Goal: Communication & Community: Answer question/provide support

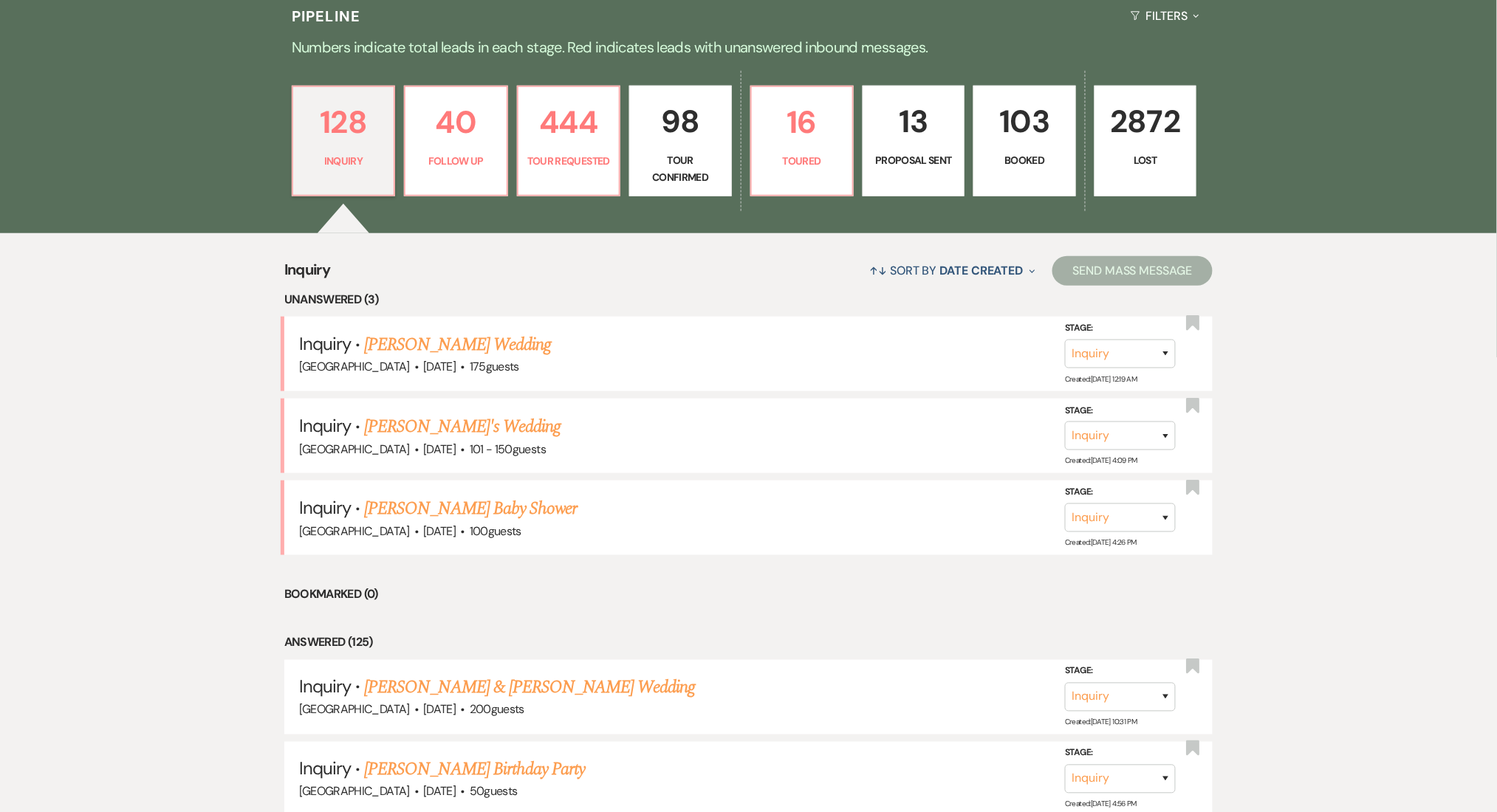
scroll to position [98, 0]
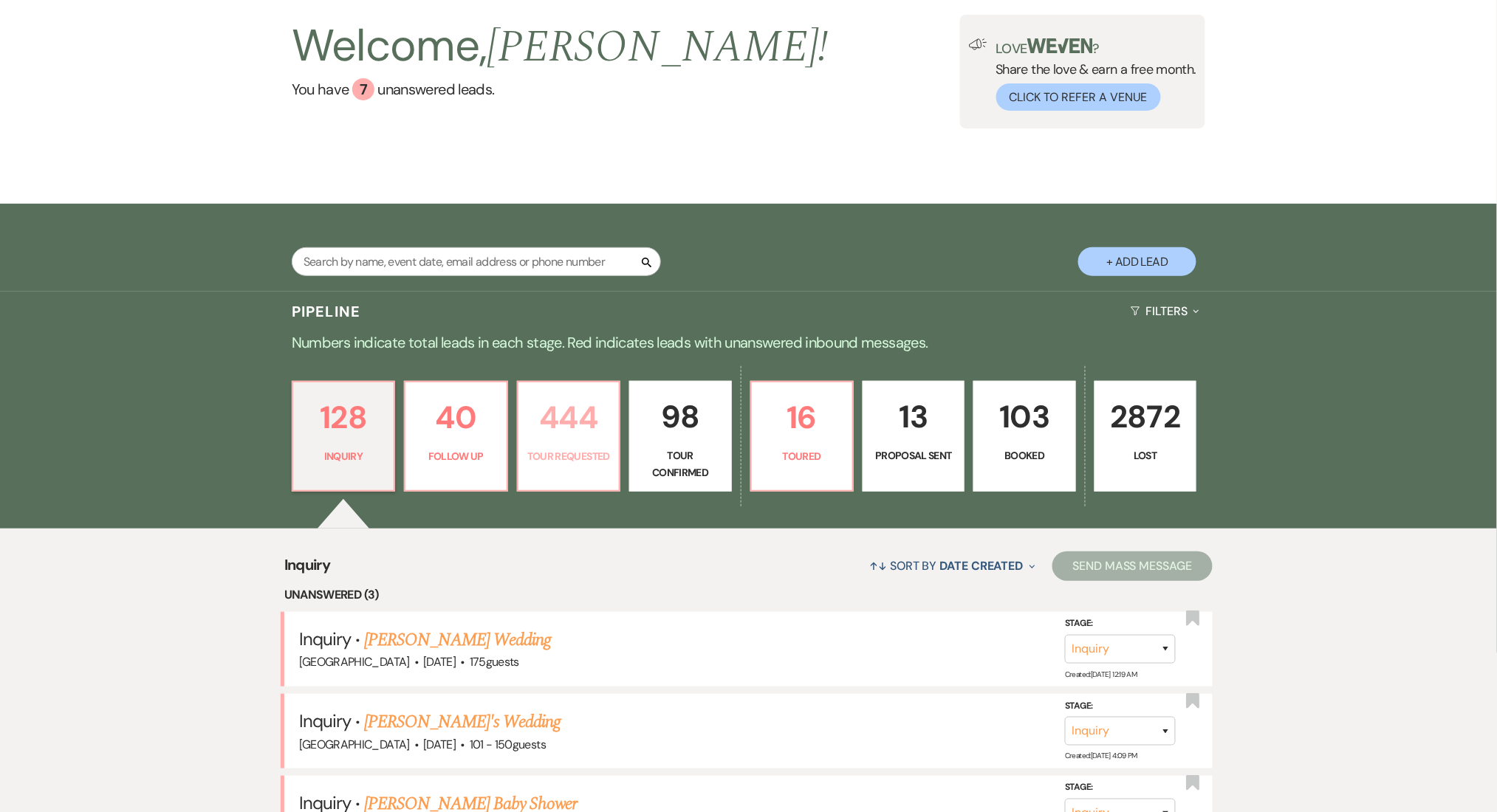
click at [589, 440] on p "444" at bounding box center [568, 418] width 82 height 49
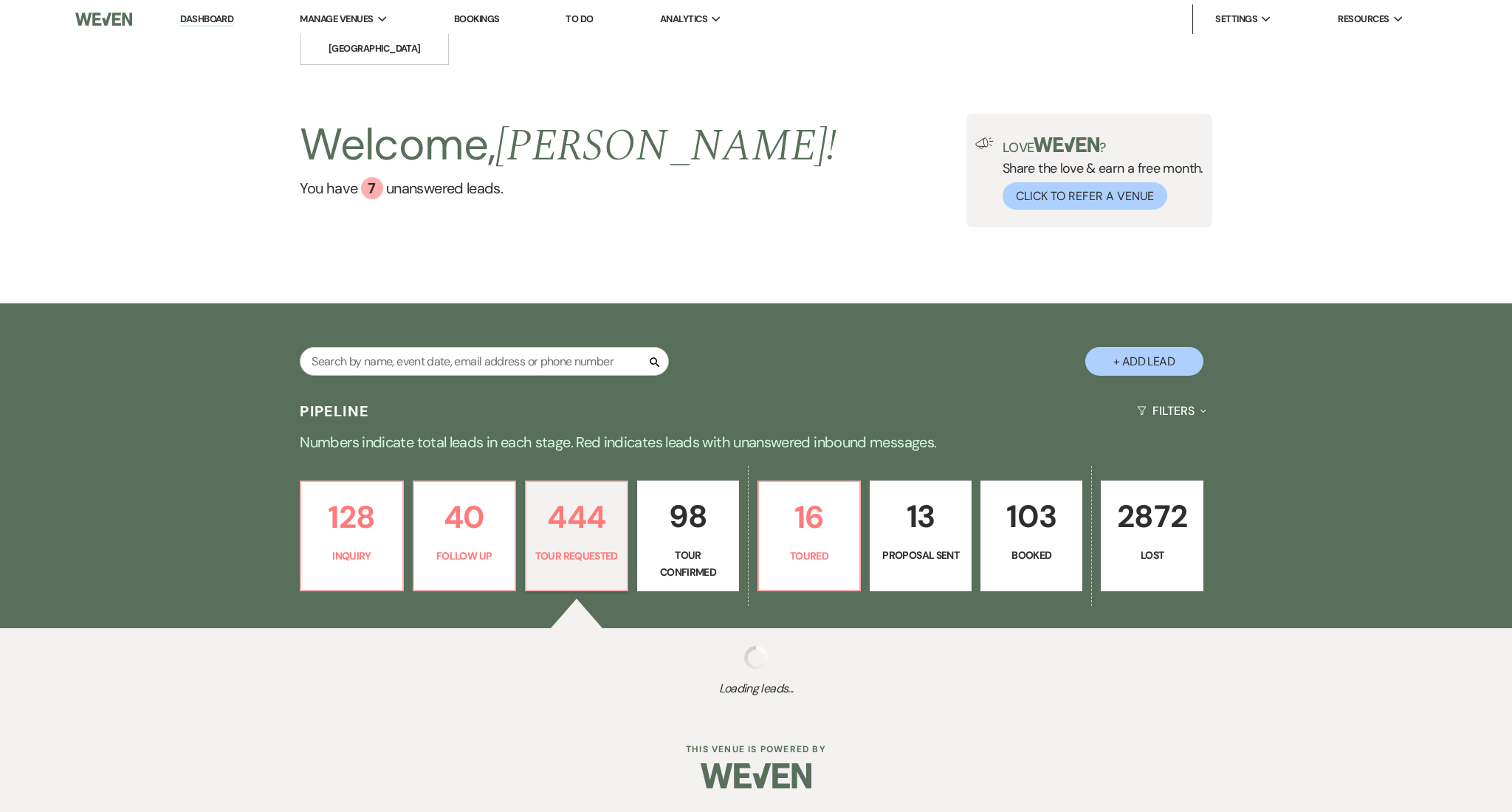
select select "2"
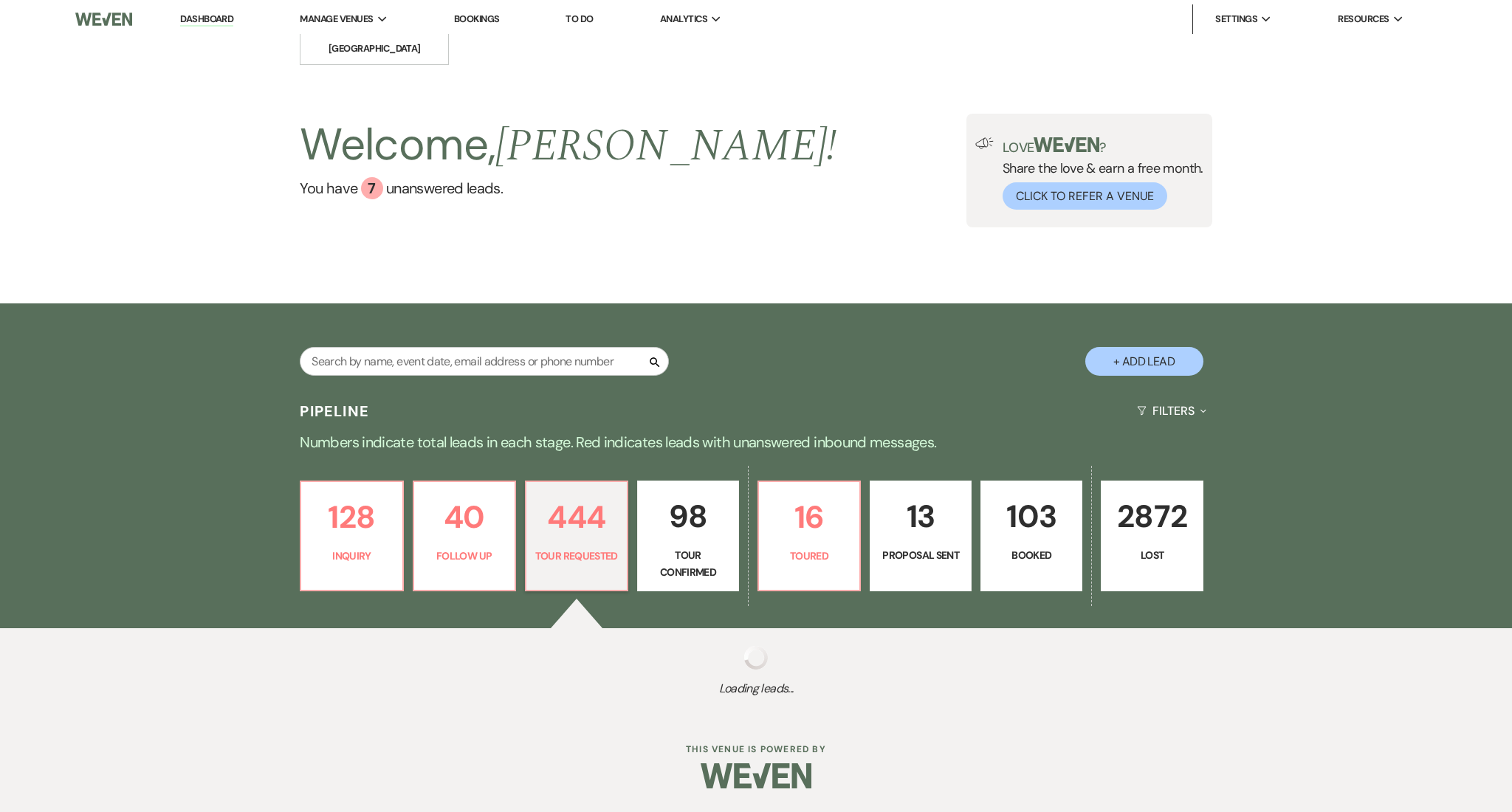
select select "2"
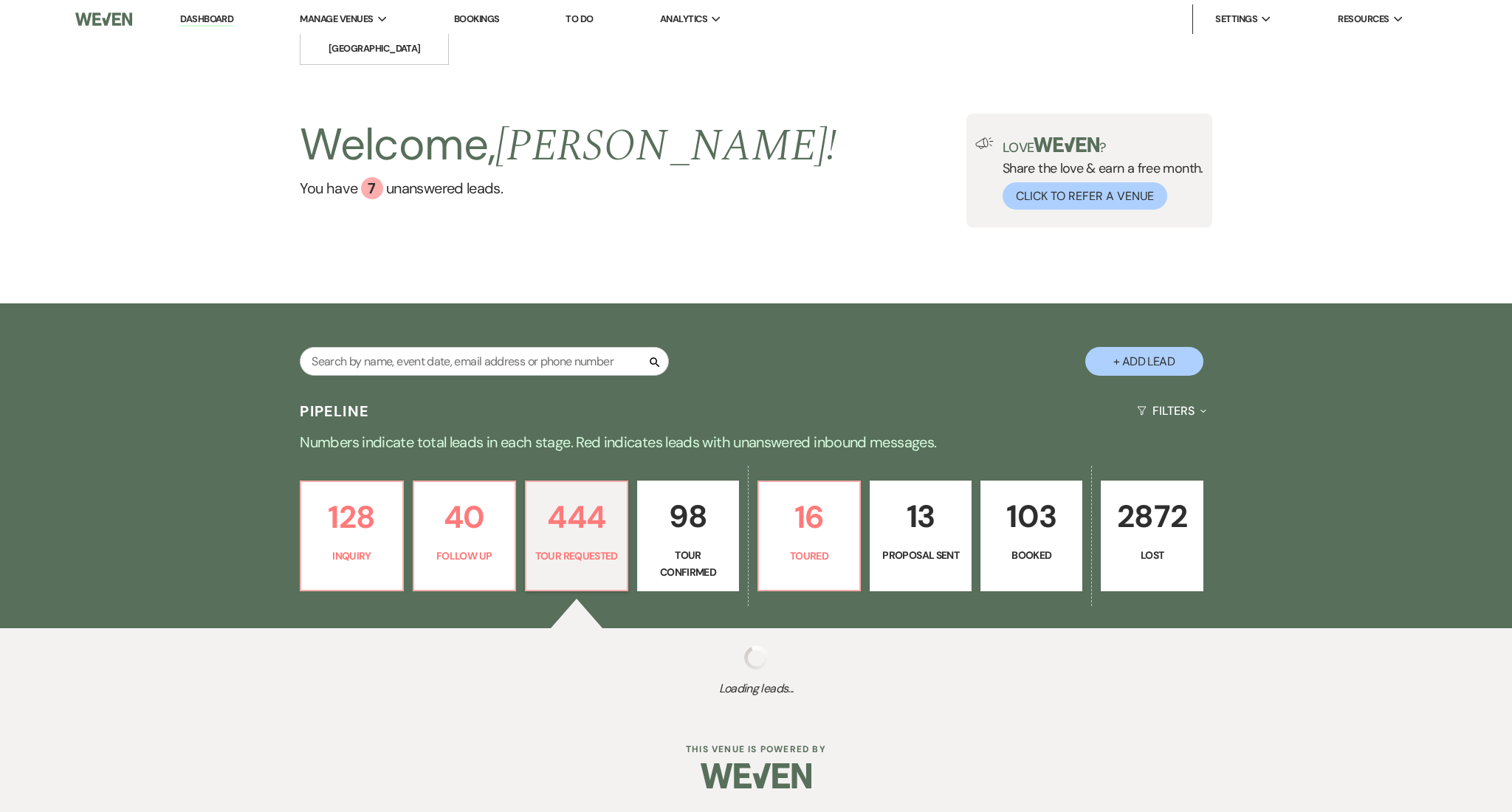
select select "2"
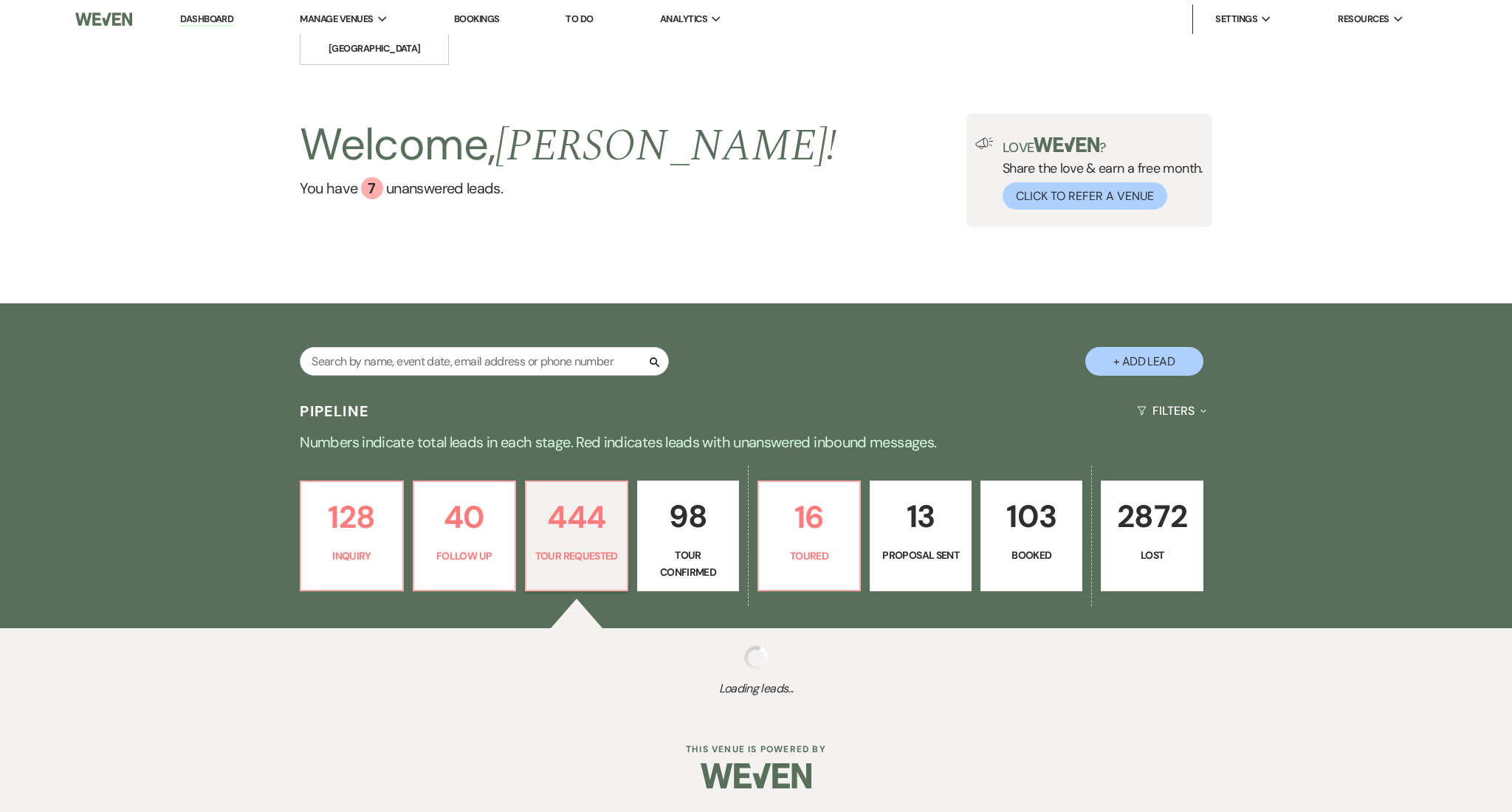
select select "2"
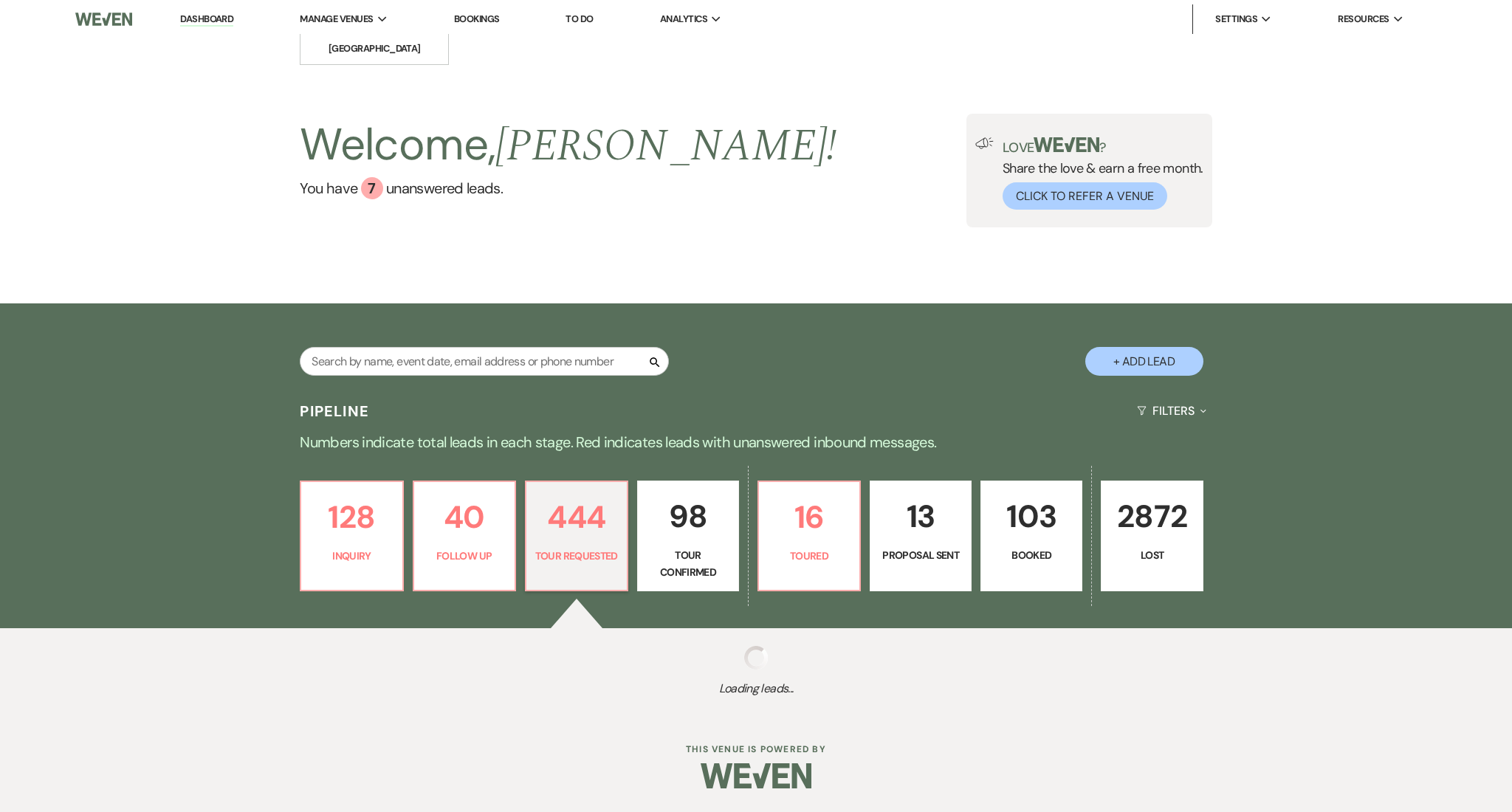
select select "2"
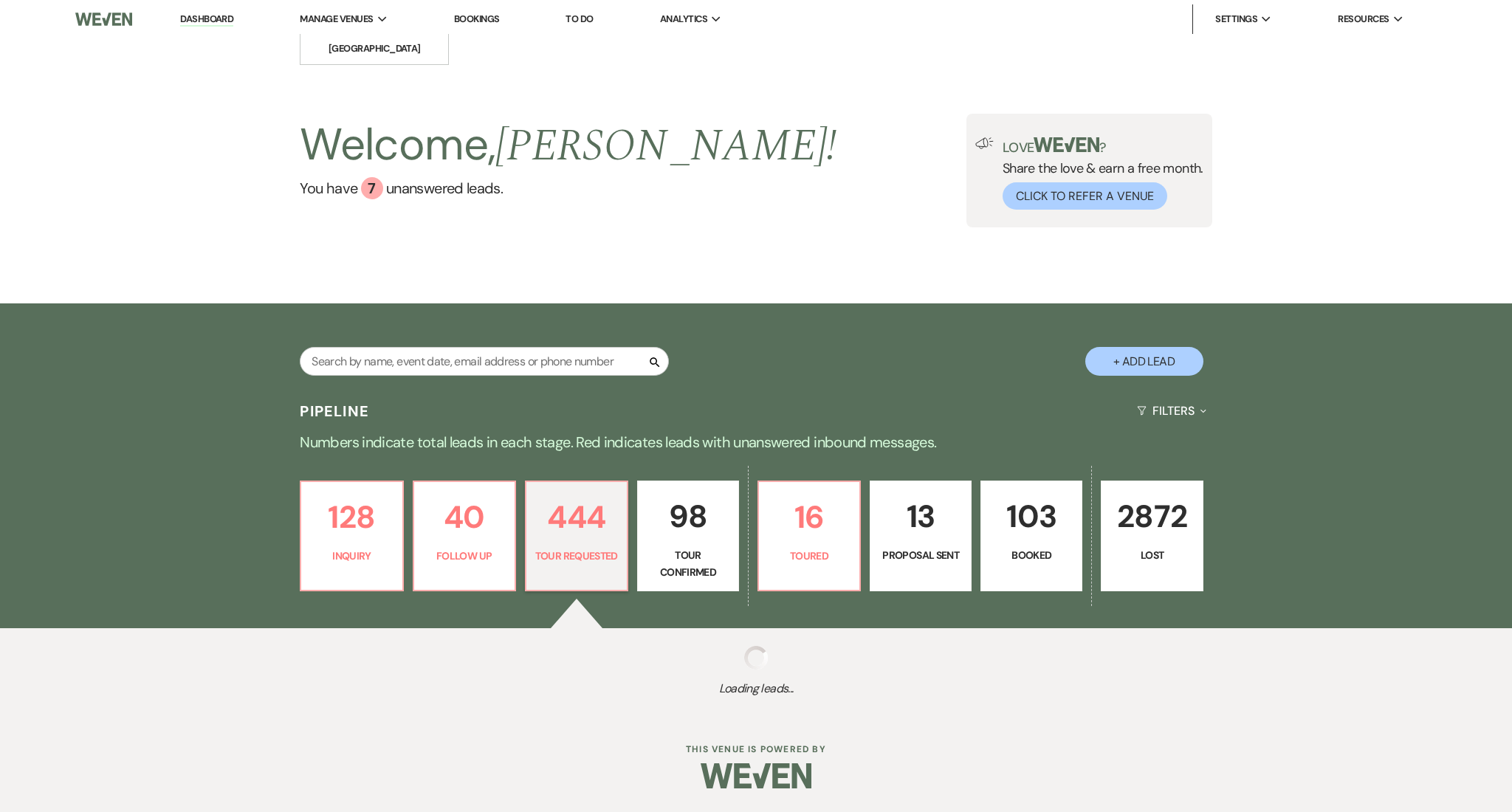
select select "2"
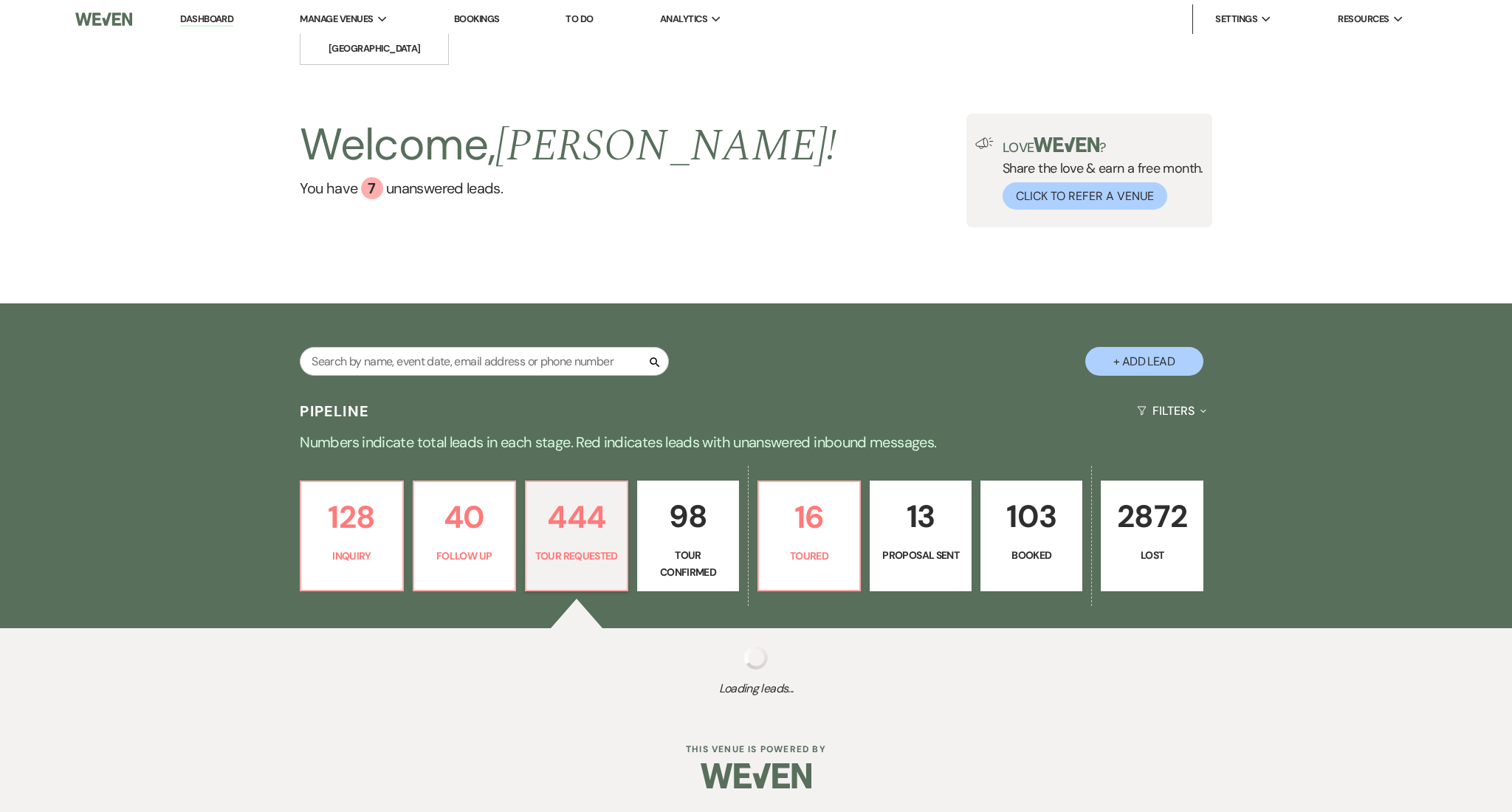
select select "2"
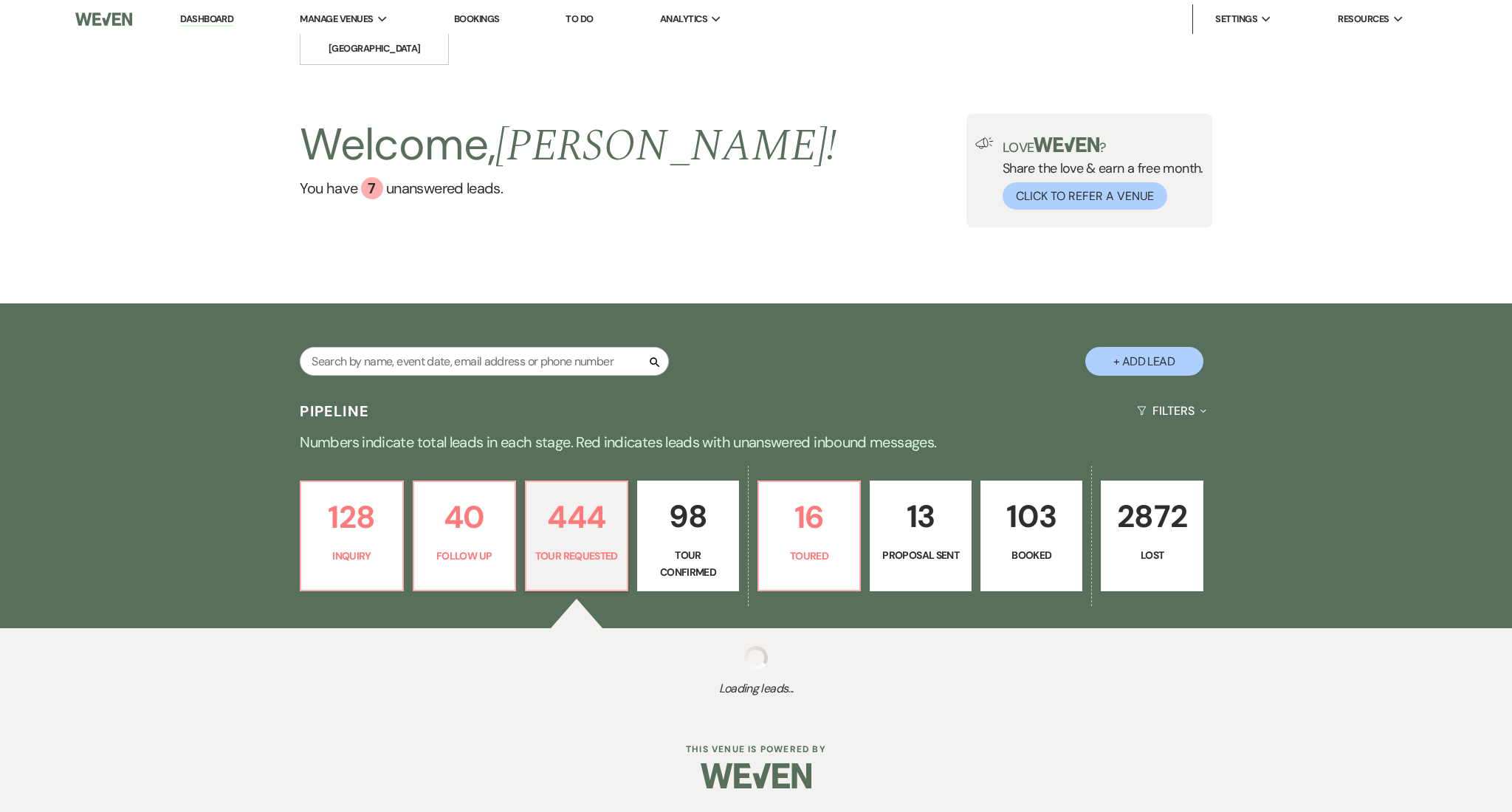
select select "2"
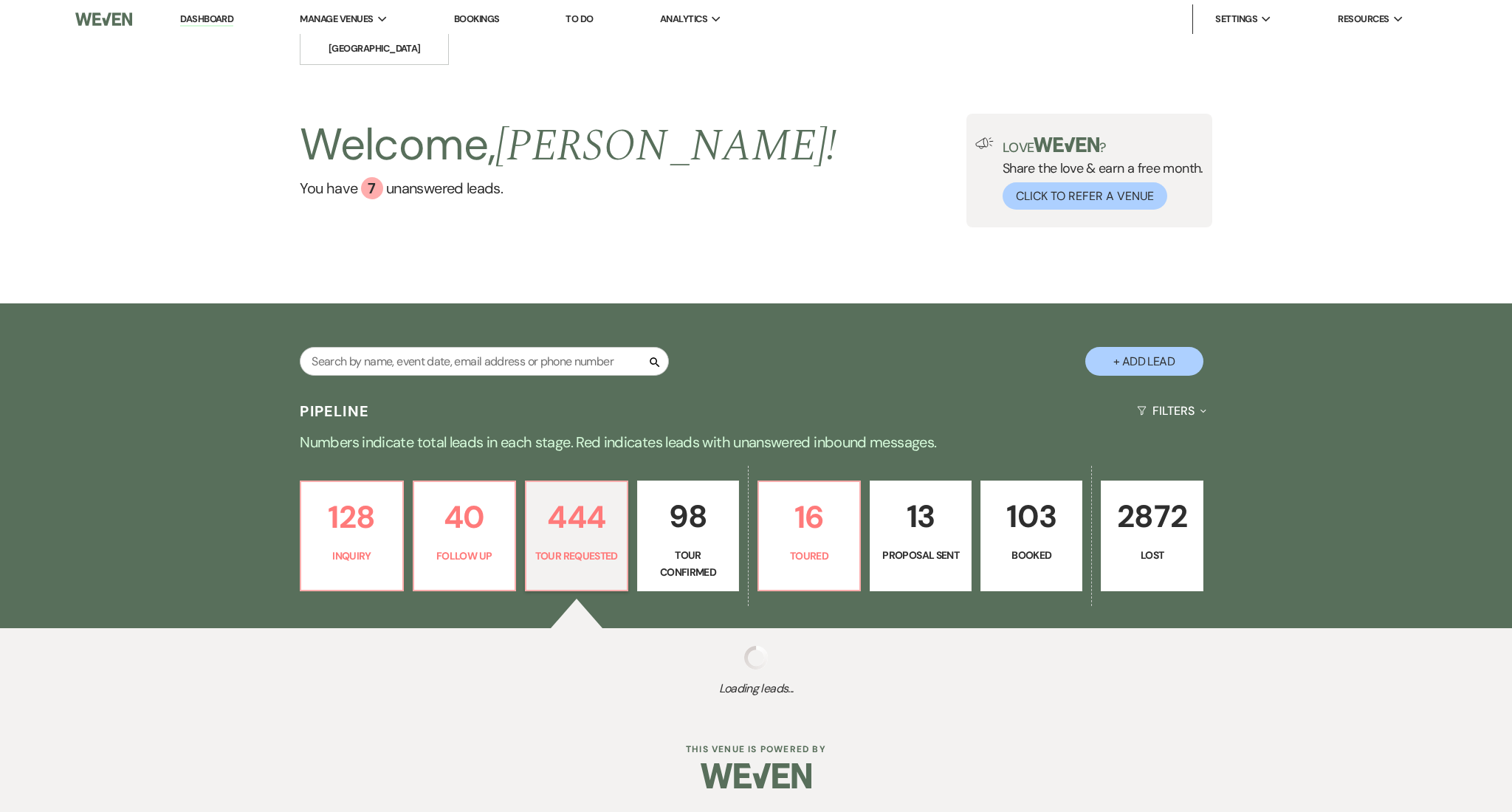
select select "2"
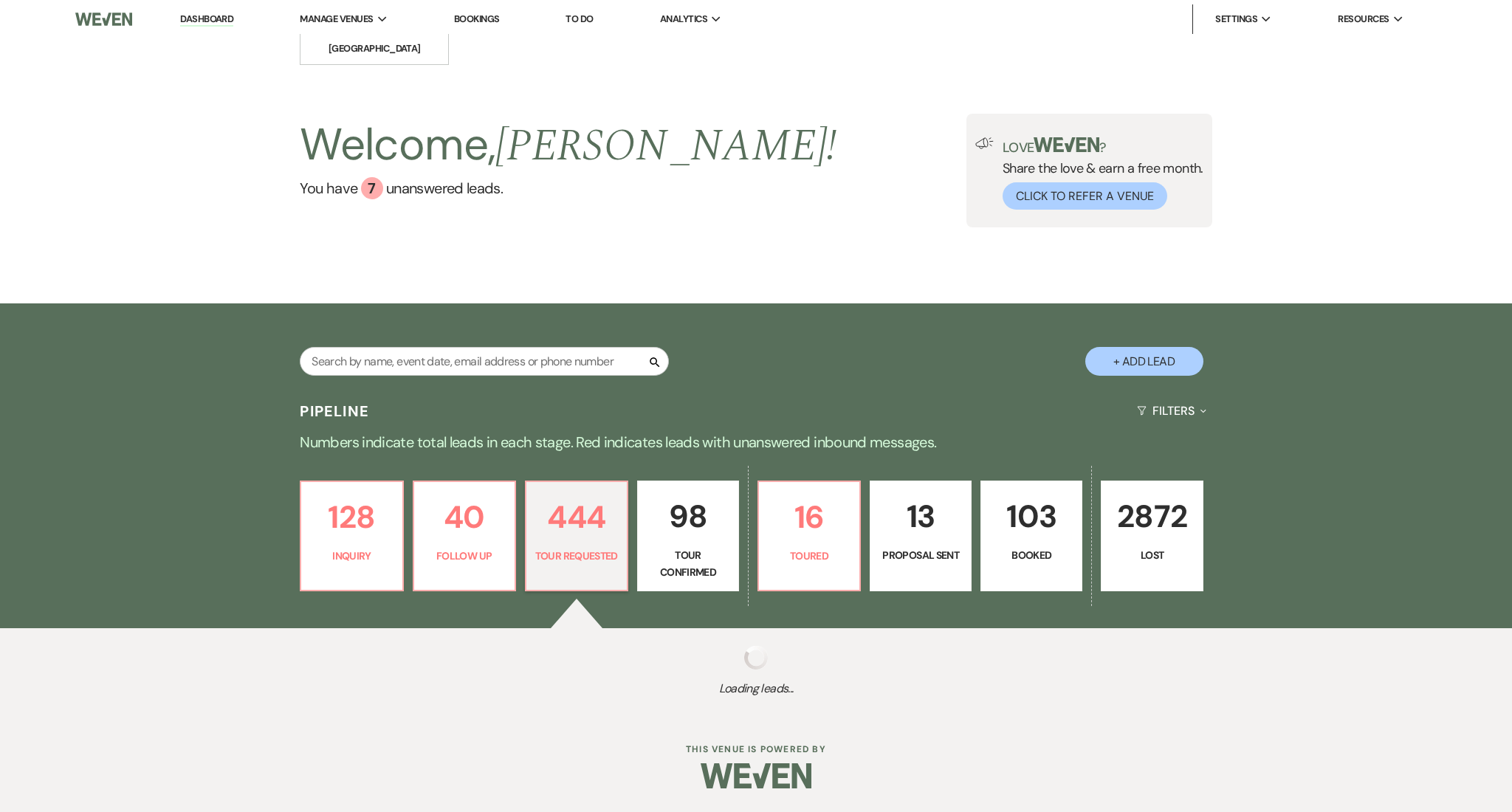
select select "2"
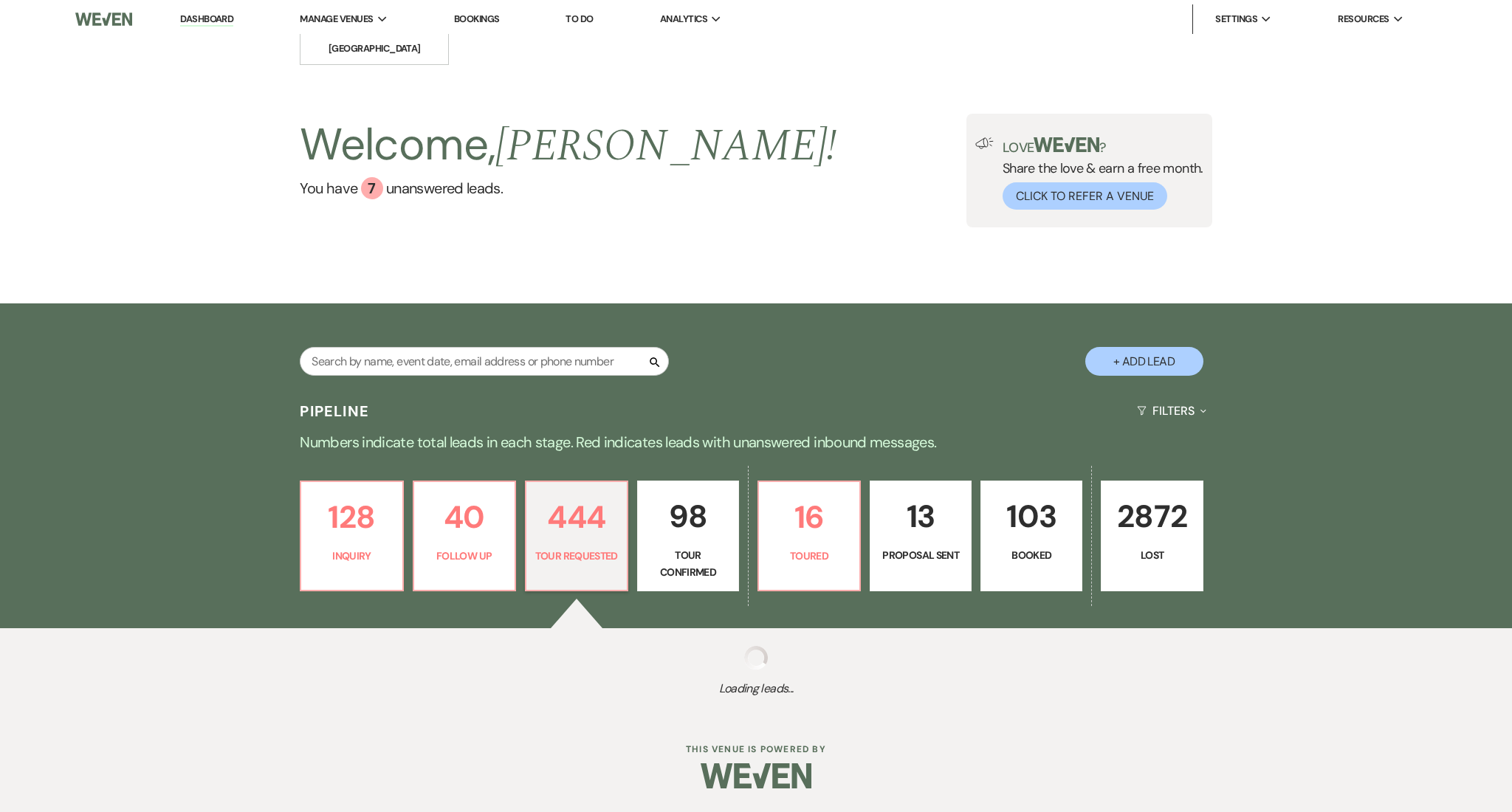
select select "2"
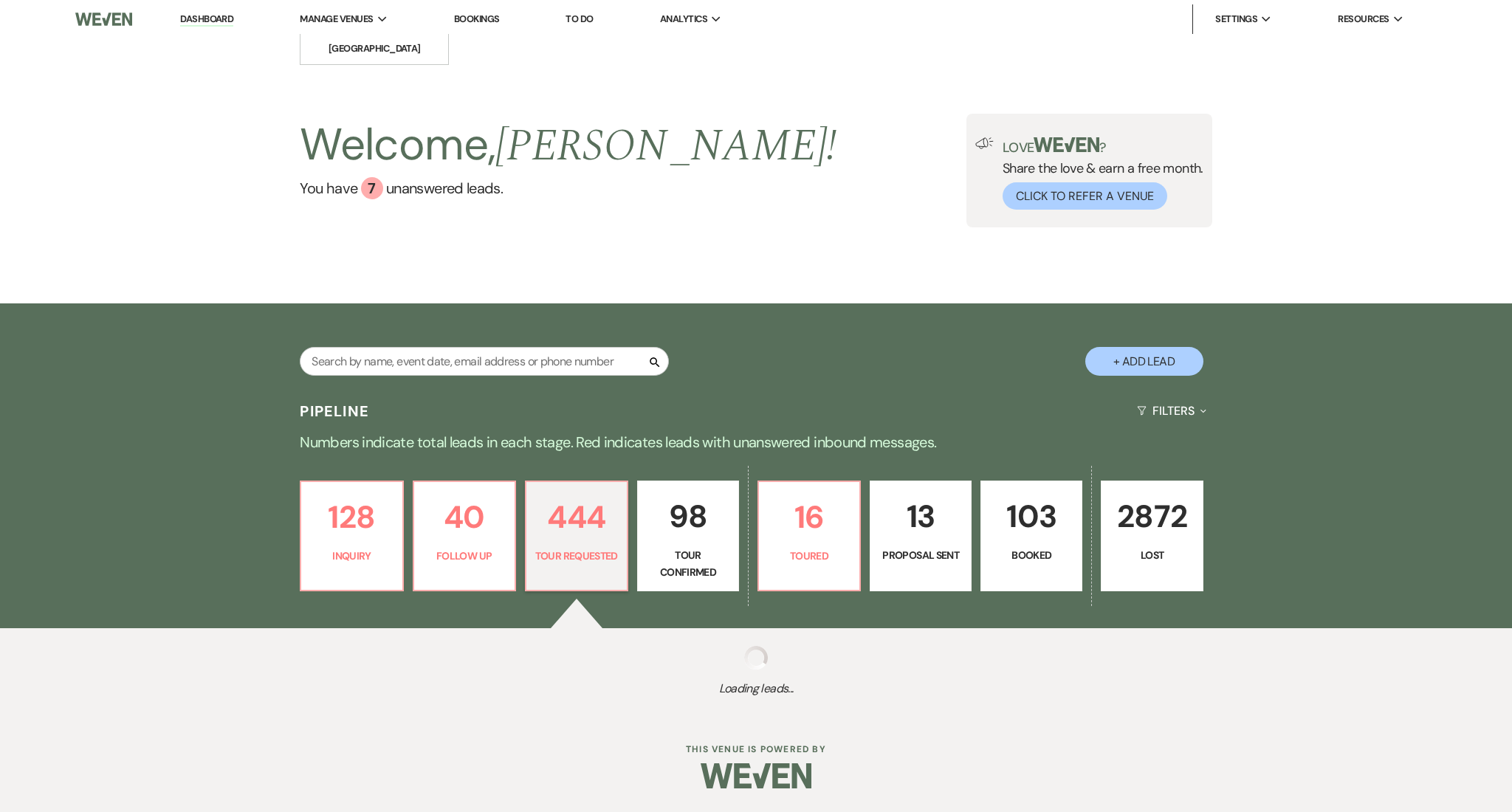
select select "2"
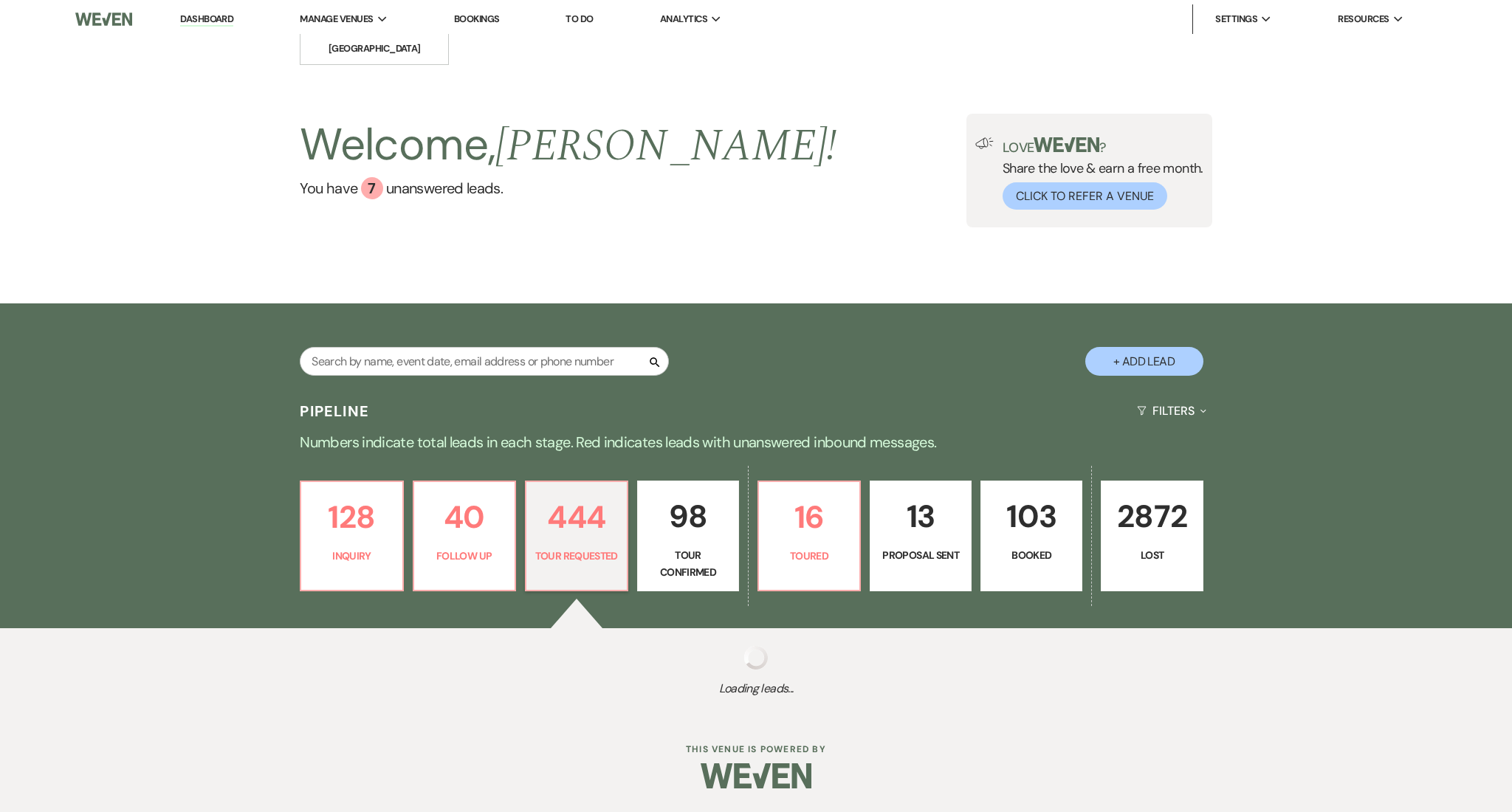
select select "2"
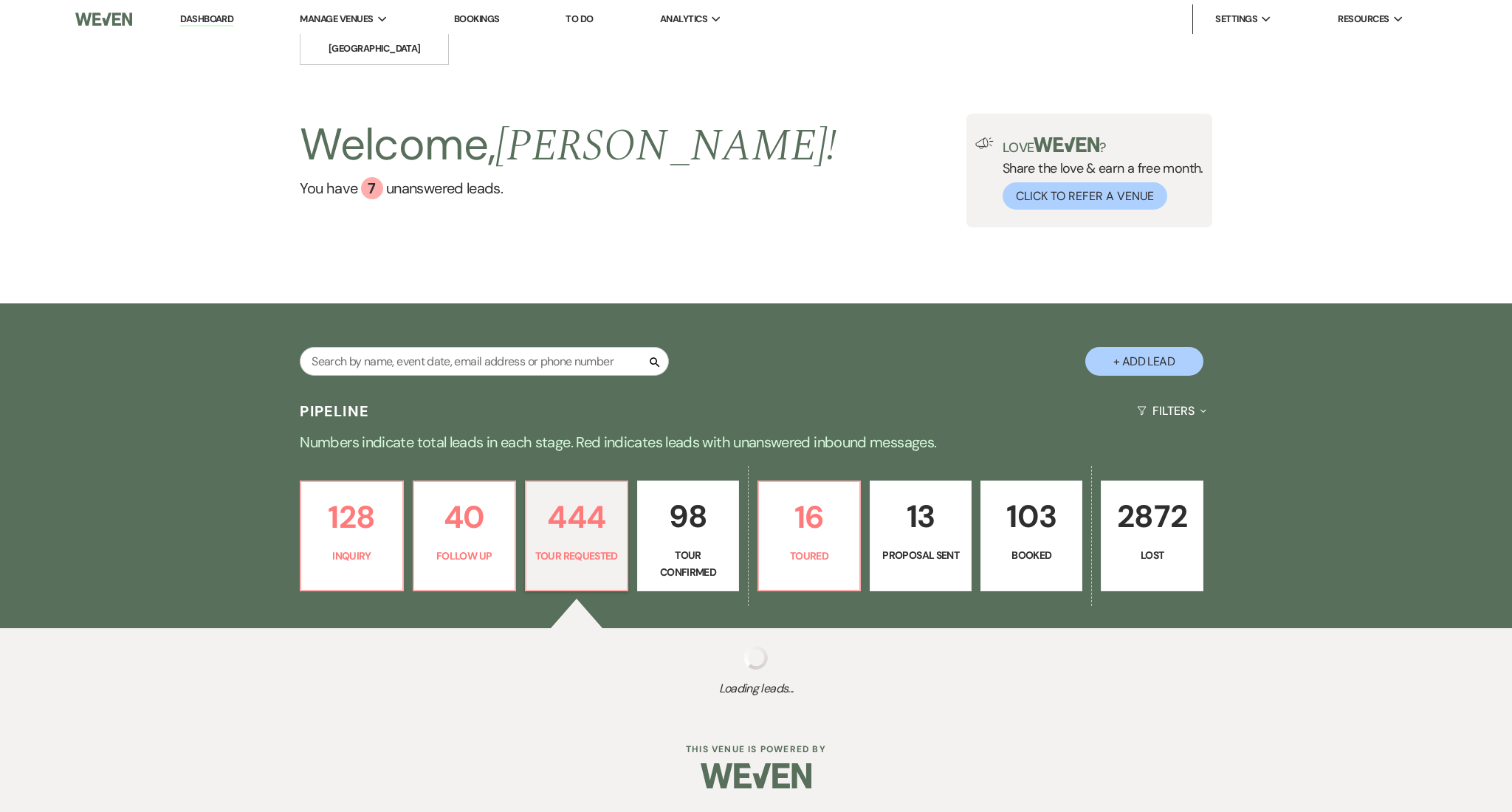
select select "2"
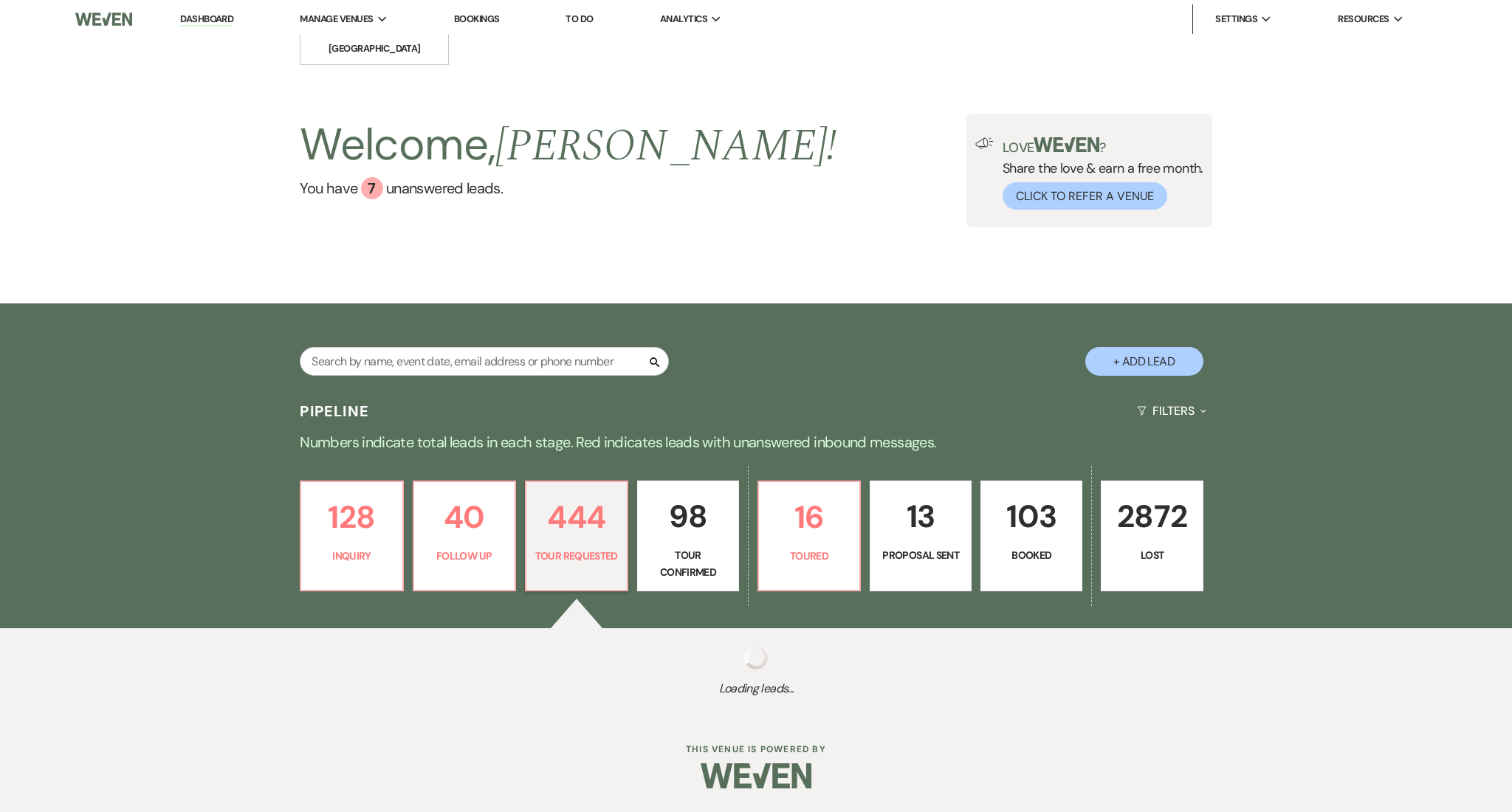
select select "2"
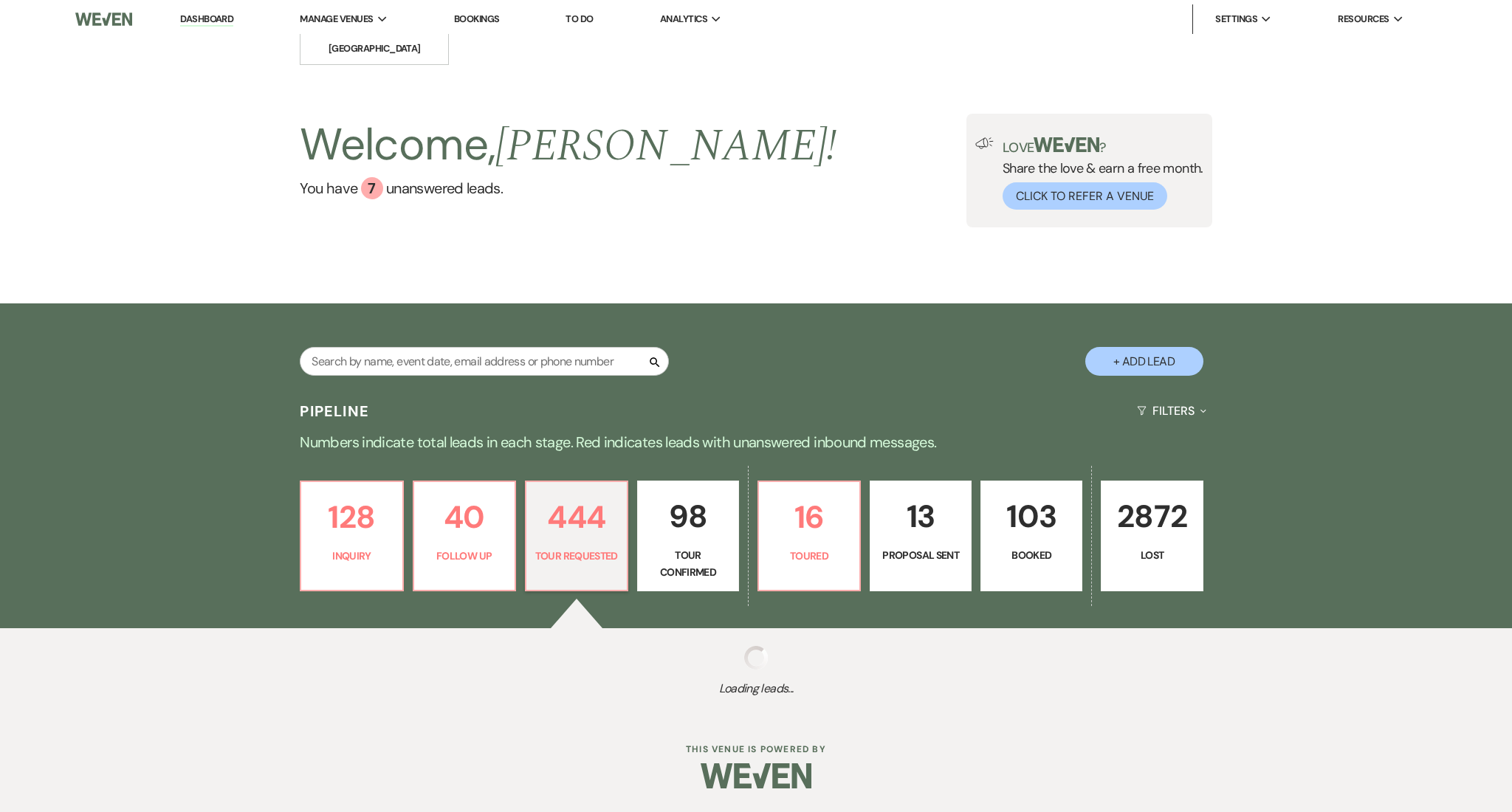
select select "2"
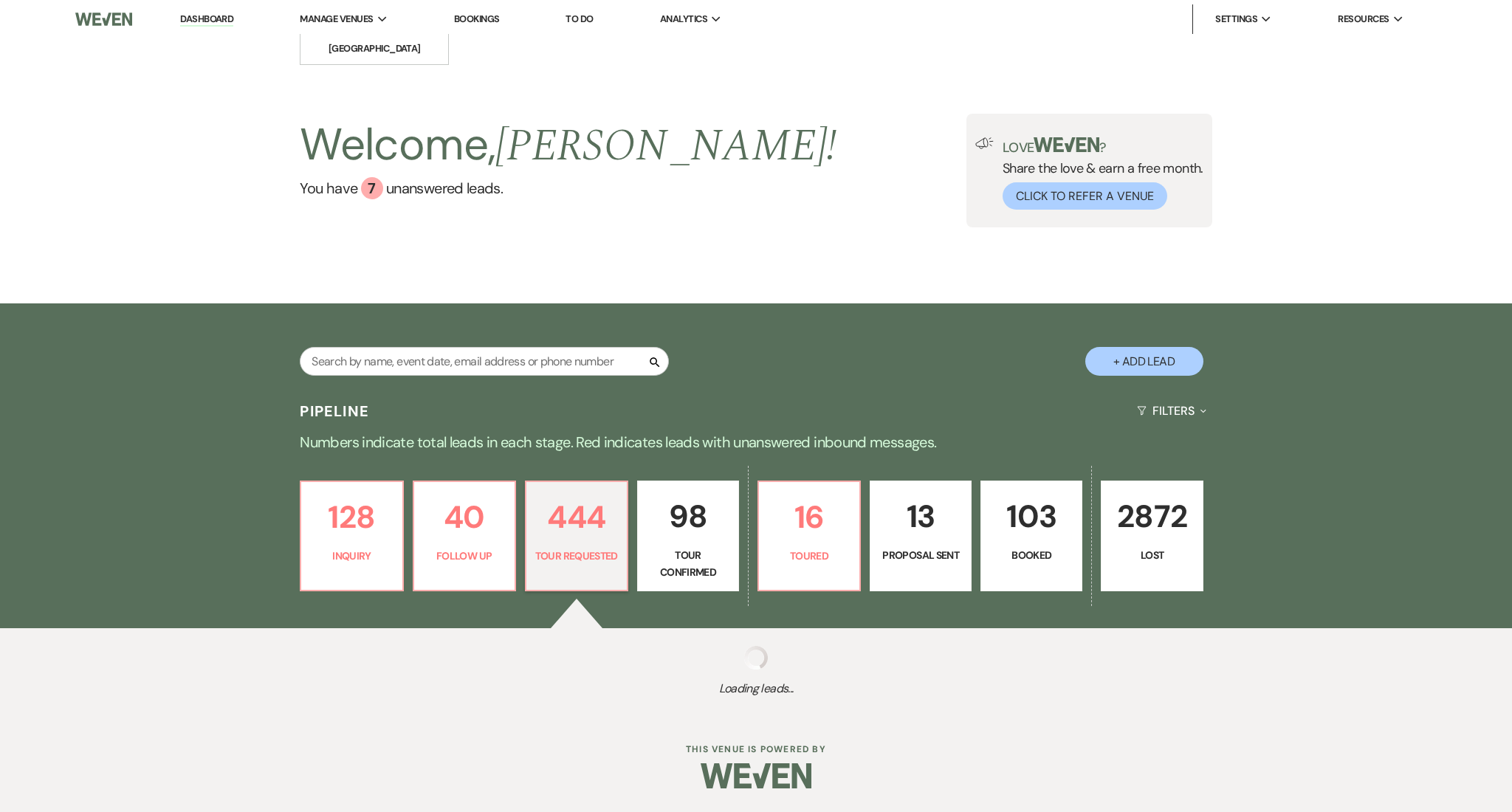
select select "2"
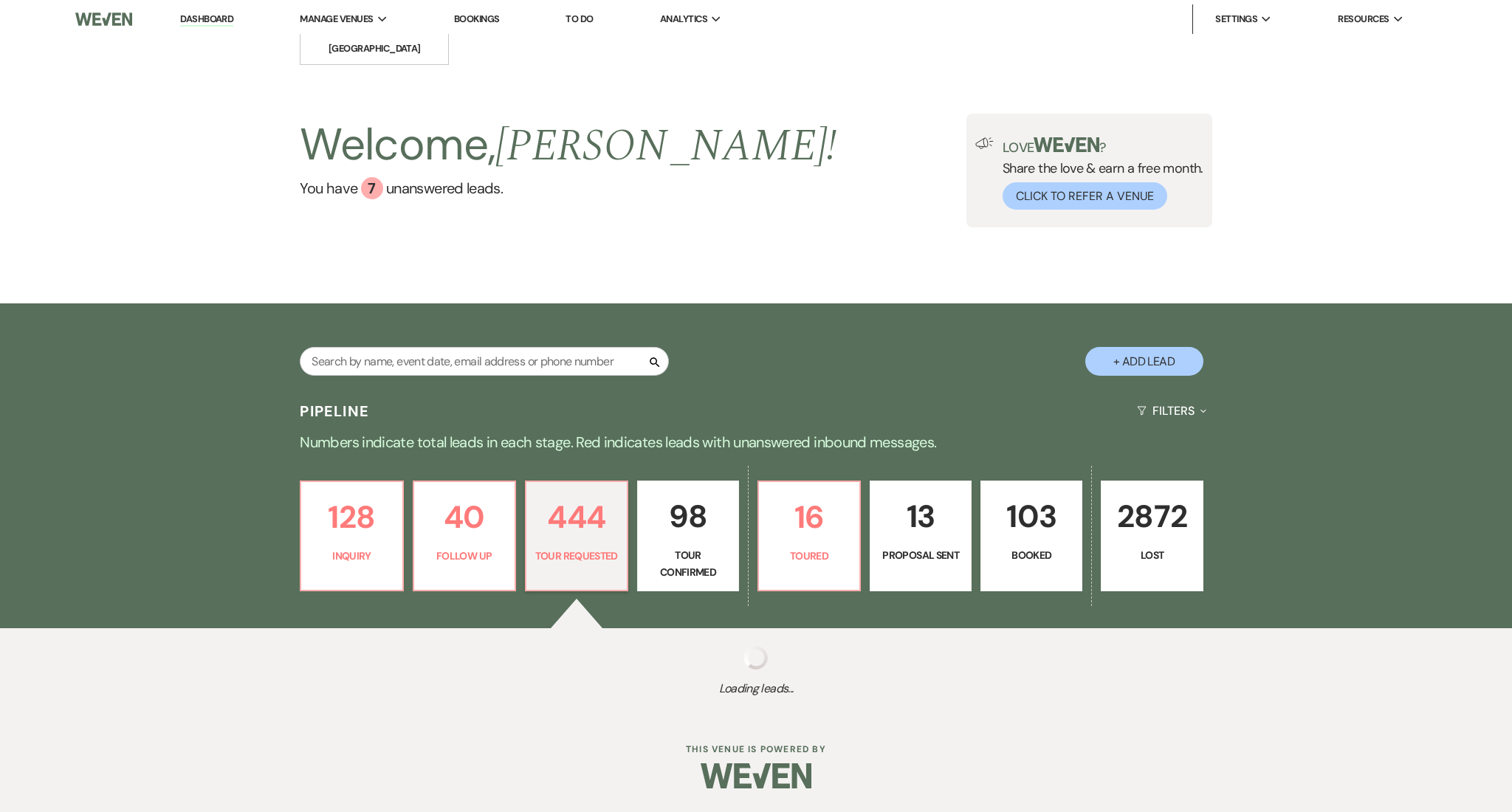
select select "2"
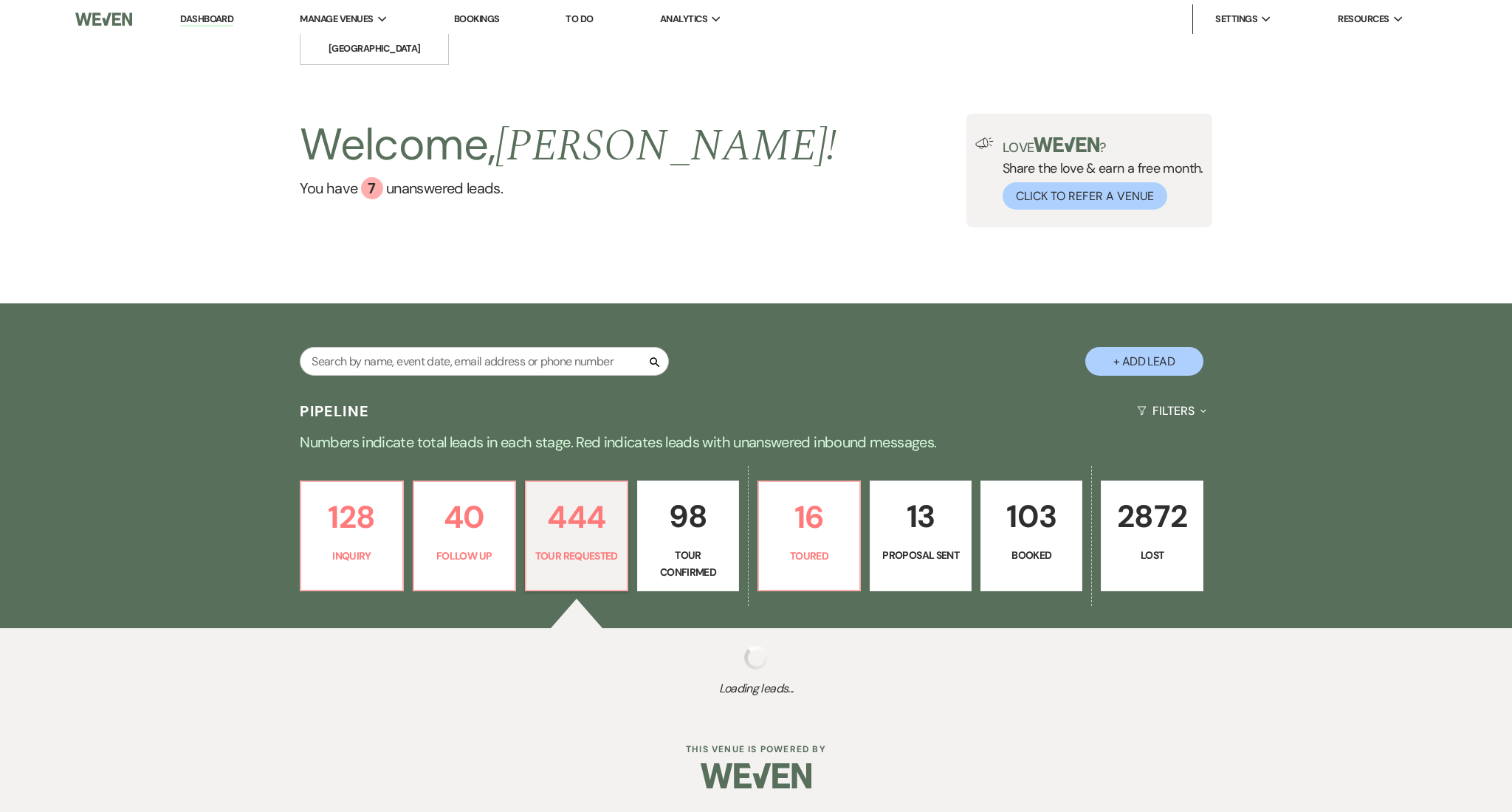
select select "2"
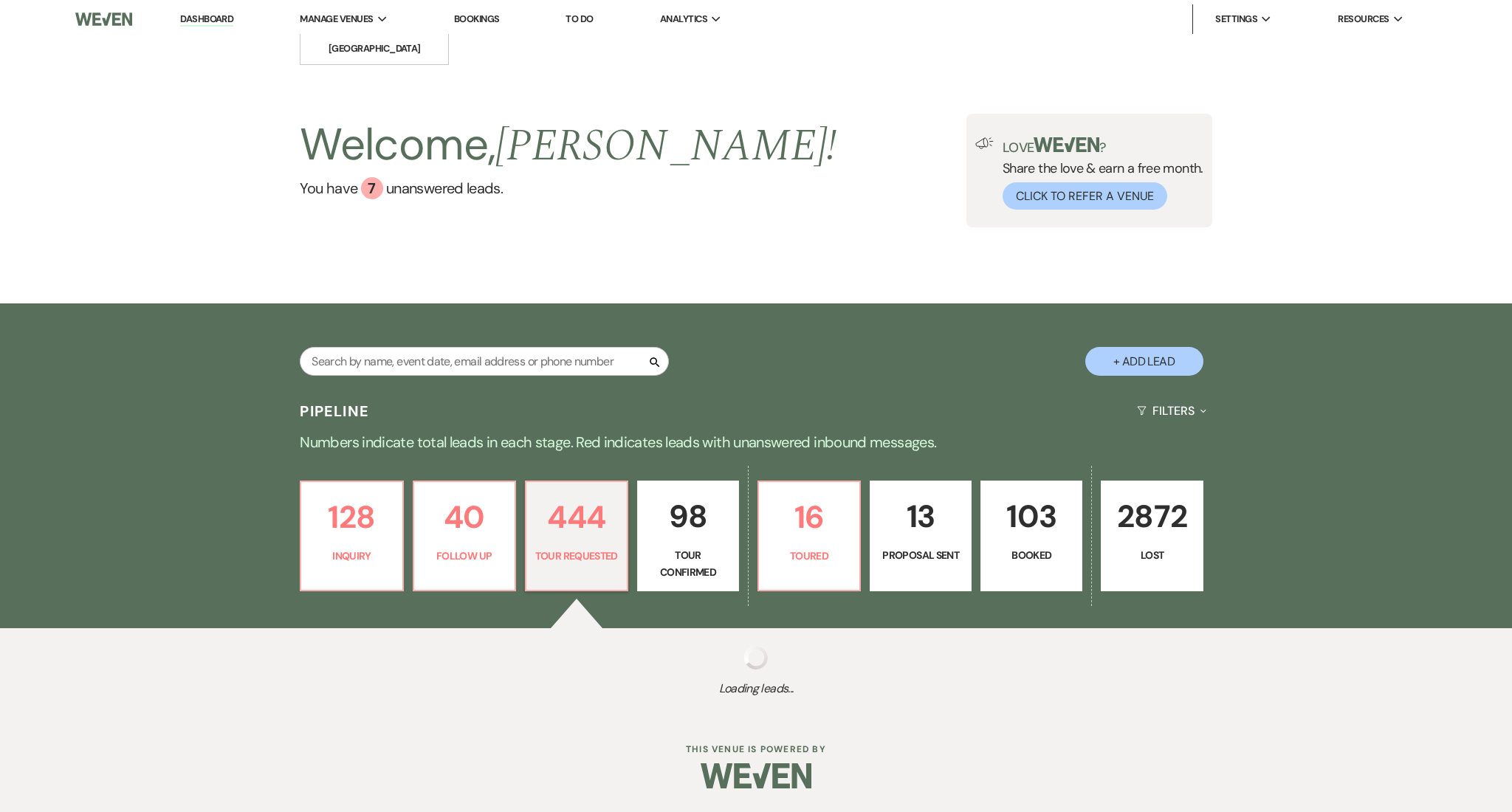
select select "2"
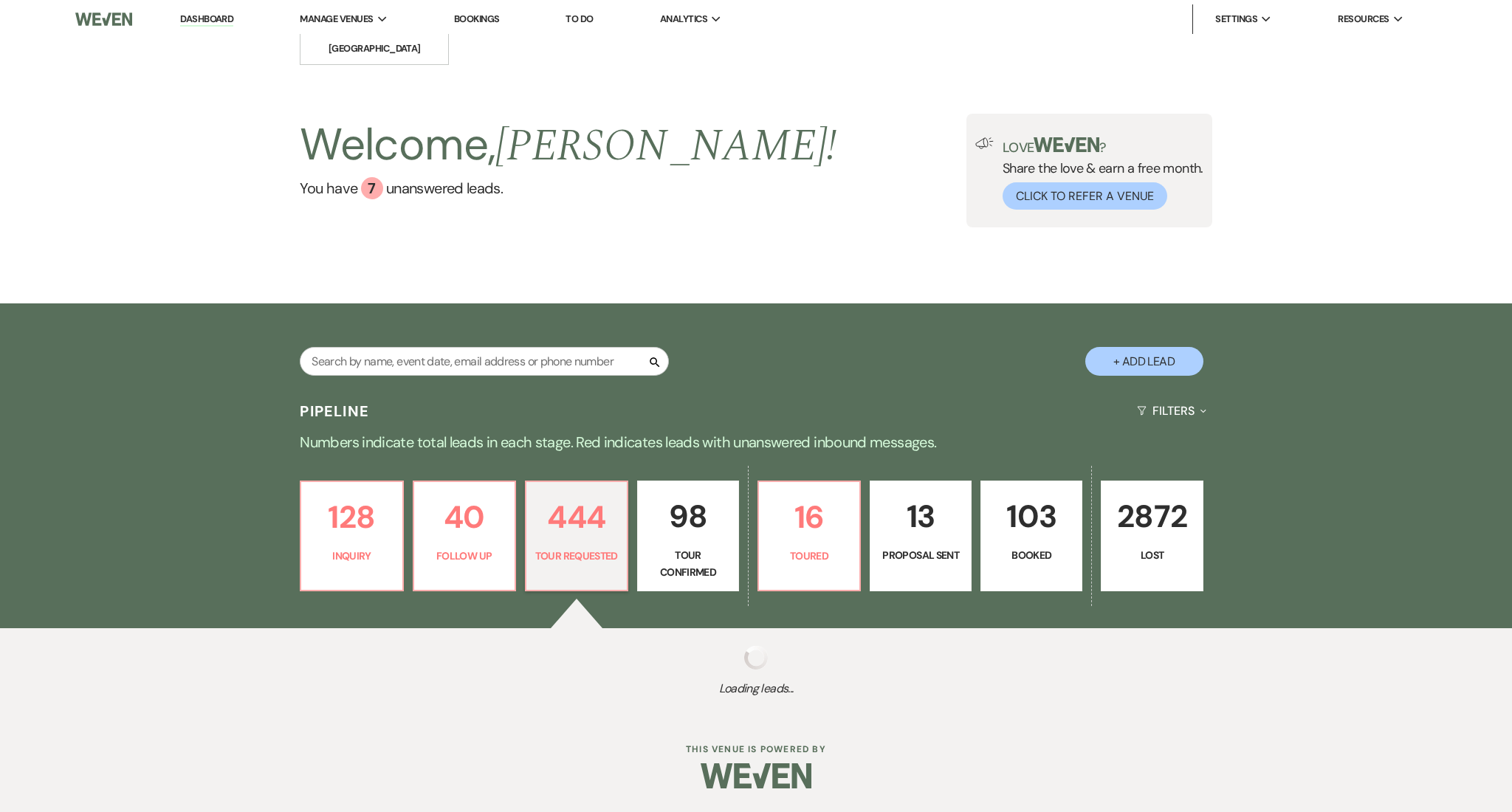
select select "2"
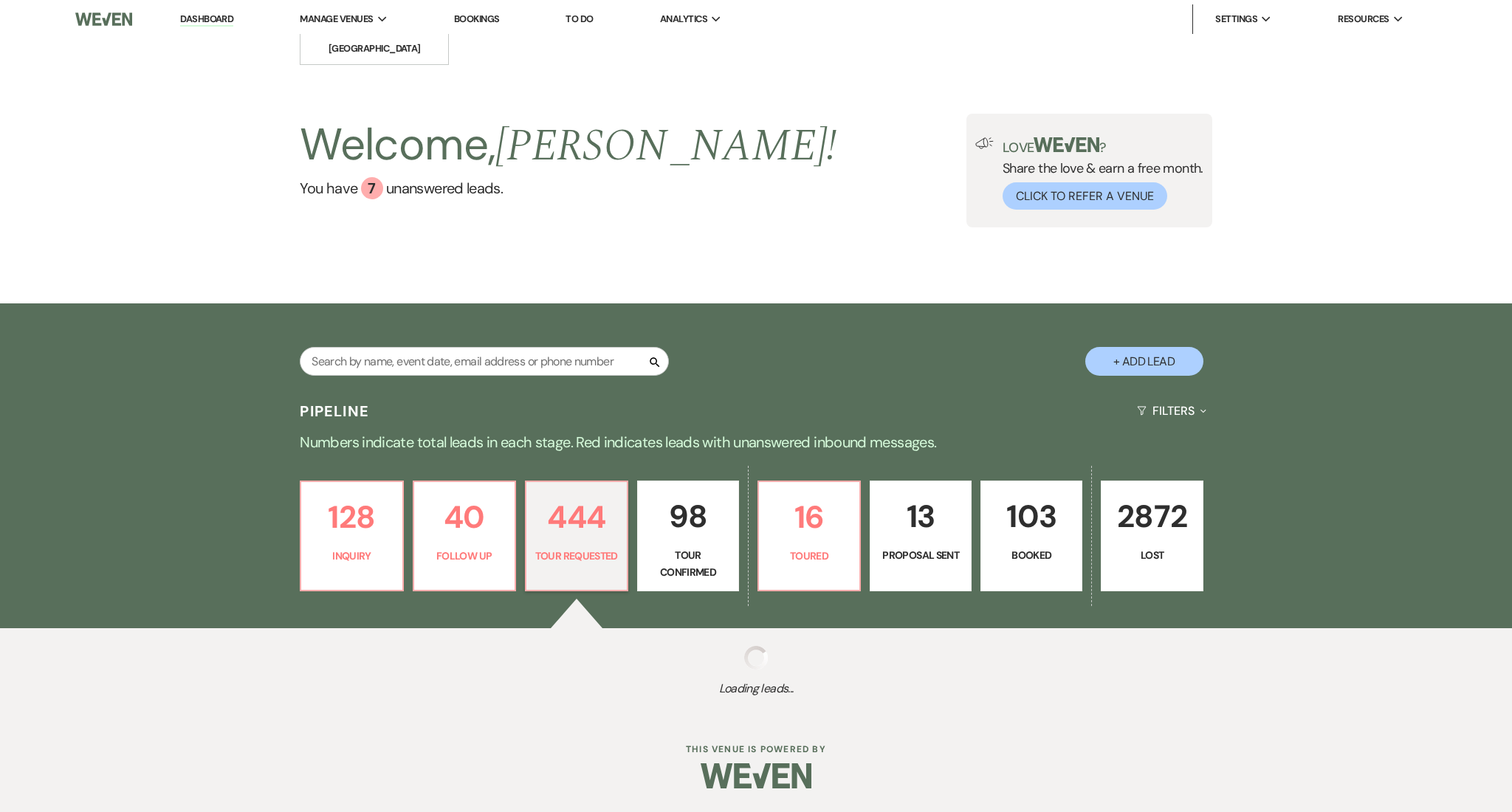
select select "2"
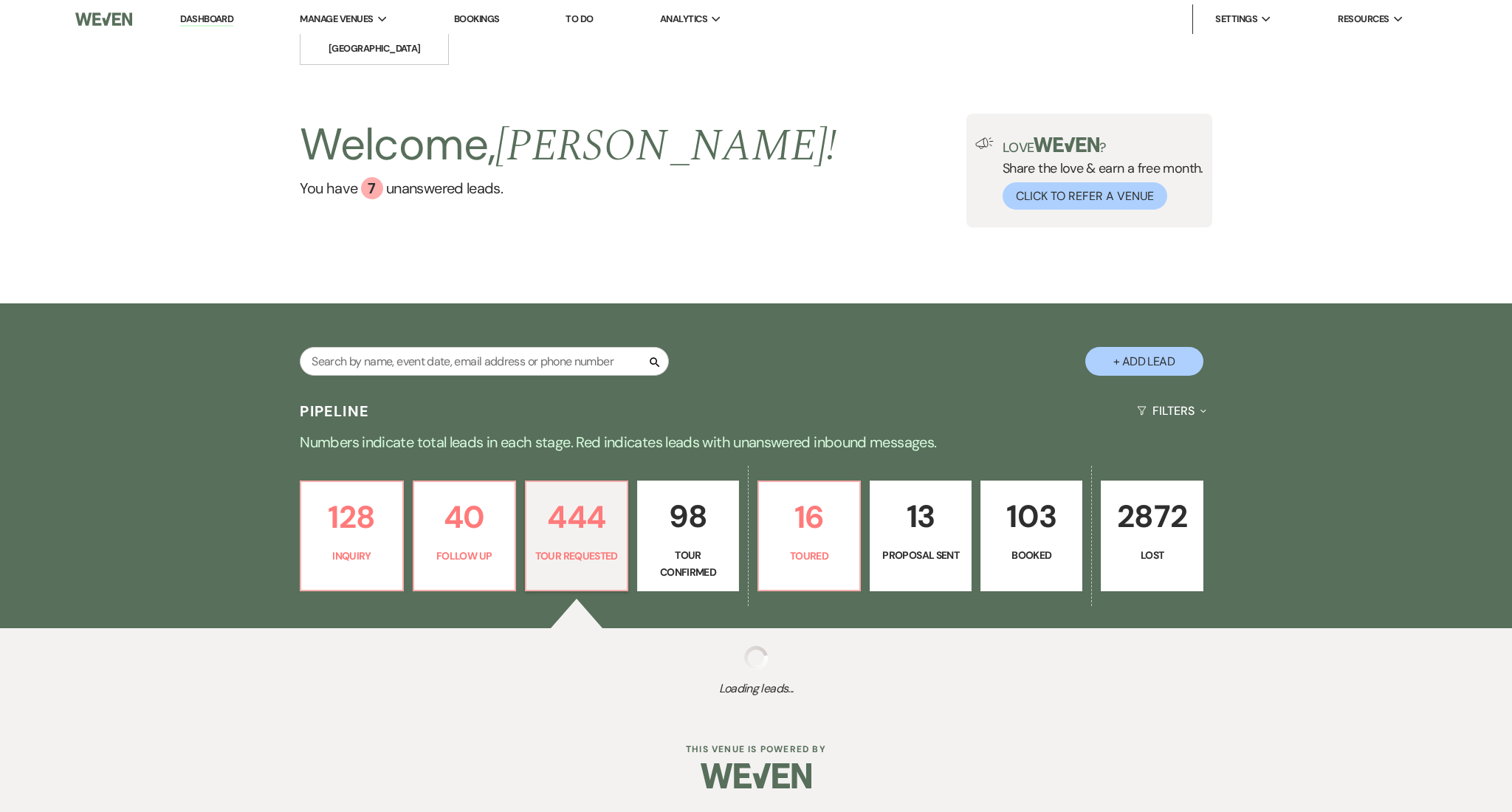
select select "2"
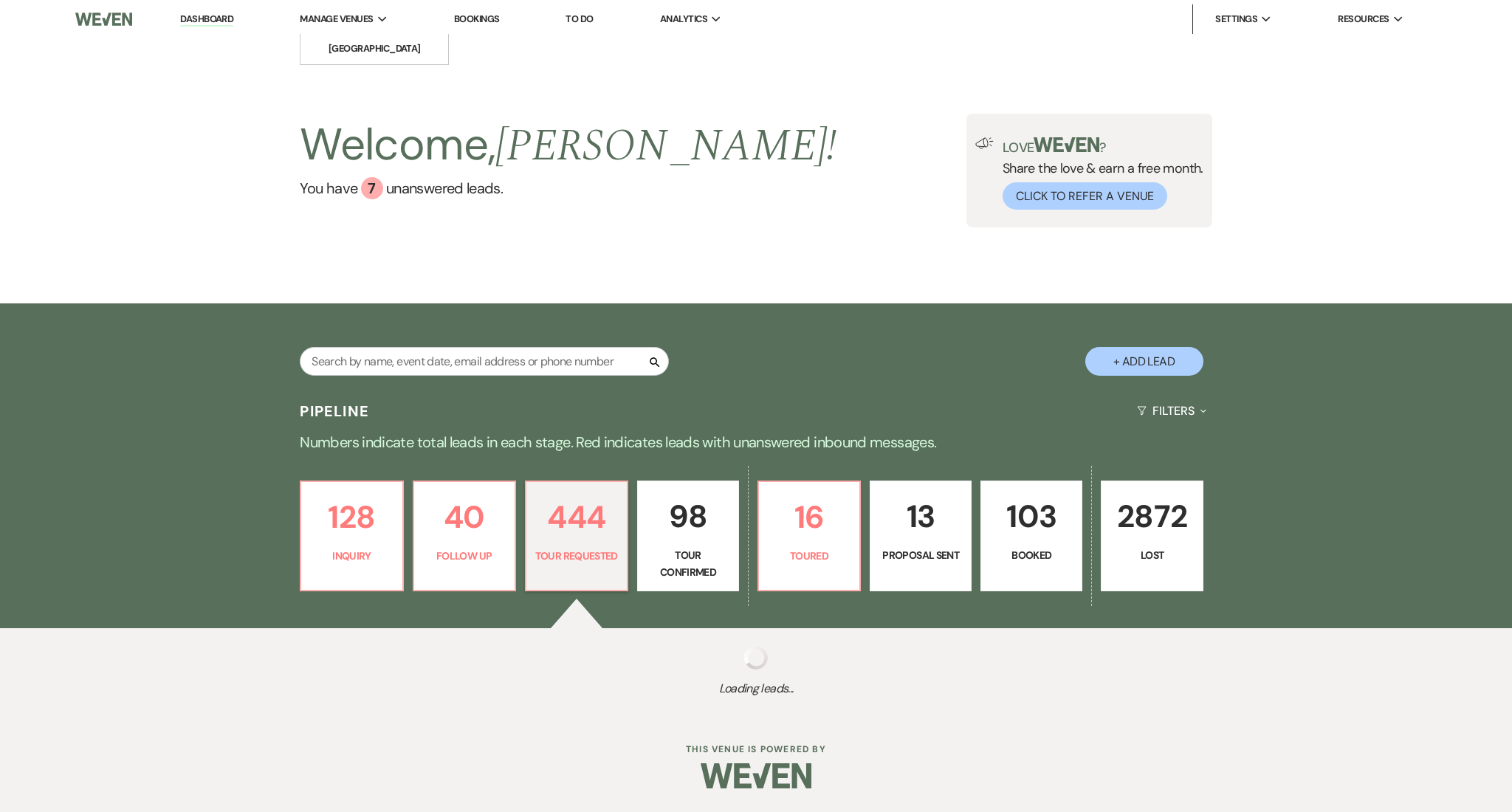
select select "2"
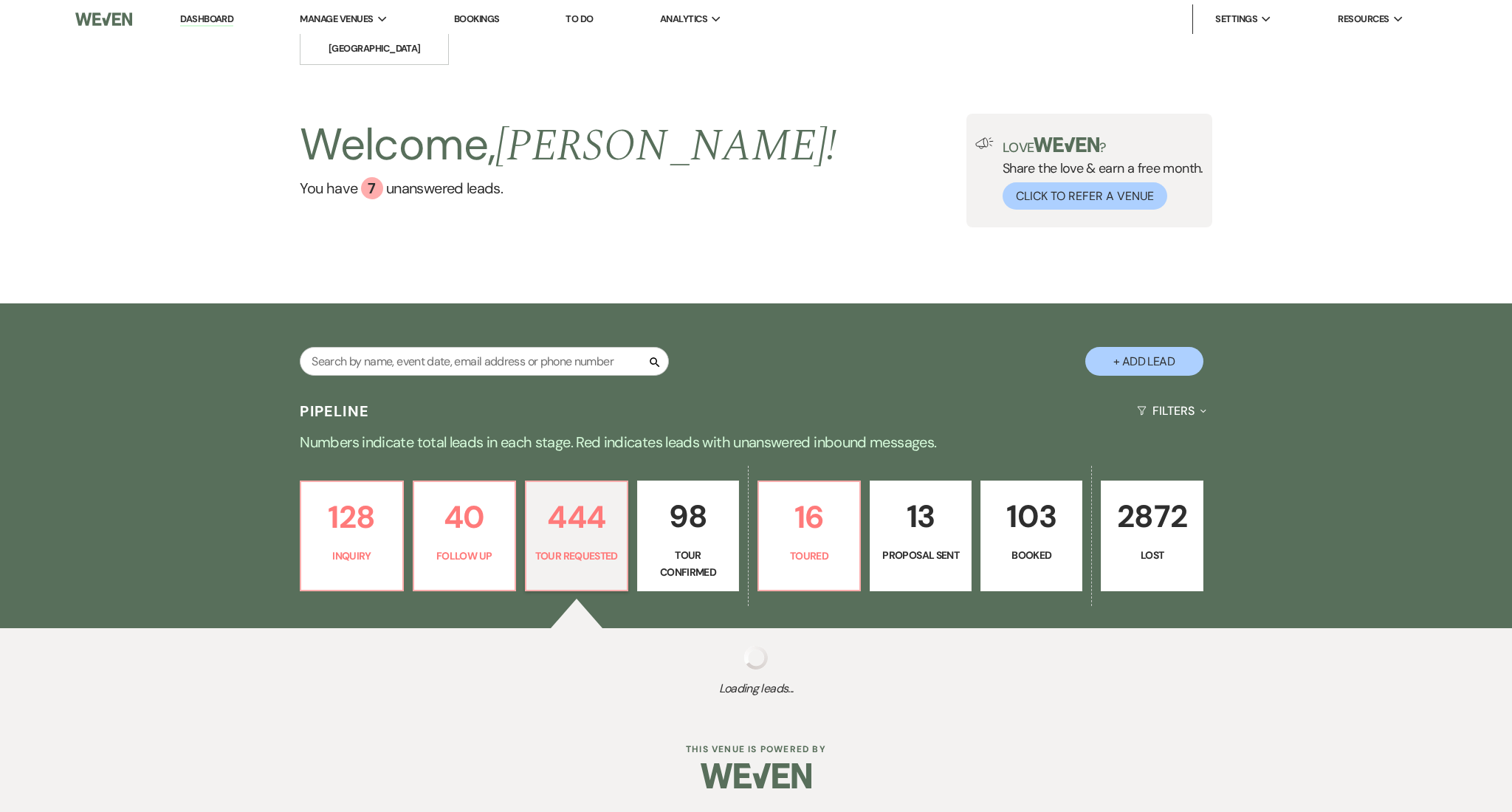
select select "2"
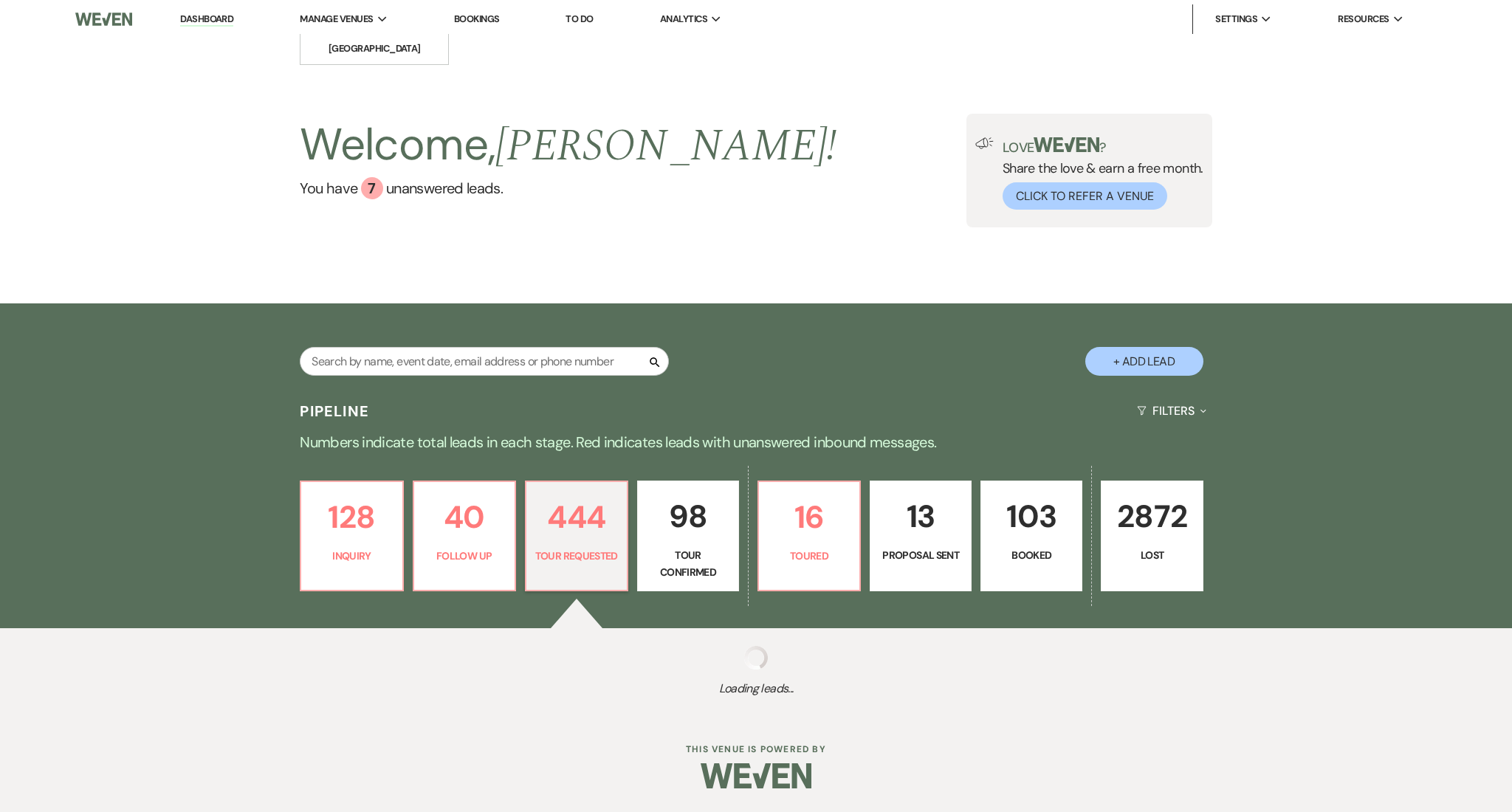
select select "2"
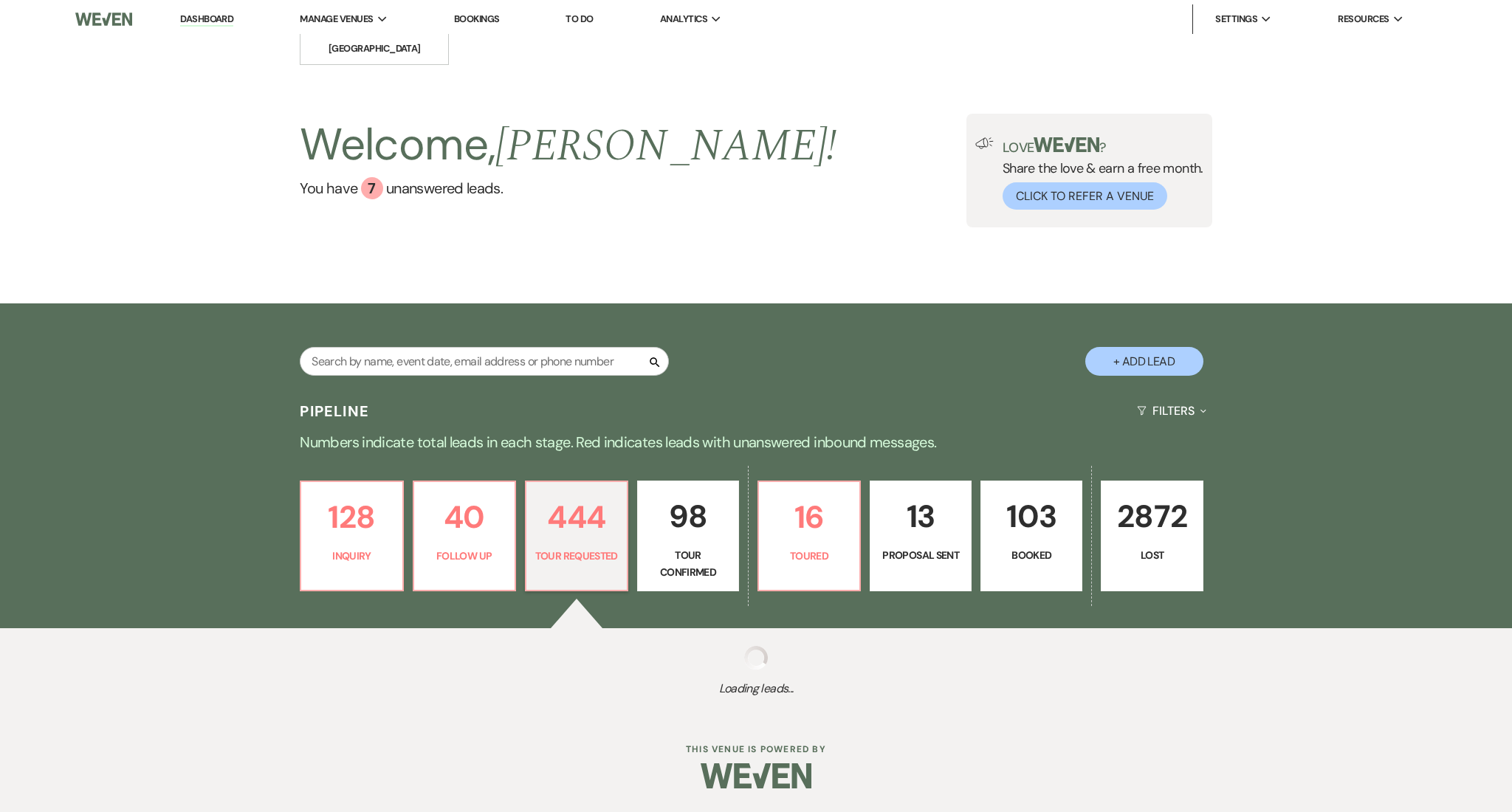
select select "2"
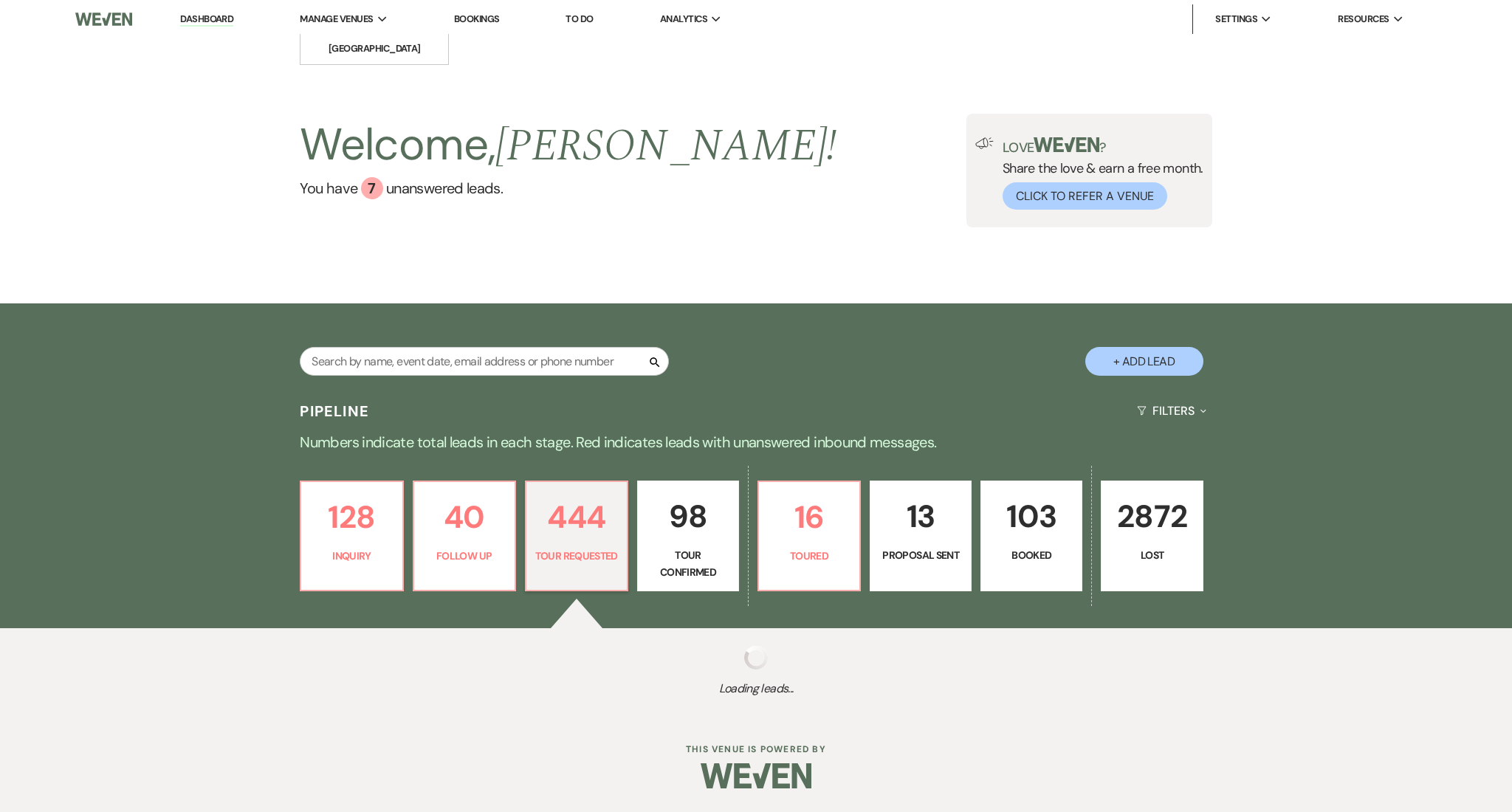
select select "2"
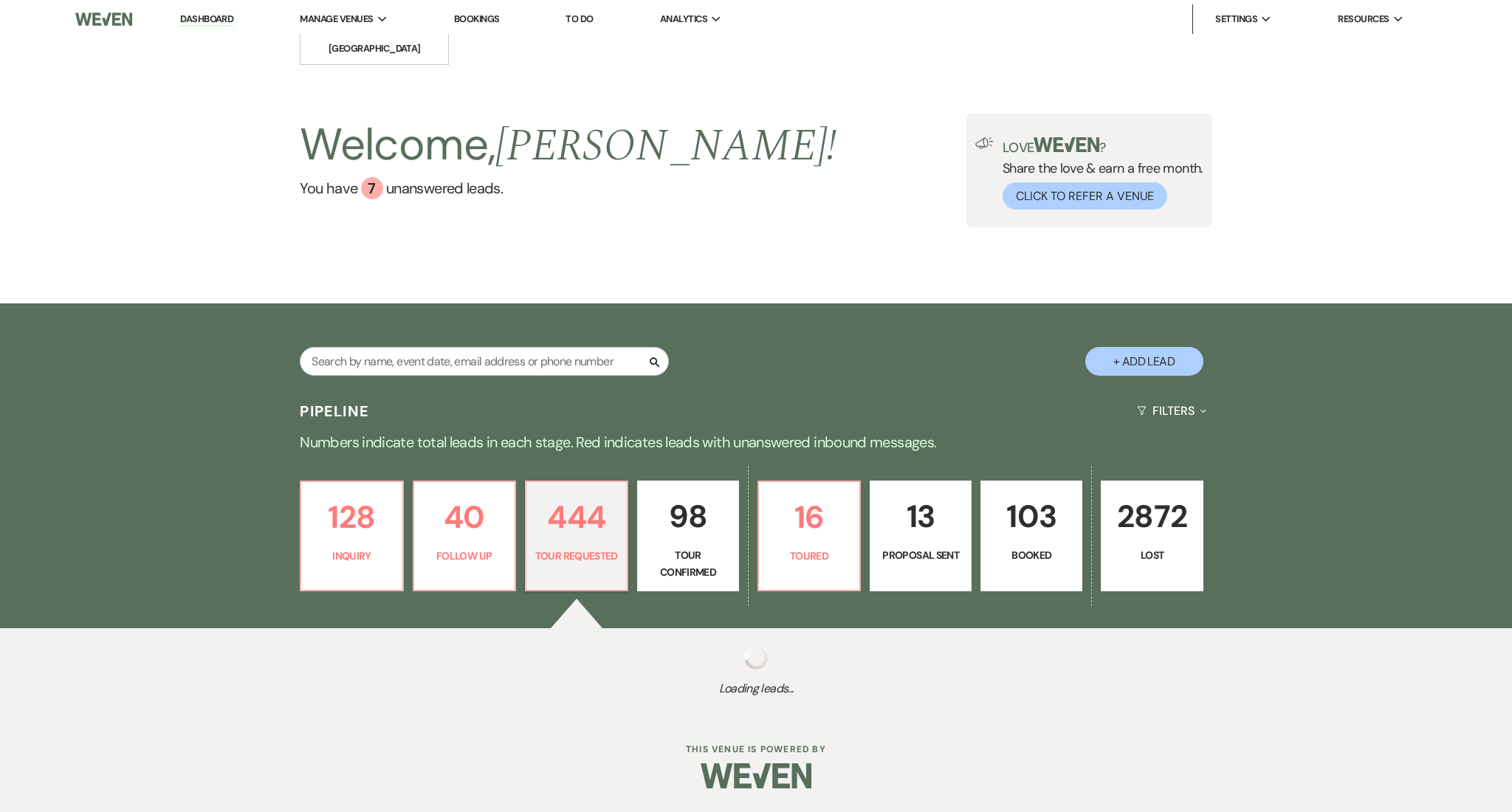
select select "2"
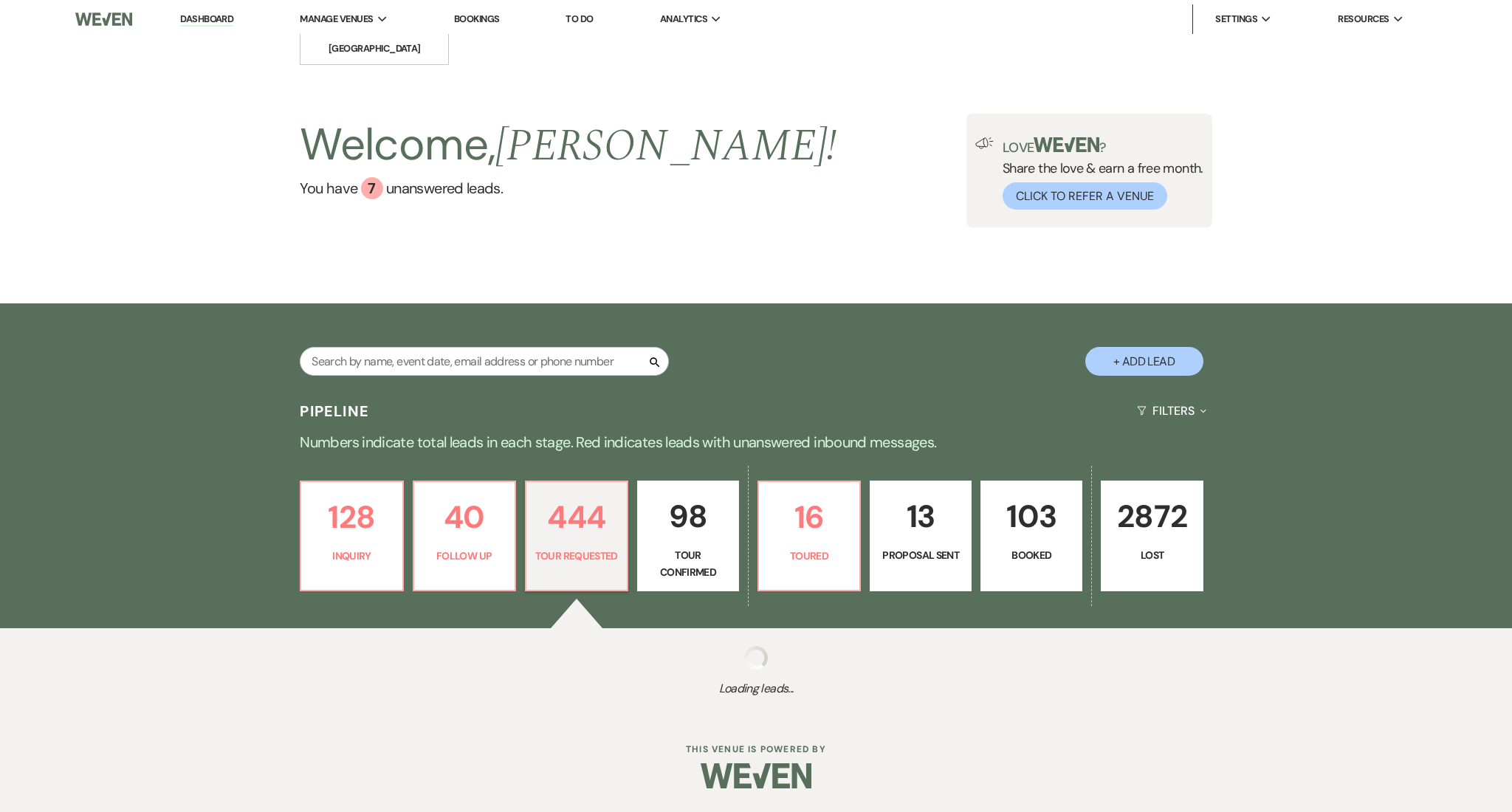
select select "2"
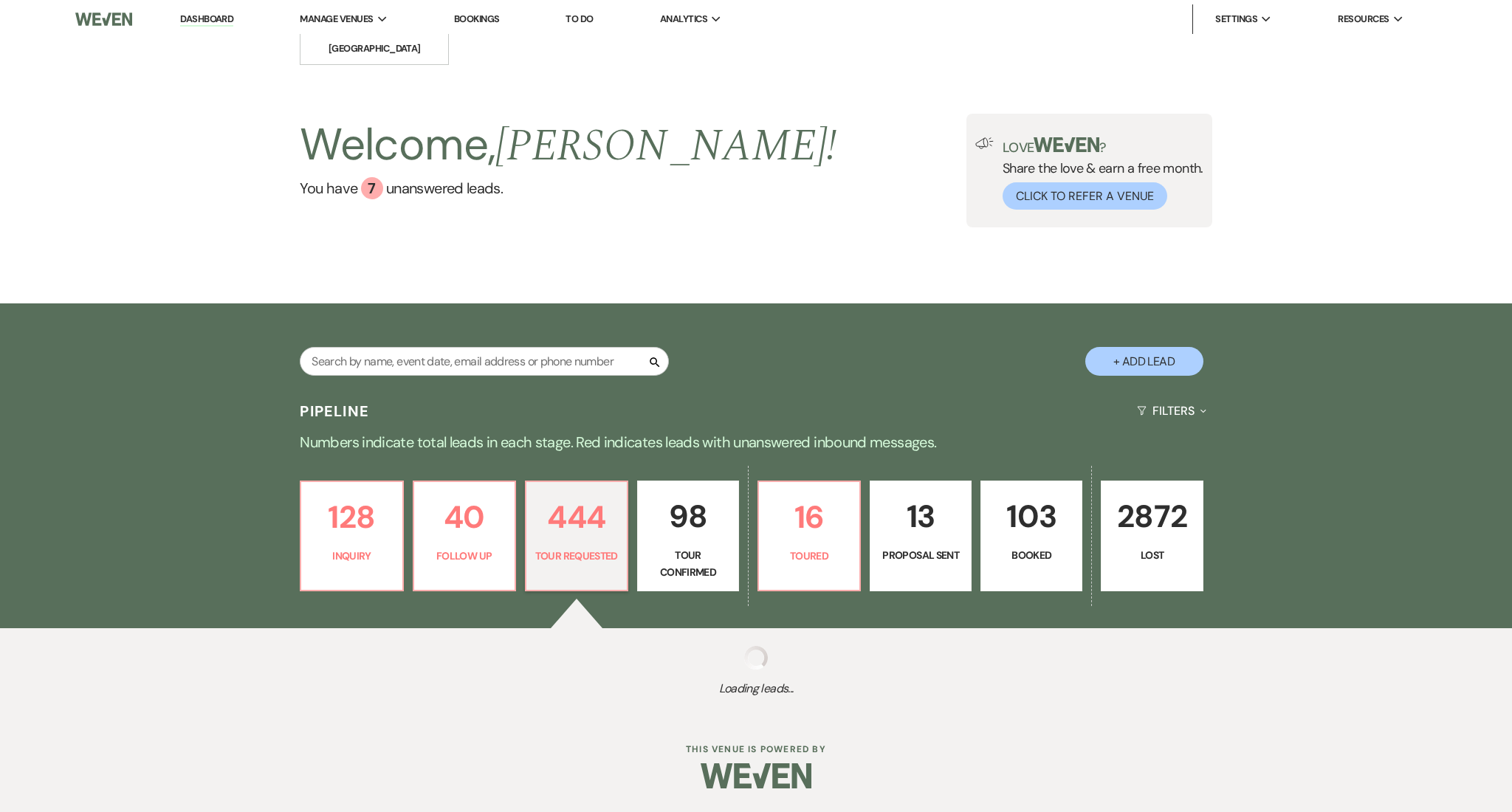
select select "2"
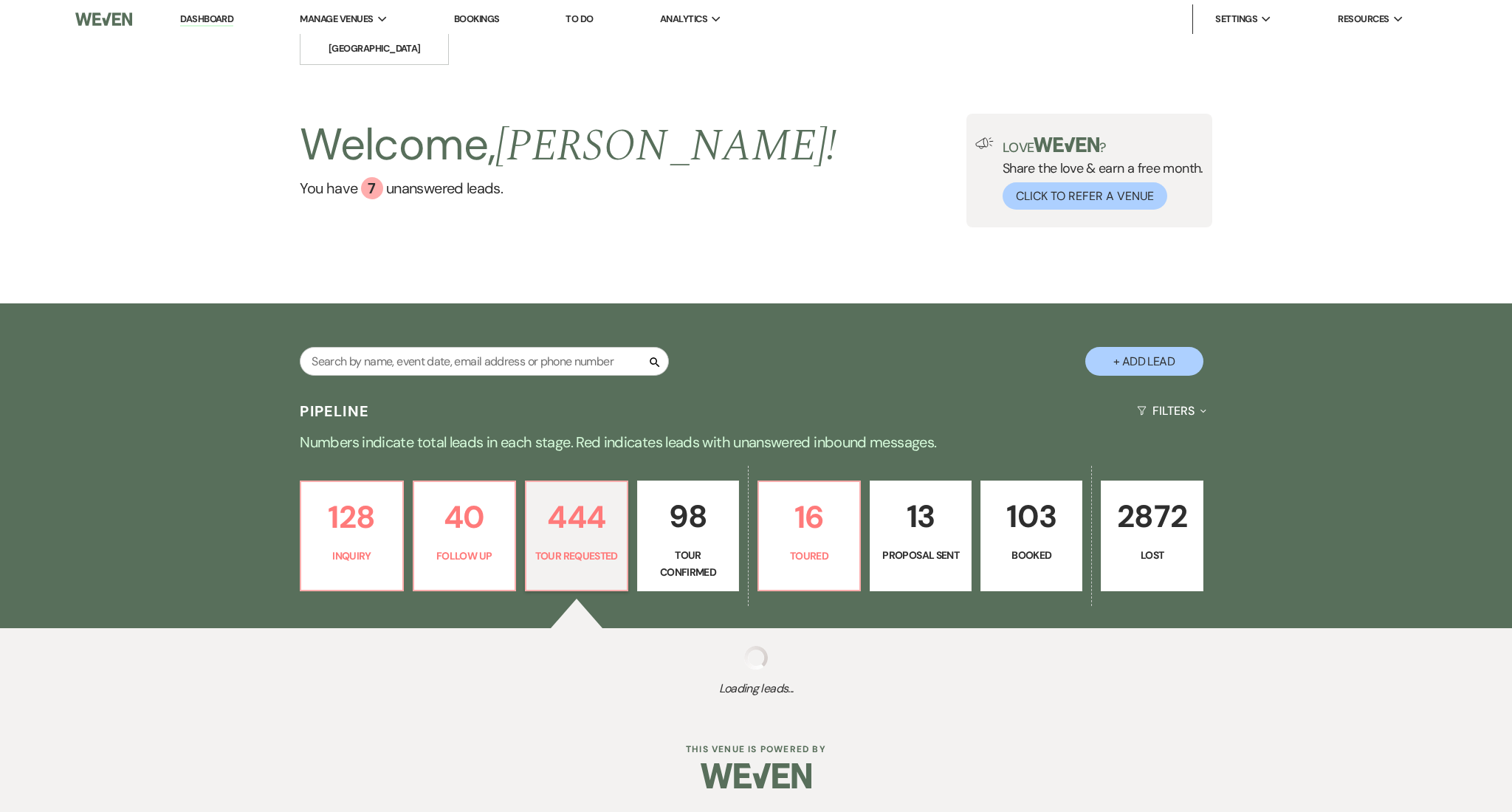
select select "2"
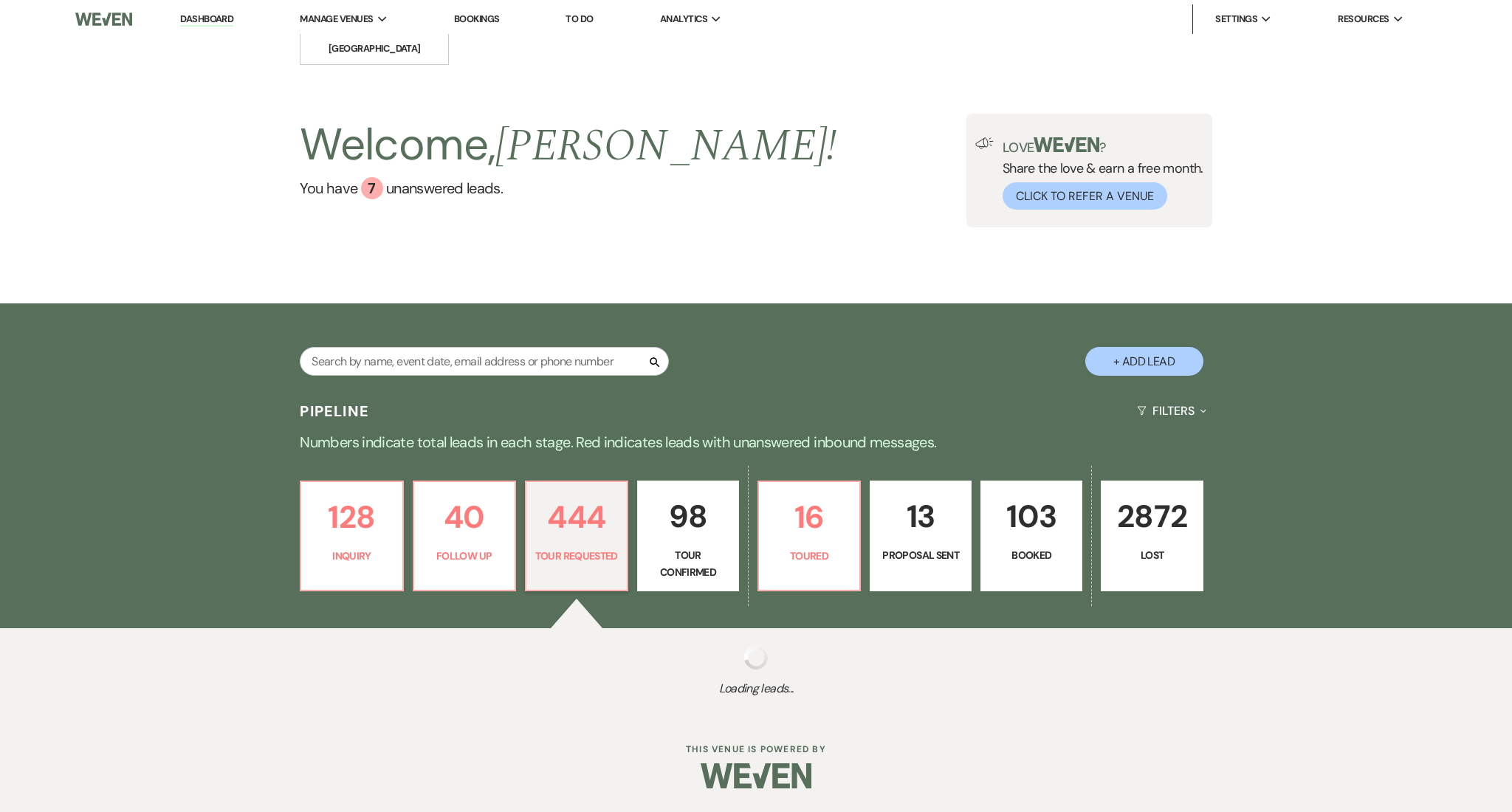
select select "2"
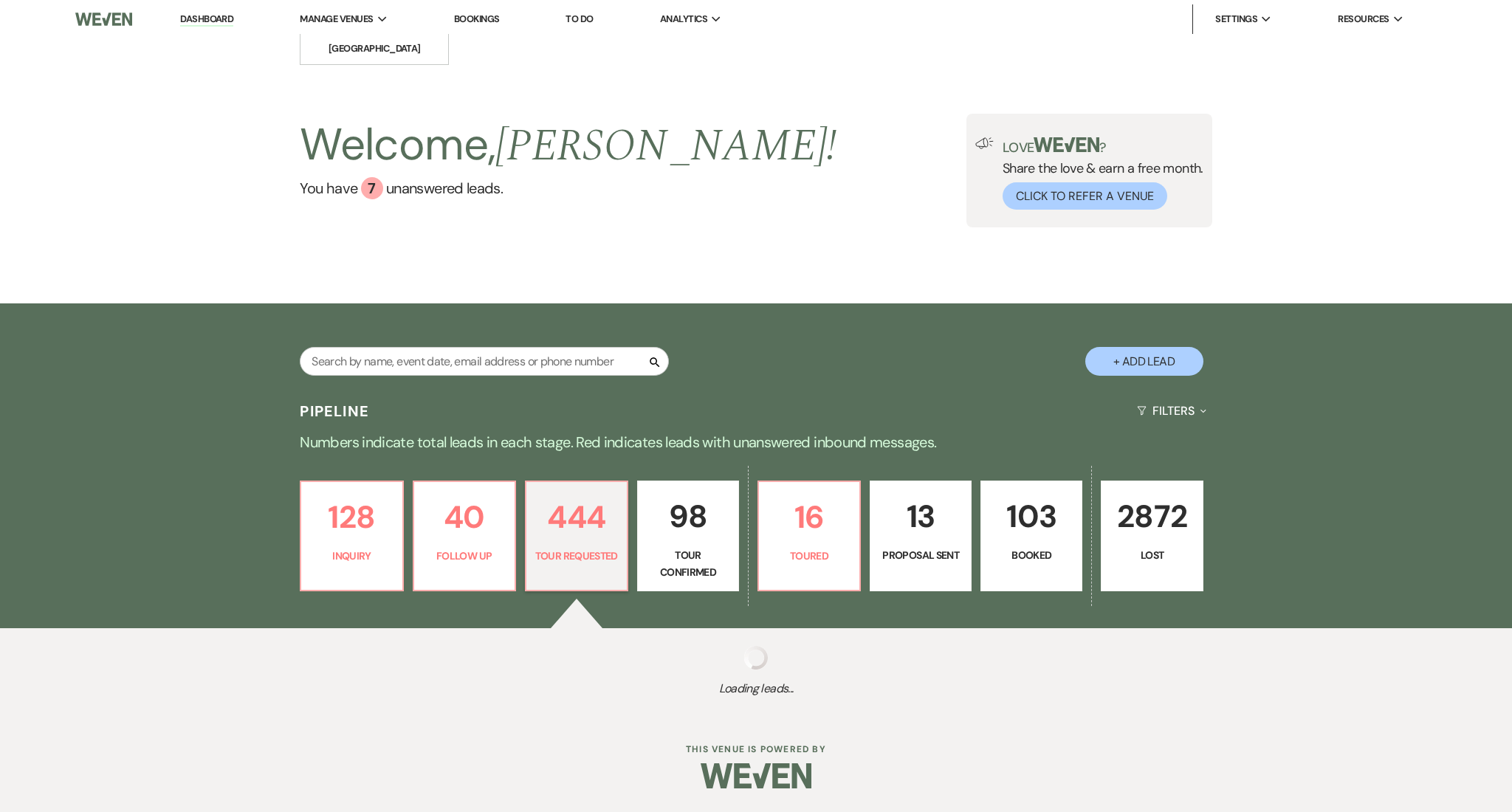
select select "2"
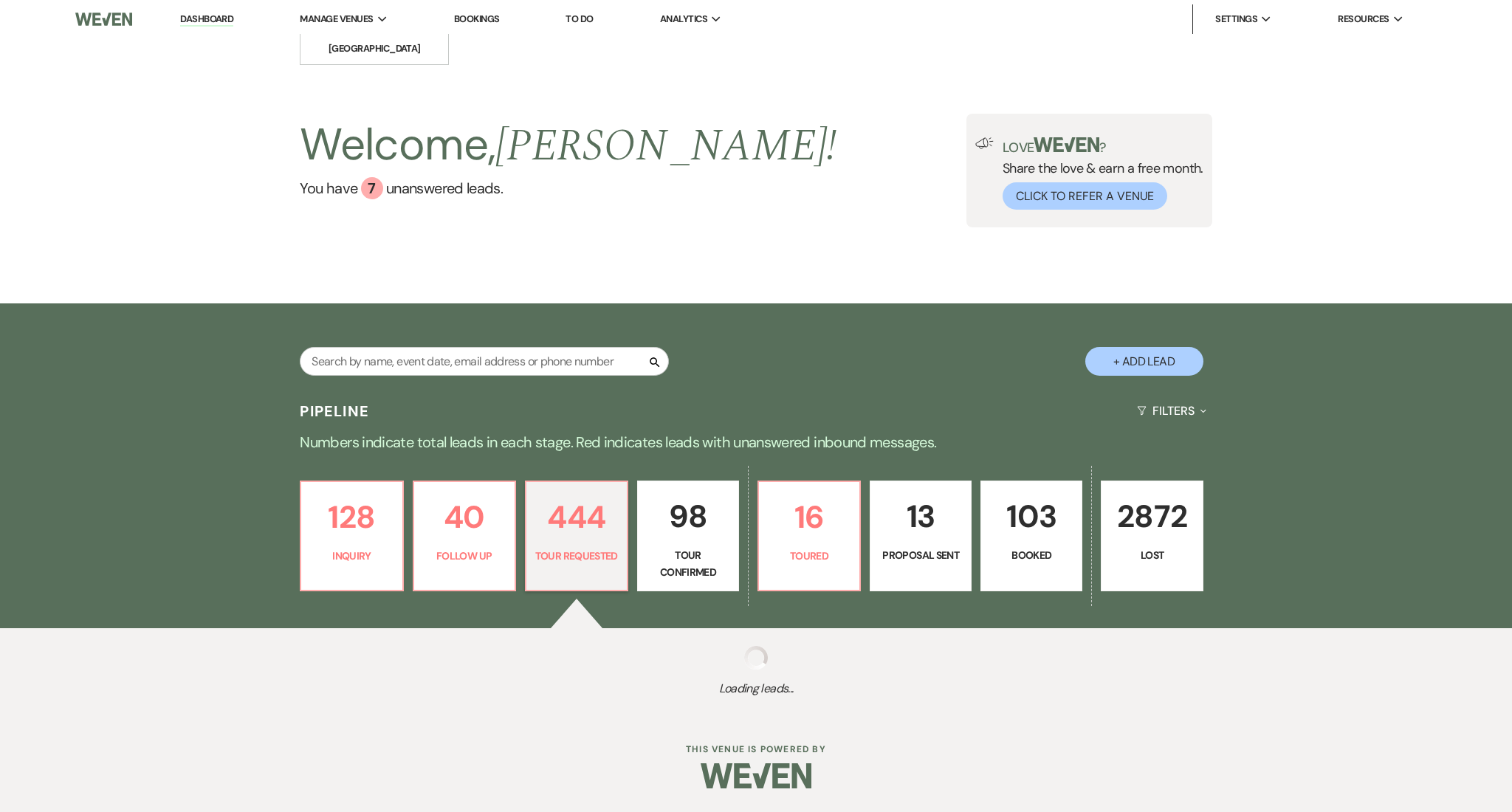
select select "2"
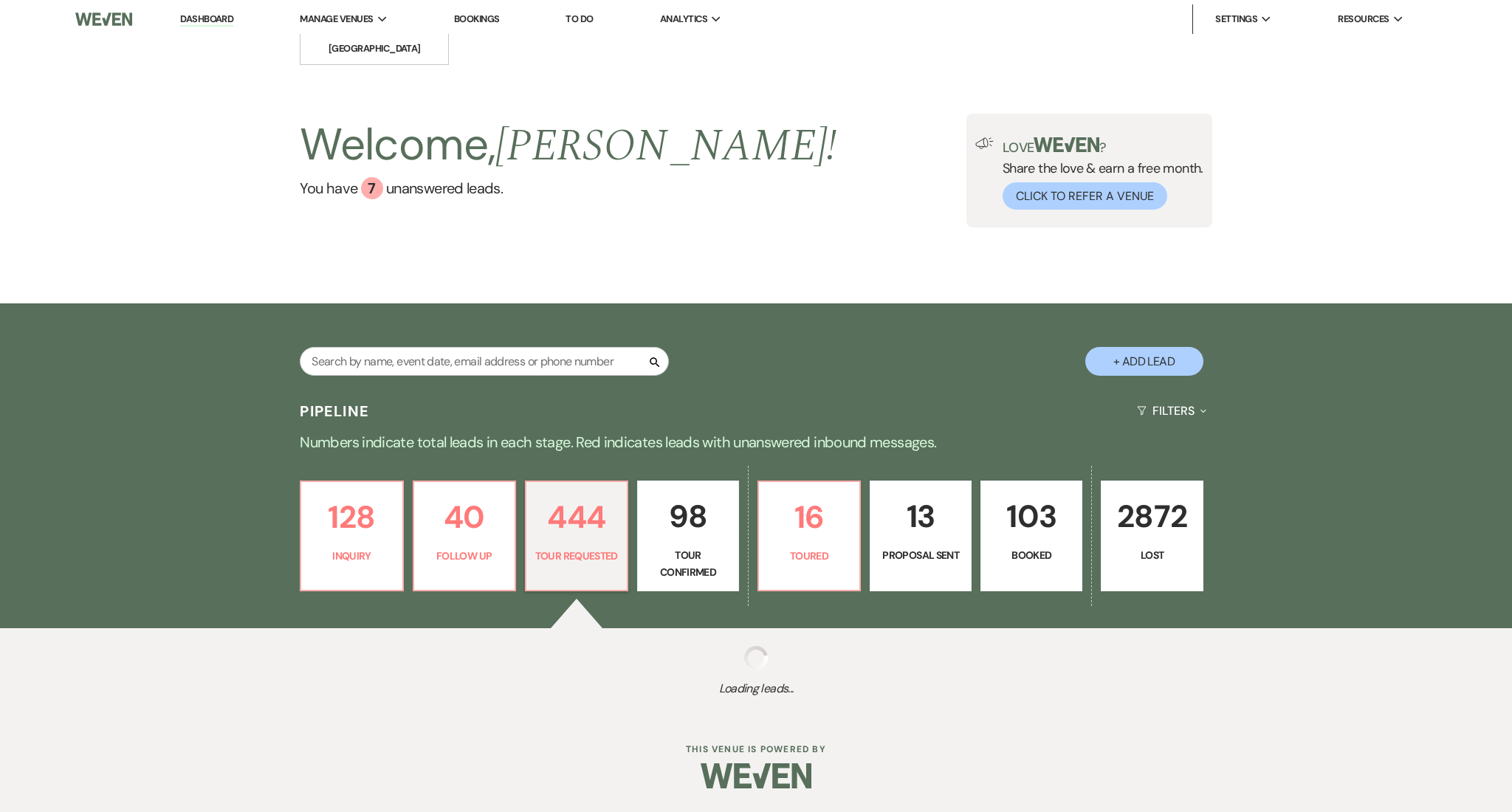
select select "2"
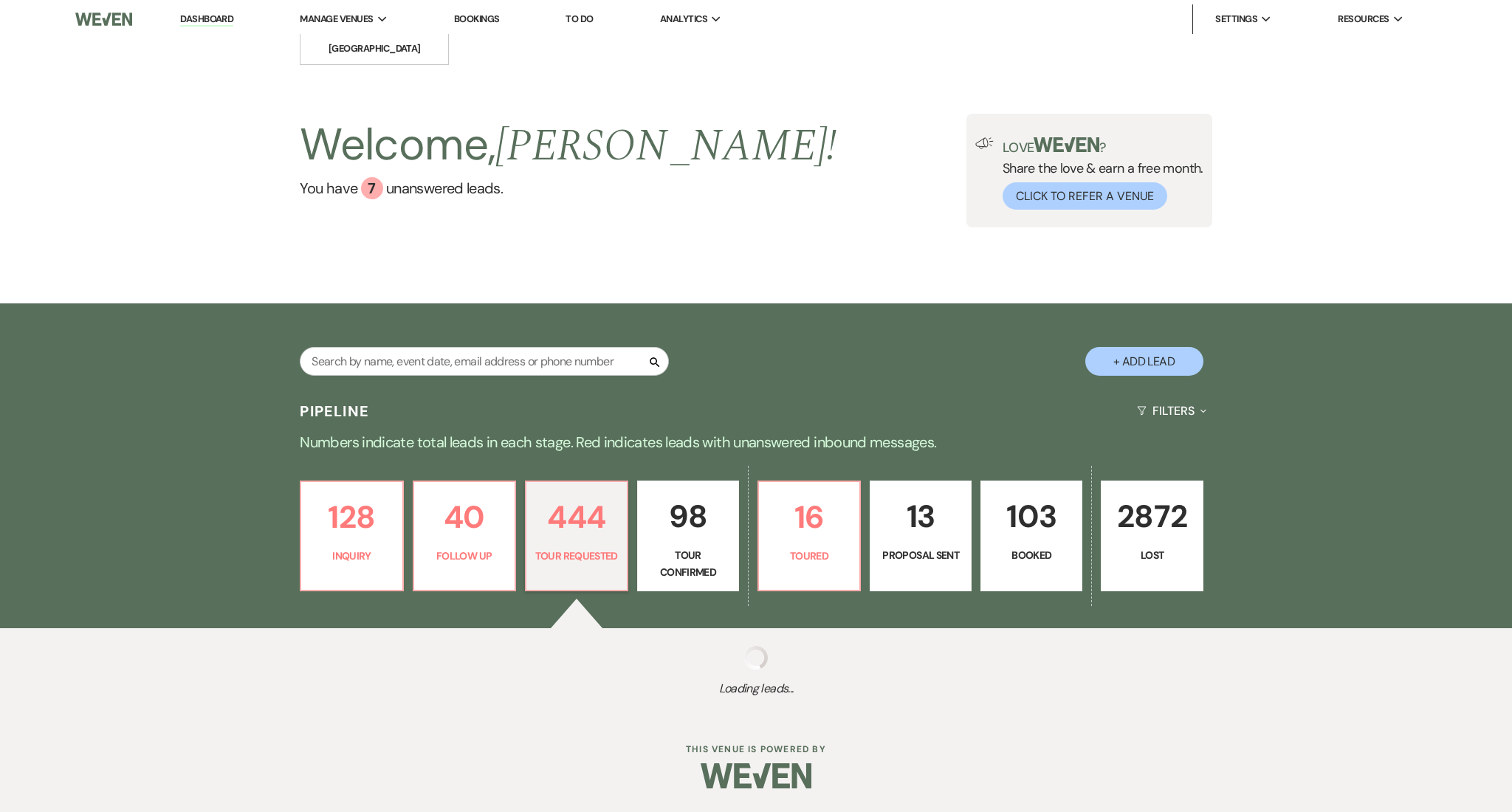
select select "2"
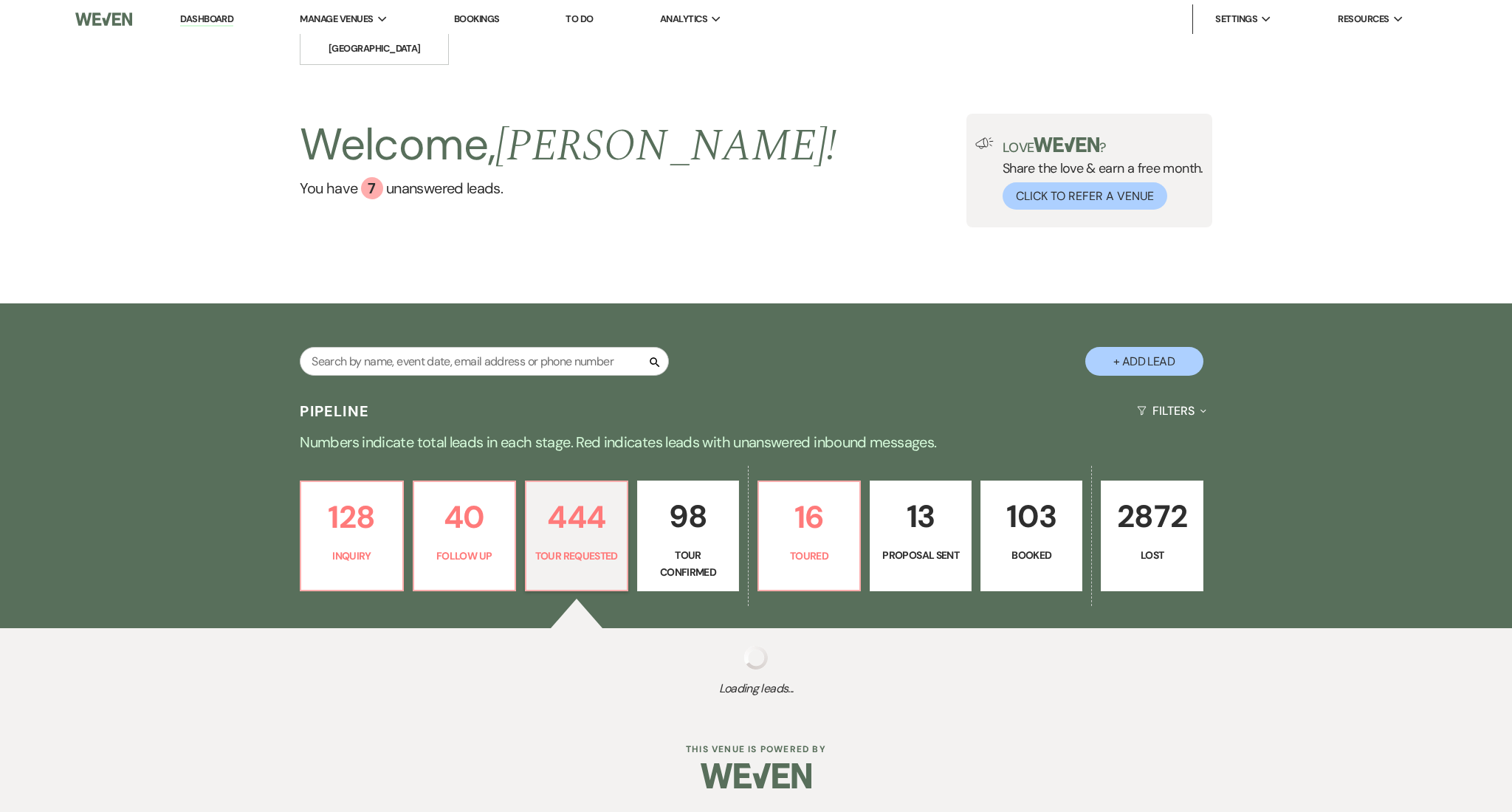
select select "2"
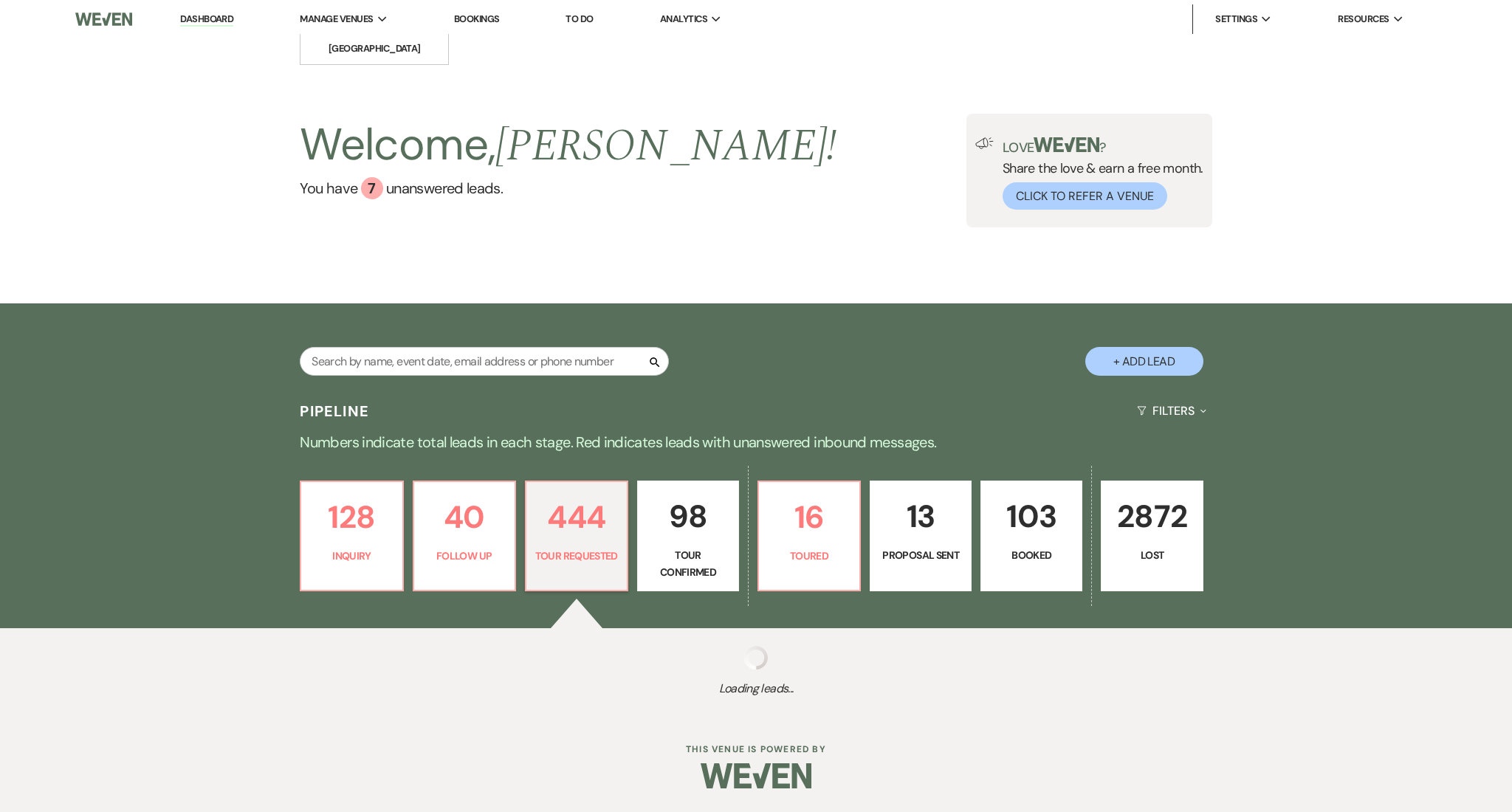
select select "2"
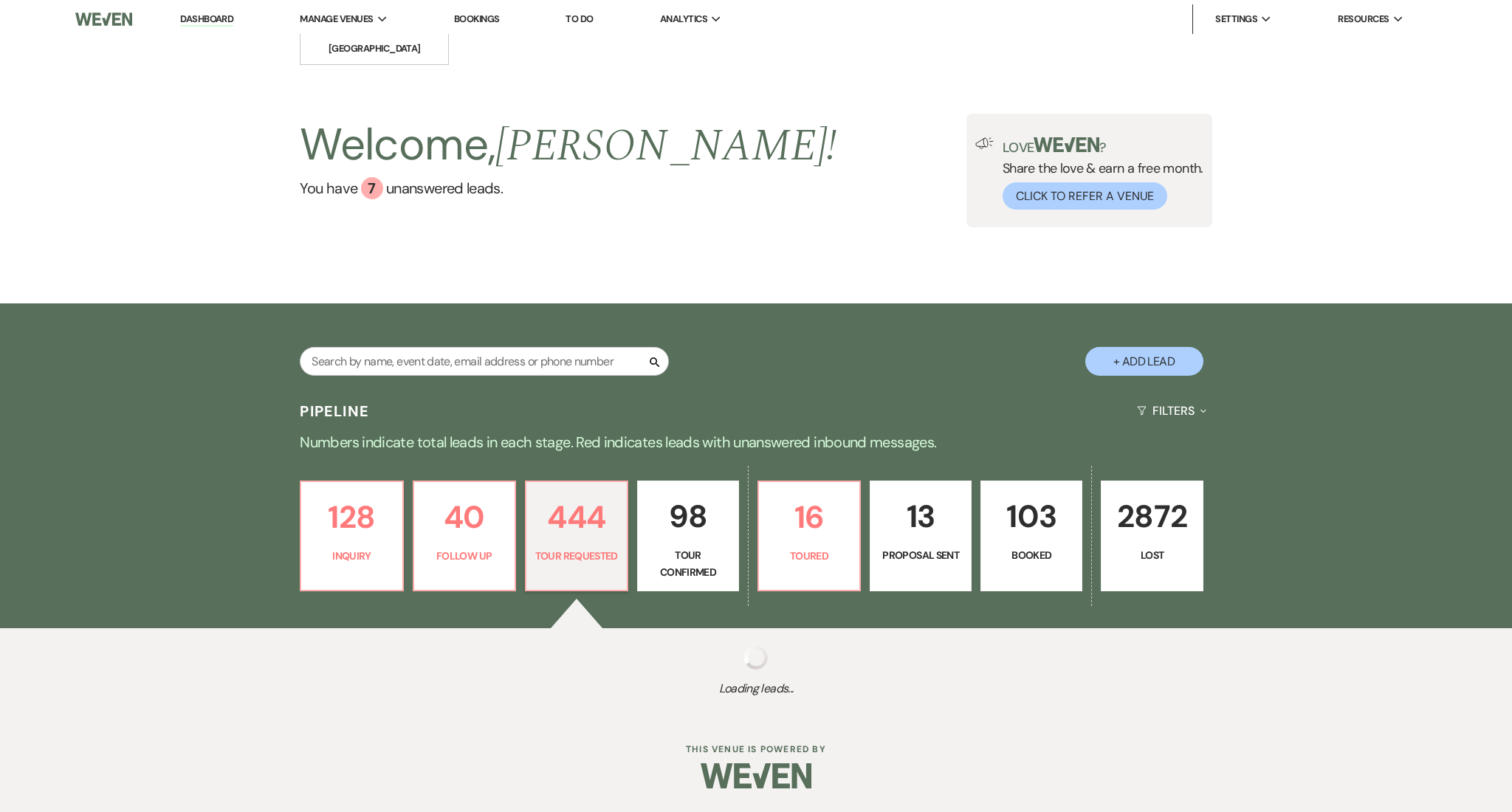
select select "2"
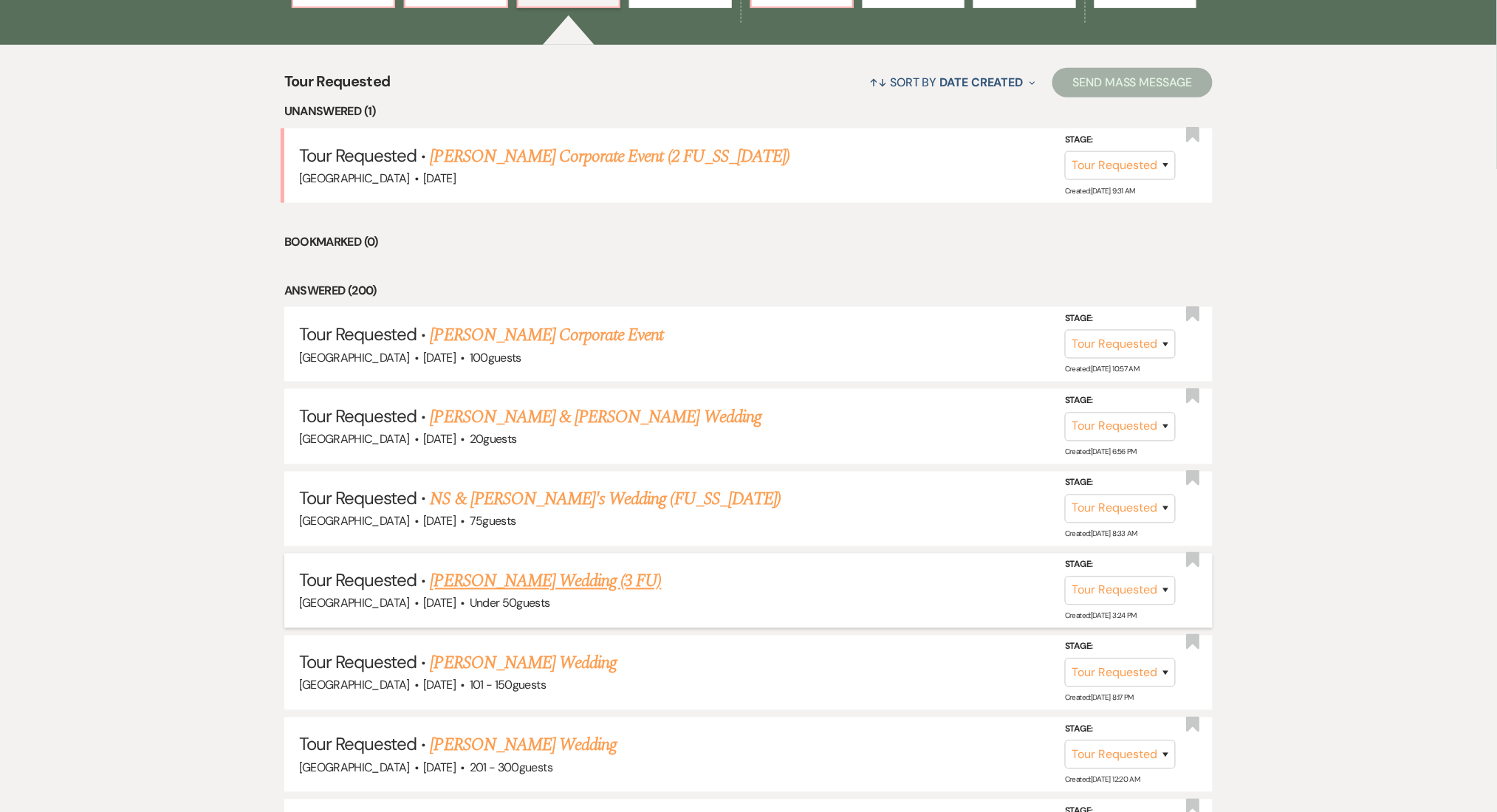
scroll to position [689, 0]
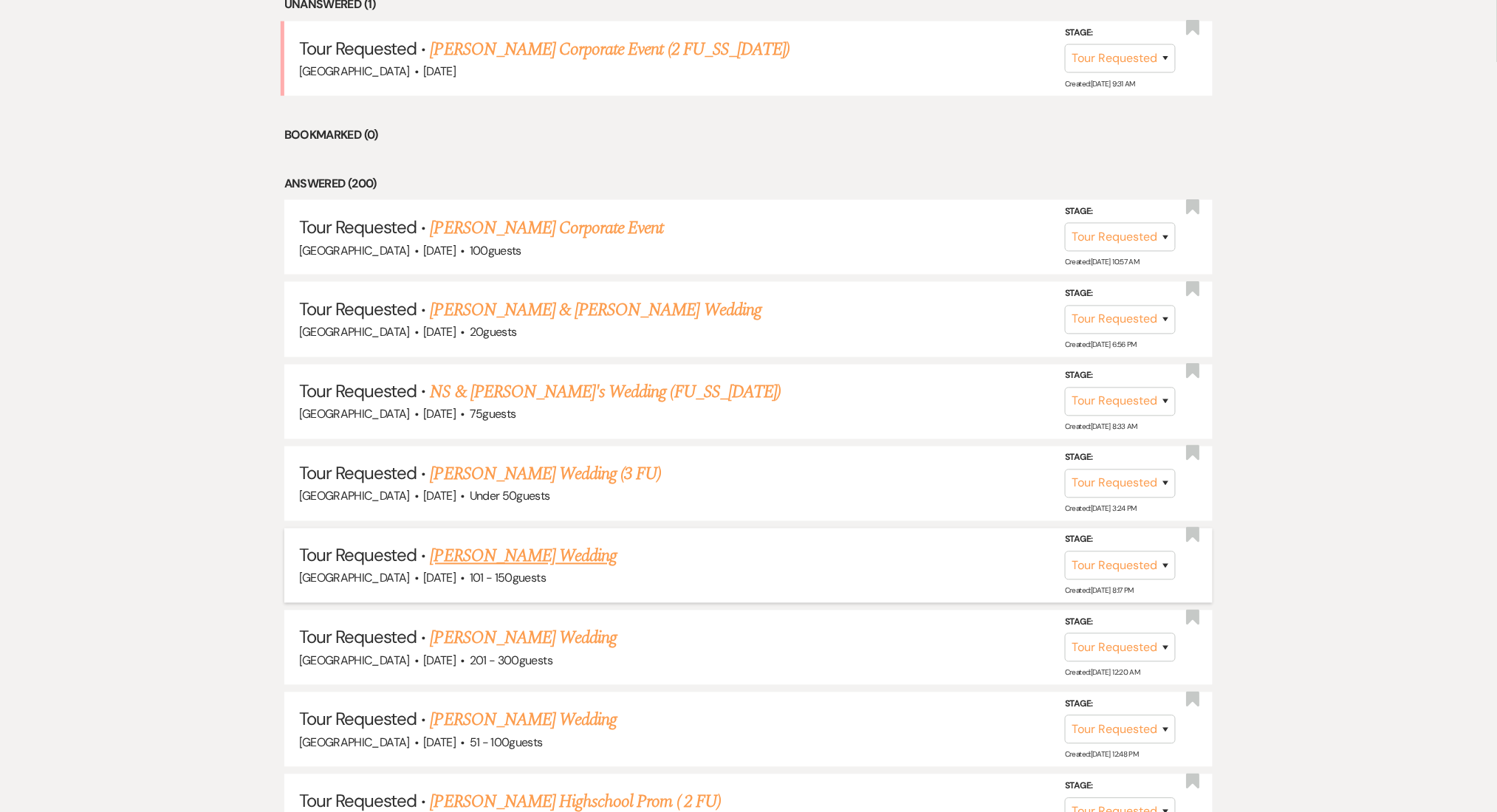
click at [534, 553] on link "Emily Lange's Wedding" at bounding box center [524, 556] width 187 height 26
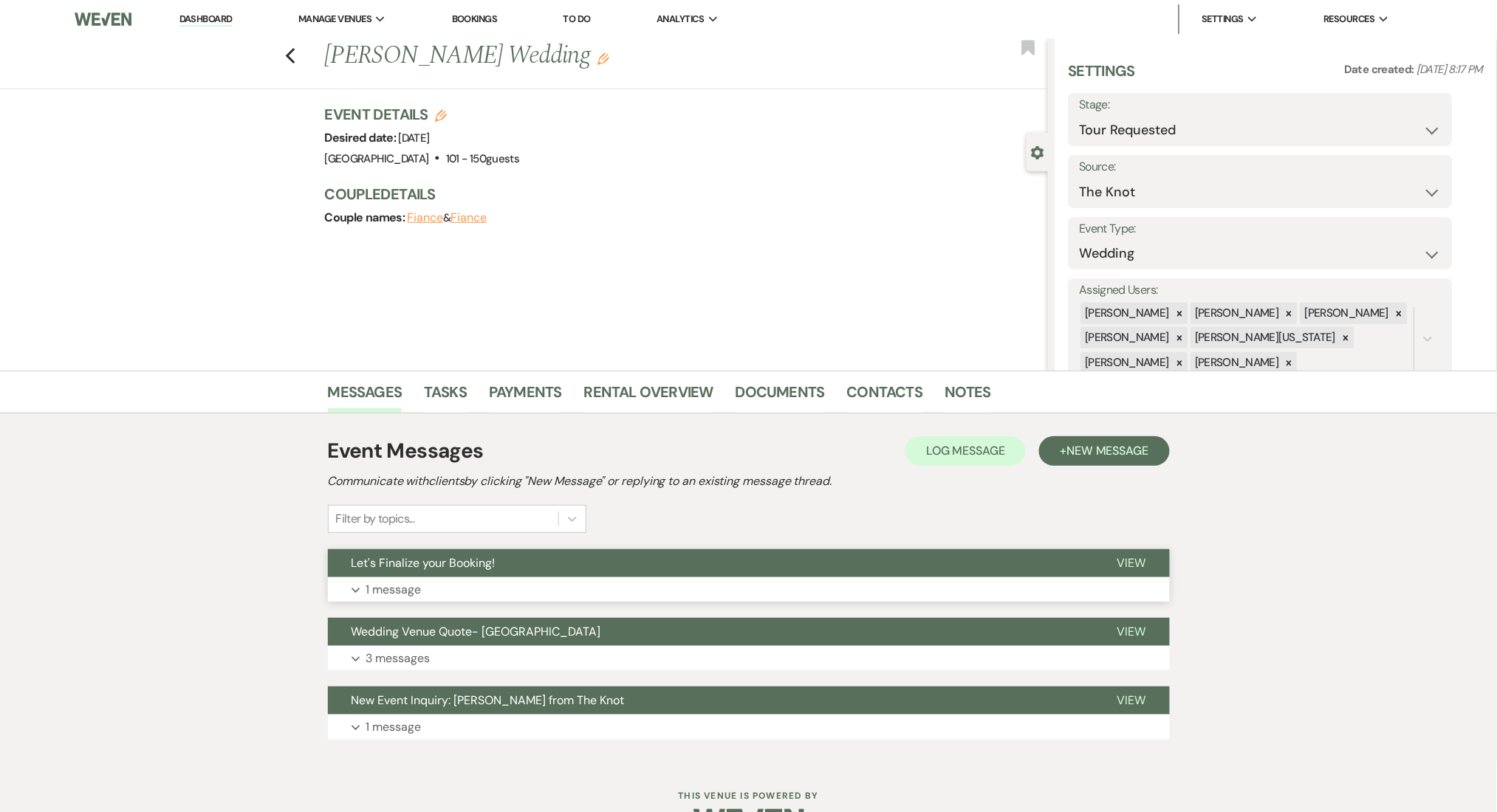
click at [500, 570] on button "Let's Finalize your Booking!" at bounding box center [711, 563] width 766 height 28
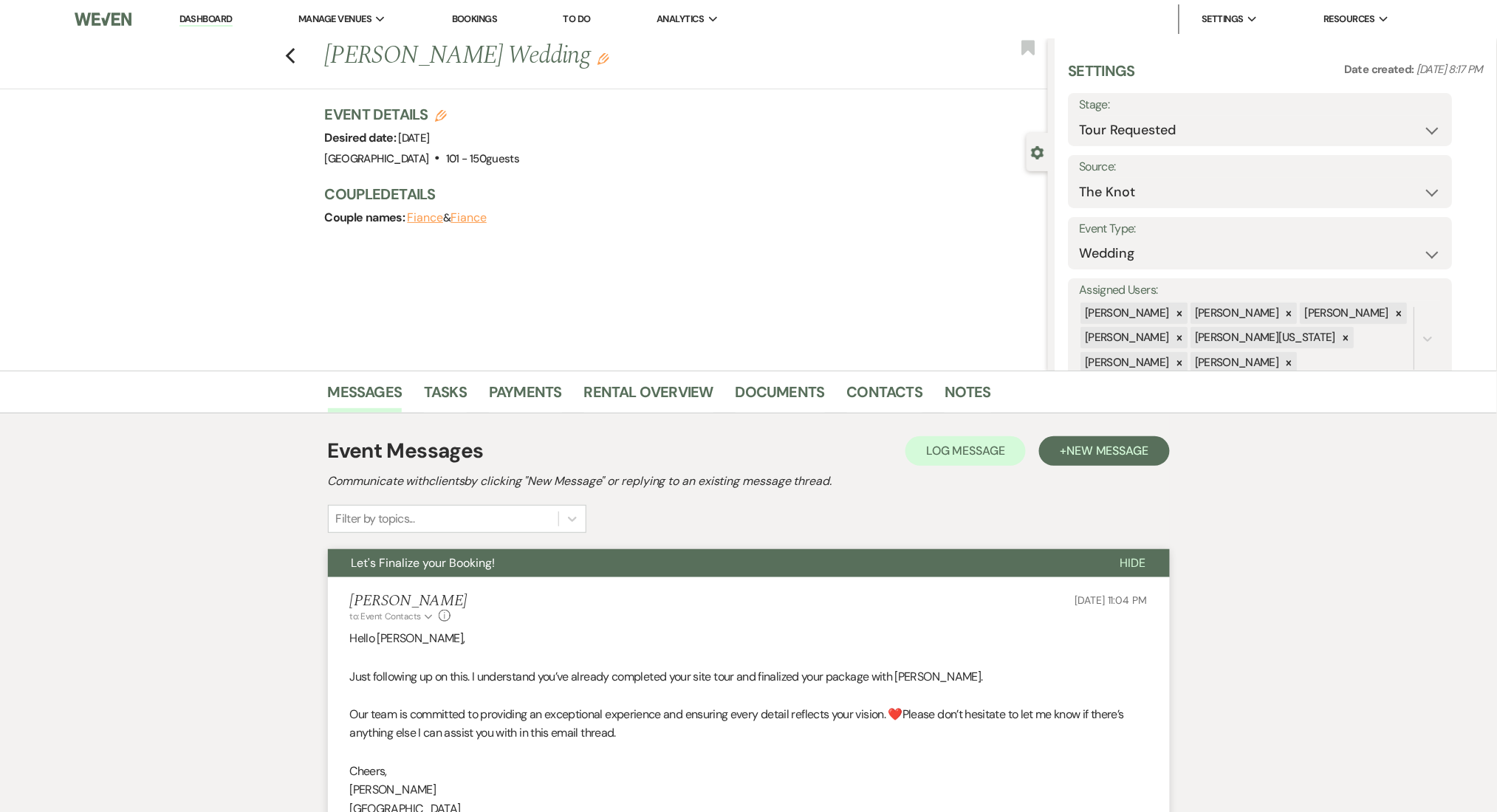
click at [861, 373] on div "Messages Tasks Payments Rental Overview Documents Contacts Notes" at bounding box center [748, 392] width 1497 height 43
click at [857, 384] on link "Contacts" at bounding box center [885, 396] width 76 height 32
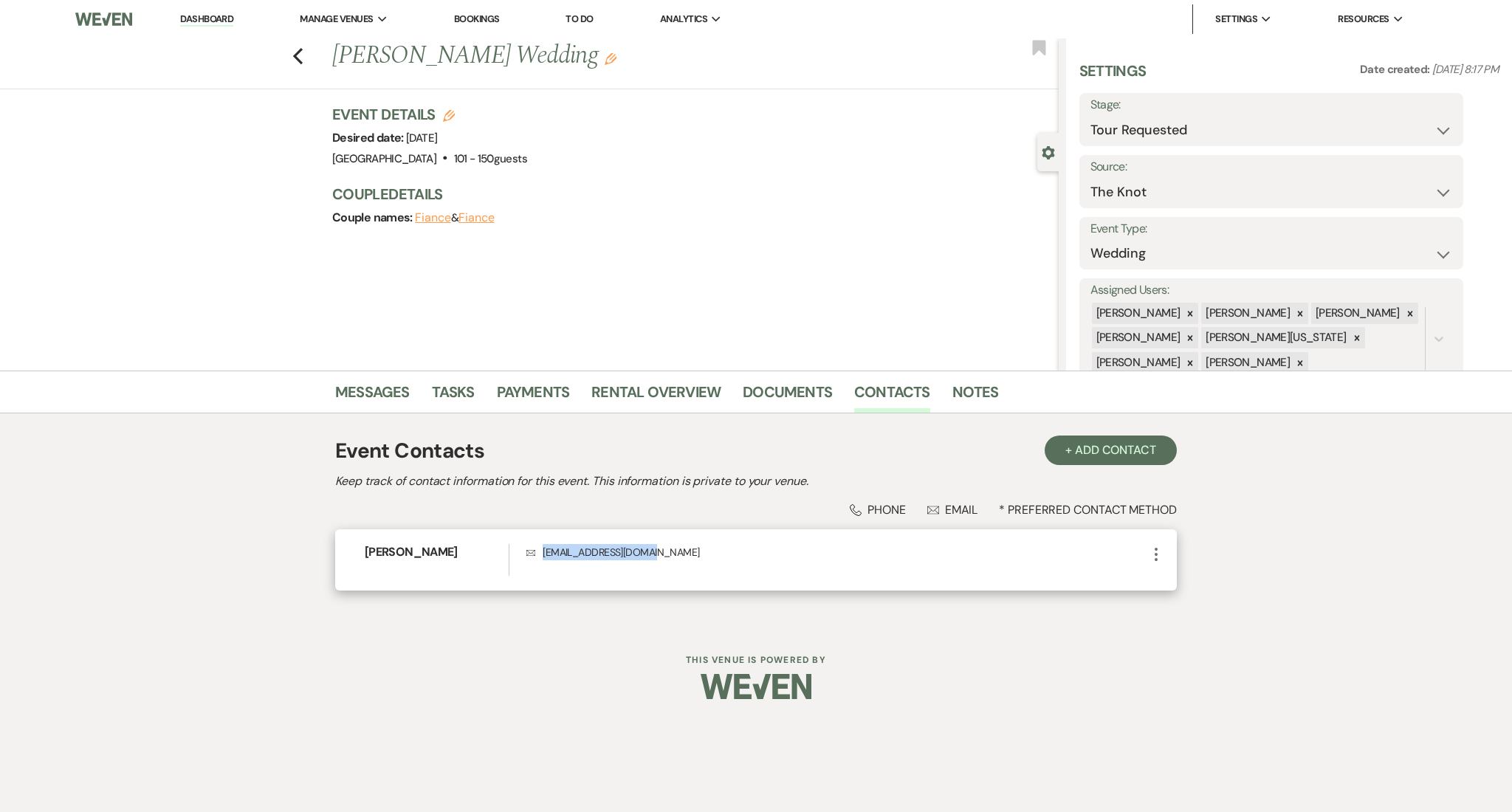
drag, startPoint x: 647, startPoint y: 565, endPoint x: 539, endPoint y: 555, distance: 108.5
click at [539, 555] on div "Envelope emilyslange@ymail.com" at bounding box center [837, 559] width 621 height 32
copy p "emilyslange@ymail.com"
click at [370, 415] on div "Event Contacts + Add Contact Keep track of contact information for this event. …" at bounding box center [756, 520] width 842 height 213
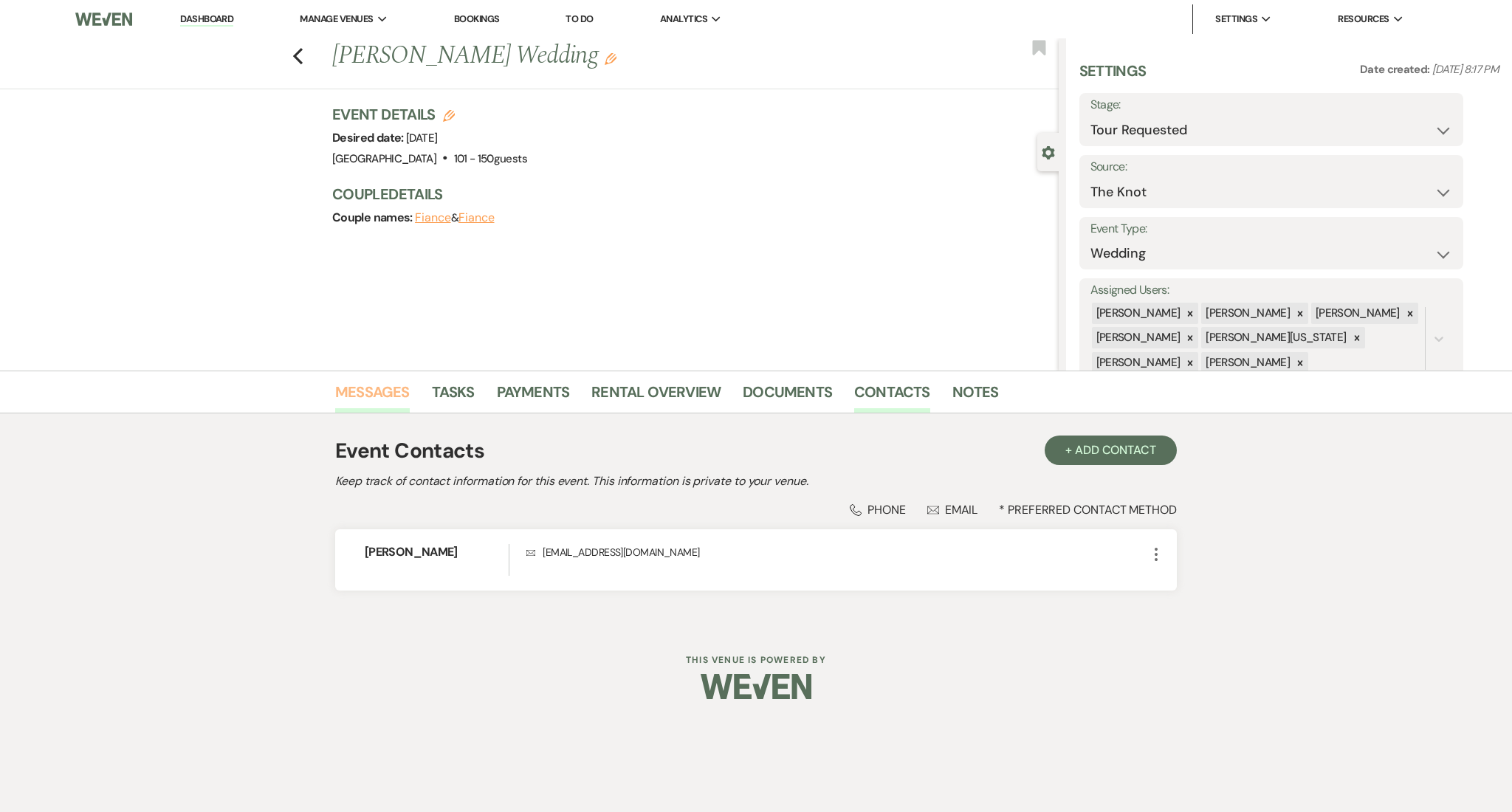
click at [368, 396] on link "Messages" at bounding box center [372, 396] width 75 height 32
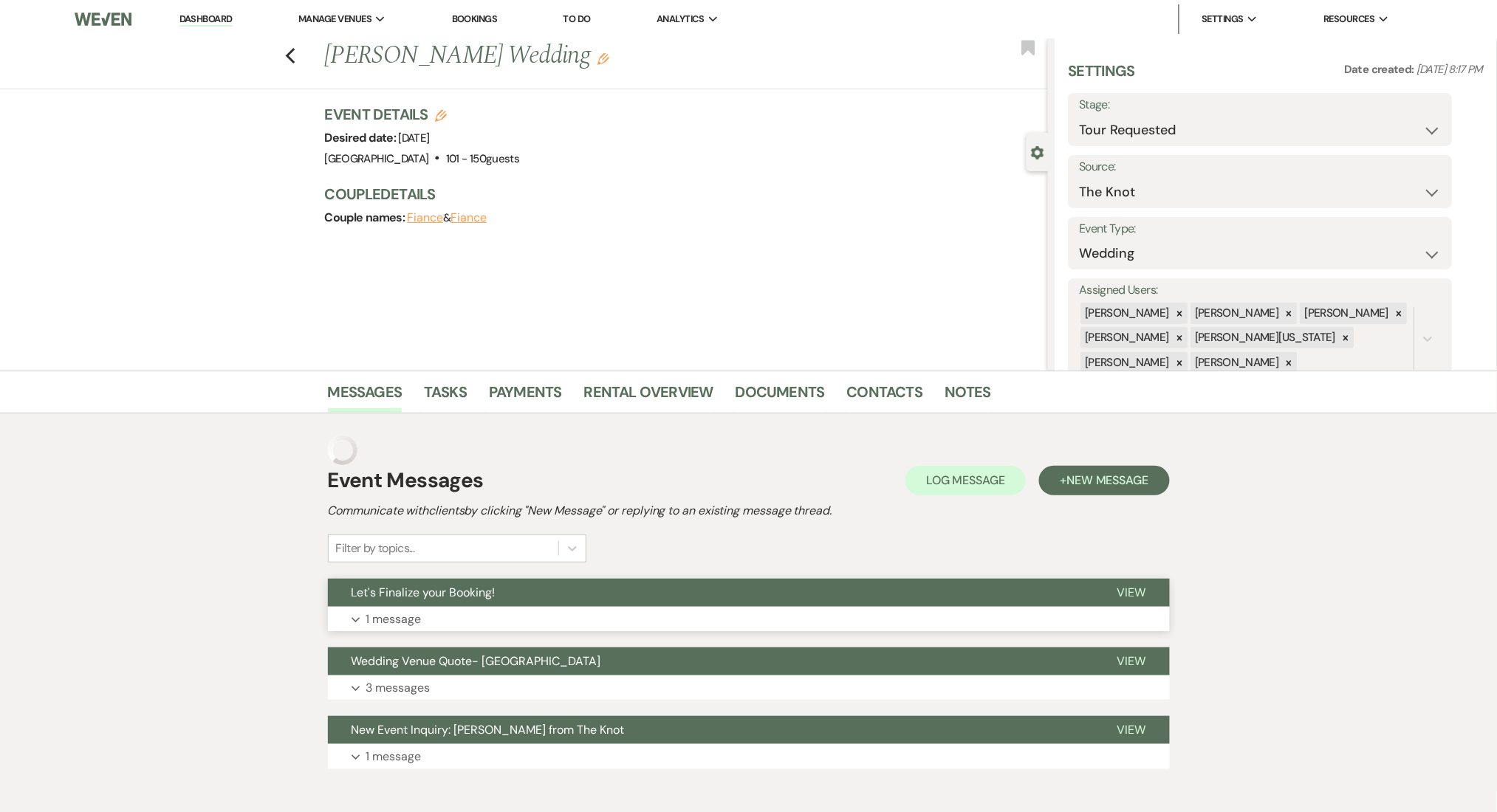
click at [723, 625] on div "Event Messages Log Log Message + New Message Communicate with clients by clicki…" at bounding box center [748, 602] width 842 height 348
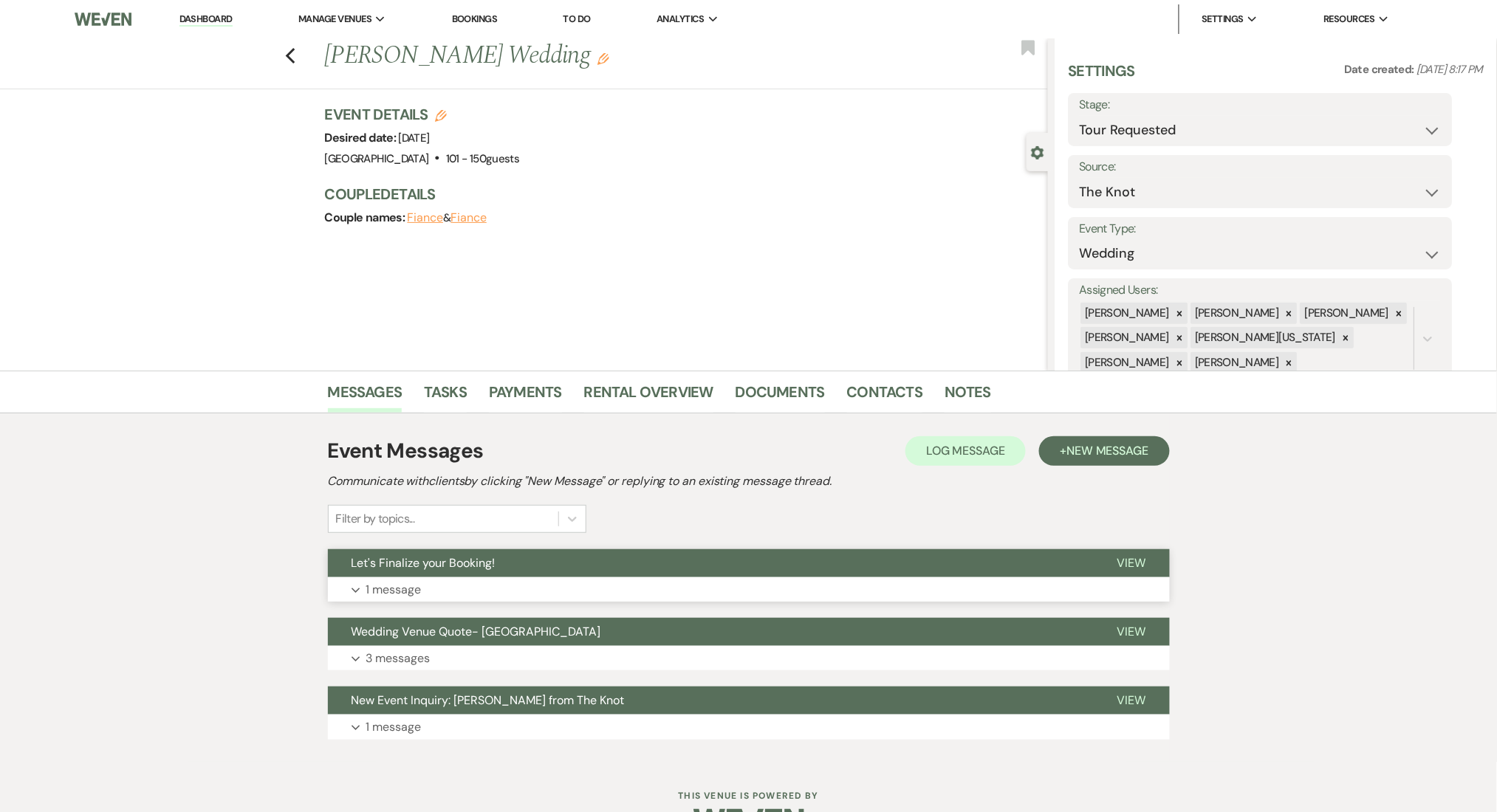
click at [487, 586] on button "Expand 1 message" at bounding box center [748, 589] width 842 height 25
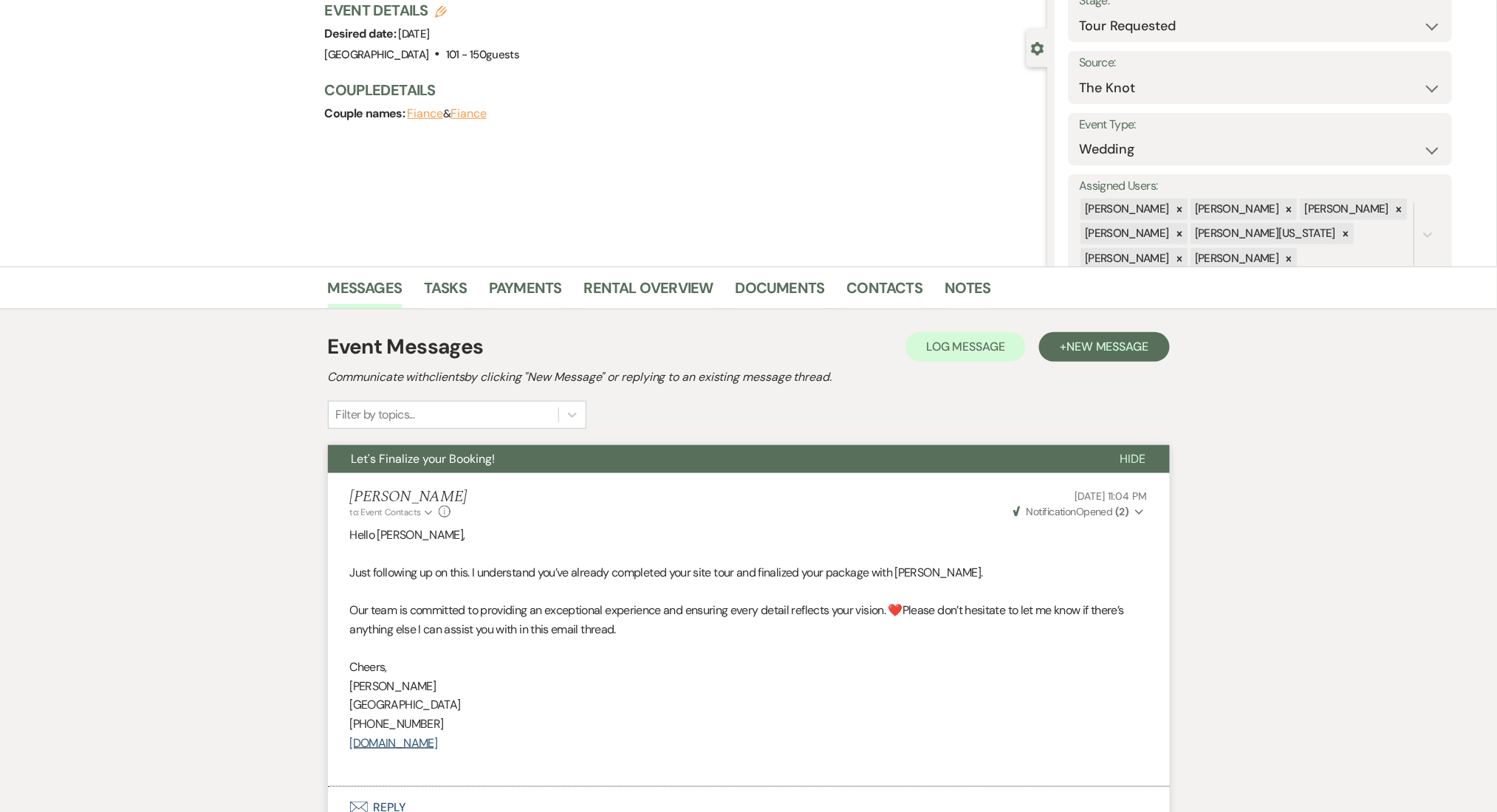
scroll to position [196, 0]
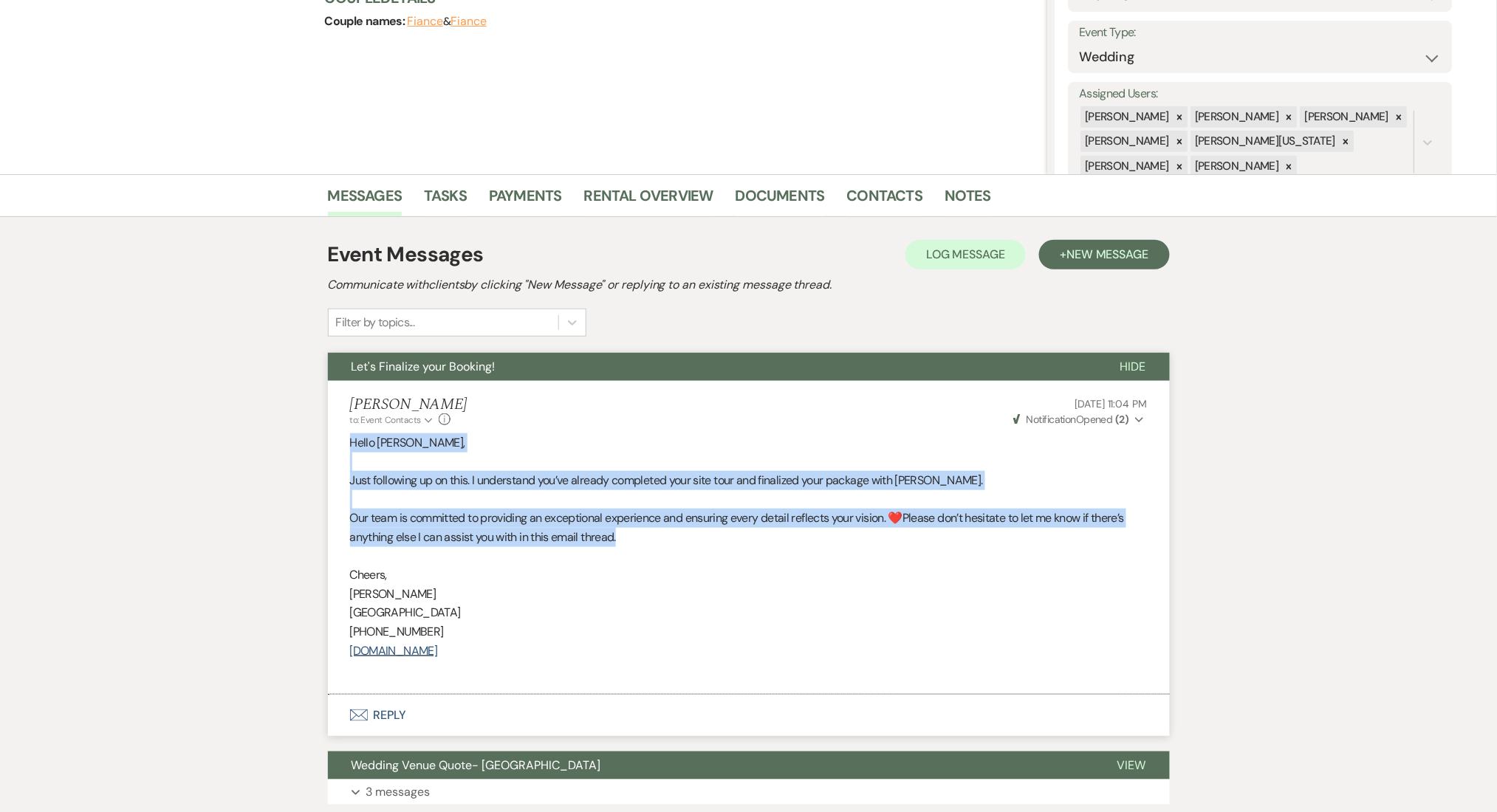
drag, startPoint x: 654, startPoint y: 535, endPoint x: 347, endPoint y: 443, distance: 320.5
click at [347, 443] on li "Marissa Alferez to: Event Contacts Expand Info Oct 10, 2025, 11:04 PM Weven Che…" at bounding box center [748, 537] width 842 height 314
copy div "Hello Emily, Just following up on this. I understand you’ve already completed y…"
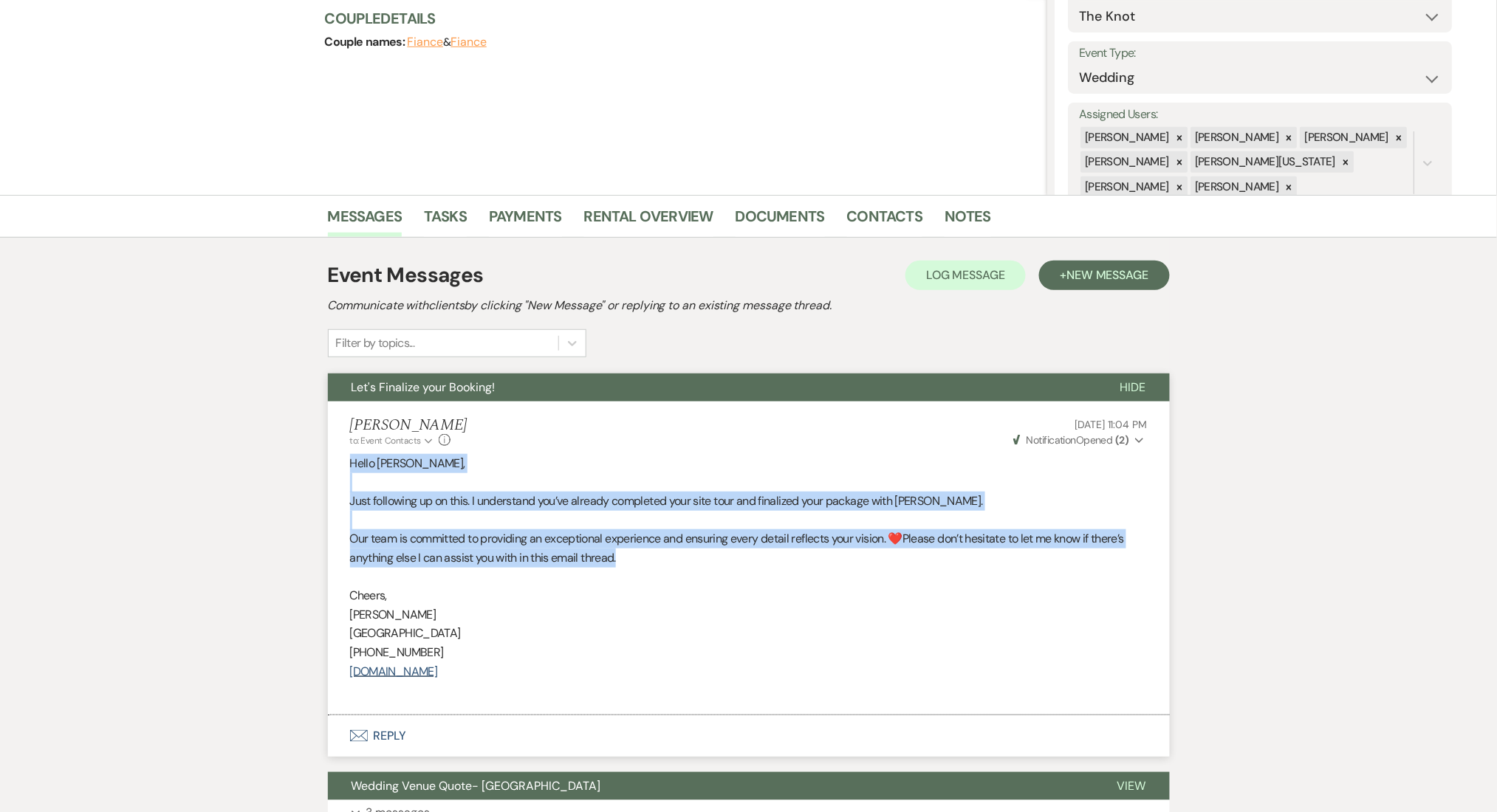
scroll to position [0, 0]
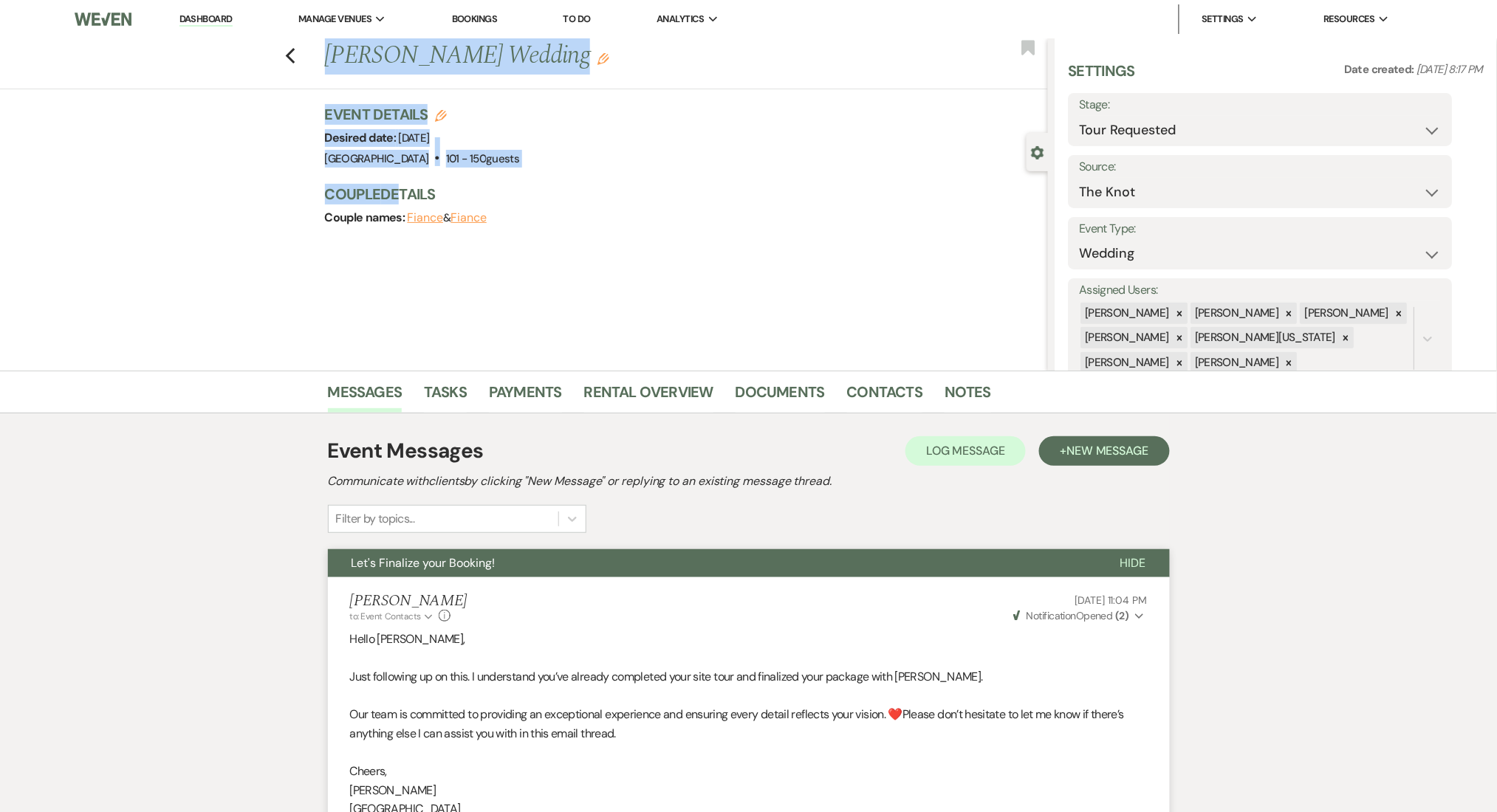
drag, startPoint x: 322, startPoint y: 96, endPoint x: 399, endPoint y: 188, distance: 120.0
click at [399, 188] on div "Previous Emily Lange's Wedding Edit Bookmark Gear Settings Settings Date create…" at bounding box center [523, 204] width 1048 height 332
click at [405, 190] on h3 "Couple Details" at bounding box center [679, 194] width 708 height 21
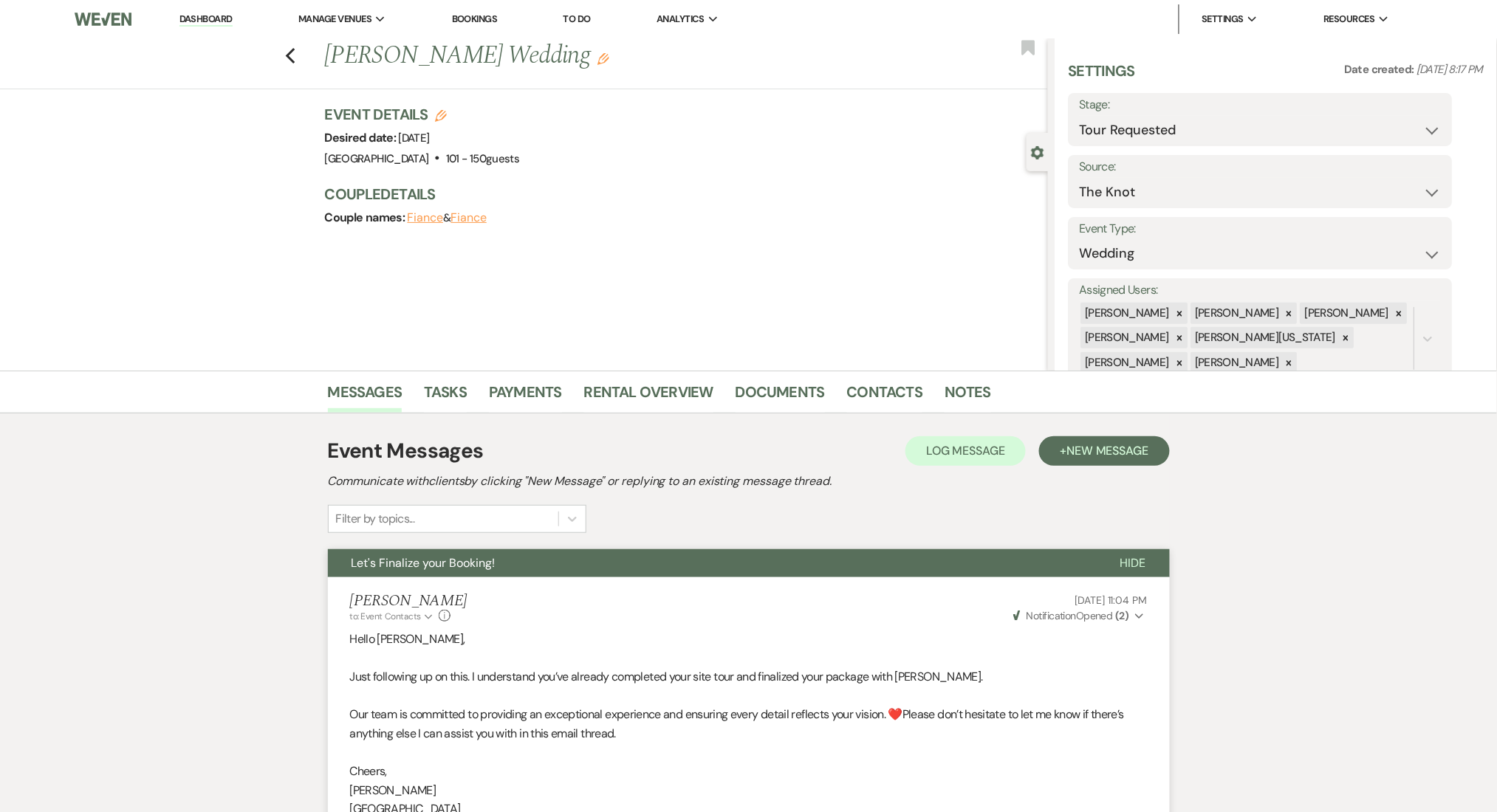
click at [291, 56] on div "Previous Emily Lange's Wedding Edit Bookmark" at bounding box center [520, 64] width 1055 height 51
click at [296, 58] on icon "Previous" at bounding box center [291, 55] width 11 height 18
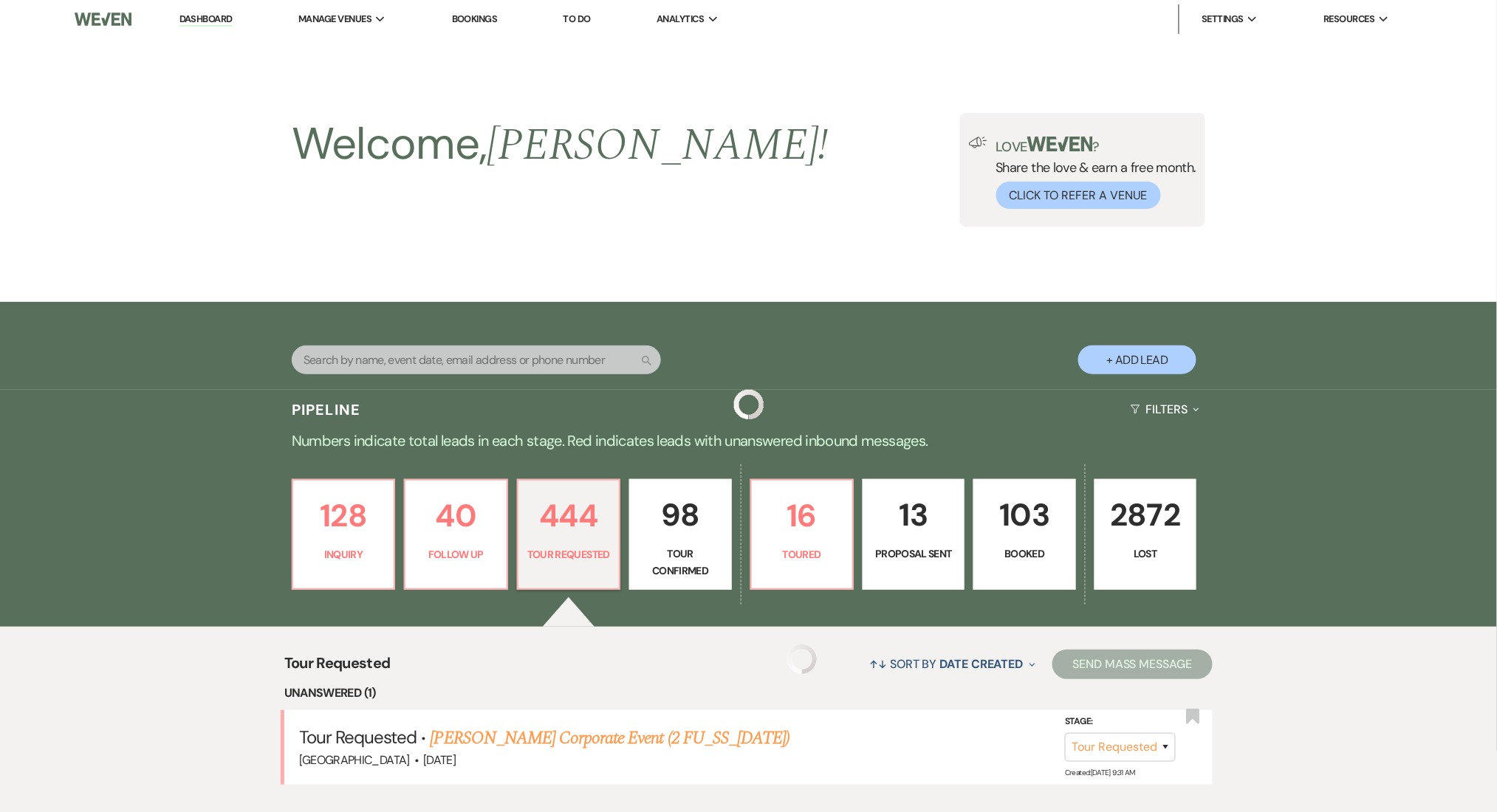
scroll to position [689, 0]
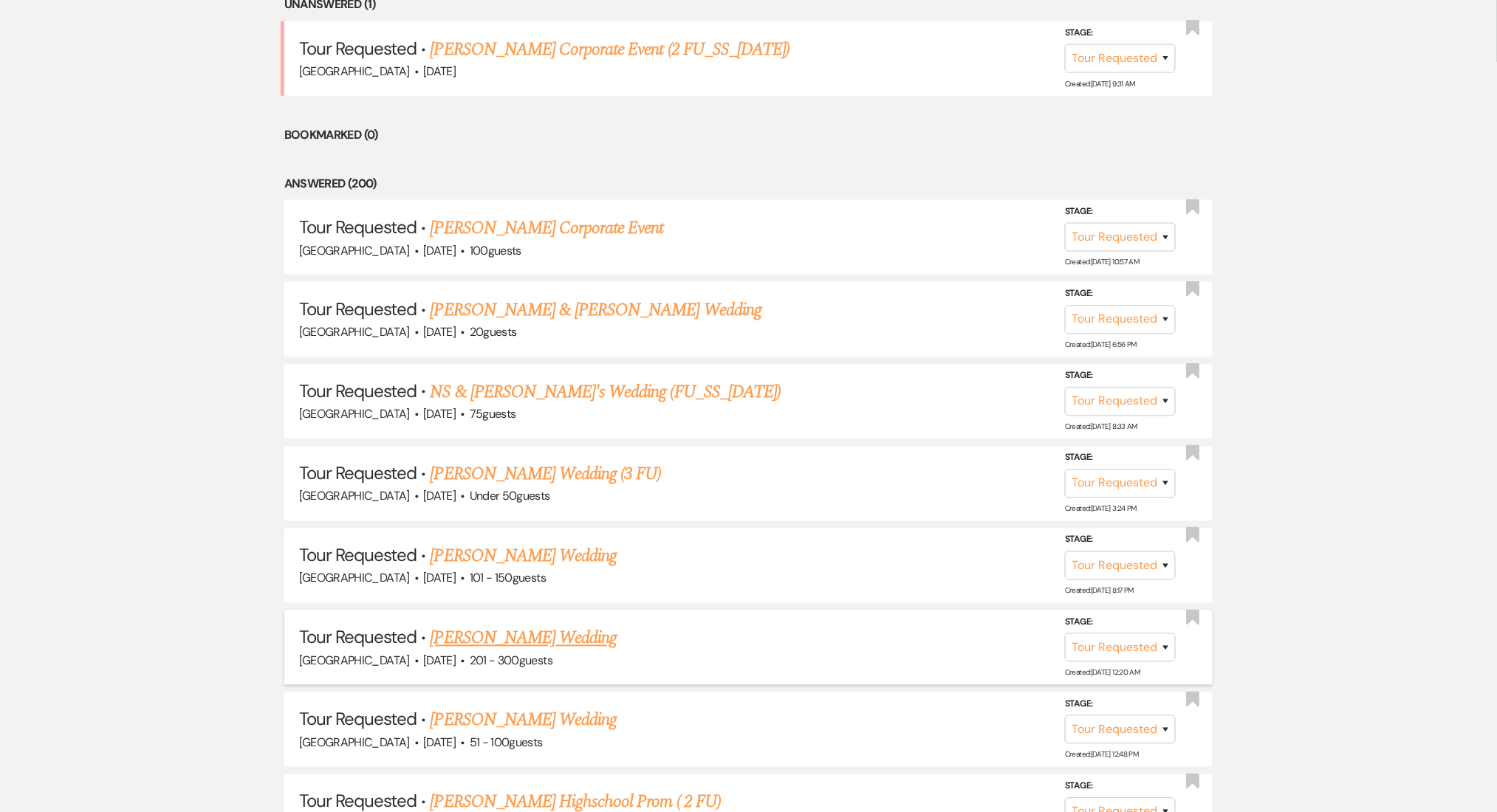
click at [530, 636] on link "Gabrielle Miller's Wedding" at bounding box center [524, 638] width 187 height 26
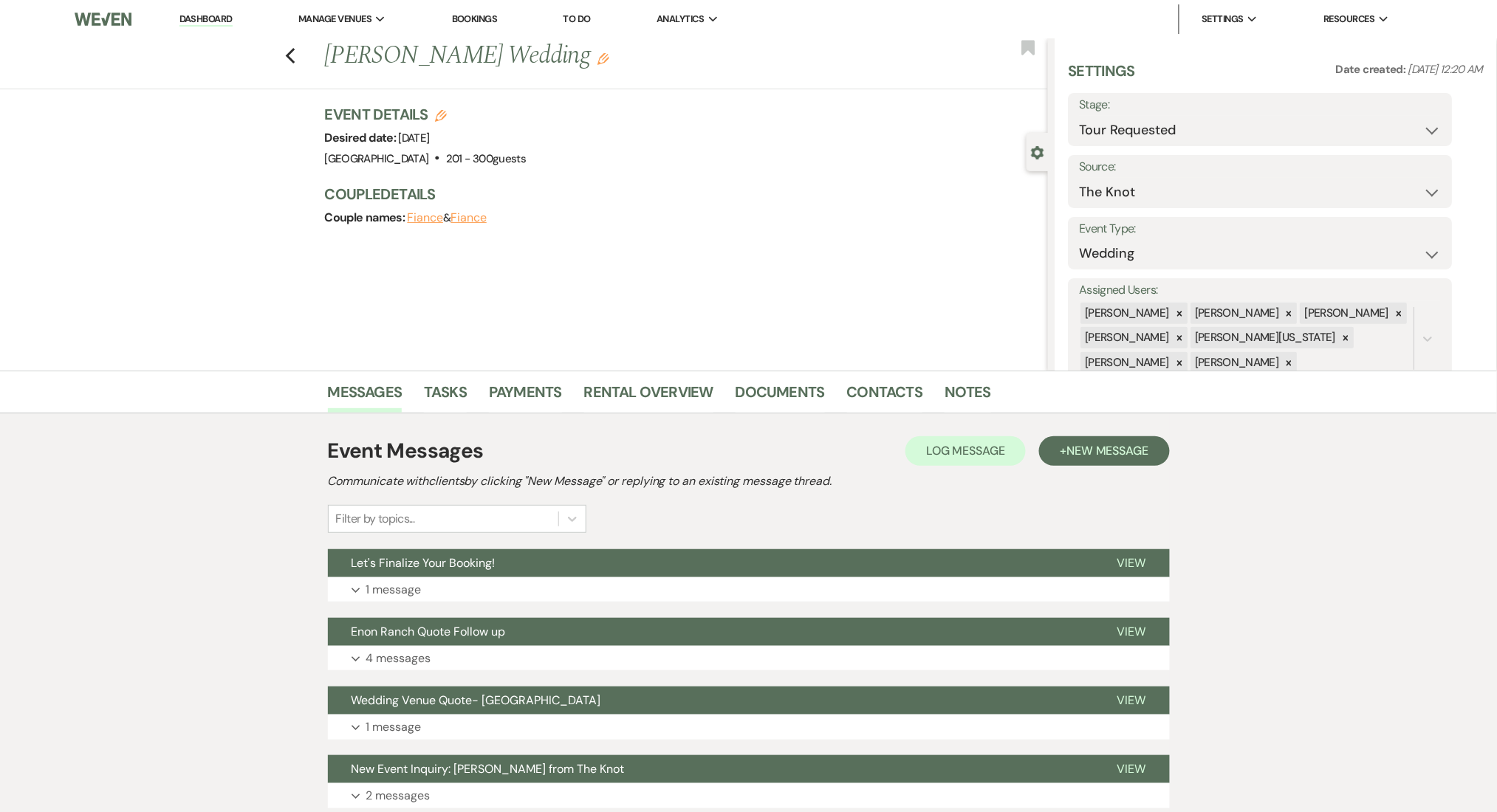
click at [935, 384] on li "Contacts" at bounding box center [896, 395] width 98 height 35
click at [908, 385] on link "Contacts" at bounding box center [885, 396] width 76 height 32
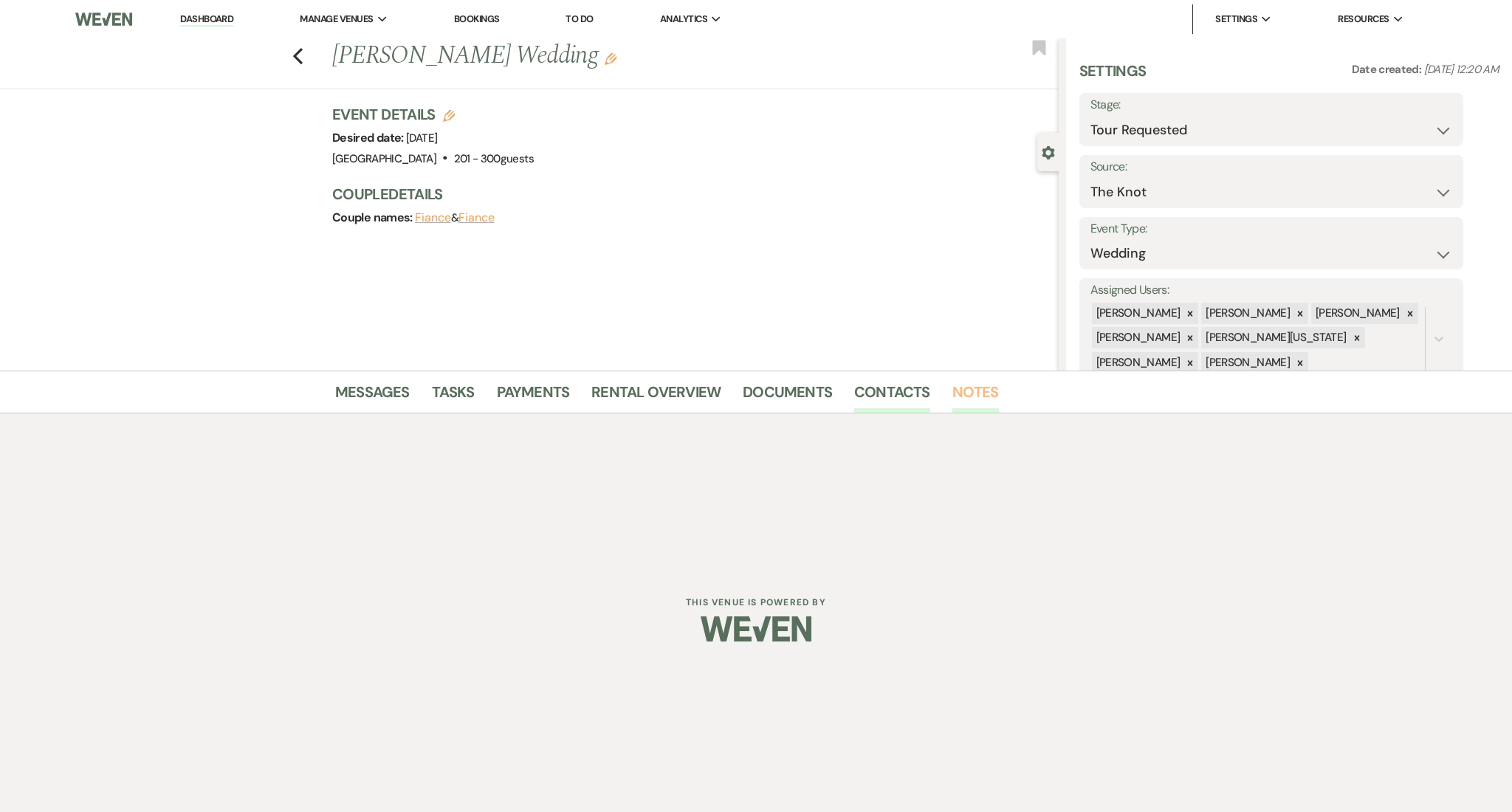
click at [982, 381] on link "Notes" at bounding box center [976, 396] width 46 height 32
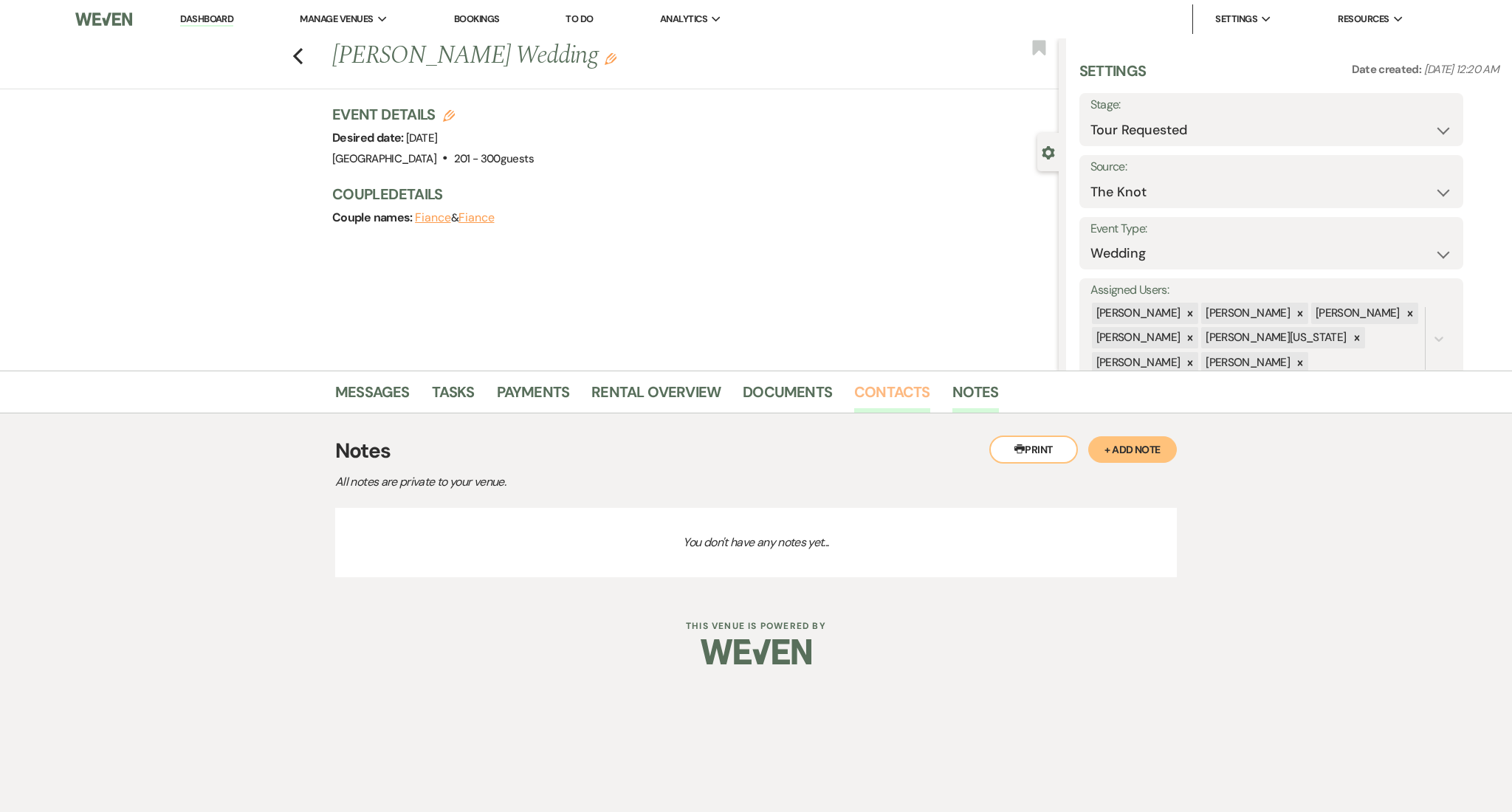
click at [882, 391] on link "Contacts" at bounding box center [892, 396] width 76 height 32
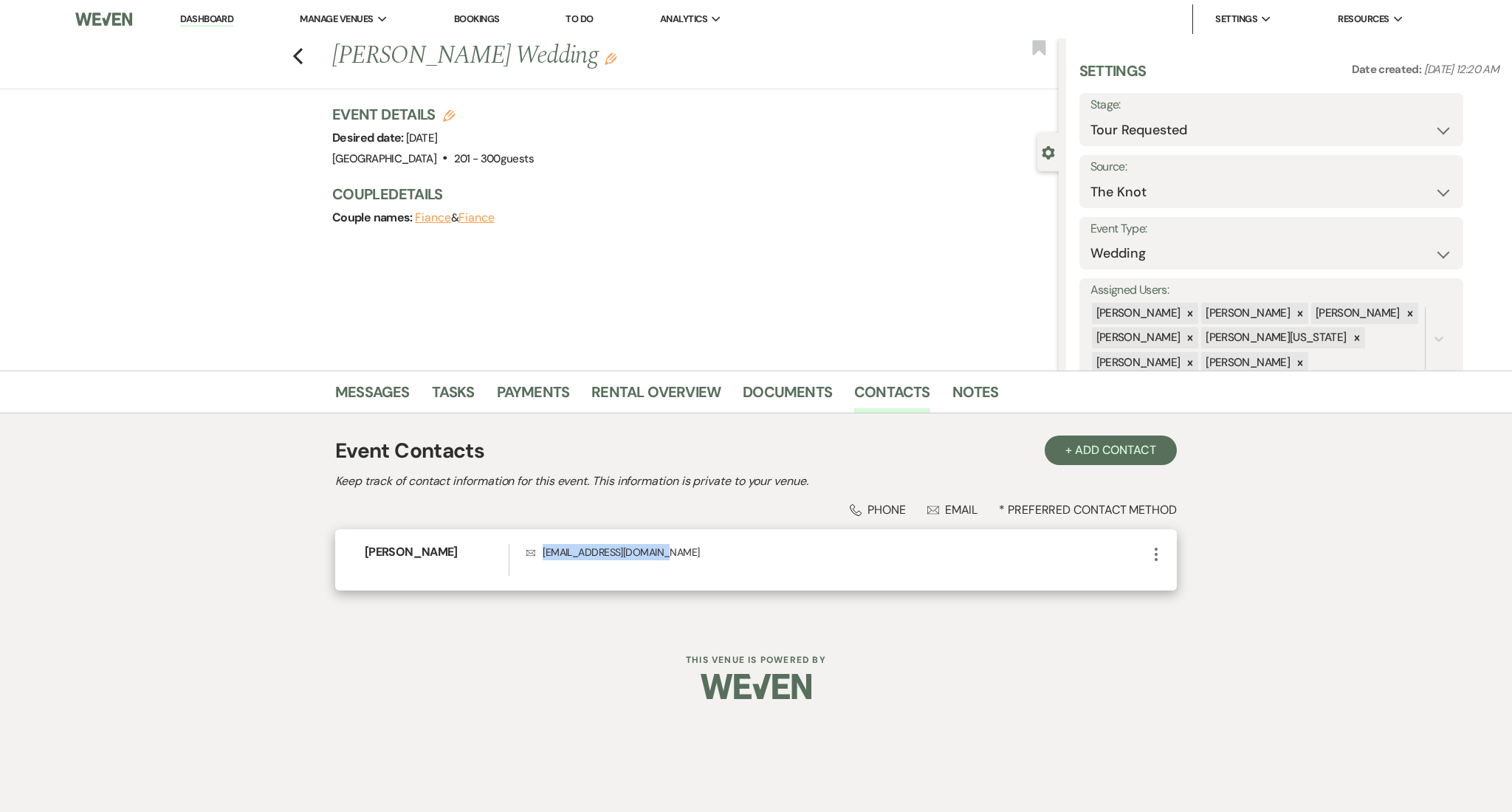
drag, startPoint x: 692, startPoint y: 555, endPoint x: 536, endPoint y: 555, distance: 156.0
click at [536, 555] on p "Envelope becomingboyea@gmail.com" at bounding box center [837, 552] width 621 height 16
copy p "becomingboyea@gmail.com"
click at [292, 54] on icon "Previous" at bounding box center [297, 55] width 11 height 18
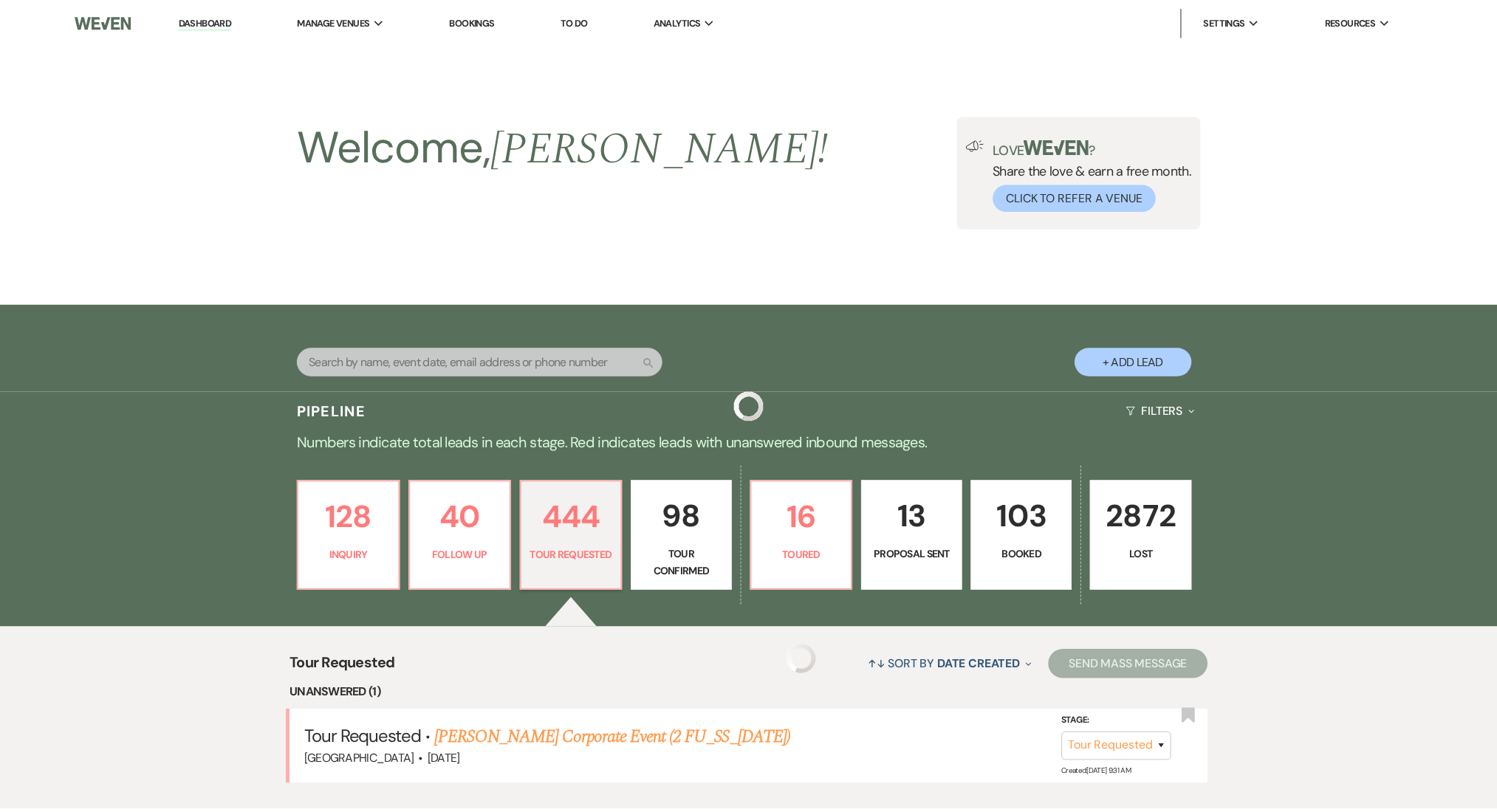
scroll to position [689, 0]
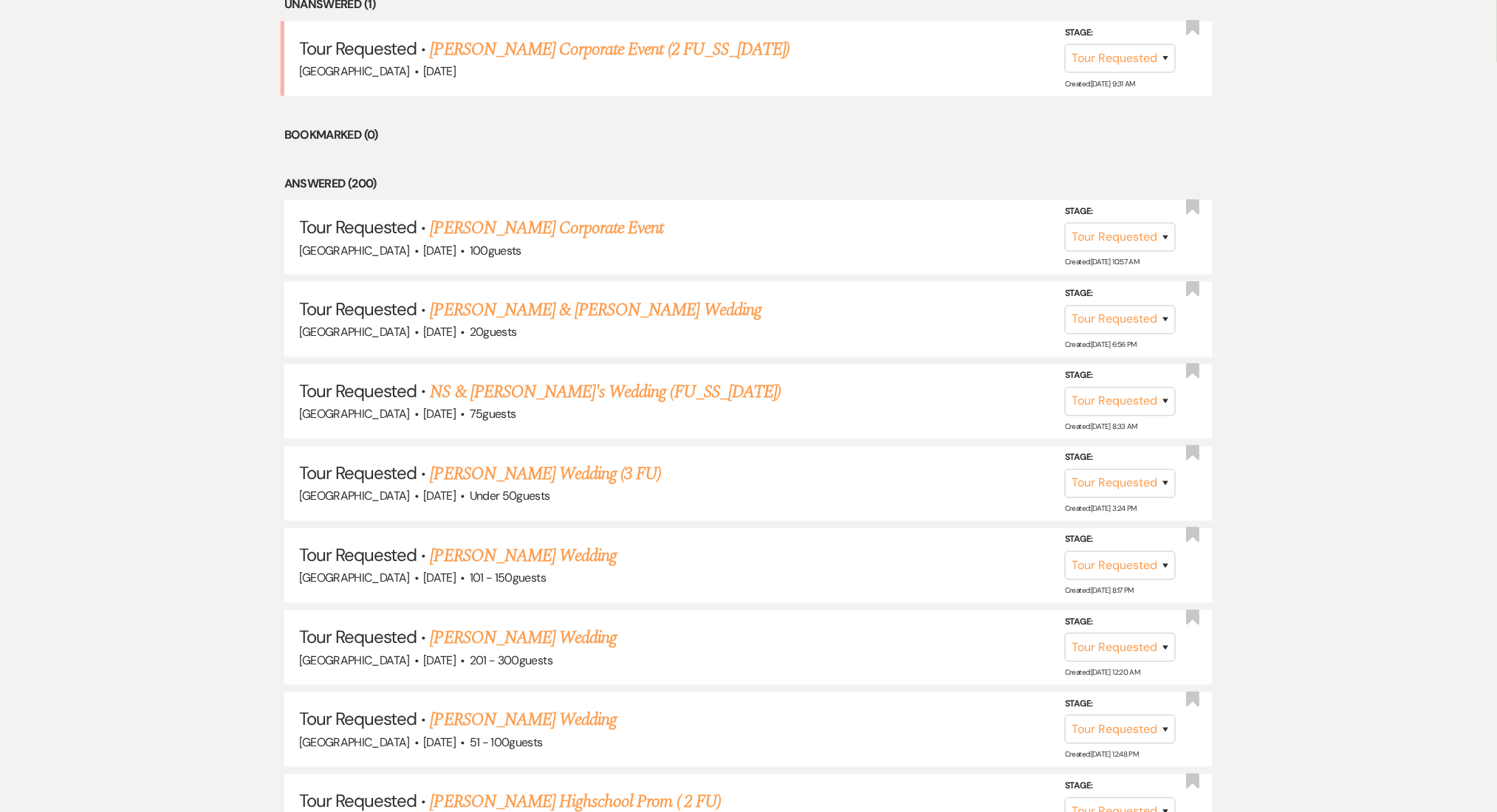
click at [494, 709] on link "Jaytriece Usher's Wedding" at bounding box center [524, 720] width 187 height 26
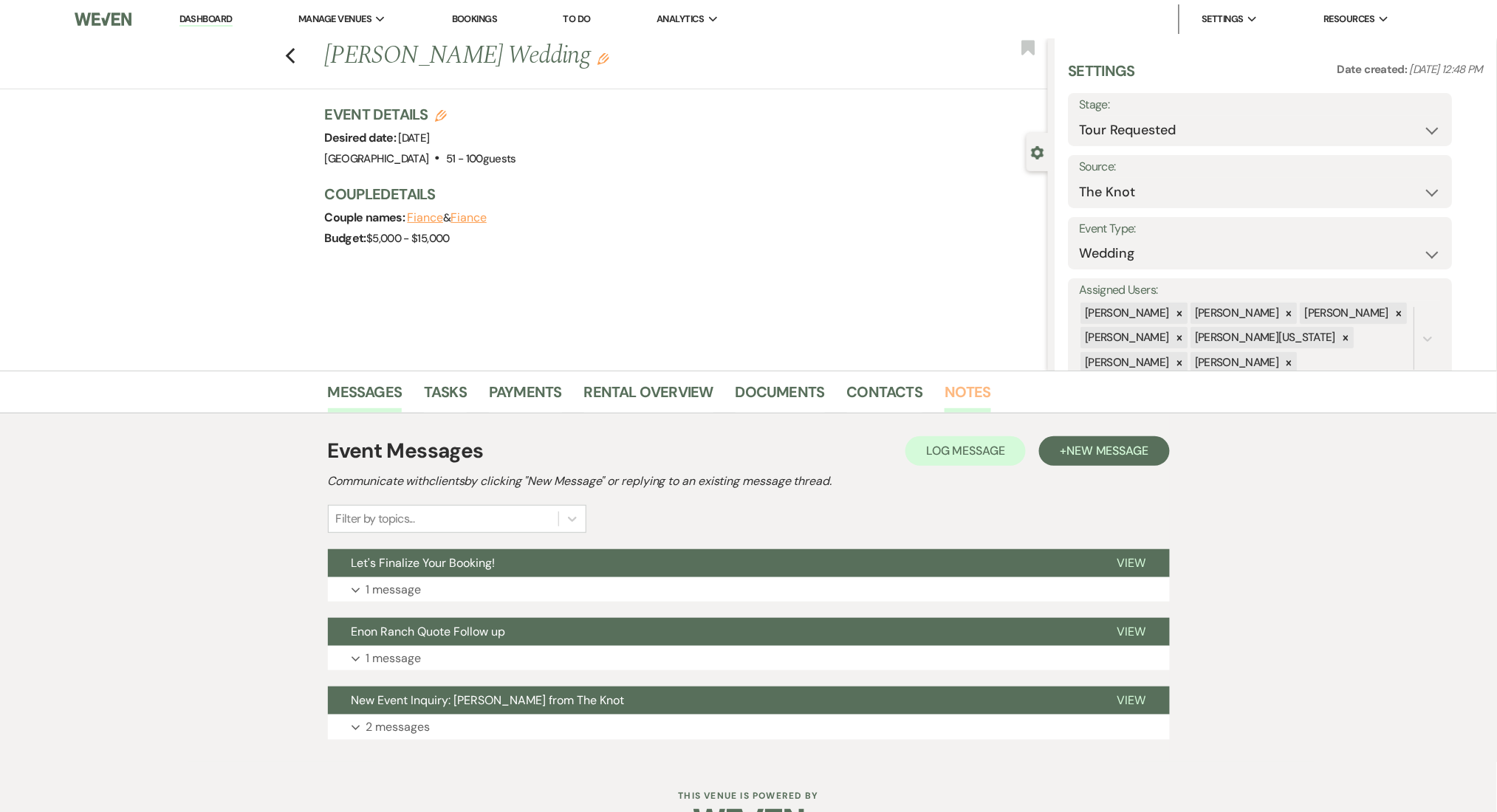
click at [954, 388] on link "Notes" at bounding box center [967, 396] width 46 height 32
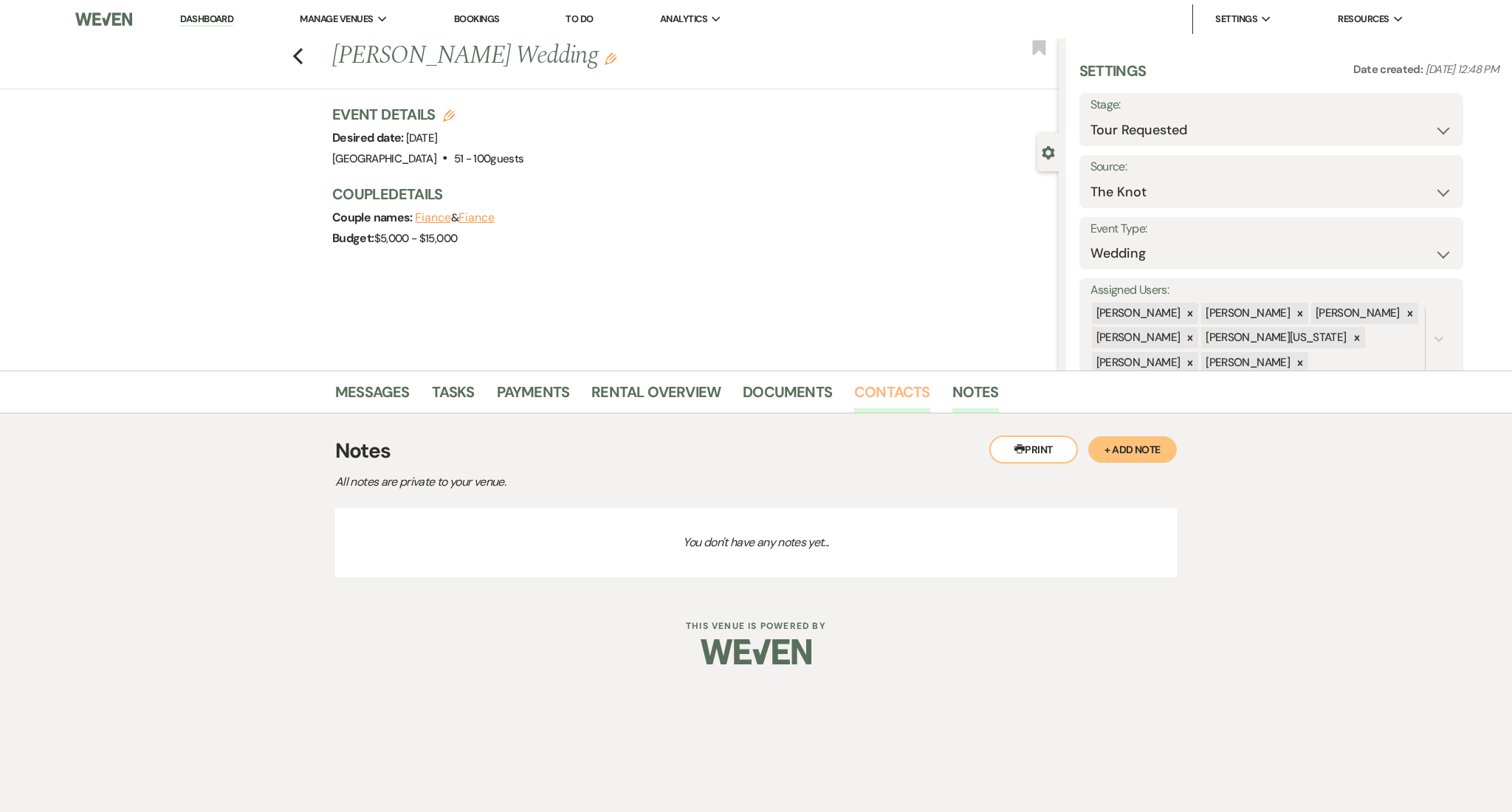
click at [904, 390] on link "Contacts" at bounding box center [892, 396] width 76 height 32
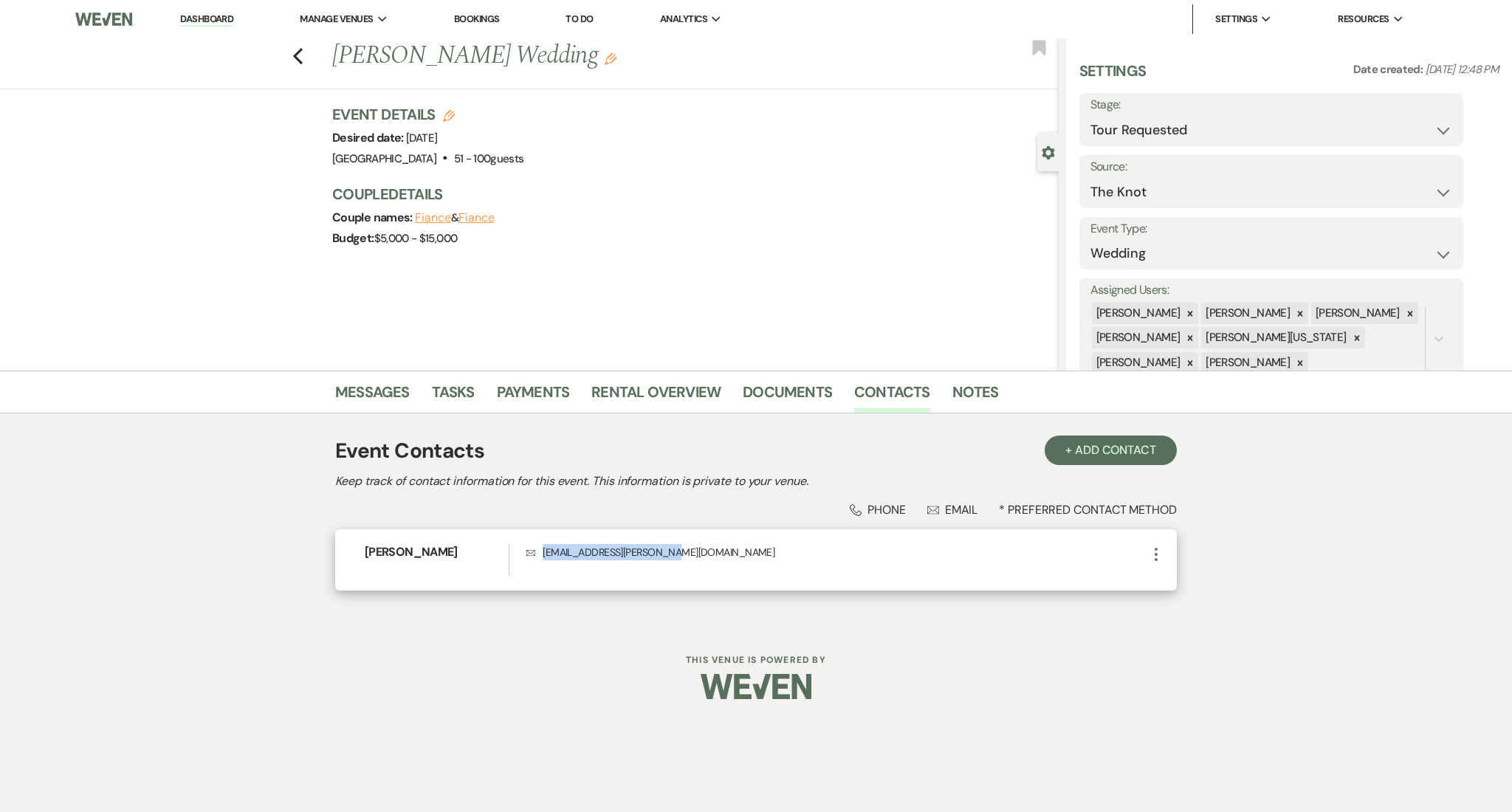
drag, startPoint x: 669, startPoint y: 559, endPoint x: 530, endPoint y: 557, distance: 139.0
click at [530, 557] on p "Envelope jaytriece.usher@gmail.com" at bounding box center [837, 552] width 621 height 16
copy p "jaytriece.usher@gmail.com"
click at [299, 45] on button "Previous" at bounding box center [297, 54] width 11 height 21
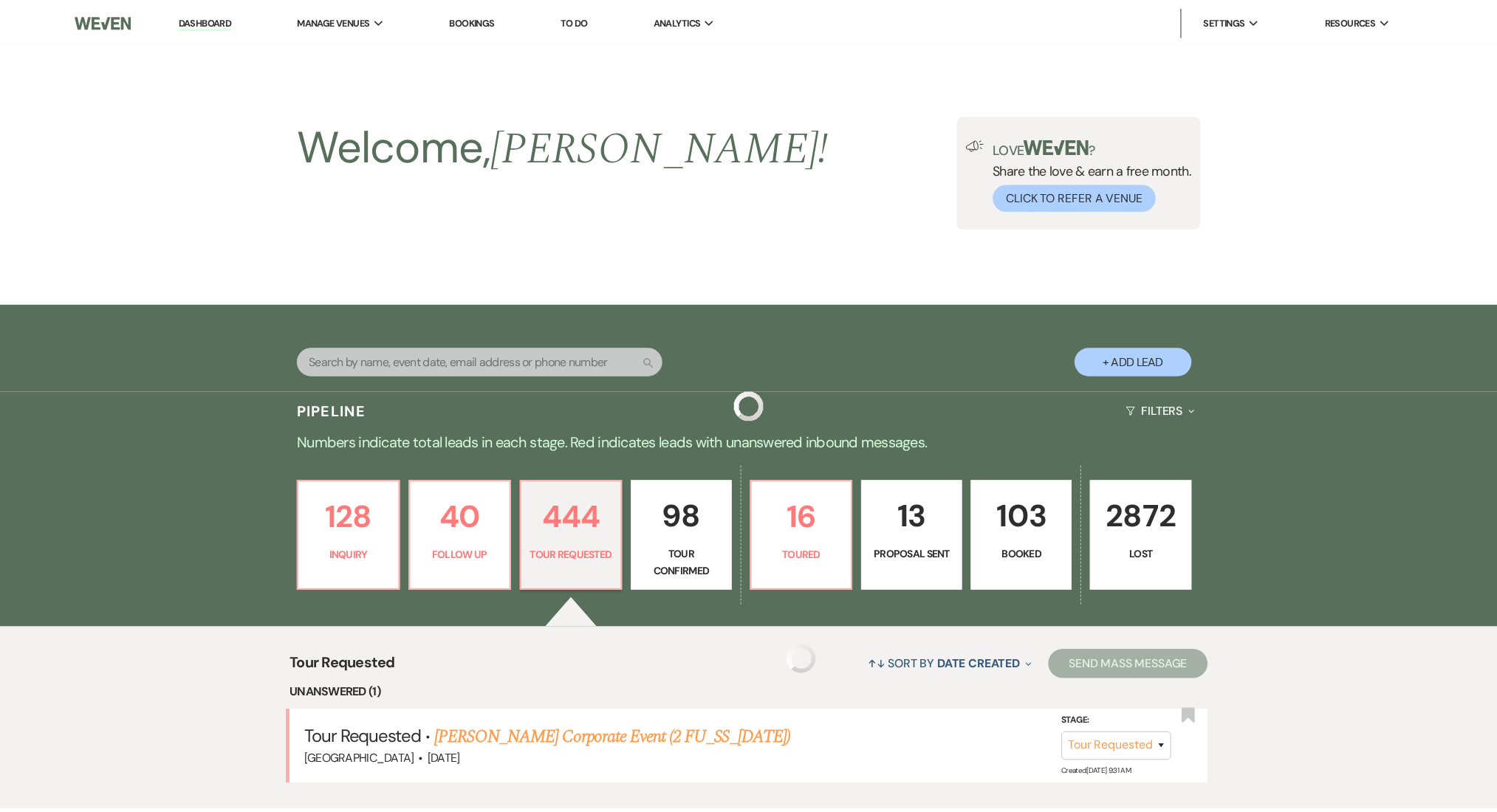
scroll to position [689, 0]
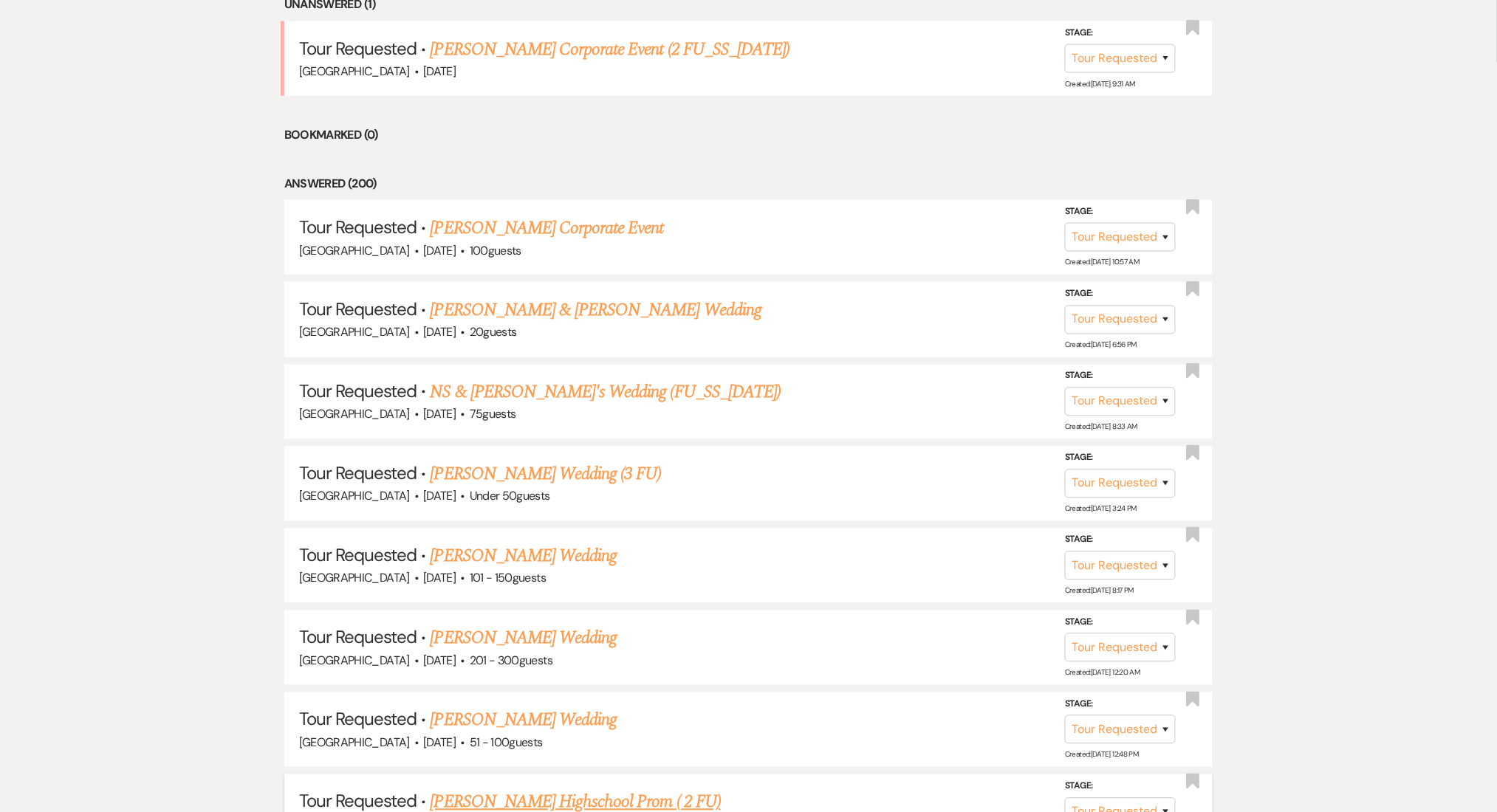
click at [520, 790] on link "Shawanda Griffin Highschool Prom ( 2 FU)" at bounding box center [576, 802] width 291 height 26
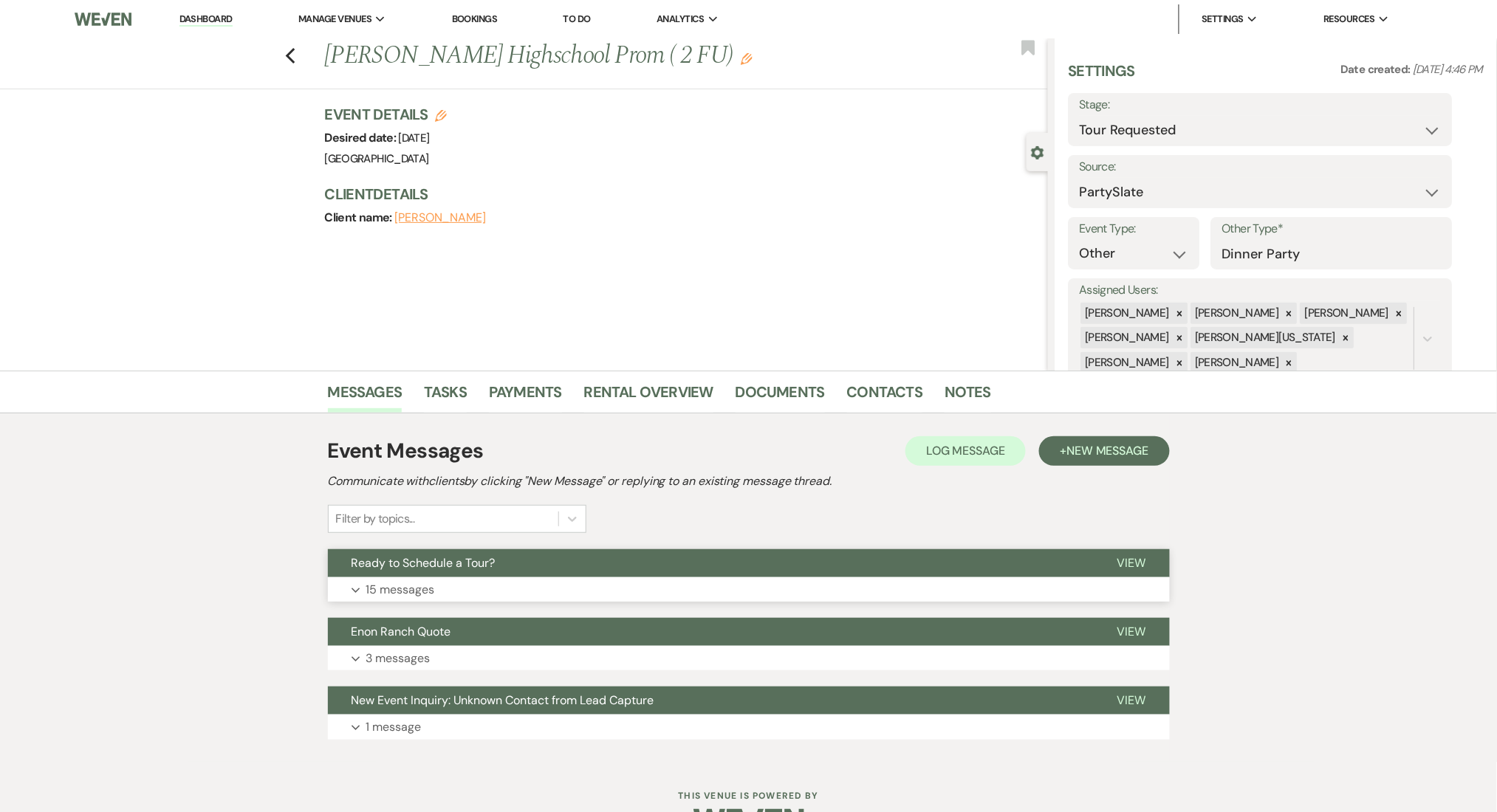
click at [479, 589] on button "Expand 15 messages" at bounding box center [748, 589] width 842 height 25
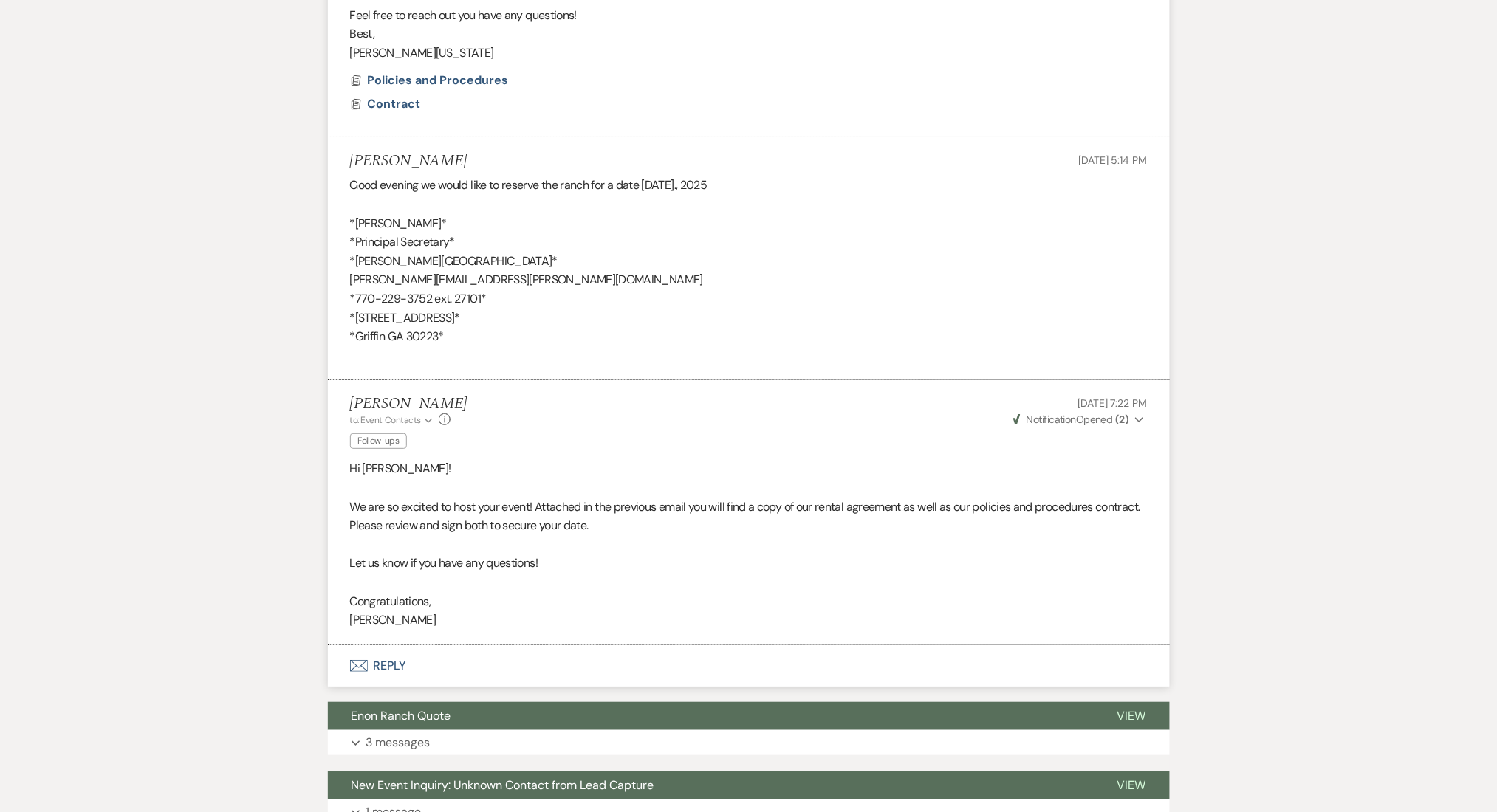
scroll to position [4125, 0]
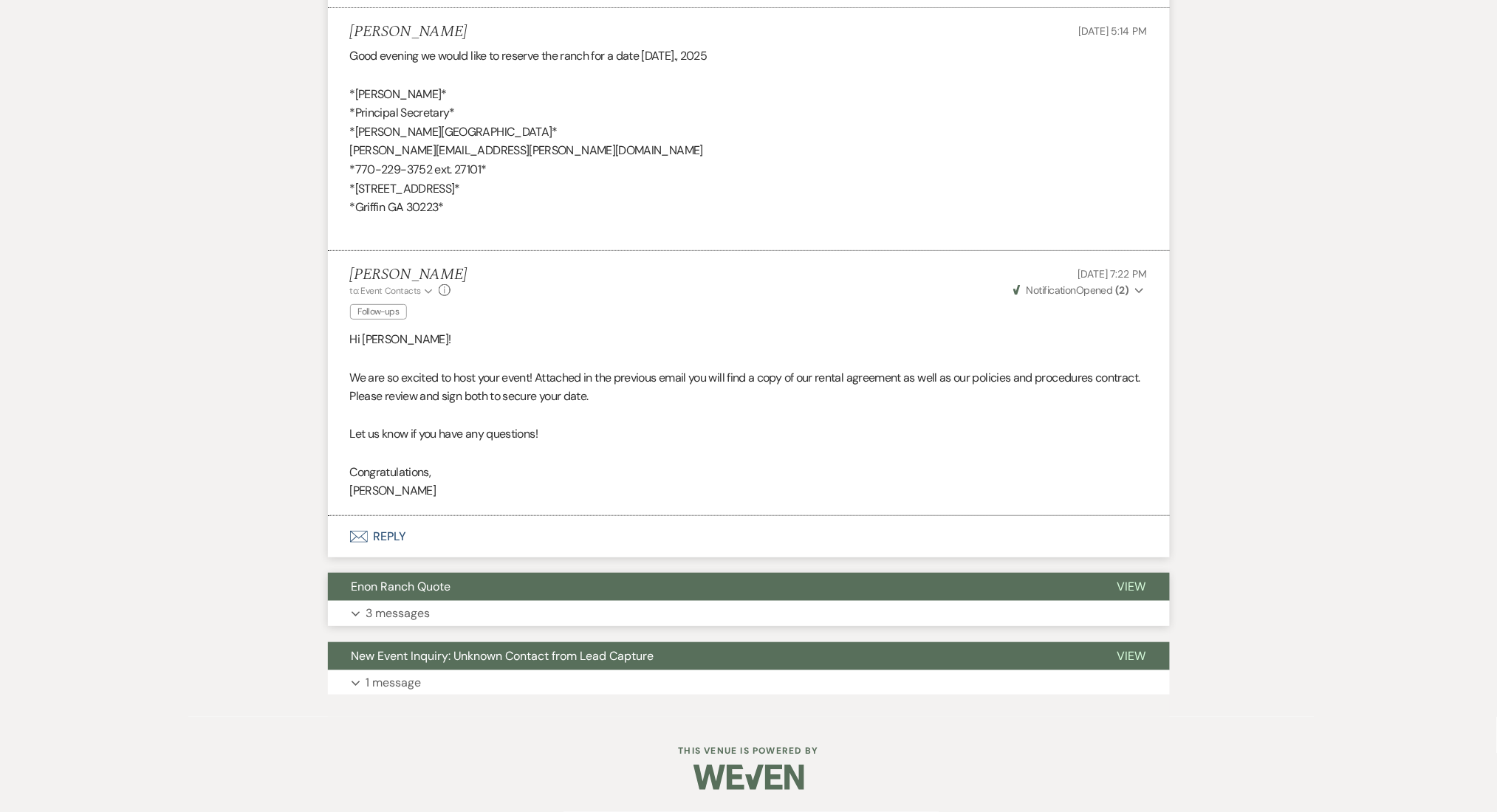
click at [384, 609] on p "3 messages" at bounding box center [398, 613] width 64 height 19
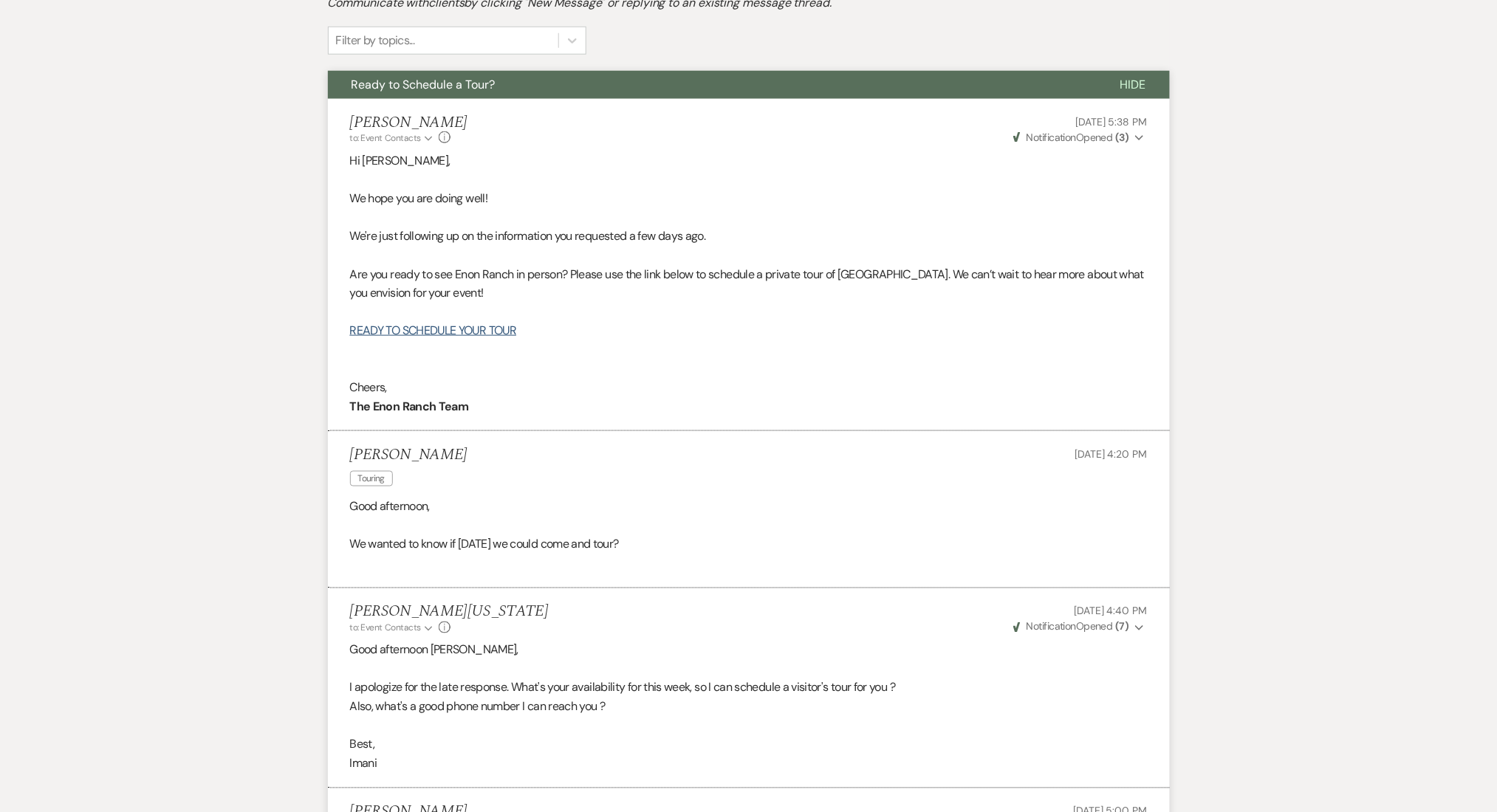
scroll to position [187, 0]
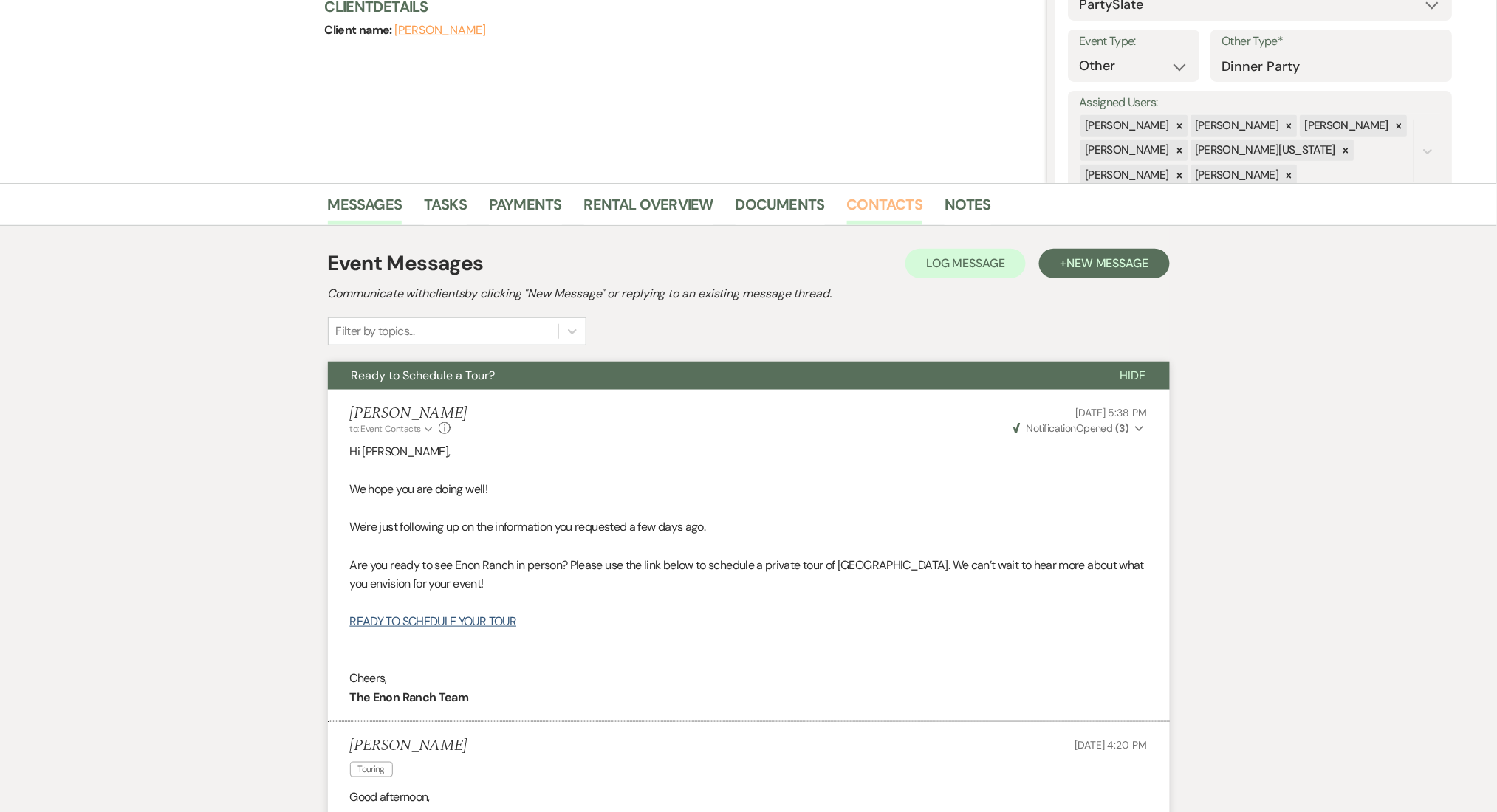
click at [854, 193] on link "Contacts" at bounding box center [885, 209] width 76 height 32
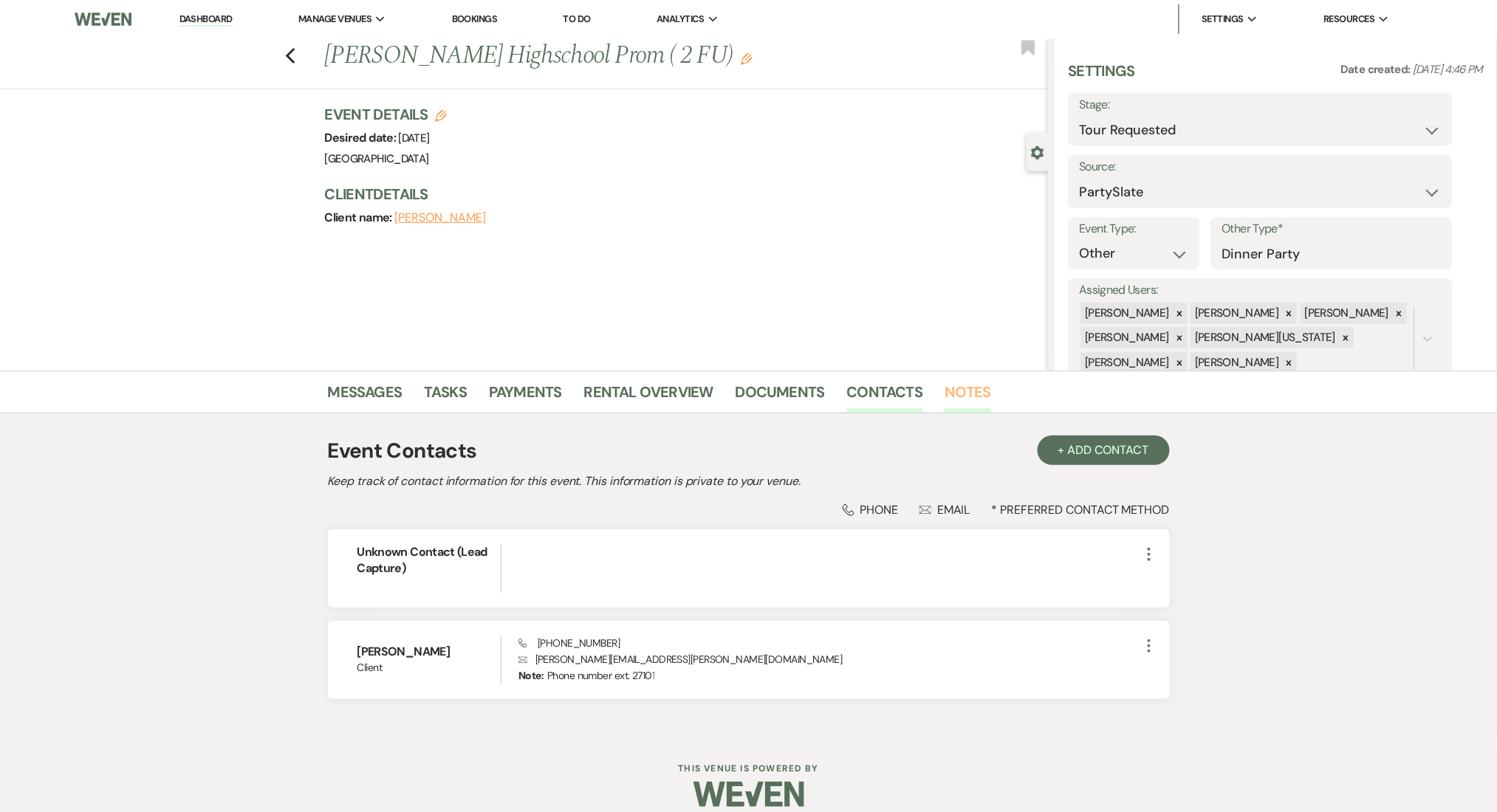
click at [964, 396] on link "Notes" at bounding box center [967, 396] width 46 height 32
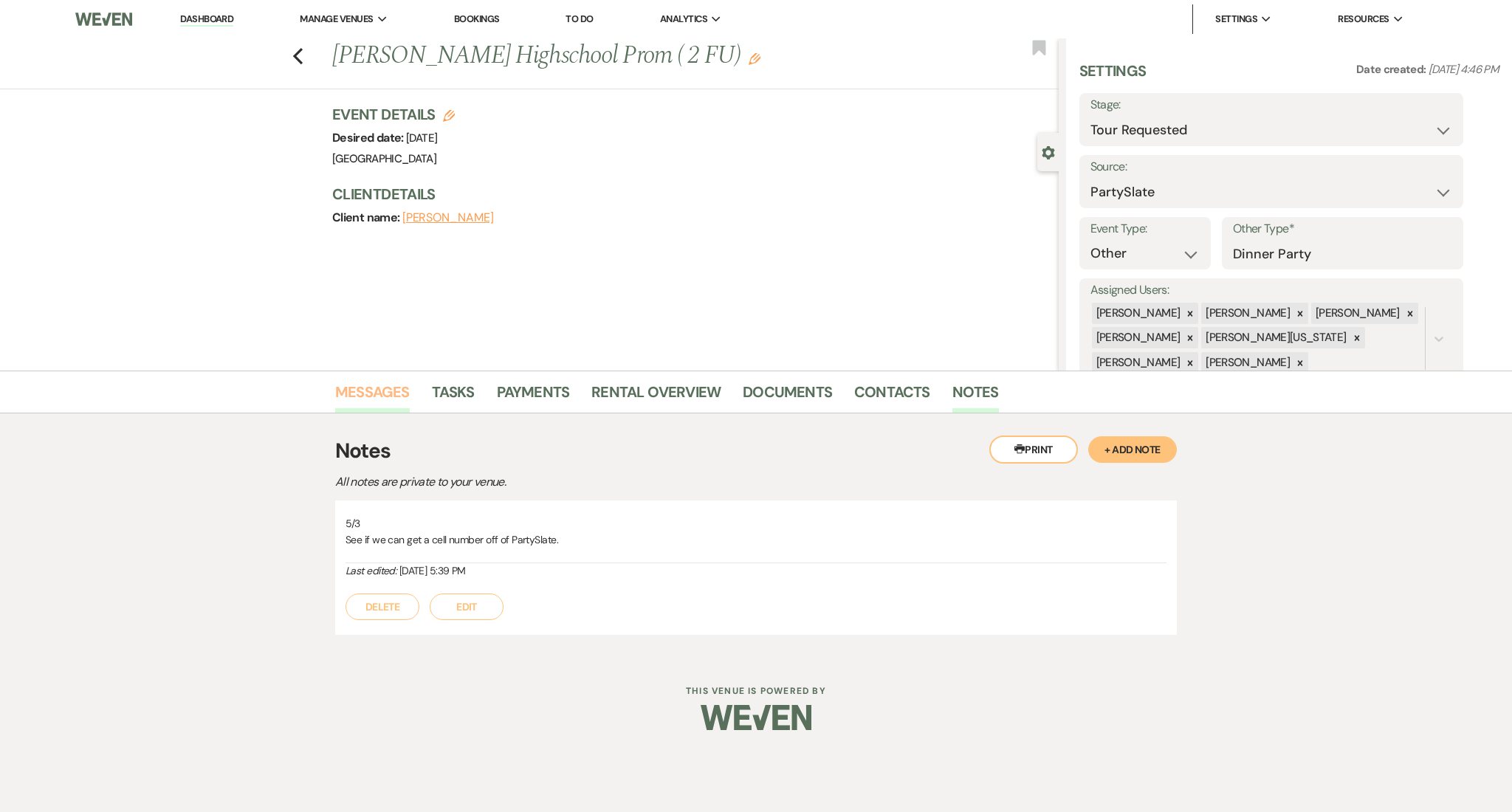
click at [355, 380] on link "Messages" at bounding box center [372, 396] width 75 height 32
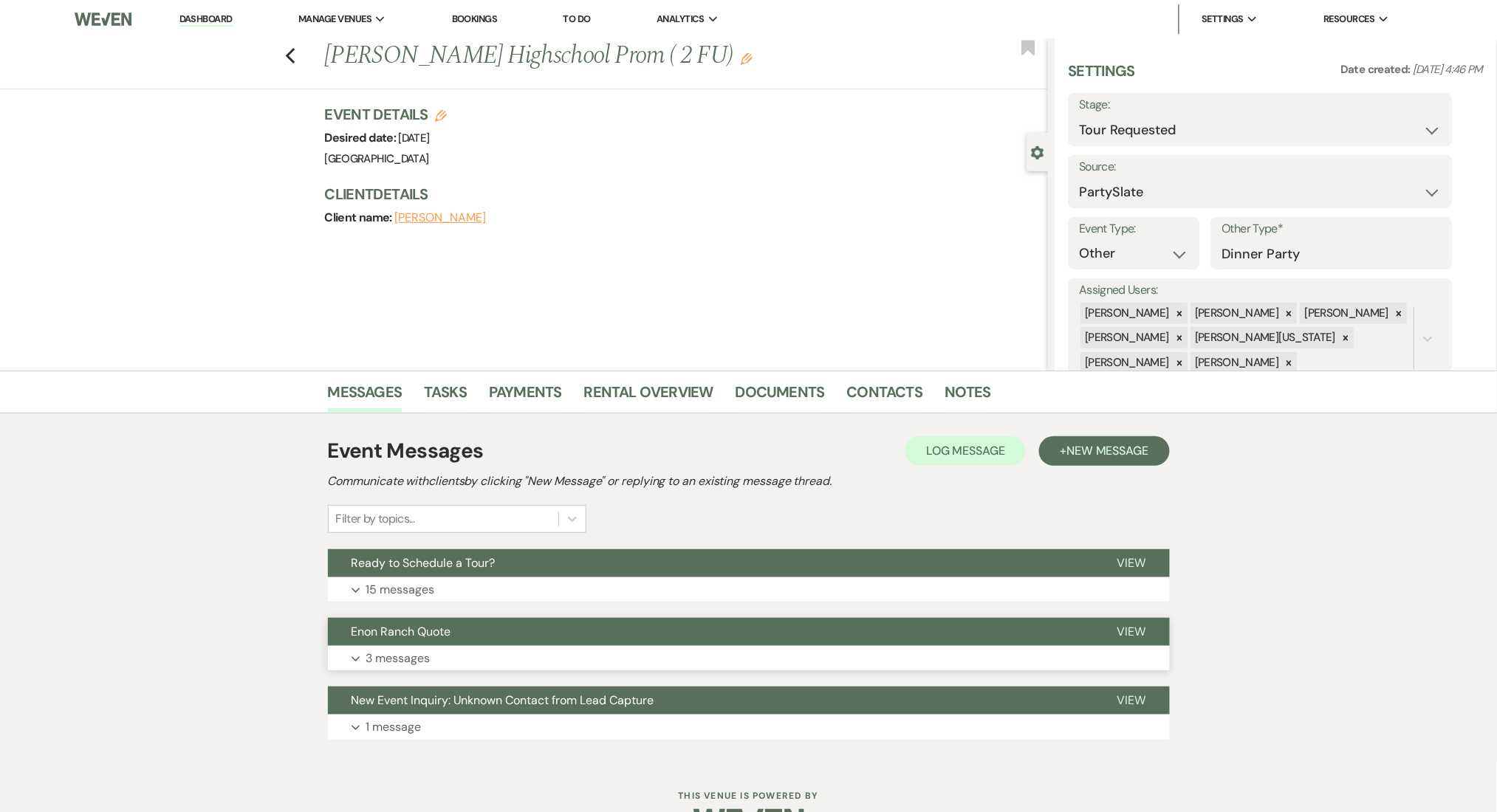
click at [411, 661] on p "3 messages" at bounding box center [398, 658] width 64 height 19
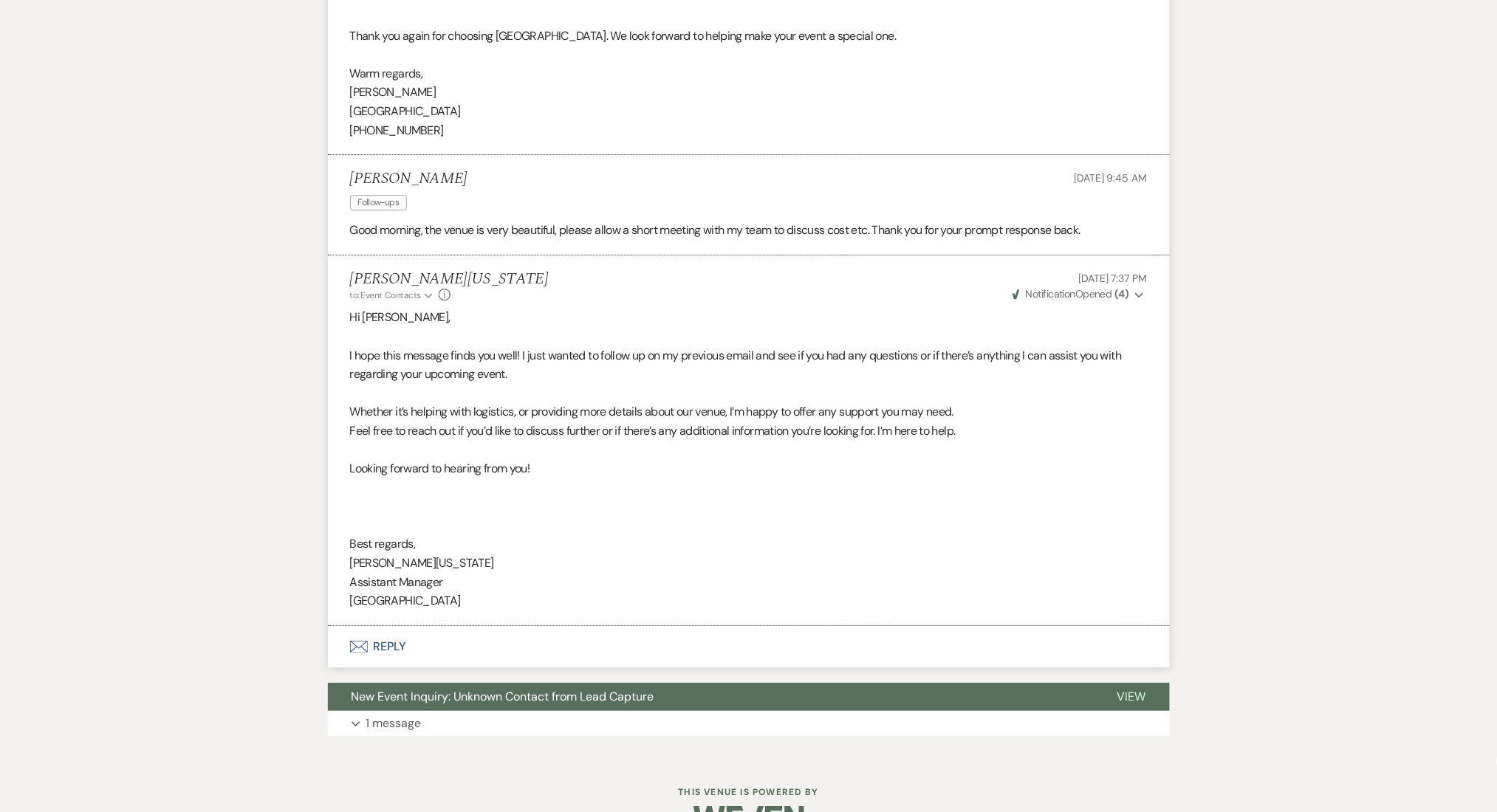
scroll to position [1714, 0]
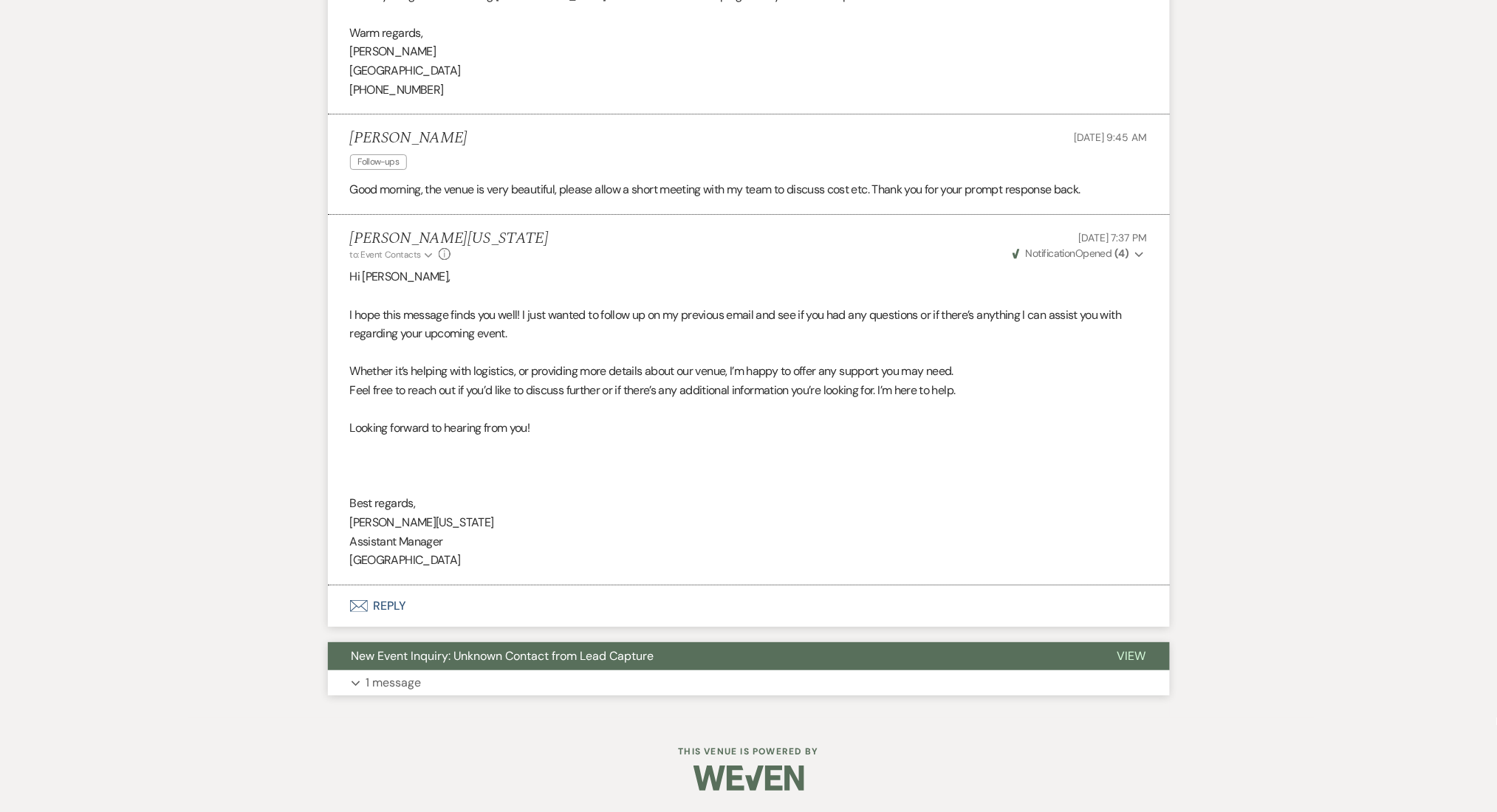
click at [440, 676] on button "Expand 1 message" at bounding box center [748, 683] width 842 height 25
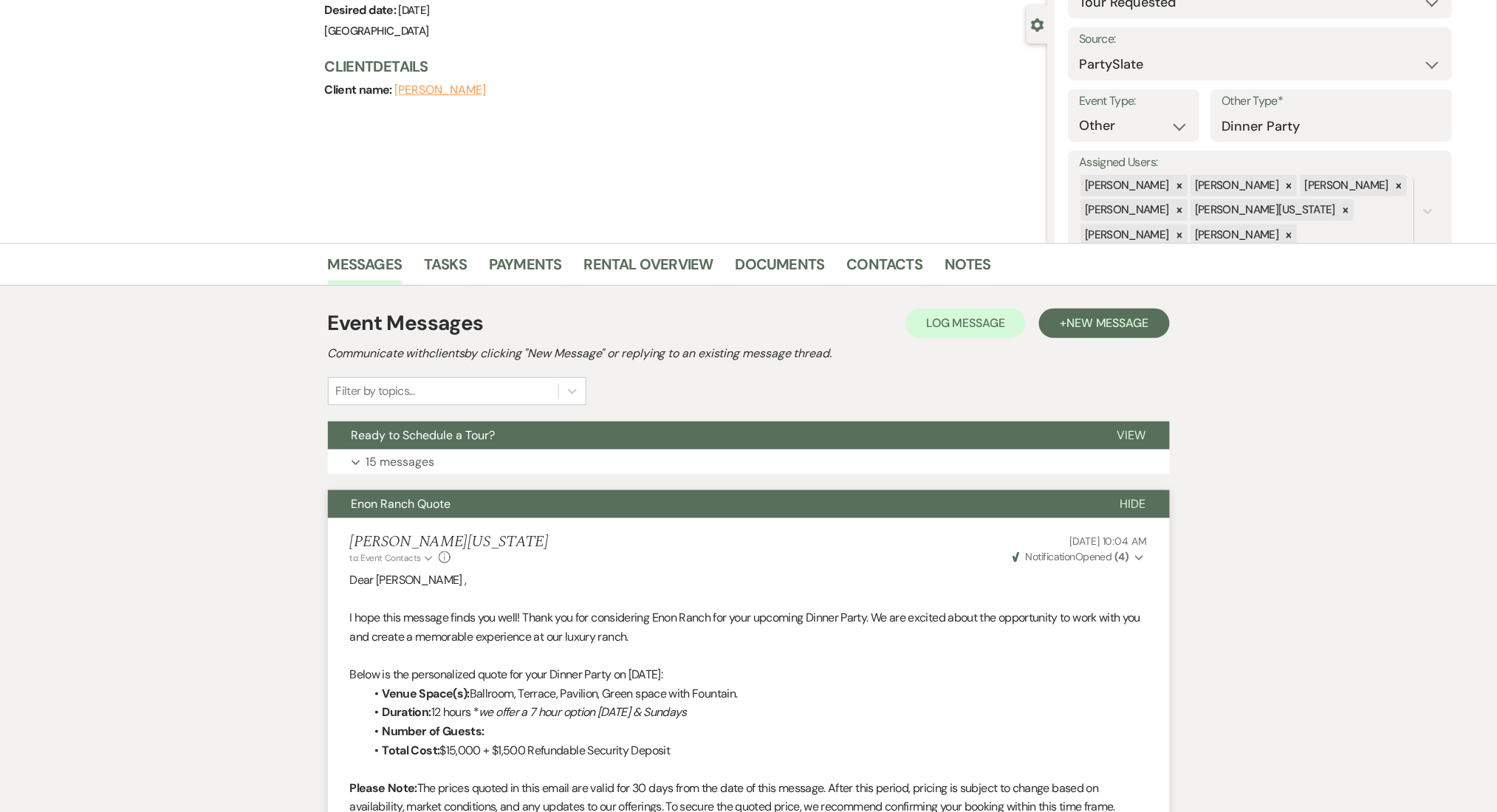
scroll to position [0, 0]
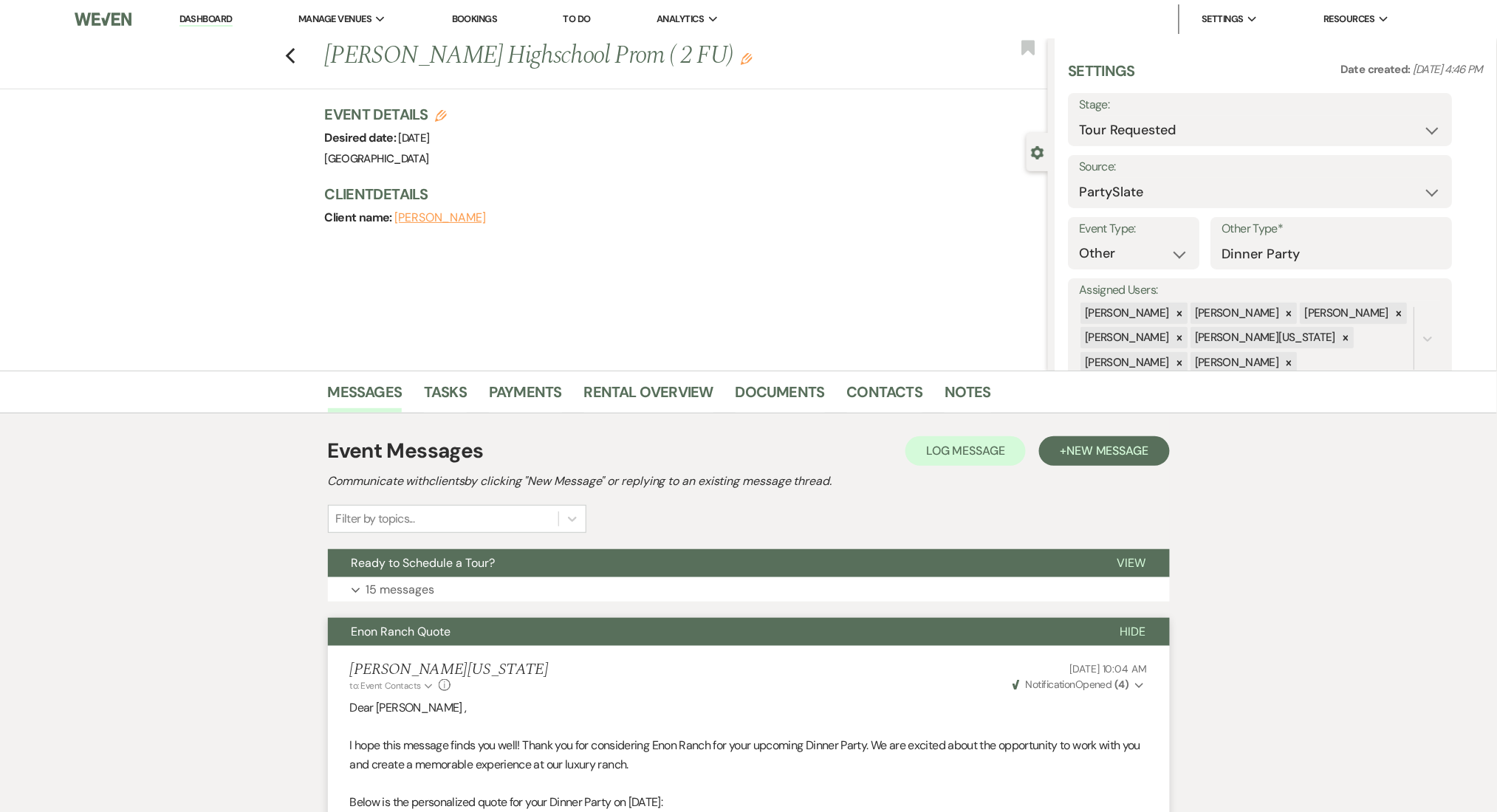
click at [551, 592] on button "Expand 15 messages" at bounding box center [748, 589] width 842 height 25
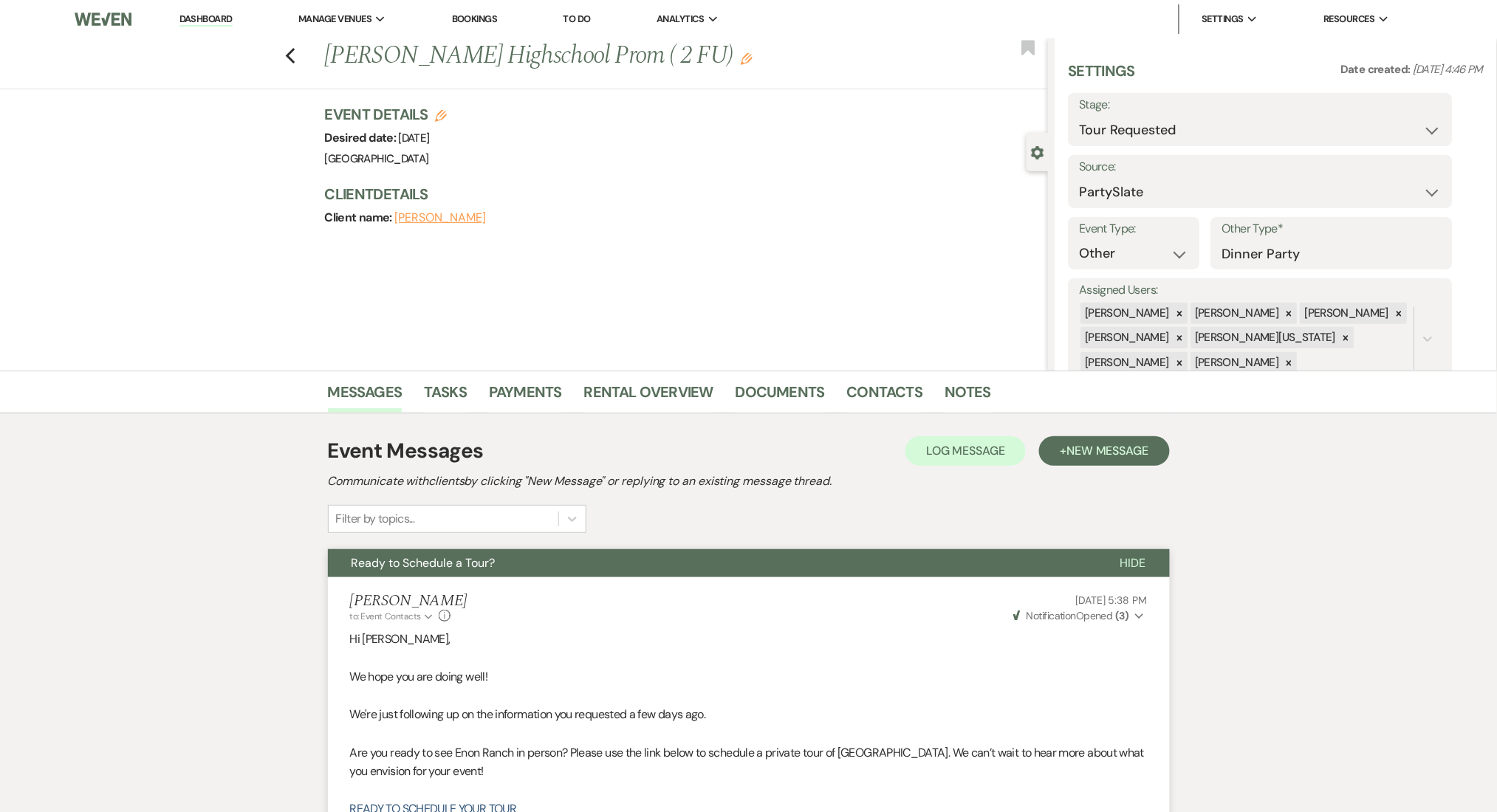
drag, startPoint x: 476, startPoint y: 11, endPoint x: 464, endPoint y: 15, distance: 12.6
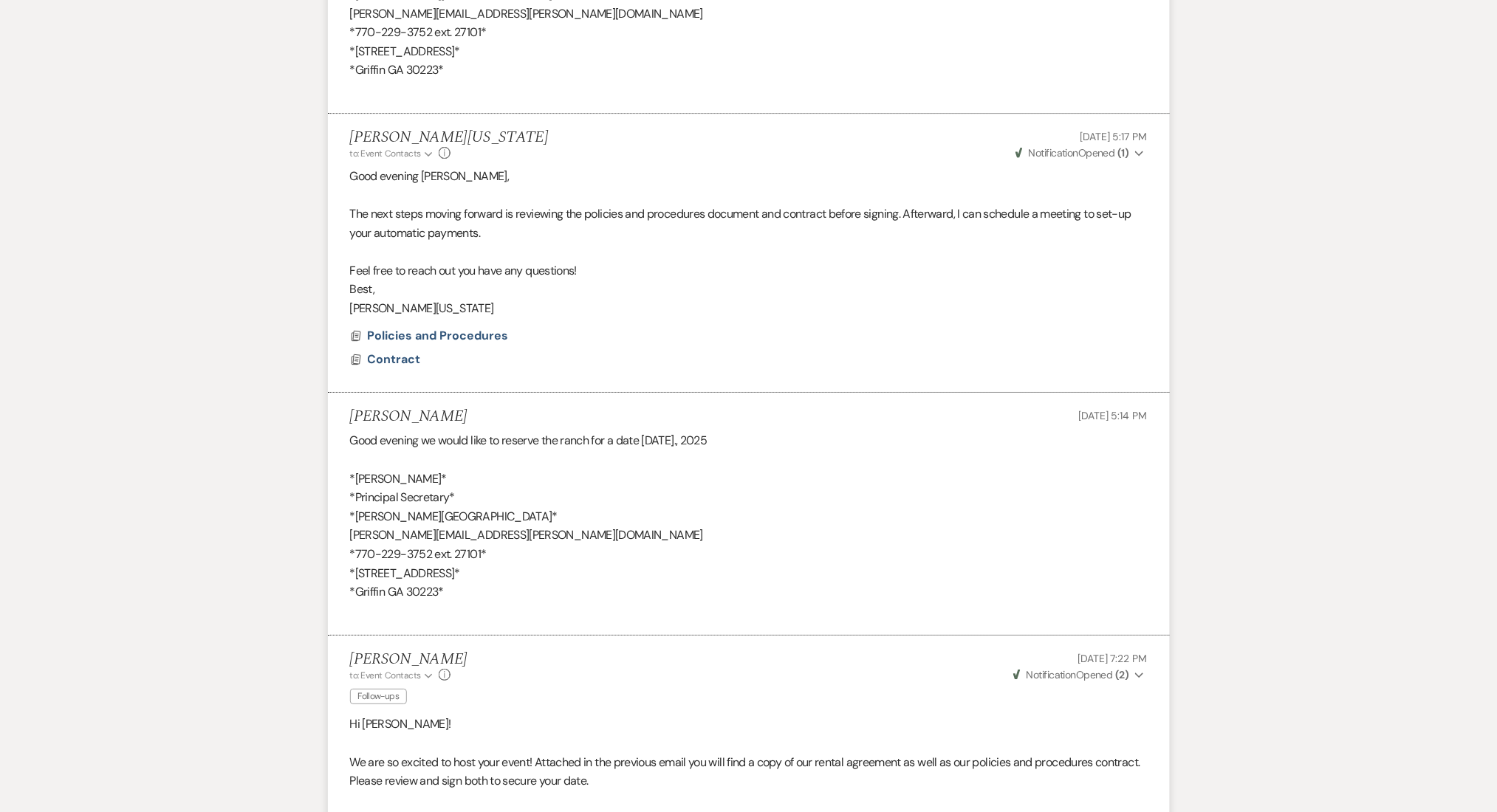
scroll to position [4035, 0]
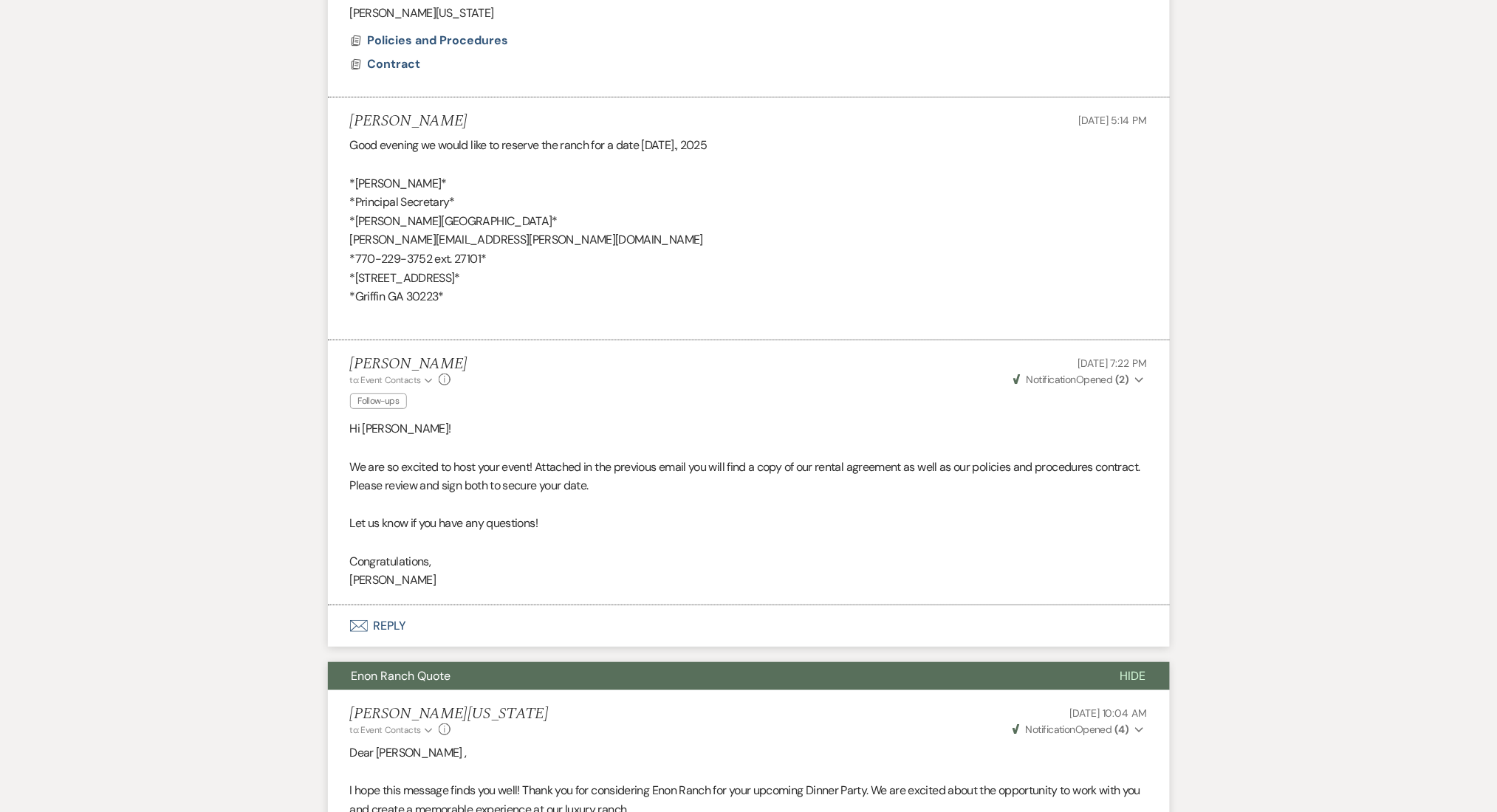
click at [400, 625] on button "Envelope Reply" at bounding box center [748, 626] width 842 height 42
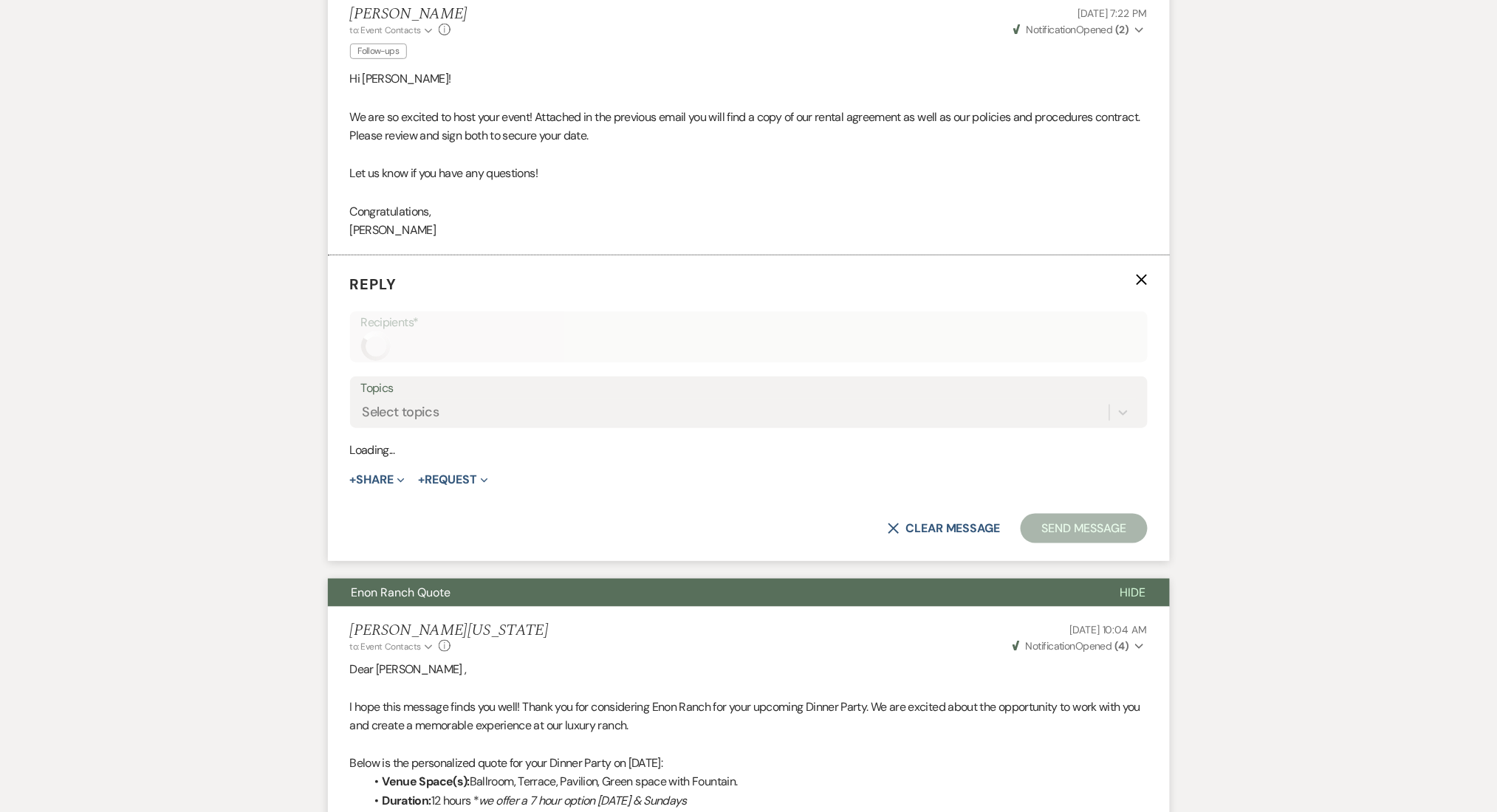
scroll to position [4387, 0]
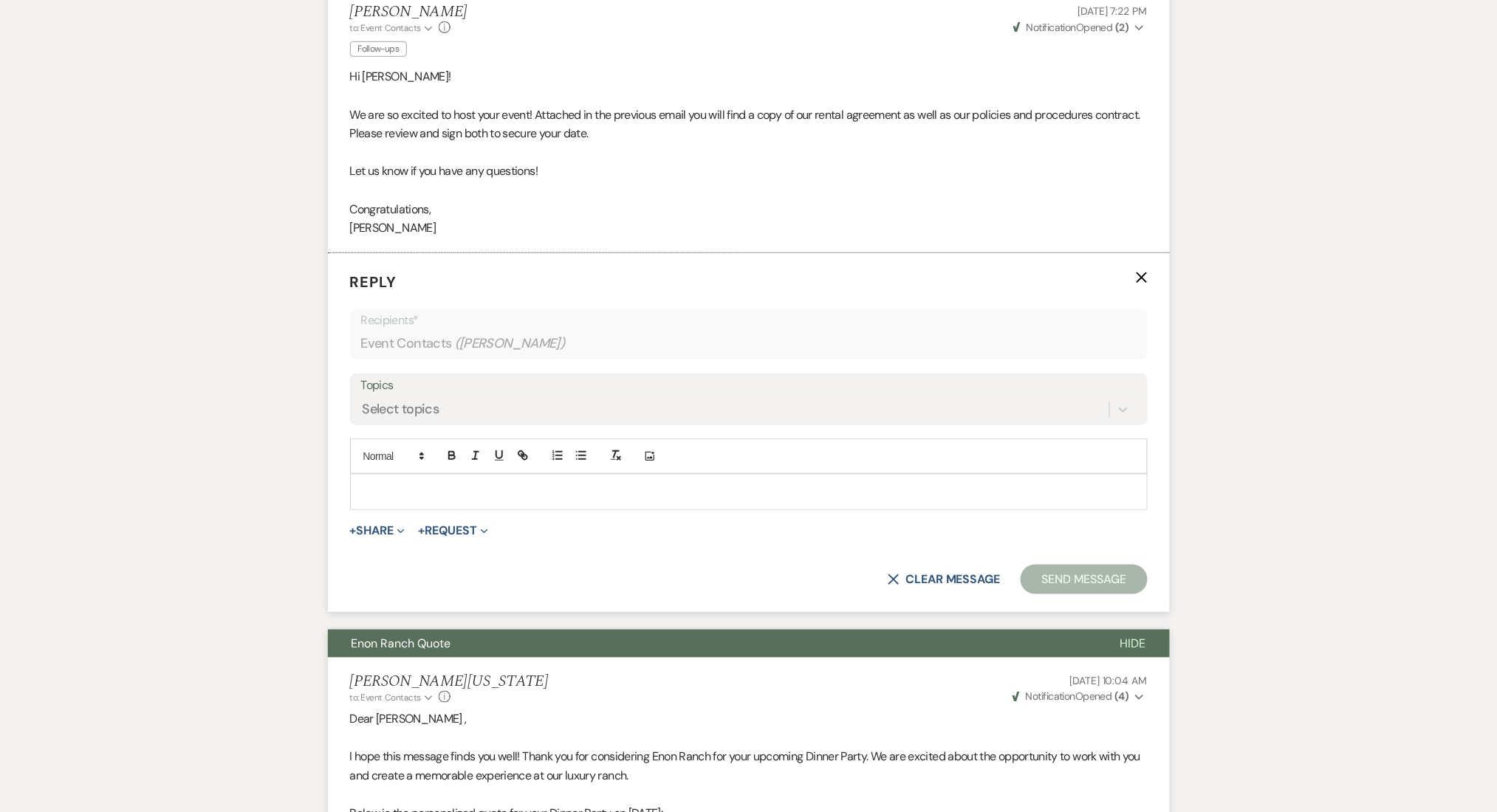
click at [1141, 277] on use "button" at bounding box center [1142, 278] width 11 height 11
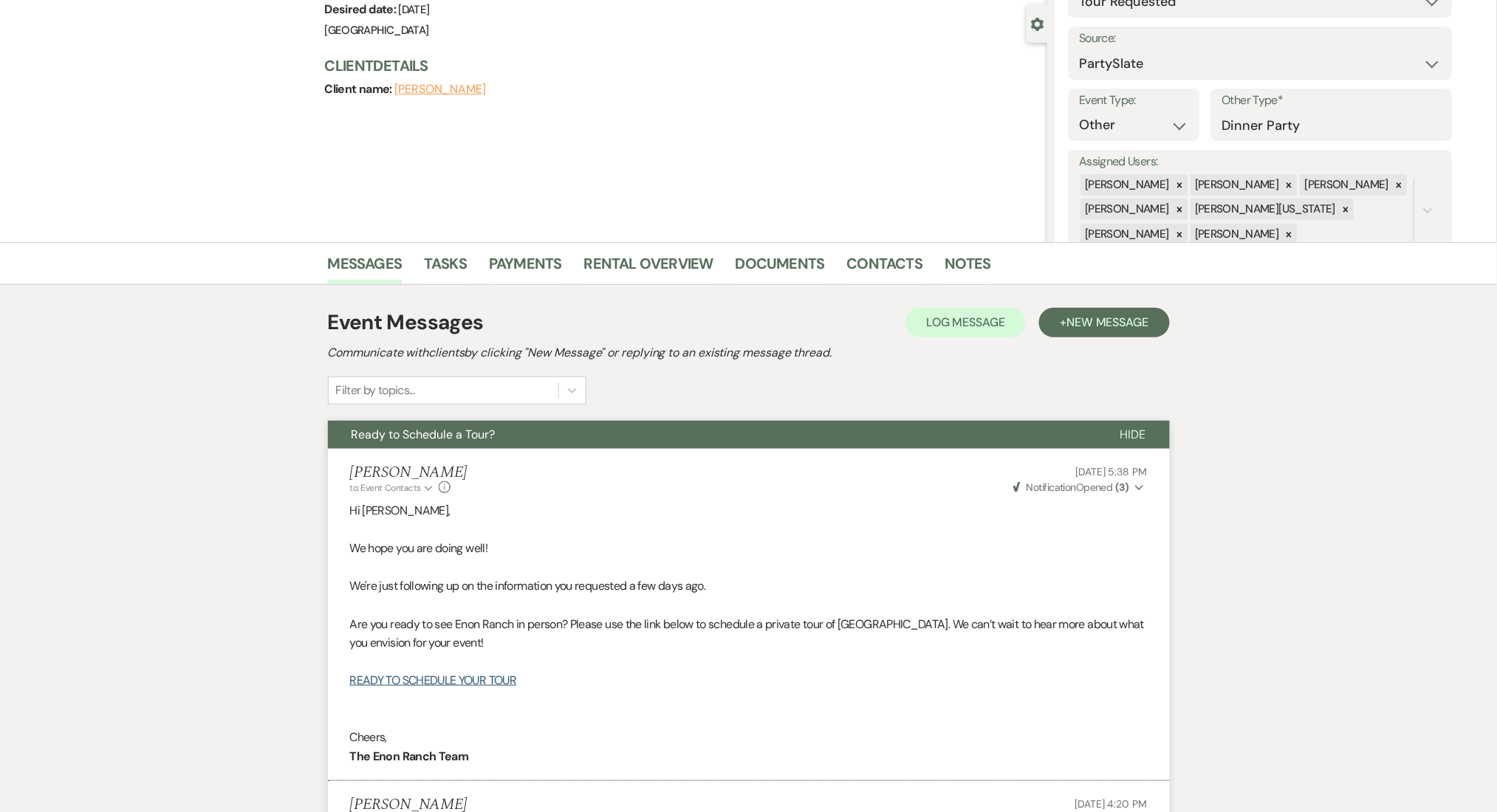
scroll to position [0, 0]
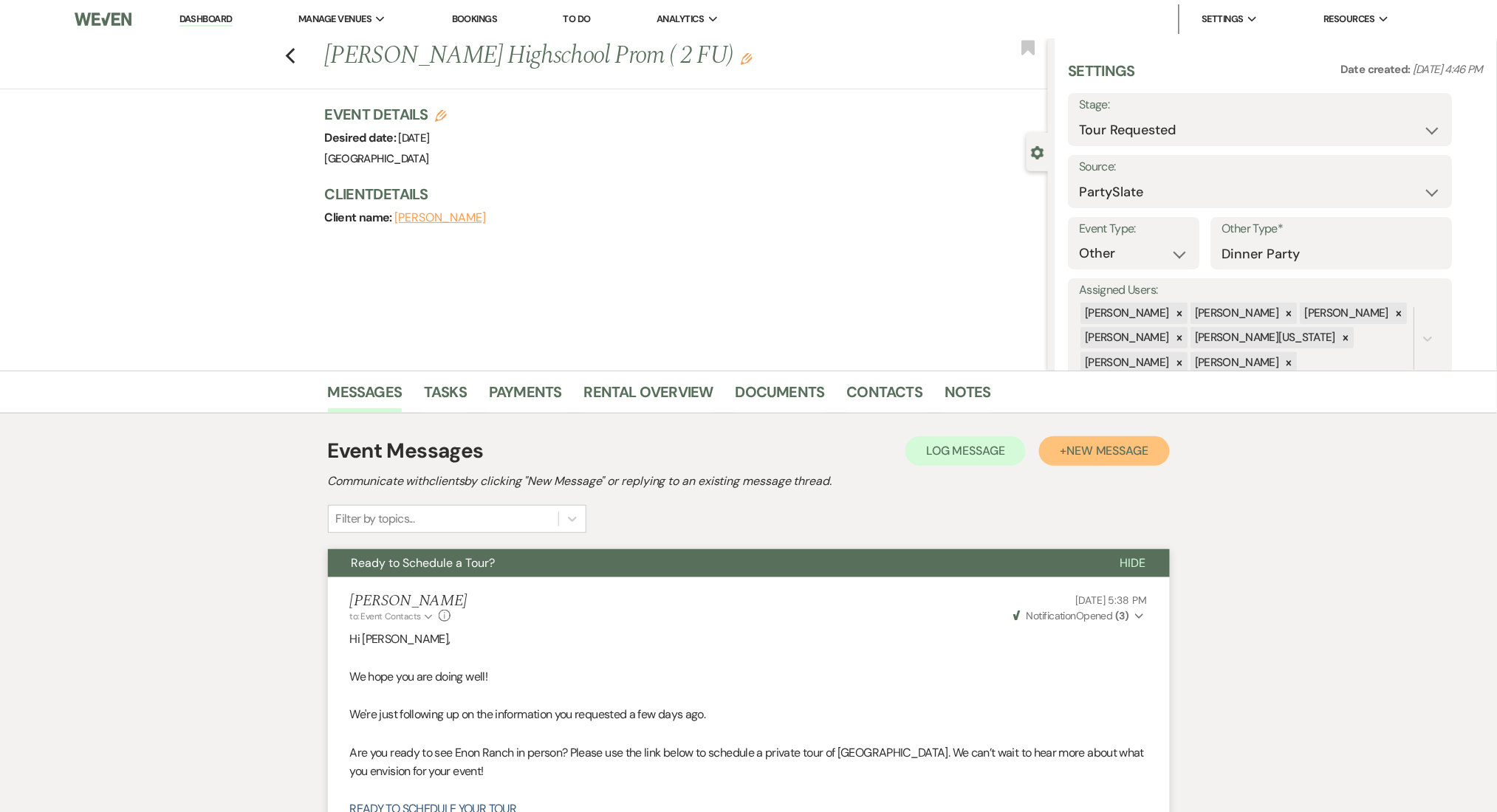
click at [1102, 440] on button "+ New Message" at bounding box center [1104, 451] width 130 height 29
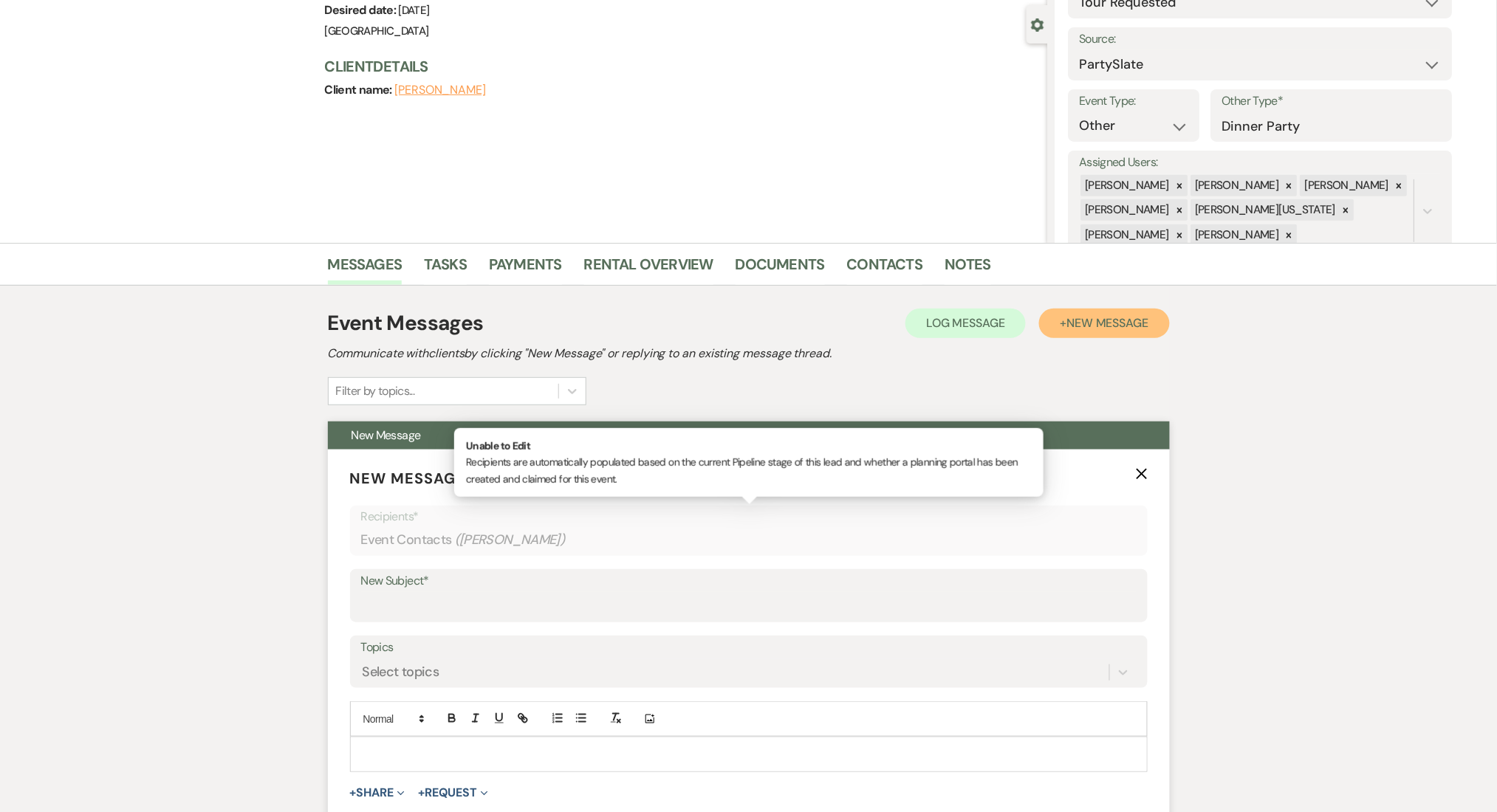
scroll to position [295, 0]
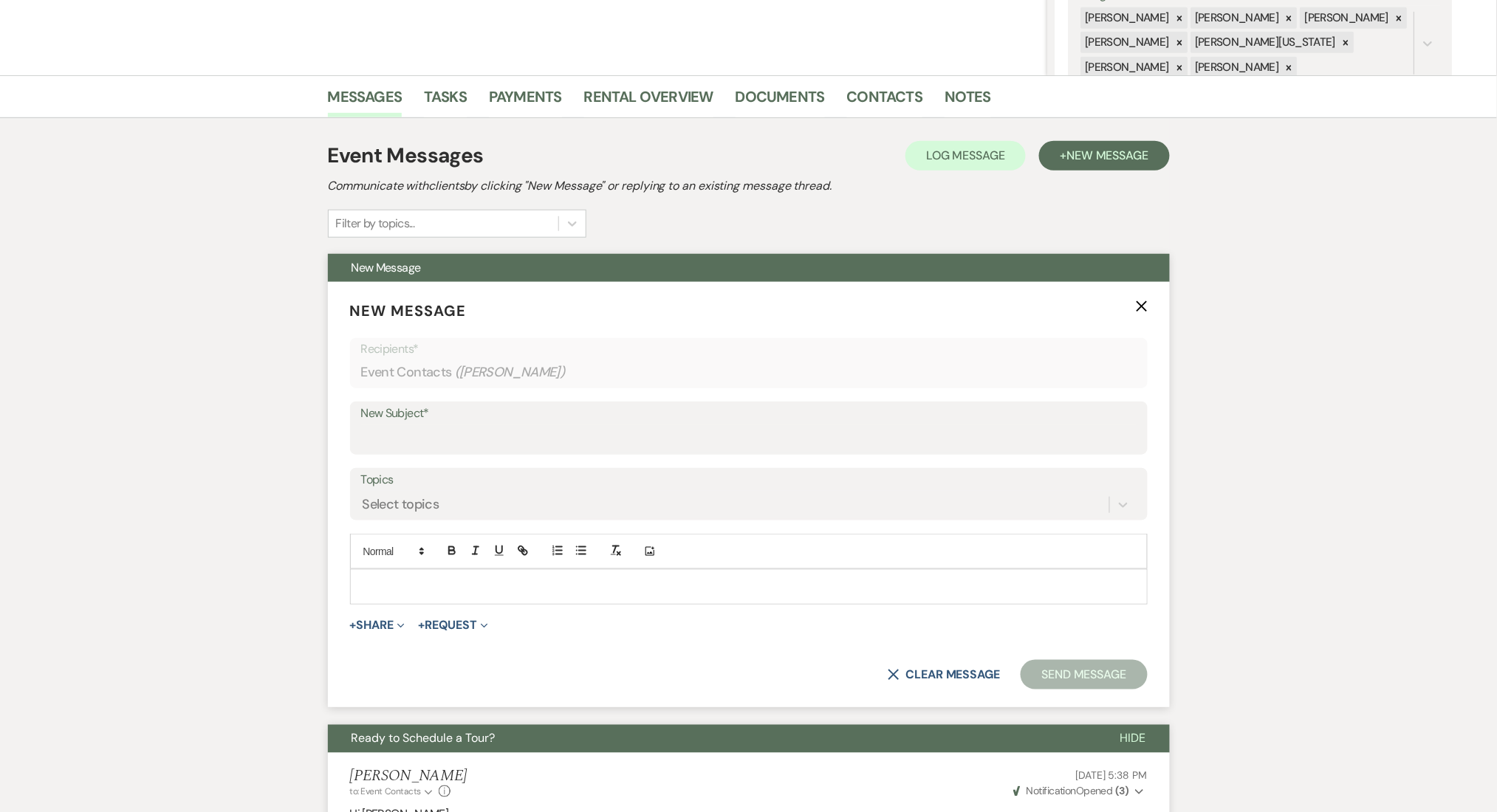
click at [462, 593] on p at bounding box center [748, 586] width 774 height 16
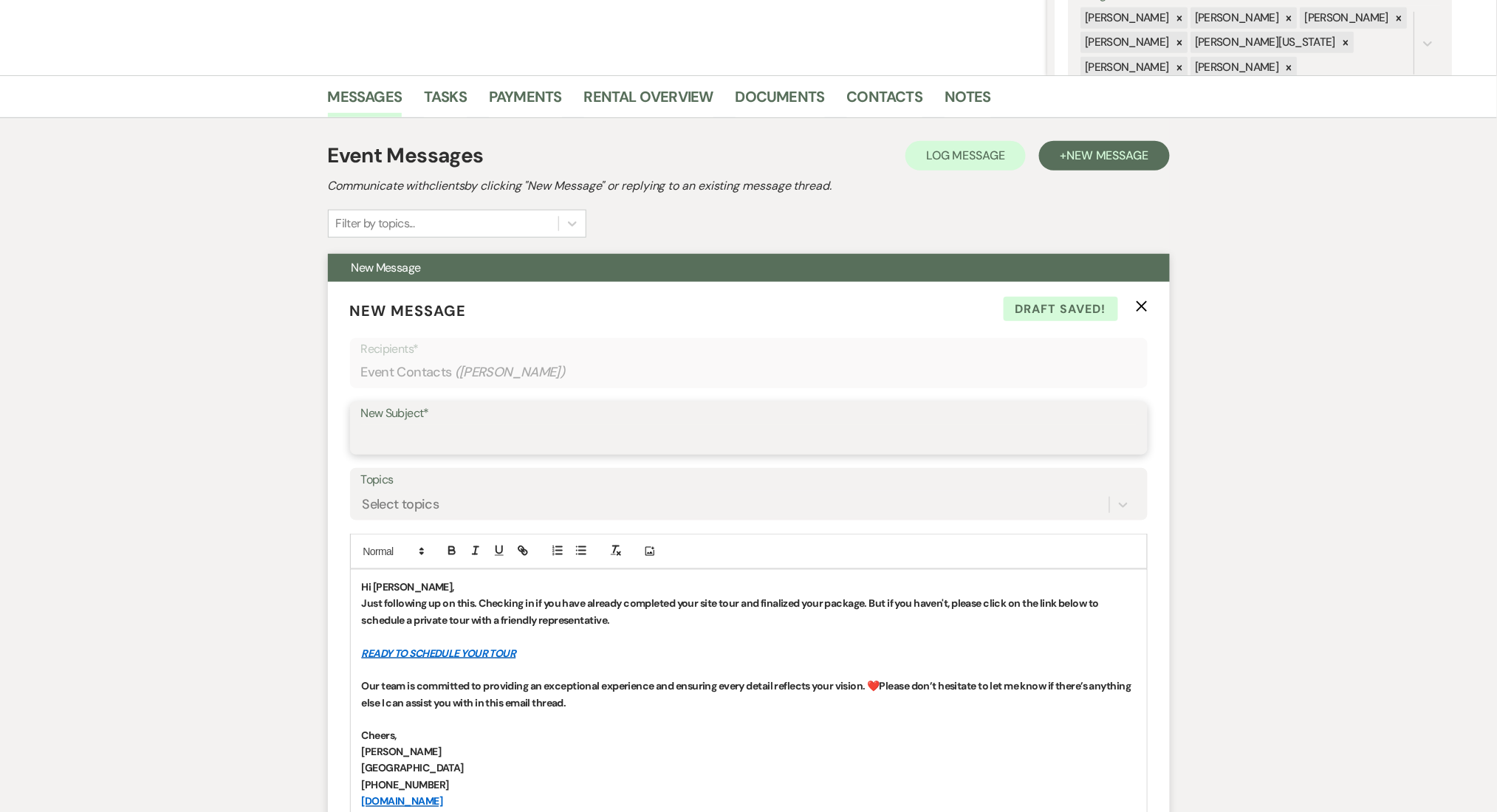
click at [466, 436] on input "New Subject*" at bounding box center [748, 438] width 775 height 29
paste input "Let's Finalize Your Booking!"
paste input "✨"
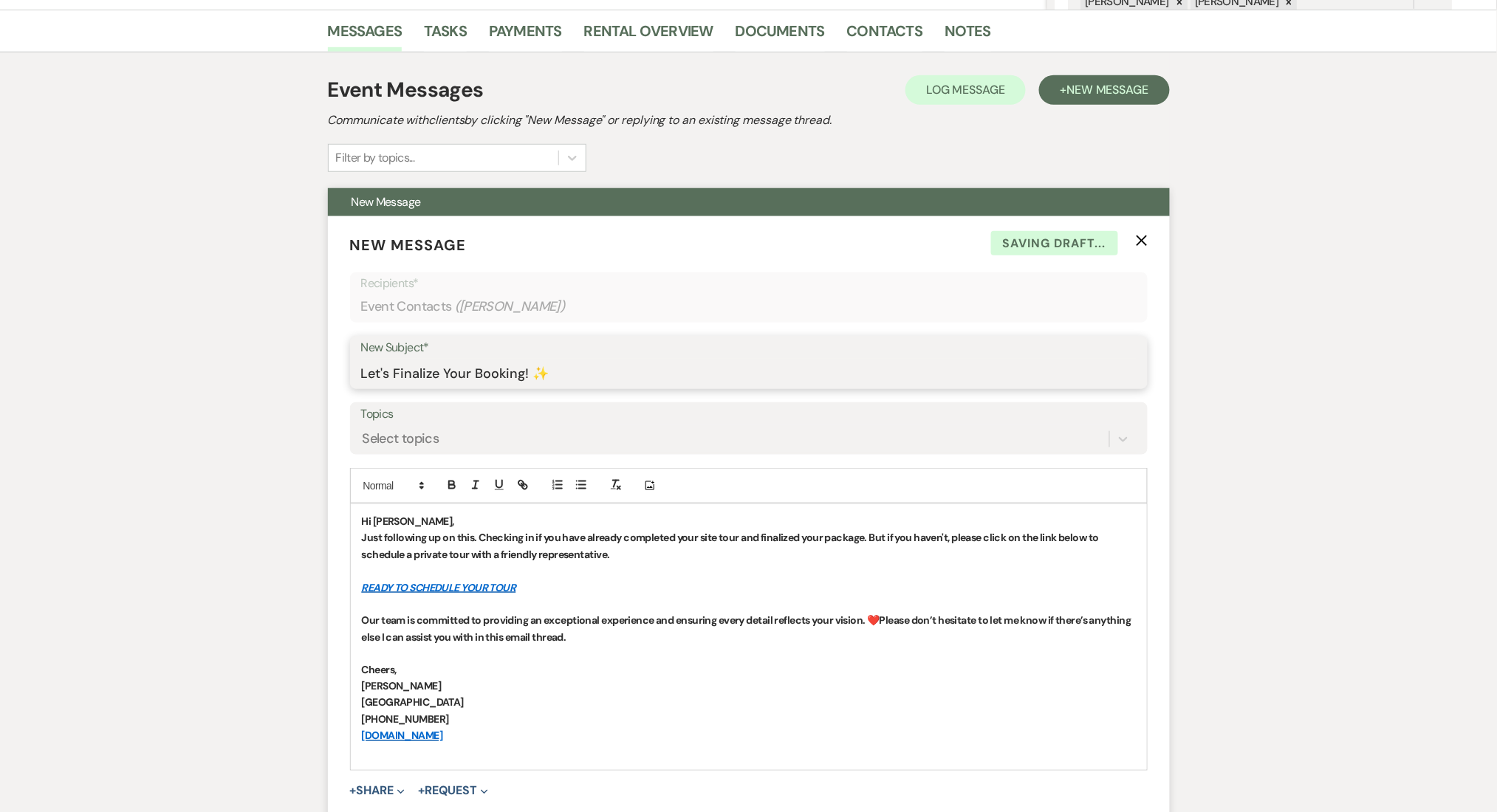
scroll to position [590, 0]
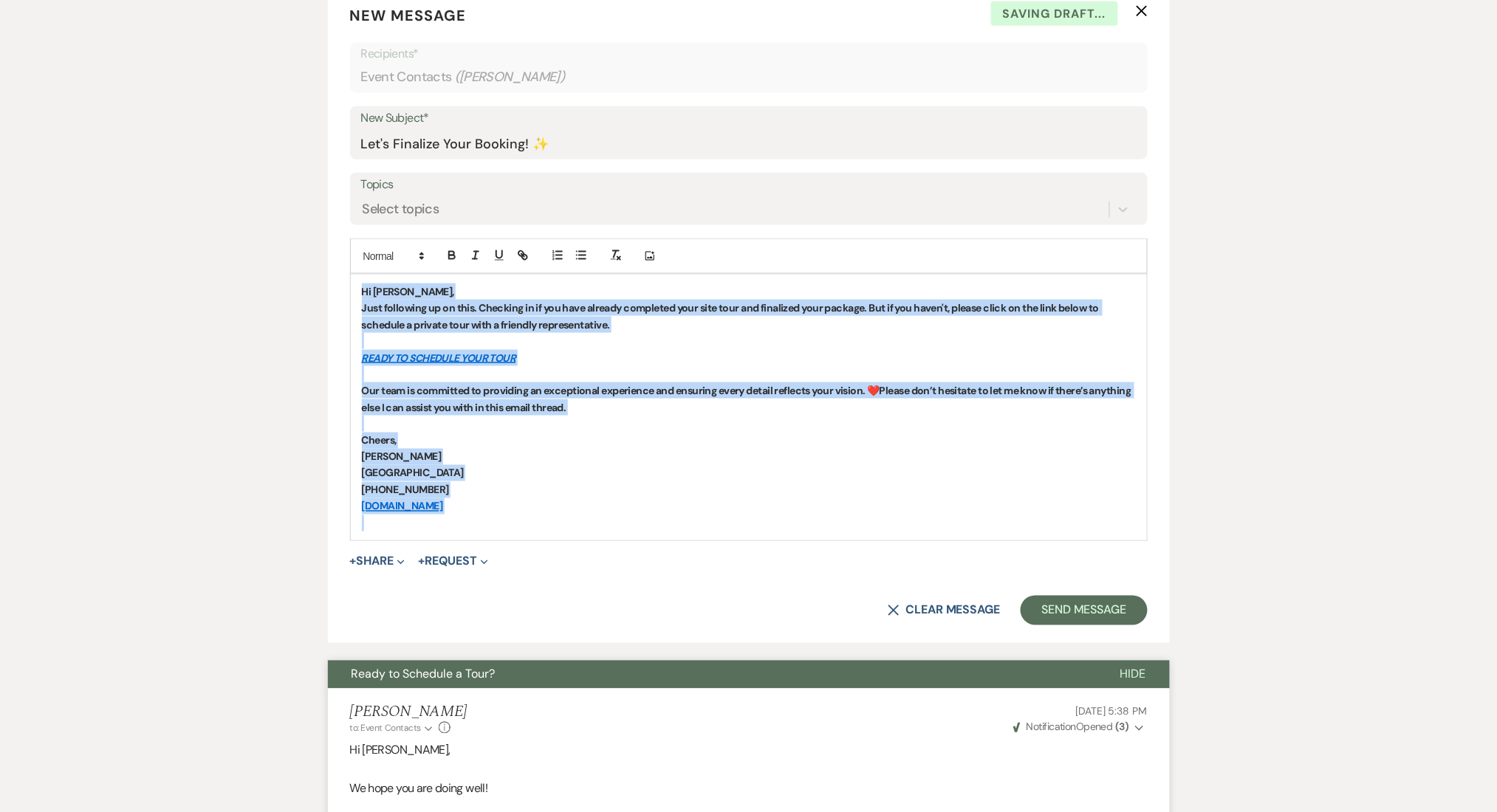
drag, startPoint x: 491, startPoint y: 531, endPoint x: 313, endPoint y: 270, distance: 315.9
click at [448, 254] on icon "button" at bounding box center [452, 255] width 13 height 13
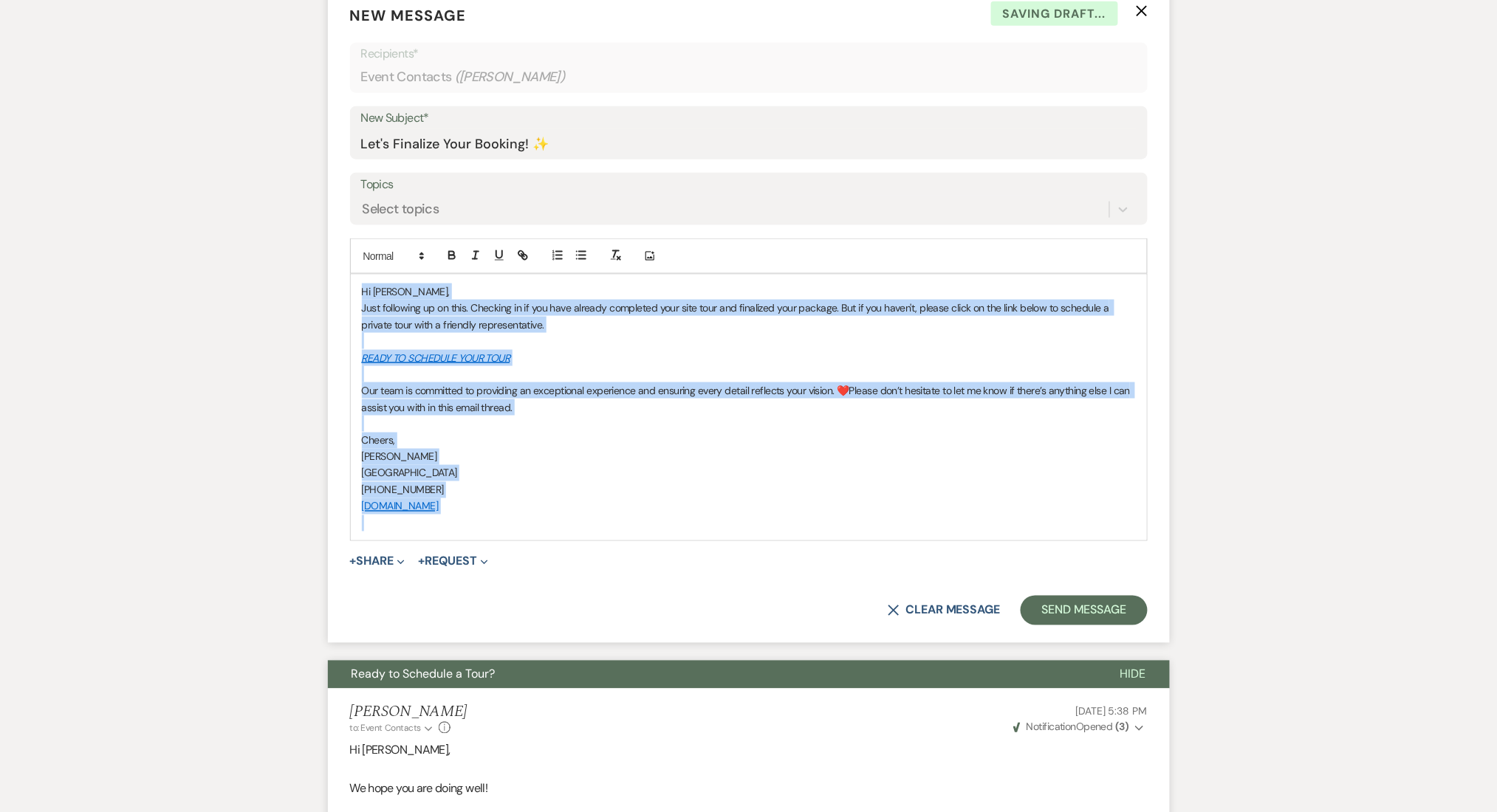
click at [443, 294] on p "Hi Jimyra," at bounding box center [748, 291] width 774 height 16
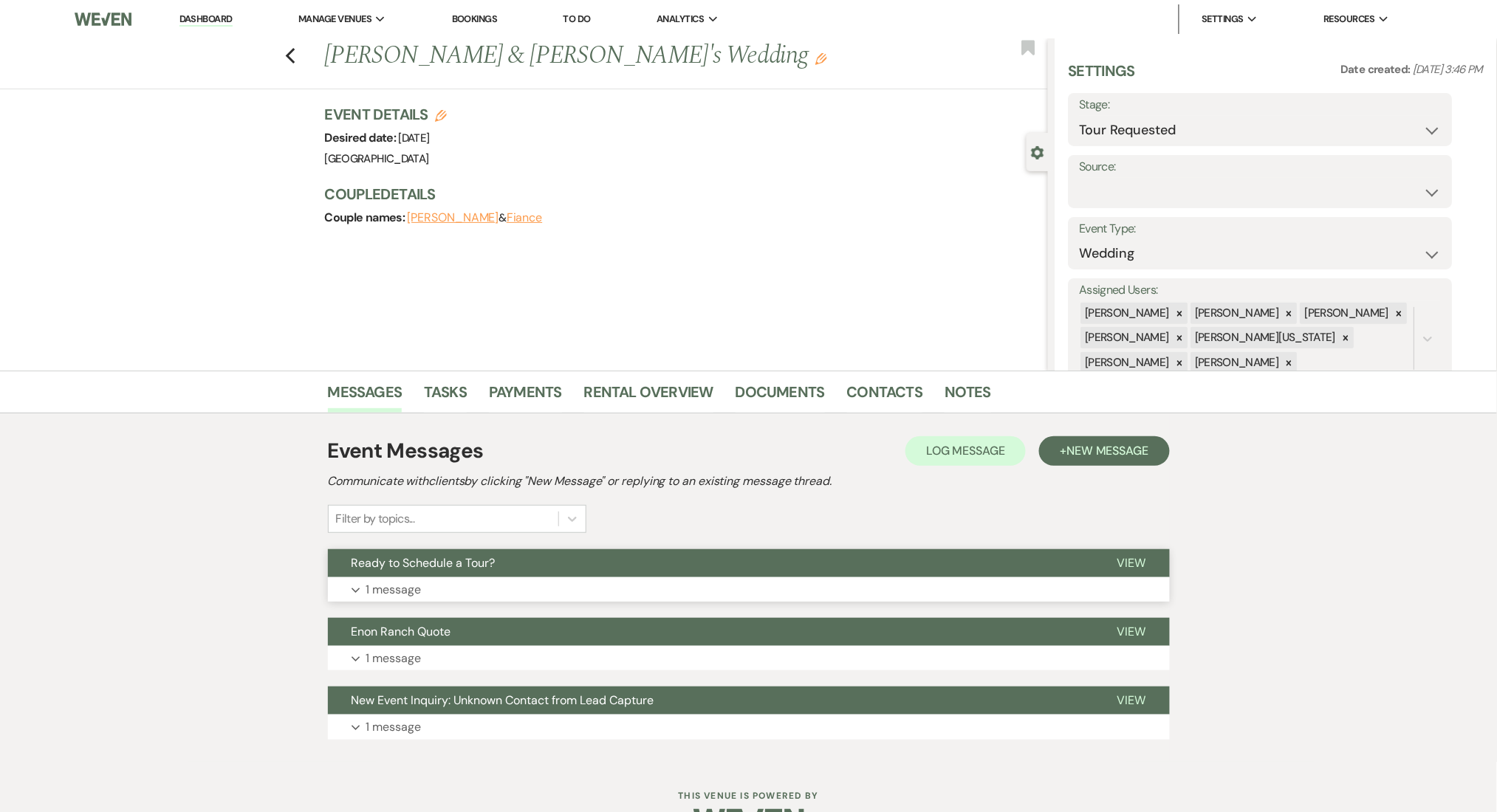
click at [624, 573] on button "Ready to Schedule a Tour?" at bounding box center [711, 563] width 766 height 28
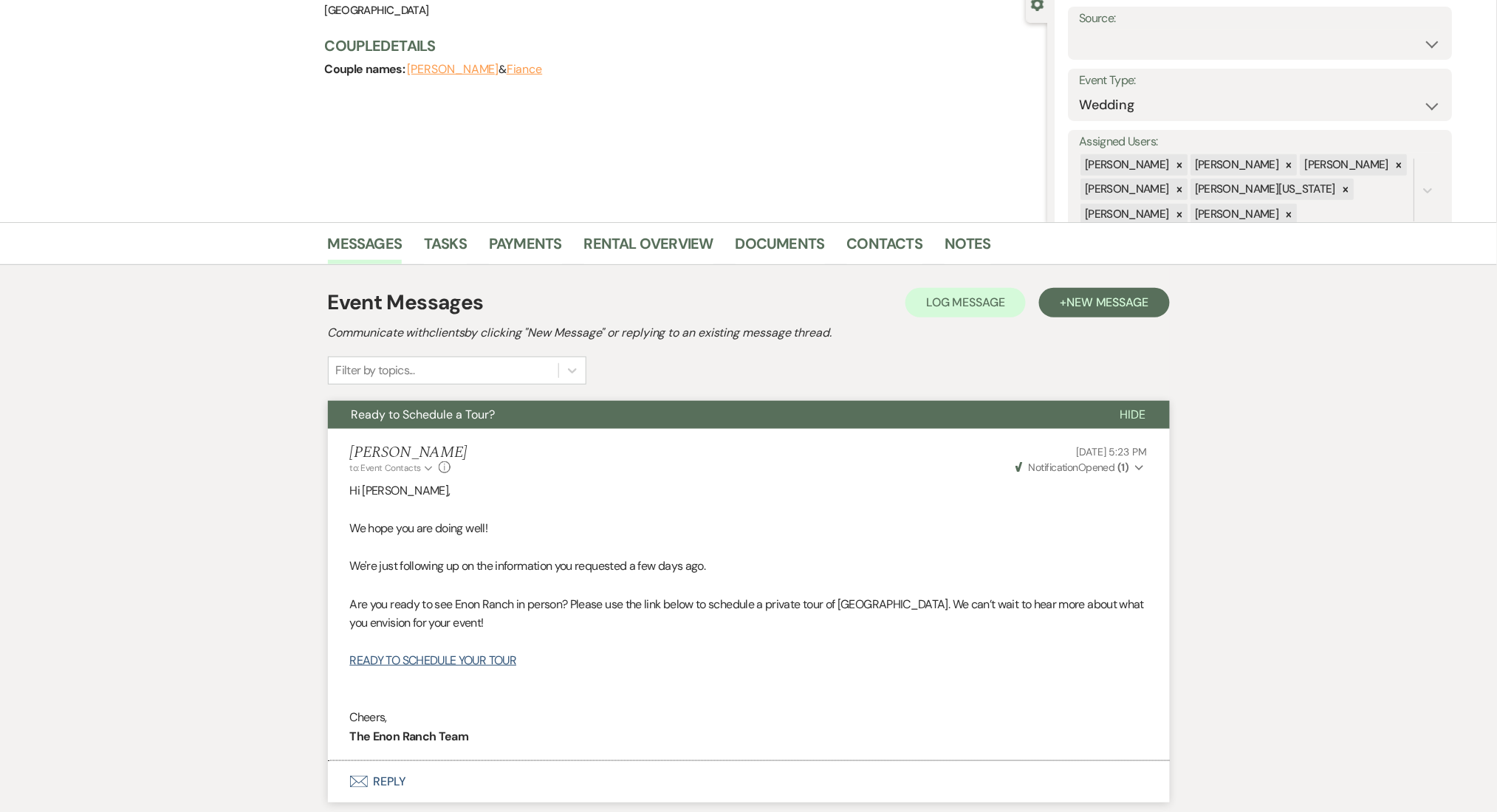
scroll to position [393, 0]
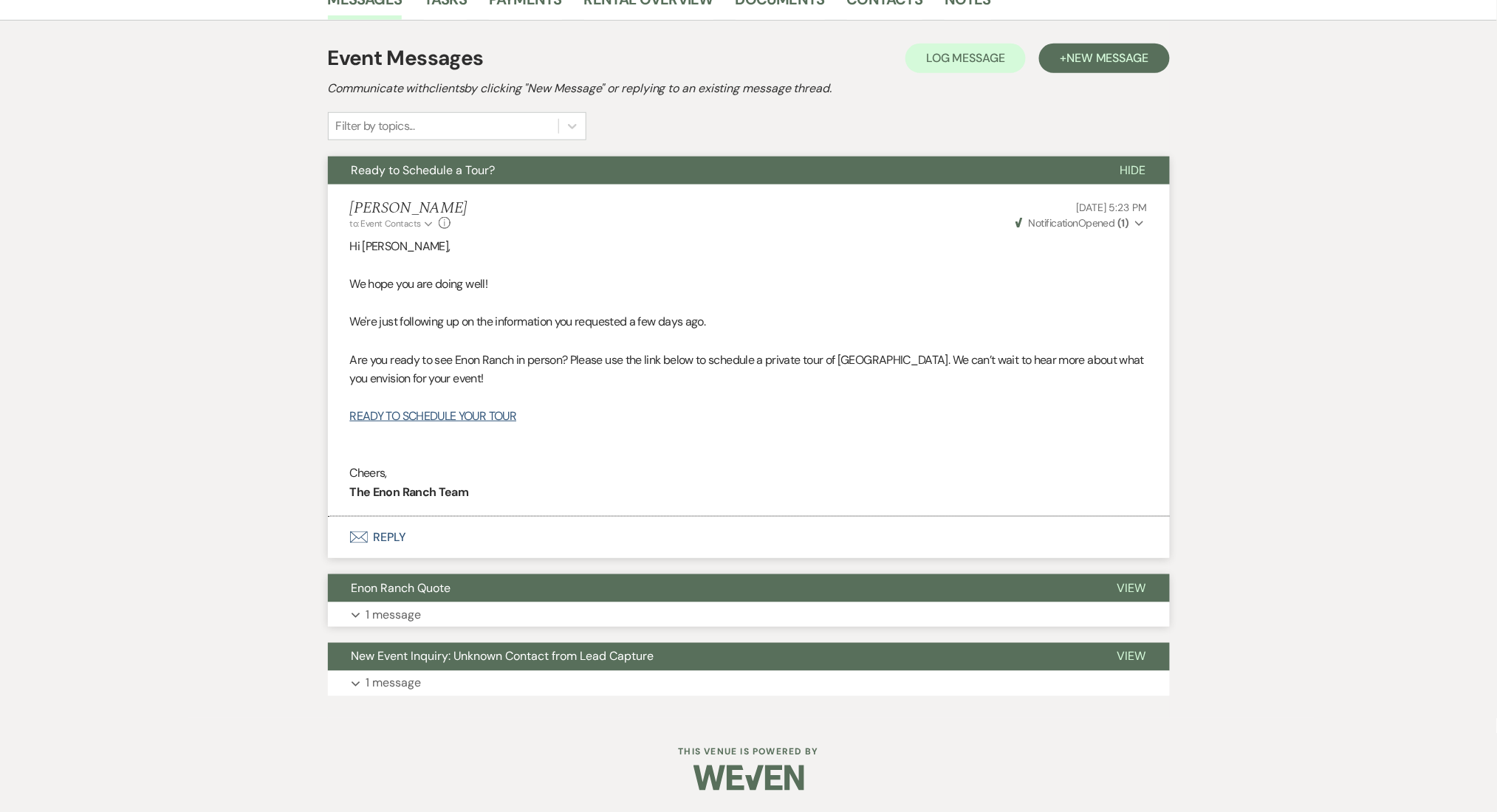
click at [580, 600] on button "Enon Ranch Quote" at bounding box center [711, 588] width 766 height 28
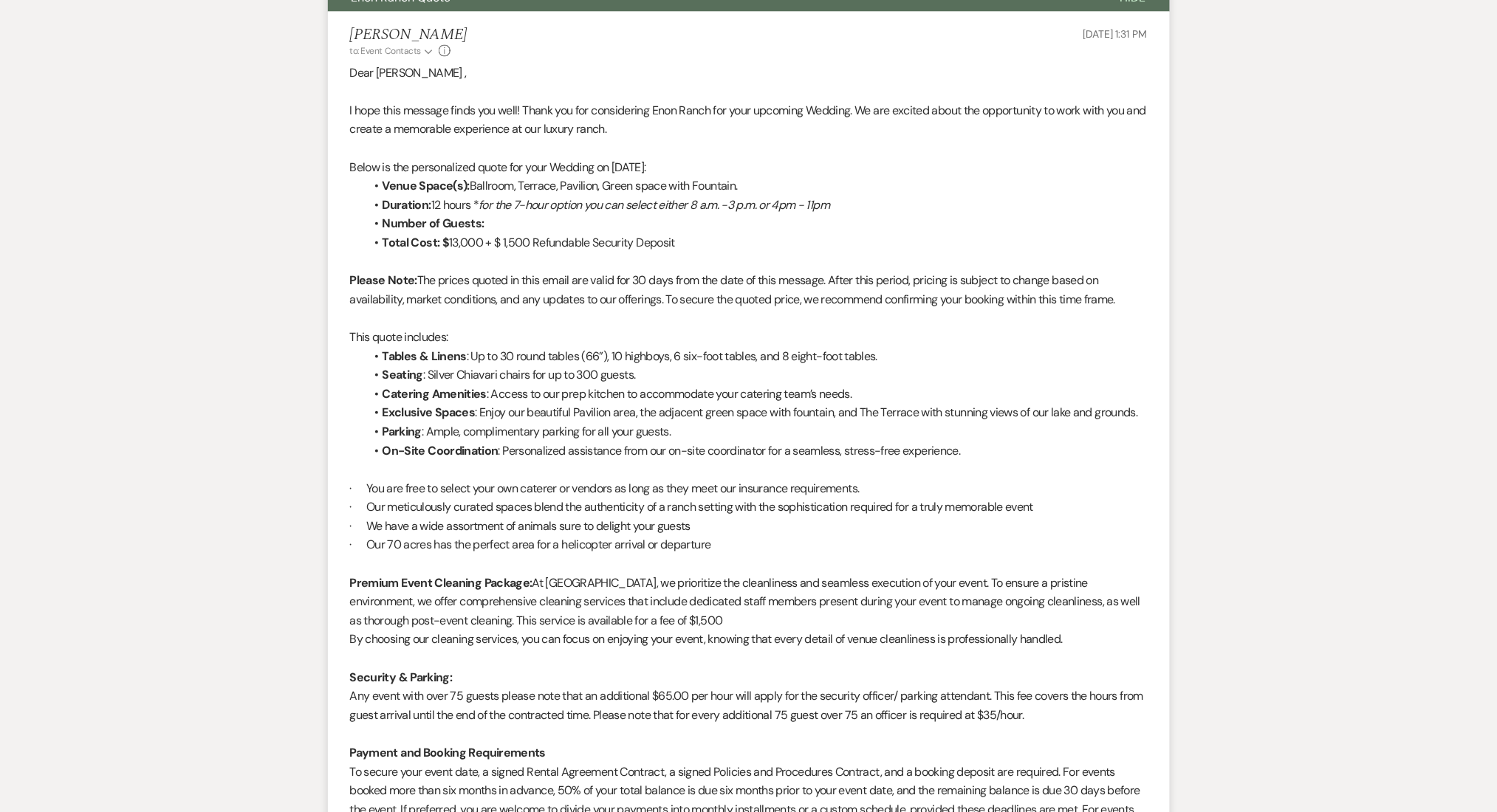
scroll to position [1592, 0]
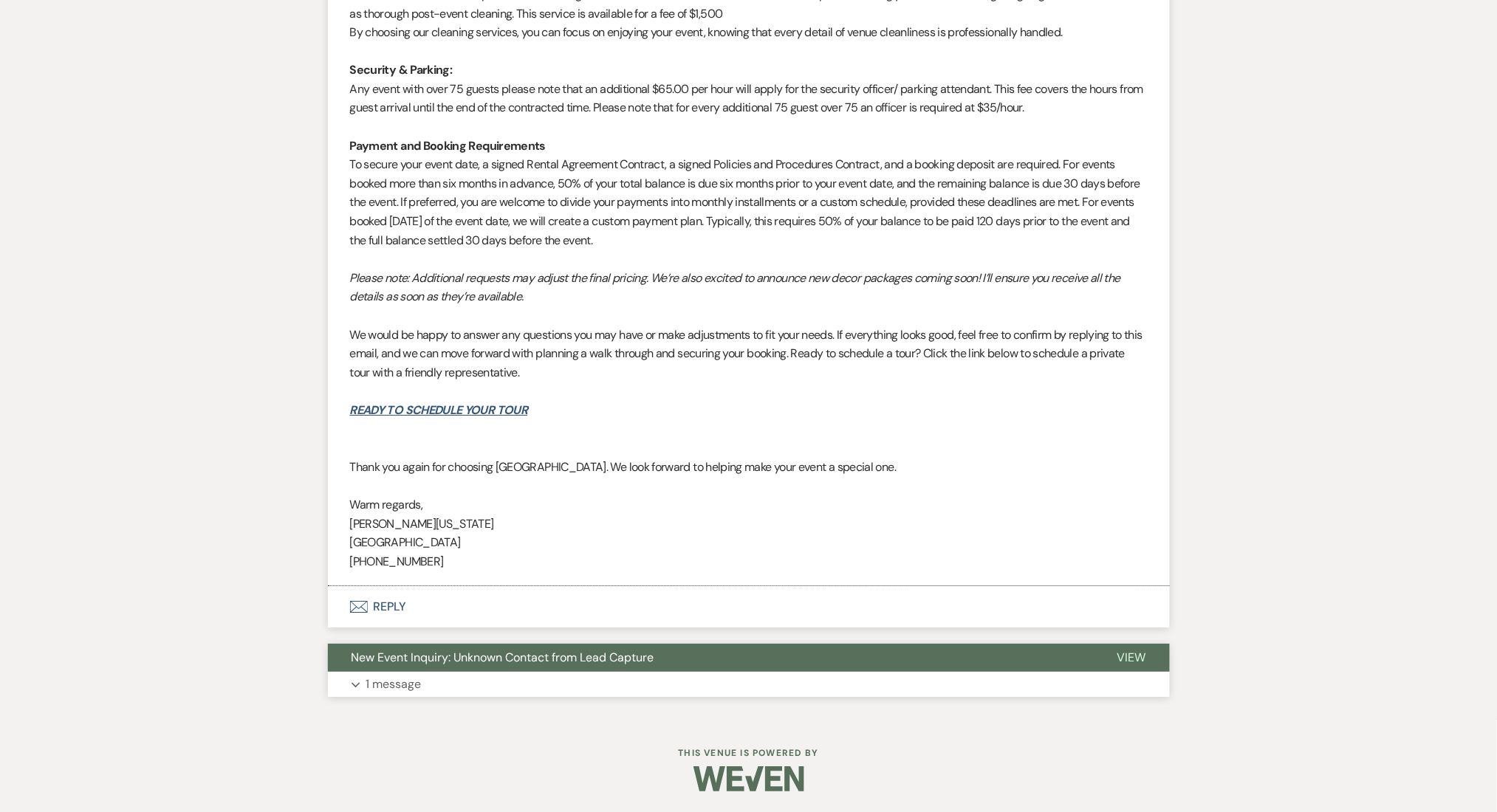
click at [471, 685] on button "Expand 1 message" at bounding box center [748, 684] width 842 height 25
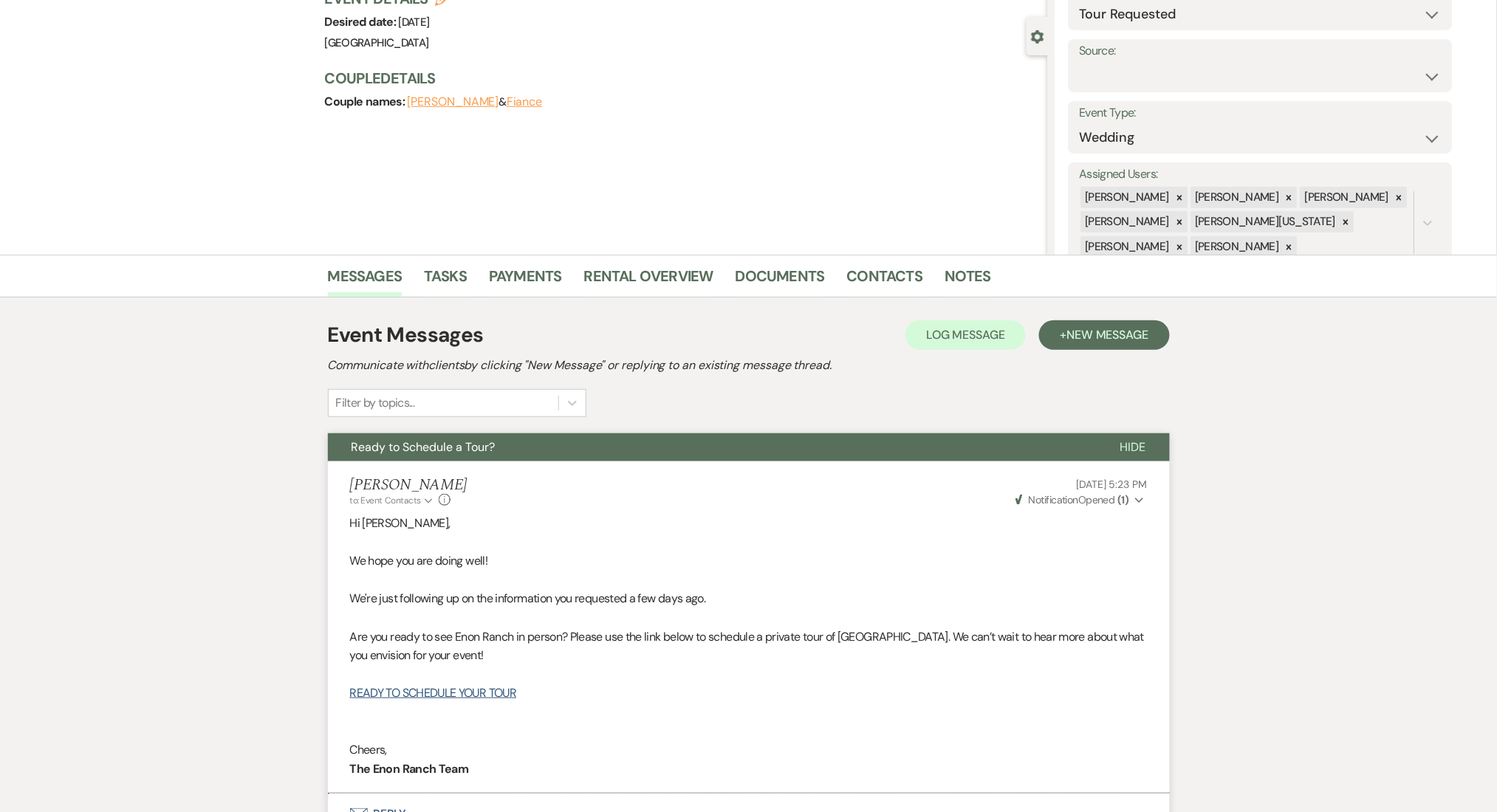
scroll to position [0, 0]
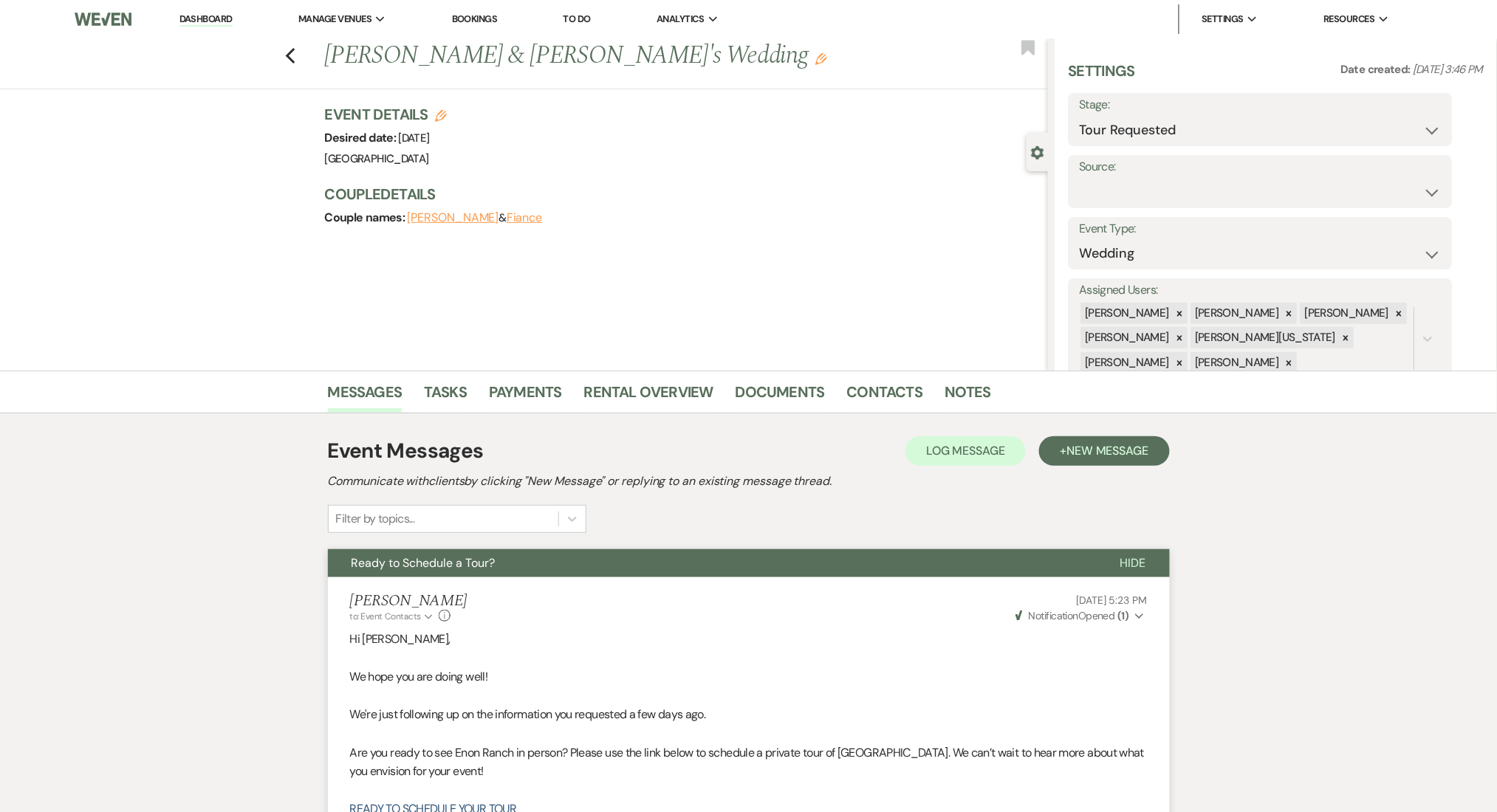
click at [1075, 459] on button "+ New Message" at bounding box center [1104, 451] width 130 height 29
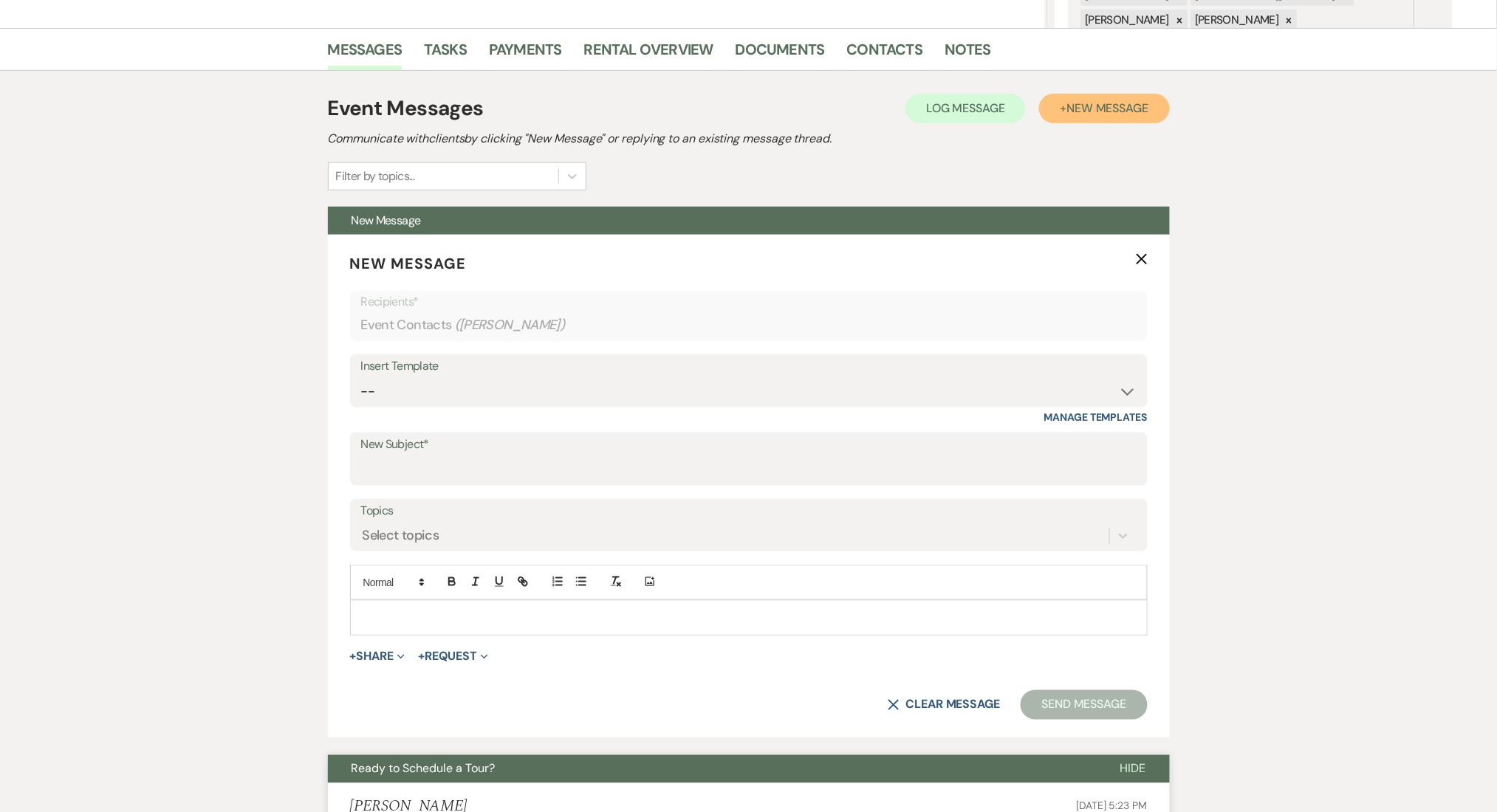
scroll to position [394, 0]
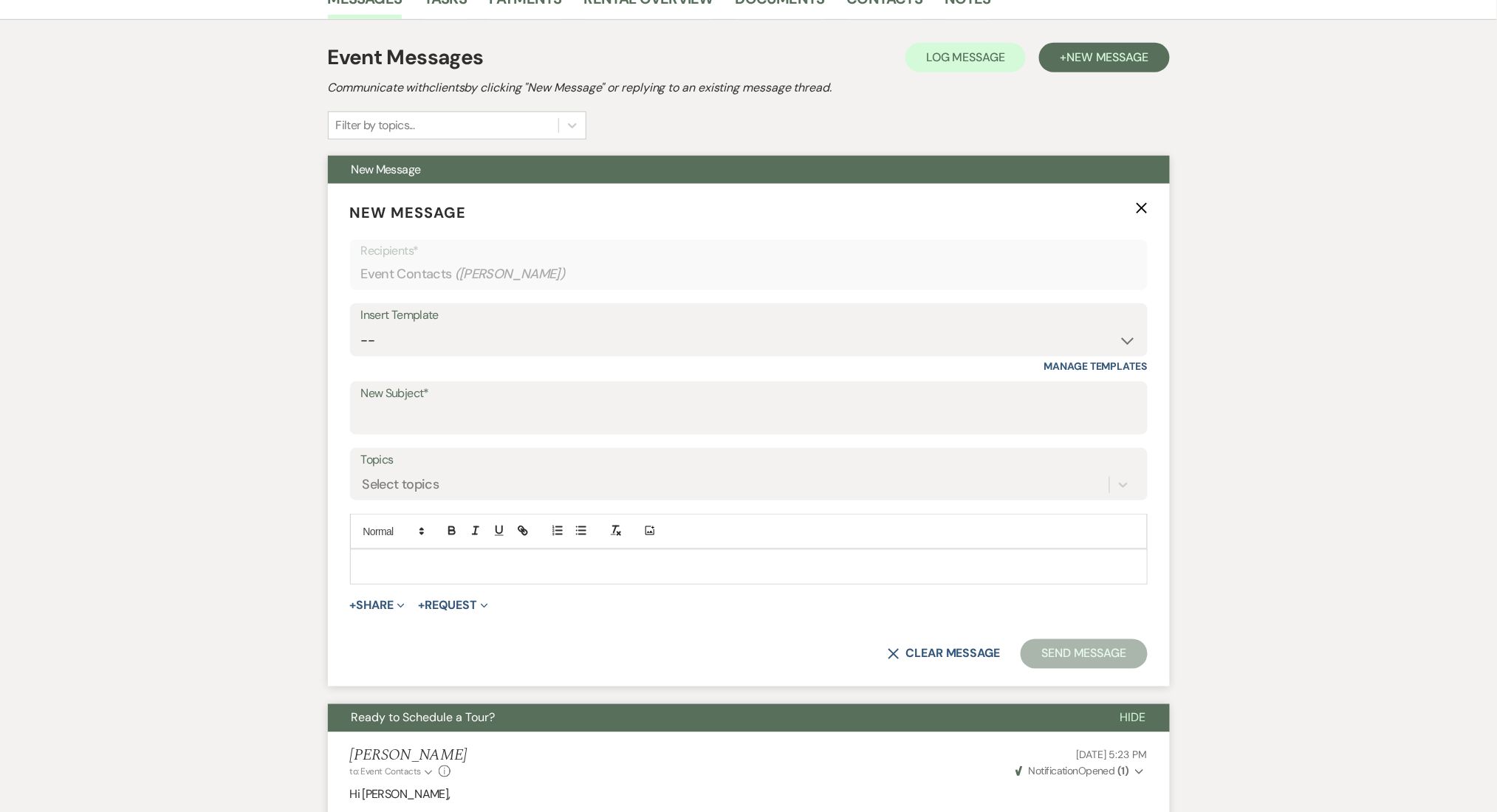
click at [419, 566] on p at bounding box center [748, 566] width 774 height 16
drag, startPoint x: 496, startPoint y: 560, endPoint x: 157, endPoint y: 565, distance: 339.0
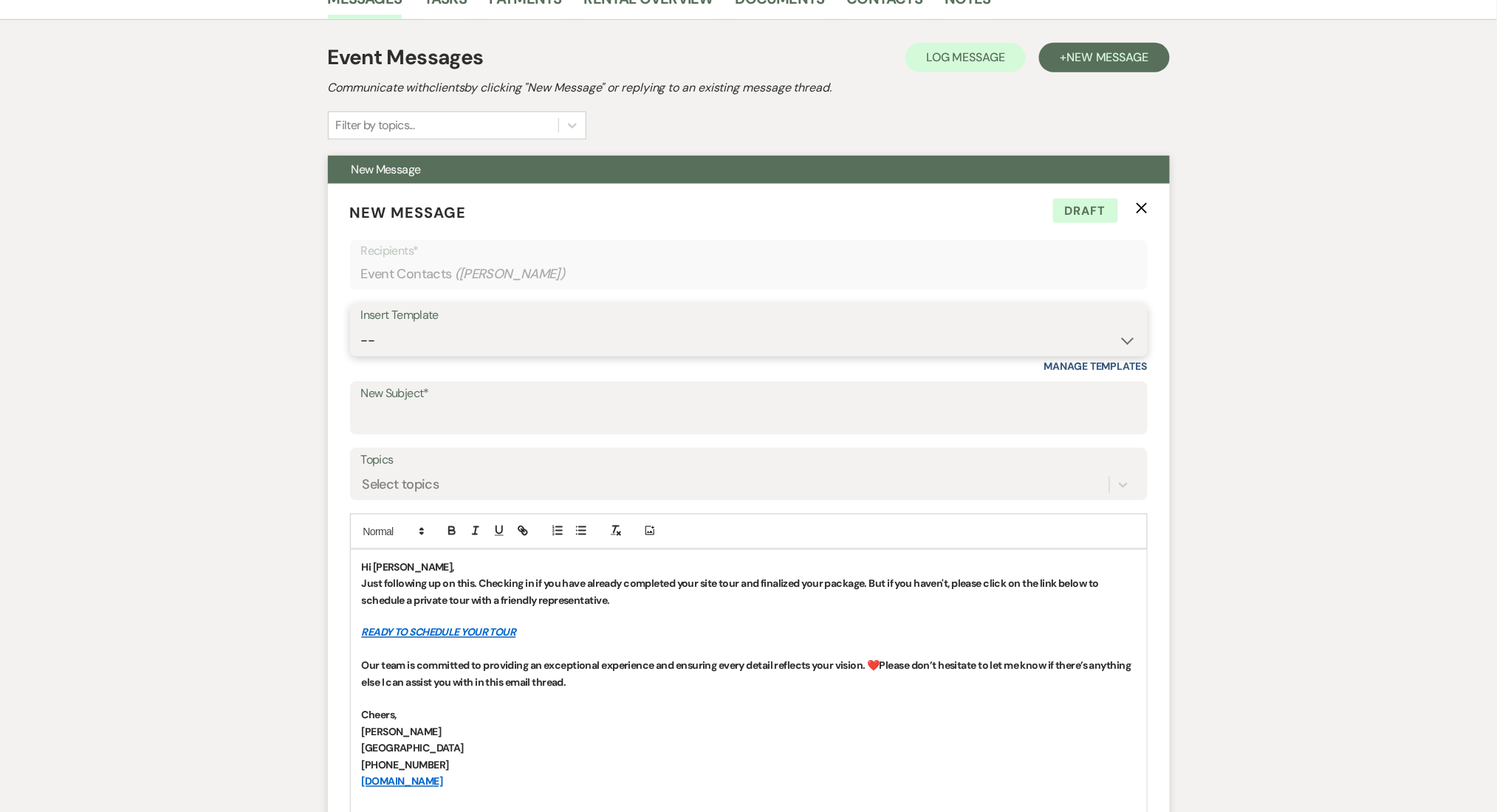
click at [444, 344] on select "-- Inquiry Follow Up Email #2 Contract Sending Template Payment Template Rental…" at bounding box center [748, 340] width 775 height 29
click at [423, 418] on input "New Subject*" at bounding box center [748, 418] width 775 height 29
paste input "Let's Finalize Your Booking!✨"
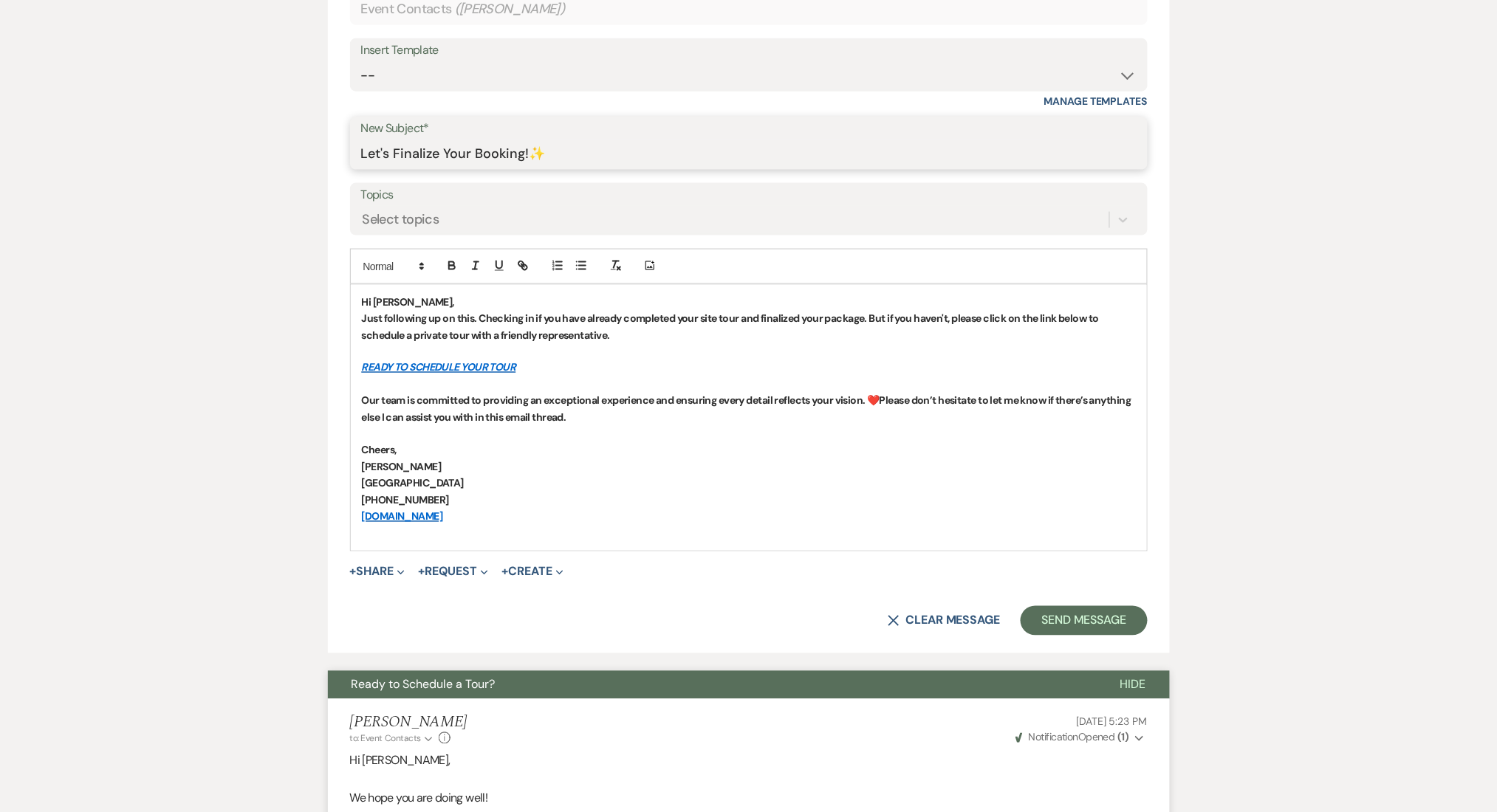
scroll to position [689, 0]
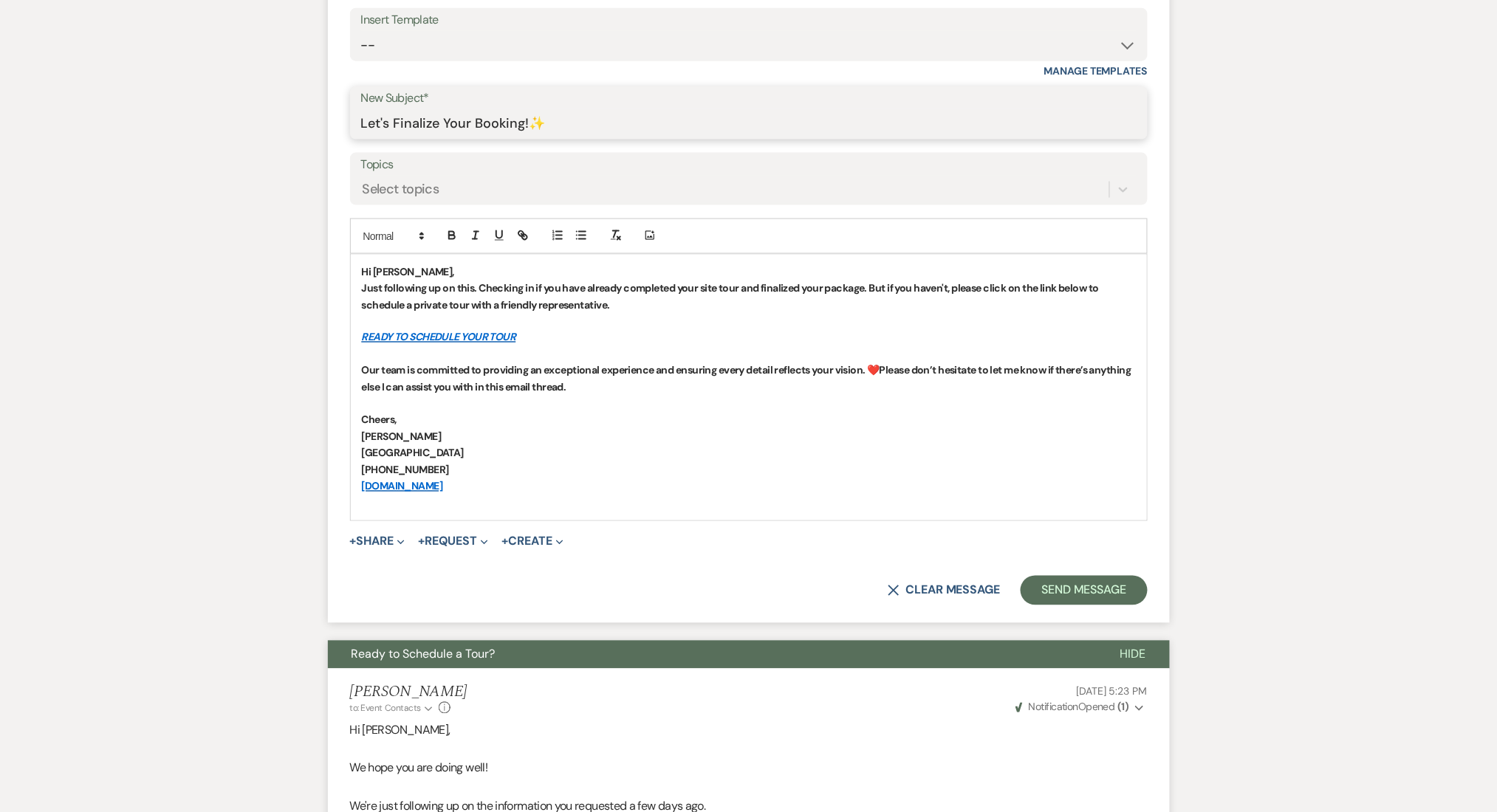
type input "Let's Finalize Your Booking!✨"
drag, startPoint x: 496, startPoint y: 483, endPoint x: 302, endPoint y: 213, distance: 332.5
click at [454, 237] on icon "button" at bounding box center [452, 237] width 6 height 4
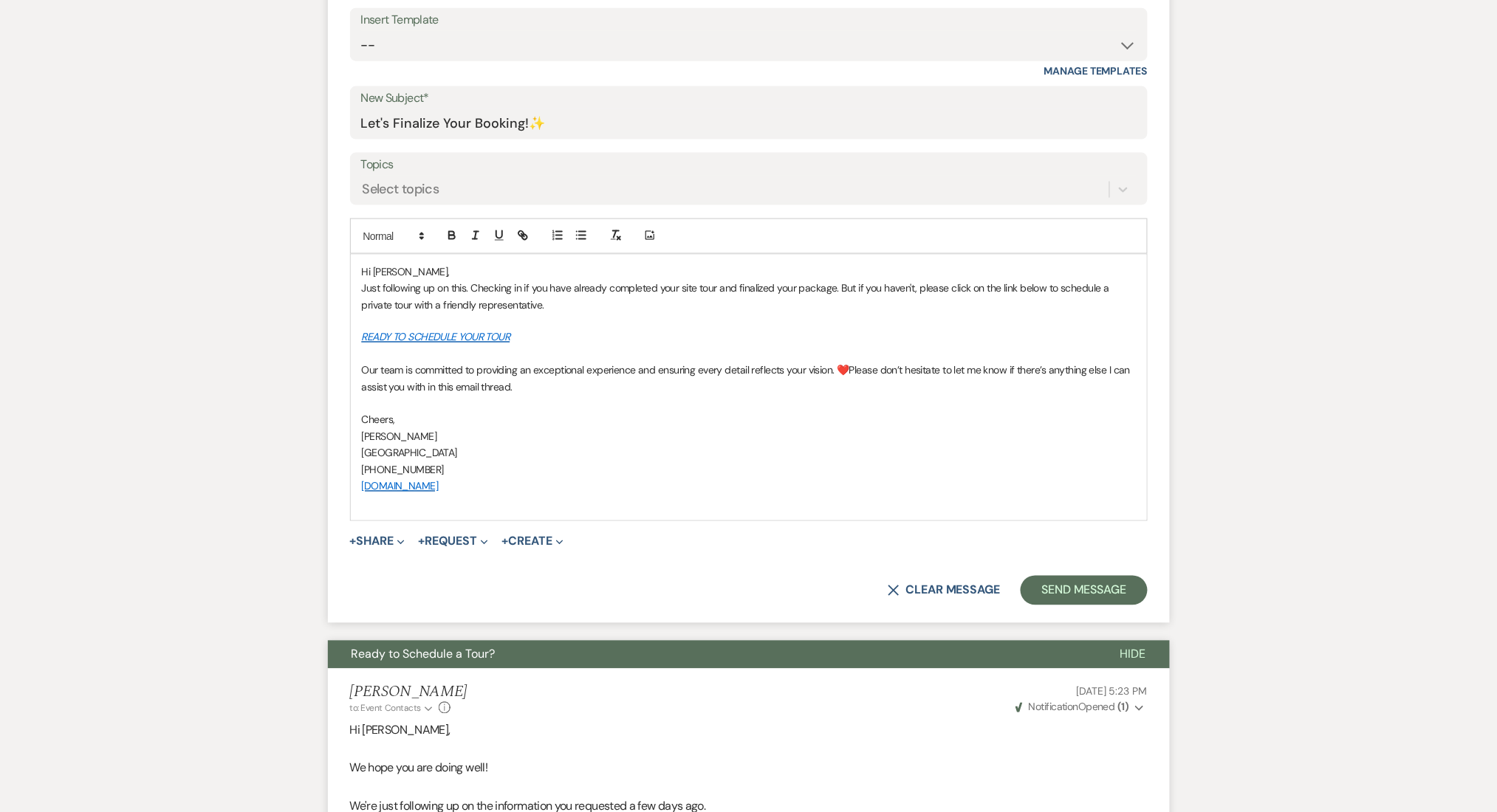
click at [483, 314] on p at bounding box center [748, 320] width 774 height 16
click at [412, 267] on p "Hi [PERSON_NAME]," at bounding box center [748, 271] width 774 height 16
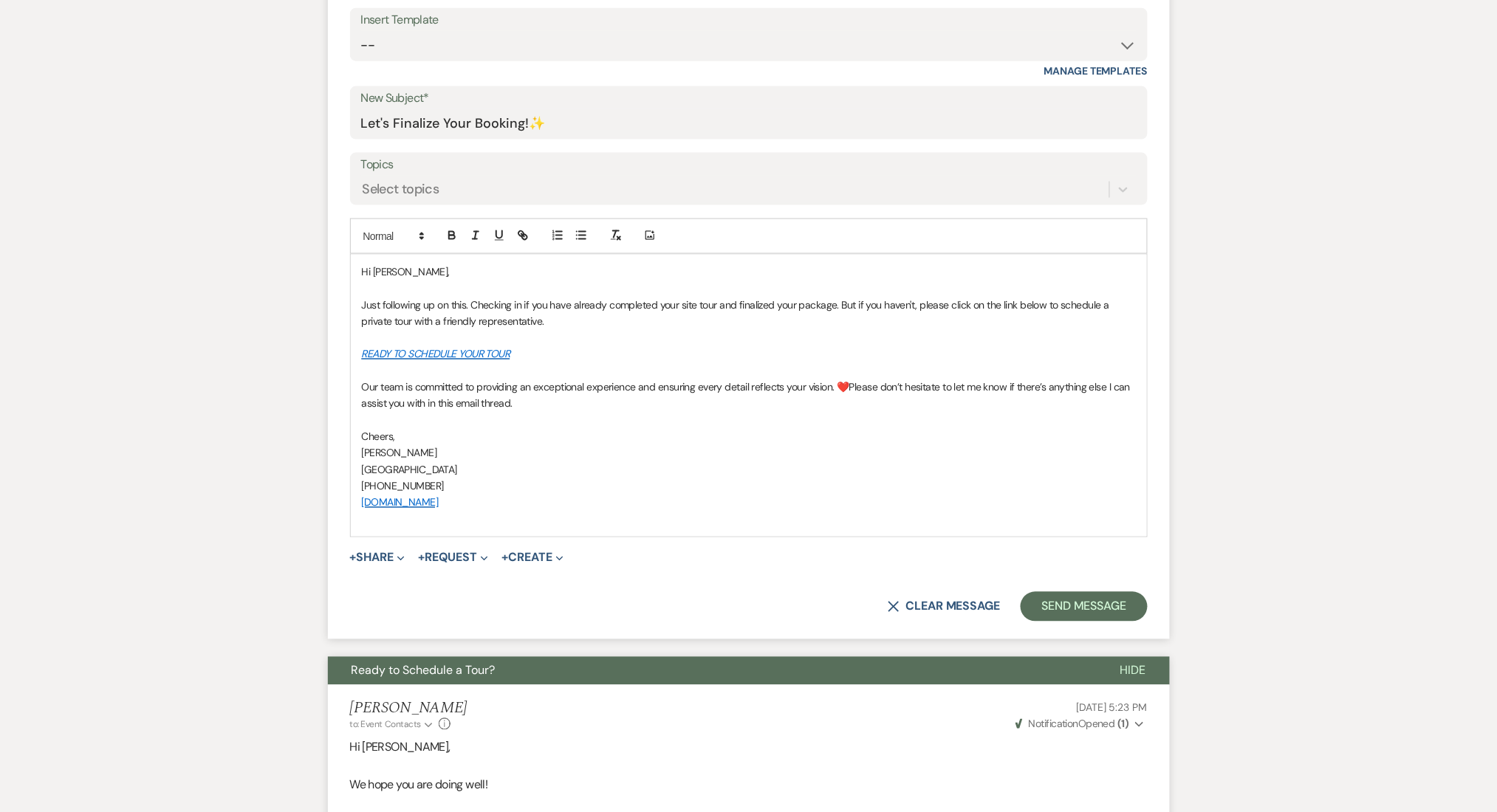
click at [388, 272] on span "Hi [PERSON_NAME]," at bounding box center [405, 271] width 88 height 13
click at [603, 484] on p "[PHONE_NUMBER]" at bounding box center [748, 486] width 774 height 16
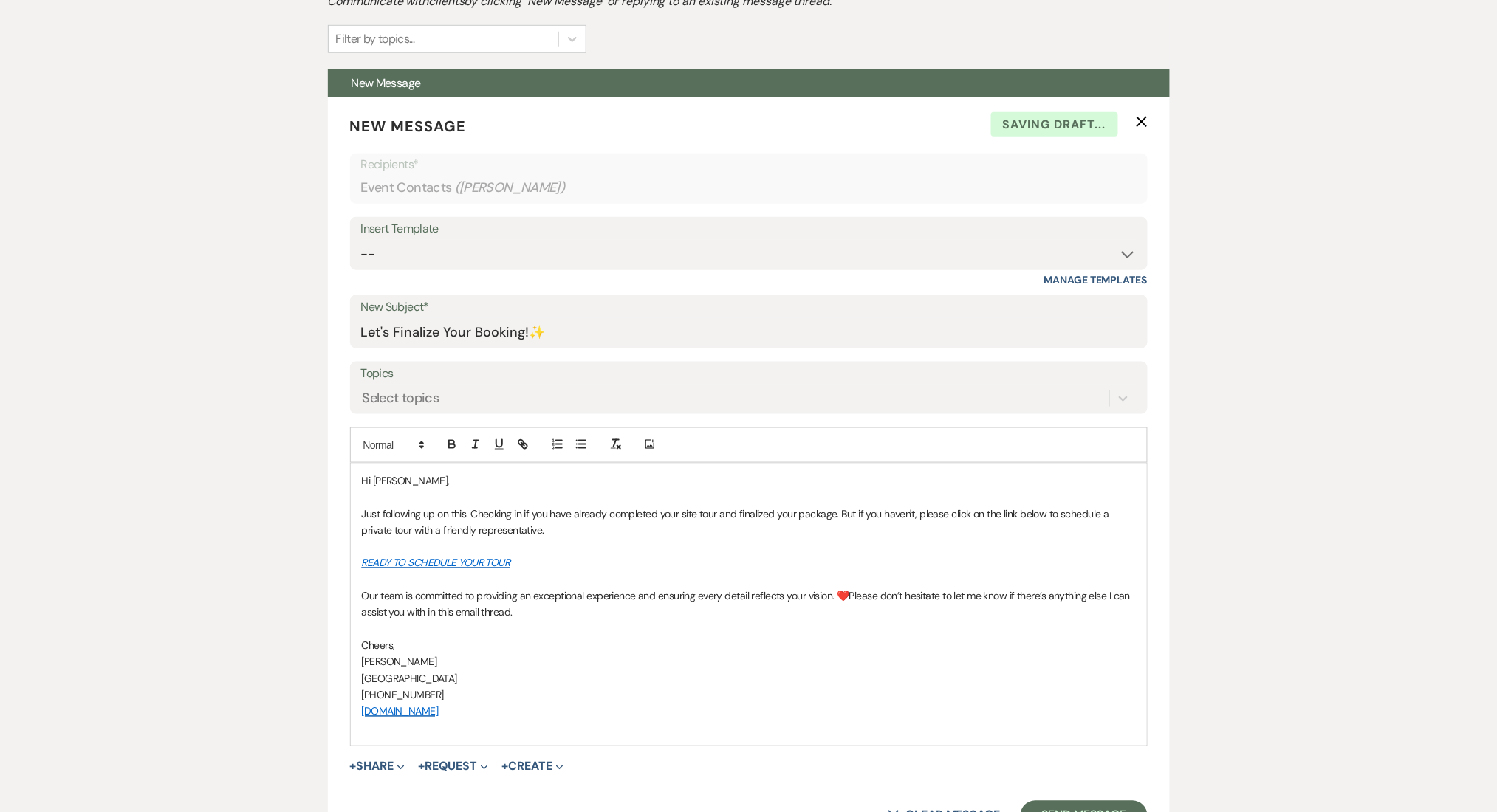
scroll to position [196, 0]
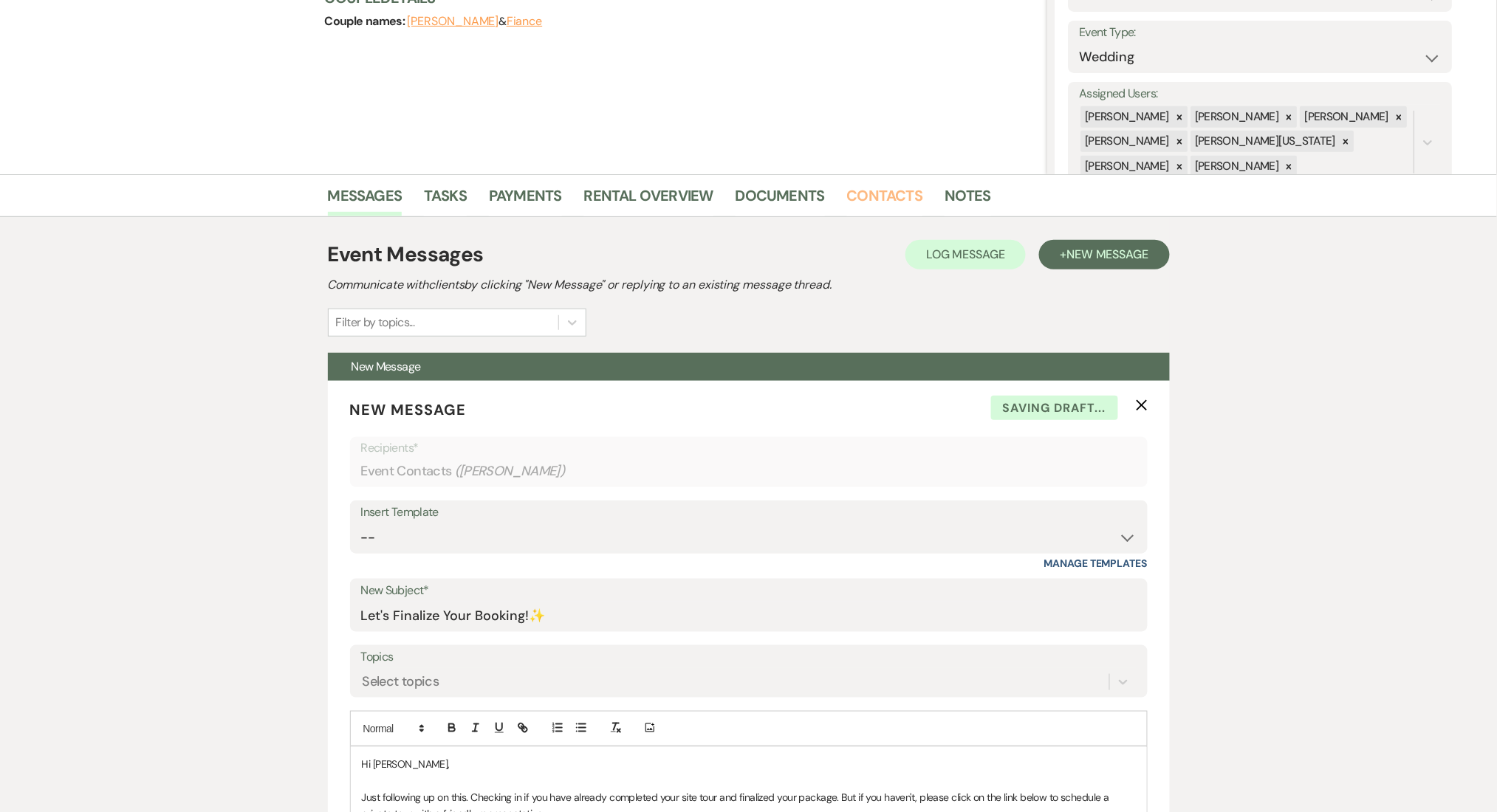
click at [860, 213] on link "Contacts" at bounding box center [885, 200] width 76 height 32
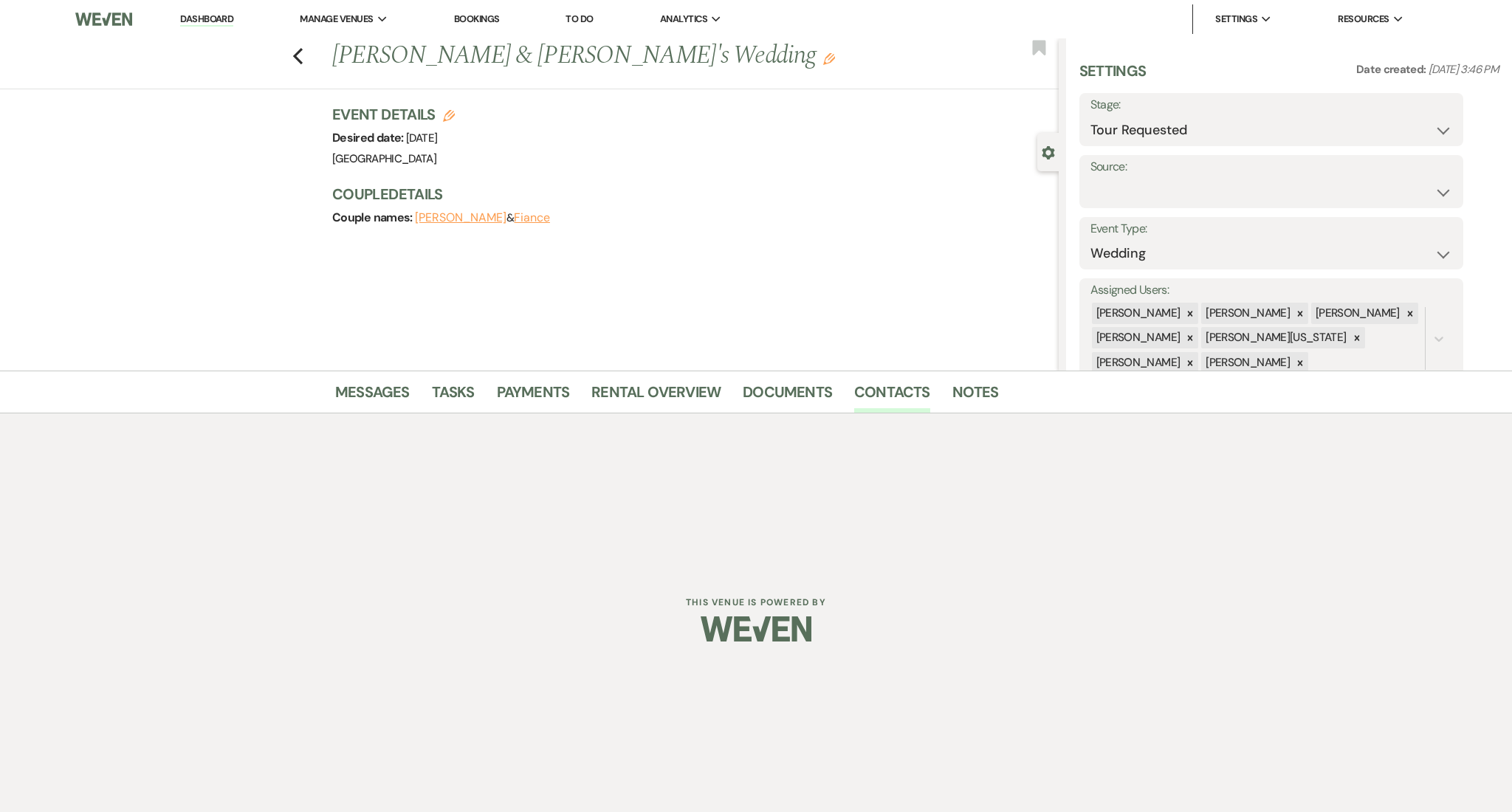
click at [973, 376] on div "Messages Tasks Payments Rental Overview Documents Contacts Notes" at bounding box center [756, 392] width 1512 height 43
click at [973, 384] on link "Notes" at bounding box center [976, 396] width 46 height 32
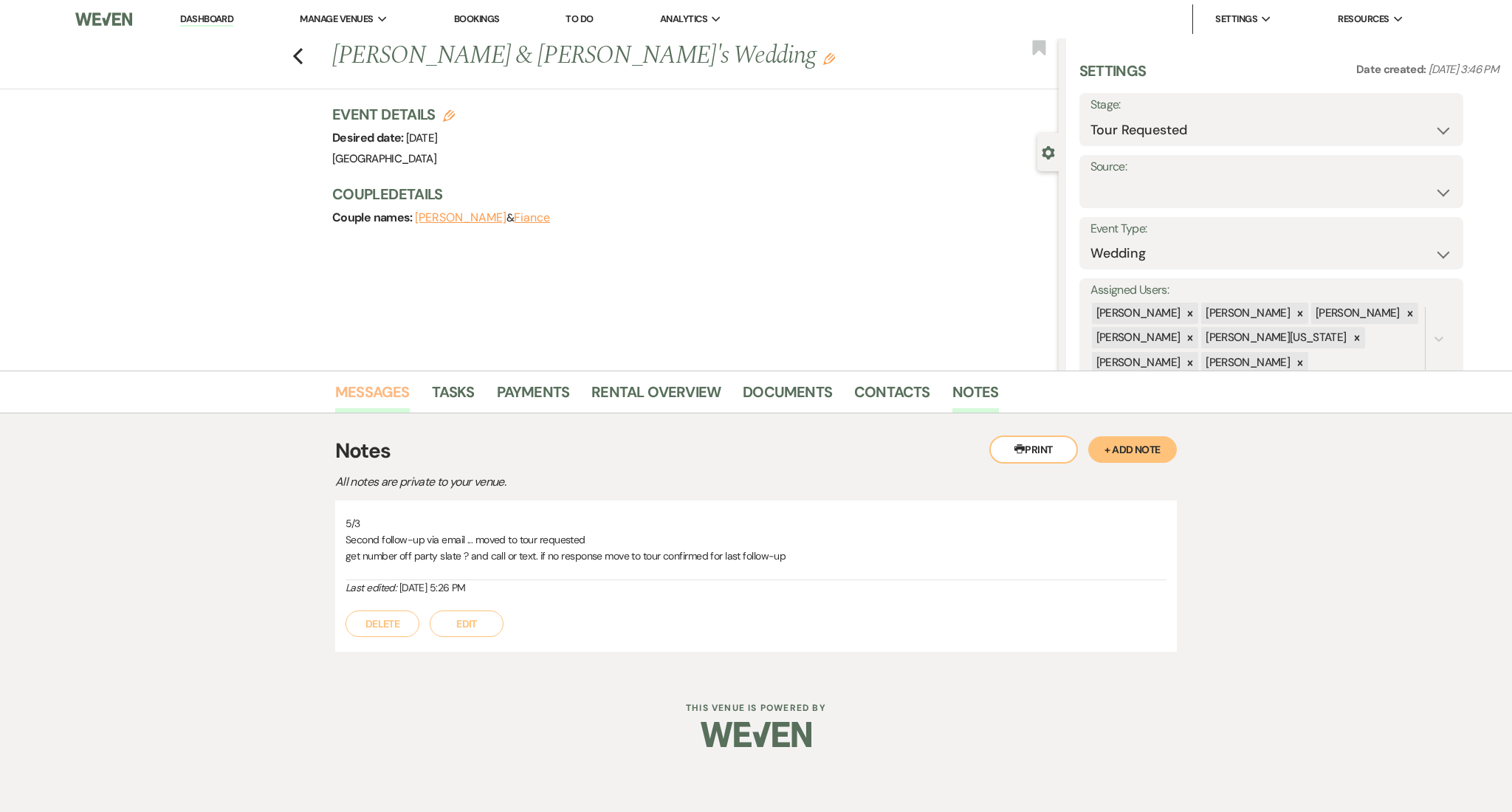
click at [371, 389] on link "Messages" at bounding box center [372, 396] width 75 height 32
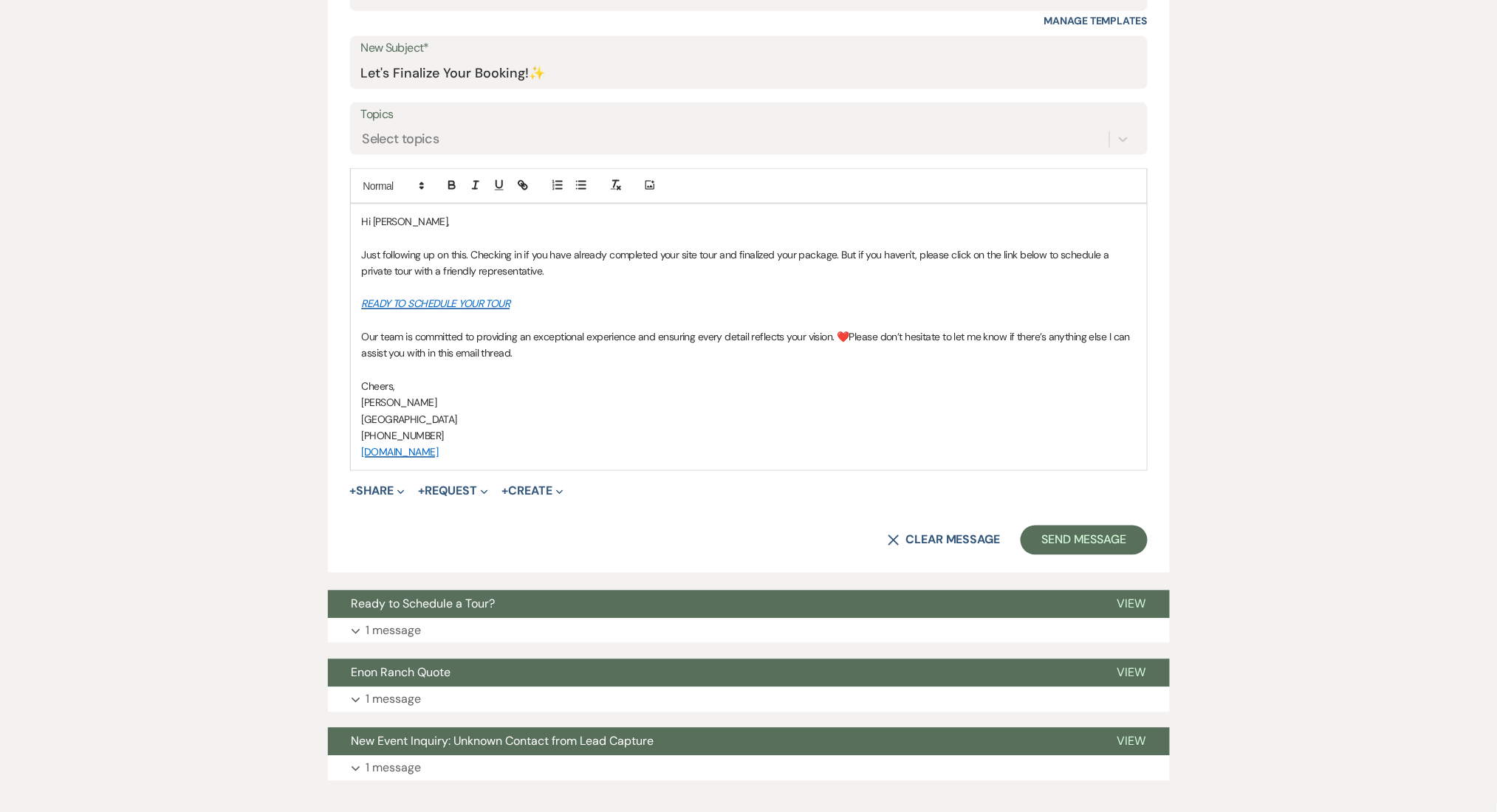
scroll to position [824, 0]
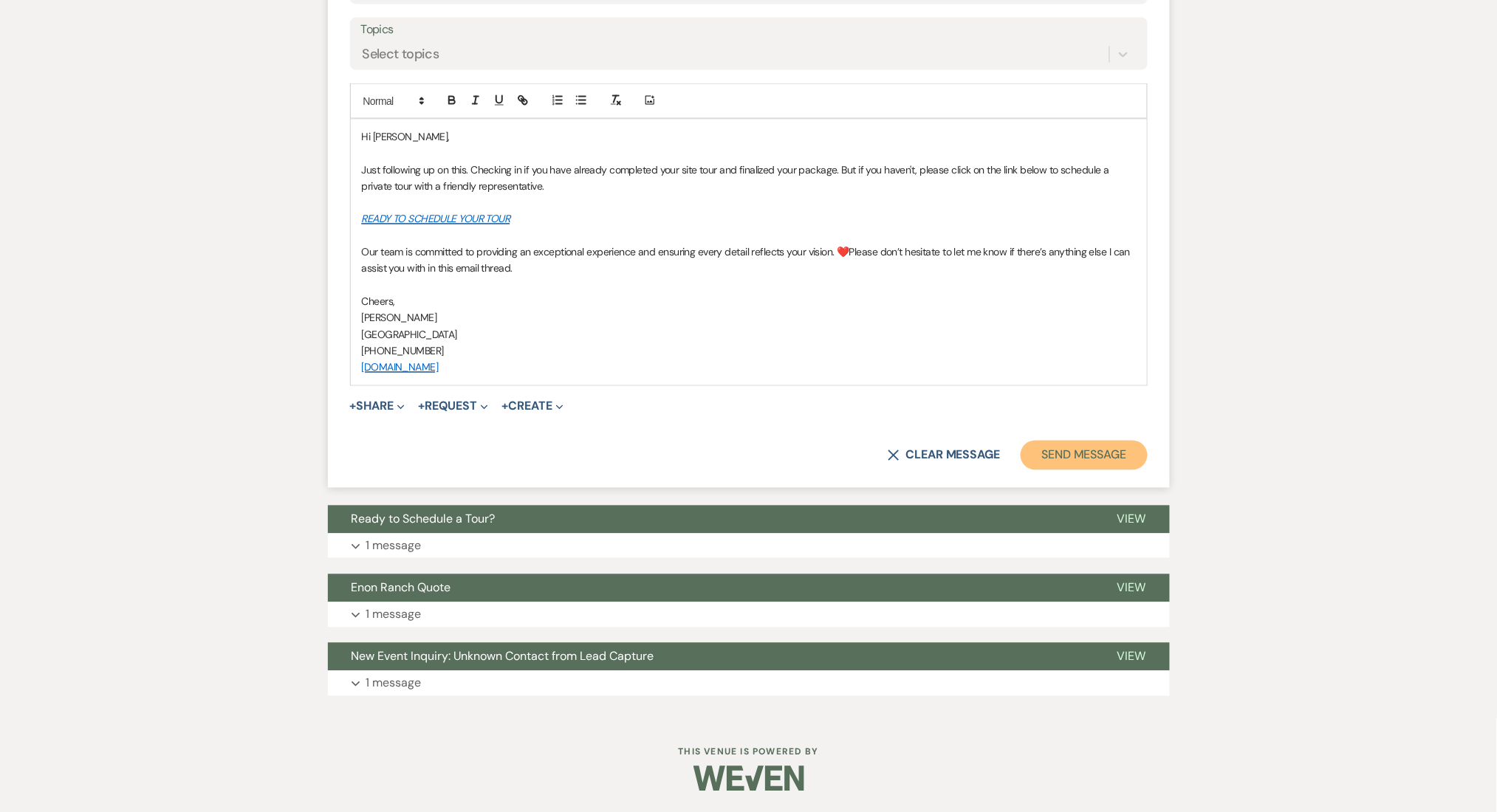
click at [1126, 449] on button "Send Message" at bounding box center [1084, 455] width 126 height 29
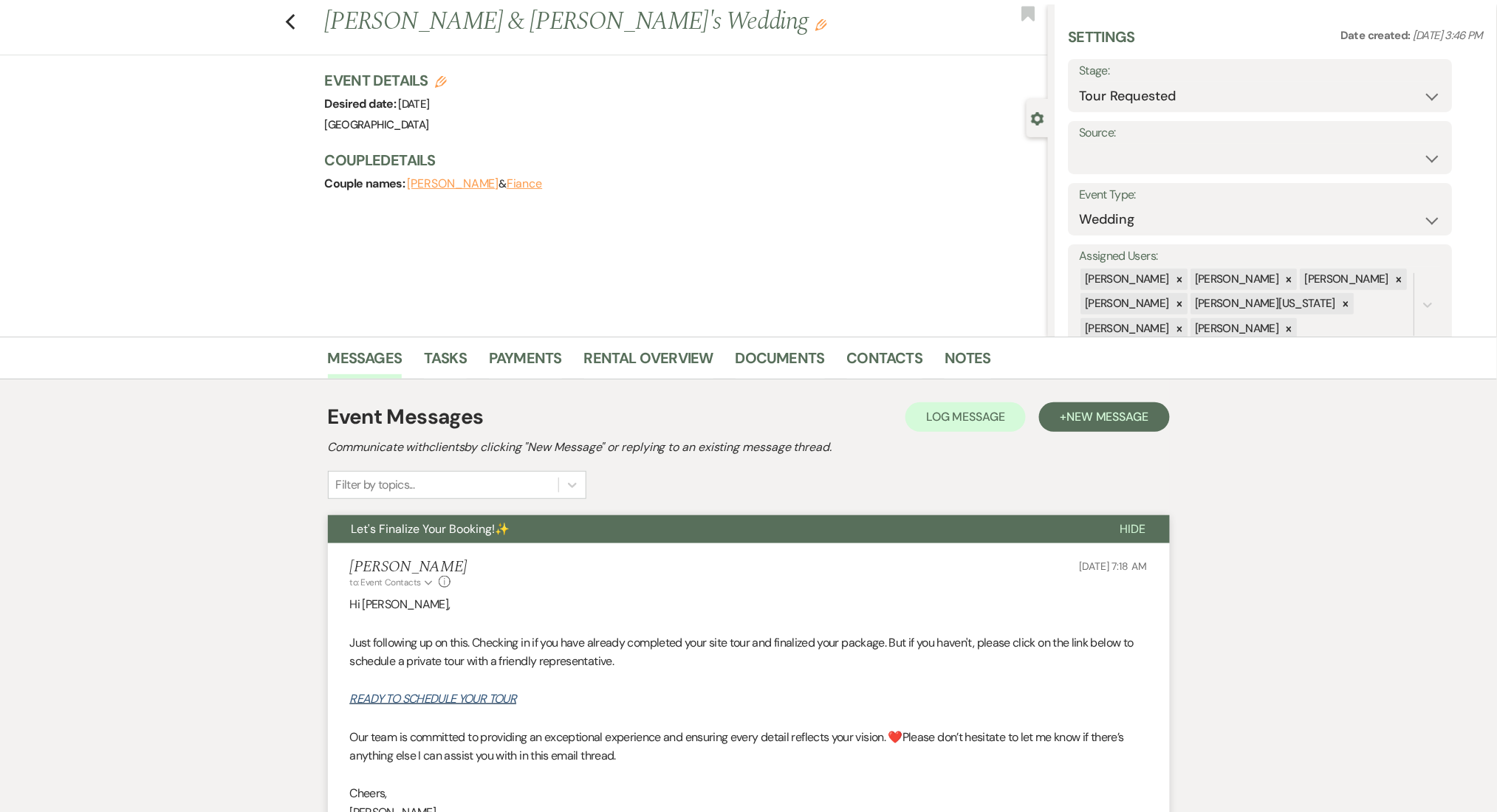
scroll to position [0, 0]
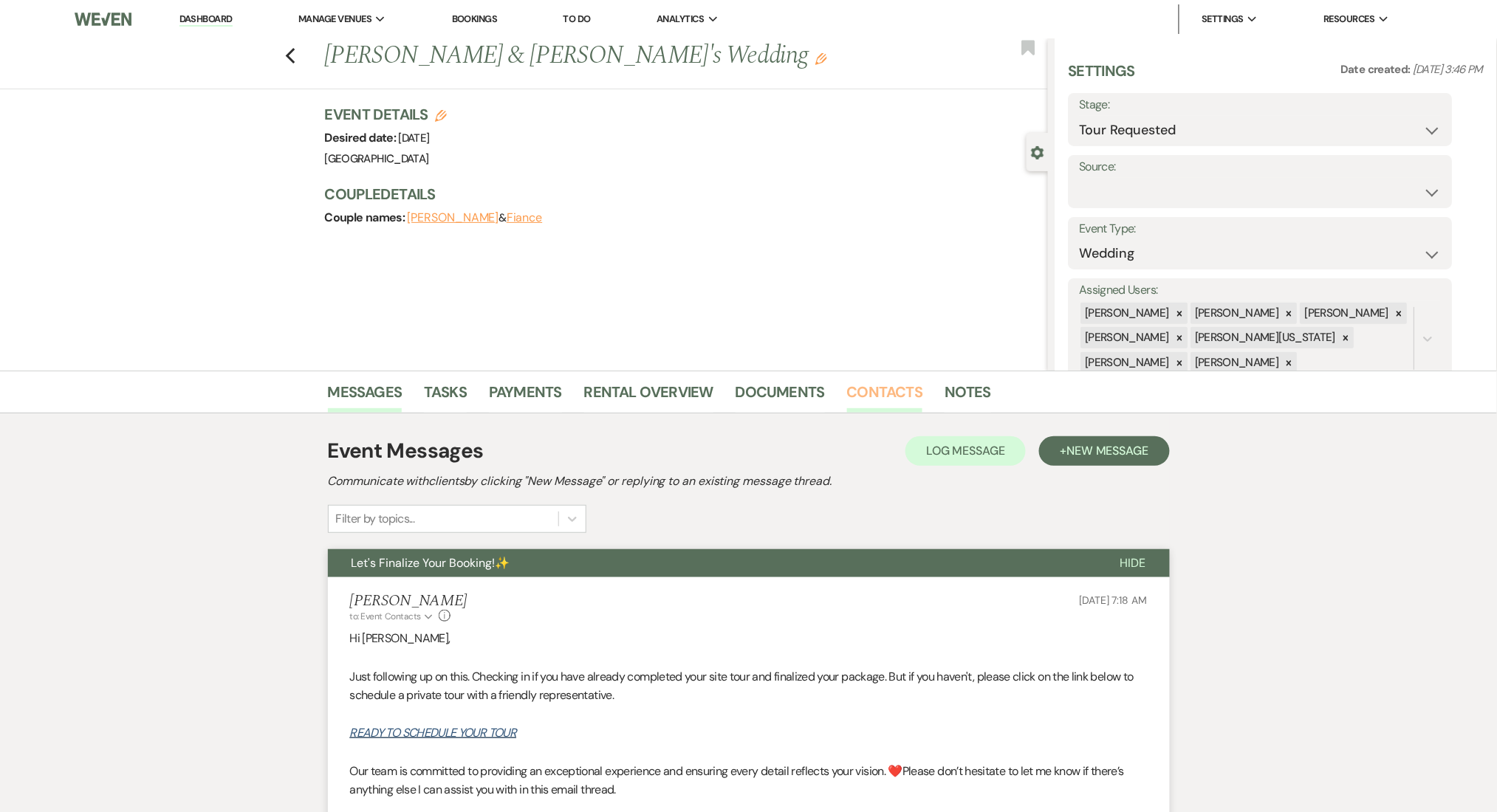
click at [877, 382] on link "Contacts" at bounding box center [885, 396] width 76 height 32
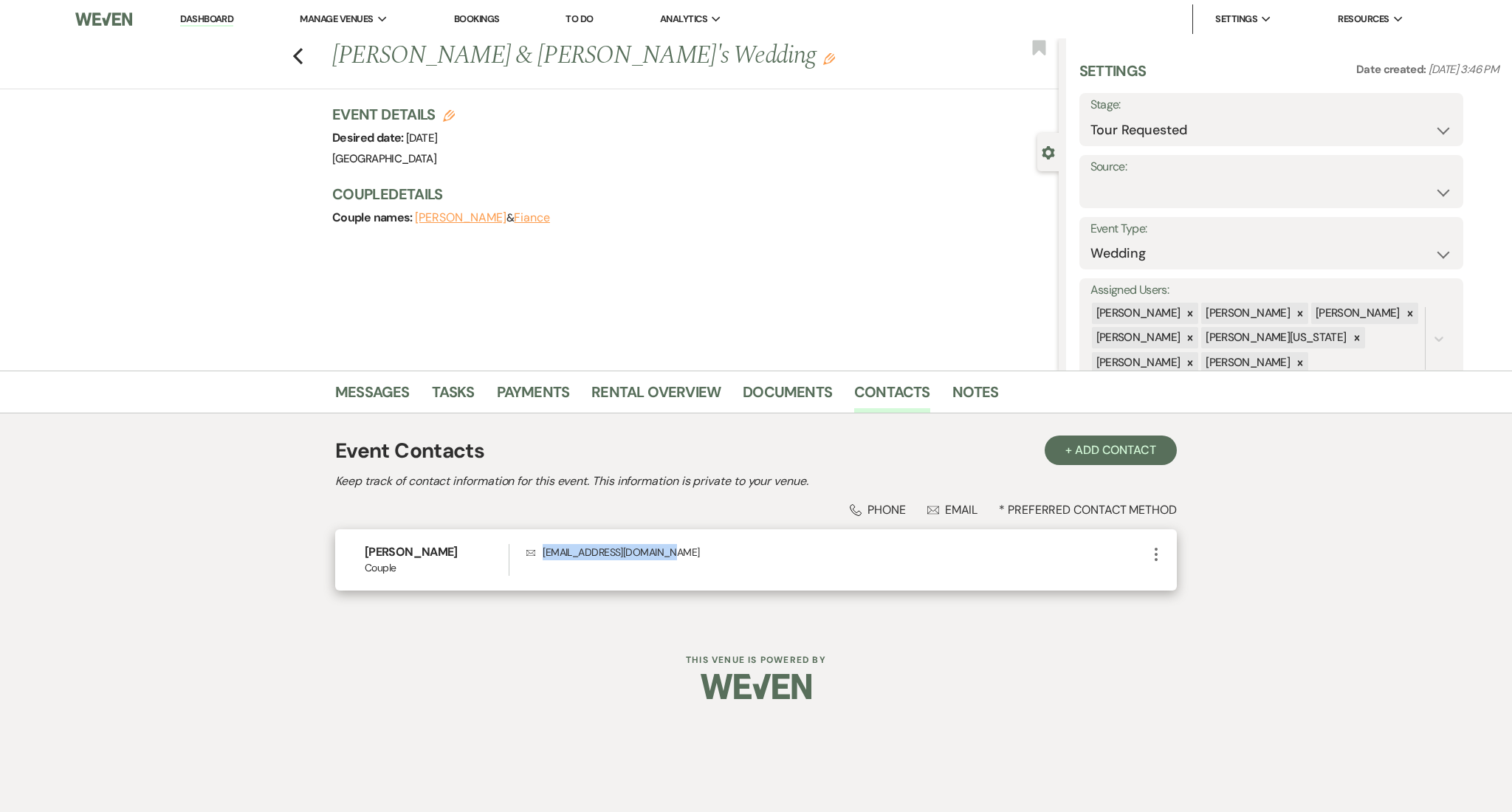
drag, startPoint x: 718, startPoint y: 569, endPoint x: 545, endPoint y: 558, distance: 173.3
click at [545, 558] on div "Envelope ordazedgar1997@gmail.com" at bounding box center [837, 559] width 621 height 32
copy p "ordazedgar1997@gmail.com"
click at [374, 402] on link "Messages" at bounding box center [372, 396] width 75 height 32
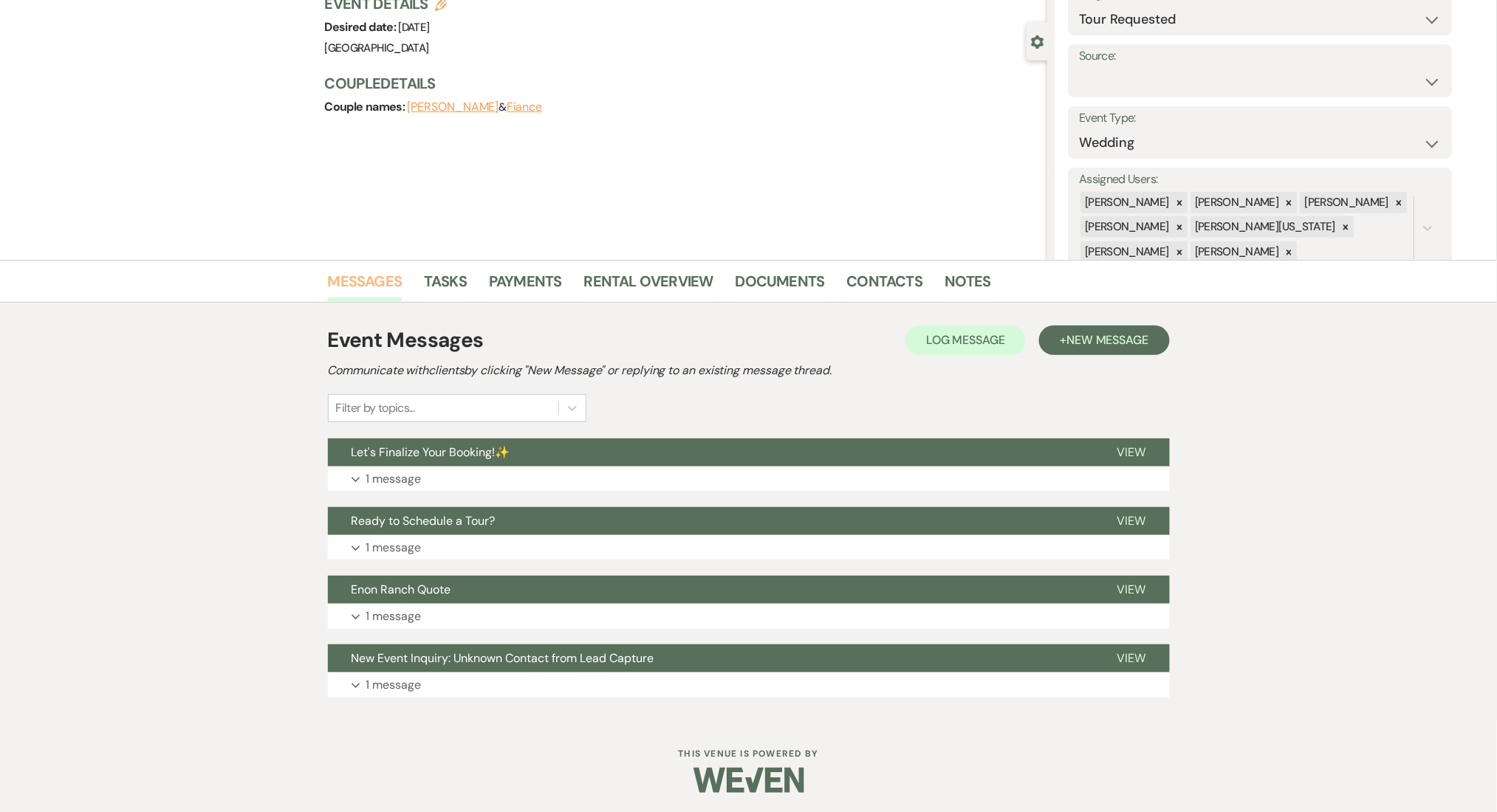
scroll to position [112, 0]
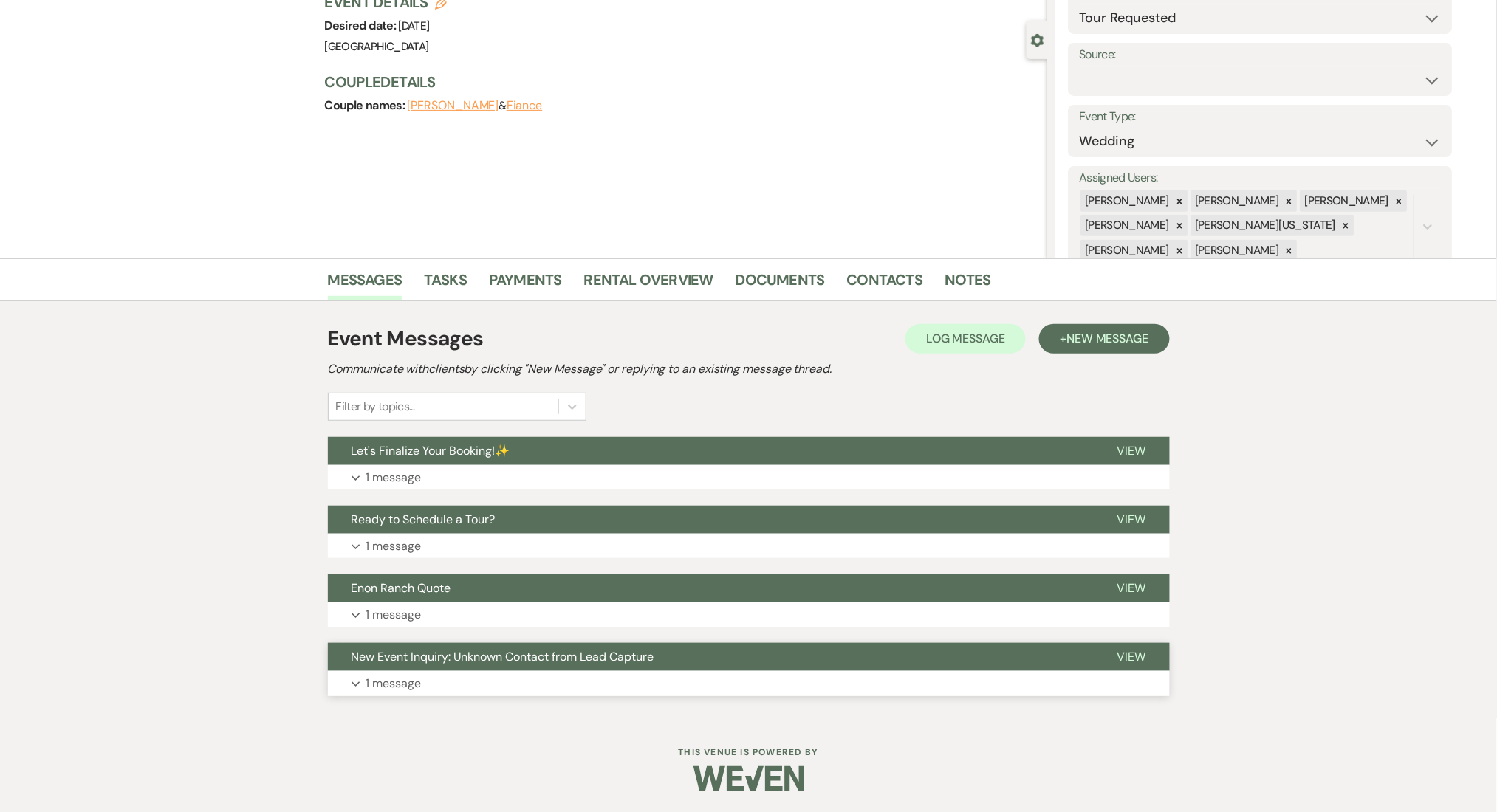
click at [688, 680] on button "Expand 1 message" at bounding box center [748, 683] width 842 height 25
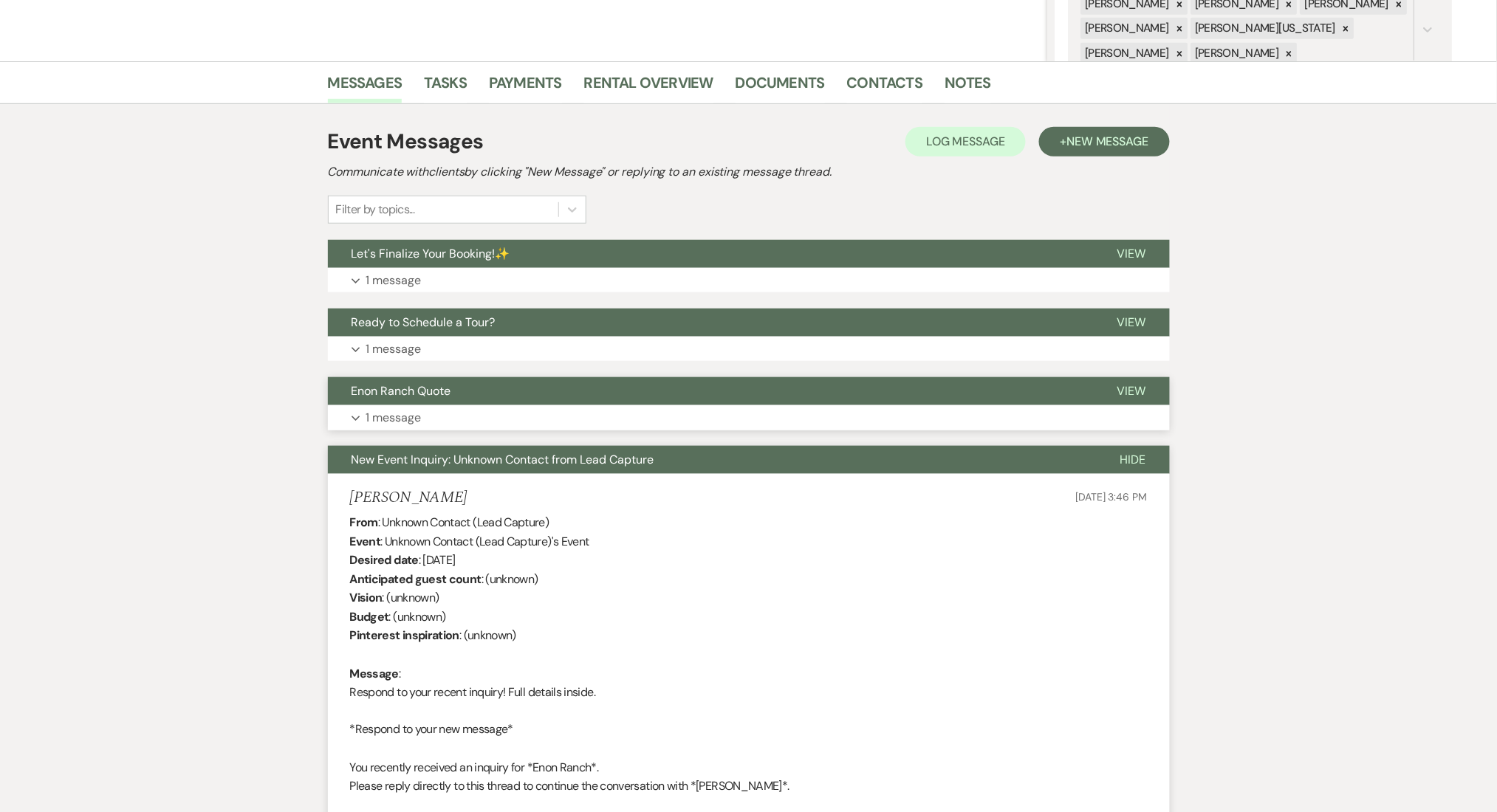
scroll to position [0, 0]
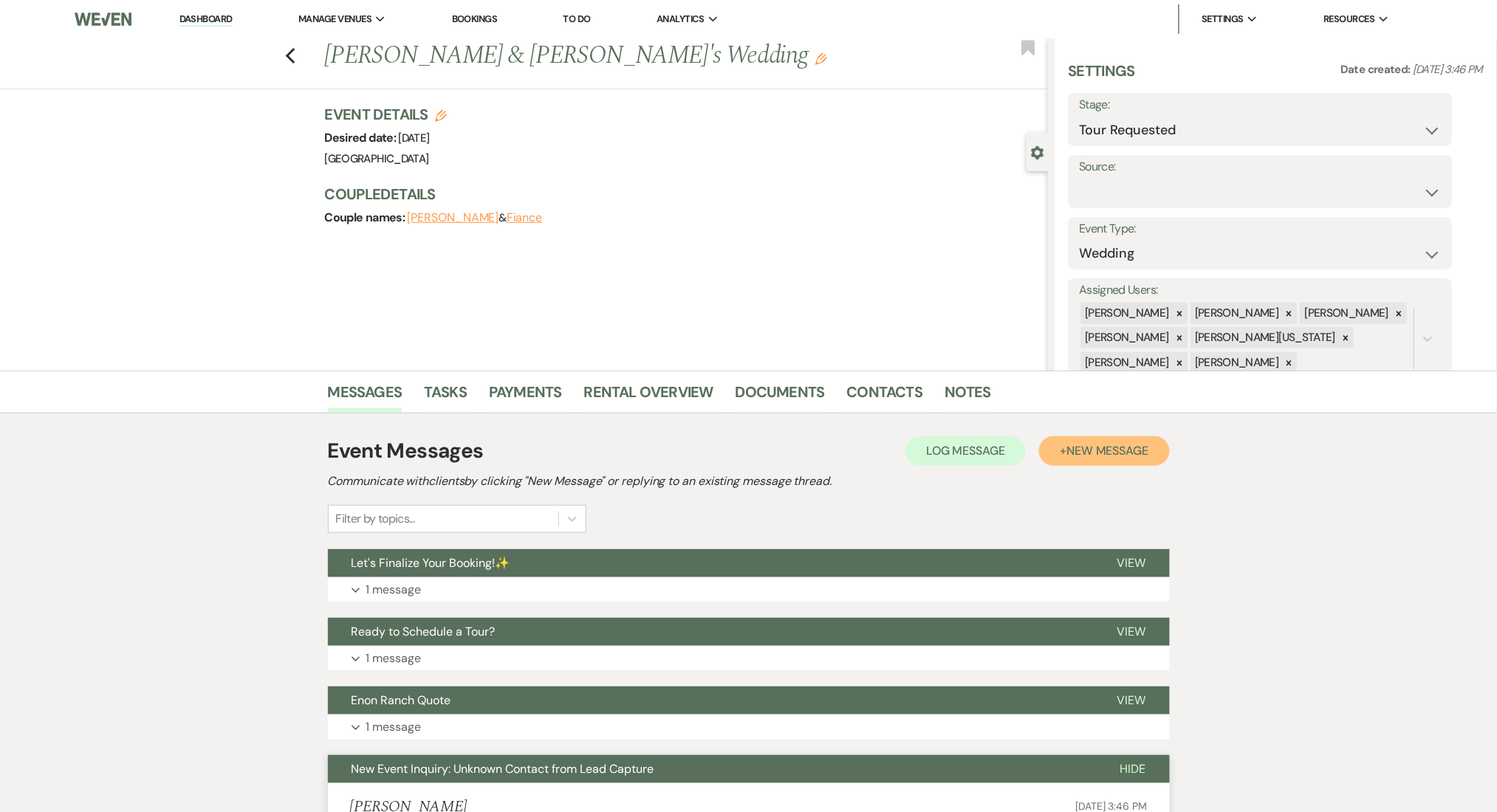
click at [1078, 439] on button "+ New Message" at bounding box center [1104, 451] width 130 height 29
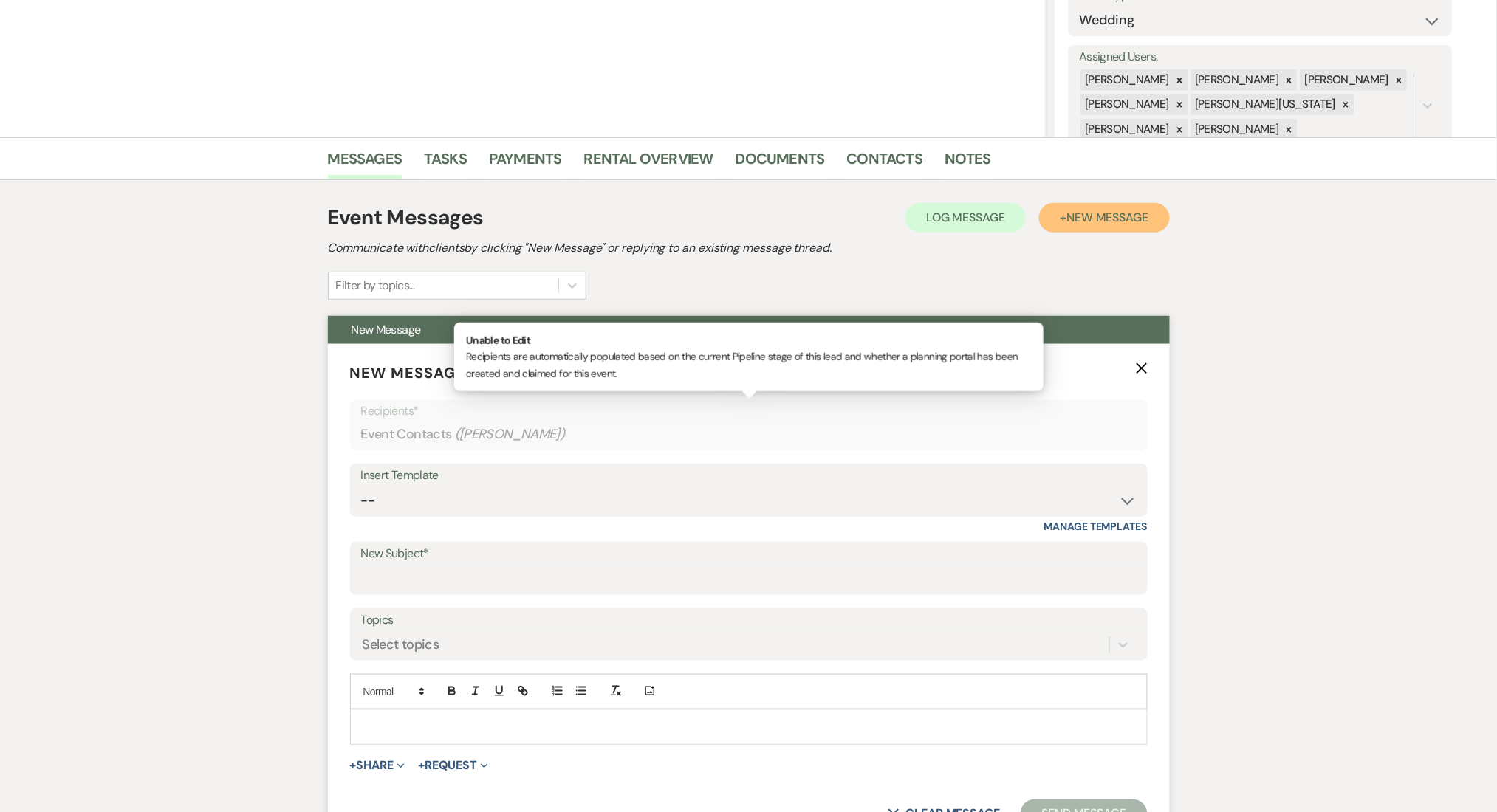
scroll to position [492, 0]
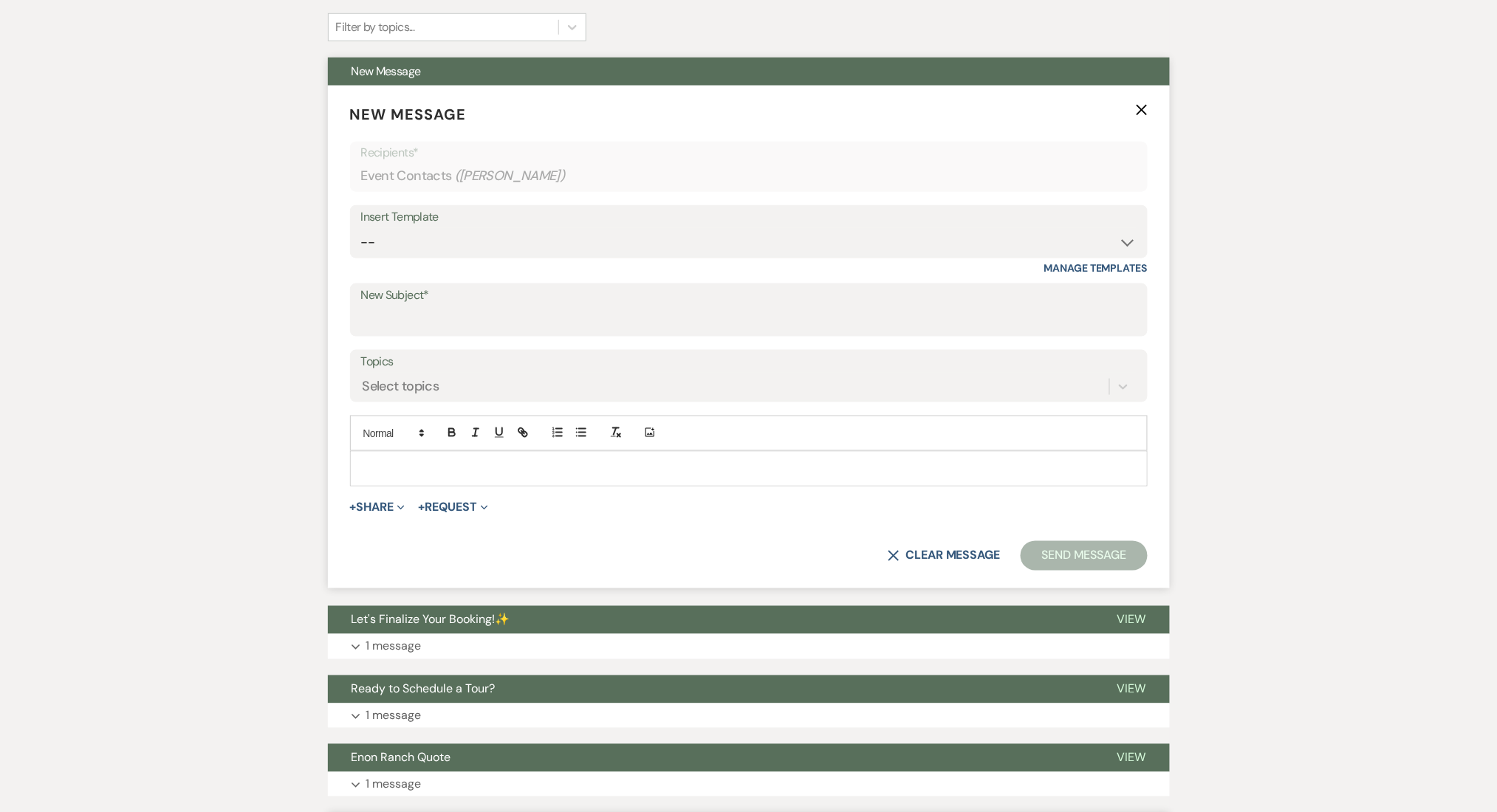
click at [431, 469] on p at bounding box center [748, 468] width 774 height 16
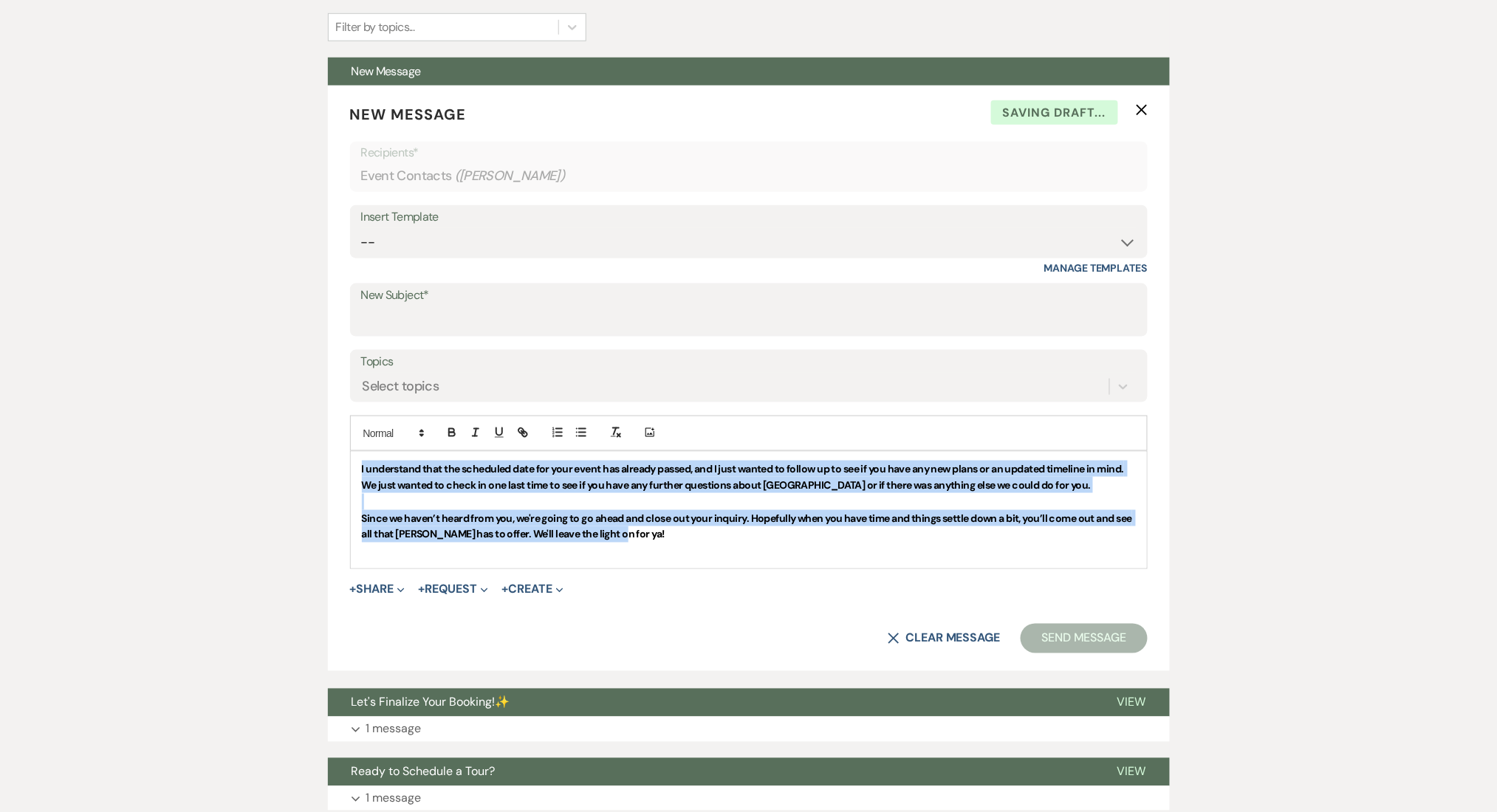
drag, startPoint x: 681, startPoint y: 535, endPoint x: 221, endPoint y: 448, distance: 468.2
click at [444, 437] on button "button" at bounding box center [452, 432] width 21 height 18
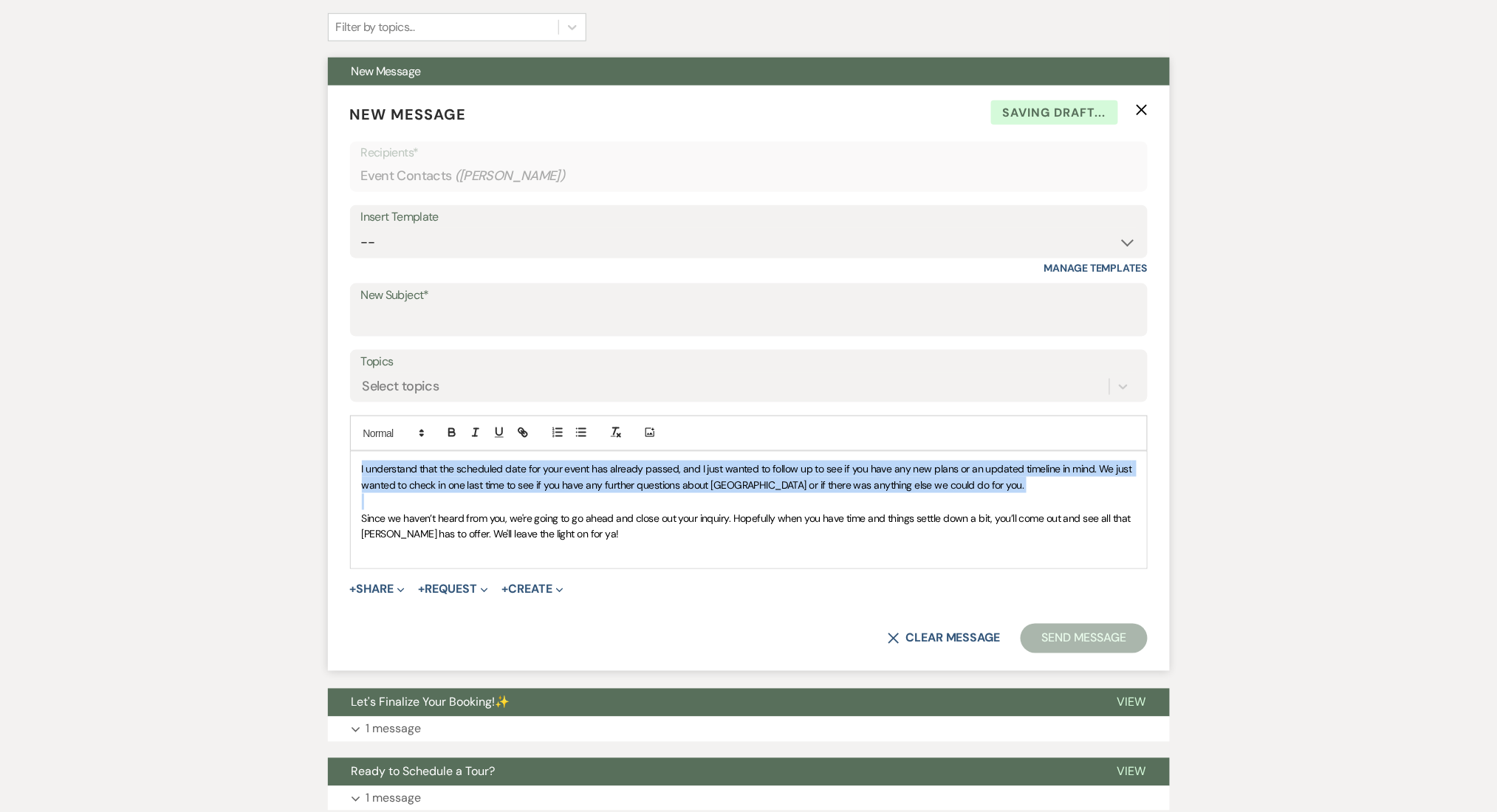
click at [359, 467] on div "I understand that the scheduled date for your event has already passed, and I j…" at bounding box center [748, 509] width 796 height 116
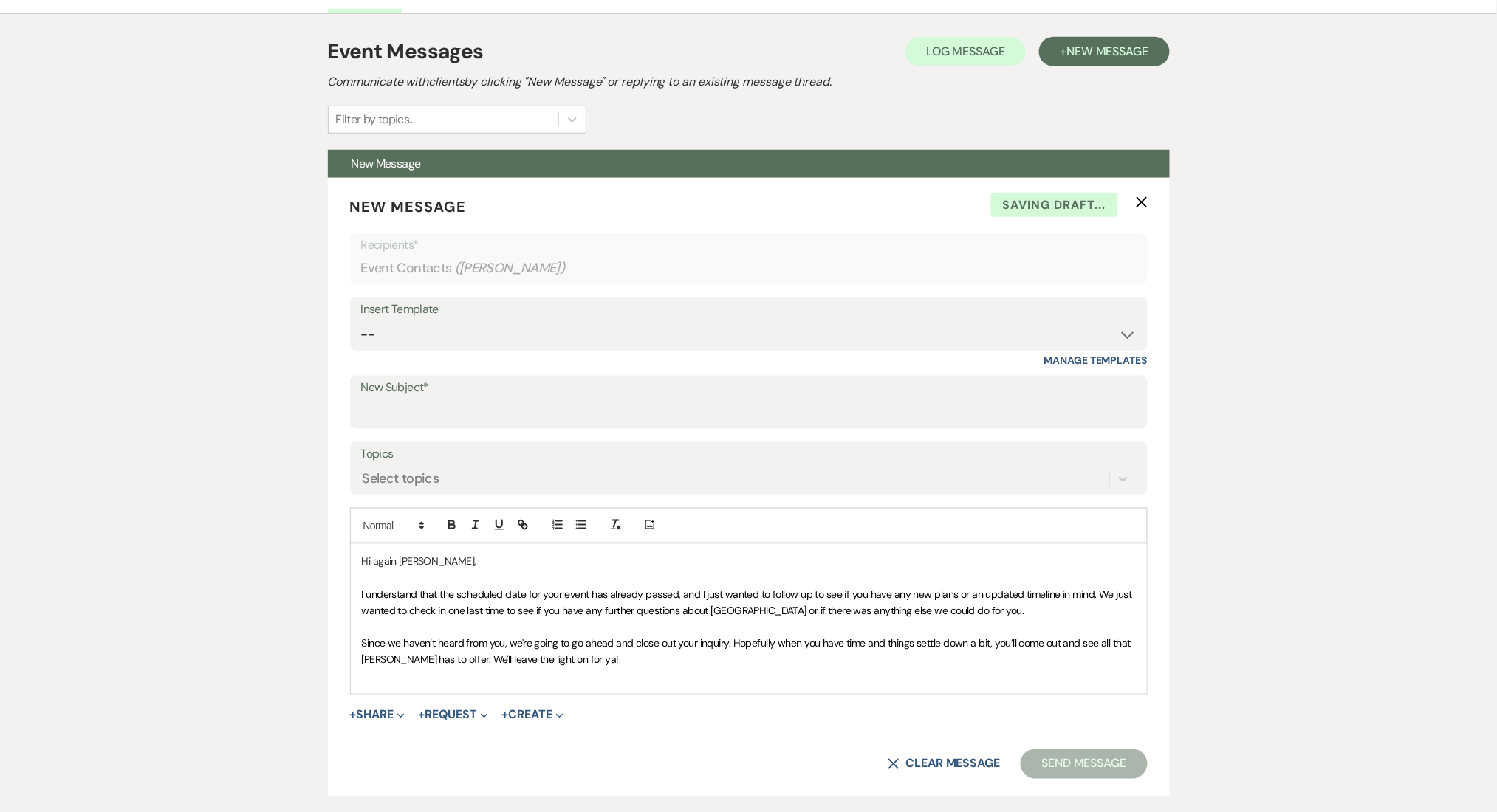
scroll to position [590, 0]
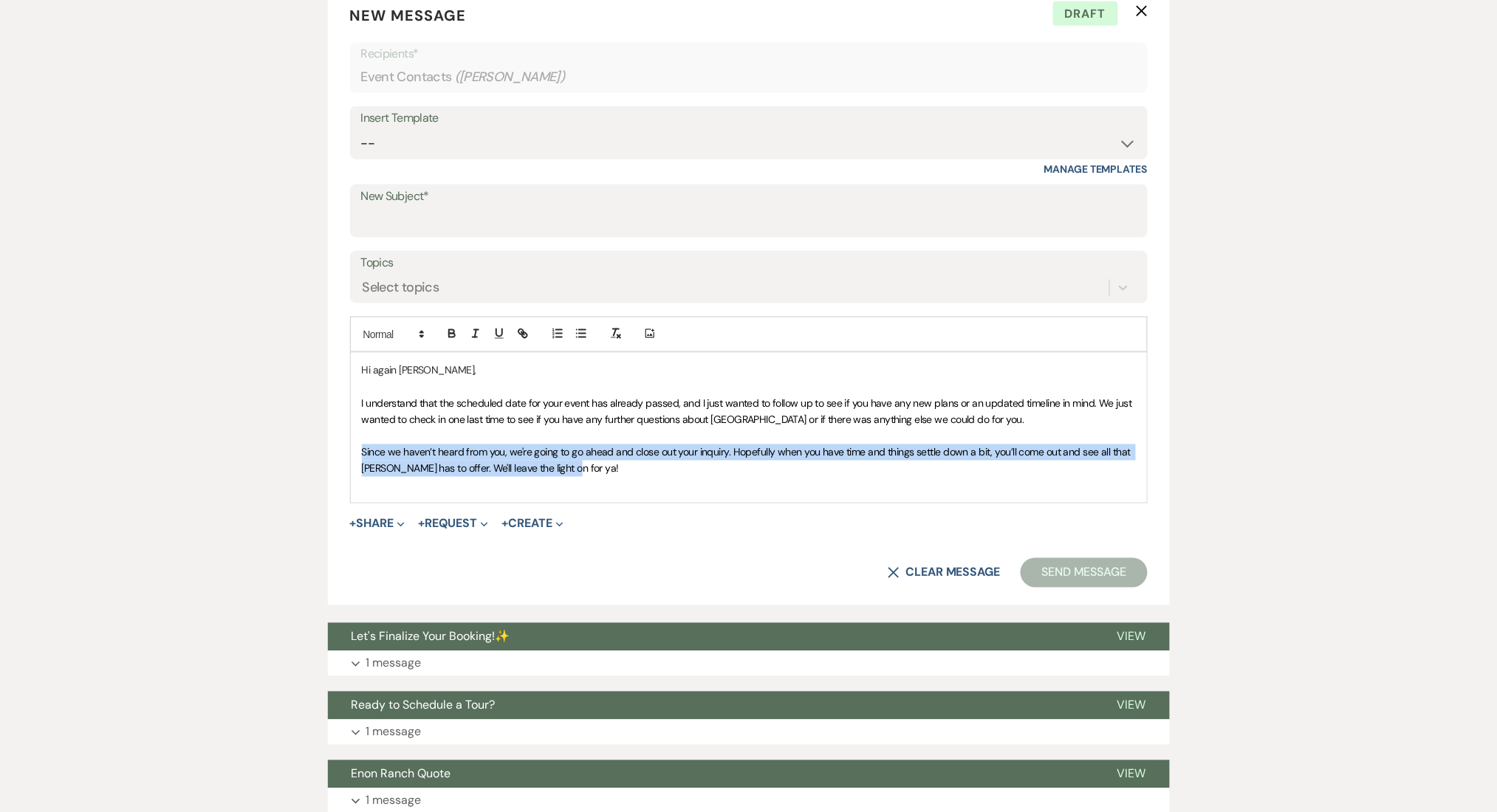
drag, startPoint x: 610, startPoint y: 475, endPoint x: 315, endPoint y: 452, distance: 295.9
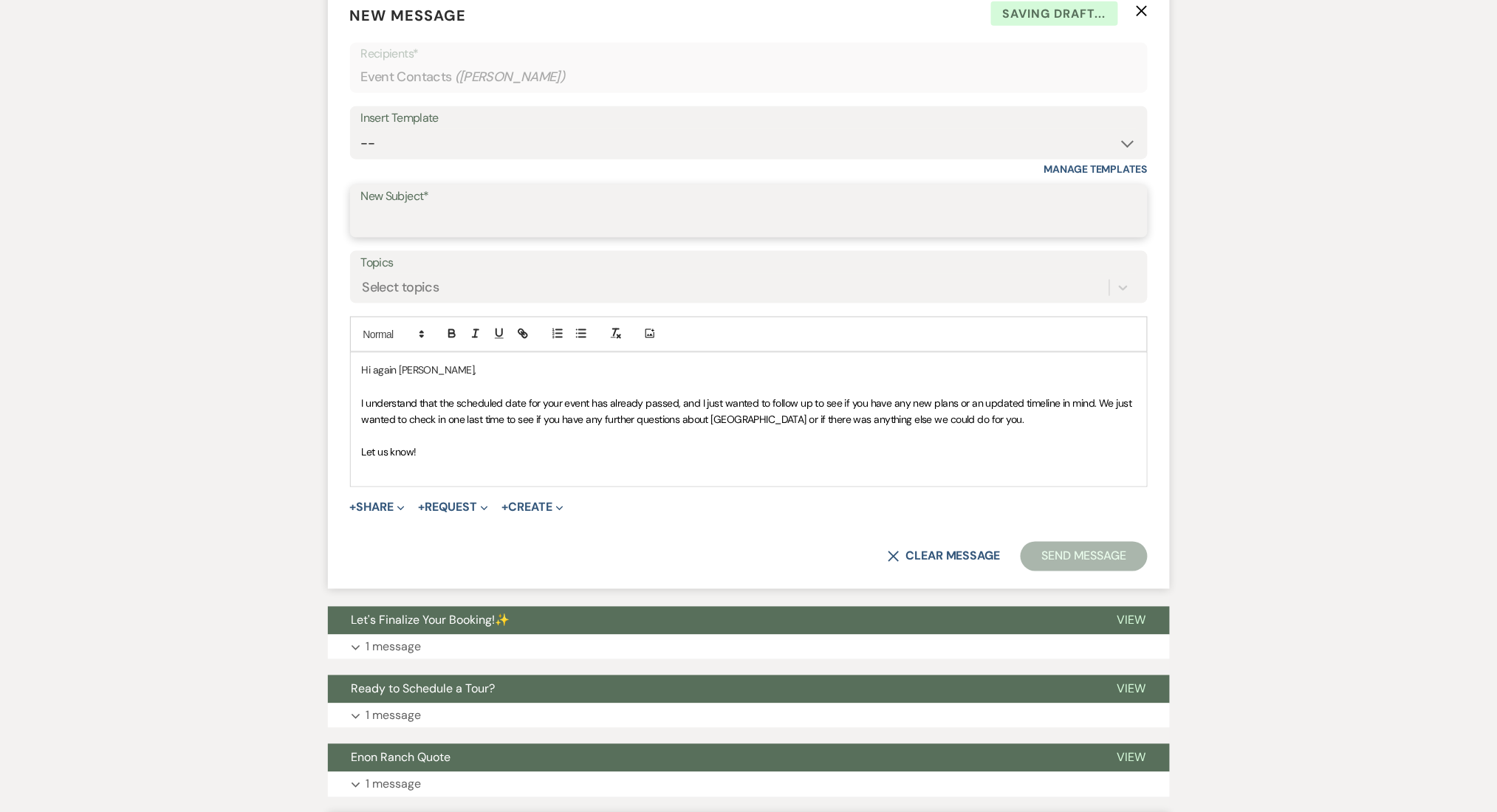
click at [427, 216] on input "New Subject*" at bounding box center [748, 221] width 775 height 29
type input "New Plans?"
click at [1107, 555] on button "Send Message" at bounding box center [1084, 556] width 126 height 29
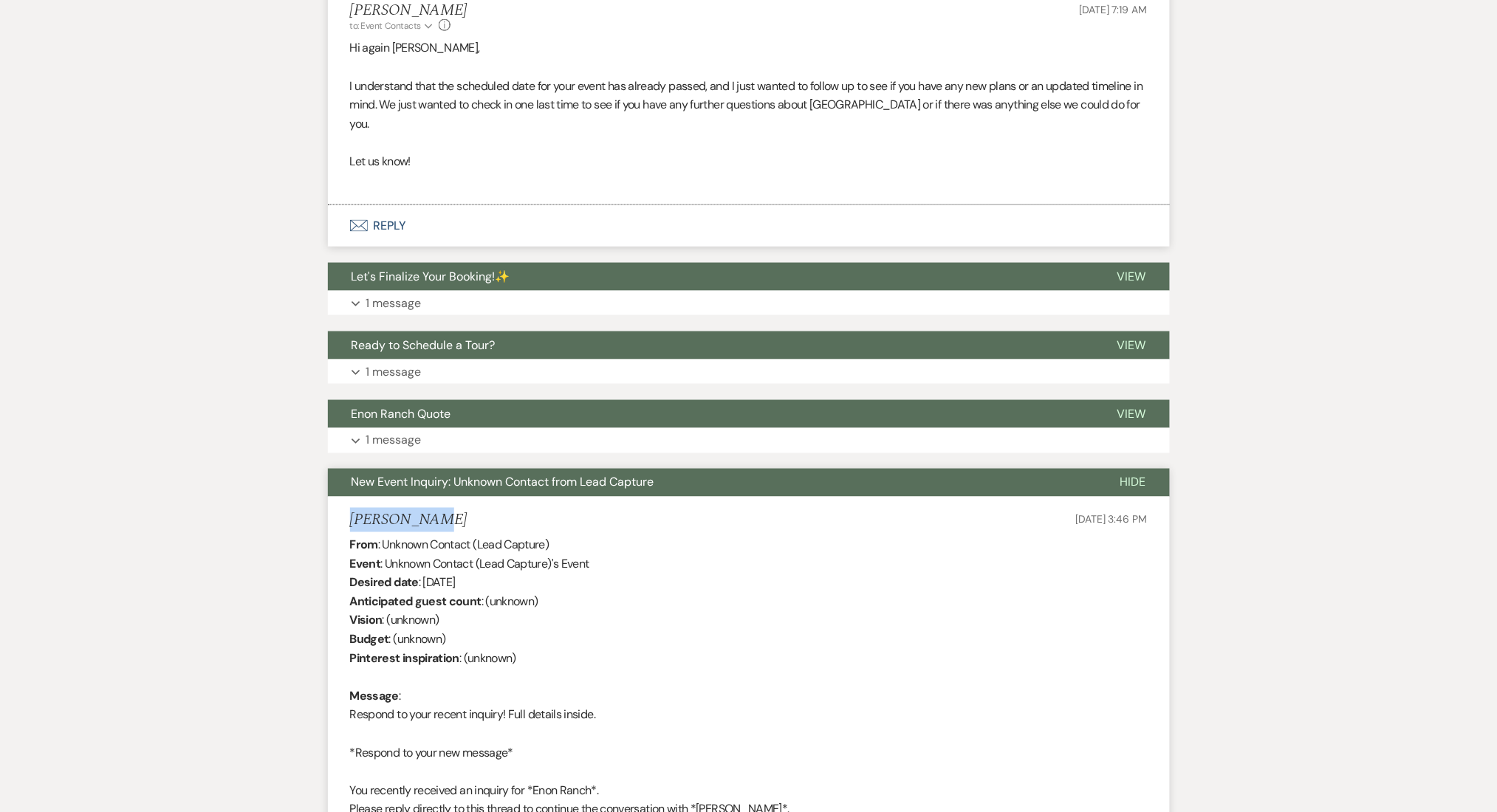
drag, startPoint x: 417, startPoint y: 502, endPoint x: 333, endPoint y: 502, distance: 84.0
copy h5 "Edgar Ordaz"
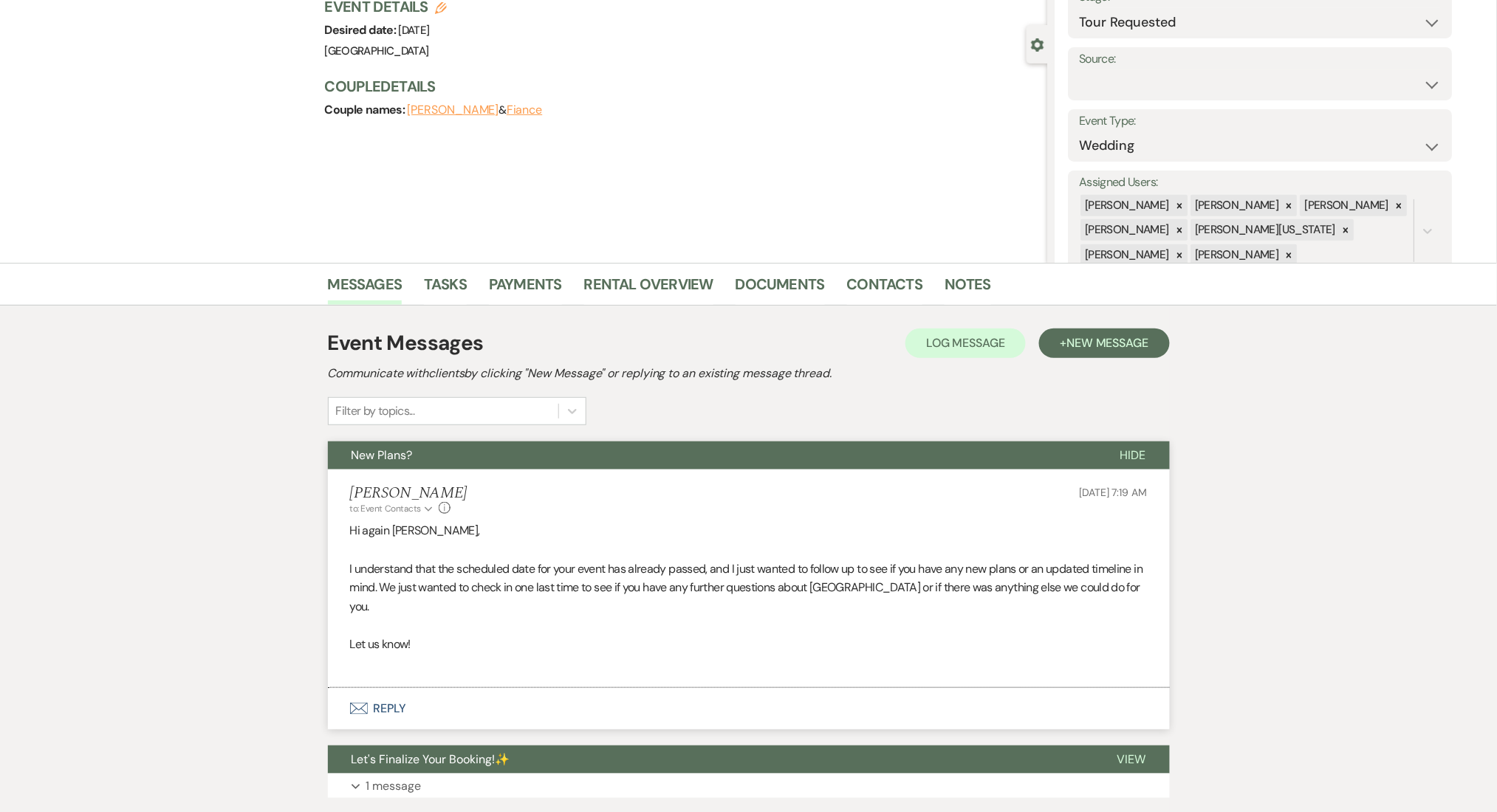
scroll to position [98, 0]
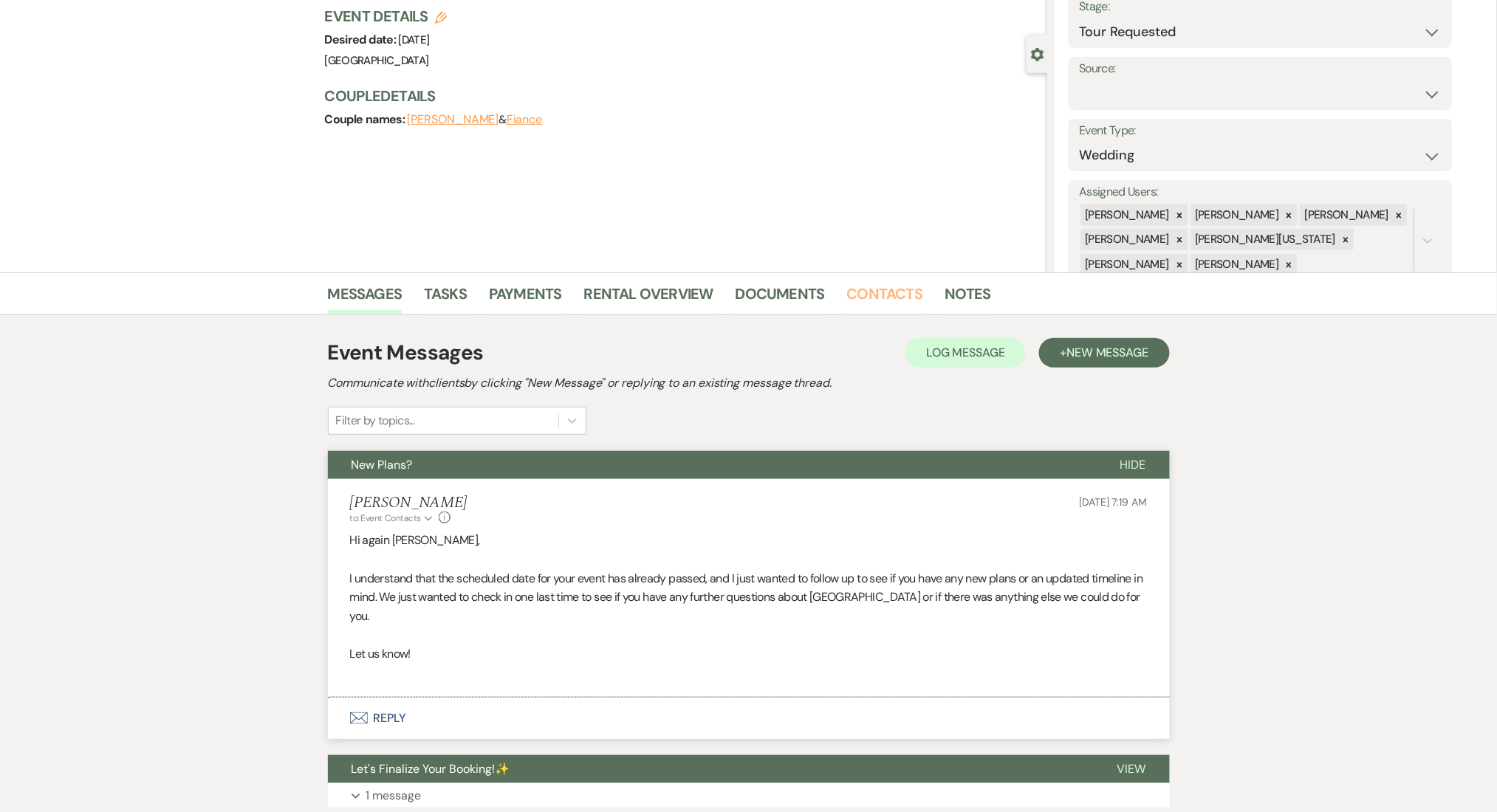
click at [917, 287] on li "Contacts" at bounding box center [896, 297] width 98 height 35
click at [885, 298] on link "Contacts" at bounding box center [885, 298] width 76 height 32
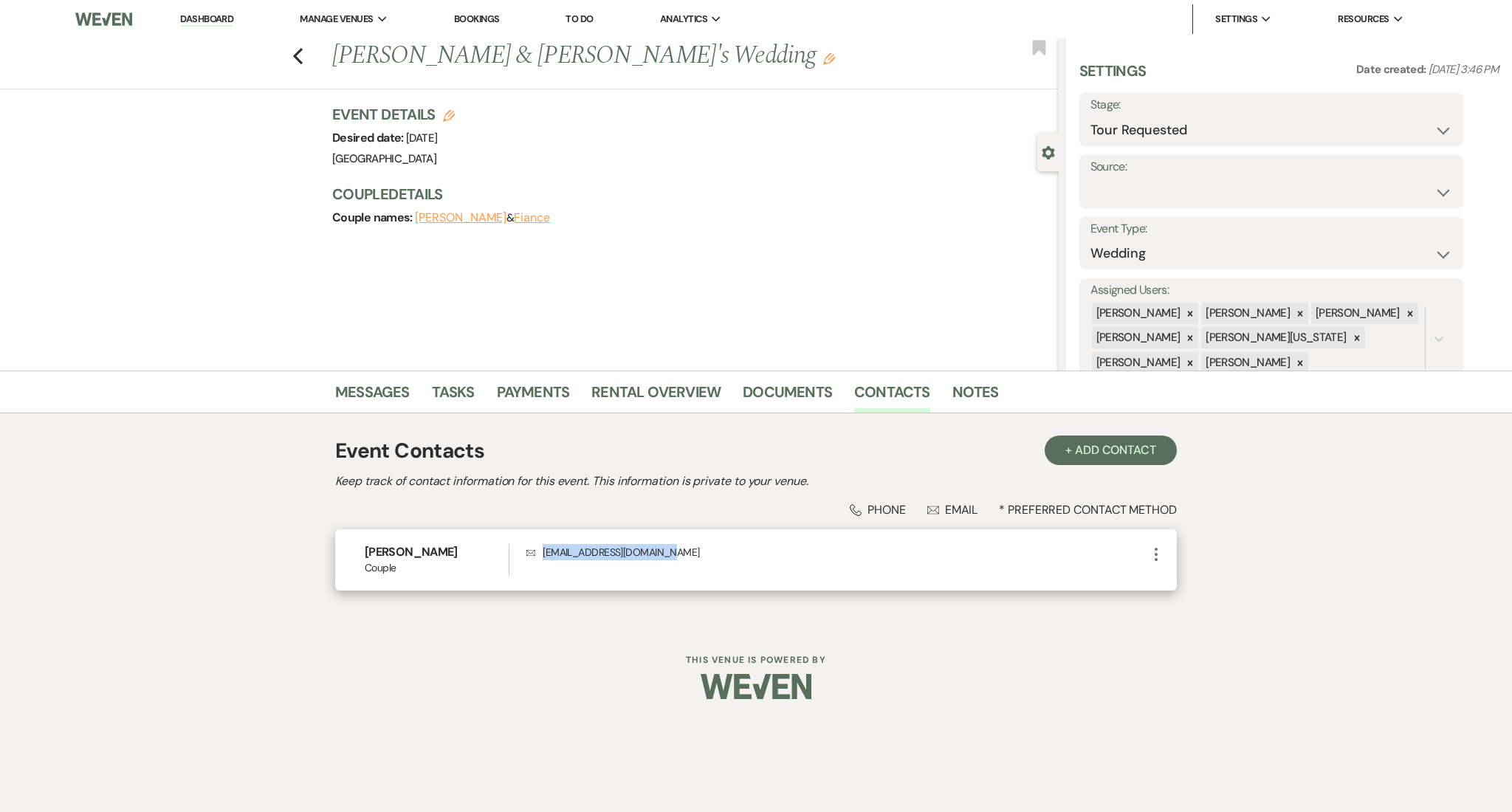
drag, startPoint x: 721, startPoint y: 560, endPoint x: 538, endPoint y: 557, distance: 183.0
click at [538, 557] on div "Envelope ordazedgar1997@gmail.com" at bounding box center [837, 559] width 621 height 32
copy p "ordazedgar1997@gmail.com"
click at [366, 381] on link "Messages" at bounding box center [372, 396] width 75 height 32
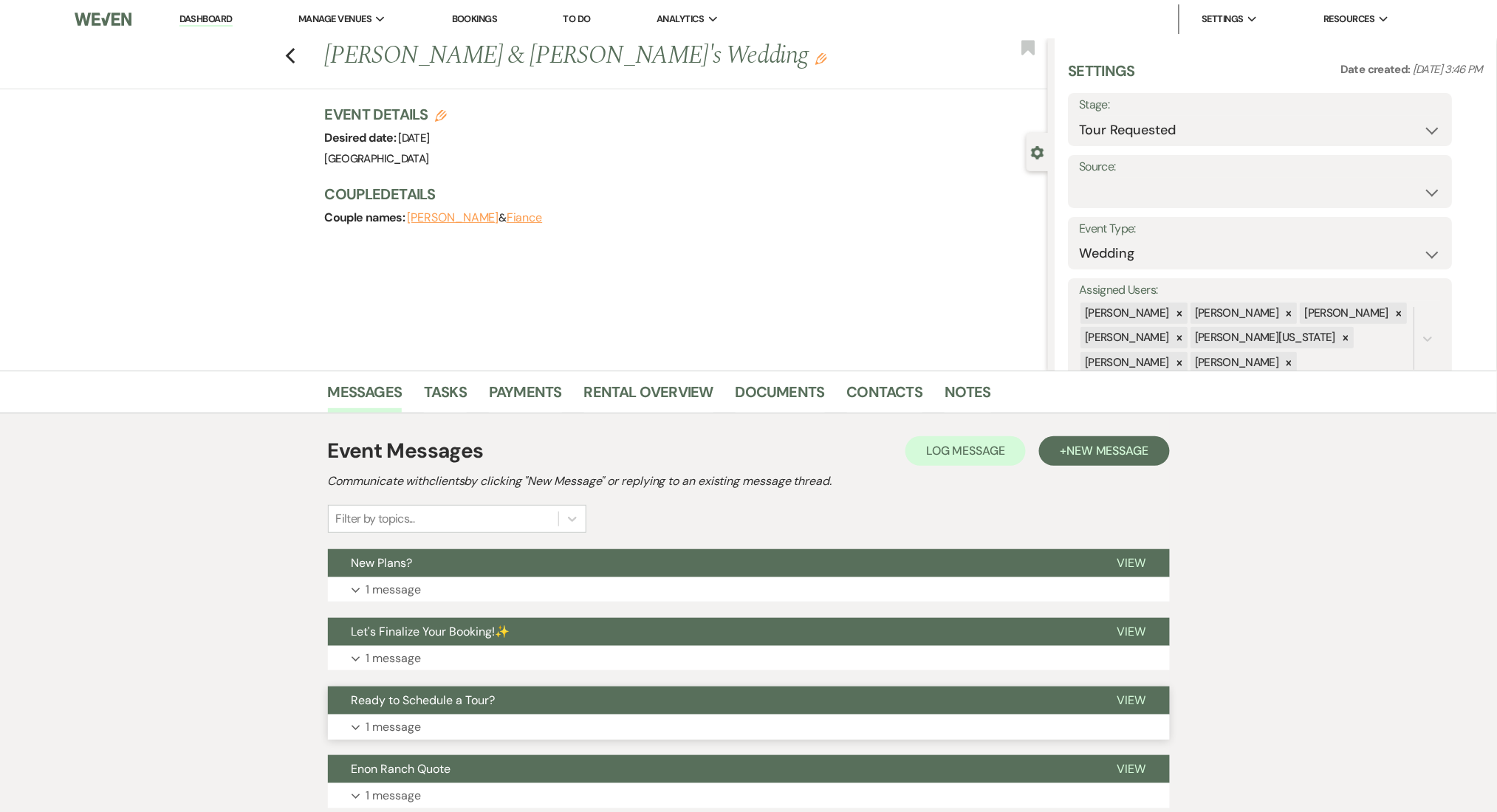
click at [580, 733] on button "Expand 1 message" at bounding box center [748, 726] width 842 height 25
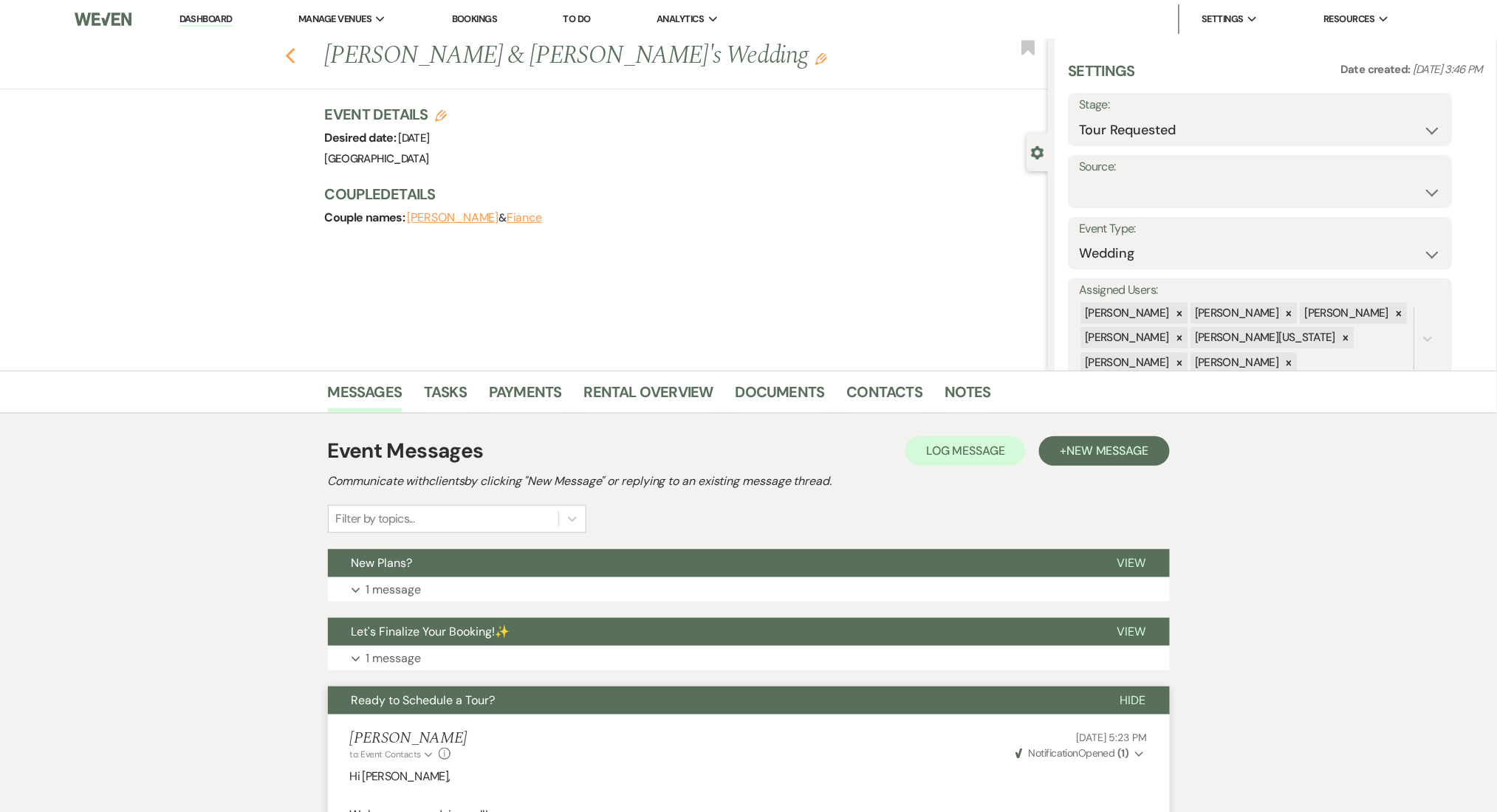
click at [296, 54] on icon "Previous" at bounding box center [291, 55] width 11 height 18
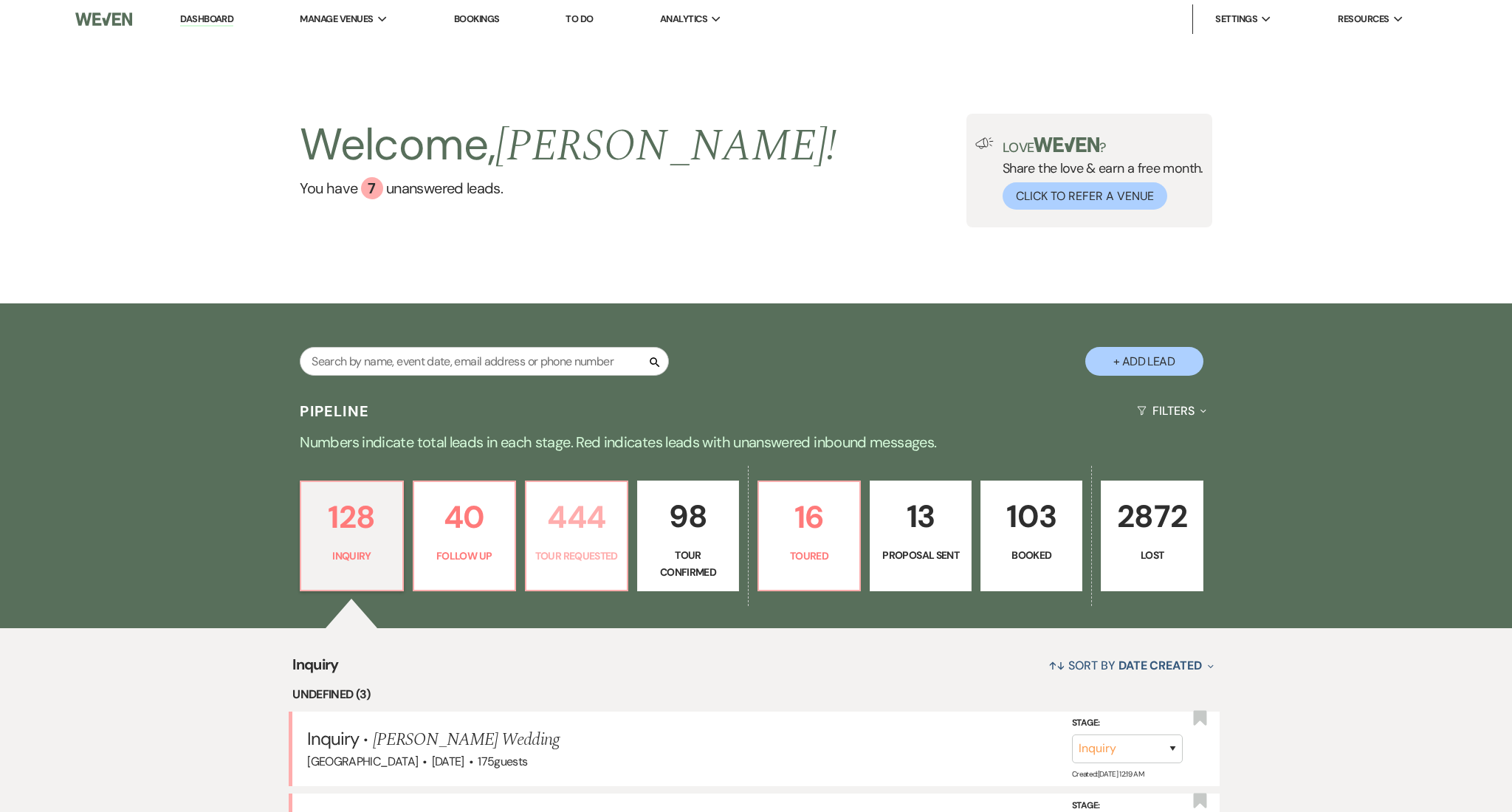
click at [593, 554] on p "Tour Requested" at bounding box center [576, 555] width 82 height 16
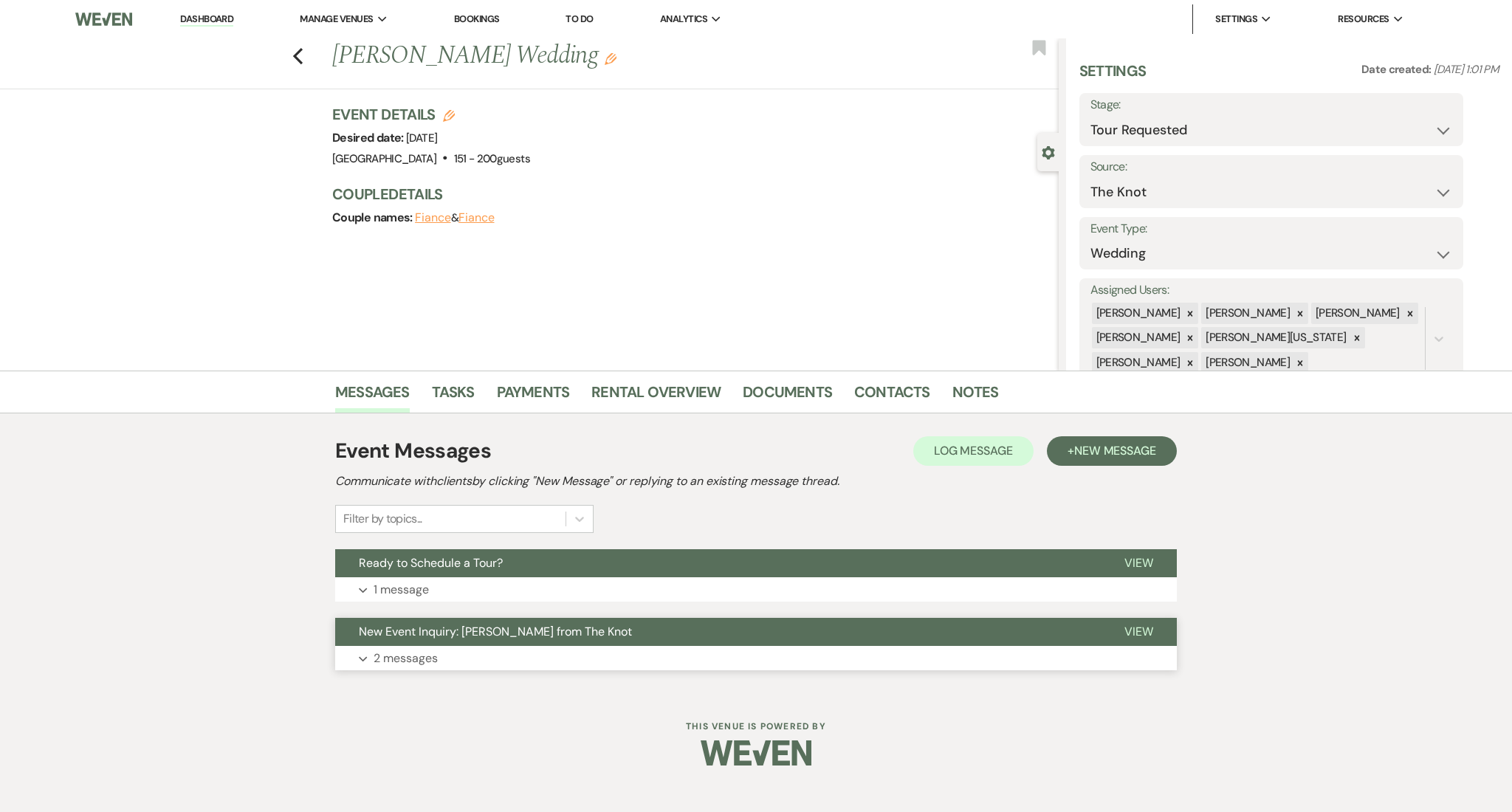
click at [490, 643] on button "New Event Inquiry: Stefanie Thomas from The Knot" at bounding box center [718, 632] width 766 height 28
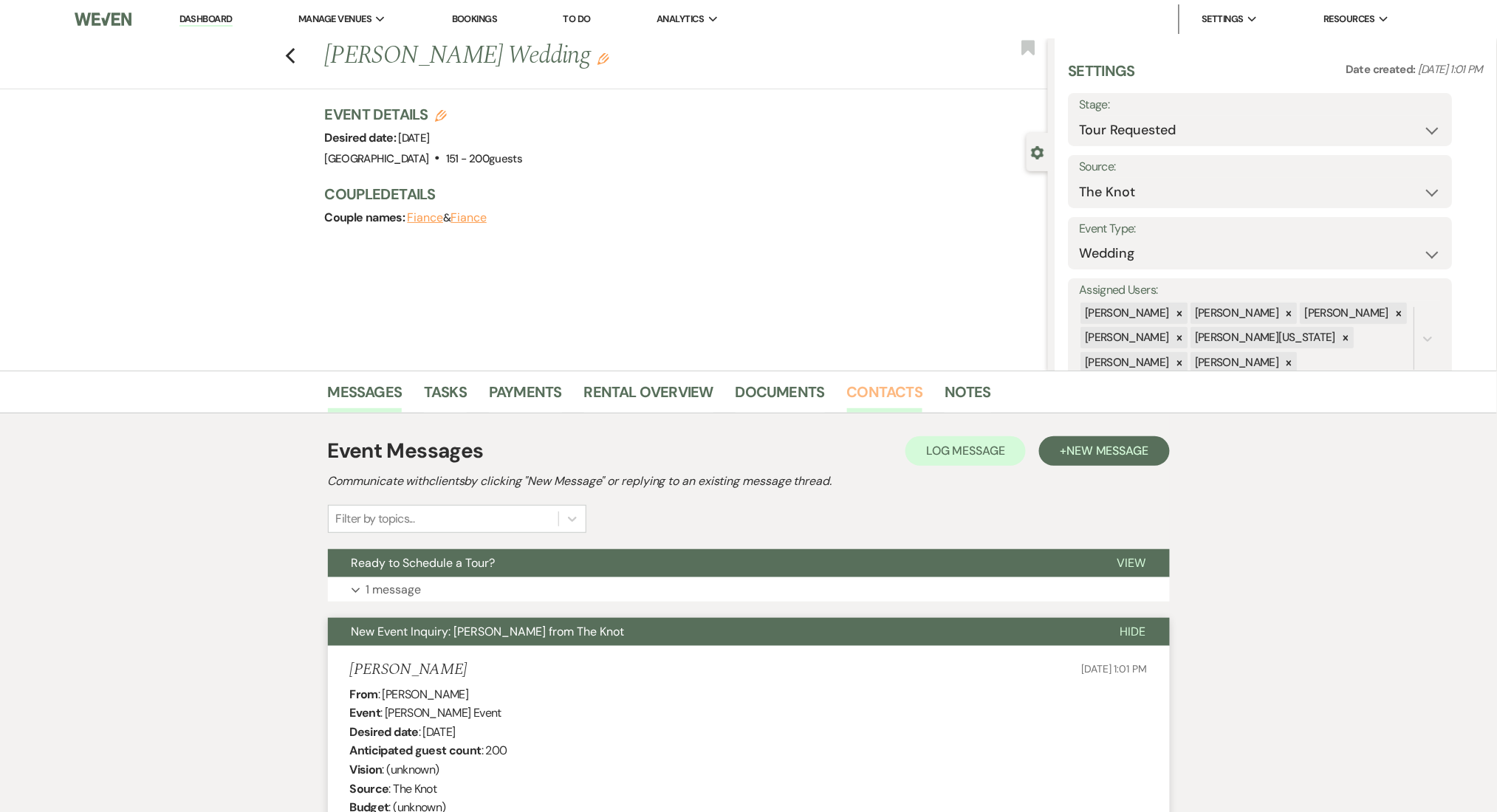
click at [857, 384] on link "Contacts" at bounding box center [885, 396] width 76 height 32
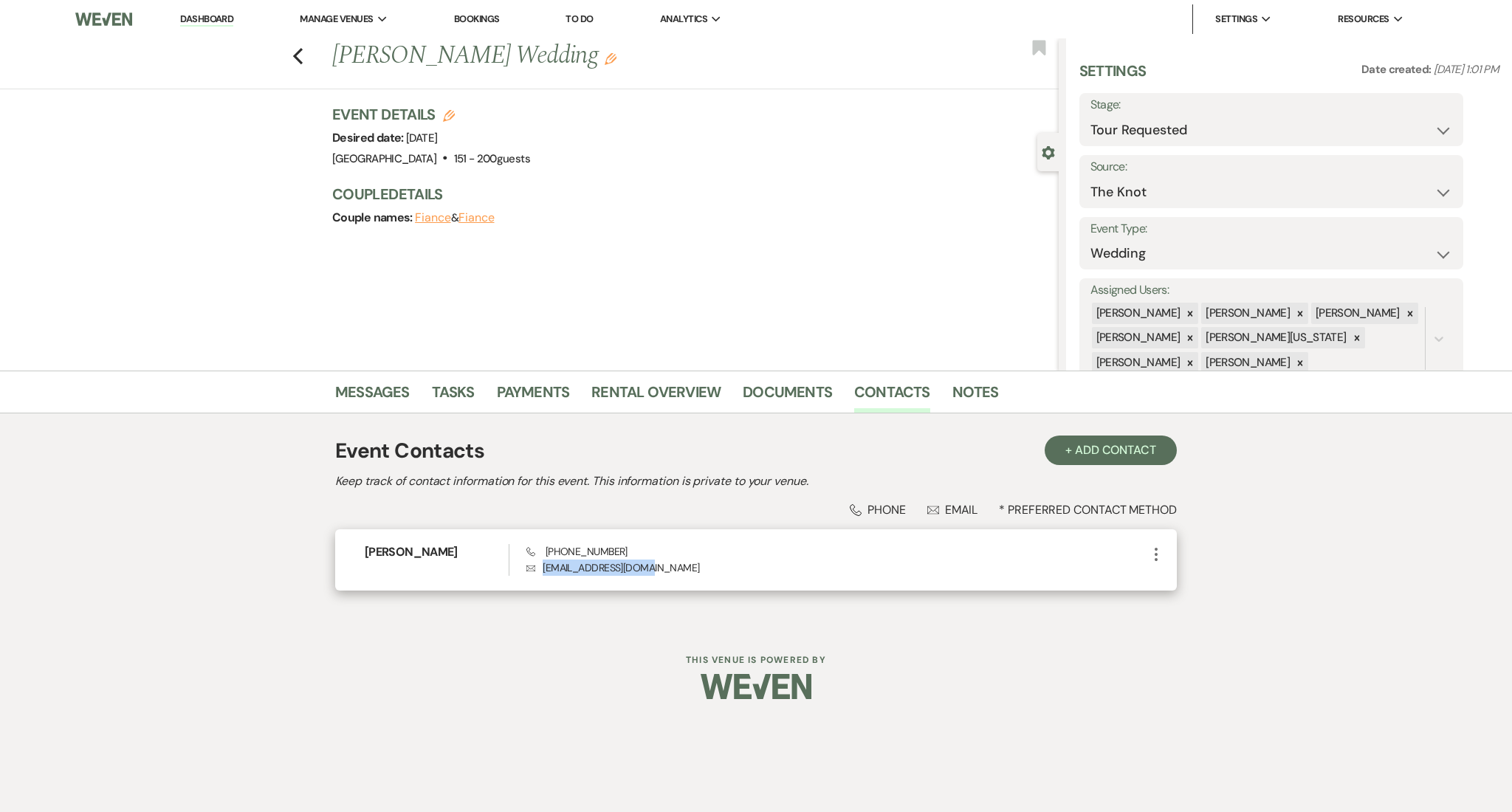
drag, startPoint x: 657, startPoint y: 572, endPoint x: 539, endPoint y: 584, distance: 118.6
click at [539, 584] on div "Stefanie Thomas Phone (404) 477-8695 Envelope stefaniet3@gmail.com More" at bounding box center [756, 560] width 842 height 62
copy p "stefaniet3@gmail.com"
click at [394, 397] on link "Messages" at bounding box center [372, 396] width 75 height 32
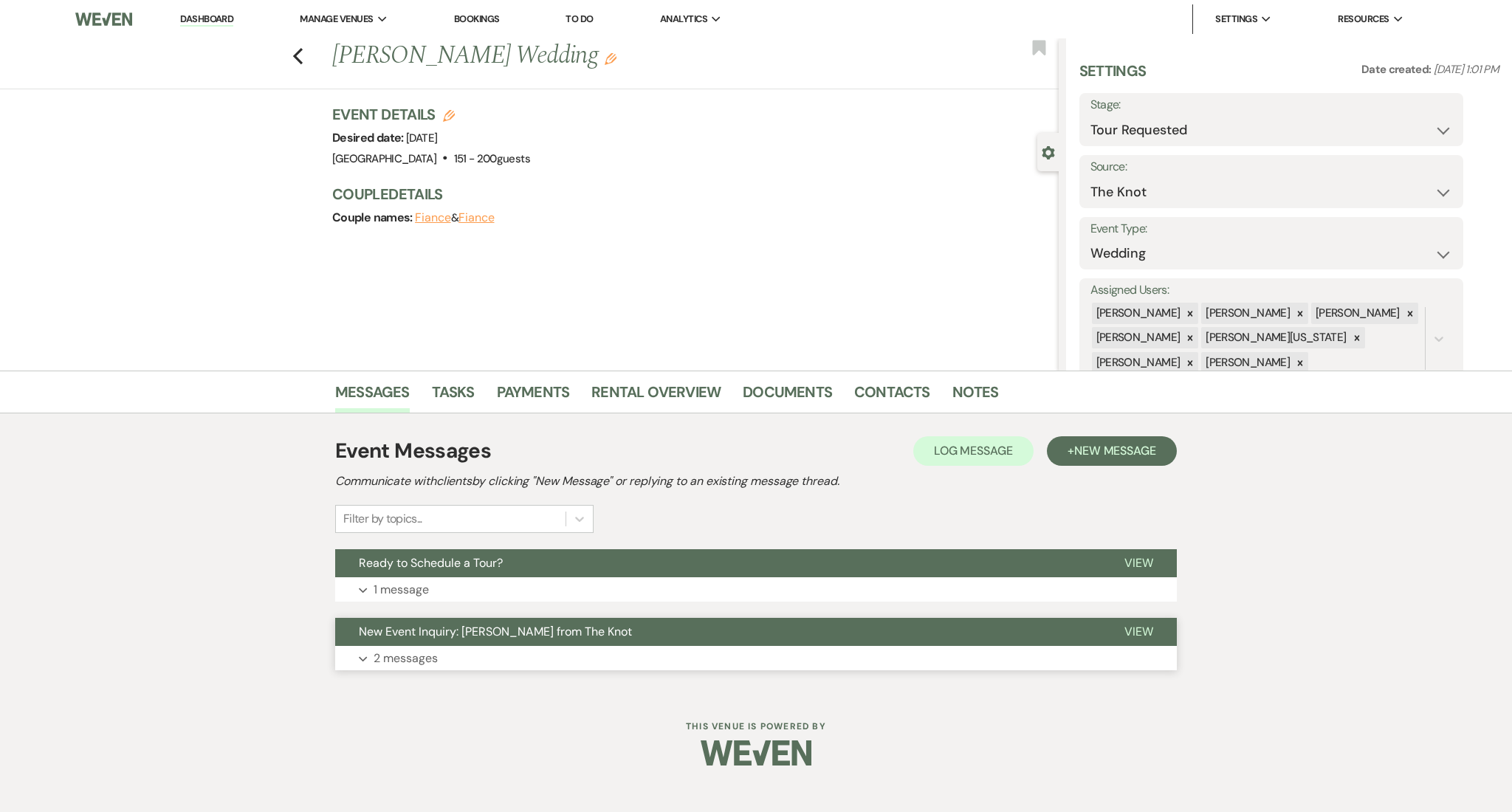
click at [583, 661] on button "Expand 2 messages" at bounding box center [756, 658] width 842 height 25
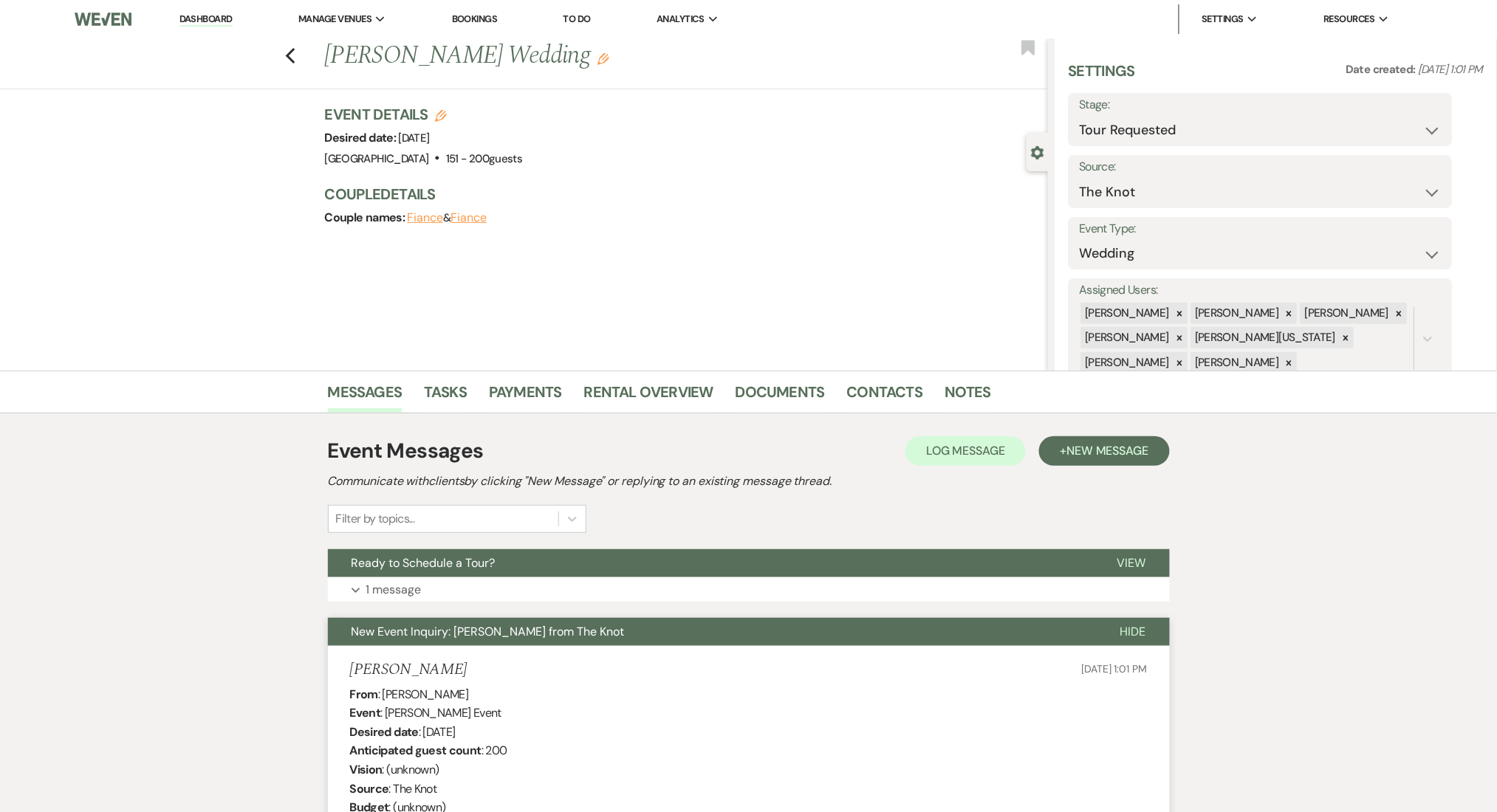
click at [871, 378] on li "Contacts" at bounding box center [896, 395] width 98 height 35
click at [880, 384] on link "Contacts" at bounding box center [885, 396] width 76 height 32
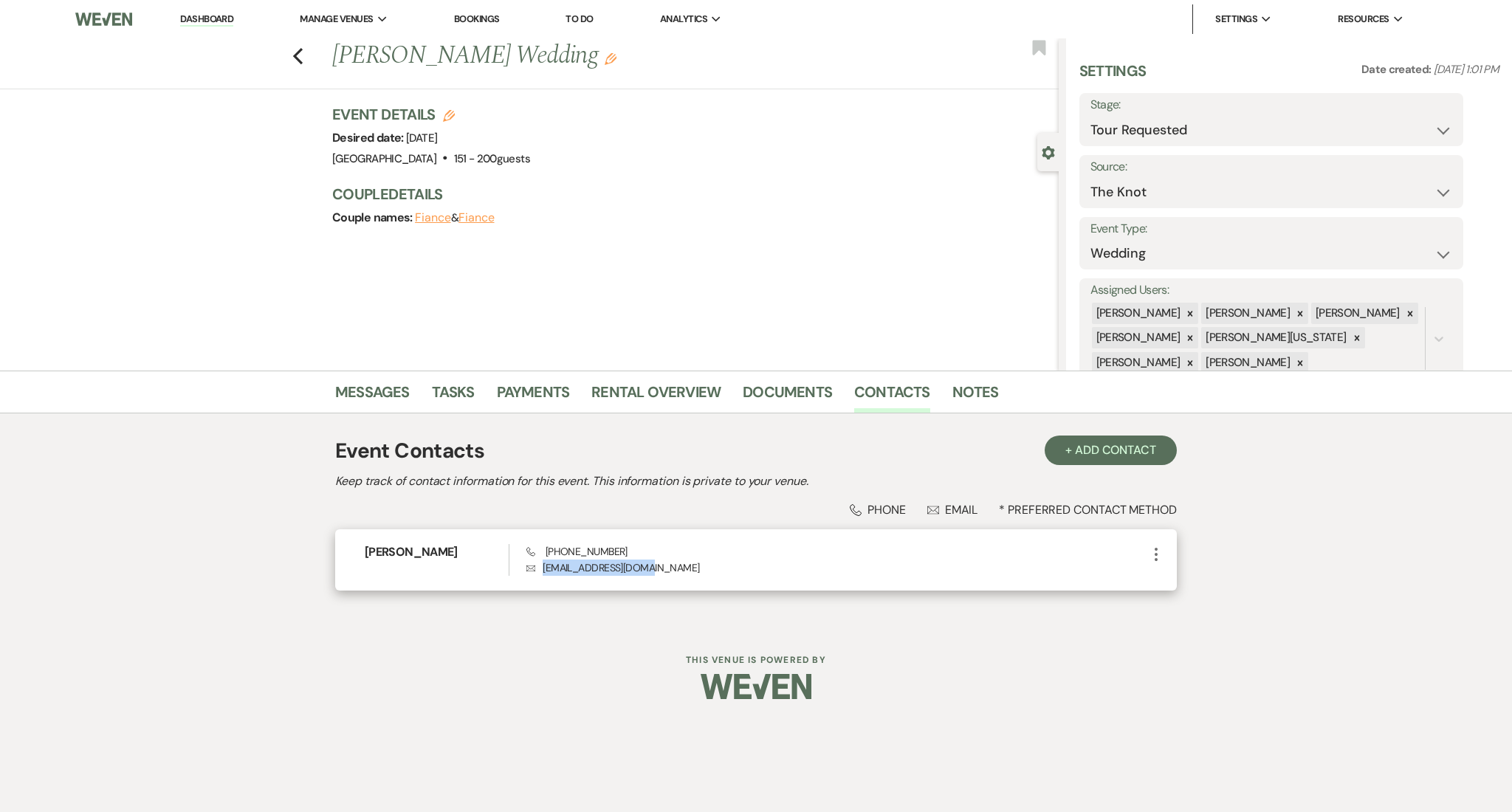
drag, startPoint x: 657, startPoint y: 570, endPoint x: 529, endPoint y: 578, distance: 128.2
click at [529, 578] on div "Stefanie Thomas Phone (404) 477-8695 Envelope stefaniet3@gmail.com More" at bounding box center [756, 560] width 842 height 62
copy p "stefaniet3@gmail.com"
drag, startPoint x: 631, startPoint y: 554, endPoint x: 547, endPoint y: 552, distance: 84.0
click at [547, 552] on div "Phone (404) 477-8695 Envelope stefaniet3@gmail.com" at bounding box center [837, 559] width 621 height 32
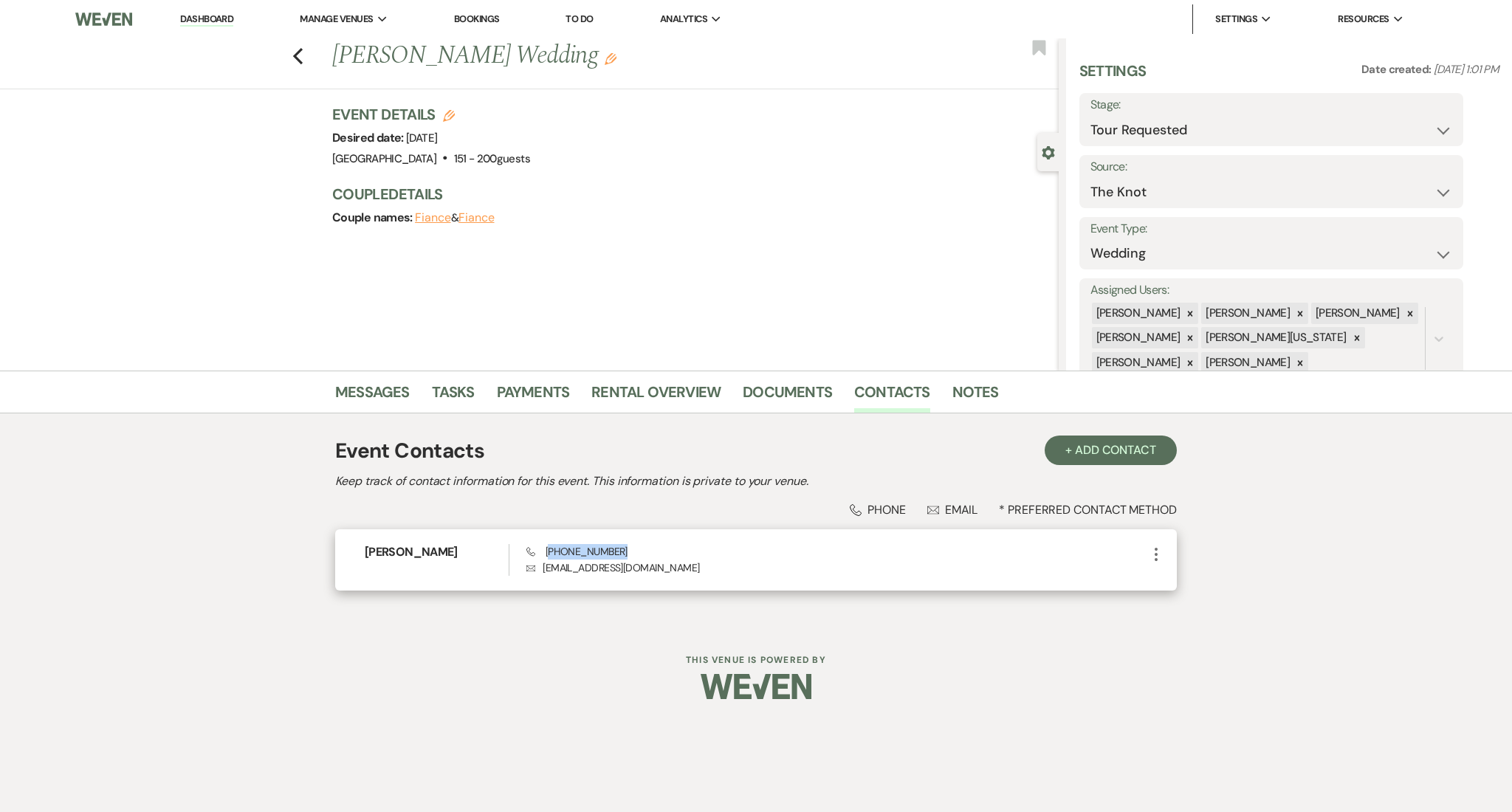
copy span "404) 477-8695"
click at [365, 404] on link "Messages" at bounding box center [372, 396] width 75 height 32
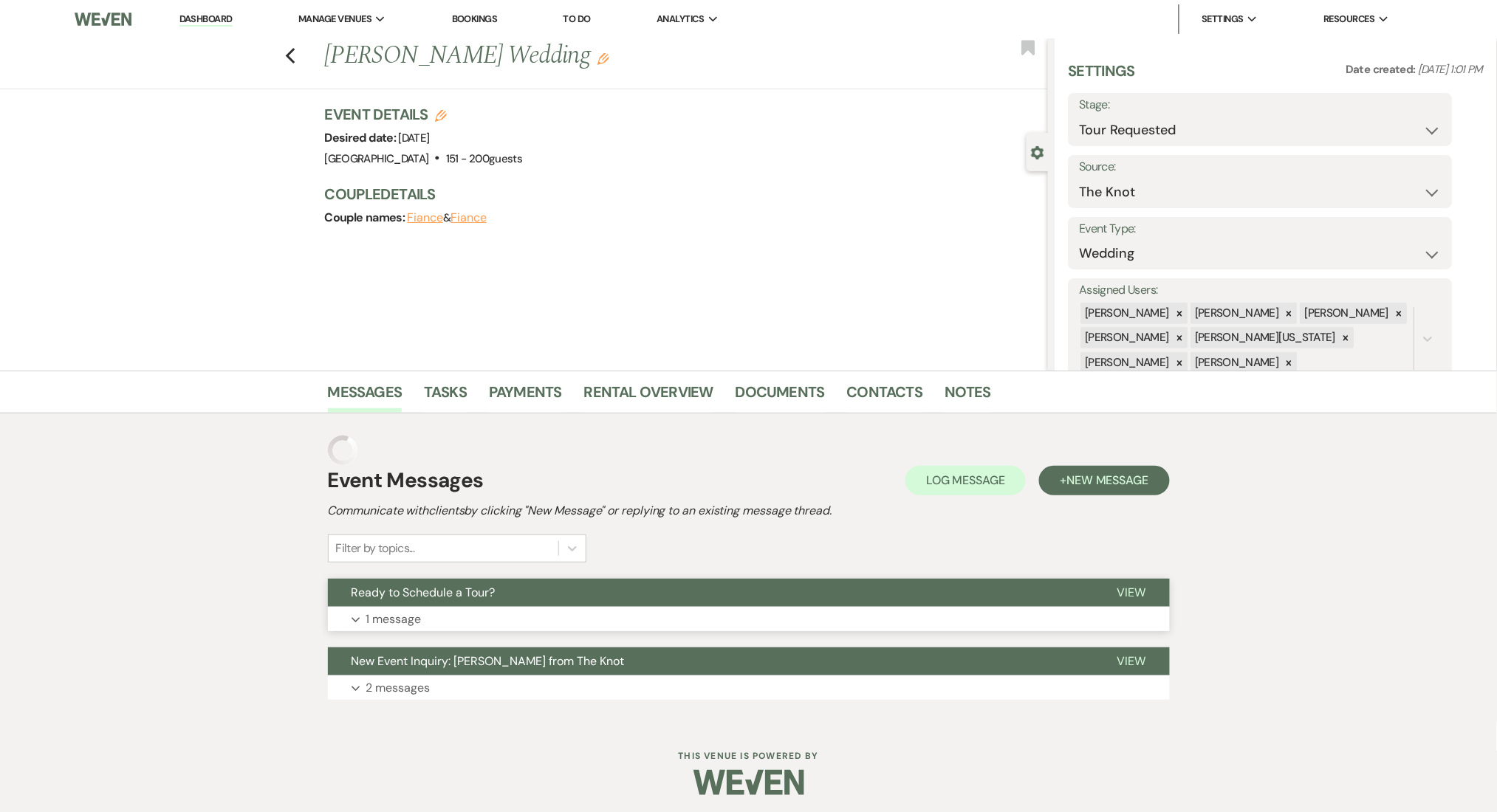
click at [402, 609] on p "1 message" at bounding box center [394, 619] width 56 height 19
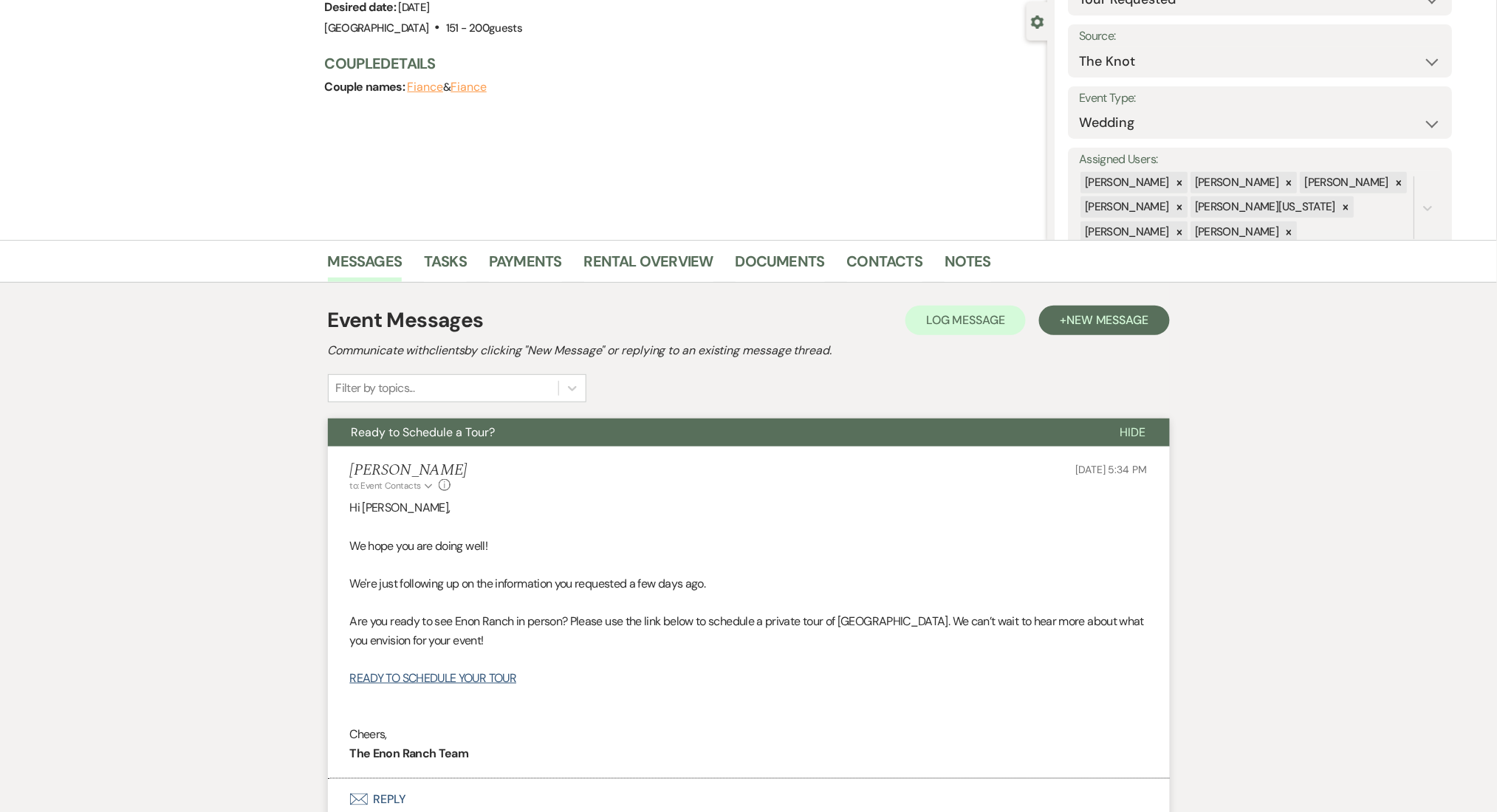
scroll to position [324, 0]
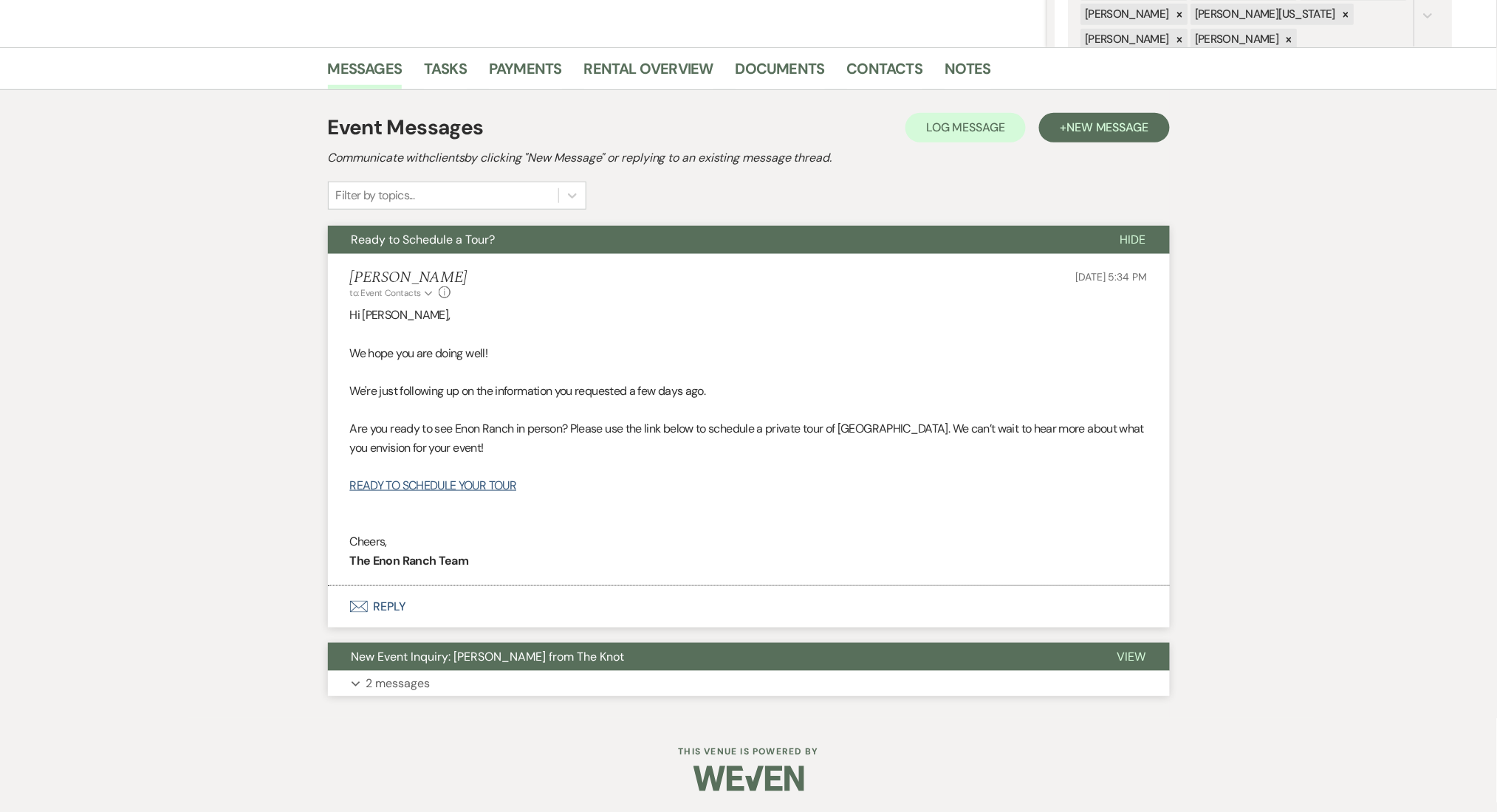
click at [451, 677] on button "Expand 2 messages" at bounding box center [748, 683] width 842 height 25
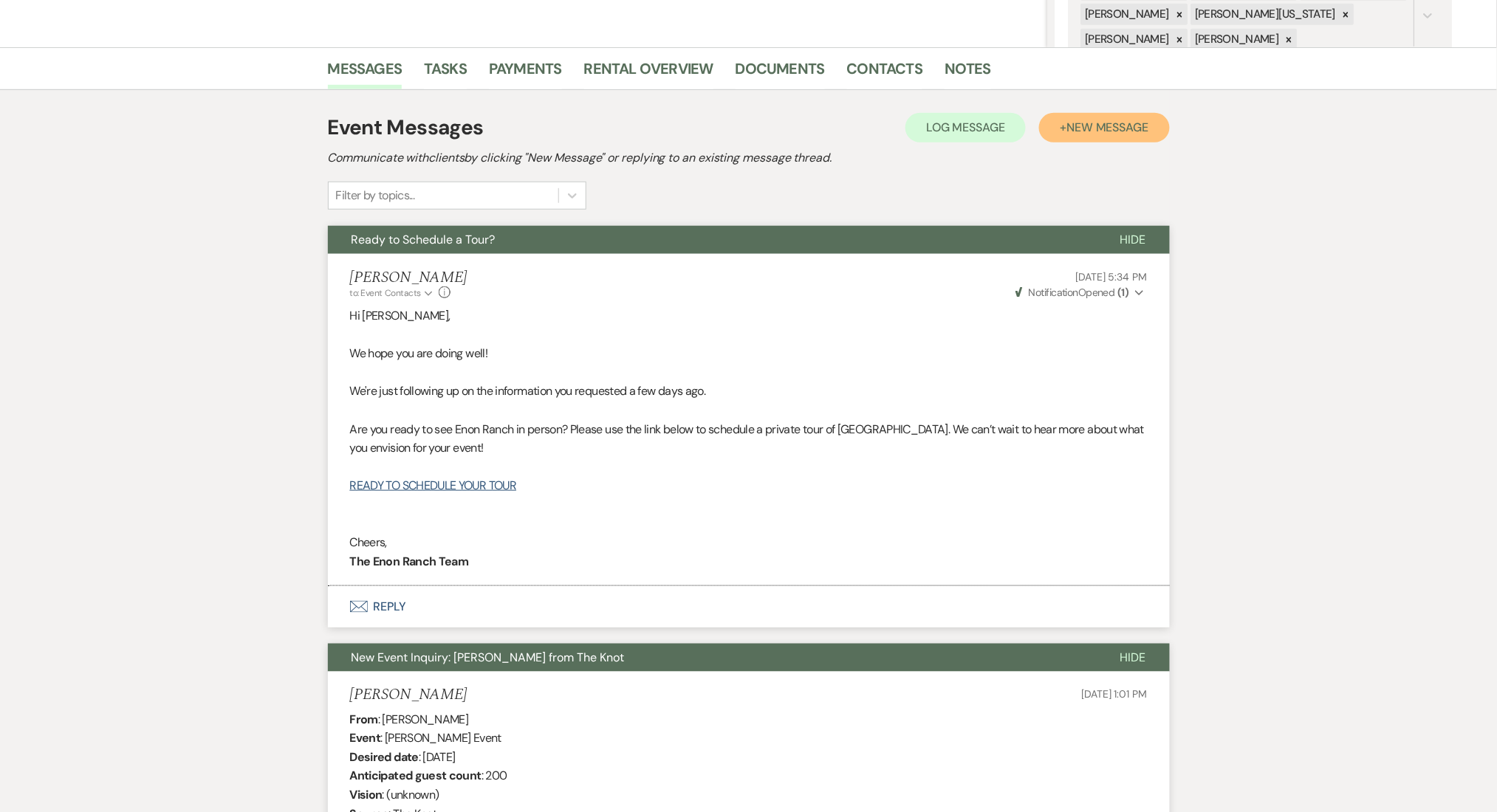
click at [1105, 129] on span "New Message" at bounding box center [1107, 127] width 82 height 15
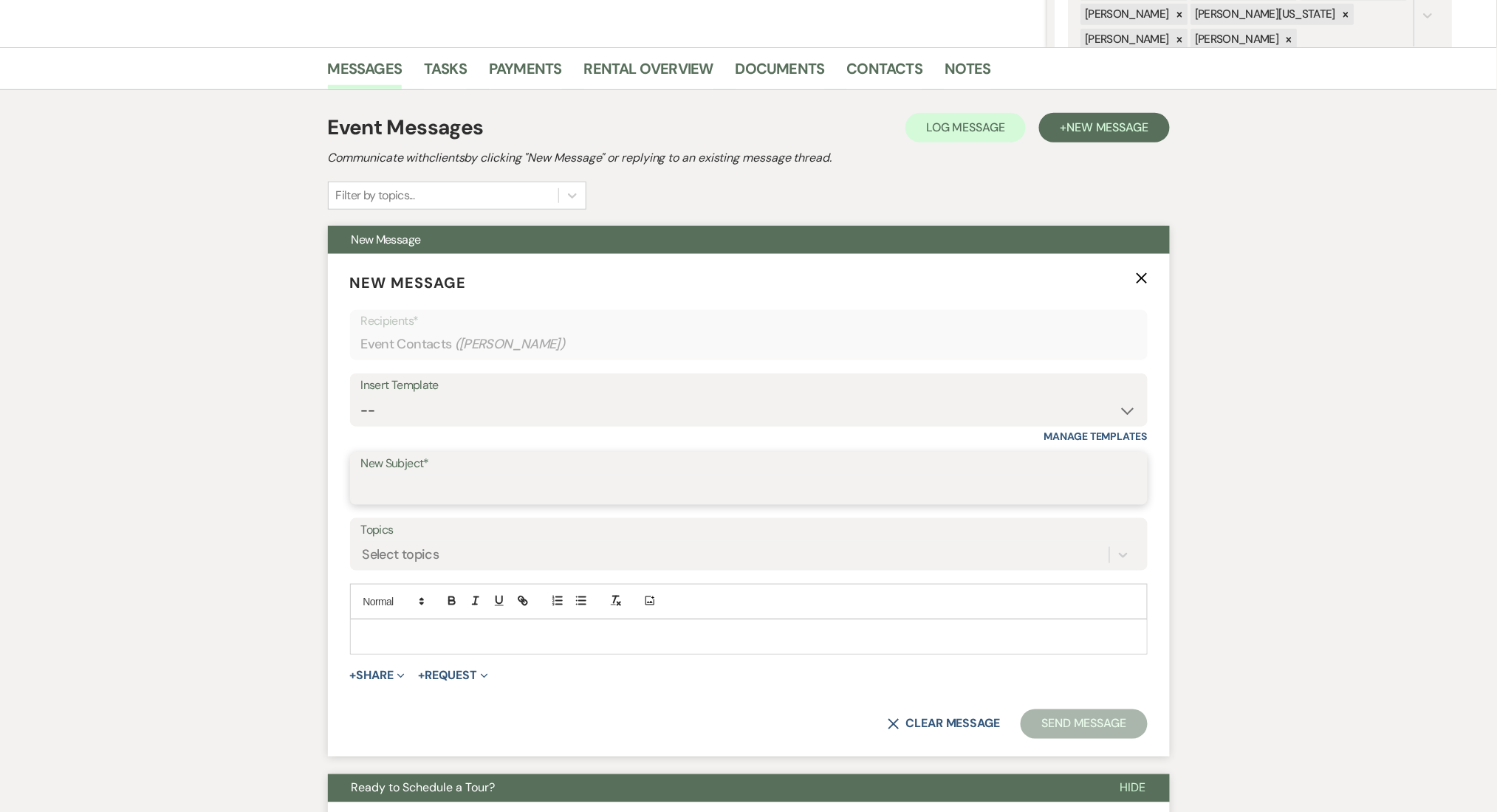
click at [449, 492] on input "New Subject*" at bounding box center [748, 488] width 775 height 29
paste input "Thank You for Considering the Ranch for Your Event✨"
type input "Thank You for Considering the Ranch for Your Event✨"
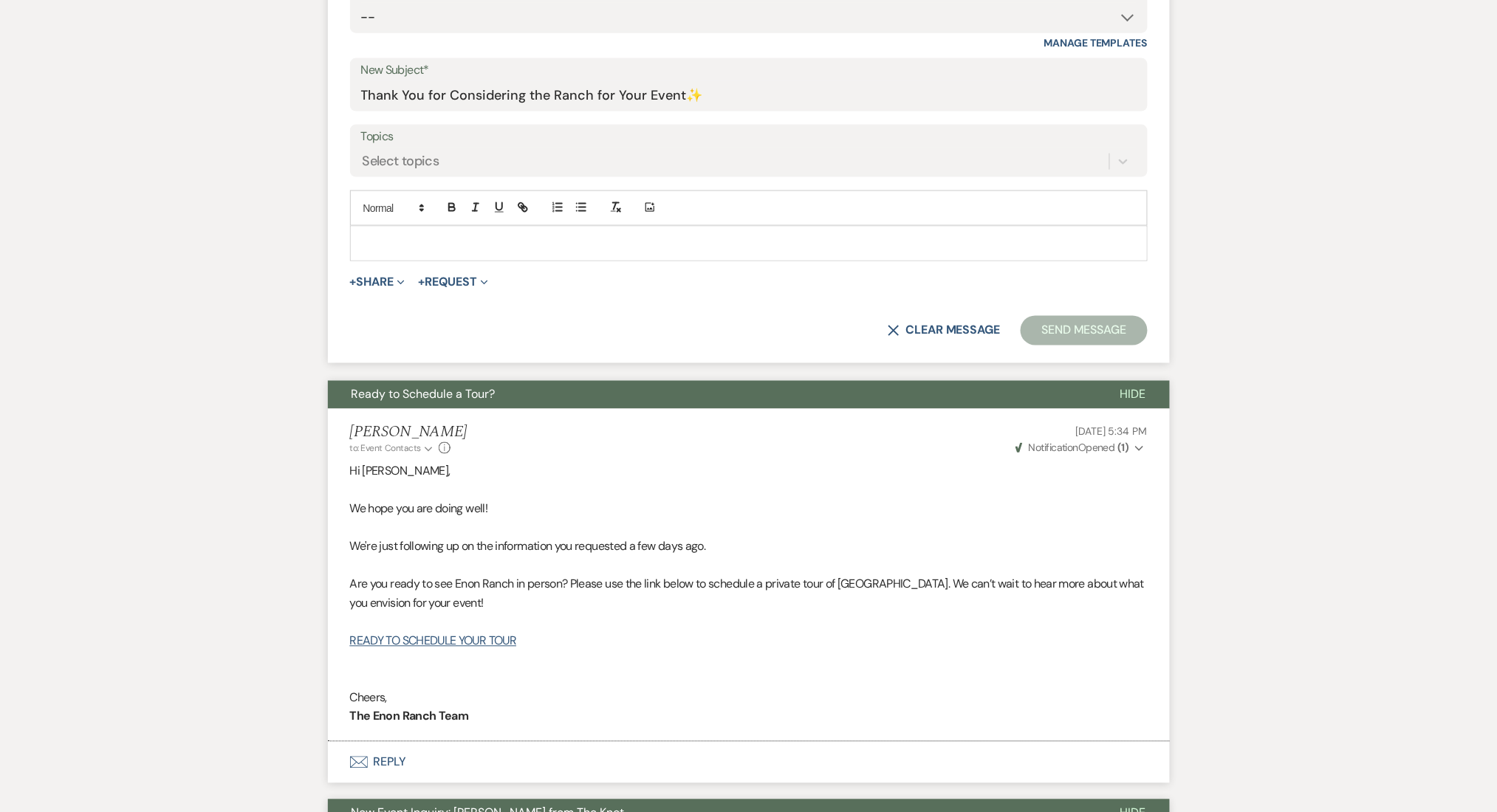
click at [380, 240] on p at bounding box center [748, 243] width 774 height 16
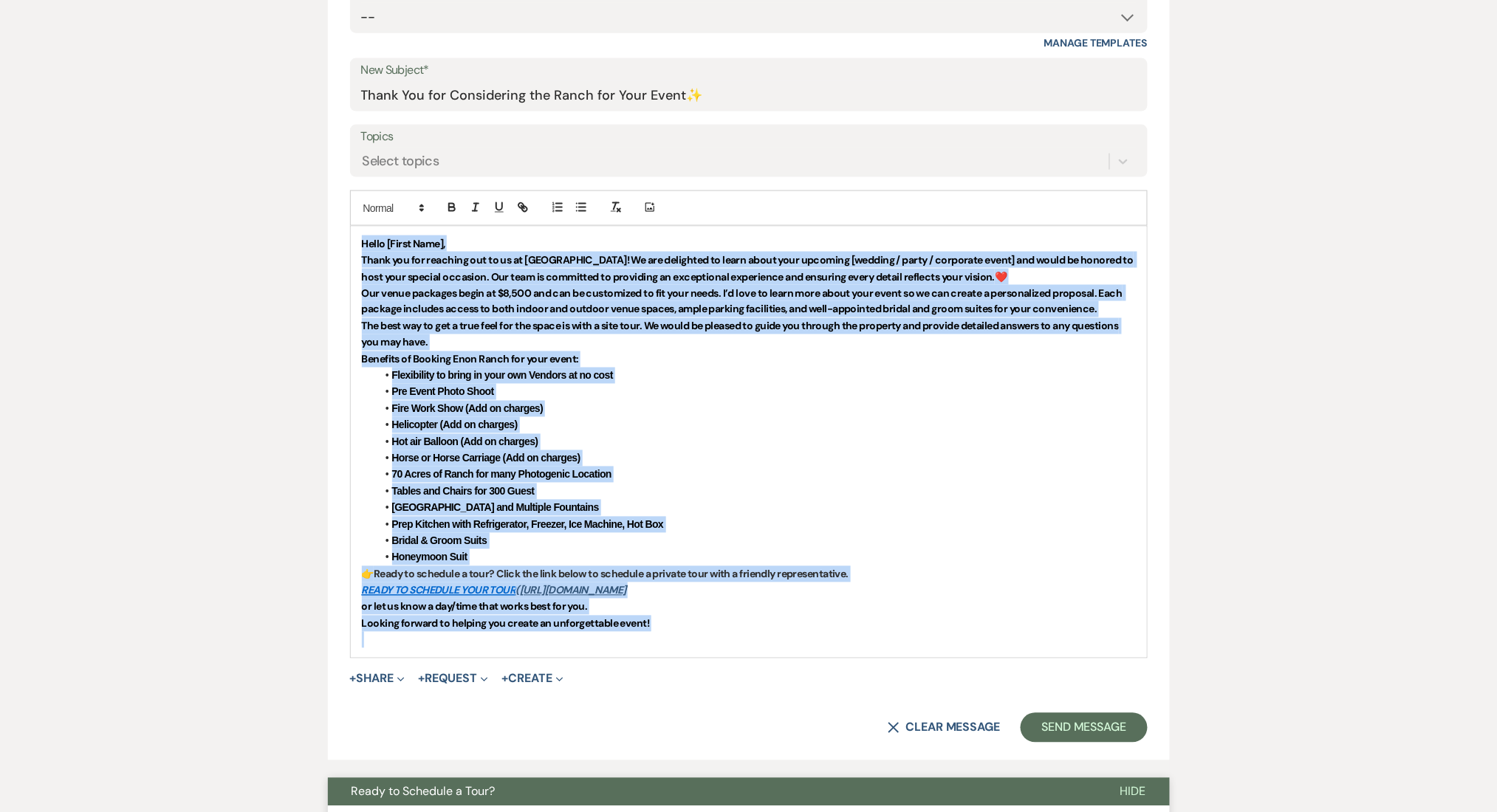
drag, startPoint x: 688, startPoint y: 636, endPoint x: 210, endPoint y: 202, distance: 645.6
click at [449, 203] on icon "button" at bounding box center [452, 205] width 5 height 4
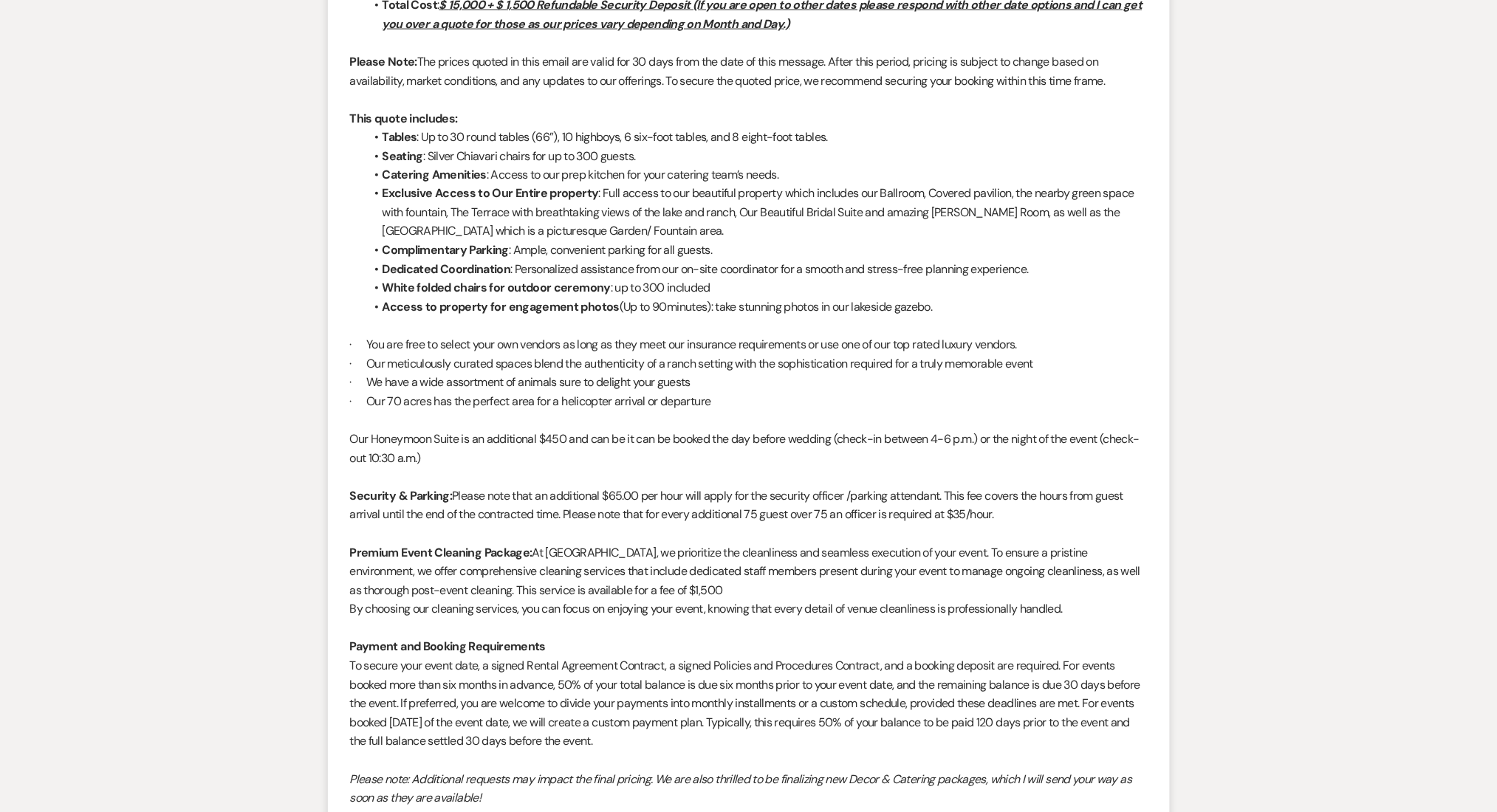
scroll to position [3276, 0]
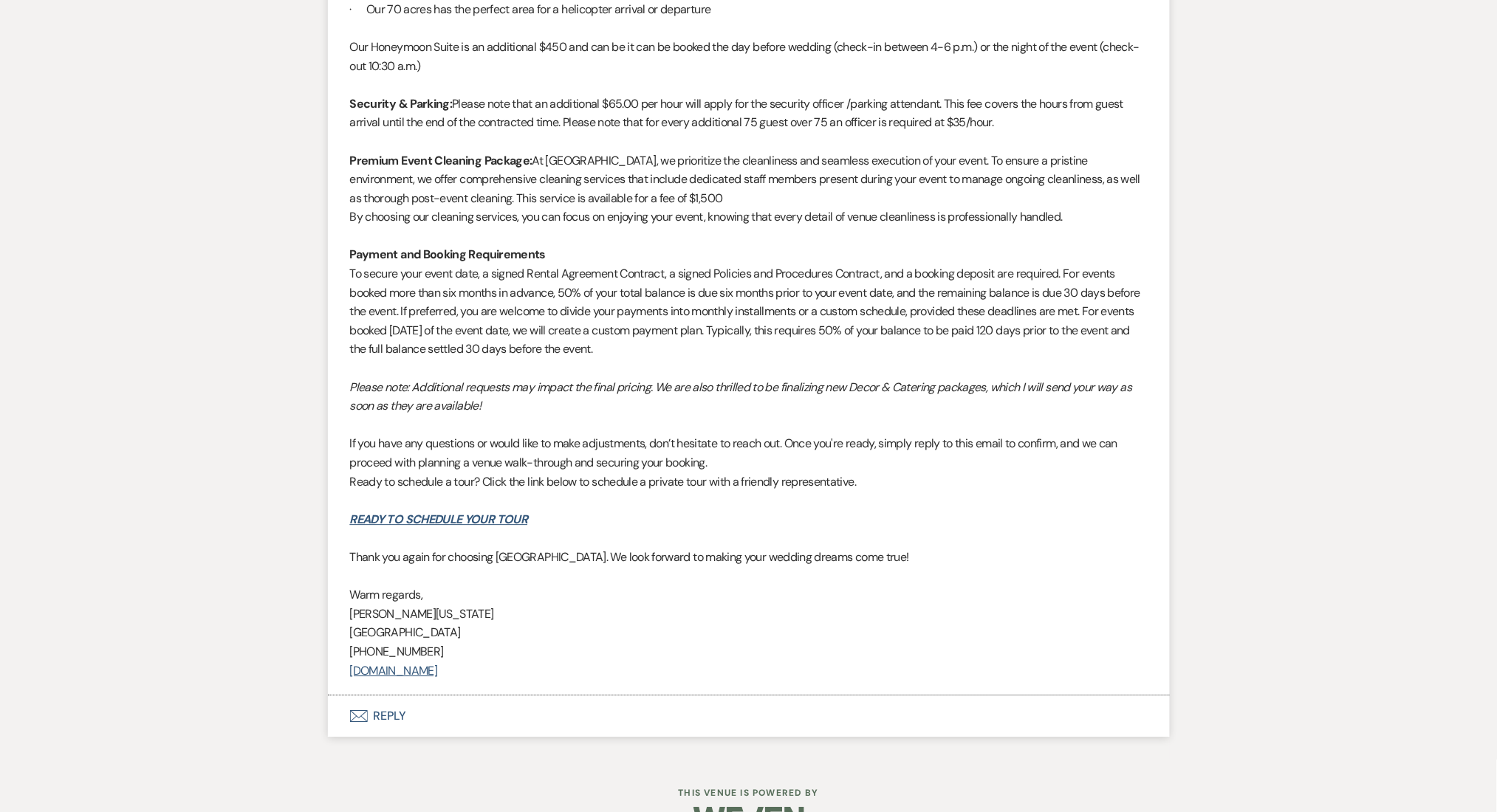
drag, startPoint x: 475, startPoint y: 679, endPoint x: 339, endPoint y: 598, distance: 158.3
click at [339, 598] on li "Irene Ogang to: Event Contacts Expand Info May 22, 2025, 1:42 PM Weven Check No…" at bounding box center [748, 9] width 842 height 1371
copy div "Warm regards, Imani Washington Enon Ranch (470) 908-7895 www.EnonRanch.com"
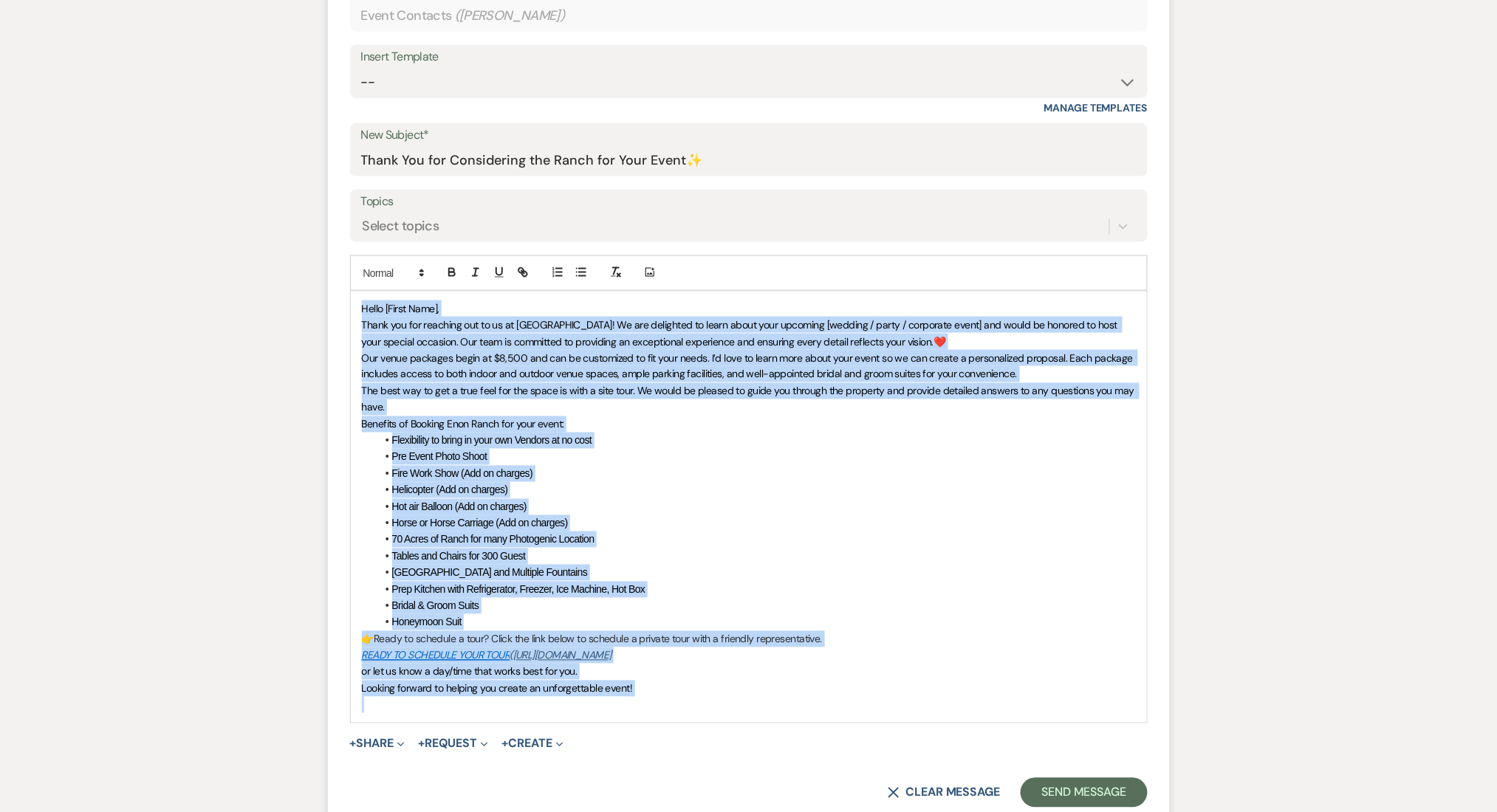
scroll to position [716, 0]
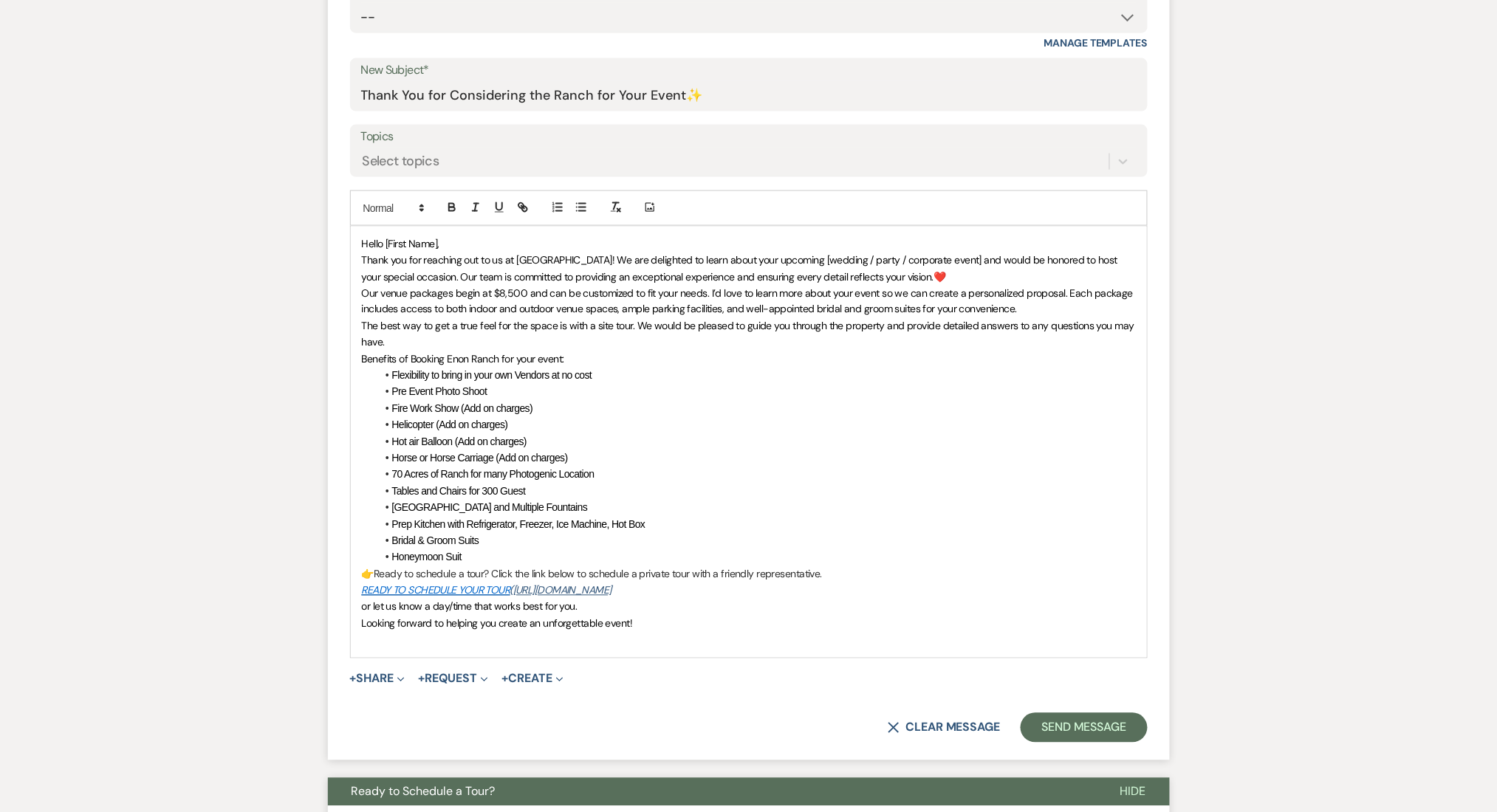
click at [665, 617] on p "Looking forward to helping you create an unforgettable event!" at bounding box center [748, 623] width 774 height 16
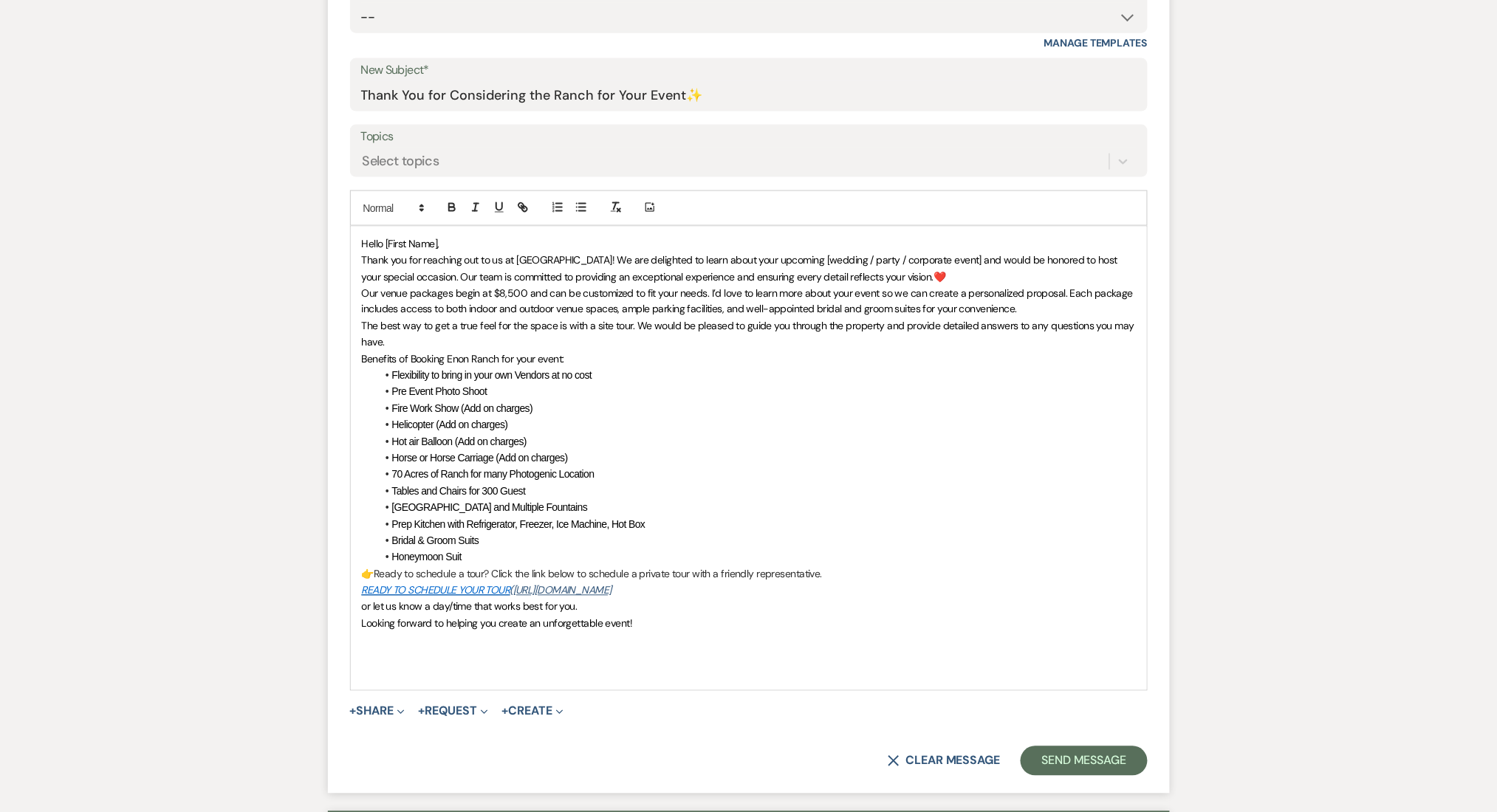
paste div
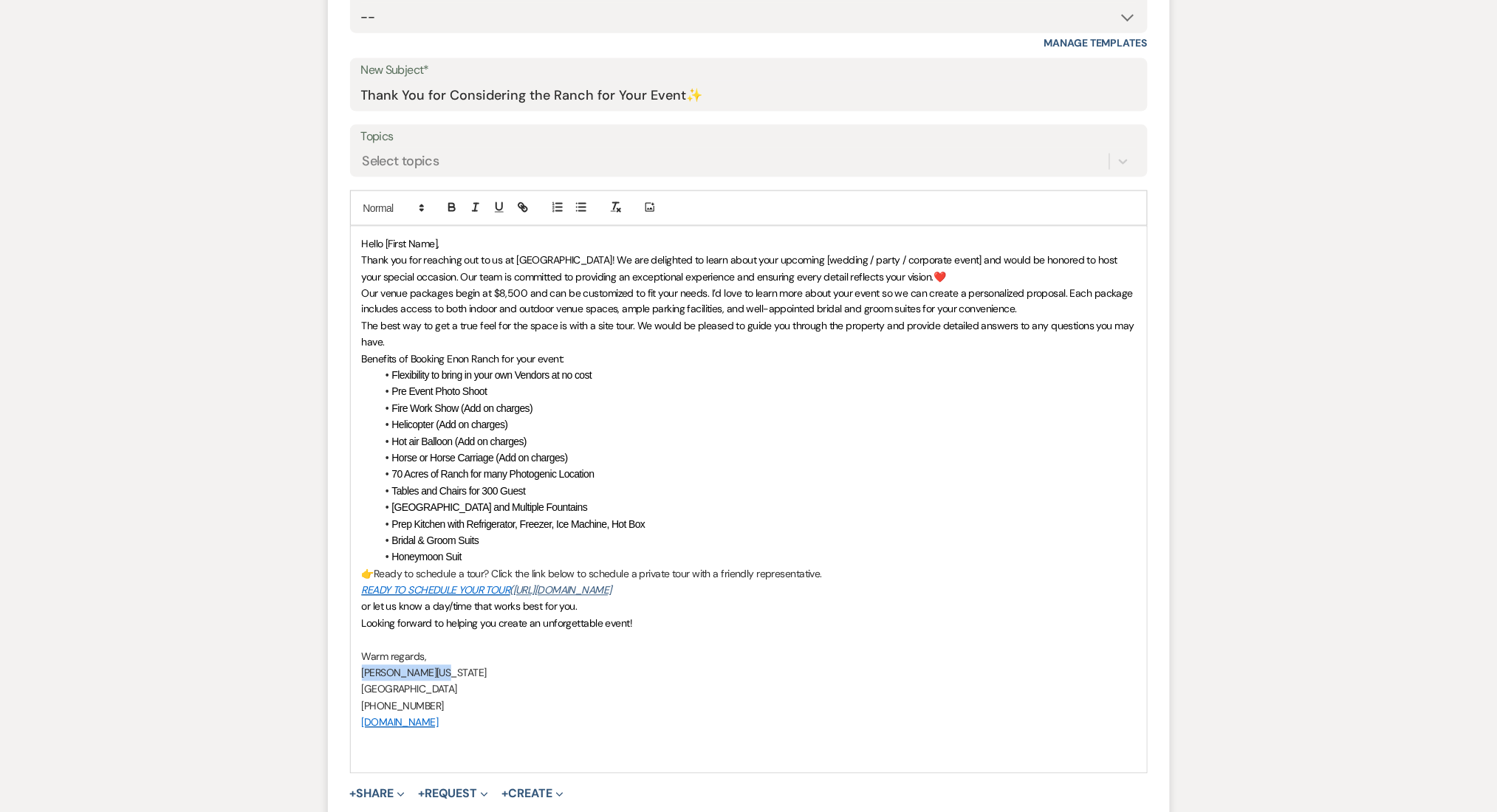
drag, startPoint x: 458, startPoint y: 673, endPoint x: 332, endPoint y: 675, distance: 126.0
click at [332, 675] on form "New Message X Saving draft... Recipients* Event Contacts ( Stefanie Thomas ) In…" at bounding box center [748, 368] width 842 height 1015
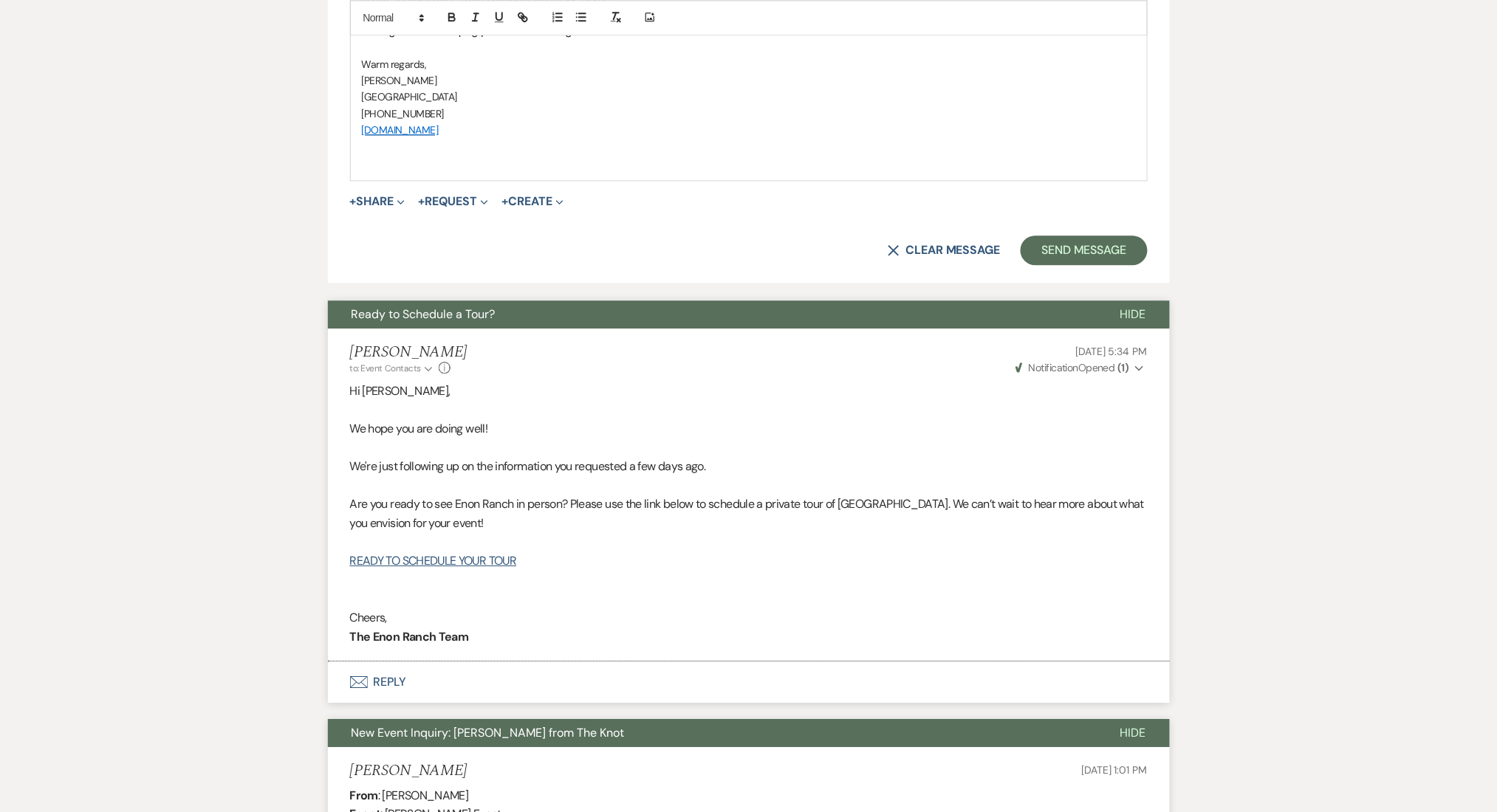
scroll to position [1406, 0]
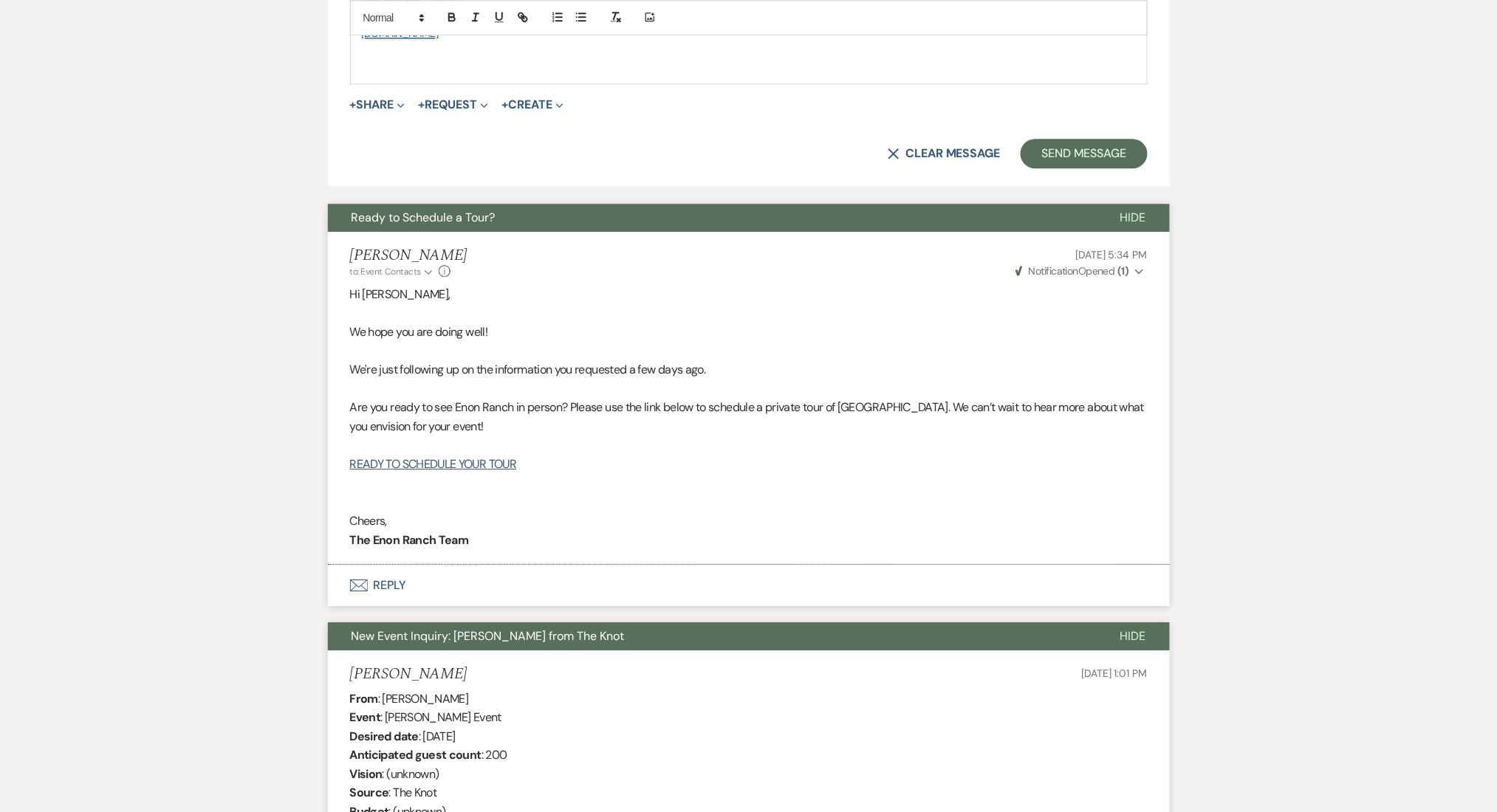
click at [382, 290] on p "Hi Stefanie," at bounding box center [748, 294] width 798 height 19
copy p "Stefanie"
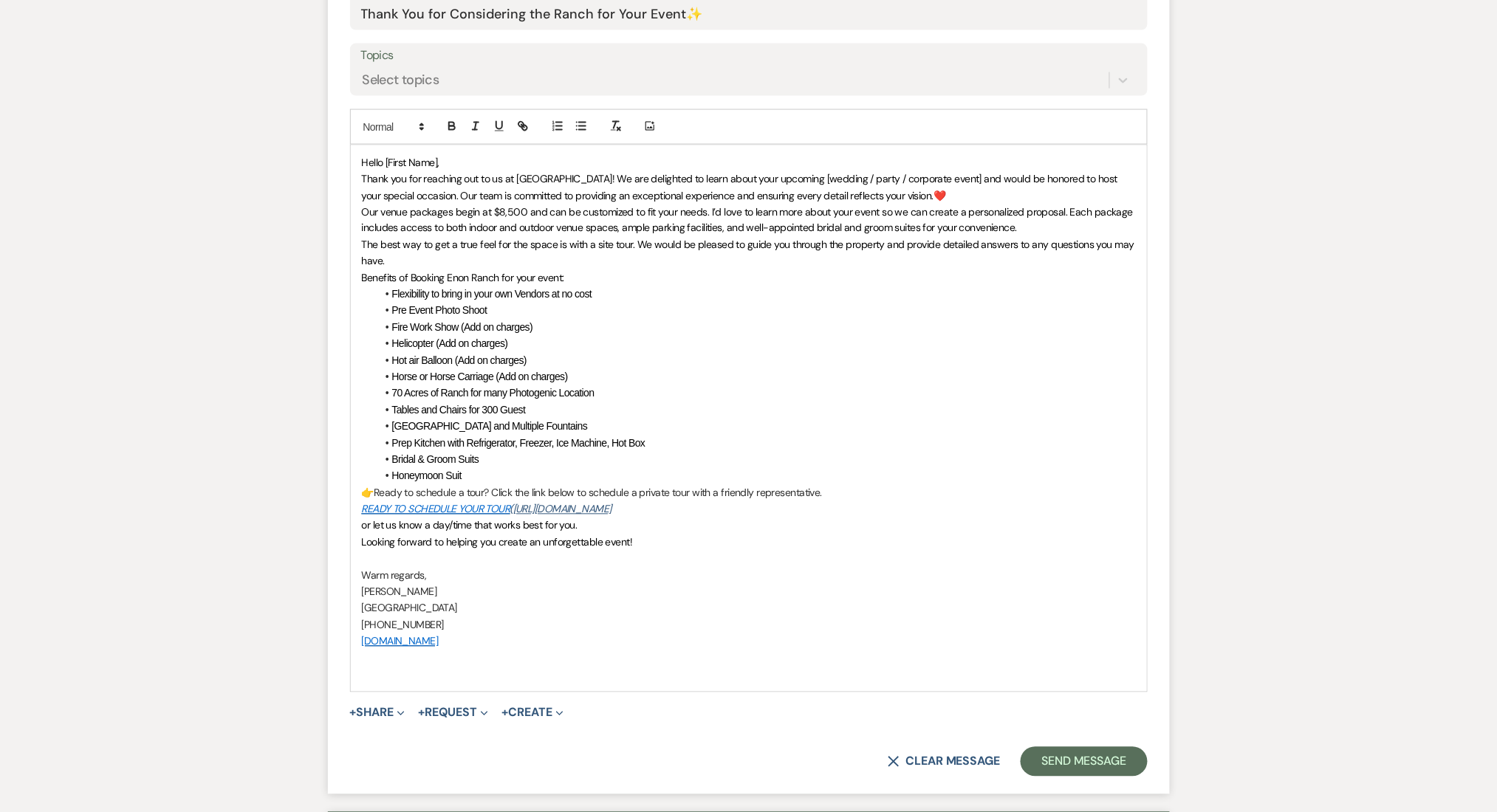
scroll to position [716, 0]
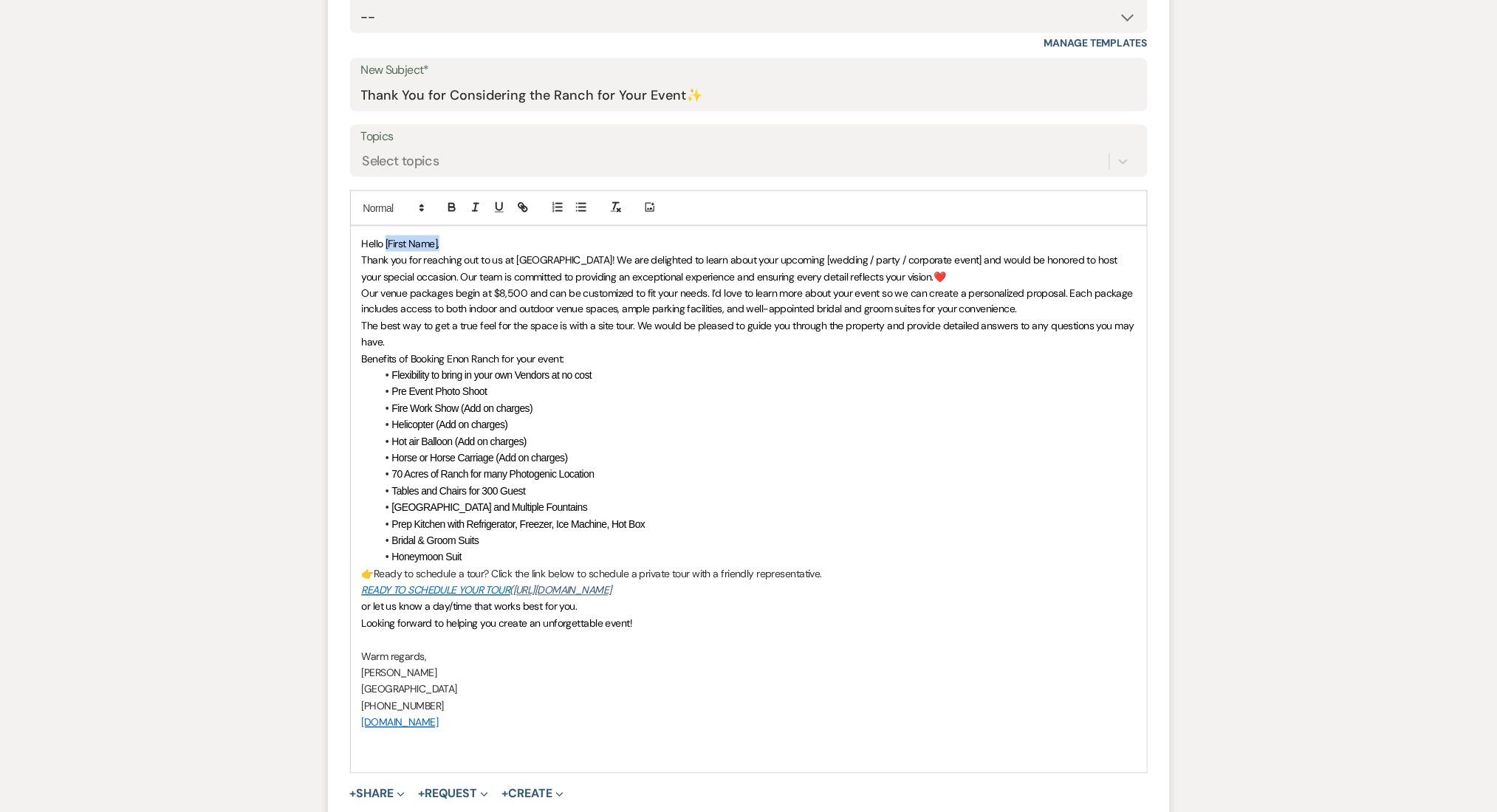
drag, startPoint x: 456, startPoint y: 237, endPoint x: 385, endPoint y: 245, distance: 71.4
click at [385, 245] on p "Hello [First Name]," at bounding box center [748, 243] width 774 height 16
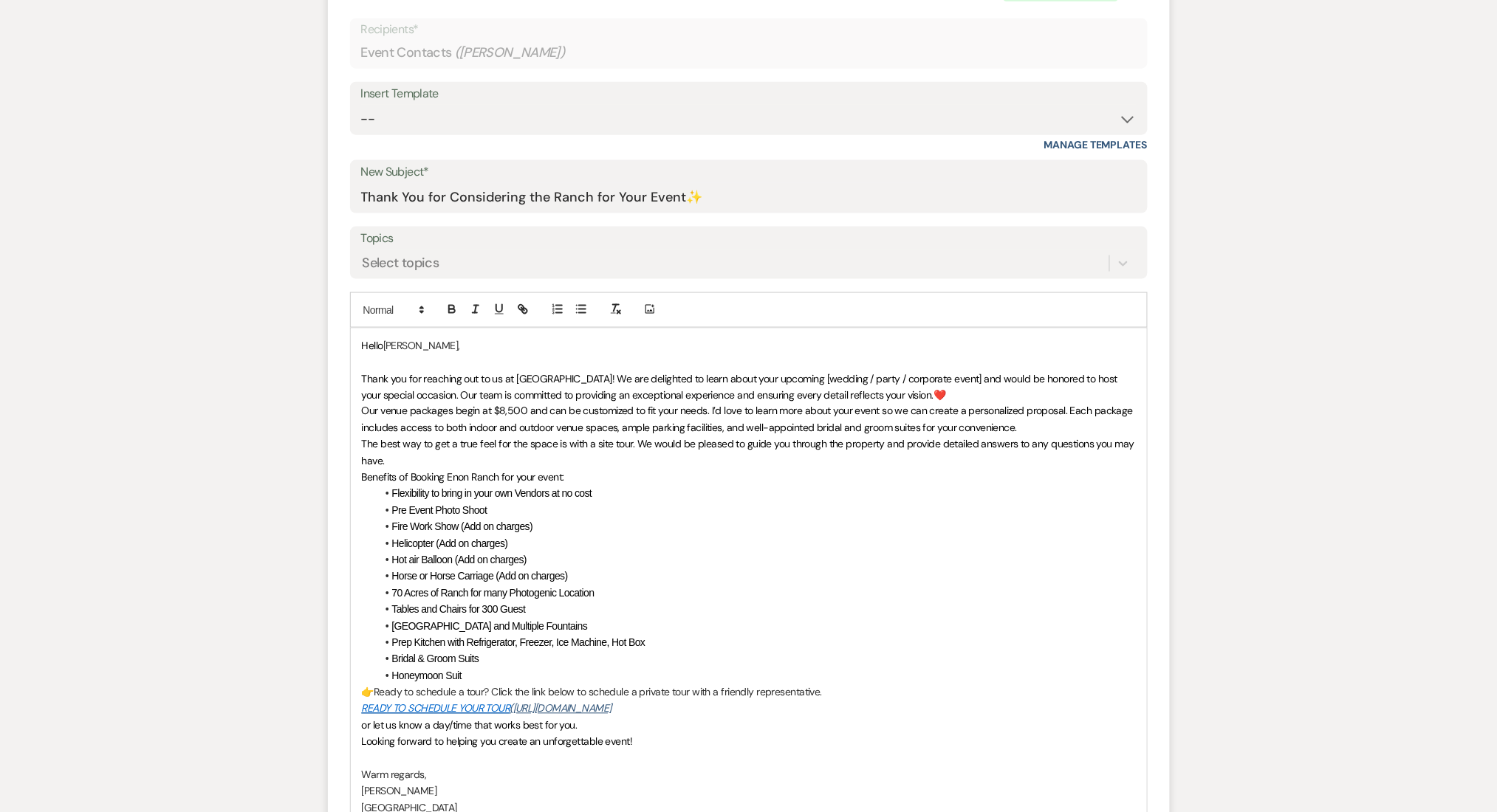
scroll to position [520, 0]
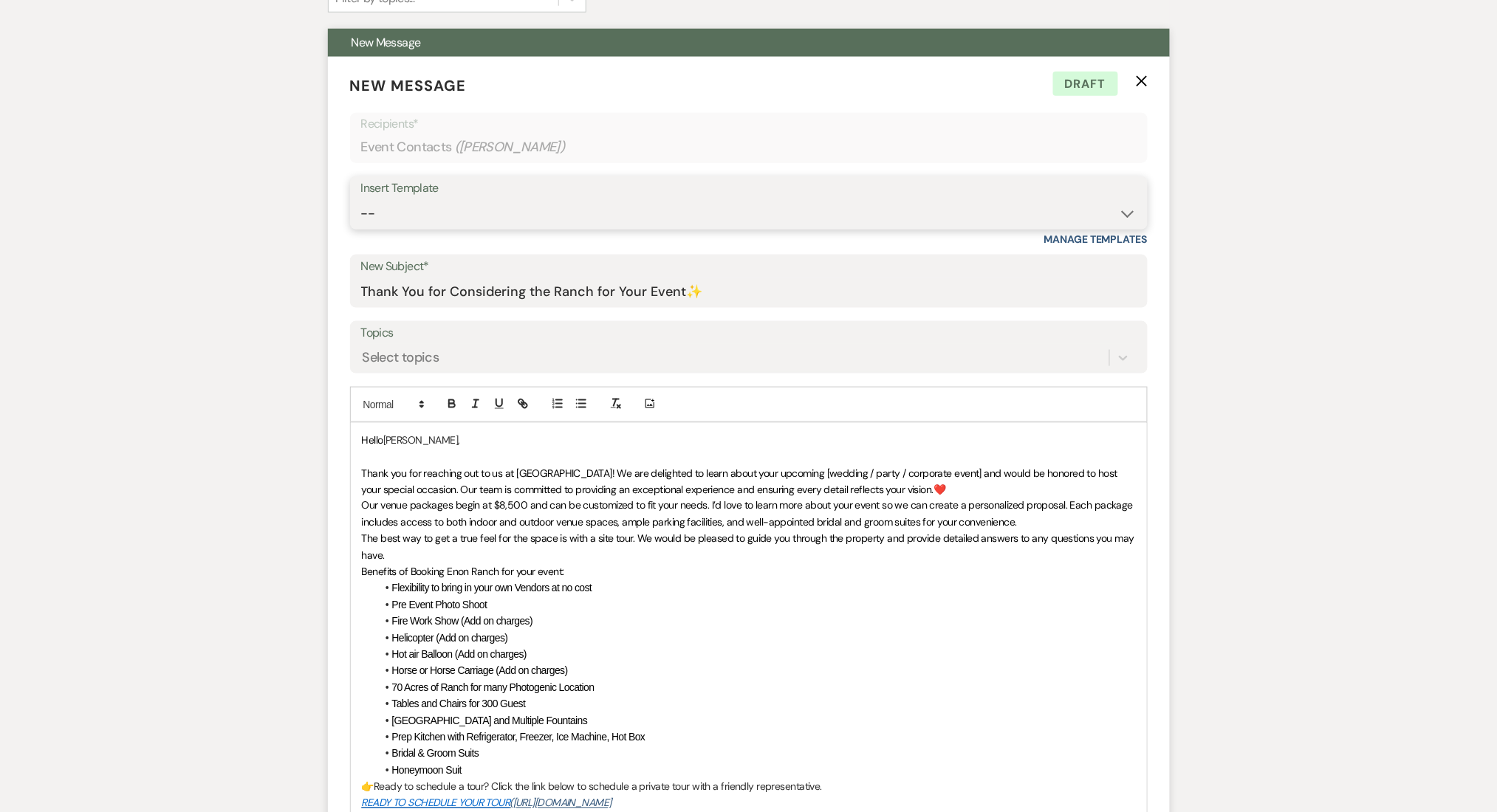
drag, startPoint x: 442, startPoint y: 203, endPoint x: 442, endPoint y: 211, distance: 8.0
click at [442, 203] on select "-- Inquiry Follow Up Email #2 Contract Sending Template Payment Template Rental…" at bounding box center [748, 213] width 775 height 29
select select "6212"
click at [361, 200] on select "-- Inquiry Follow Up Email #2 Contract Sending Template Payment Template Rental…" at bounding box center [748, 213] width 775 height 29
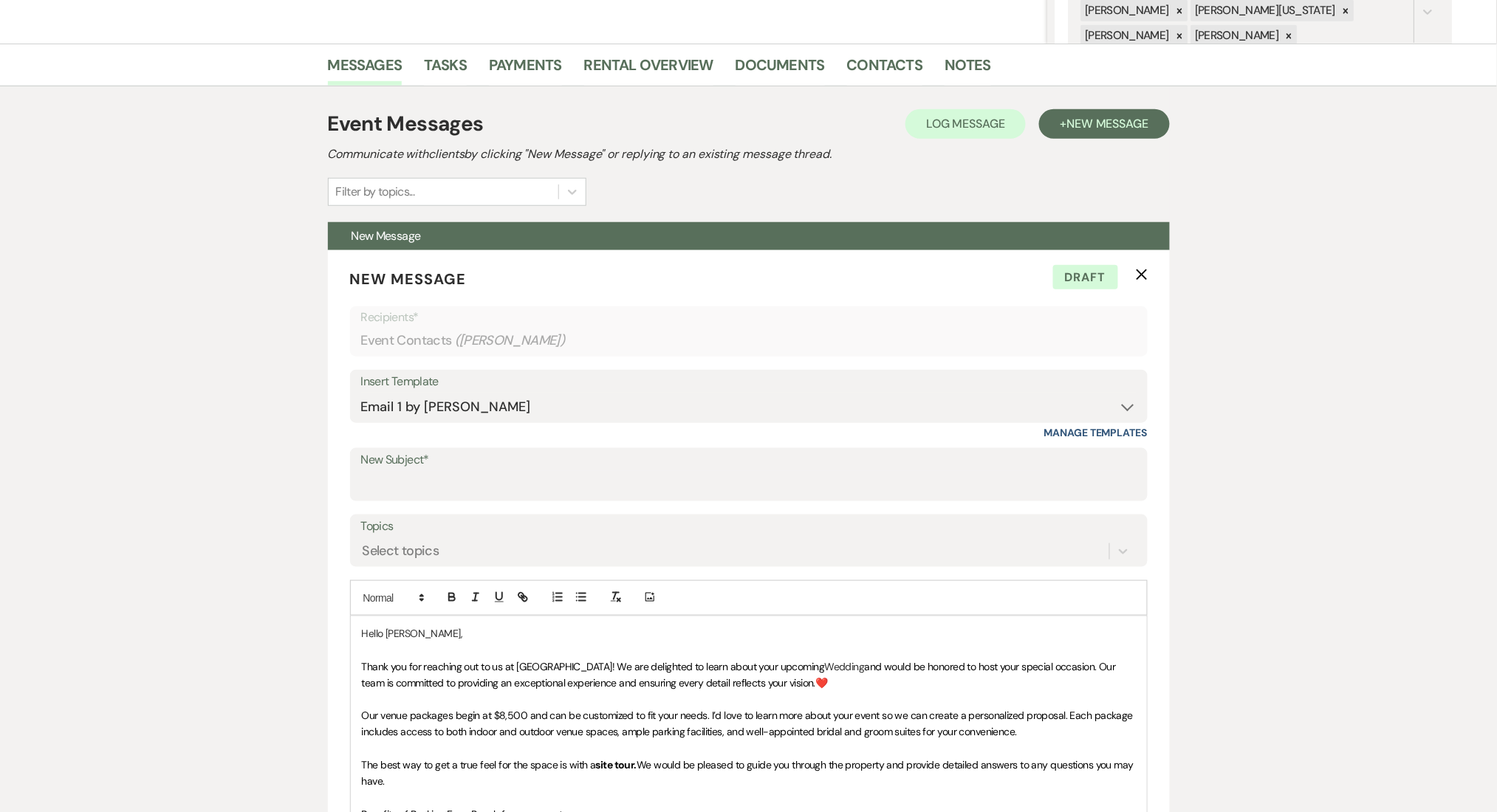
scroll to position [590, 0]
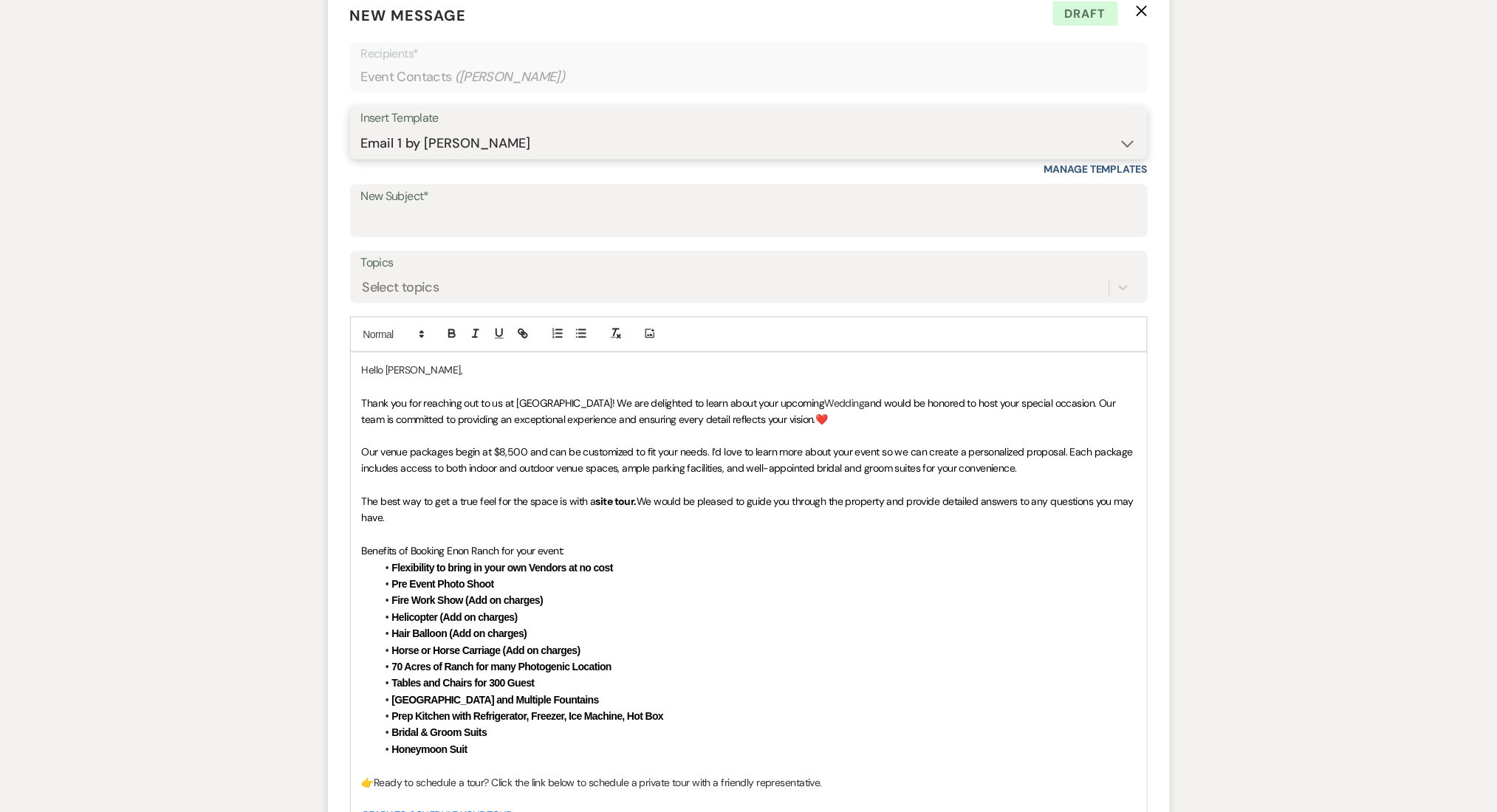
click at [446, 147] on select "-- Inquiry Follow Up Email #2 Contract Sending Template Payment Template Rental…" at bounding box center [748, 143] width 775 height 29
select select "4539"
click at [361, 129] on select "-- Inquiry Follow Up Email #2 Contract Sending Template Payment Template Rental…" at bounding box center [748, 143] width 775 height 29
type input "Explore Our Flexible Pricing Options ✨"
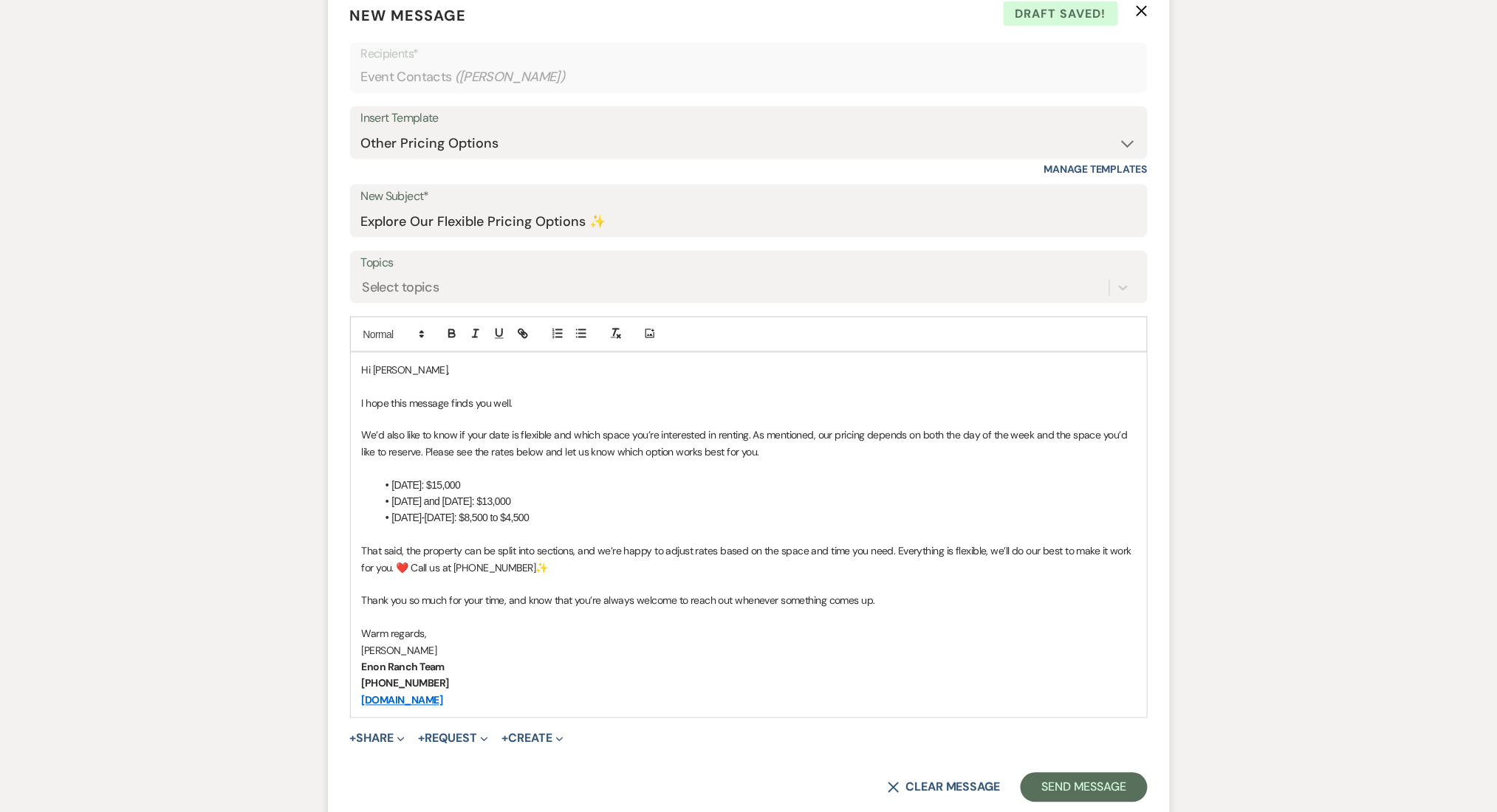
click at [362, 425] on p at bounding box center [748, 419] width 774 height 16
click at [362, 431] on p "We’d also like to know if your date is flexible and which space you’re interest…" at bounding box center [748, 444] width 774 height 33
click at [885, 474] on p at bounding box center [748, 468] width 774 height 16
click at [1074, 775] on button "Send Message" at bounding box center [1084, 787] width 126 height 29
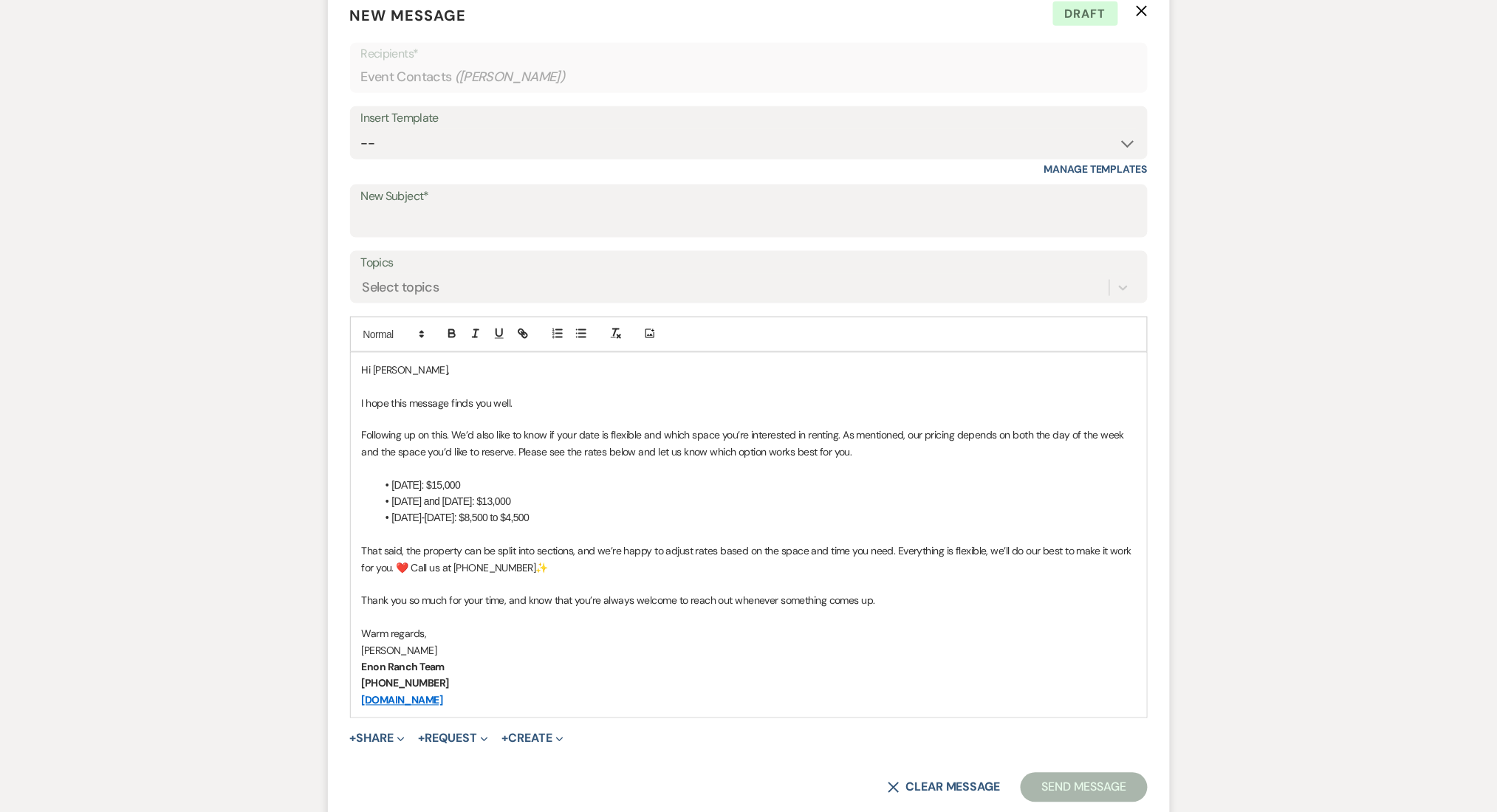
scroll to position [42, 0]
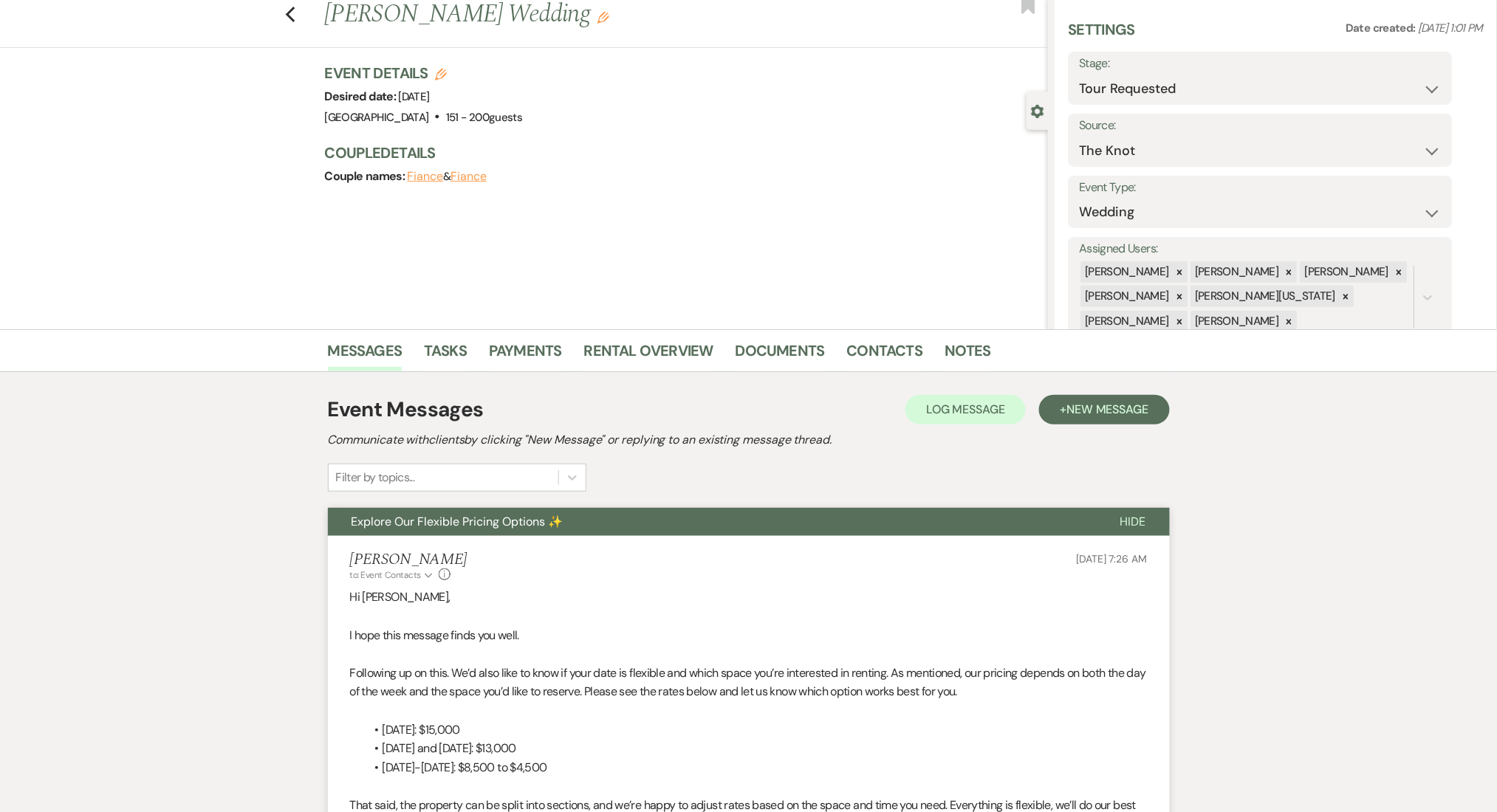
drag, startPoint x: 447, startPoint y: 602, endPoint x: 363, endPoint y: 599, distance: 84.1
click at [363, 599] on p "Hi Stefanie Thomas," at bounding box center [748, 597] width 798 height 19
copy p "Stefanie Thomas,"
click at [866, 353] on link "Contacts" at bounding box center [885, 355] width 76 height 32
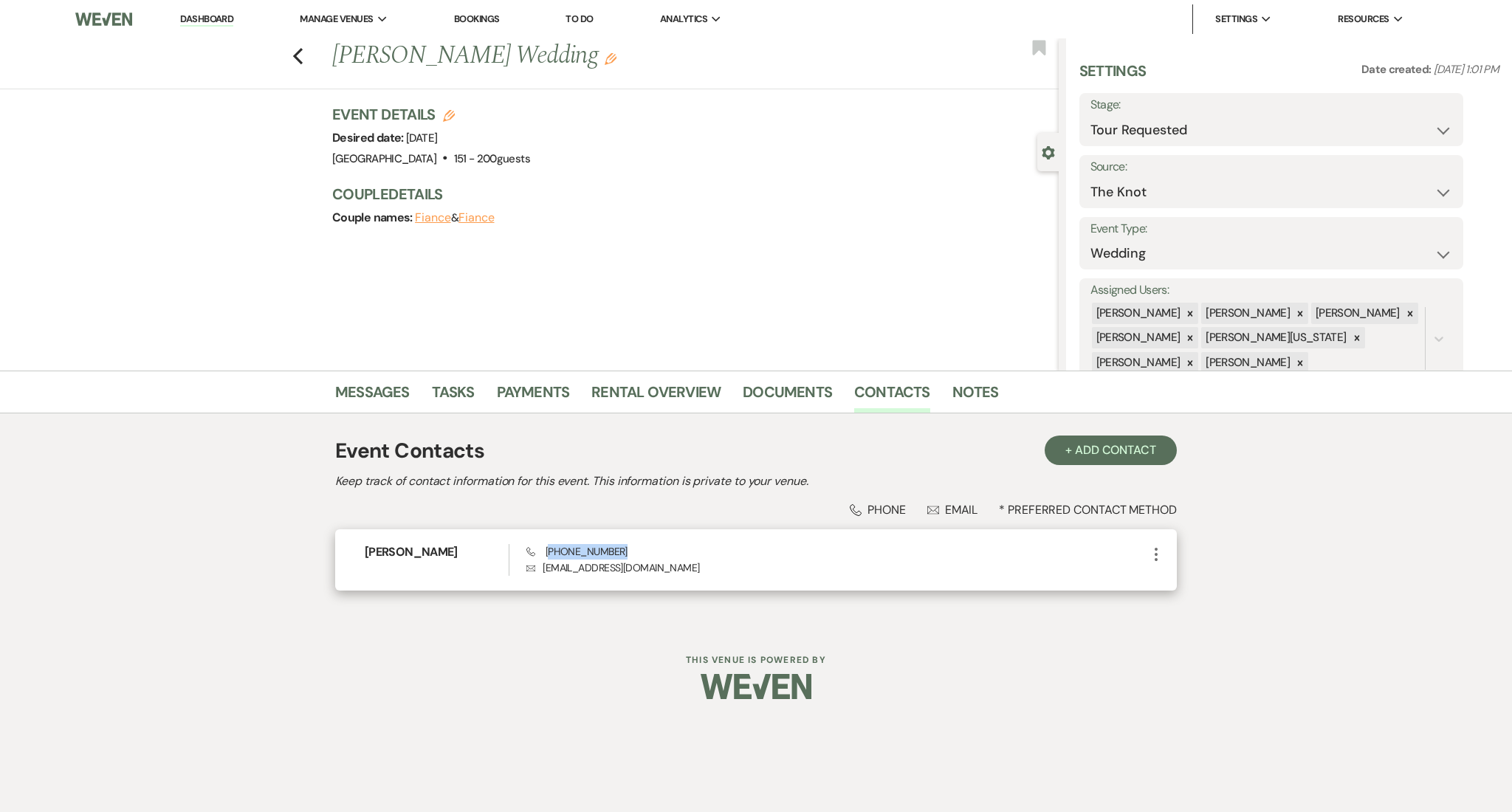
drag, startPoint x: 643, startPoint y: 546, endPoint x: 550, endPoint y: 557, distance: 93.6
click at [550, 557] on div "Phone (404) 477-8695 Envelope stefaniet3@gmail.com" at bounding box center [837, 559] width 621 height 32
copy span "404) 477-8695"
click at [366, 384] on link "Messages" at bounding box center [372, 396] width 75 height 32
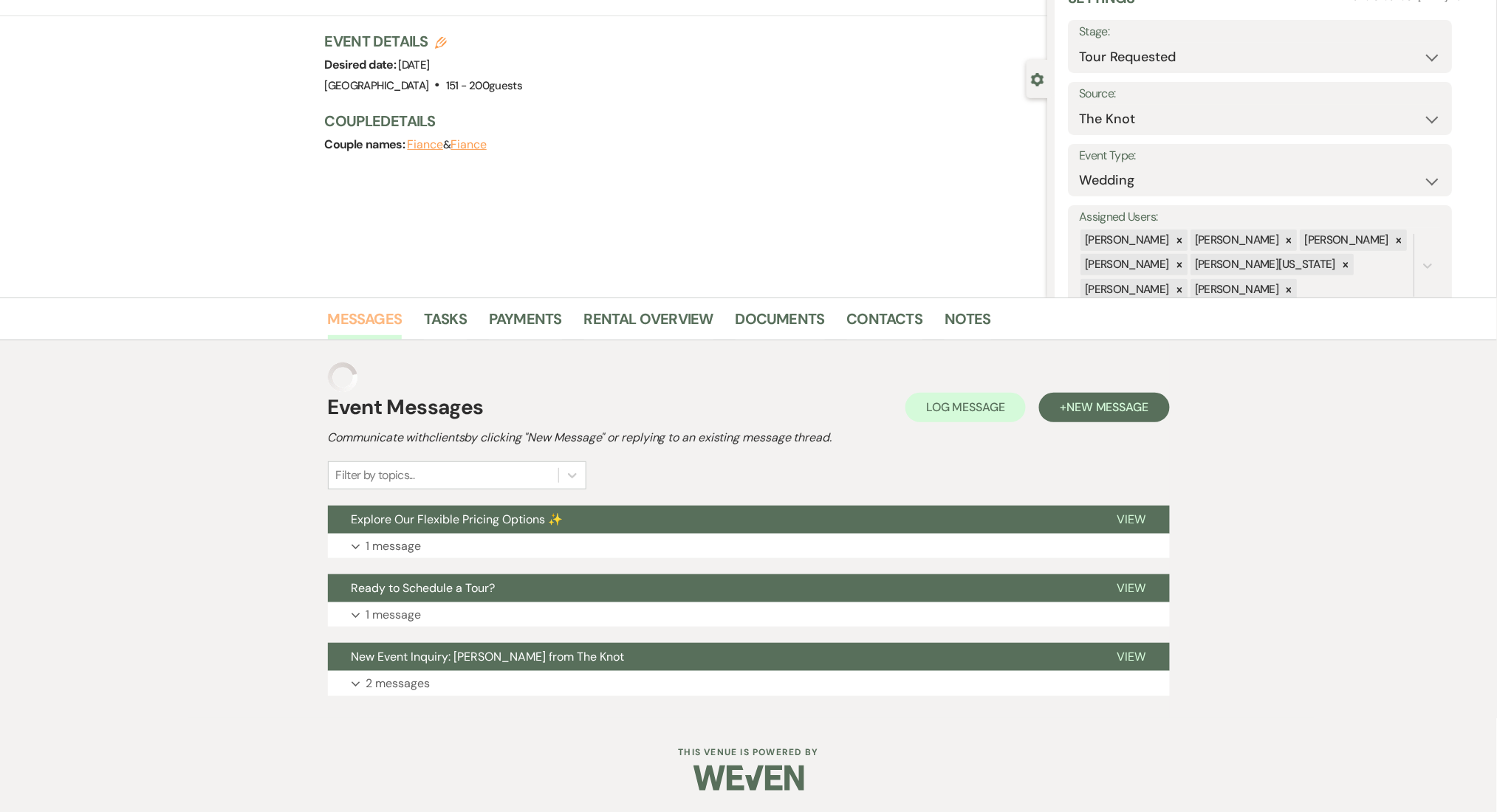
scroll to position [44, 0]
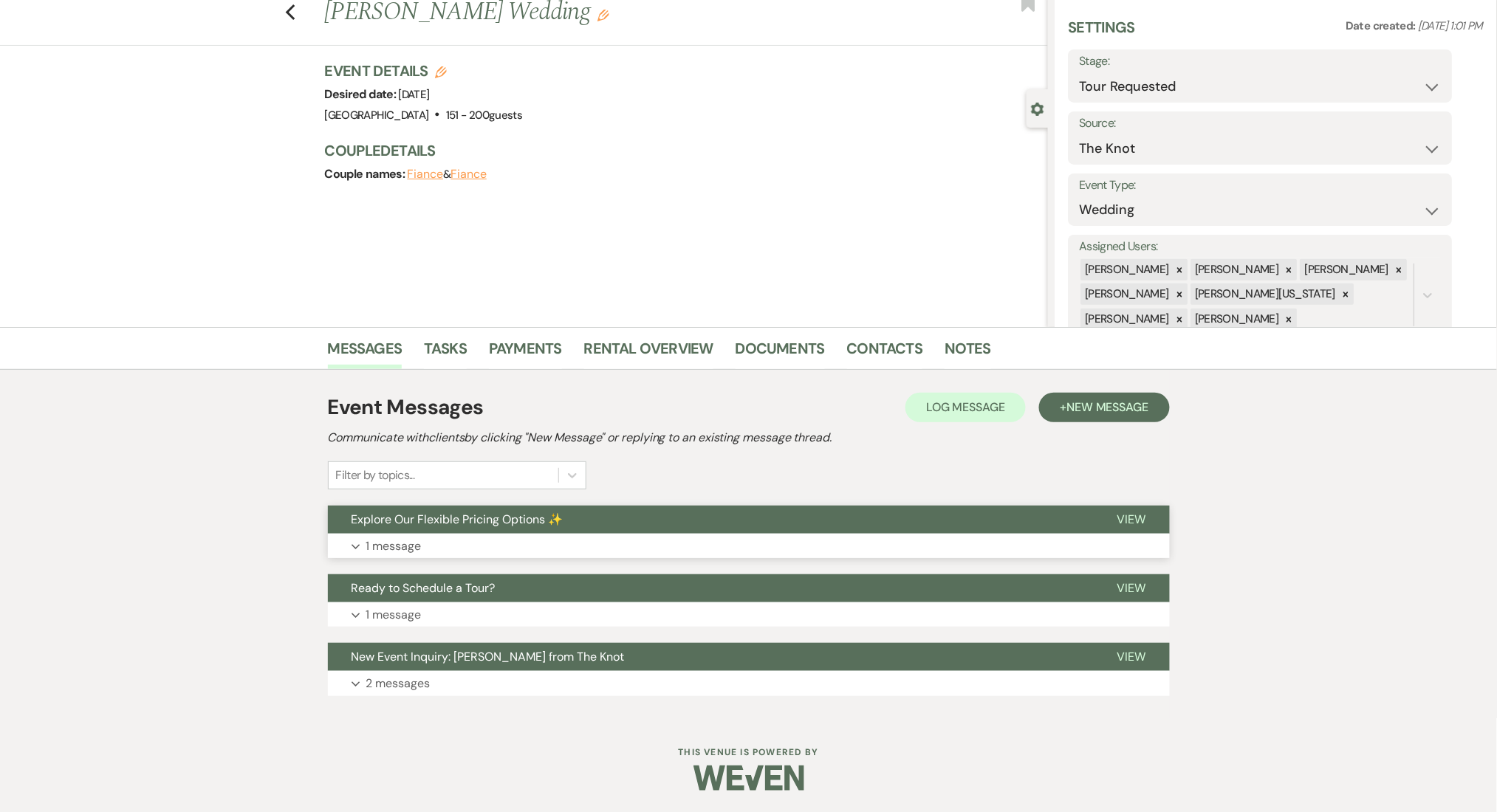
click at [583, 548] on button "Expand 1 message" at bounding box center [748, 546] width 842 height 25
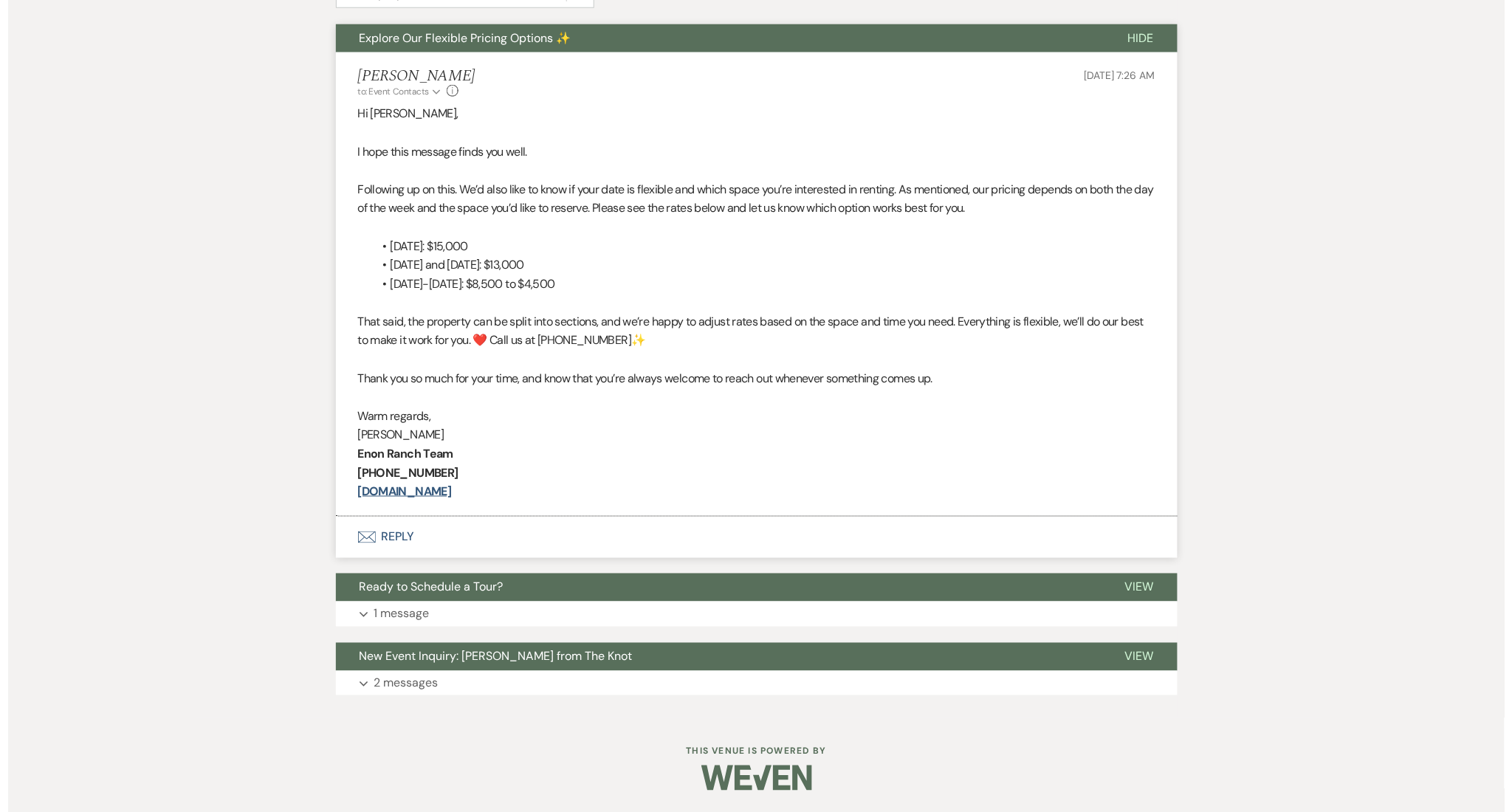
scroll to position [0, 0]
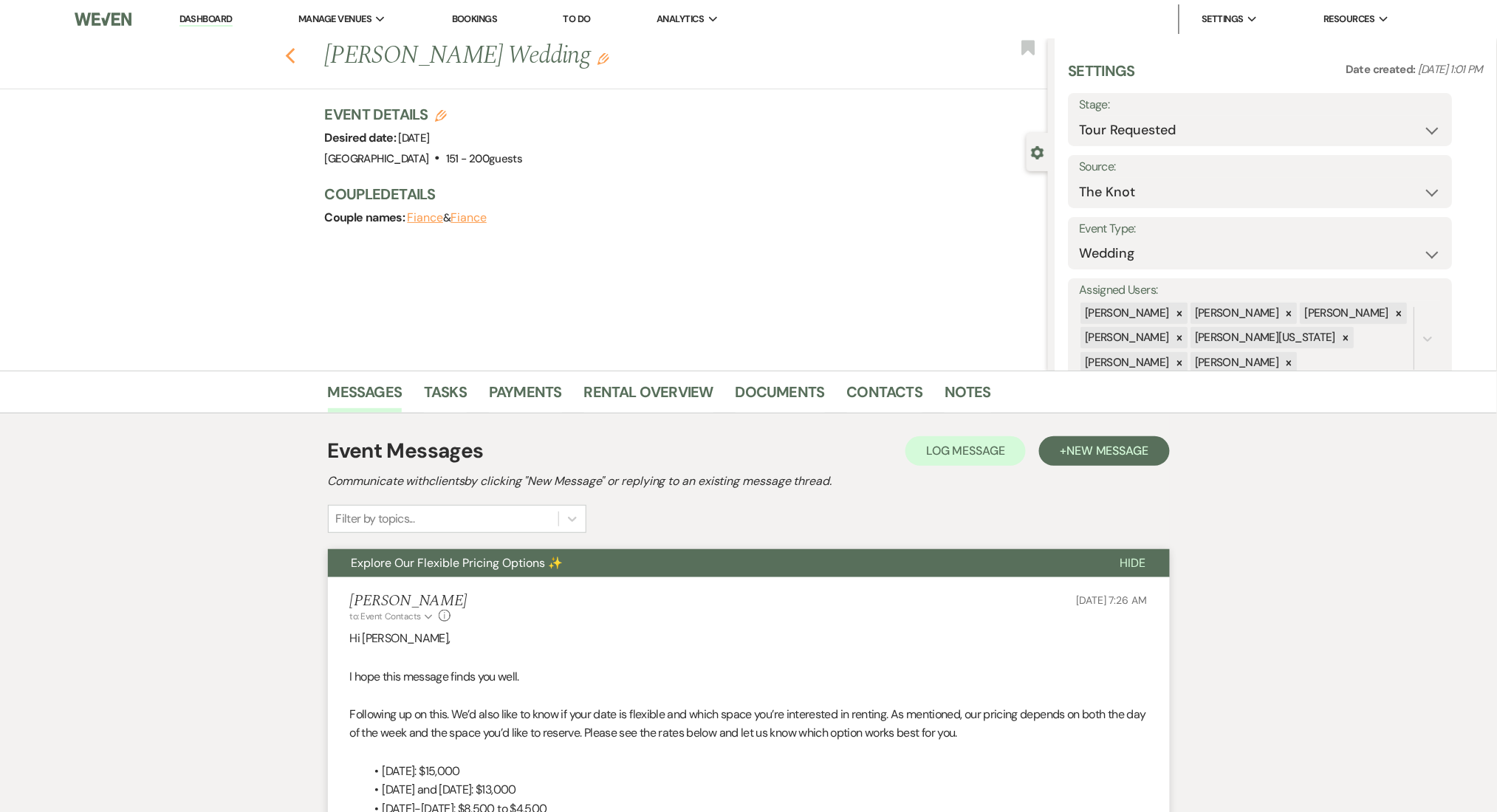
click at [296, 52] on icon "Previous" at bounding box center [291, 55] width 11 height 18
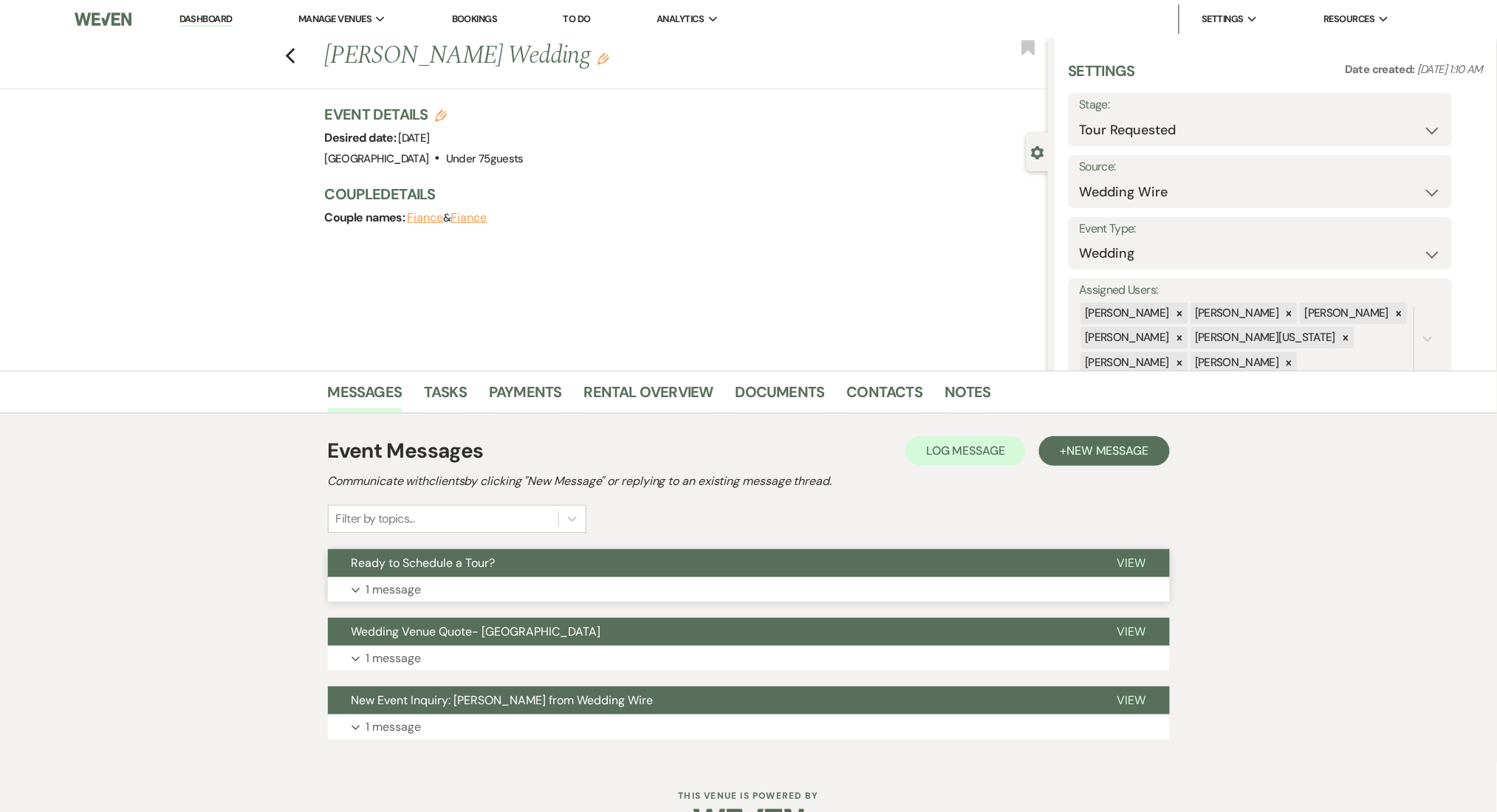
click at [568, 589] on button "Expand 1 message" at bounding box center [748, 589] width 842 height 25
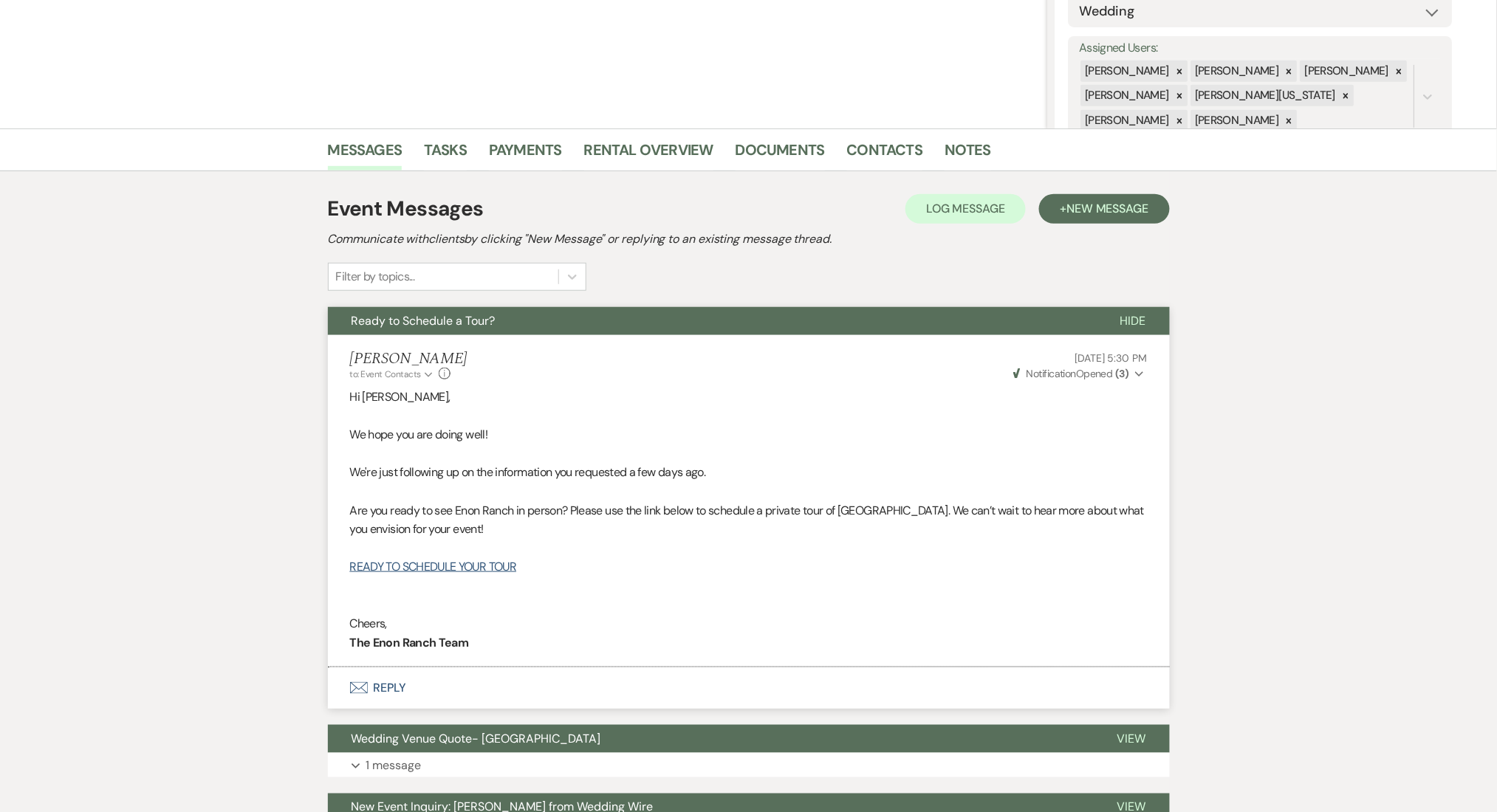
scroll to position [393, 0]
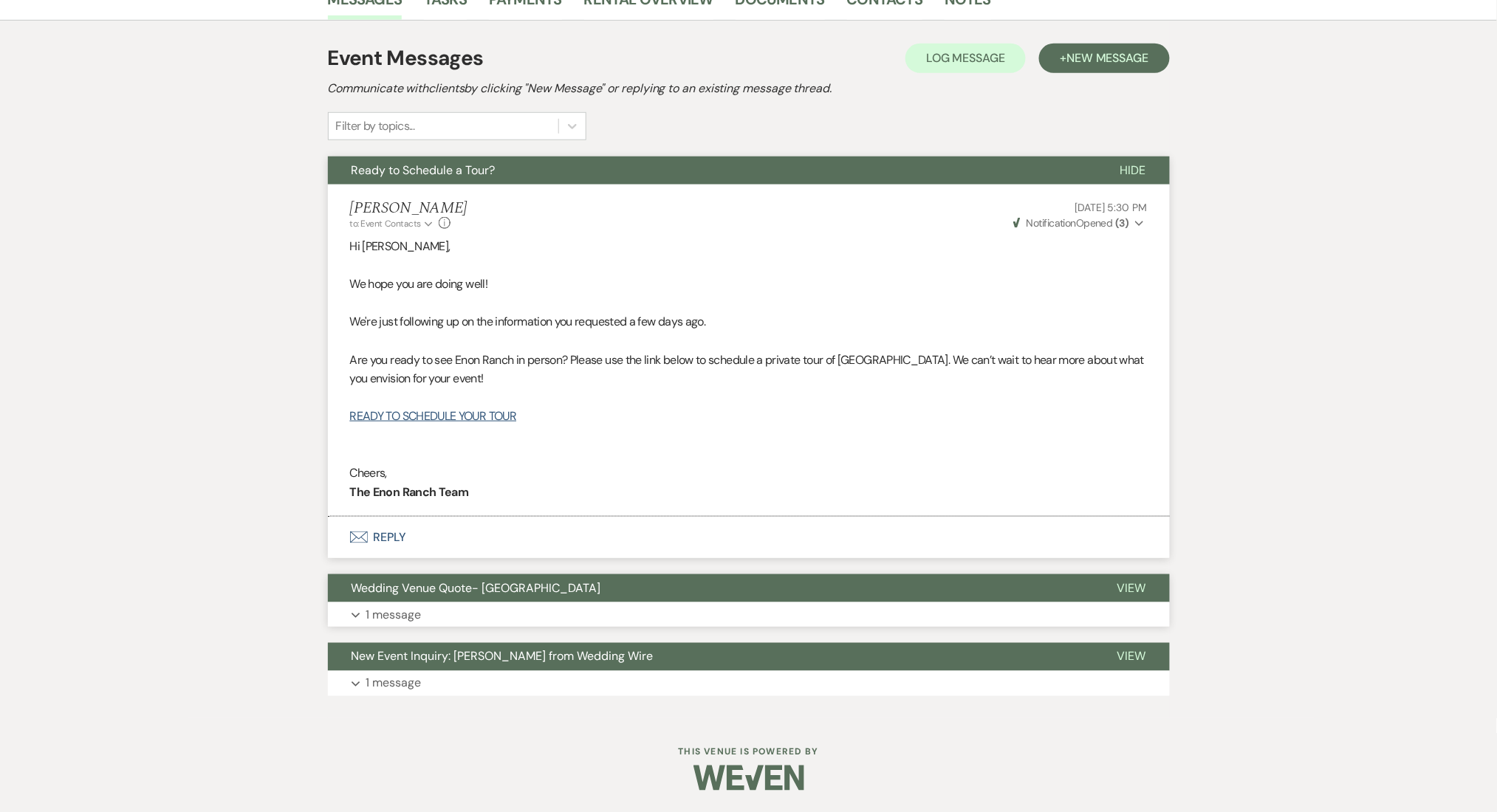
click at [594, 585] on button "Wedding Venue Quote- Enon Ranch" at bounding box center [711, 588] width 766 height 28
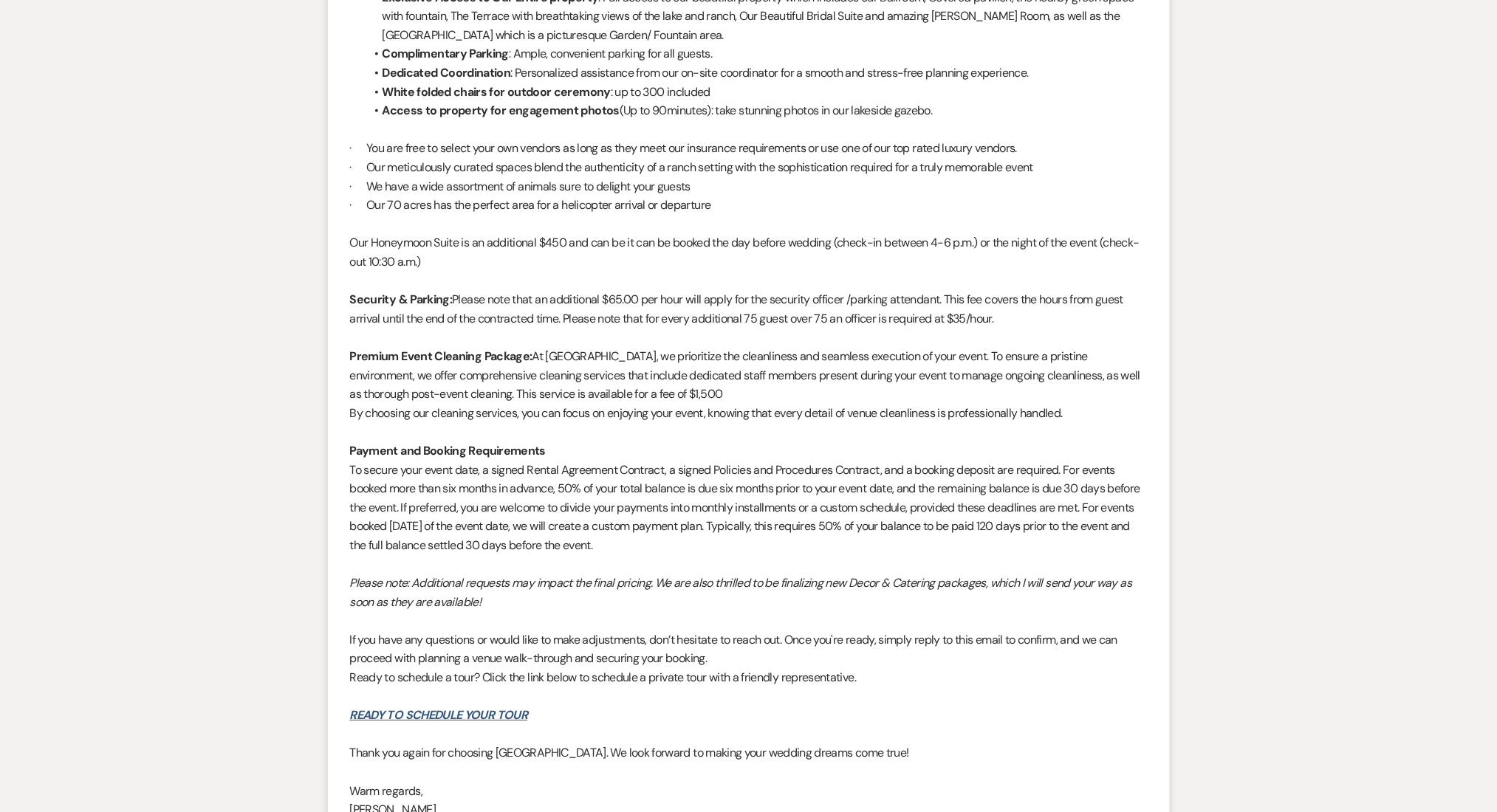
scroll to position [1780, 0]
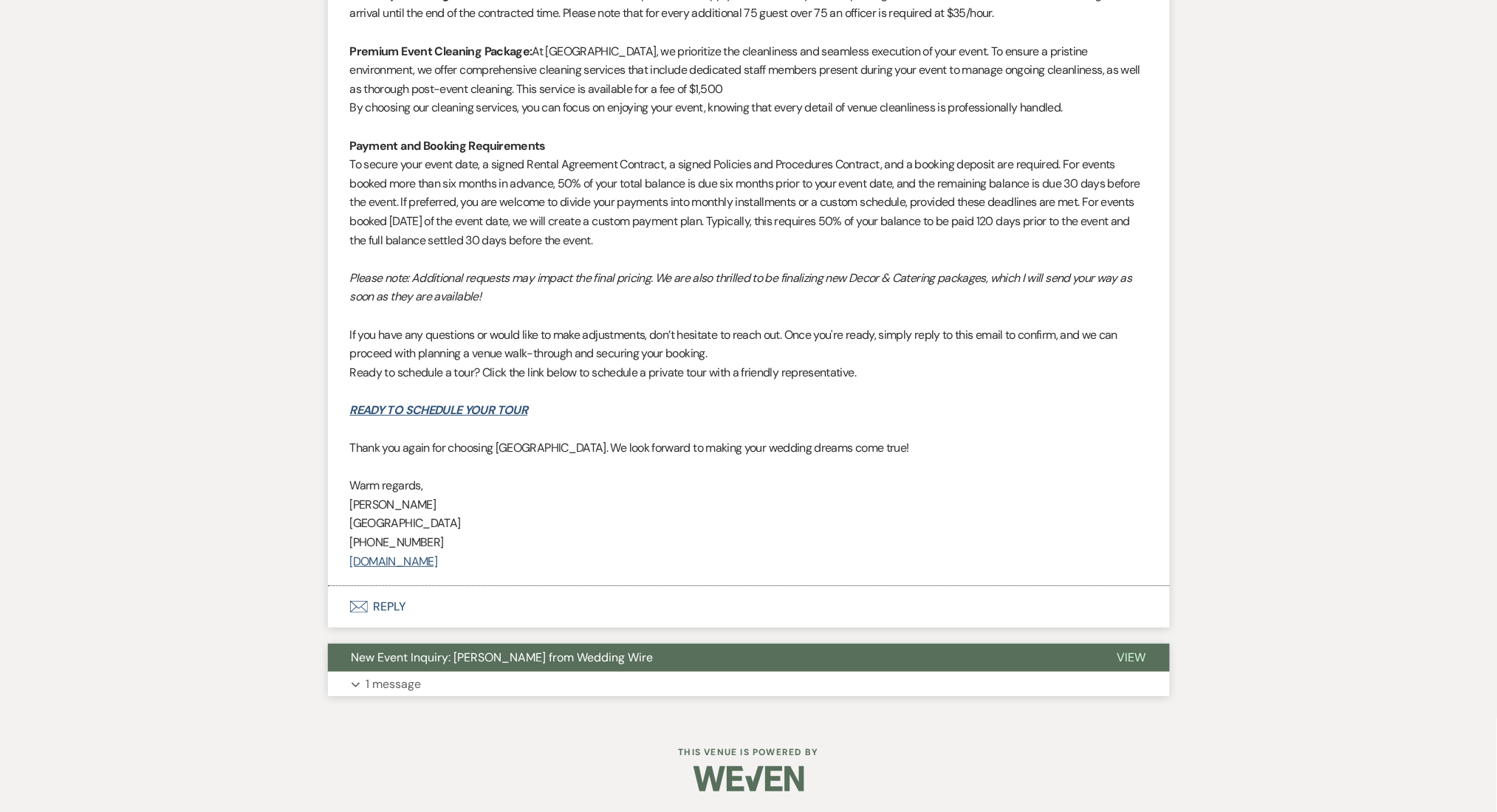
click at [585, 660] on span "New Event Inquiry: Tiffany McKitrick from Wedding Wire" at bounding box center [503, 657] width 302 height 15
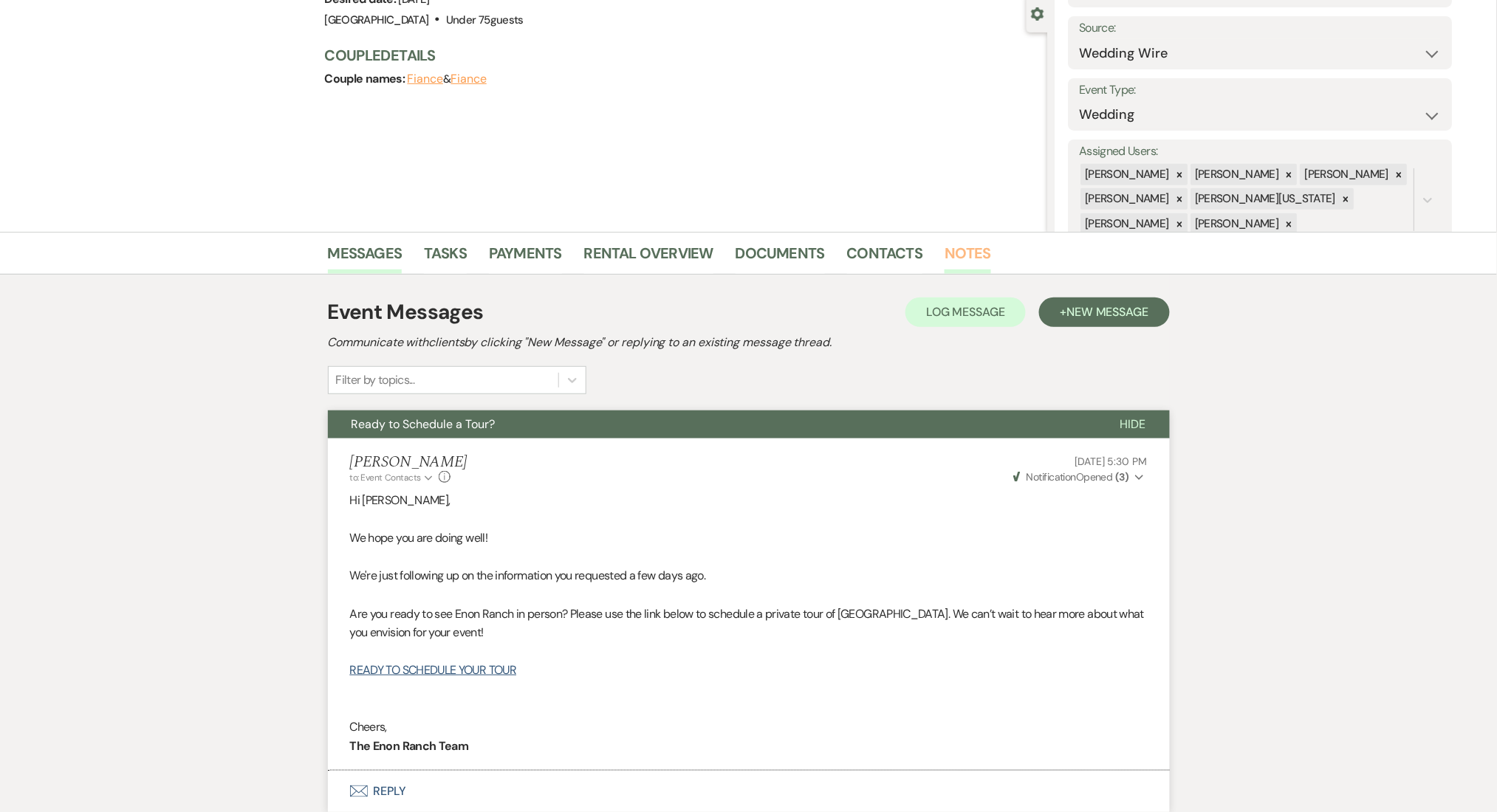
scroll to position [0, 0]
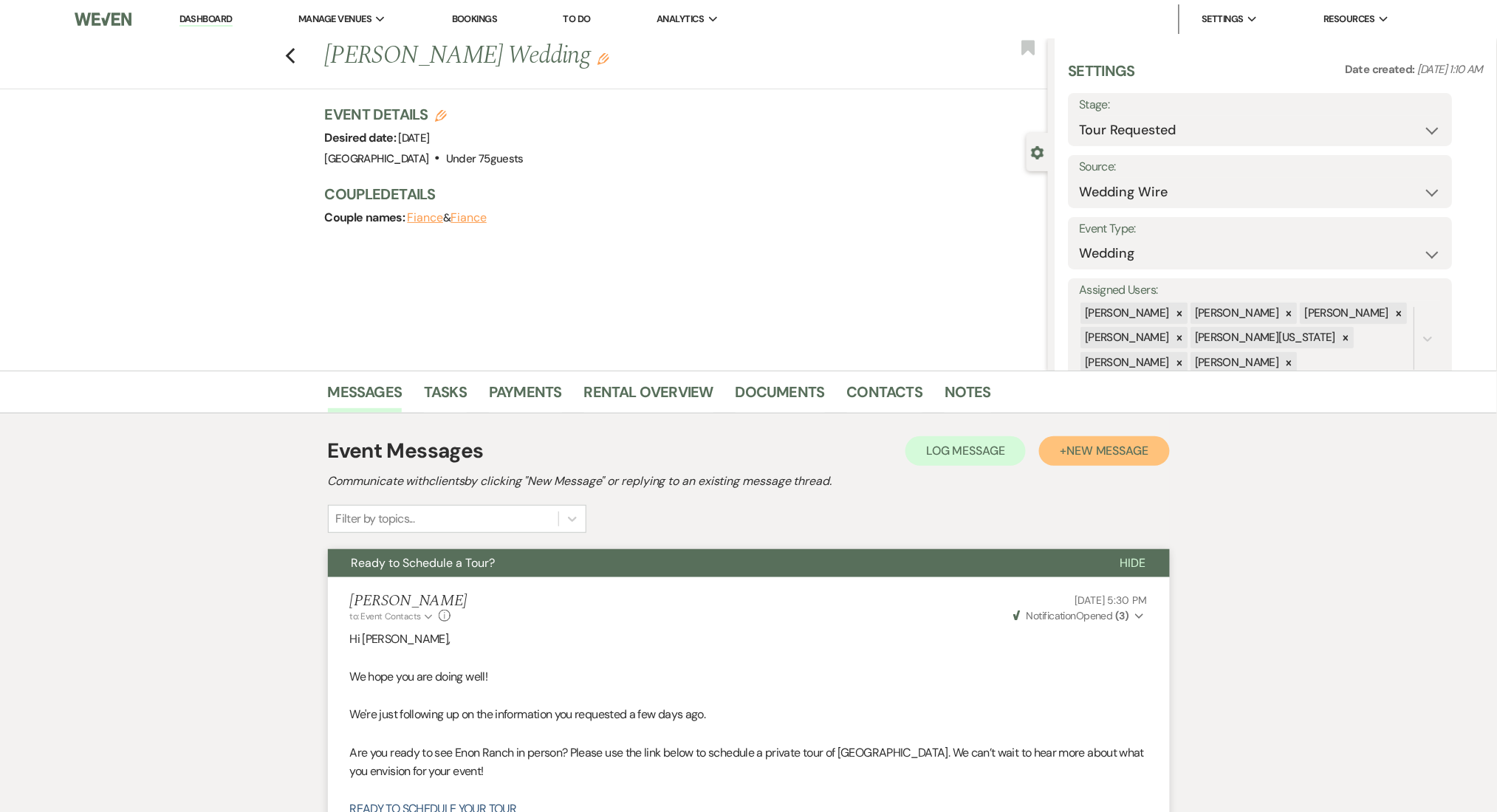
click at [1079, 436] on button "+ New Message" at bounding box center [1104, 451] width 130 height 29
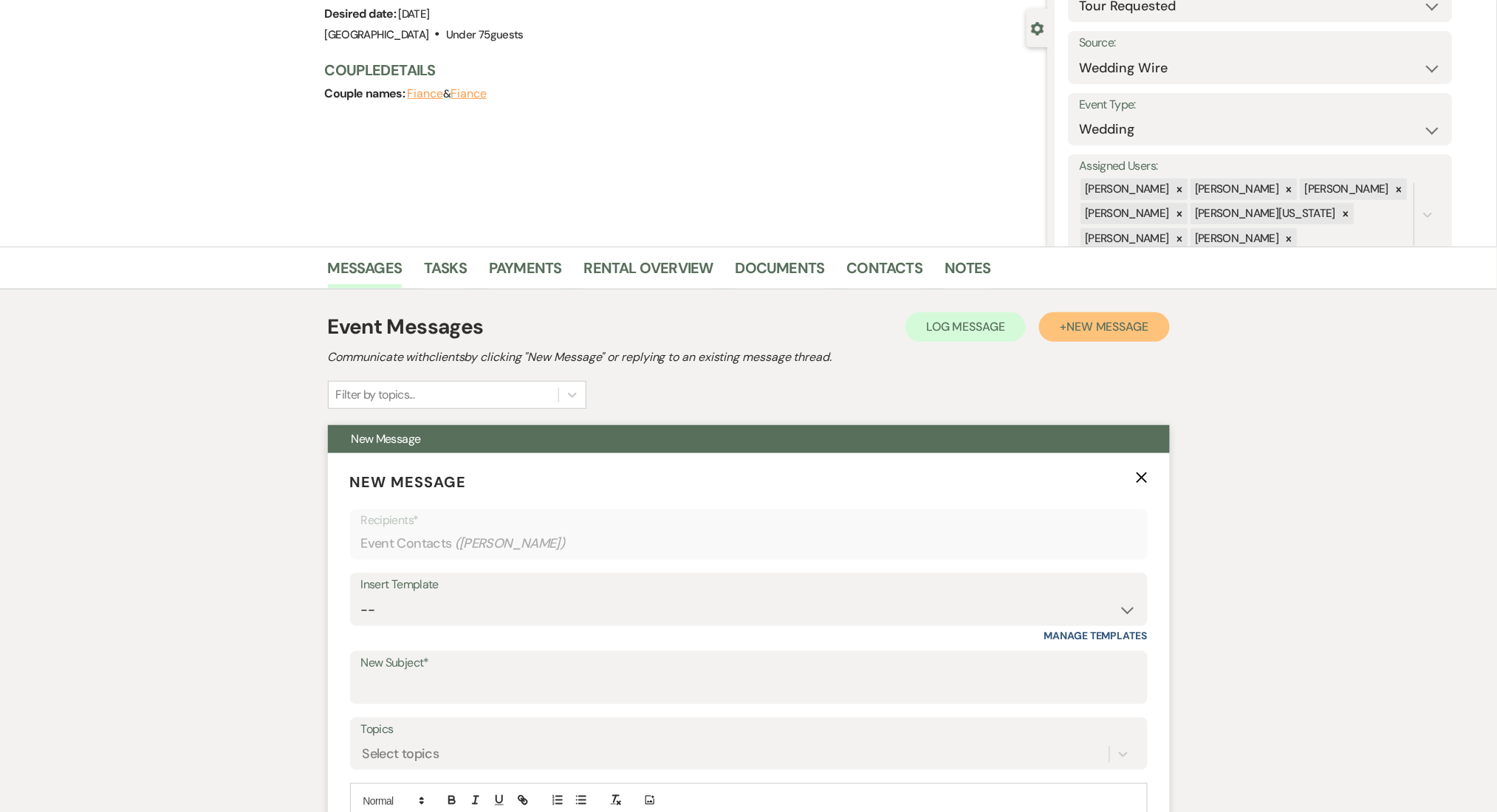
scroll to position [394, 0]
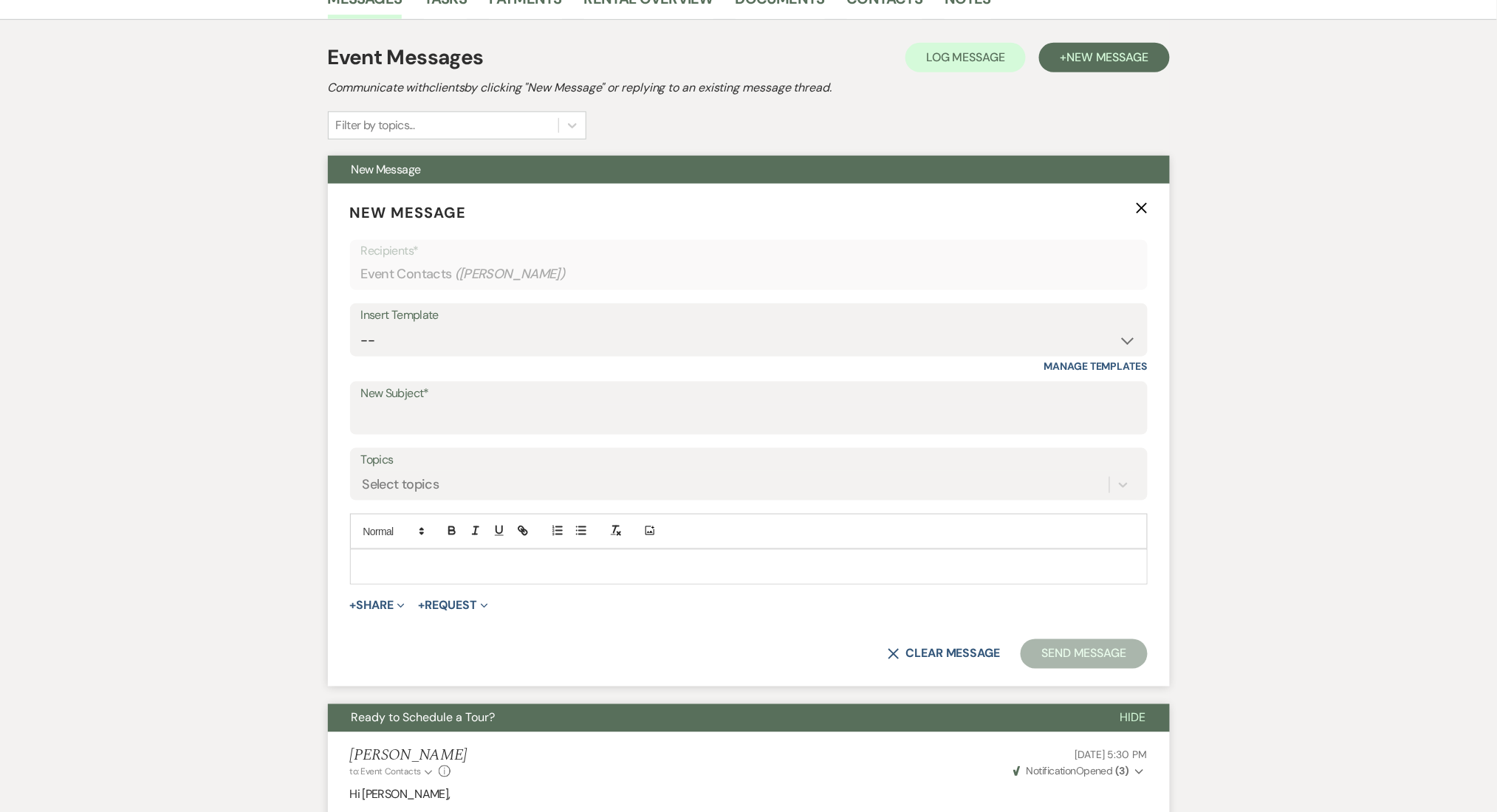
click at [418, 547] on div "Add Photo" at bounding box center [748, 532] width 798 height 35
click at [412, 567] on p at bounding box center [748, 566] width 774 height 16
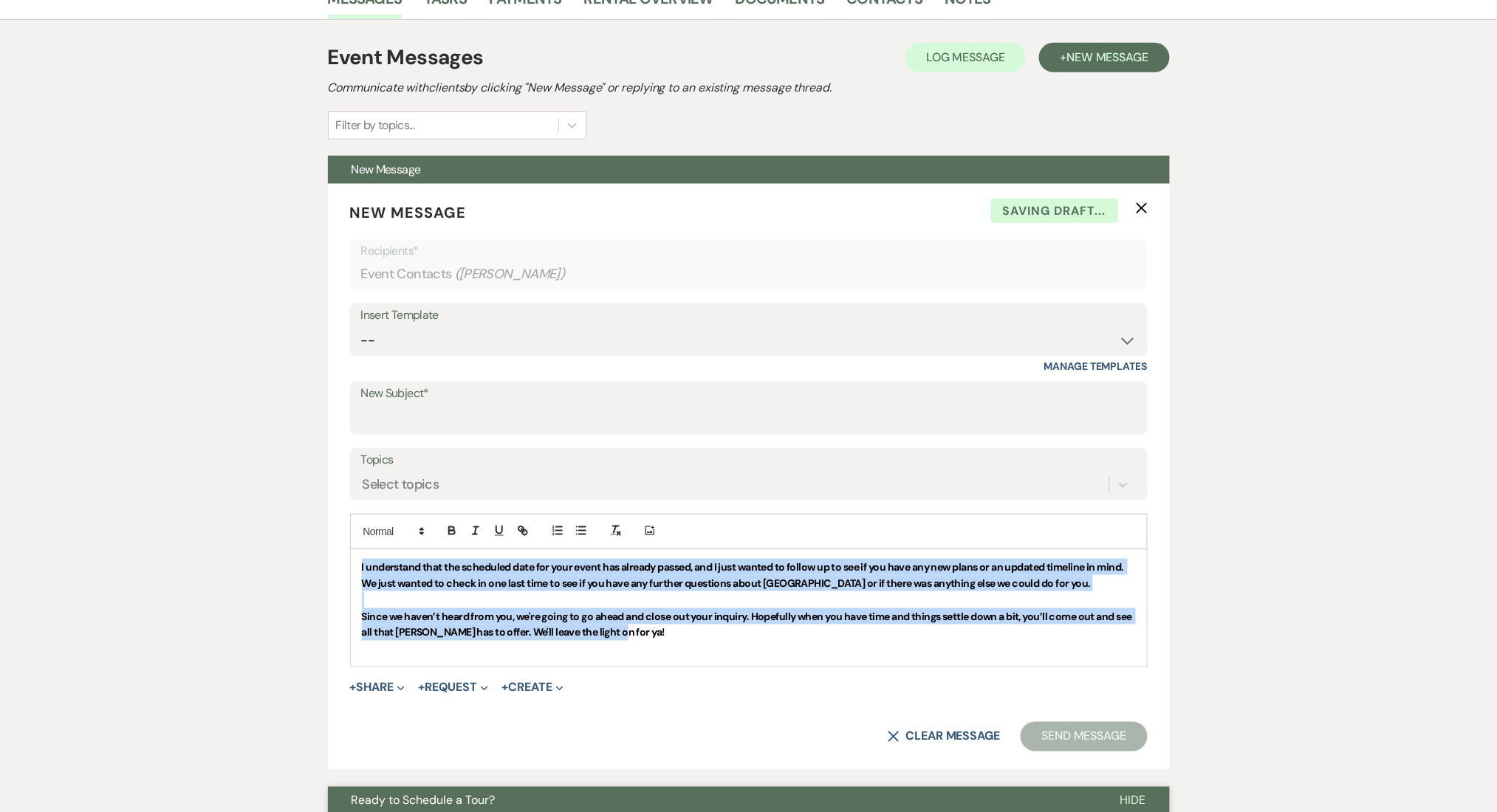
drag, startPoint x: 669, startPoint y: 635, endPoint x: 264, endPoint y: 549, distance: 414.0
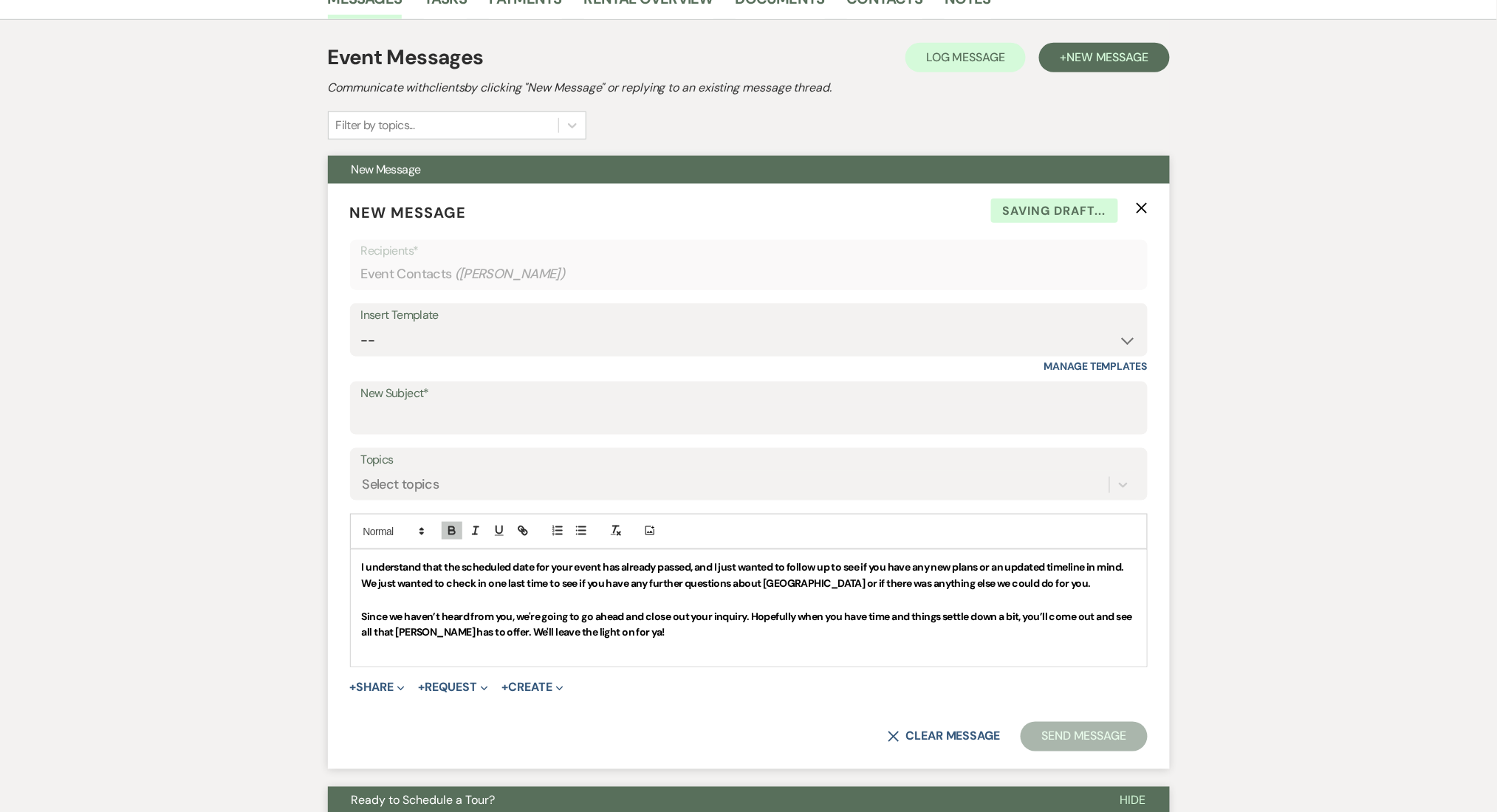
click at [463, 529] on div at bounding box center [487, 531] width 95 height 22
click at [452, 527] on icon "button" at bounding box center [452, 530] width 13 height 13
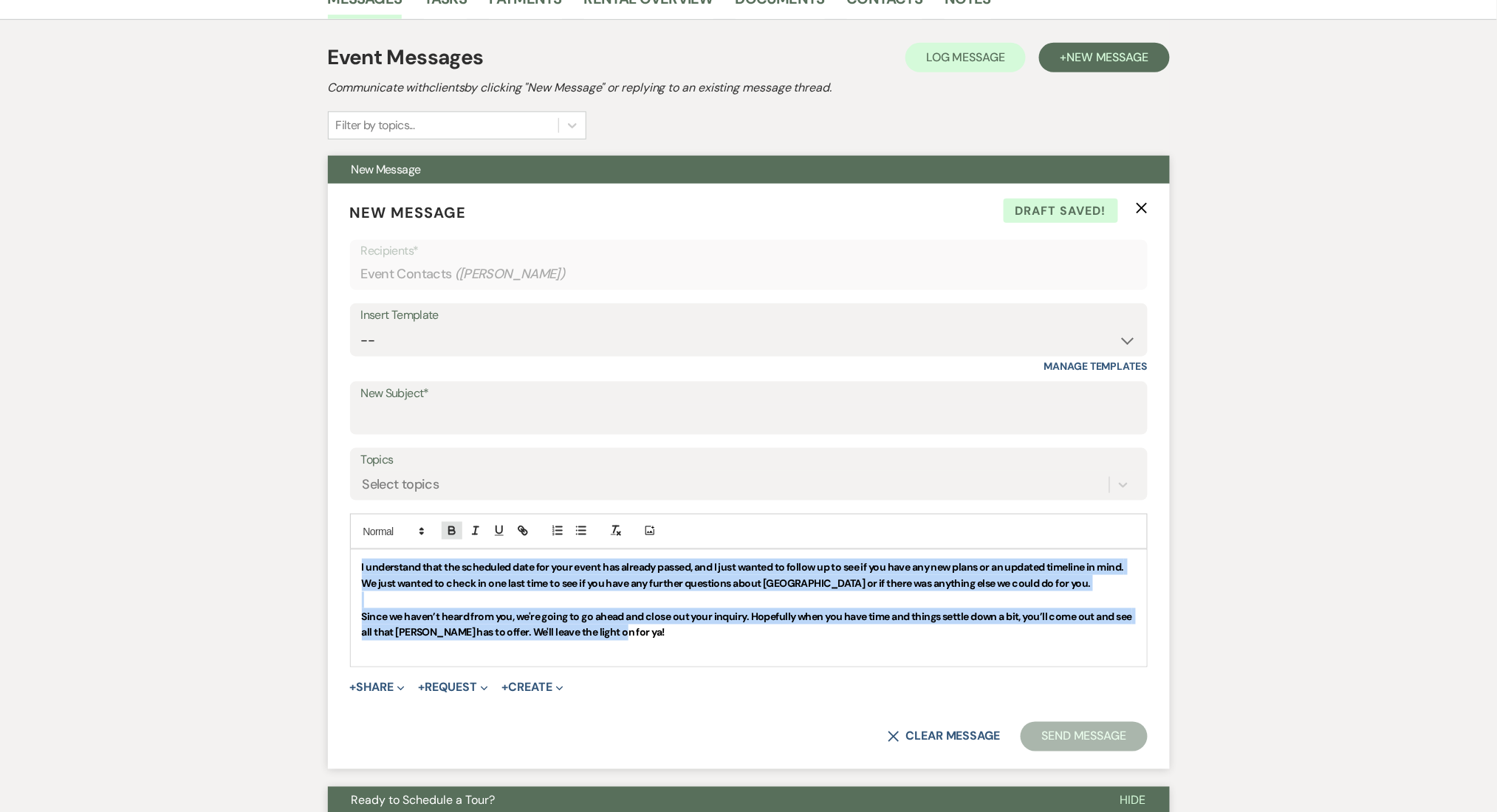
click at [459, 523] on button "button" at bounding box center [452, 530] width 21 height 18
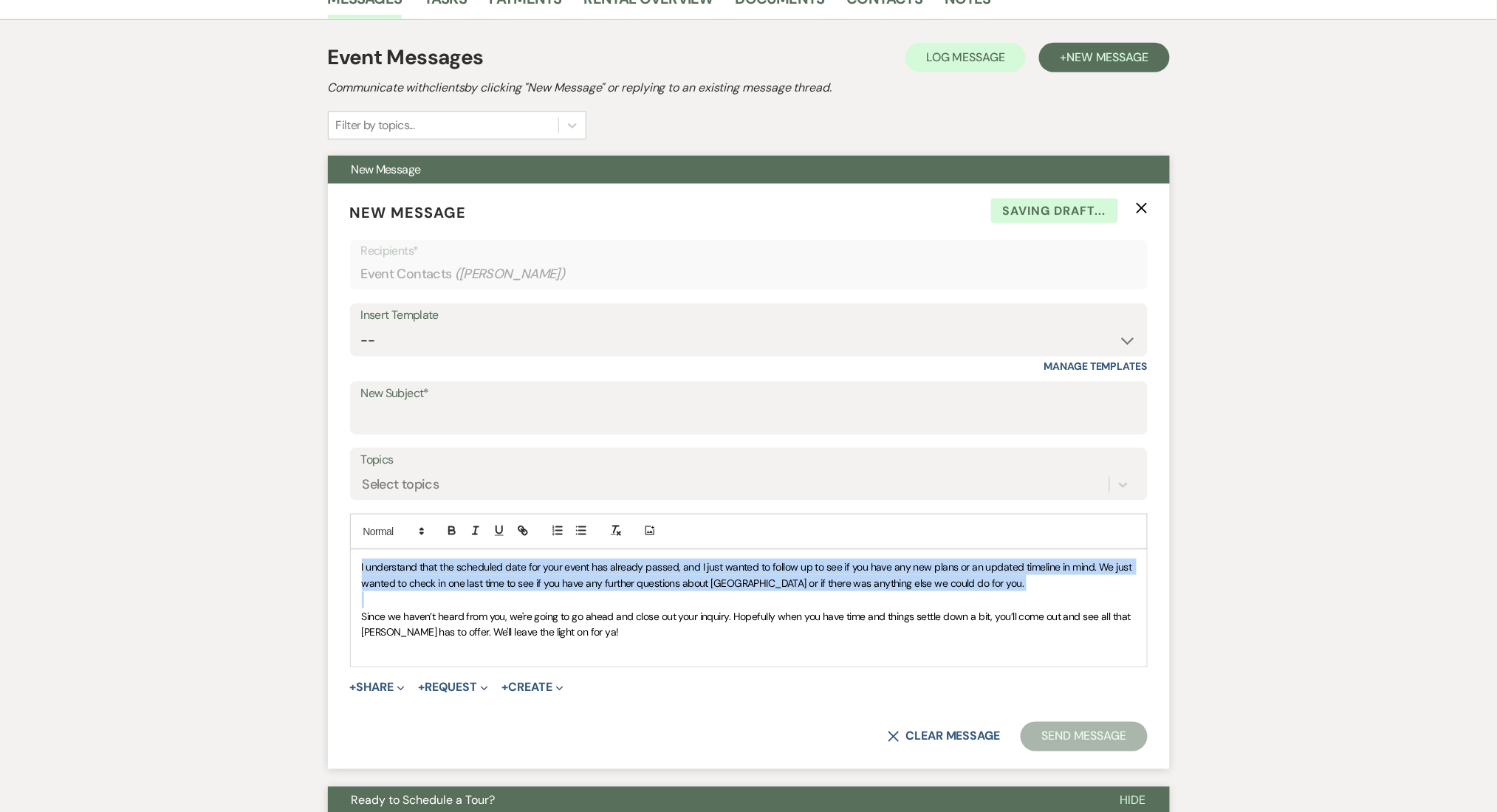
click at [557, 580] on span "I understand that the scheduled date for your event has already passed, and I j…" at bounding box center [748, 575] width 772 height 29
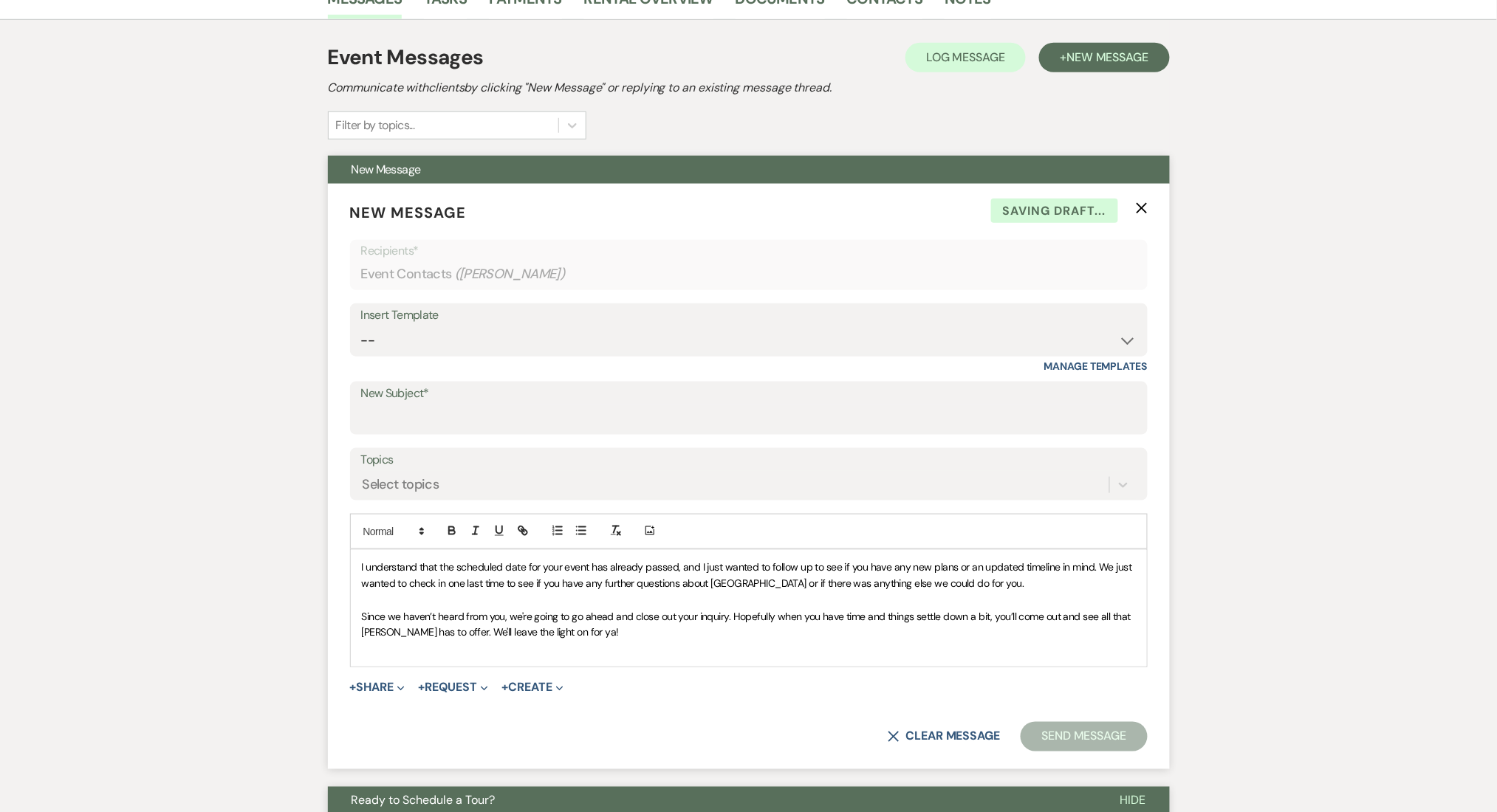
click at [358, 567] on div "I understand that the scheduled date for your event has already passed, and I j…" at bounding box center [748, 608] width 796 height 116
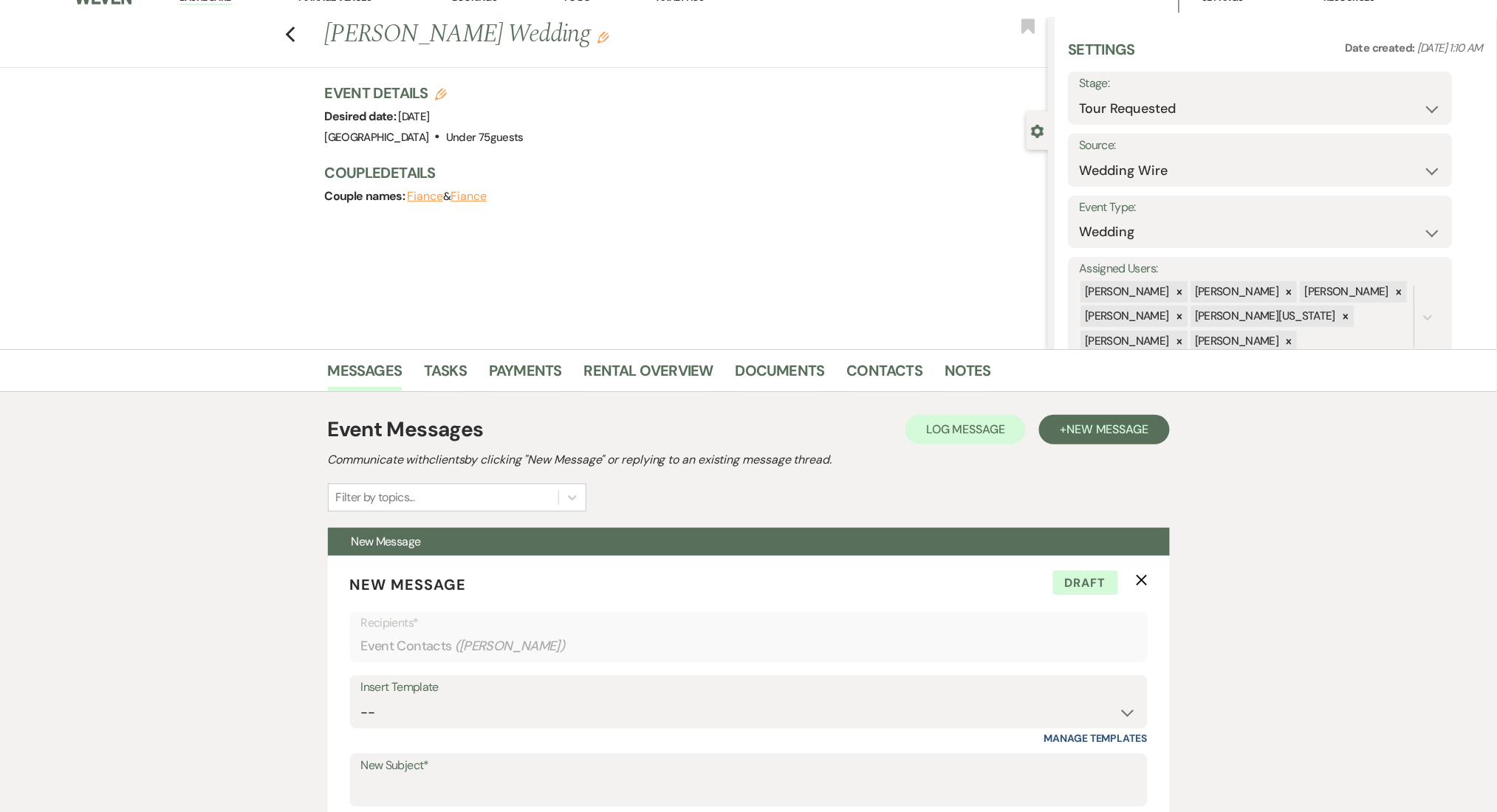
scroll to position [0, 0]
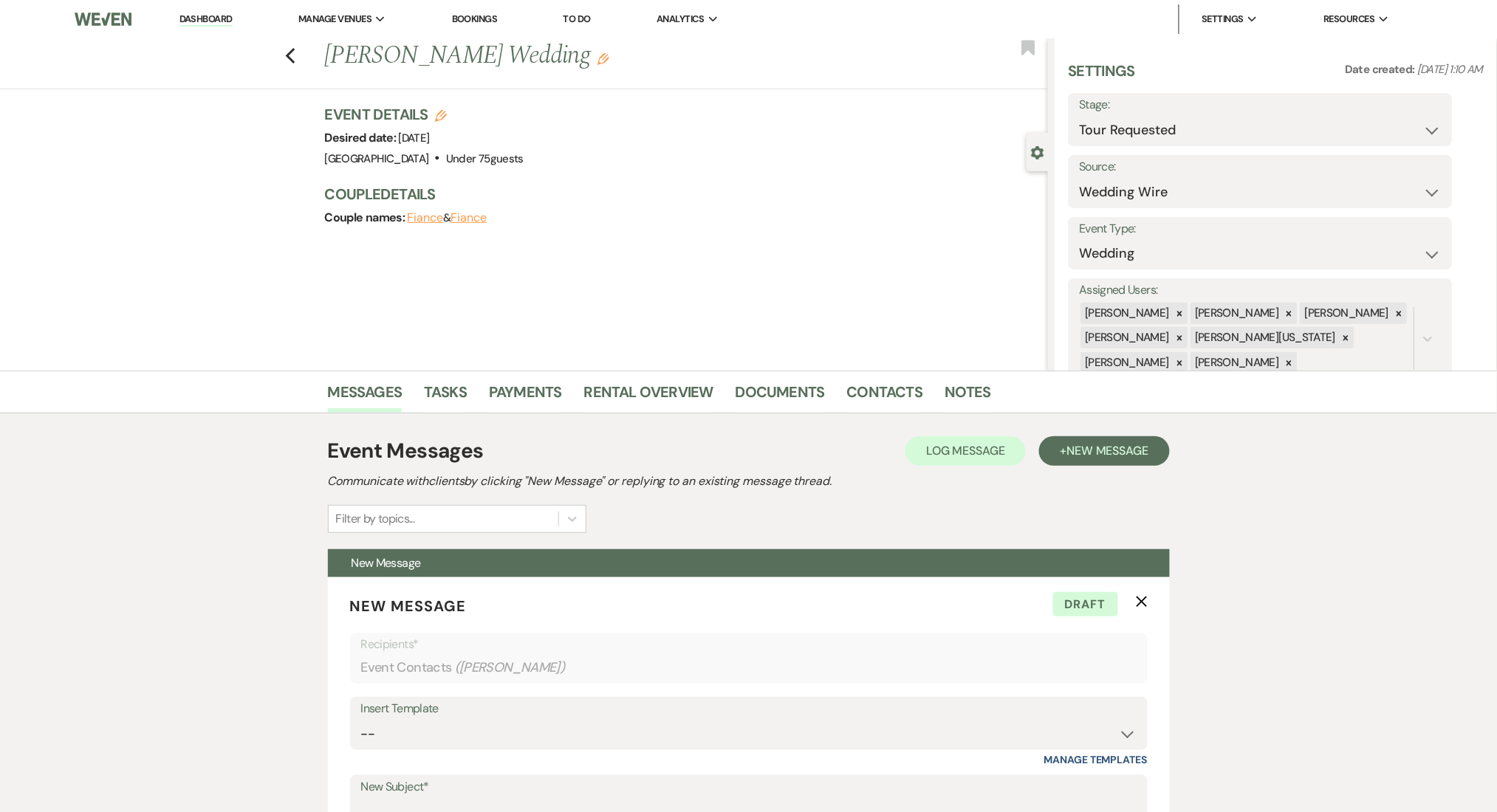
click at [984, 394] on li "Notes" at bounding box center [978, 395] width 69 height 35
click at [951, 398] on link "Notes" at bounding box center [967, 396] width 46 height 32
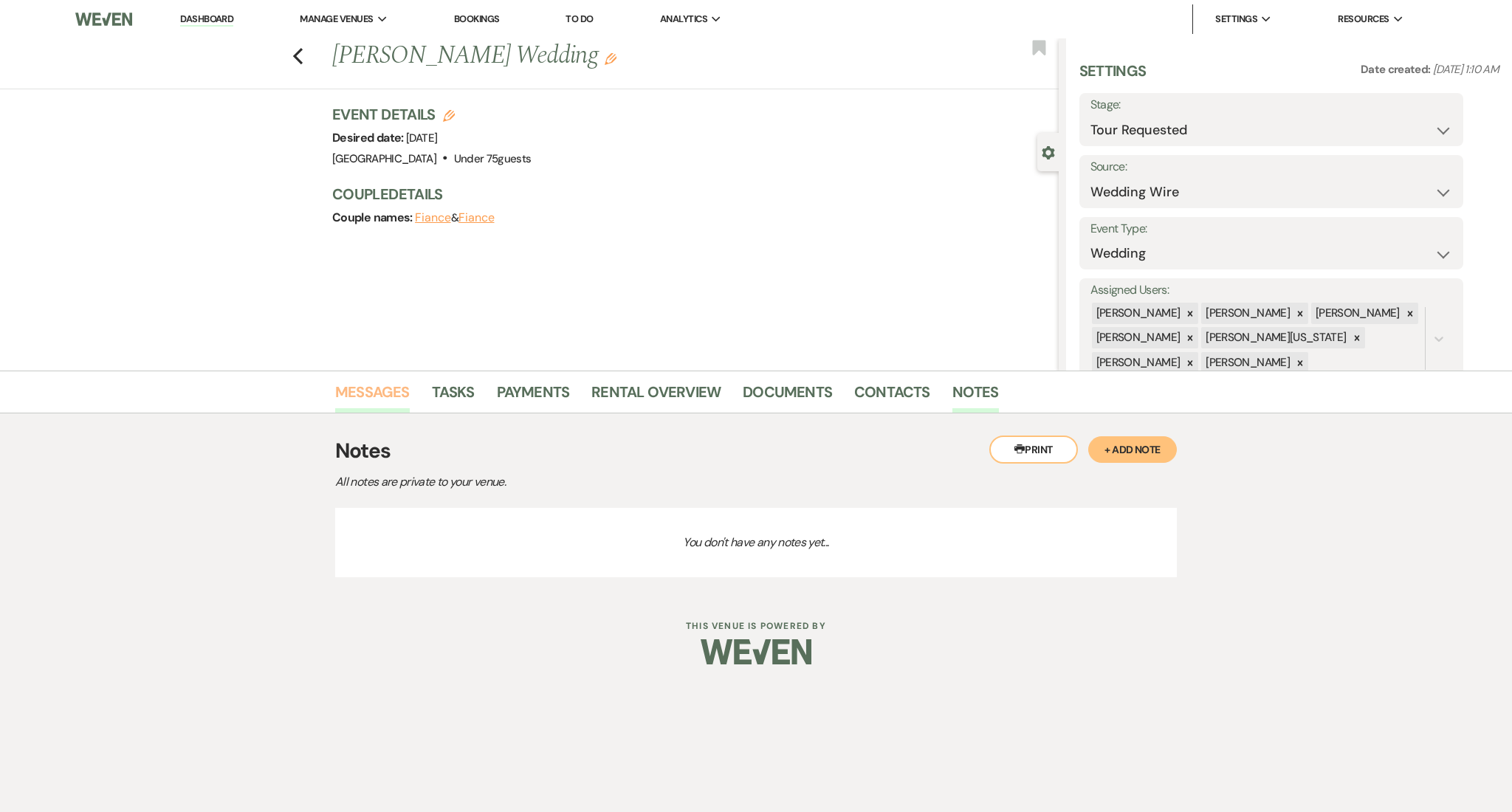
click at [363, 389] on link "Messages" at bounding box center [372, 396] width 75 height 32
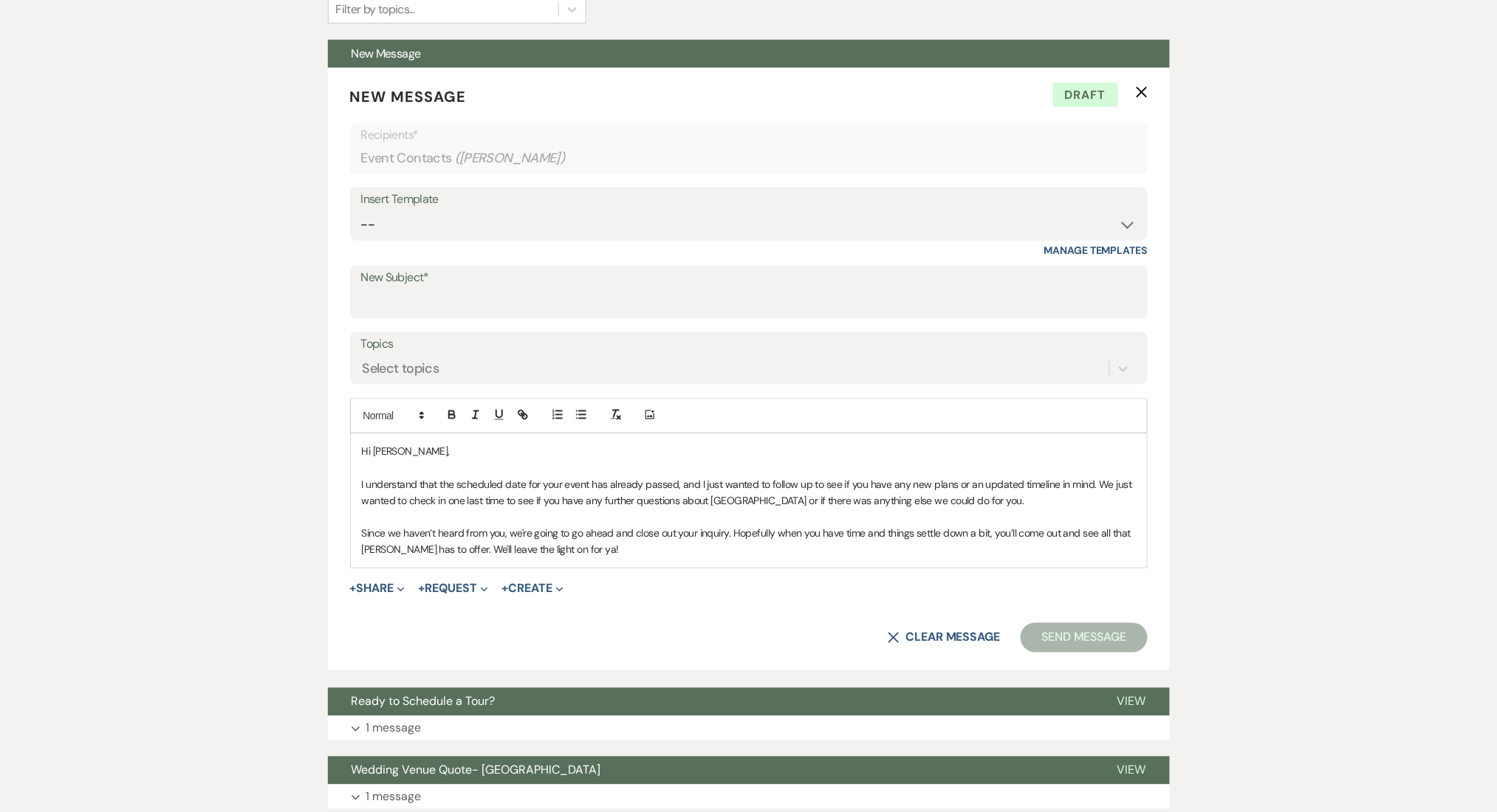
scroll to position [492, 0]
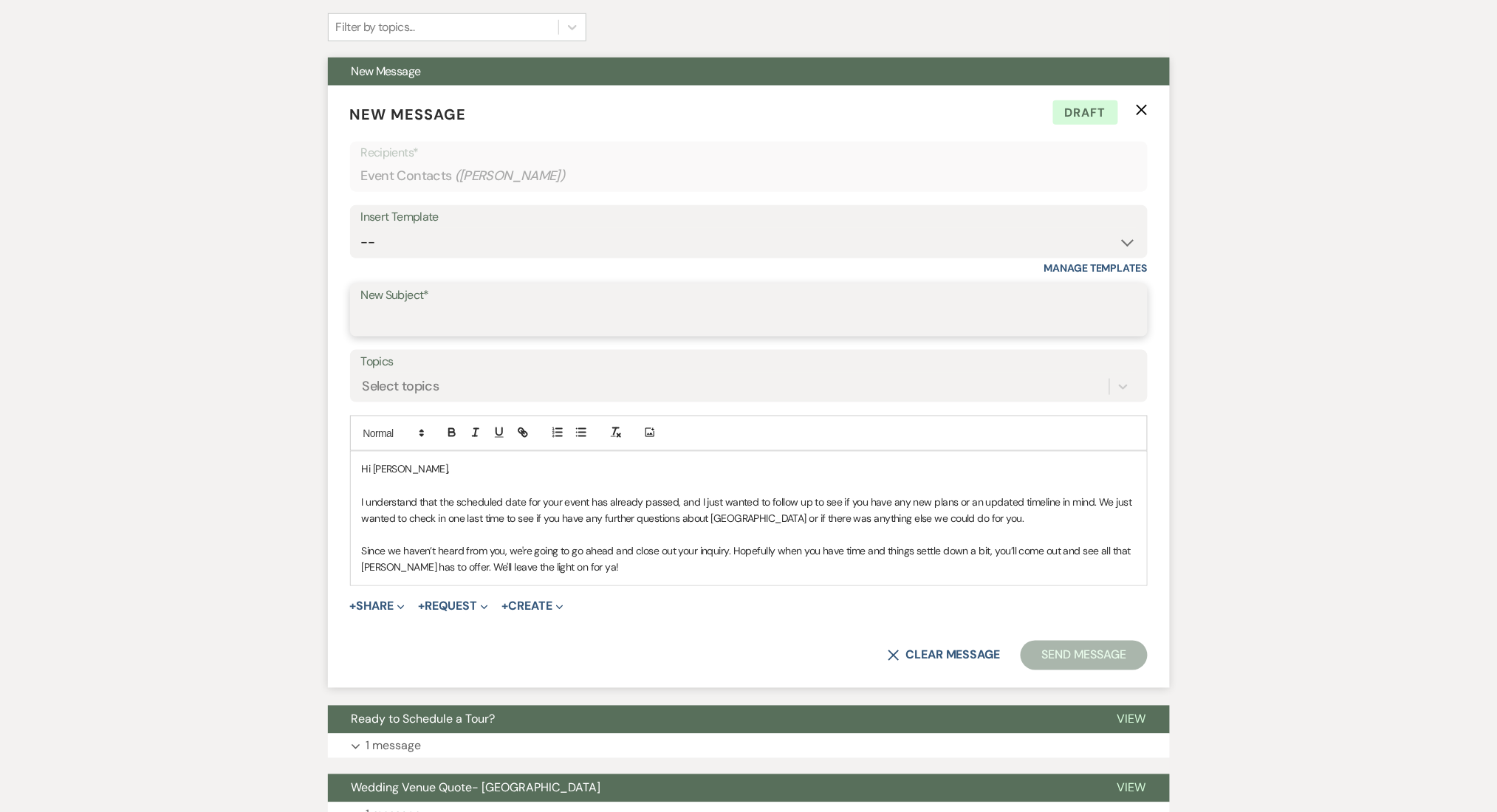
click at [406, 317] on input "New Subject*" at bounding box center [748, 320] width 775 height 29
paste input "✨"
type input "New Plans? ✨"
click at [667, 572] on p "Since we haven’t heard from you, we're going to go ahead and close out your inq…" at bounding box center [748, 559] width 774 height 33
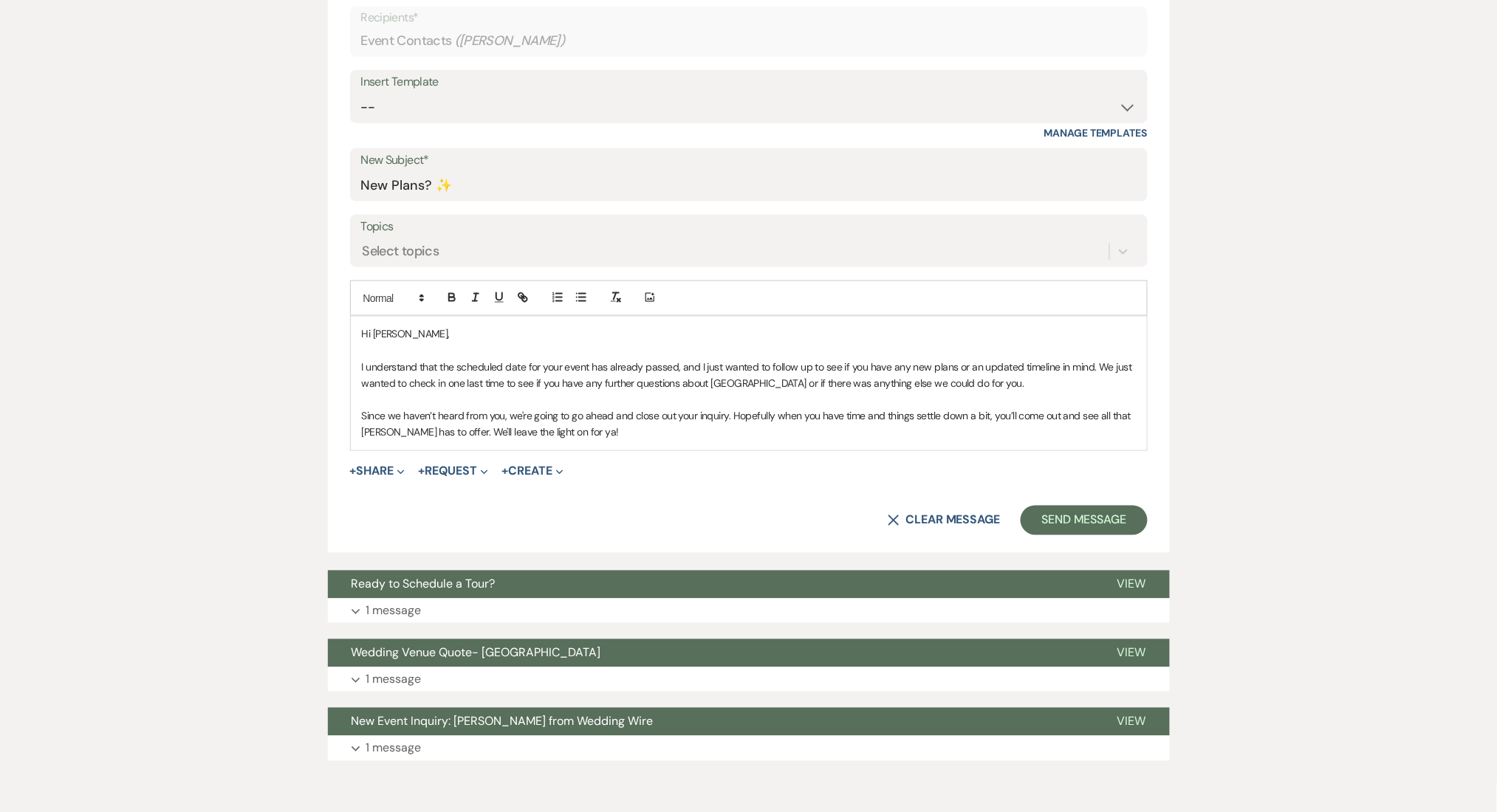
scroll to position [692, 0]
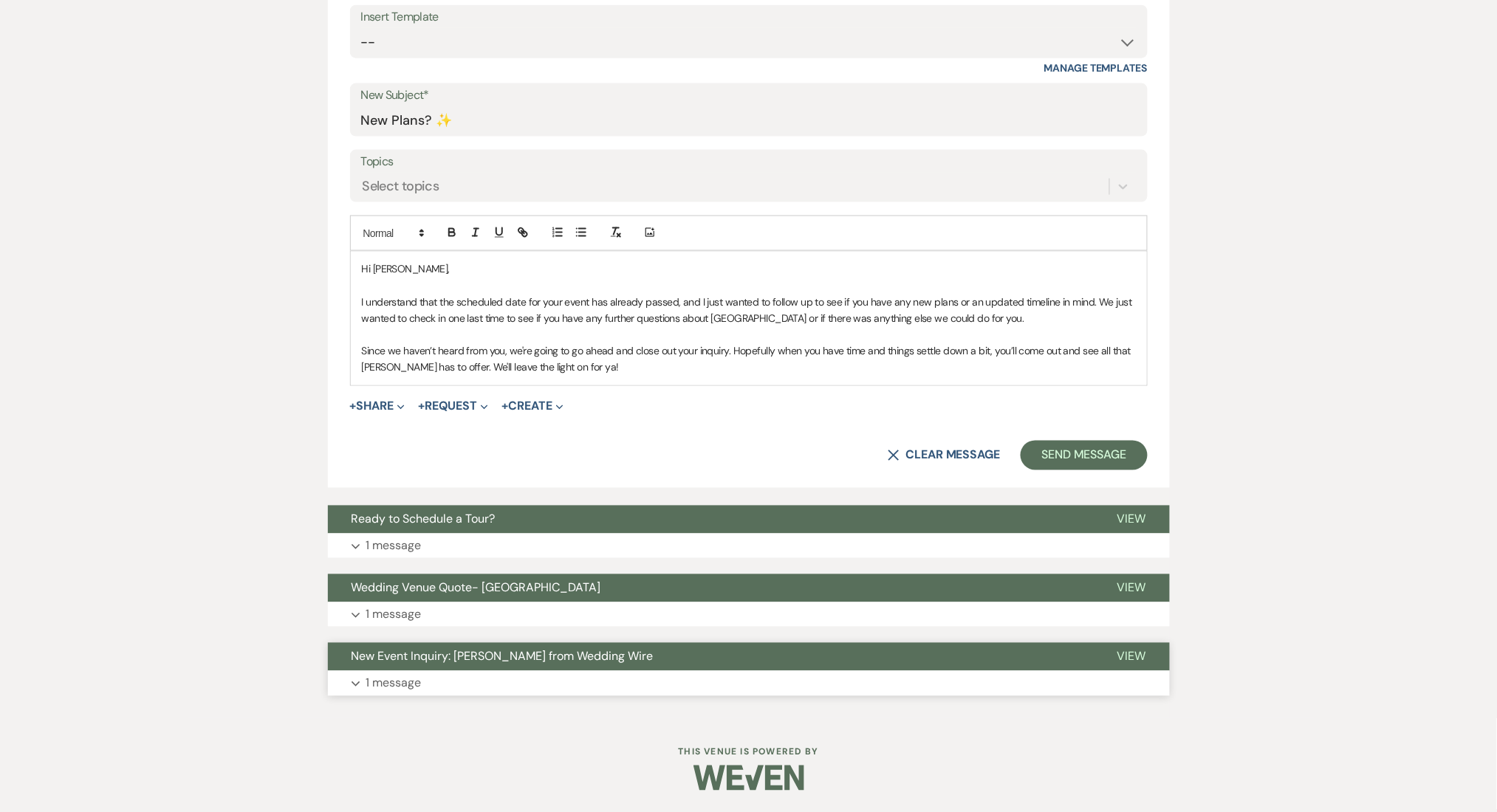
click at [358, 650] on span "New Event Inquiry: Tiffany McKitrick from Wedding Wire" at bounding box center [503, 656] width 302 height 15
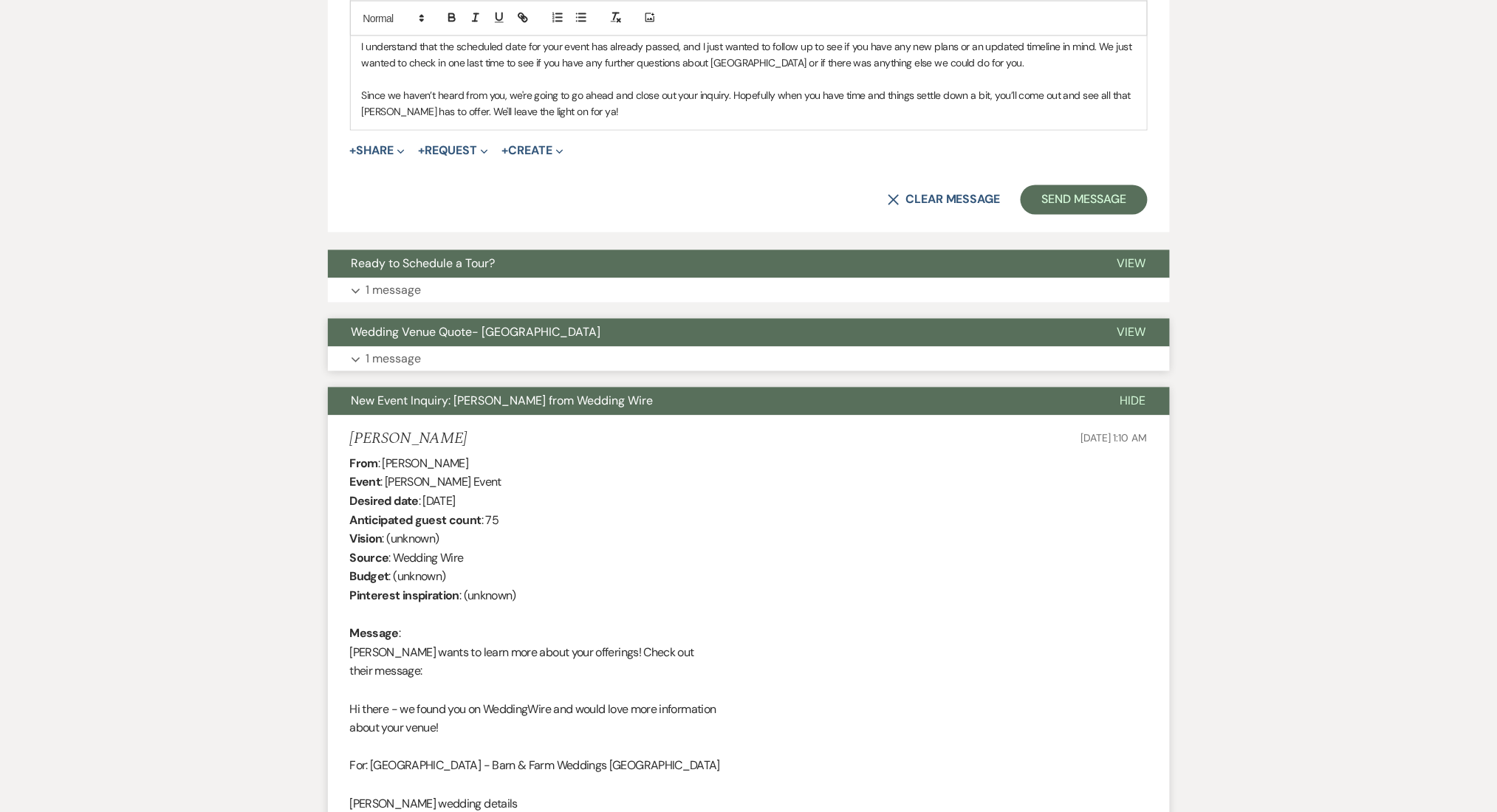
click at [378, 350] on p "1 message" at bounding box center [394, 359] width 56 height 19
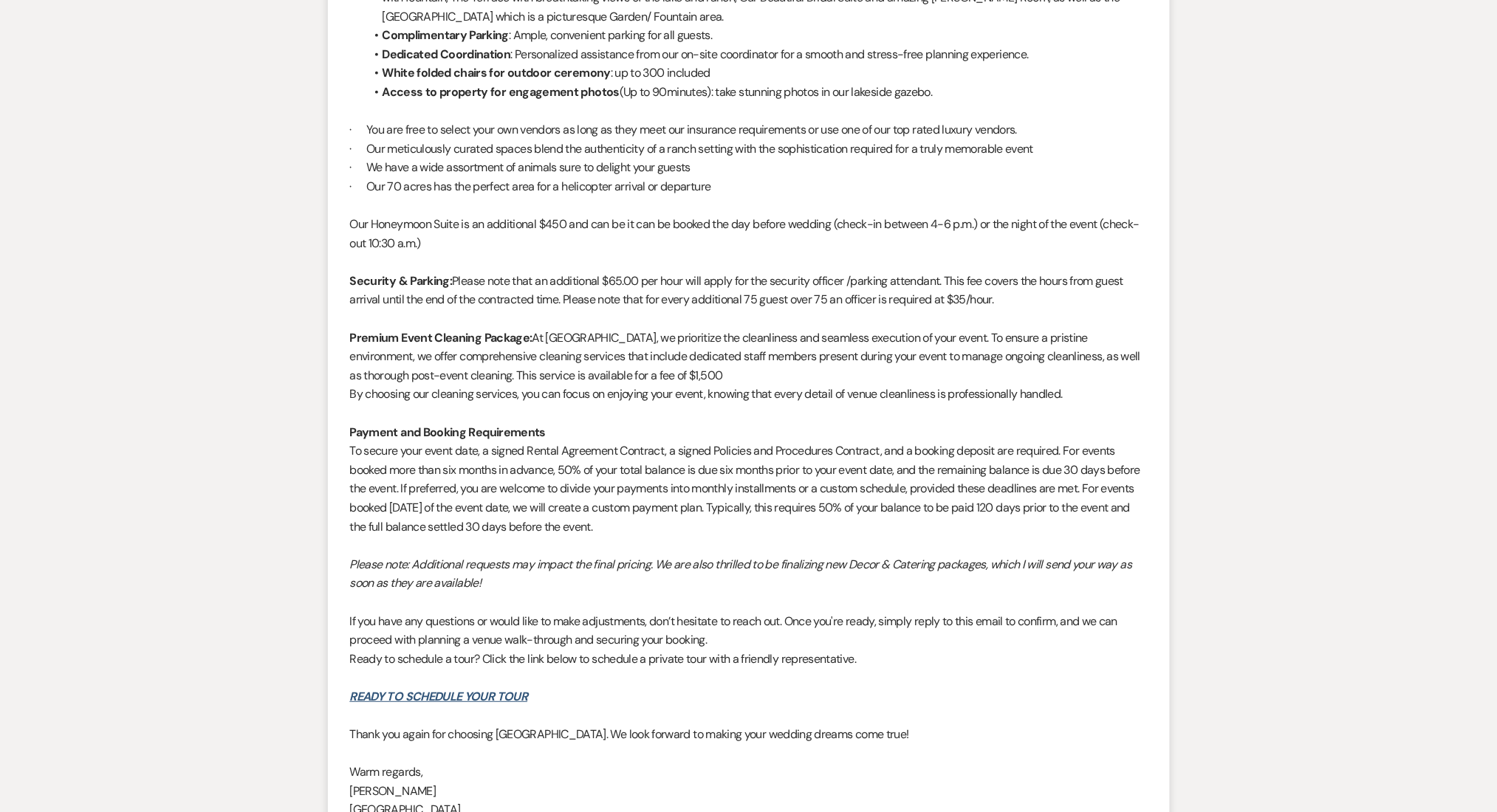
scroll to position [2029, 0]
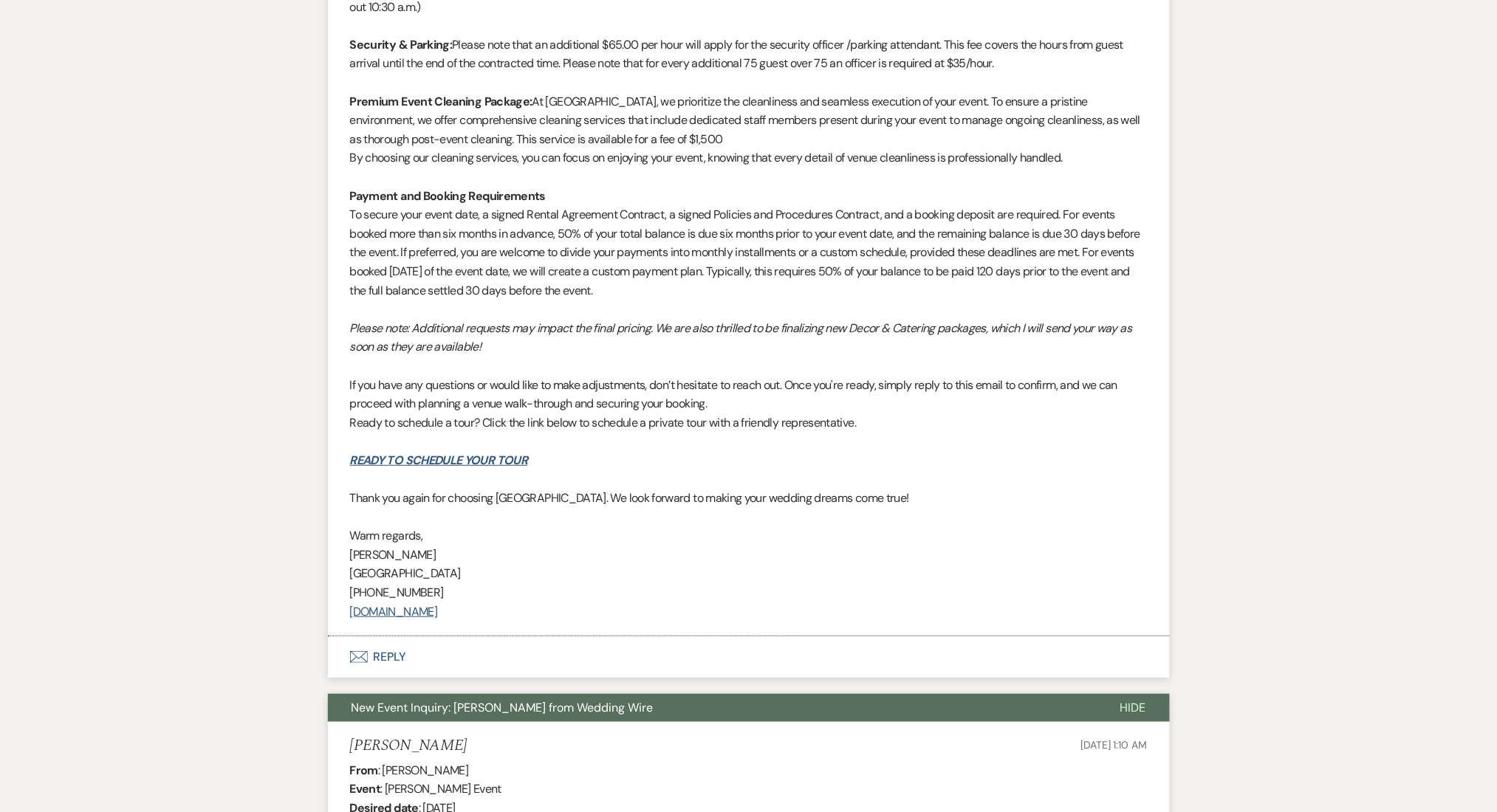
drag, startPoint x: 458, startPoint y: 606, endPoint x: 306, endPoint y: 531, distance: 169.5
copy div "Warm regards, Zoe Jones Enon Ranch (470) 908-7895 www.EnonRanch.com"
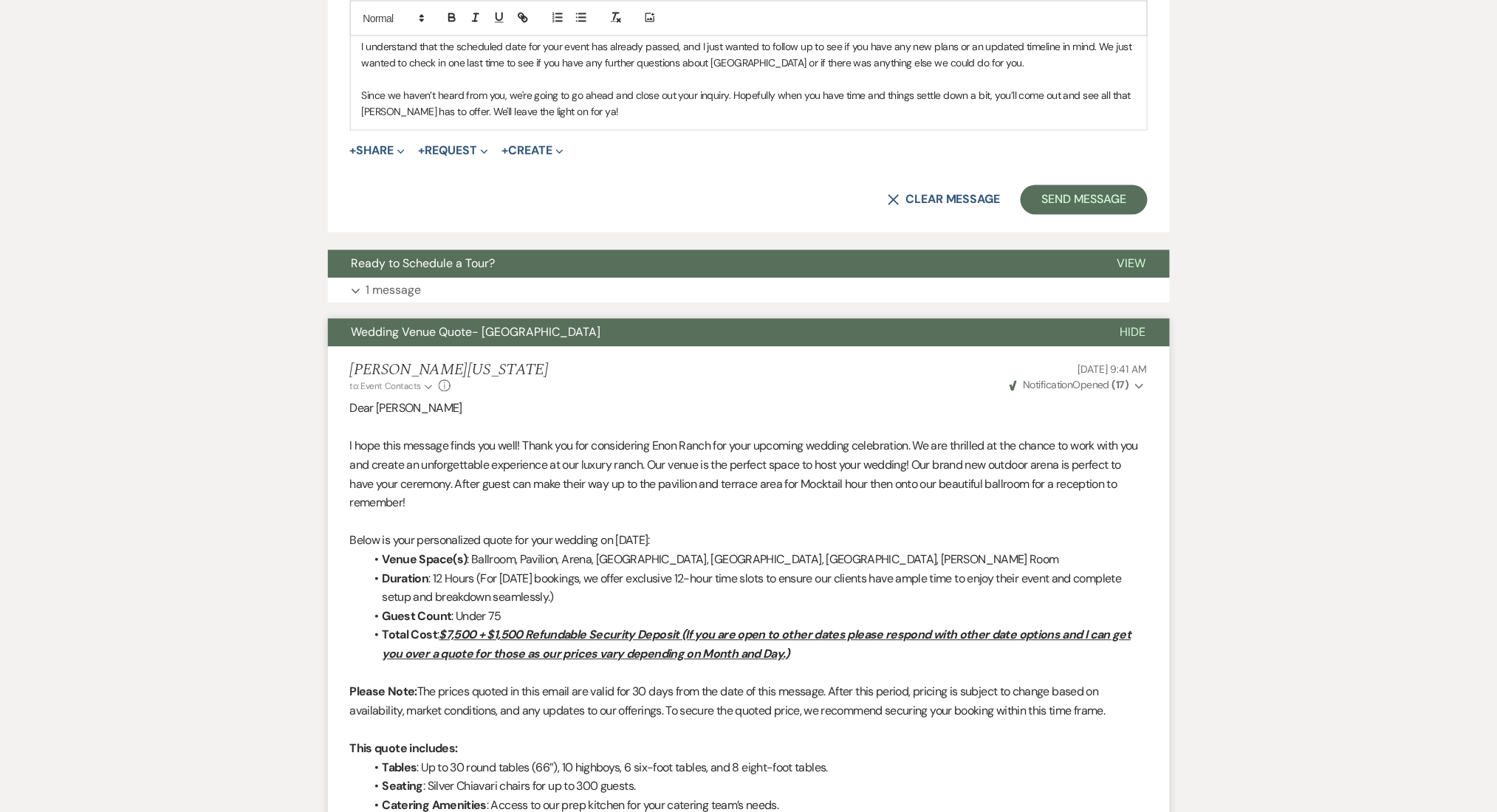
scroll to position [553, 0]
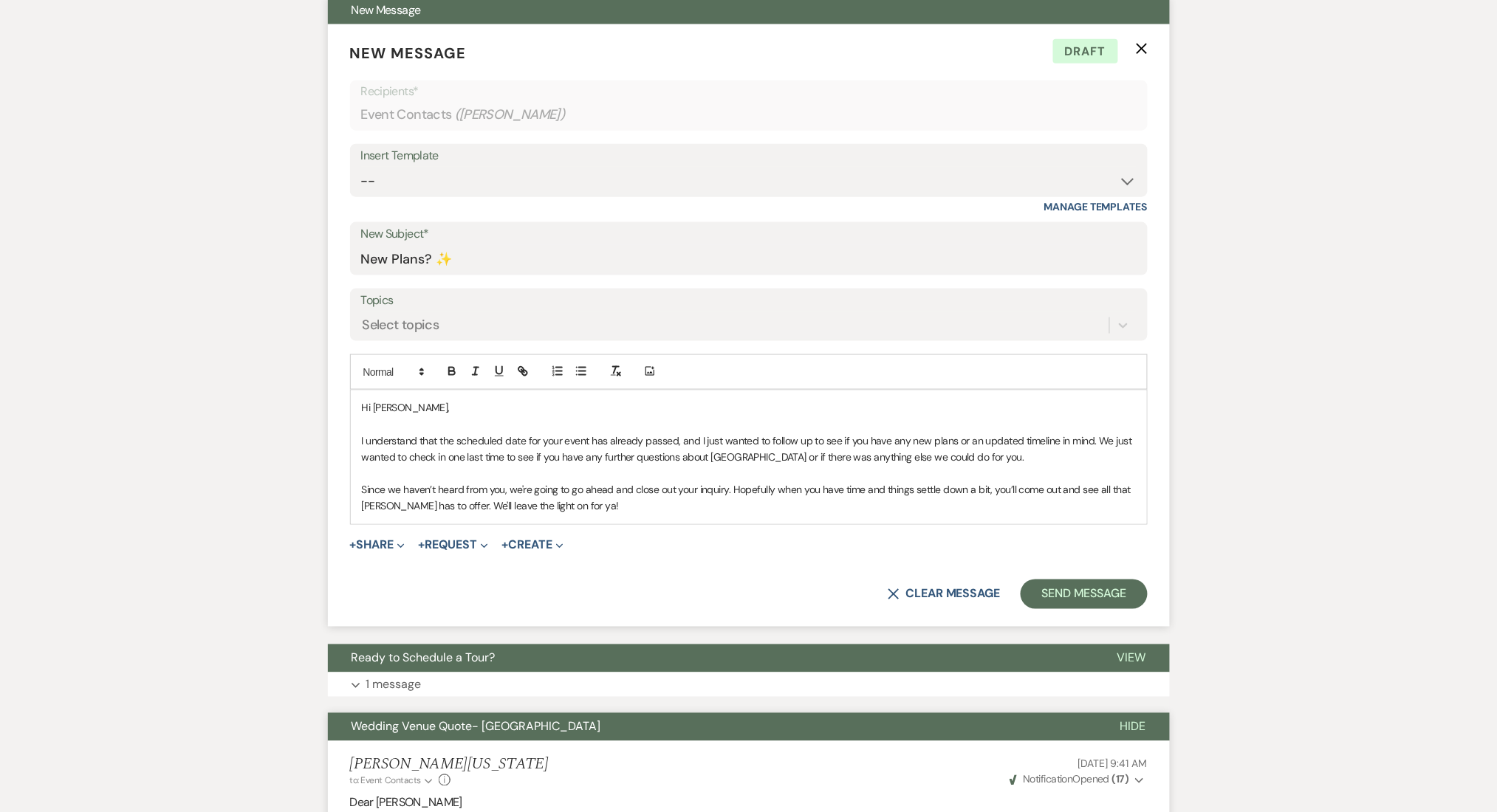
click at [623, 512] on p "Since we haven’t heard from you, we're going to go ahead and close out your inq…" at bounding box center [748, 498] width 774 height 33
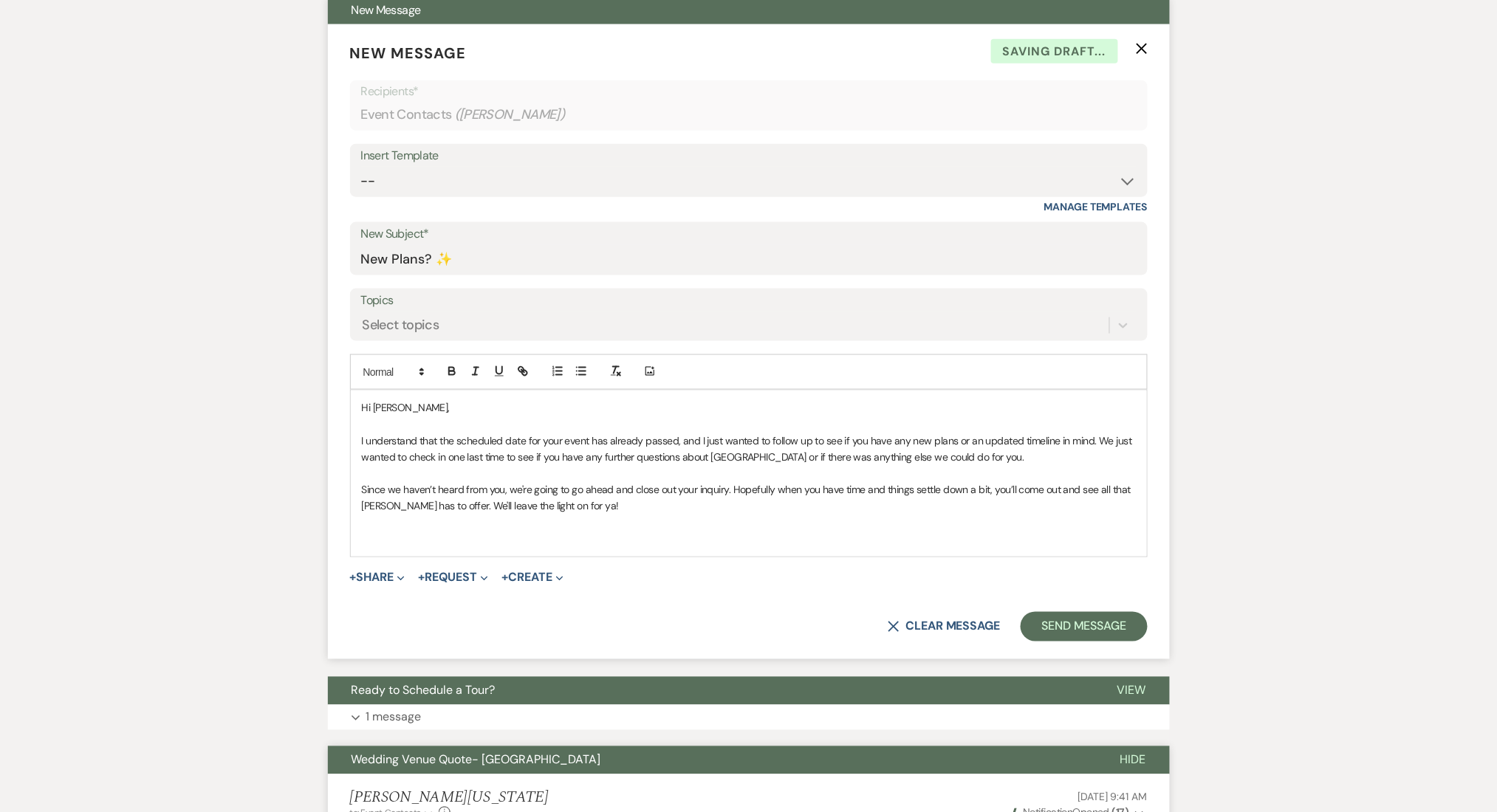
paste div
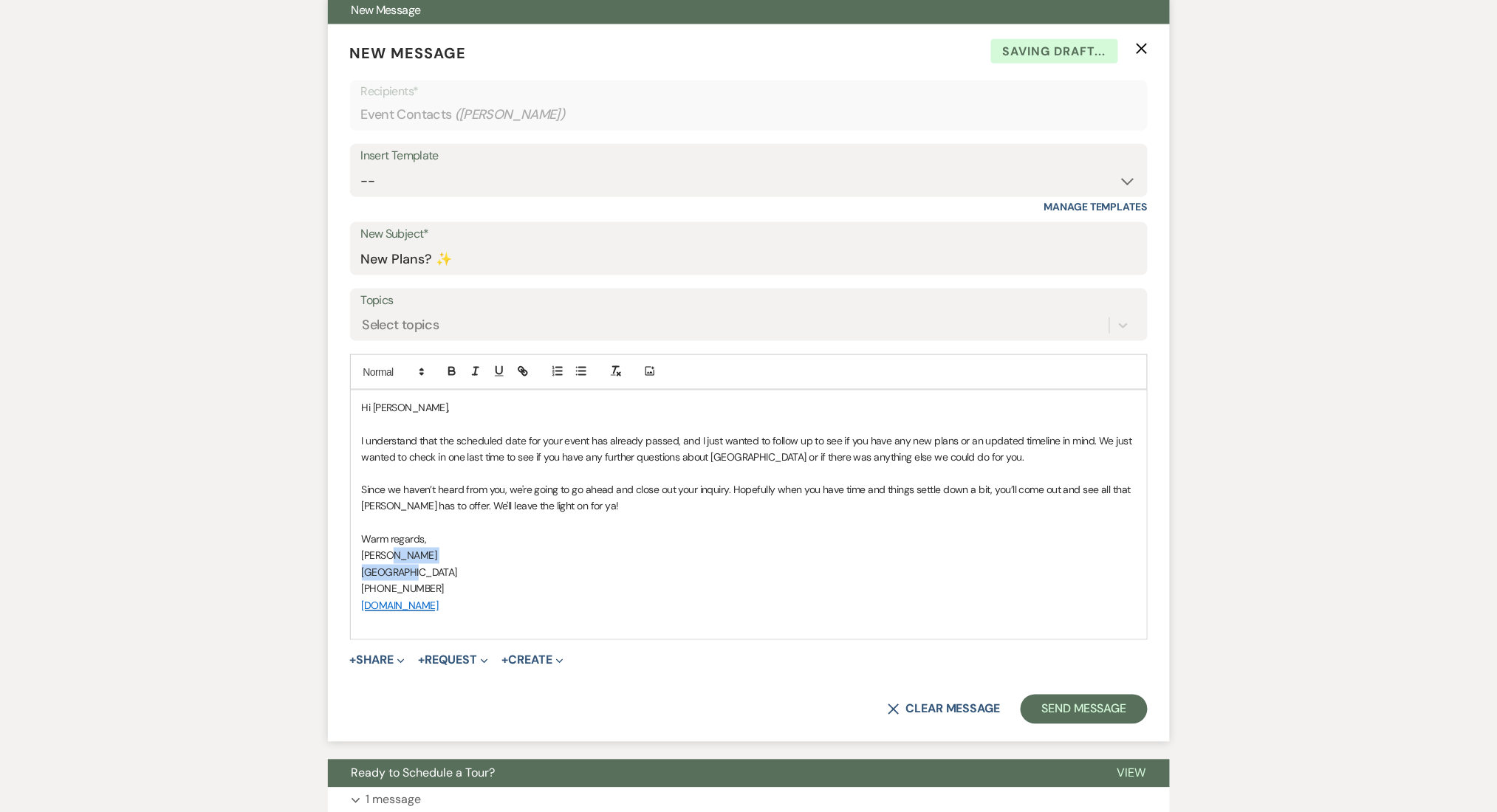
drag, startPoint x: 415, startPoint y: 567, endPoint x: 389, endPoint y: 561, distance: 26.7
click at [390, 562] on div "Hi Tiffany, I understand that the scheduled date for your event has already pas…" at bounding box center [748, 515] width 796 height 249
click at [407, 558] on p "[PERSON_NAME]" at bounding box center [748, 555] width 774 height 16
drag, startPoint x: 415, startPoint y: 558, endPoint x: 304, endPoint y: 556, distance: 111.0
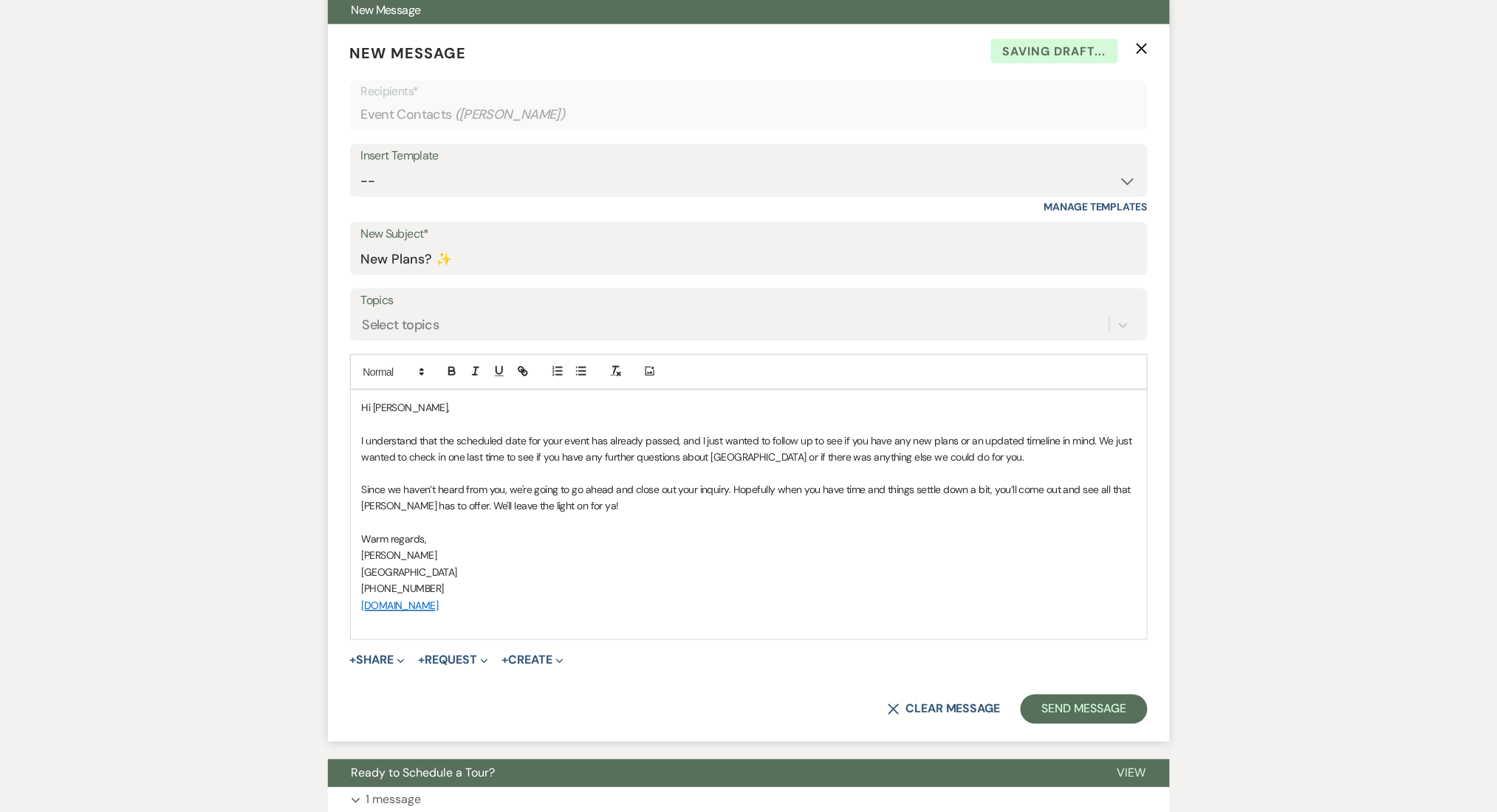
click at [621, 532] on p "Warm regards," at bounding box center [748, 539] width 774 height 16
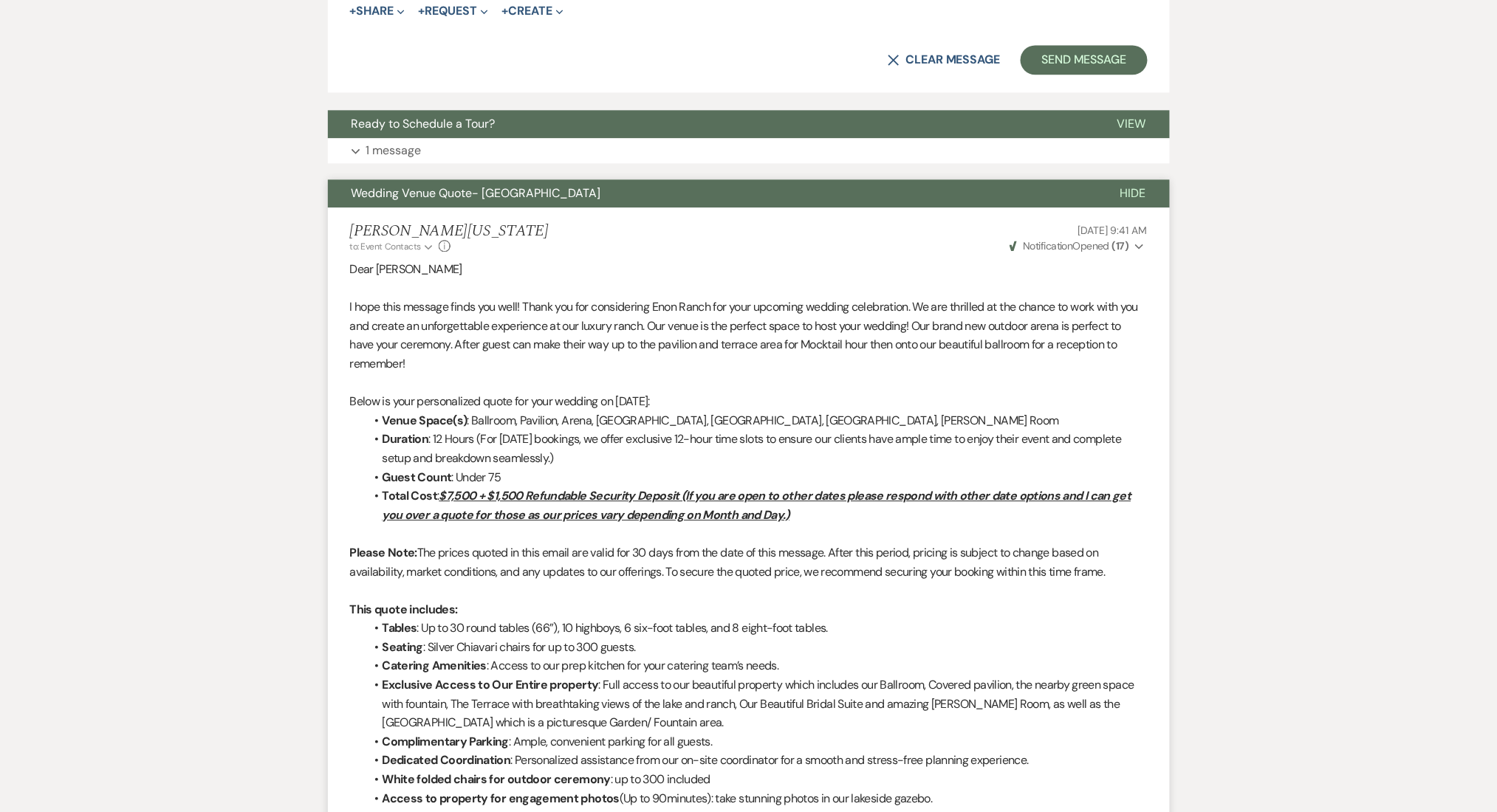
scroll to position [1045, 0]
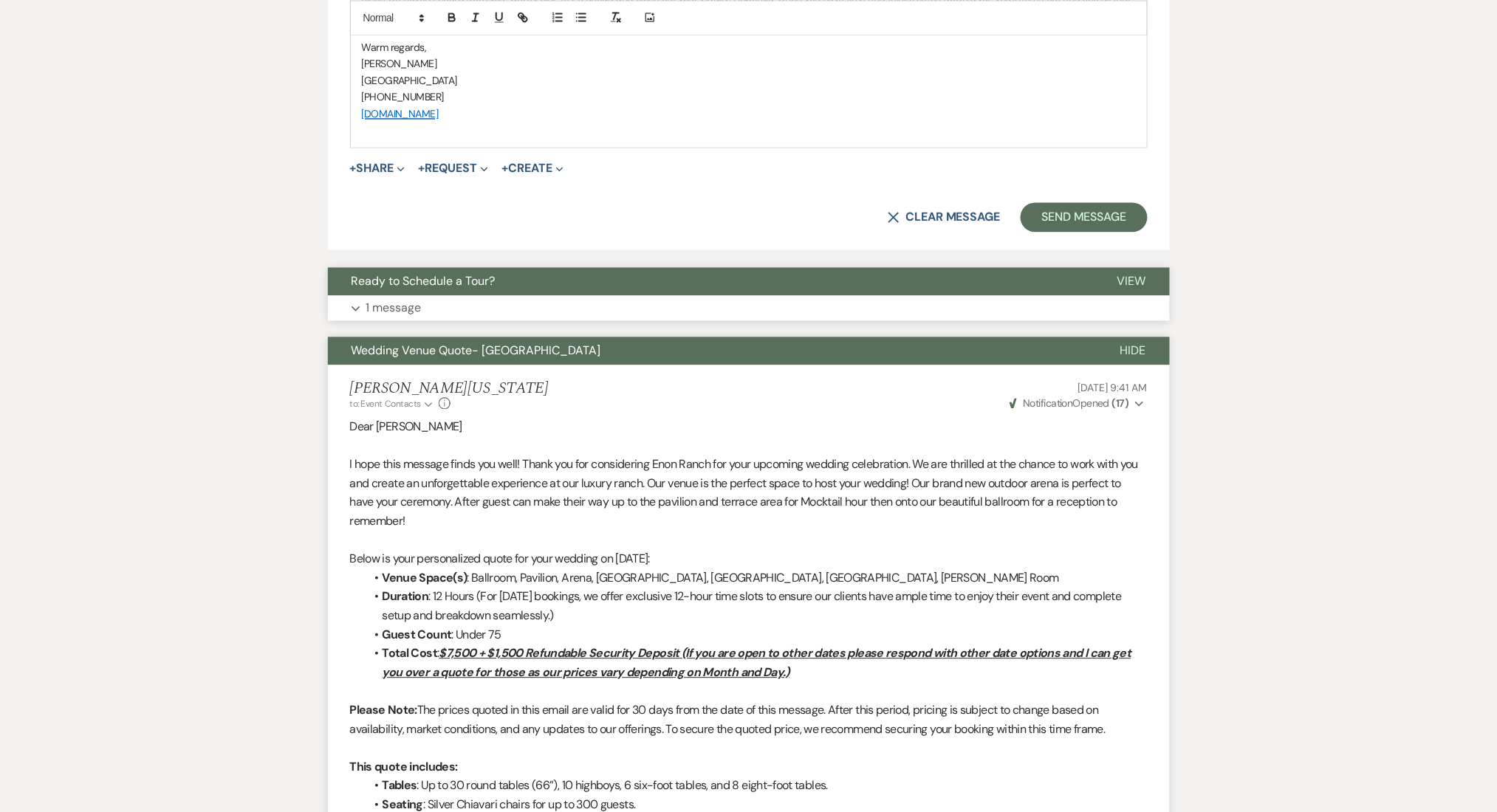
click at [577, 308] on button "Expand 1 message" at bounding box center [748, 307] width 842 height 25
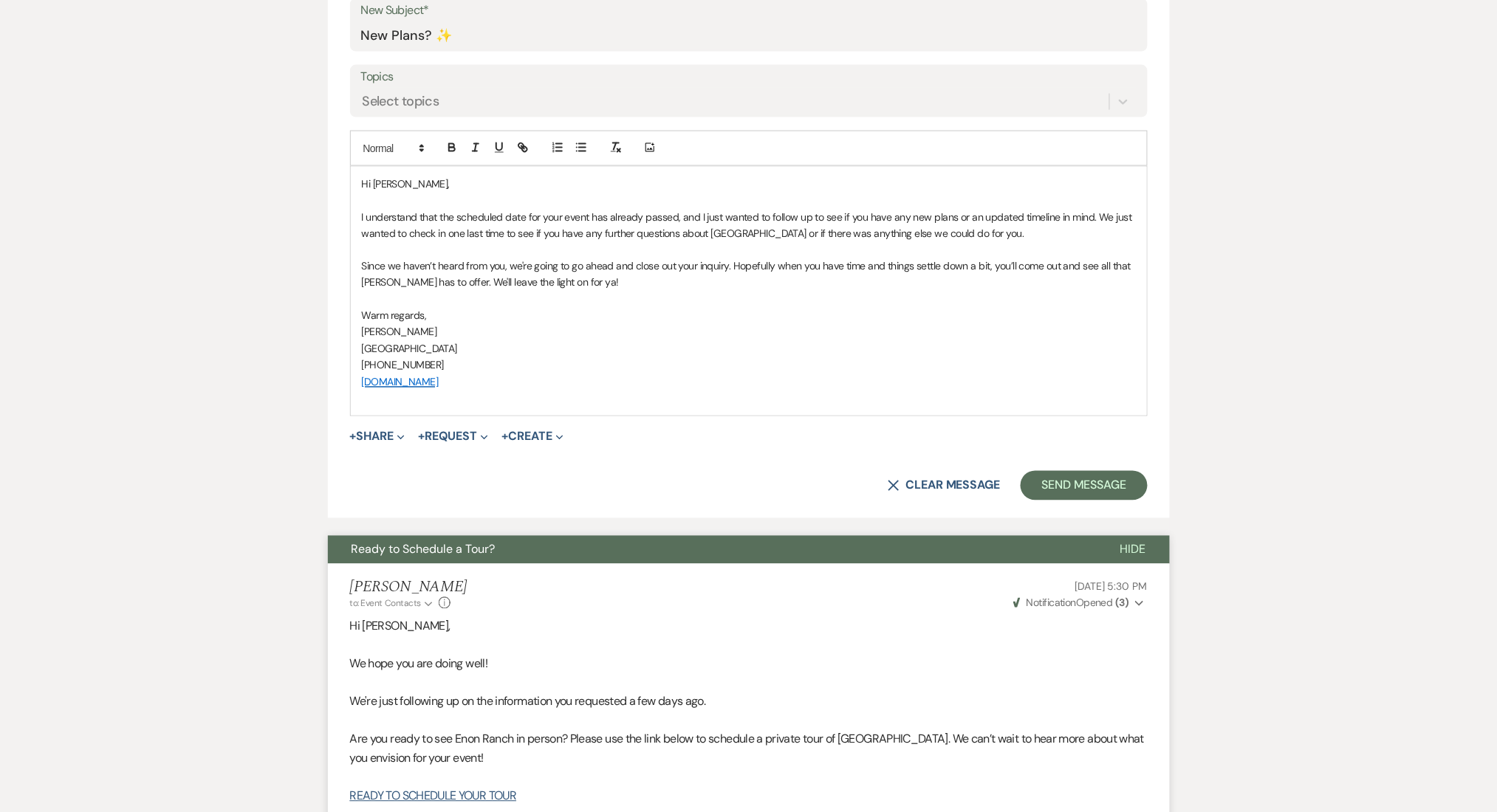
scroll to position [652, 0]
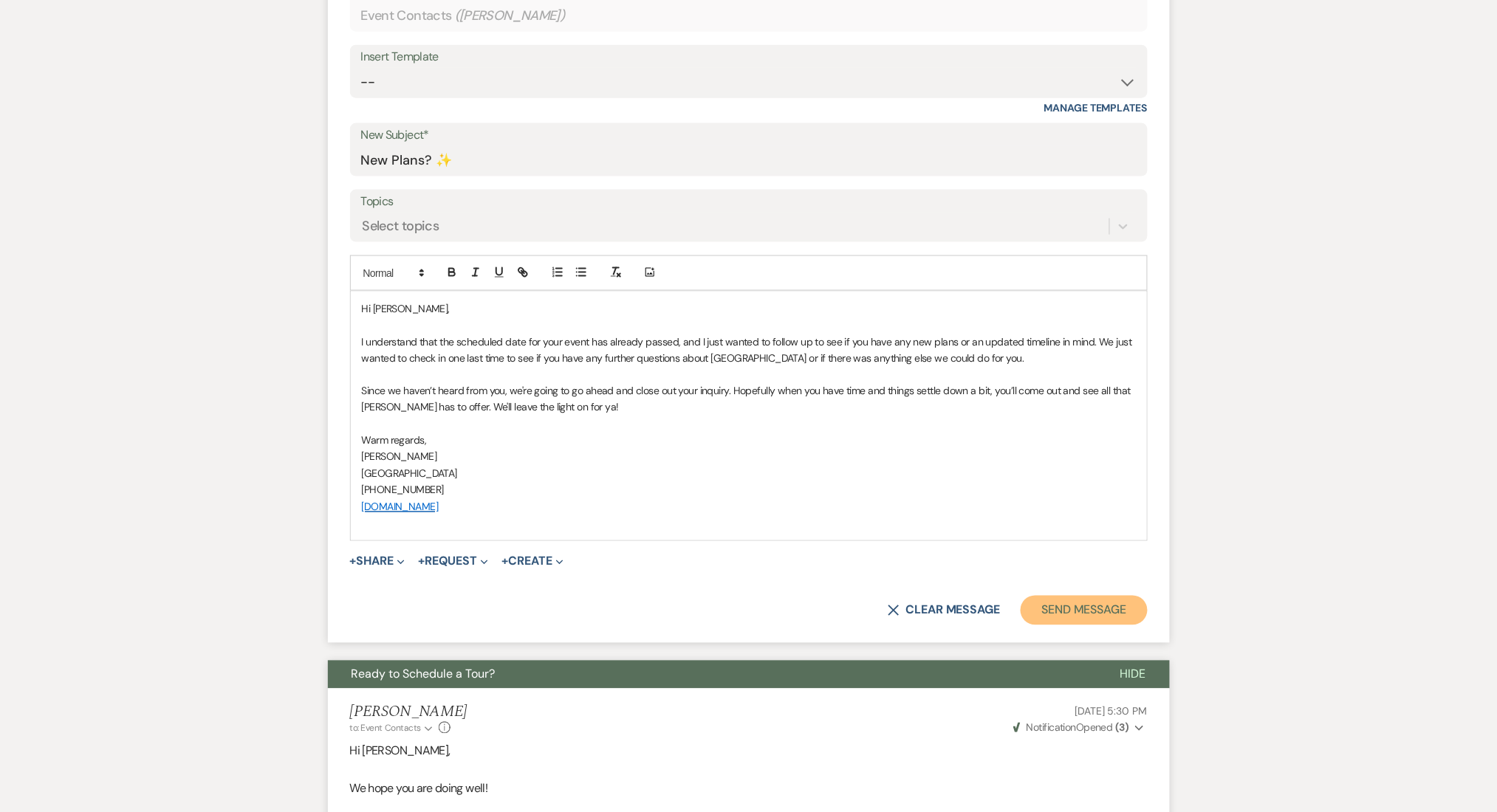
click at [1081, 604] on button "Send Message" at bounding box center [1084, 610] width 126 height 29
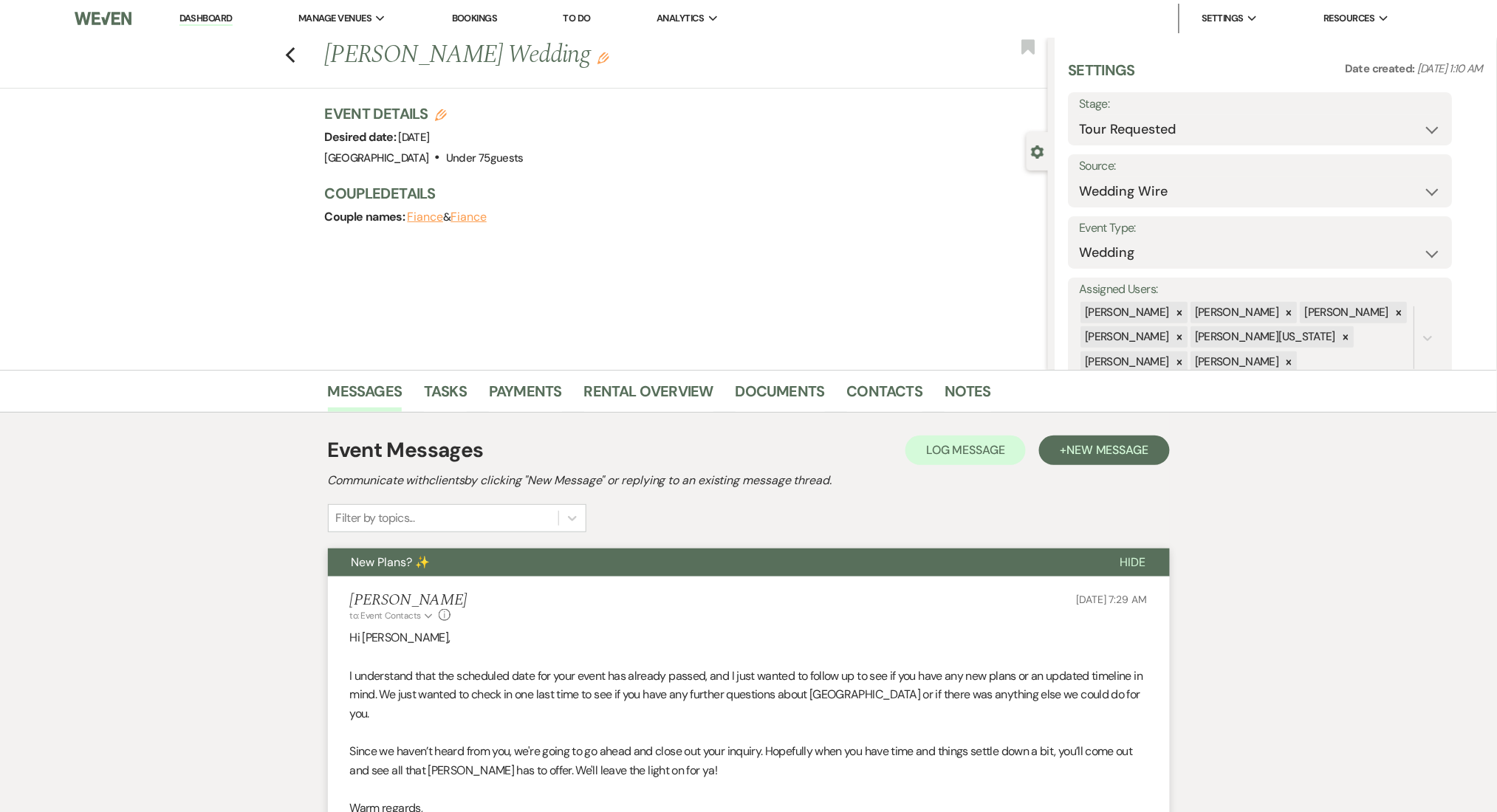
scroll to position [0, 0]
click at [869, 380] on link "Contacts" at bounding box center [885, 396] width 76 height 32
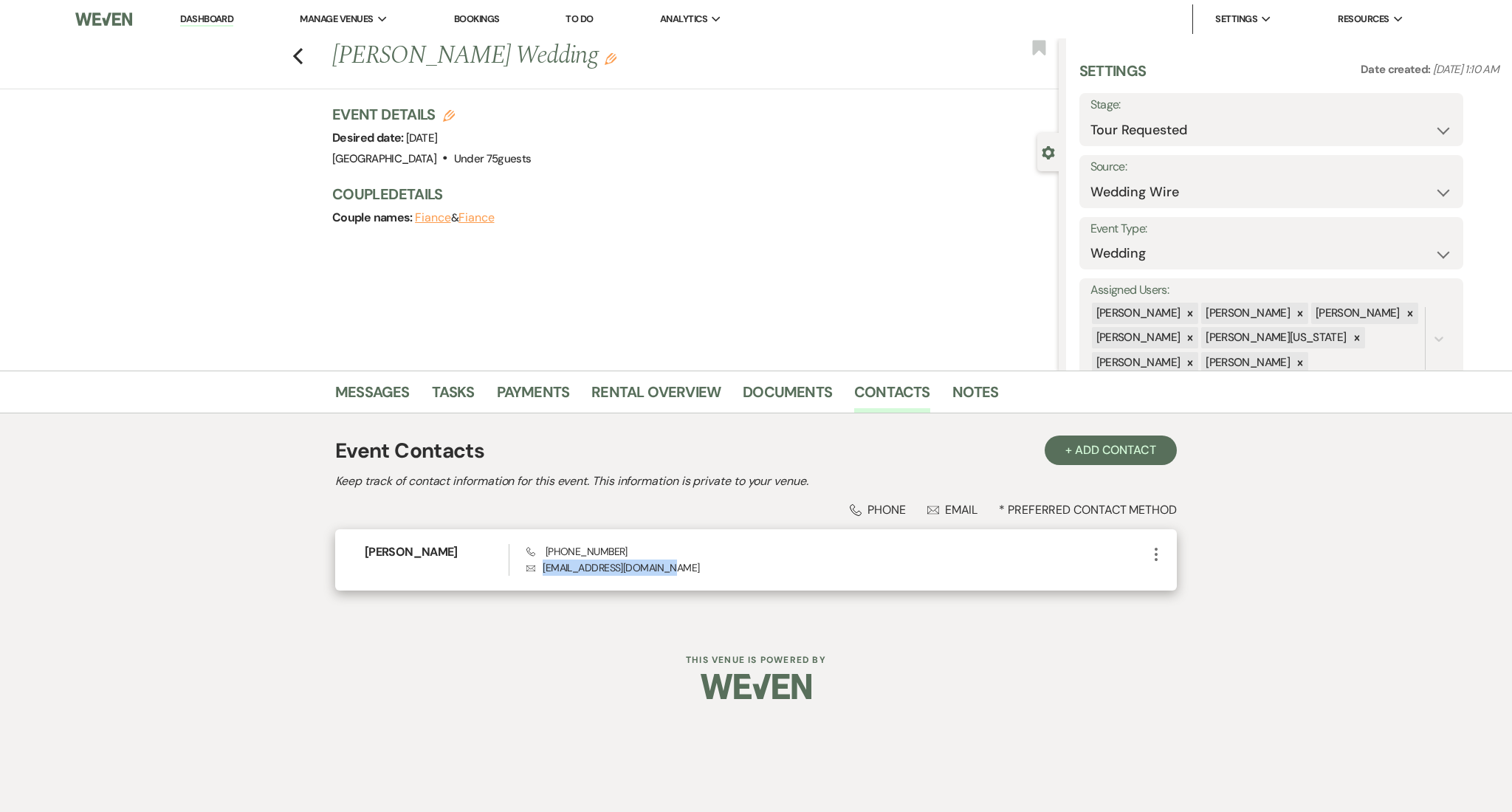
drag, startPoint x: 661, startPoint y: 566, endPoint x: 533, endPoint y: 573, distance: 128.2
click at [533, 573] on p "Envelope tmckitrick1101@gmail.com" at bounding box center [837, 567] width 621 height 16
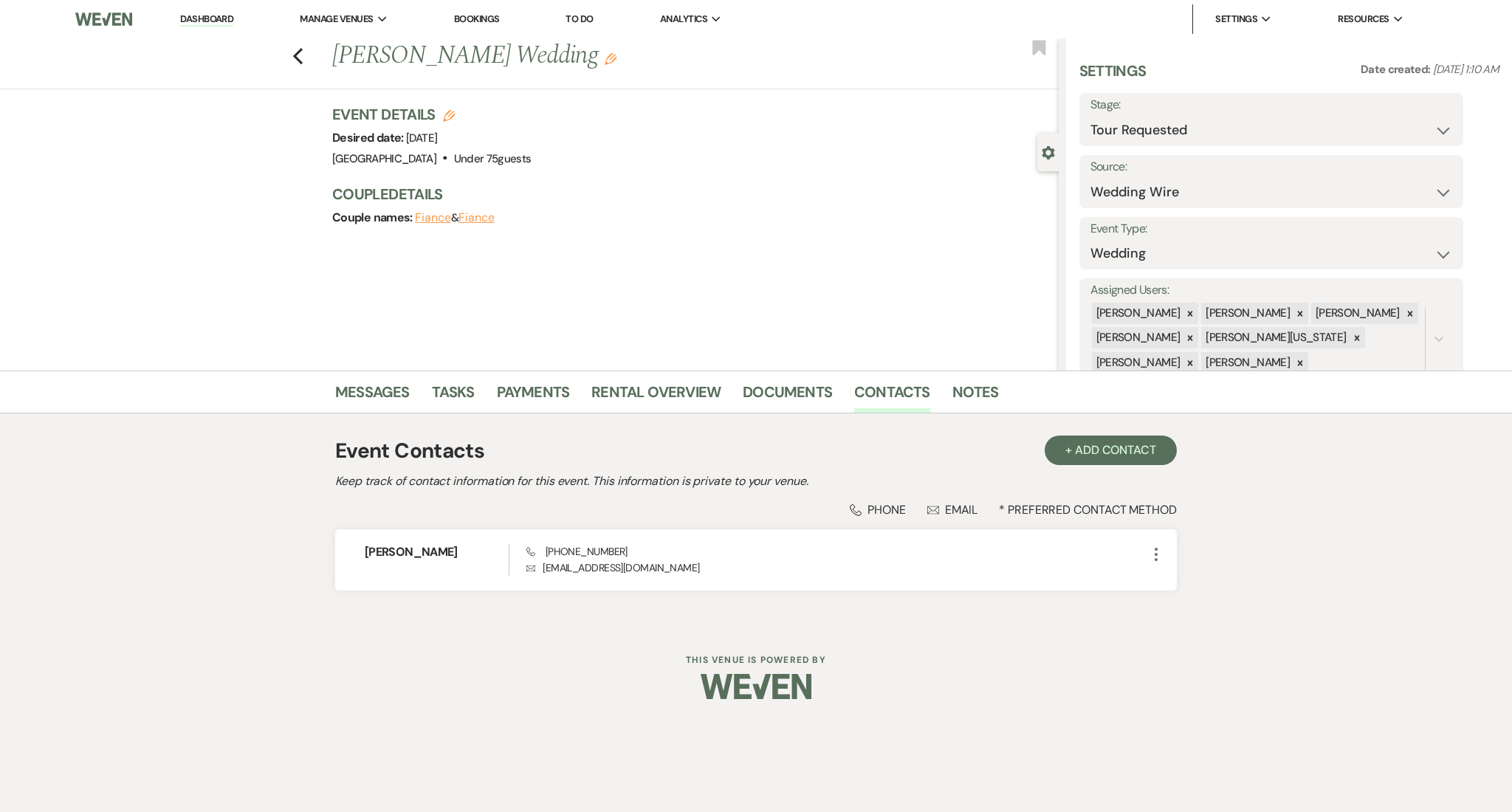
click at [375, 373] on div "Messages Tasks Payments Rental Overview Documents Contacts Notes" at bounding box center [756, 392] width 1512 height 43
click at [375, 382] on link "Messages" at bounding box center [372, 396] width 75 height 32
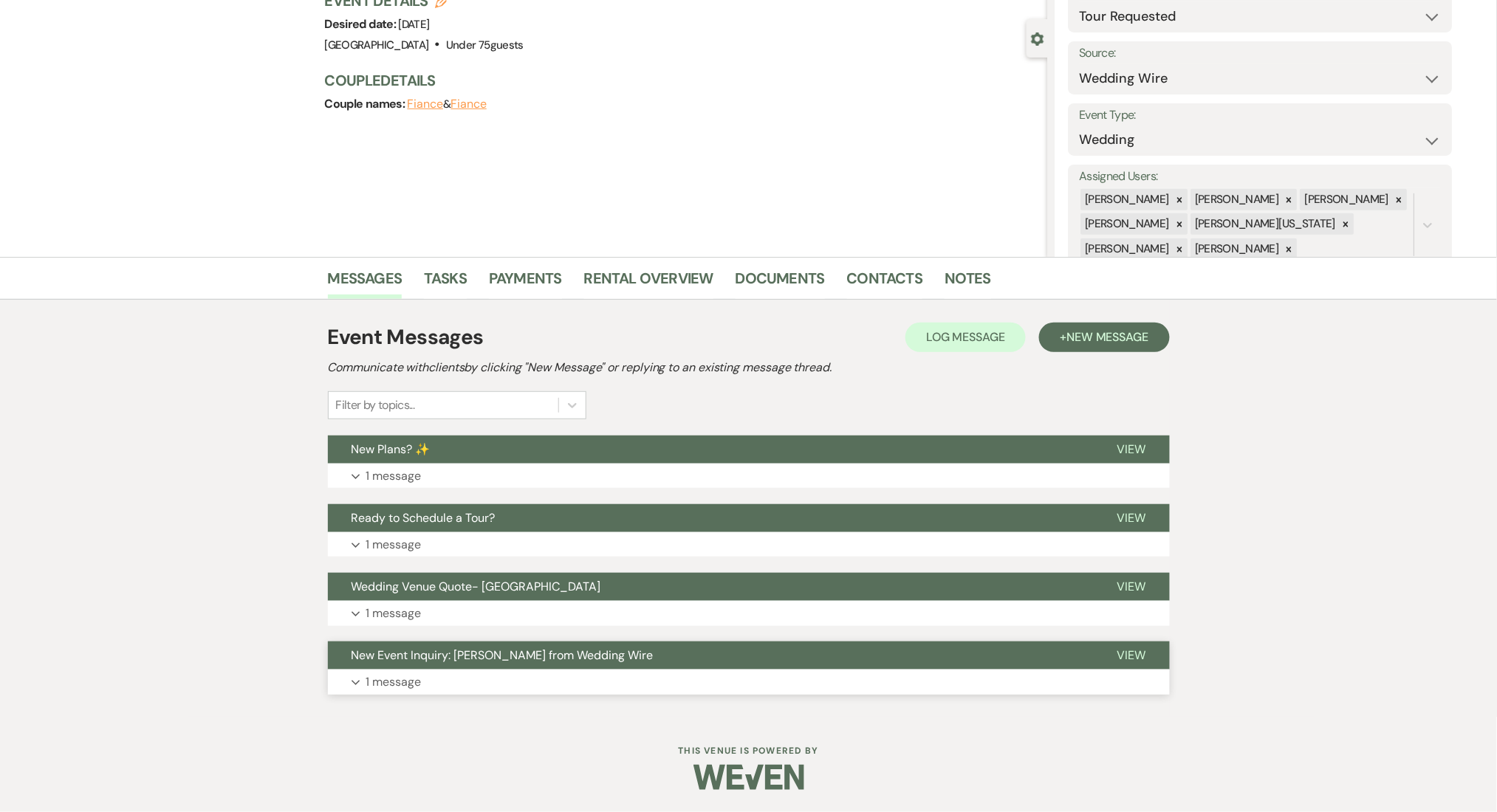
click at [395, 671] on button "Expand 1 message" at bounding box center [748, 682] width 842 height 25
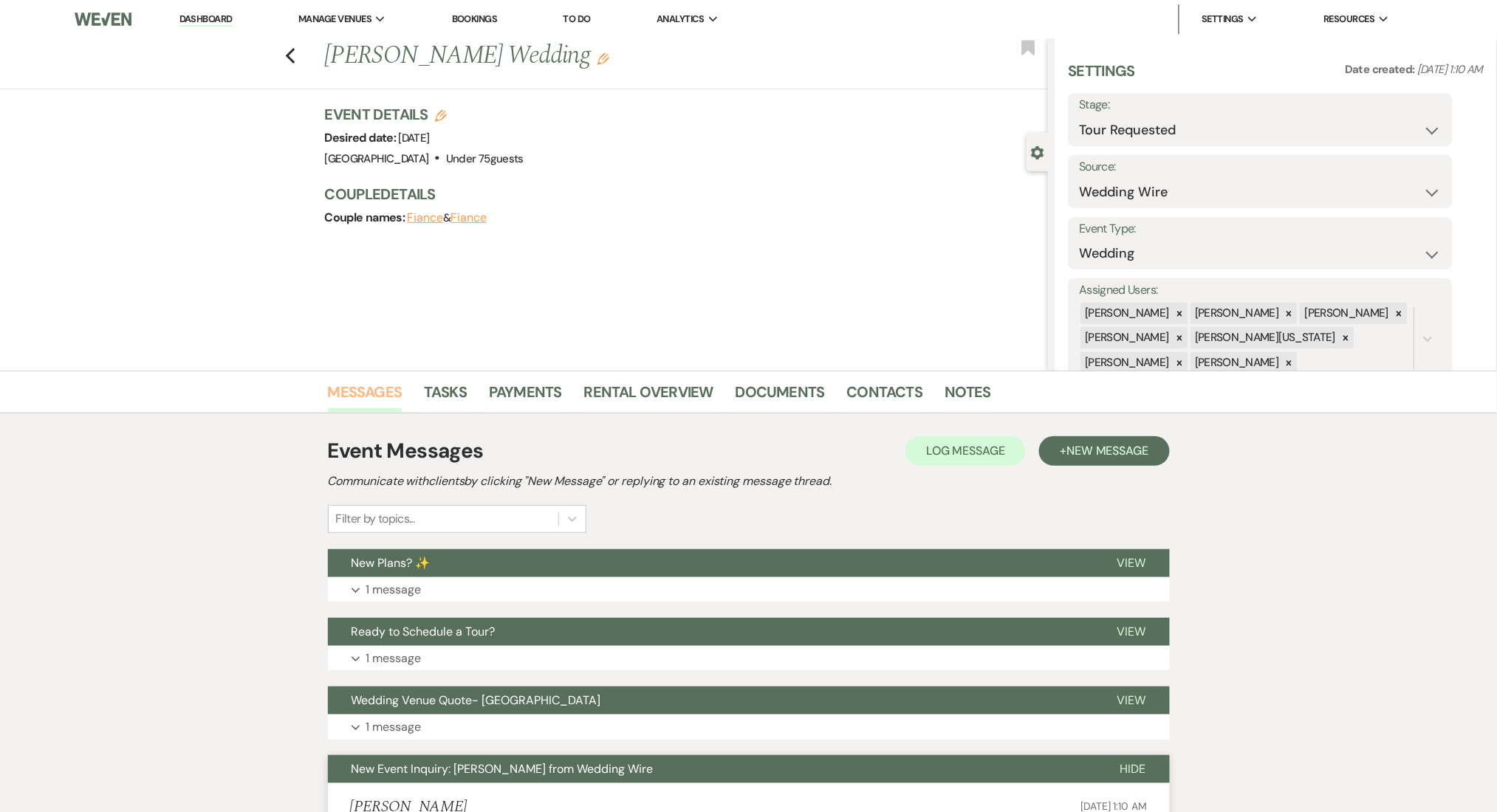
click at [382, 381] on link "Messages" at bounding box center [365, 396] width 75 height 32
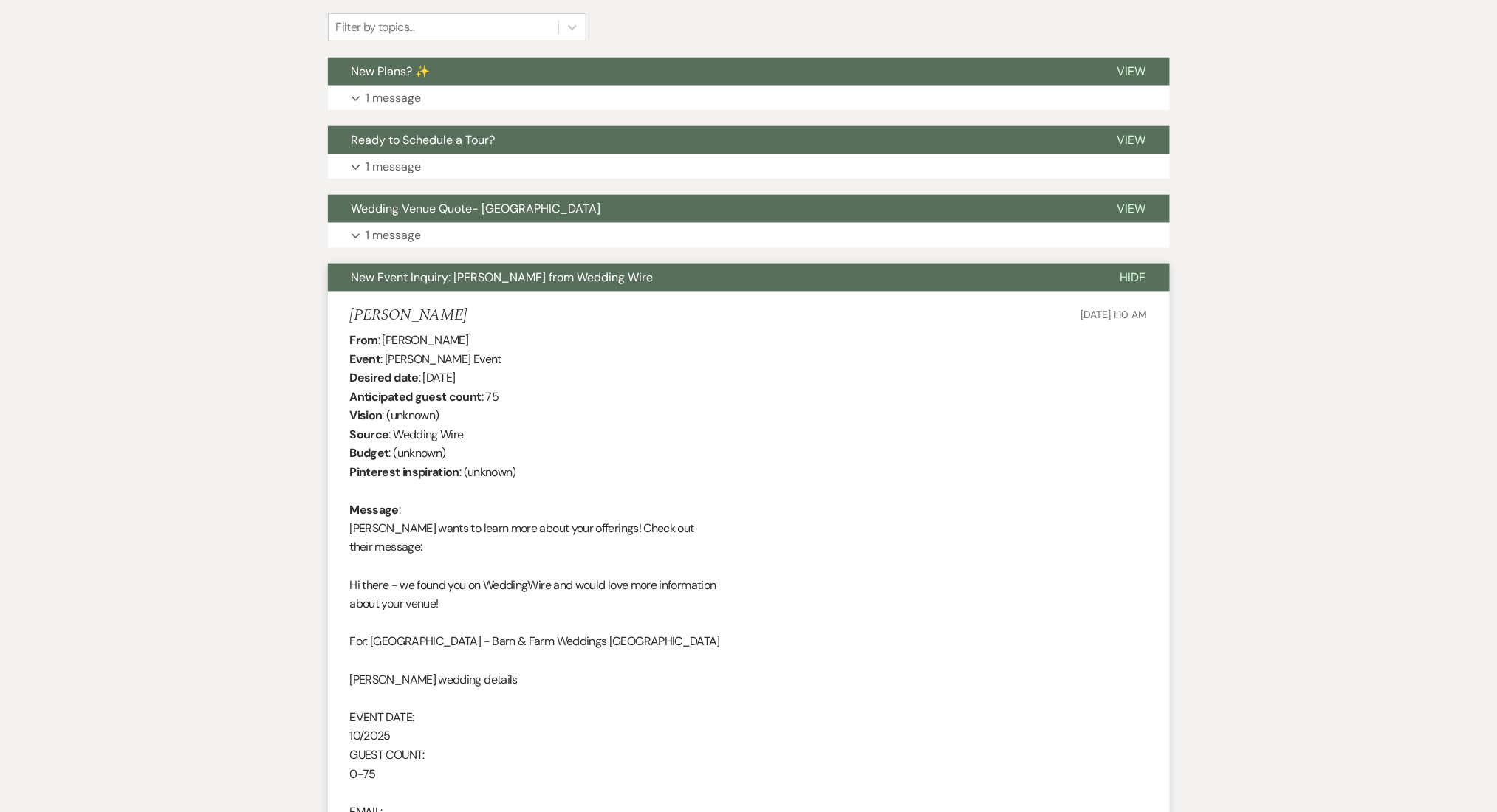
scroll to position [394, 0]
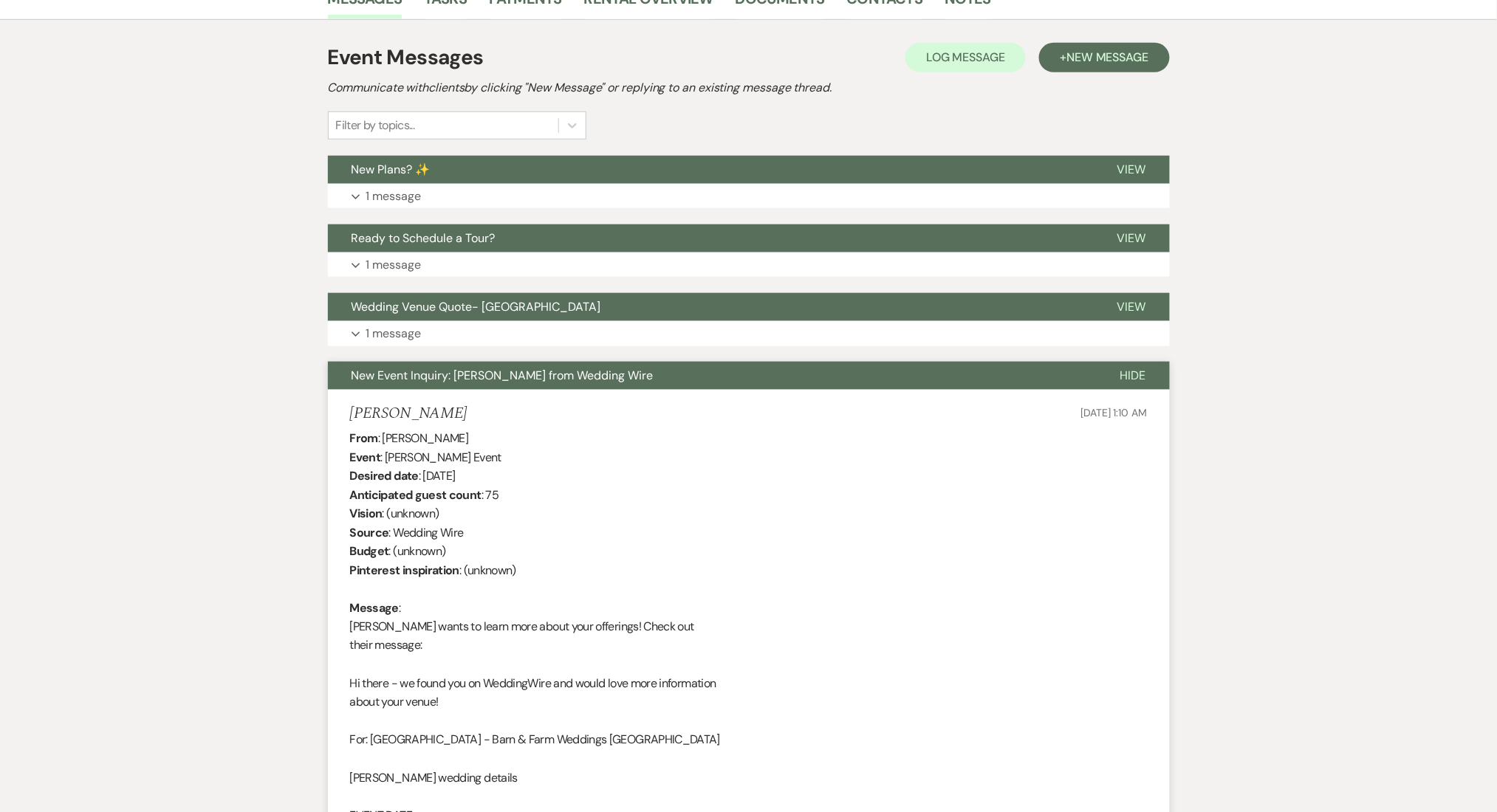
drag, startPoint x: 420, startPoint y: 415, endPoint x: 347, endPoint y: 414, distance: 73.0
click at [347, 414] on li "Tiffany McKitrick May 21, 2025, 1:10 AM From : Tiffany McKitrick Event : Tiffan…" at bounding box center [748, 804] width 842 height 829
copy h5 "Tiffany McKitrick"
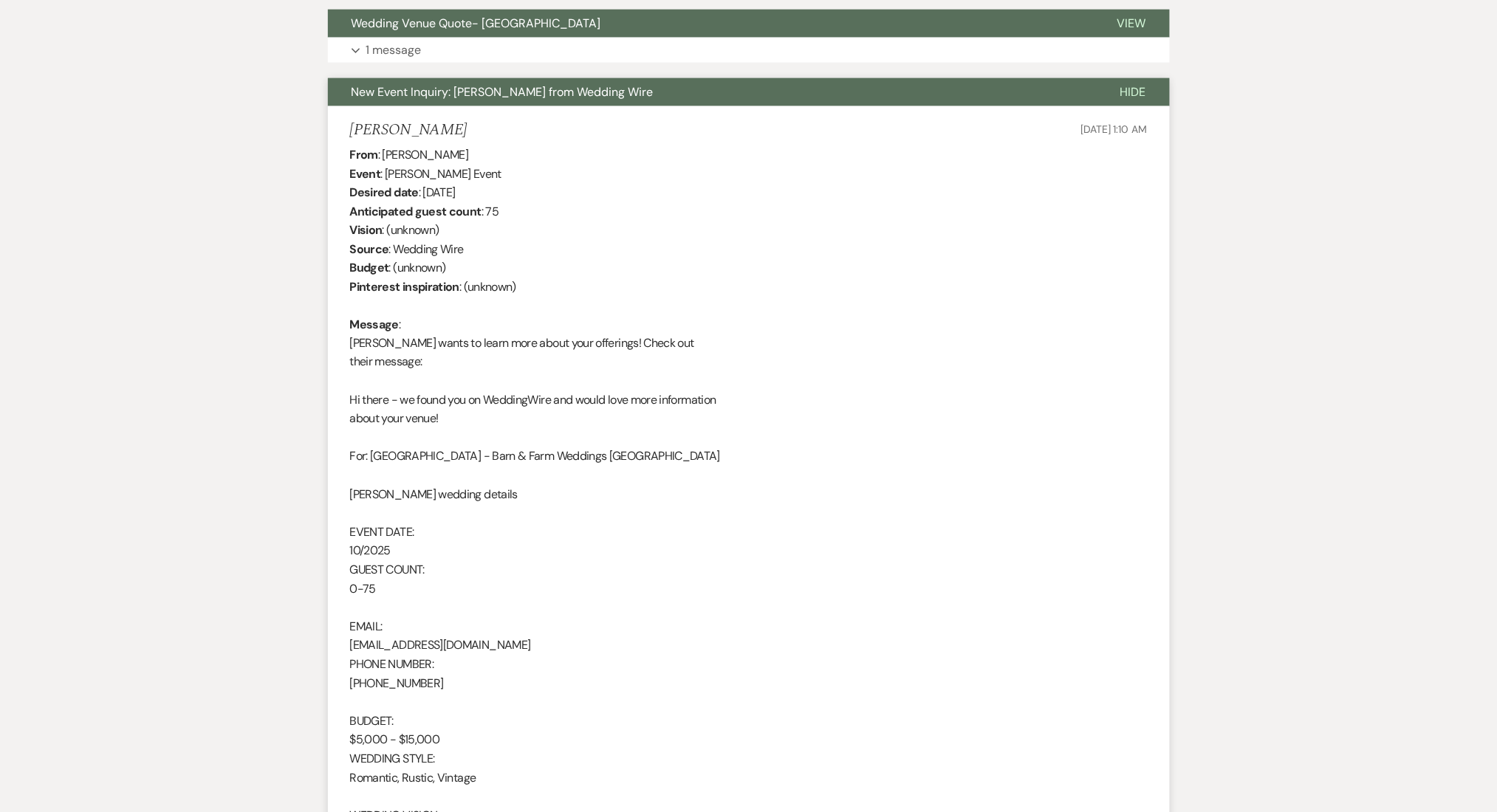
scroll to position [367, 0]
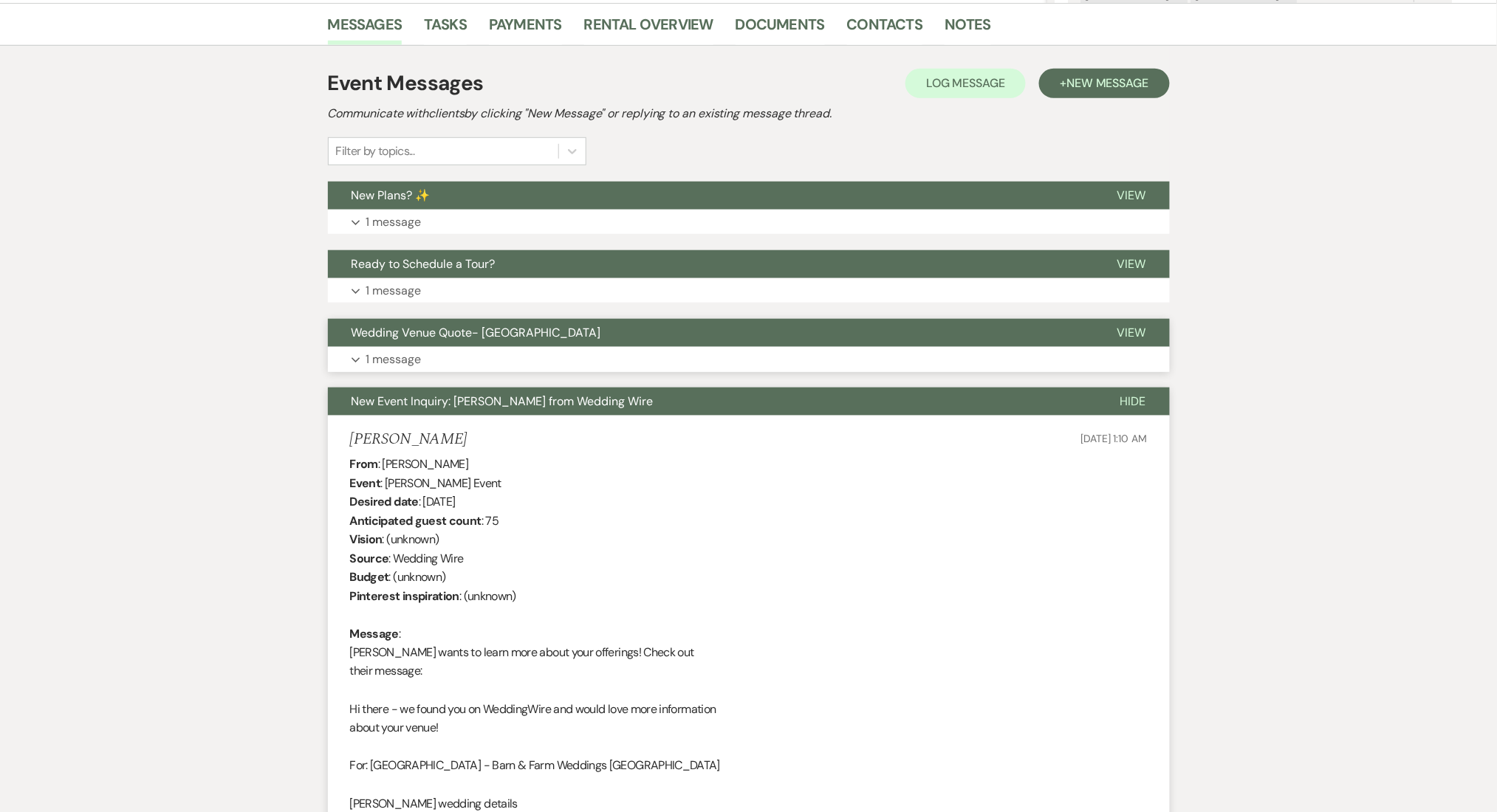
click at [436, 348] on button "Expand 1 message" at bounding box center [748, 359] width 842 height 25
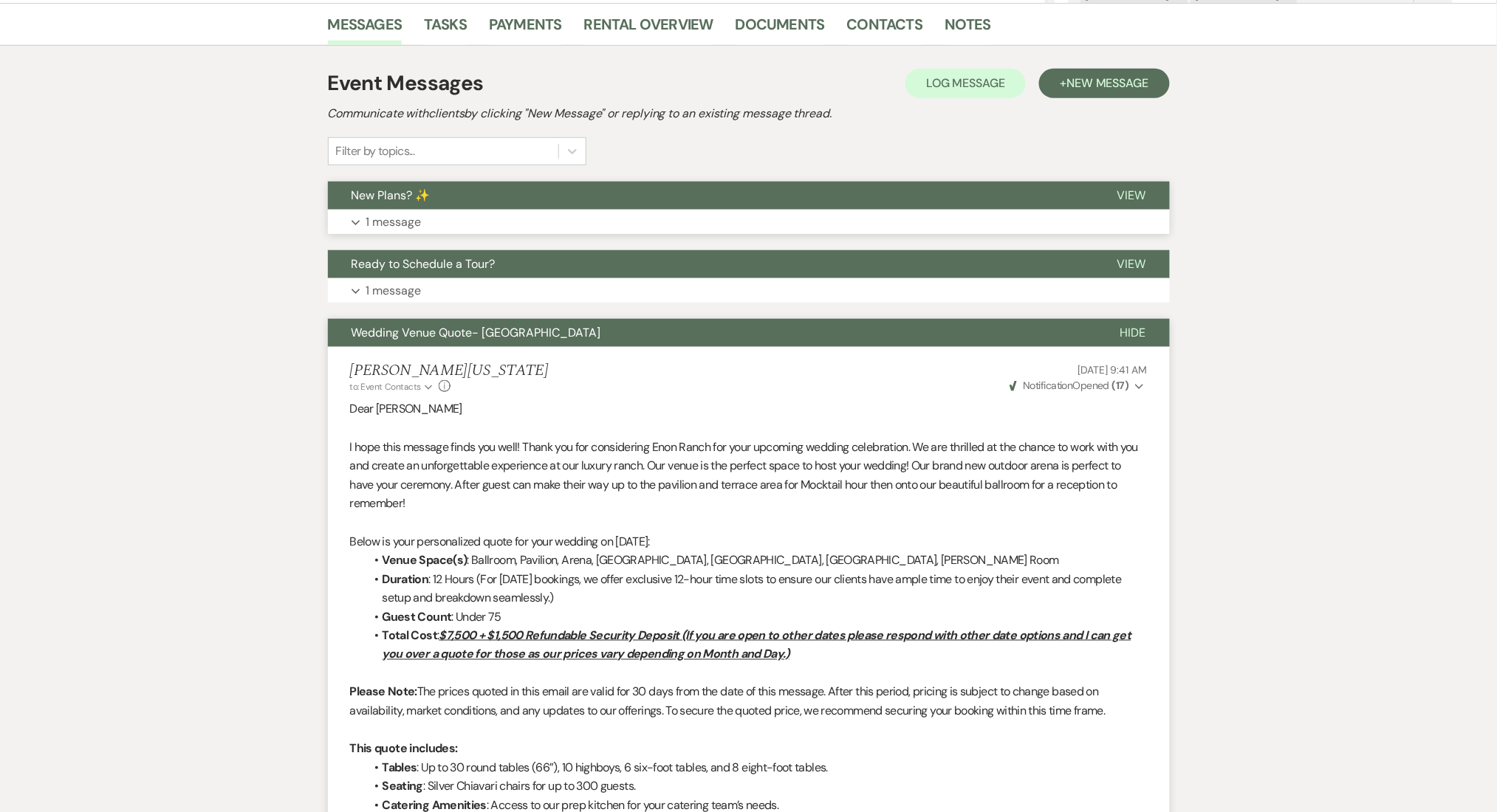
click at [479, 216] on button "Expand 1 message" at bounding box center [748, 222] width 842 height 25
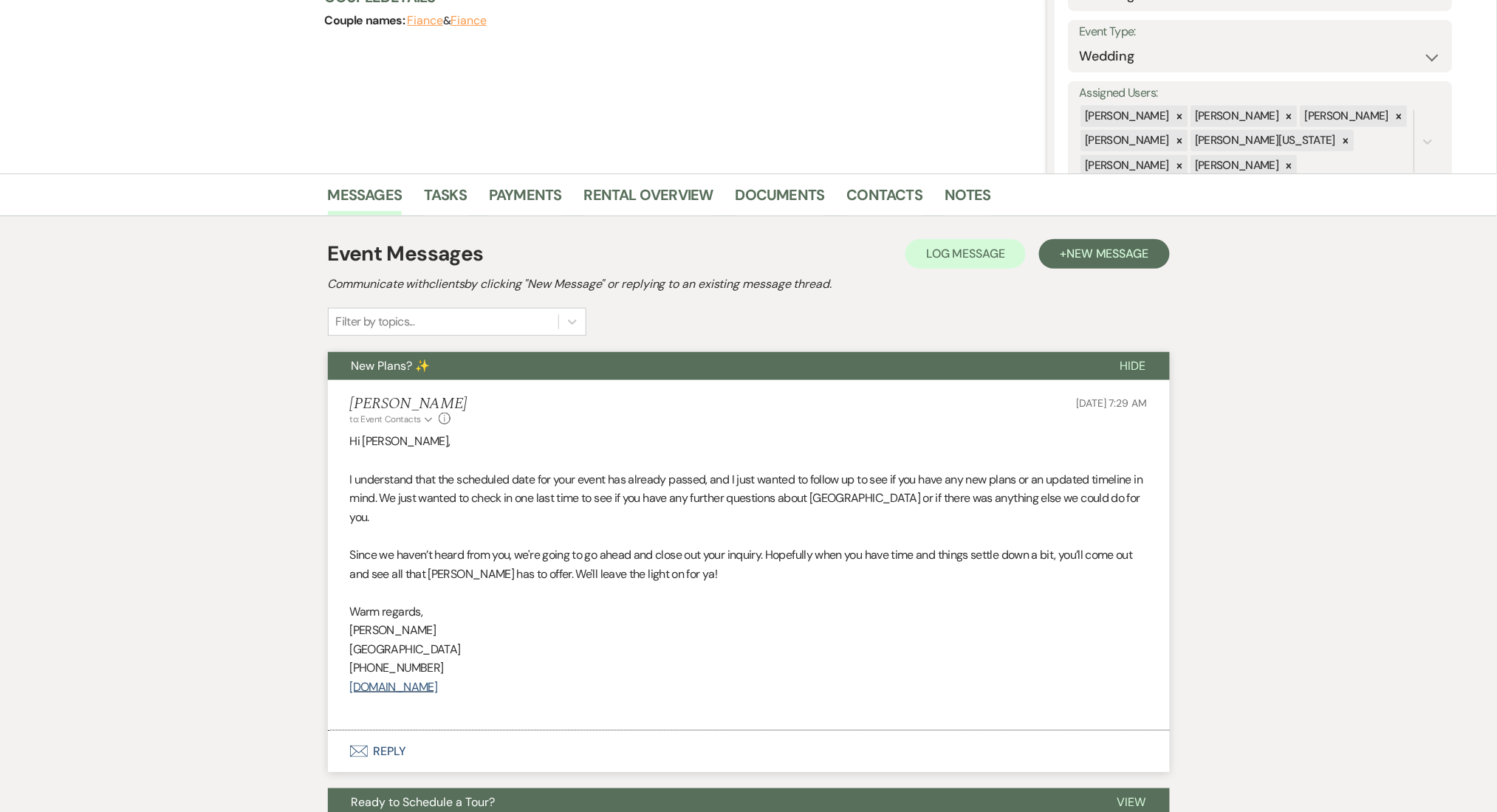
scroll to position [0, 0]
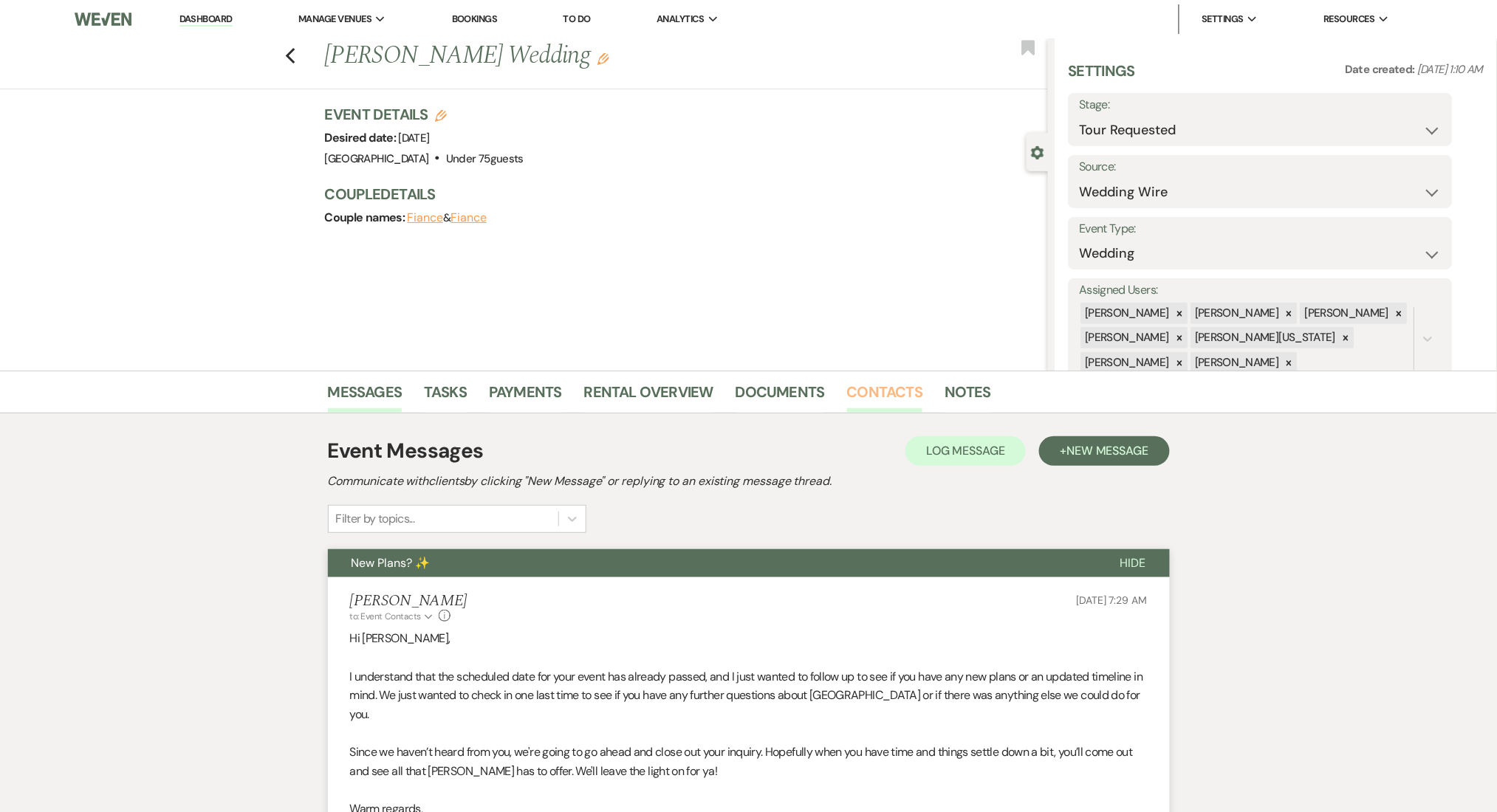
click at [889, 394] on link "Contacts" at bounding box center [885, 396] width 76 height 32
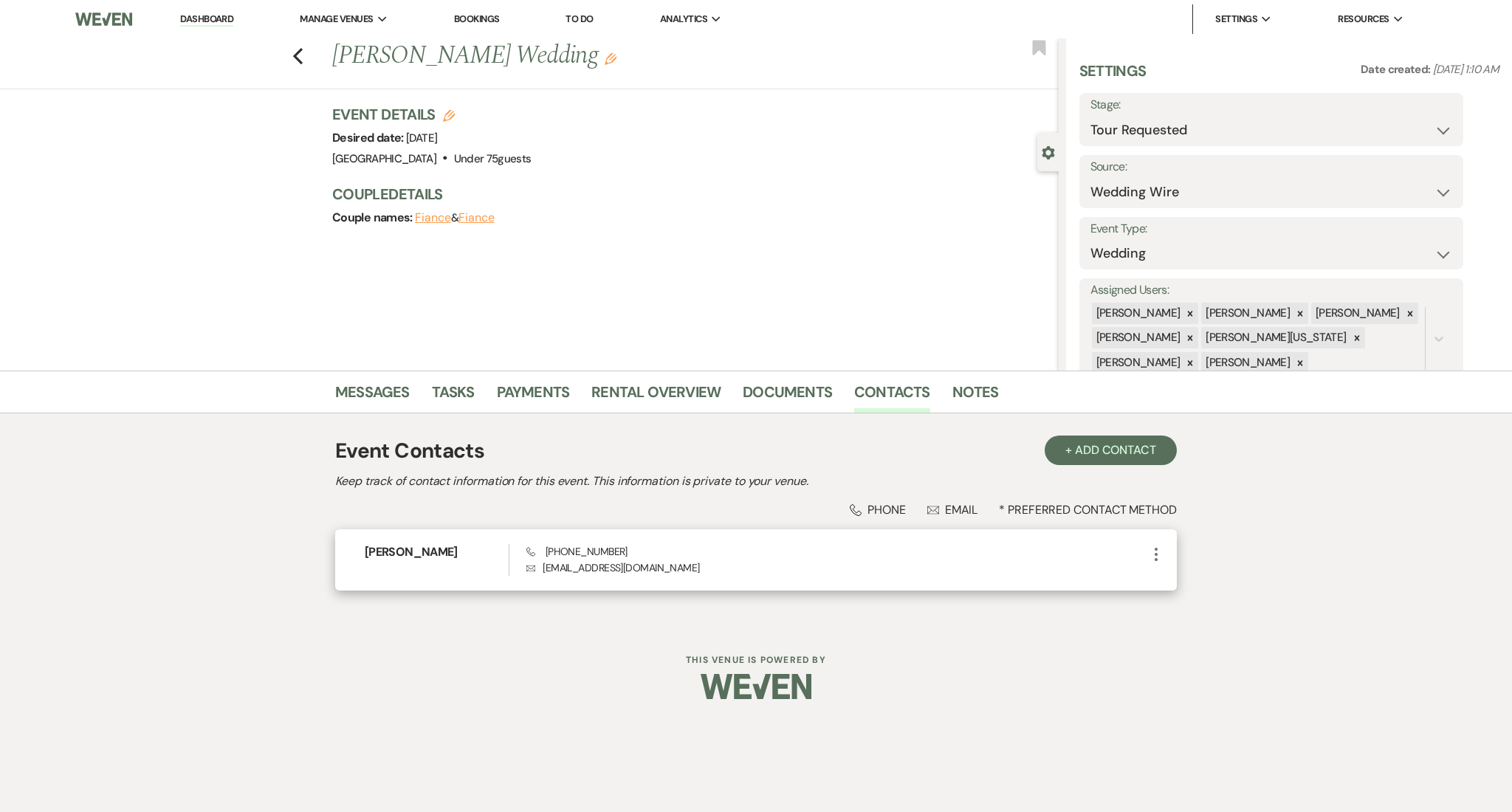
drag, startPoint x: 632, startPoint y: 538, endPoint x: 617, endPoint y: 542, distance: 15.5
click at [617, 542] on div "Tiffany McKitrick Phone (609) 903-2898 Envelope tmckitrick1101@gmail.com More" at bounding box center [756, 560] width 842 height 62
drag, startPoint x: 636, startPoint y: 551, endPoint x: 549, endPoint y: 555, distance: 87.1
click at [549, 555] on div "Phone (609) 903-2898 Envelope tmckitrick1101@gmail.com" at bounding box center [837, 559] width 621 height 32
copy span "609) 903-2898"
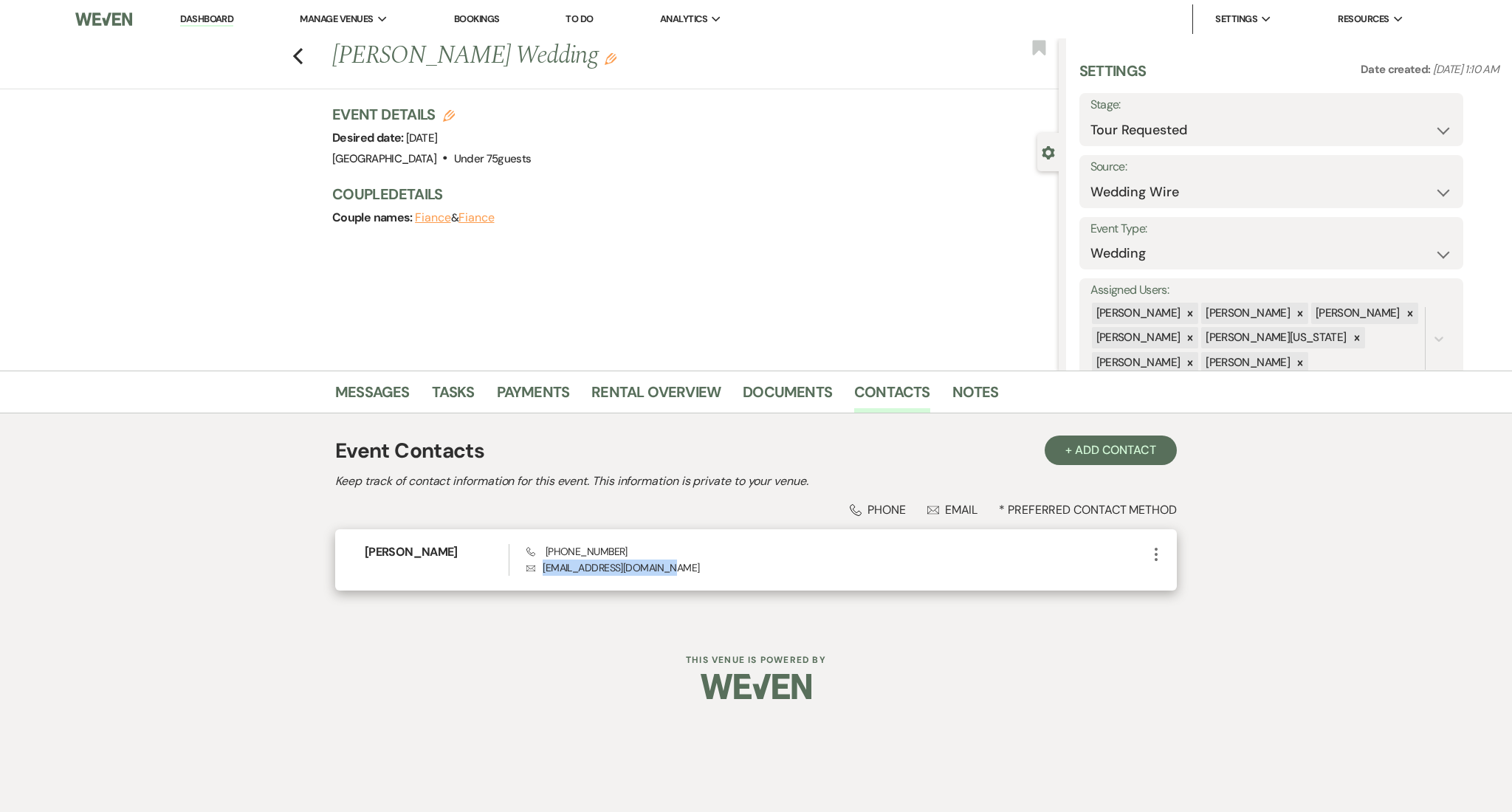
drag, startPoint x: 667, startPoint y: 562, endPoint x: 539, endPoint y: 569, distance: 128.2
click at [539, 569] on p "Envelope tmckitrick1101@gmail.com" at bounding box center [837, 567] width 621 height 16
copy p "tmckitrick1101@gmail.com"
click at [378, 393] on link "Messages" at bounding box center [372, 396] width 75 height 32
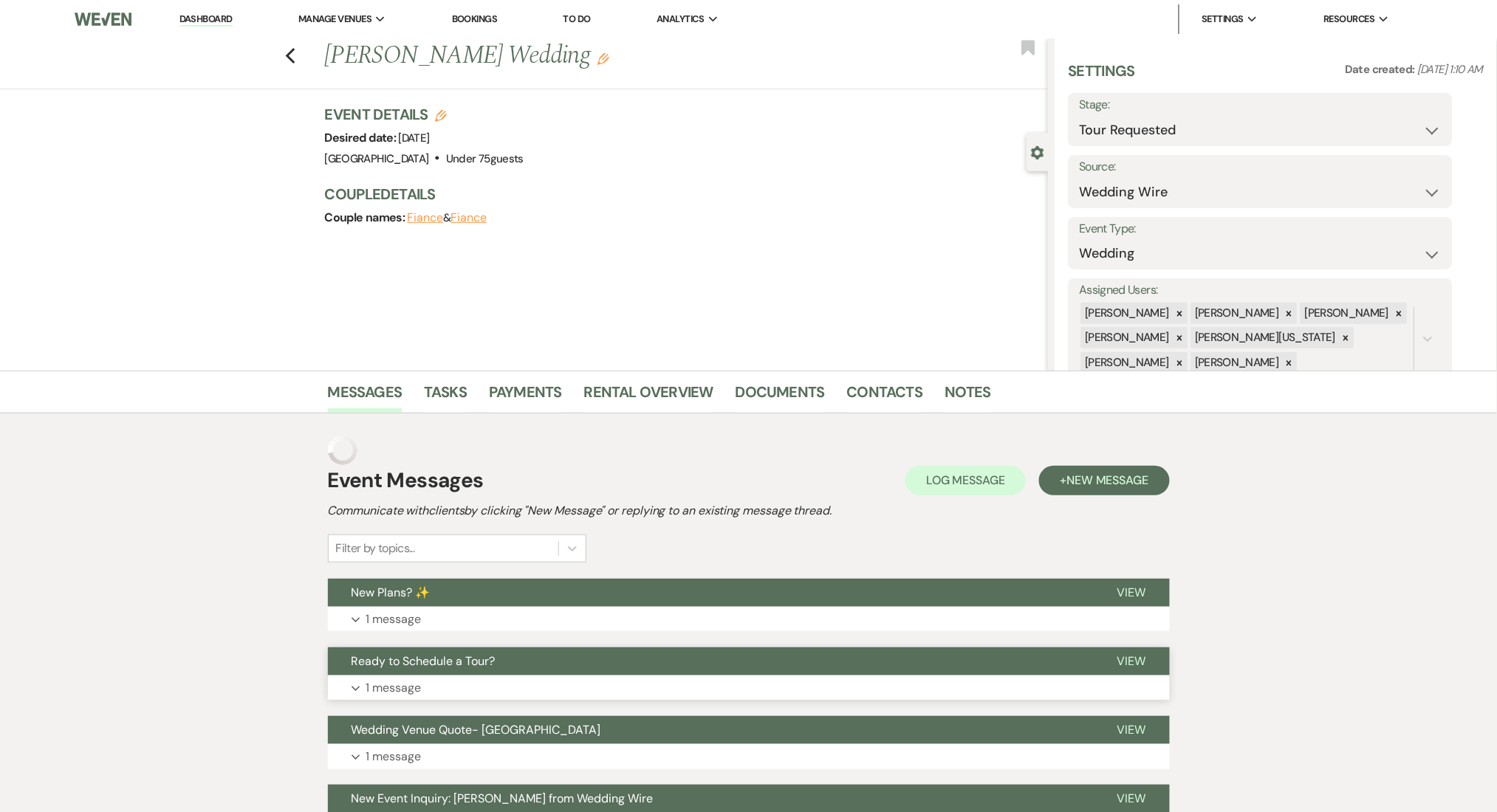
click at [449, 680] on button "Expand 1 message" at bounding box center [748, 688] width 842 height 25
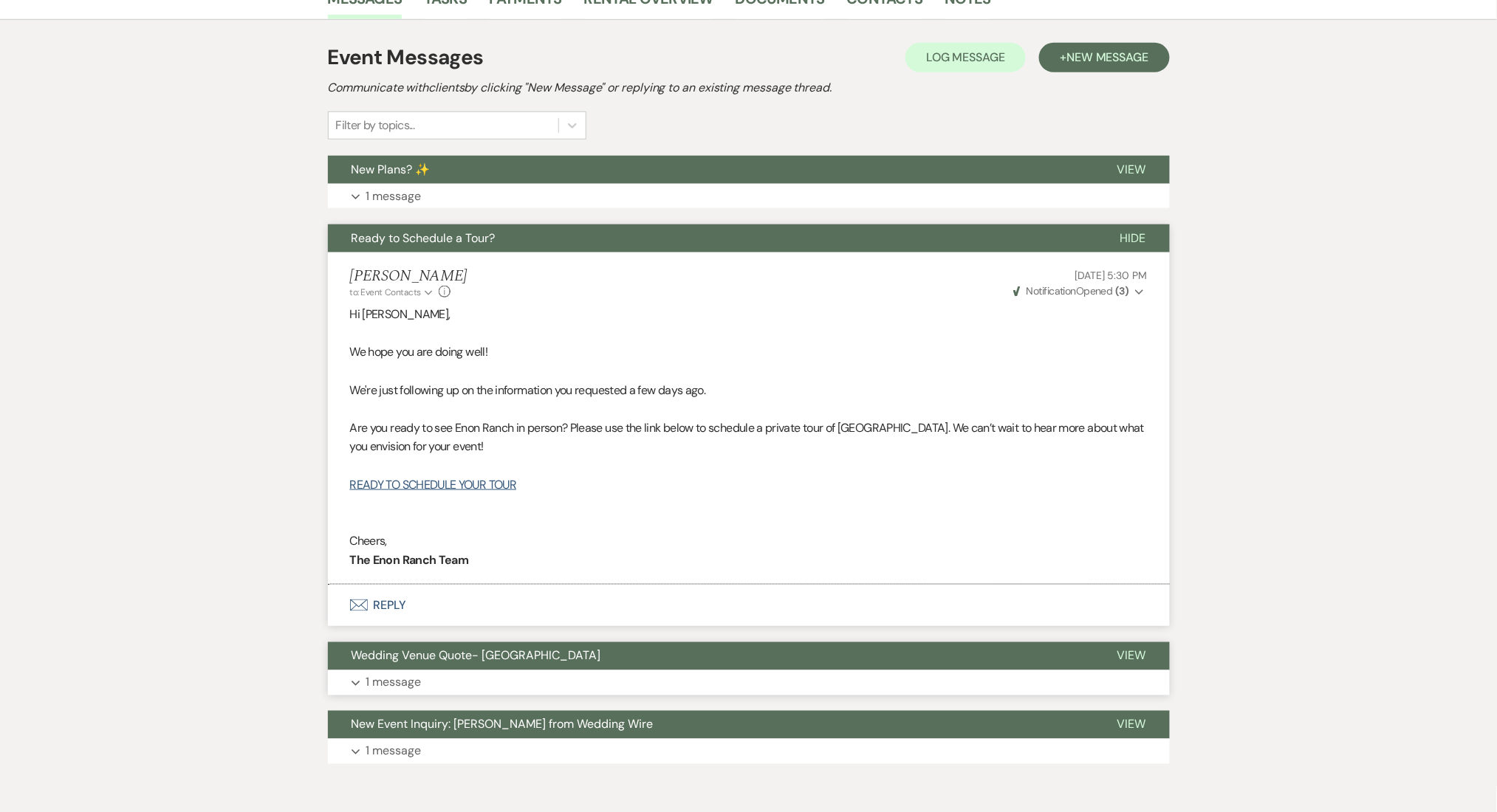
scroll to position [98, 0]
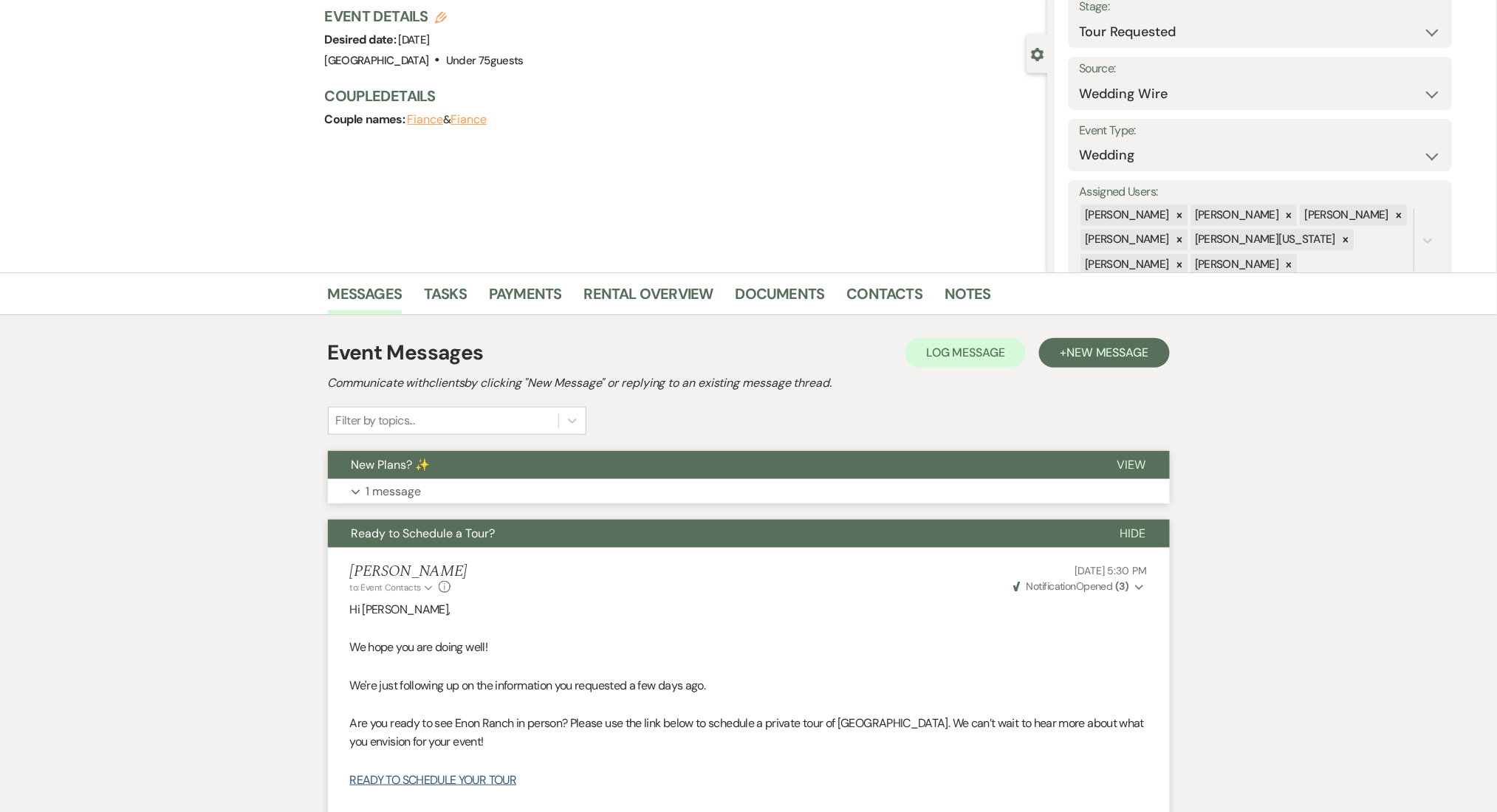
click at [544, 494] on button "Expand 1 message" at bounding box center [748, 492] width 842 height 25
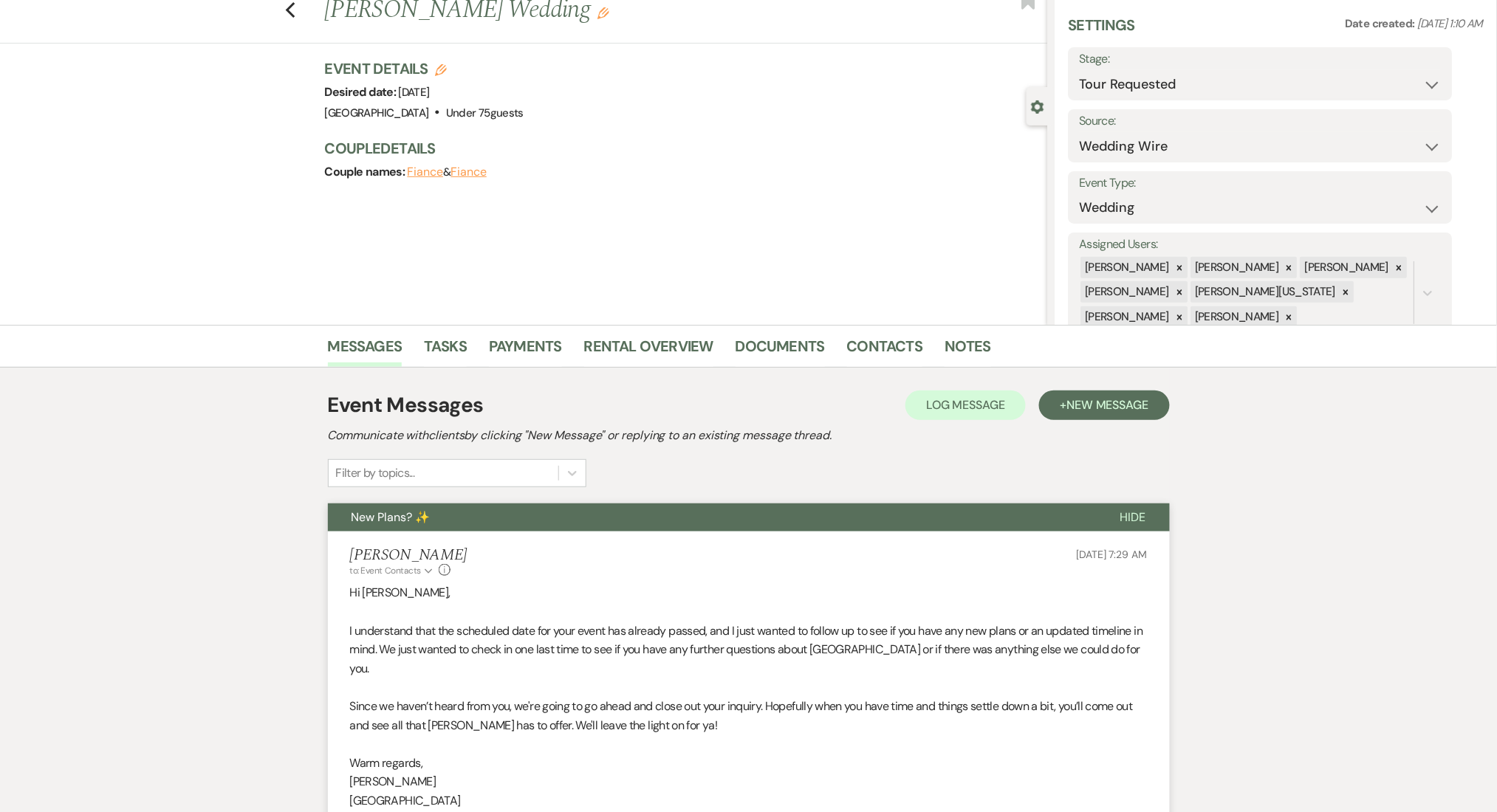
scroll to position [0, 0]
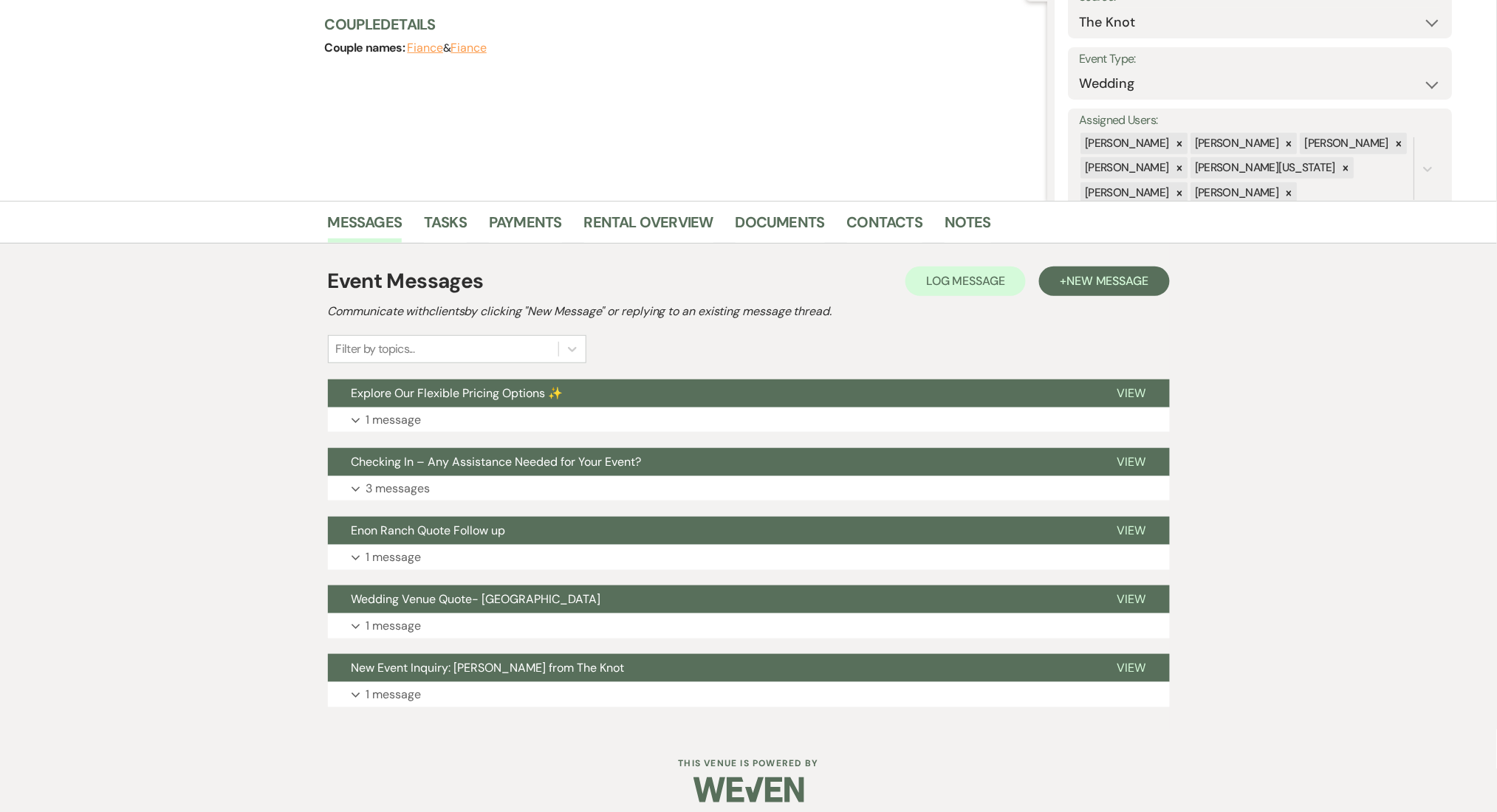
scroll to position [181, 0]
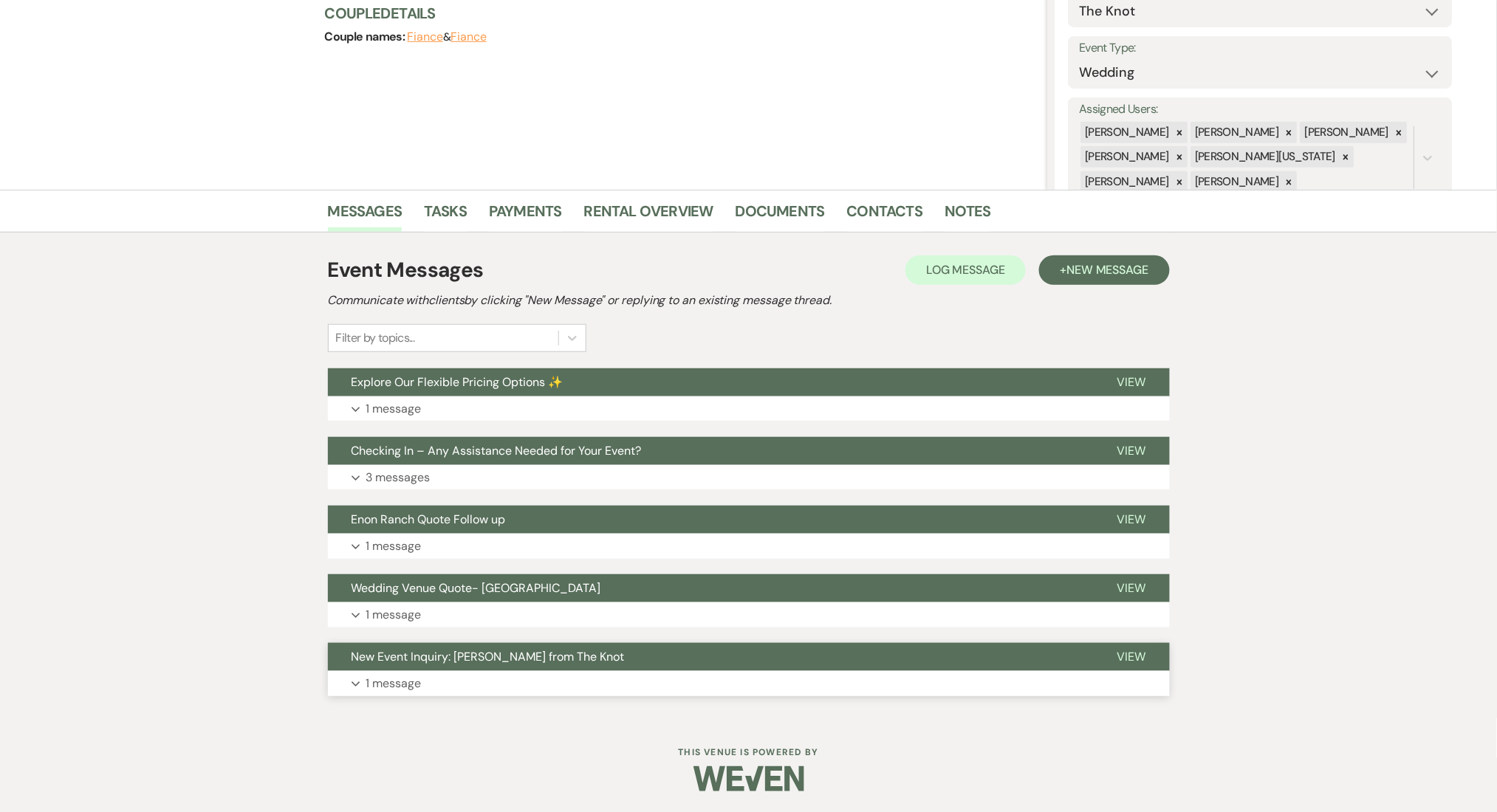
click at [483, 663] on span "New Event Inquiry: [PERSON_NAME] from The Knot" at bounding box center [488, 656] width 273 height 15
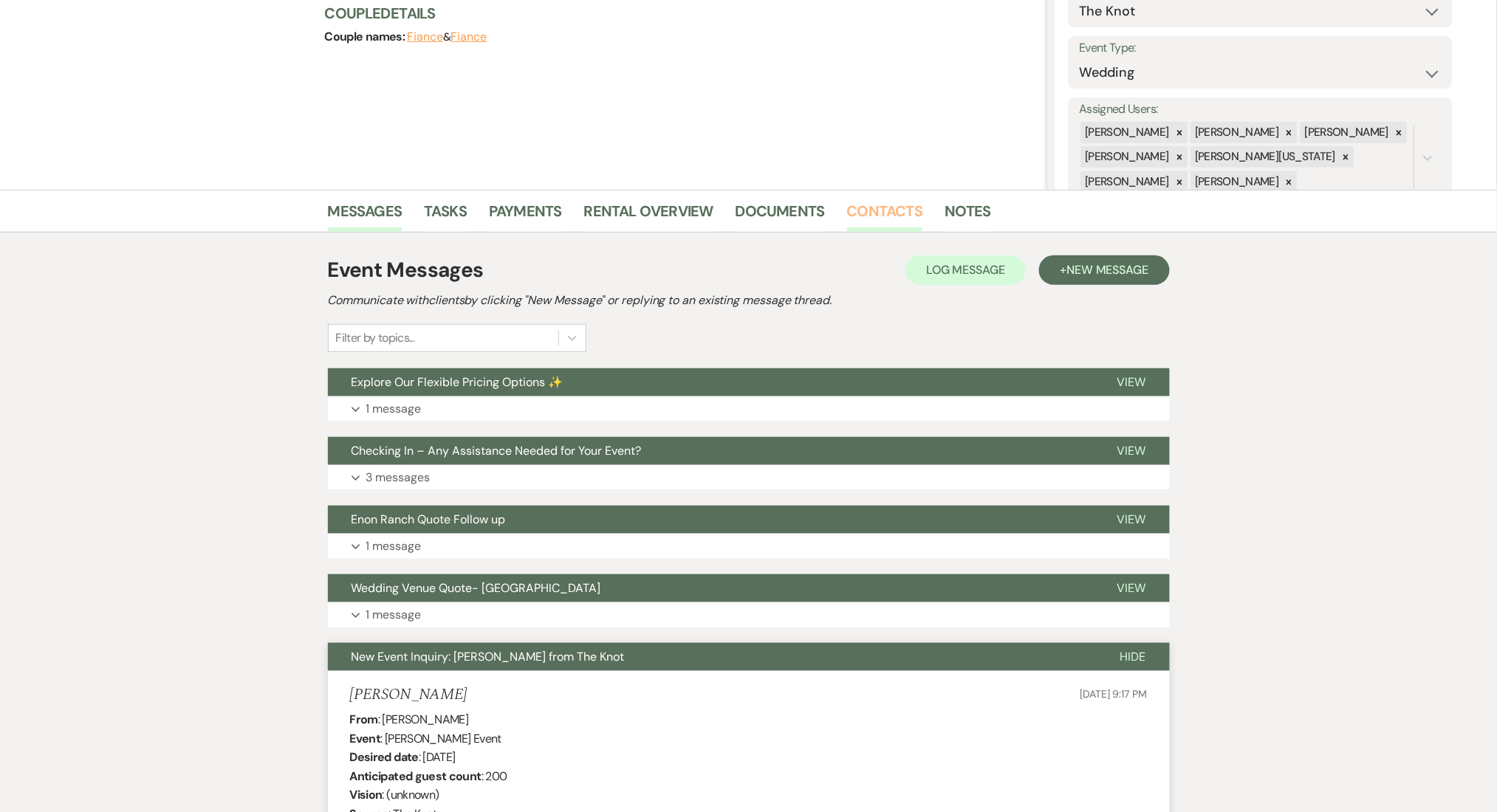
click at [905, 203] on link "Contacts" at bounding box center [885, 216] width 76 height 32
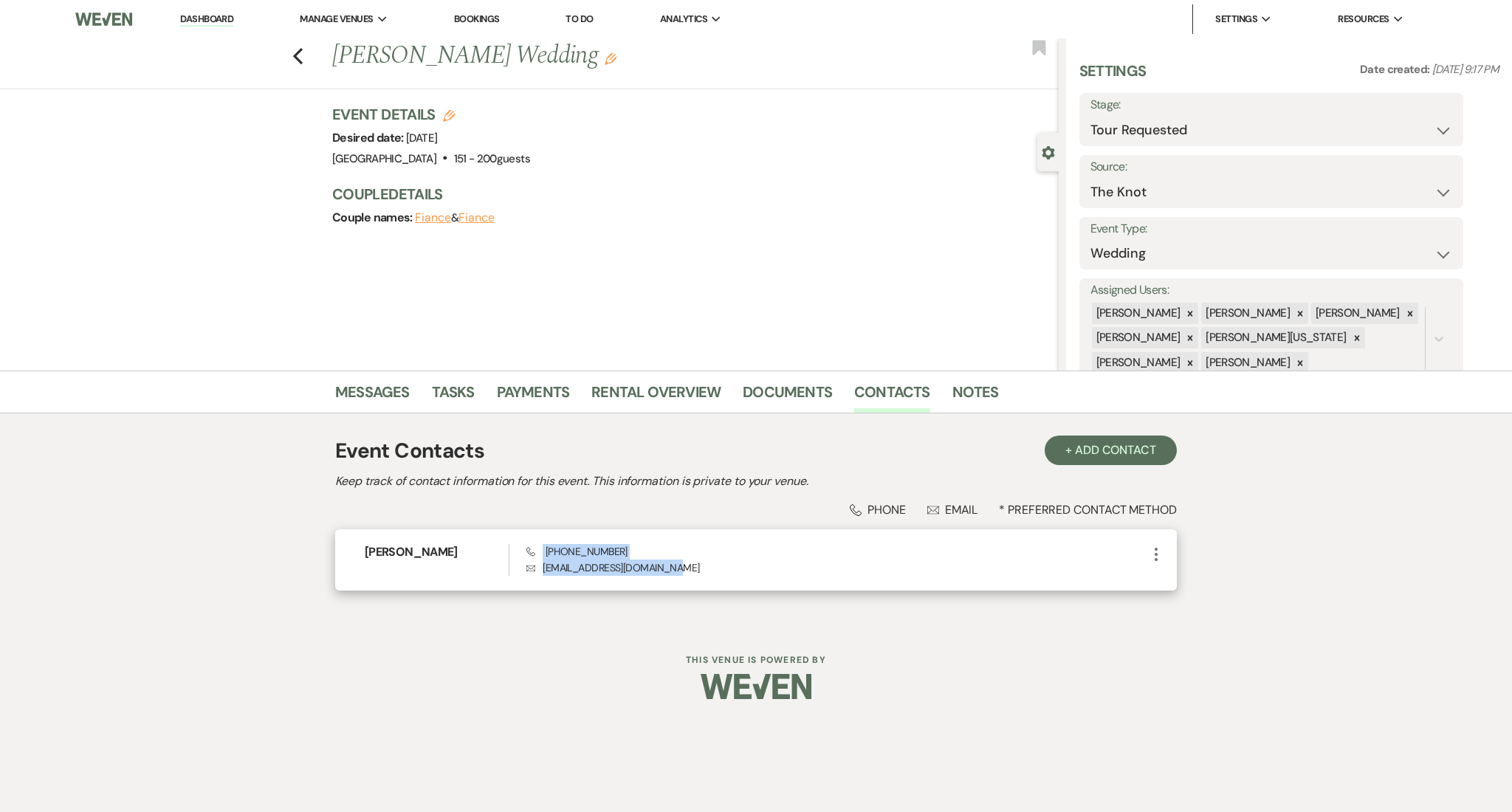
drag, startPoint x: 692, startPoint y: 559, endPoint x: 522, endPoint y: 572, distance: 170.5
click at [522, 572] on div "CORTNEY NORWOOD Phone (470) 798-8451 Envelope norwoodcortney2@gmail.com More" at bounding box center [756, 560] width 842 height 62
click at [574, 566] on p "Envelope norwoodcortney2@gmail.com" at bounding box center [837, 567] width 621 height 16
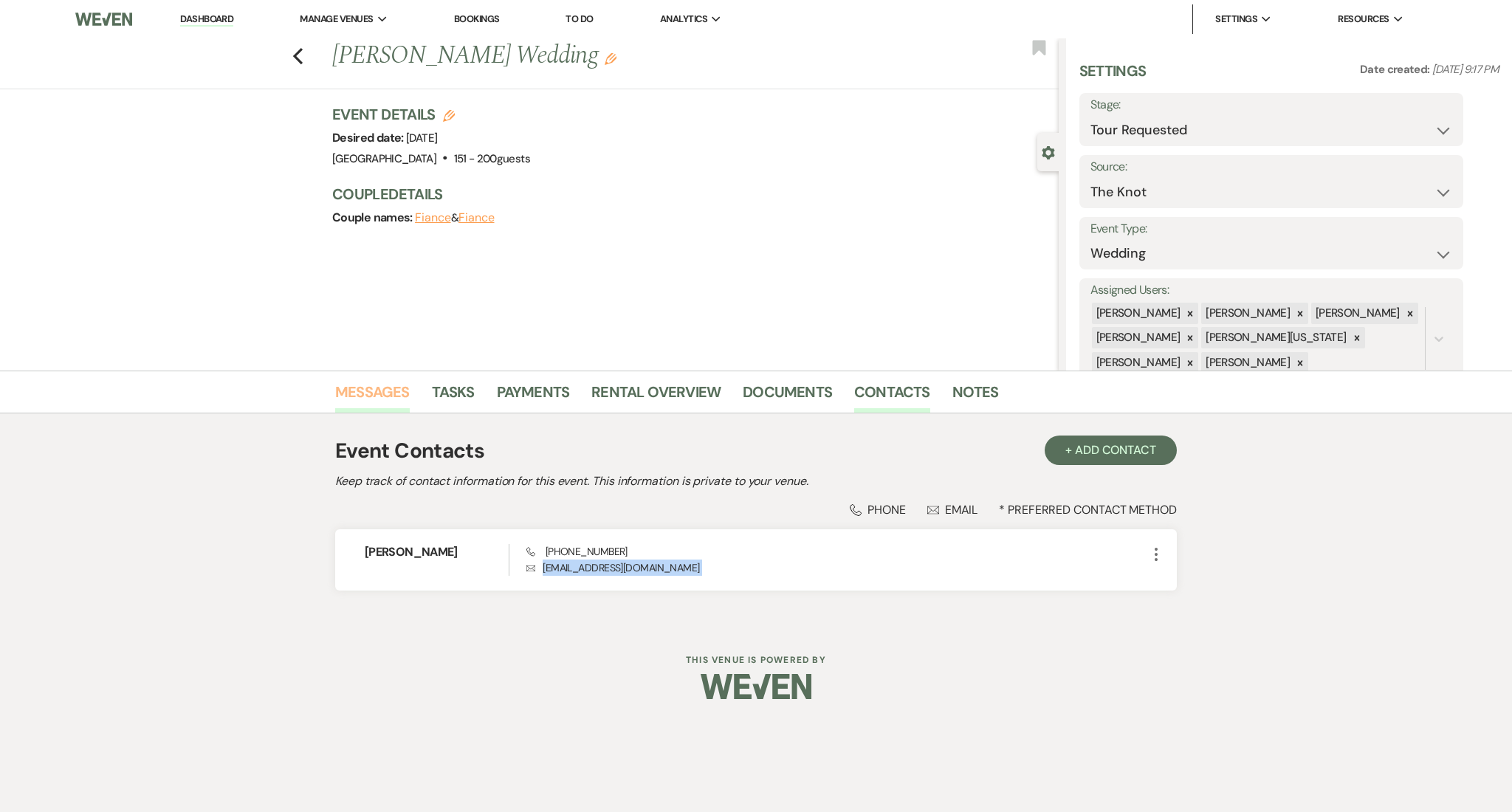
click at [361, 394] on link "Messages" at bounding box center [372, 396] width 75 height 32
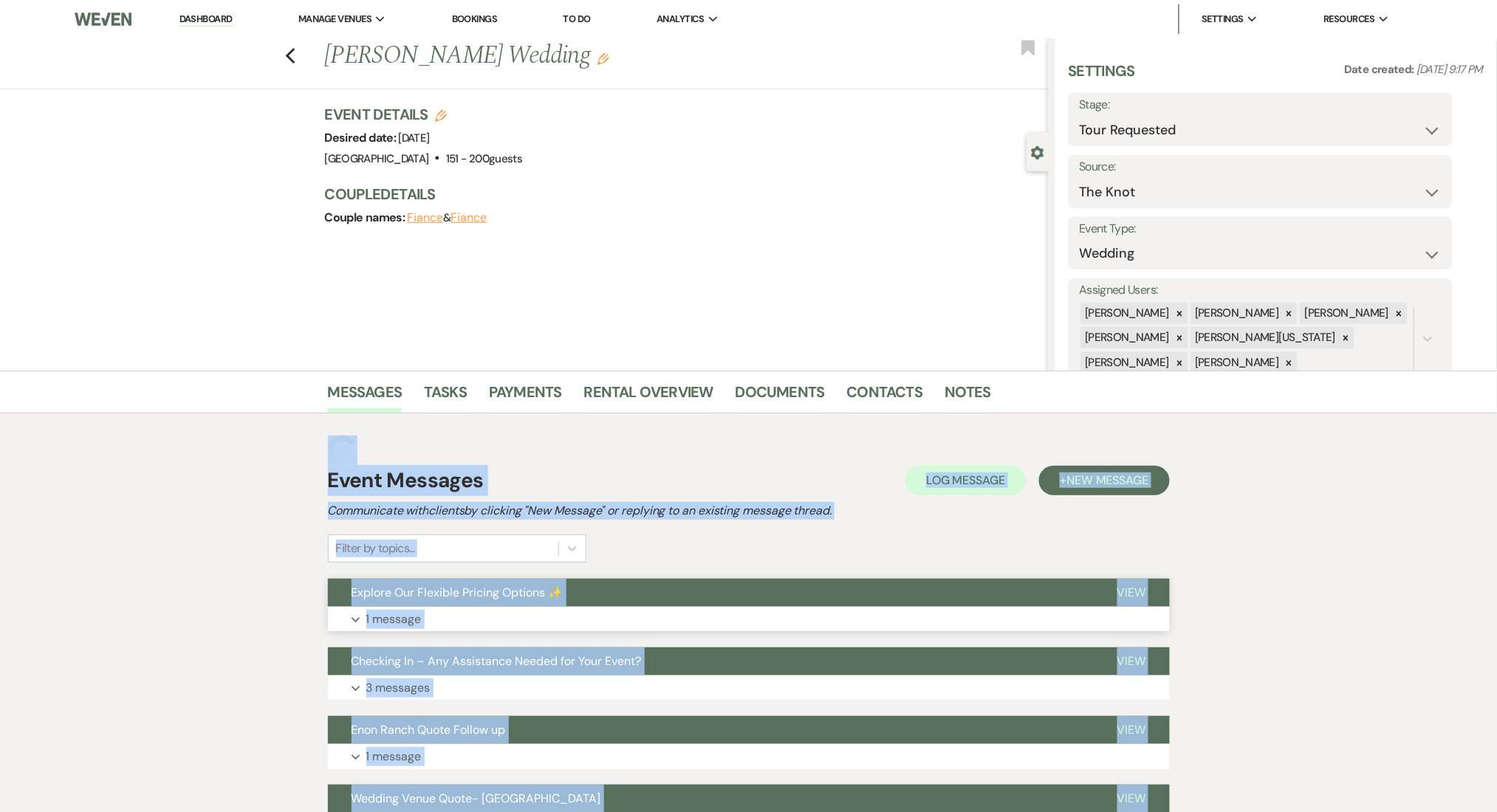
click at [547, 619] on div "Event Messages Log Log Message + New Message Communicate with clients by clicki…" at bounding box center [748, 671] width 842 height 485
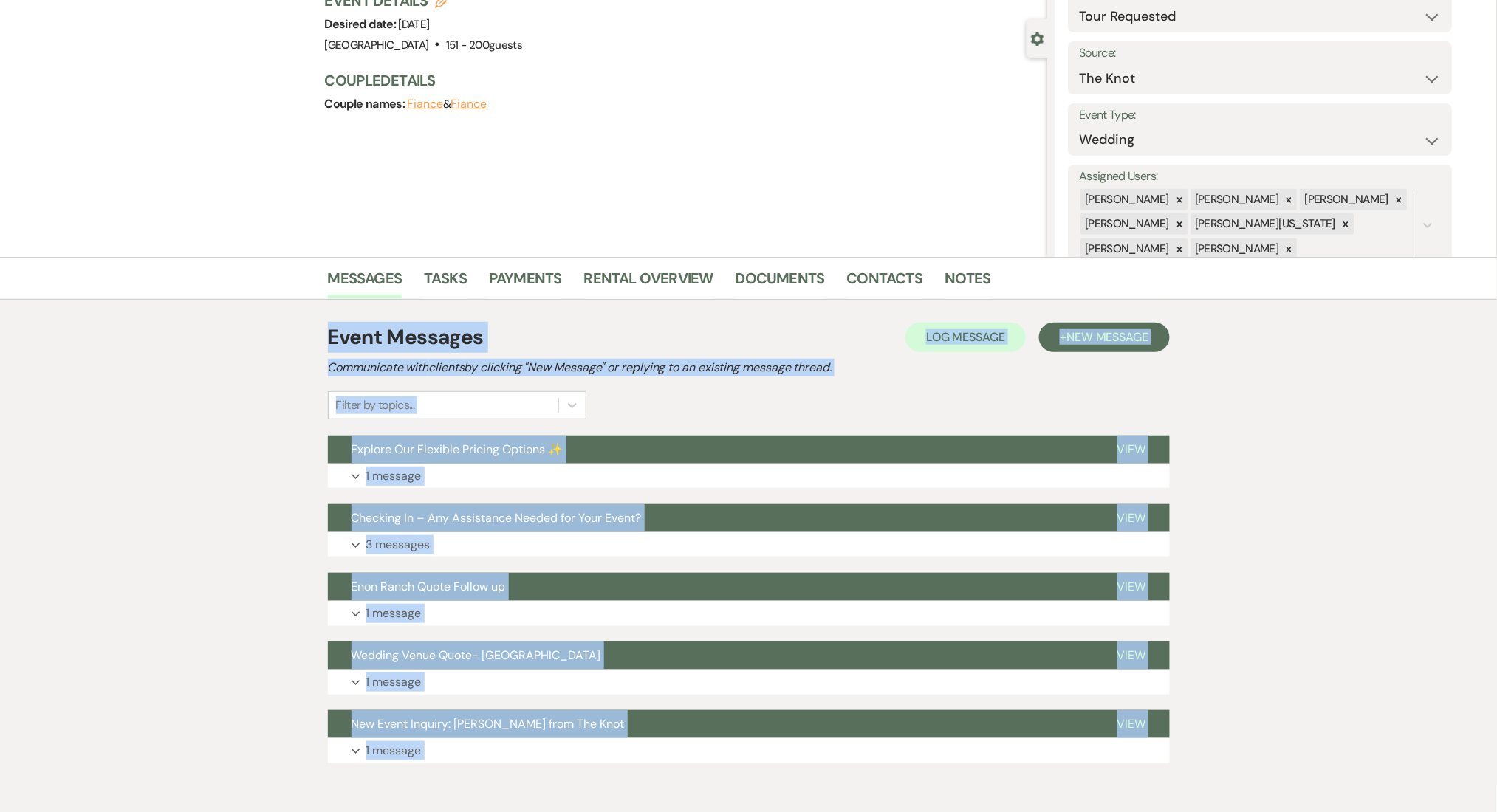
scroll to position [181, 0]
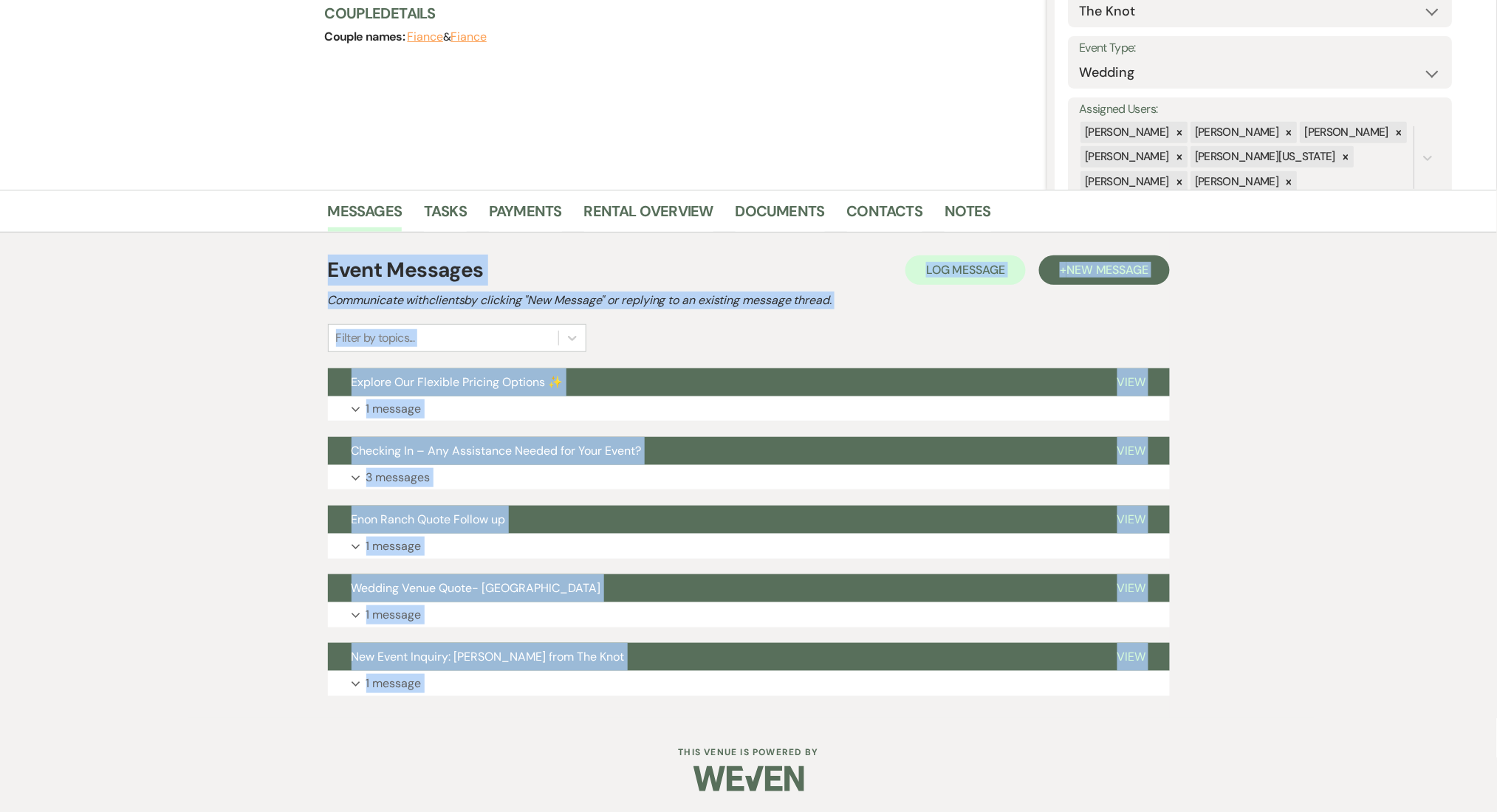
click at [150, 378] on div "Messages Tasks Payments Rental Overview Documents Contacts Notes Event Messages…" at bounding box center [748, 454] width 1497 height 528
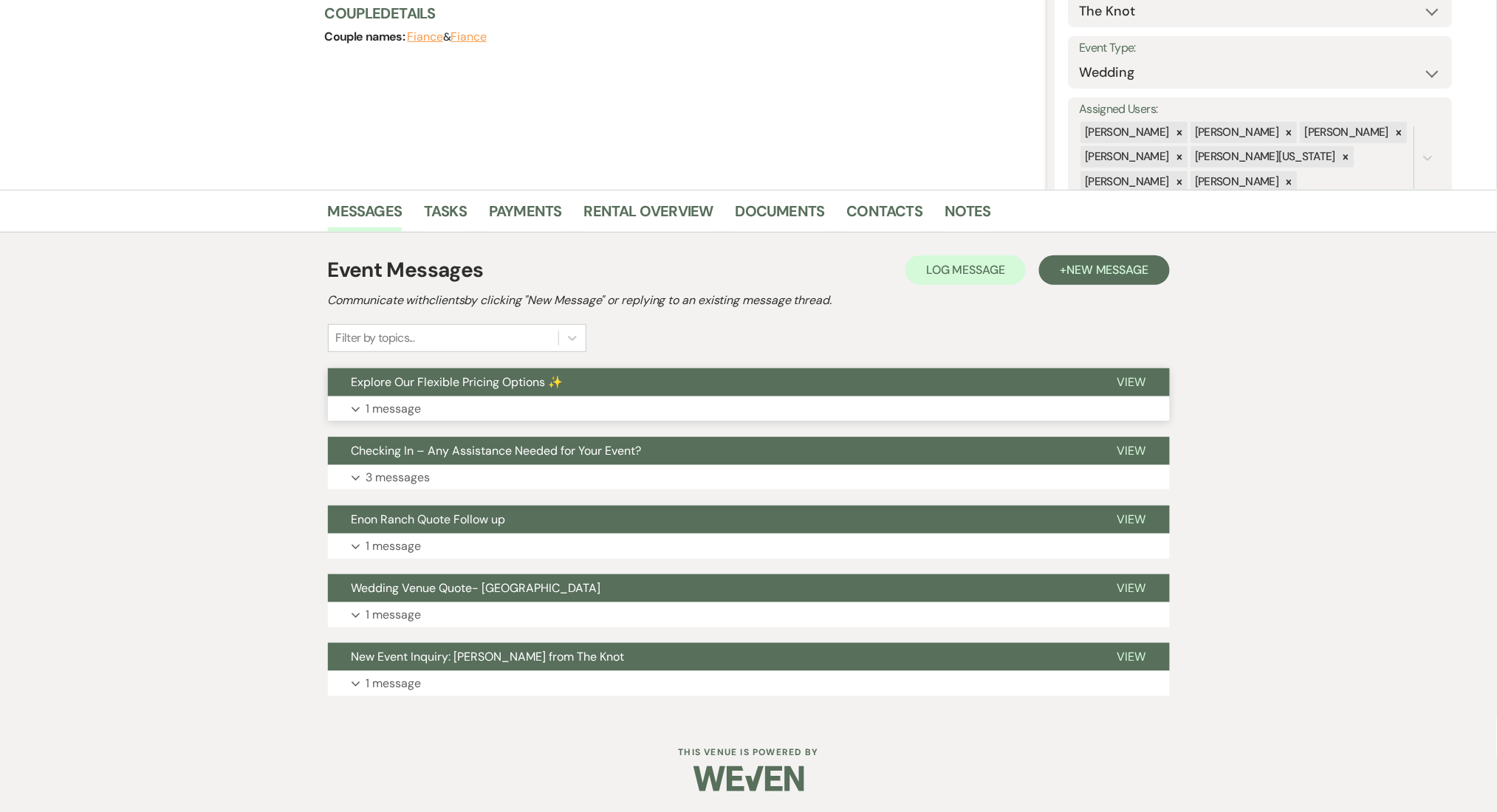
click at [474, 412] on button "Expand 1 message" at bounding box center [748, 408] width 842 height 25
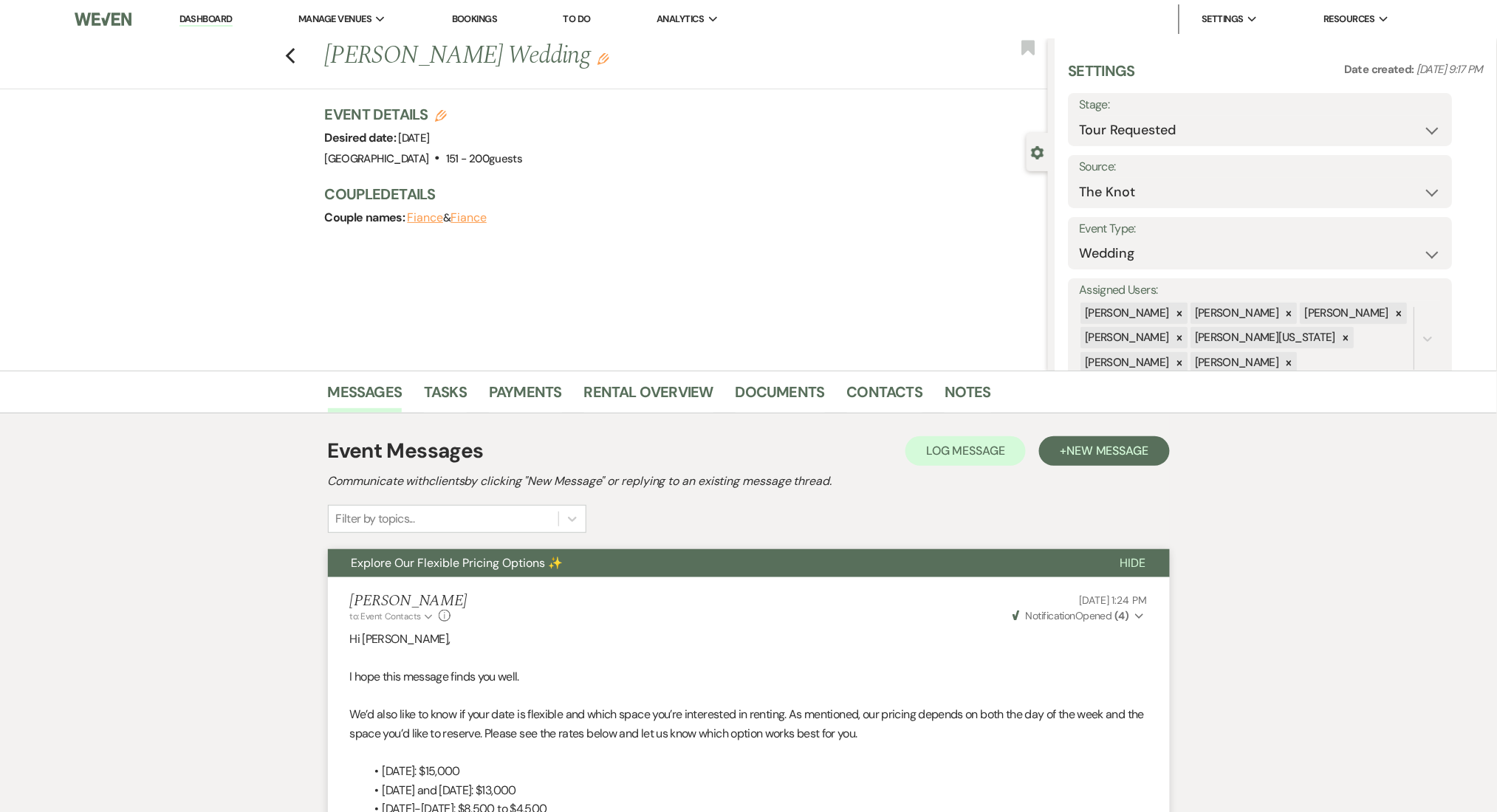
scroll to position [590, 0]
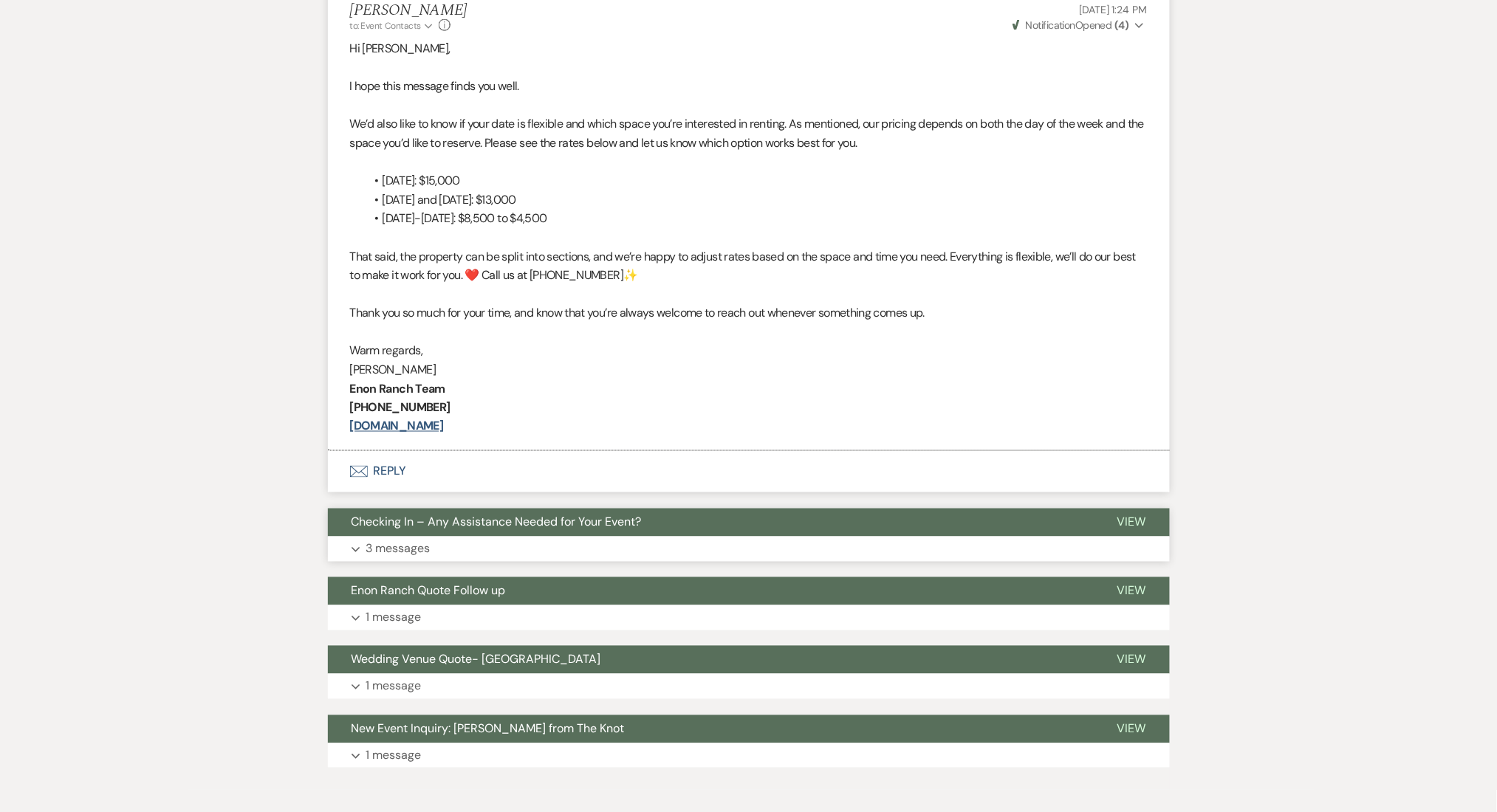
click at [493, 543] on button "Expand 3 messages" at bounding box center [748, 549] width 842 height 25
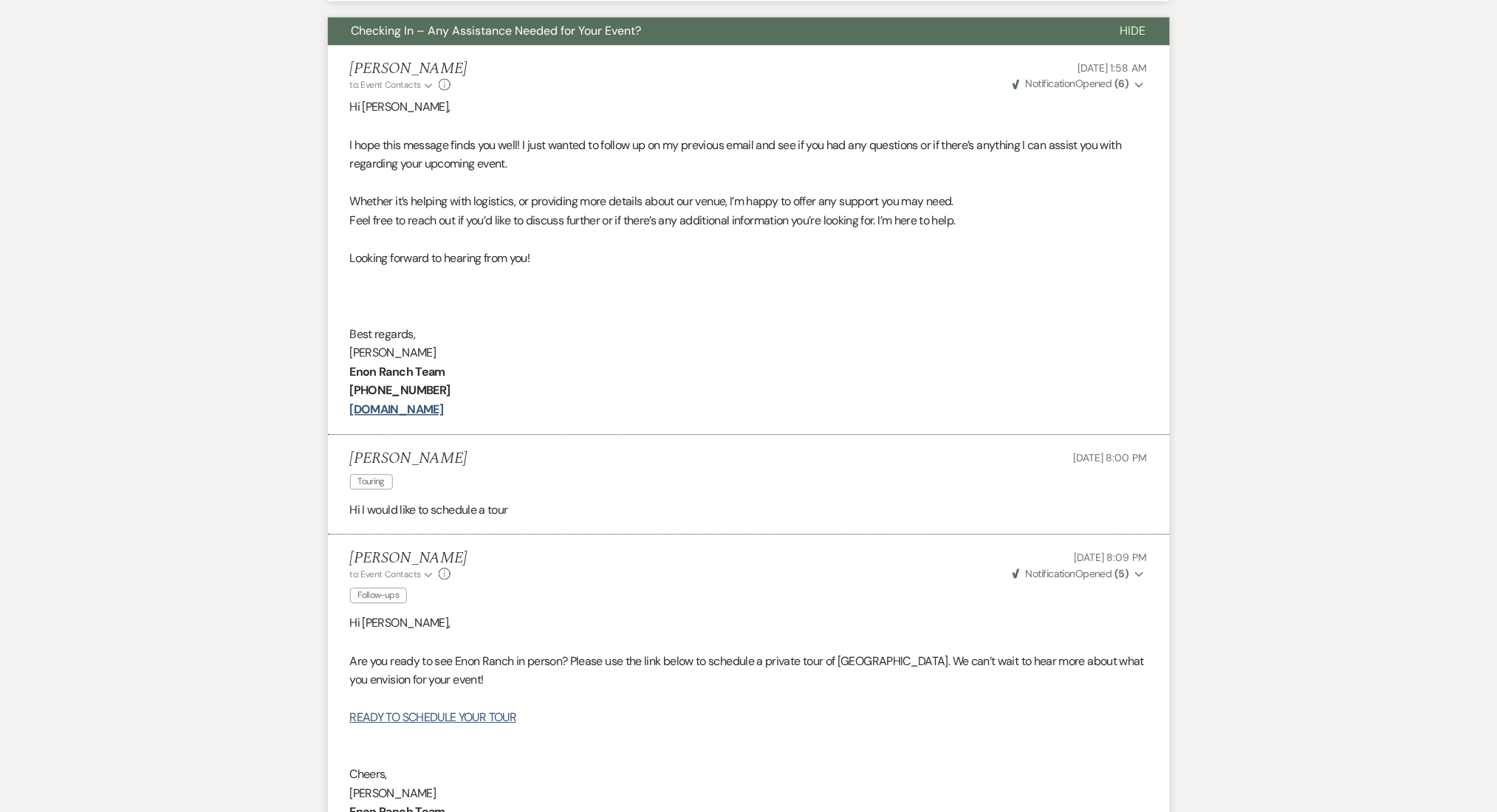
scroll to position [1508, 0]
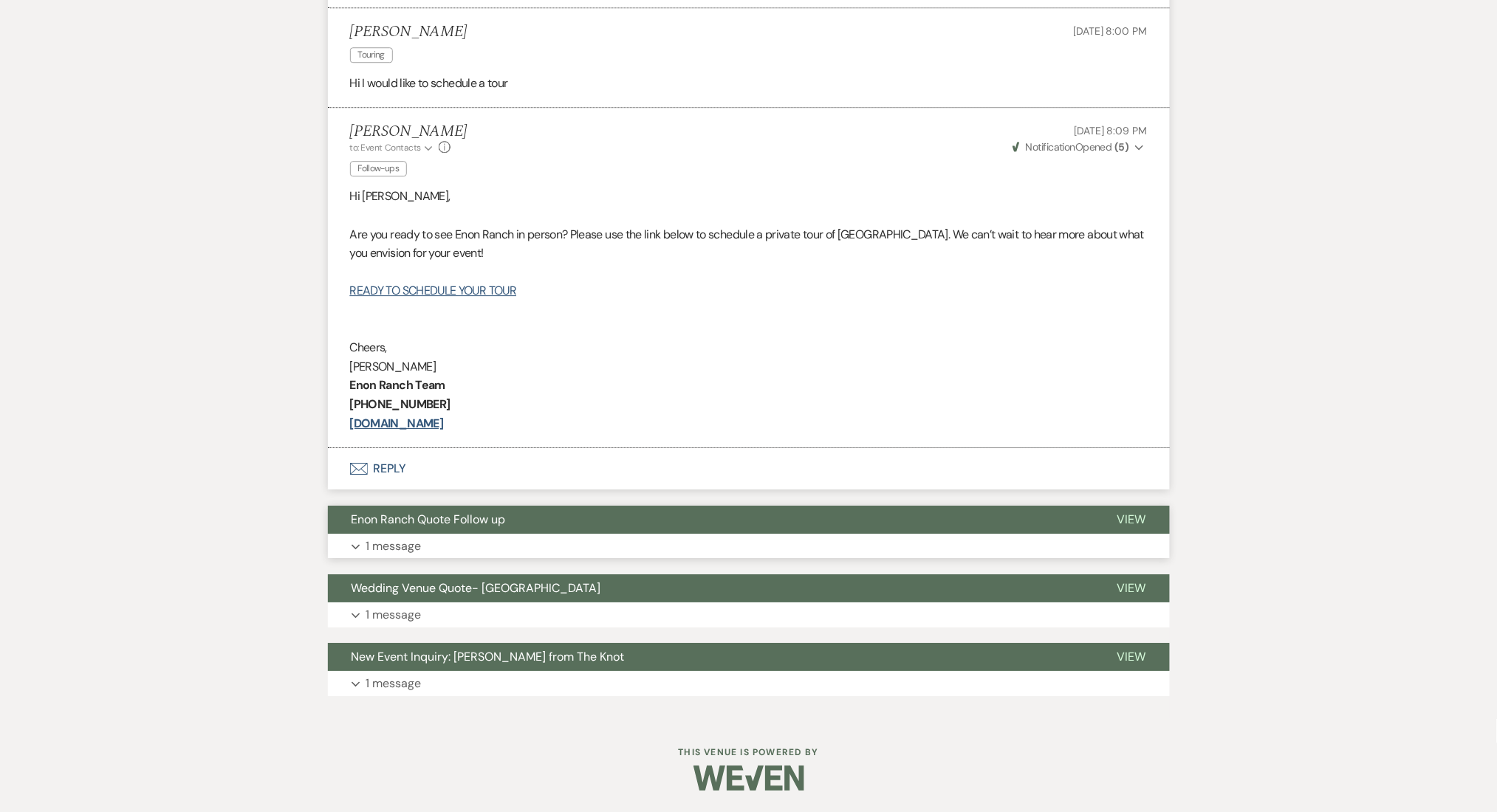
click at [644, 555] on button "Expand 1 message" at bounding box center [748, 546] width 842 height 25
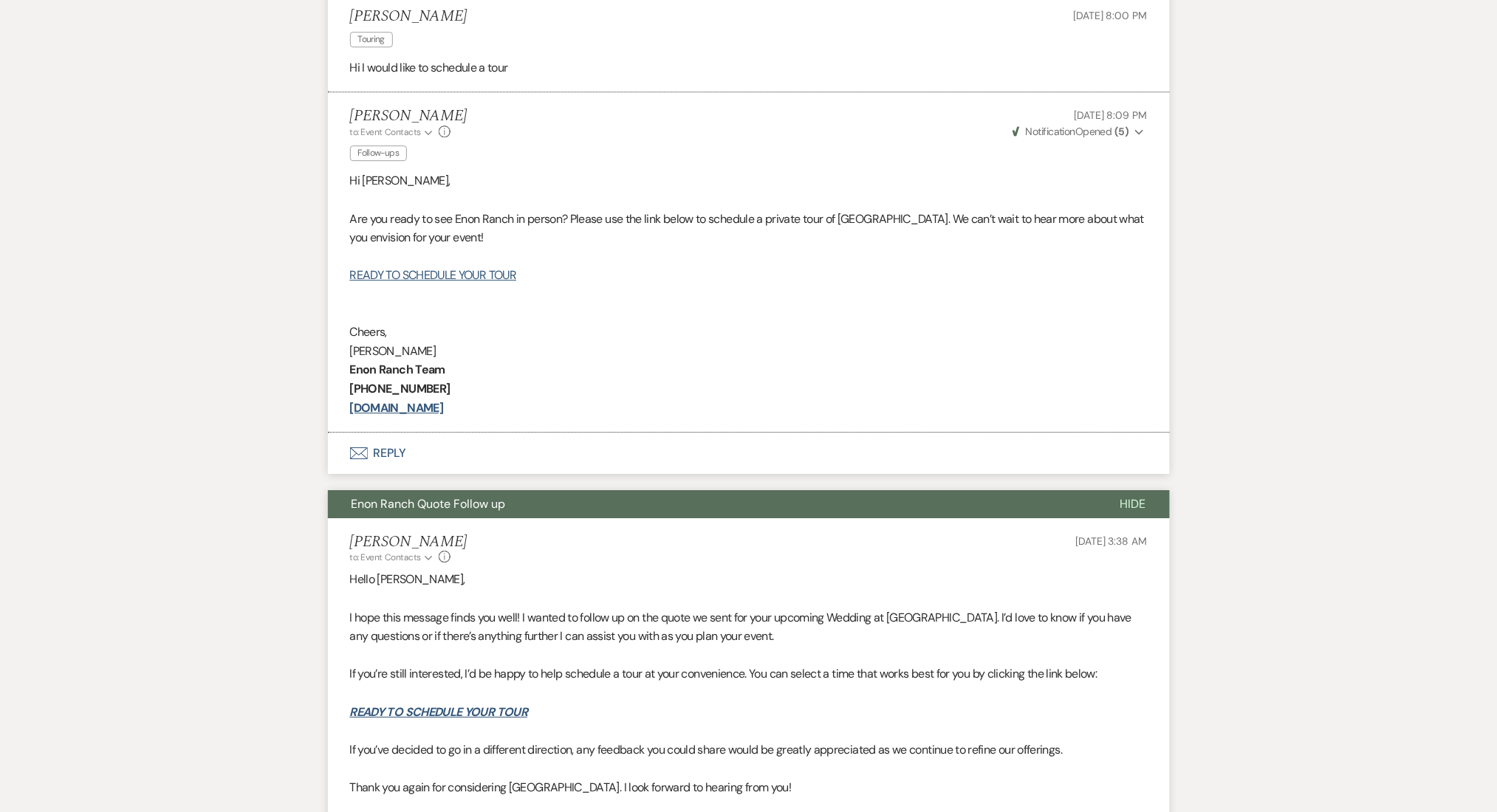
scroll to position [1903, 0]
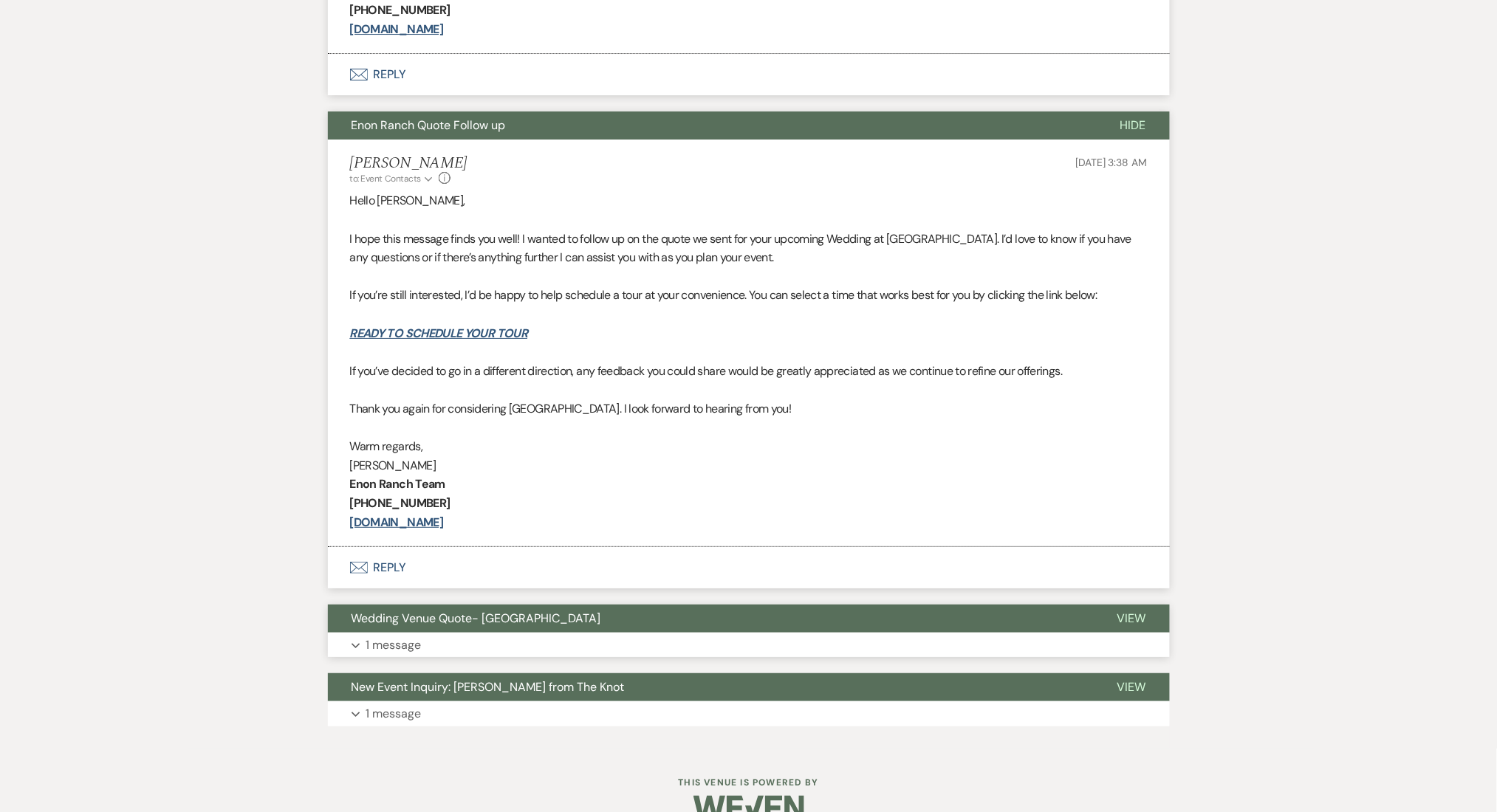
drag, startPoint x: 566, startPoint y: 613, endPoint x: 566, endPoint y: 631, distance: 18.0
click at [566, 631] on button "Wedding Venue Quote- [GEOGRAPHIC_DATA]" at bounding box center [711, 619] width 766 height 28
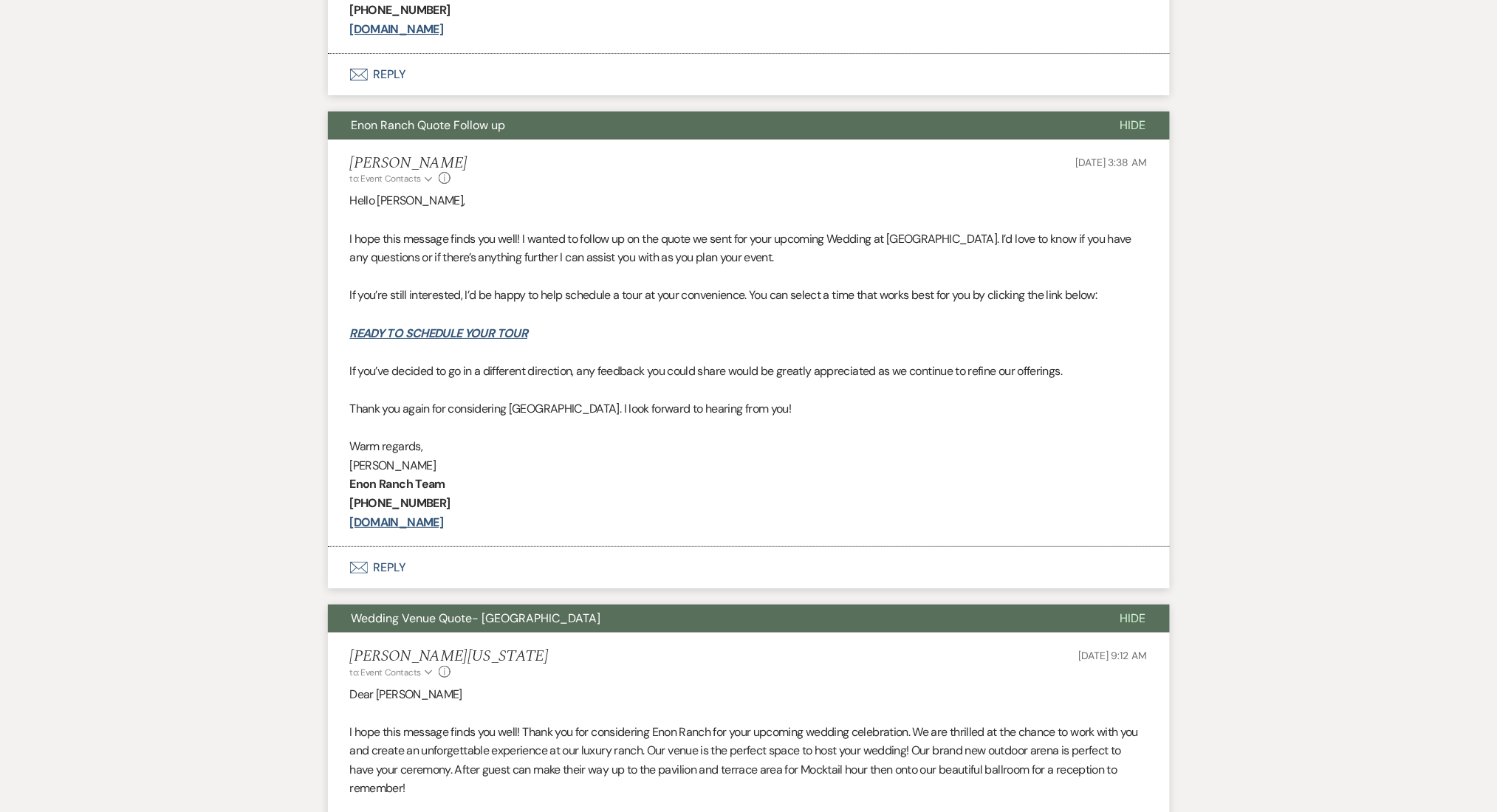
click at [566, 631] on button "Wedding Venue Quote- [GEOGRAPHIC_DATA]" at bounding box center [711, 619] width 769 height 28
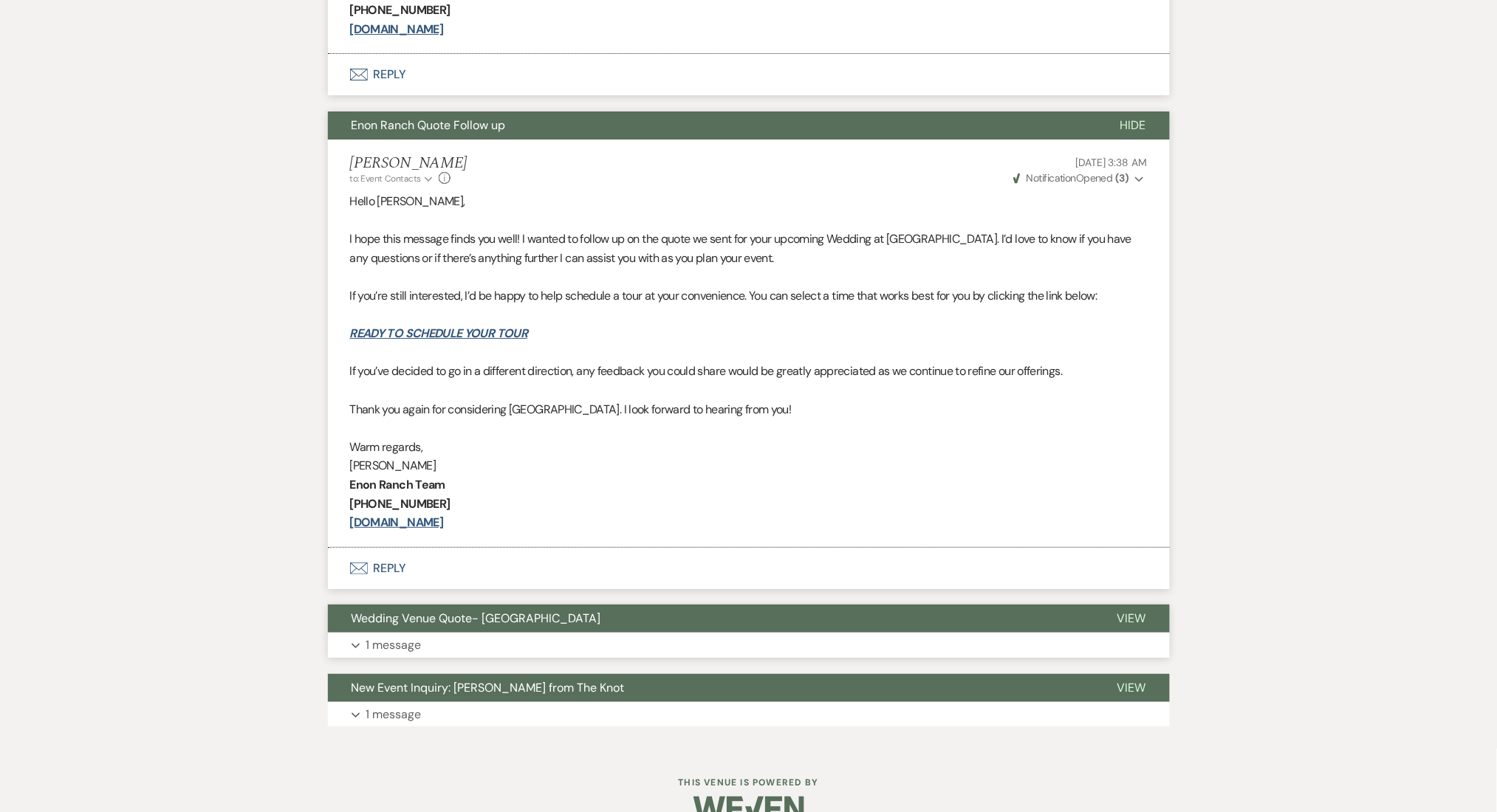
click at [568, 624] on button "Wedding Venue Quote- [GEOGRAPHIC_DATA]" at bounding box center [711, 619] width 766 height 28
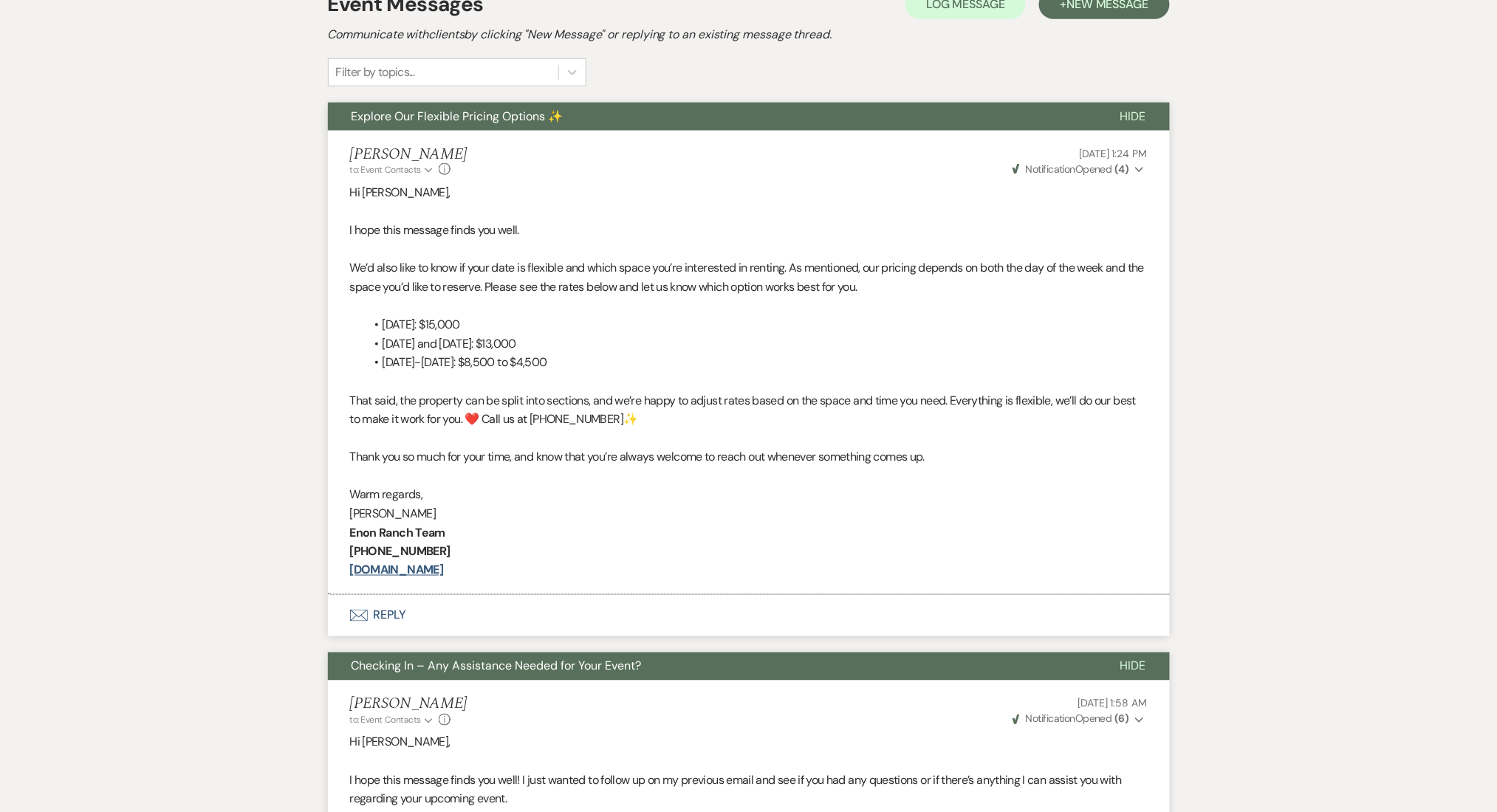
scroll to position [230, 0]
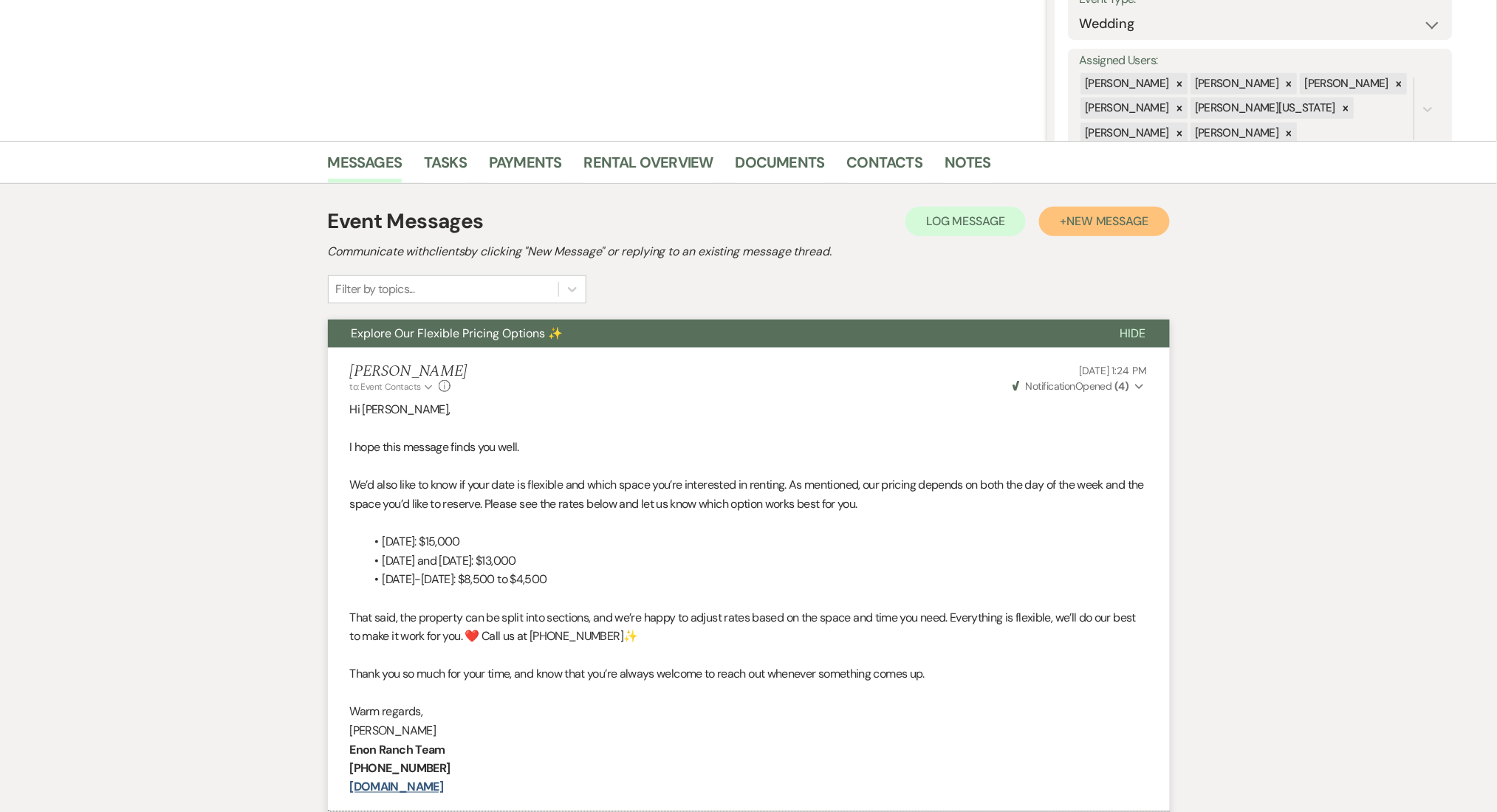
click at [1105, 225] on span "New Message" at bounding box center [1107, 221] width 82 height 15
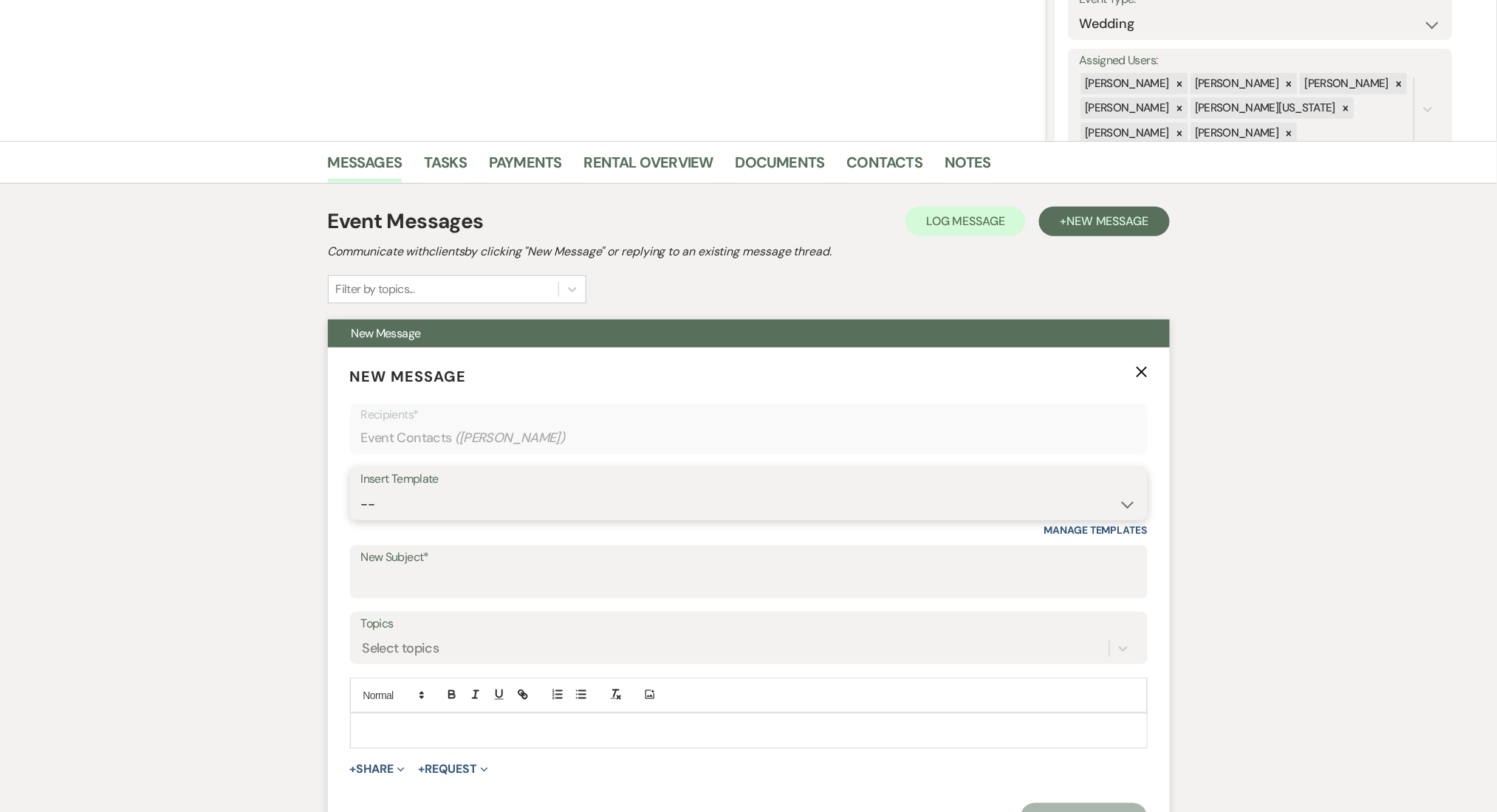
click at [500, 505] on select "-- Inquiry Follow Up Email #2 Contract Sending Template Payment Template Rental…" at bounding box center [748, 504] width 775 height 29
click at [435, 518] on select "-- Inquiry Follow Up Email #2 Contract Sending Template Payment Template Rental…" at bounding box center [748, 504] width 775 height 29
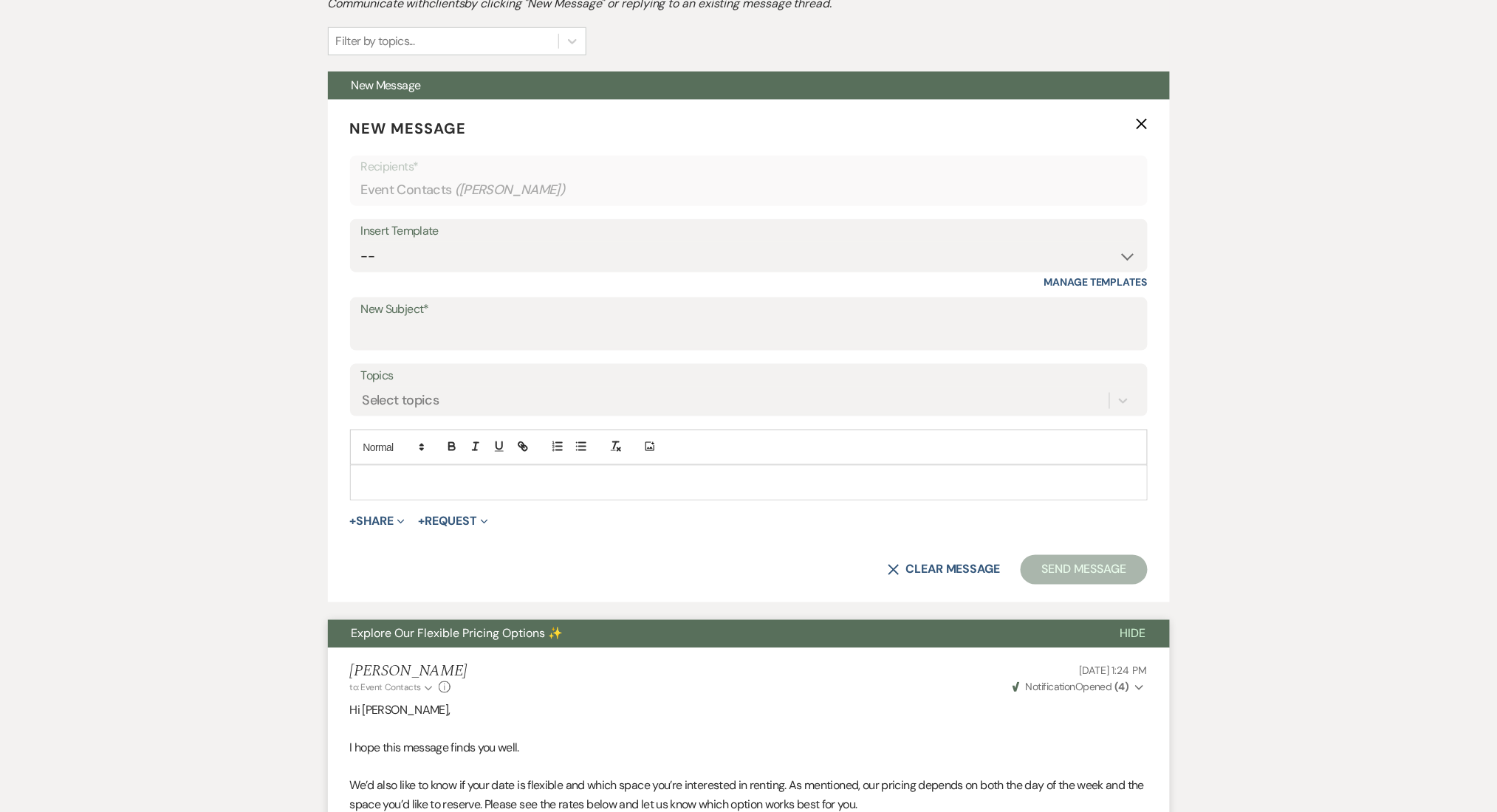
scroll to position [525, 0]
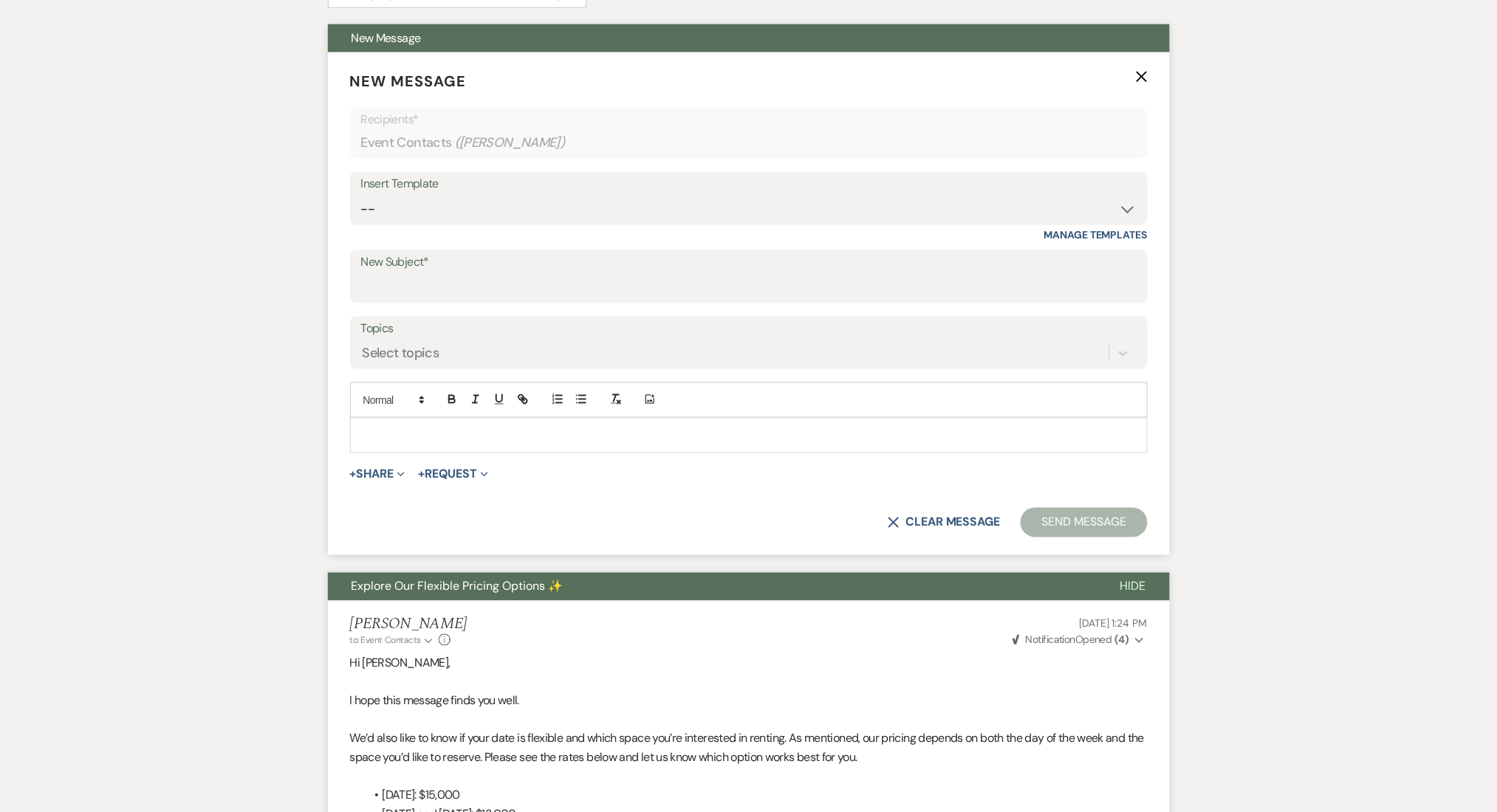
click at [399, 416] on div "Add Photo" at bounding box center [748, 400] width 798 height 35
click at [392, 435] on p at bounding box center [748, 435] width 774 height 16
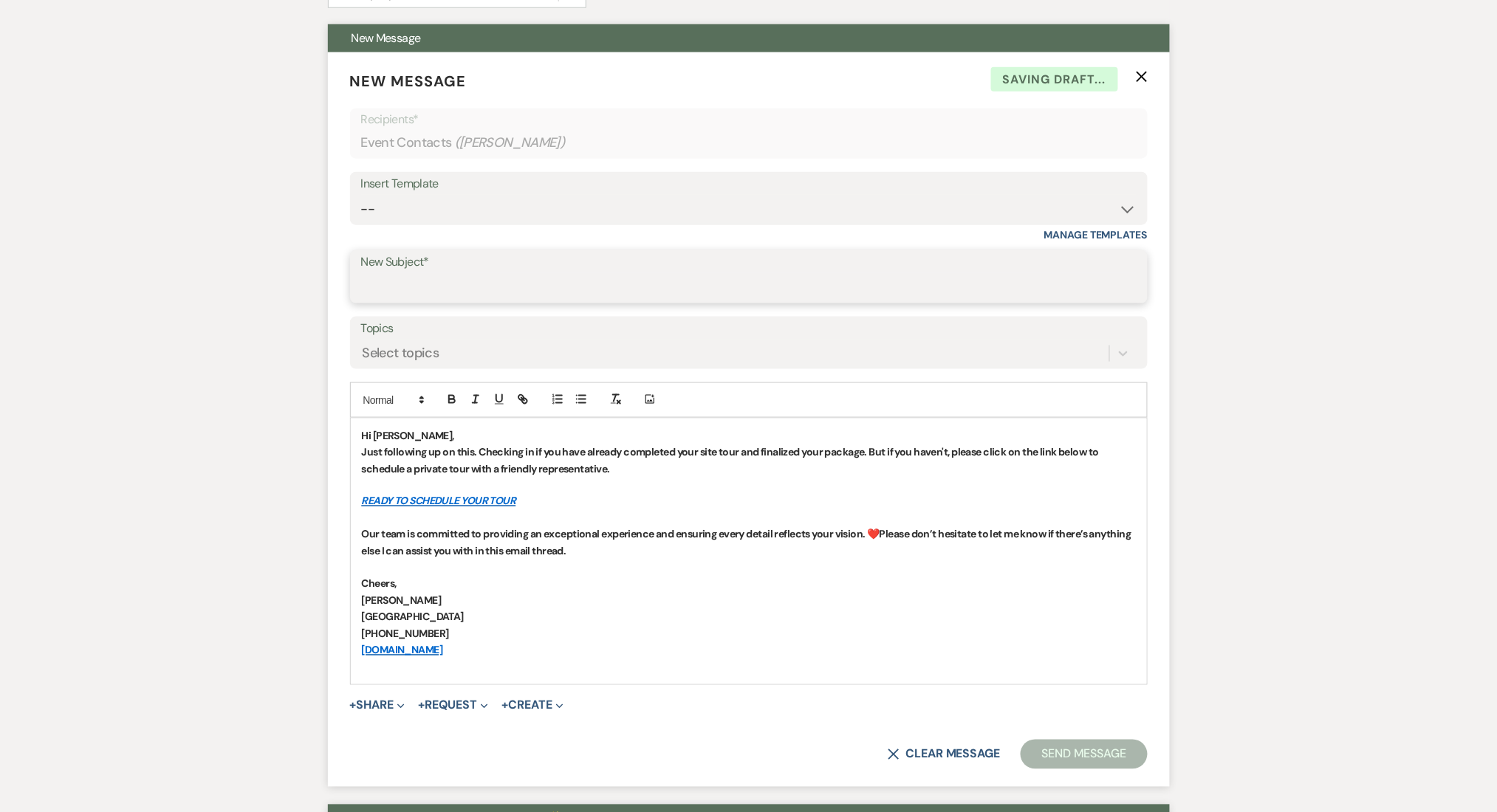
click at [422, 288] on input "New Subject*" at bounding box center [748, 287] width 775 height 29
paste input "Let's Finalize Your Booking!✨"
type input "Let's Finalize Your Booking!✨"
drag, startPoint x: 482, startPoint y: 637, endPoint x: 476, endPoint y: 629, distance: 10.0
click at [476, 629] on p "[PHONE_NUMBER]" at bounding box center [748, 633] width 774 height 16
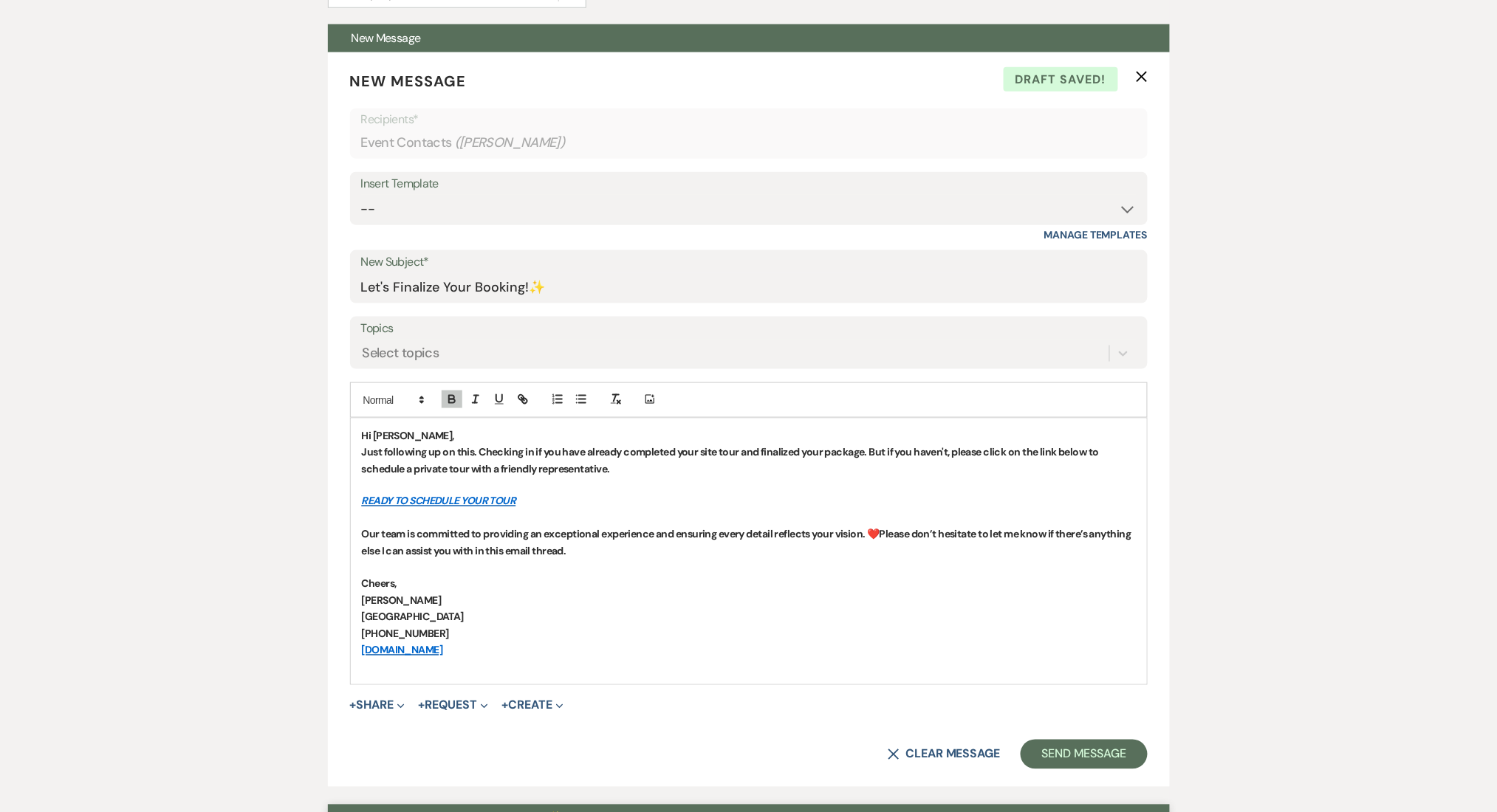
drag, startPoint x: 484, startPoint y: 654, endPoint x: 285, endPoint y: 419, distance: 307.9
click at [446, 396] on icon "button" at bounding box center [452, 399] width 13 height 13
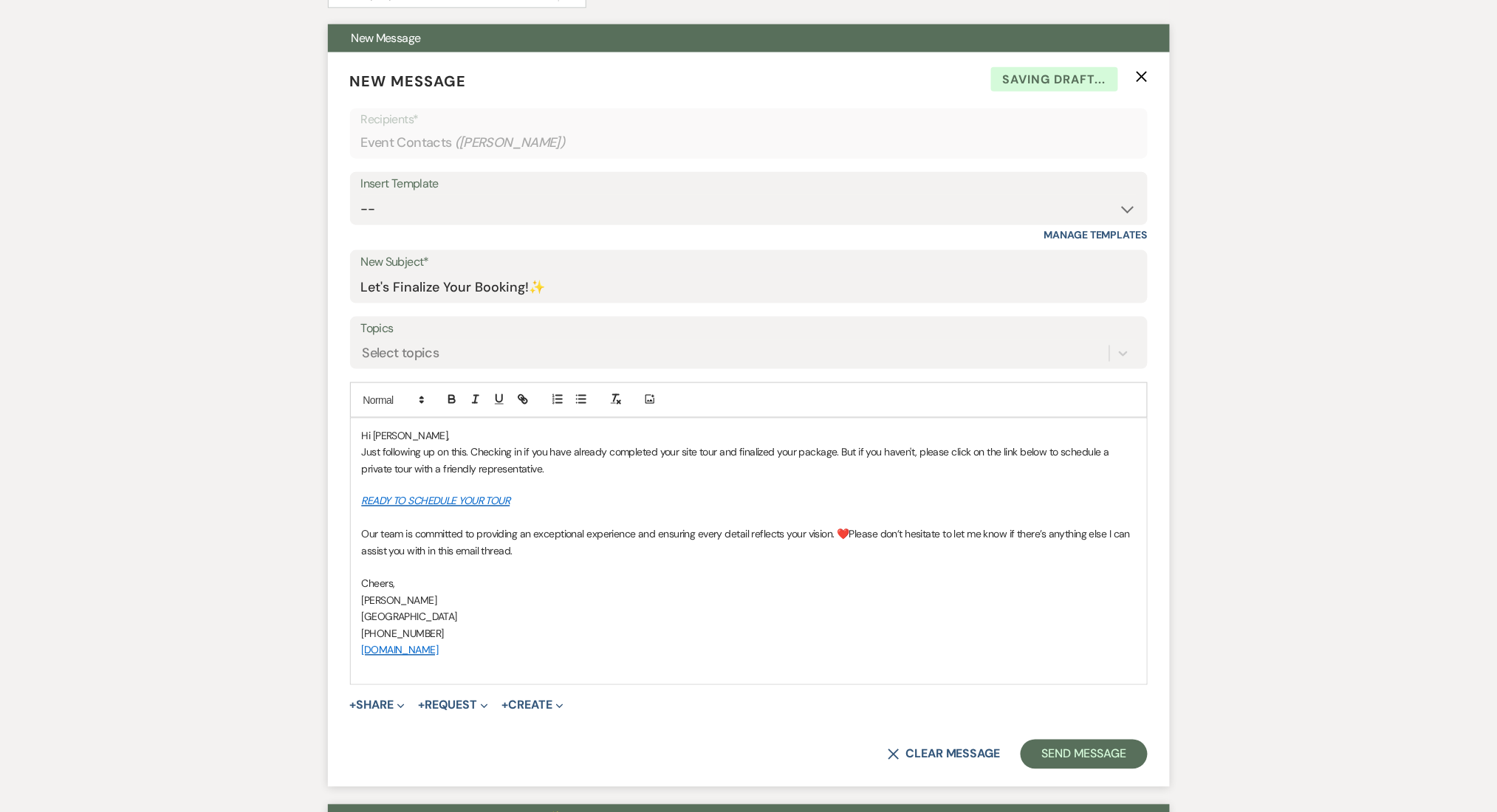
click at [438, 438] on p "Hi [PERSON_NAME]," at bounding box center [748, 435] width 774 height 16
click at [432, 437] on p "Hi [PERSON_NAME]," at bounding box center [748, 435] width 774 height 16
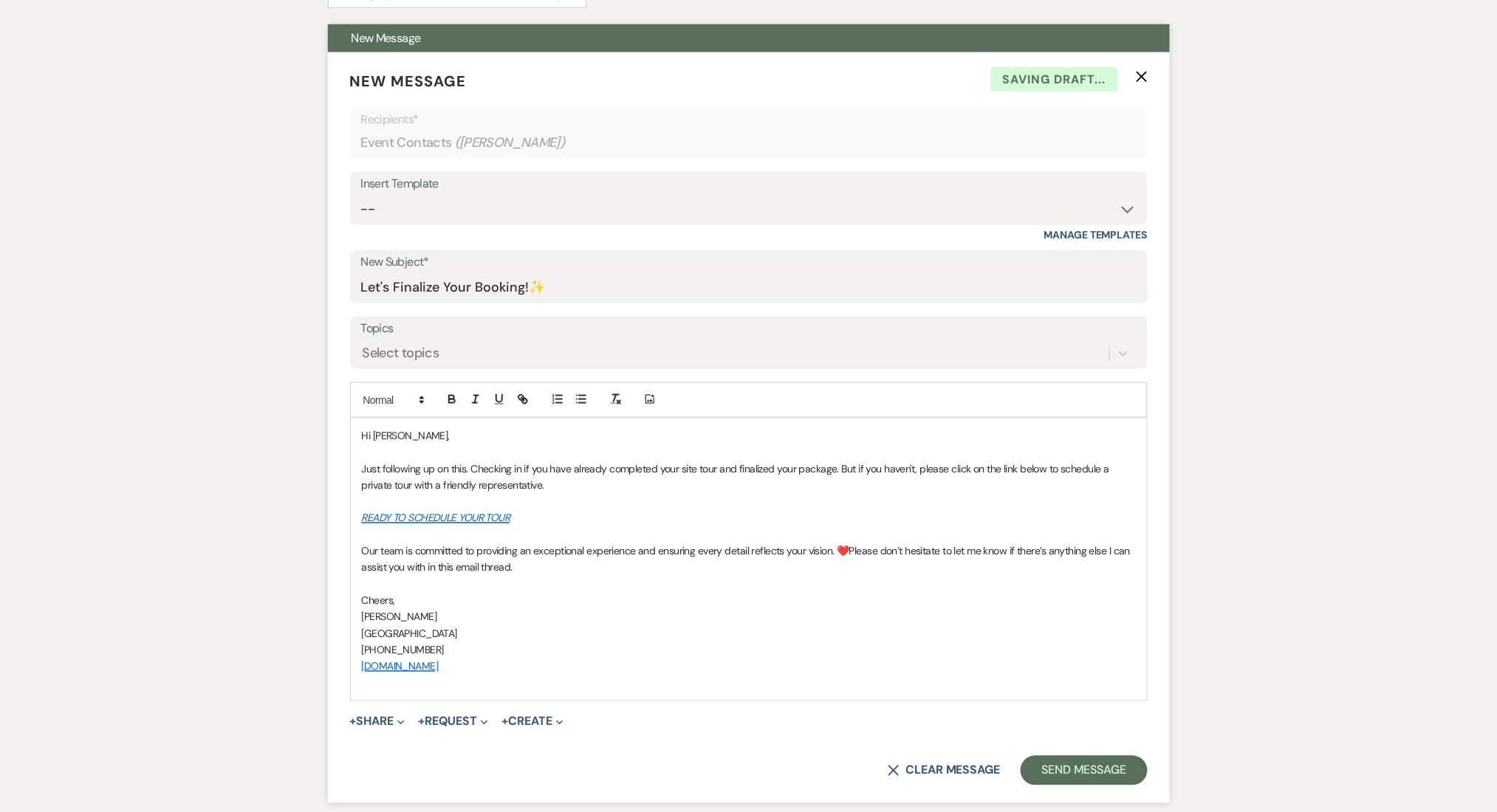
click at [385, 429] on span "Hi [PERSON_NAME]," at bounding box center [405, 435] width 88 height 13
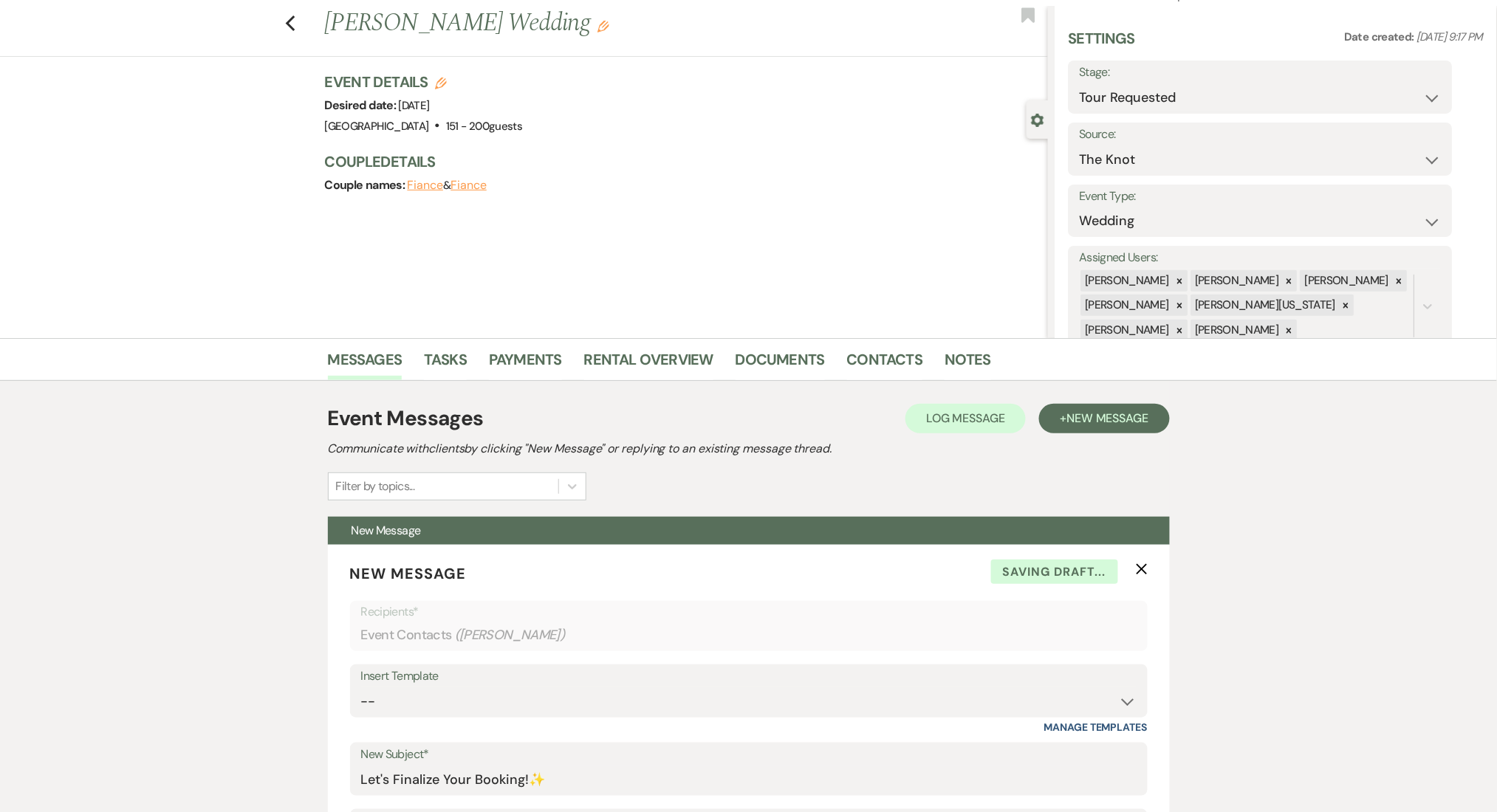
scroll to position [623, 0]
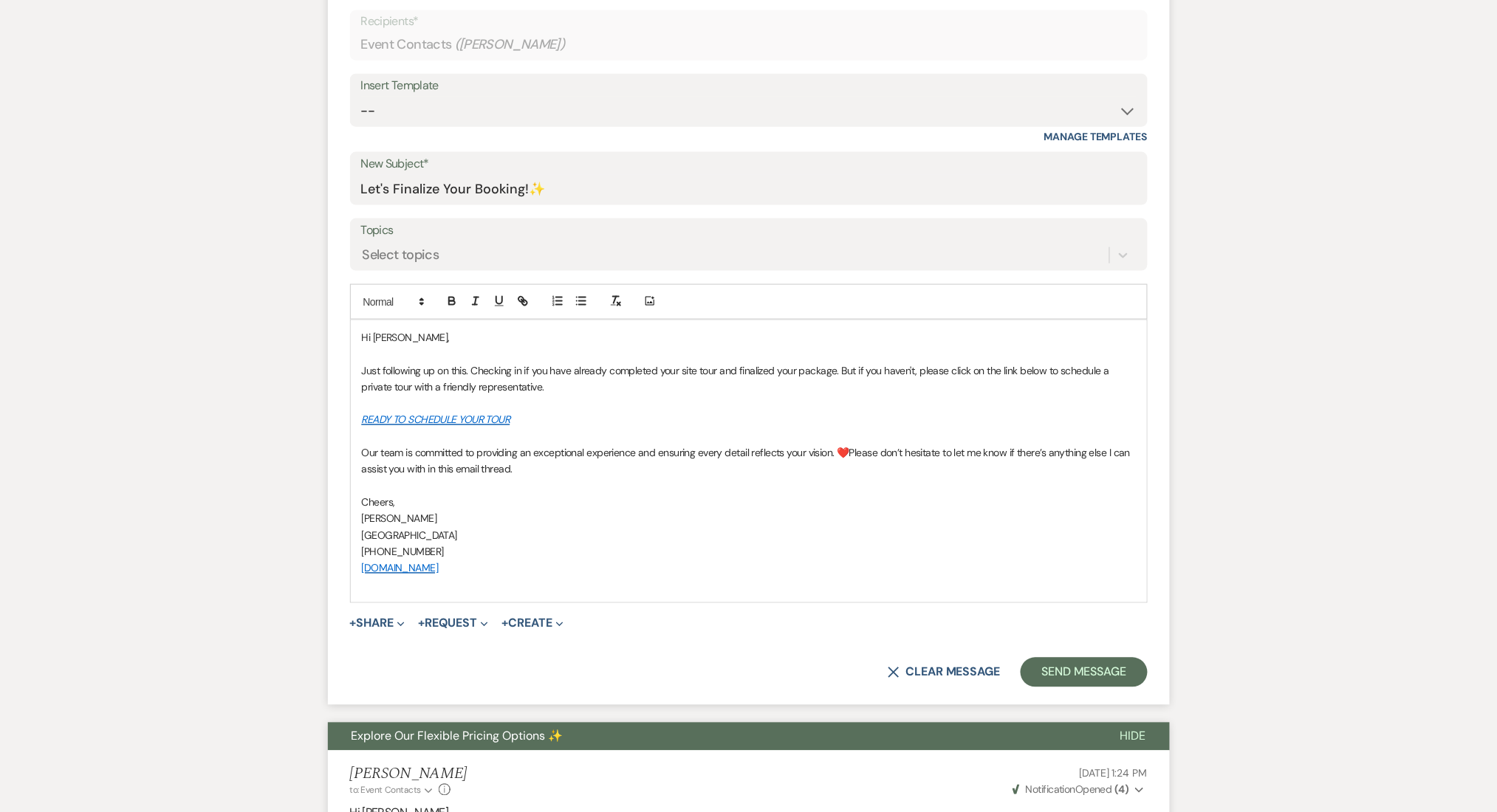
click at [817, 441] on p at bounding box center [748, 436] width 774 height 16
click at [1038, 660] on button "Send Message" at bounding box center [1084, 673] width 126 height 29
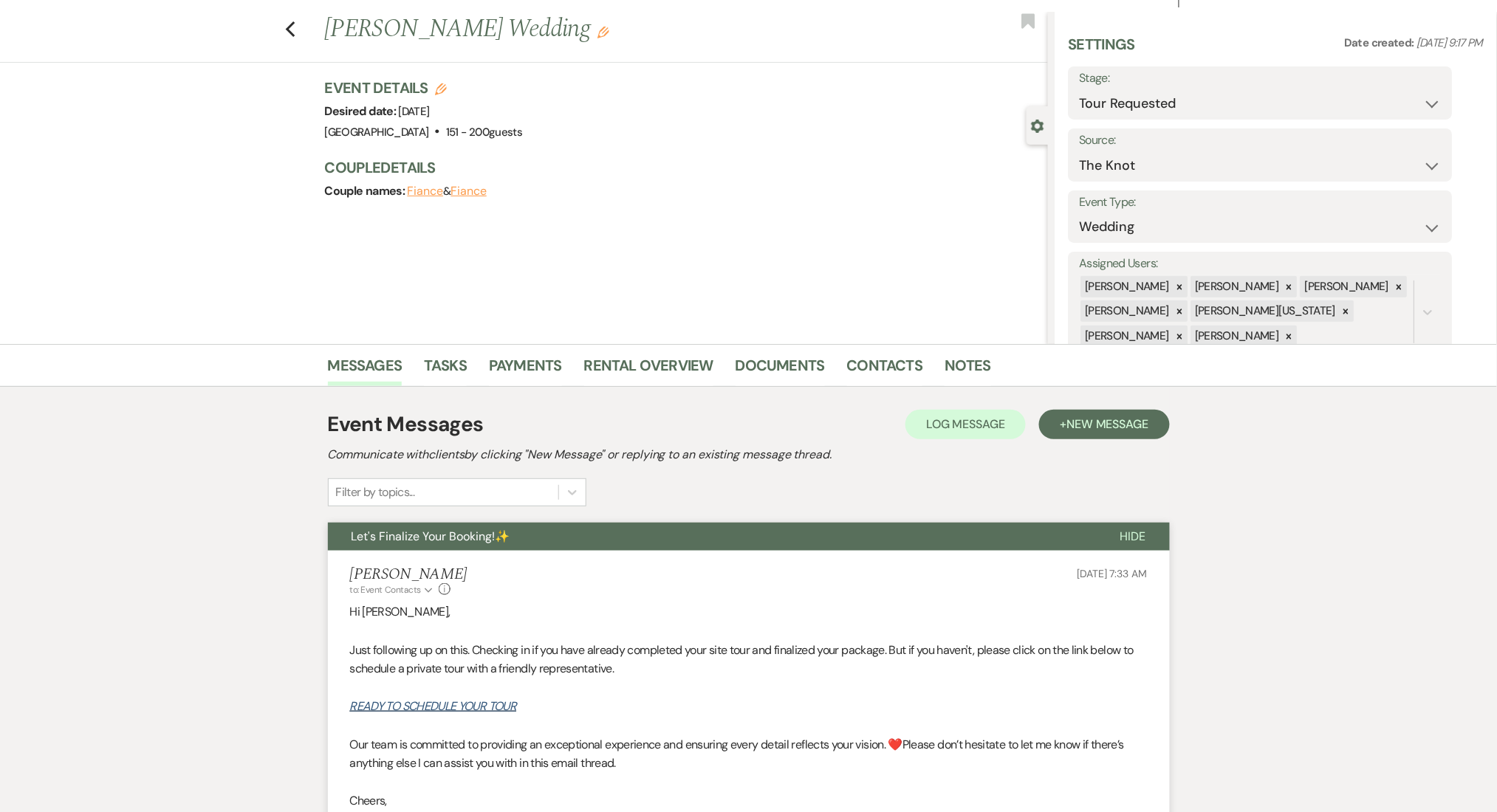
scroll to position [0, 0]
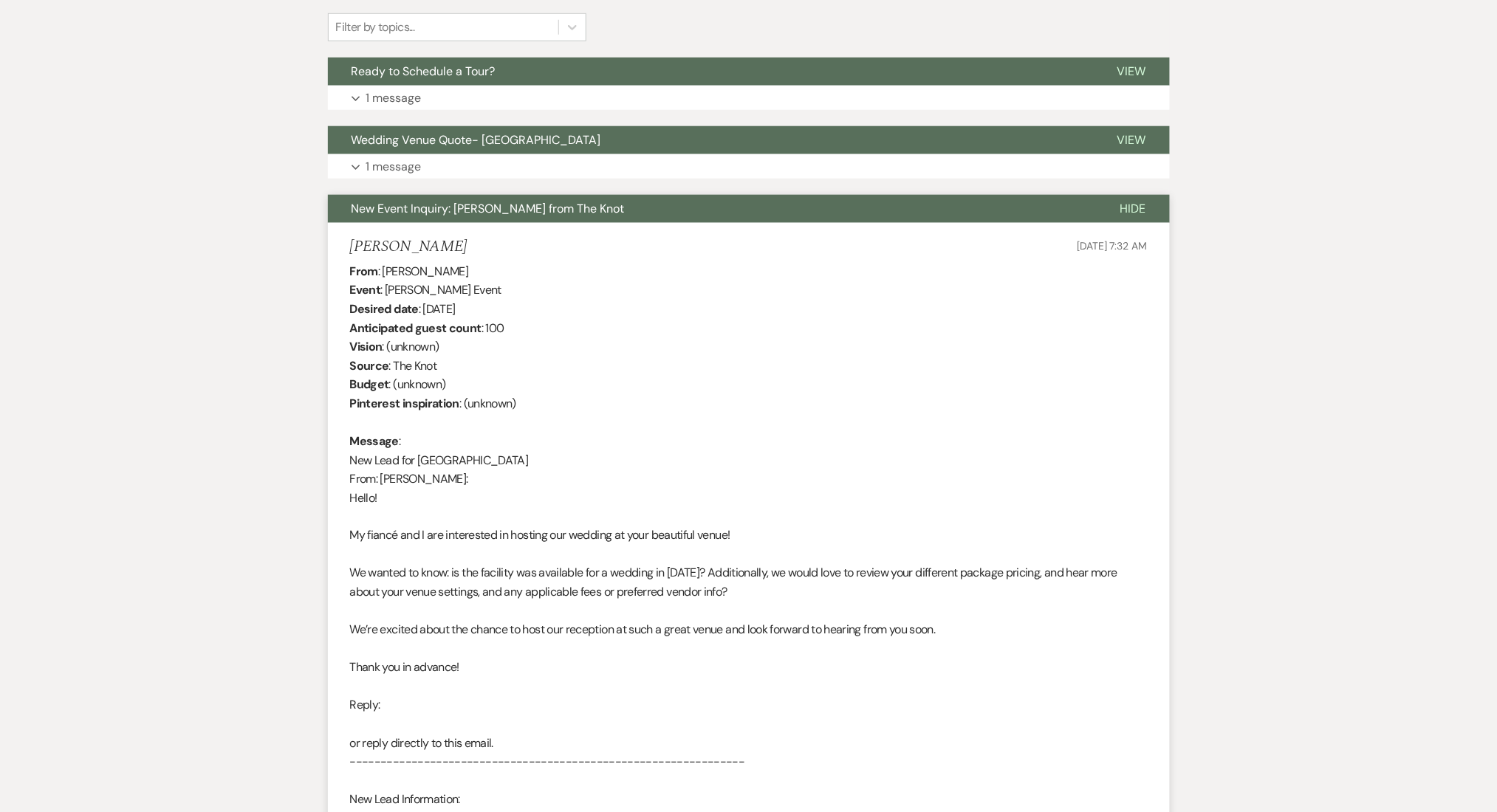
scroll to position [590, 0]
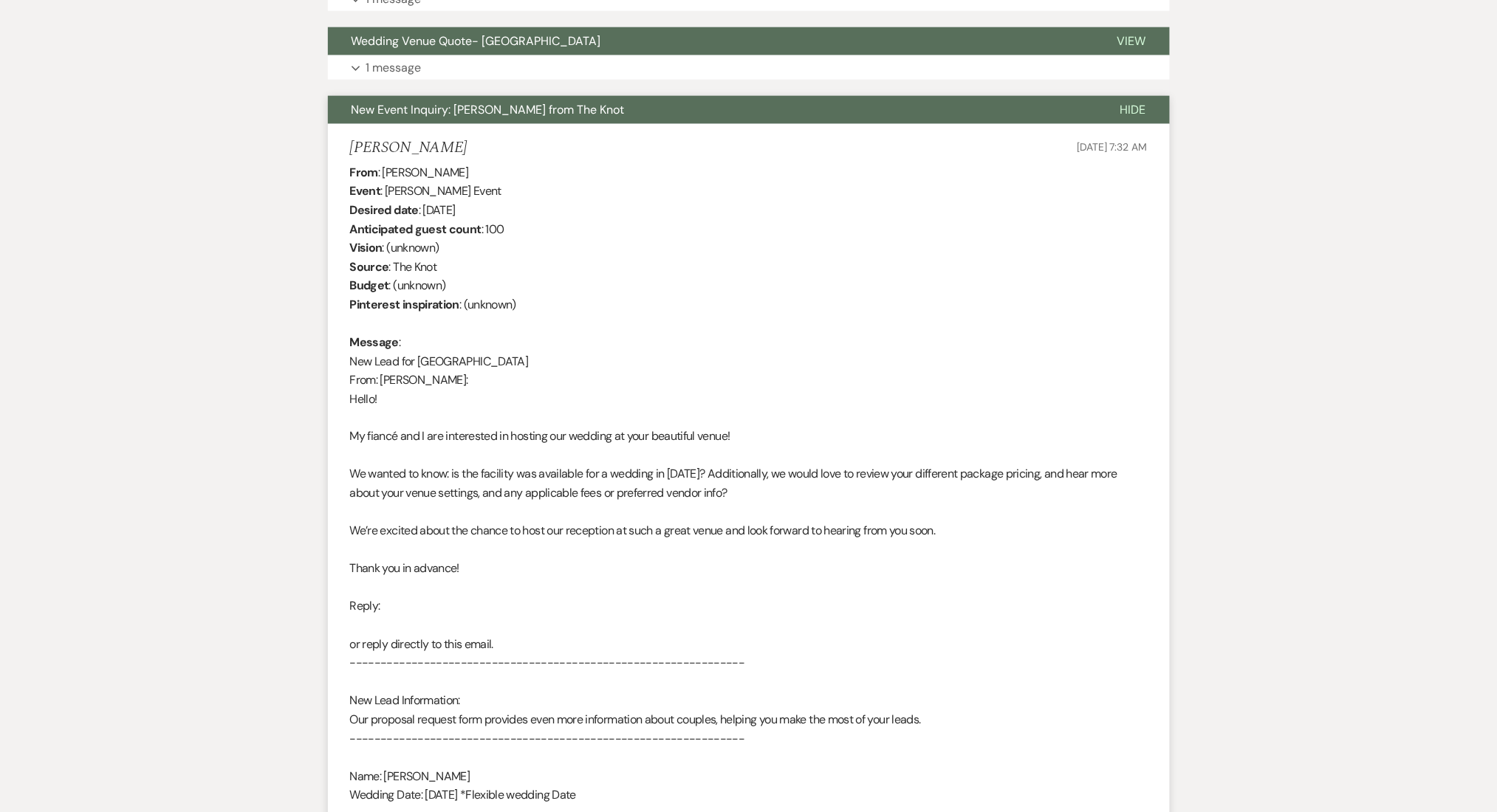
drag, startPoint x: 452, startPoint y: 156, endPoint x: 327, endPoint y: 154, distance: 125.0
click at [328, 154] on li "[PERSON_NAME] [DATE] 7:32 AM From : [PERSON_NAME] Event : [PERSON_NAME] Event D…" at bounding box center [748, 557] width 842 height 867
copy h5 "[PERSON_NAME]"
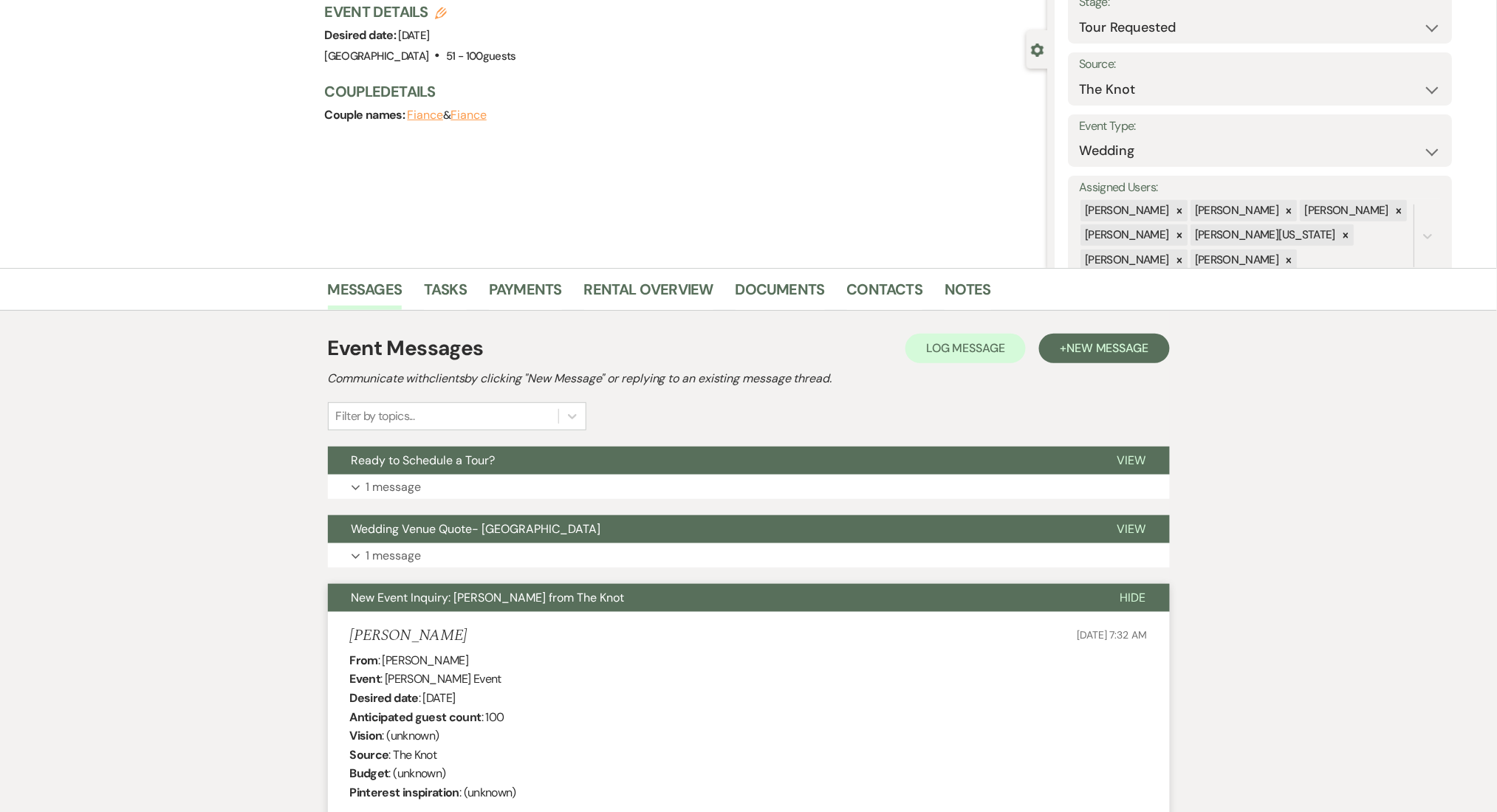
scroll to position [0, 0]
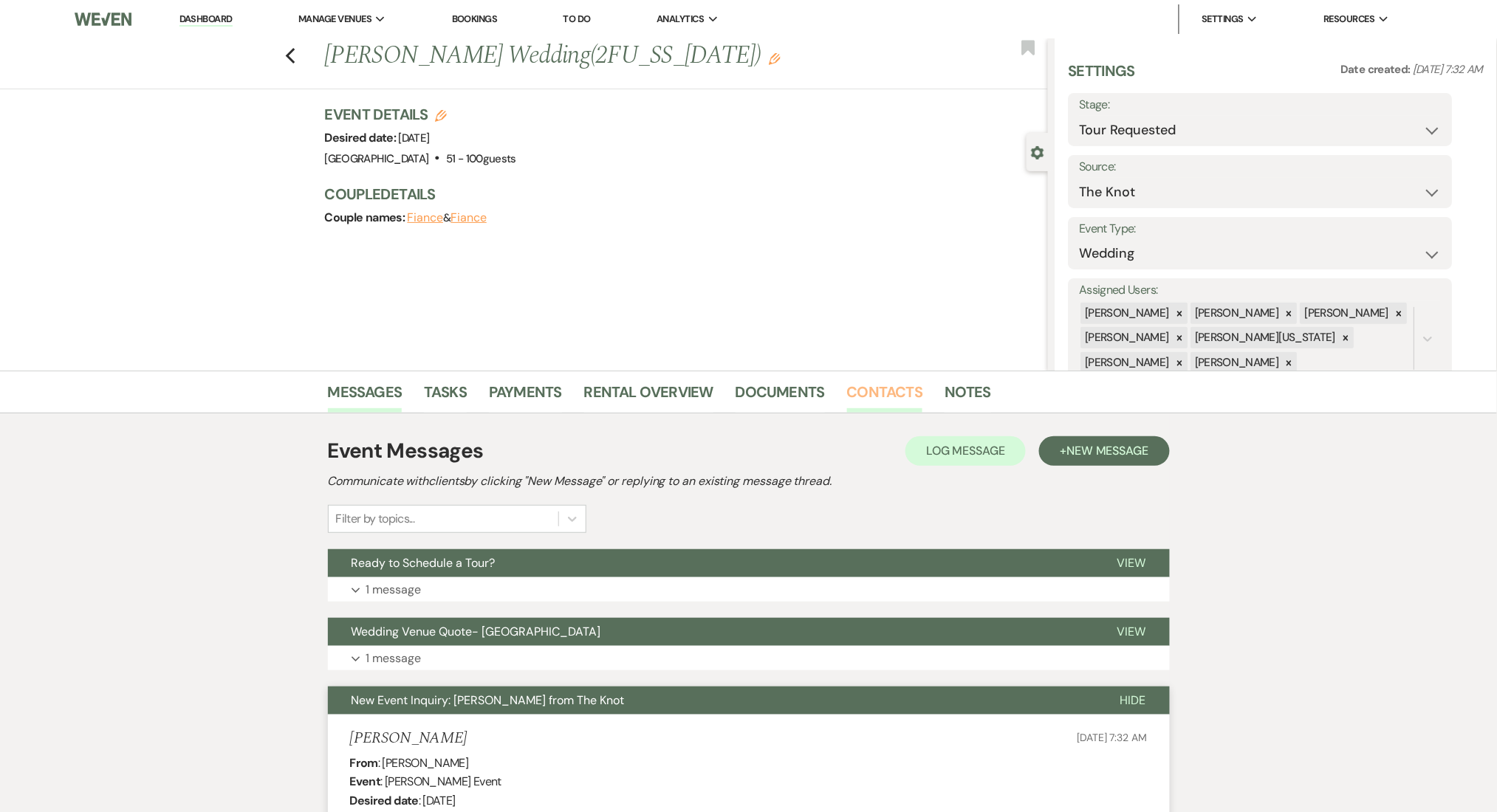
click at [895, 396] on link "Contacts" at bounding box center [885, 396] width 76 height 32
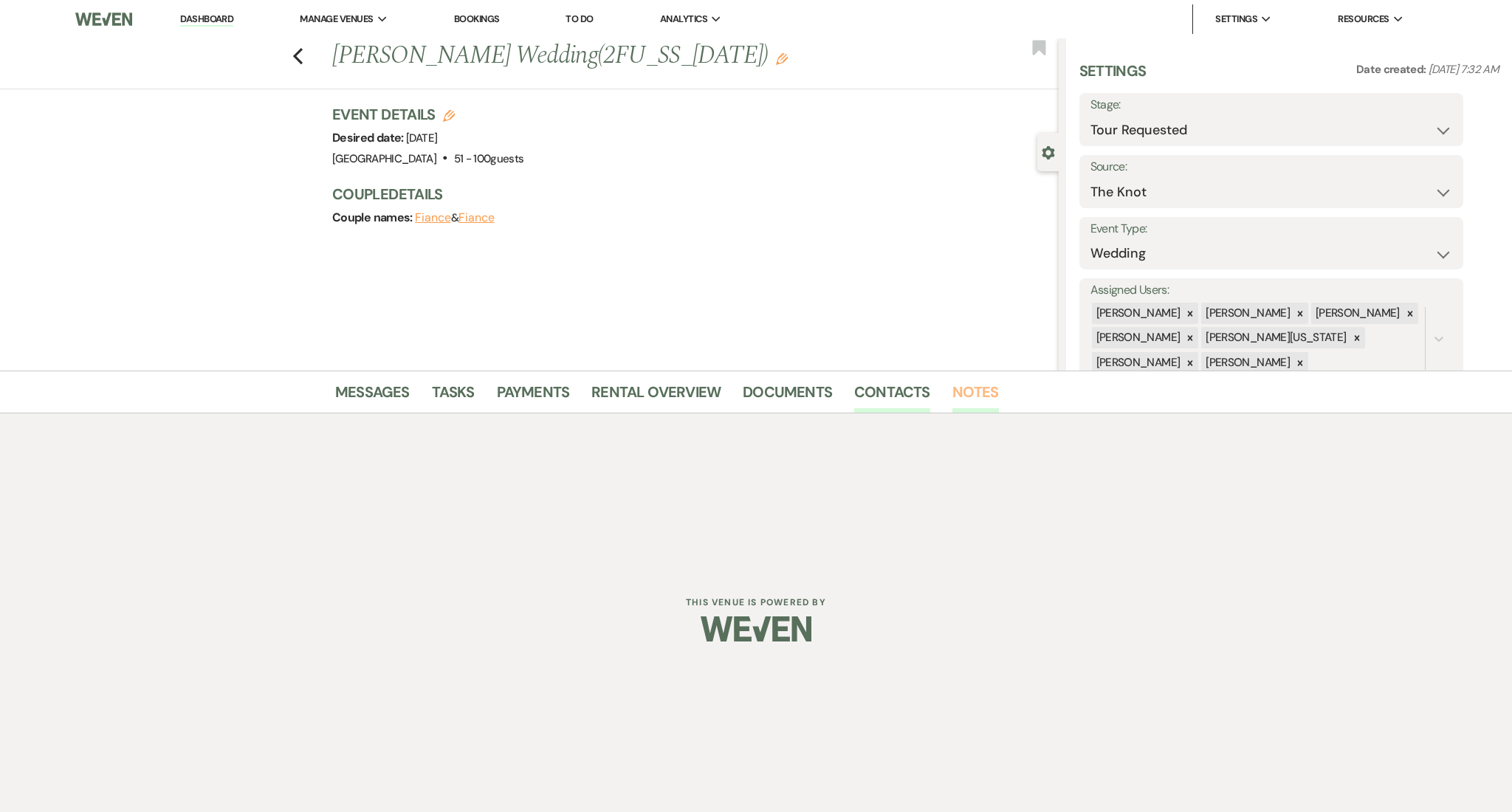
click at [975, 394] on link "Notes" at bounding box center [976, 396] width 46 height 32
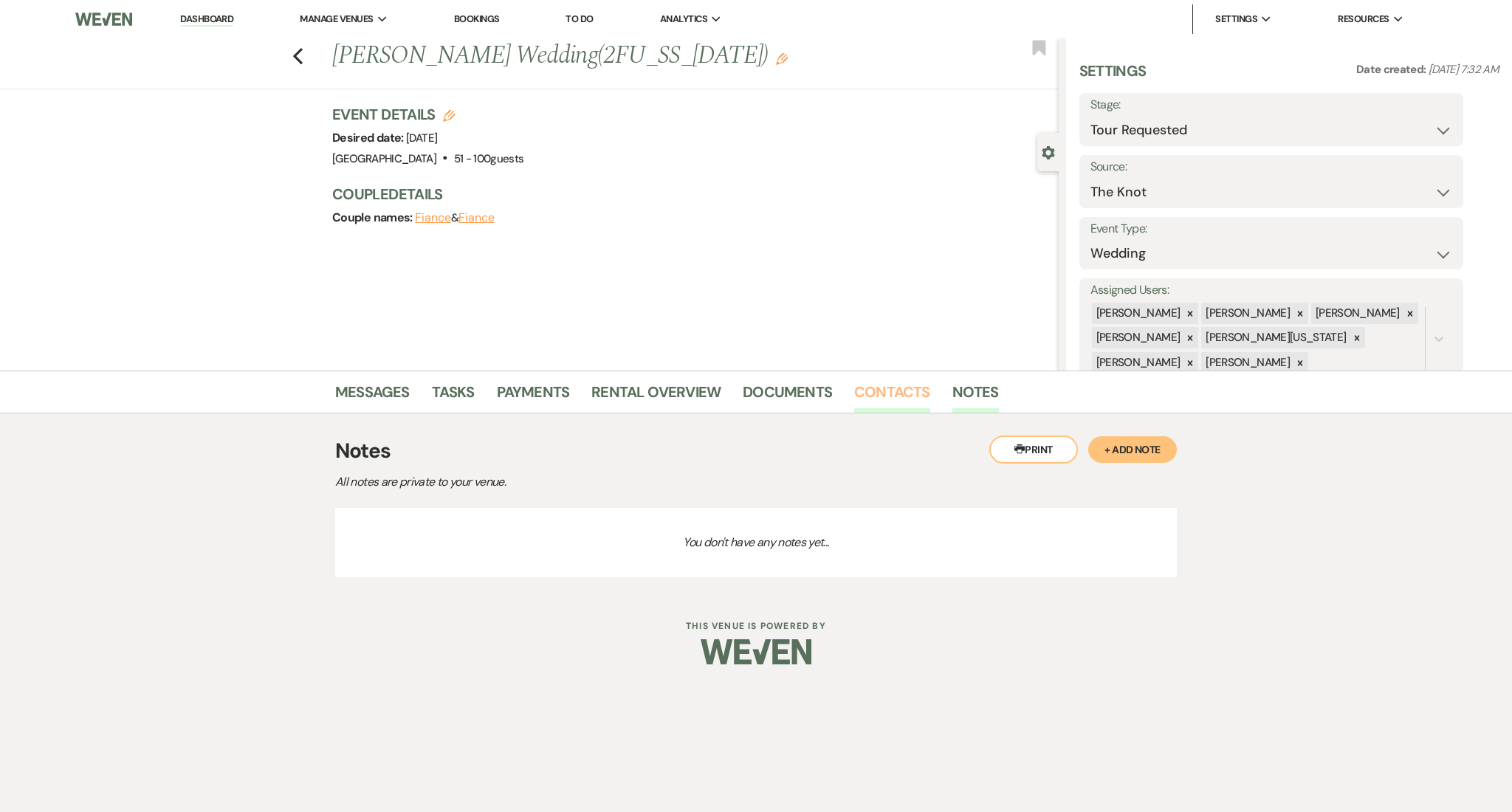
click at [904, 394] on link "Contacts" at bounding box center [892, 396] width 76 height 32
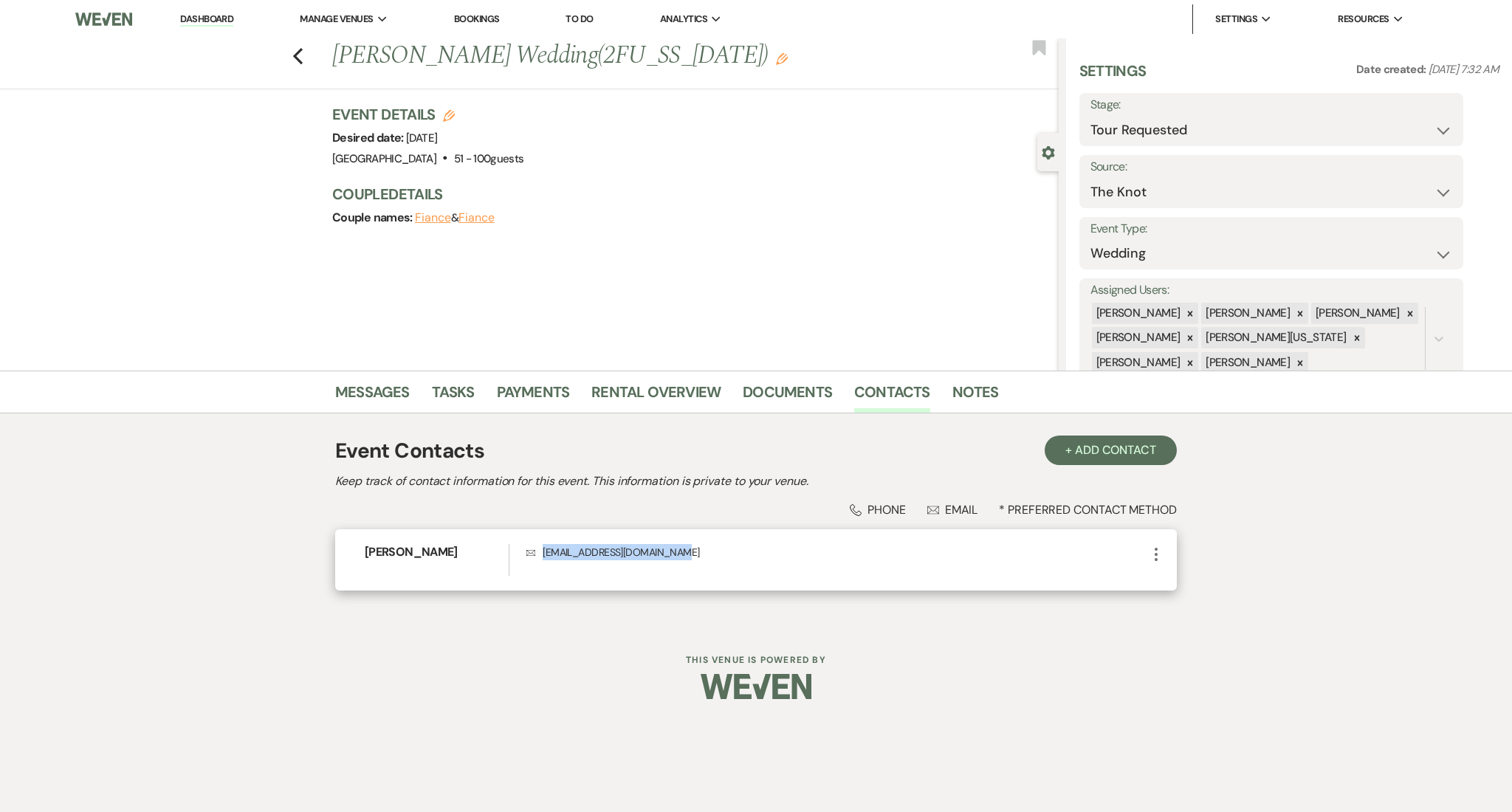
drag, startPoint x: 714, startPoint y: 554, endPoint x: 528, endPoint y: 559, distance: 186.1
click at [528, 559] on p "Envelope madisonvpowell32@gmail.com" at bounding box center [837, 552] width 621 height 16
copy p "madisonvpowell32@gmail.com"
click at [364, 396] on link "Messages" at bounding box center [372, 396] width 75 height 32
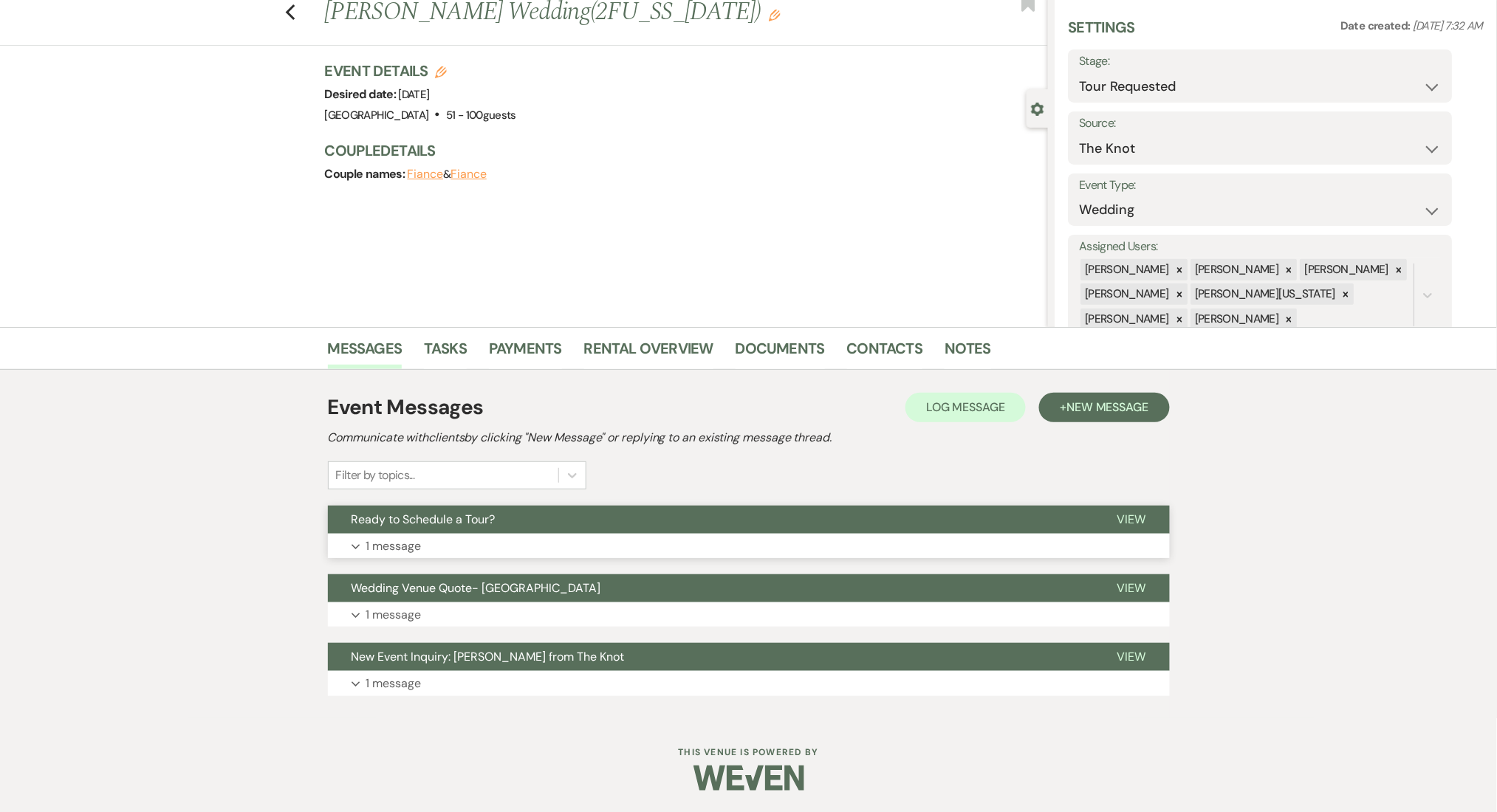
click at [441, 540] on button "Expand 1 message" at bounding box center [748, 546] width 842 height 25
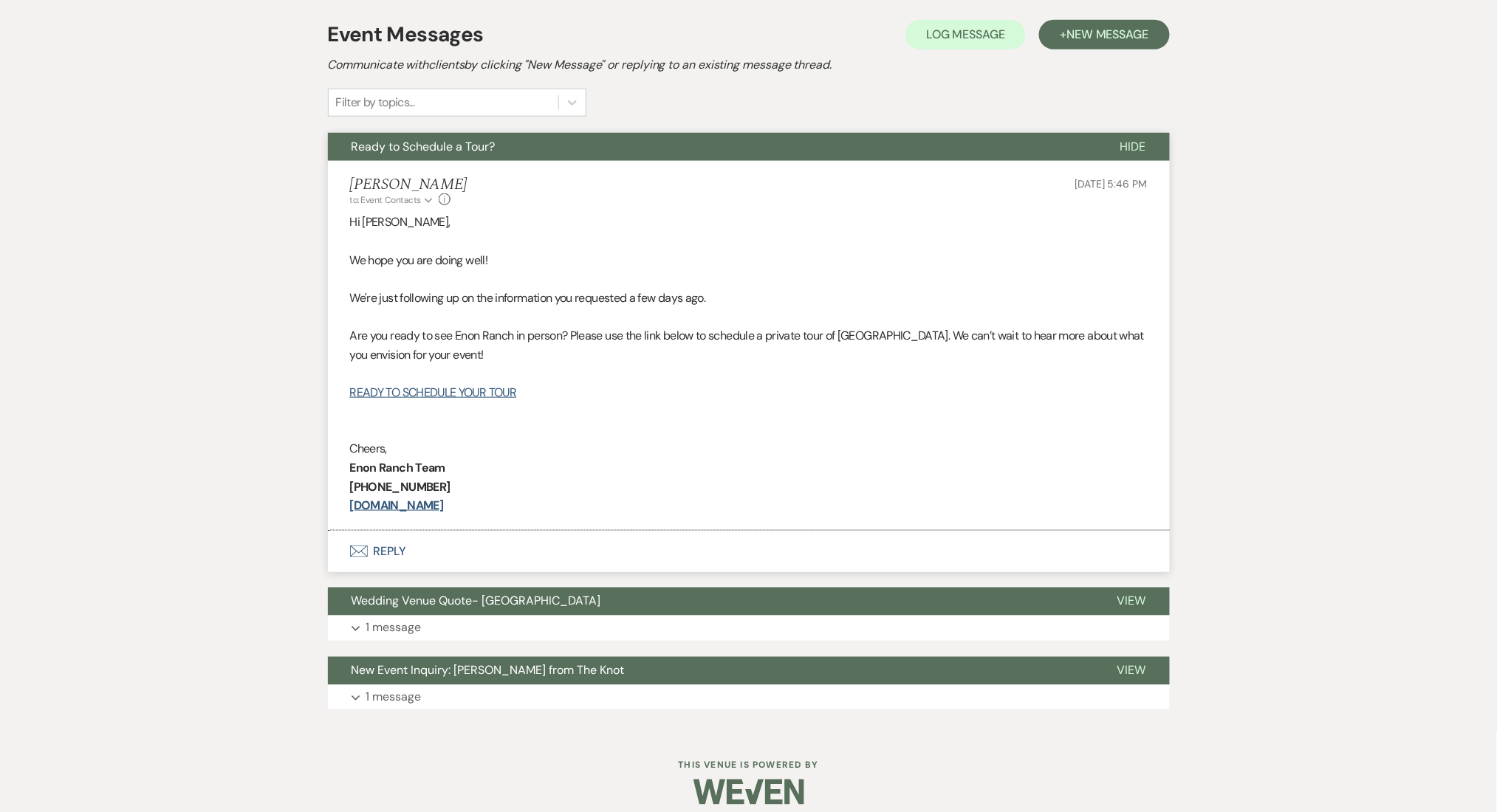
scroll to position [431, 0]
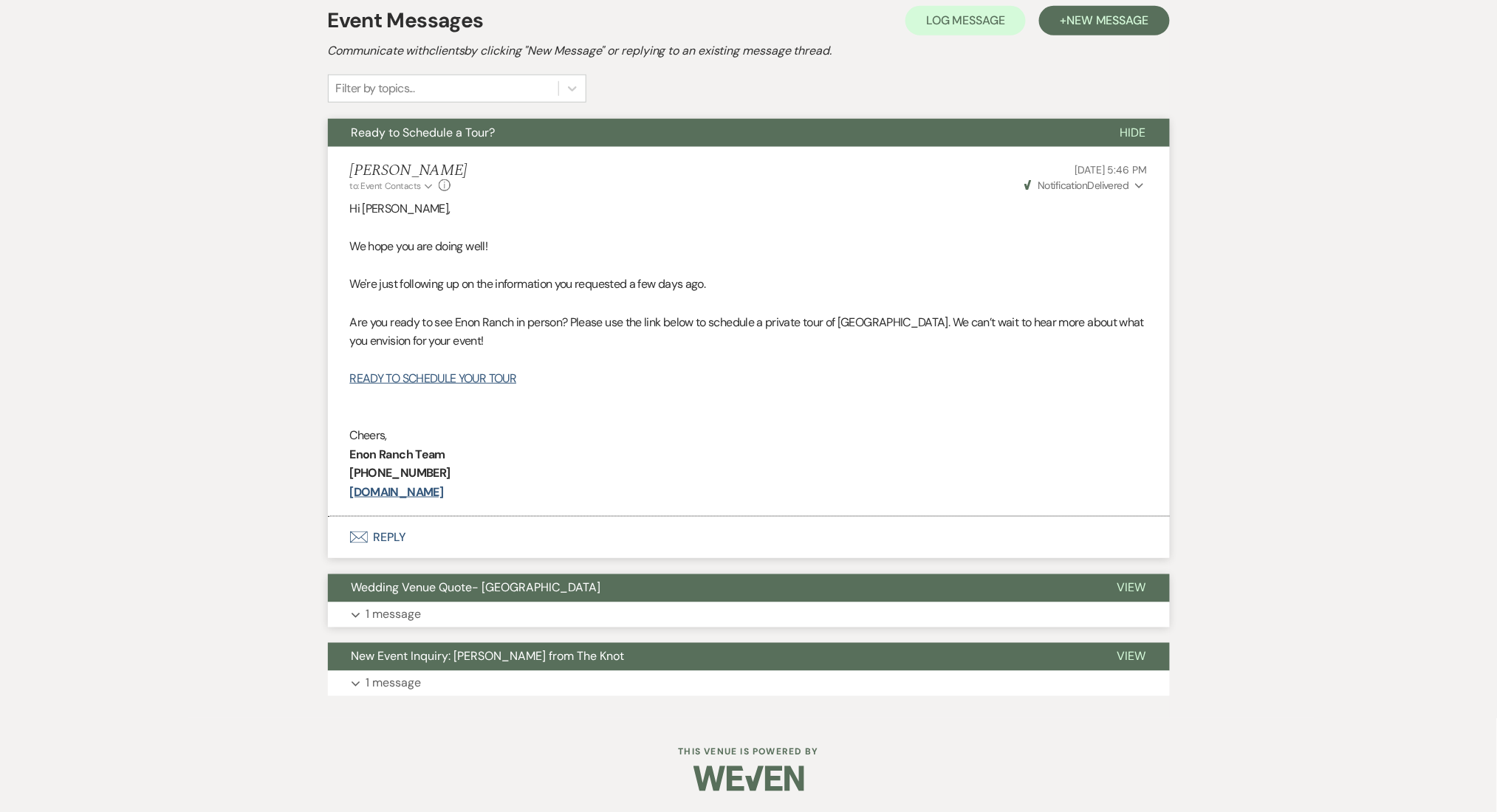
click at [414, 613] on p "1 message" at bounding box center [394, 615] width 56 height 19
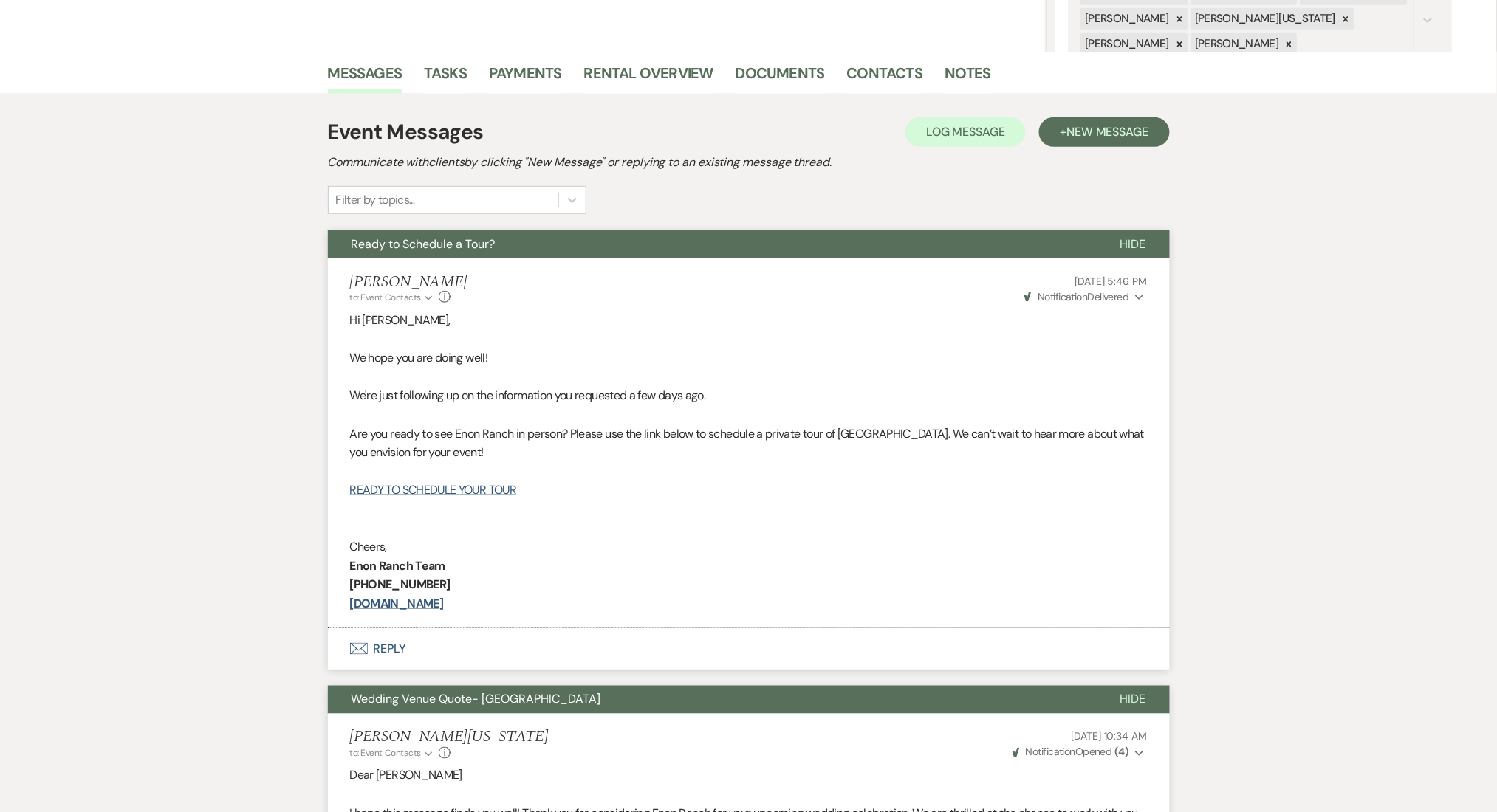
scroll to position [47, 0]
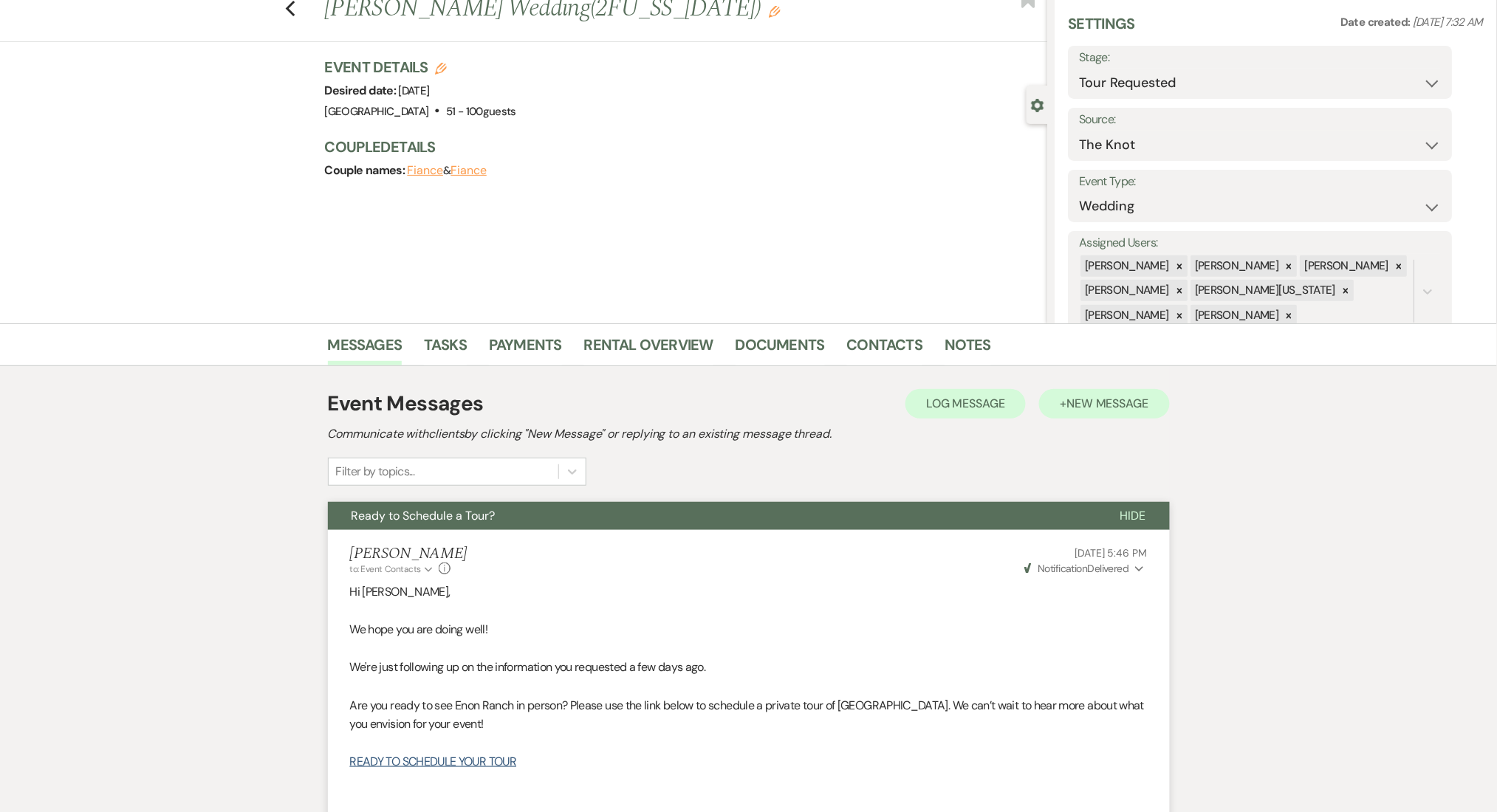
drag, startPoint x: 1101, startPoint y: 426, endPoint x: 1101, endPoint y: 412, distance: 14.0
click at [1101, 425] on h2 "Communicate with clients by clicking "New Message" or replying to an existing m…" at bounding box center [748, 434] width 842 height 18
drag, startPoint x: 1101, startPoint y: 404, endPoint x: 1035, endPoint y: 377, distance: 71.3
click at [1101, 403] on span "New Message" at bounding box center [1107, 404] width 82 height 15
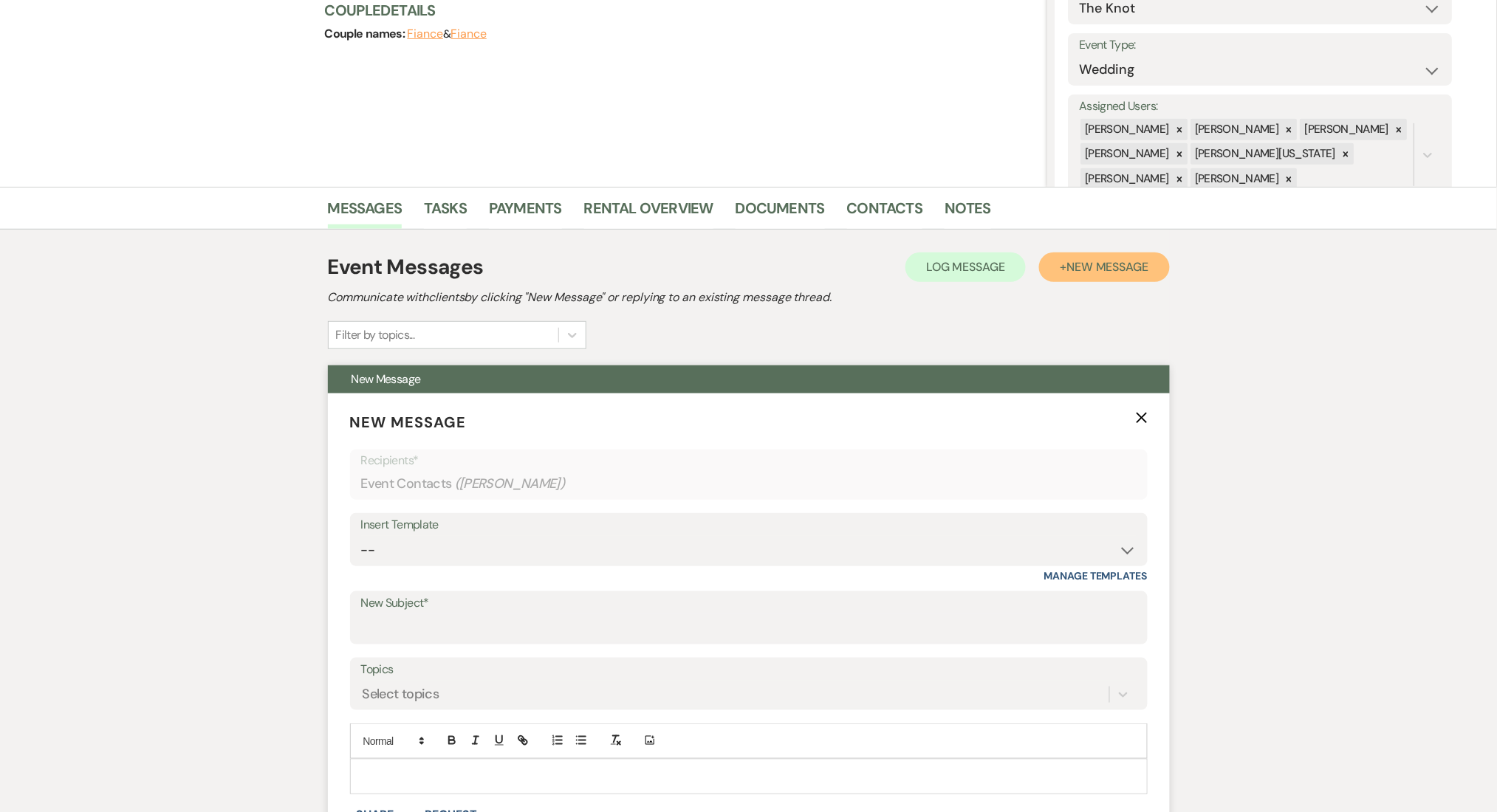
scroll to position [343, 0]
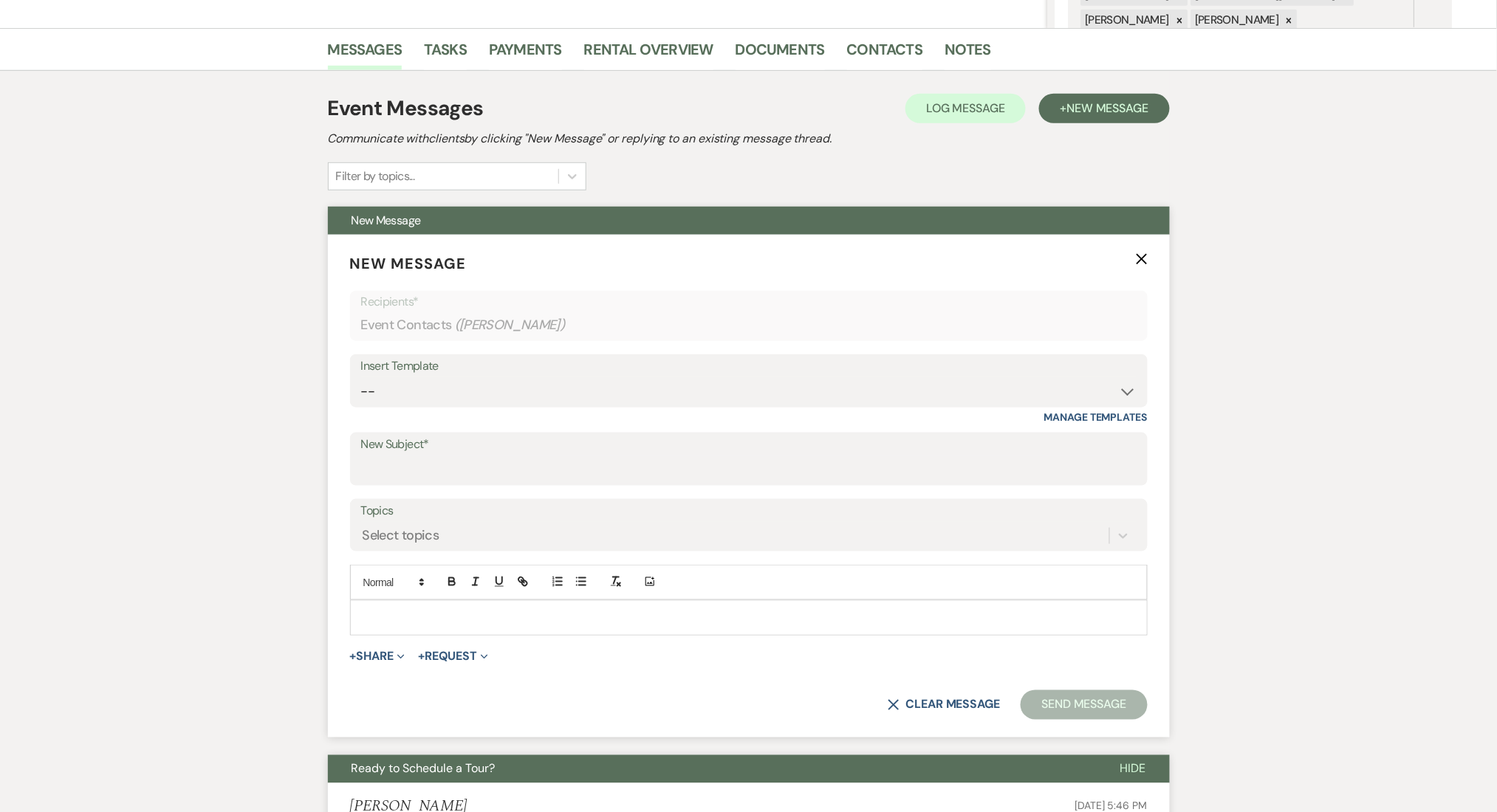
click at [409, 619] on p at bounding box center [748, 617] width 774 height 16
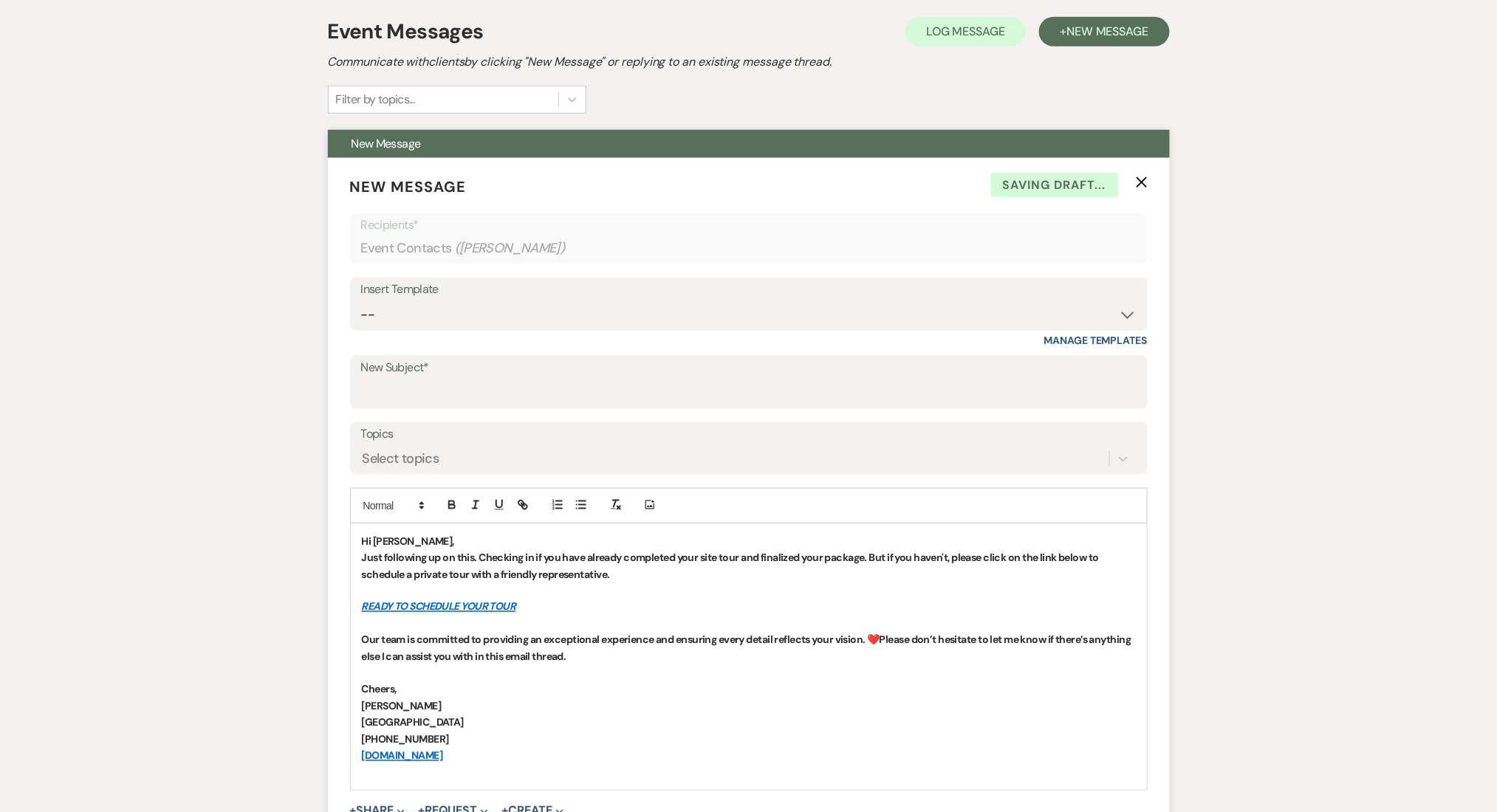
scroll to position [441, 0]
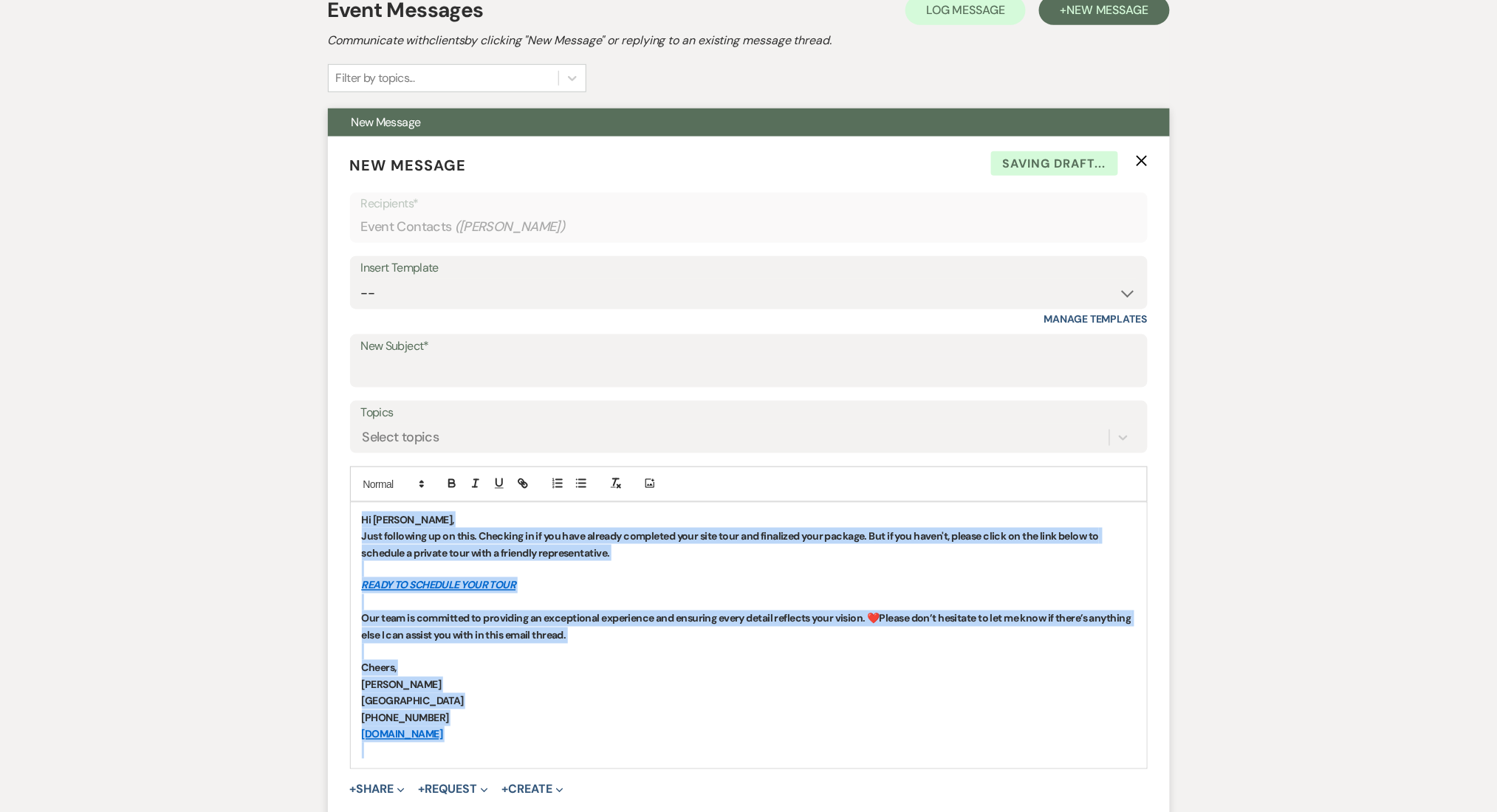
drag, startPoint x: 481, startPoint y: 740, endPoint x: 328, endPoint y: 487, distance: 295.7
click at [328, 487] on form "New Message X Saving draft... Recipients* Event Contacts ( Madison Carter ) Ins…" at bounding box center [748, 503] width 842 height 734
click at [459, 484] on button "button" at bounding box center [452, 483] width 21 height 18
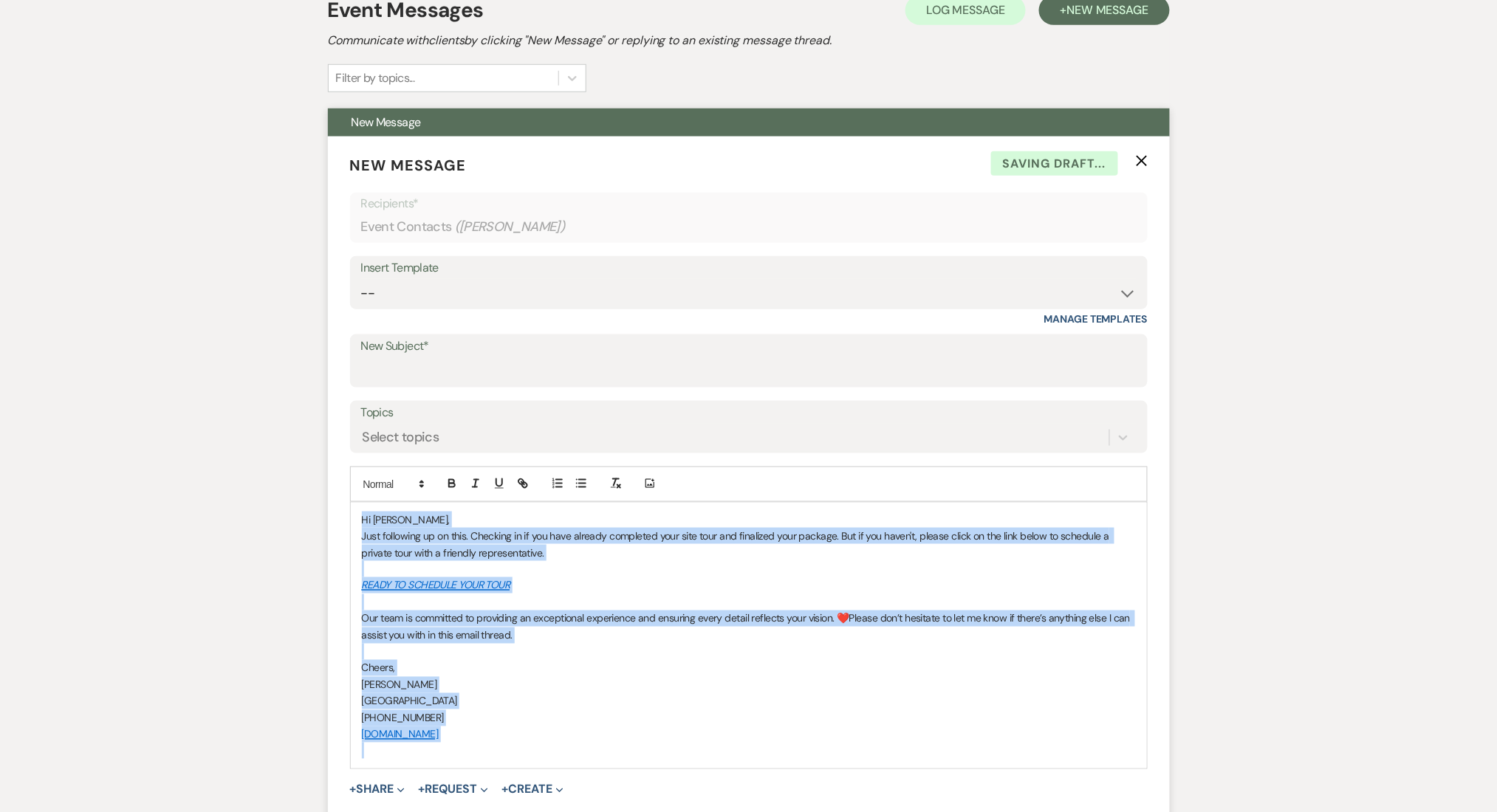
click at [442, 512] on p "Hi [PERSON_NAME]," at bounding box center [748, 519] width 774 height 16
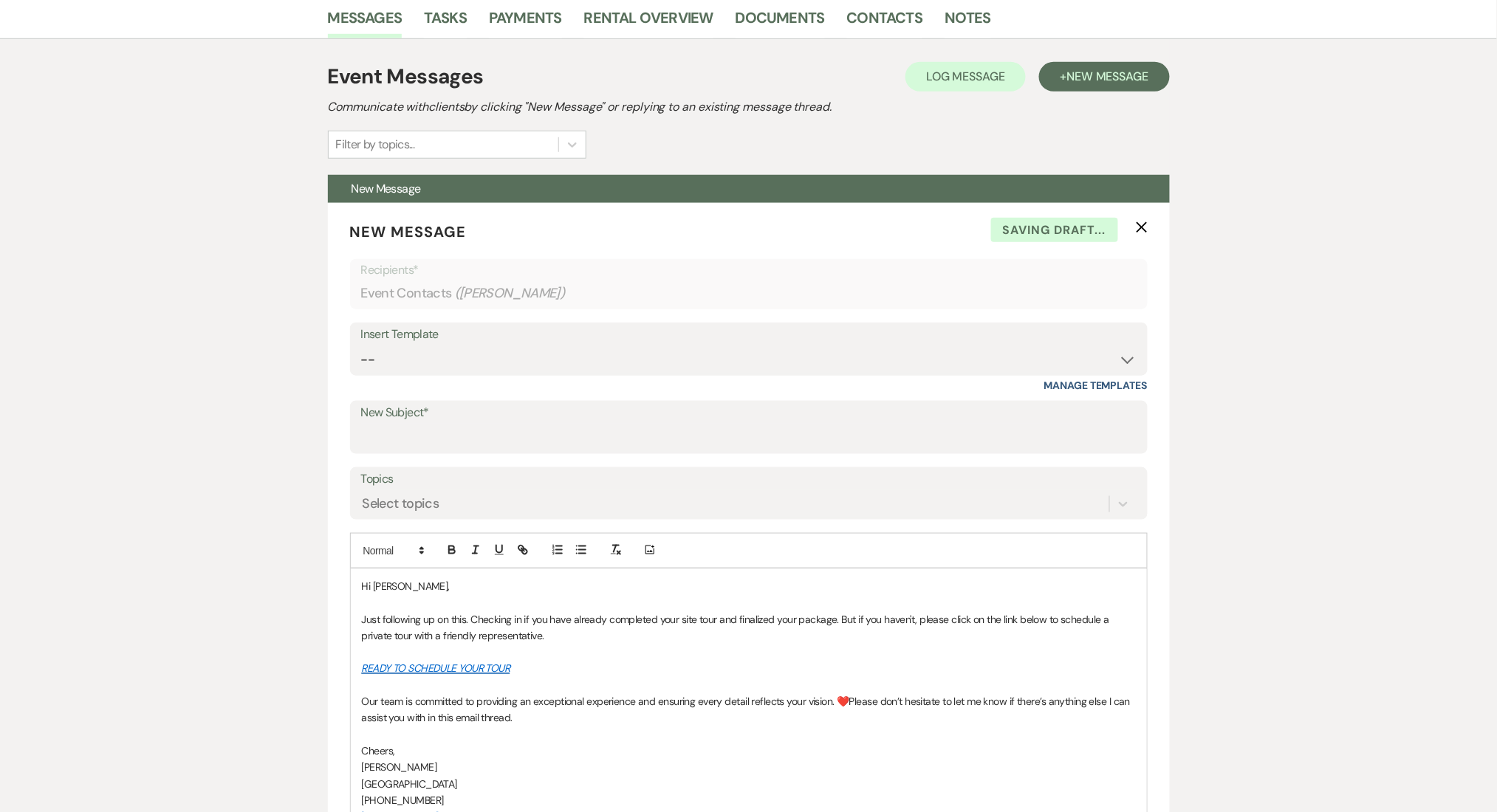
scroll to position [590, 0]
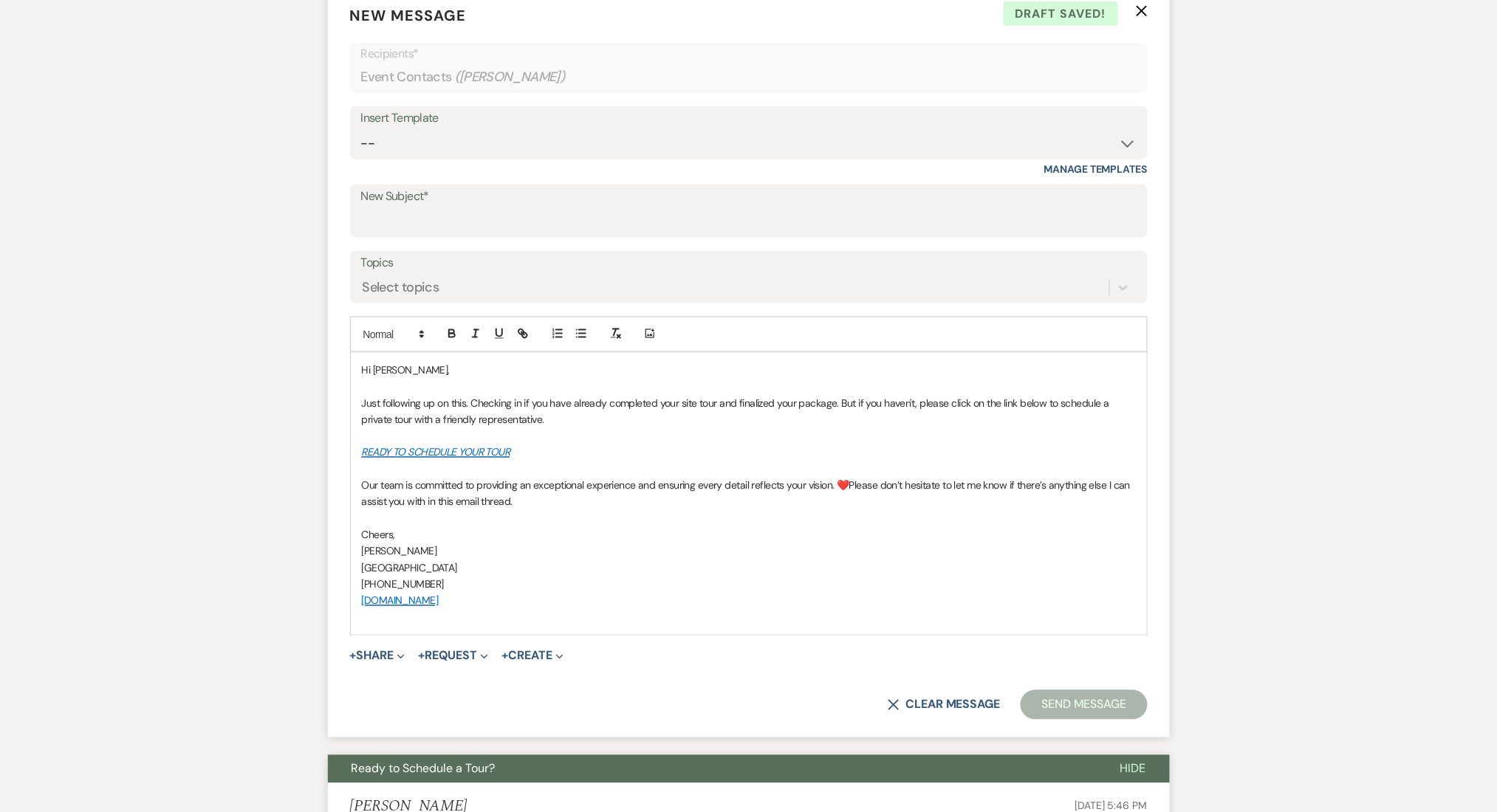
click at [375, 370] on span "Hi [PERSON_NAME]," at bounding box center [405, 369] width 88 height 13
click at [376, 369] on span "Hi [PERSON_NAME]," at bounding box center [405, 369] width 88 height 13
click at [422, 218] on input "New Subject*" at bounding box center [748, 221] width 775 height 29
paste input "Let's Finalize Your Booking!✨"
type input "Let's Finalize Your Booking!✨"
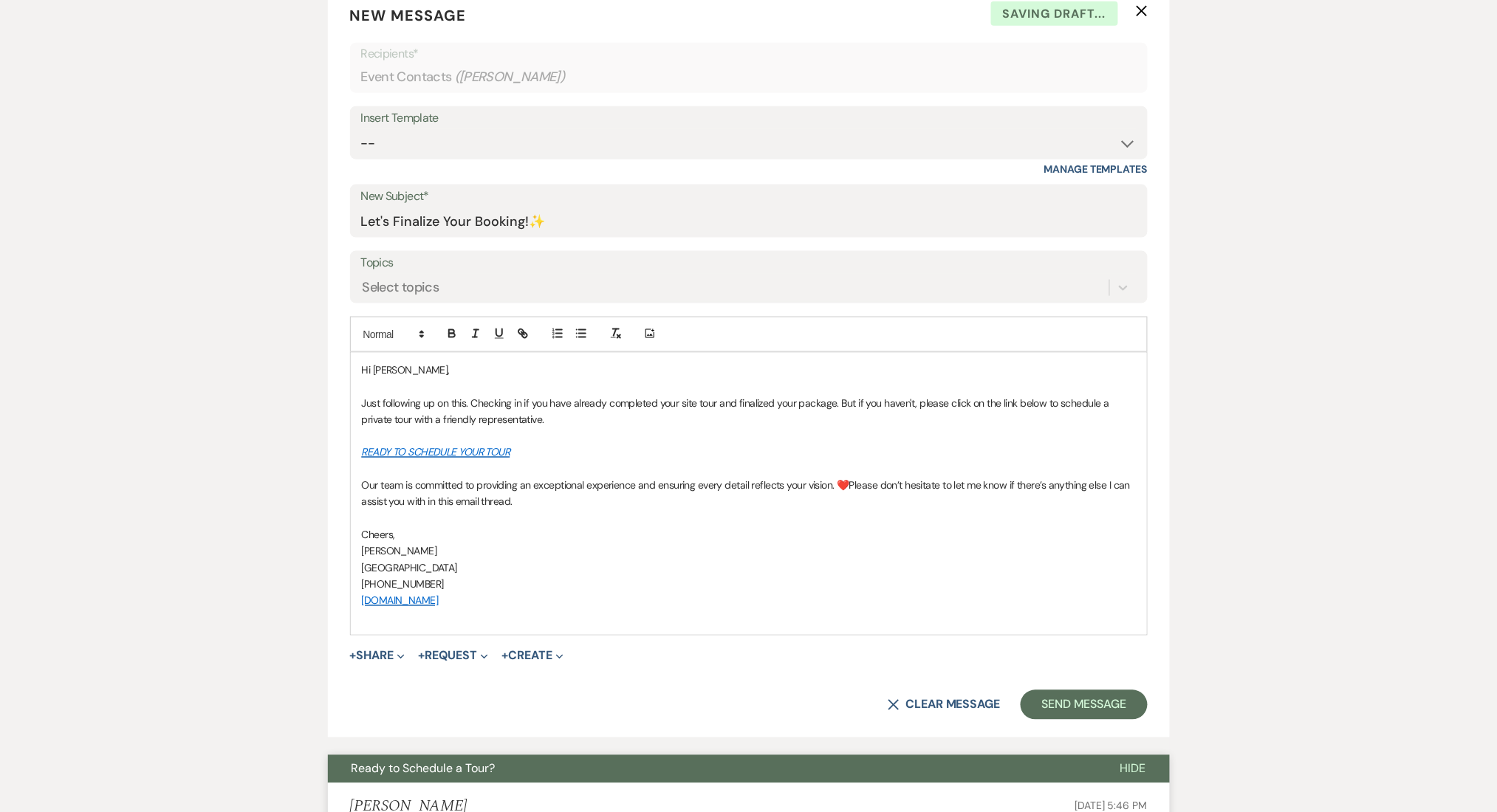
click at [1132, 701] on button "Send Message" at bounding box center [1084, 705] width 126 height 29
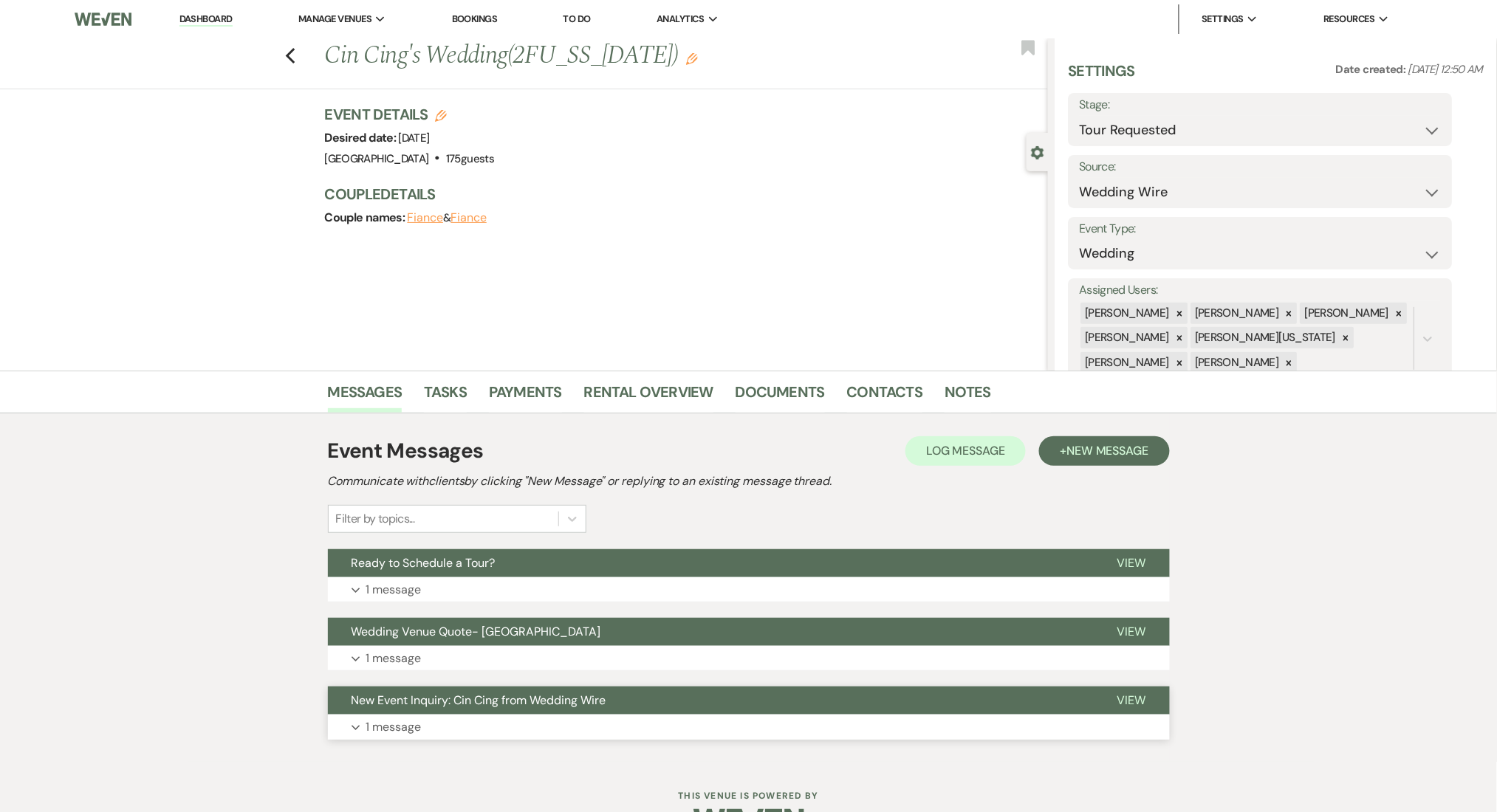
click at [585, 715] on button "Expand 1 message" at bounding box center [748, 726] width 842 height 25
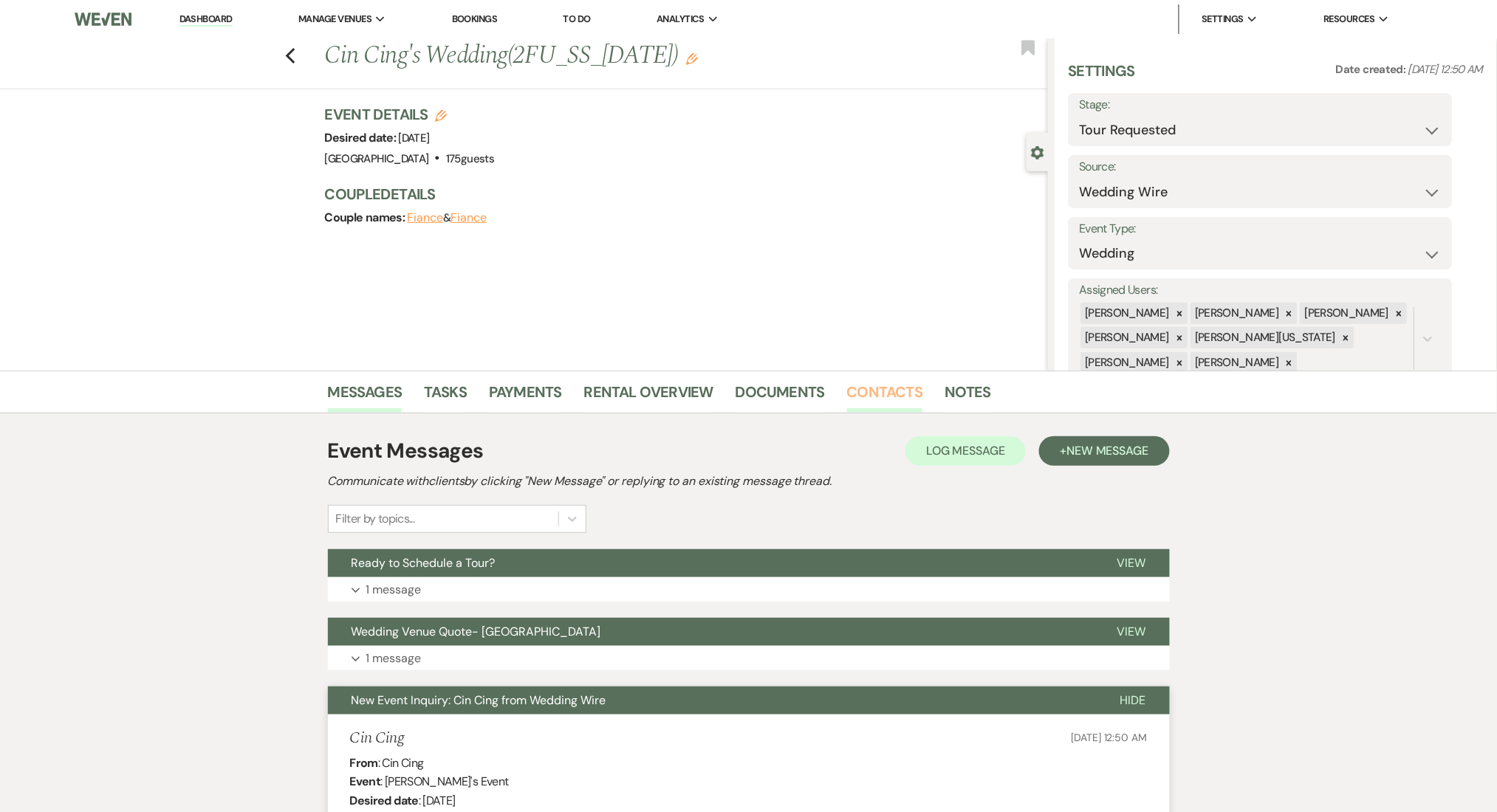
drag, startPoint x: 899, startPoint y: 396, endPoint x: 880, endPoint y: 406, distance: 21.5
click at [898, 396] on link "Contacts" at bounding box center [885, 396] width 76 height 32
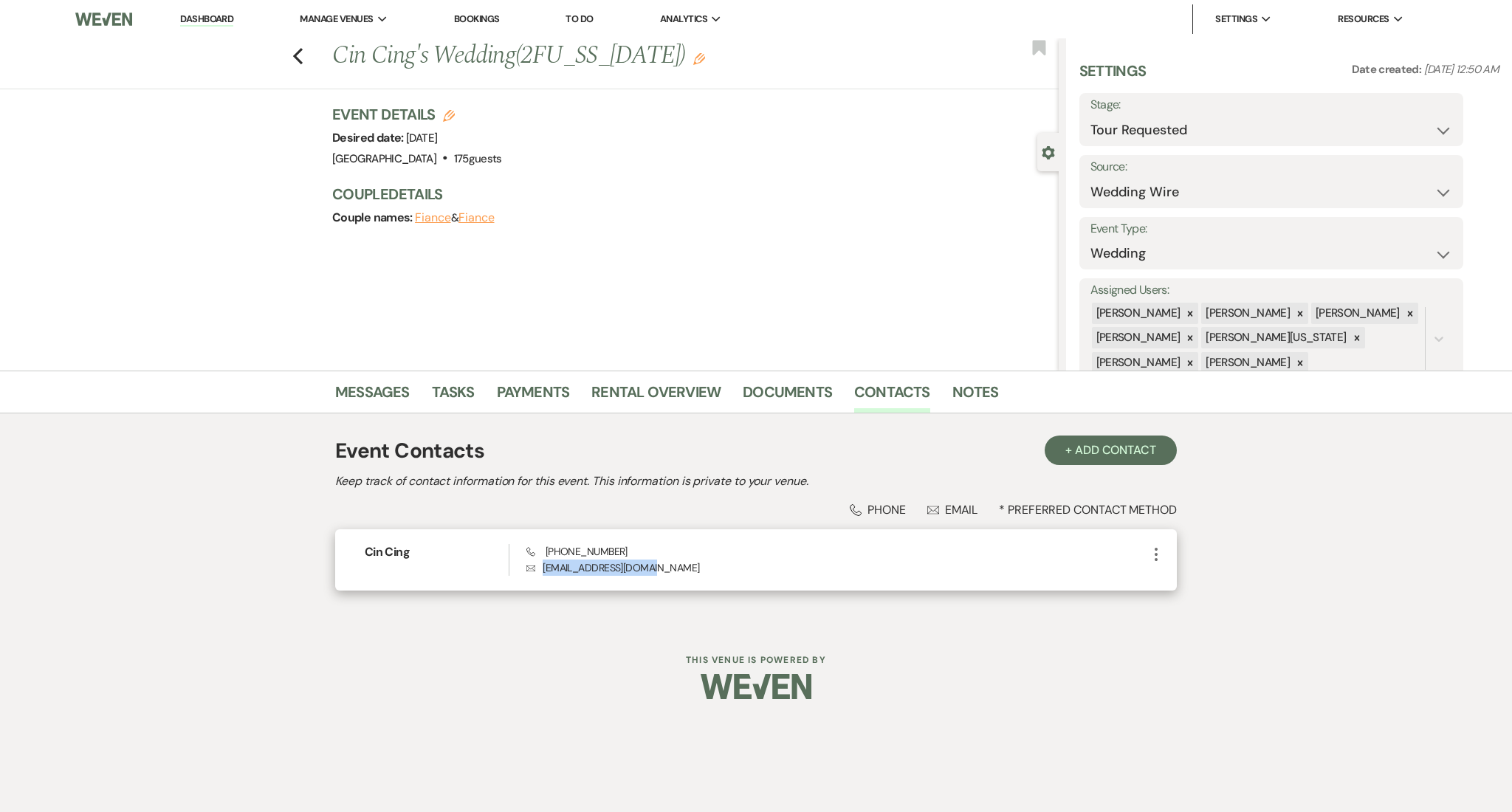
drag, startPoint x: 660, startPoint y: 572, endPoint x: 533, endPoint y: 573, distance: 127.0
click at [533, 573] on p "Envelope [EMAIL_ADDRESS][DOMAIN_NAME]" at bounding box center [837, 567] width 621 height 16
copy p "[EMAIL_ADDRESS][DOMAIN_NAME]"
click at [359, 396] on link "Messages" at bounding box center [372, 396] width 75 height 32
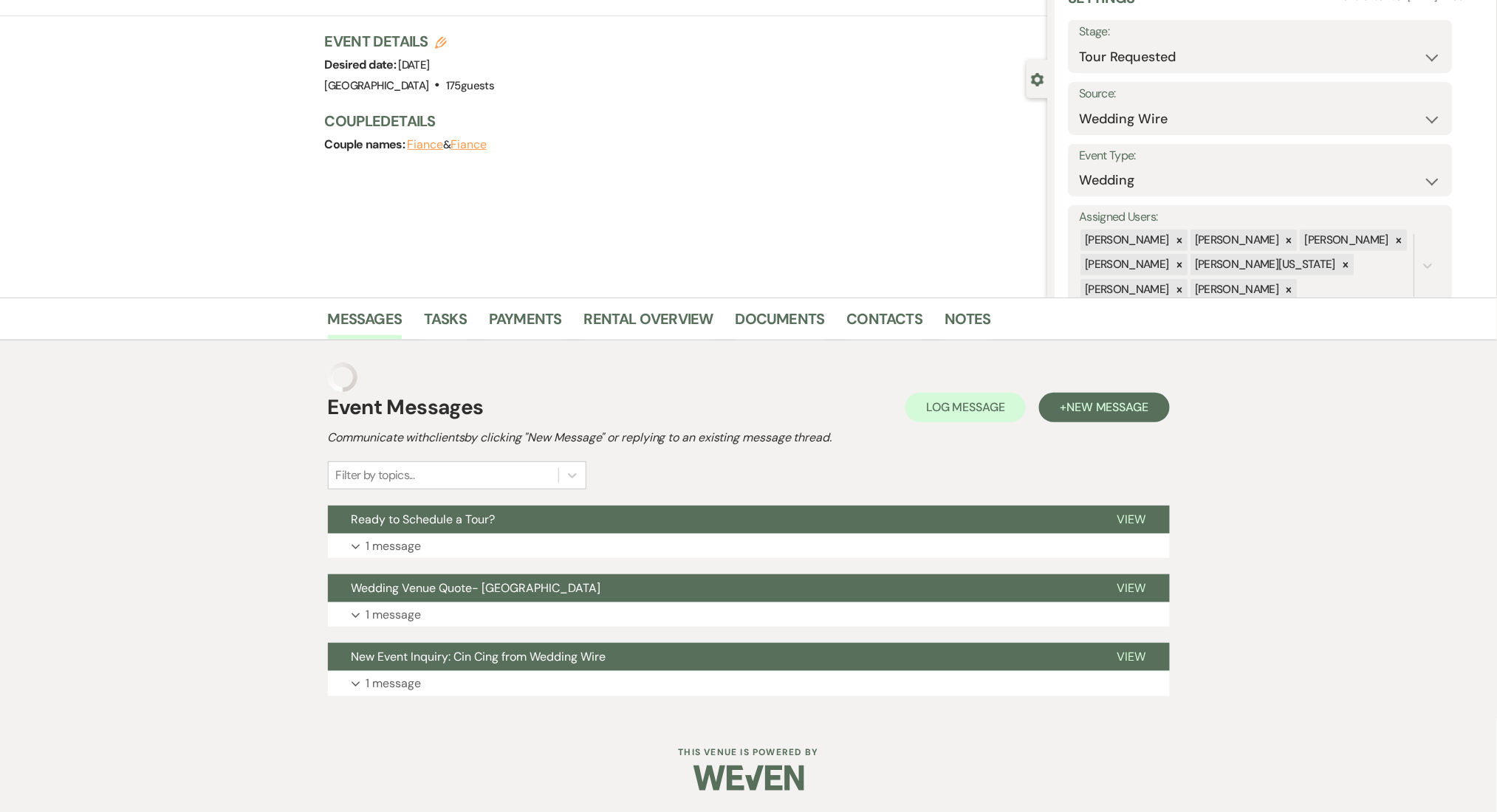
scroll to position [44, 0]
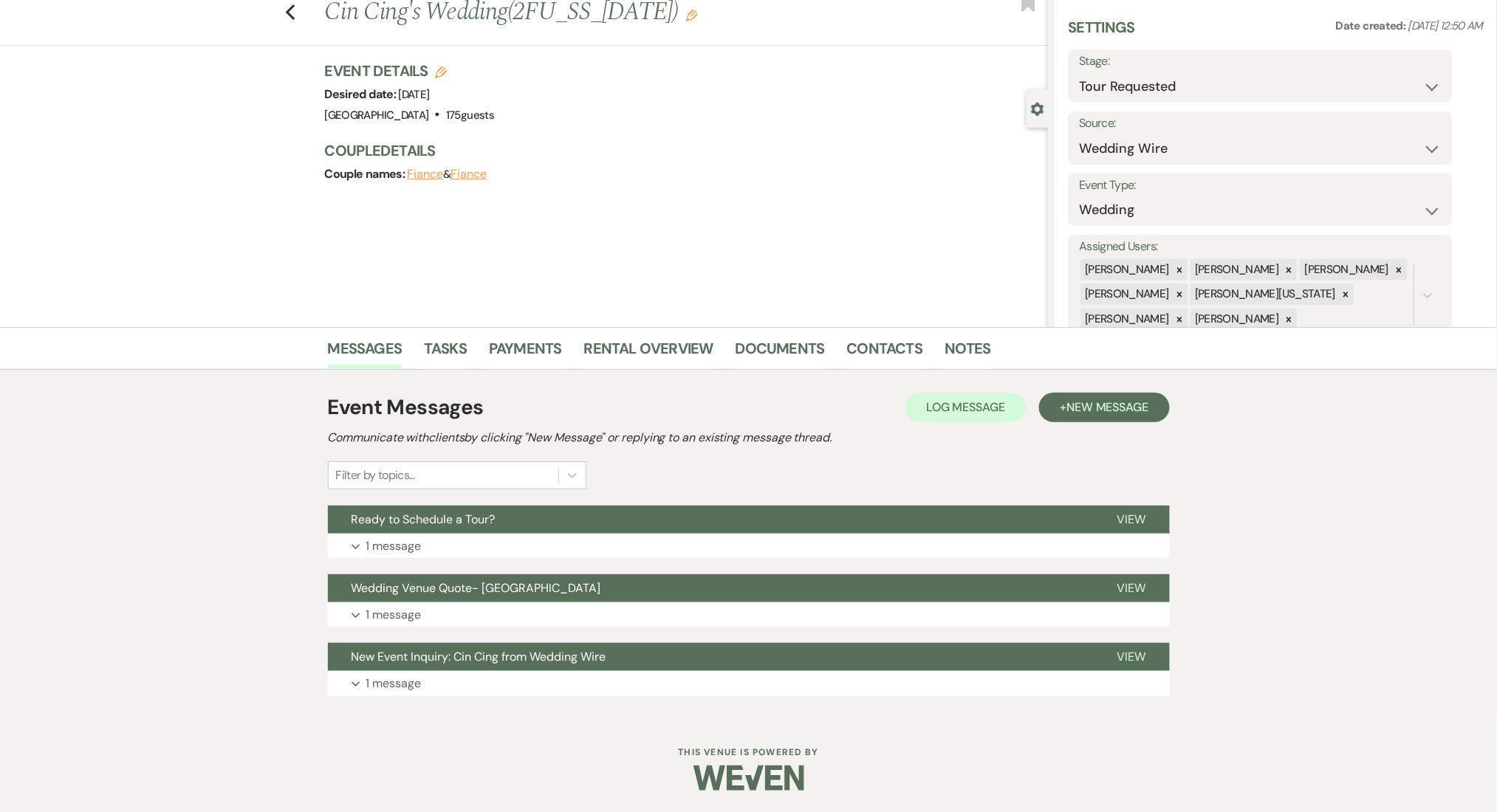
click at [448, 709] on div "Event Messages Log Log Message + New Message Communicate with clients by clicki…" at bounding box center [748, 544] width 842 height 348
click at [446, 683] on button "Expand 1 message" at bounding box center [748, 683] width 842 height 25
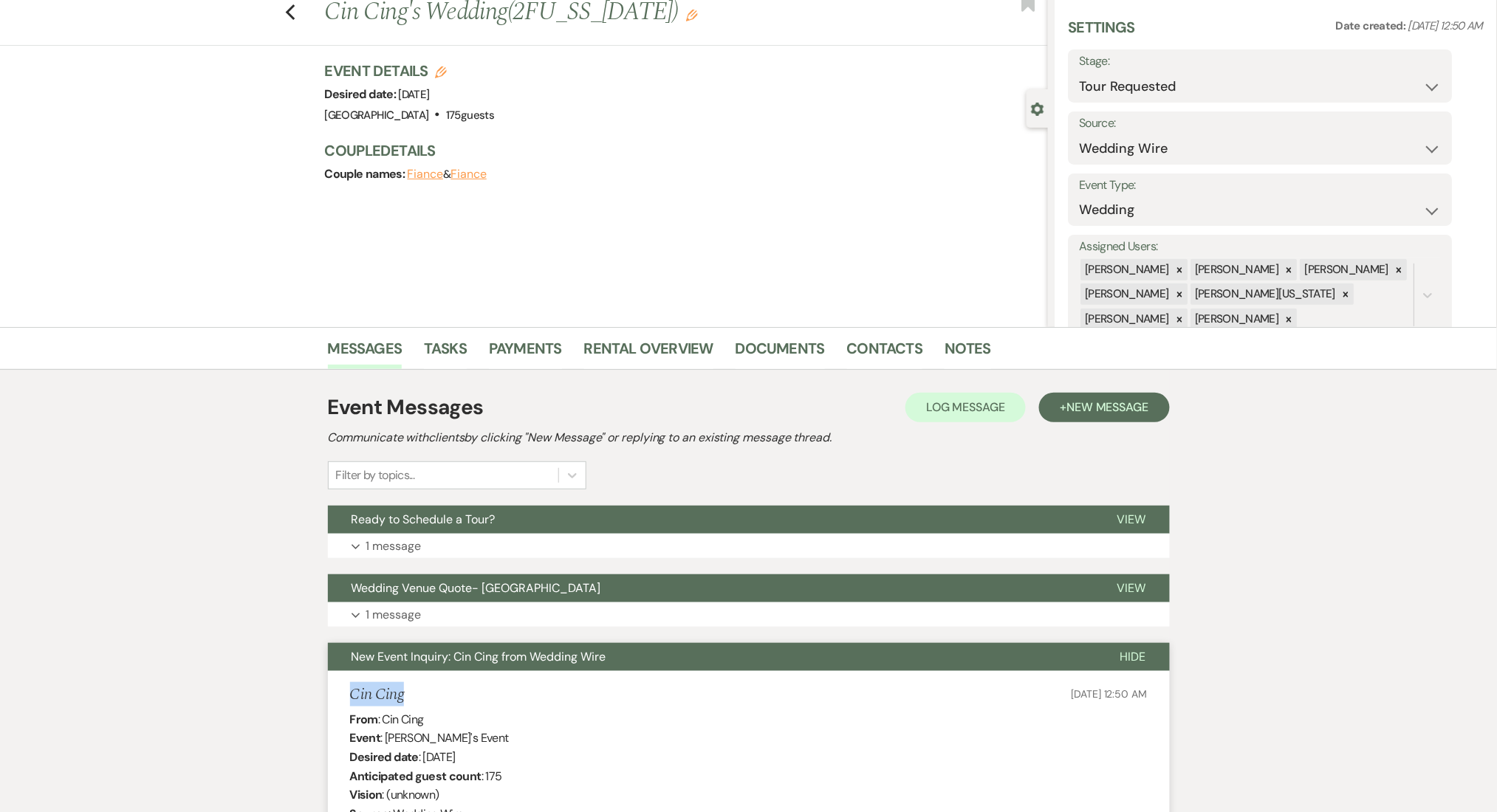
drag, startPoint x: 438, startPoint y: 692, endPoint x: 315, endPoint y: 696, distance: 123.1
copy h5 "Cin Cing"
click at [865, 358] on link "Contacts" at bounding box center [885, 353] width 76 height 32
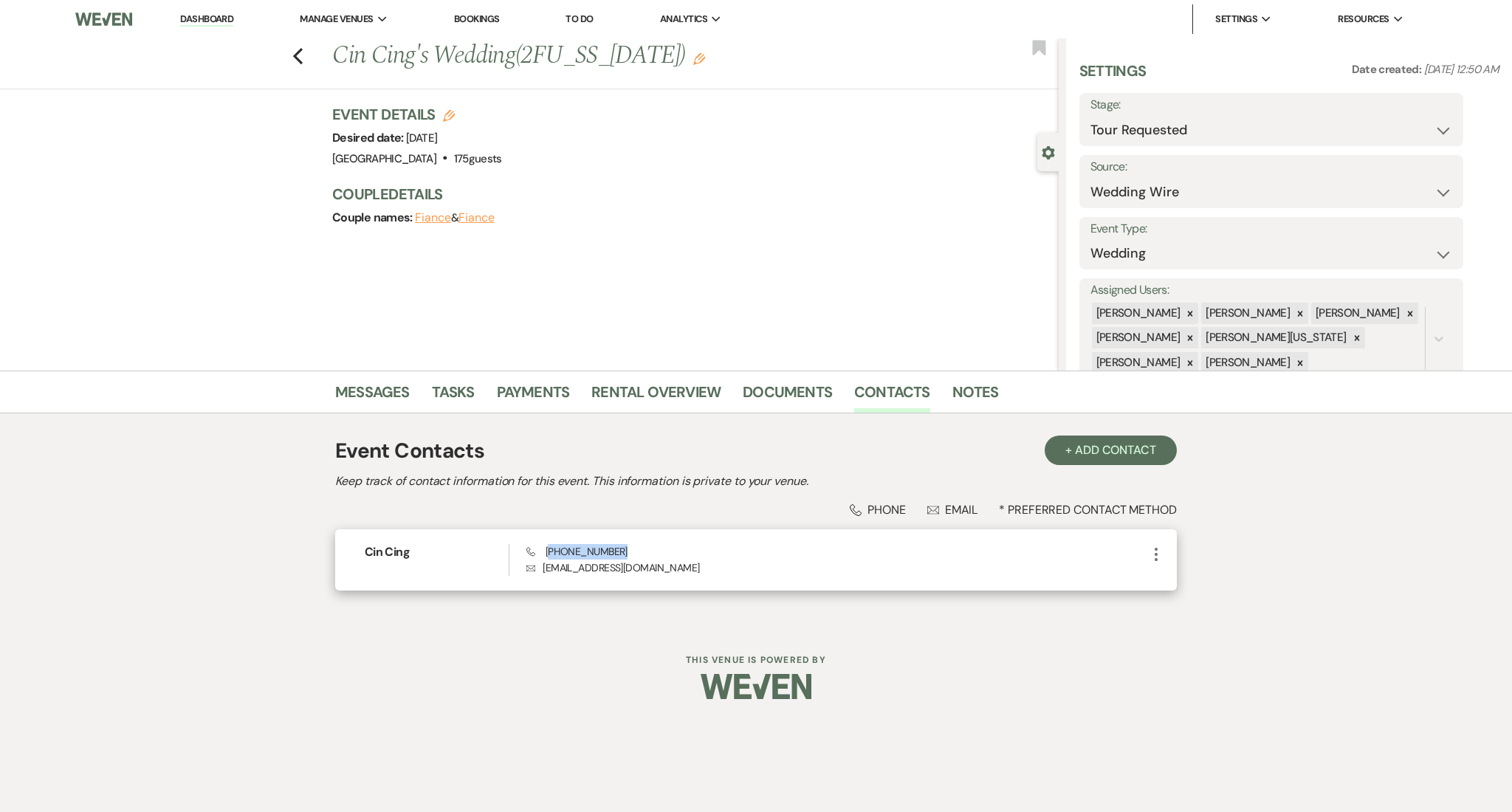
drag, startPoint x: 646, startPoint y: 555, endPoint x: 550, endPoint y: 552, distance: 96.0
click at [550, 552] on div "Phone [PHONE_NUMBER] Envelope [EMAIL_ADDRESS][DOMAIN_NAME]" at bounding box center [837, 559] width 621 height 32
copy span "678) 898-3506"
drag, startPoint x: 654, startPoint y: 571, endPoint x: 535, endPoint y: 572, distance: 119.0
click at [535, 572] on p "Envelope cindycing57@gmail.com" at bounding box center [837, 567] width 621 height 16
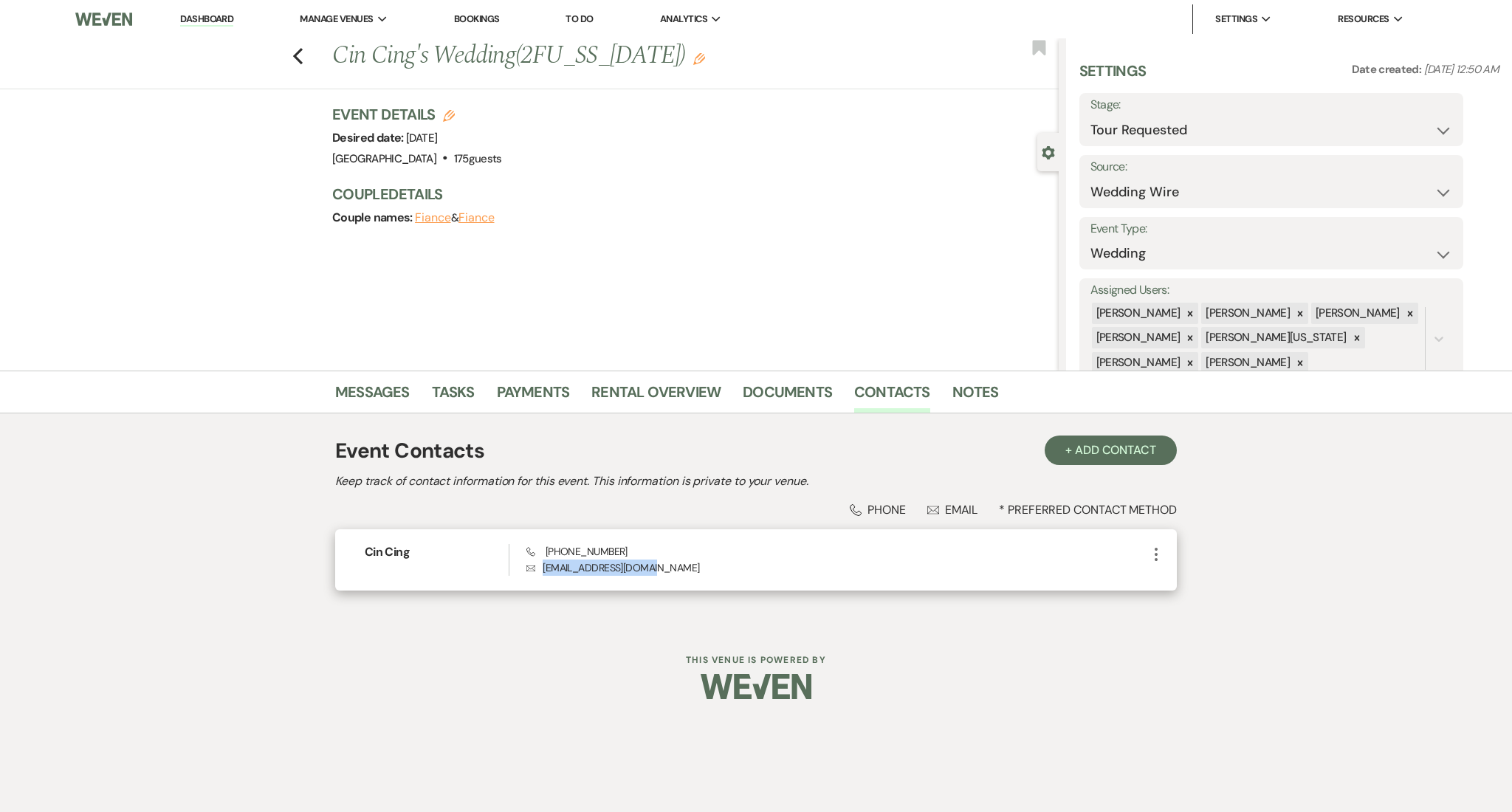
copy p "cindycing57@gmail.com"
click at [372, 388] on link "Messages" at bounding box center [372, 396] width 75 height 32
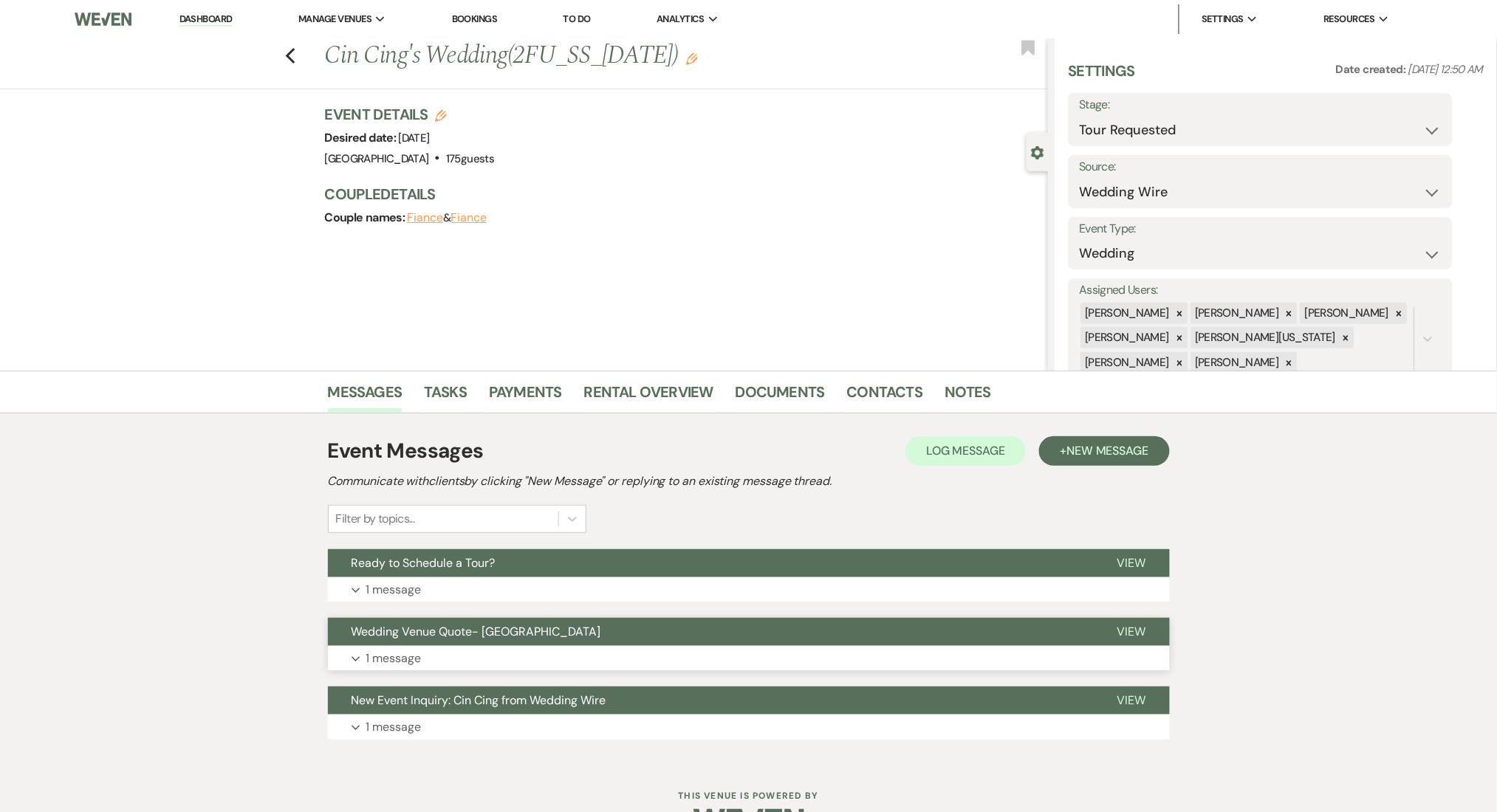
click at [503, 660] on button "Expand 1 message" at bounding box center [748, 658] width 842 height 25
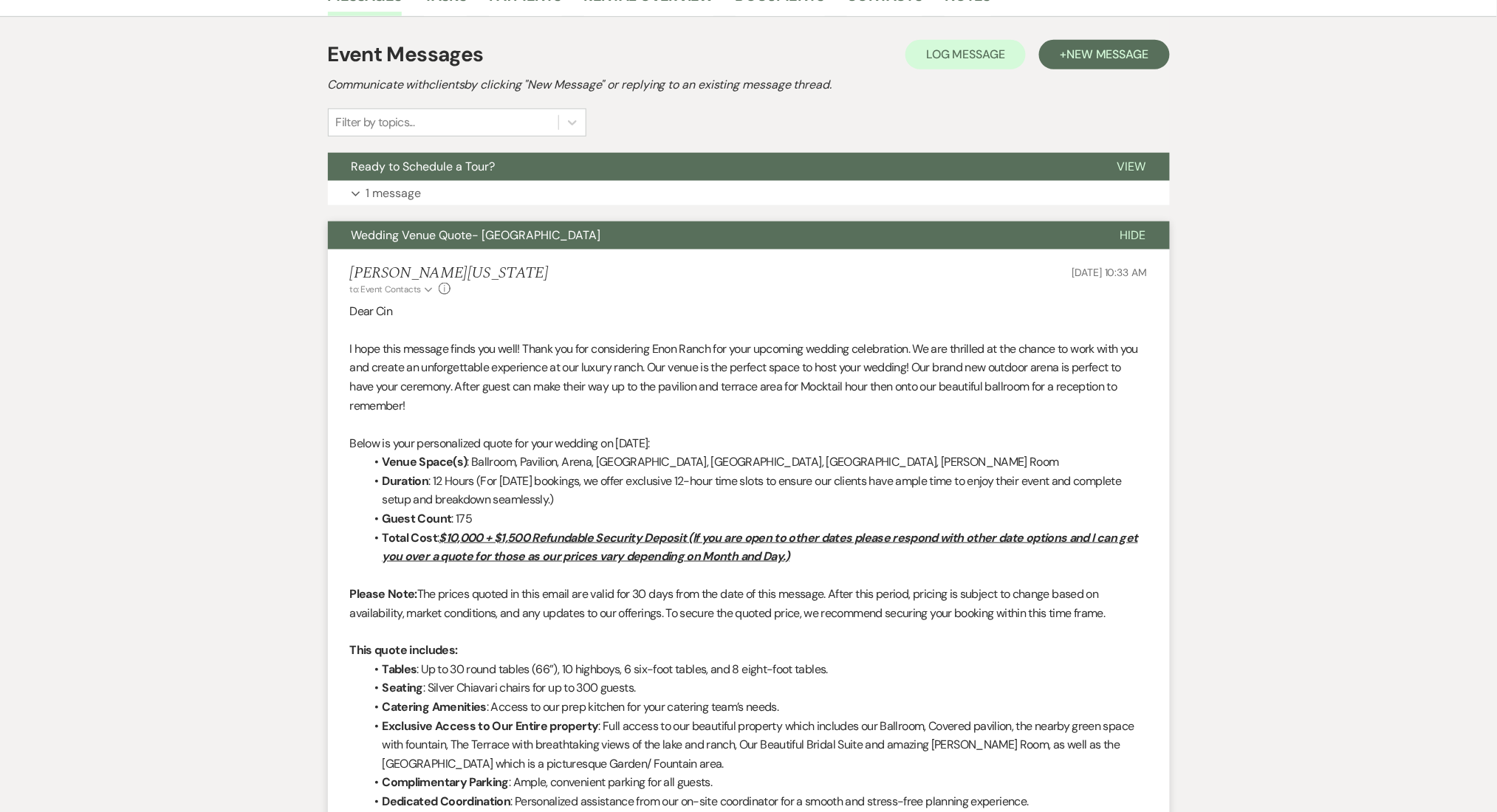
scroll to position [295, 0]
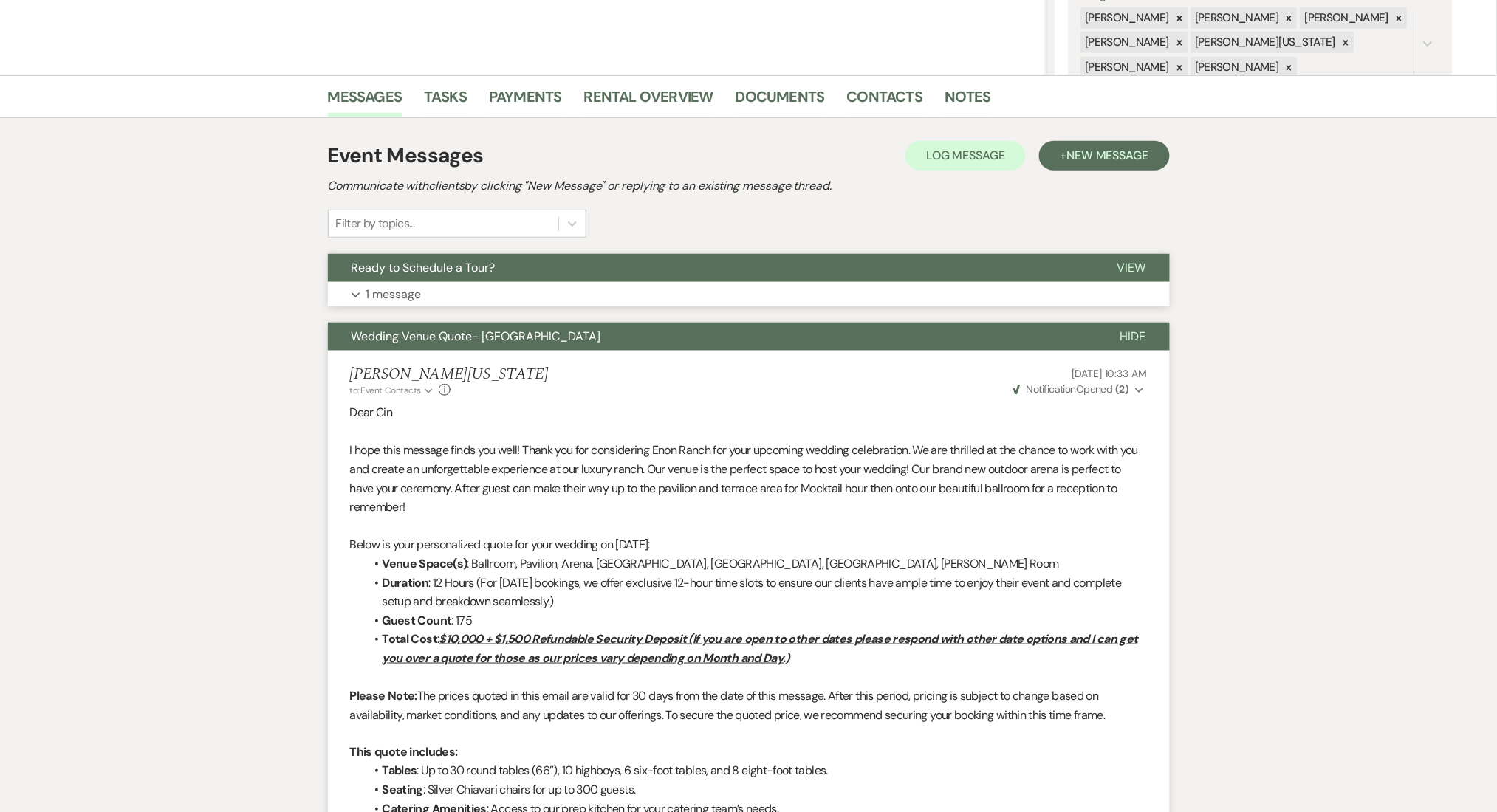
click at [446, 287] on button "Expand 1 message" at bounding box center [748, 294] width 842 height 25
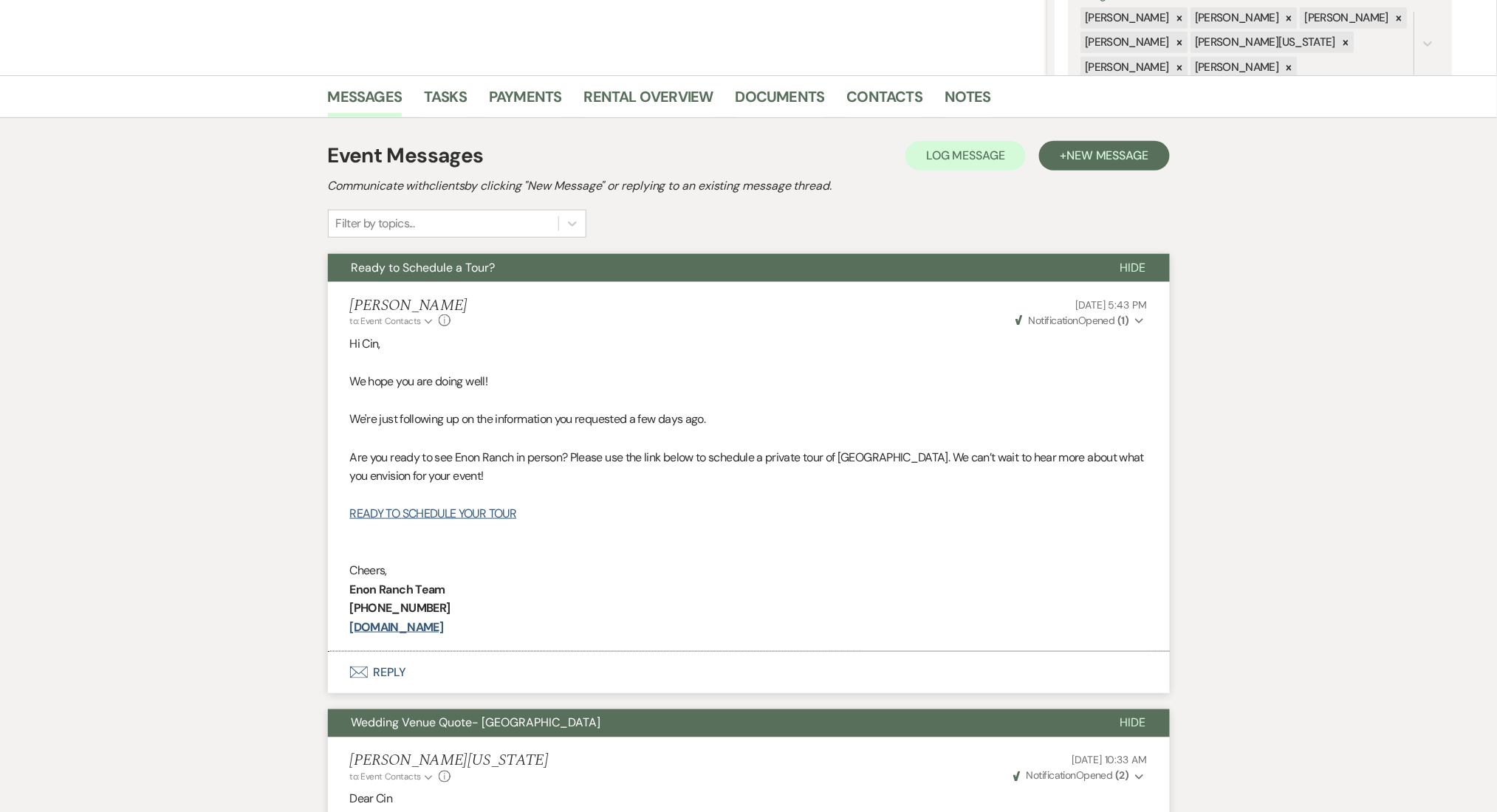
scroll to position [0, 0]
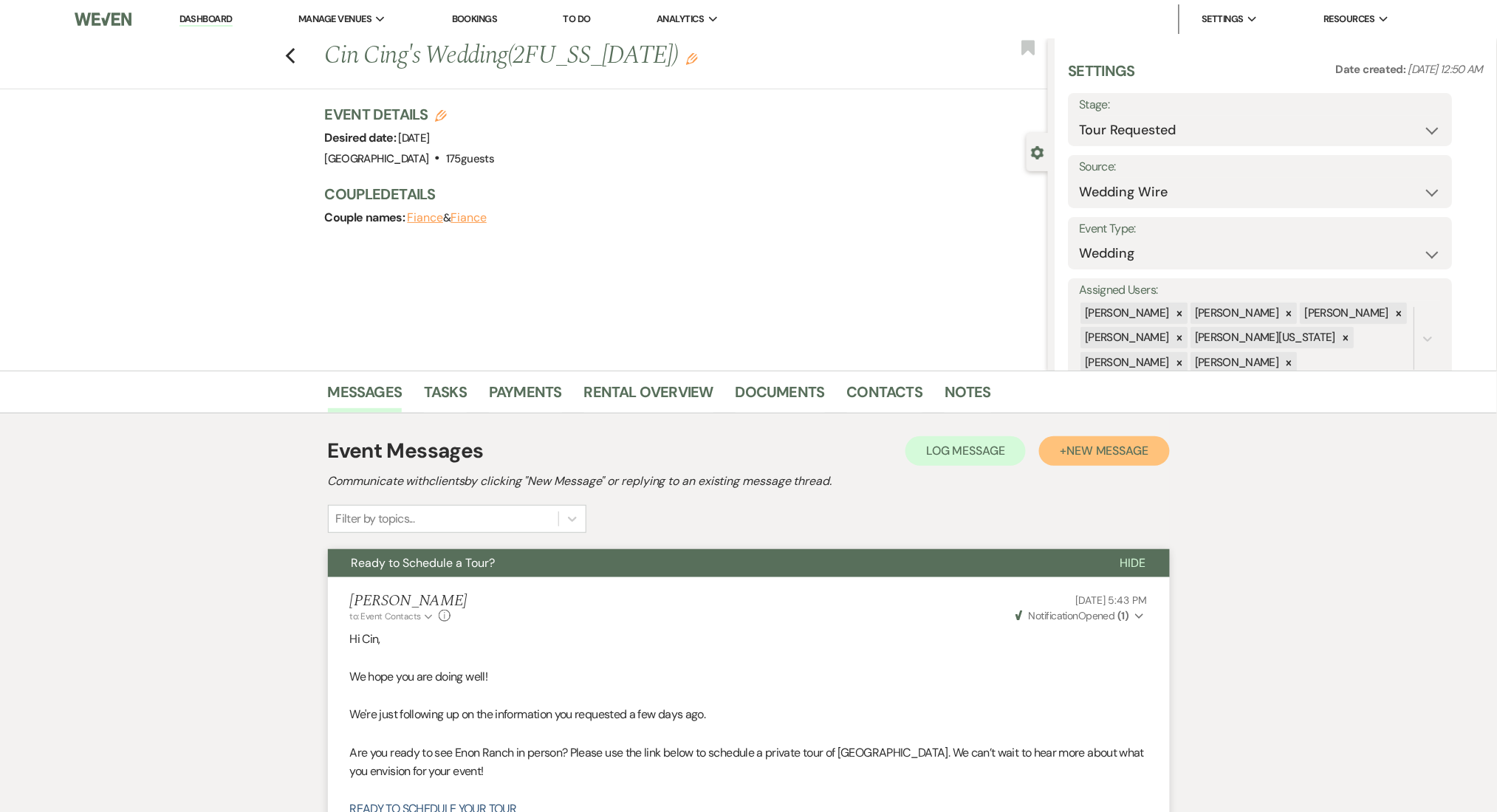
click at [1101, 448] on span "New Message" at bounding box center [1107, 451] width 82 height 15
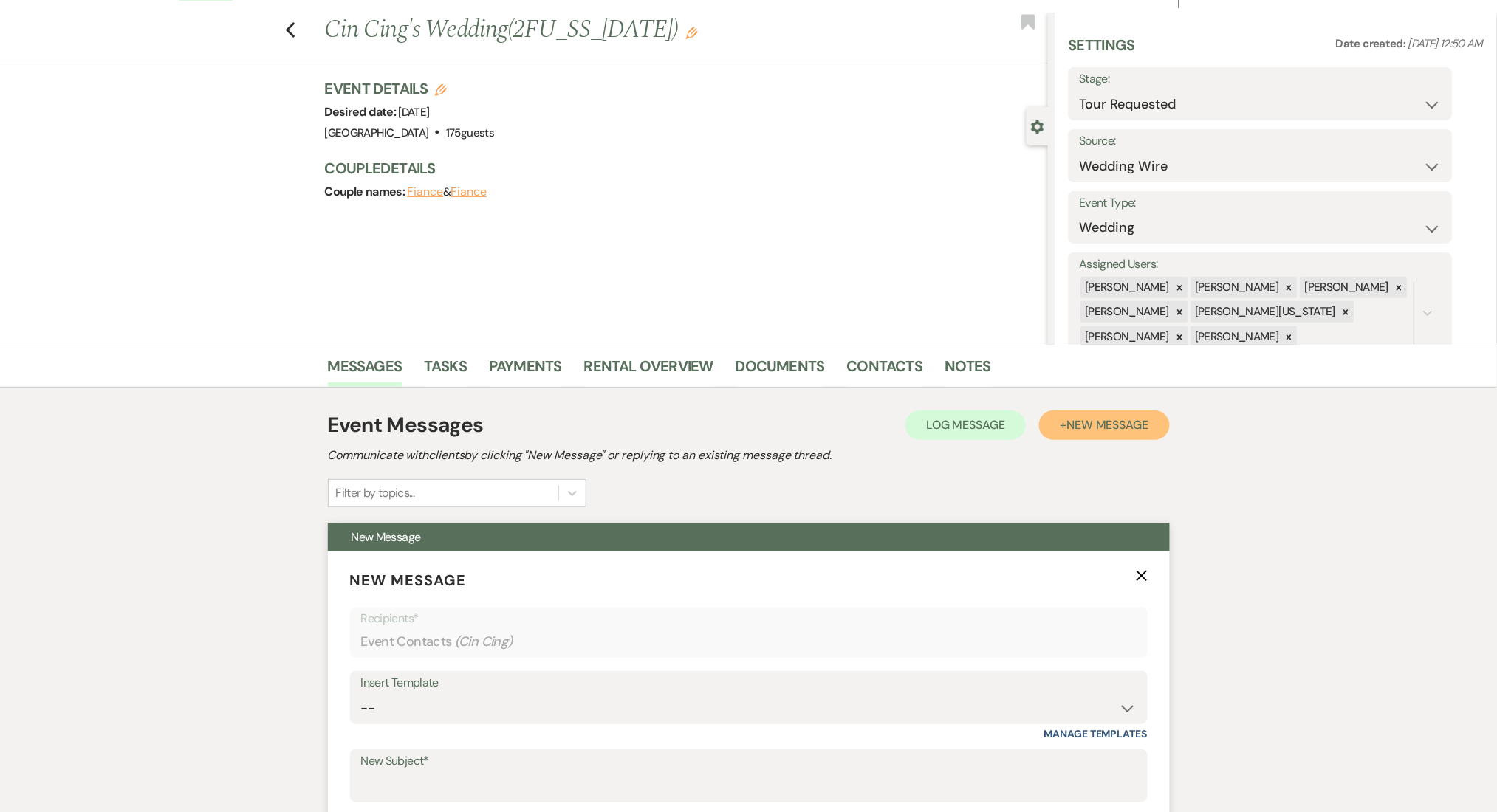
scroll to position [492, 0]
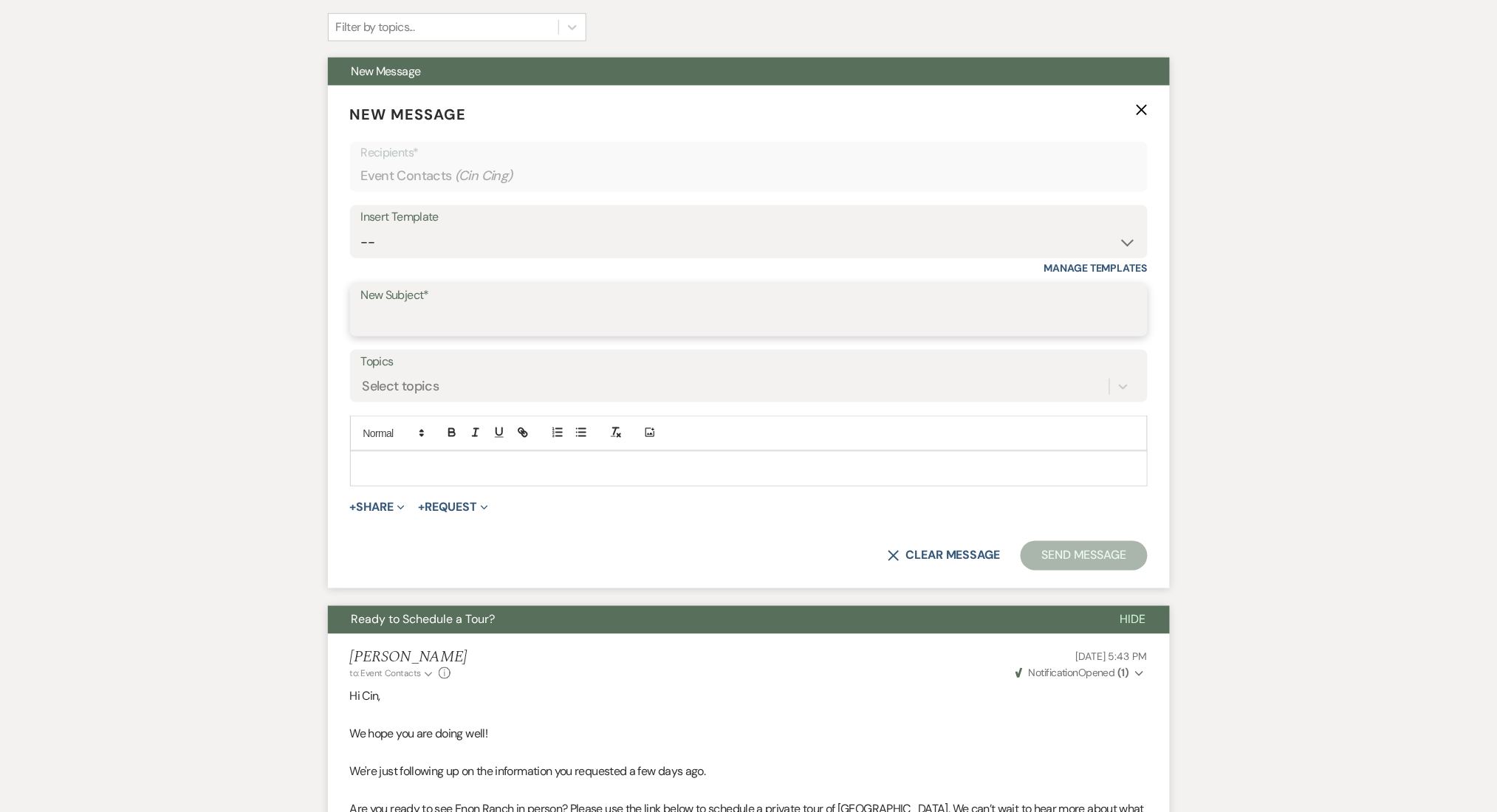
click at [454, 332] on input "New Subject*" at bounding box center [748, 320] width 775 height 29
click at [414, 466] on p at bounding box center [748, 470] width 774 height 16
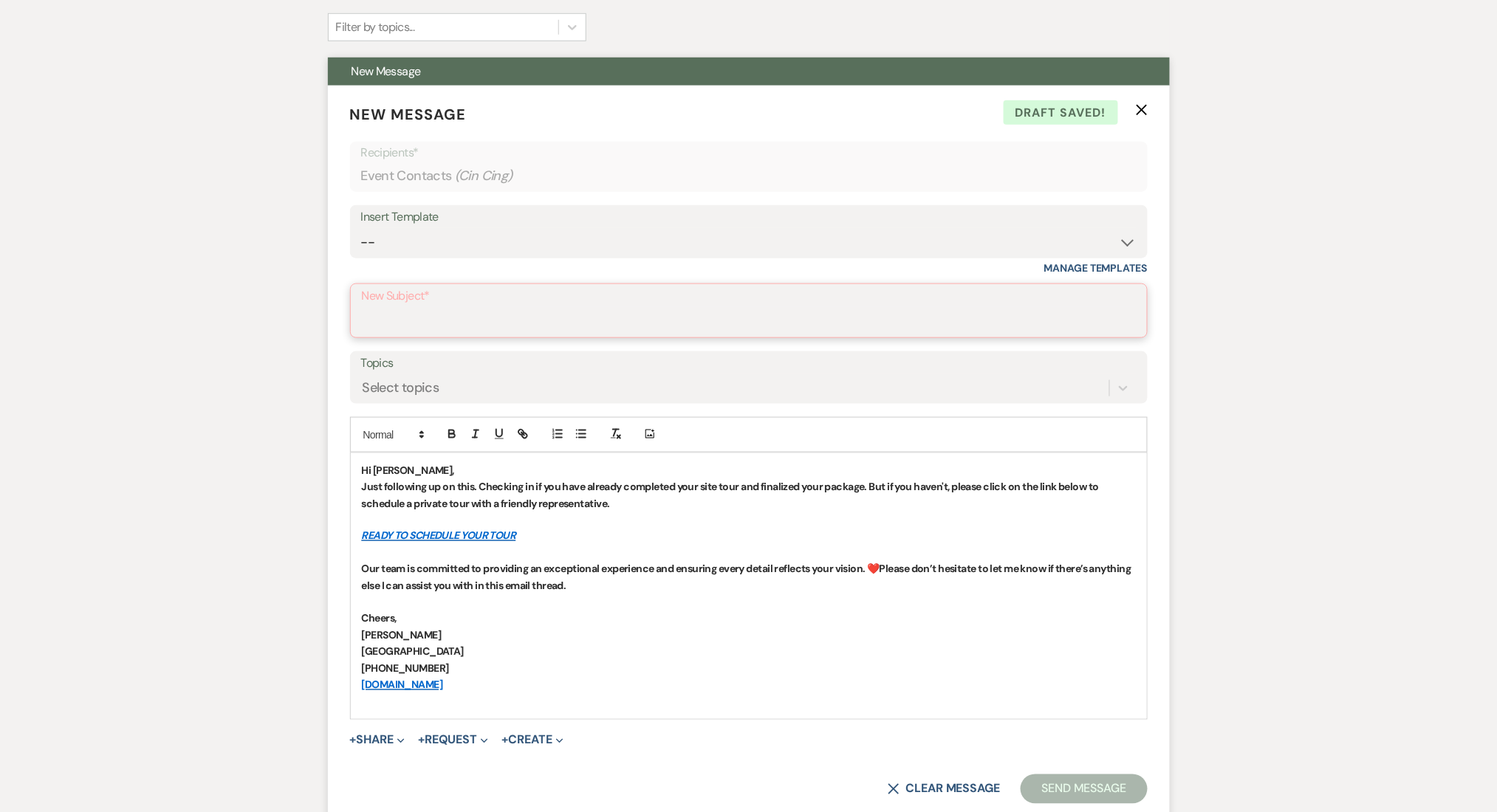
click at [404, 307] on input "New Subject*" at bounding box center [748, 321] width 774 height 29
paste input "Let's Finalize Your Booking!✨"
type input "Let's Finalize Your Booking!✨"
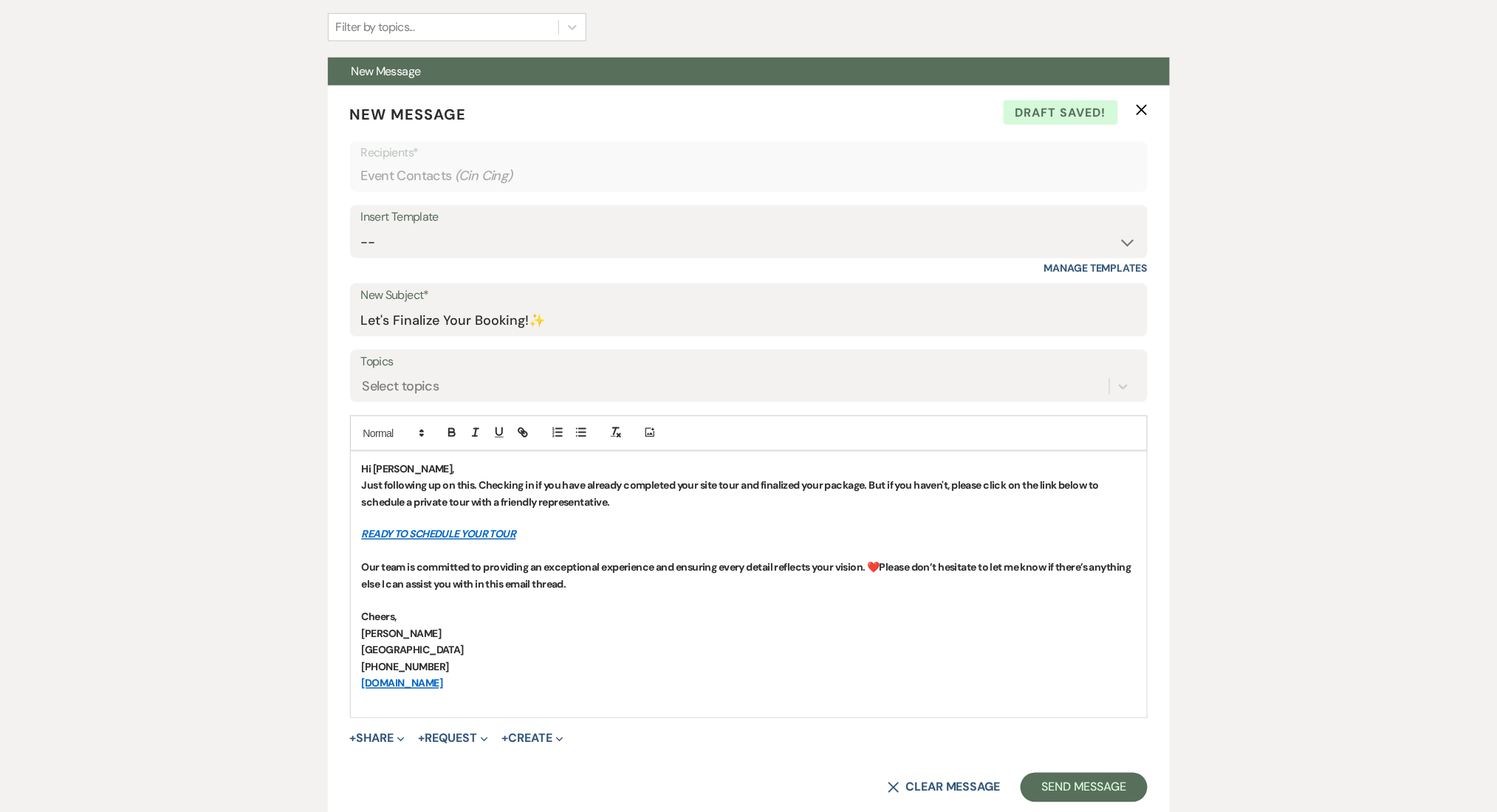
drag, startPoint x: 493, startPoint y: 690, endPoint x: 315, endPoint y: 414, distance: 328.4
click at [446, 434] on icon "button" at bounding box center [452, 432] width 13 height 13
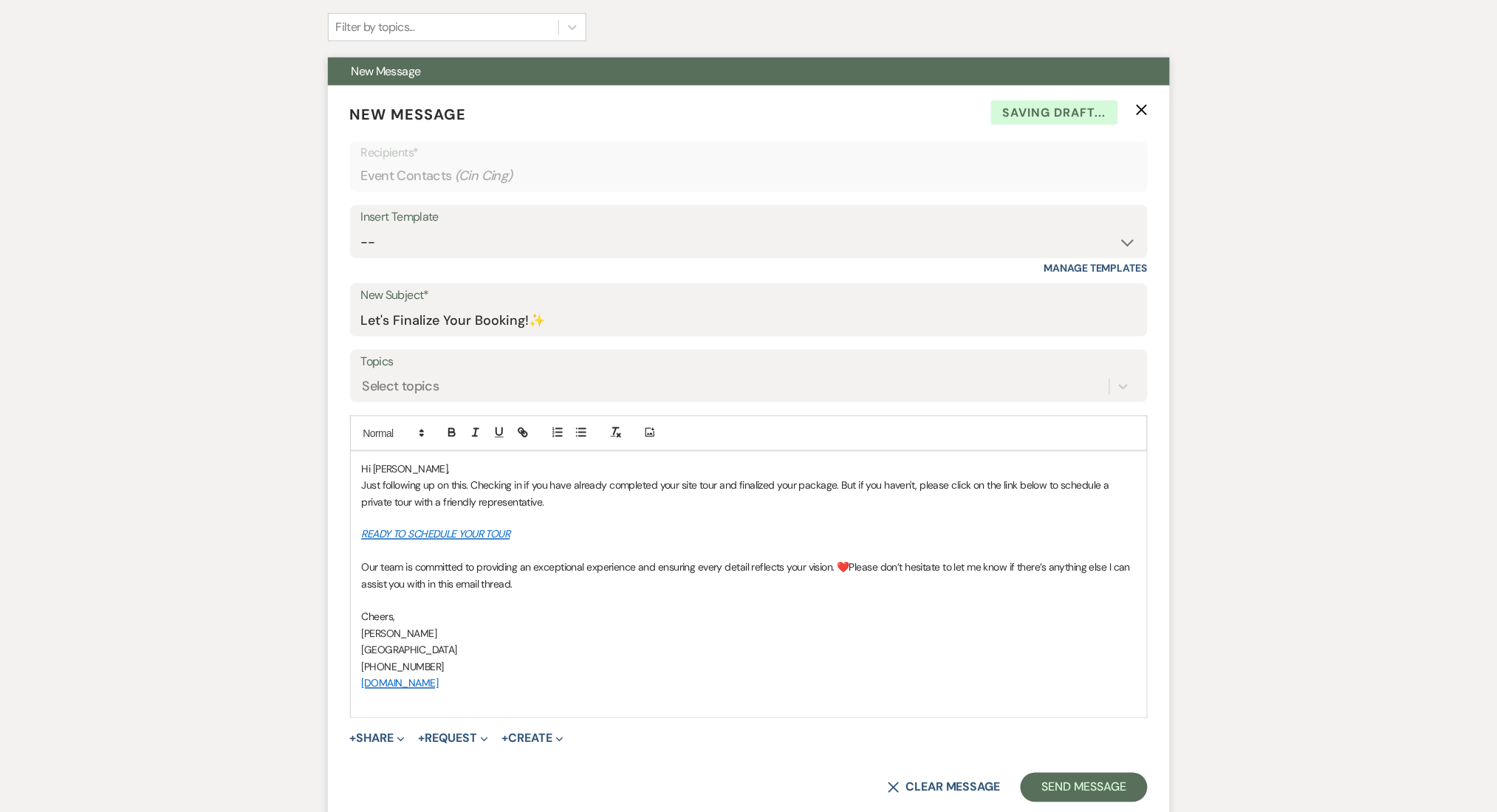
click at [436, 468] on p "Hi [PERSON_NAME]," at bounding box center [748, 468] width 774 height 16
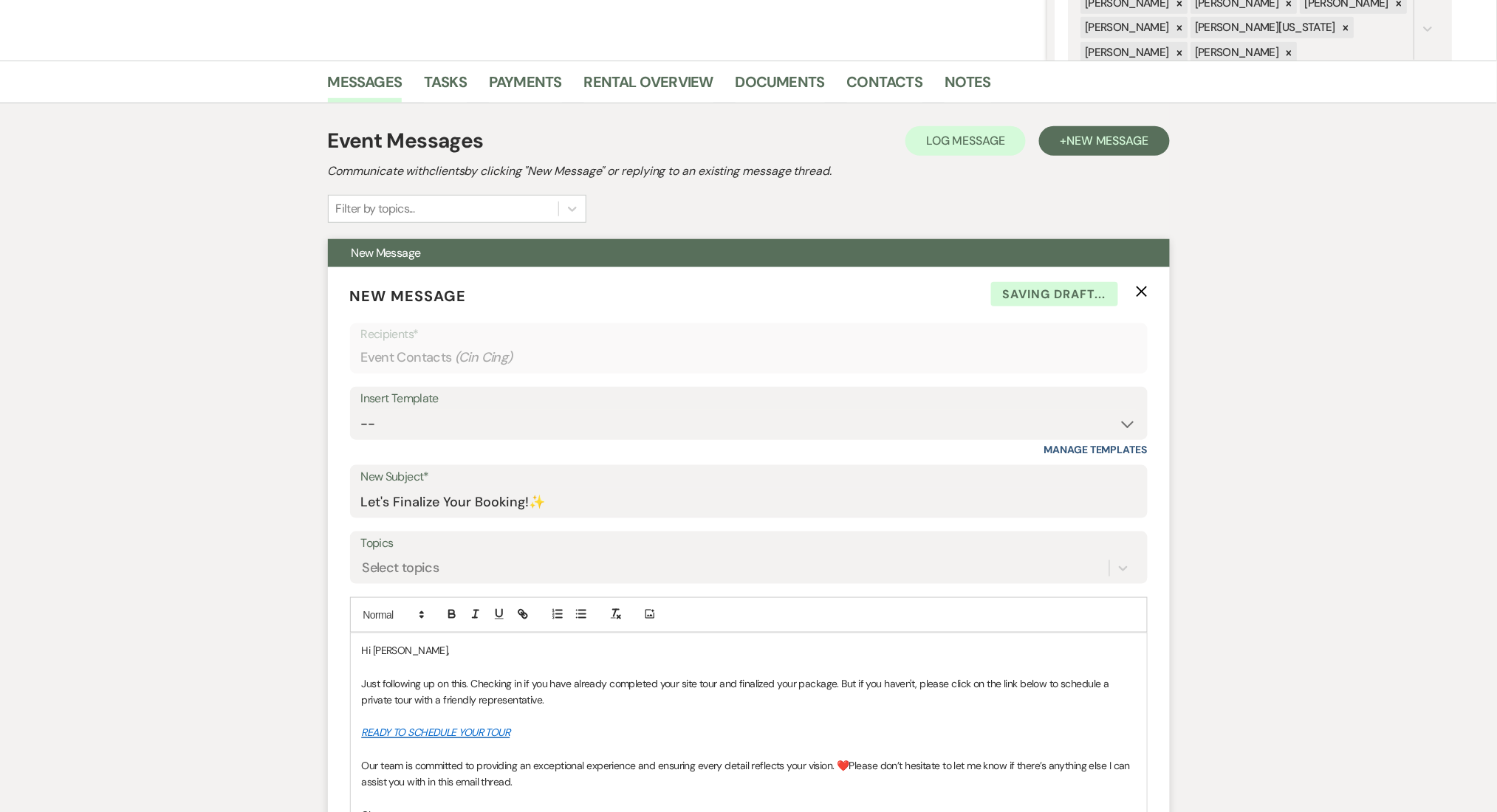
scroll to position [590, 0]
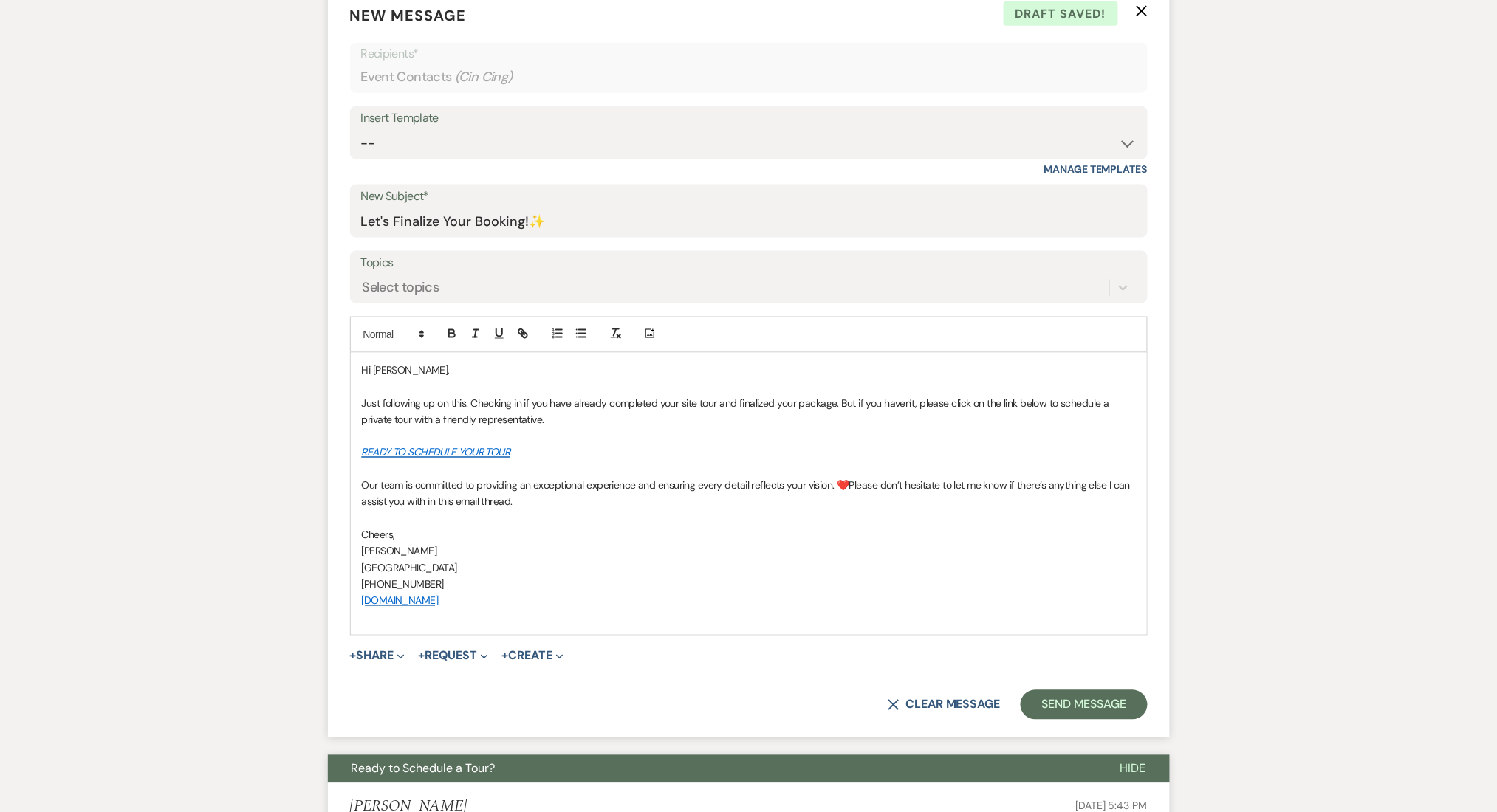
click at [385, 368] on span "Hi Jimyra," at bounding box center [405, 369] width 88 height 13
click at [583, 409] on p "Just following up on this. Checking in if you have already completed your site …" at bounding box center [748, 411] width 774 height 33
click at [1054, 696] on button "Send Message" at bounding box center [1084, 705] width 126 height 29
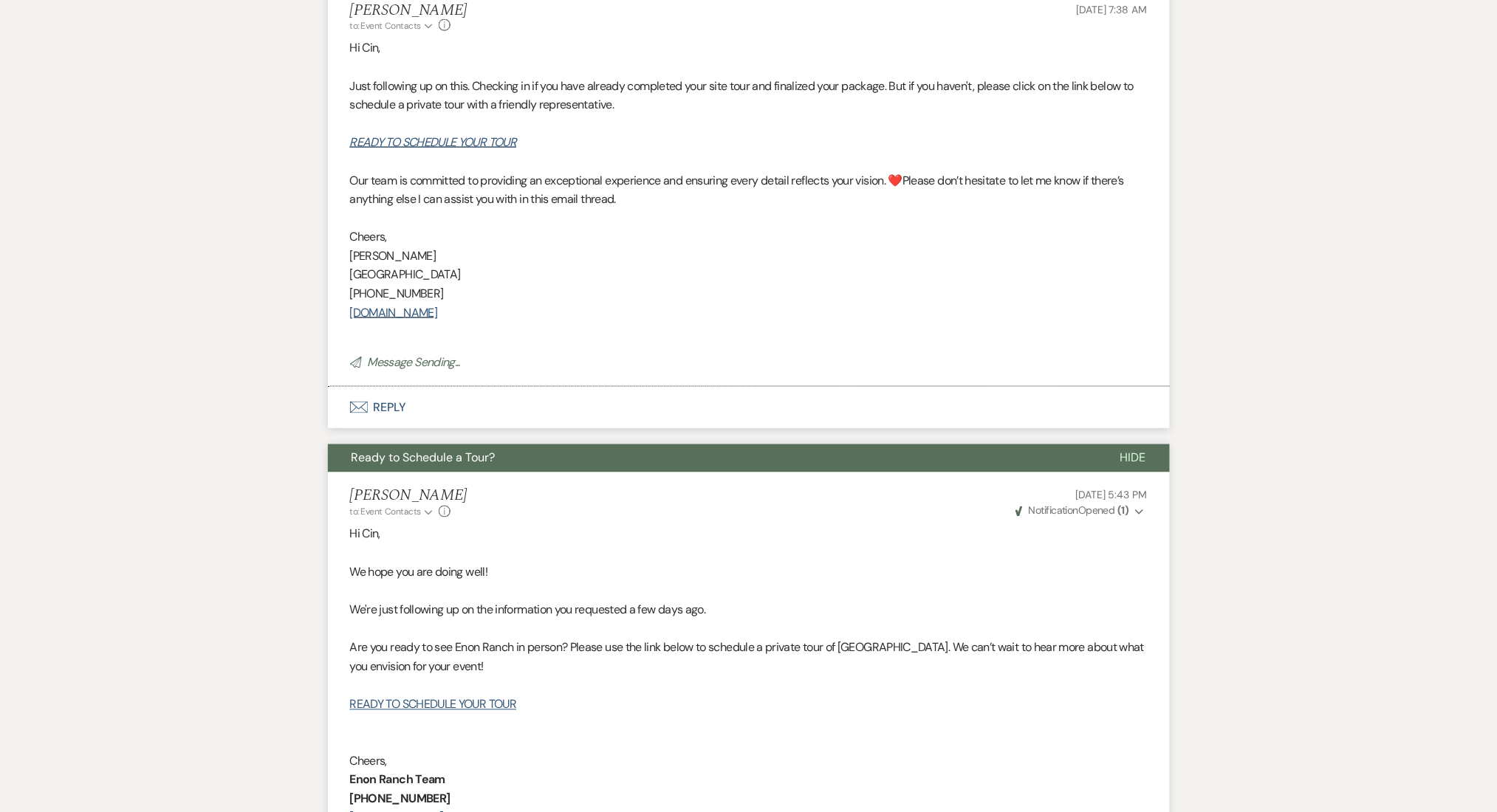
scroll to position [0, 0]
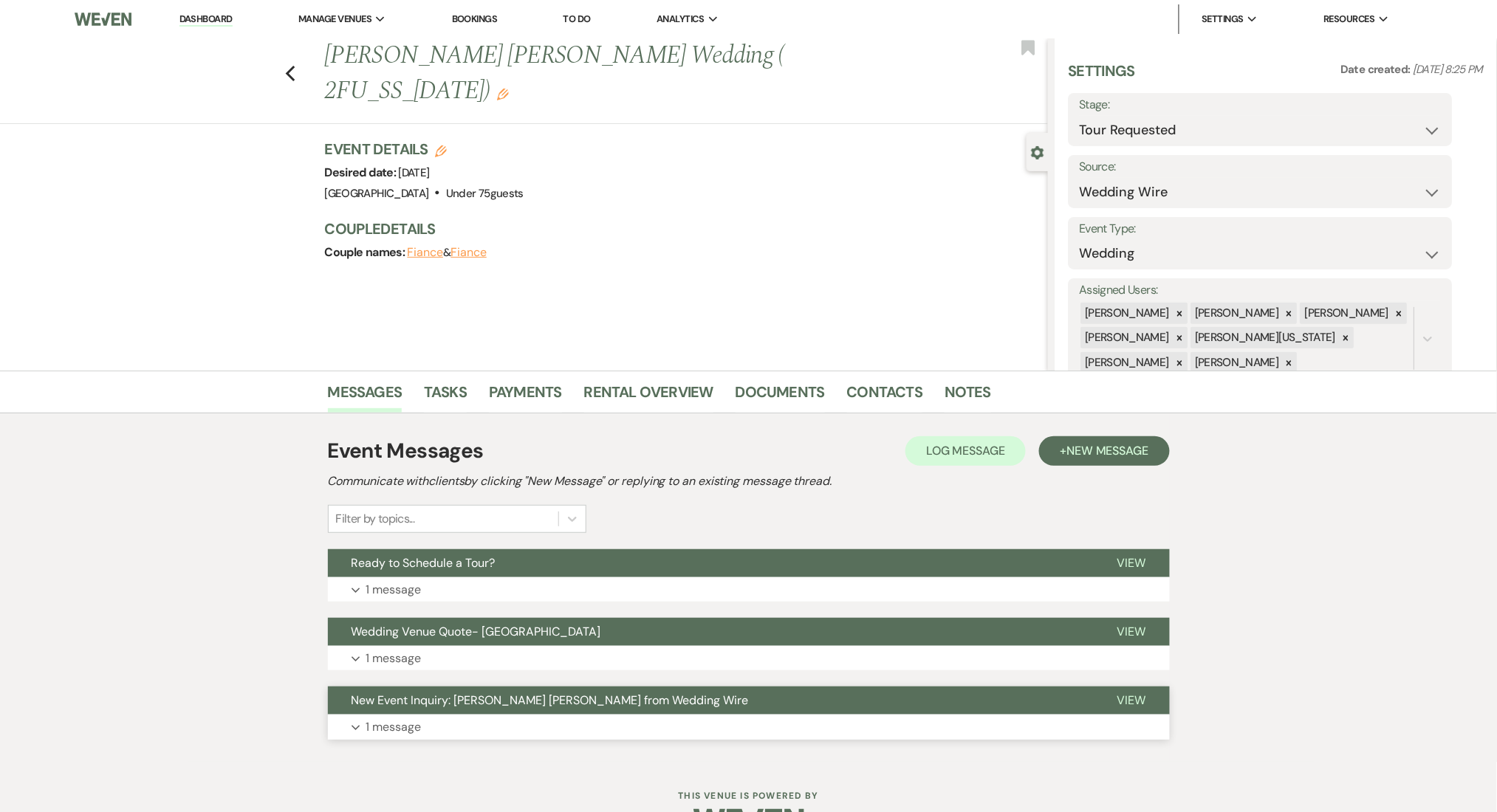
click at [456, 730] on button "Expand 1 message" at bounding box center [748, 726] width 842 height 25
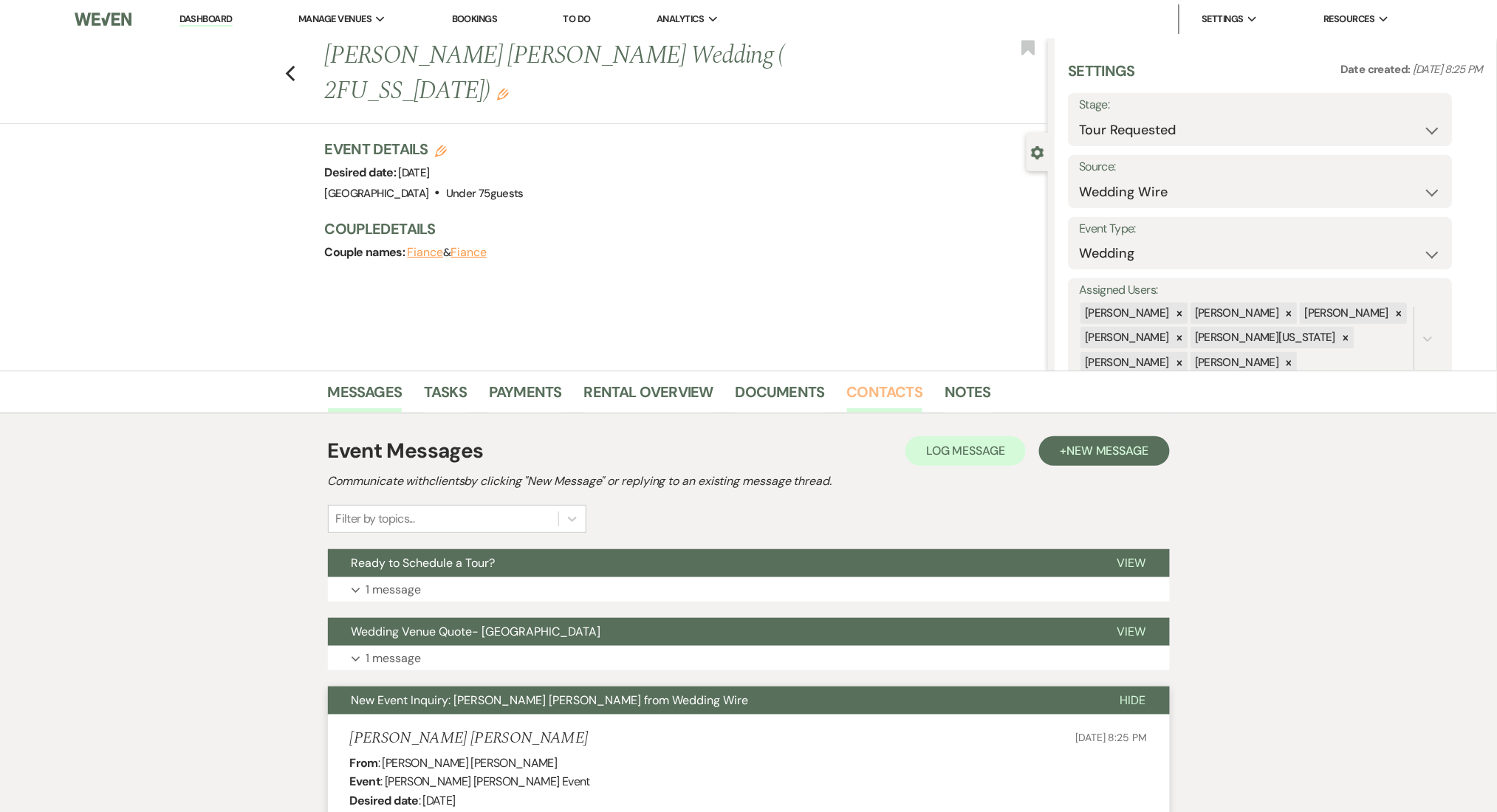
click at [884, 389] on link "Contacts" at bounding box center [885, 396] width 76 height 32
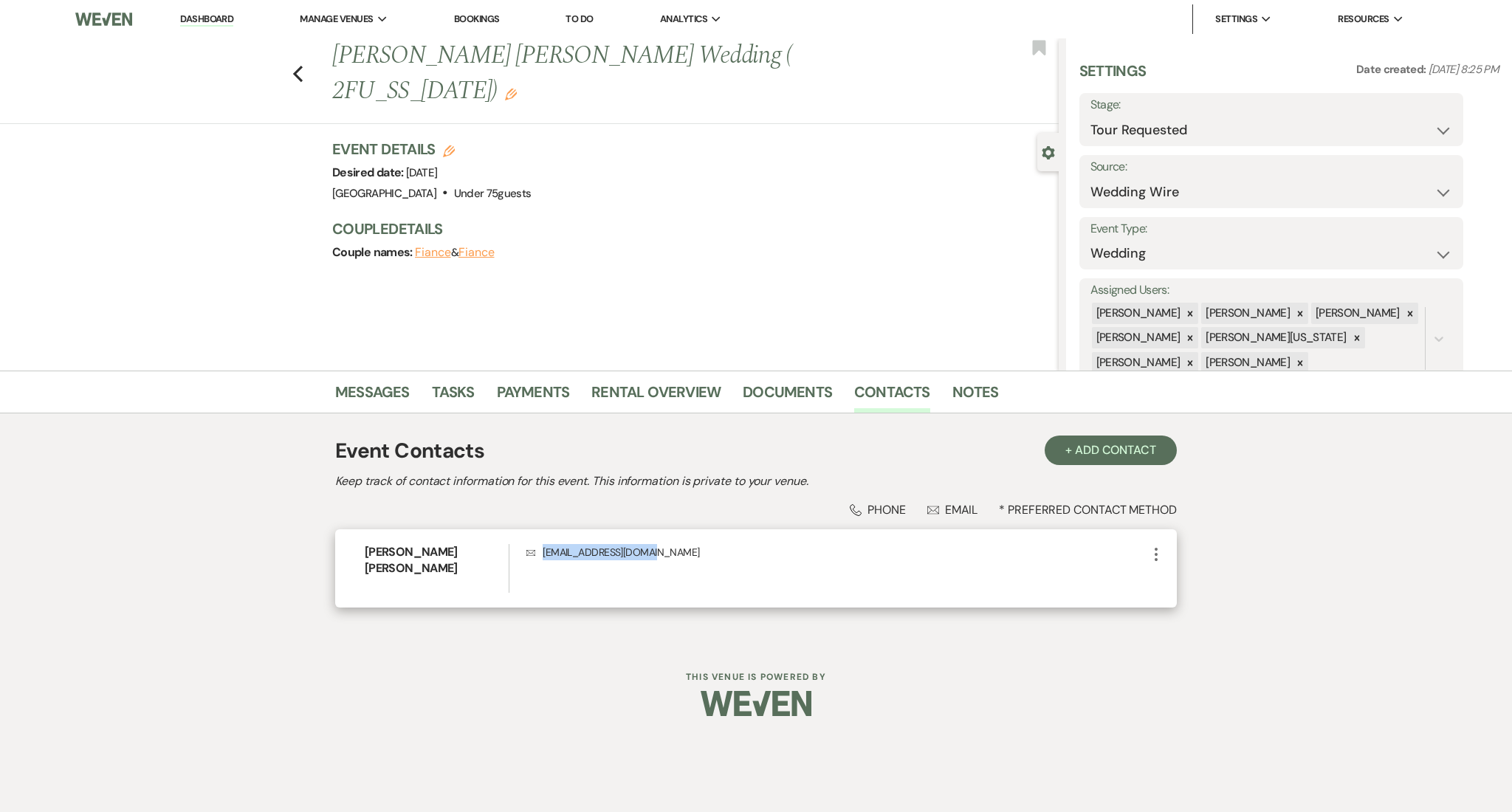
drag, startPoint x: 678, startPoint y: 544, endPoint x: 540, endPoint y: 542, distance: 138.0
click at [540, 542] on div "Dennis Agyemang Kuffour Envelope kikijoe2010@gmail.com More" at bounding box center [756, 569] width 842 height 79
copy p "kikijoe2010@gmail.com"
click at [387, 372] on div "Messages Tasks Payments Rental Overview Documents Contacts Notes" at bounding box center [756, 392] width 1512 height 43
click at [386, 378] on li "Messages" at bounding box center [384, 395] width 97 height 35
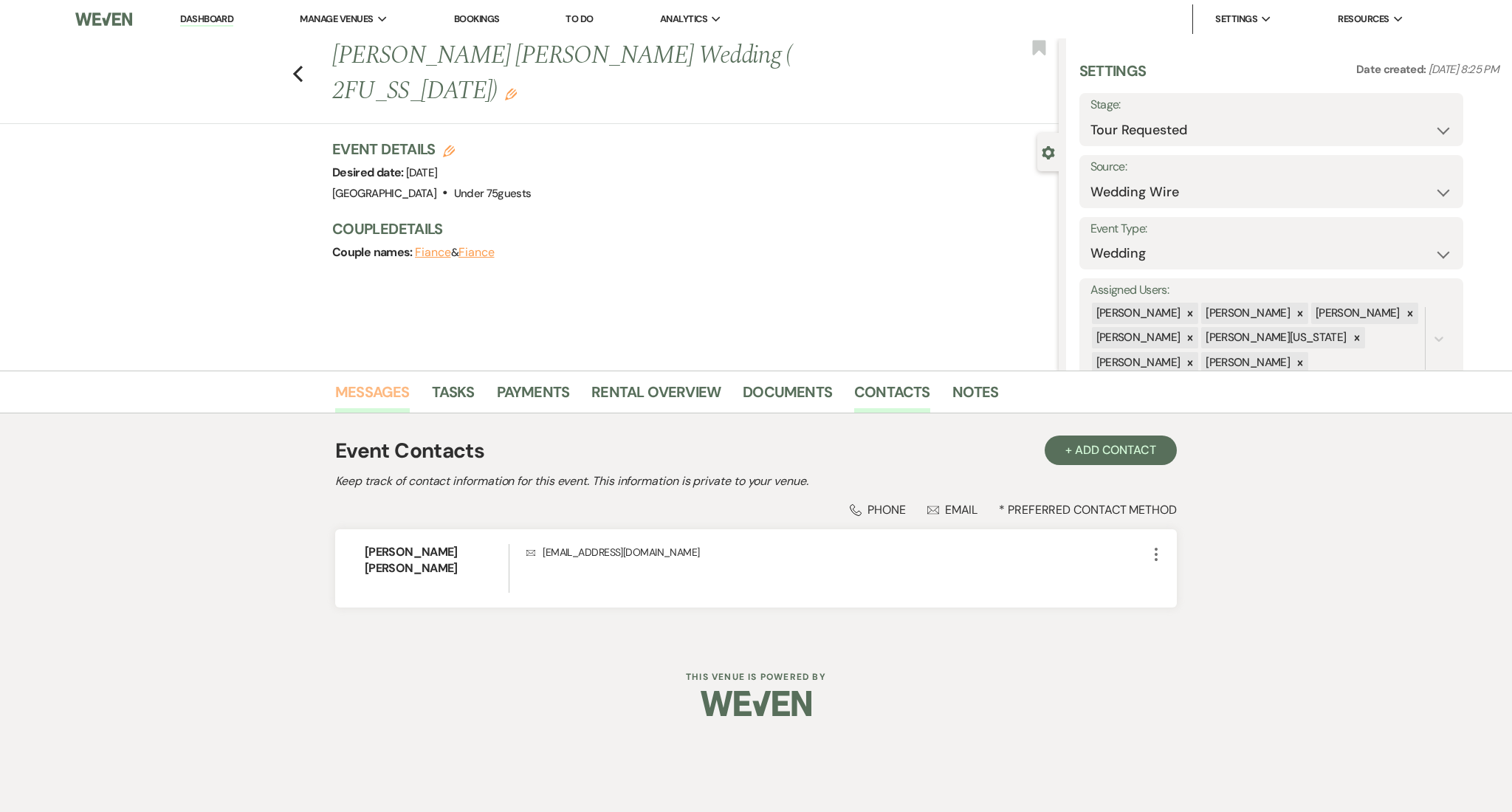
click at [361, 381] on link "Messages" at bounding box center [372, 396] width 75 height 32
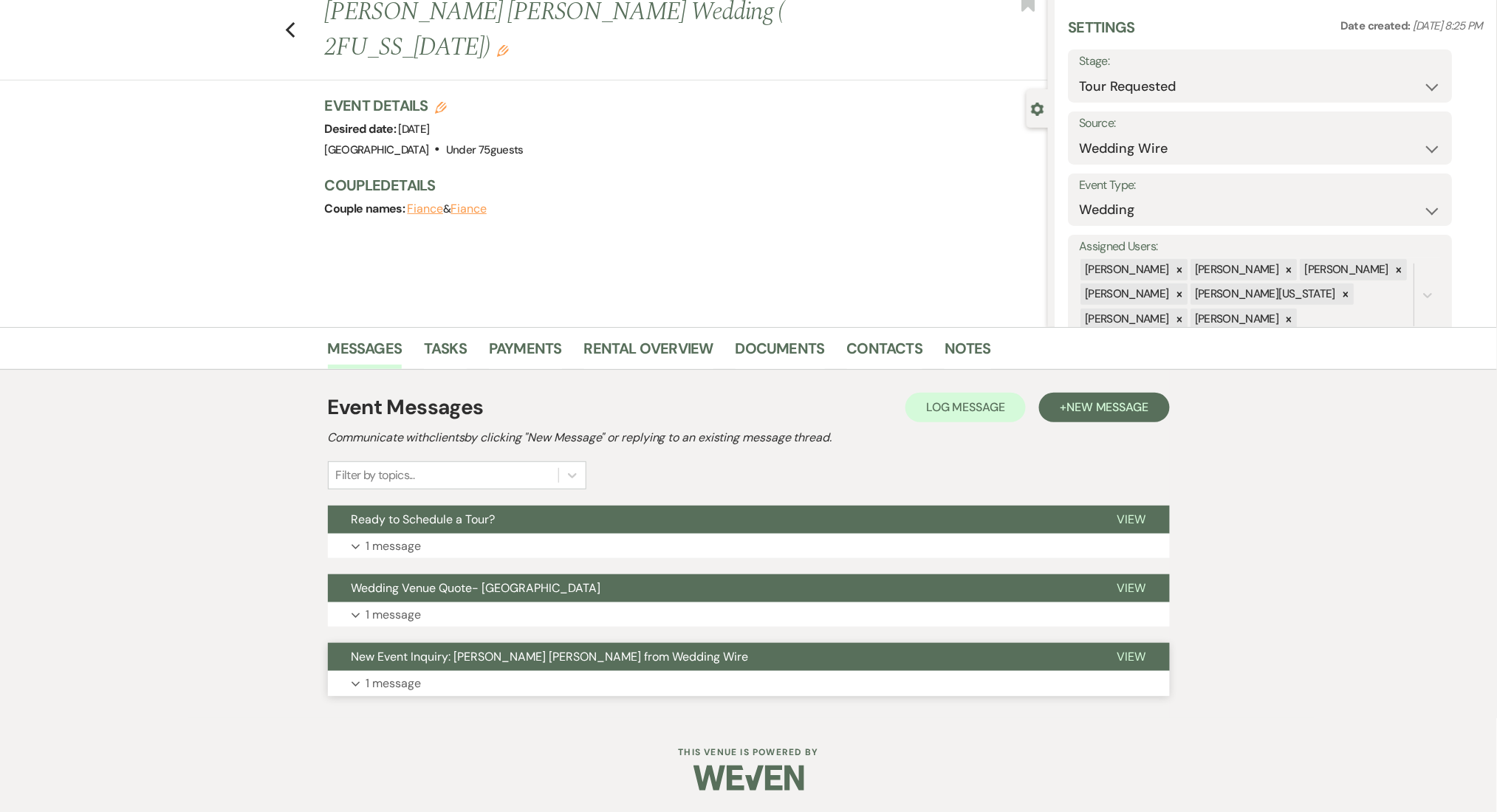
click at [429, 667] on button "New Event Inquiry: Dennis Agyemang Kuffour from Wedding Wire" at bounding box center [711, 656] width 766 height 28
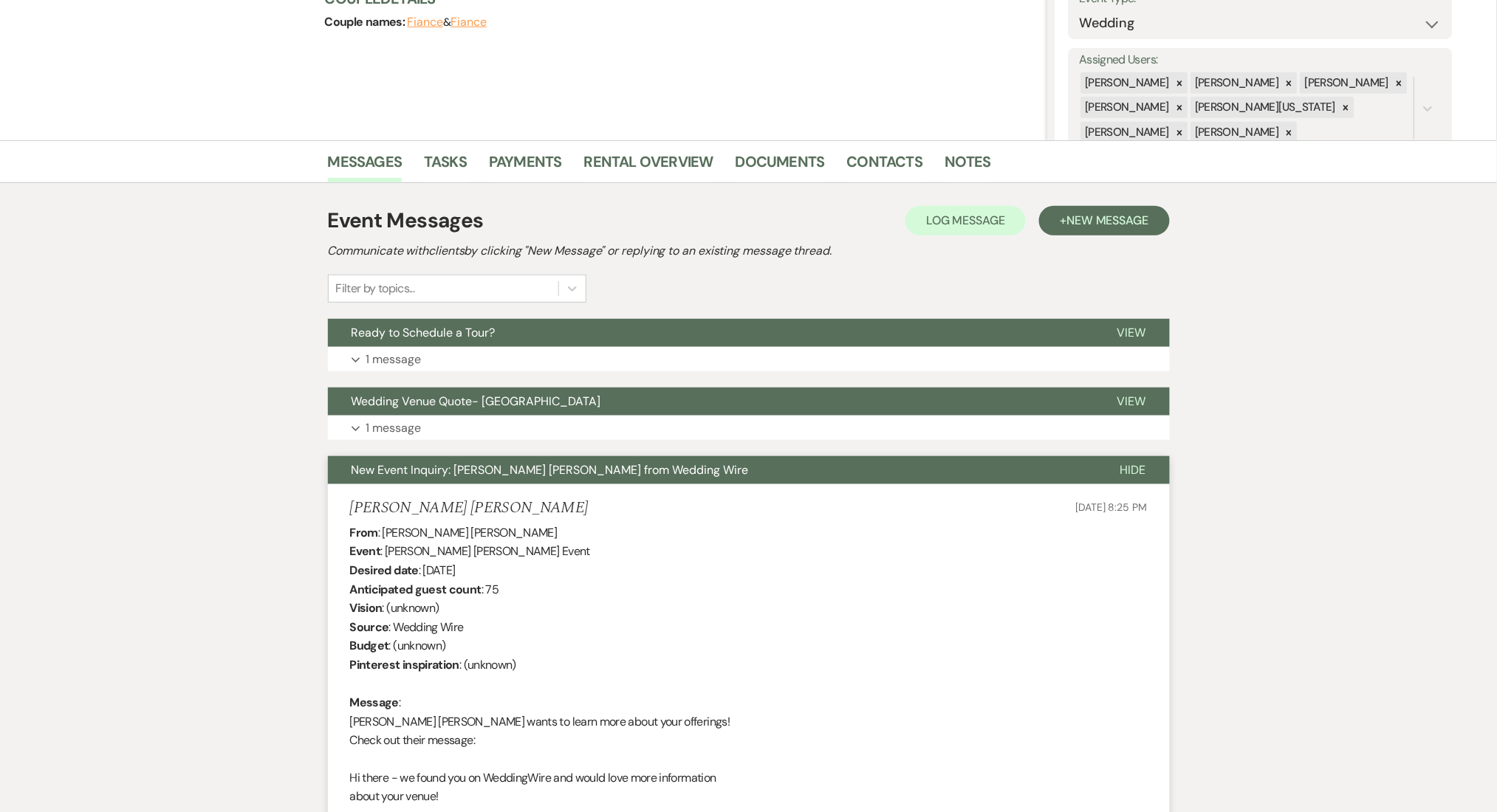
scroll to position [240, 0]
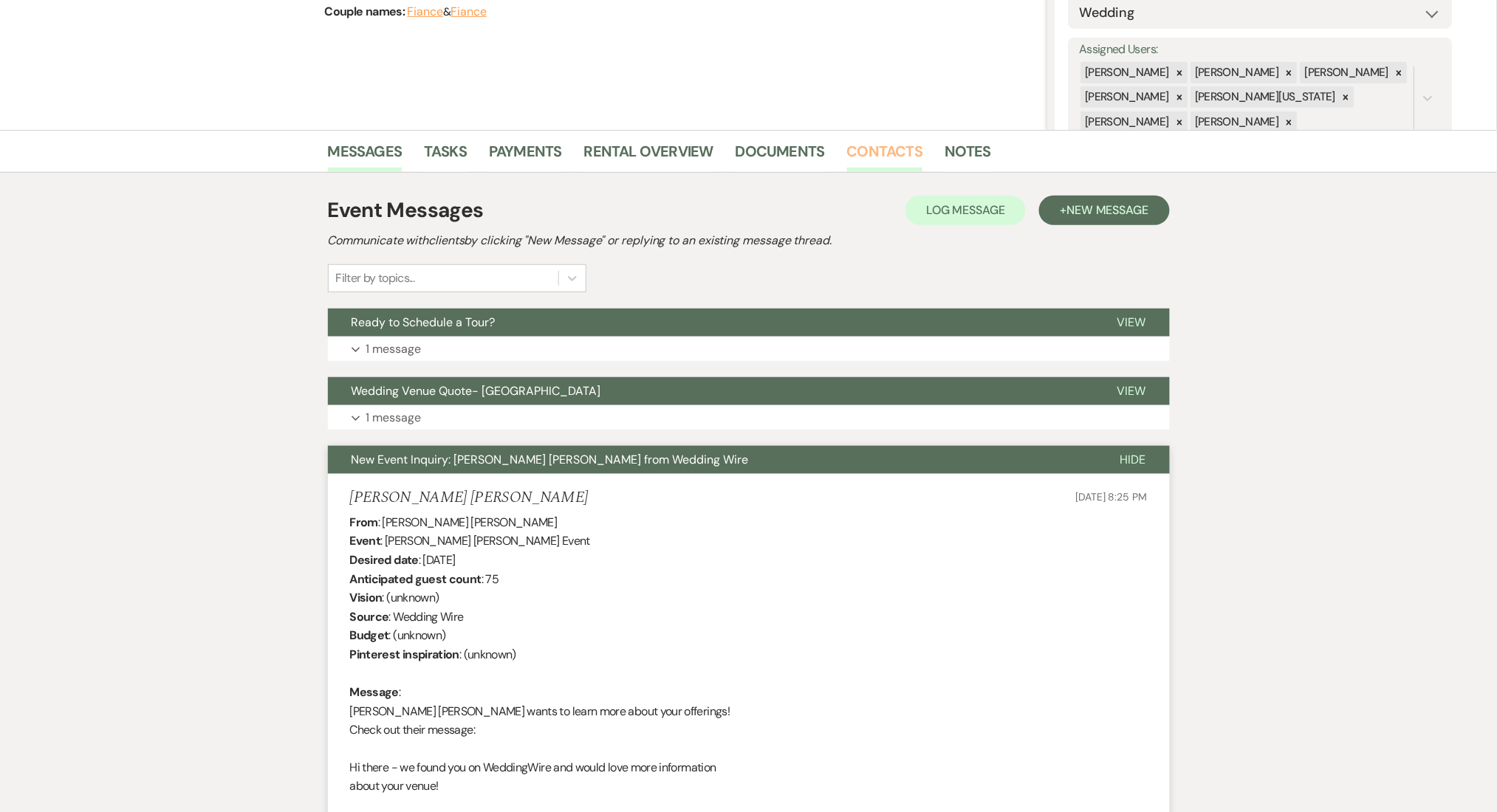
click at [903, 147] on link "Contacts" at bounding box center [885, 156] width 76 height 32
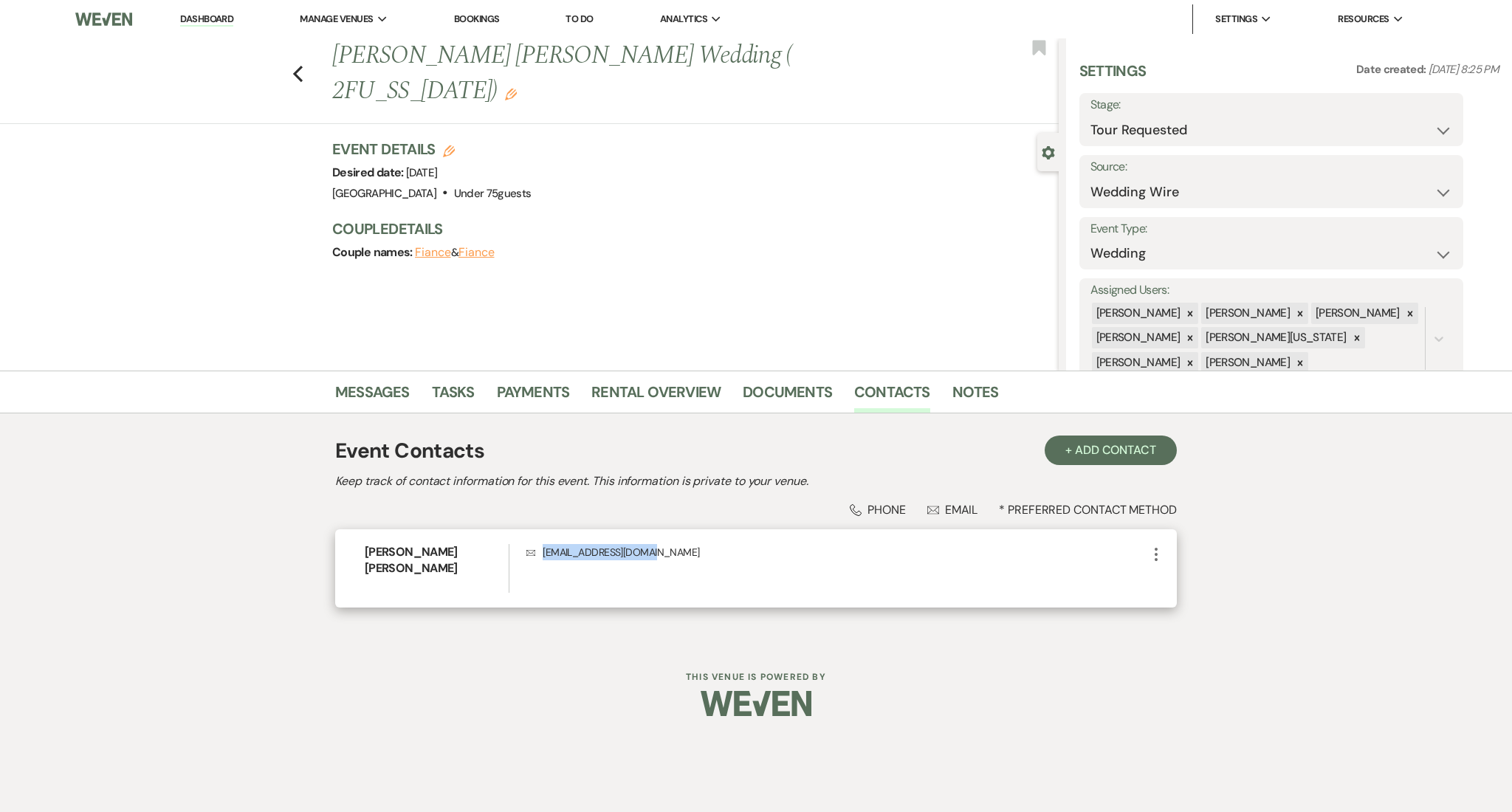
drag, startPoint x: 669, startPoint y: 559, endPoint x: 533, endPoint y: 562, distance: 136.0
click at [533, 562] on div "Envelope kikijoe2010@gmail.com" at bounding box center [837, 568] width 621 height 49
copy p "kikijoe2010@gmail.com"
click at [382, 380] on link "Messages" at bounding box center [372, 396] width 75 height 32
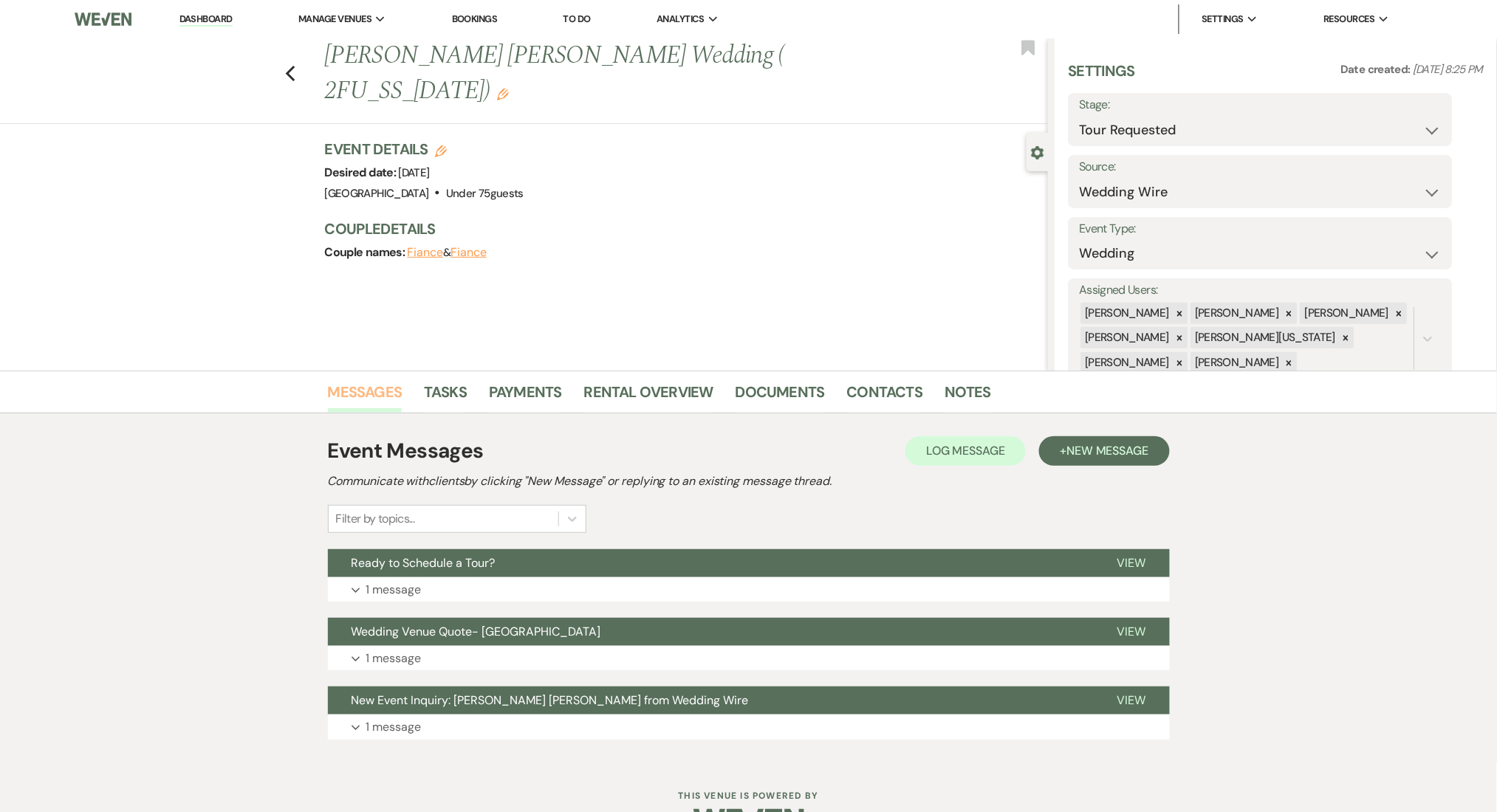
click at [351, 393] on link "Messages" at bounding box center [365, 396] width 75 height 32
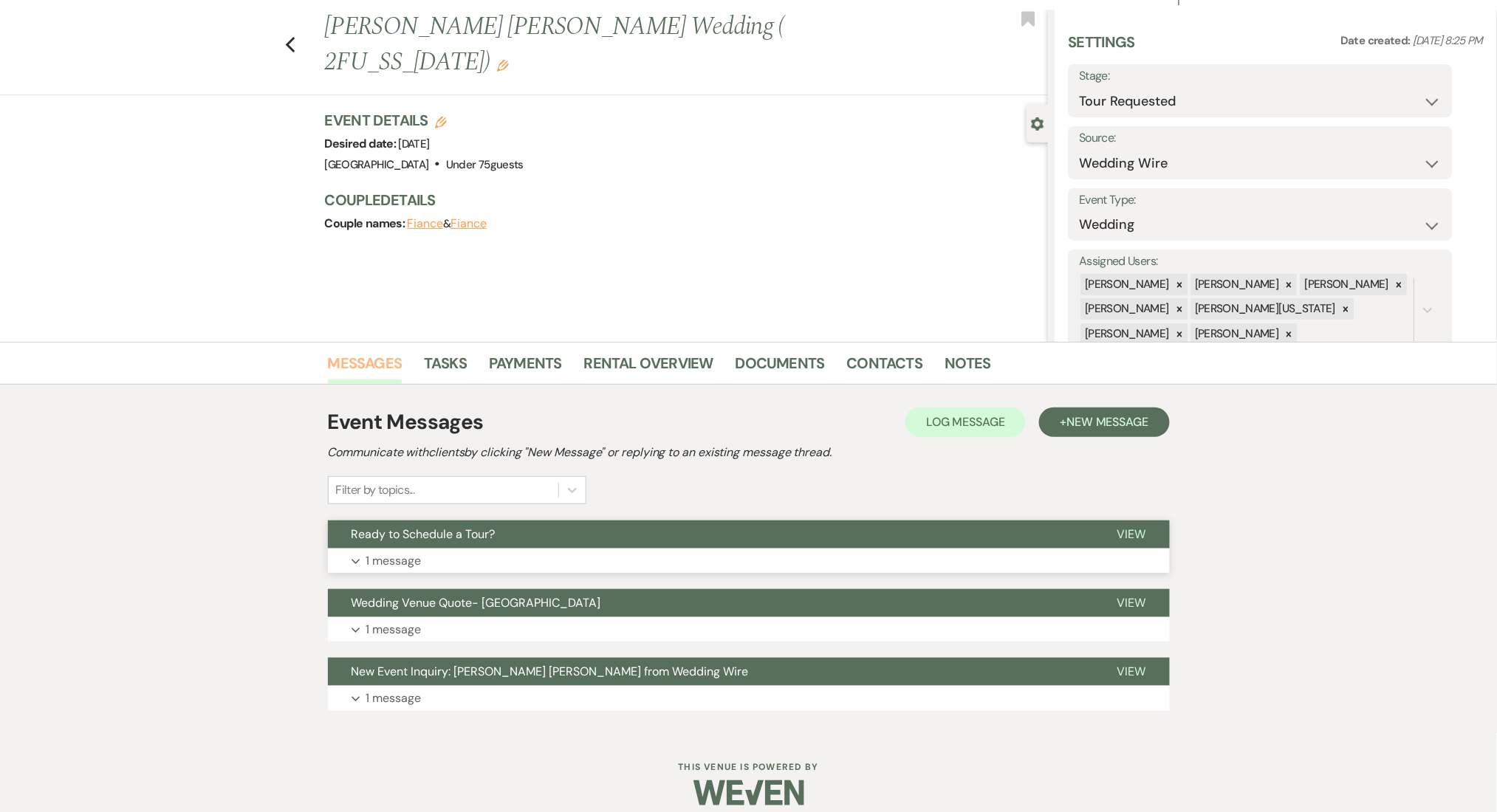
scroll to position [44, 0]
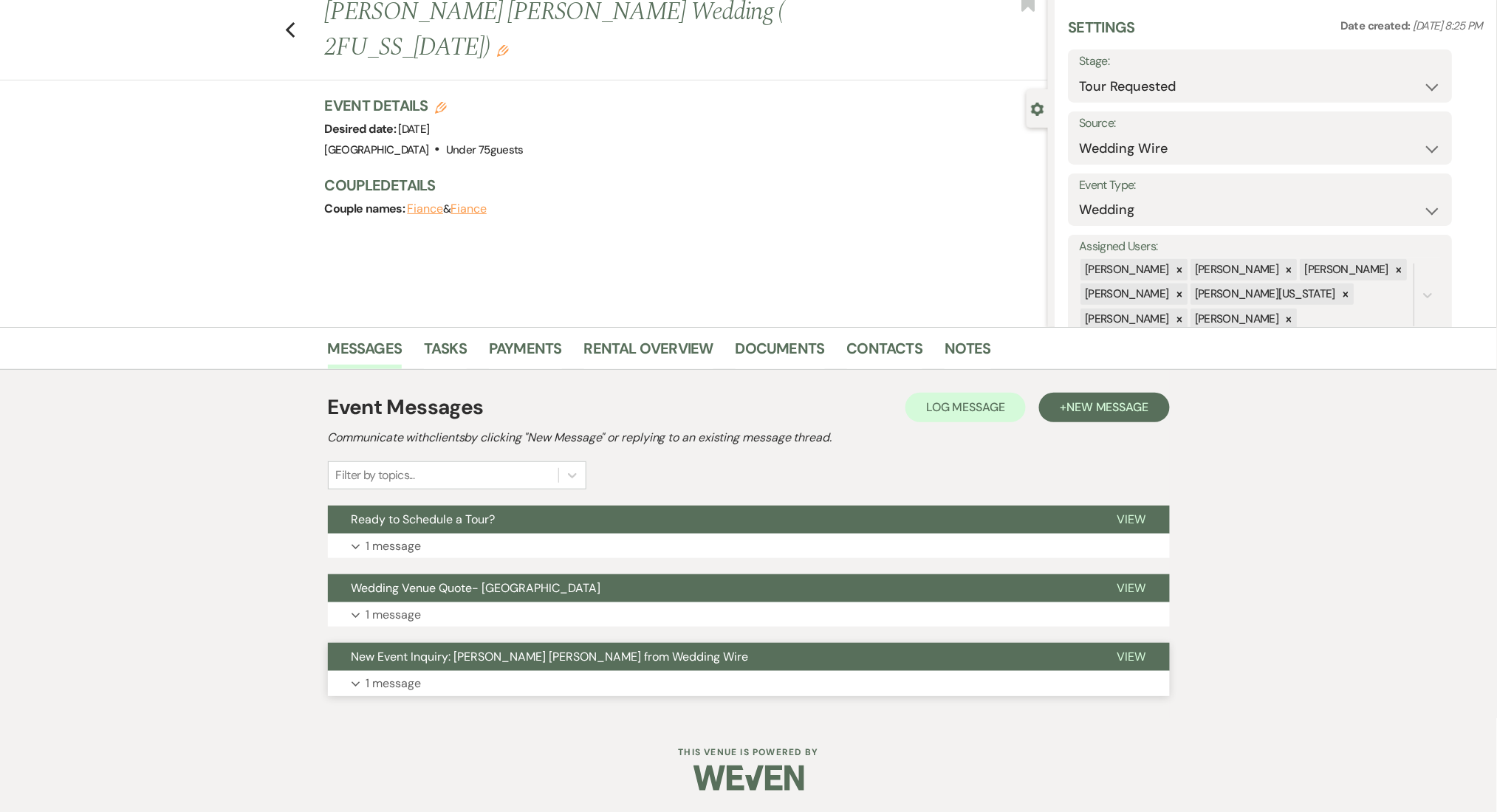
click at [386, 686] on p "1 message" at bounding box center [394, 683] width 56 height 19
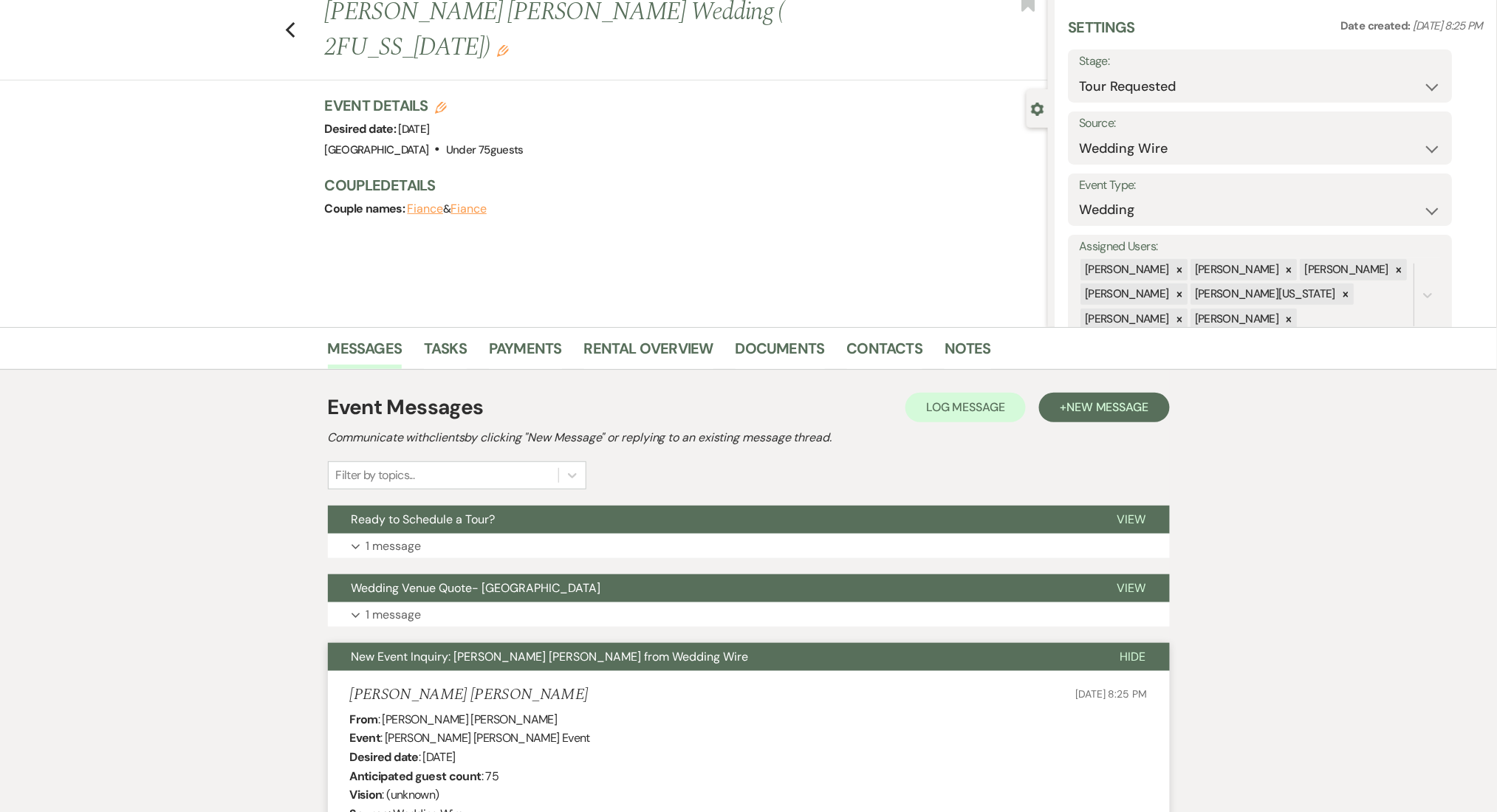
scroll to position [438, 0]
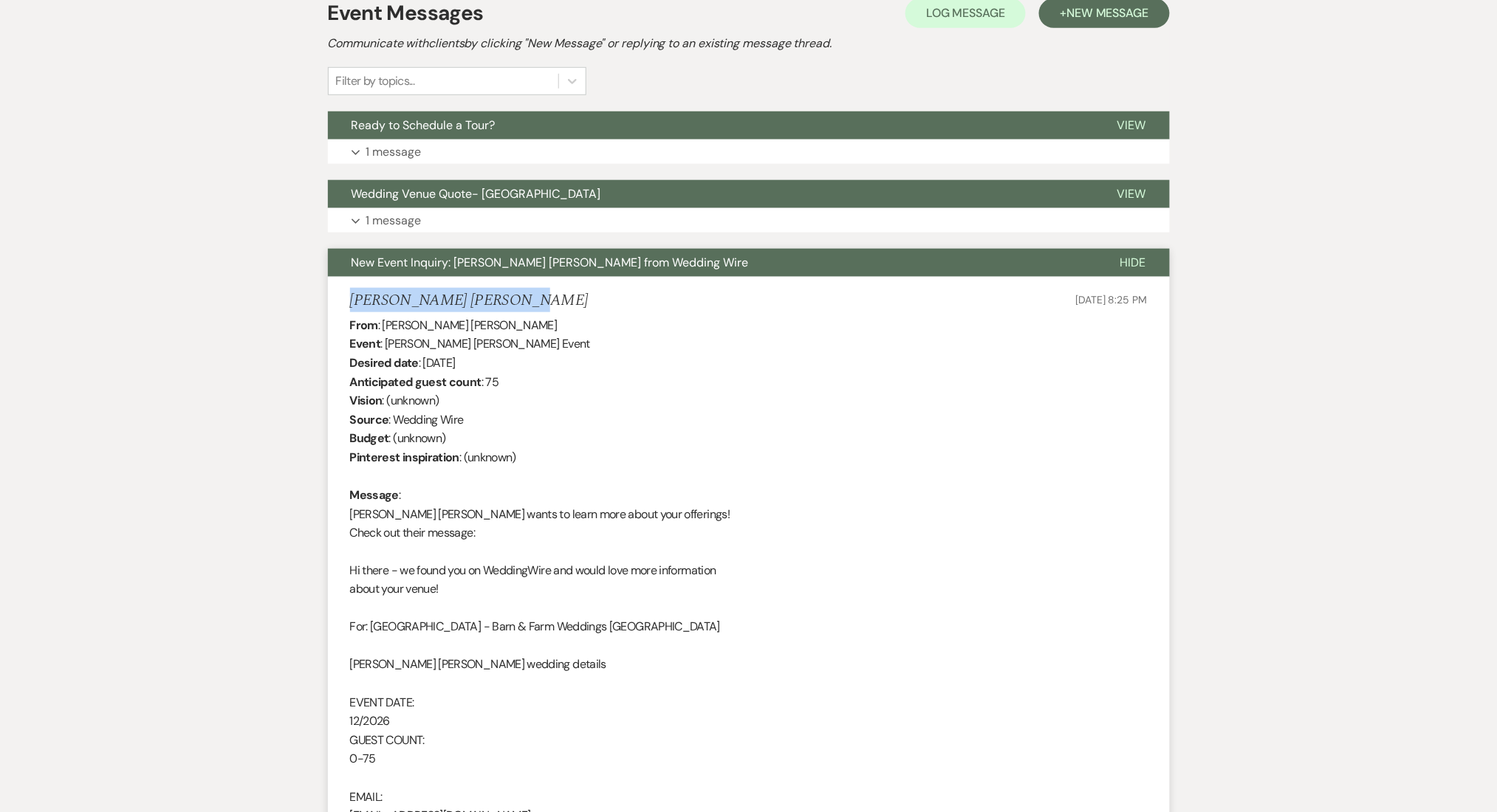
drag, startPoint x: 519, startPoint y: 294, endPoint x: 338, endPoint y: 303, distance: 181.2
click at [338, 303] on li "Dennis Agyemang Kuffour May 12, 2025, 8:25 PM From : Dennis Agyemang Kuffour Ev…" at bounding box center [748, 568] width 842 height 583
copy h5 "Dennis Agyemang Kuffour"
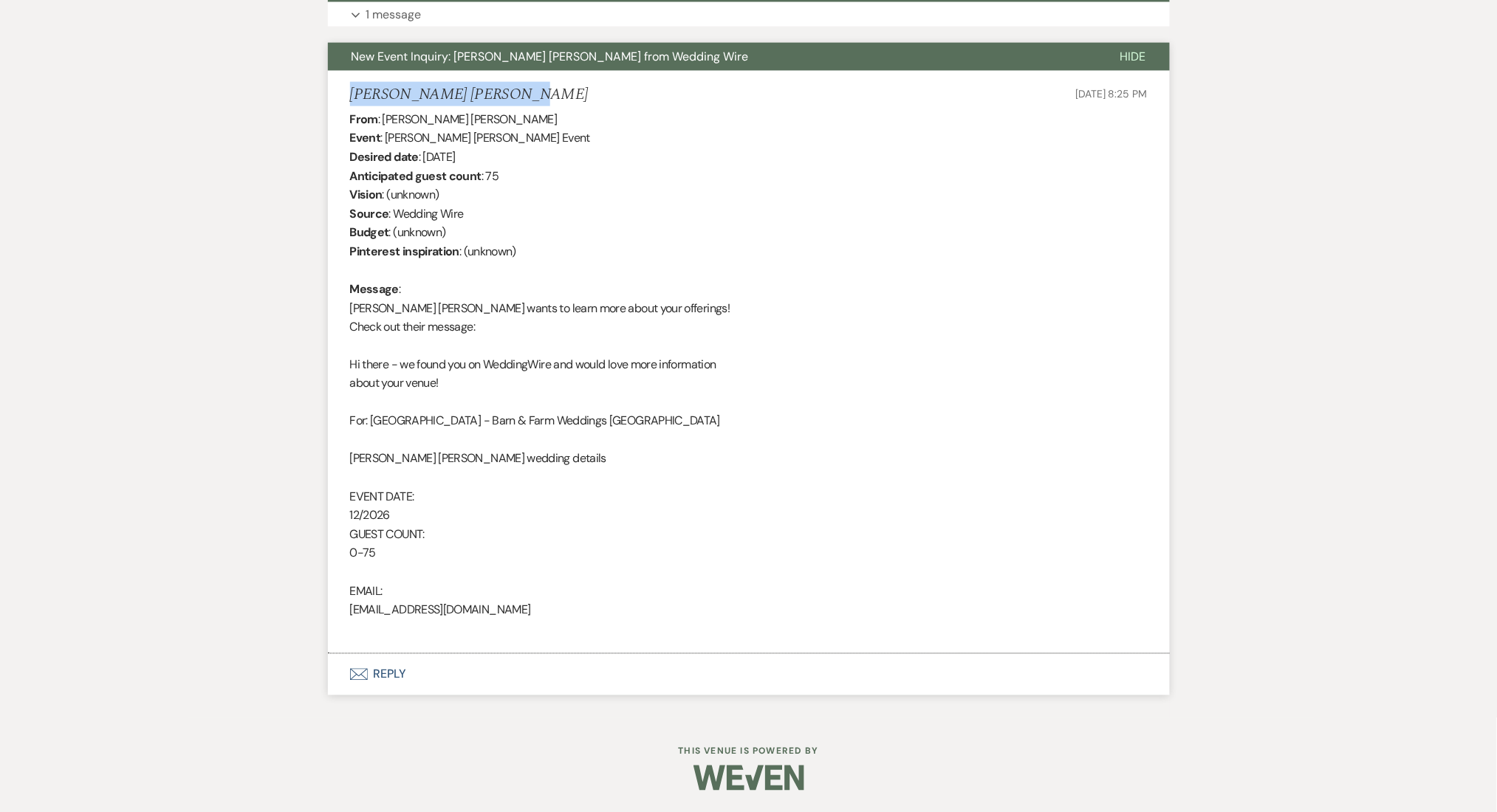
scroll to position [151, 0]
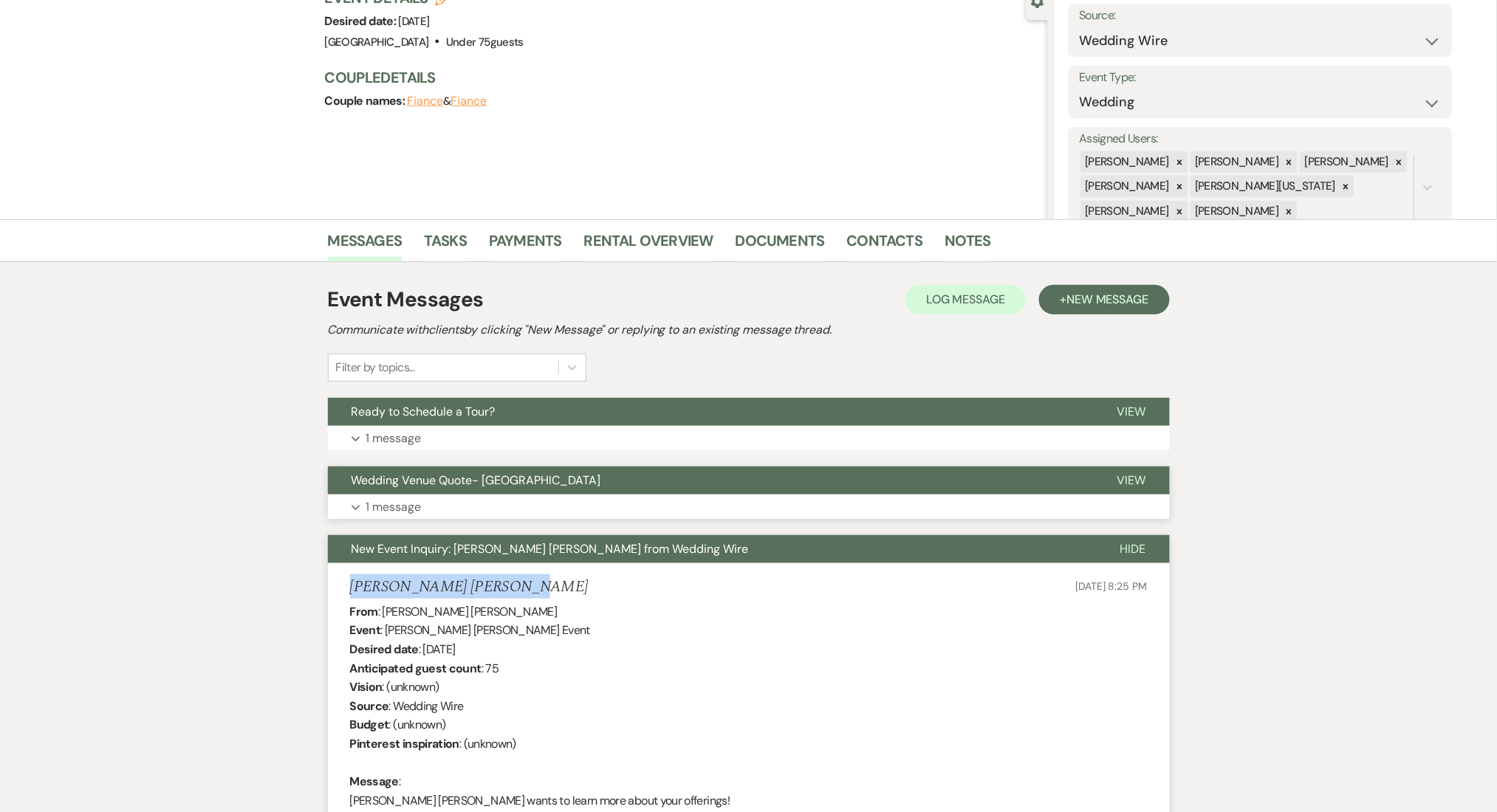
click at [503, 508] on button "Expand 1 message" at bounding box center [748, 507] width 842 height 25
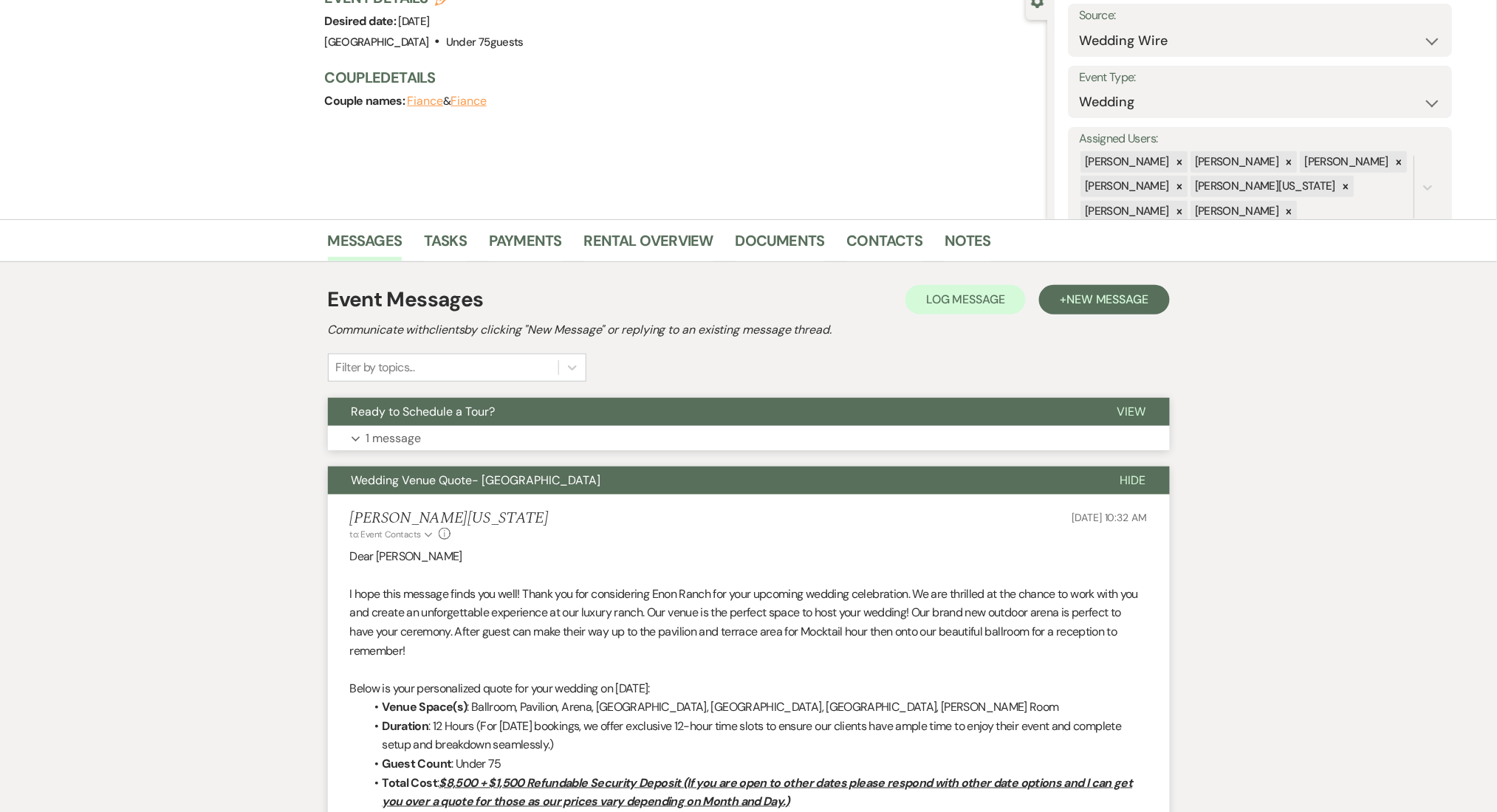
click at [566, 428] on button "Expand 1 message" at bounding box center [748, 438] width 842 height 25
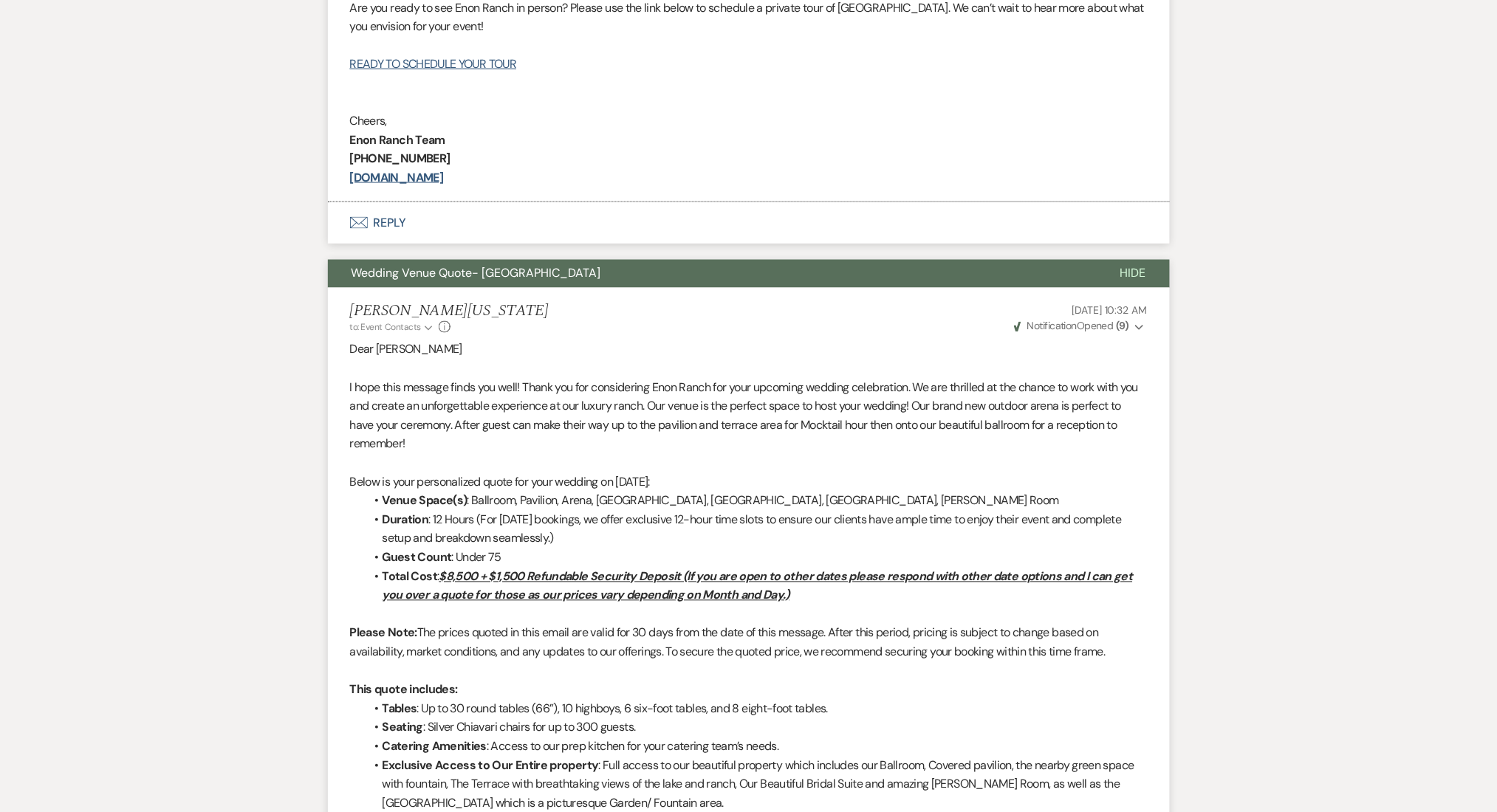
scroll to position [447, 0]
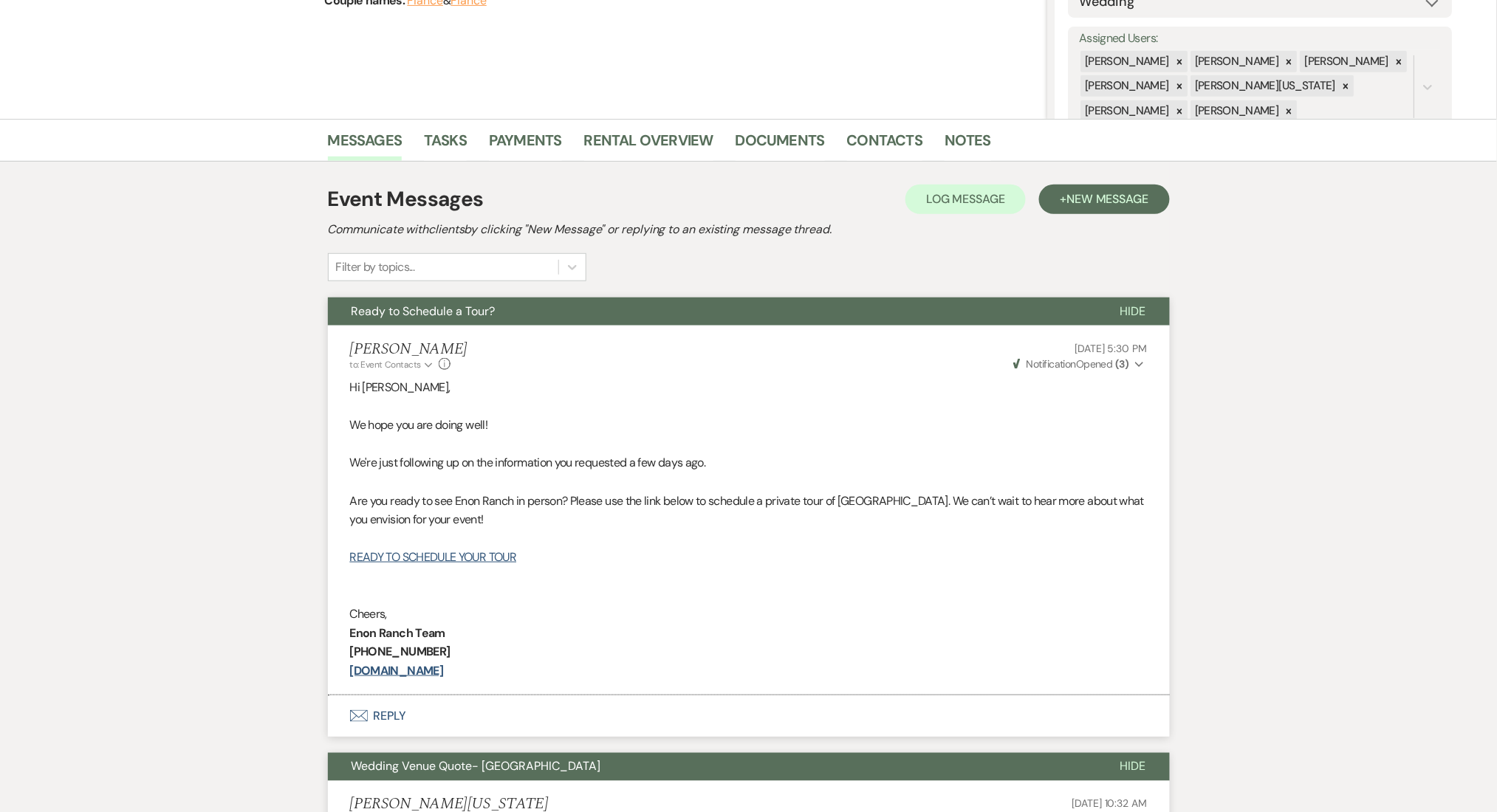
scroll to position [250, 0]
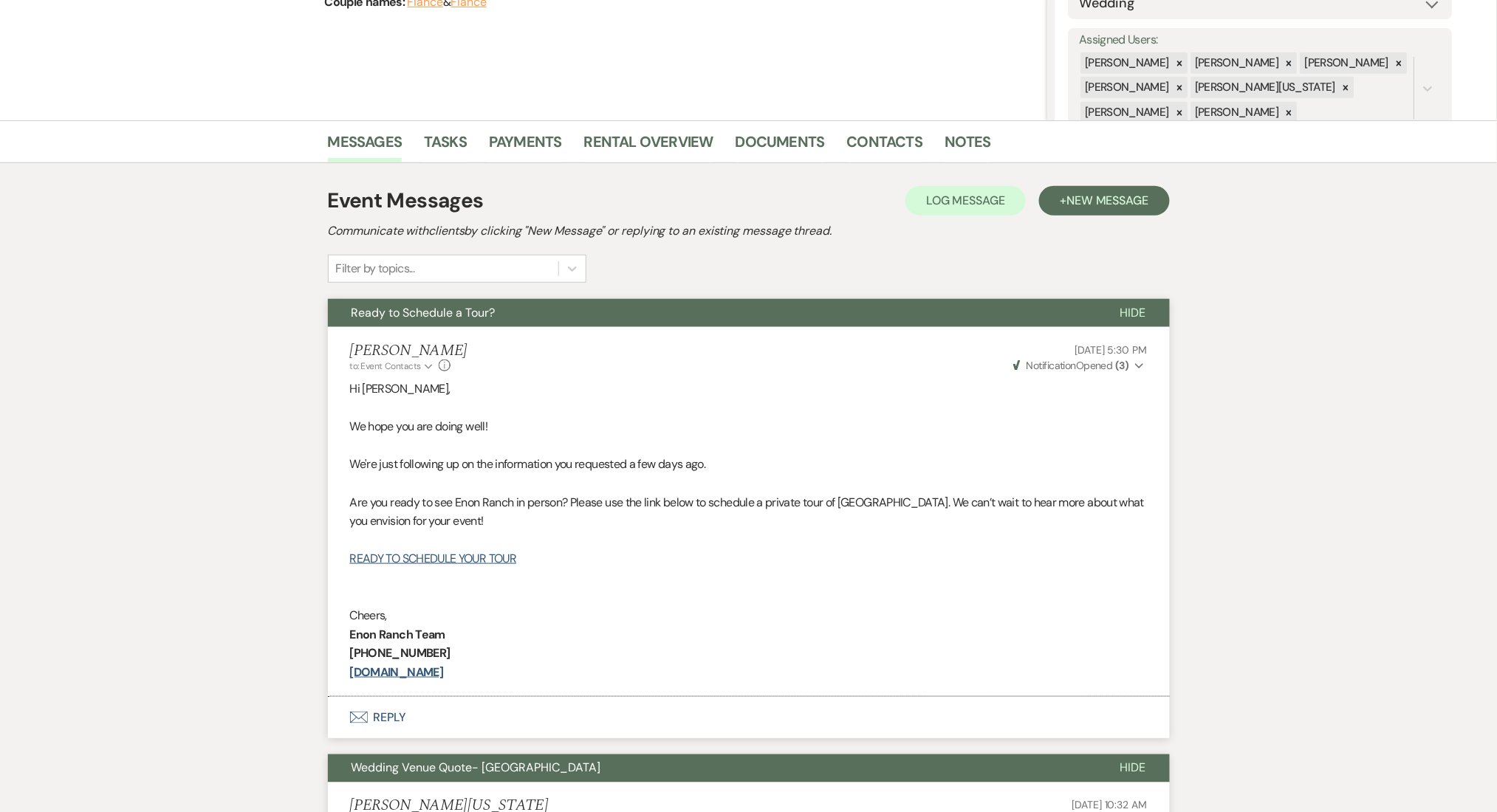
click at [1130, 198] on span "New Message" at bounding box center [1107, 200] width 82 height 15
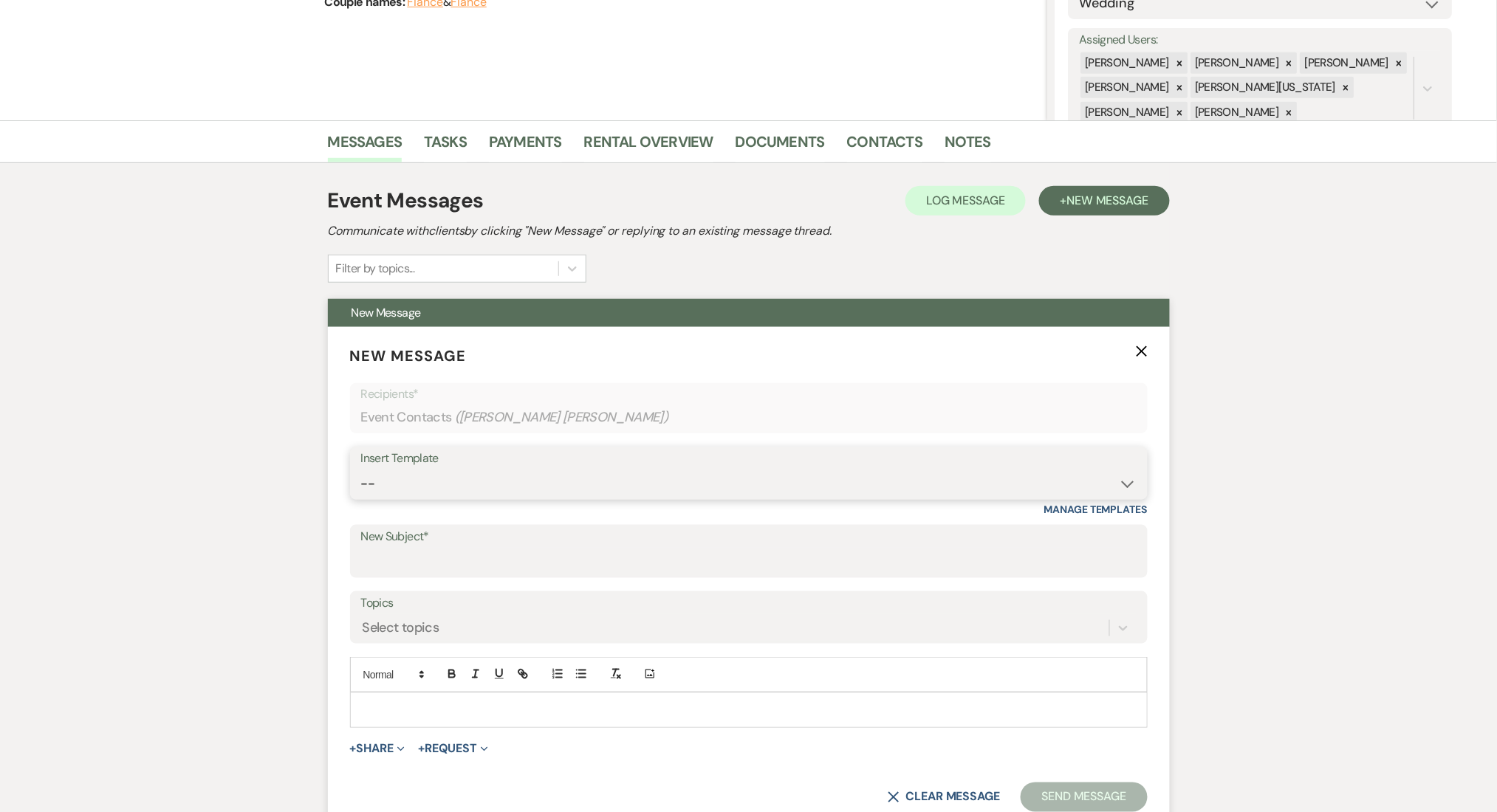
click at [450, 487] on select "-- Inquiry Follow Up Email #2 Contract Sending Template Payment Template Rental…" at bounding box center [748, 483] width 775 height 29
select select "4603"
click at [361, 469] on select "-- Inquiry Follow Up Email #2 Contract Sending Template Payment Template Rental…" at bounding box center [748, 483] width 775 height 29
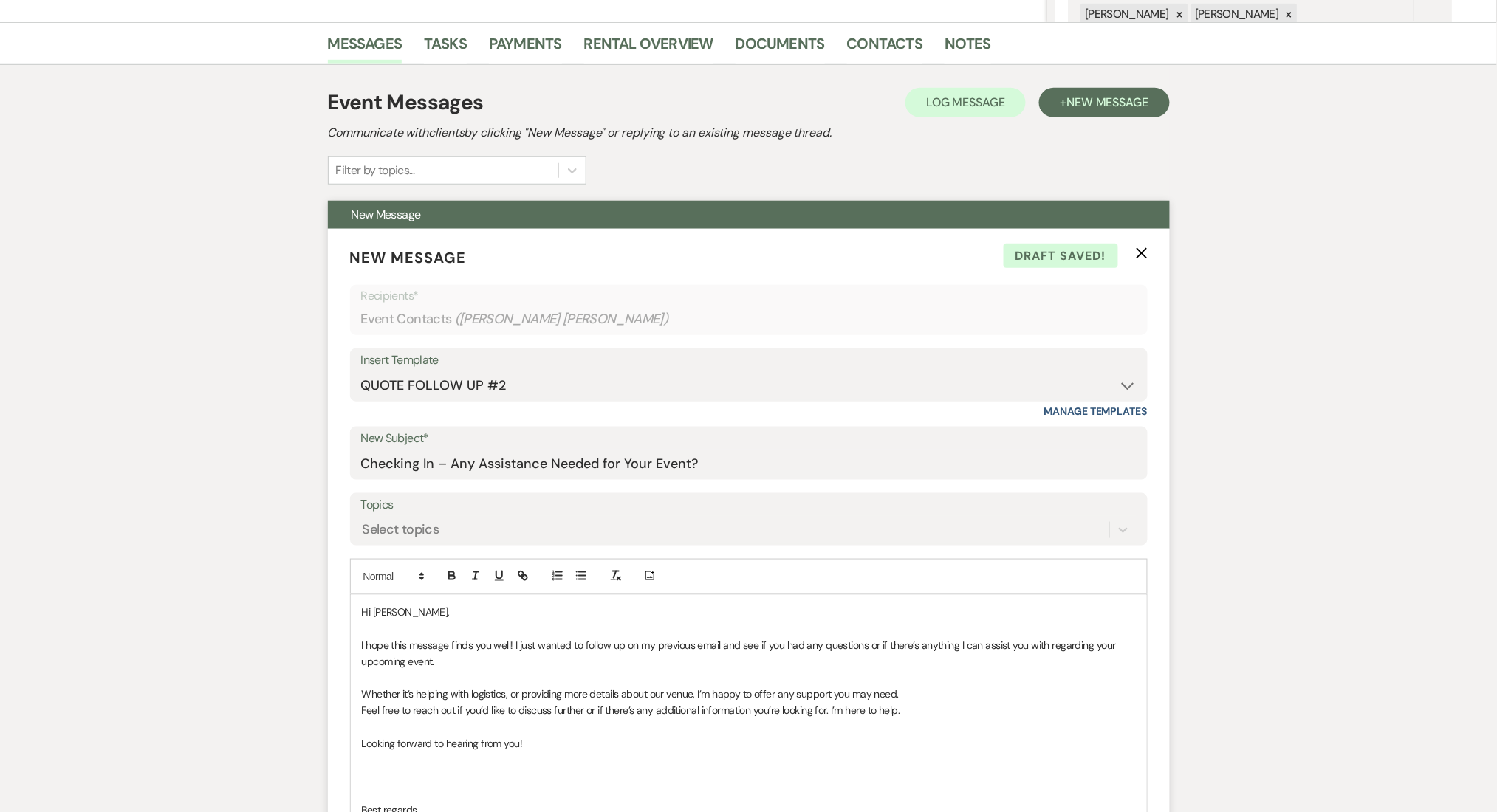
scroll to position [447, 0]
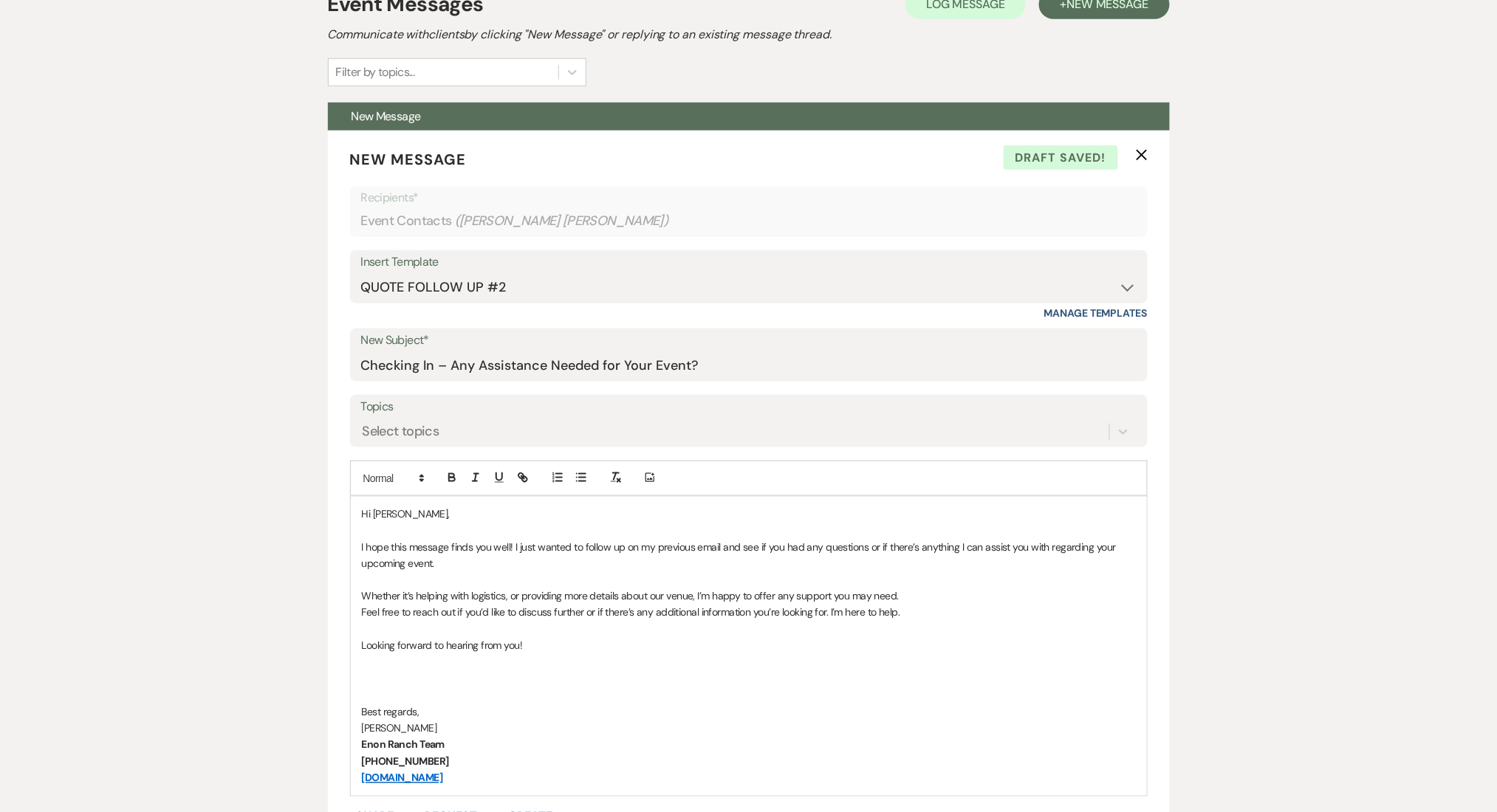
drag, startPoint x: 544, startPoint y: 788, endPoint x: 260, endPoint y: 489, distance: 412.4
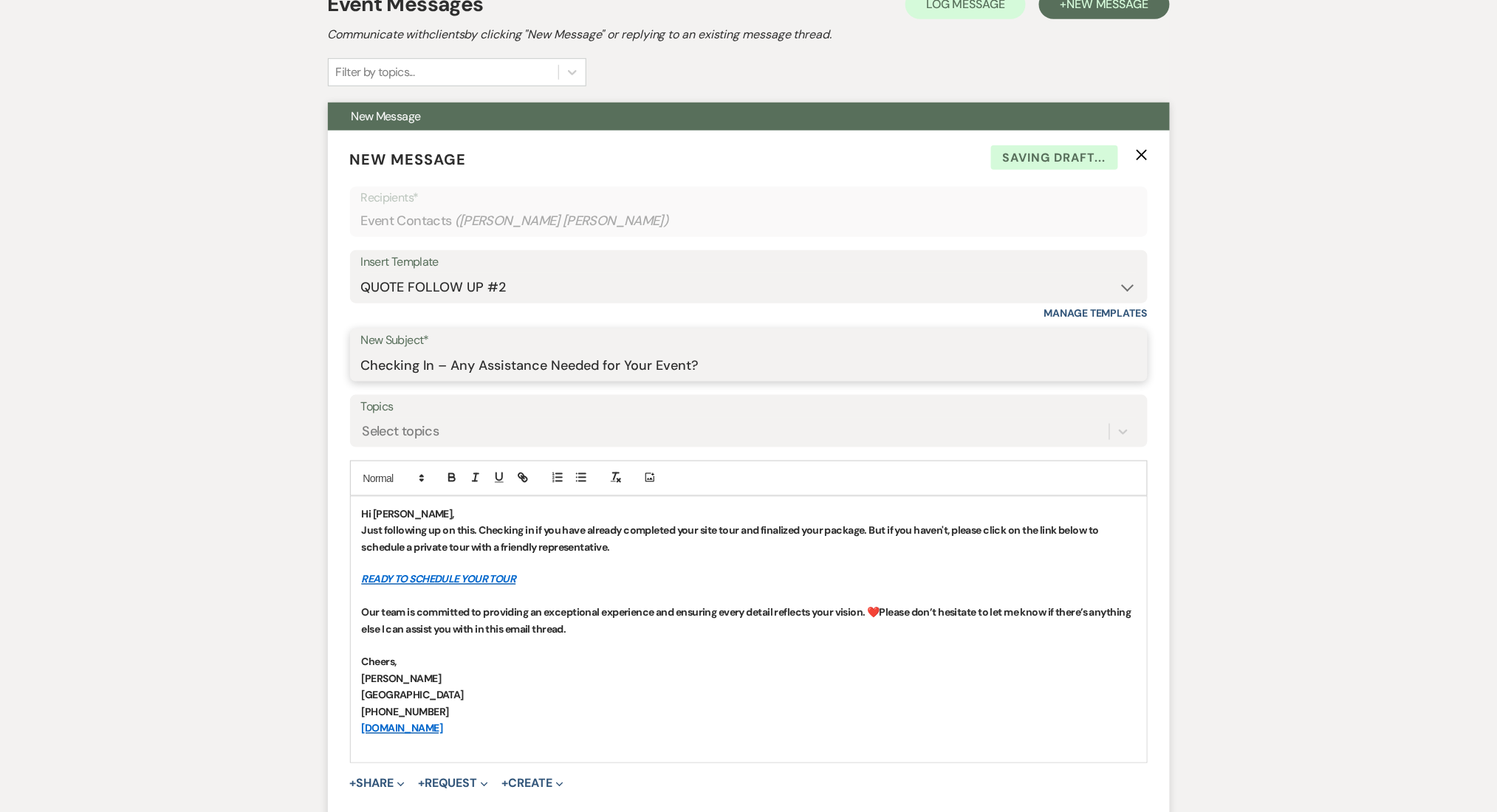
click at [463, 368] on input "Checking In – Any Assistance Needed for Your Event?" at bounding box center [748, 365] width 775 height 29
paste input "Let's Finalize Your Booking!✨"
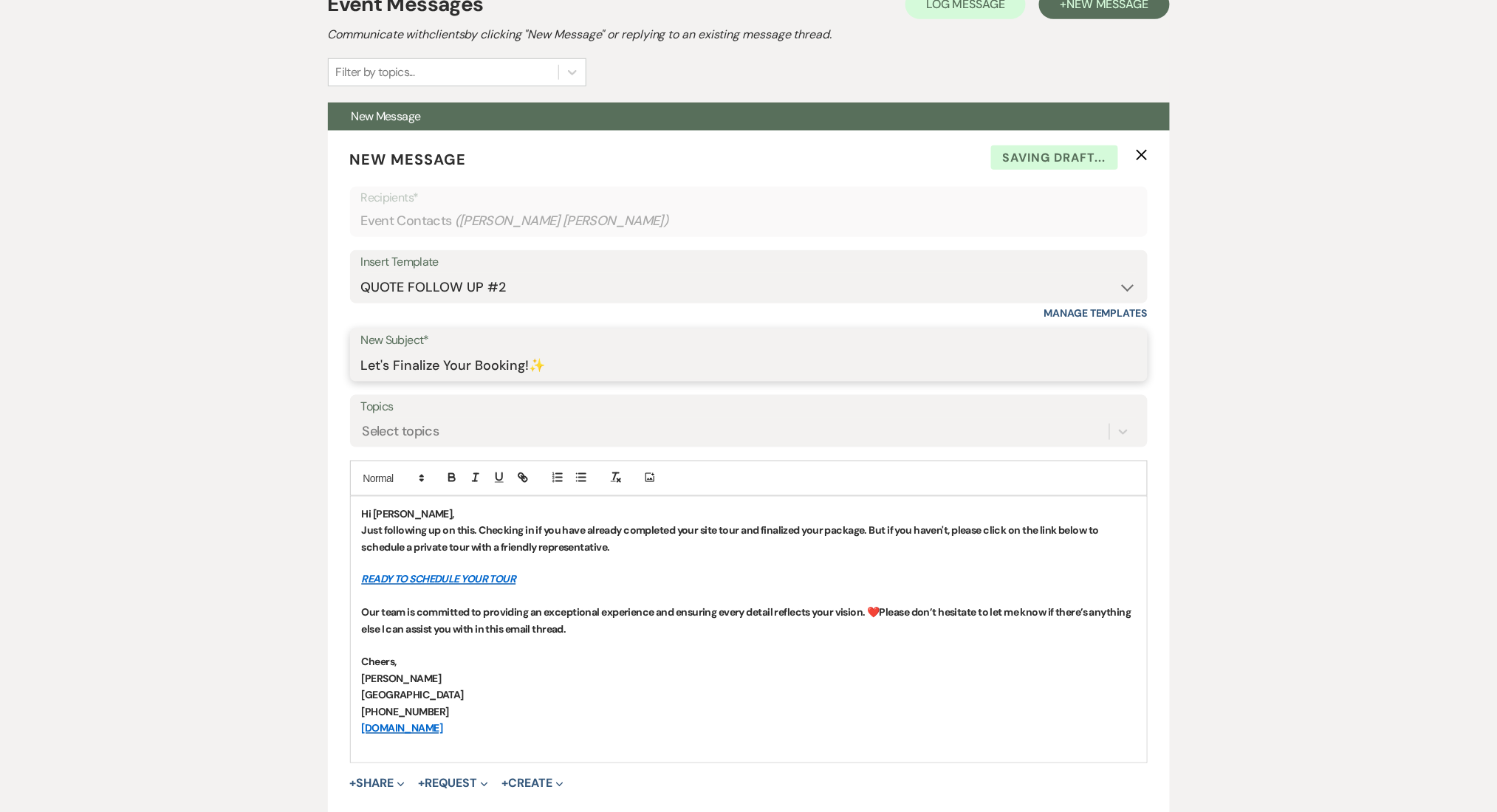
type input "Let's Finalize Your Booking!✨"
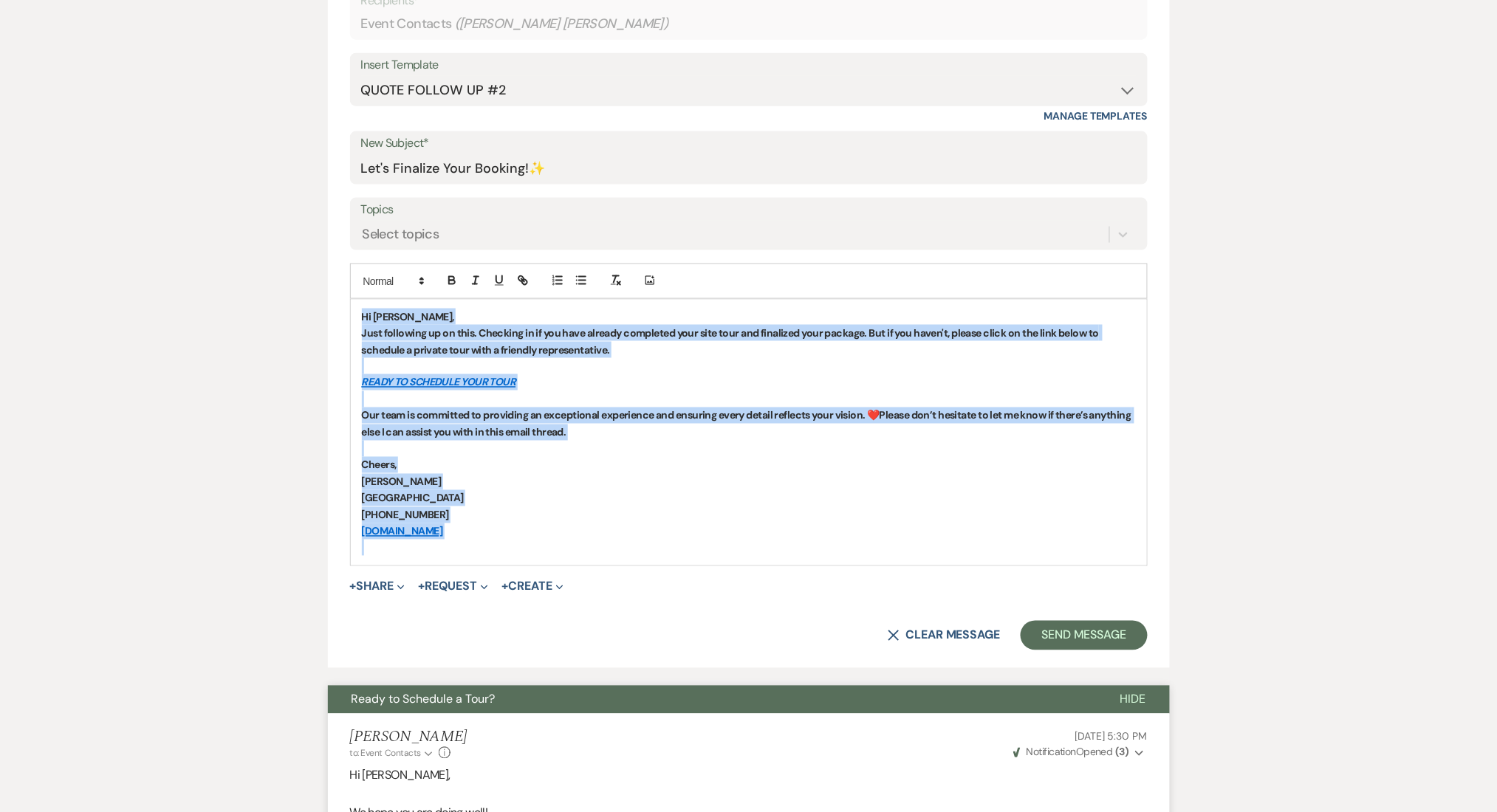
drag, startPoint x: 478, startPoint y: 486, endPoint x: 315, endPoint y: 300, distance: 247.3
click at [449, 279] on icon "button" at bounding box center [452, 278] width 5 height 4
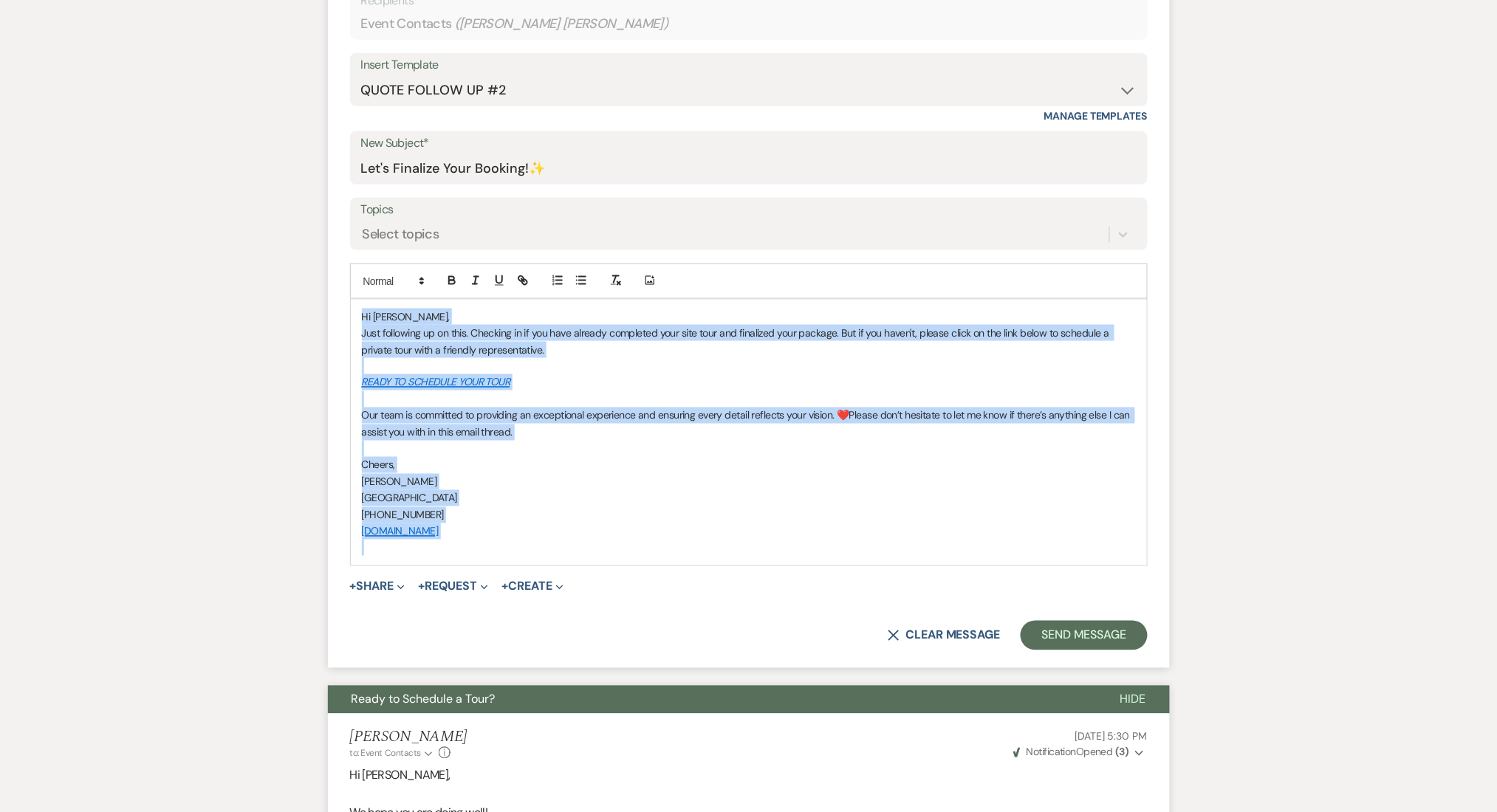
click at [432, 318] on p "Hi [PERSON_NAME]," at bounding box center [748, 316] width 774 height 16
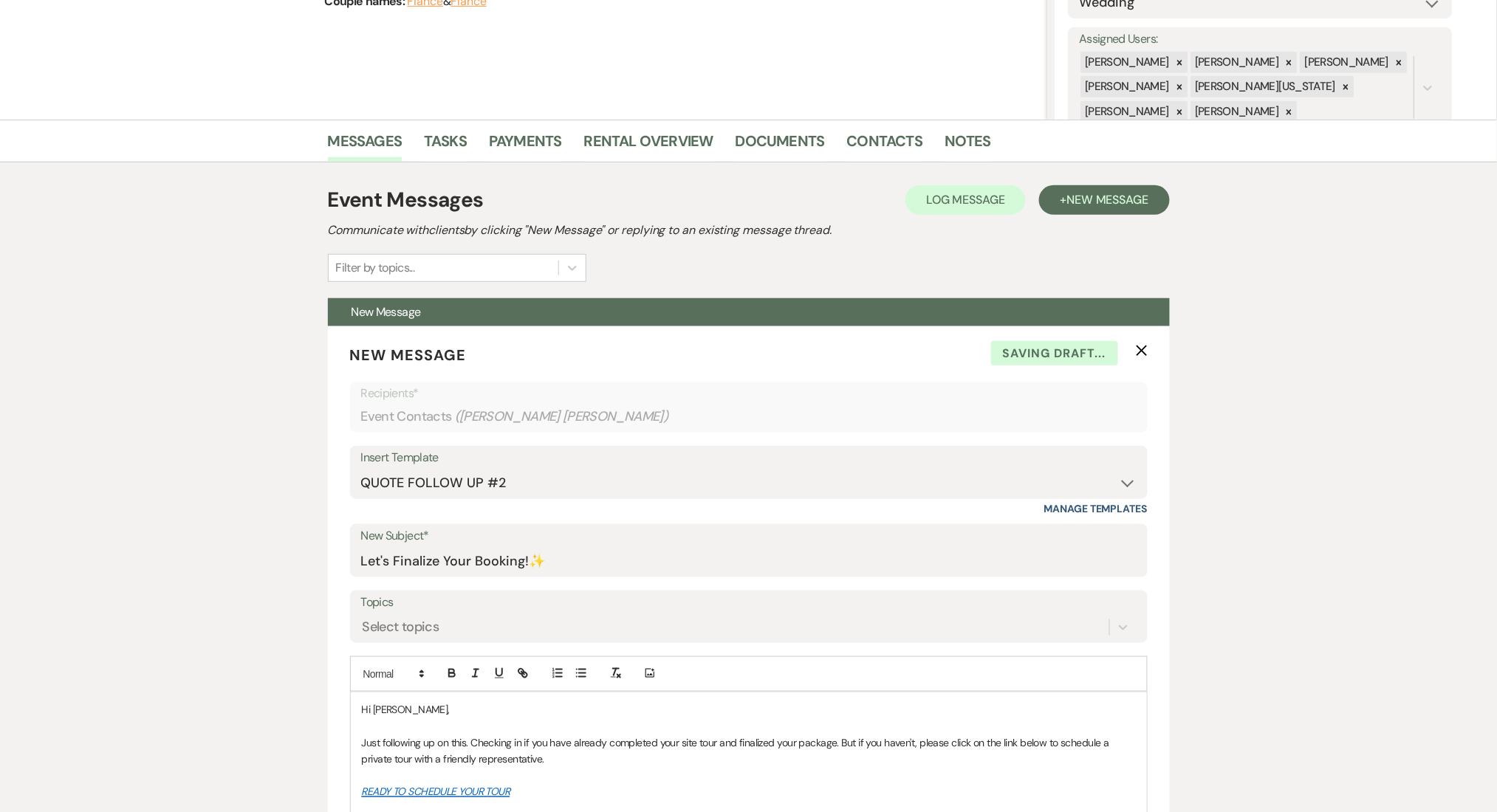
scroll to position [394, 0]
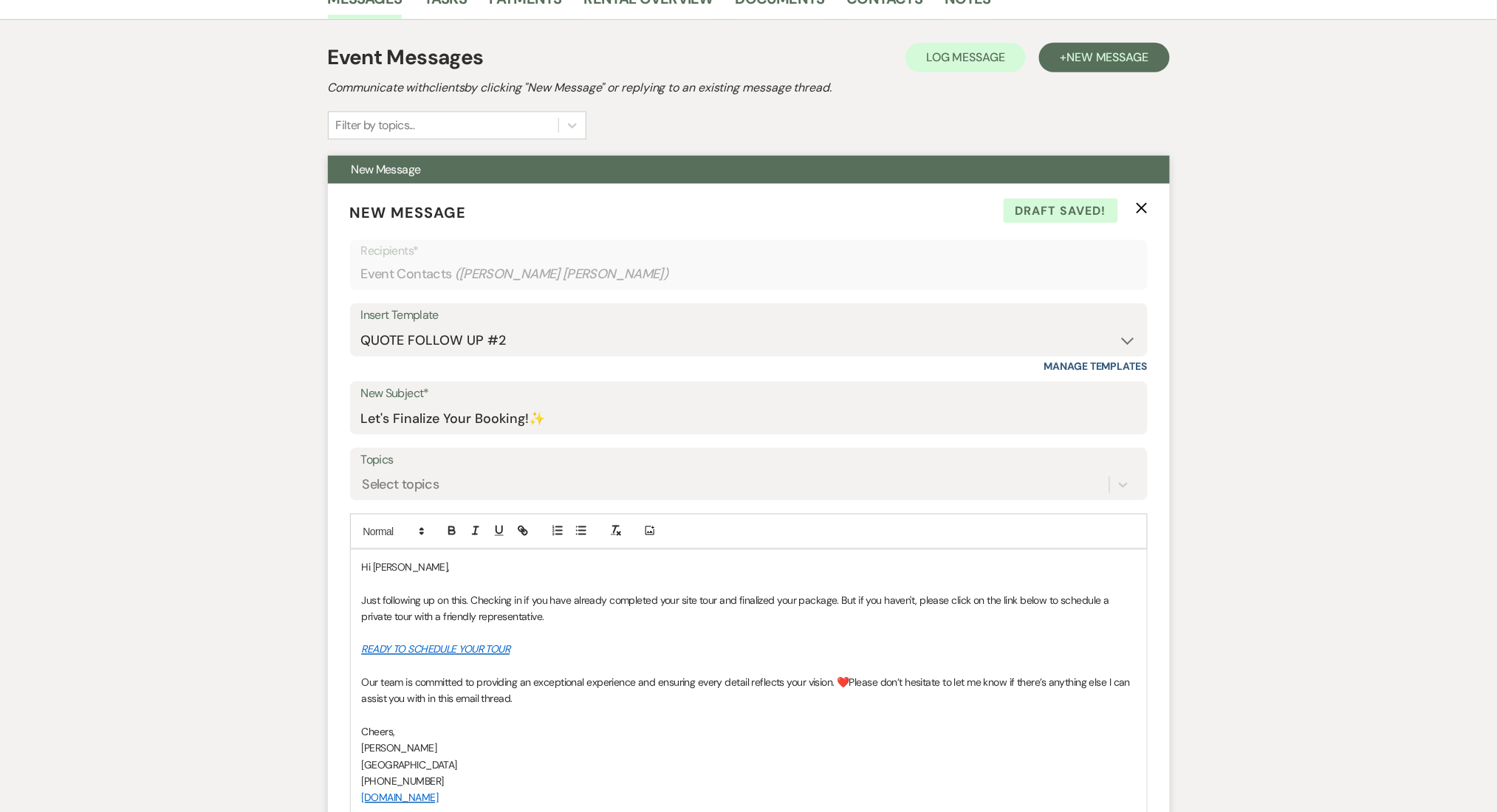
click at [387, 571] on span "Hi [PERSON_NAME]," at bounding box center [405, 566] width 88 height 13
click at [821, 632] on p at bounding box center [748, 632] width 774 height 16
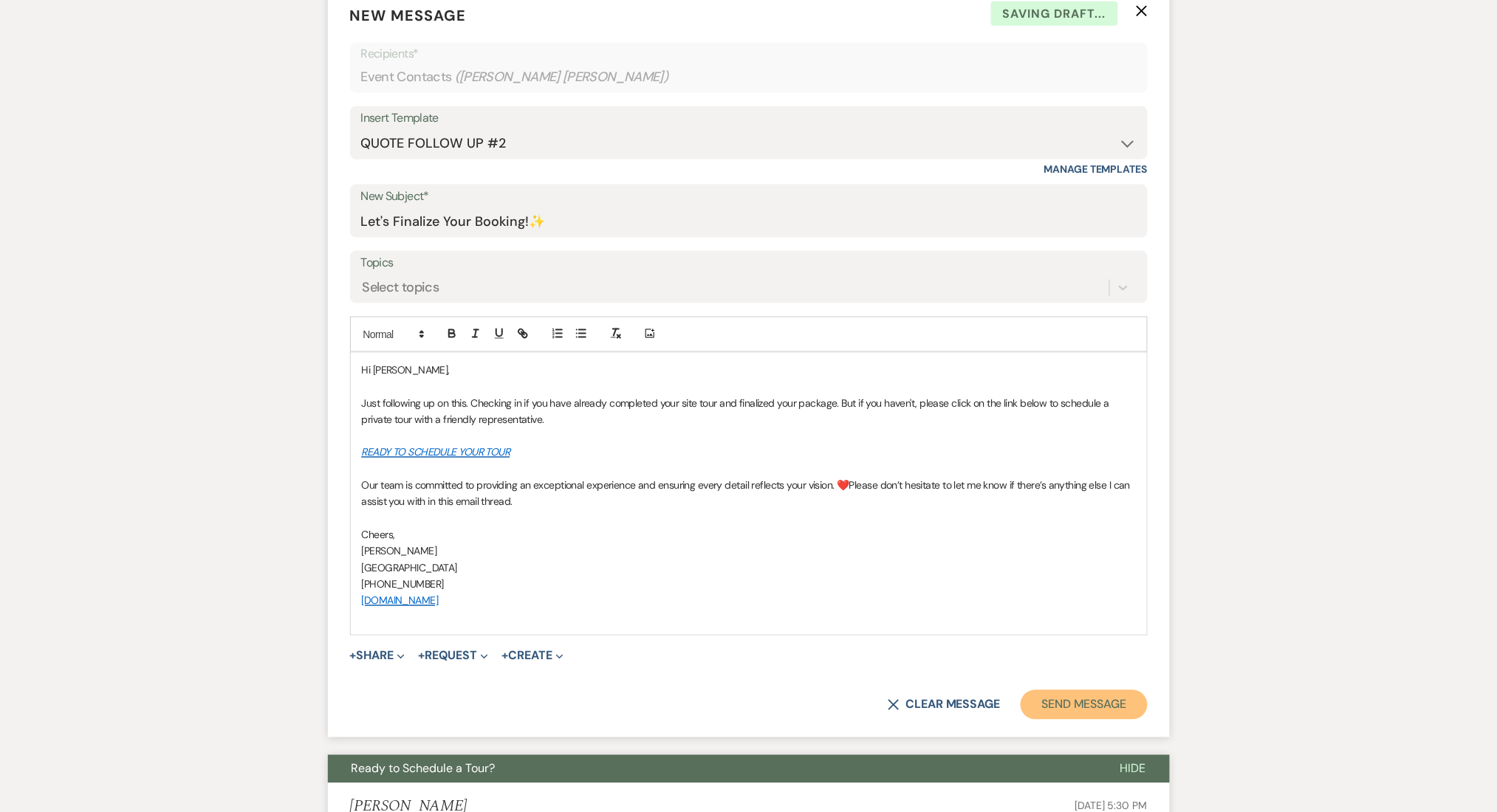
drag, startPoint x: 1059, startPoint y: 699, endPoint x: 1043, endPoint y: 693, distance: 17.1
click at [1060, 699] on button "Send Message" at bounding box center [1084, 705] width 126 height 29
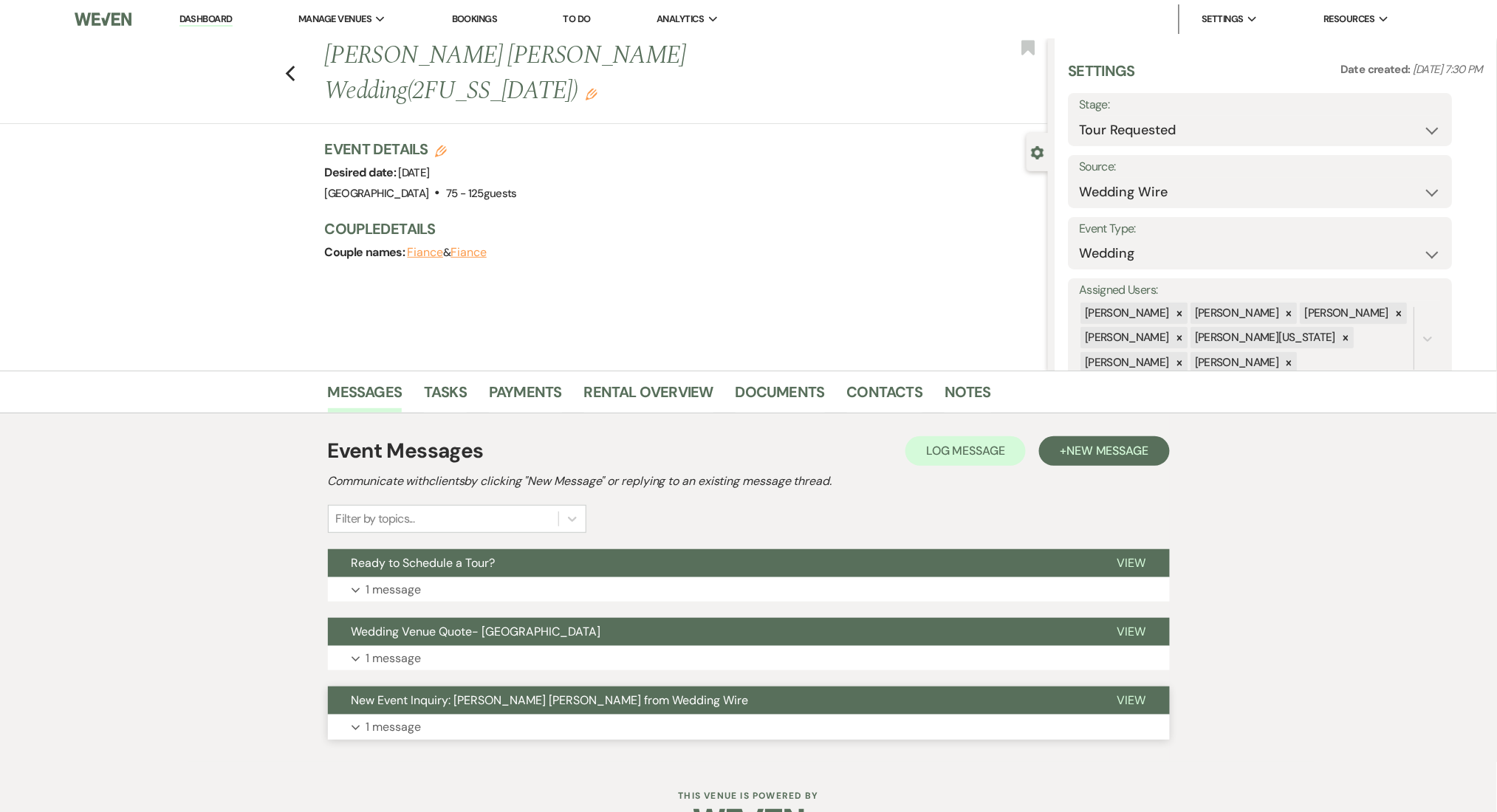
drag, startPoint x: 431, startPoint y: 735, endPoint x: 372, endPoint y: 706, distance: 65.7
click at [431, 735] on button "Expand 1 message" at bounding box center [748, 726] width 842 height 25
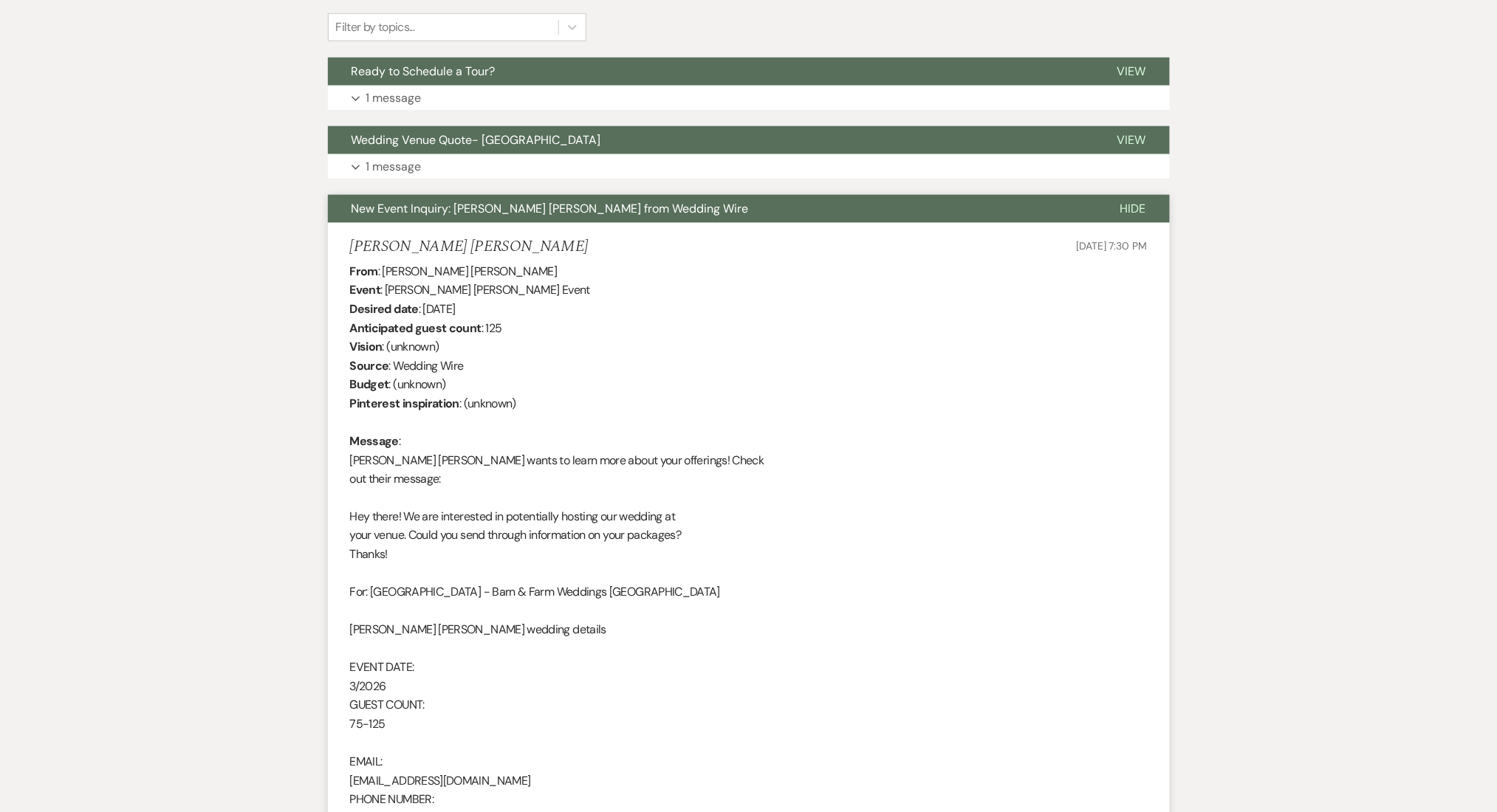
scroll to position [196, 0]
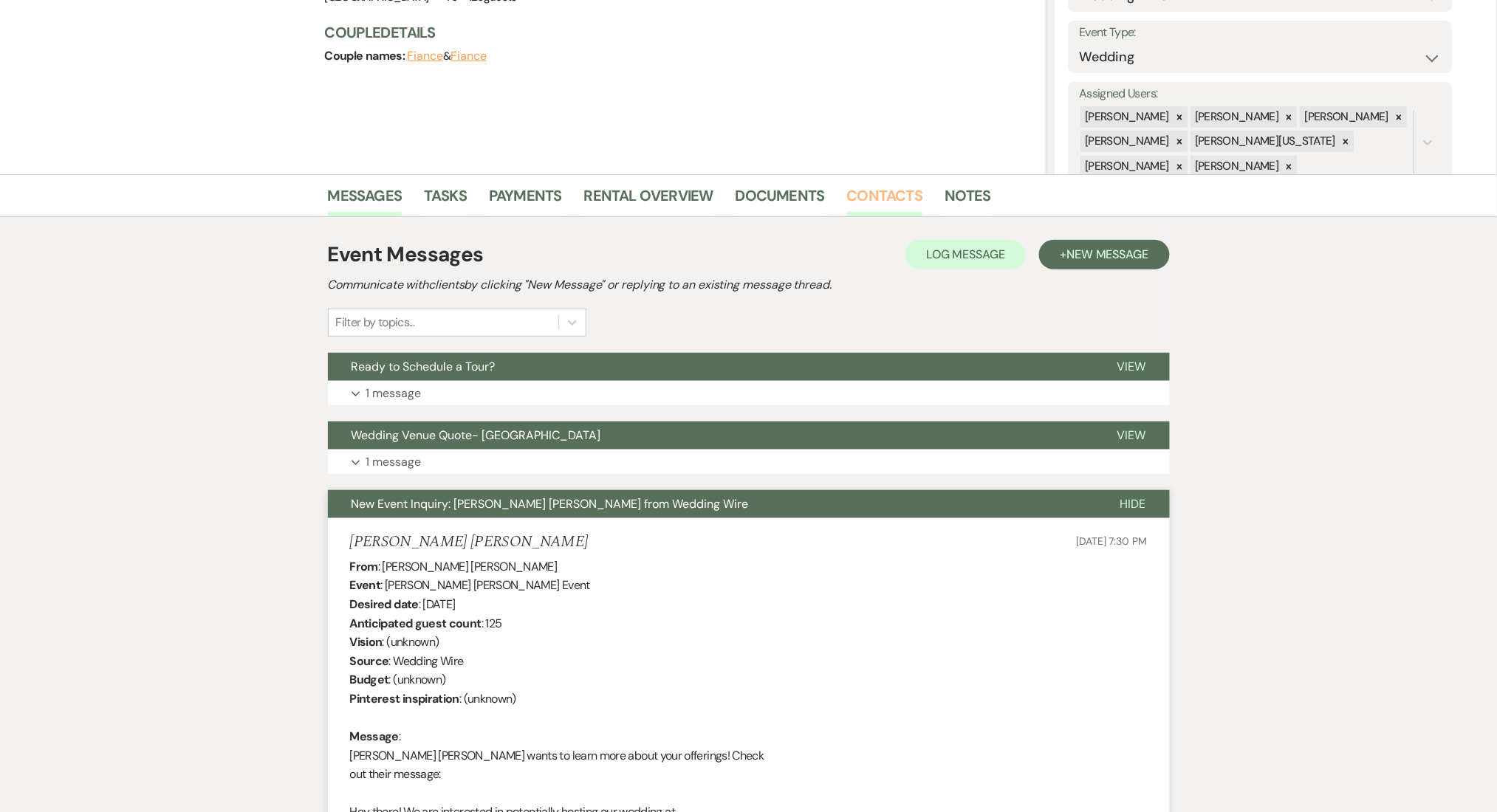
click at [860, 195] on link "Contacts" at bounding box center [885, 200] width 76 height 32
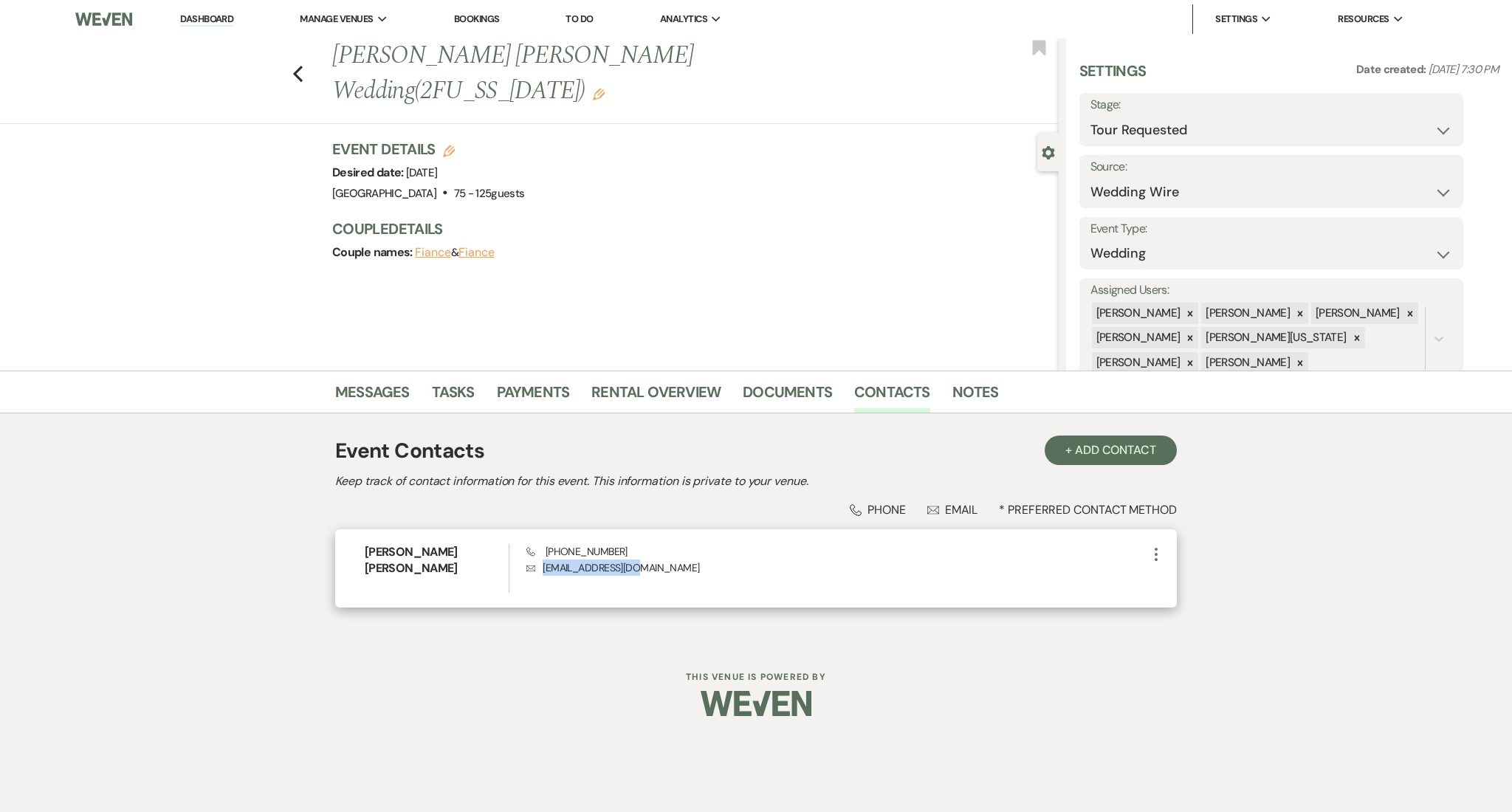
drag, startPoint x: 600, startPoint y: 565, endPoint x: 663, endPoint y: 562, distance: 63.1
click at [663, 562] on div "Phone [PHONE_NUMBER] Envelope [EMAIL_ADDRESS][DOMAIN_NAME]" at bounding box center [837, 568] width 621 height 49
click at [966, 395] on link "Notes" at bounding box center [976, 396] width 46 height 32
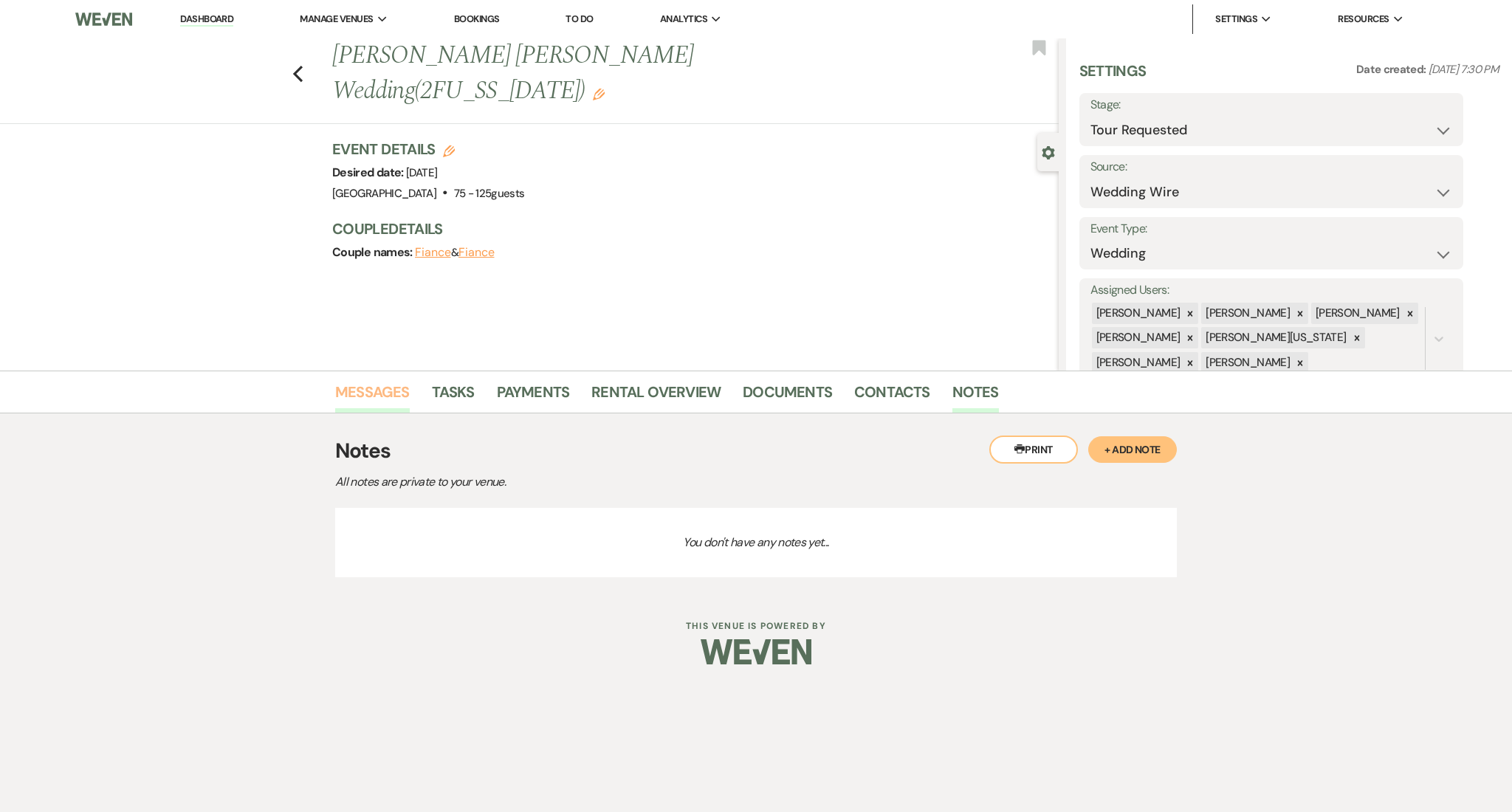
click at [371, 395] on link "Messages" at bounding box center [372, 396] width 75 height 32
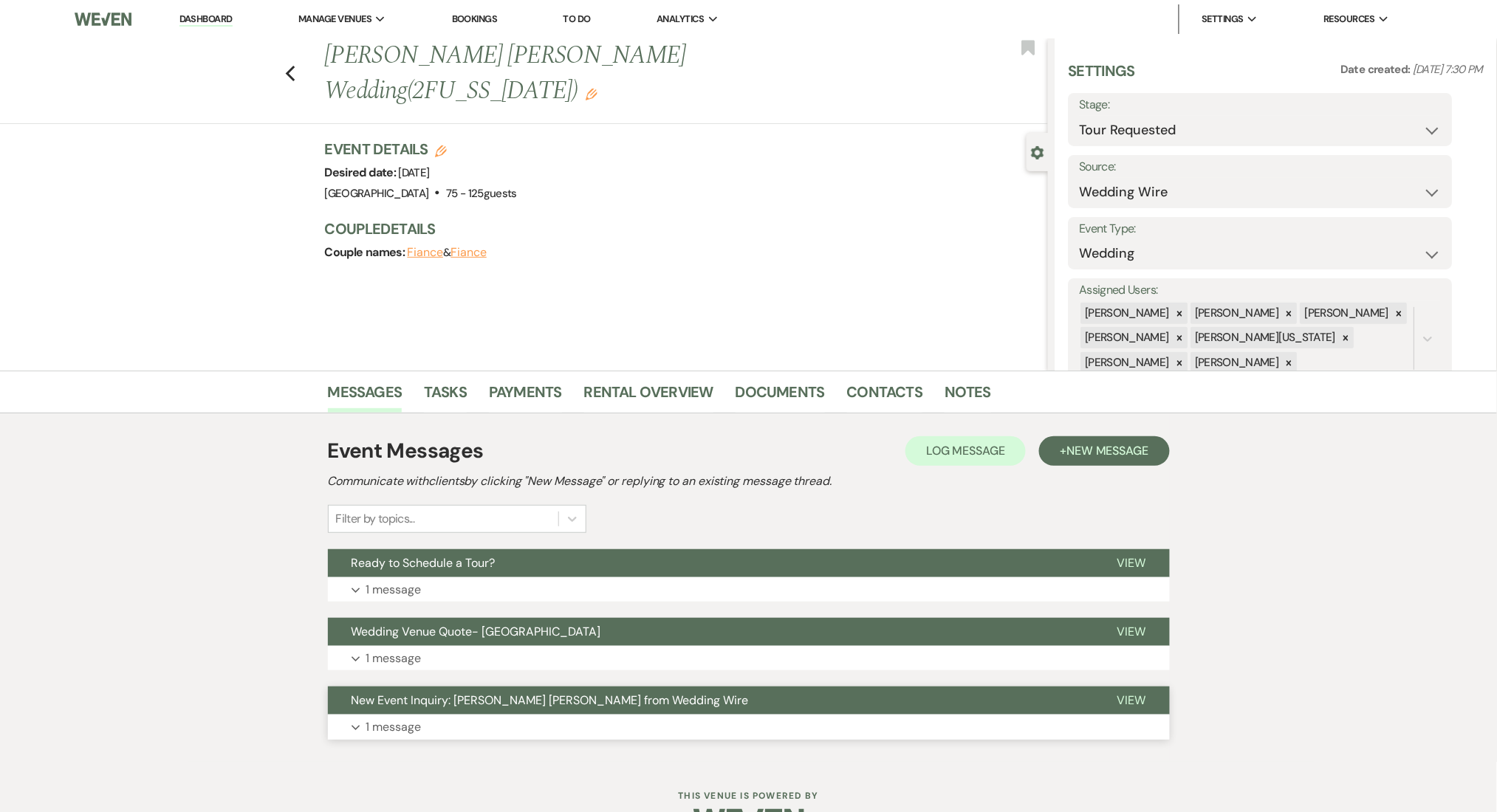
click at [357, 714] on button "Expand 1 message" at bounding box center [748, 726] width 842 height 25
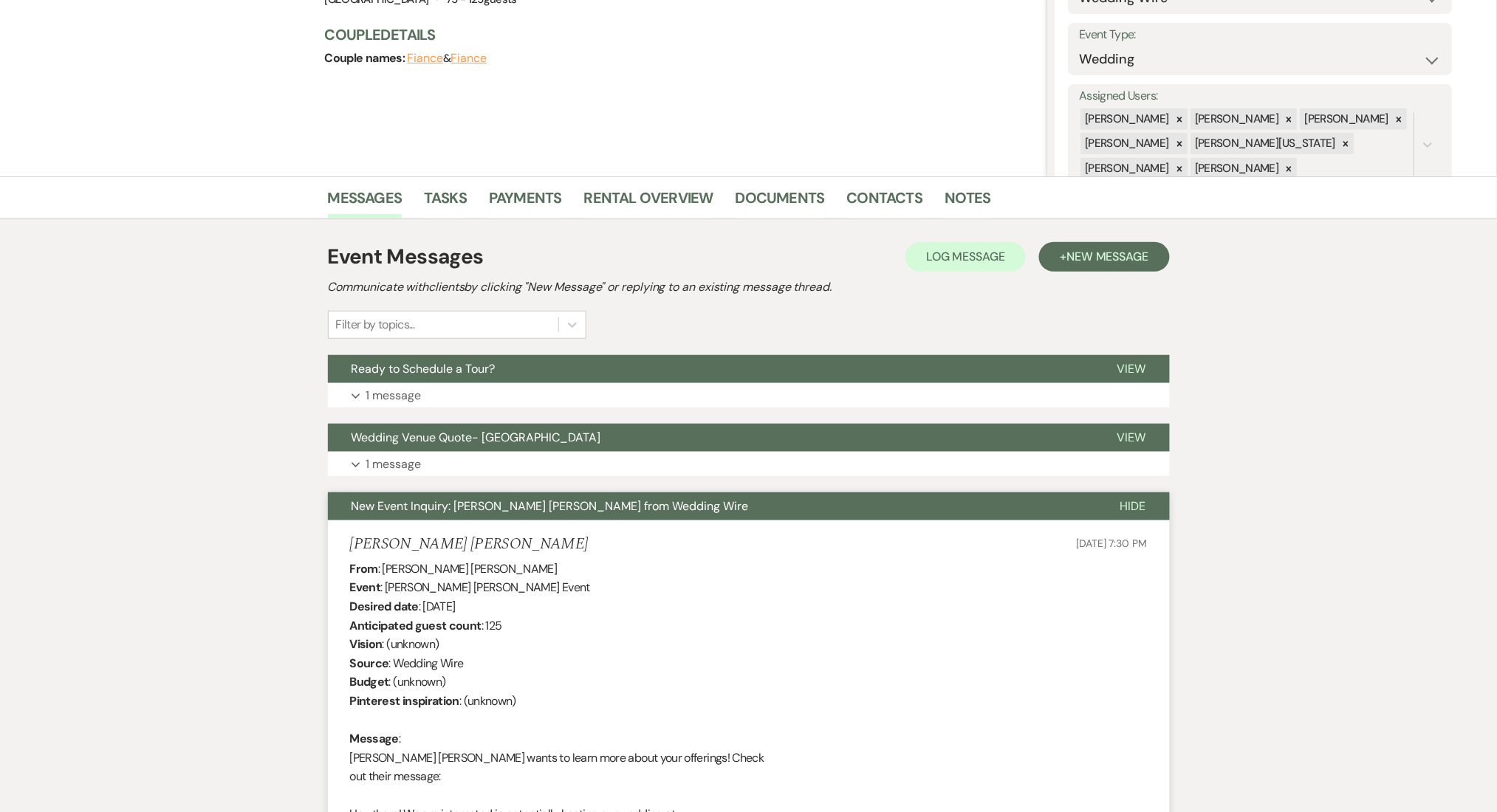
scroll to position [196, 0]
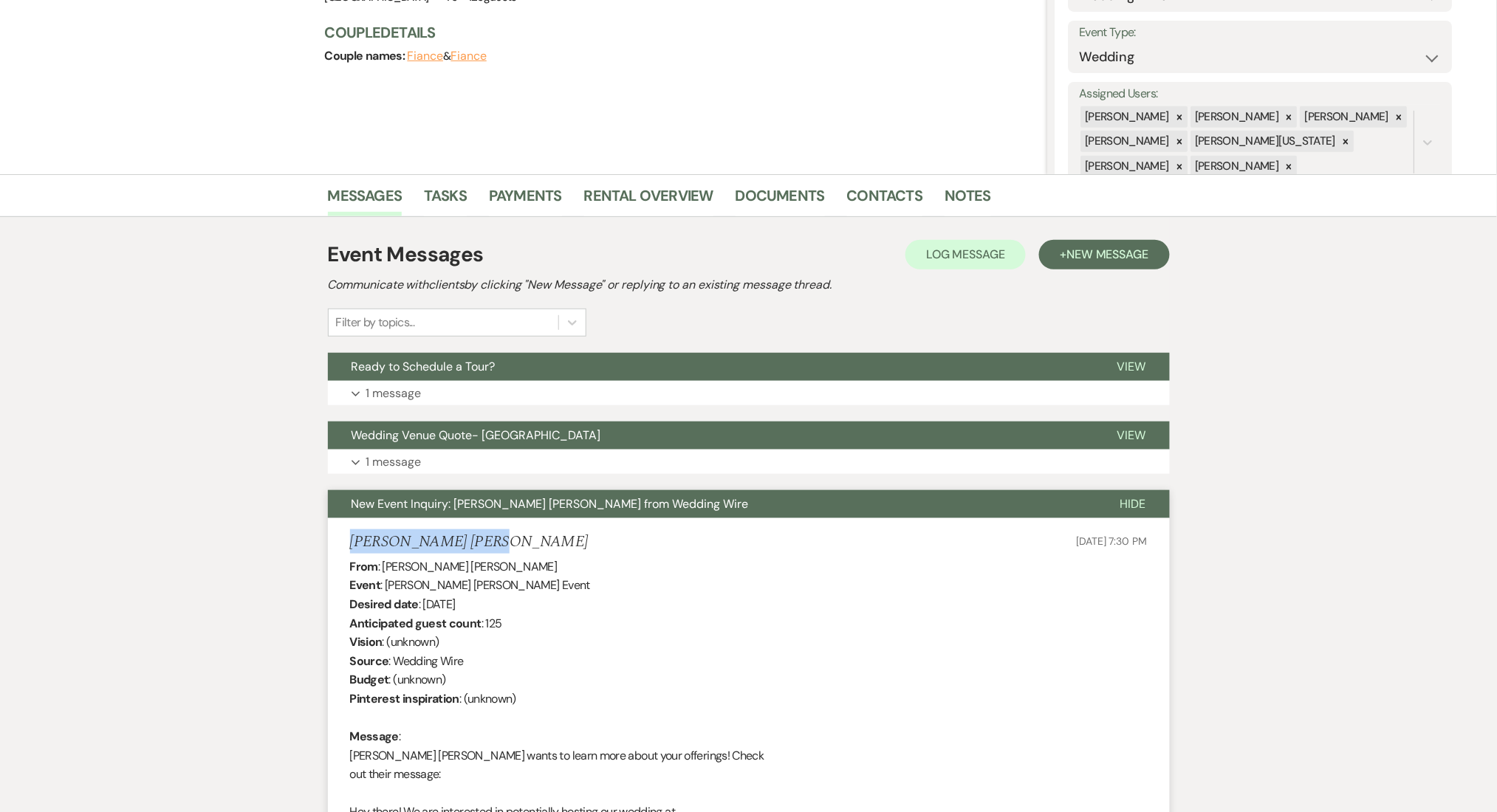
drag, startPoint x: 500, startPoint y: 533, endPoint x: 324, endPoint y: 535, distance: 176.0
click at [324, 535] on div "Messages Tasks Payments Rental Overview Documents Contacts Notes Event Messages…" at bounding box center [748, 697] width 1497 height 1047
copy h5 "[PERSON_NAME] [PERSON_NAME]"
click at [890, 196] on link "Contacts" at bounding box center [885, 200] width 76 height 32
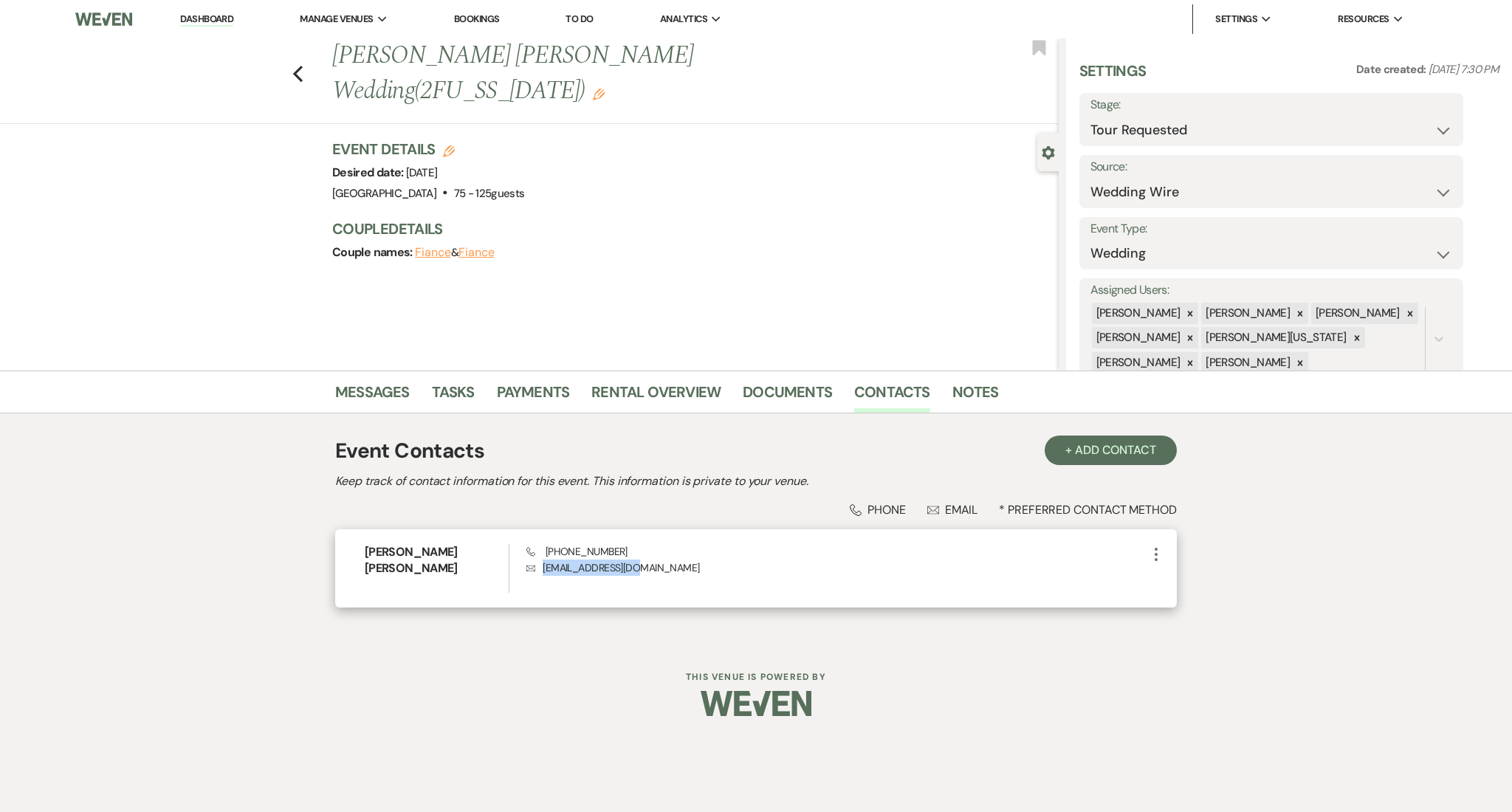
drag, startPoint x: 668, startPoint y: 559, endPoint x: 529, endPoint y: 566, distance: 139.2
click at [529, 566] on p "Envelope [EMAIL_ADDRESS][DOMAIN_NAME]" at bounding box center [837, 567] width 621 height 16
copy p "[EMAIL_ADDRESS][DOMAIN_NAME]"
copy span "[PHONE_NUMBER]"
drag, startPoint x: 620, startPoint y: 548, endPoint x: 546, endPoint y: 548, distance: 74.0
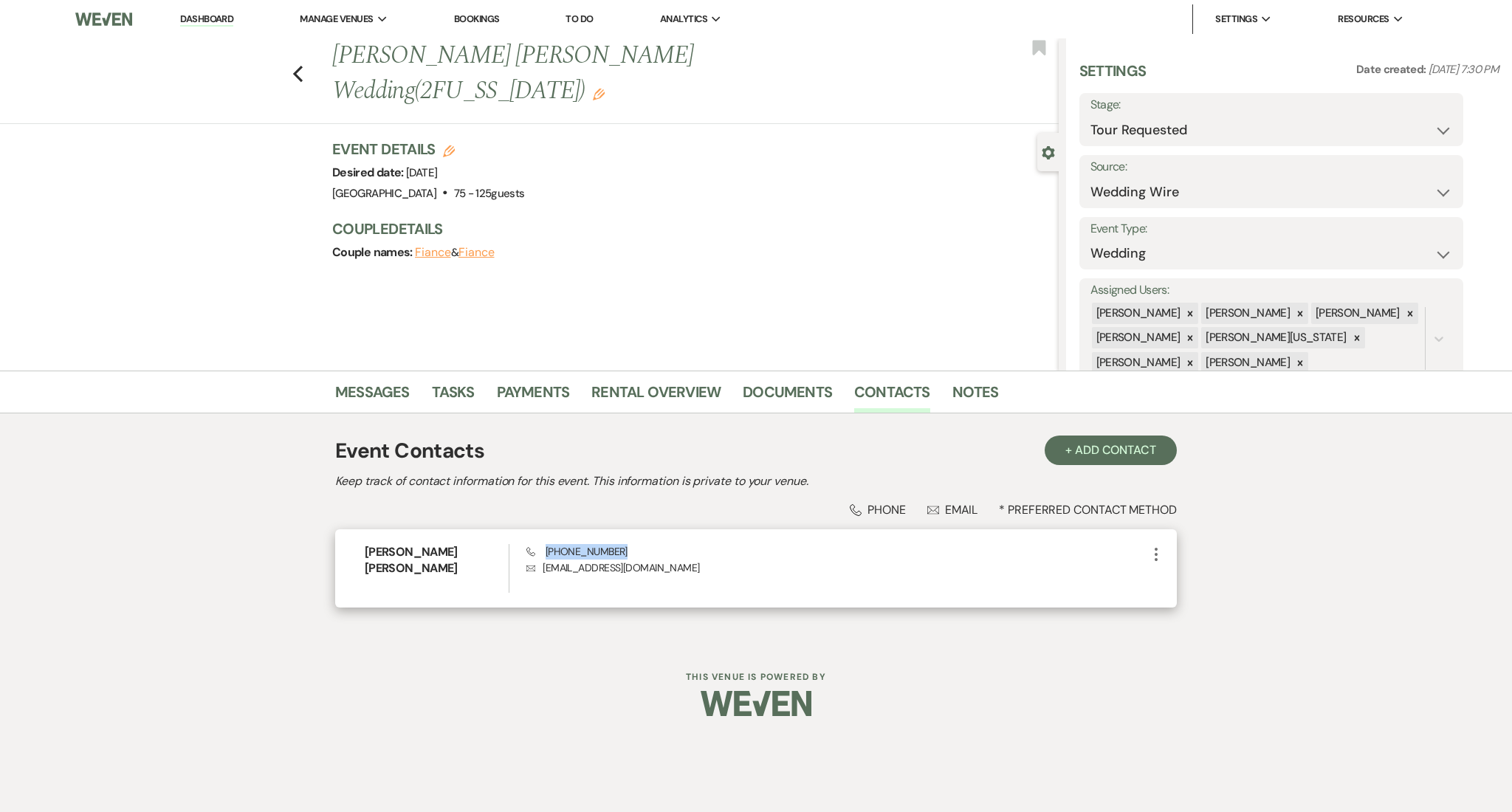
click at [546, 548] on div "Phone [PHONE_NUMBER] Envelope [EMAIL_ADDRESS][DOMAIN_NAME]" at bounding box center [837, 568] width 621 height 49
click at [573, 562] on p "Envelope [EMAIL_ADDRESS][DOMAIN_NAME]" at bounding box center [837, 567] width 621 height 16
click at [573, 562] on p "Envelope vpalma06@gmail.com" at bounding box center [837, 567] width 621 height 16
copy div "vpalma06@gmail.com More"
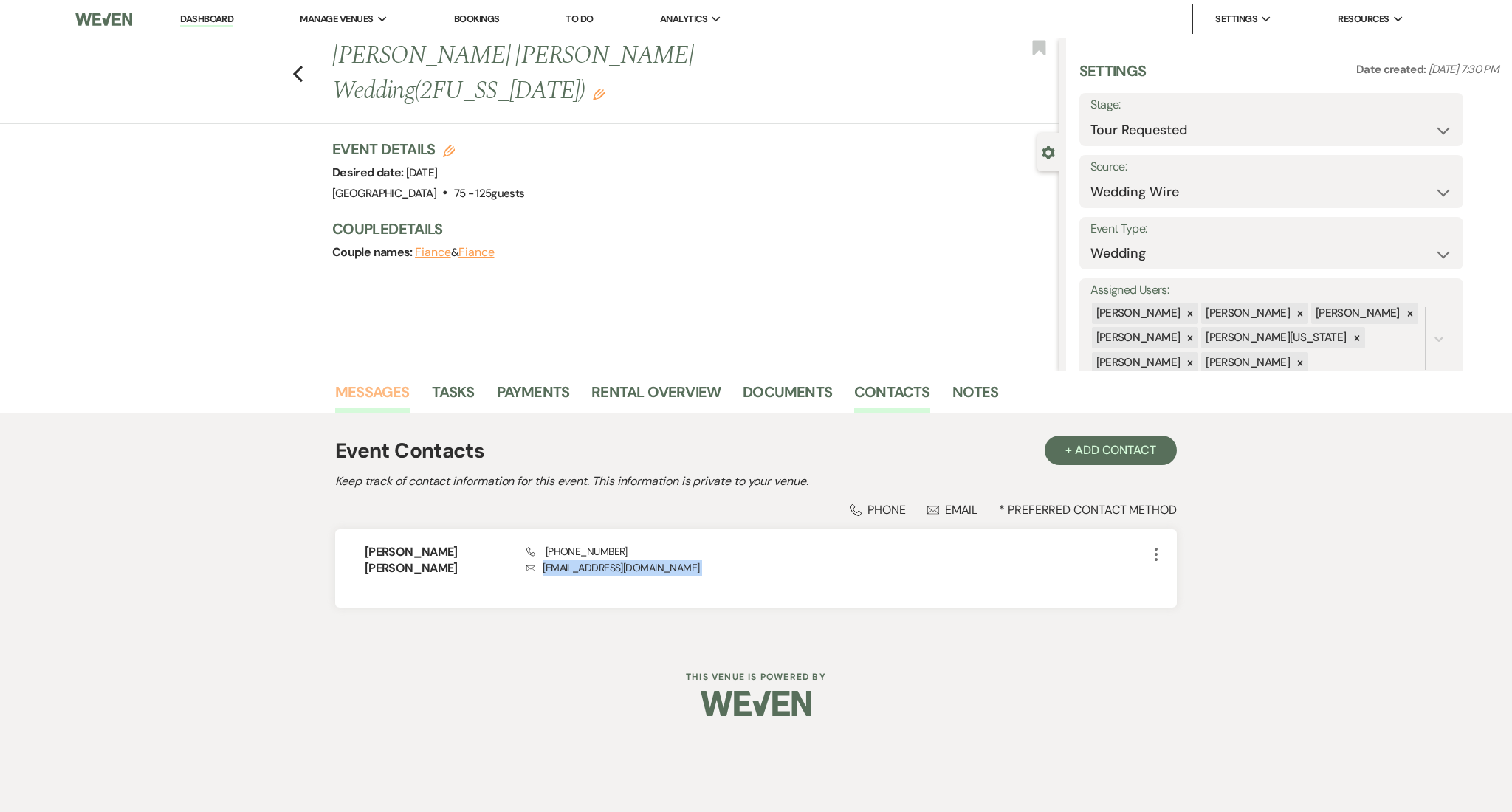
click at [380, 395] on link "Messages" at bounding box center [372, 396] width 75 height 32
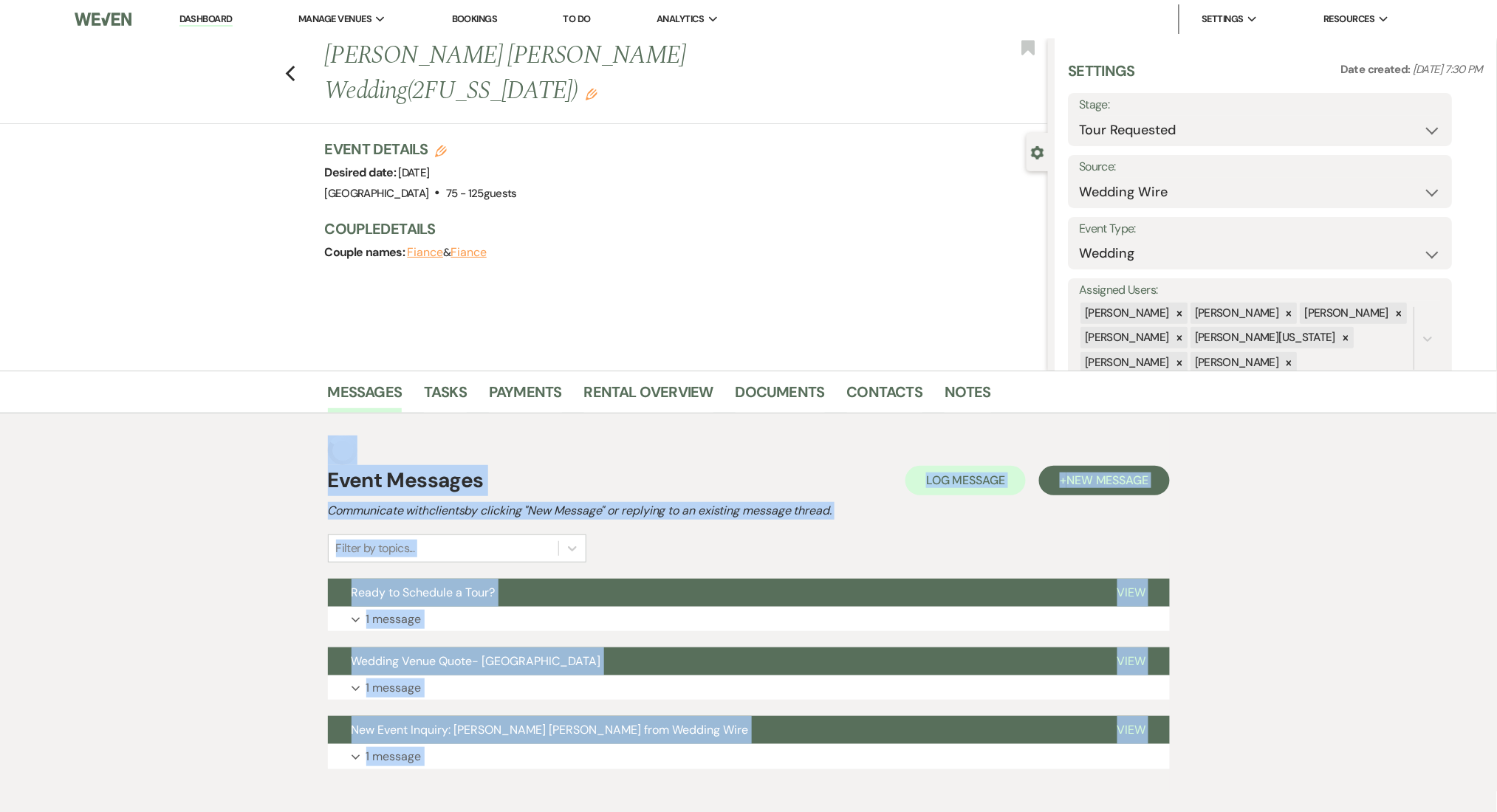
click at [40, 488] on div "Messages Tasks Payments Rental Overview Documents Contacts Notes Event Messages…" at bounding box center [748, 581] width 1497 height 421
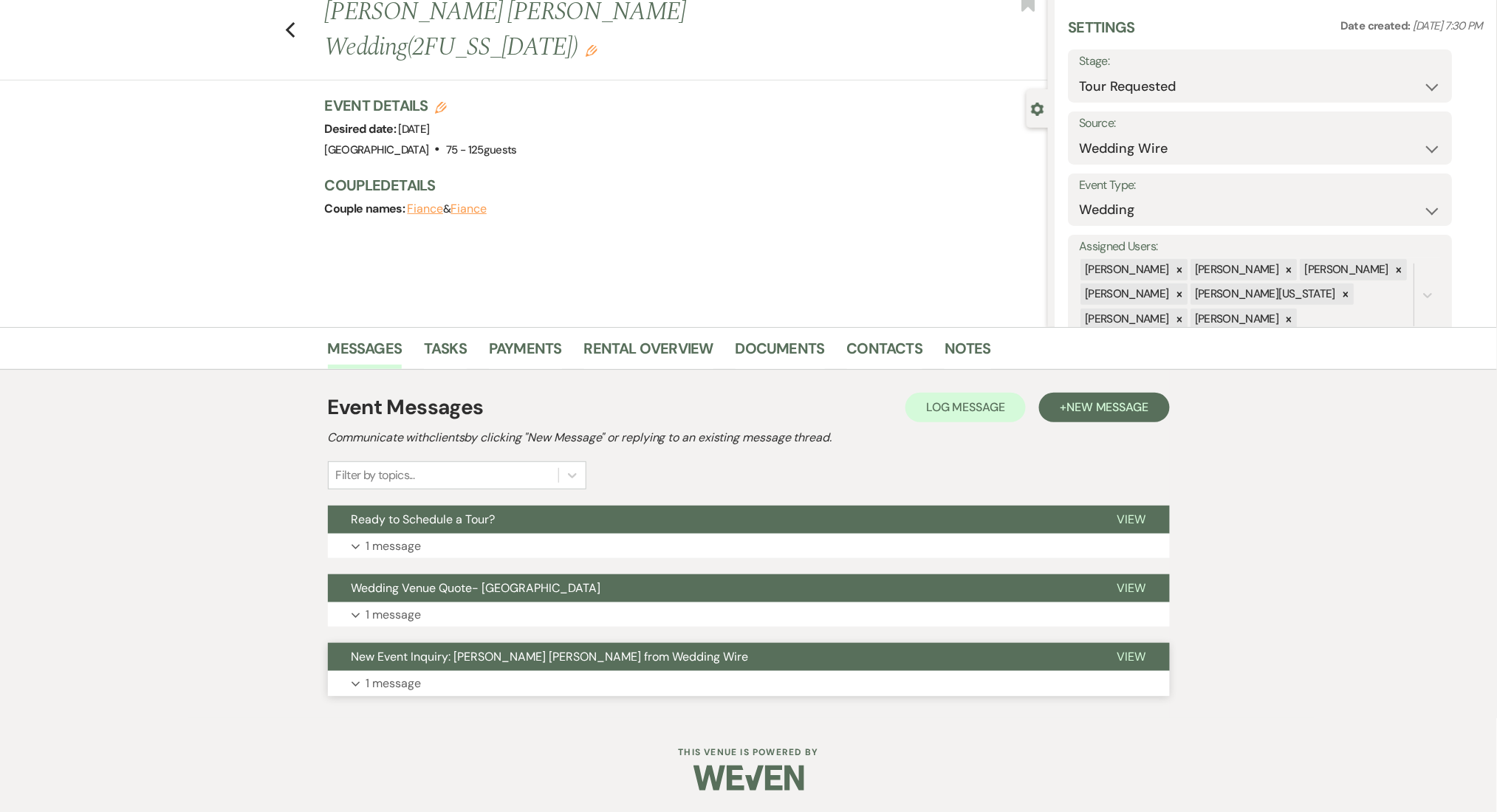
click at [480, 671] on button "Expand 1 message" at bounding box center [748, 683] width 842 height 25
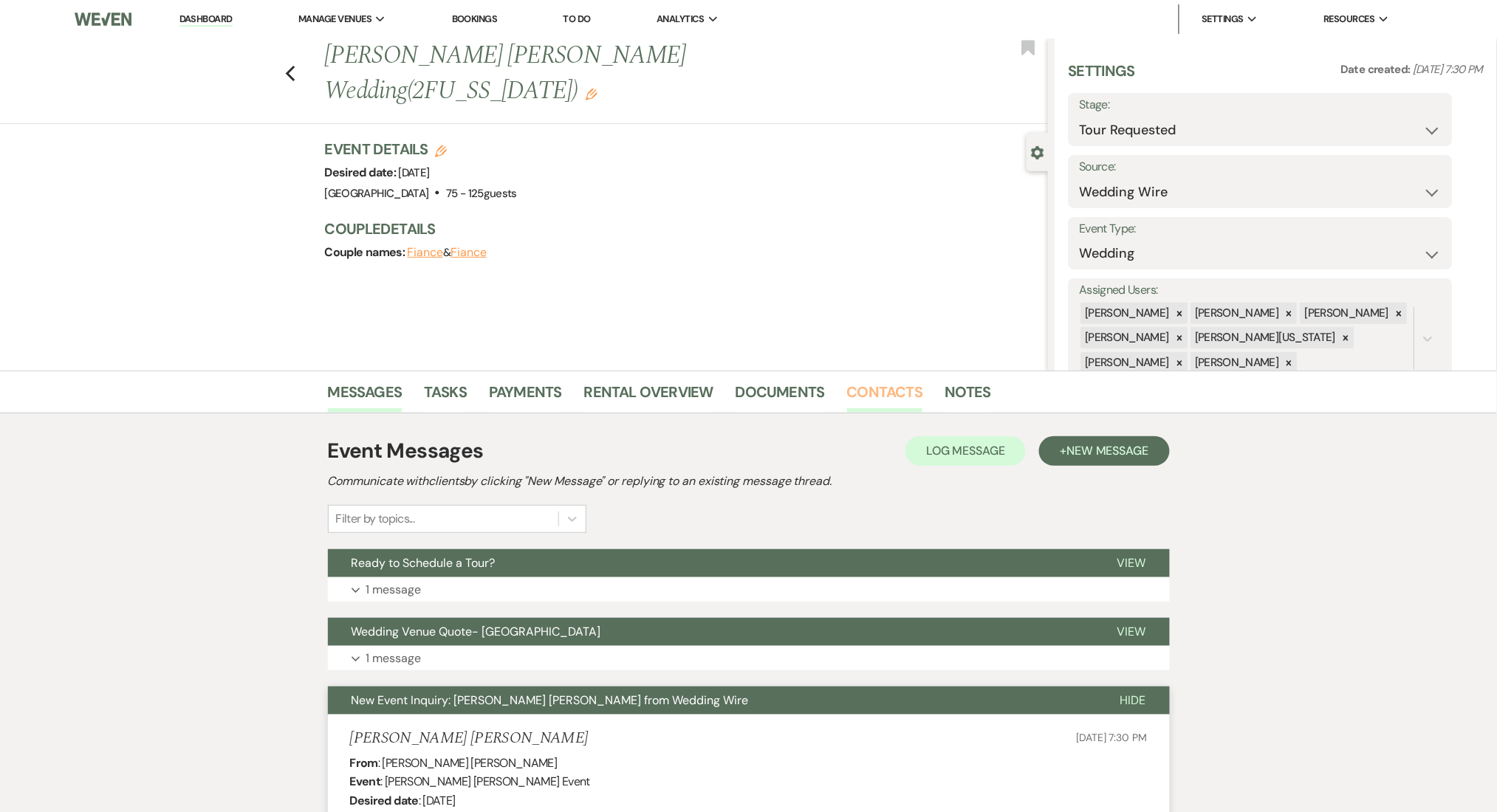
drag, startPoint x: 899, startPoint y: 382, endPoint x: 889, endPoint y: 381, distance: 10.0
click at [899, 382] on link "Contacts" at bounding box center [885, 396] width 76 height 32
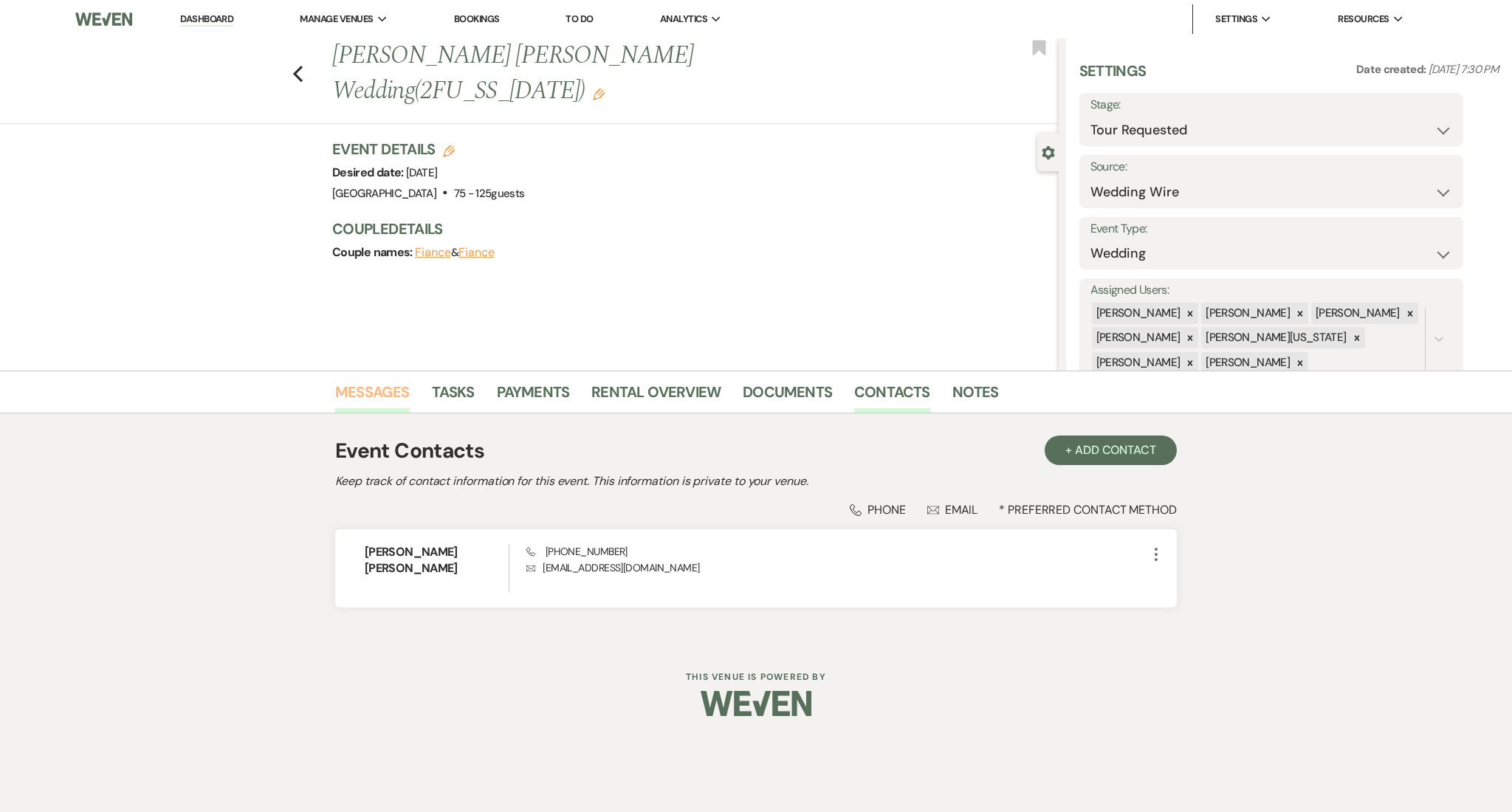
click at [395, 394] on link "Messages" at bounding box center [372, 396] width 75 height 32
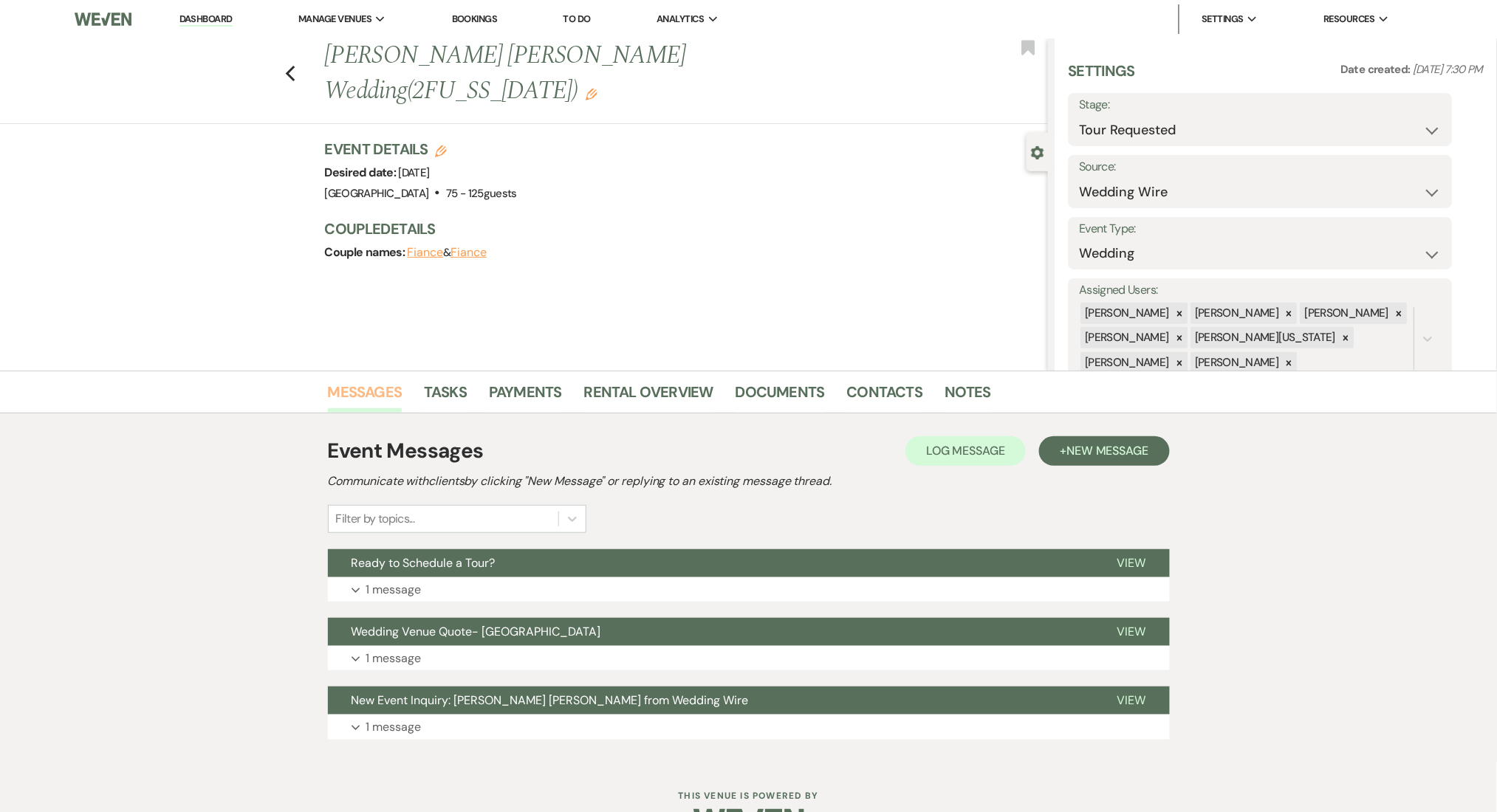
scroll to position [44, 0]
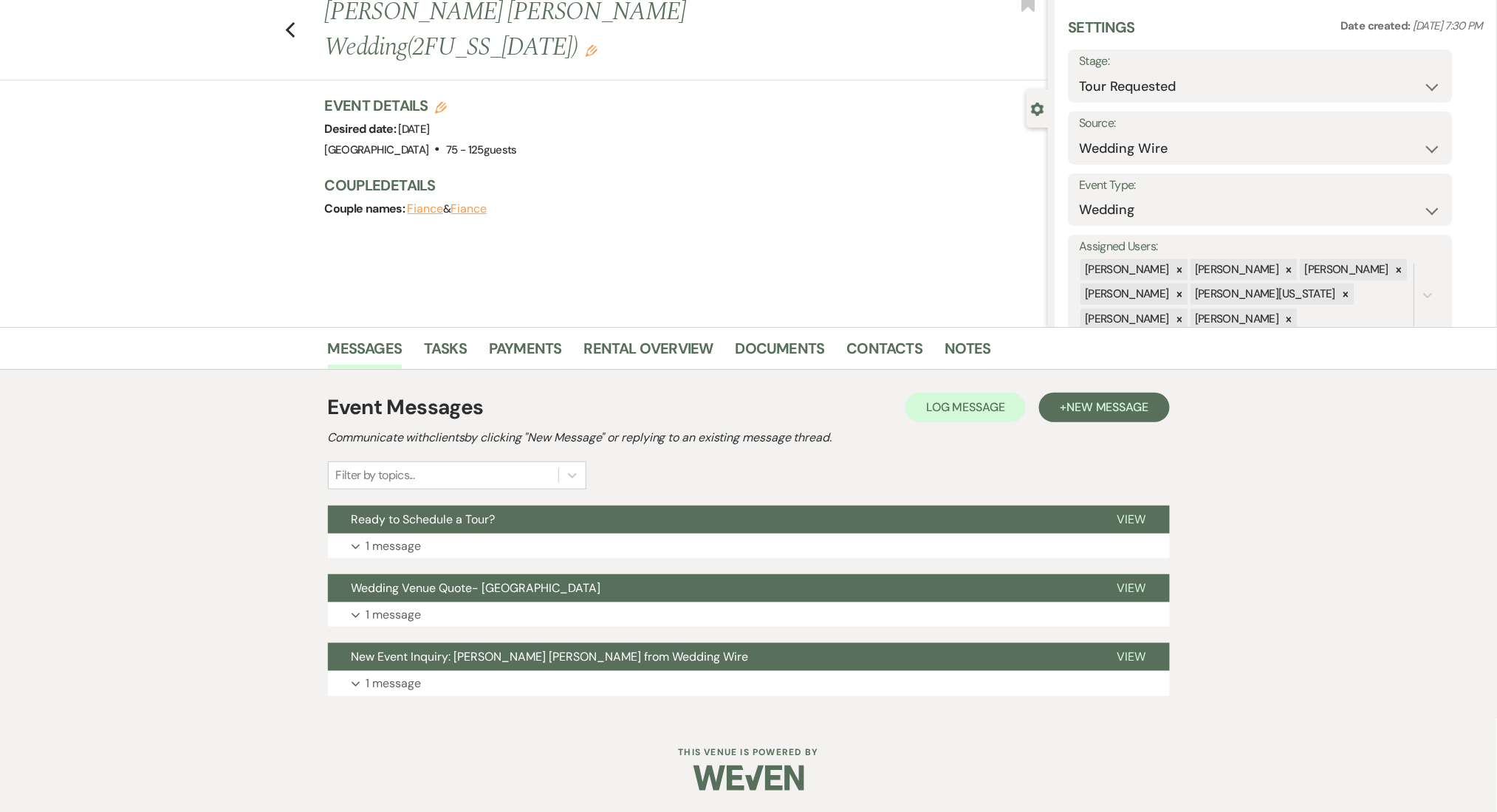
click at [605, 703] on div "Event Messages Log Log Message + New Message Communicate with clients by clicki…" at bounding box center [748, 544] width 842 height 348
drag, startPoint x: 605, startPoint y: 685, endPoint x: 264, endPoint y: 568, distance: 360.5
click at [605, 683] on button "Expand 1 message" at bounding box center [748, 683] width 842 height 25
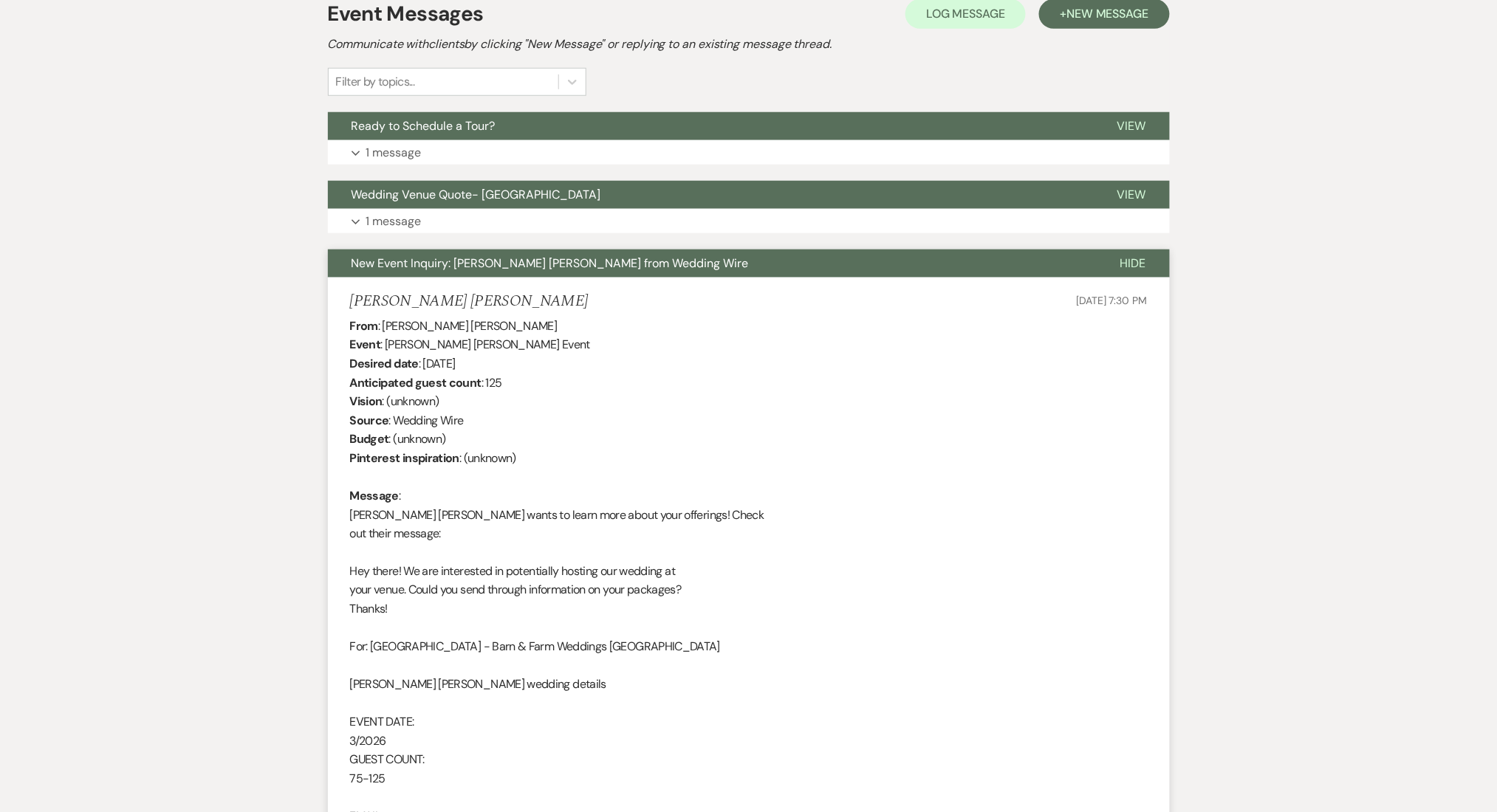
scroll to position [438, 0]
click at [463, 226] on button "Expand 1 message" at bounding box center [748, 220] width 842 height 25
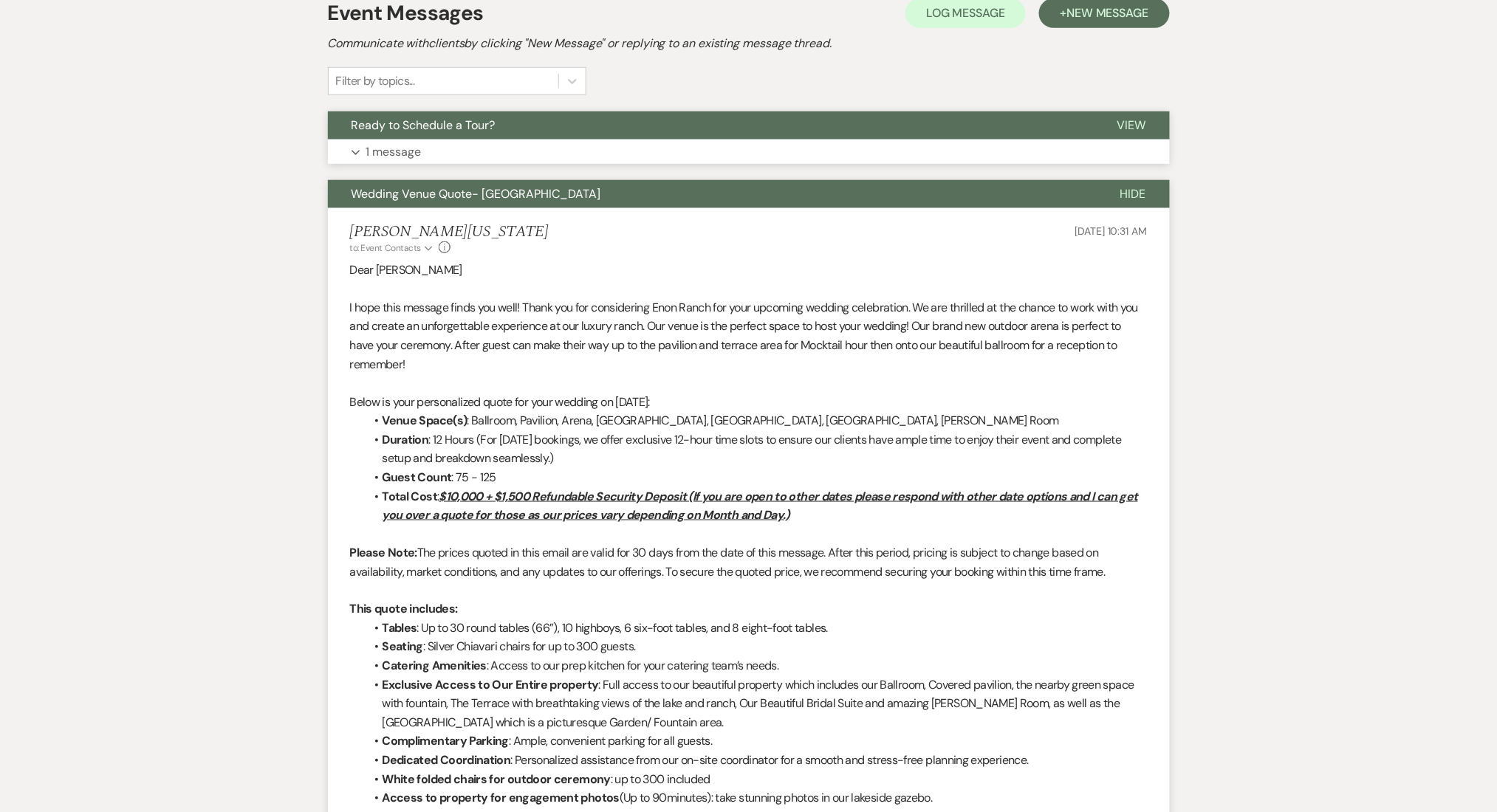
click at [580, 137] on button "Ready to Schedule a Tour?" at bounding box center [711, 126] width 766 height 28
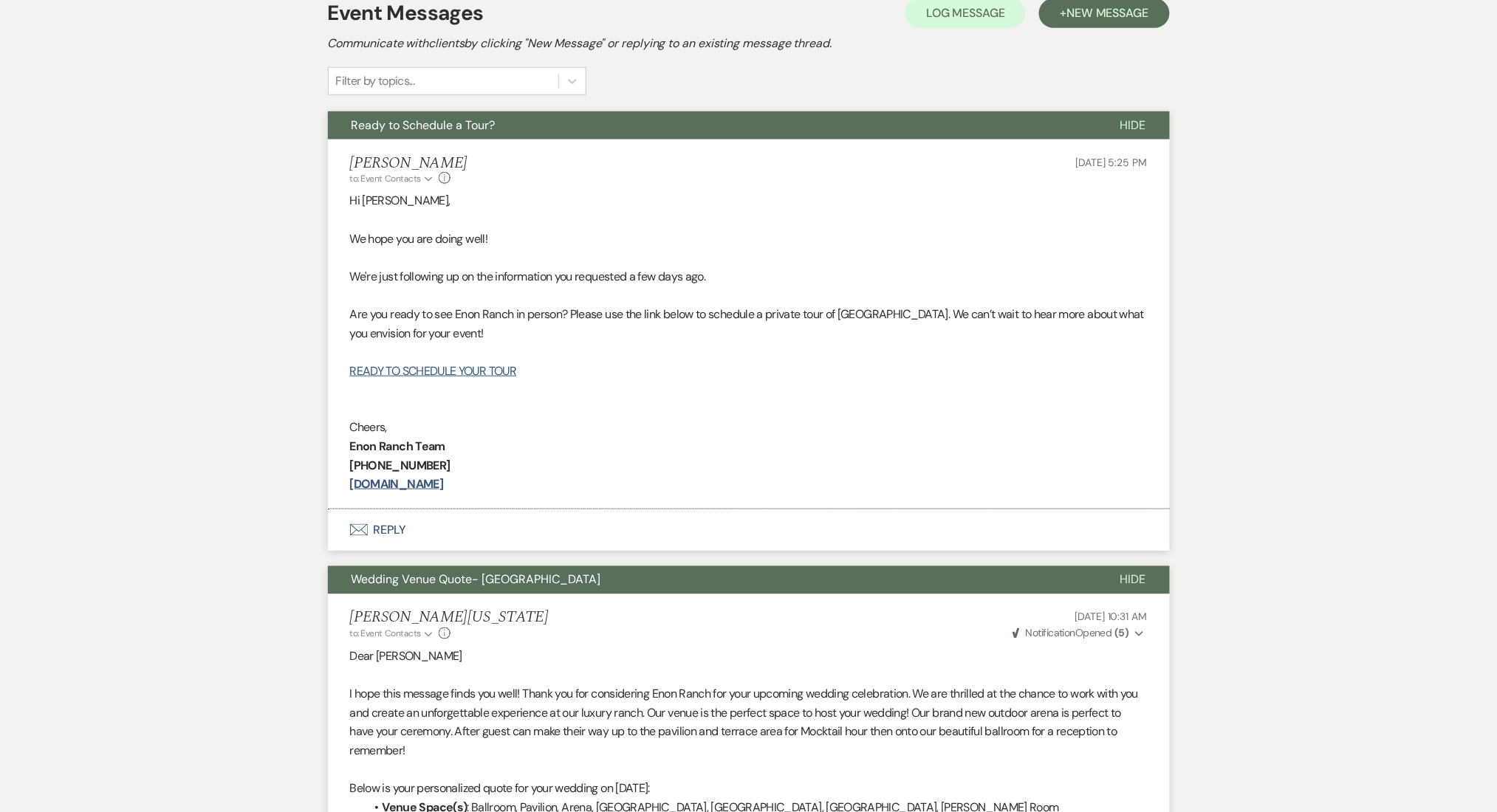
scroll to position [240, 0]
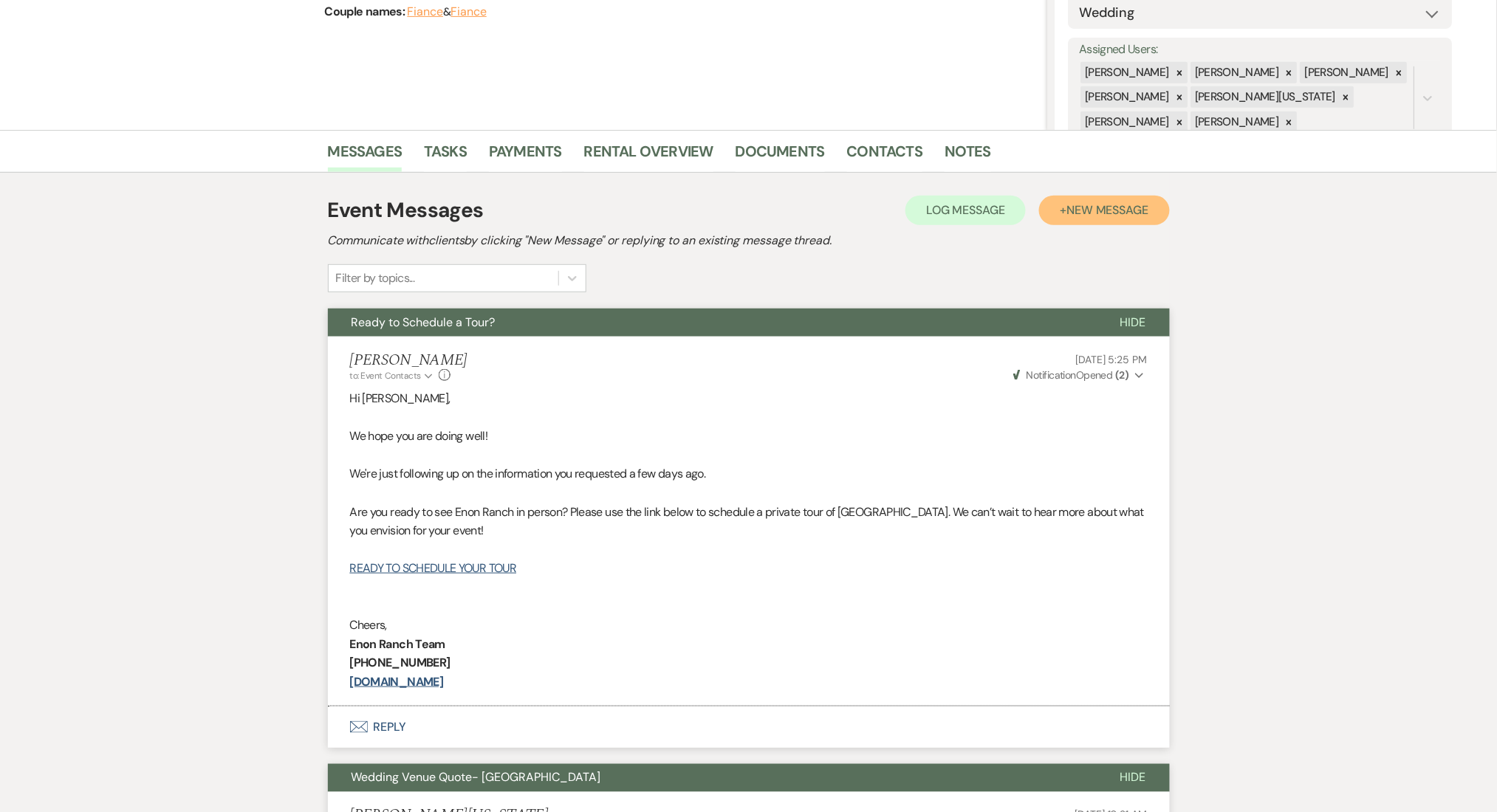
click at [1082, 203] on span "New Message" at bounding box center [1107, 210] width 82 height 15
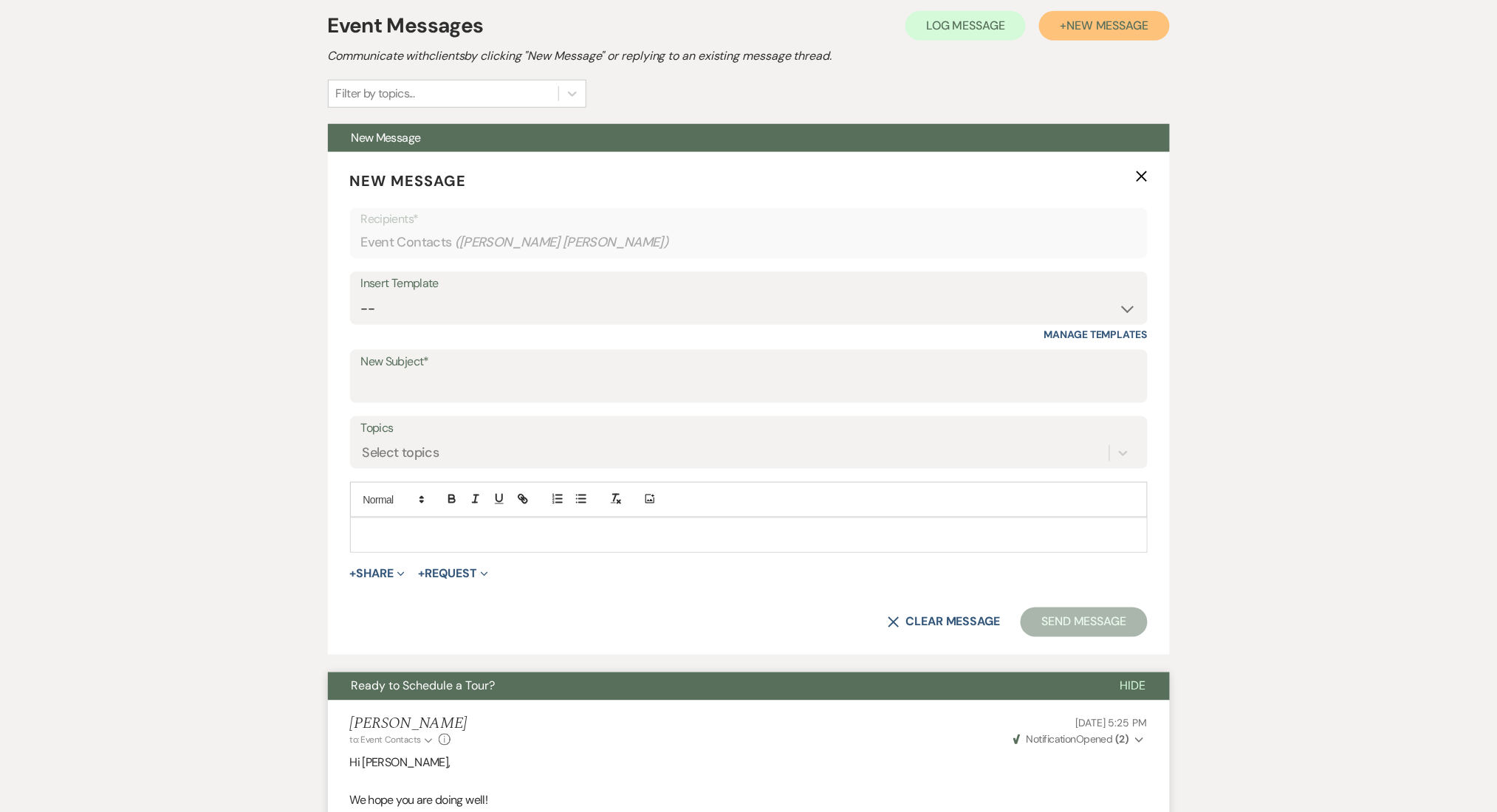
scroll to position [536, 0]
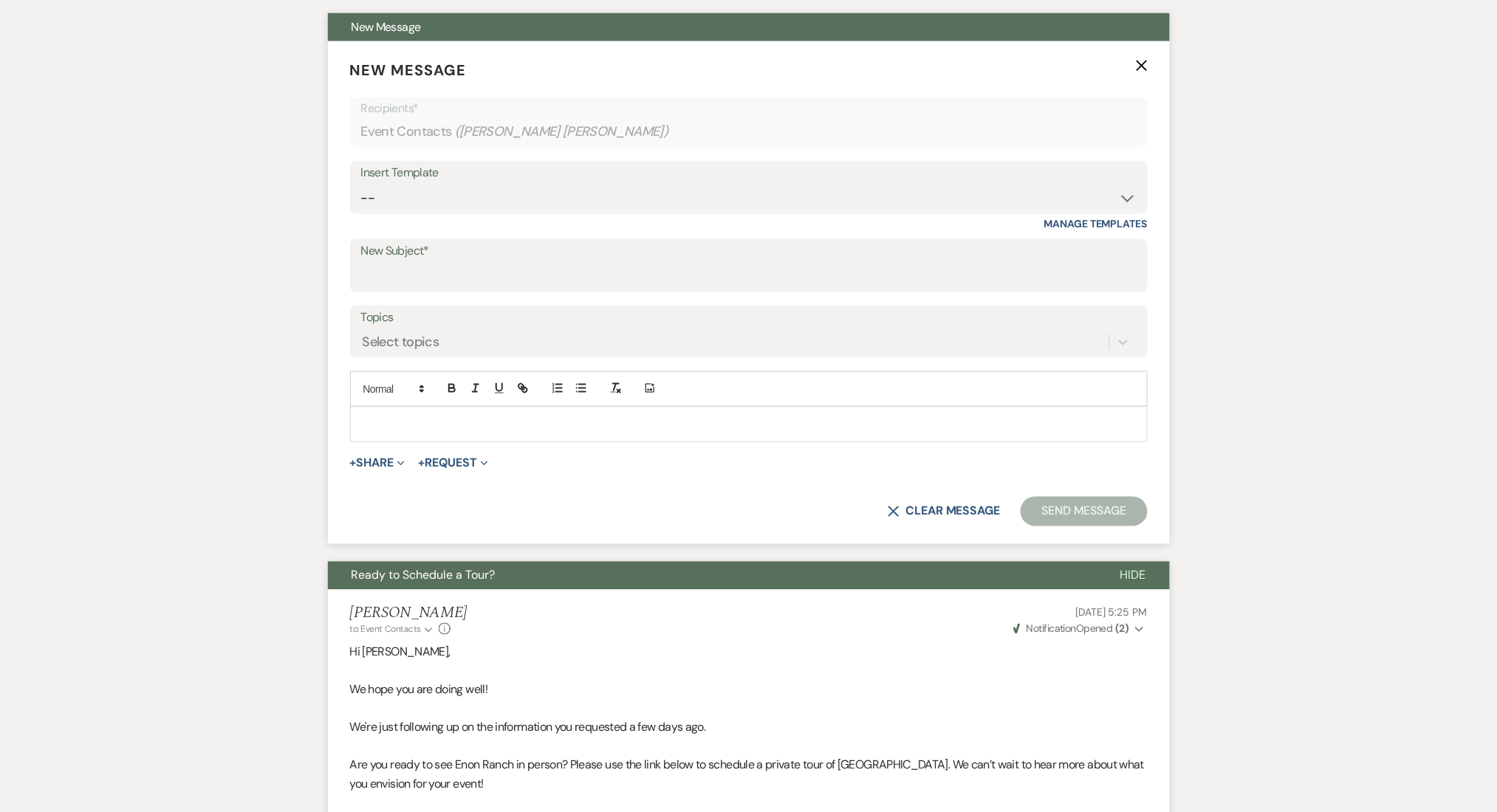
click at [375, 419] on p at bounding box center [748, 424] width 774 height 16
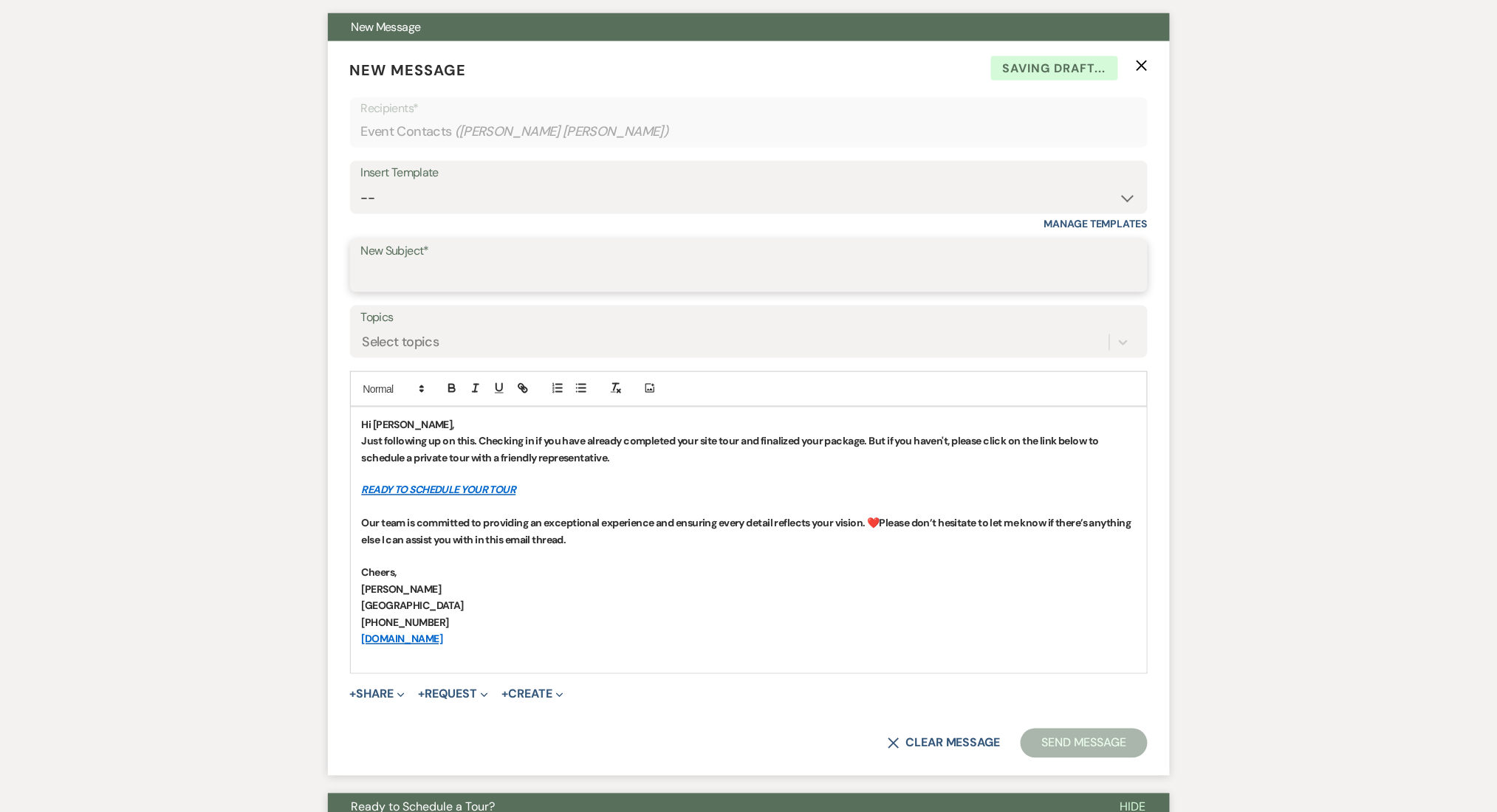
click at [439, 273] on input "New Subject*" at bounding box center [748, 276] width 775 height 29
paste input "Let's Finalize Your Booking!✨"
type input "Let's Finalize Your Booking!✨"
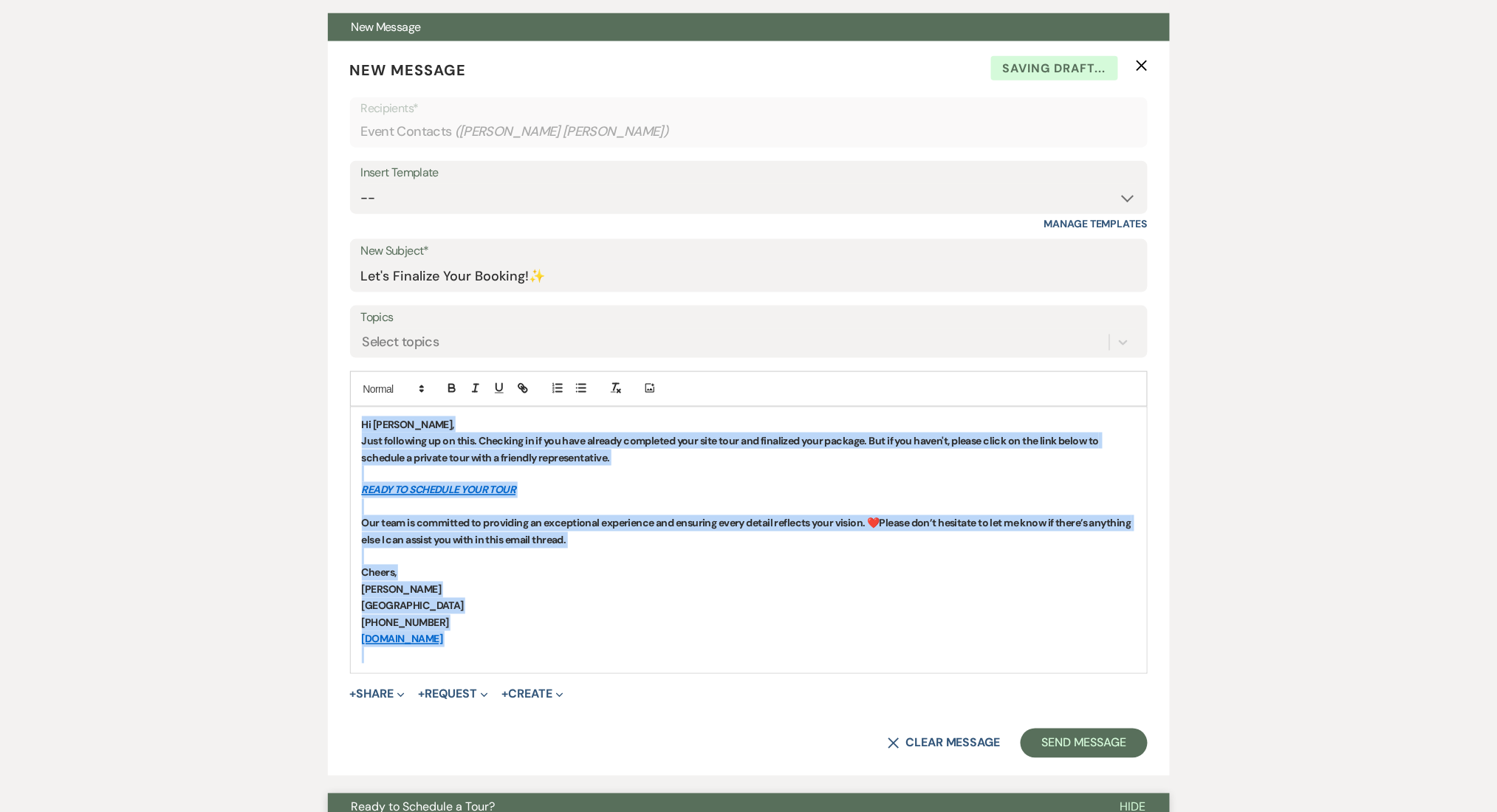
drag, startPoint x: 504, startPoint y: 660, endPoint x: 289, endPoint y: 399, distance: 338.2
click at [457, 393] on icon "button" at bounding box center [452, 388] width 13 height 13
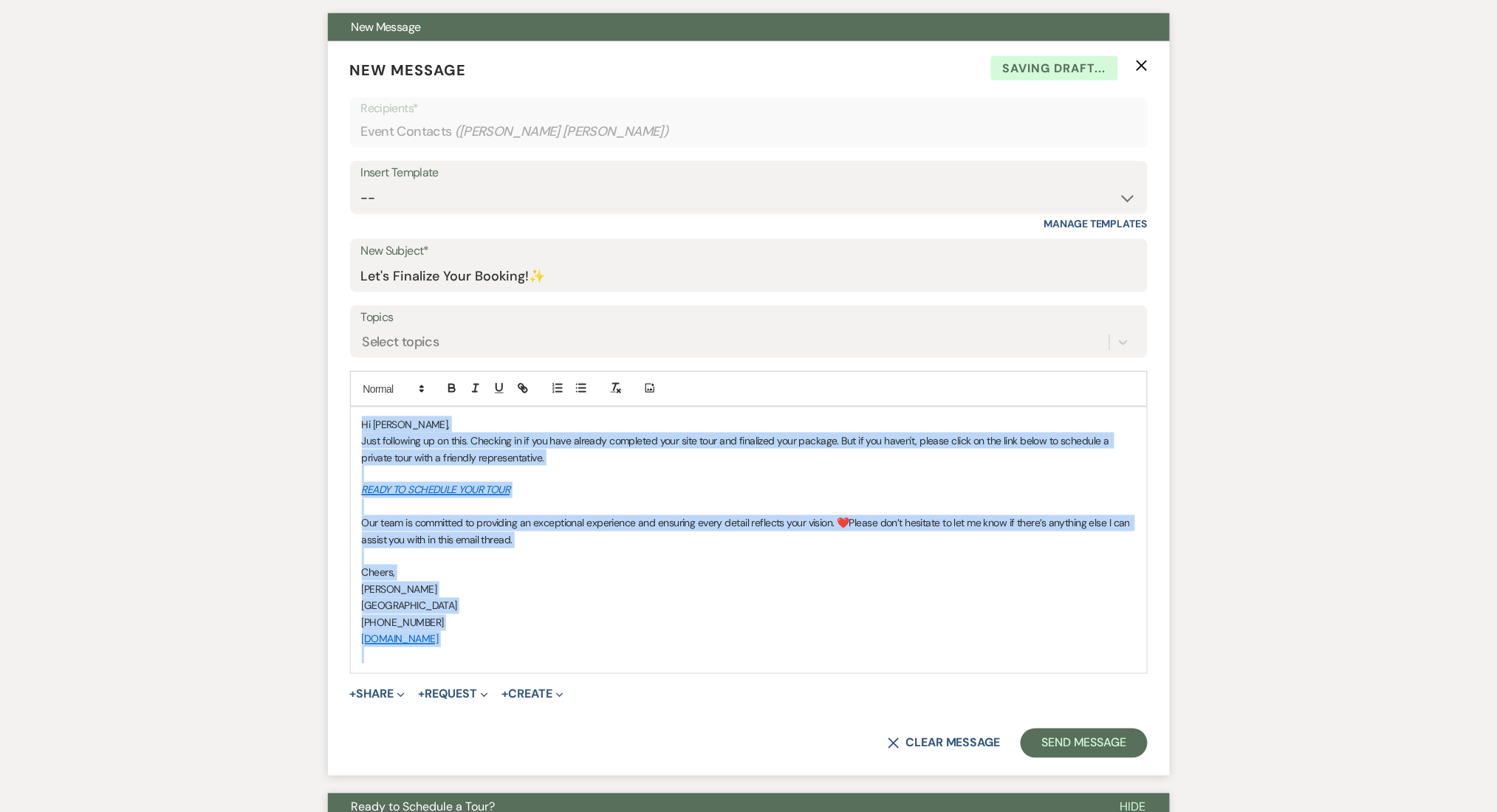
click at [439, 421] on p "Hi Jimyra," at bounding box center [748, 424] width 774 height 16
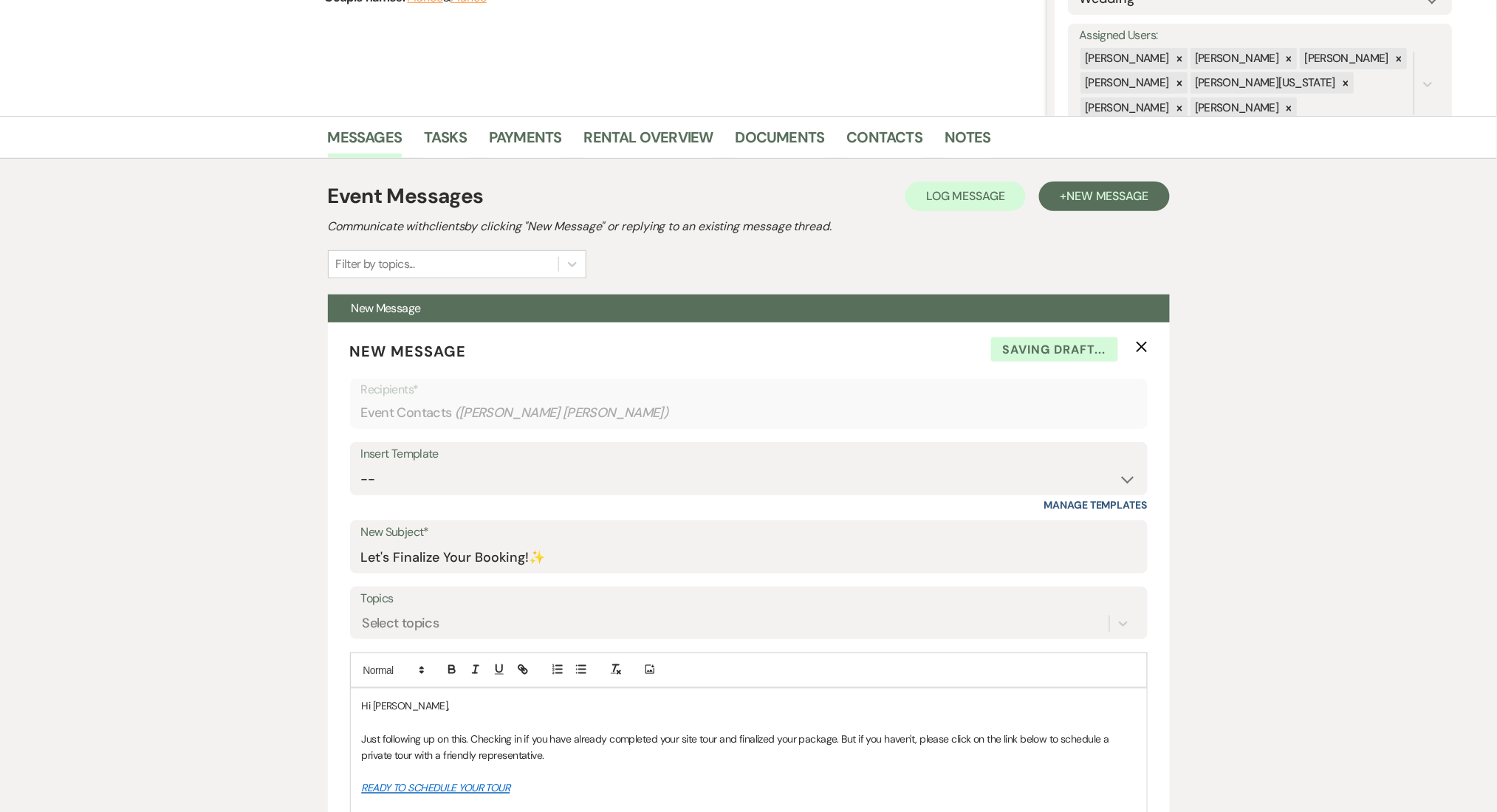
scroll to position [492, 0]
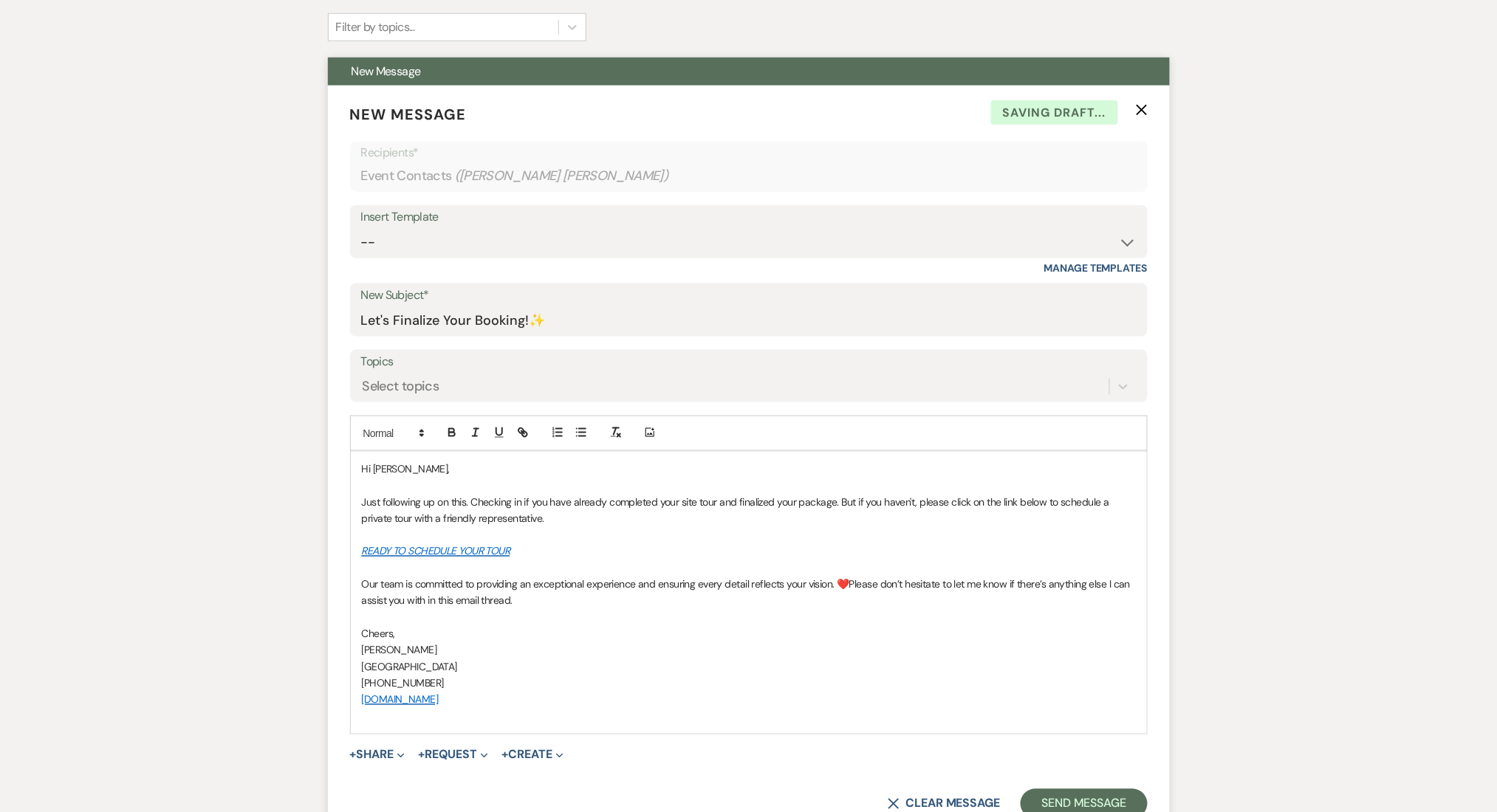
click at [389, 466] on span "Hi Jimyra," at bounding box center [405, 468] width 88 height 13
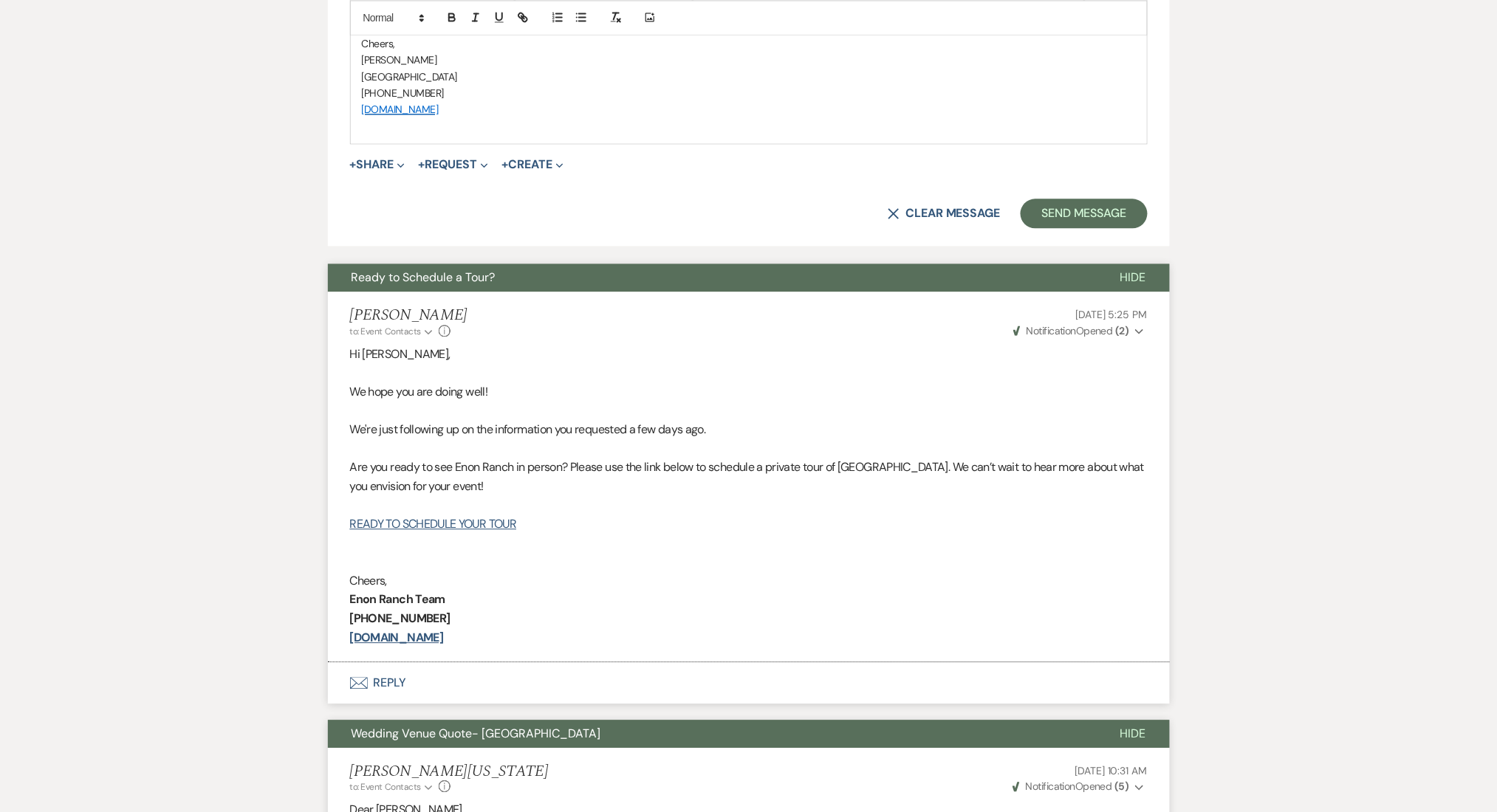
scroll to position [590, 0]
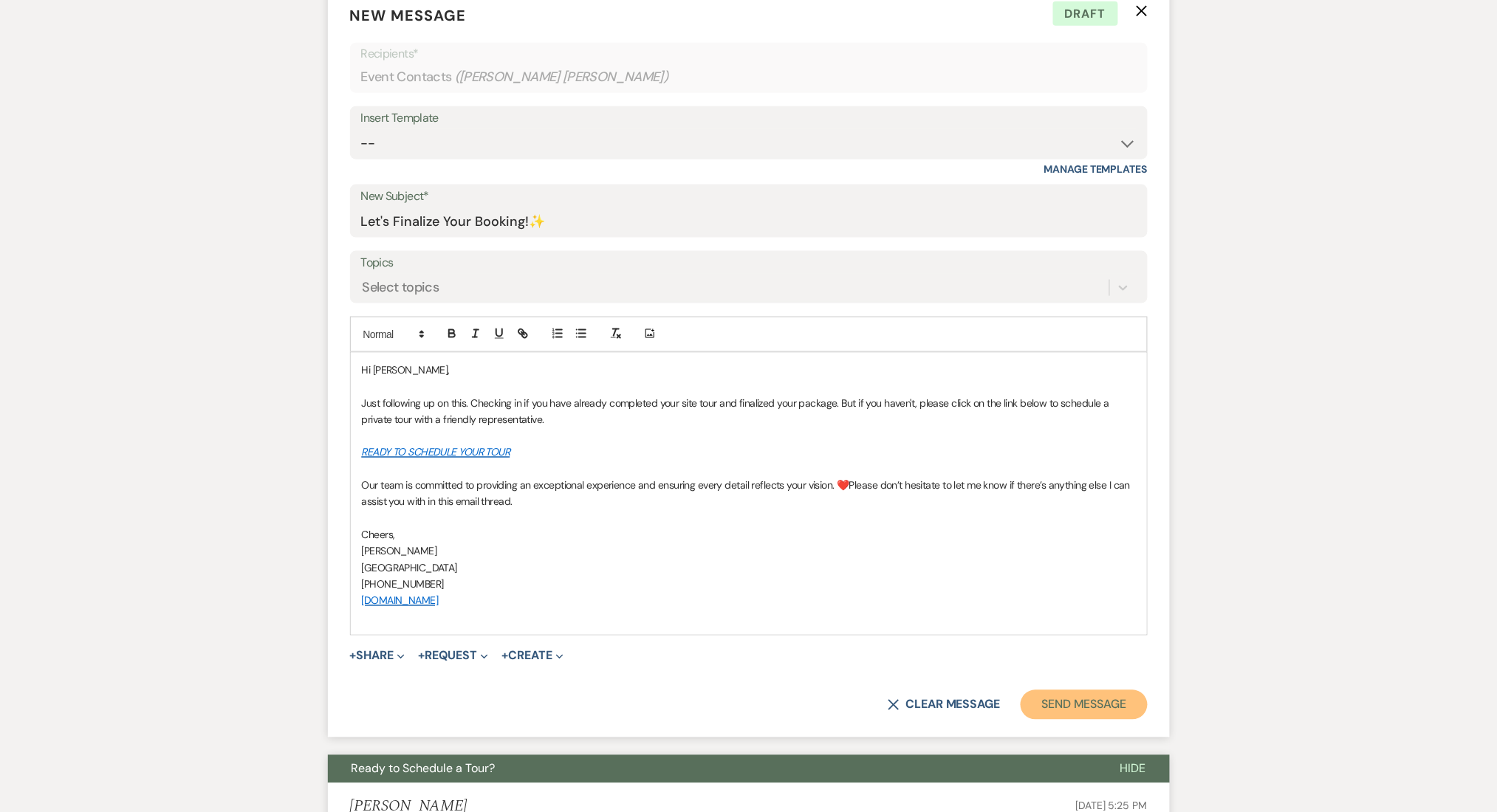
click at [1096, 700] on button "Send Message" at bounding box center [1084, 705] width 126 height 29
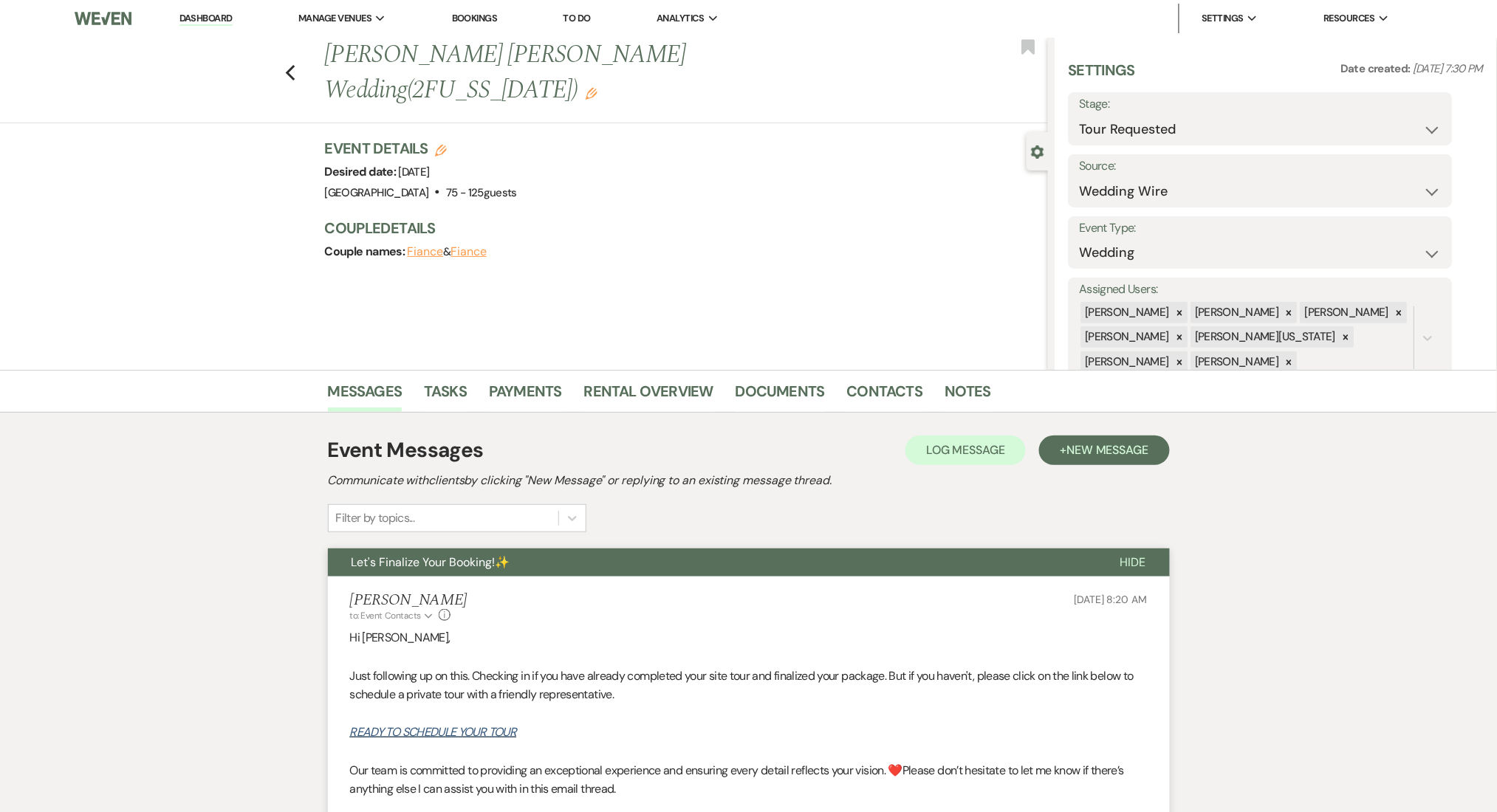
scroll to position [0, 0]
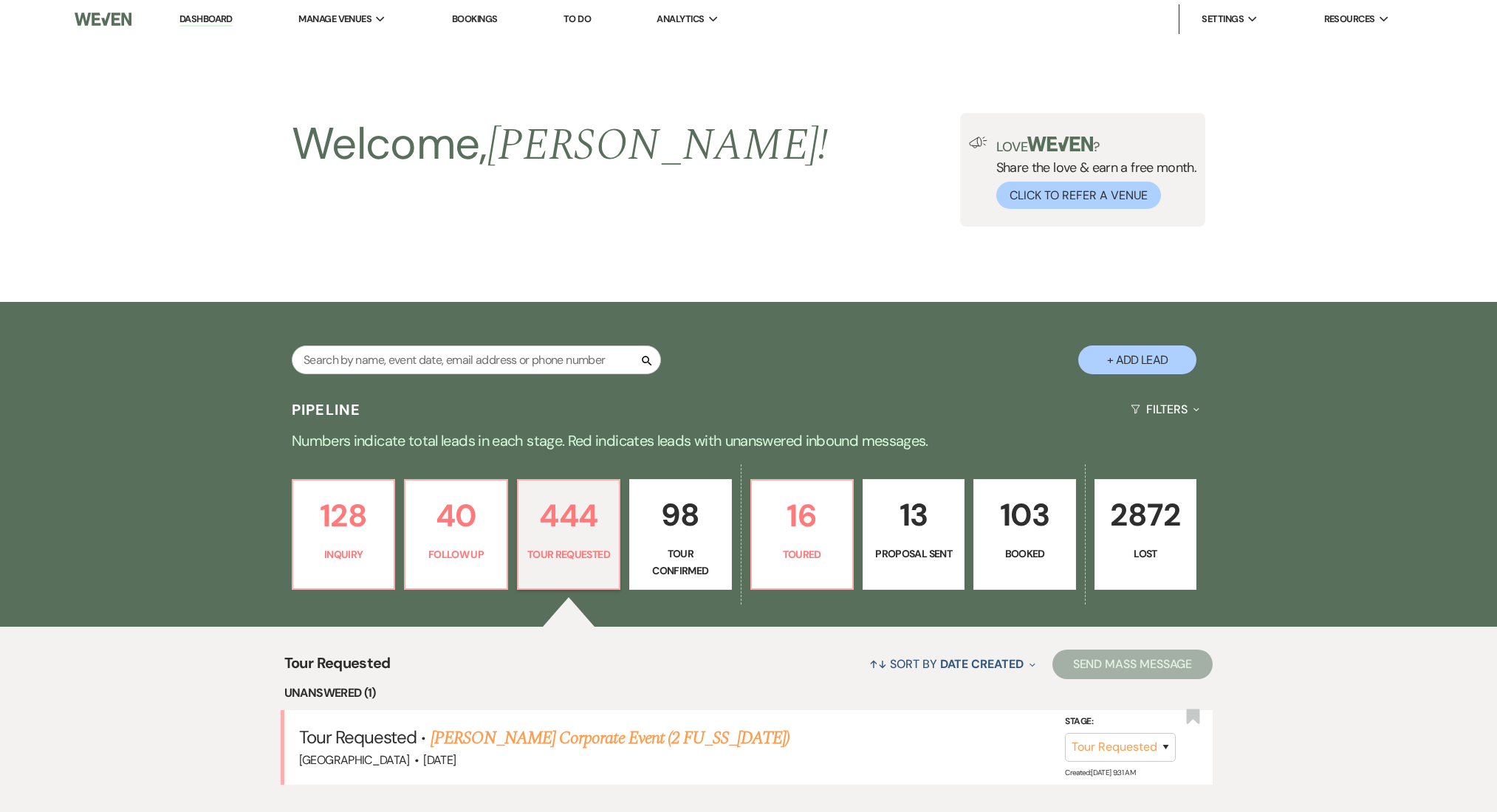
select select "2"
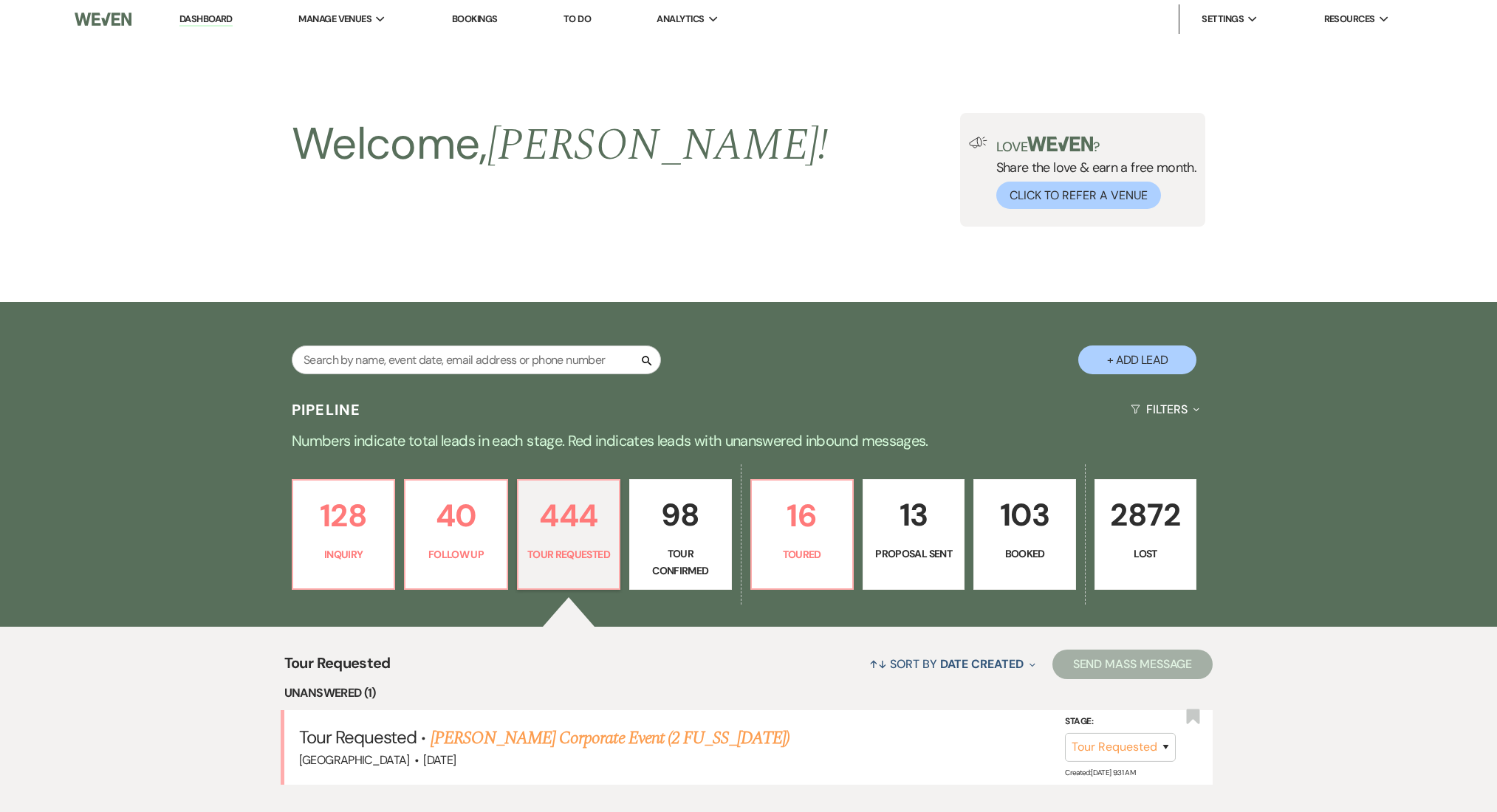
select select "2"
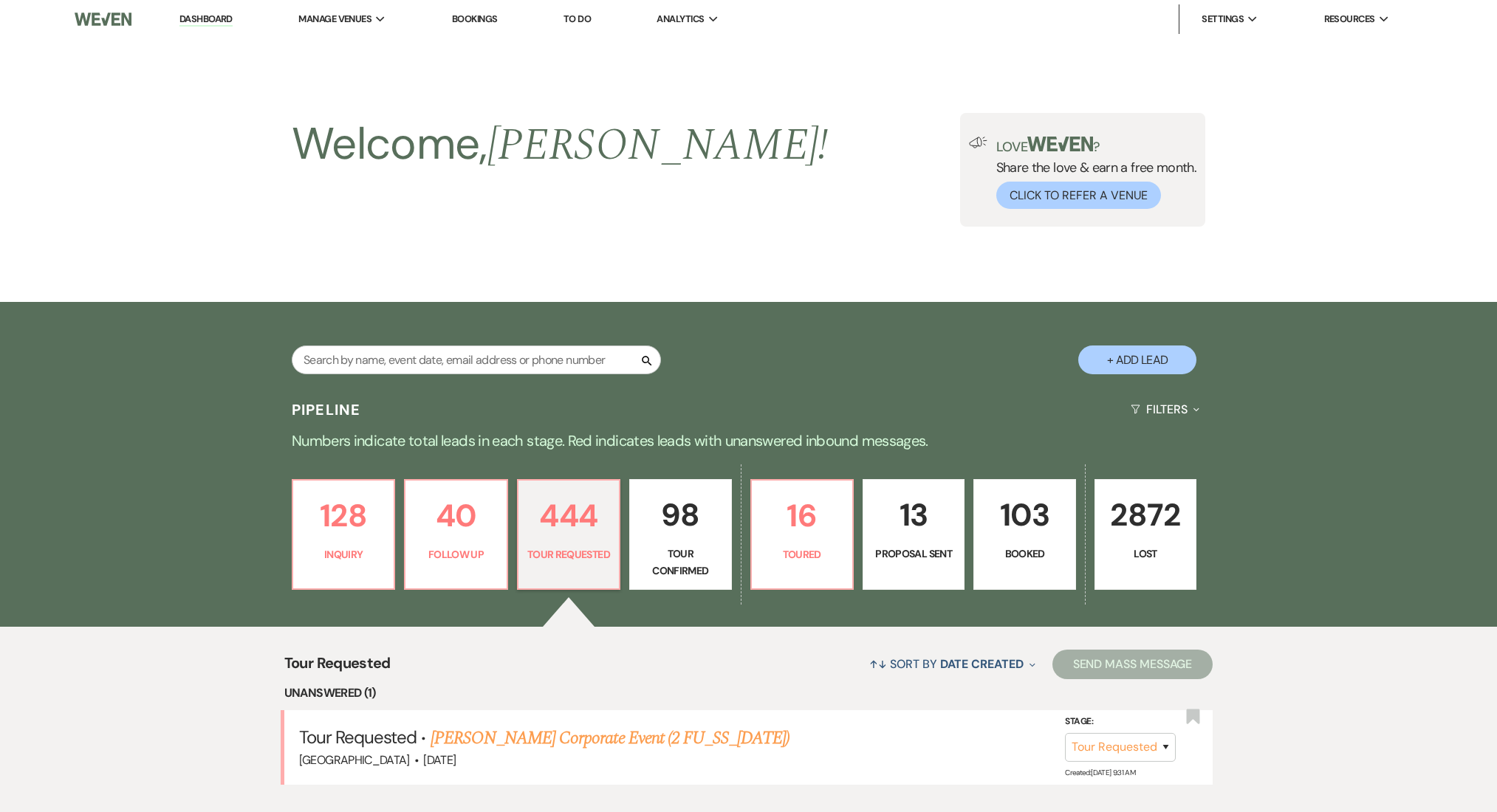
select select "2"
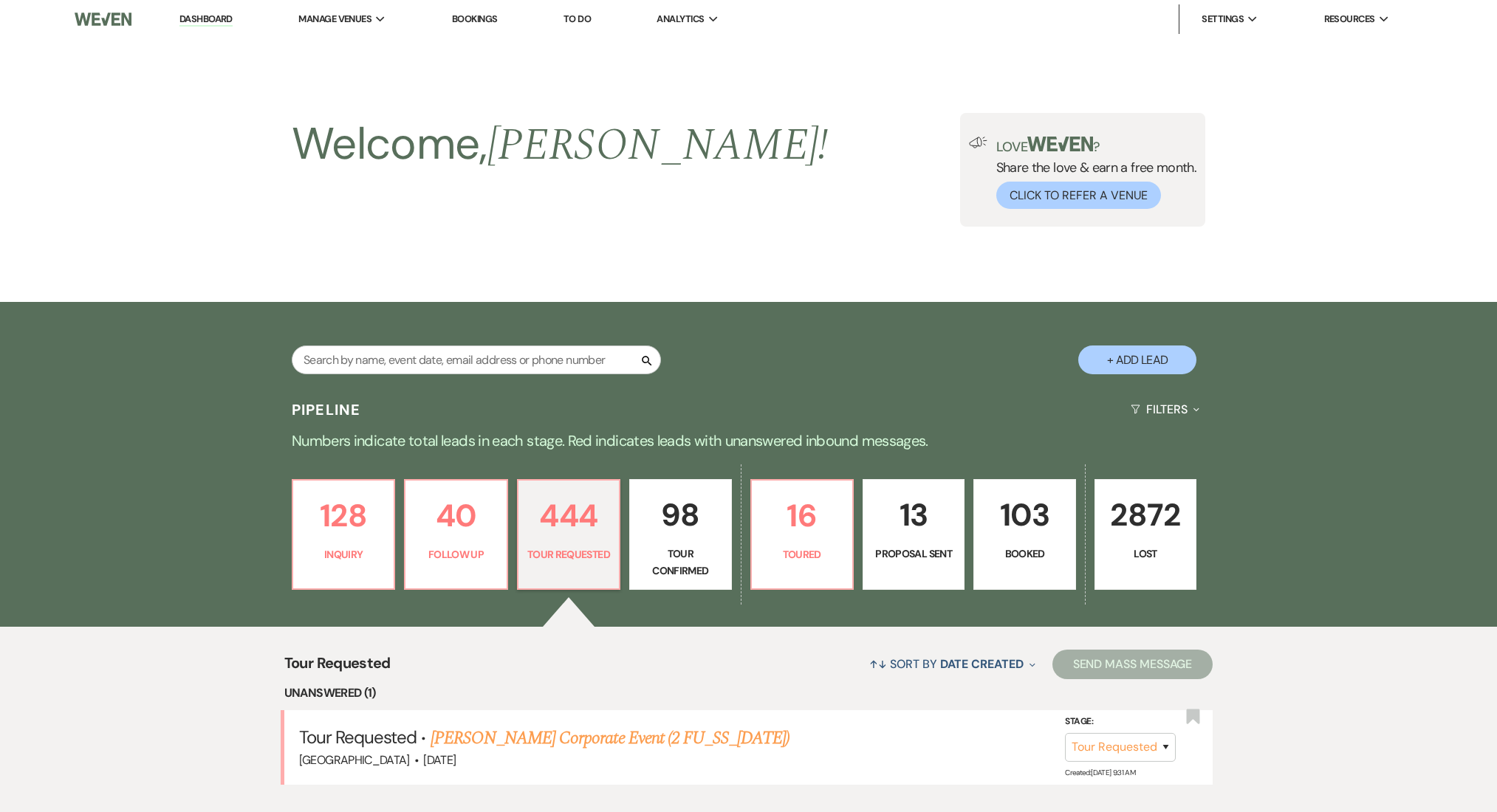
select select "2"
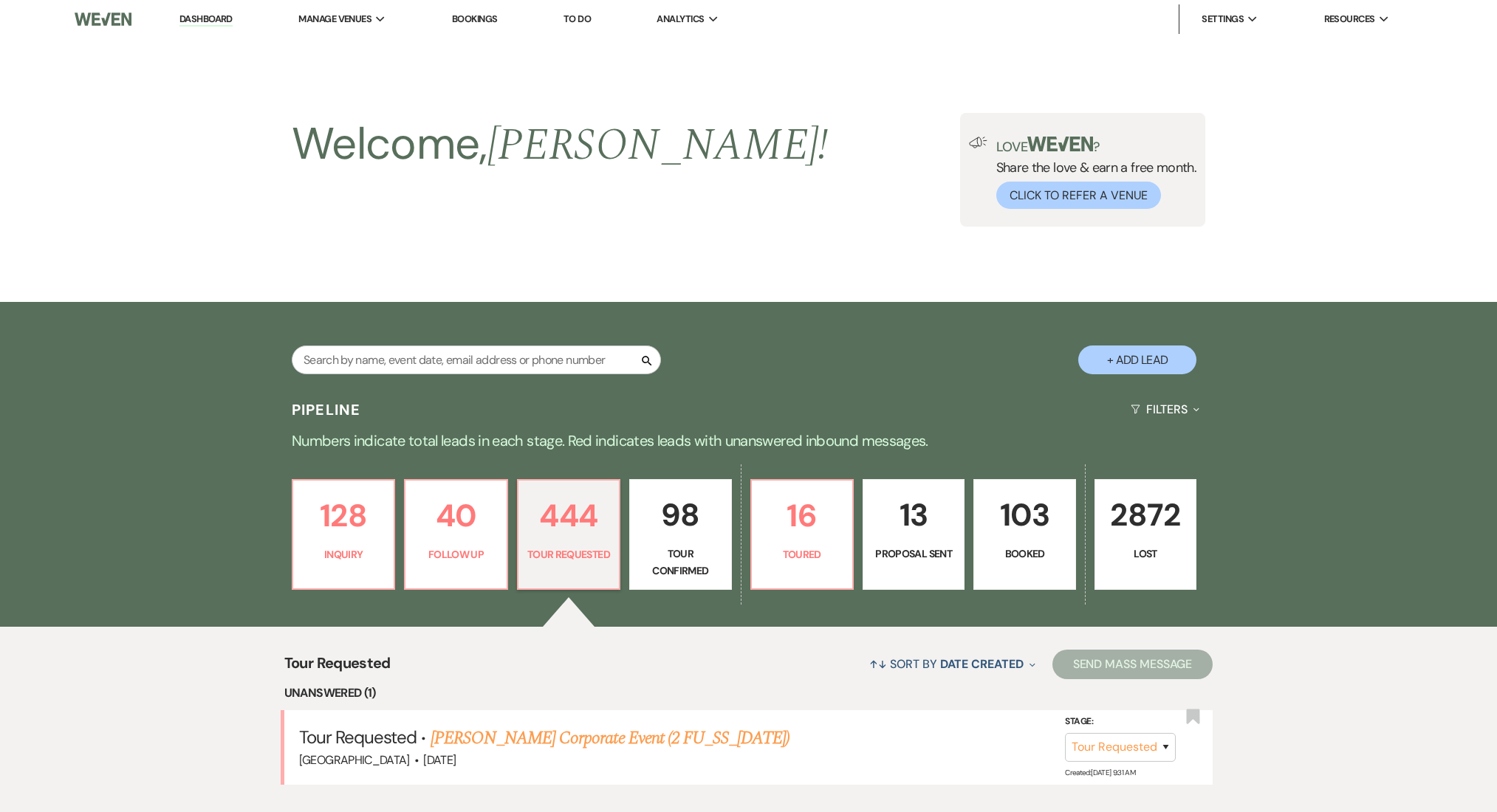
select select "2"
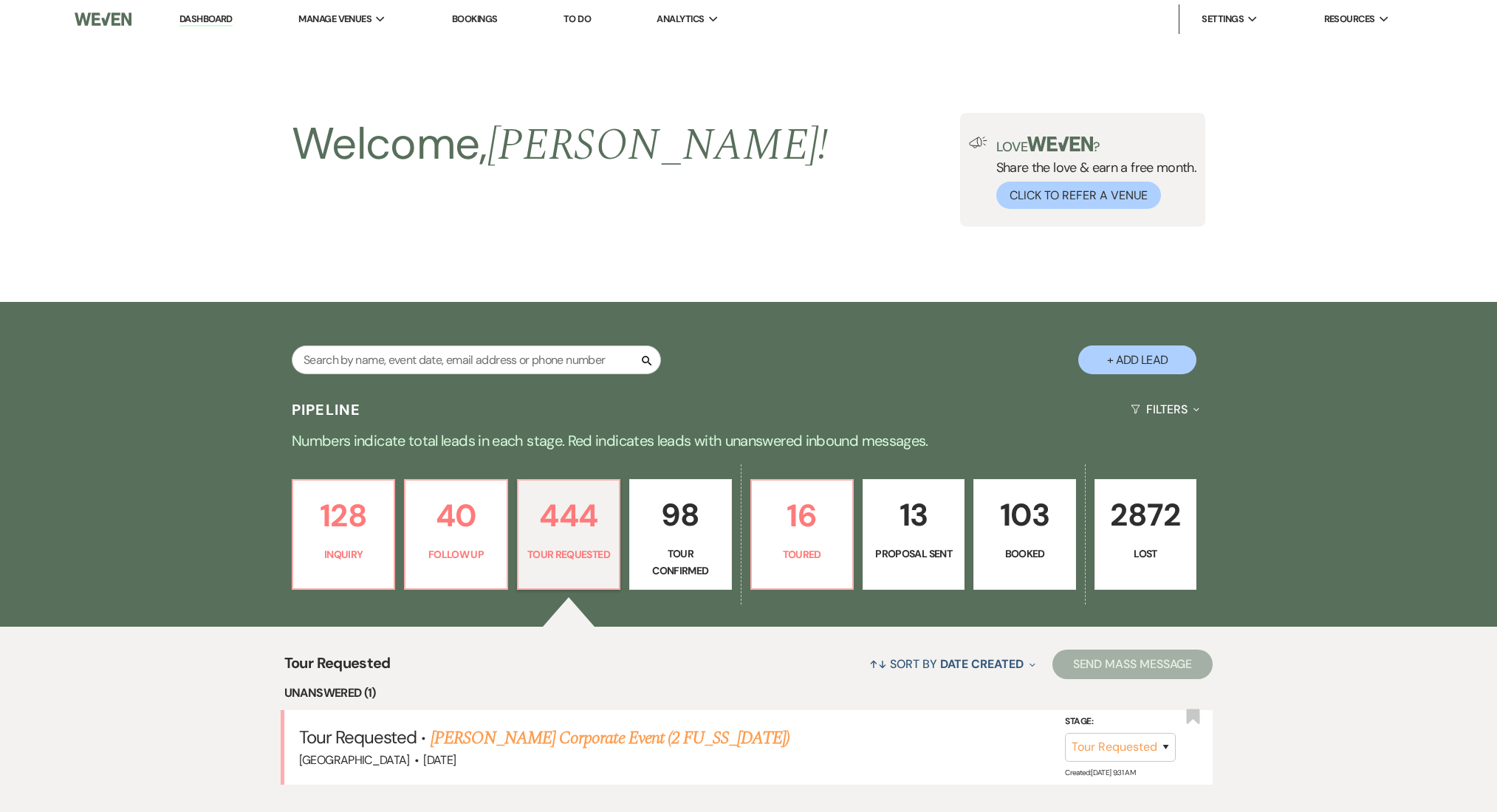
select select "2"
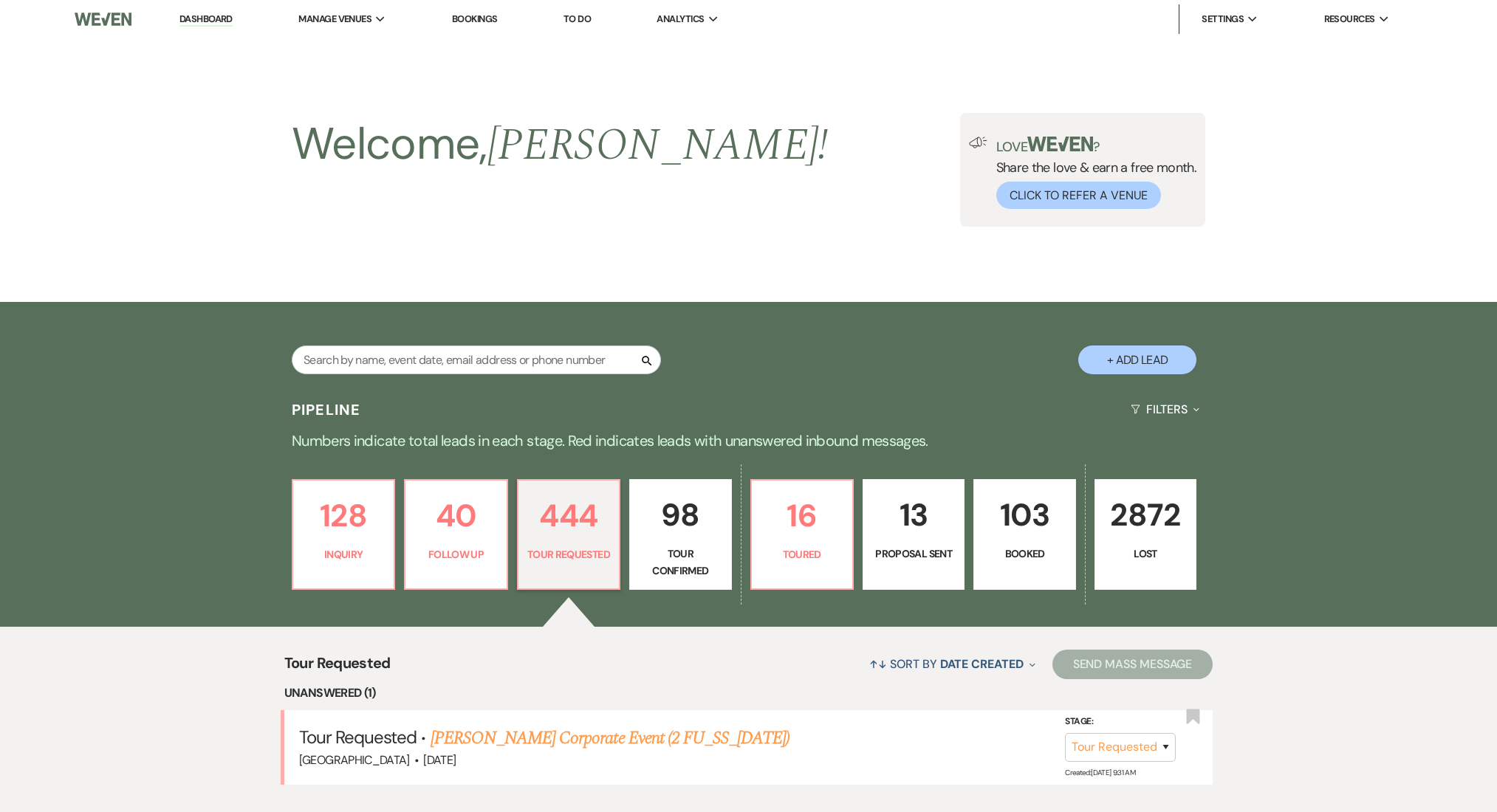
select select "2"
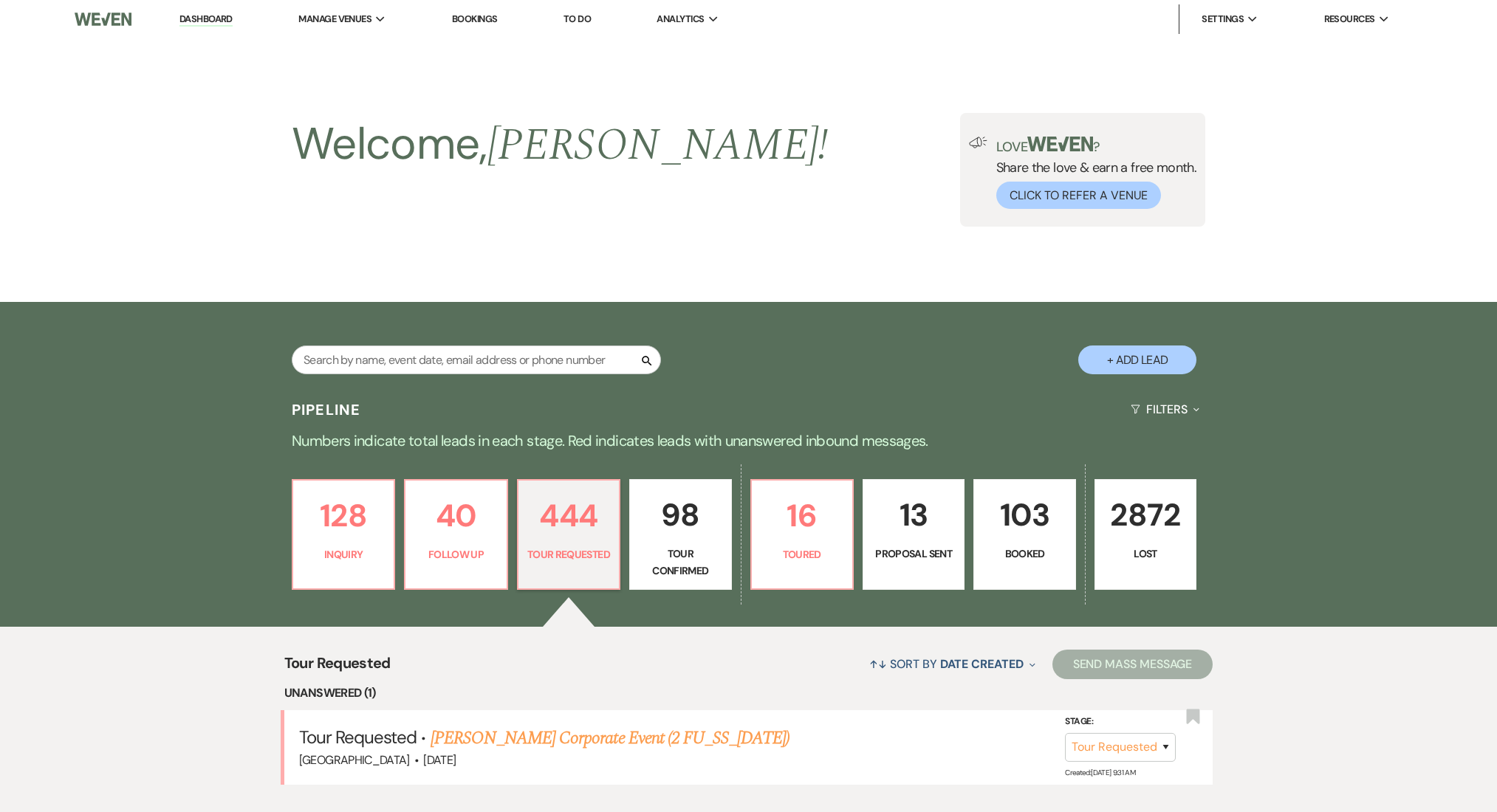
select select "2"
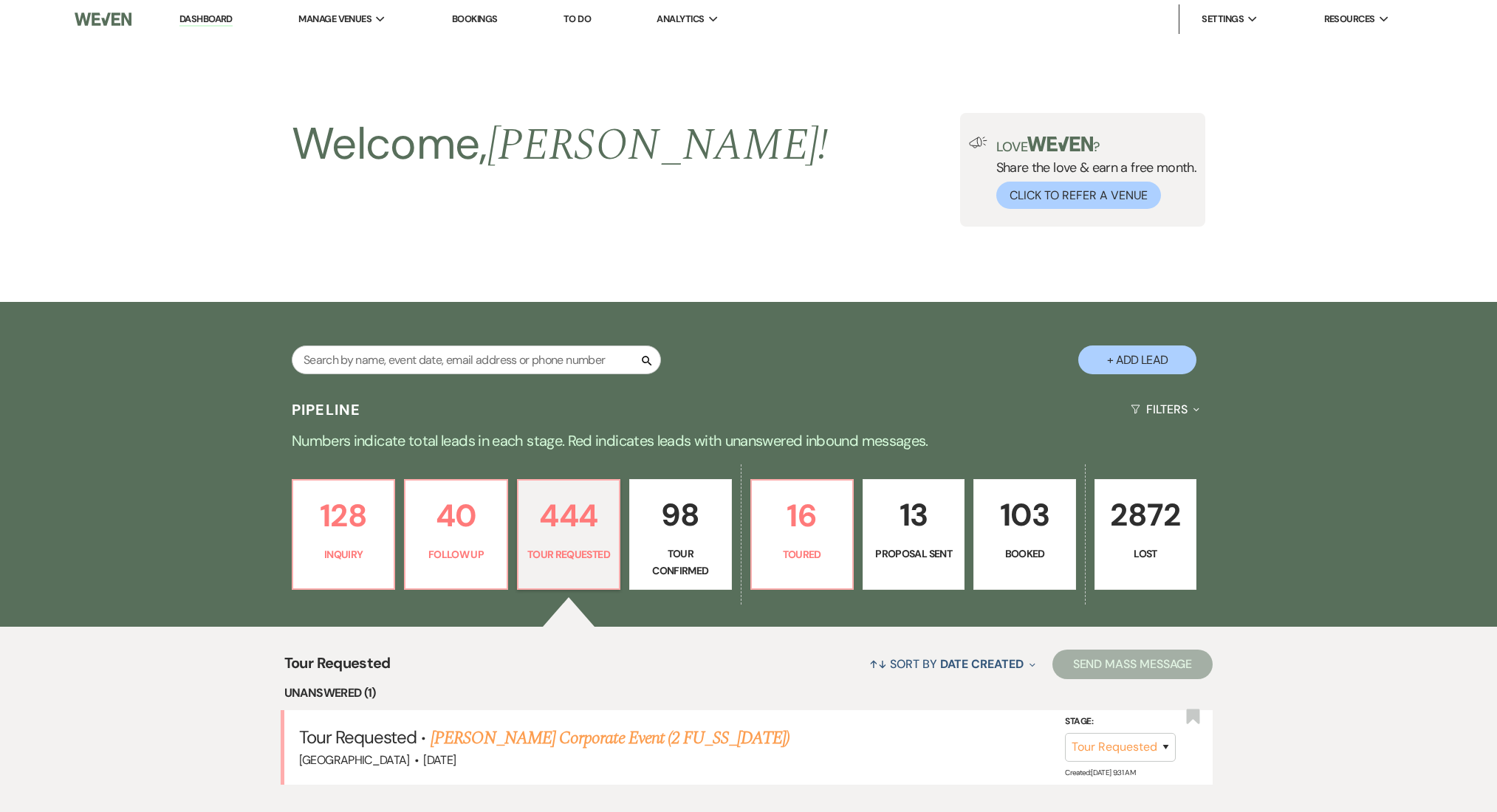
select select "2"
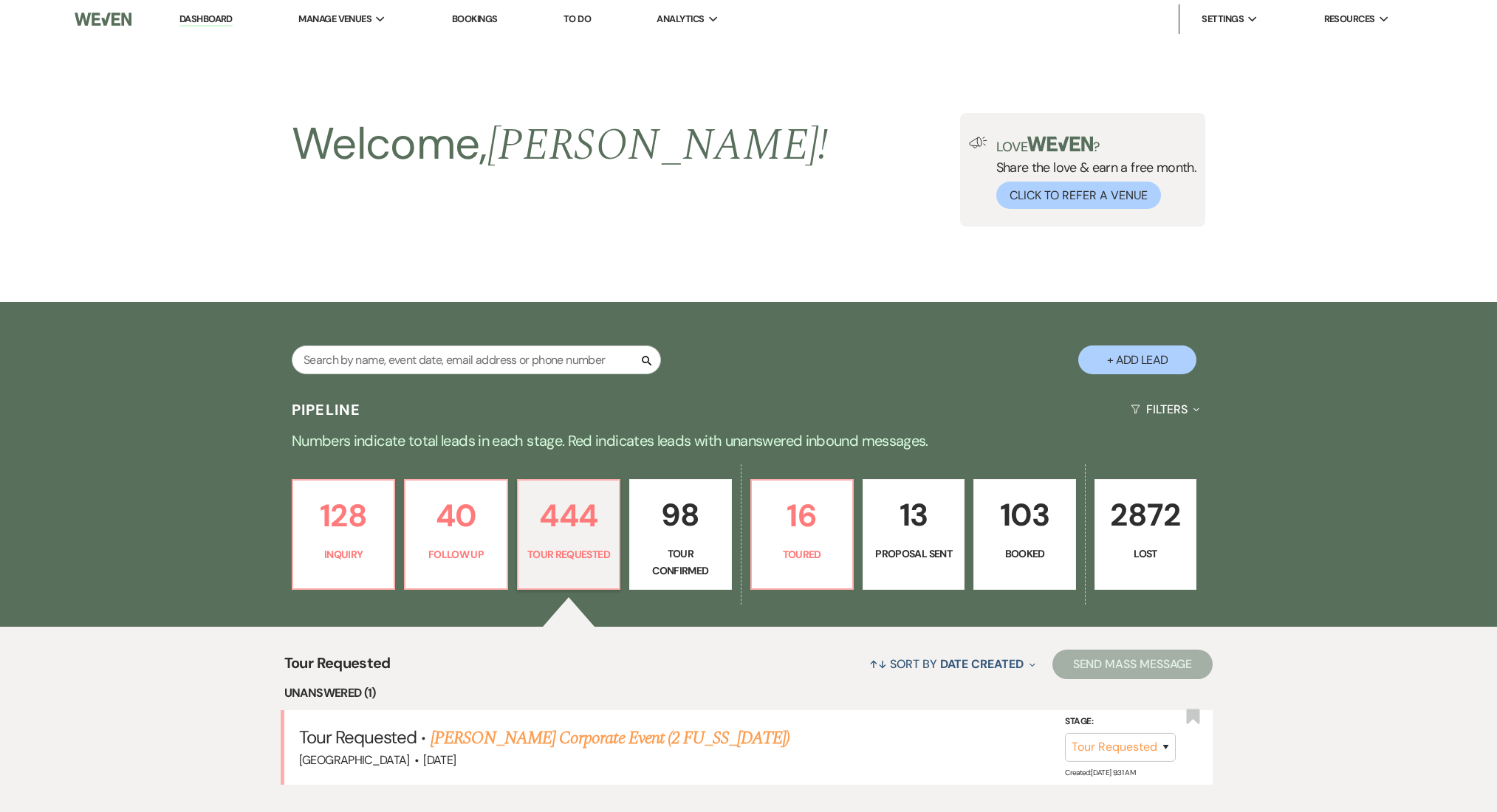
select select "2"
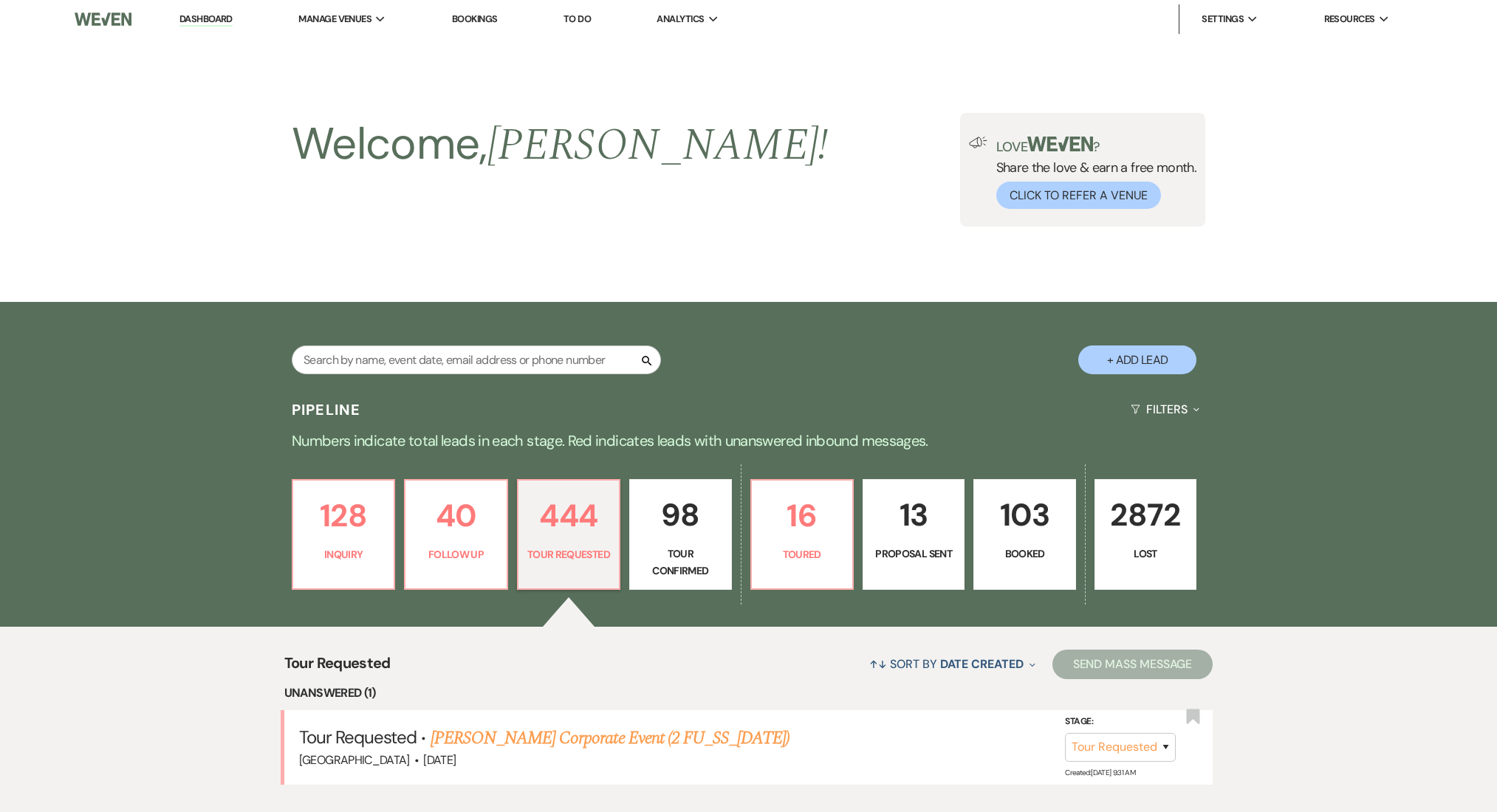
select select "2"
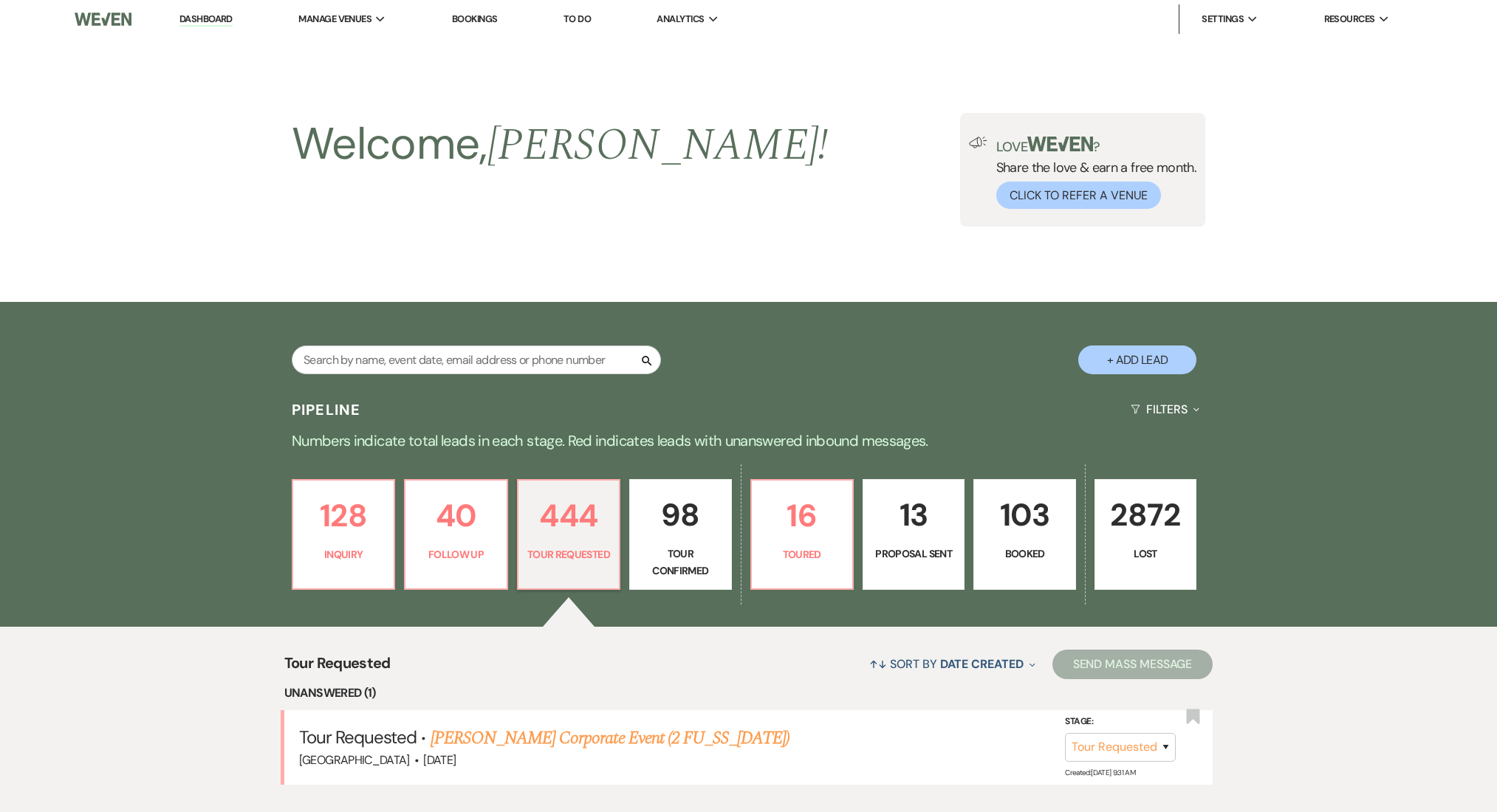
select select "2"
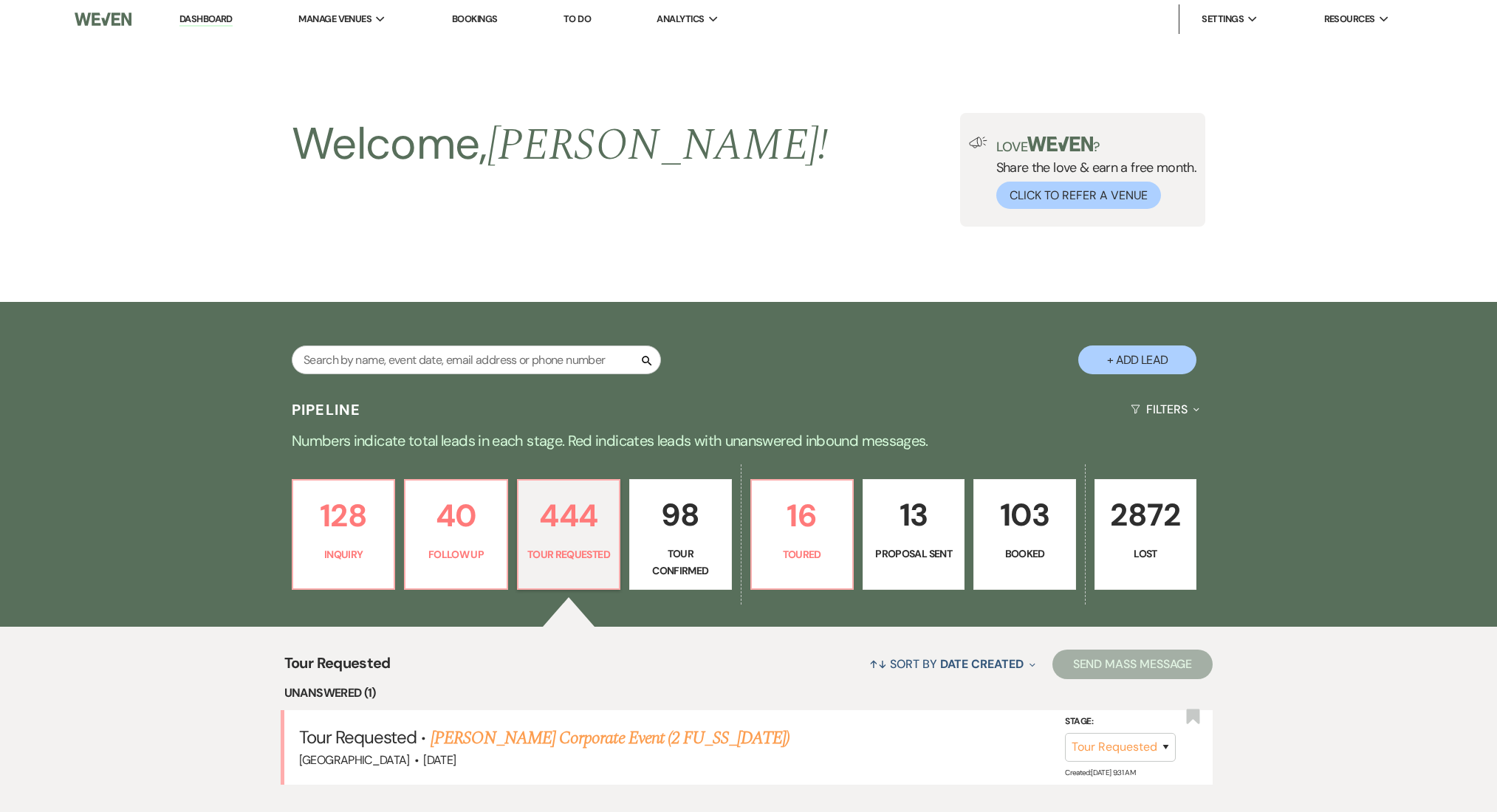
select select "2"
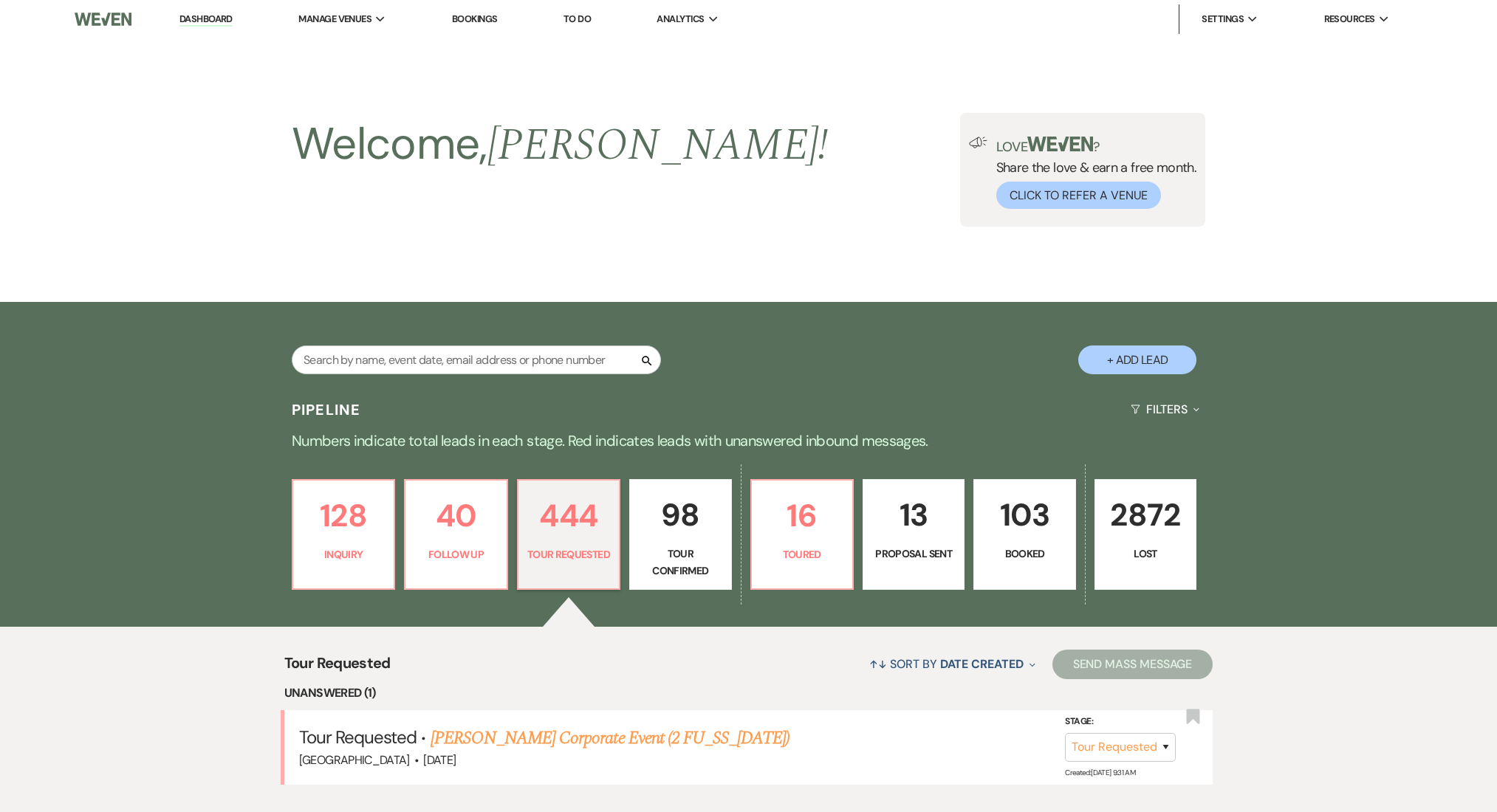
select select "2"
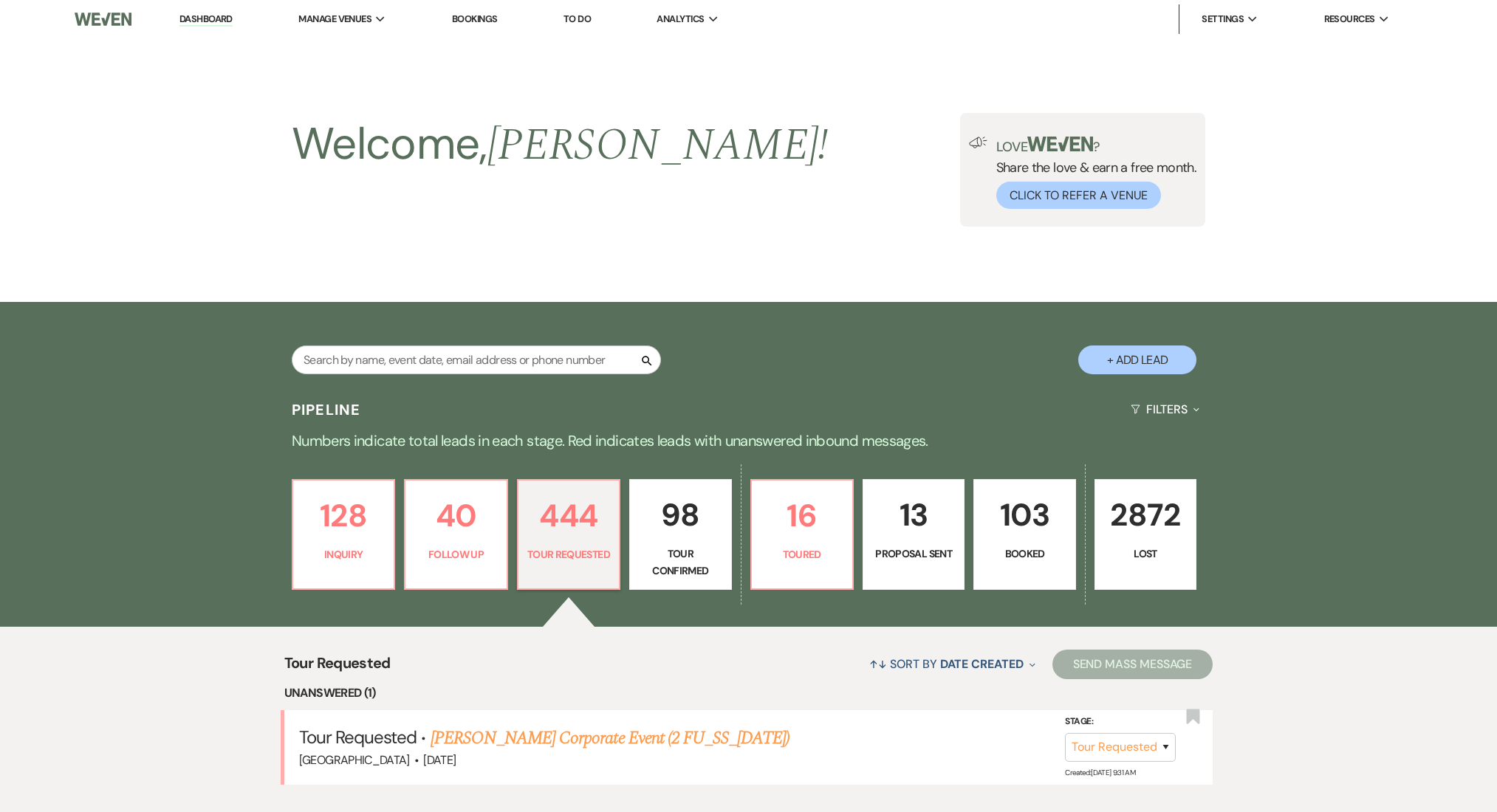
select select "2"
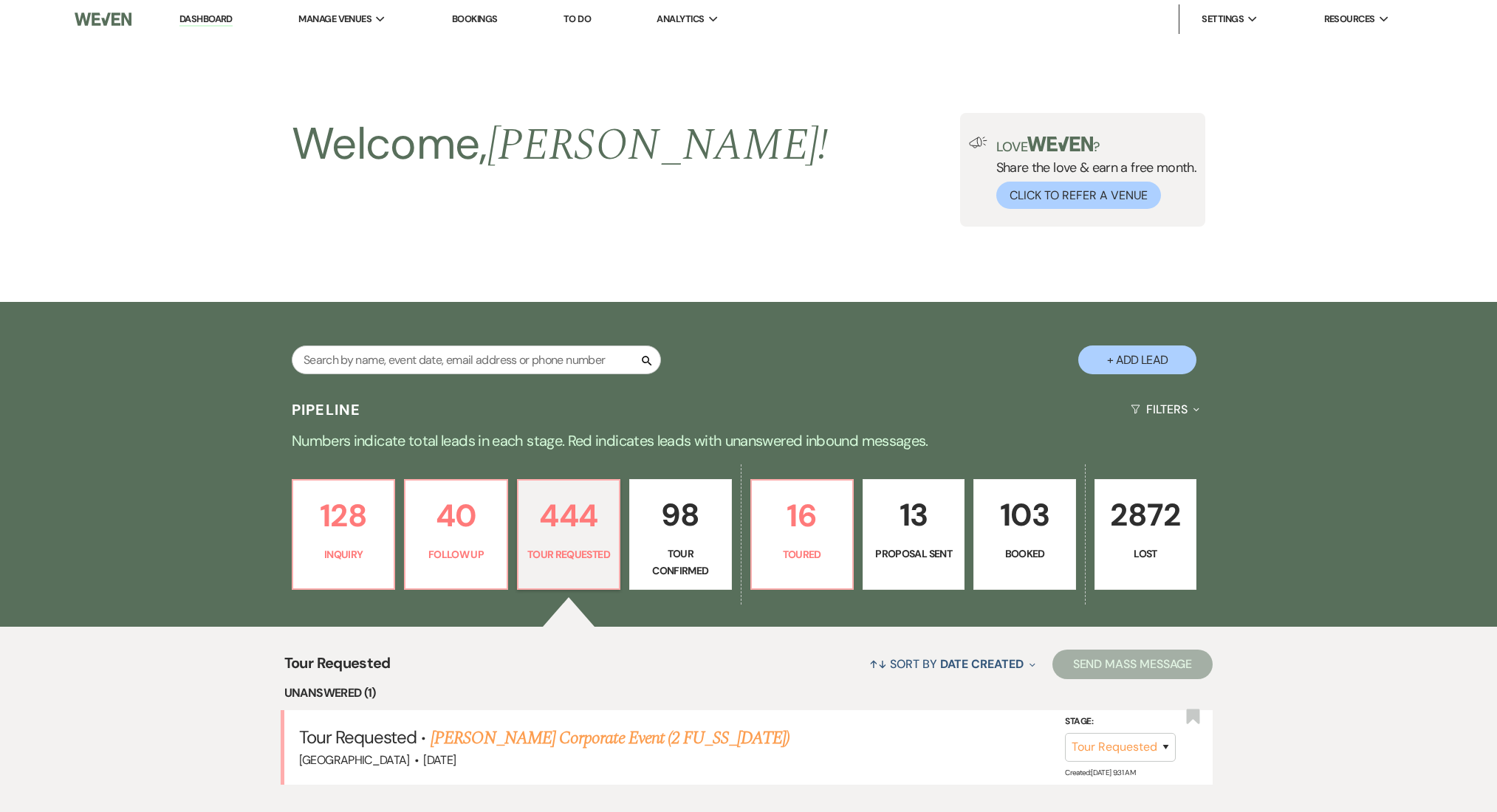
select select "2"
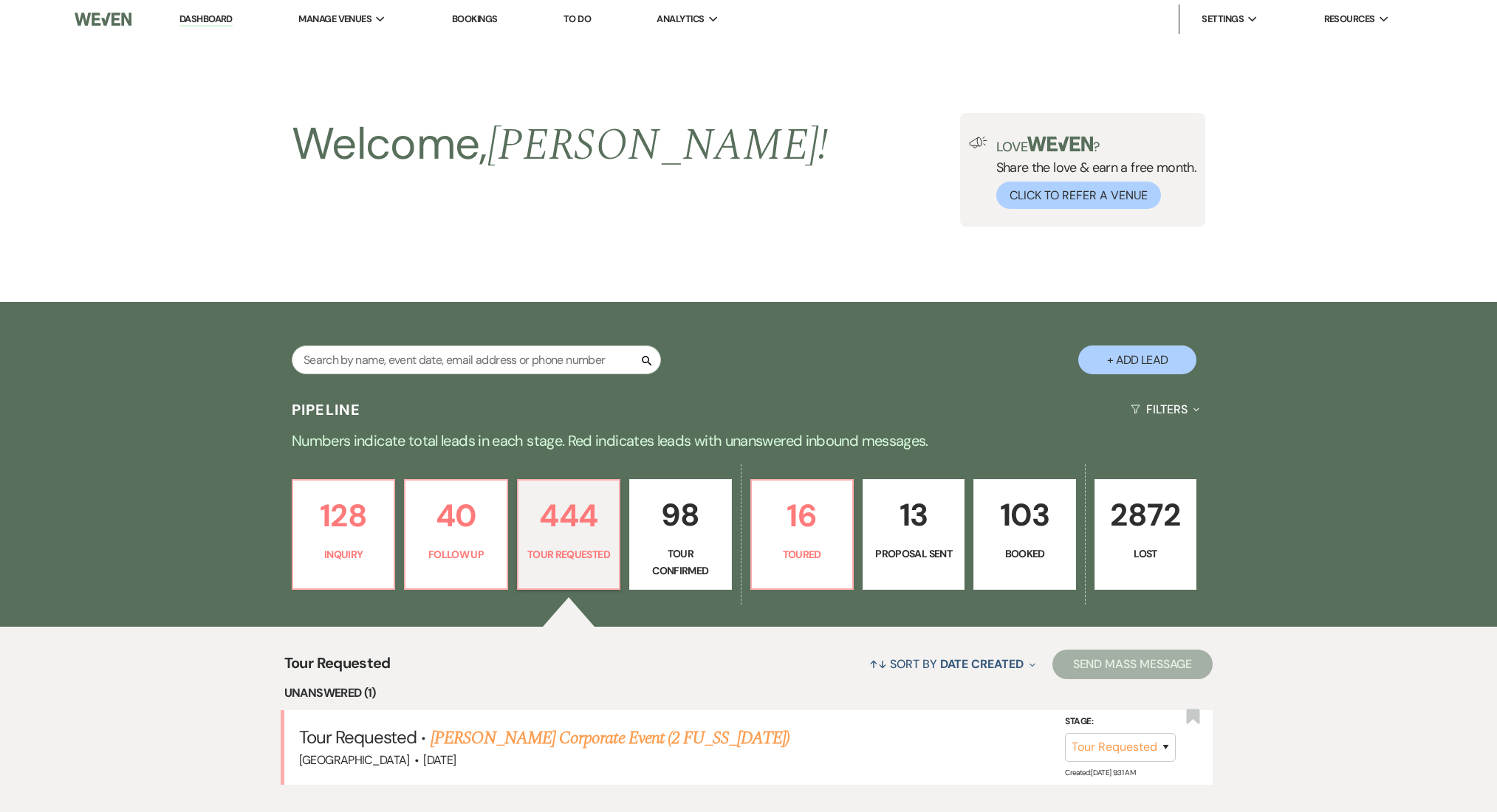
select select "2"
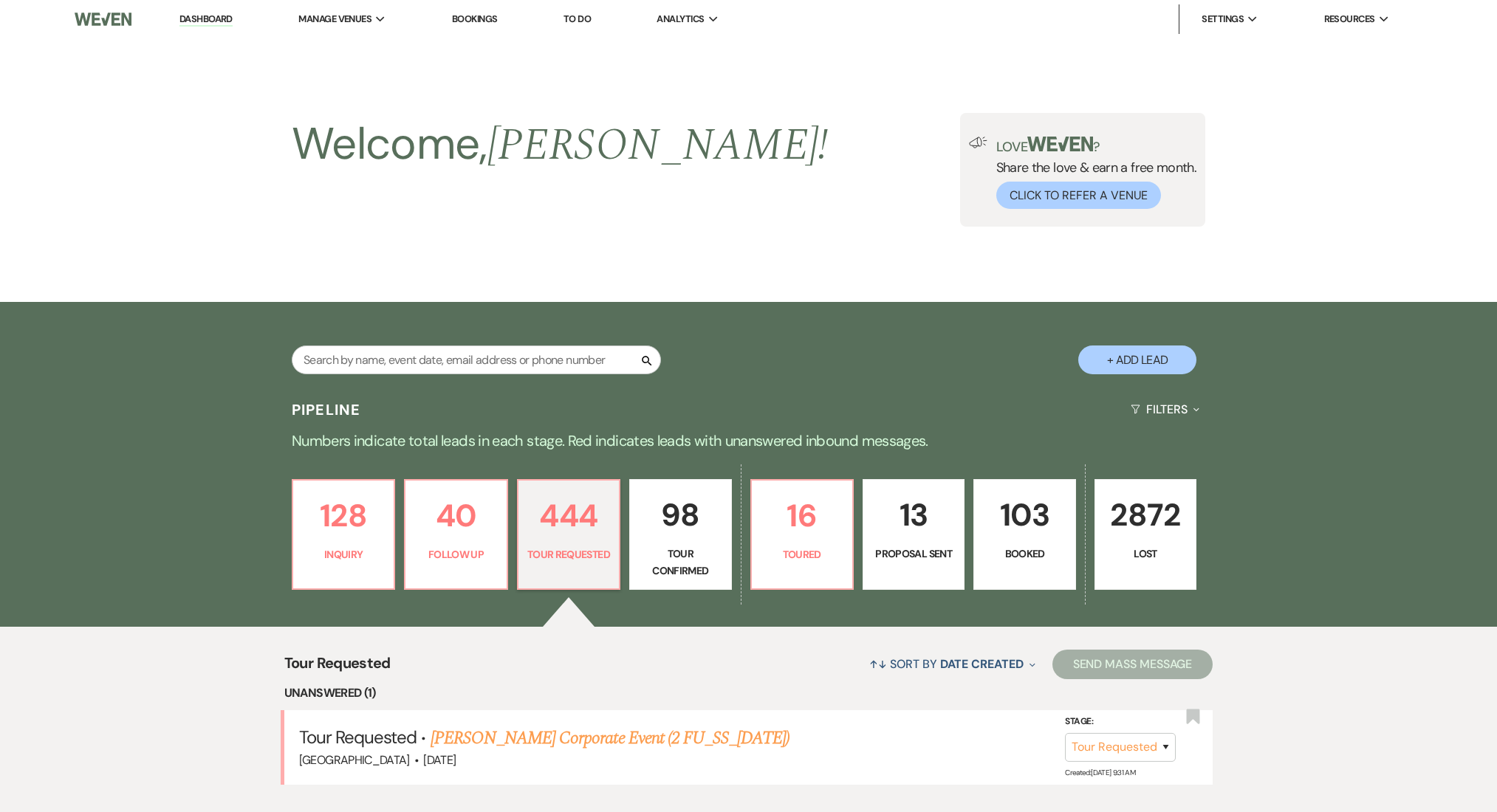
select select "2"
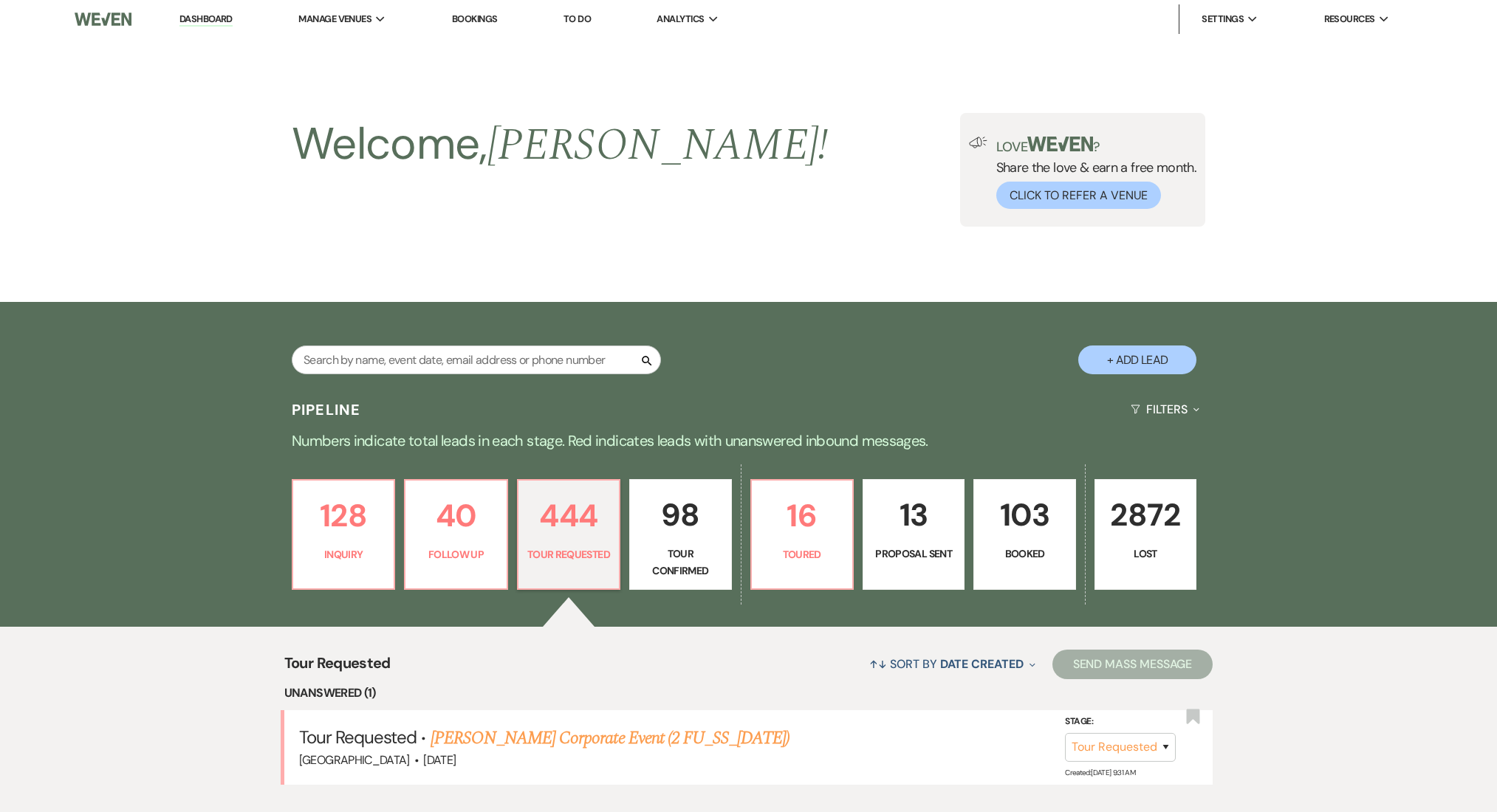
select select "2"
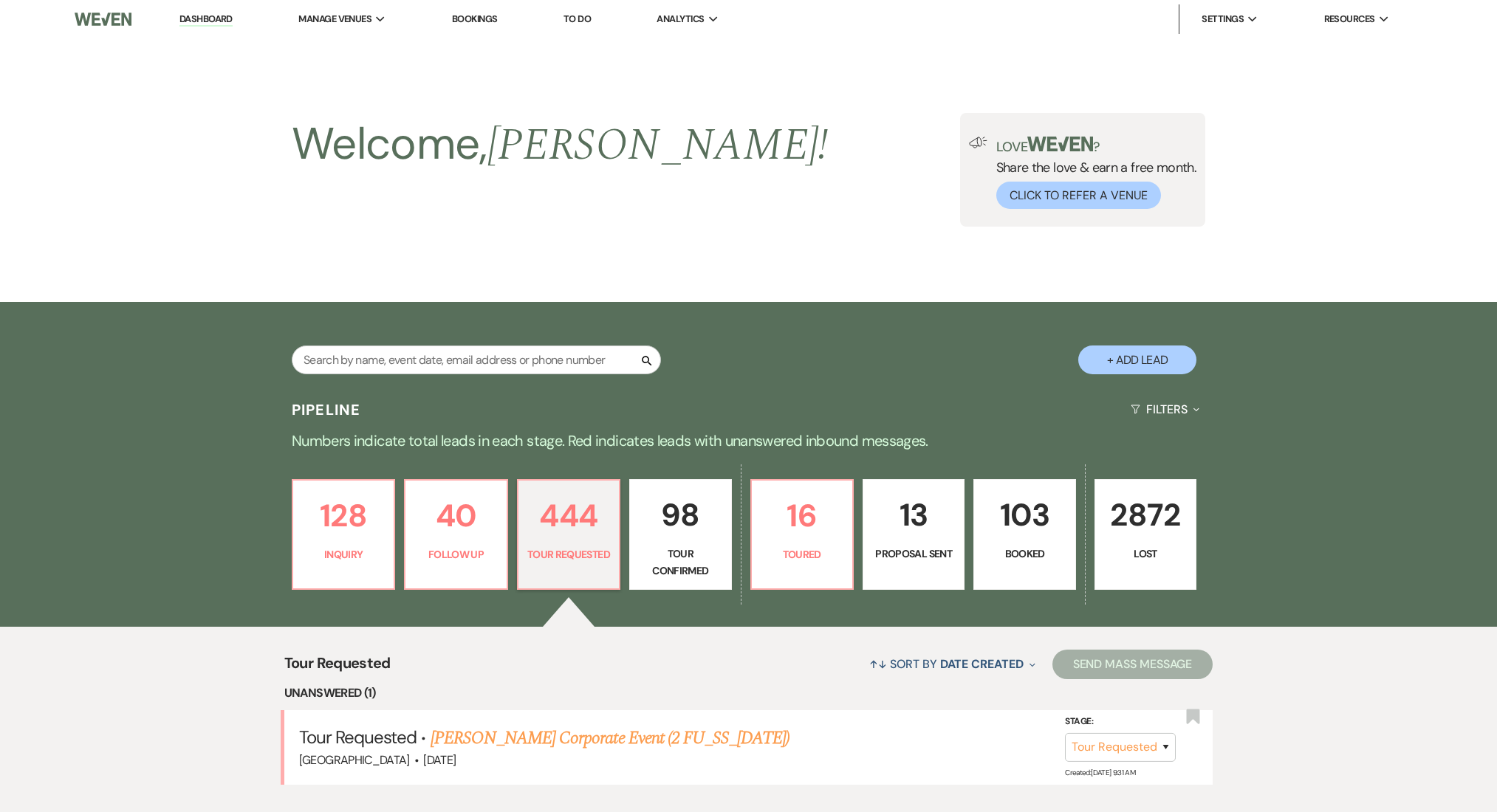
select select "2"
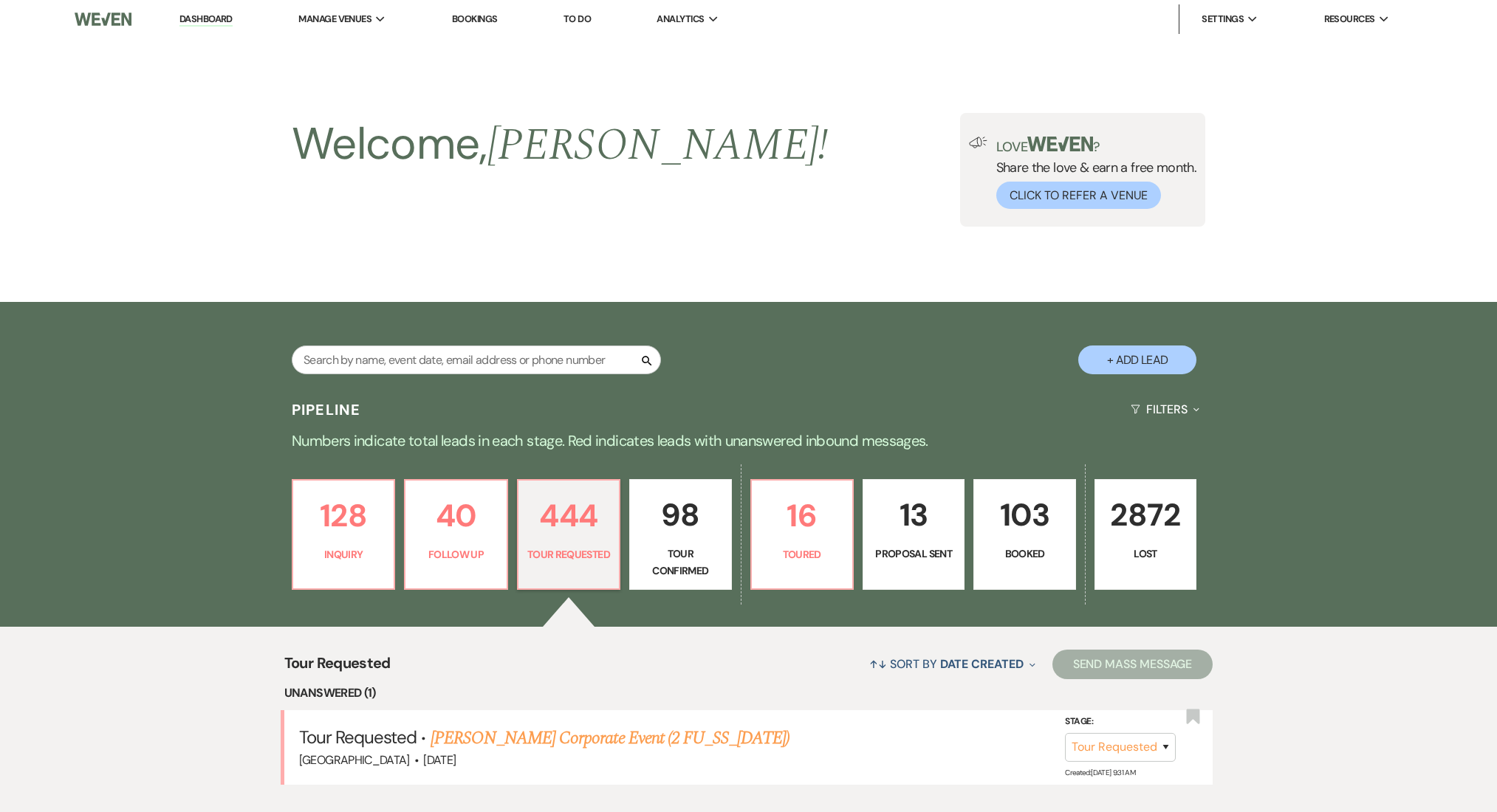
select select "2"
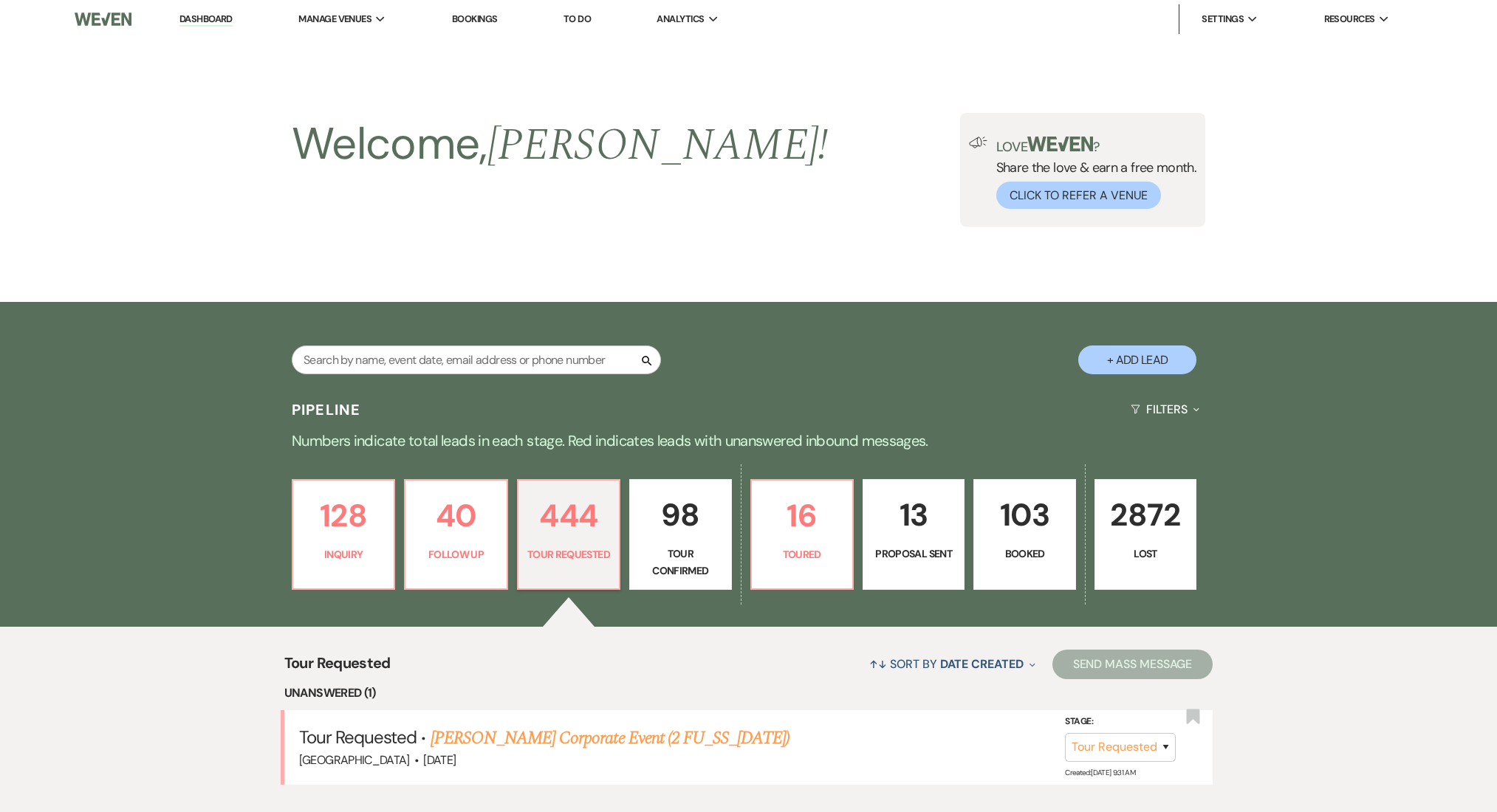
select select "2"
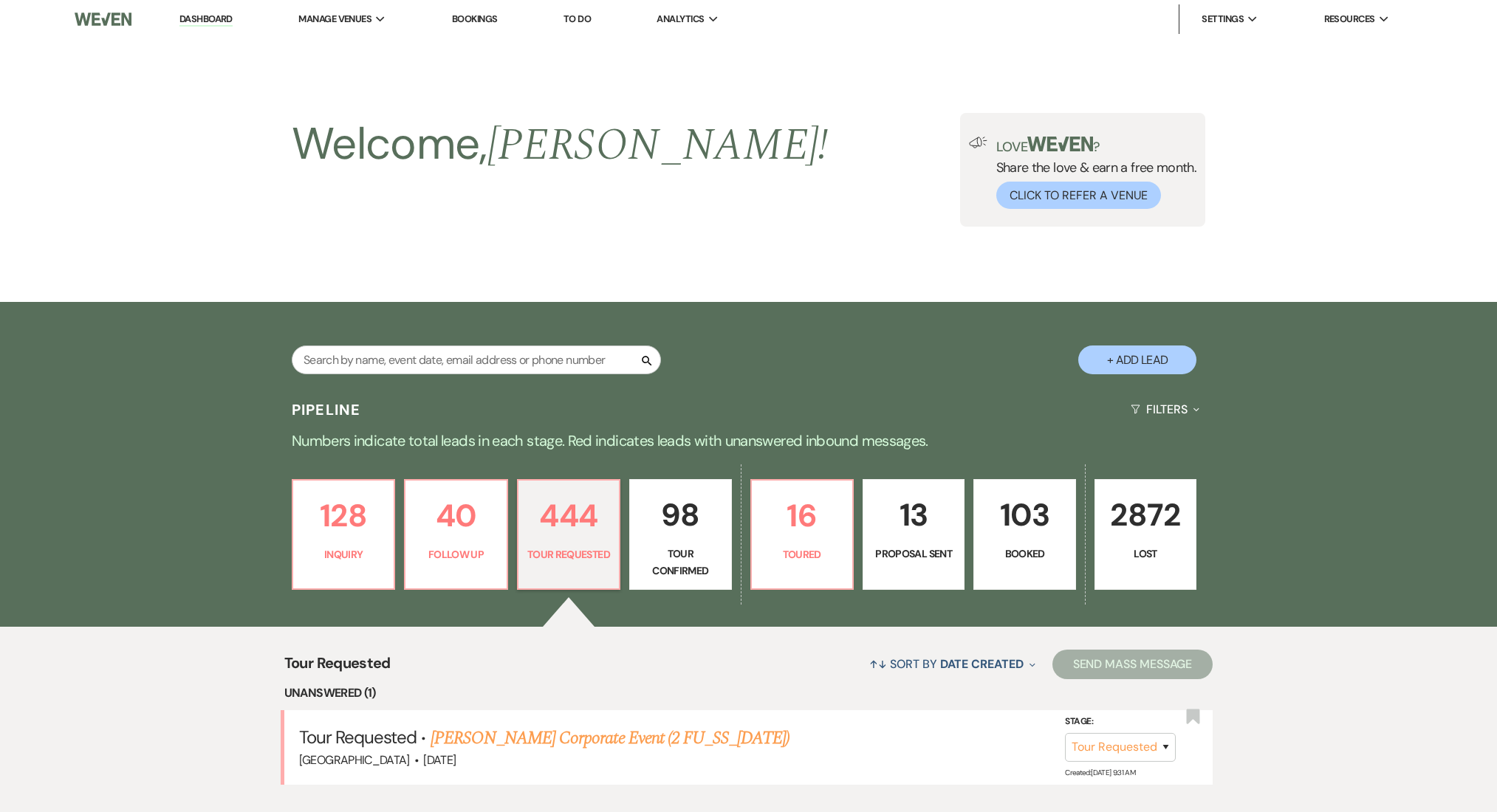
select select "2"
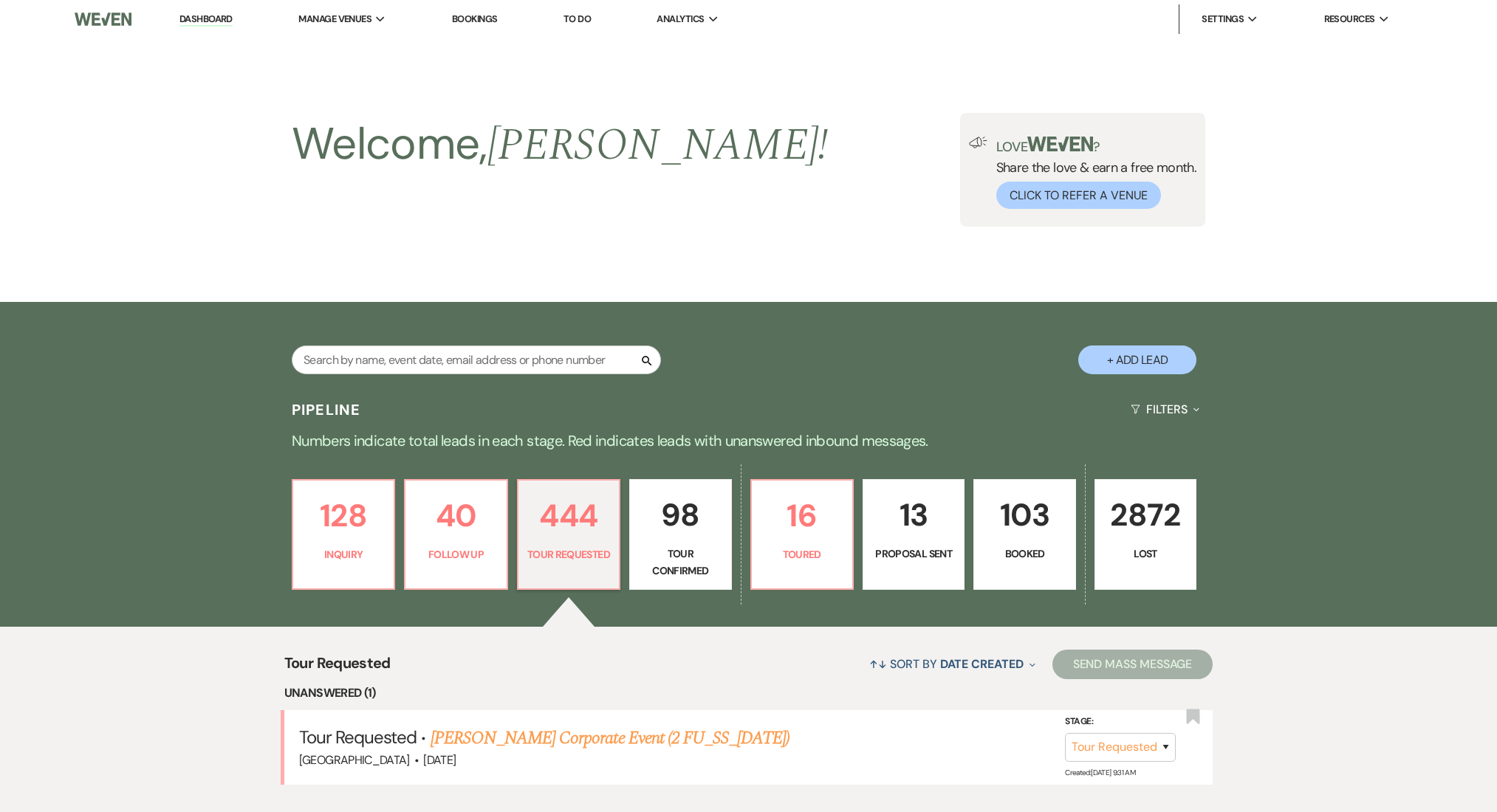
select select "2"
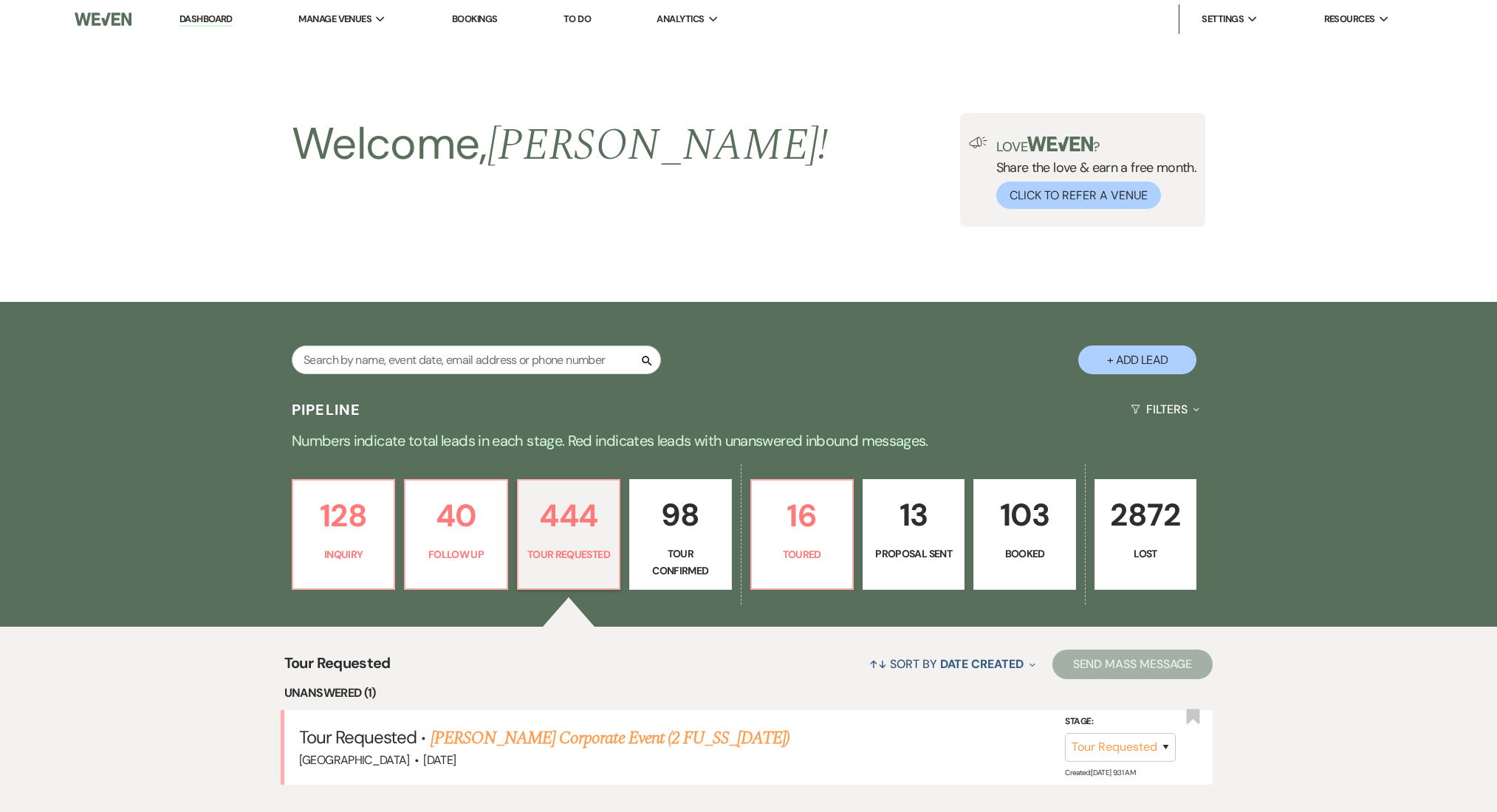
select select "2"
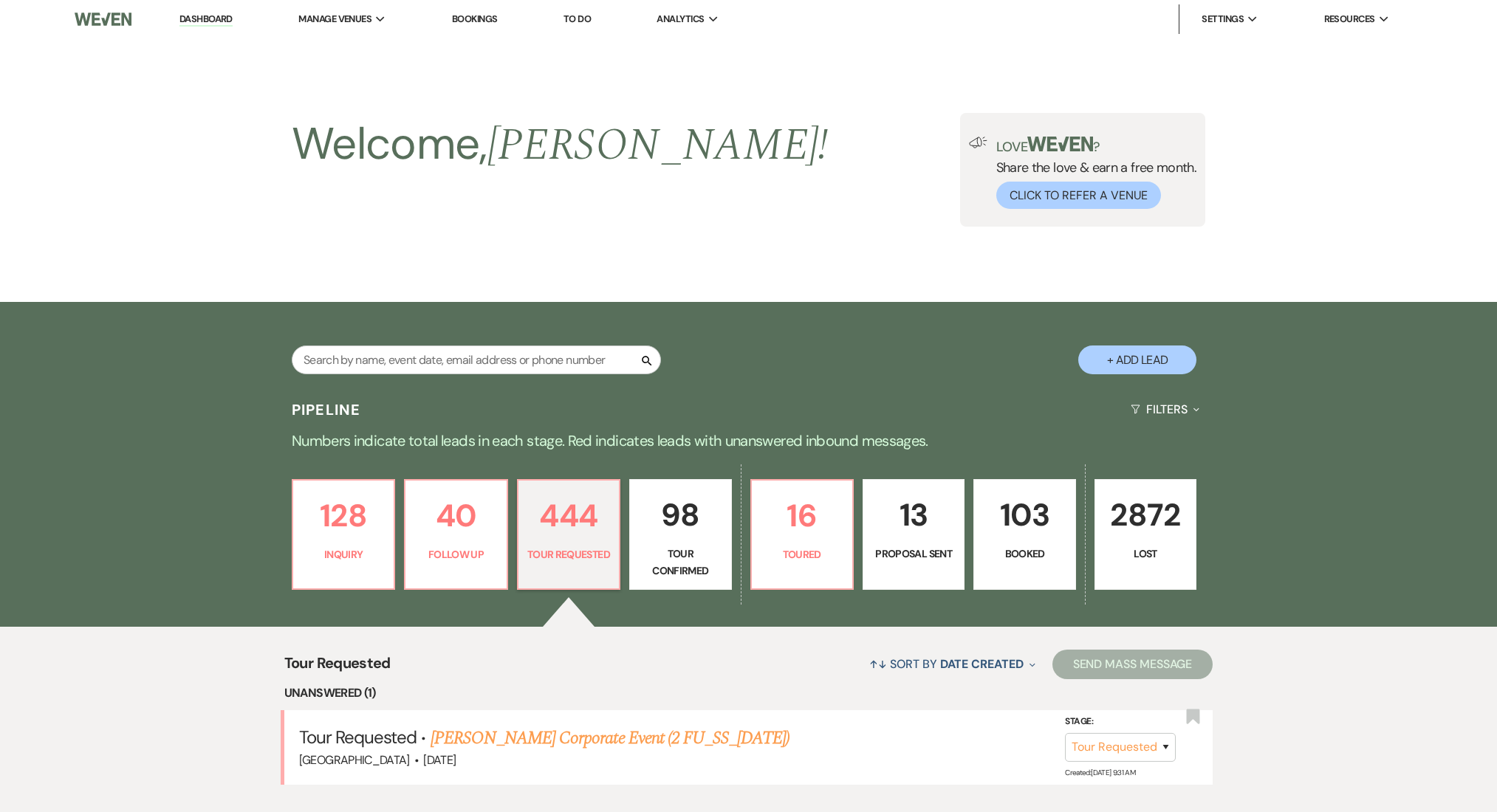
select select "2"
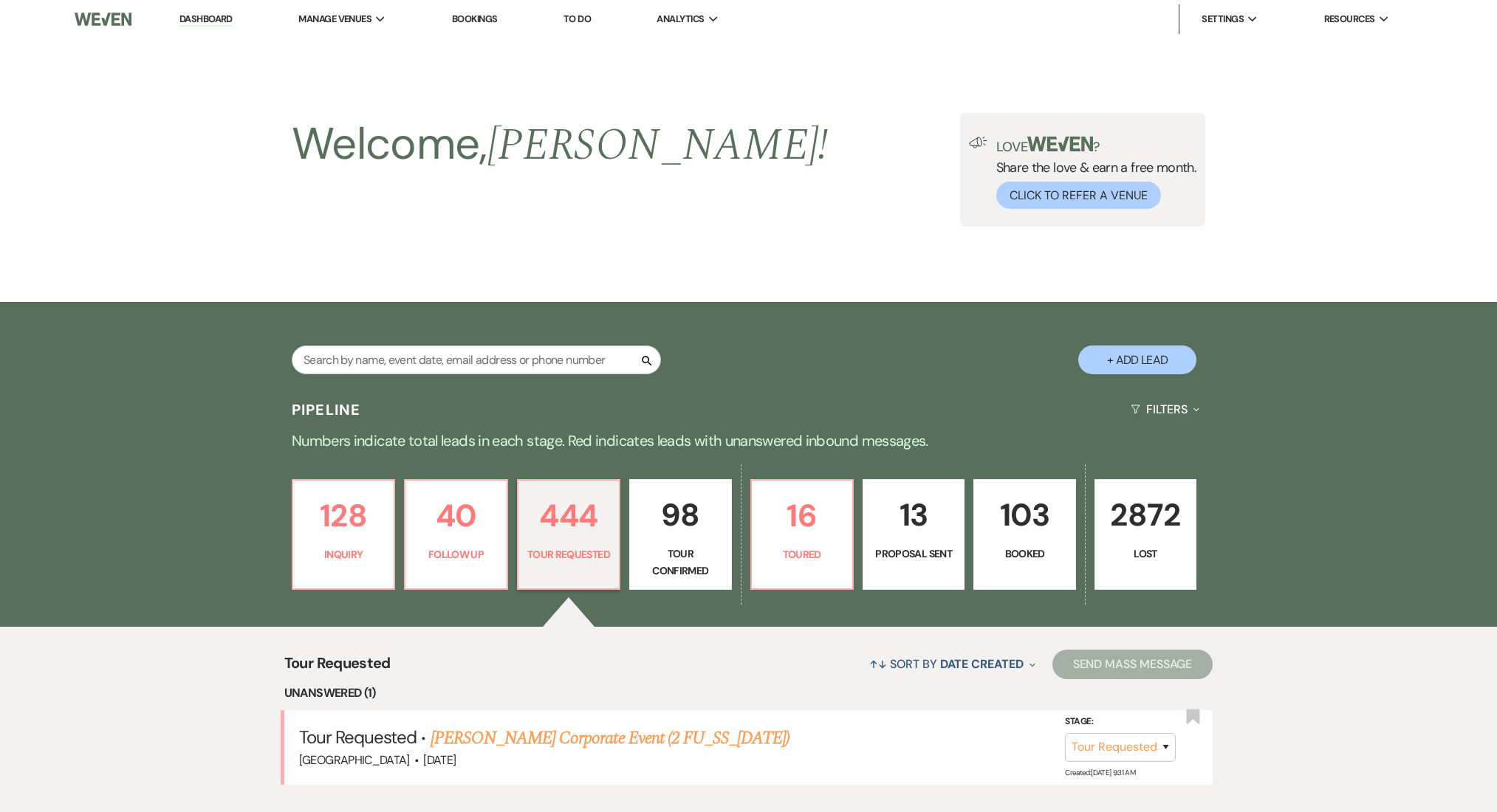
select select "2"
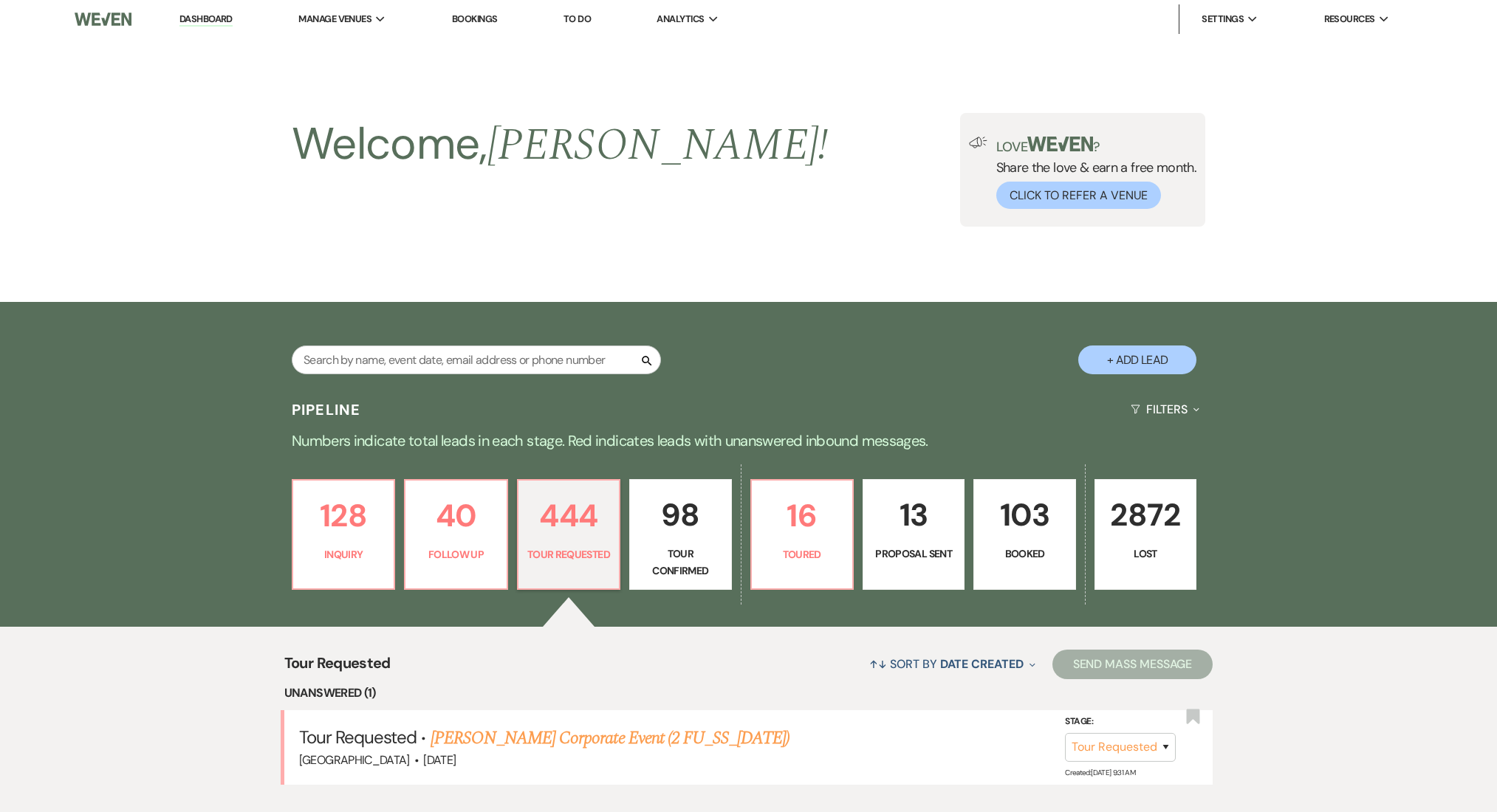
select select "2"
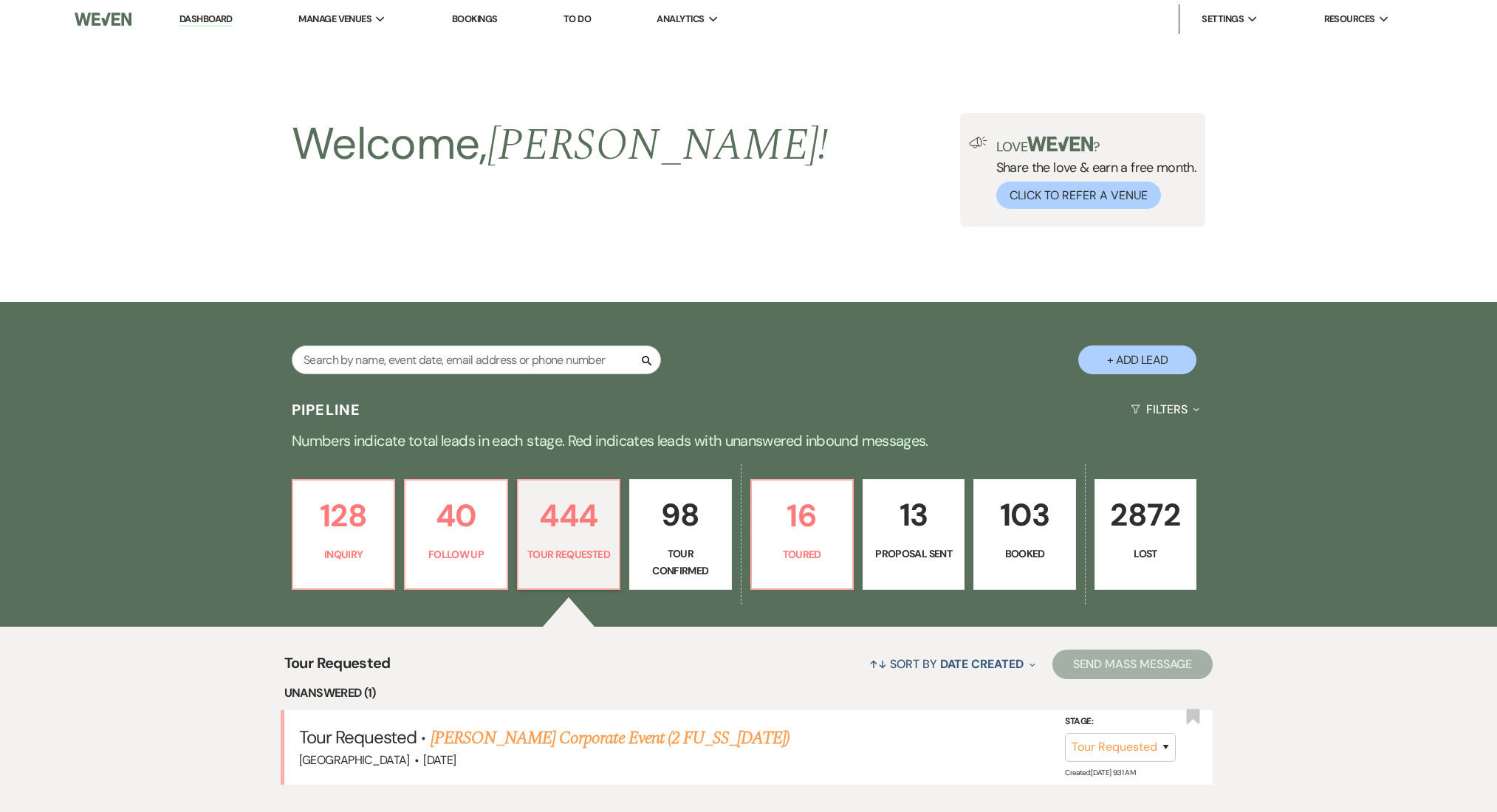
select select "2"
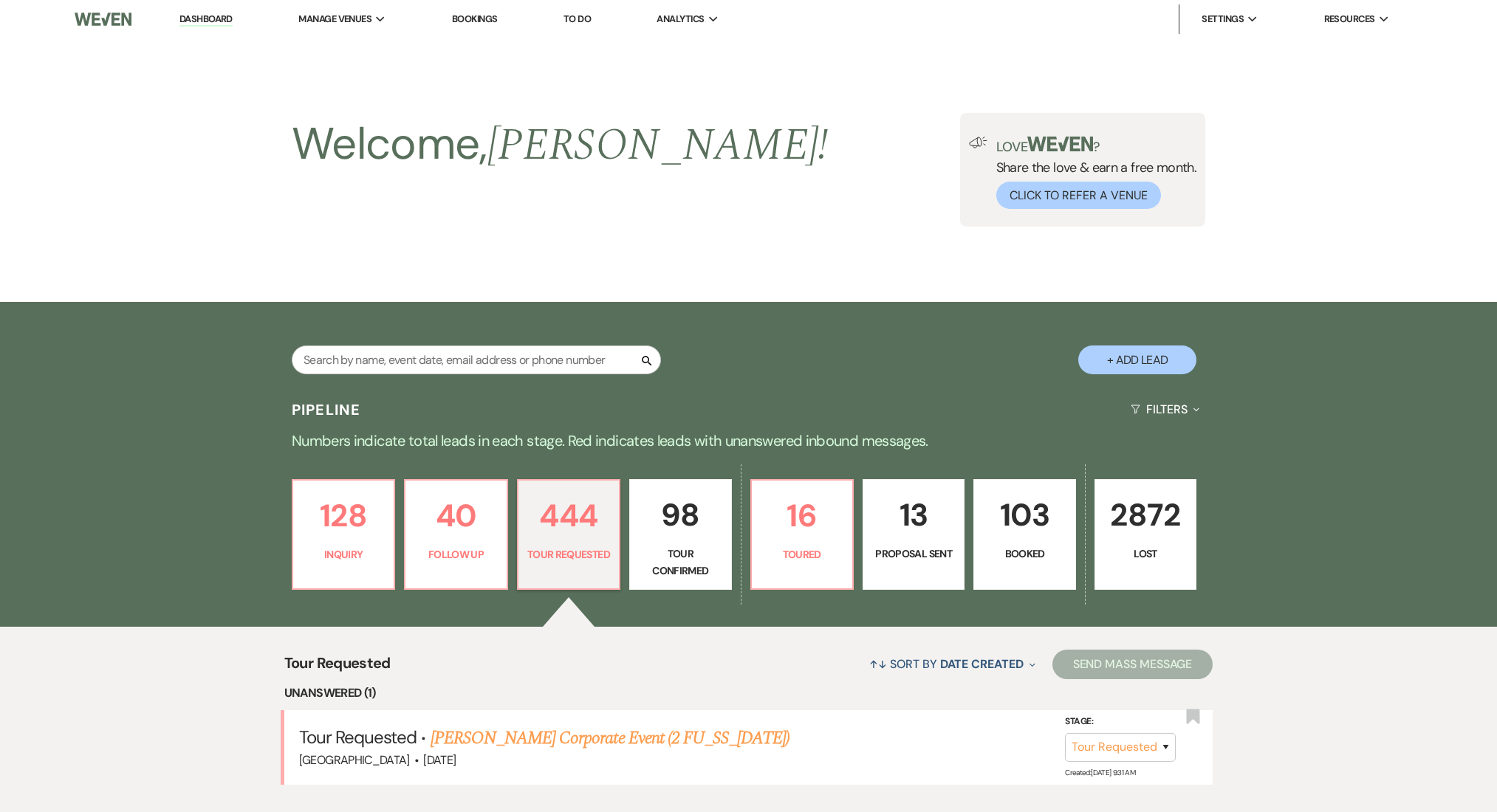
select select "2"
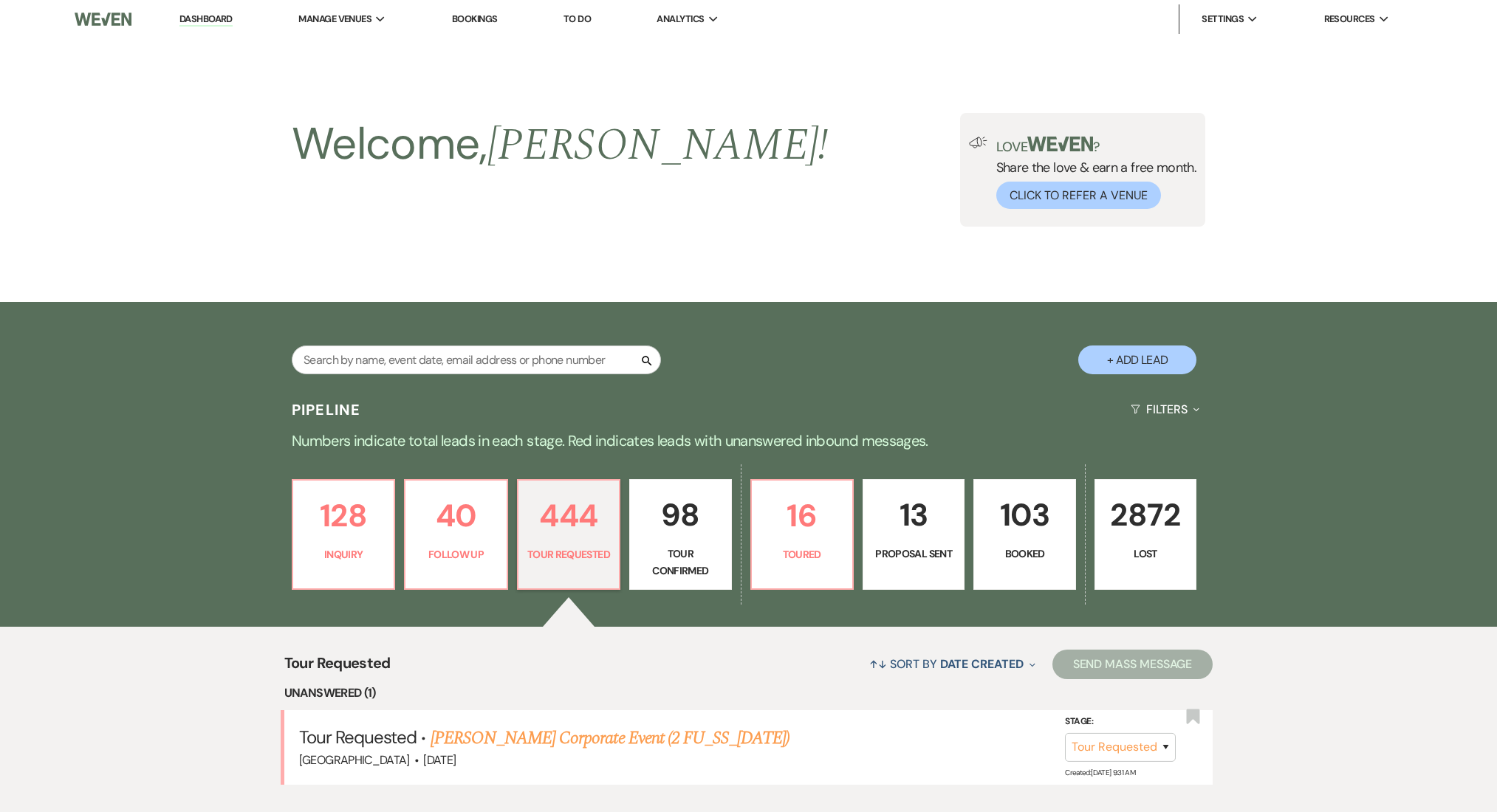
select select "2"
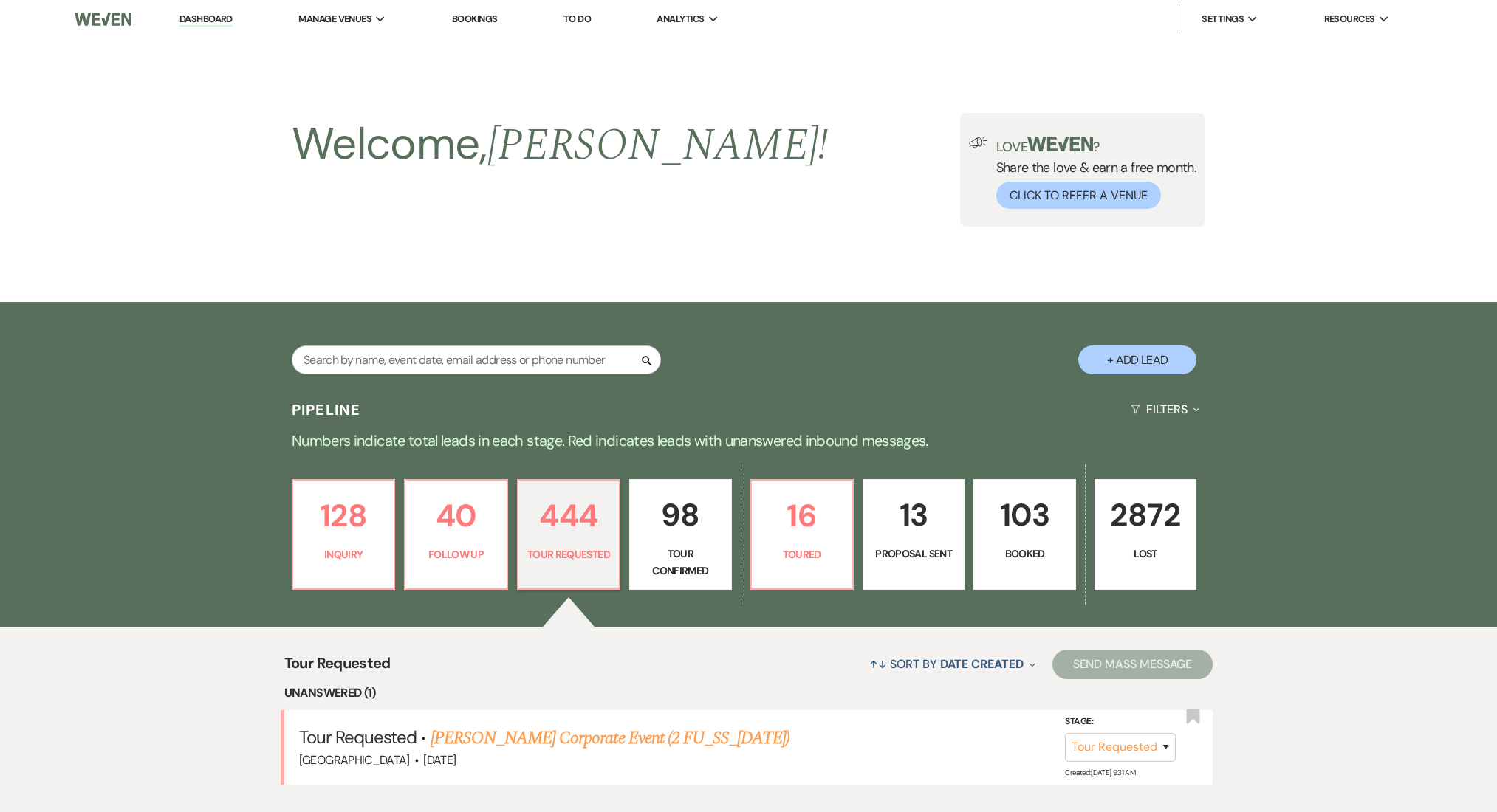
select select "2"
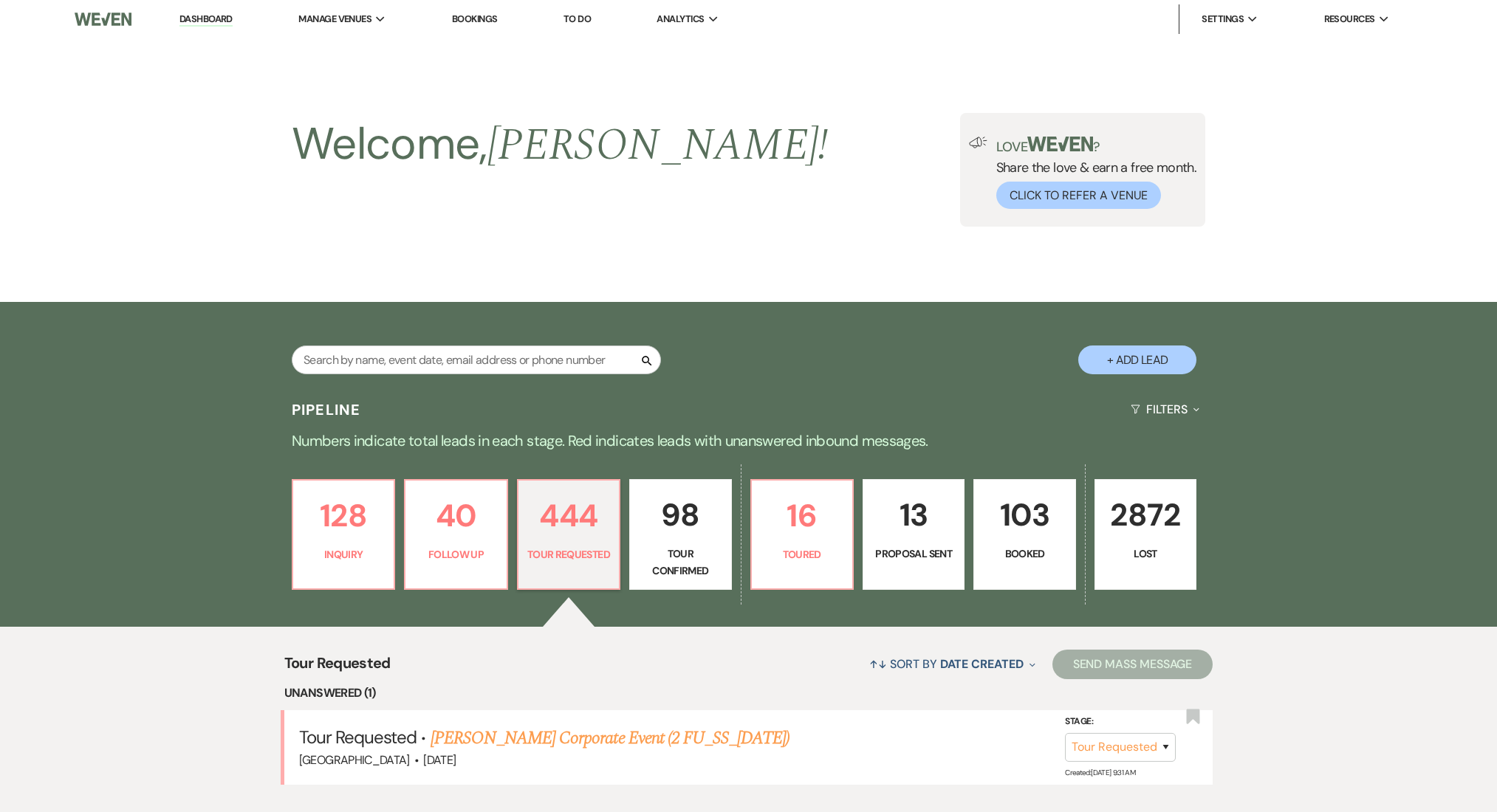
select select "2"
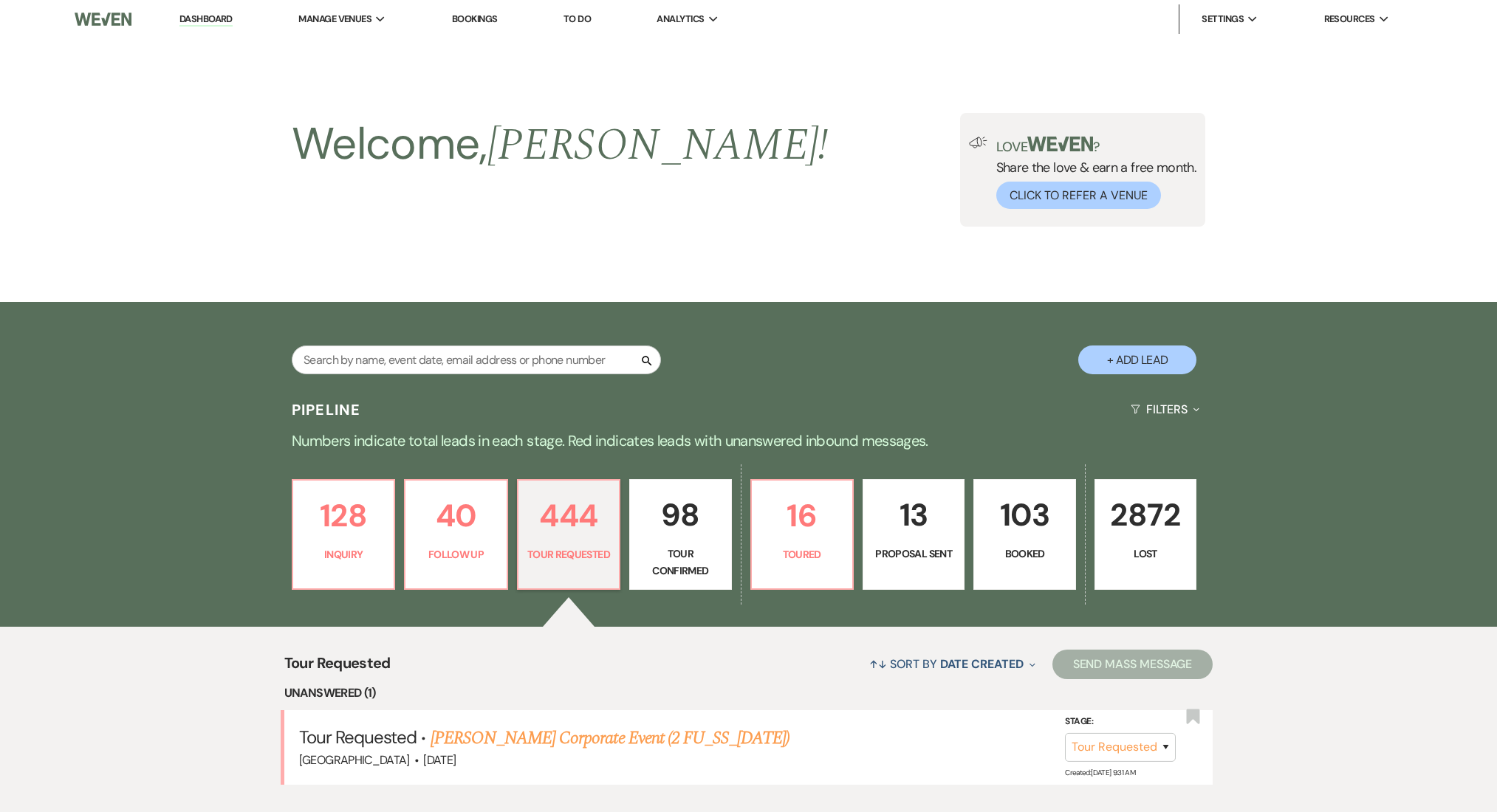
select select "2"
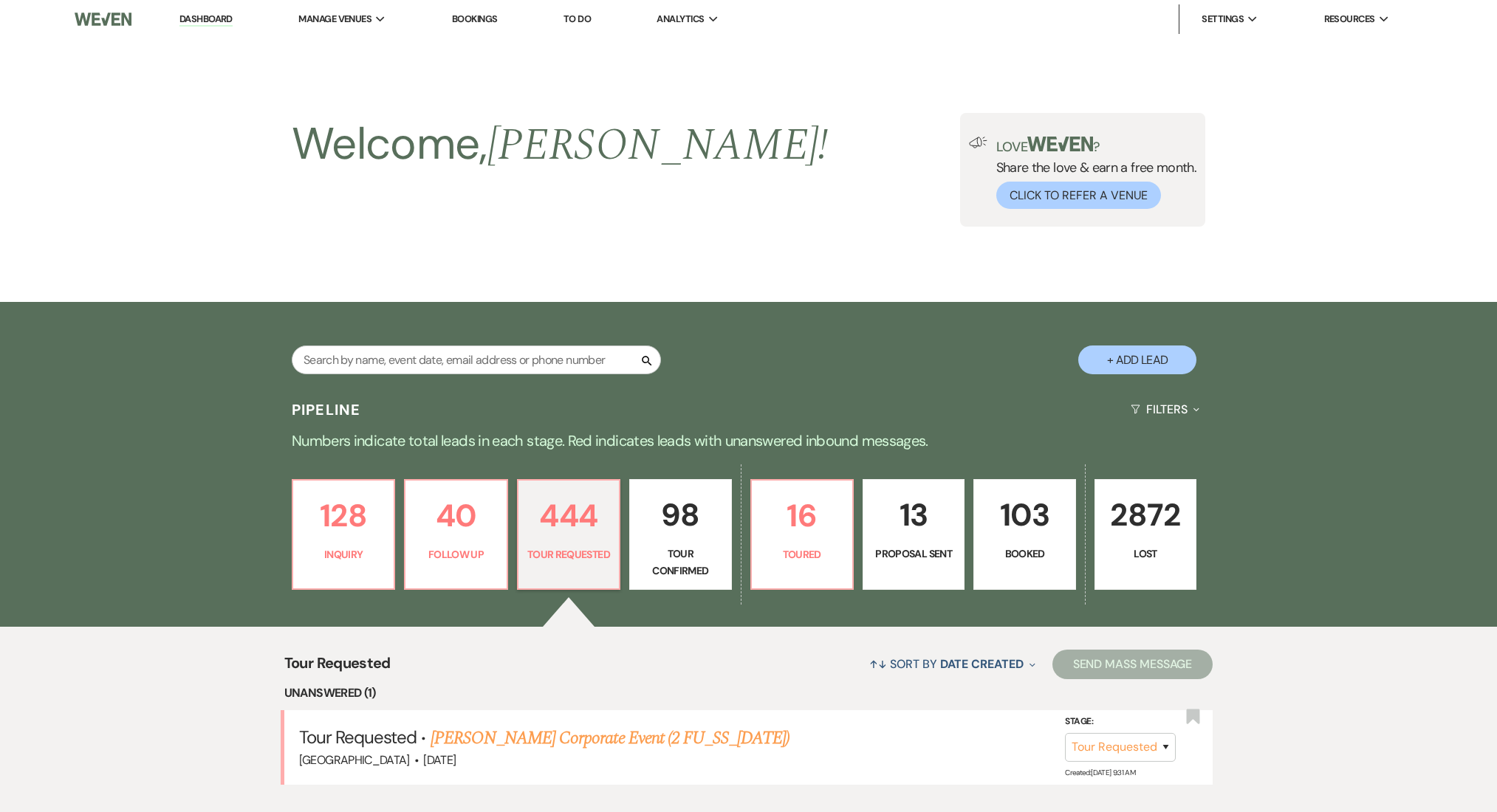
select select "2"
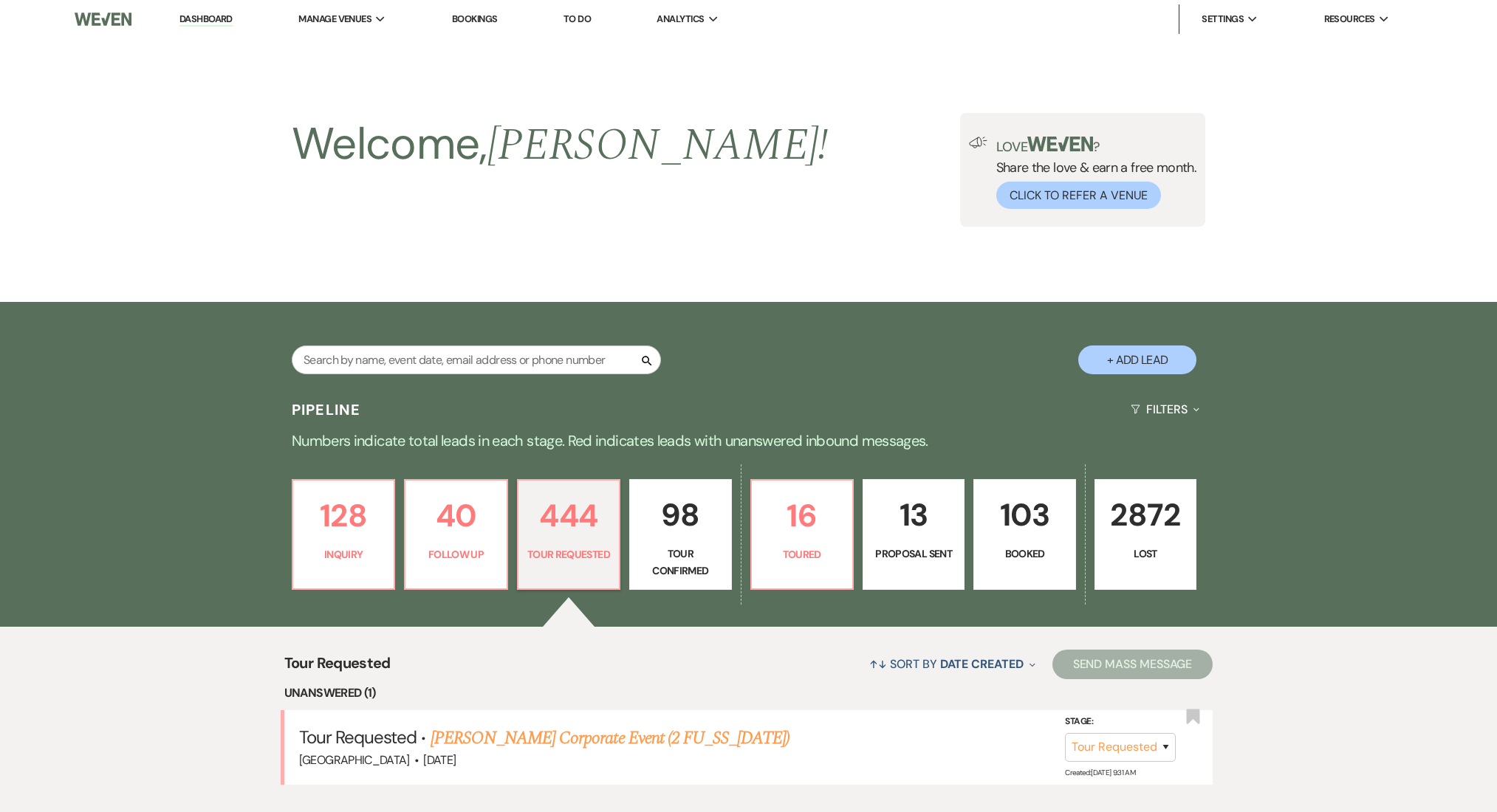
select select "2"
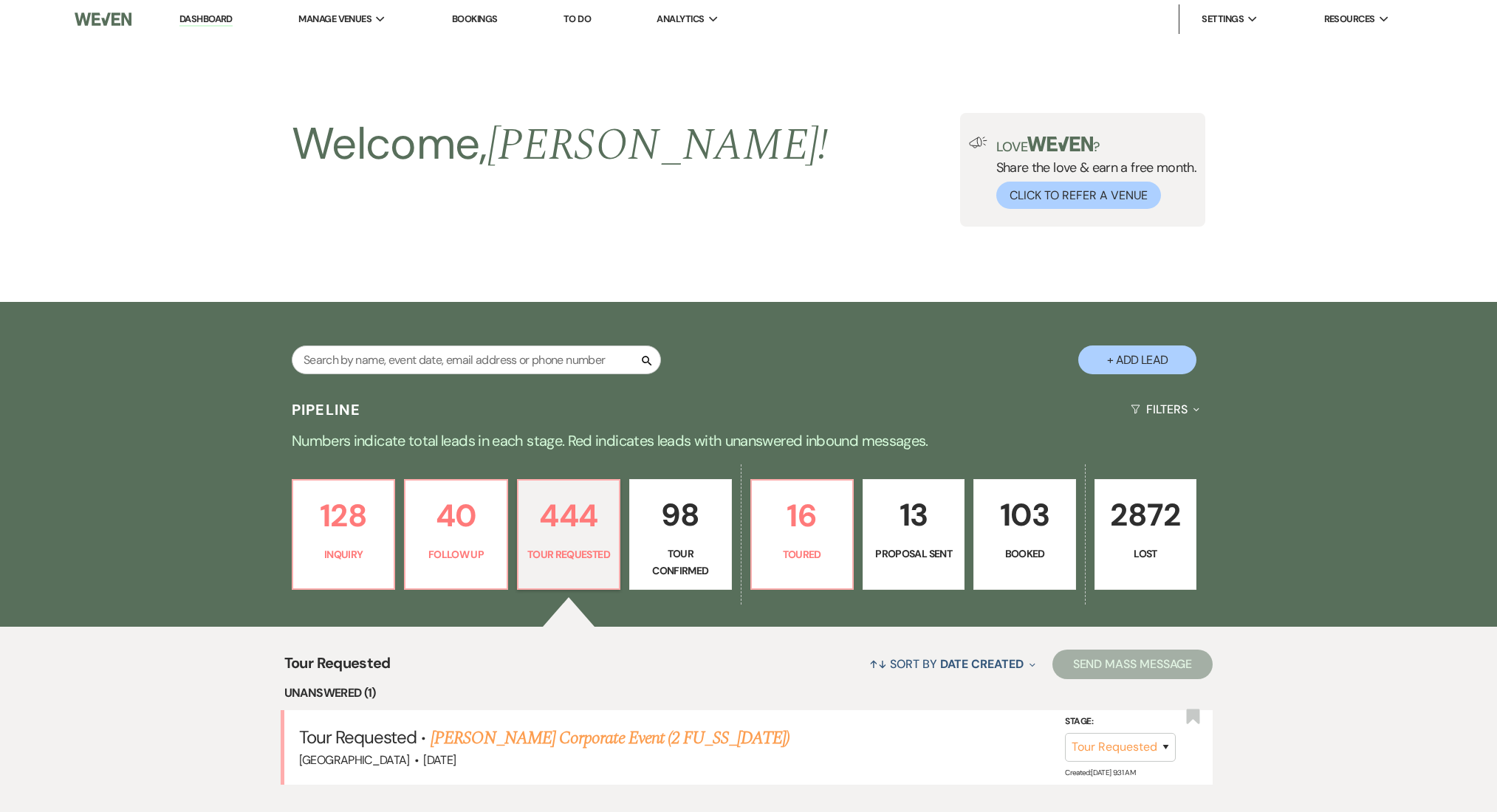
select select "2"
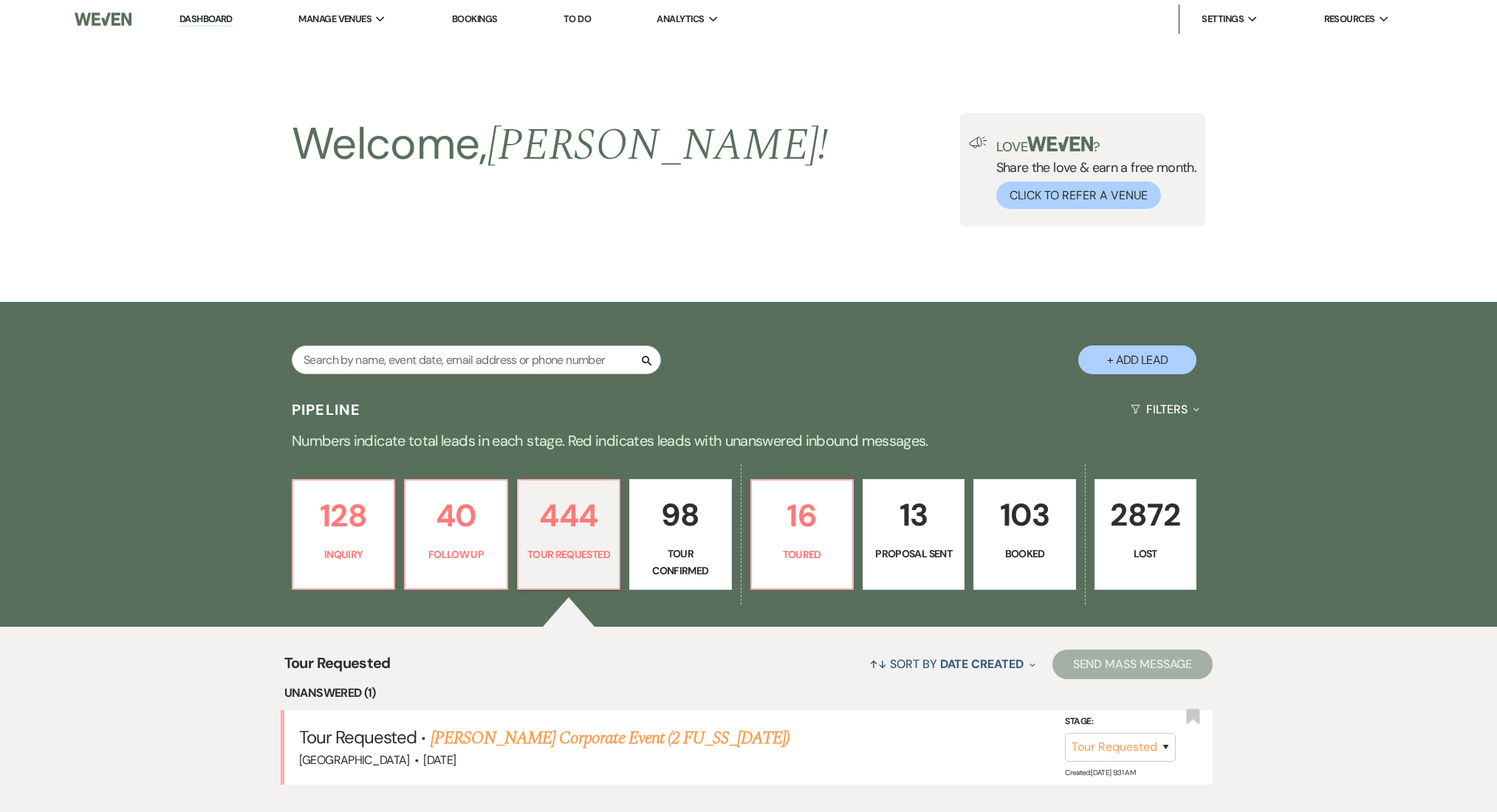
select select "2"
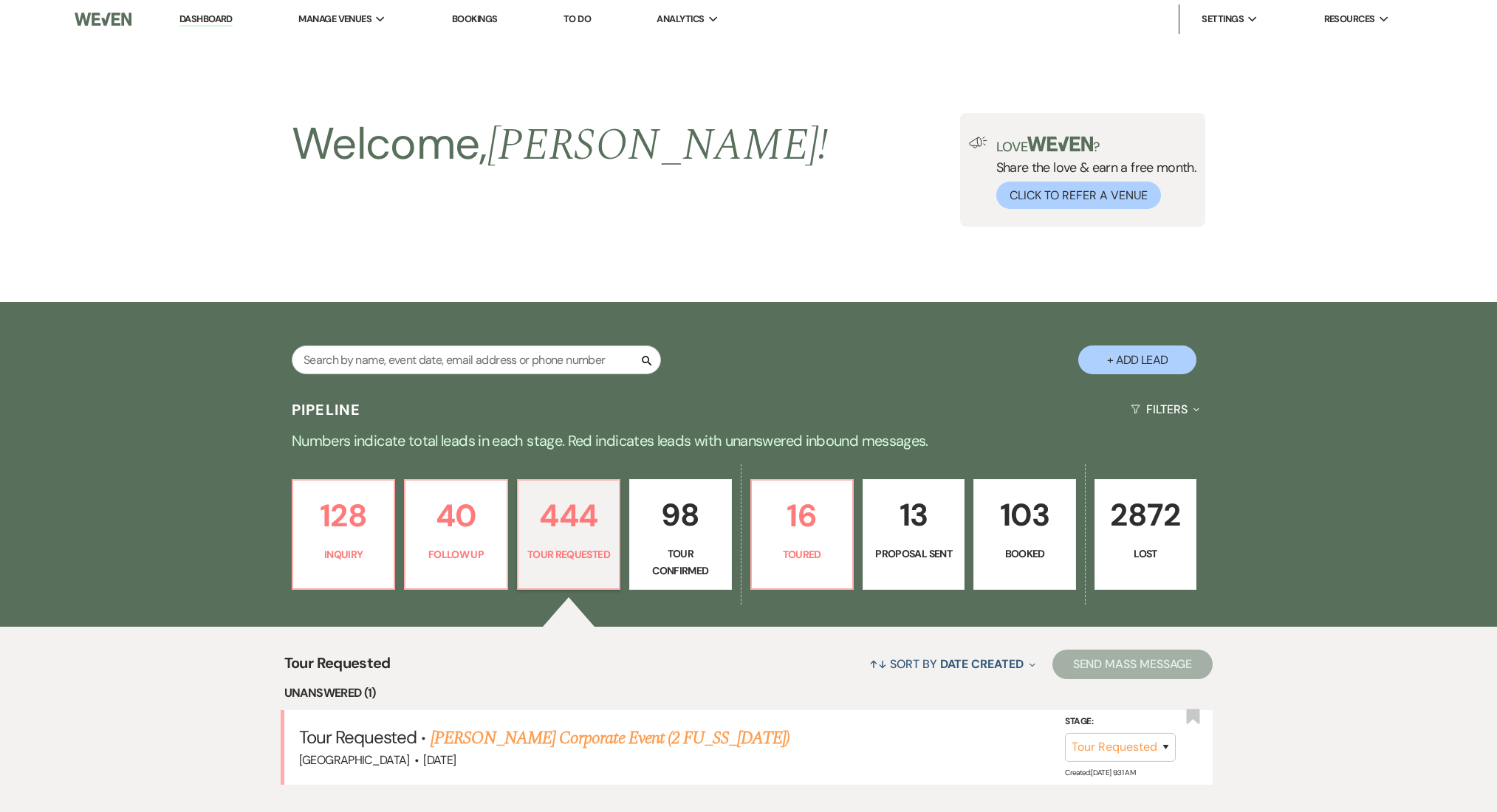
select select "2"
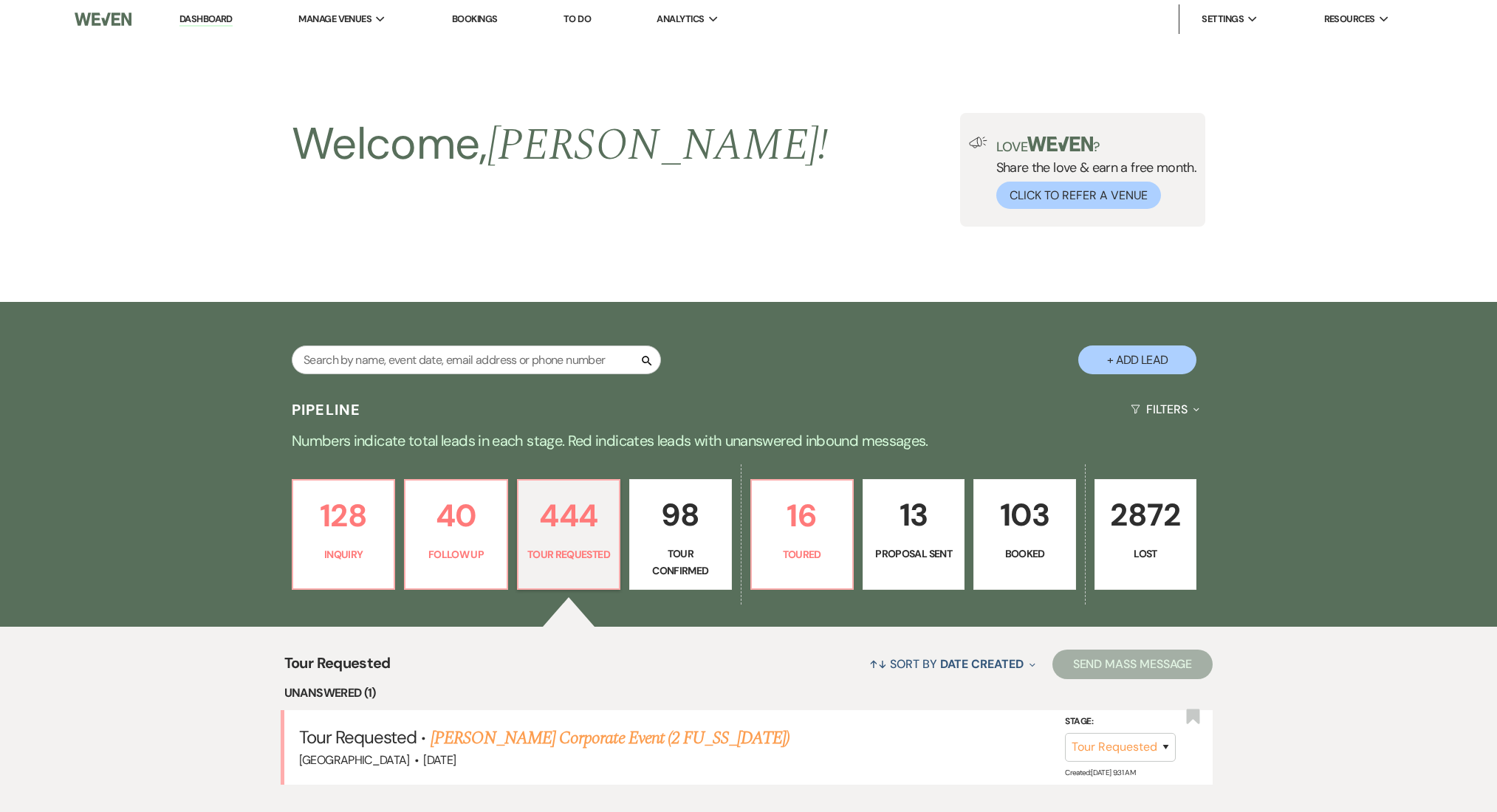
select select "2"
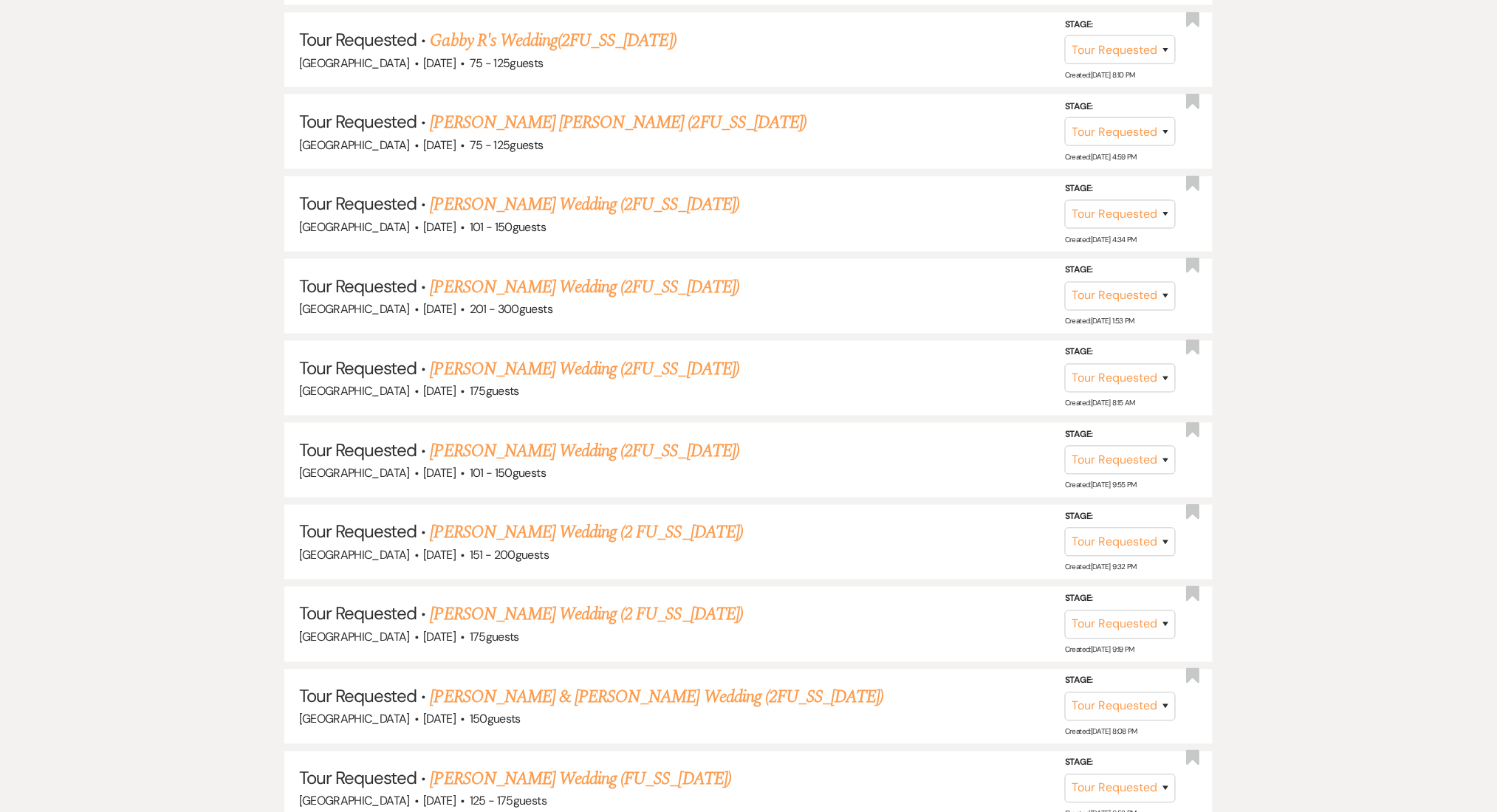
scroll to position [2600, 0]
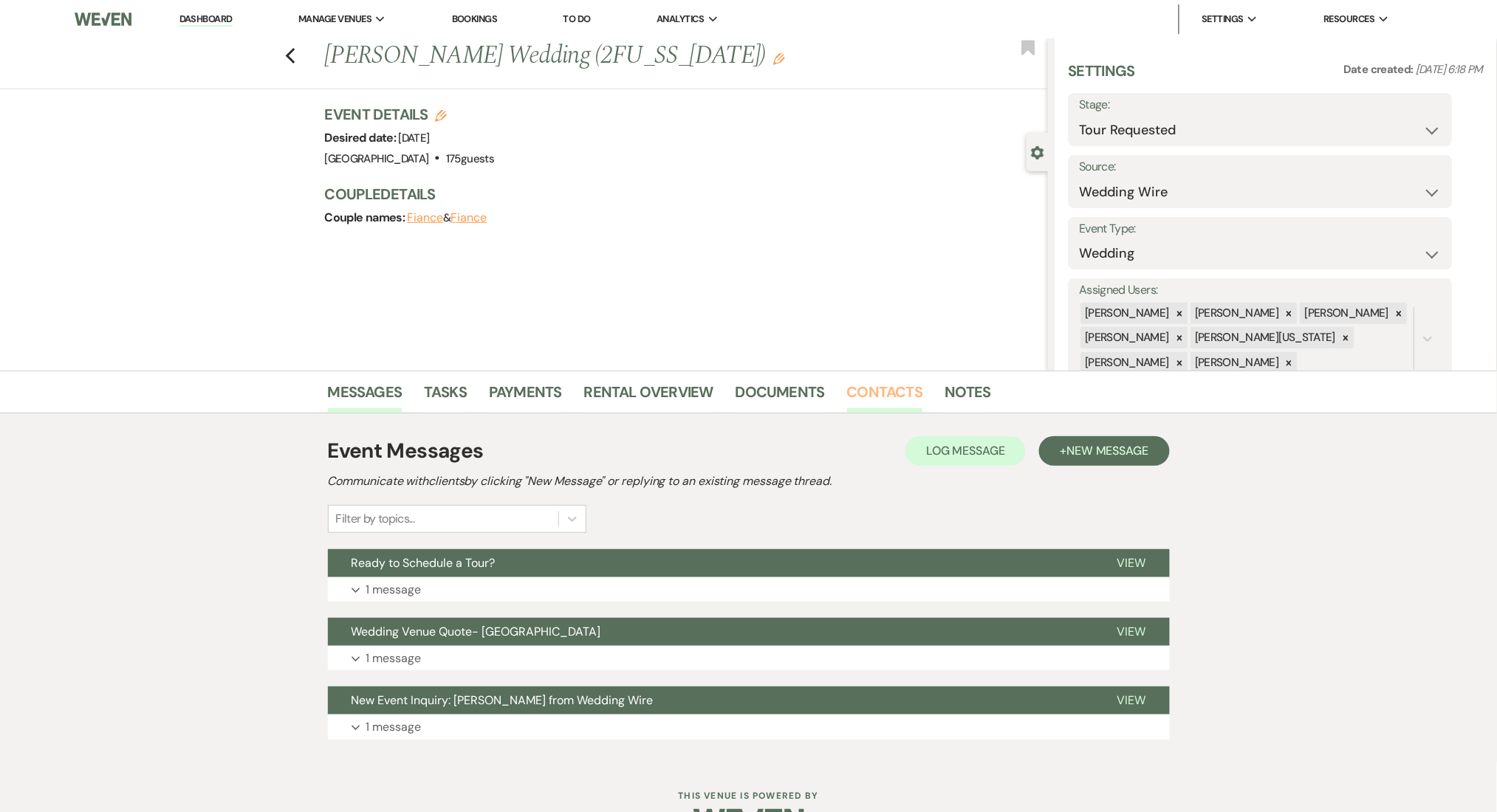
click at [893, 385] on link "Contacts" at bounding box center [885, 396] width 76 height 32
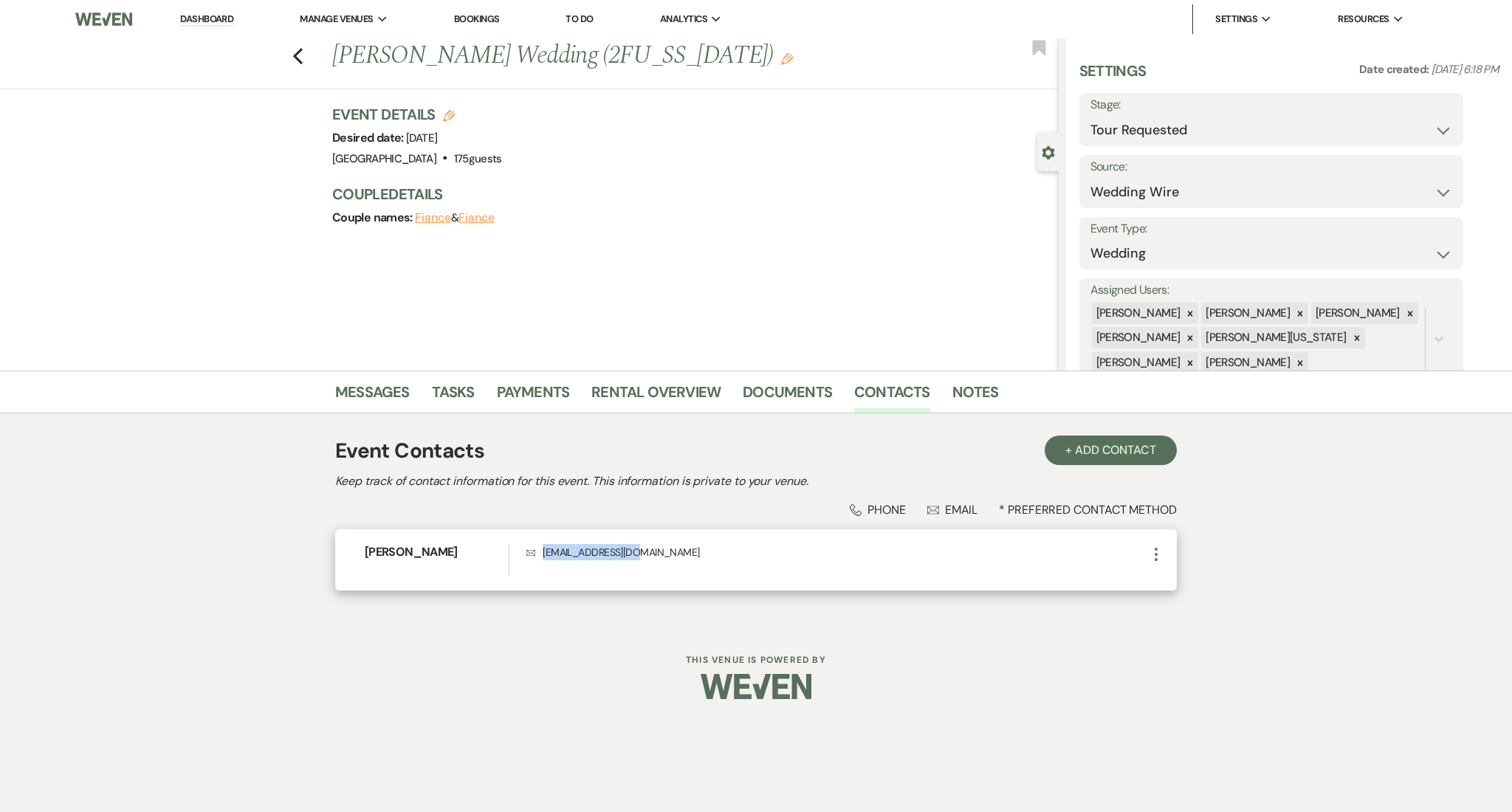
drag, startPoint x: 662, startPoint y: 558, endPoint x: 533, endPoint y: 564, distance: 129.1
click at [533, 564] on div "Envelope [EMAIL_ADDRESS][DOMAIN_NAME]" at bounding box center [837, 559] width 621 height 32
copy p "[EMAIL_ADDRESS][DOMAIN_NAME]"
click at [367, 394] on link "Messages" at bounding box center [372, 396] width 75 height 32
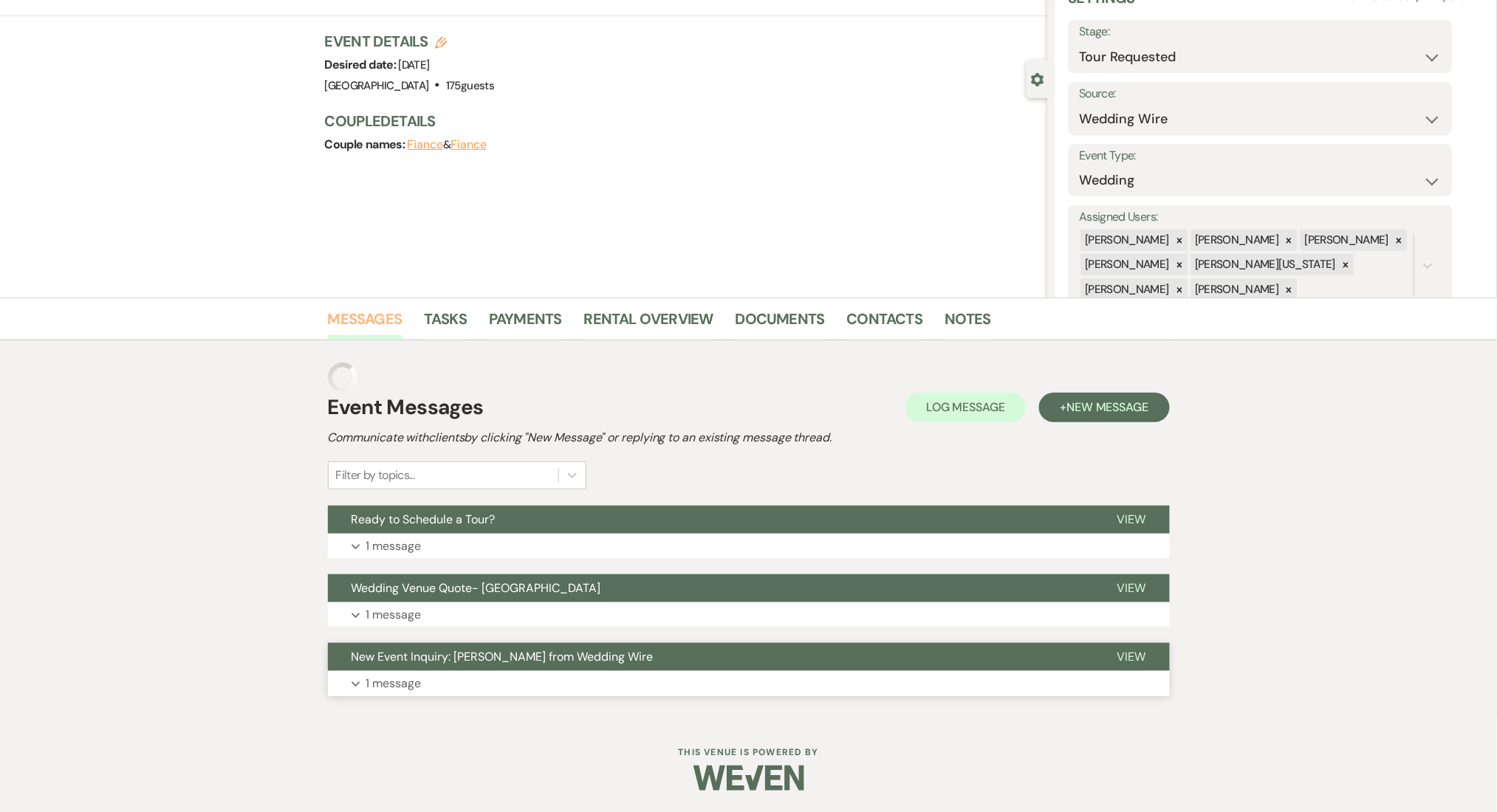
scroll to position [44, 0]
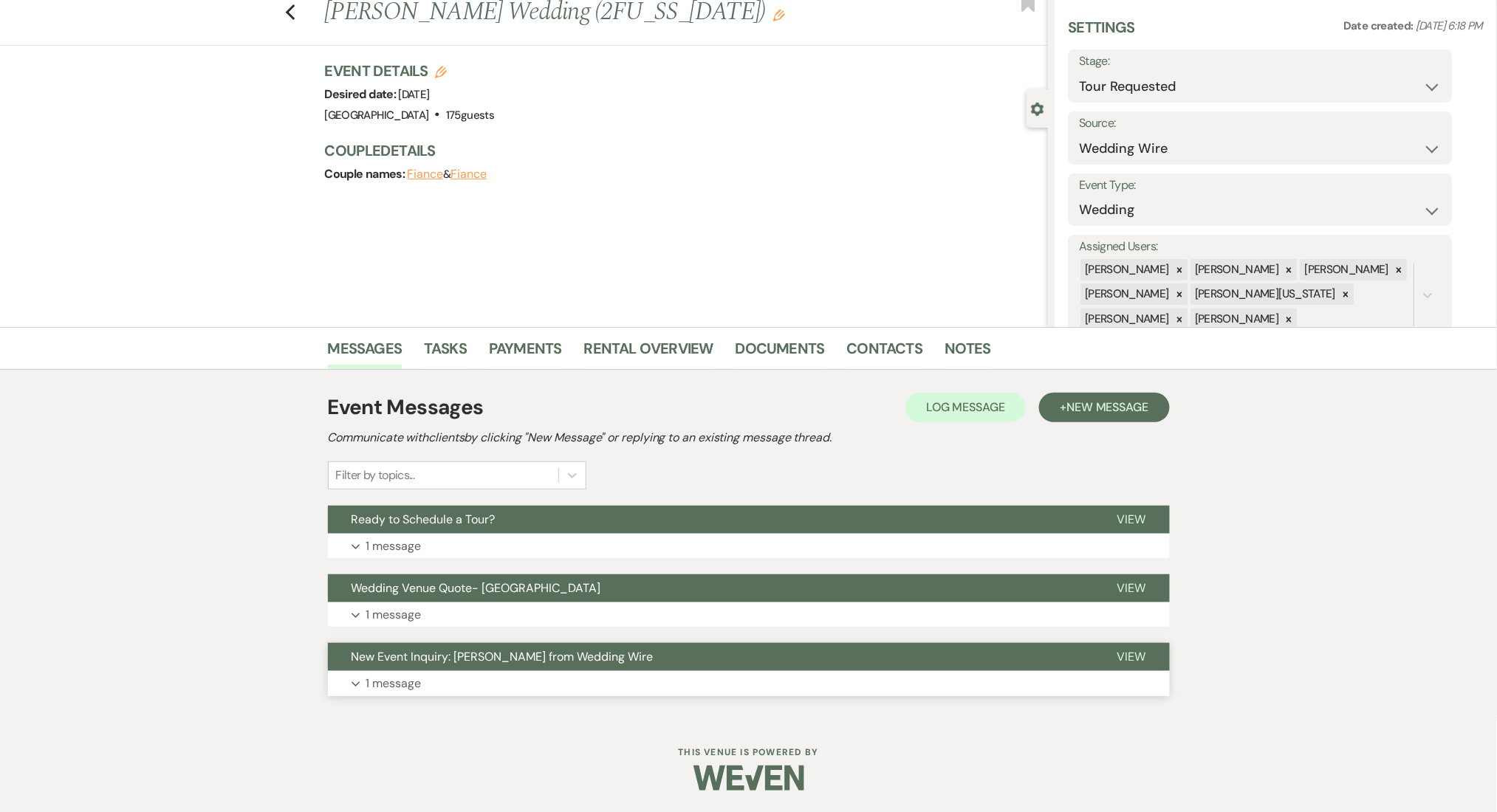
click at [500, 684] on button "Expand 1 message" at bounding box center [748, 683] width 842 height 25
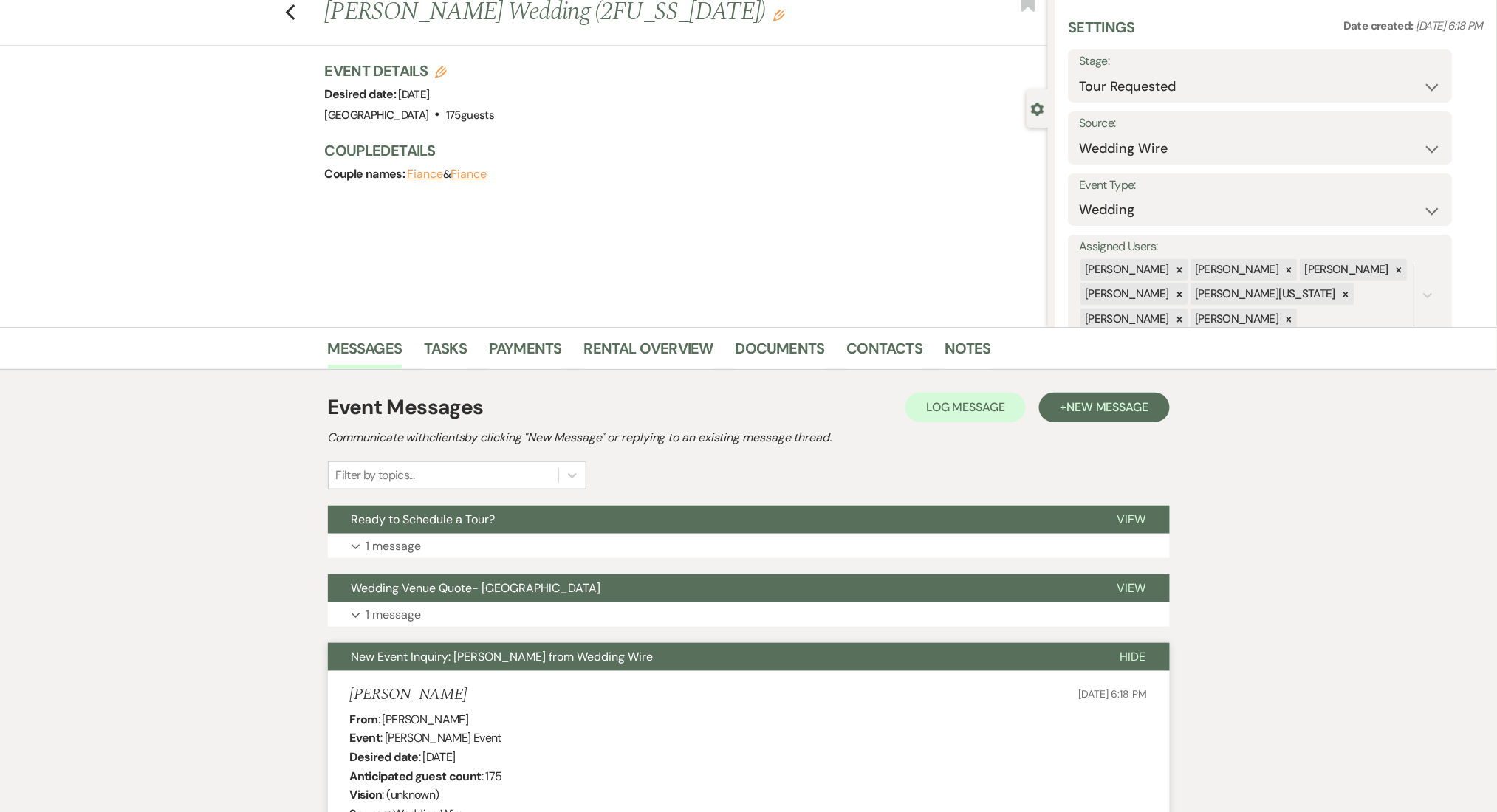
drag, startPoint x: 483, startPoint y: 692, endPoint x: 331, endPoint y: 690, distance: 152.0
click at [872, 337] on link "Contacts" at bounding box center [885, 353] width 76 height 32
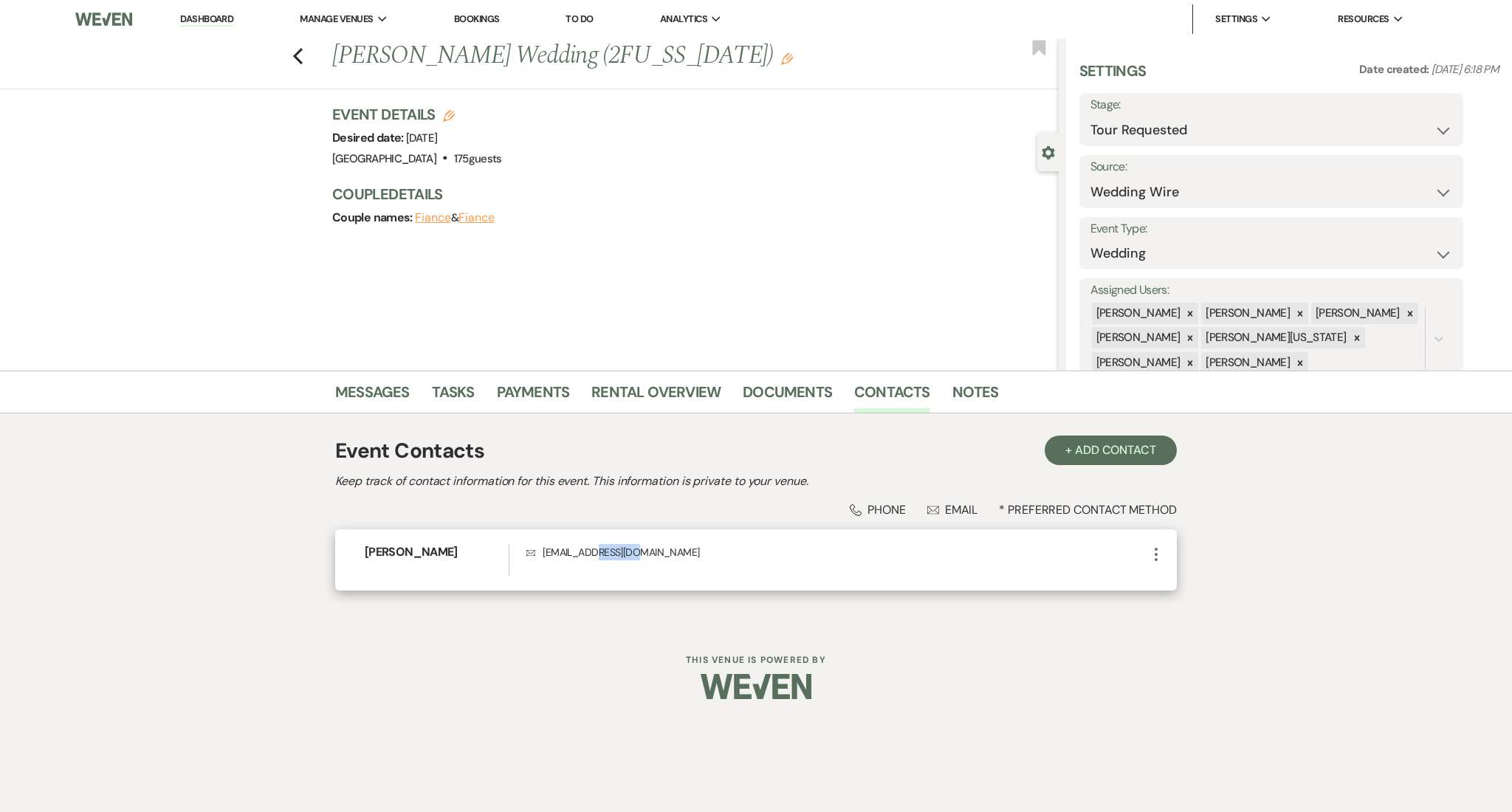
drag, startPoint x: 692, startPoint y: 545, endPoint x: 593, endPoint y: 549, distance: 99.1
click at [593, 549] on div "[PERSON_NAME] Envelope [EMAIL_ADDRESS][DOMAIN_NAME] More" at bounding box center [756, 560] width 842 height 62
click at [359, 387] on link "Messages" at bounding box center [372, 396] width 75 height 32
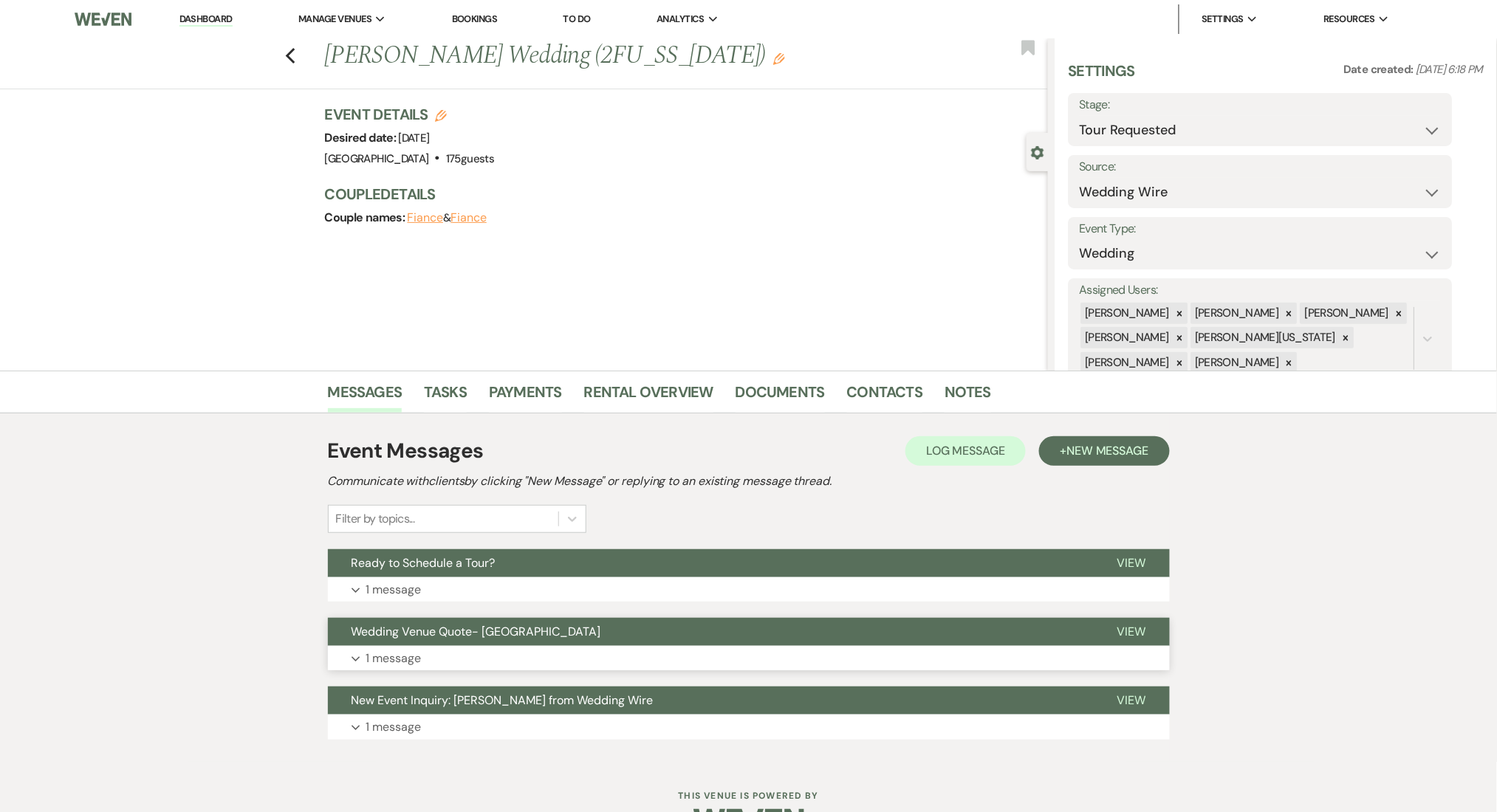
click at [511, 651] on button "Expand 1 message" at bounding box center [748, 658] width 842 height 25
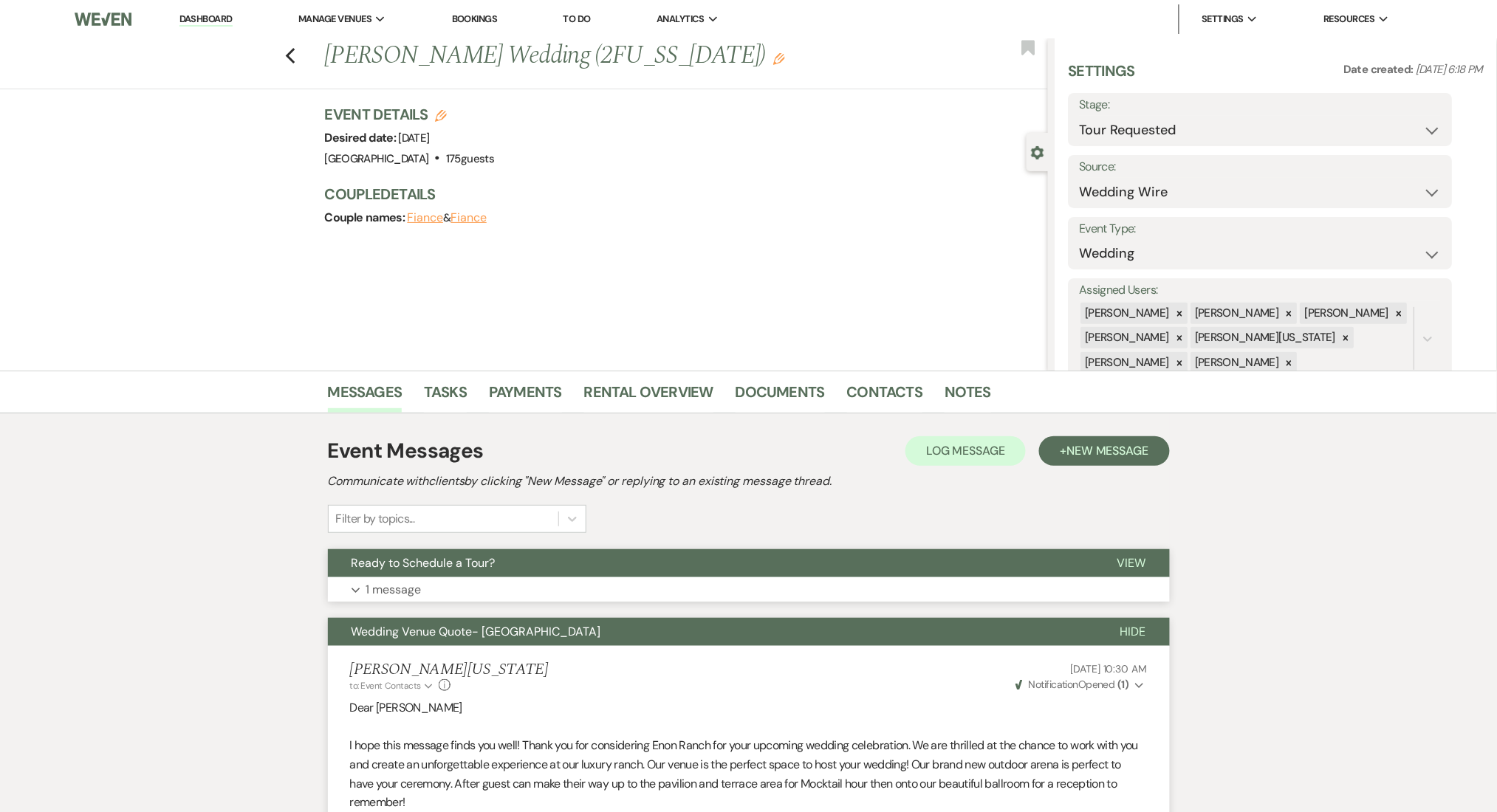
click at [506, 600] on button "Expand 1 message" at bounding box center [748, 589] width 842 height 25
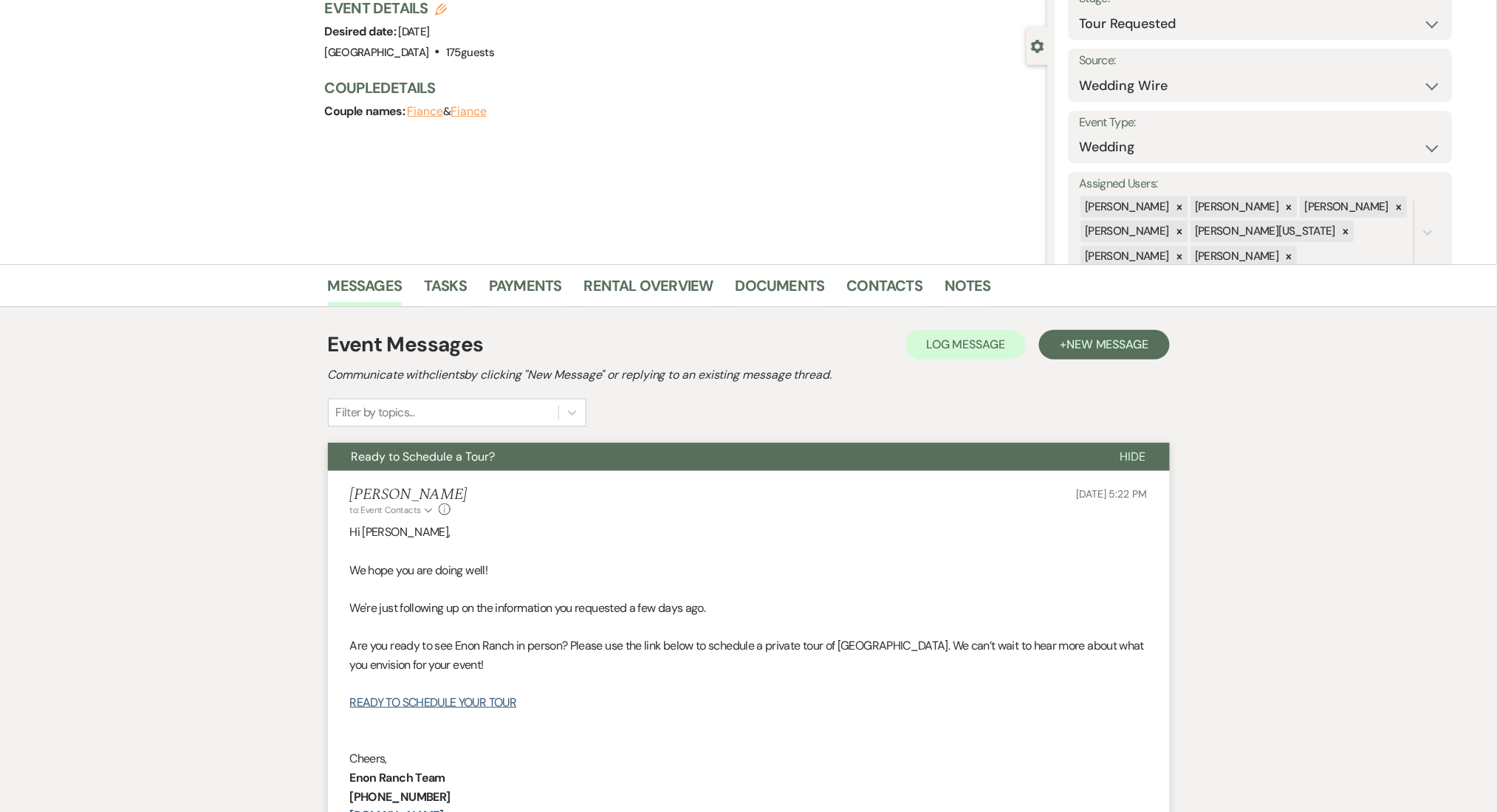
scroll to position [295, 0]
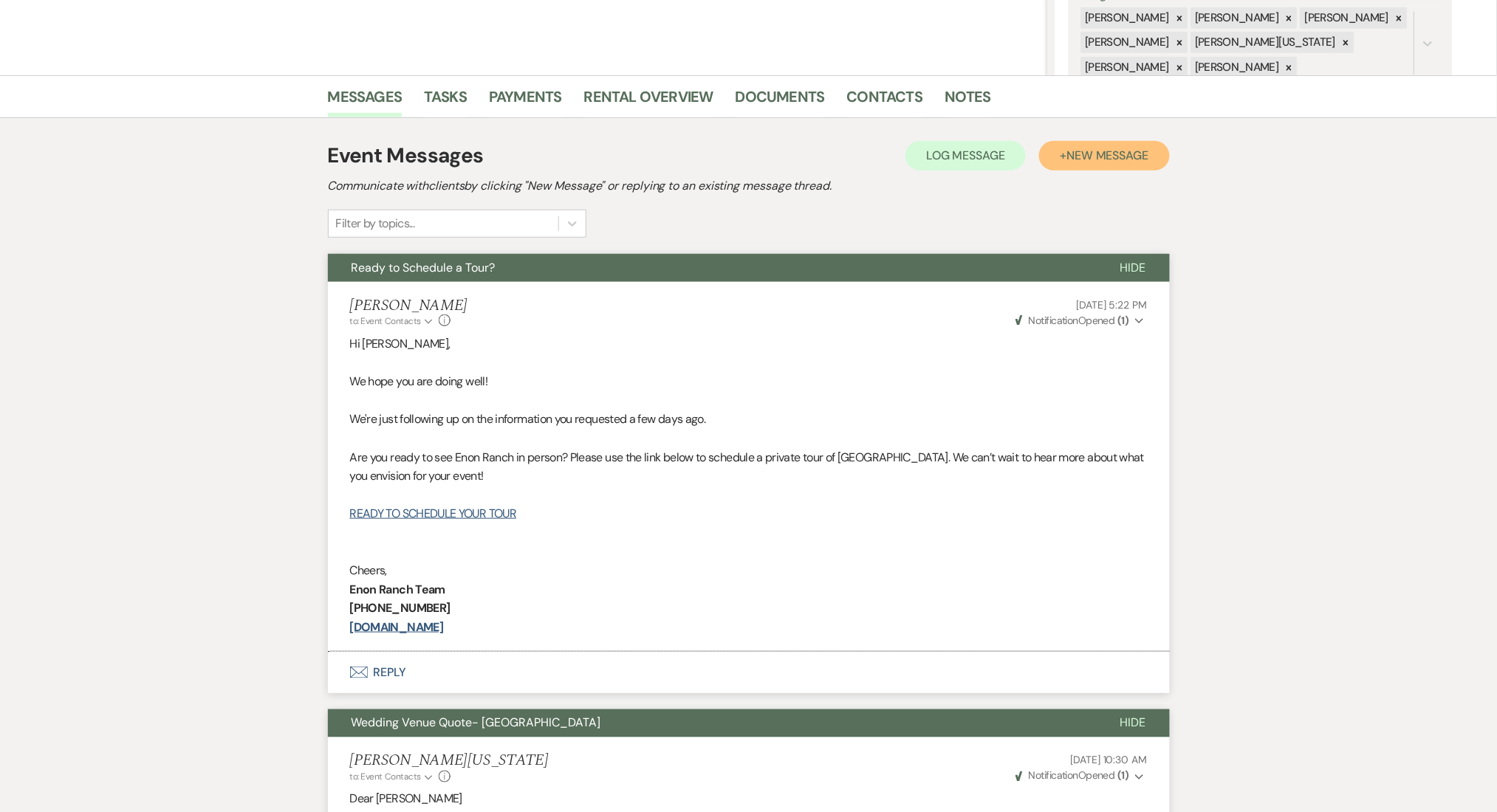
click at [1088, 158] on span "New Message" at bounding box center [1107, 156] width 82 height 15
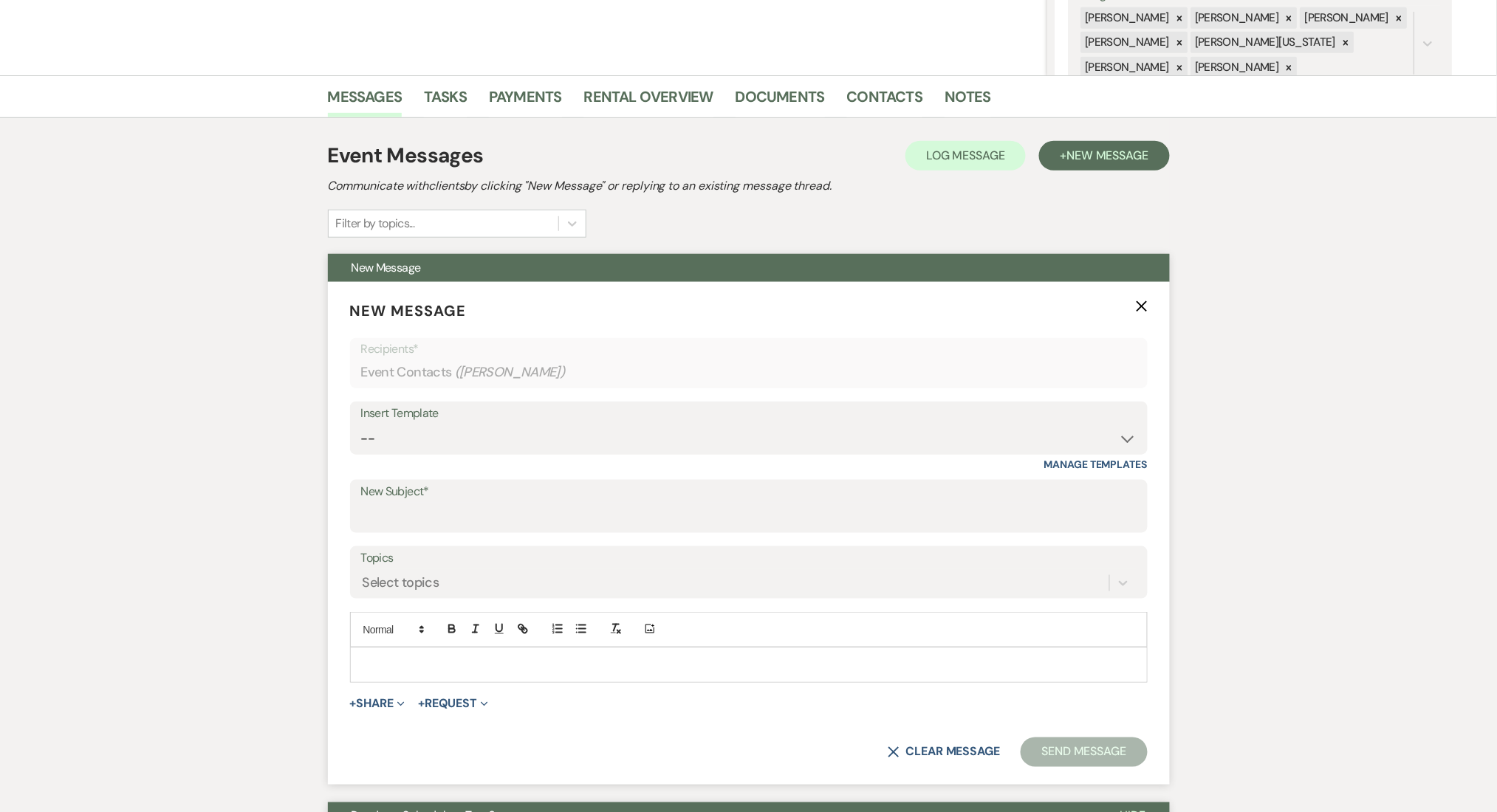
click at [416, 455] on div "Insert Template -- Manage Templates" at bounding box center [748, 436] width 798 height 69
click at [433, 441] on select "-- Inquiry Follow Up Email #2 Contract Sending Template Payment Template Rental…" at bounding box center [748, 438] width 775 height 29
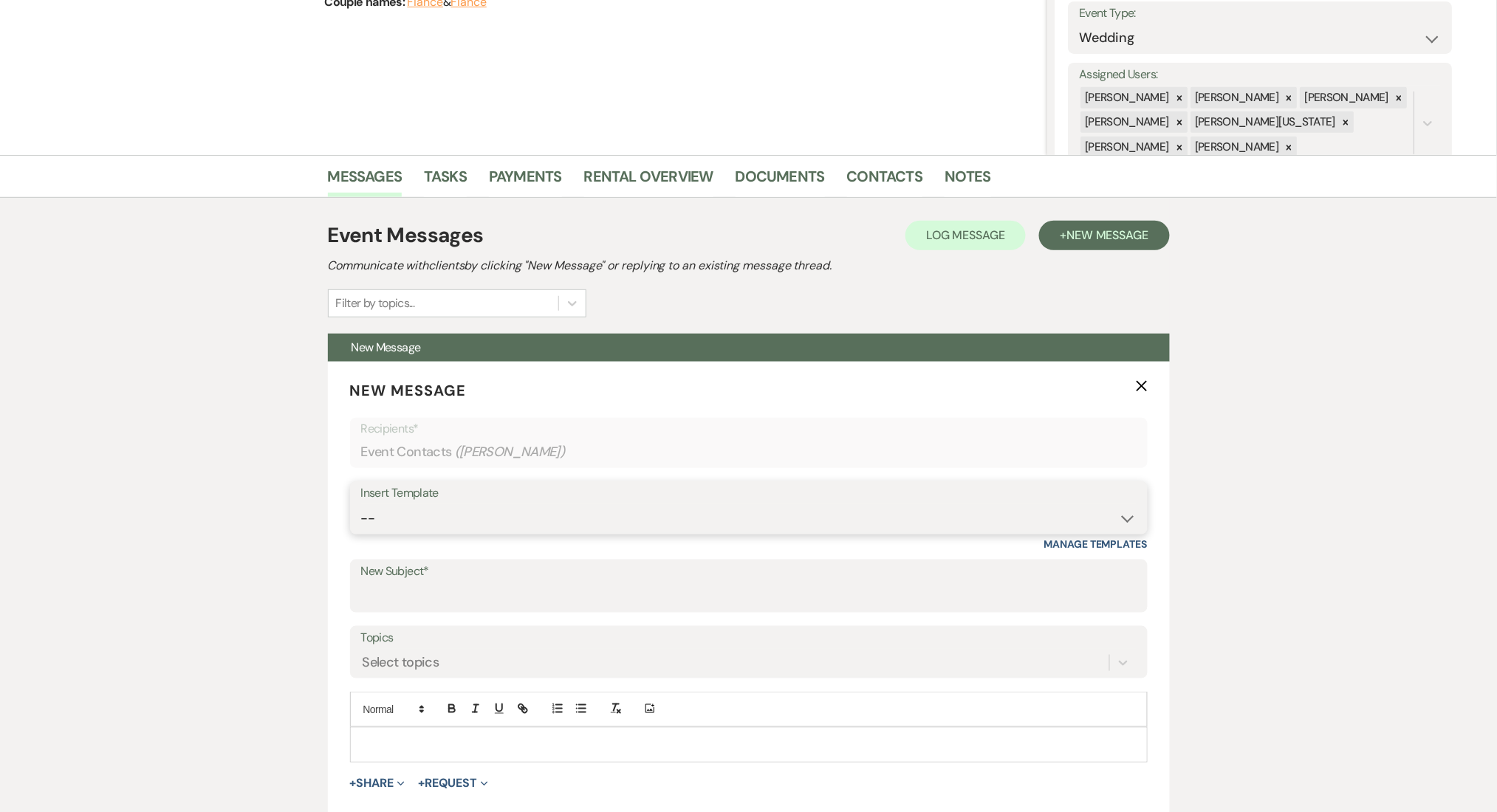
scroll to position [98, 0]
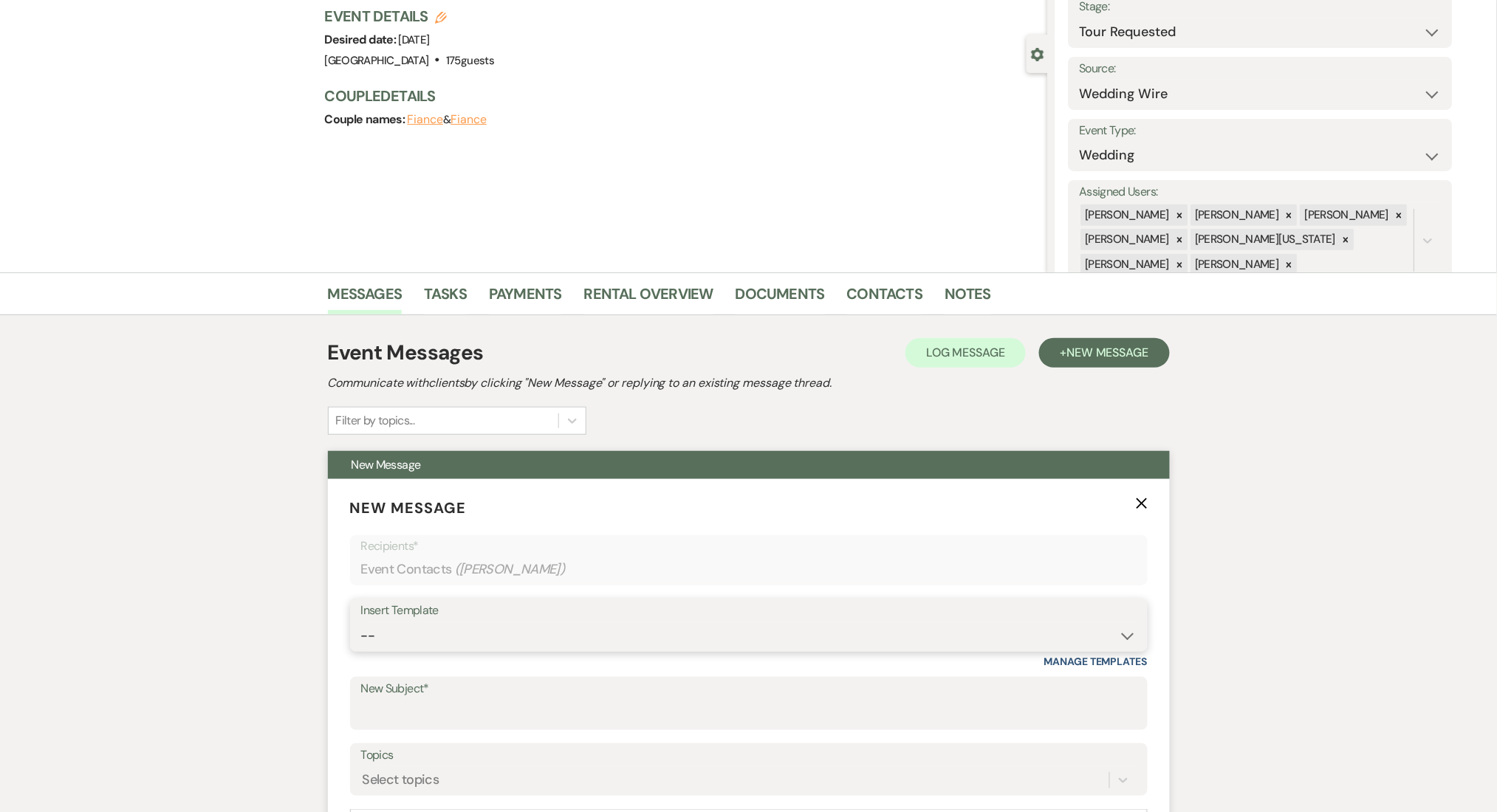
click at [421, 641] on select "-- Inquiry Follow Up Email #2 Contract Sending Template Payment Template Rental…" at bounding box center [748, 636] width 775 height 29
select select "4539"
click at [361, 622] on select "-- Inquiry Follow Up Email #2 Contract Sending Template Payment Template Rental…" at bounding box center [748, 636] width 775 height 29
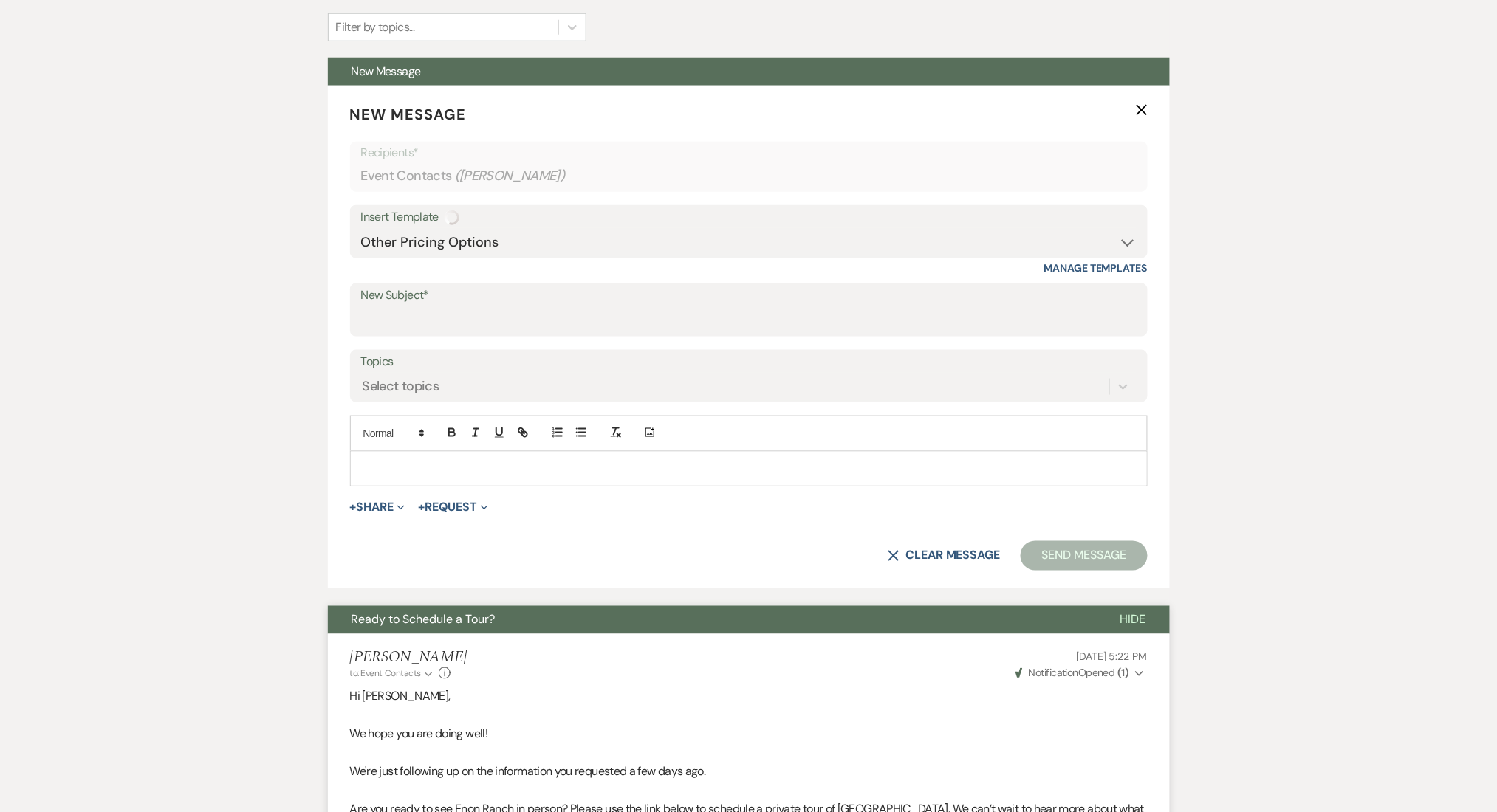
type input "Explore Our Flexible Pricing Options ✨"
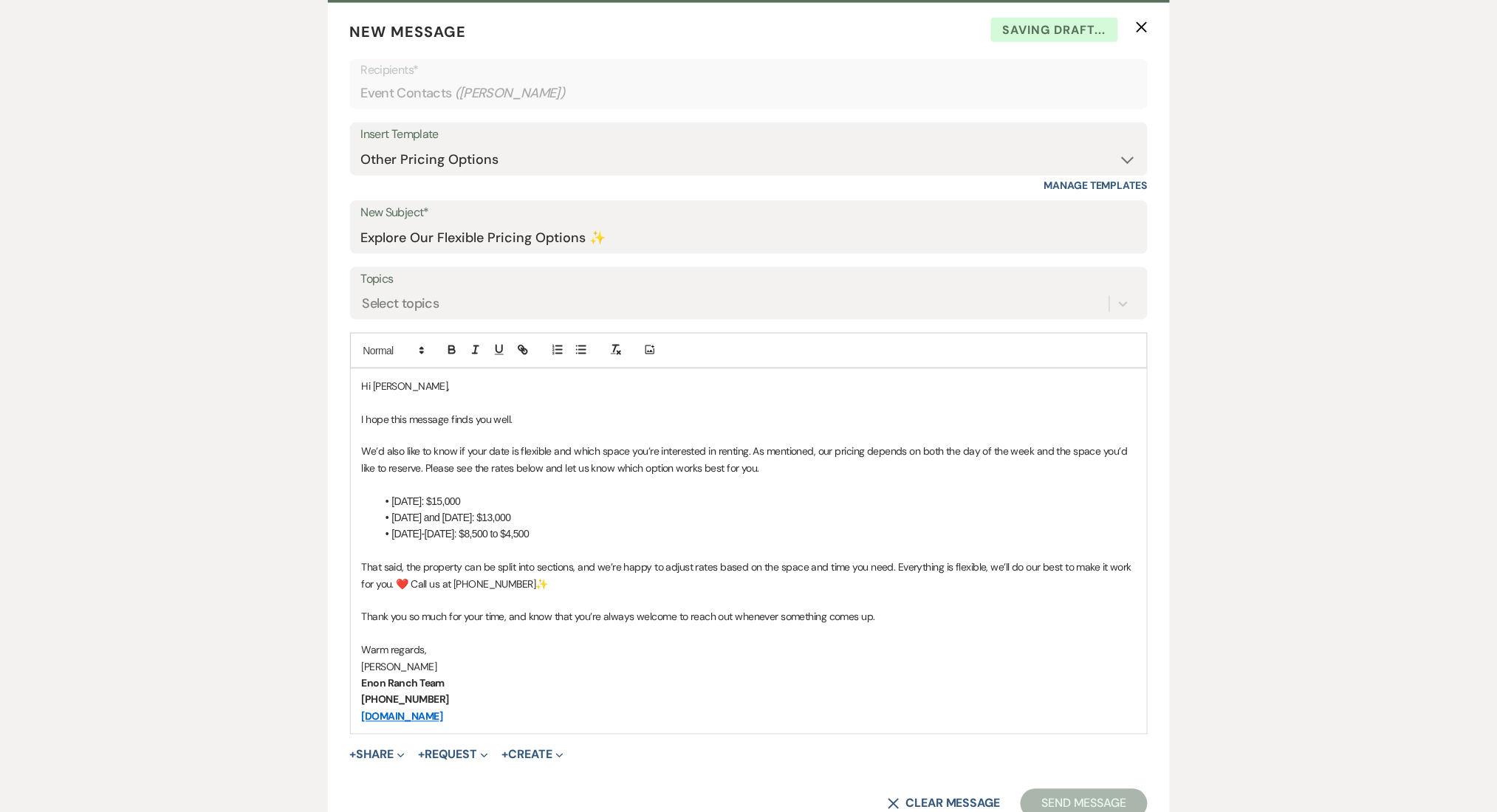
scroll to position [689, 0]
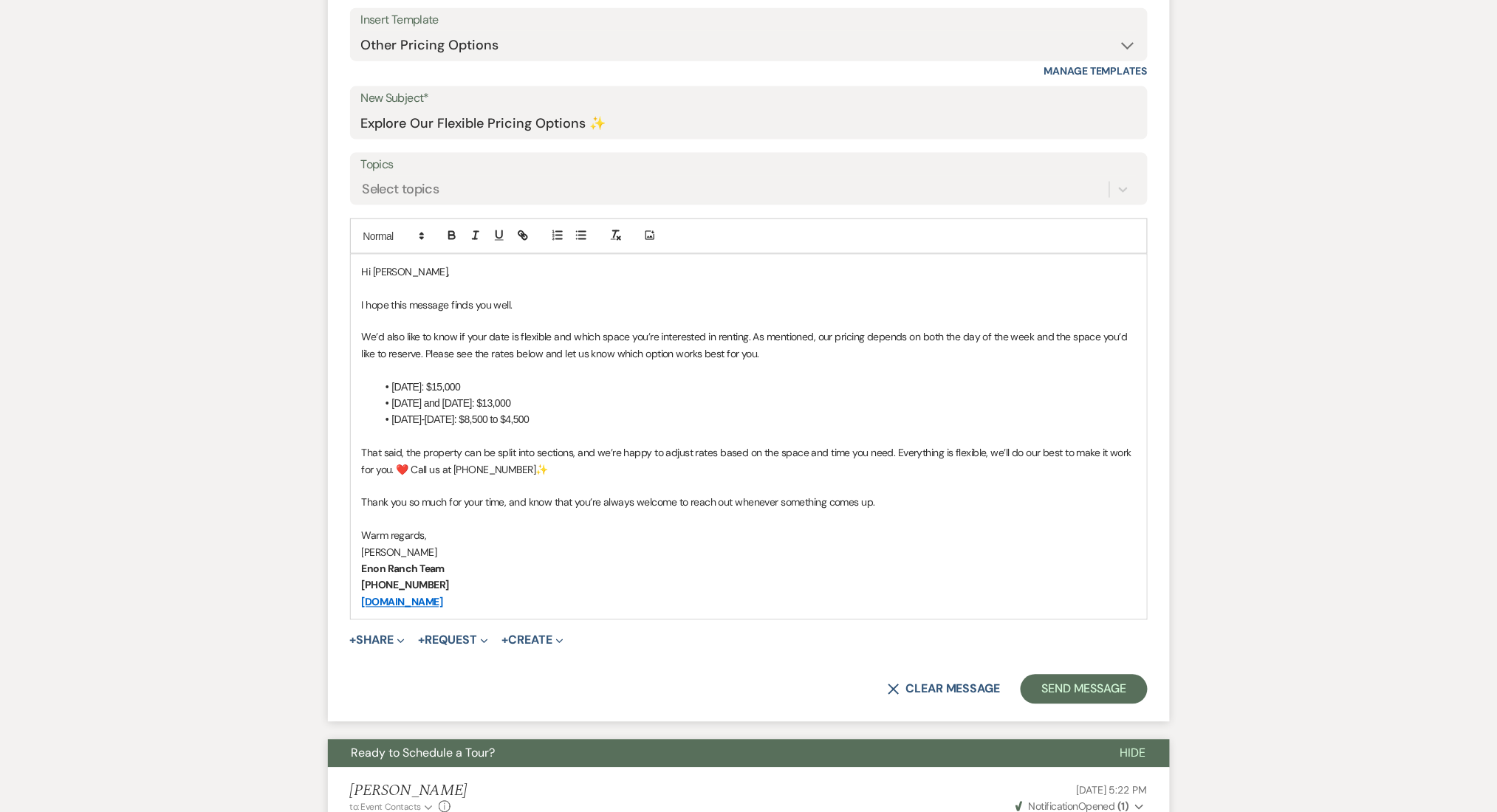
click at [754, 418] on li "[DATE]-[DATE]: $8,500 to $4,500" at bounding box center [756, 420] width 759 height 16
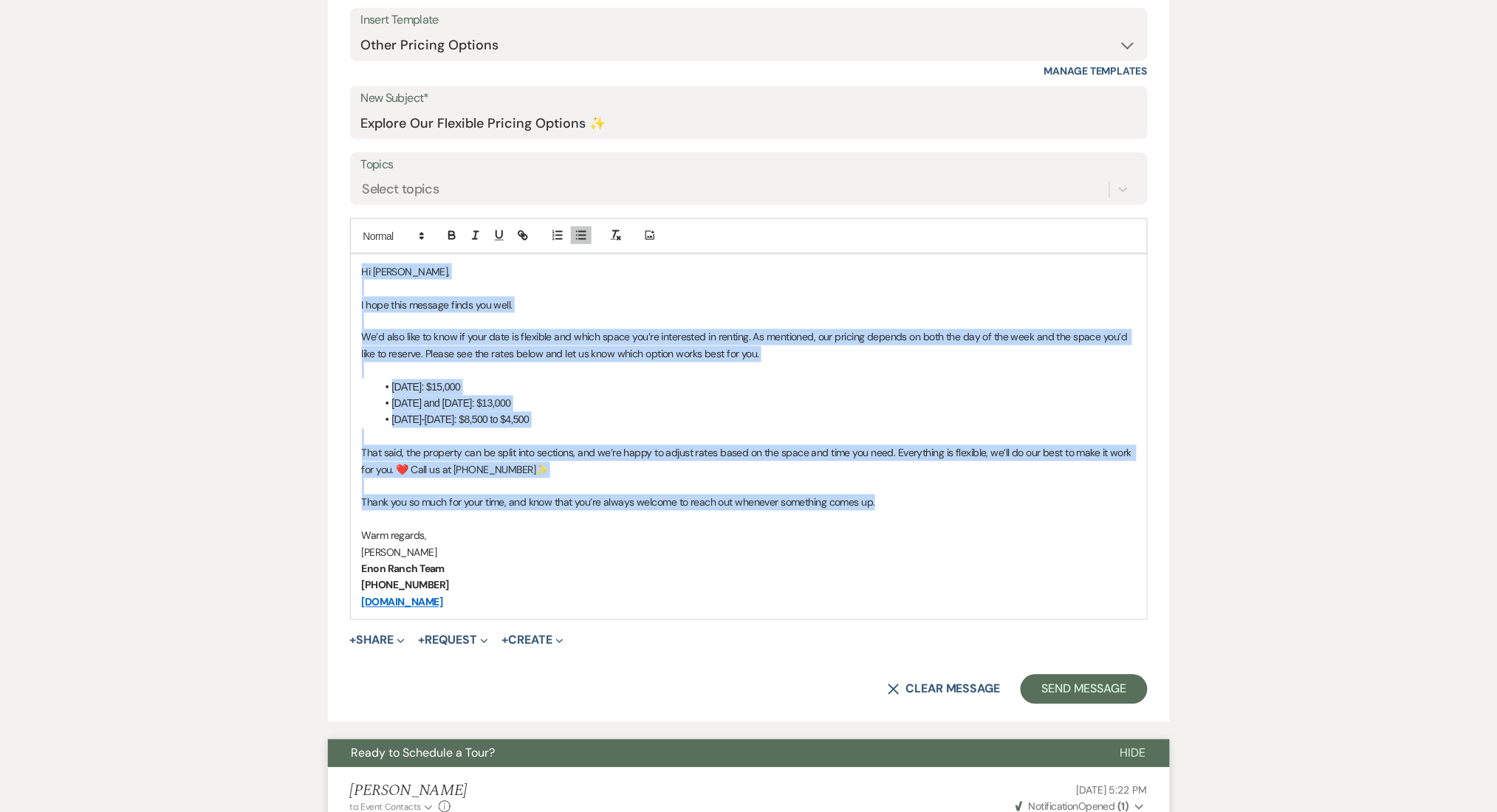
drag, startPoint x: 905, startPoint y: 508, endPoint x: 286, endPoint y: 240, distance: 674.5
click at [662, 404] on li "[DATE] and [DATE]: $13,000" at bounding box center [756, 404] width 759 height 16
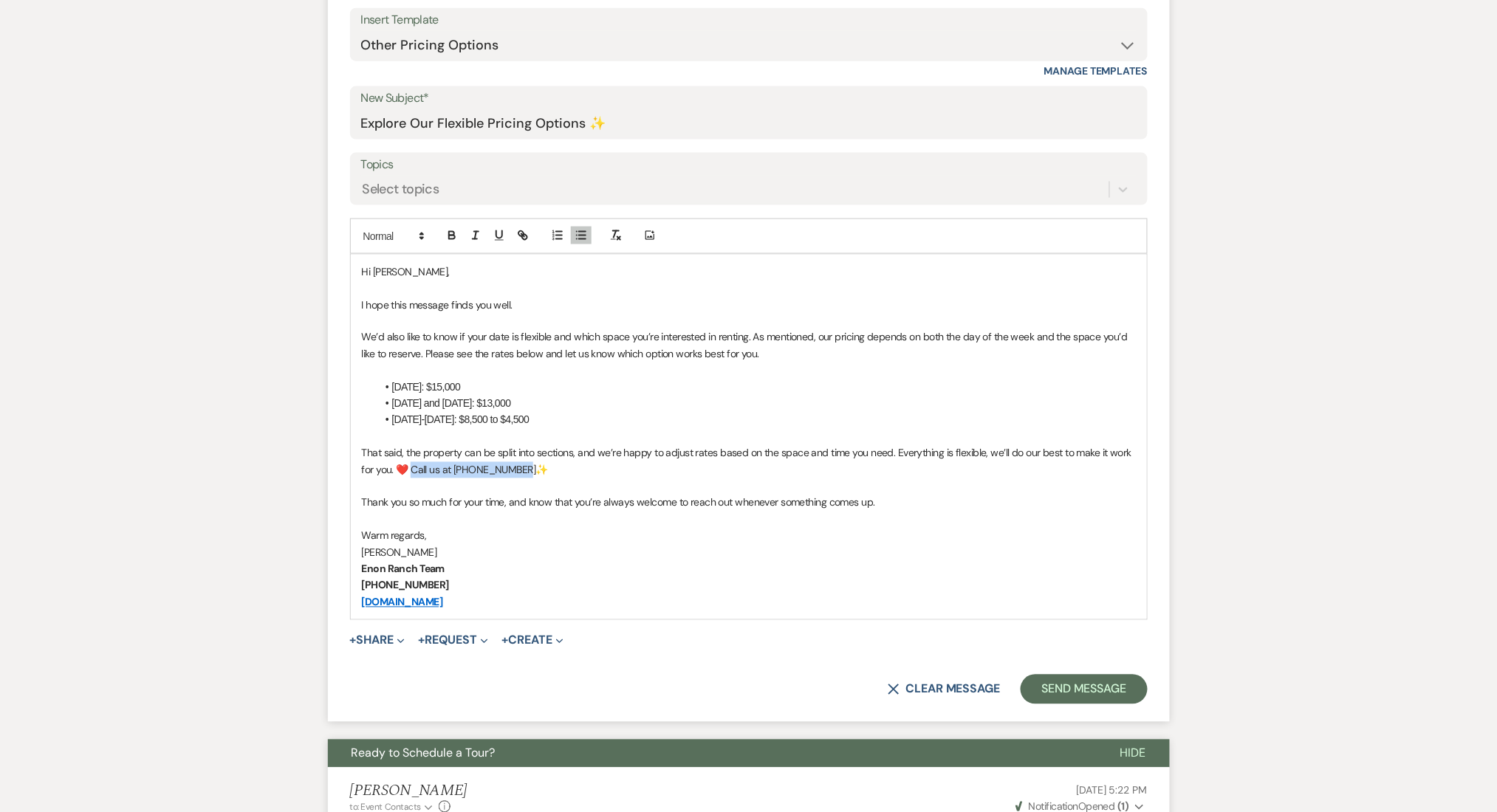
drag, startPoint x: 621, startPoint y: 469, endPoint x: 414, endPoint y: 466, distance: 207.0
click at [414, 466] on p "That said, the property can be split into sections, and we’re happy to adjust r…" at bounding box center [748, 461] width 774 height 33
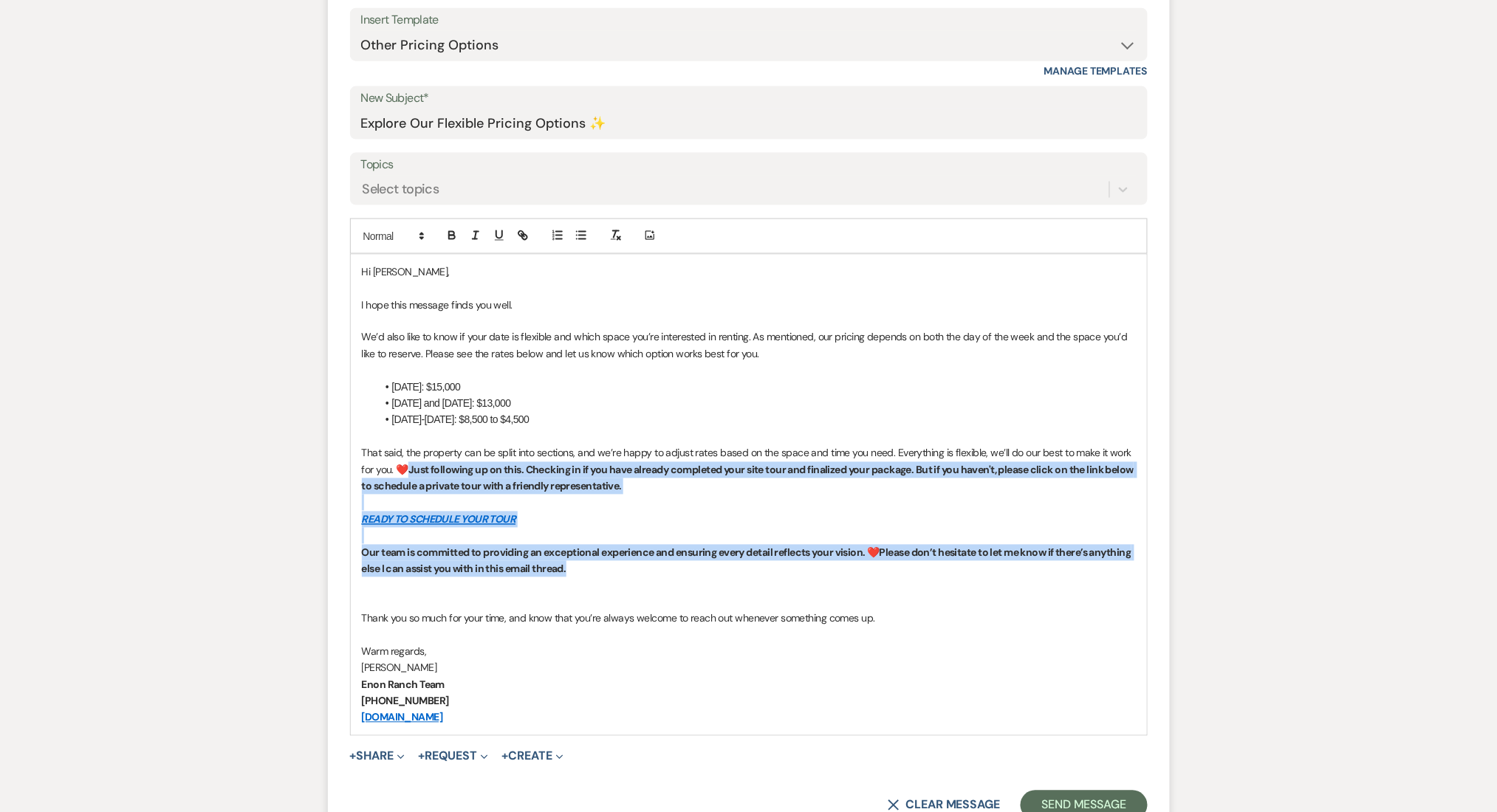
drag, startPoint x: 588, startPoint y: 562, endPoint x: 406, endPoint y: 471, distance: 203.5
click at [406, 471] on div "Hi [PERSON_NAME], I hope this message finds you well. We’d also like to know if…" at bounding box center [748, 495] width 796 height 481
click at [452, 236] on icon "button" at bounding box center [452, 237] width 6 height 4
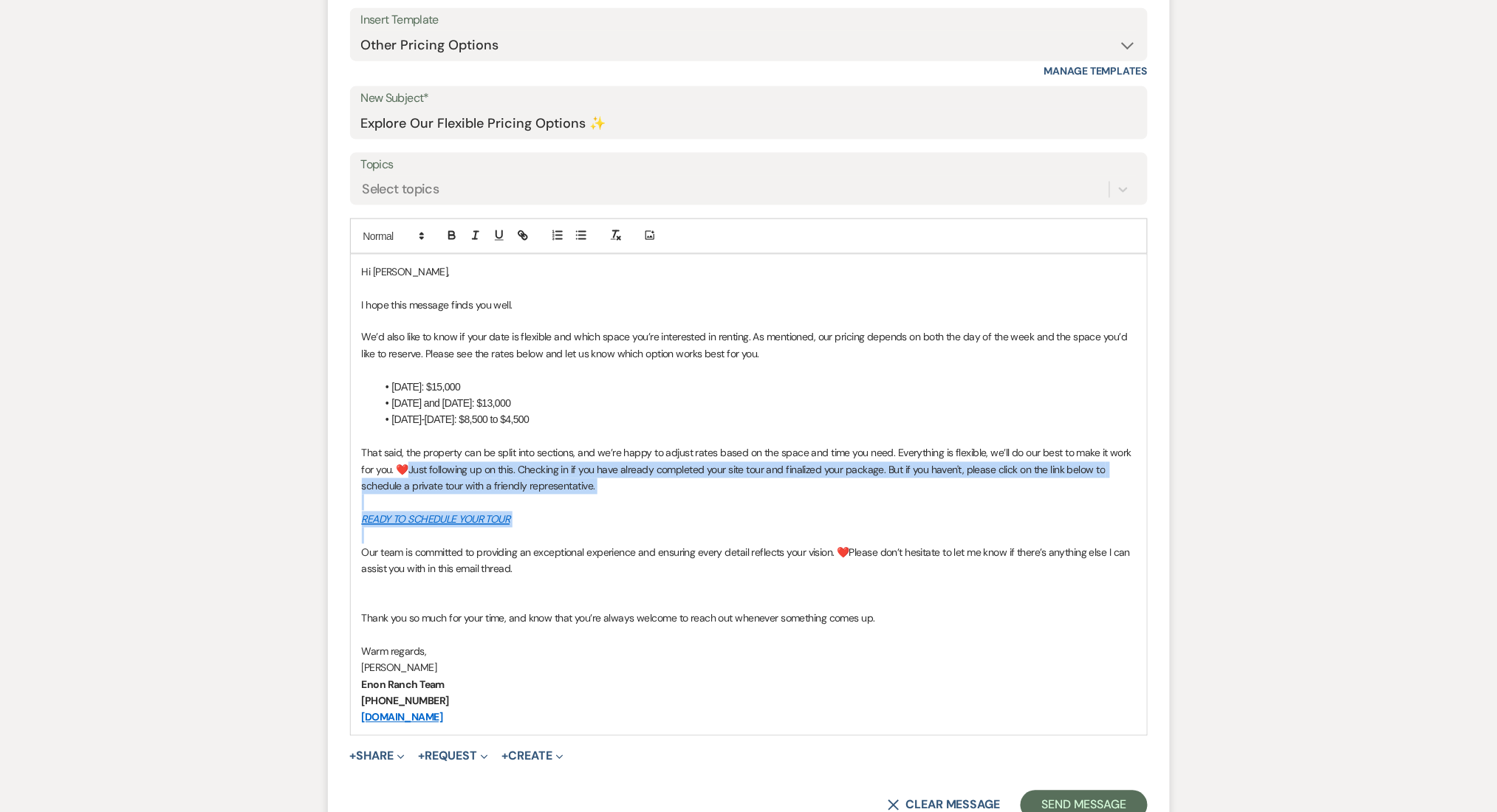
click at [574, 488] on span "Just following up on this. Checking in if you have already completed your site …" at bounding box center [735, 478] width 746 height 29
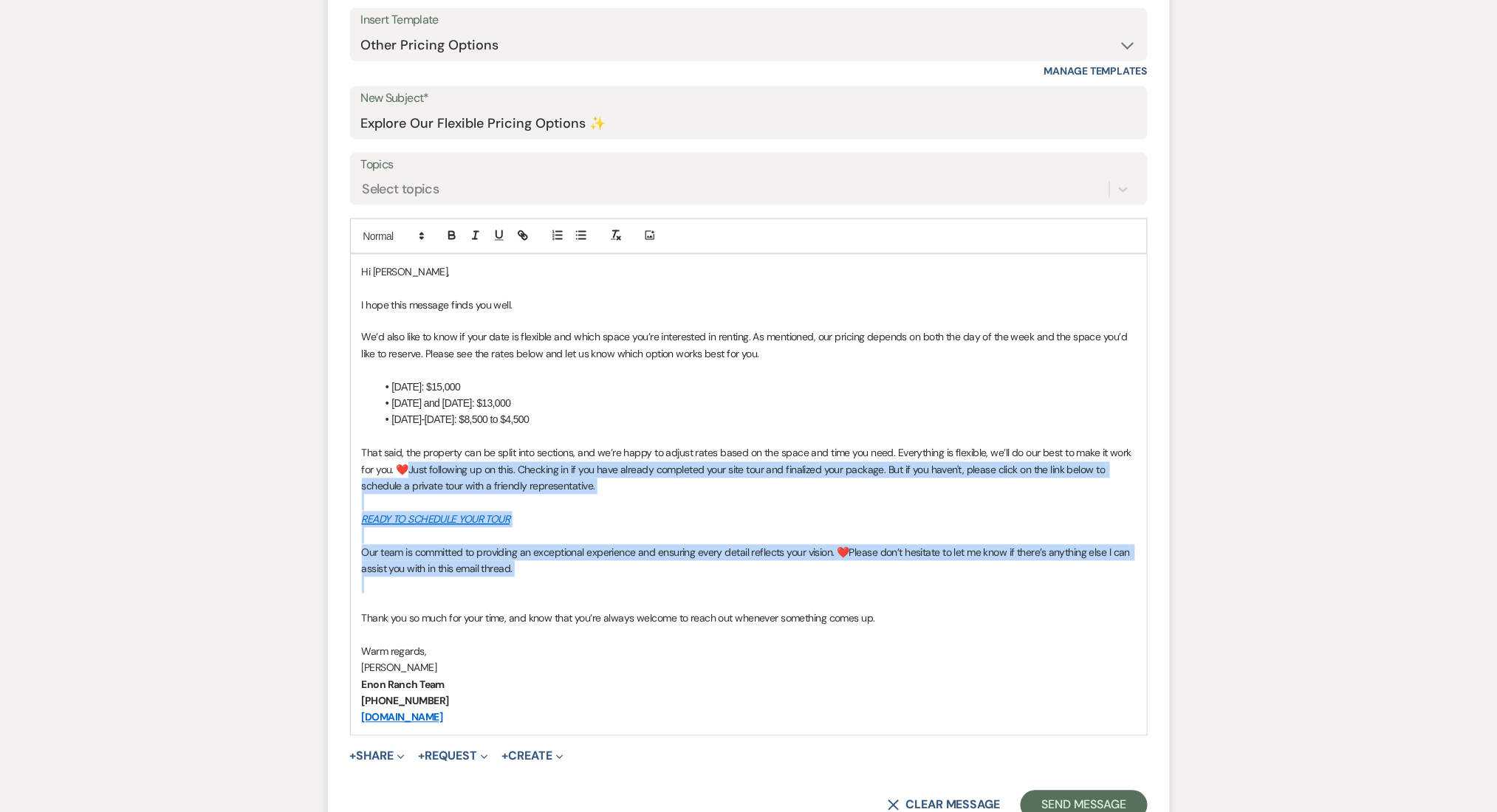
drag, startPoint x: 577, startPoint y: 546, endPoint x: 410, endPoint y: 467, distance: 184.7
click at [410, 467] on div "Hi [PERSON_NAME], I hope this message finds you well. We’d also like to know if…" at bounding box center [748, 495] width 796 height 481
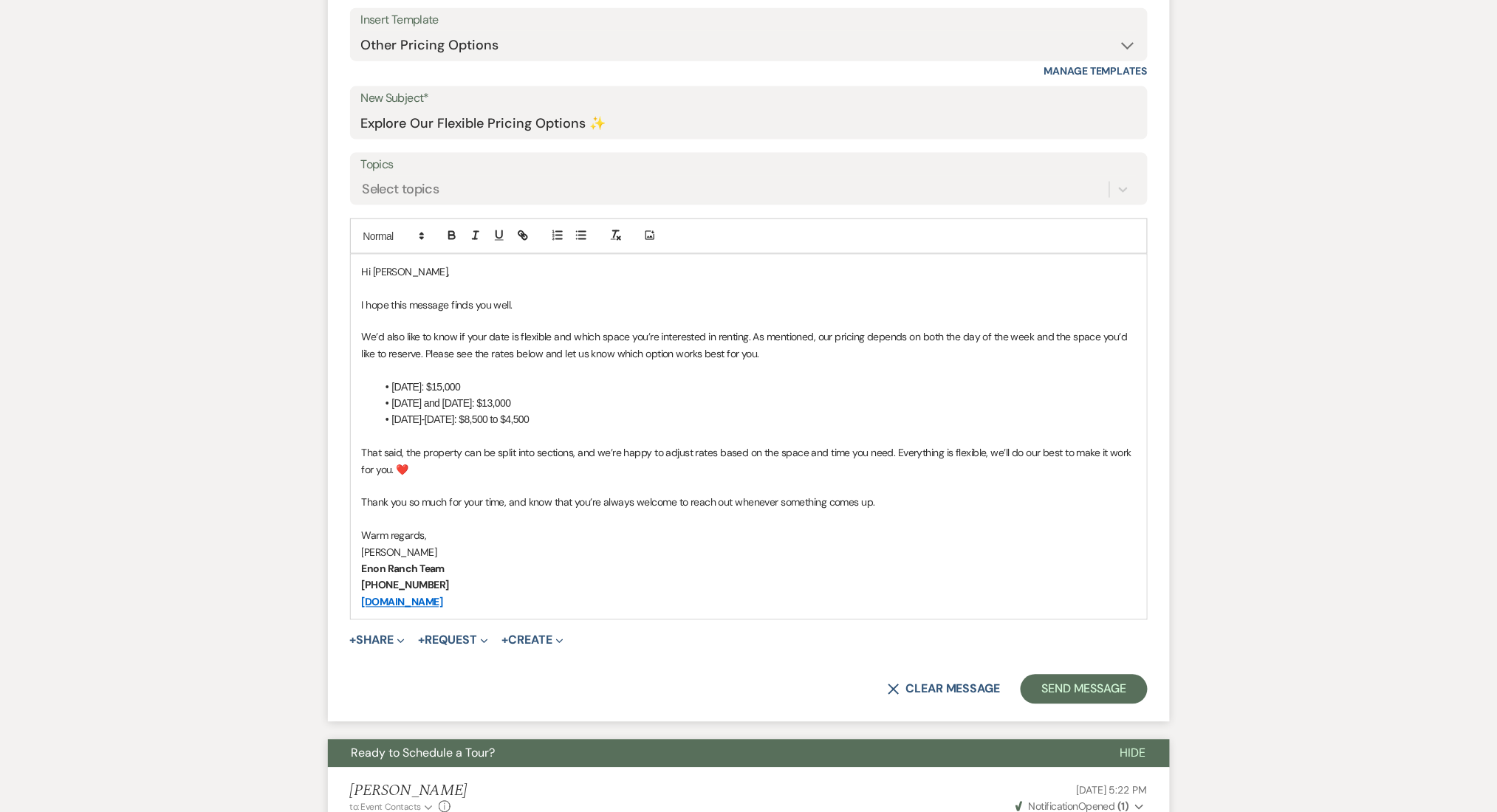
click at [861, 523] on p at bounding box center [748, 519] width 774 height 16
click at [449, 41] on select "-- Inquiry Follow Up Email #2 Contract Sending Template Payment Template Rental…" at bounding box center [748, 45] width 775 height 29
select select "4489"
click at [361, 31] on select "-- Inquiry Follow Up Email #2 Contract Sending Template Payment Template Rental…" at bounding box center [748, 45] width 775 height 29
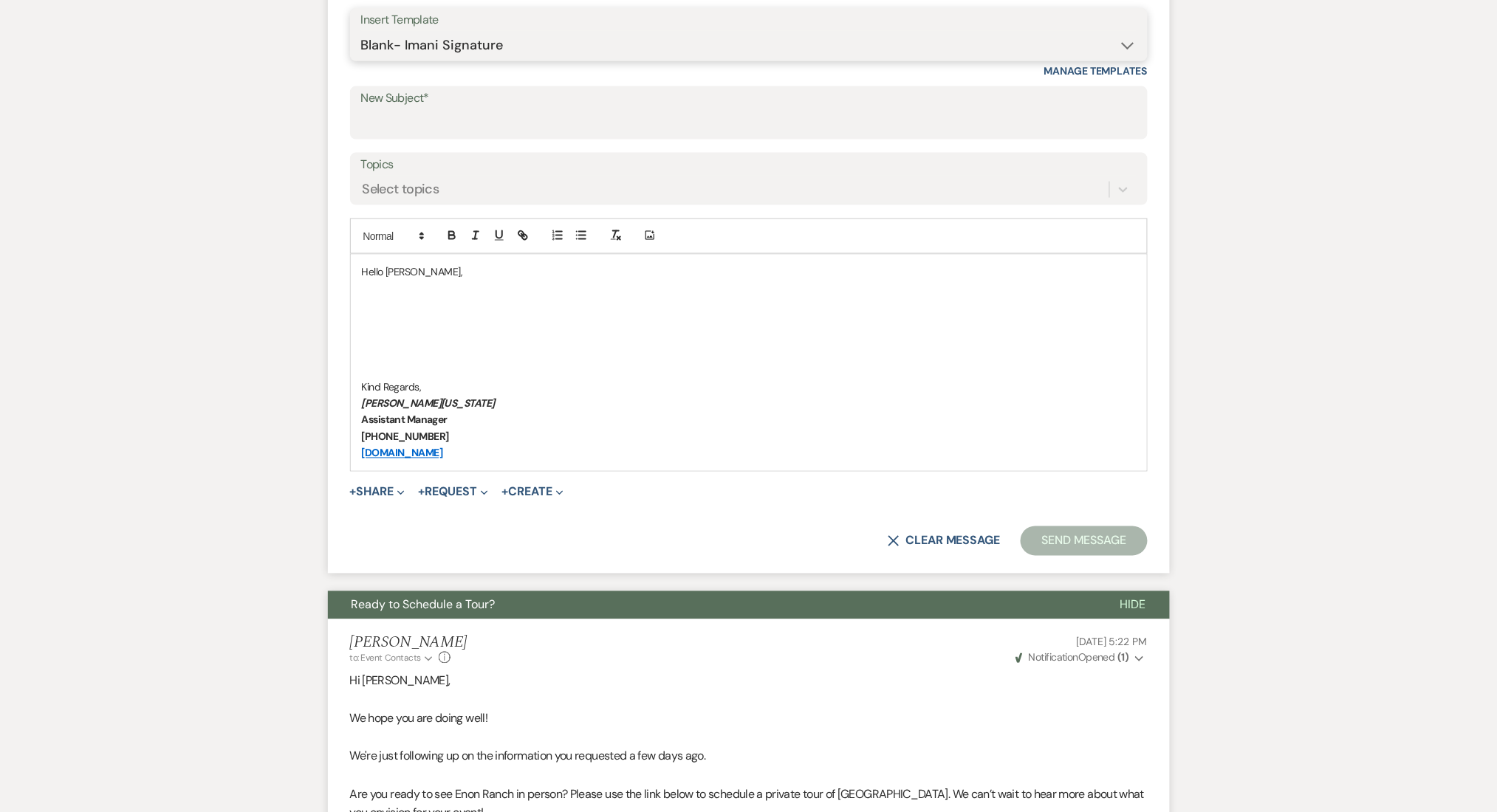
click at [451, 35] on select "-- Inquiry Follow Up Email #2 Contract Sending Template Payment Template Rental…" at bounding box center [748, 45] width 775 height 29
select select "4539"
click at [361, 31] on select "-- Inquiry Follow Up Email #2 Contract Sending Template Payment Template Rental…" at bounding box center [748, 45] width 775 height 29
type input "Explore Our Flexible Pricing Options ✨"
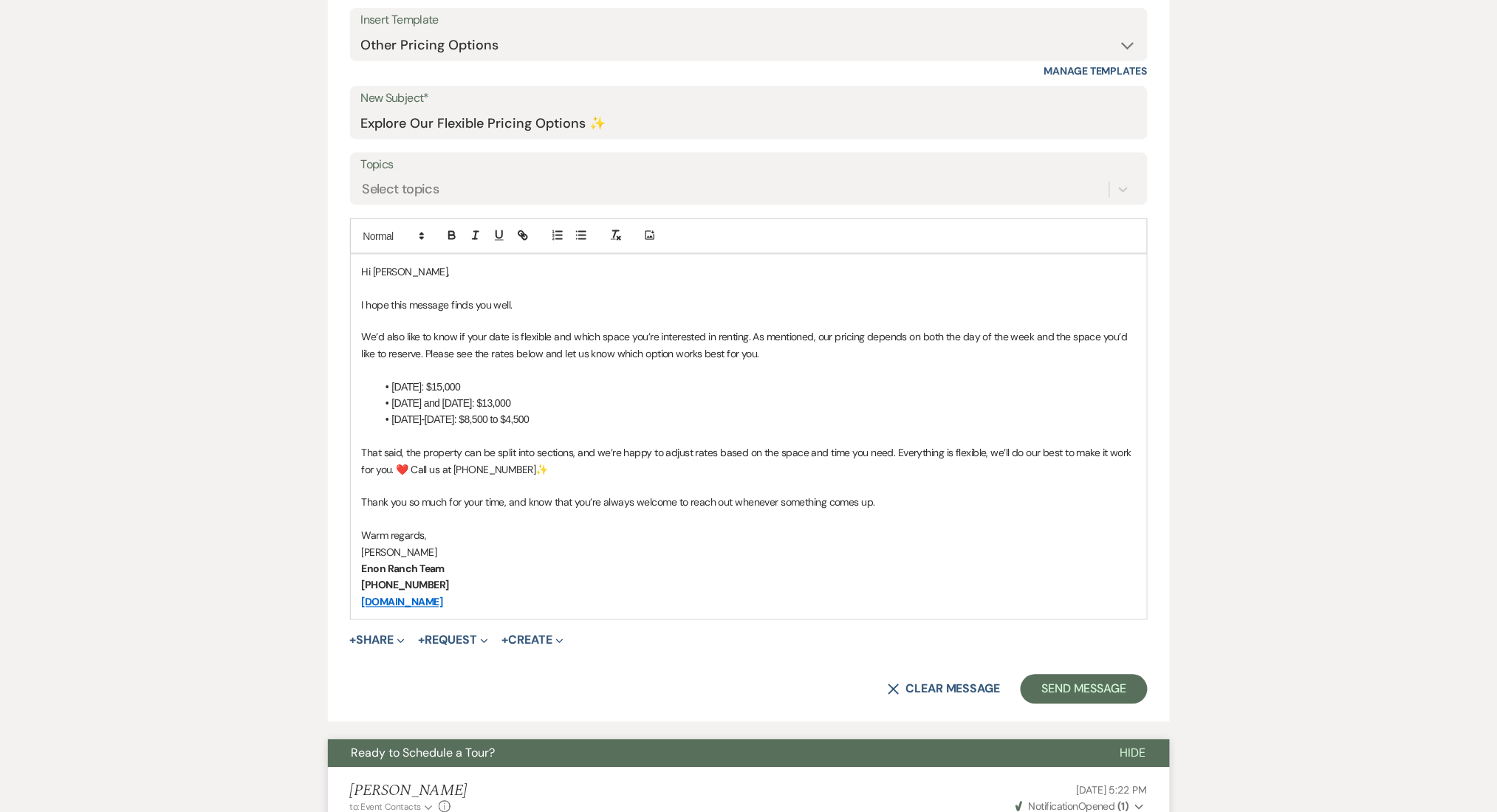
click at [587, 458] on span "That said, the property can be split into sections, and we’re happy to adjust r…" at bounding box center [748, 461] width 772 height 29
click at [782, 480] on p at bounding box center [748, 486] width 774 height 16
click at [1079, 686] on button "Send Message" at bounding box center [1084, 690] width 126 height 29
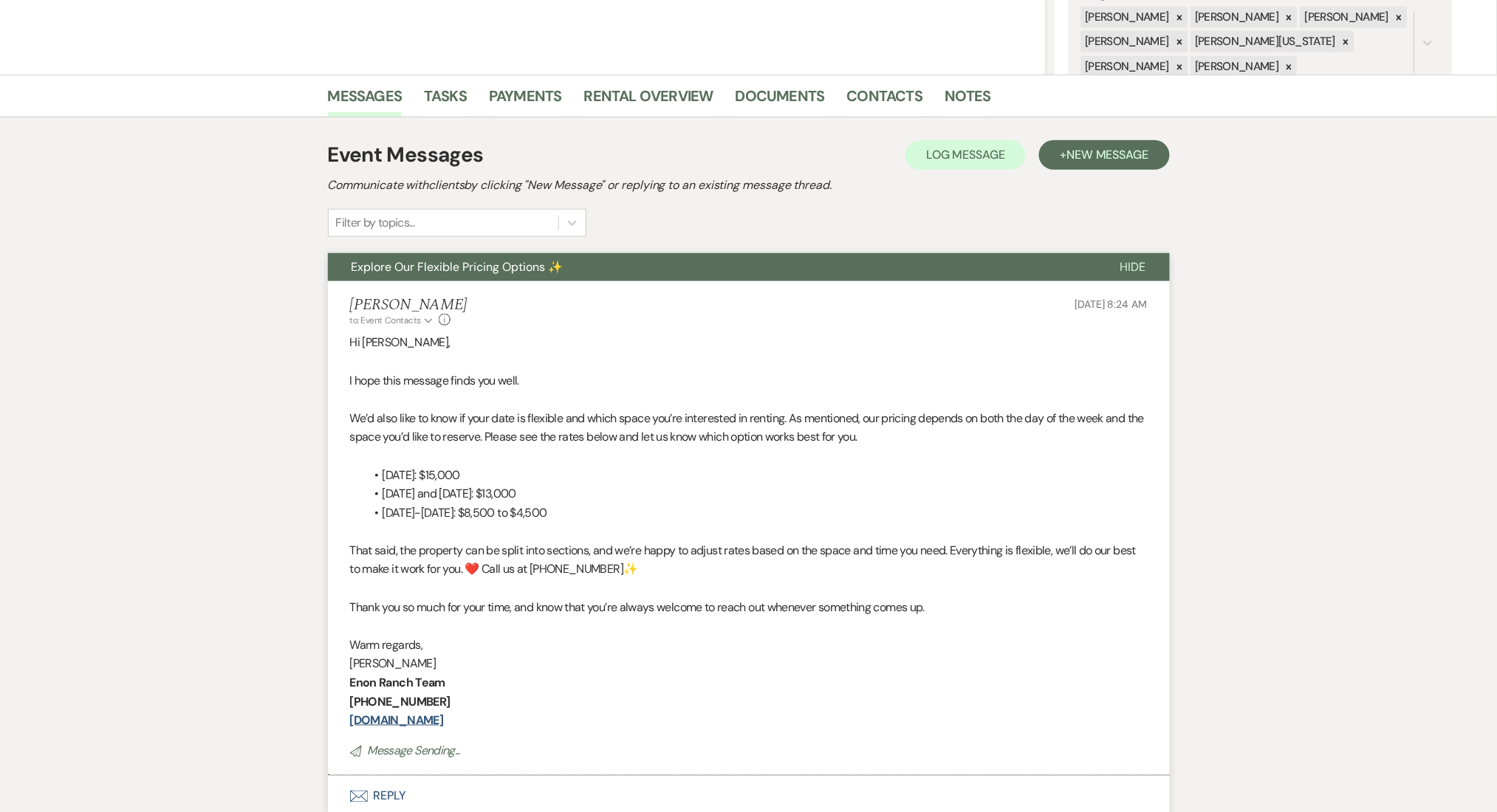
scroll to position [0, 0]
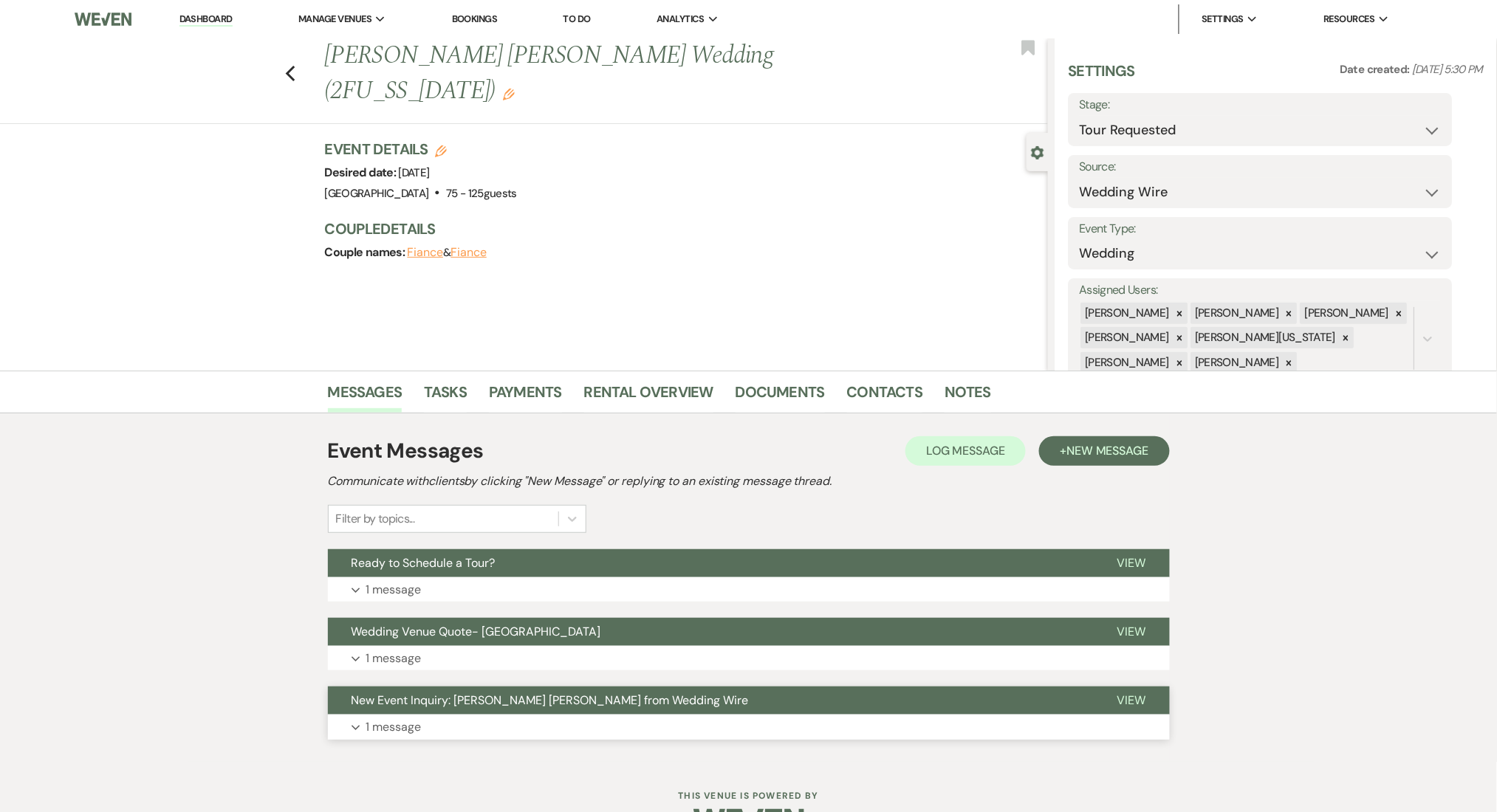
click at [502, 731] on button "Expand 1 message" at bounding box center [748, 726] width 842 height 25
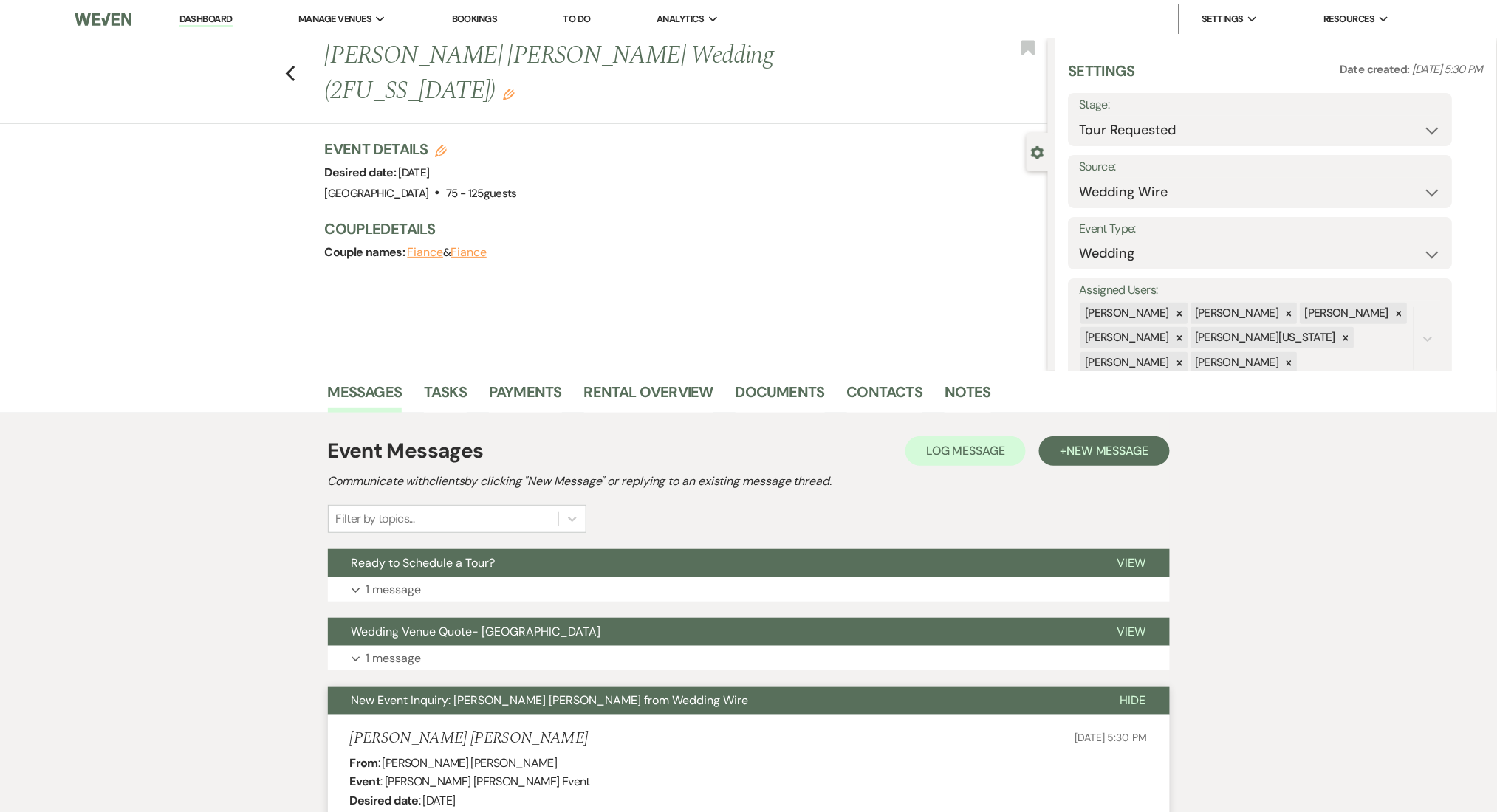
click at [875, 378] on li "Contacts" at bounding box center [896, 395] width 98 height 35
click at [870, 396] on link "Contacts" at bounding box center [885, 396] width 76 height 32
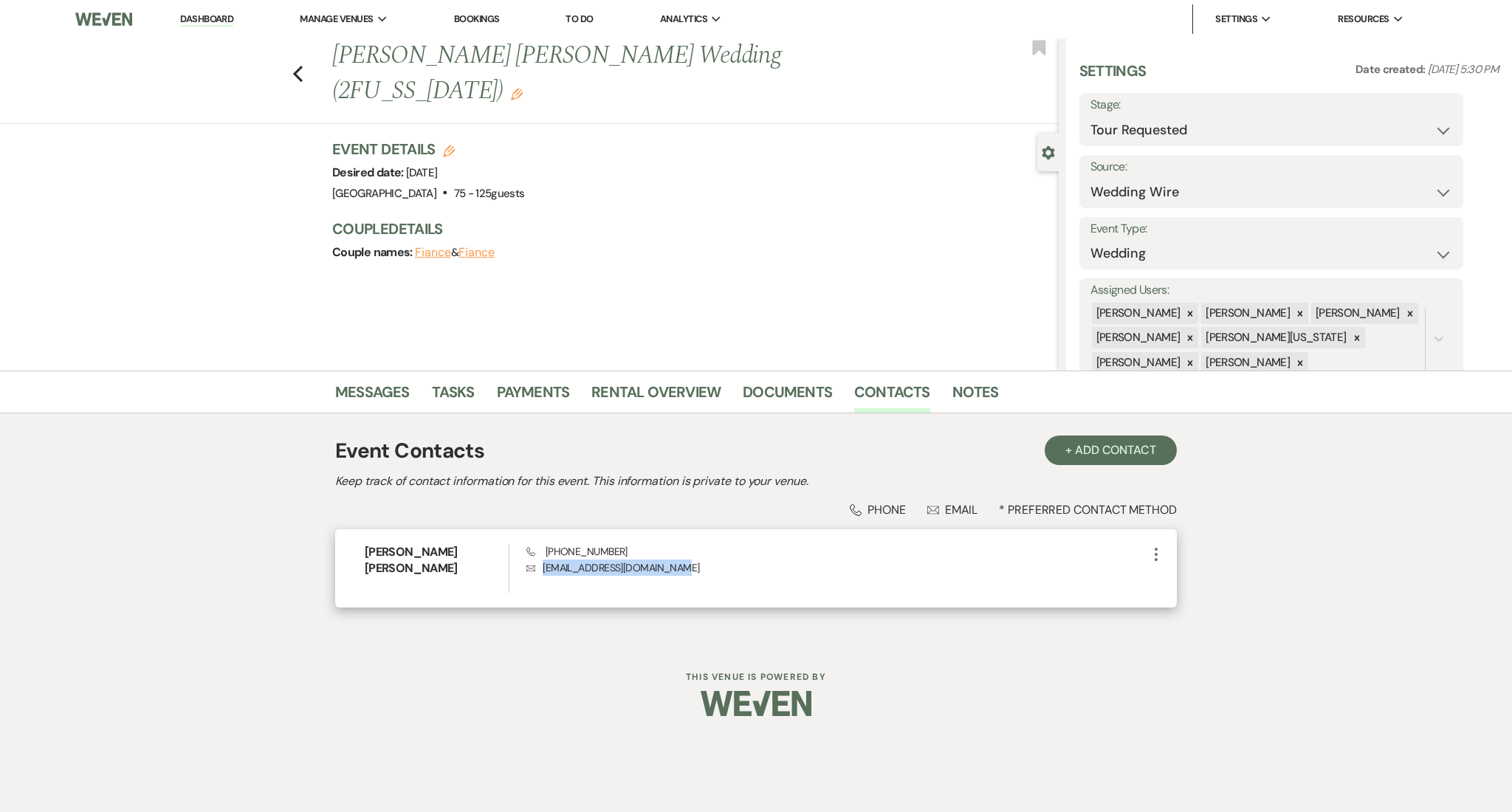
drag, startPoint x: 672, startPoint y: 571, endPoint x: 538, endPoint y: 576, distance: 134.1
click at [538, 576] on div "Phone [PHONE_NUMBER] Envelope [EMAIL_ADDRESS][DOMAIN_NAME]" at bounding box center [837, 568] width 621 height 49
copy p "[EMAIL_ADDRESS][DOMAIN_NAME]"
click at [395, 391] on link "Messages" at bounding box center [372, 396] width 75 height 32
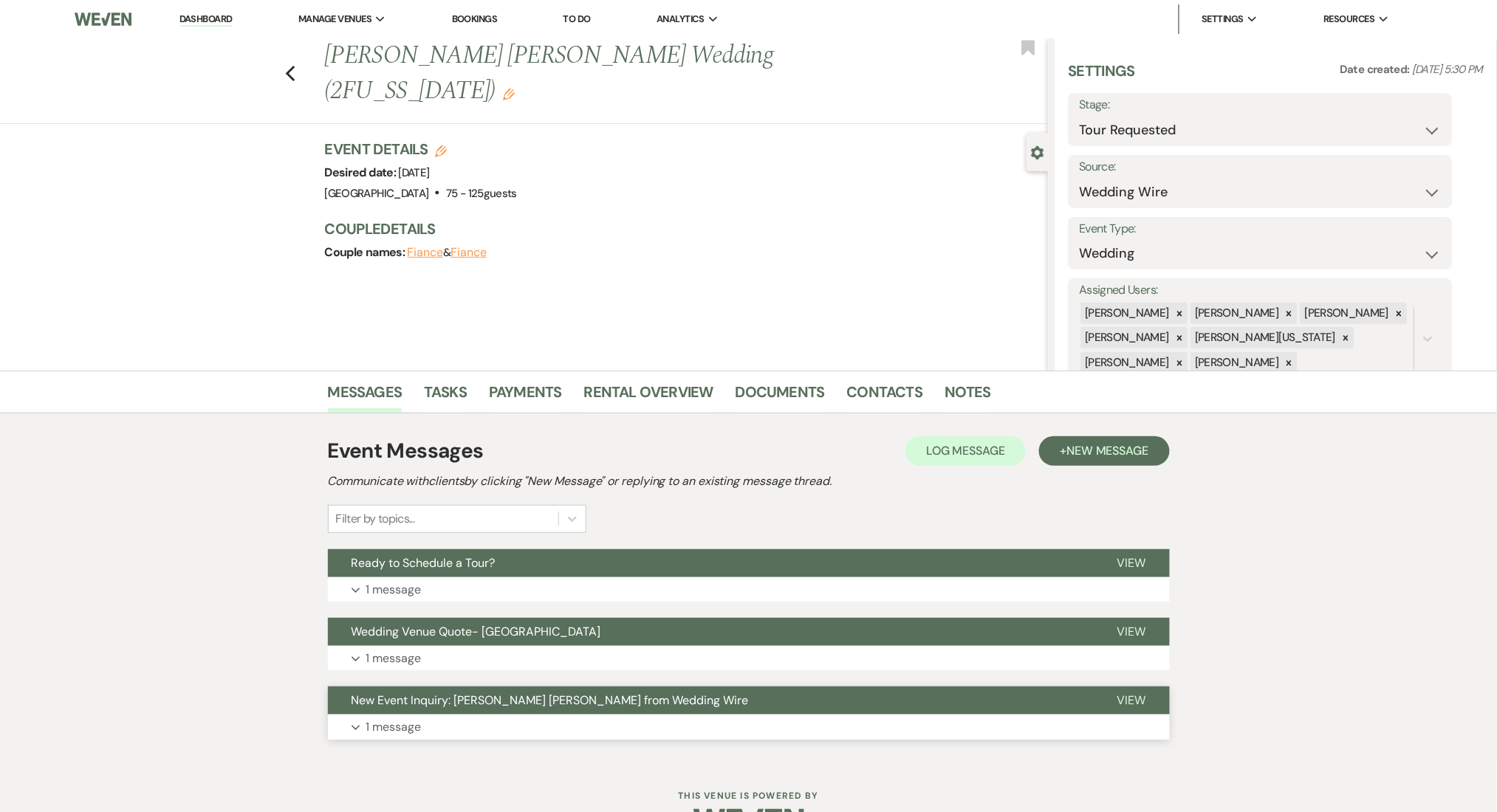
click at [479, 733] on button "Expand 1 message" at bounding box center [748, 726] width 842 height 25
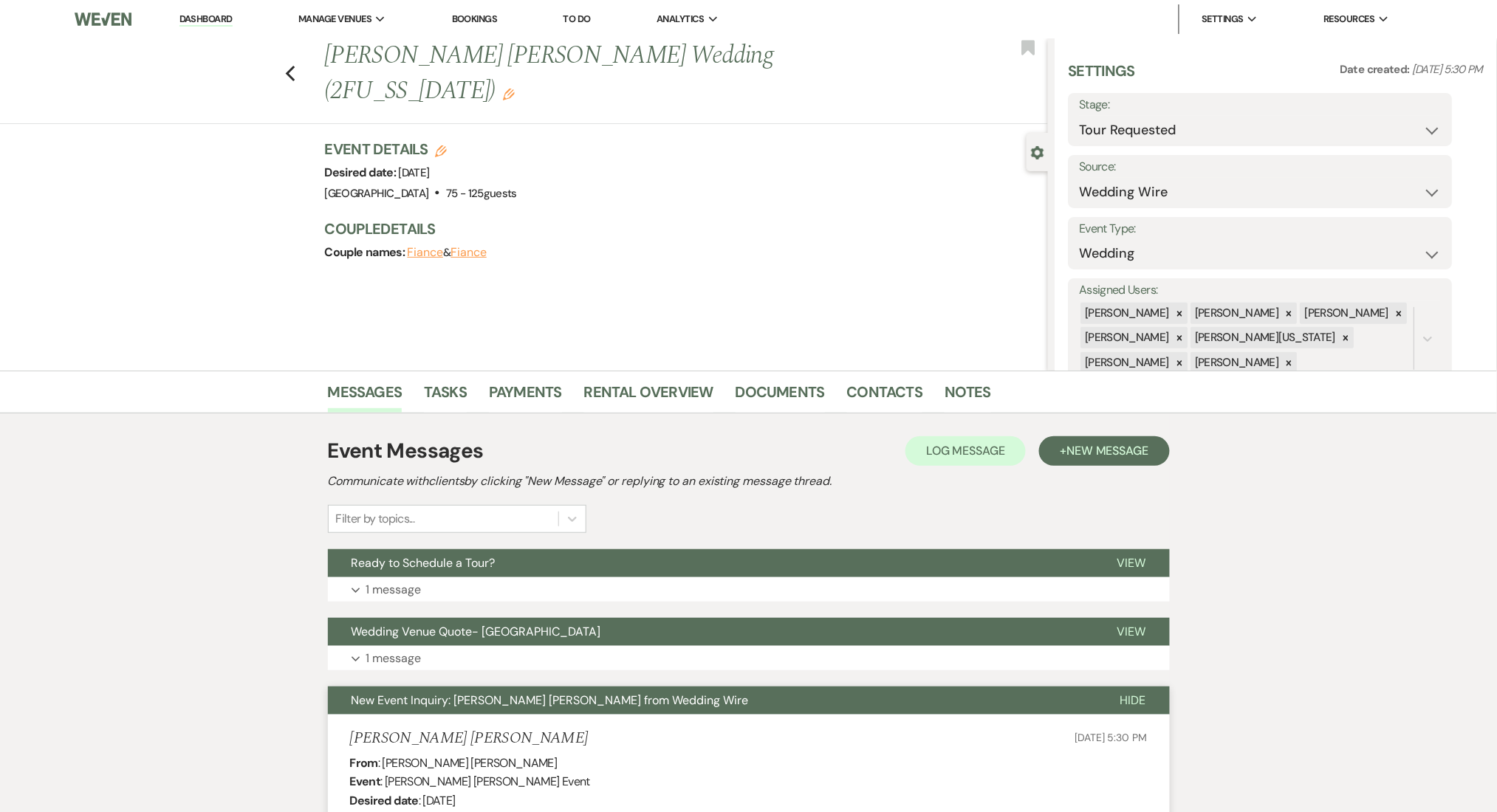
scroll to position [394, 0]
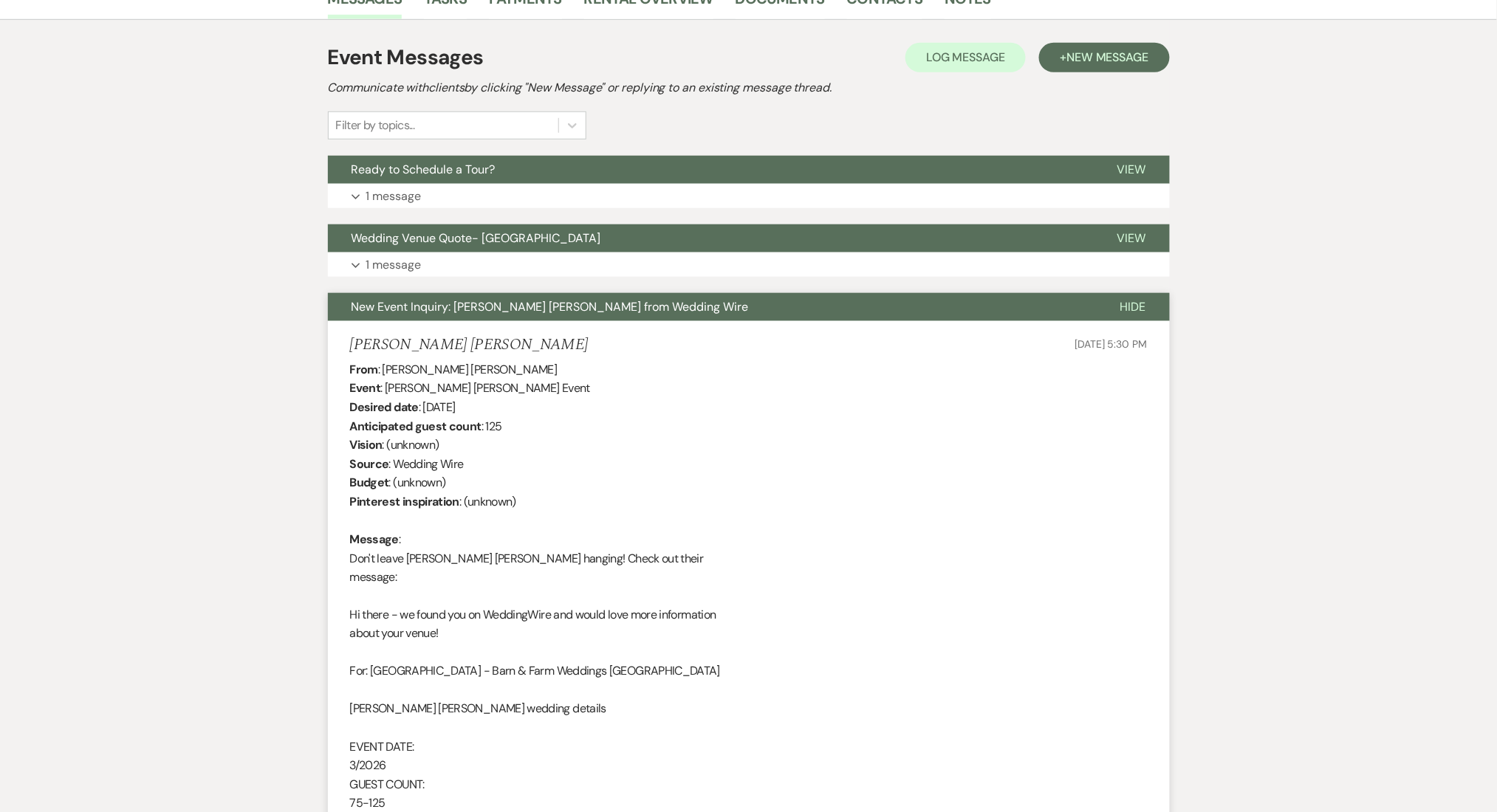
drag, startPoint x: 565, startPoint y: 344, endPoint x: 336, endPoint y: 341, distance: 229.0
click at [337, 341] on li "[PERSON_NAME] [PERSON_NAME] [DATE] 5:30 PM From : [PERSON_NAME] [PERSON_NAME] E…" at bounding box center [748, 632] width 842 height 622
copy h5 "[PERSON_NAME] [PERSON_NAME]"
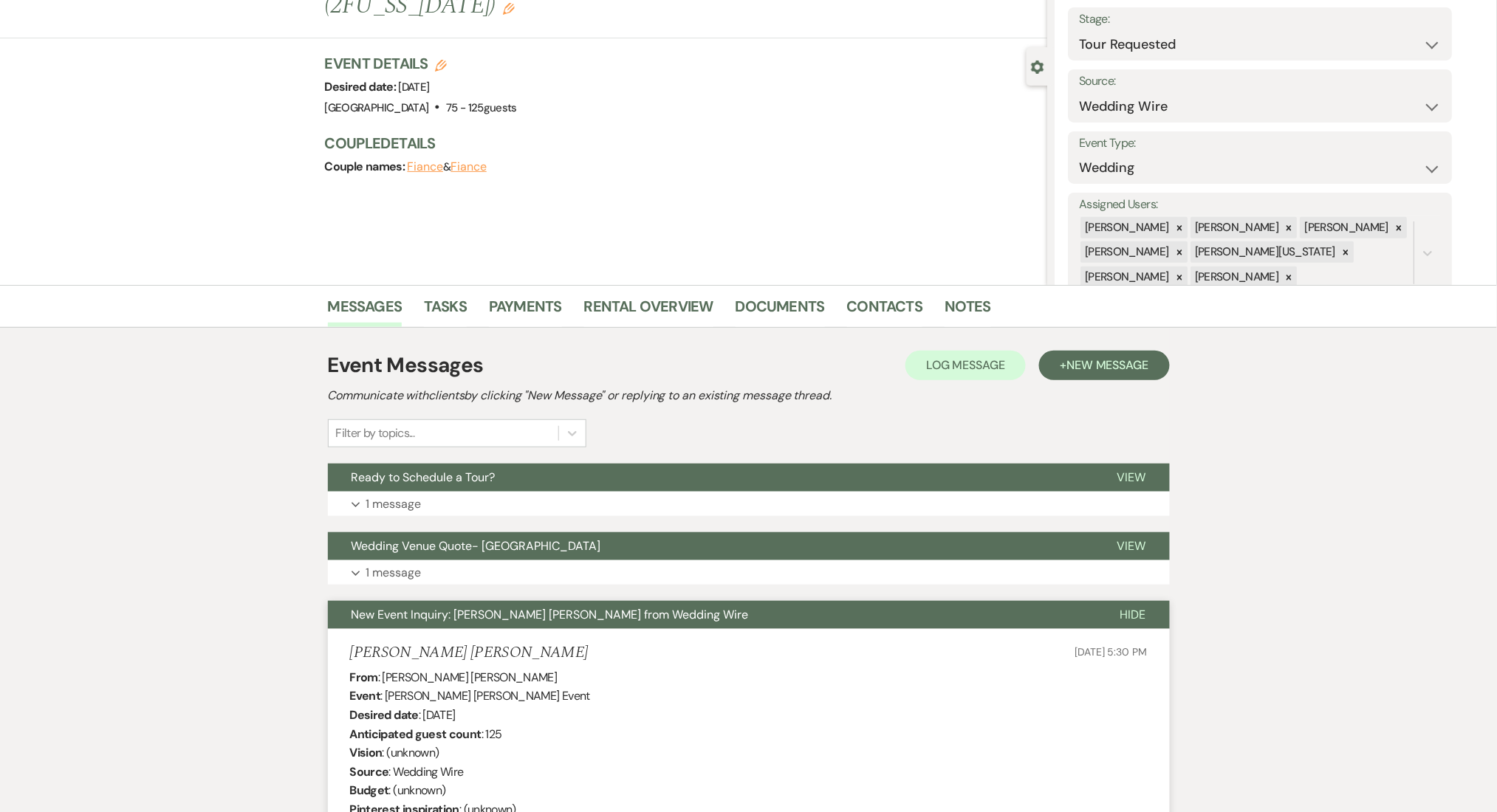
scroll to position [0, 0]
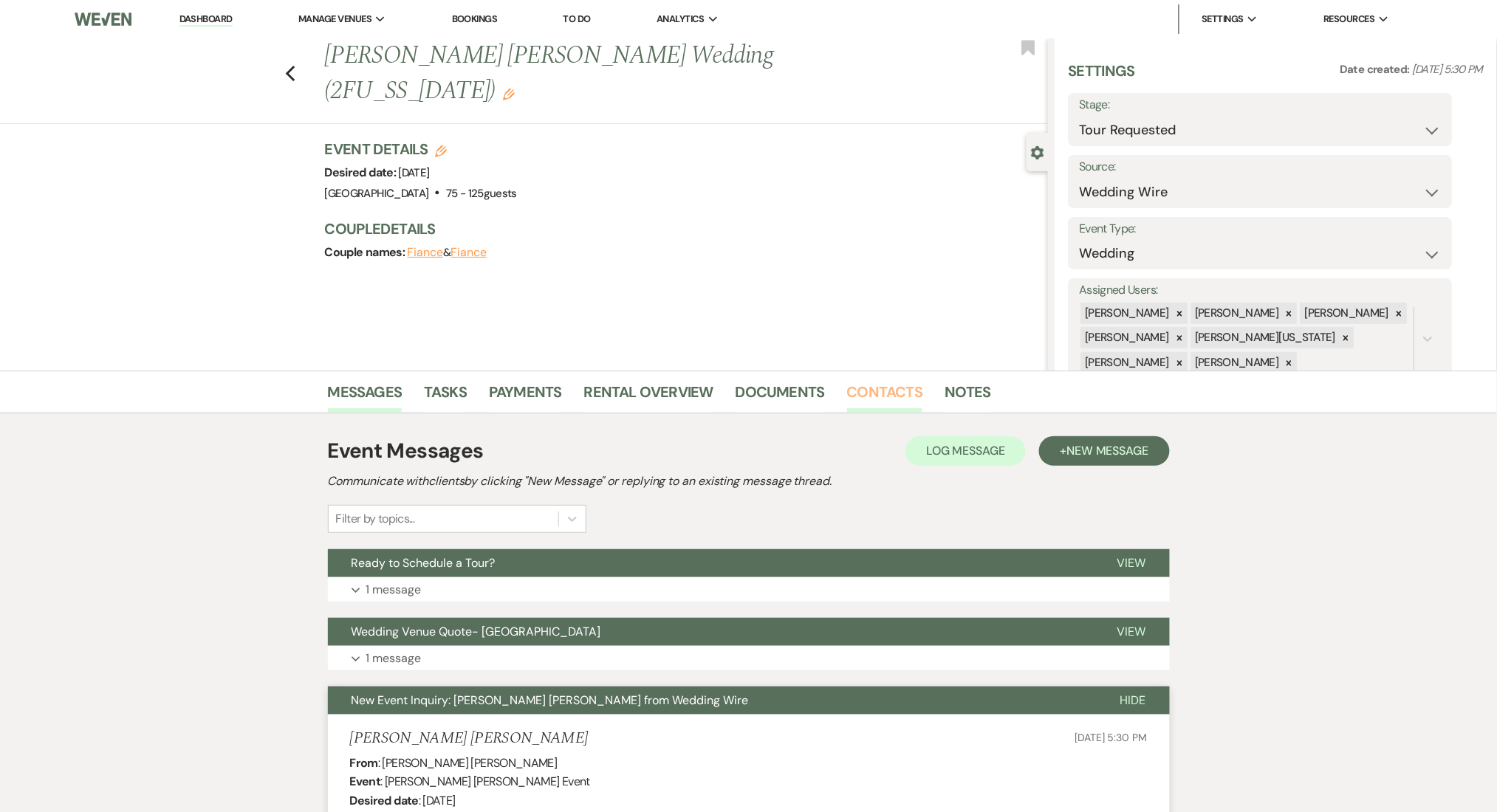
click at [874, 389] on link "Contacts" at bounding box center [885, 396] width 76 height 32
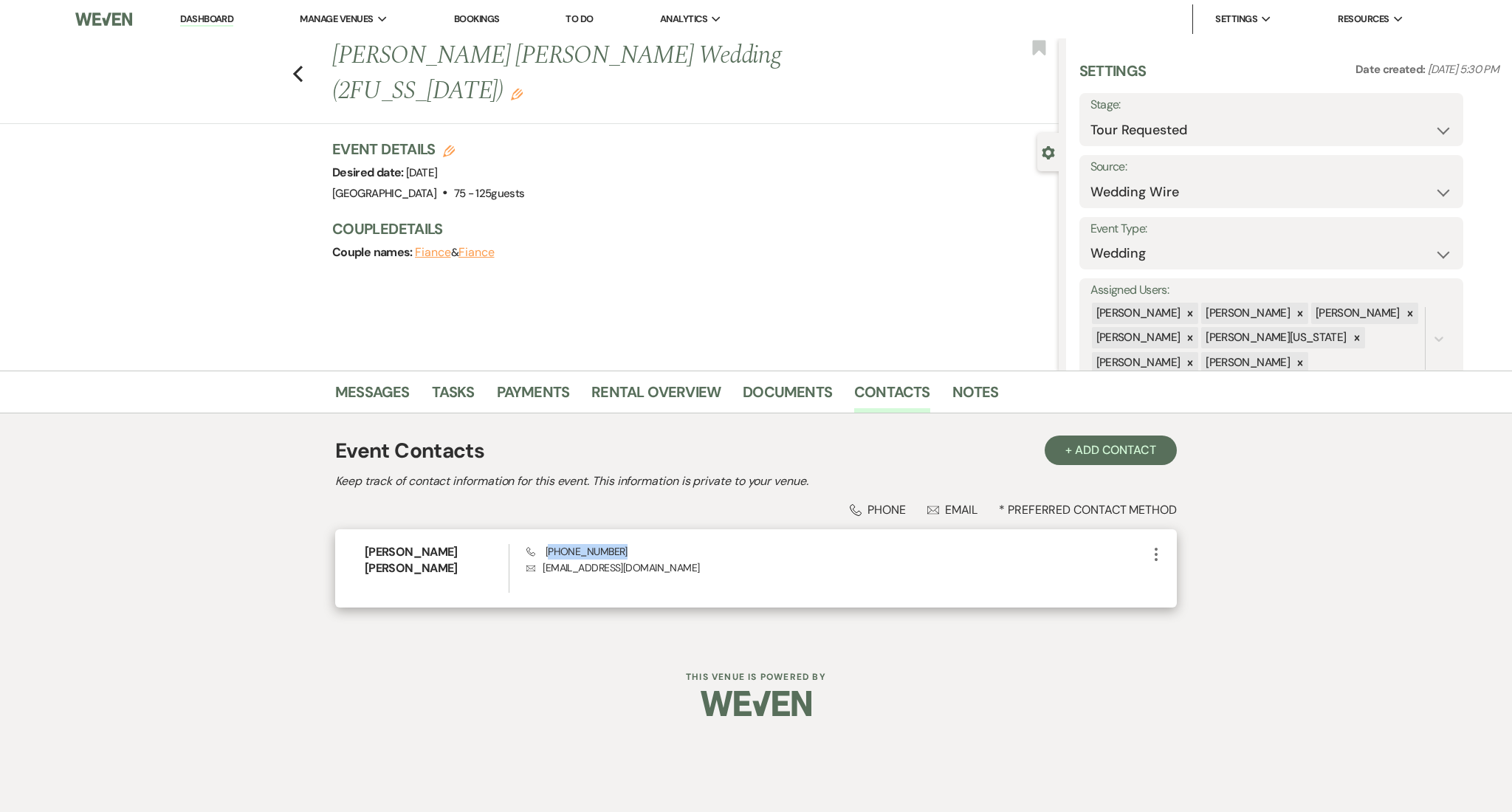
drag, startPoint x: 589, startPoint y: 549, endPoint x: 551, endPoint y: 555, distance: 38.5
click at [551, 555] on div "Phone [PHONE_NUMBER] Envelope [EMAIL_ADDRESS][DOMAIN_NAME]" at bounding box center [837, 568] width 621 height 49
click at [358, 391] on link "Messages" at bounding box center [372, 396] width 75 height 32
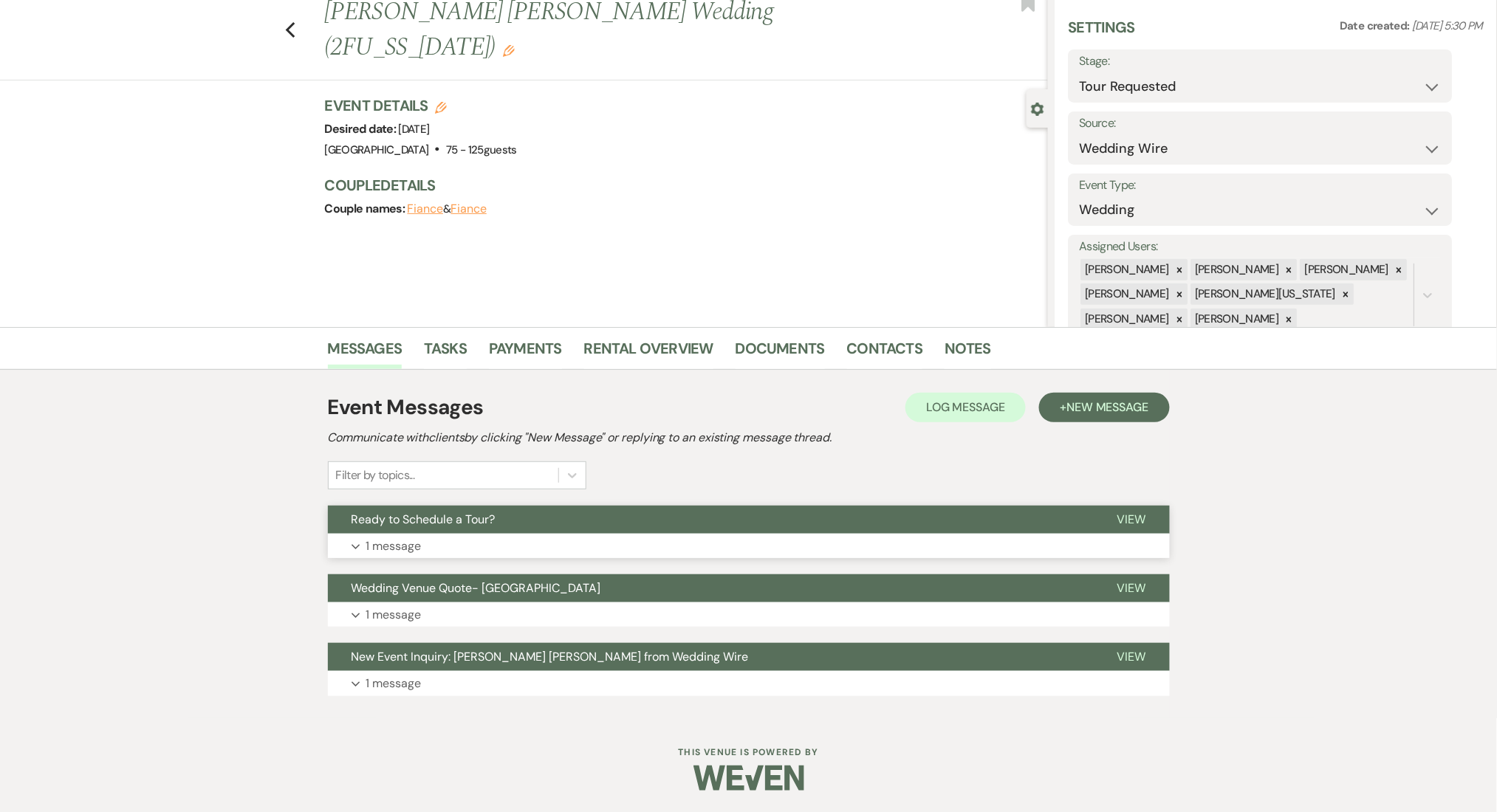
click at [470, 529] on button "Ready to Schedule a Tour?" at bounding box center [711, 519] width 766 height 28
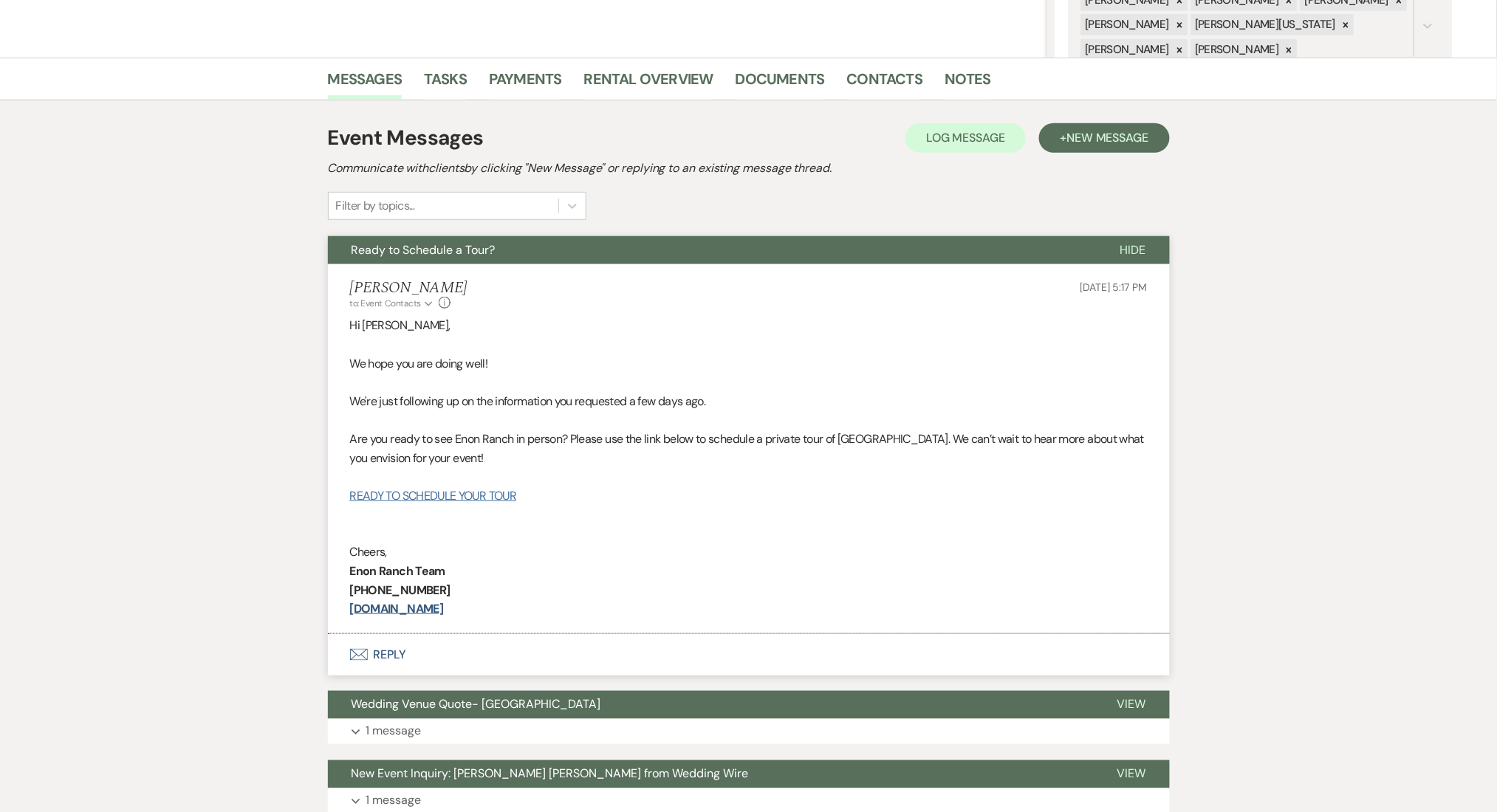
scroll to position [339, 0]
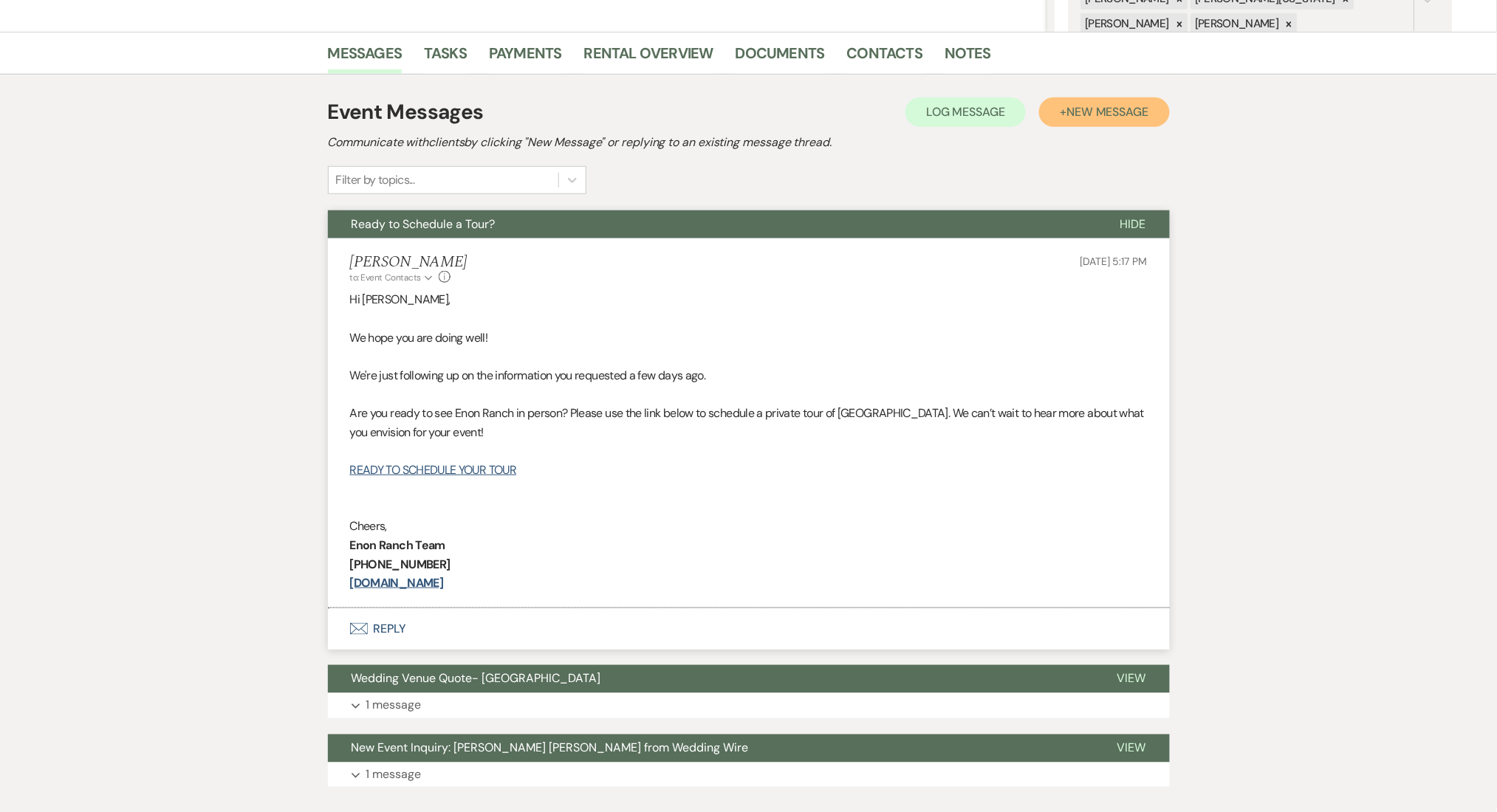
click at [1088, 114] on span "New Message" at bounding box center [1107, 112] width 82 height 15
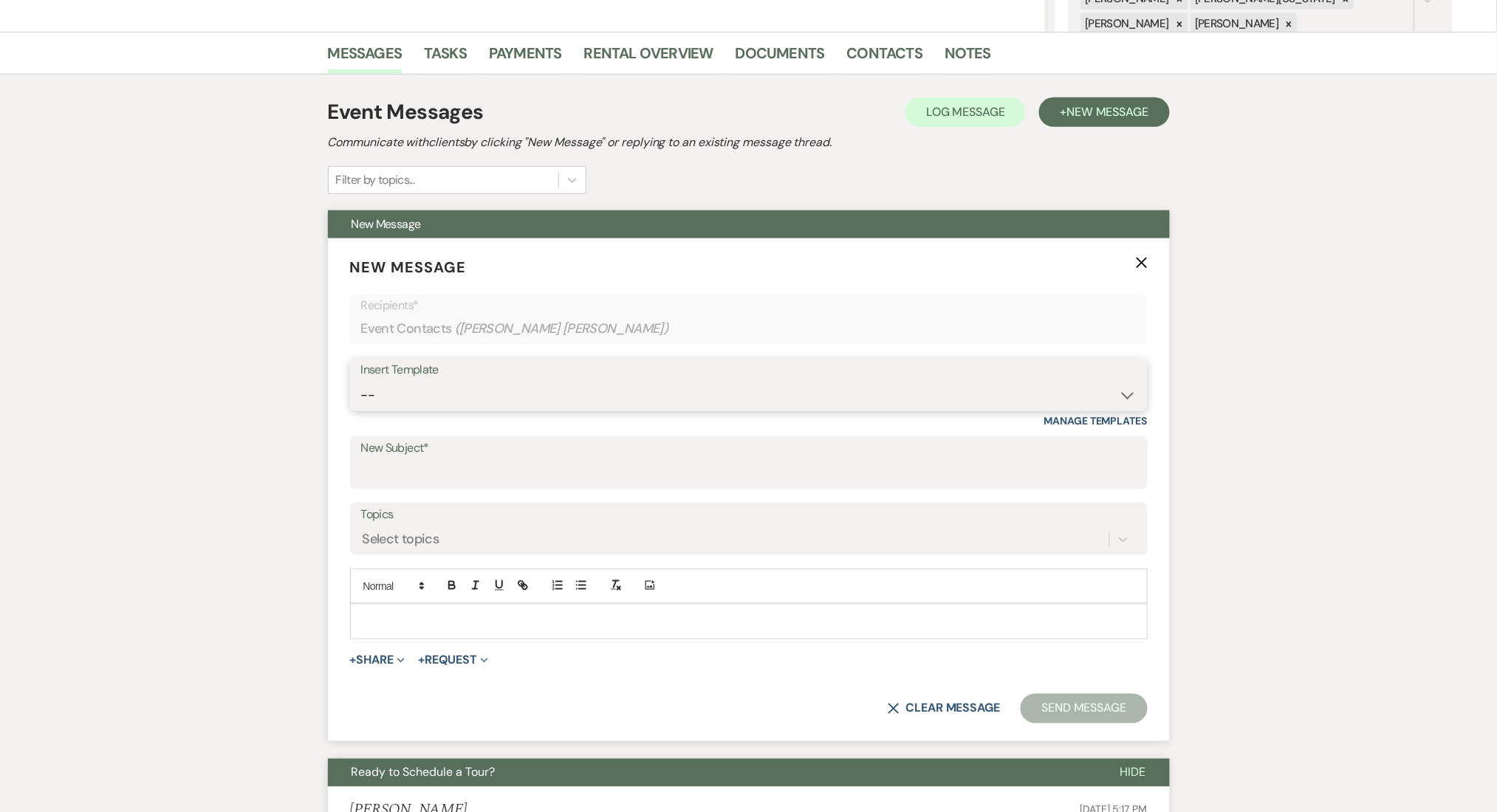
click at [485, 391] on select "-- Inquiry Follow Up Email #2 Contract Sending Template Payment Template Rental…" at bounding box center [748, 394] width 775 height 29
select select "4539"
click at [361, 381] on select "-- Inquiry Follow Up Email #2 Contract Sending Template Payment Template Rental…" at bounding box center [748, 394] width 775 height 29
click at [194, 402] on div "Messages Tasks Payments Rental Overview Documents Contacts Notes Event Messages…" at bounding box center [748, 695] width 1497 height 1327
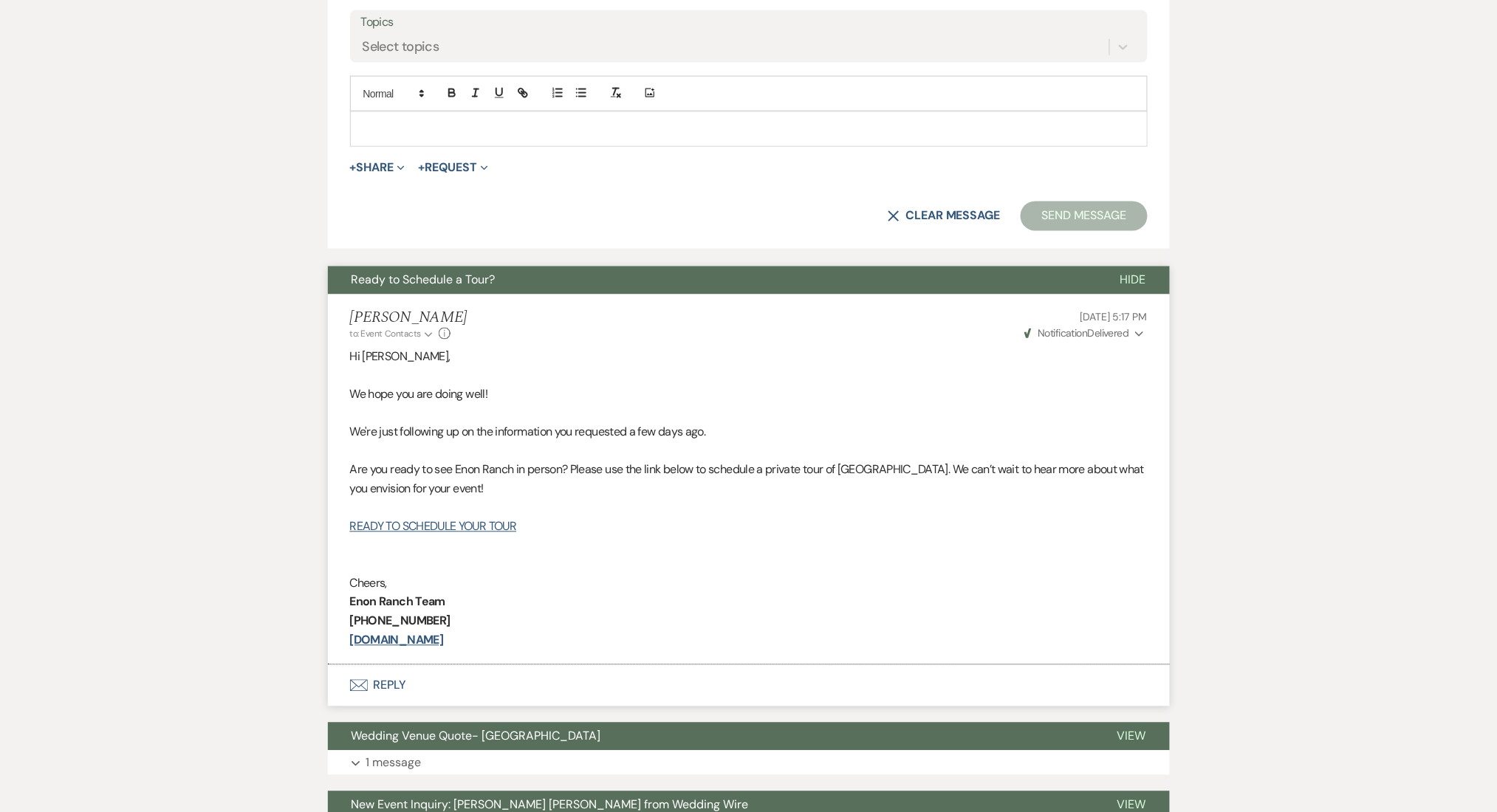
type input "Explore Our Flexible Pricing Options ✨"
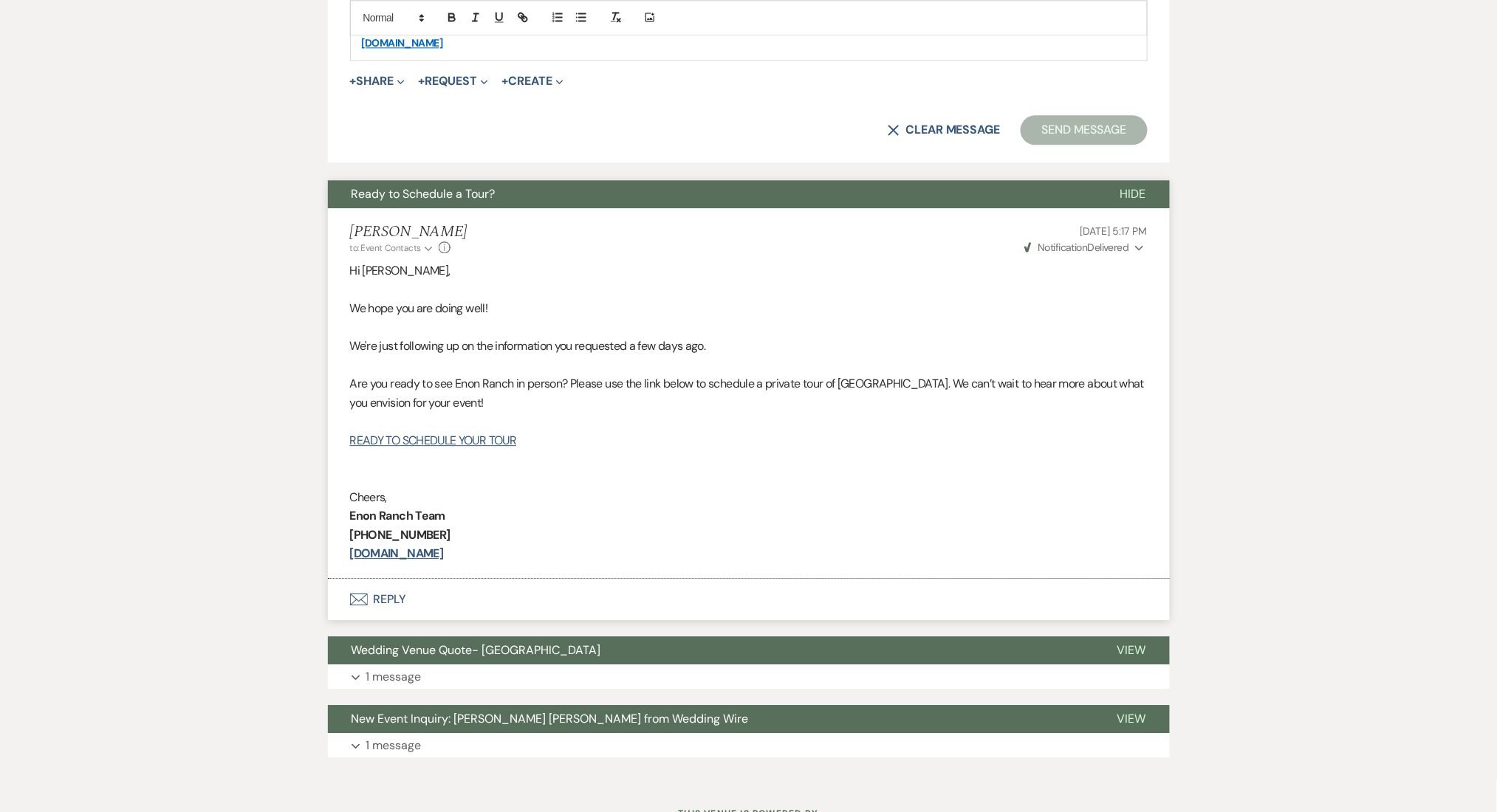
scroll to position [1311, 0]
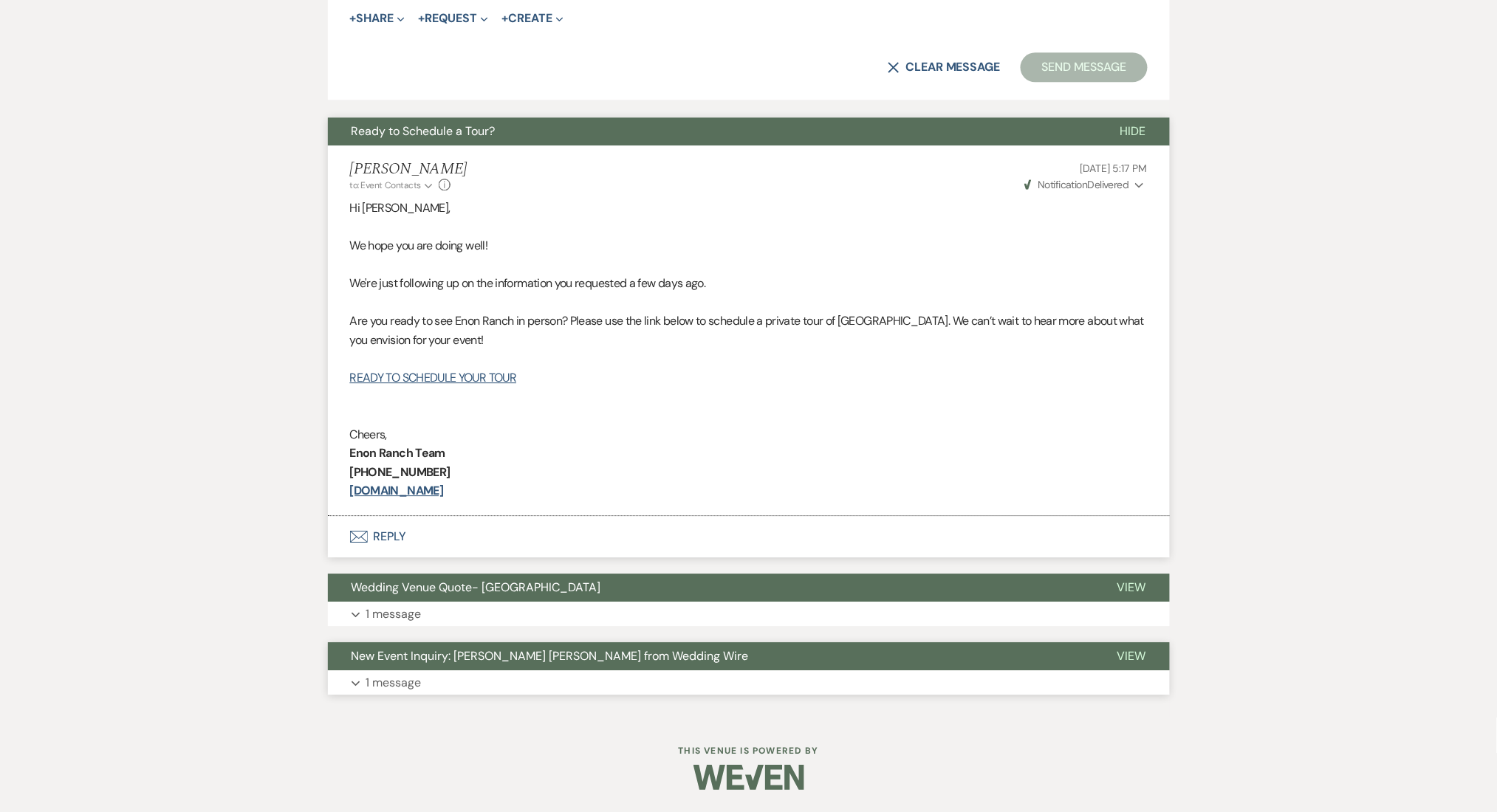
click at [432, 673] on button "Expand 1 message" at bounding box center [748, 683] width 842 height 25
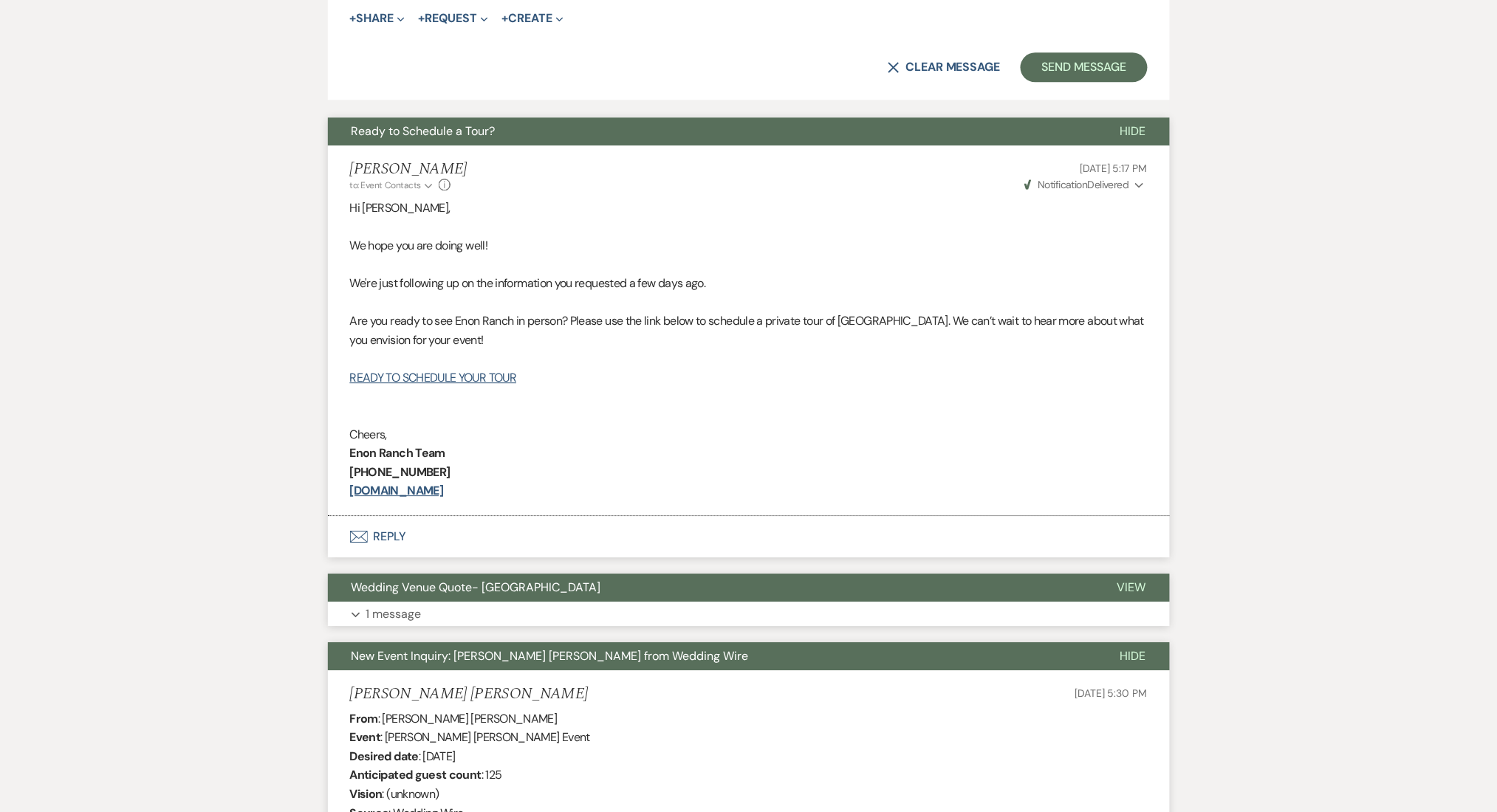
click at [477, 606] on button "Expand 1 message" at bounding box center [748, 614] width 842 height 25
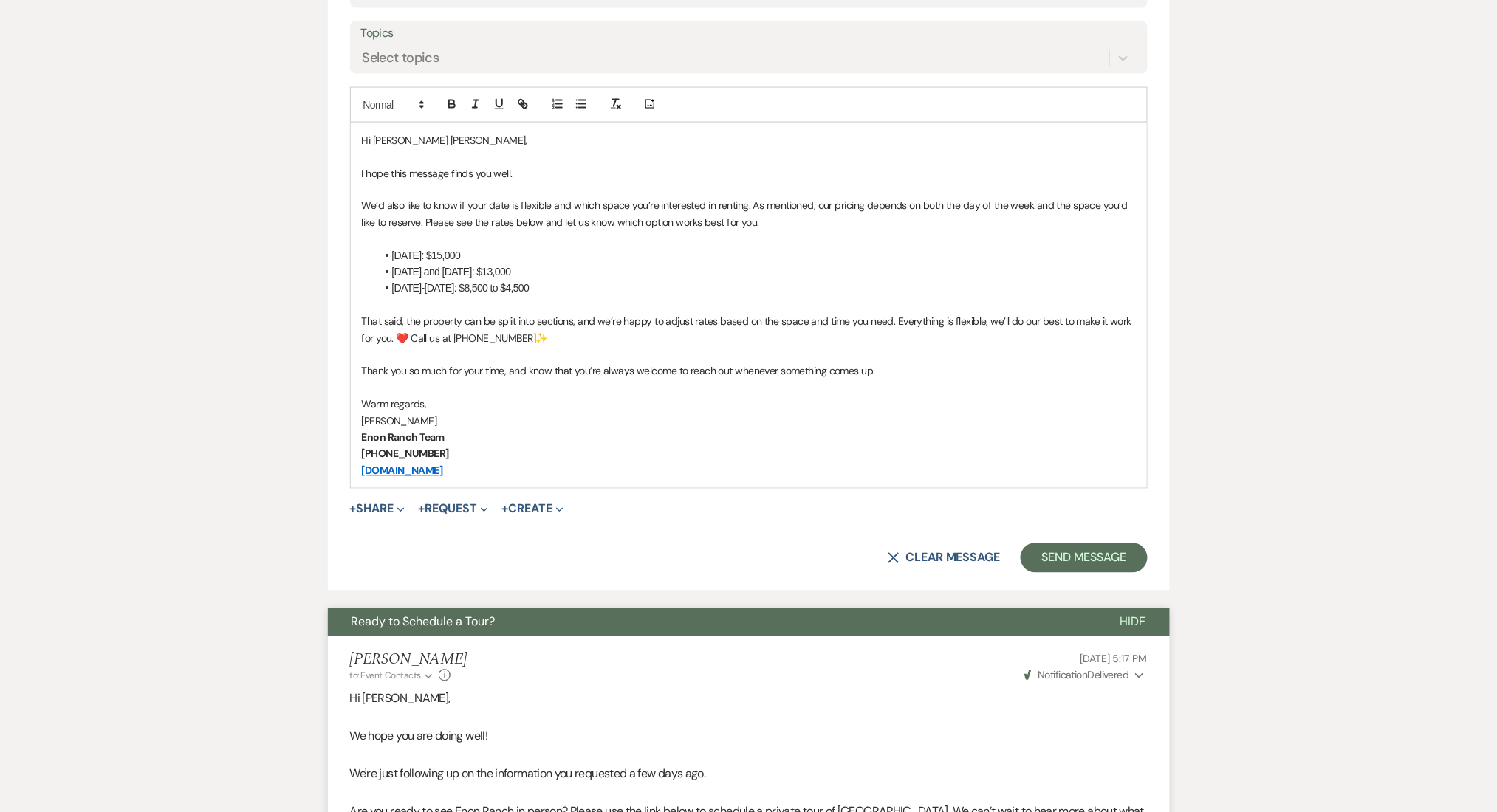
scroll to position [720, 0]
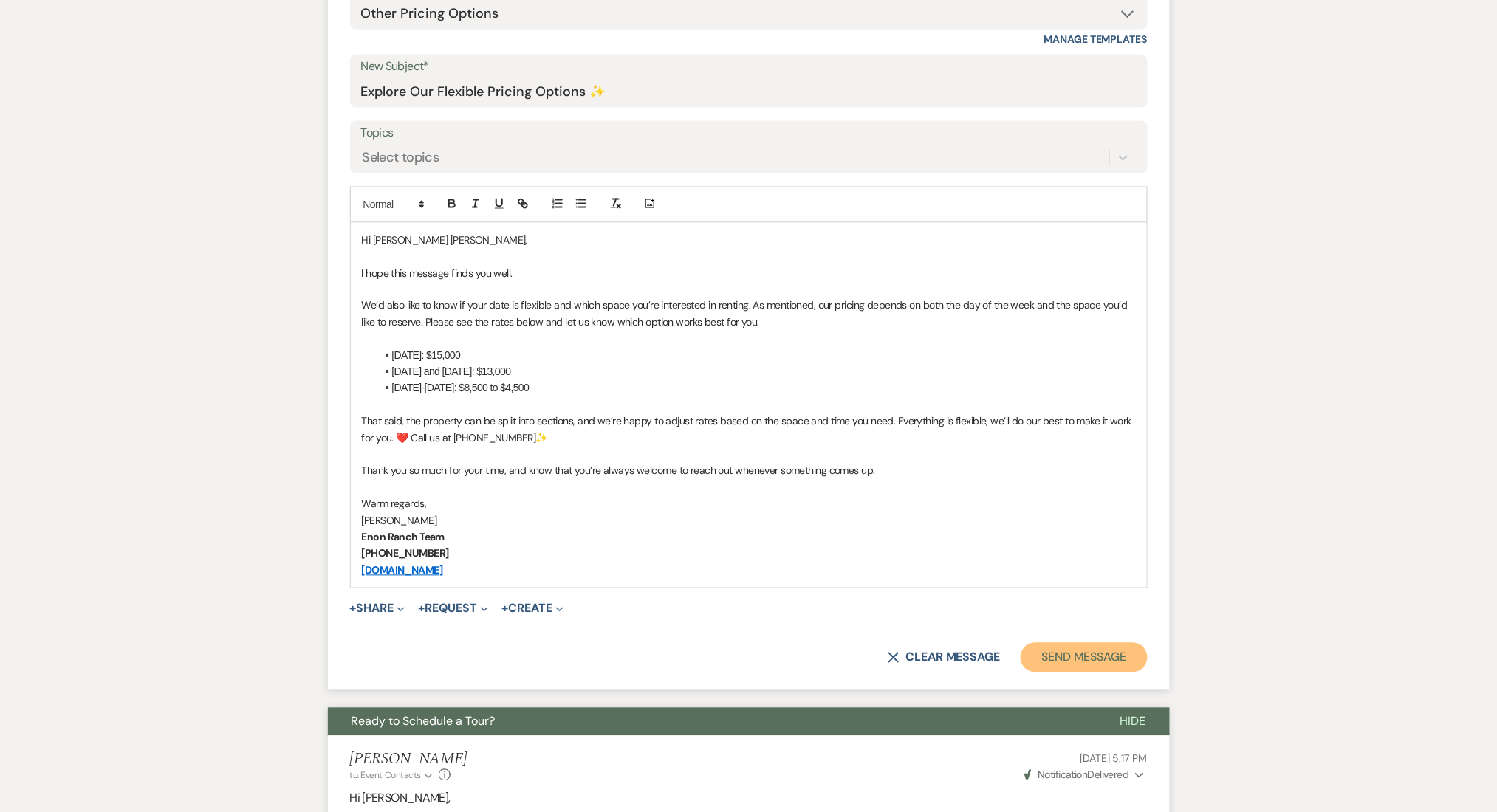
click at [1102, 650] on button "Send Message" at bounding box center [1084, 657] width 126 height 29
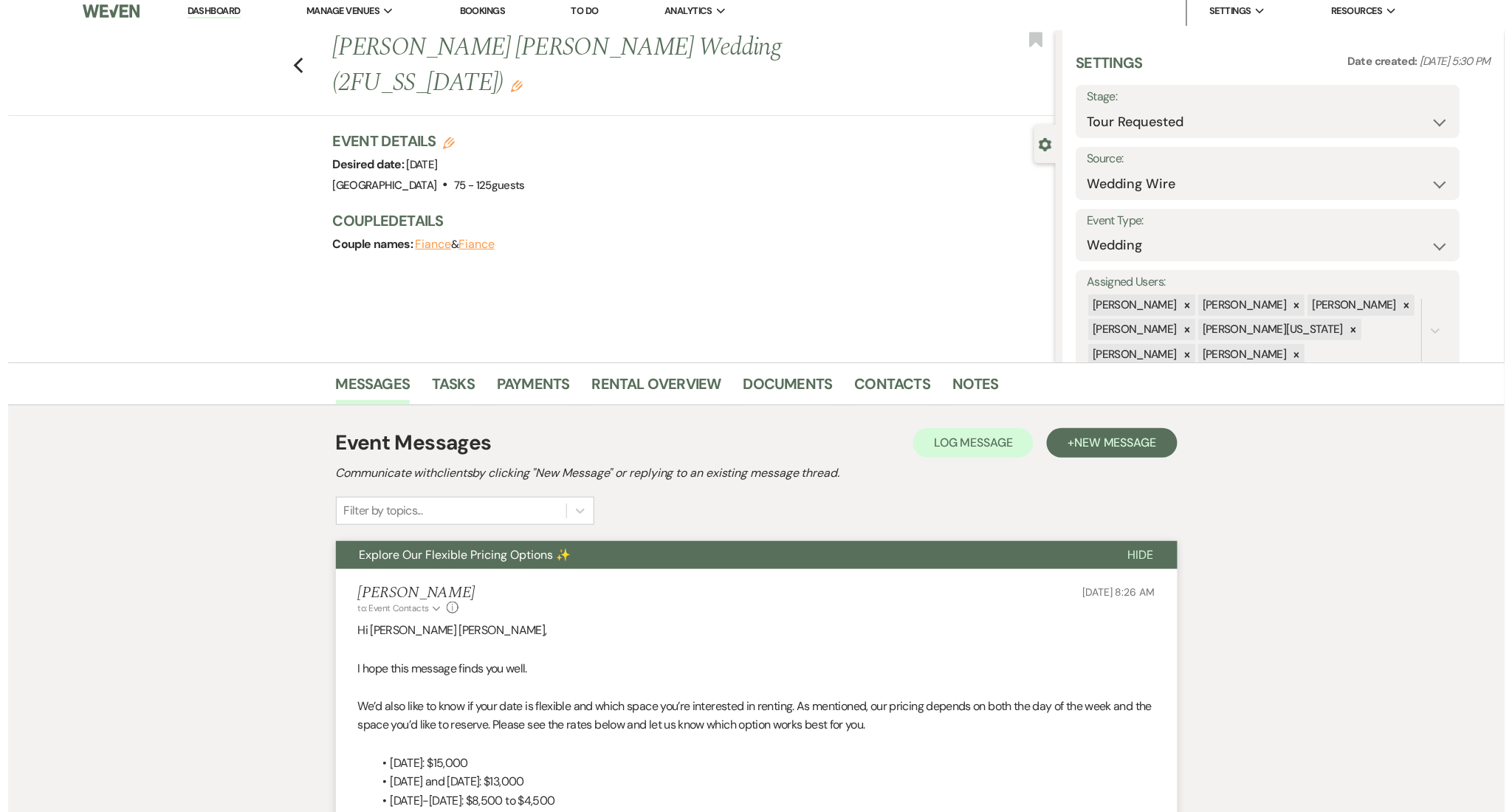
scroll to position [0, 0]
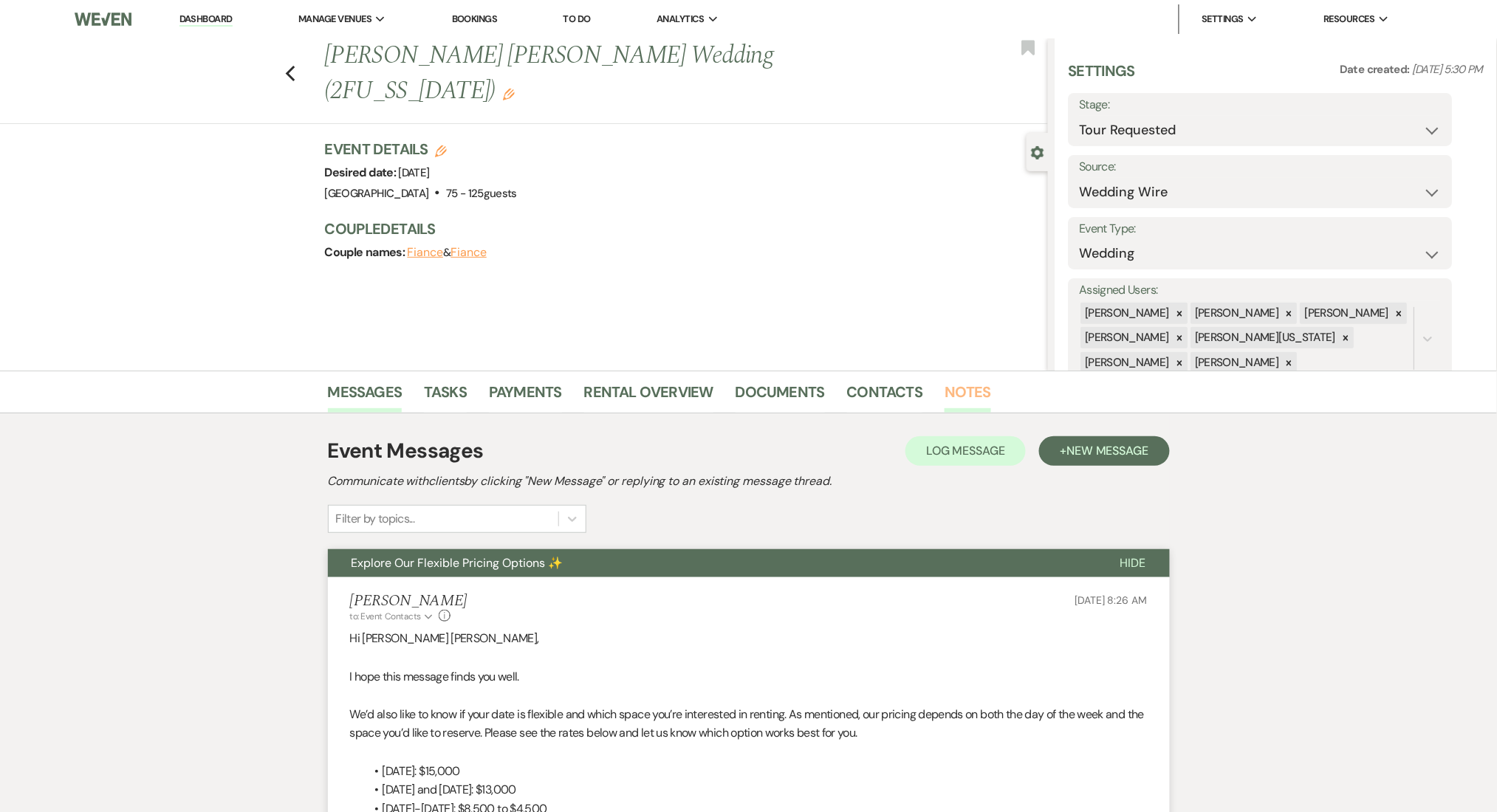
click at [958, 394] on link "Notes" at bounding box center [967, 396] width 46 height 32
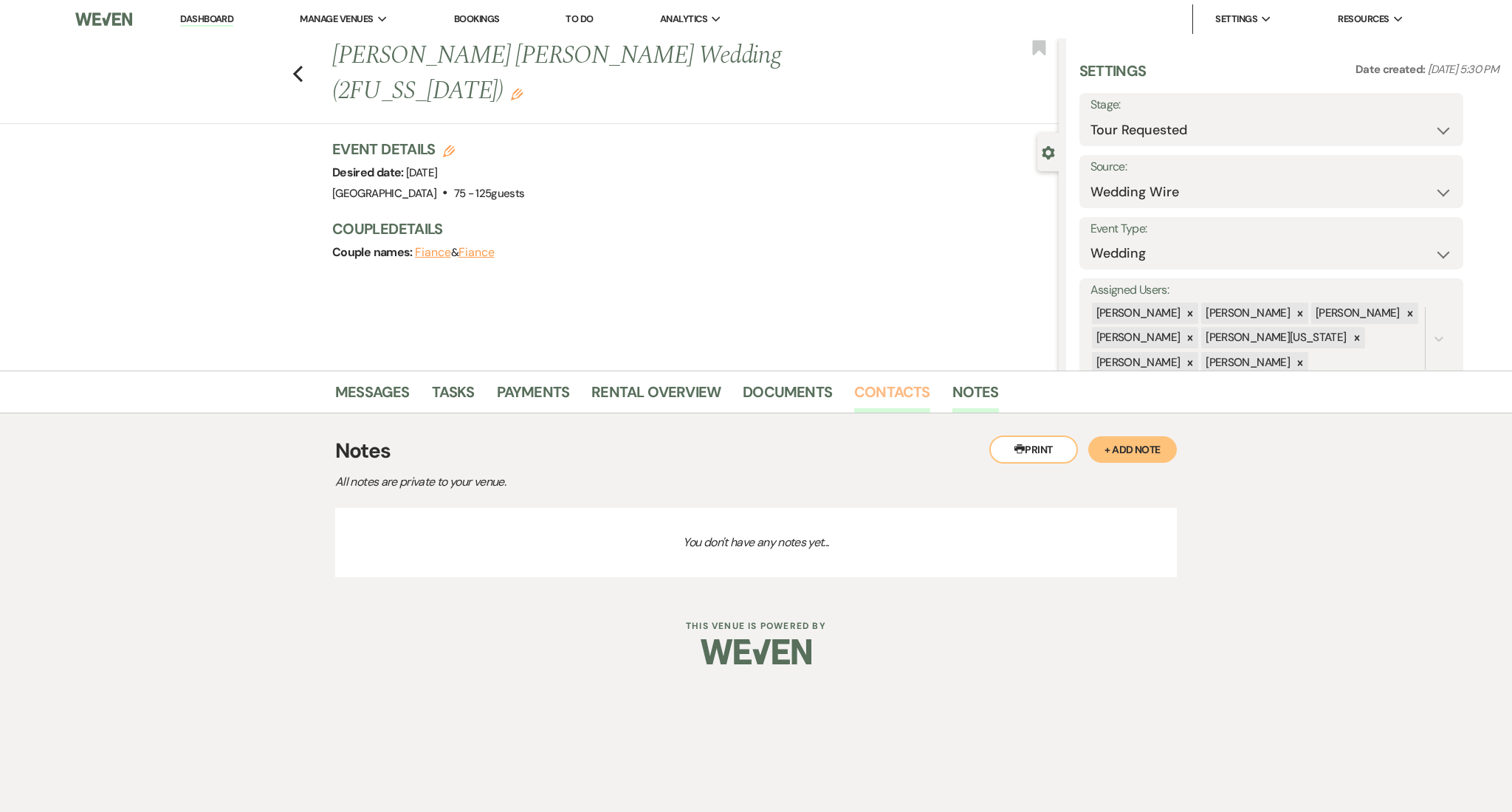
click at [902, 396] on link "Contacts" at bounding box center [892, 396] width 76 height 32
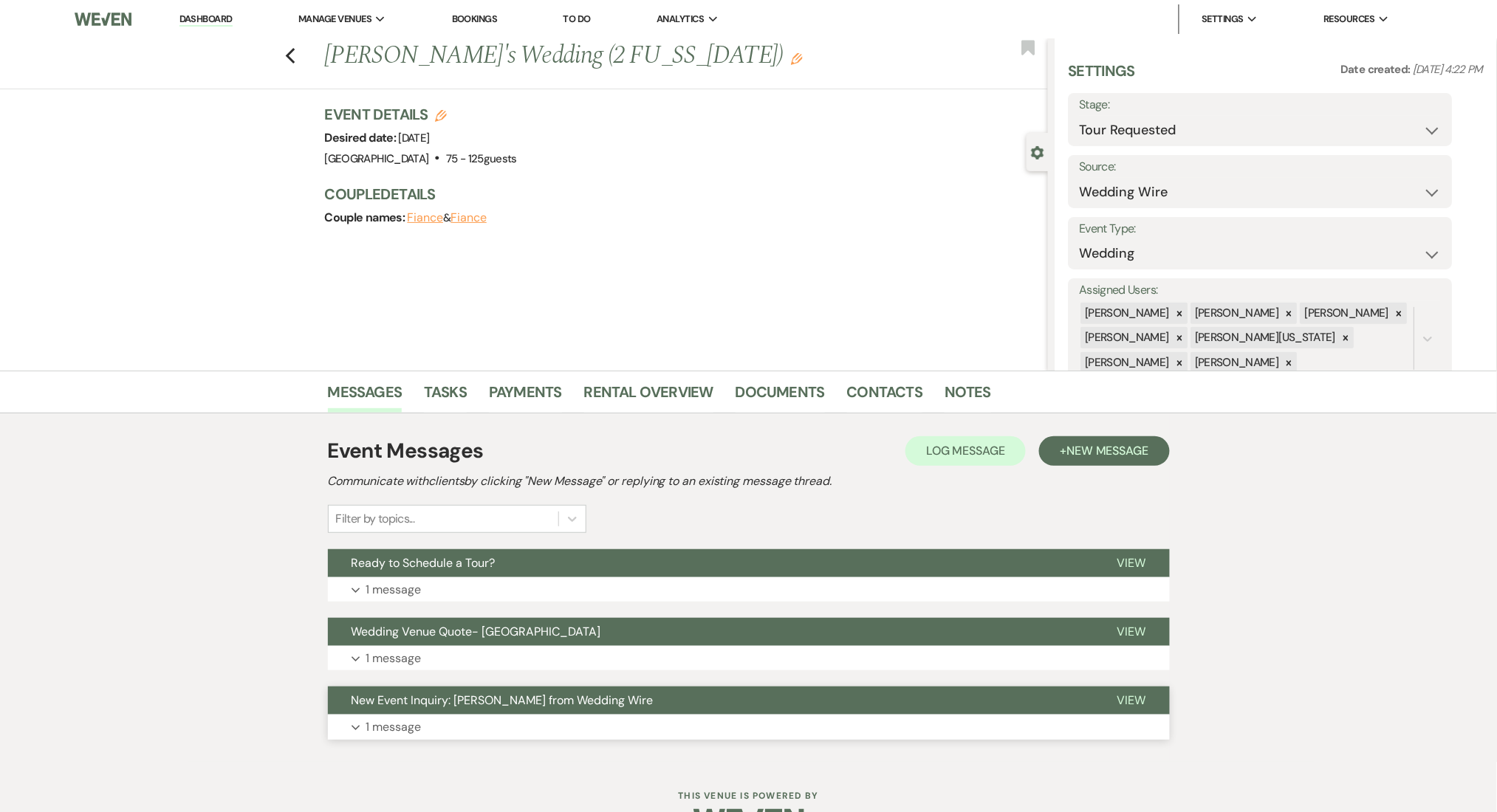
click at [467, 713] on button "New Event Inquiry: [PERSON_NAME] from Wedding Wire" at bounding box center [711, 700] width 766 height 28
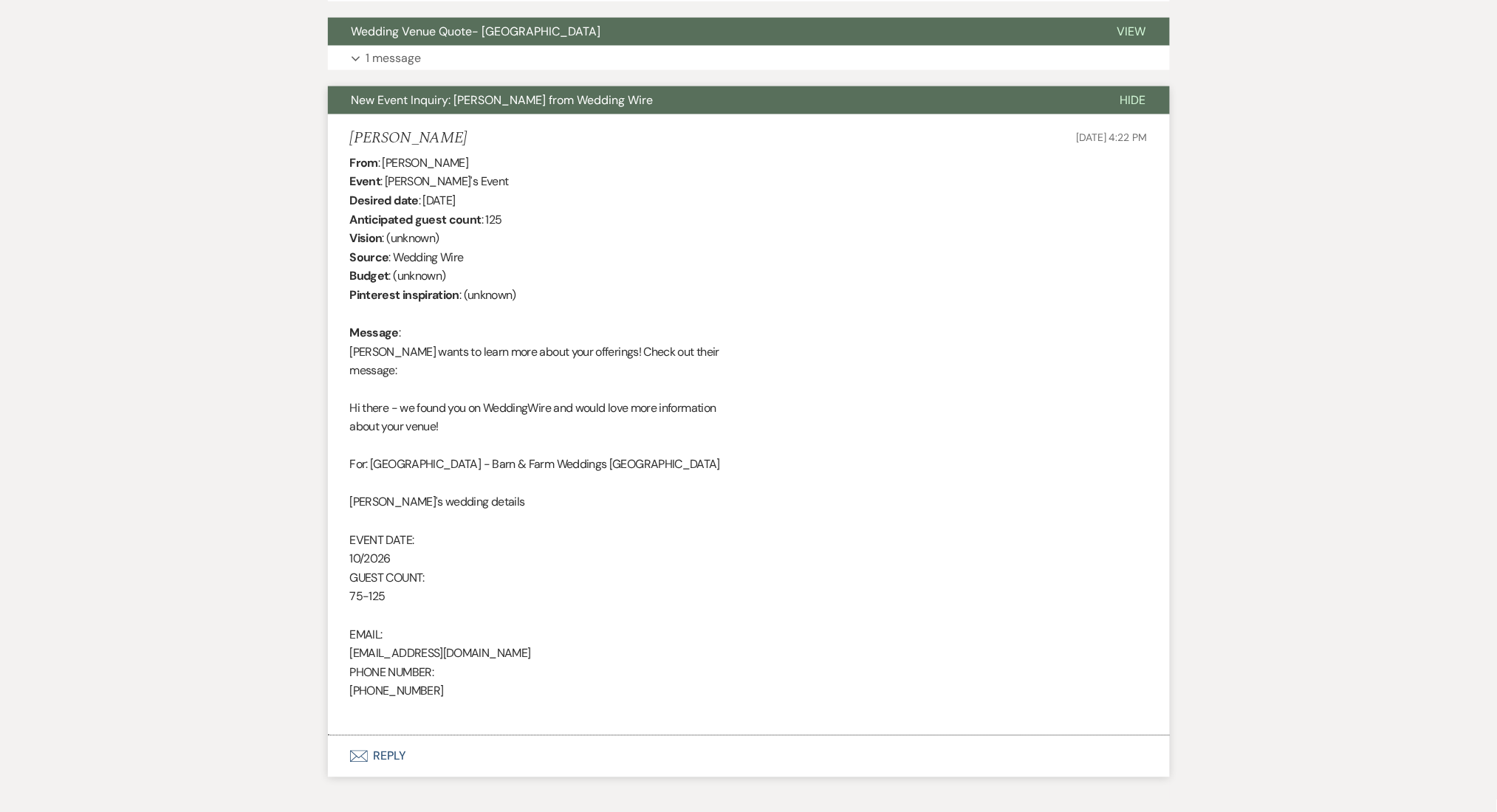
scroll to position [681, 0]
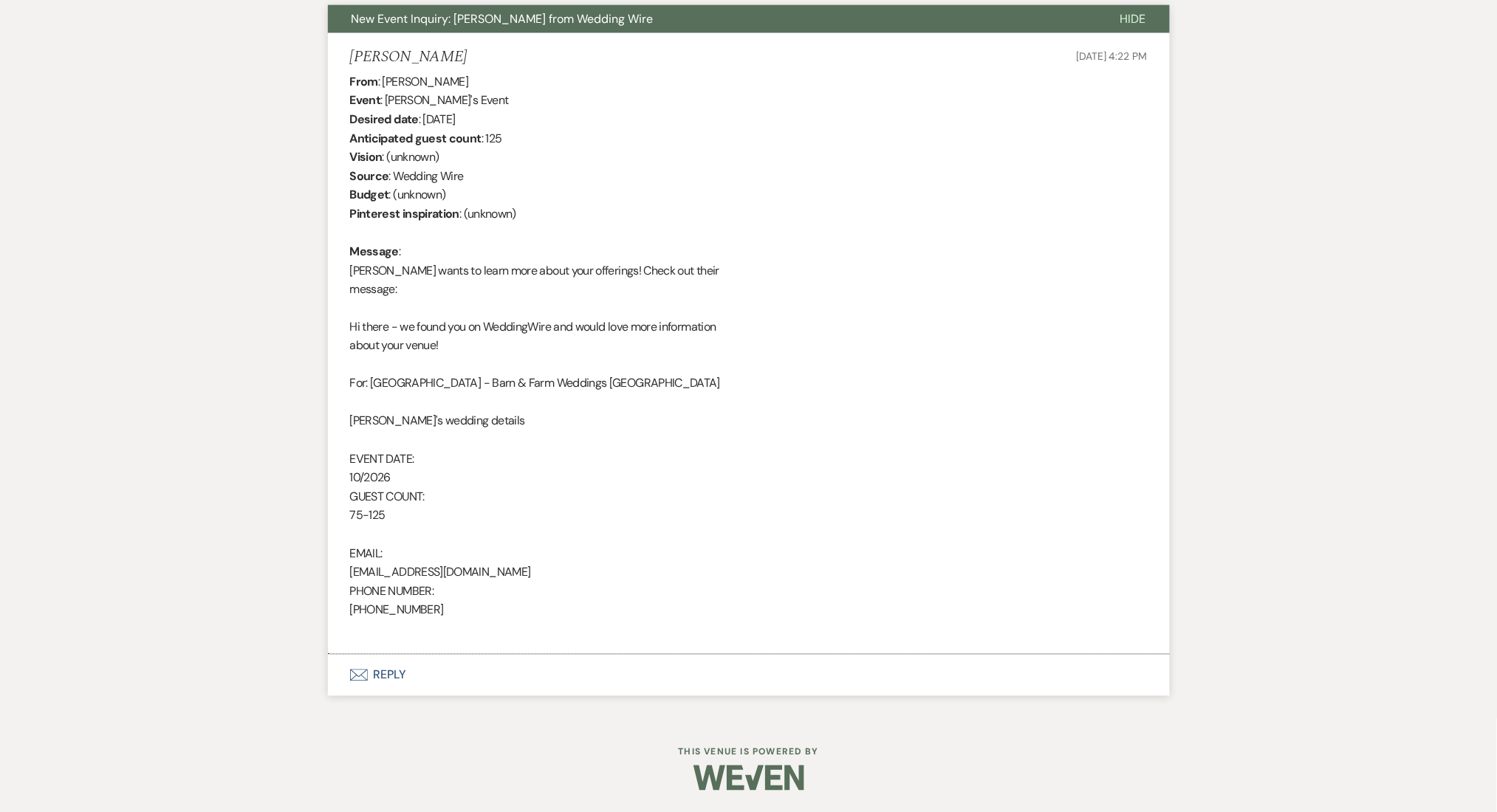
click at [398, 579] on div "From : Mary Channaj Event : Mary Channaj's Event Desired date : October 1st 202…" at bounding box center [748, 356] width 798 height 567
copy div "marychannaj@gmail.com"
drag, startPoint x: 427, startPoint y: 52, endPoint x: 344, endPoint y: 52, distance: 83.0
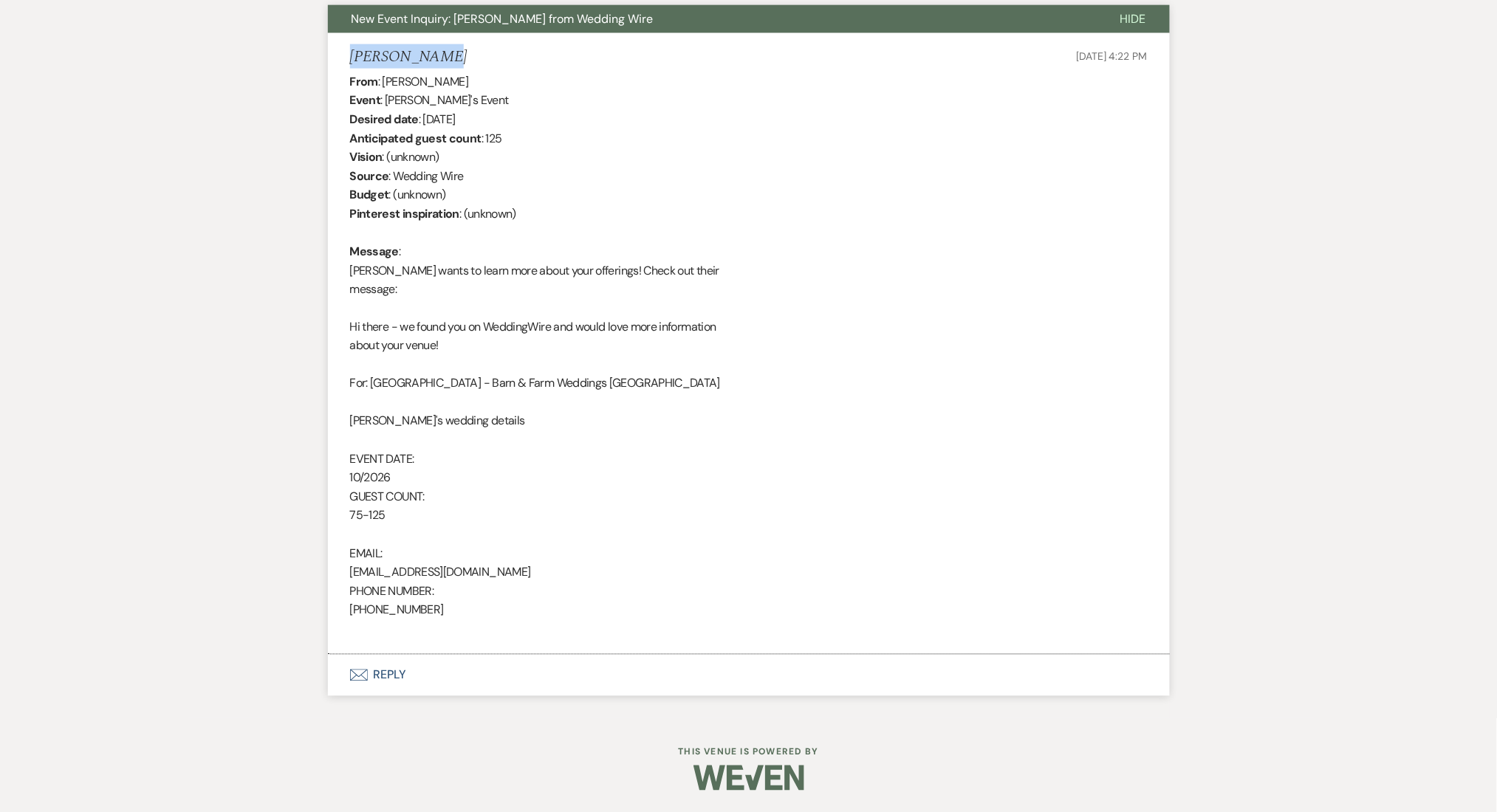
click at [344, 52] on li "Mary Channaj May 12, 2025, 4:22 PM From : Mary Channaj Event : Mary Channaj's E…" at bounding box center [748, 344] width 842 height 622
copy h5 "Mary Channaj"
drag, startPoint x: 430, startPoint y: 608, endPoint x: 316, endPoint y: 608, distance: 114.0
click at [316, 608] on div "Messages Tasks Payments Rental Overview Documents Contacts Notes Event Messages…" at bounding box center [748, 204] width 1497 height 1029
copy div "912-401-7193"
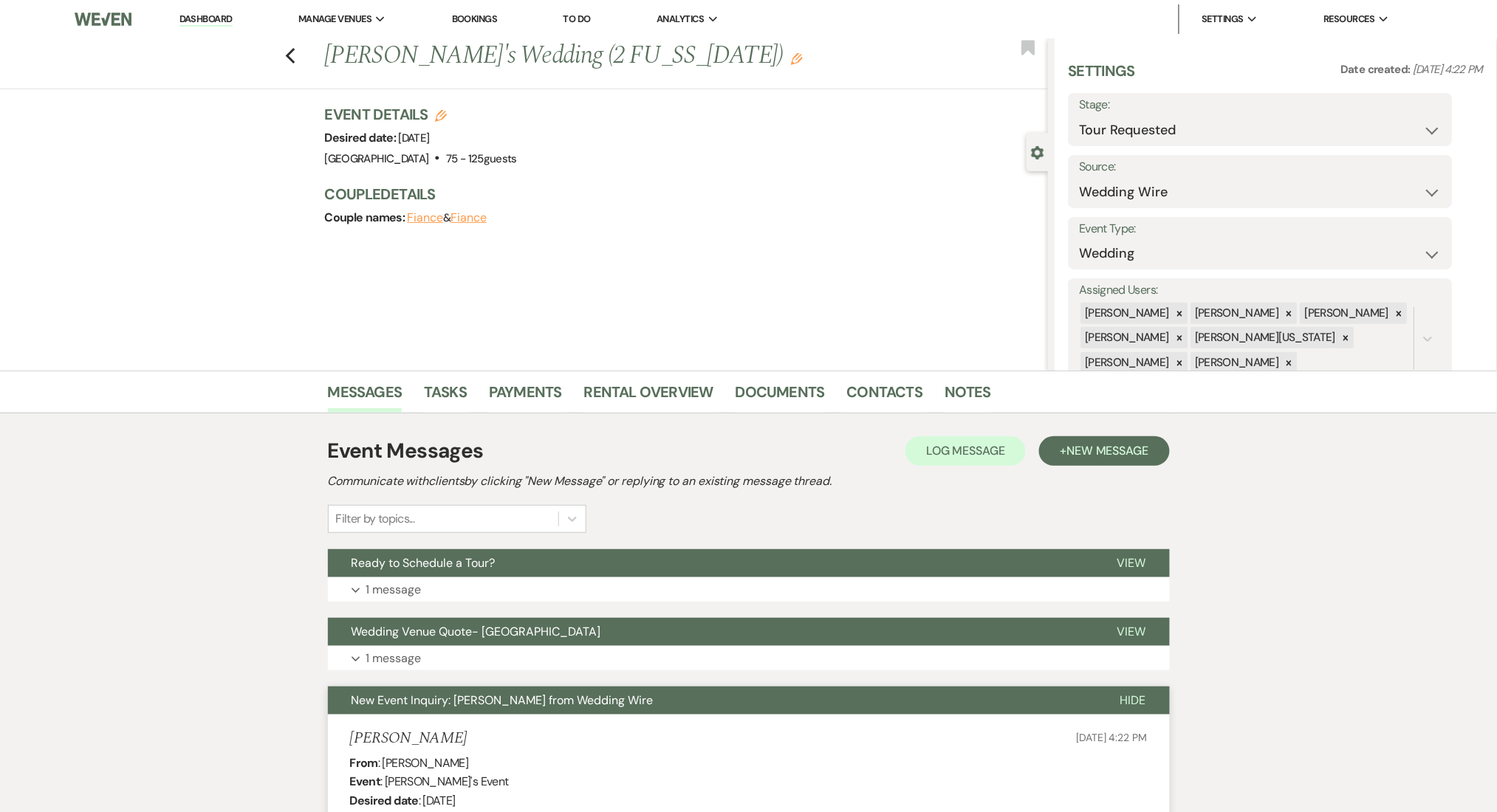
scroll to position [295, 0]
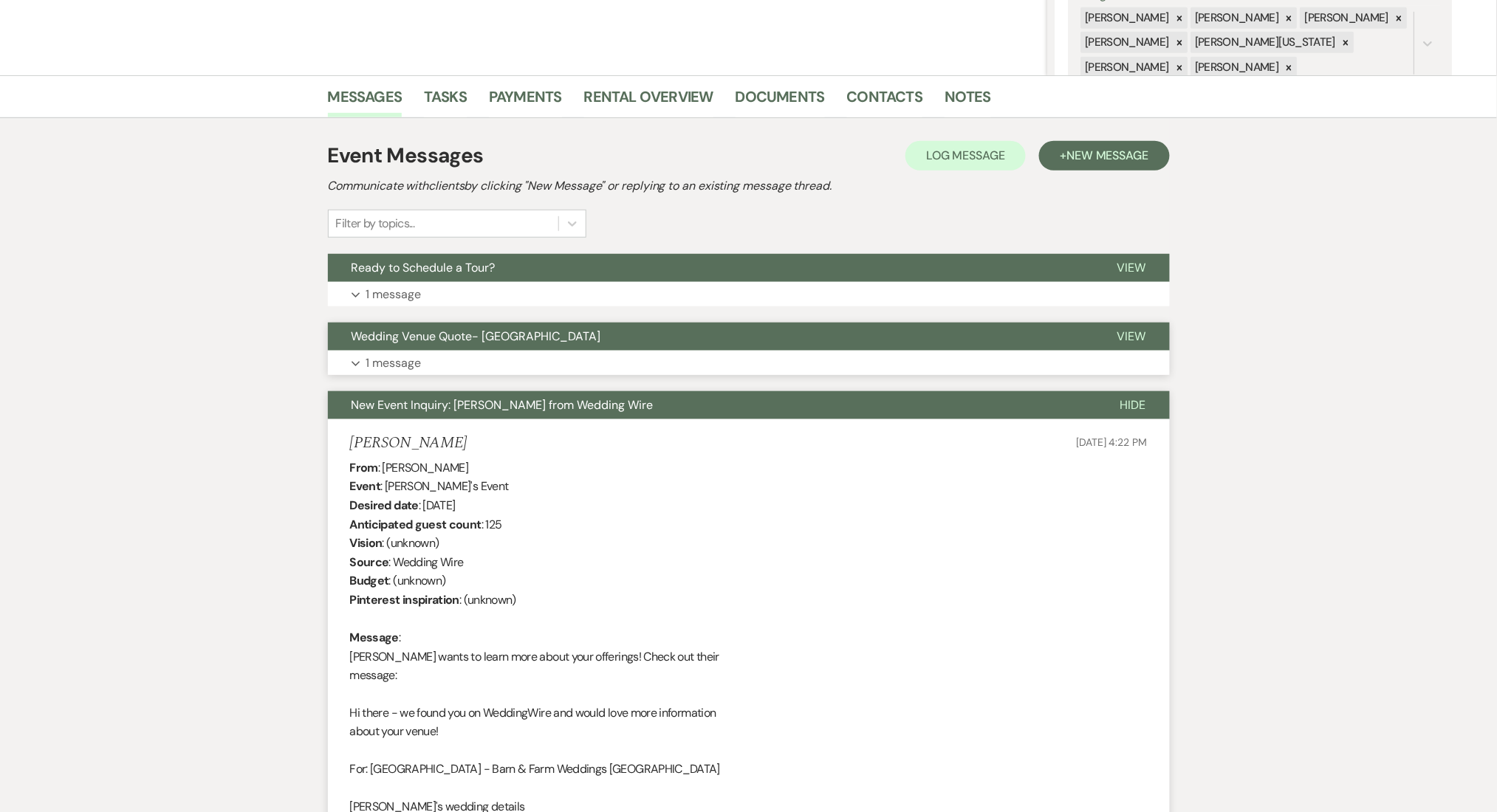
click at [446, 367] on button "Expand 1 message" at bounding box center [748, 363] width 842 height 25
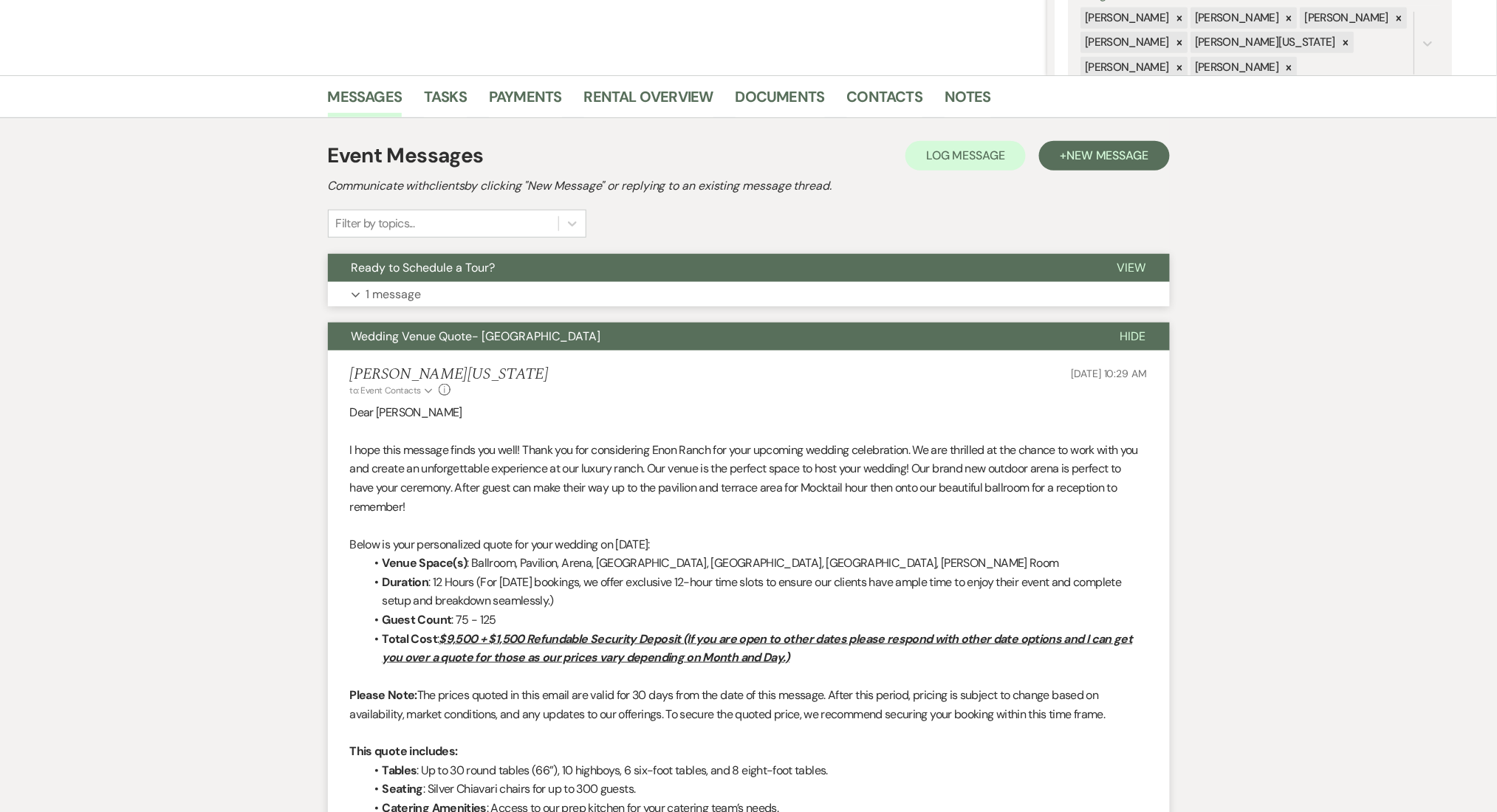
click at [446, 300] on button "Expand 1 message" at bounding box center [748, 294] width 842 height 25
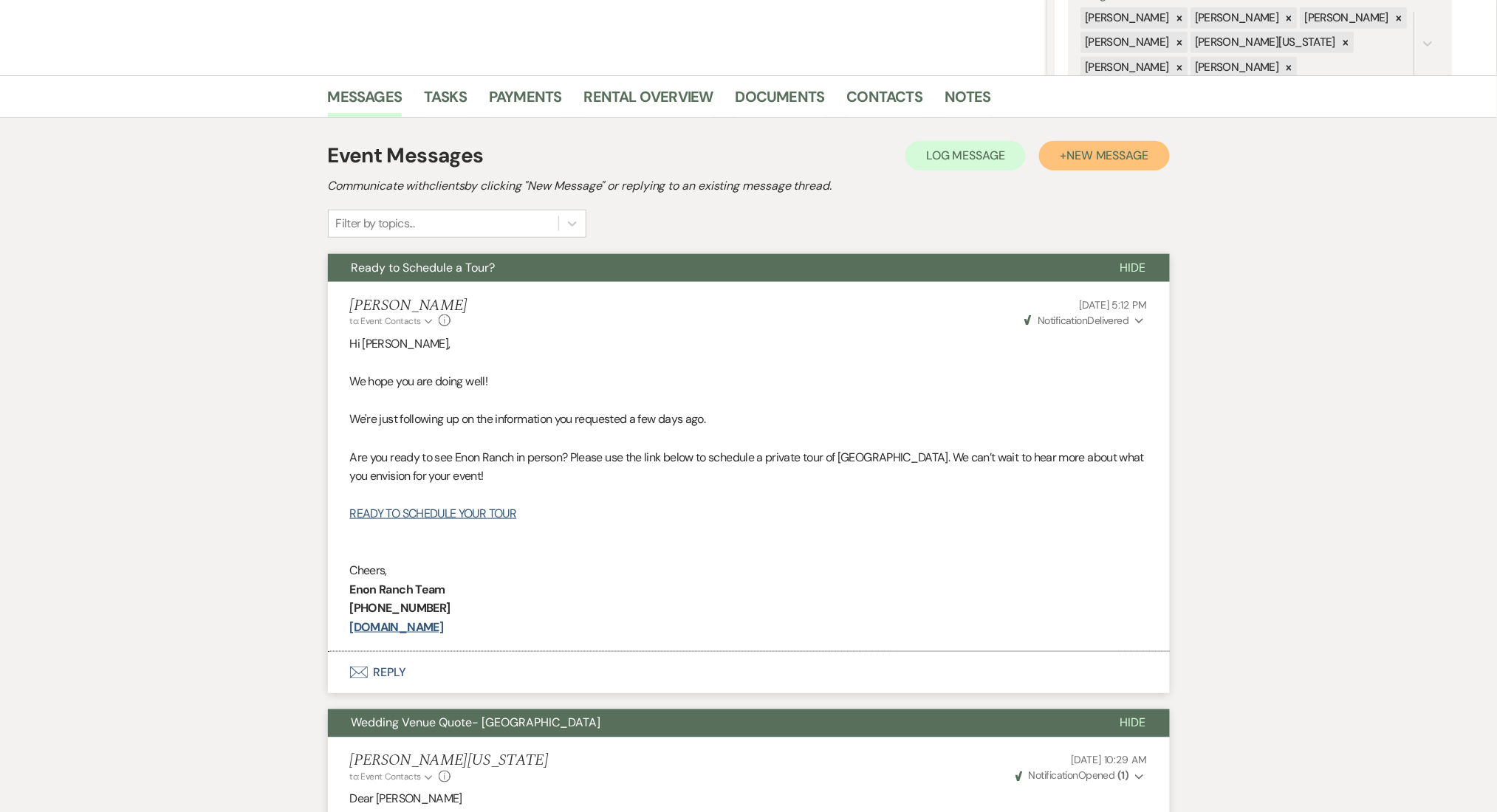
click at [1104, 158] on span "New Message" at bounding box center [1107, 156] width 82 height 15
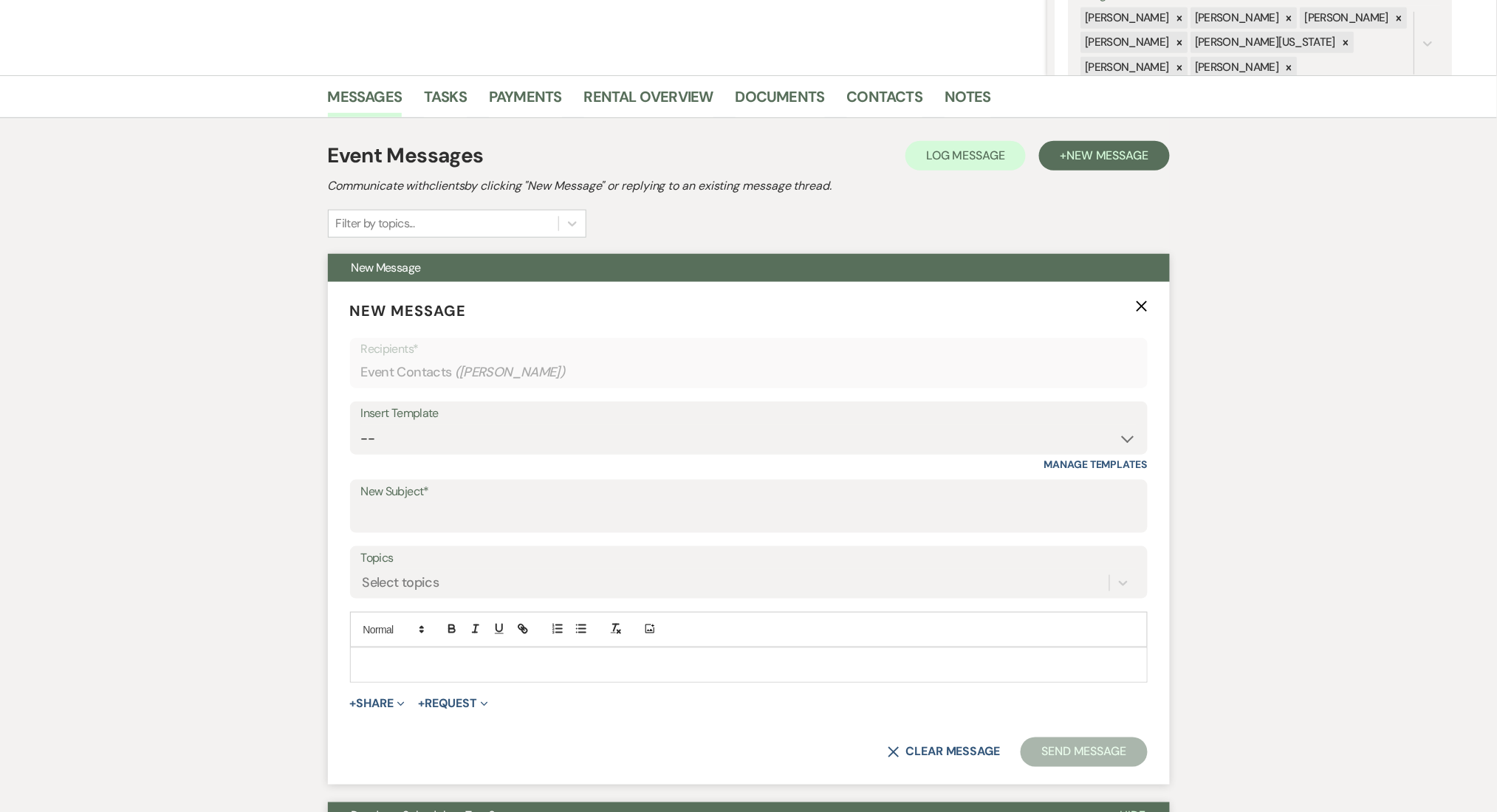
click at [433, 657] on p at bounding box center [748, 665] width 774 height 16
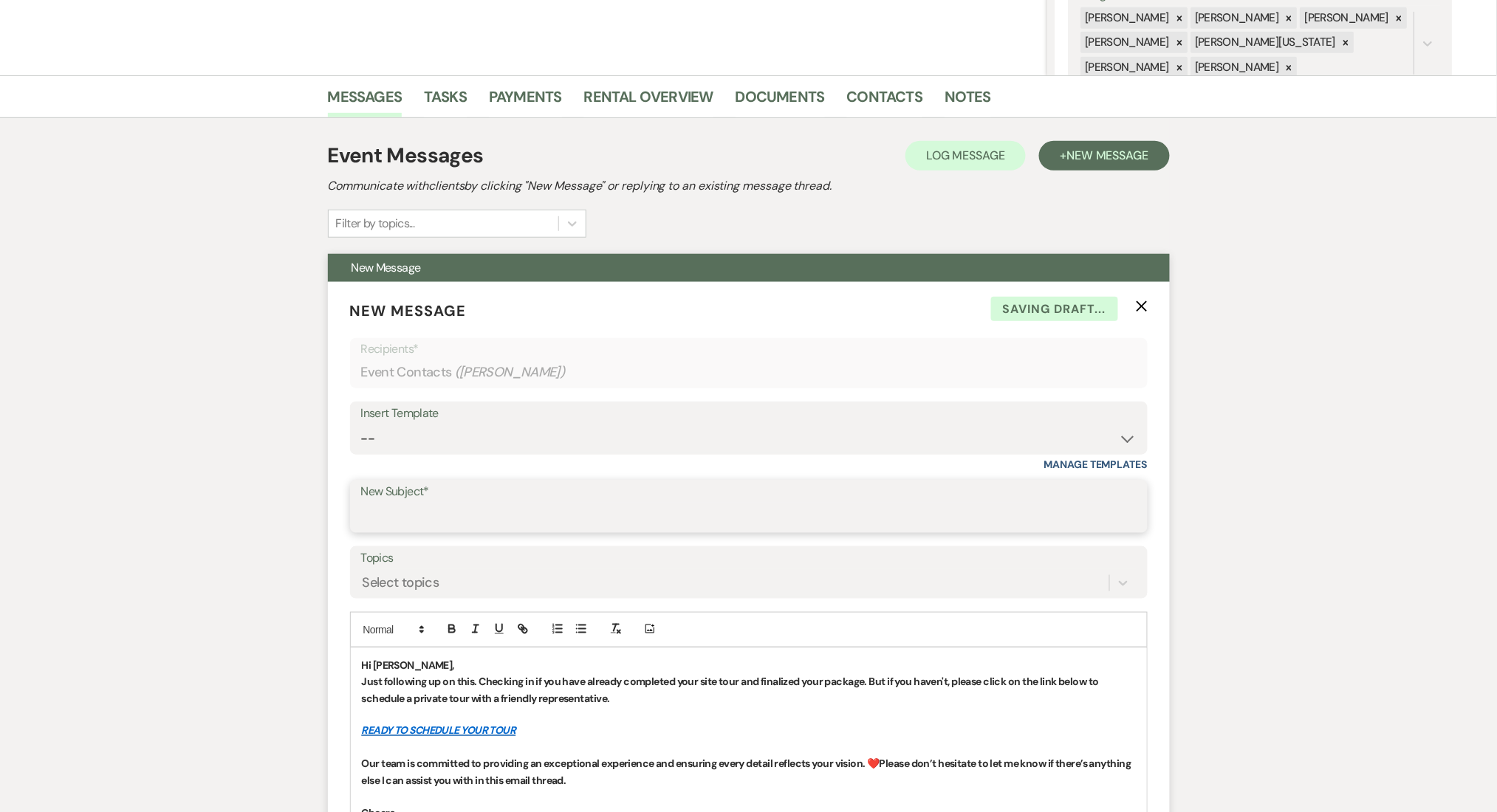
click at [452, 524] on input "New Subject*" at bounding box center [748, 516] width 775 height 29
paste input "Let's Finalize Your Booking!✨"
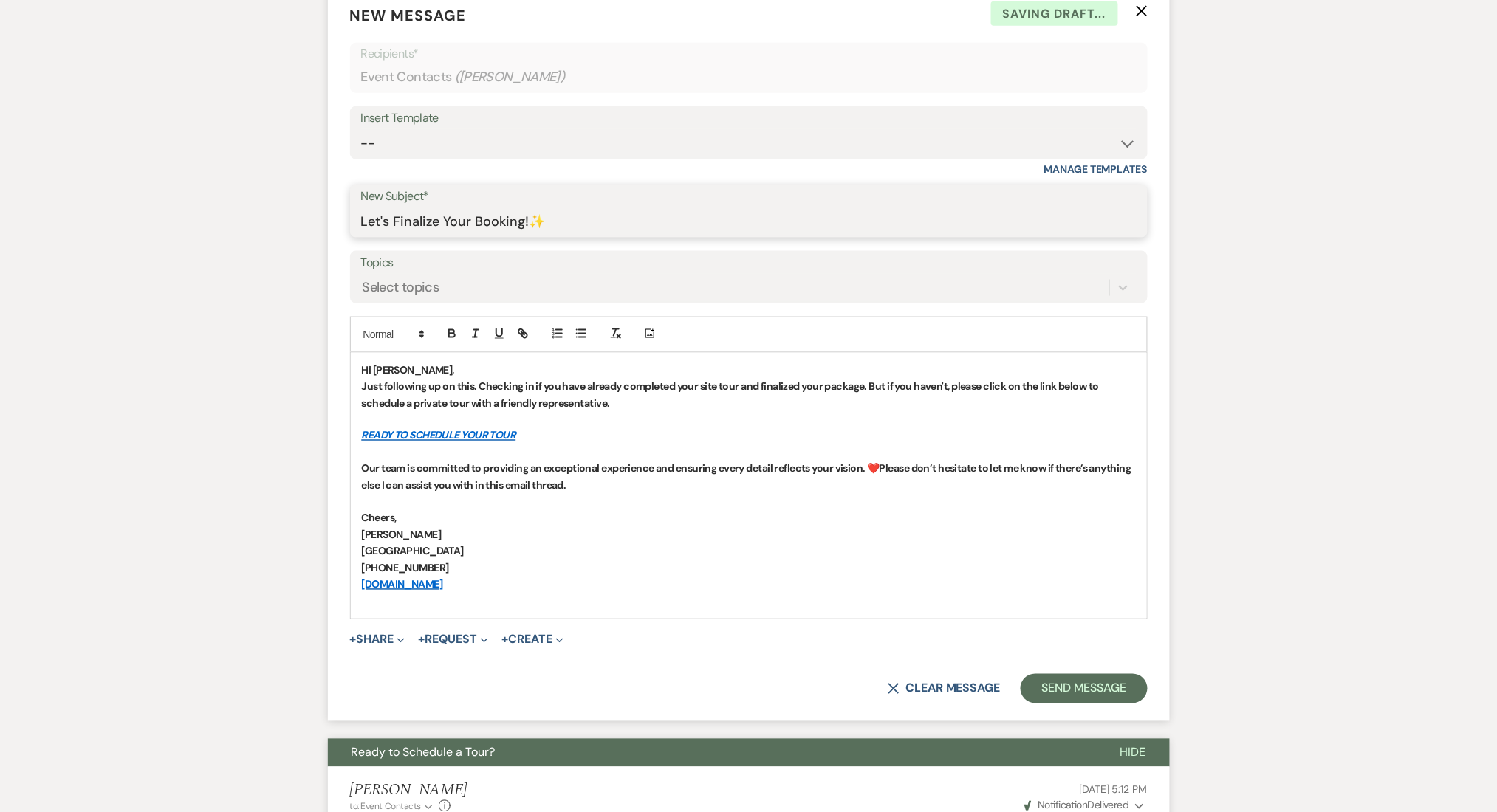
type input "Let's Finalize Your Booking!✨"
drag, startPoint x: 466, startPoint y: 588, endPoint x: 305, endPoint y: 349, distance: 288.2
click at [458, 331] on icon "button" at bounding box center [452, 333] width 13 height 13
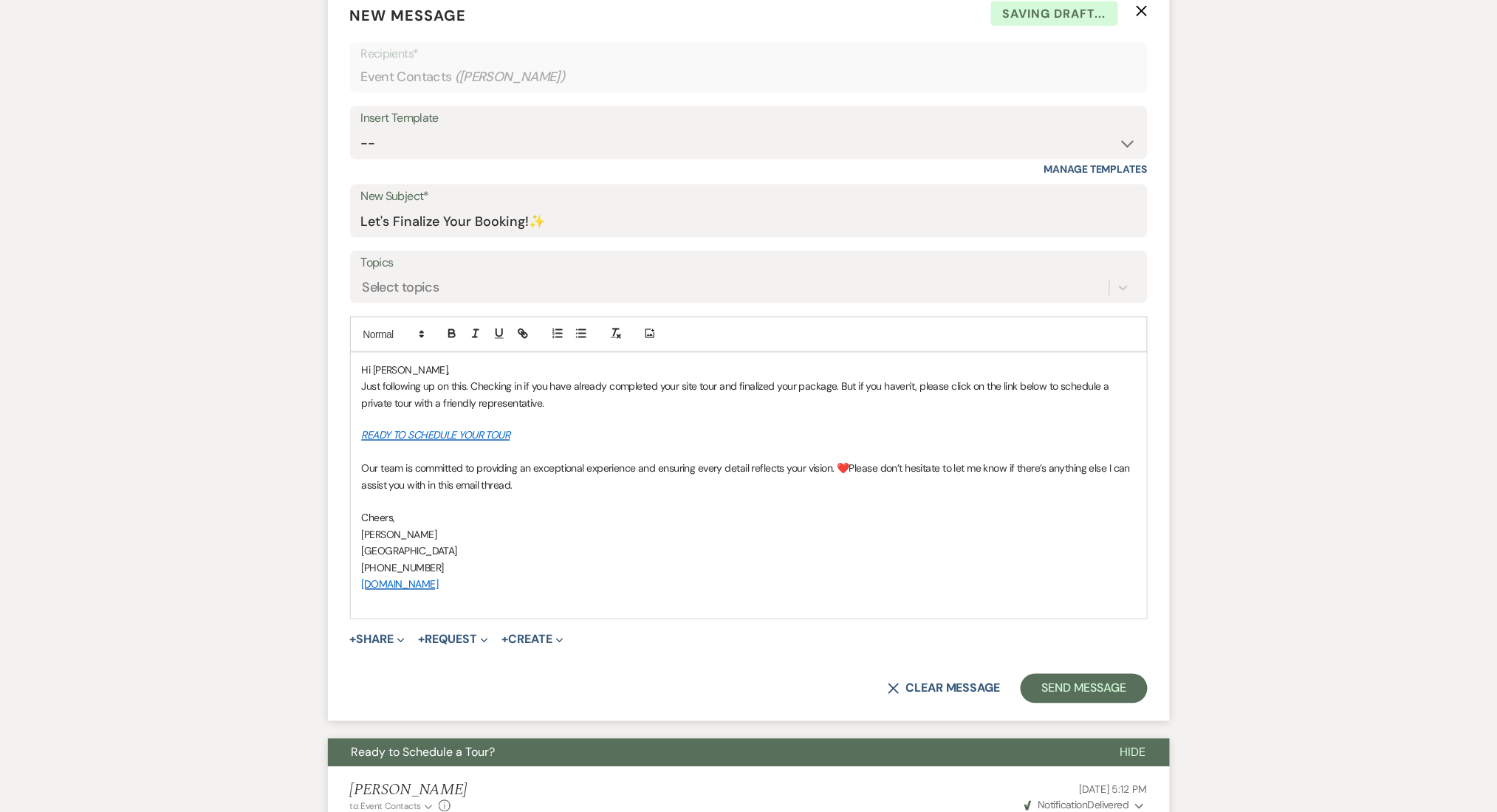
click at [437, 356] on div "Hi Jimyra, Just following up on this. Checking in if you have already completed…" at bounding box center [748, 485] width 796 height 266
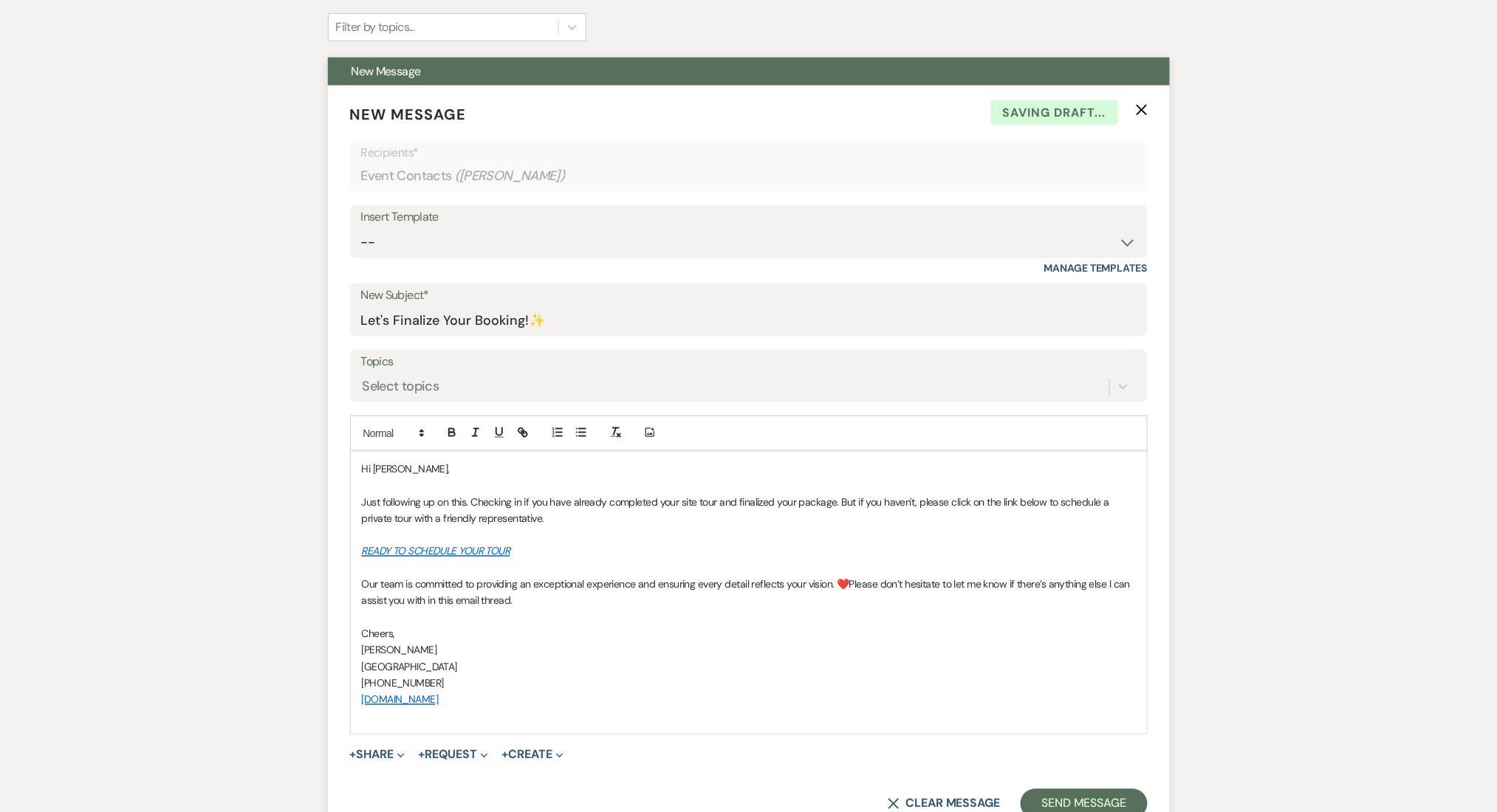
scroll to position [787, 0]
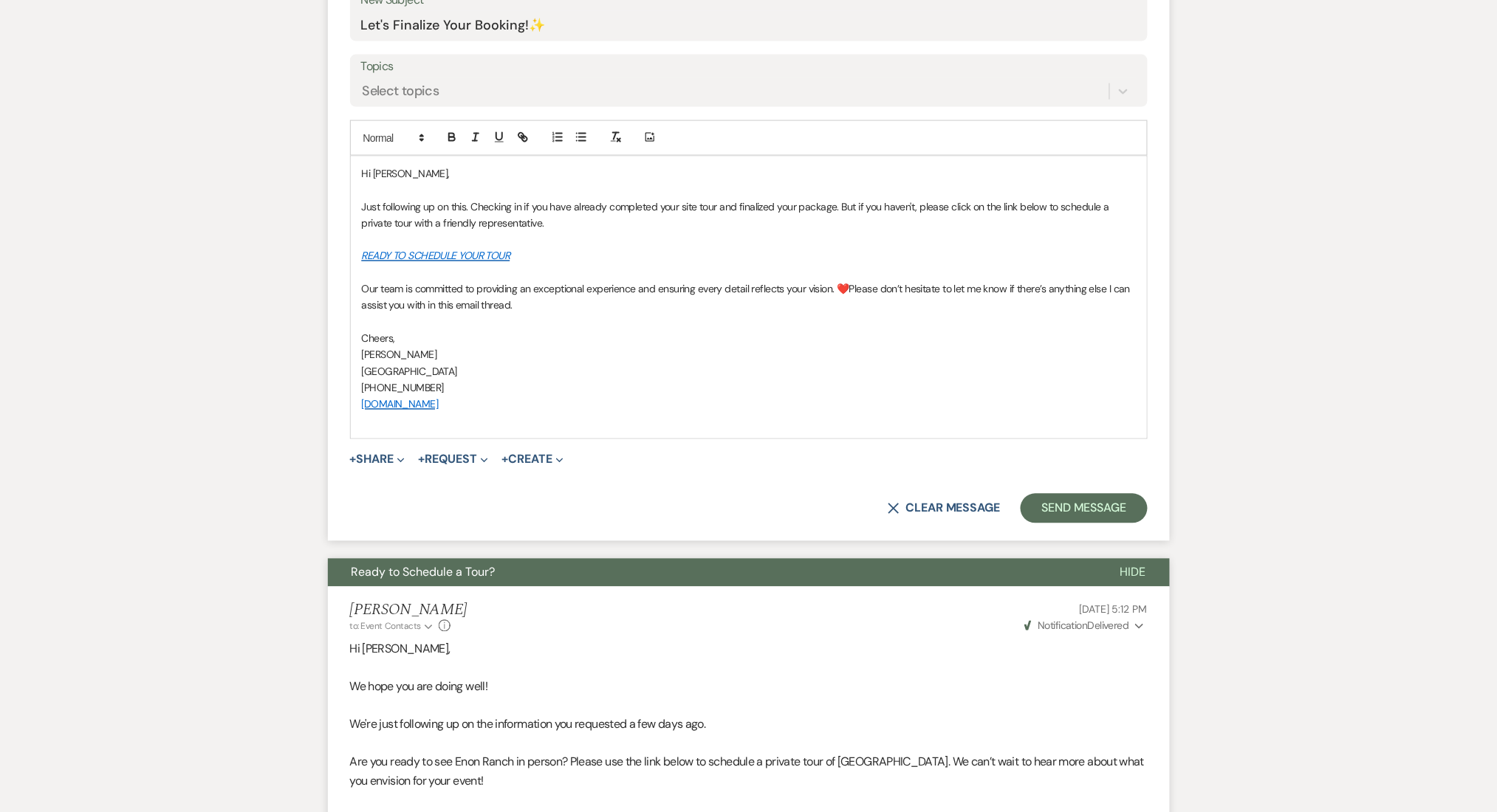
click at [393, 172] on span "Hi [PERSON_NAME]," at bounding box center [405, 173] width 88 height 13
click at [1055, 506] on button "Send Message" at bounding box center [1084, 508] width 126 height 29
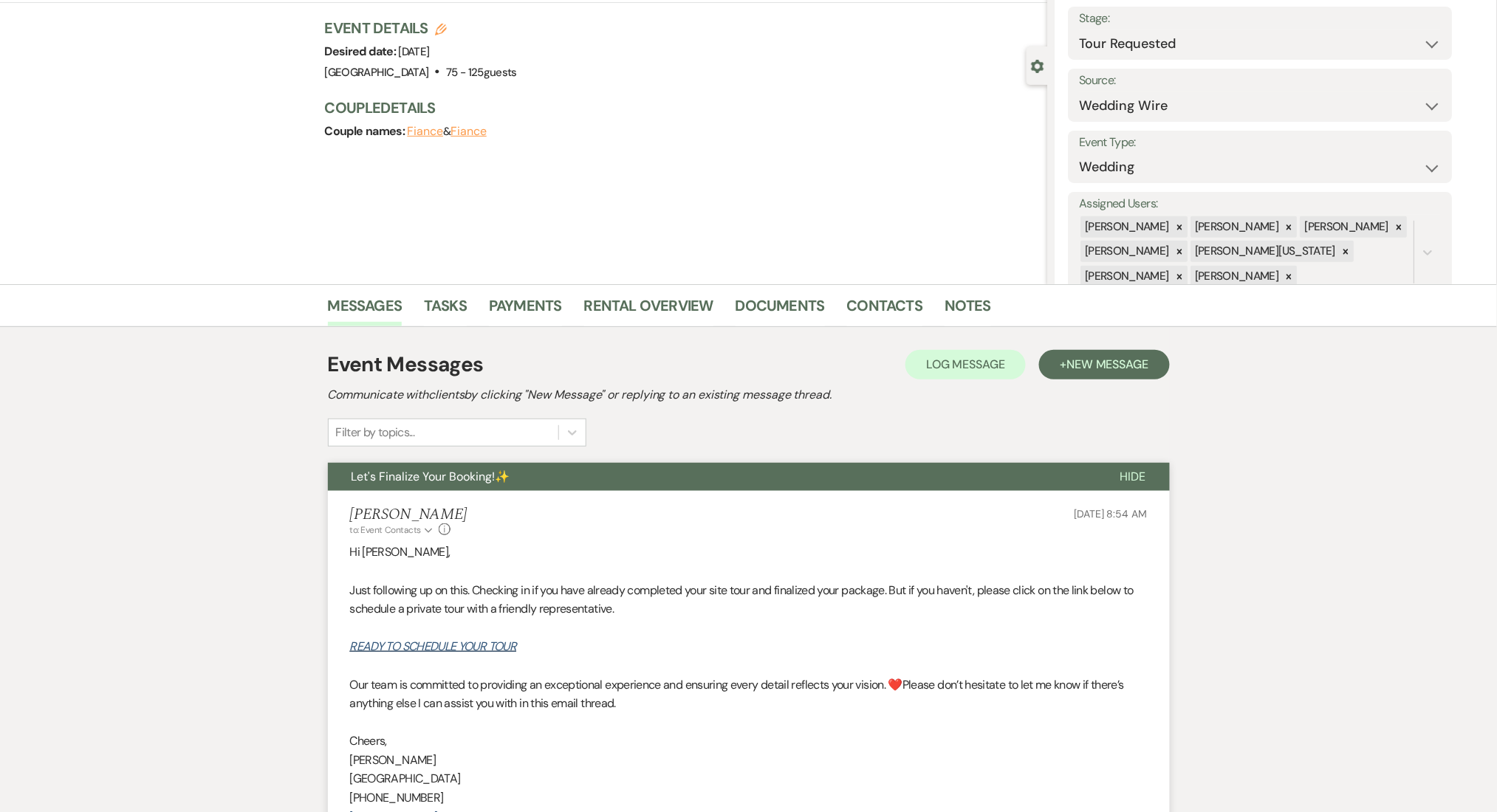
scroll to position [0, 0]
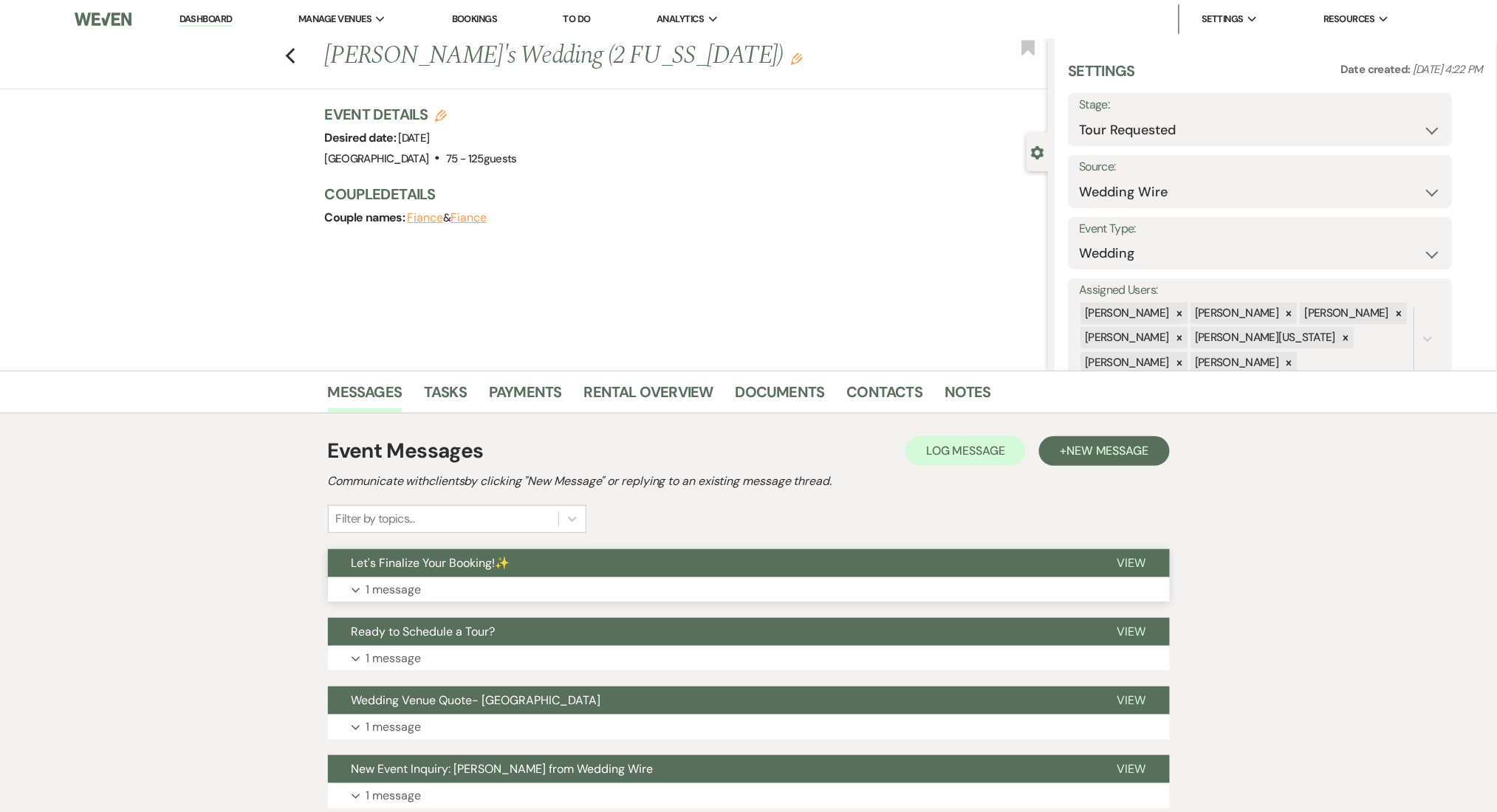
click at [469, 593] on button "Expand 1 message" at bounding box center [748, 589] width 842 height 25
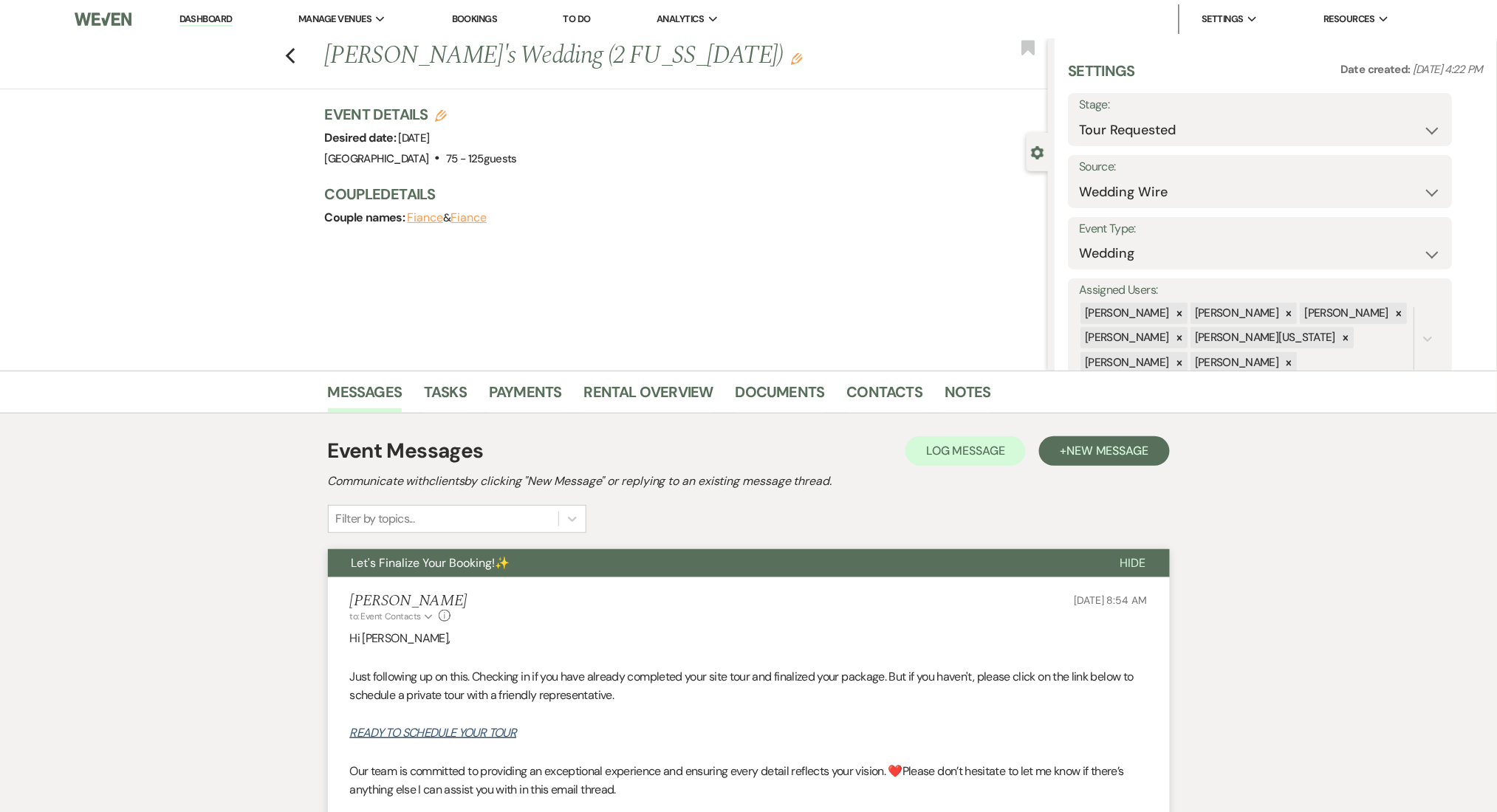
scroll to position [492, 0]
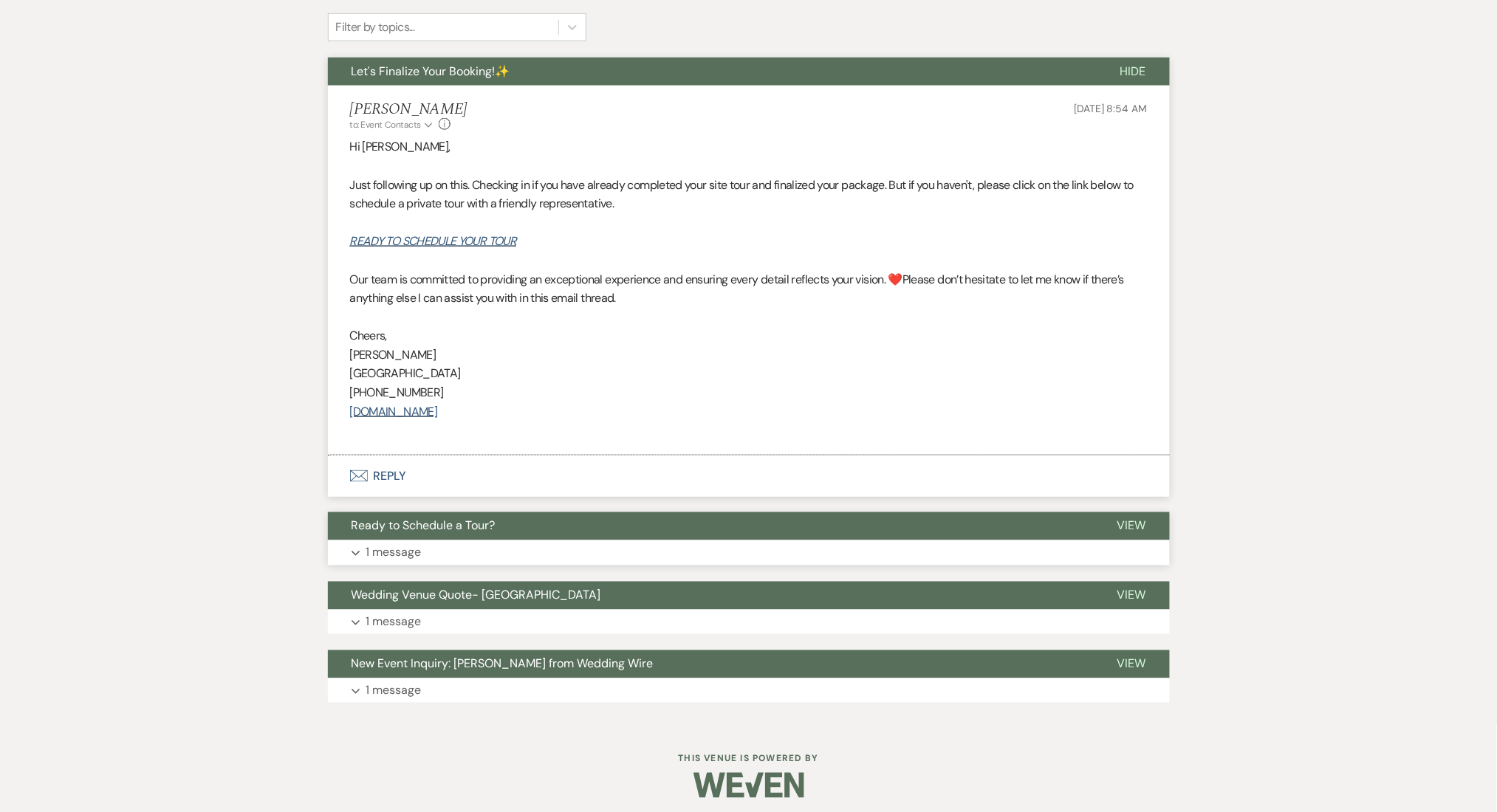
click at [378, 544] on p "1 message" at bounding box center [394, 552] width 56 height 19
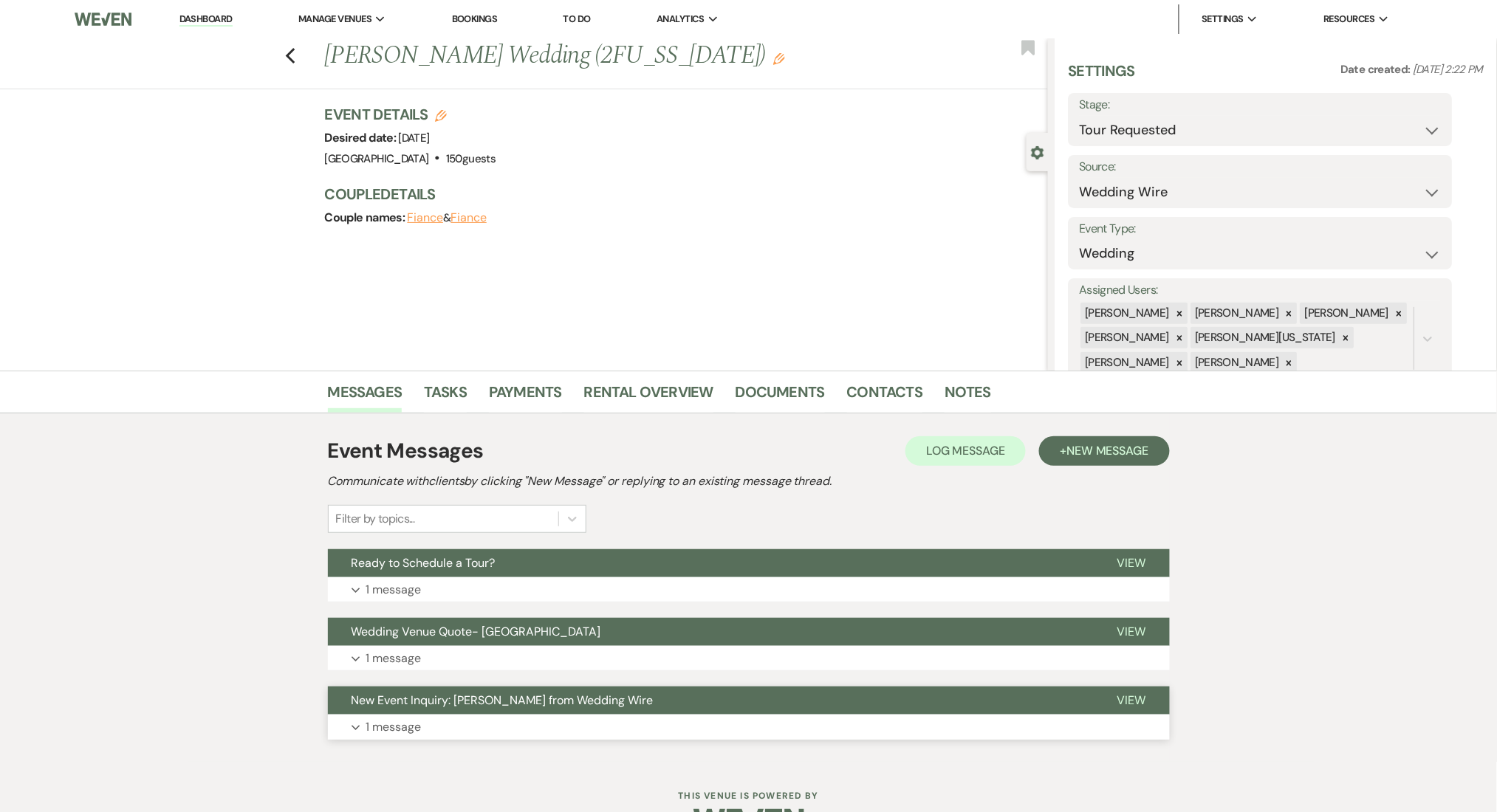
click at [679, 723] on button "Expand 1 message" at bounding box center [748, 726] width 842 height 25
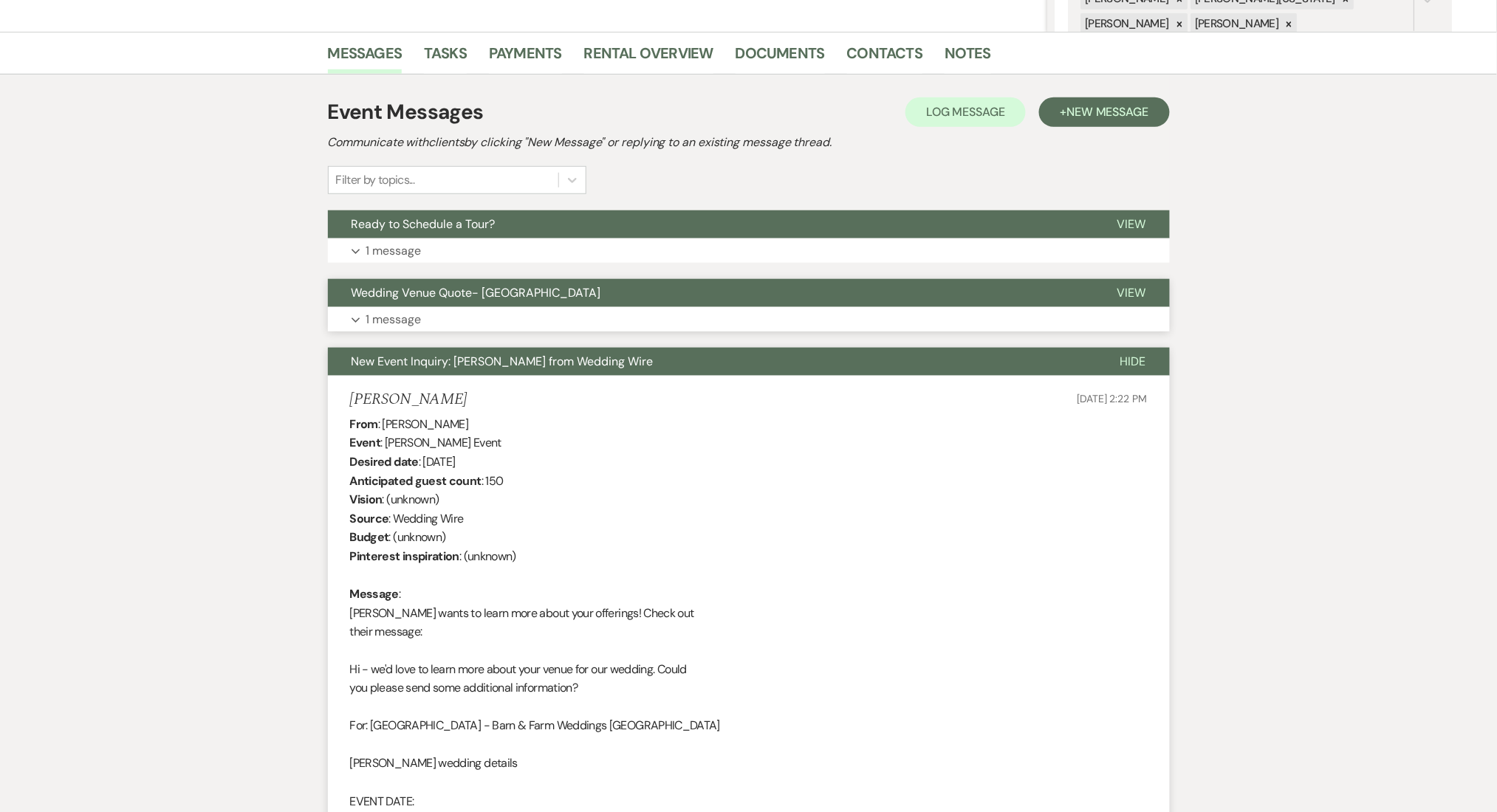
scroll to position [590, 0]
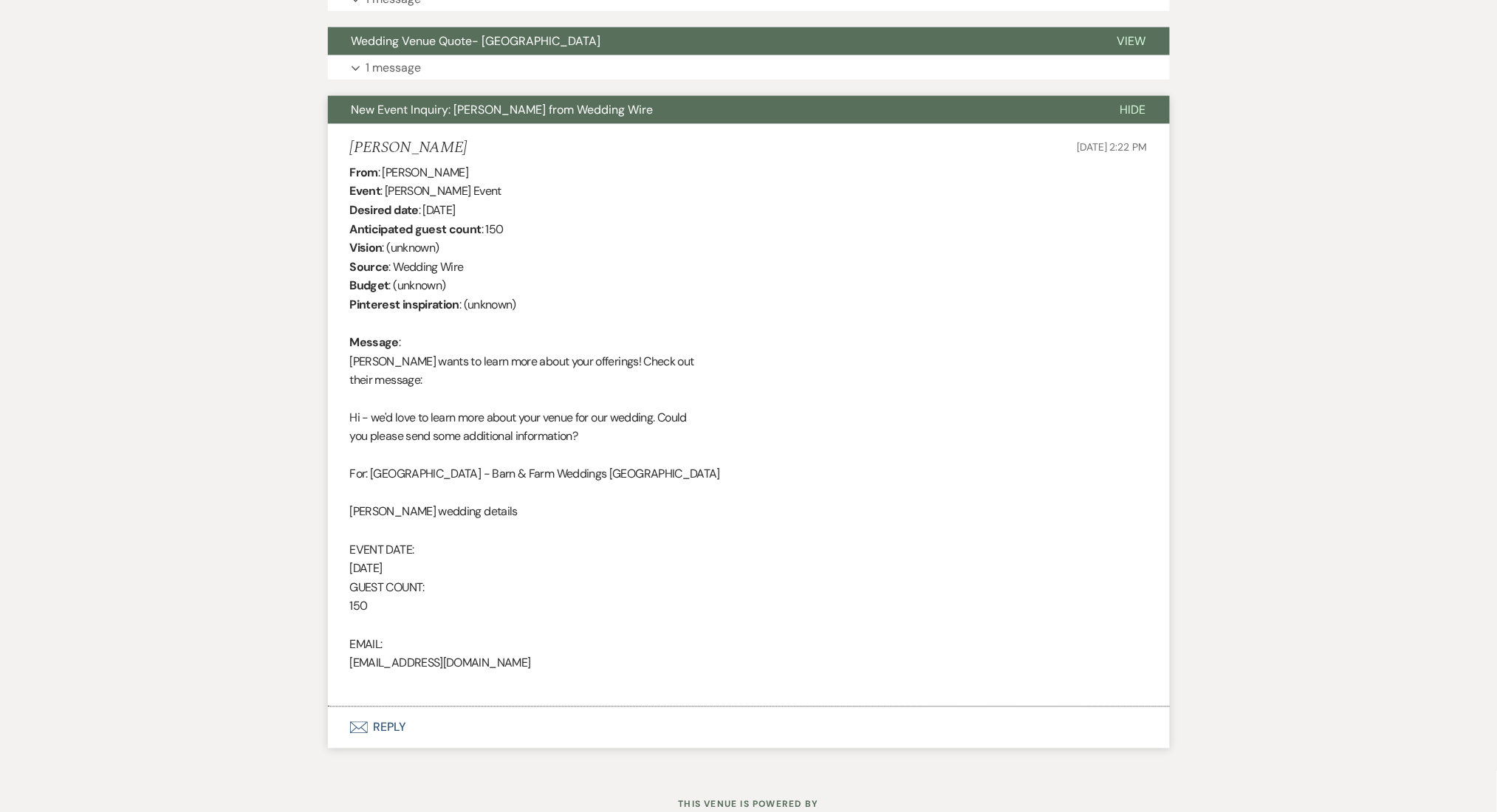
click at [402, 660] on div "From : [PERSON_NAME] Event : [PERSON_NAME] Event Desired date : [DATE] Anticipa…" at bounding box center [748, 428] width 798 height 529
copy div "[EMAIL_ADDRESS][DOMAIN_NAME]"
drag, startPoint x: 411, startPoint y: 150, endPoint x: 328, endPoint y: 143, distance: 83.3
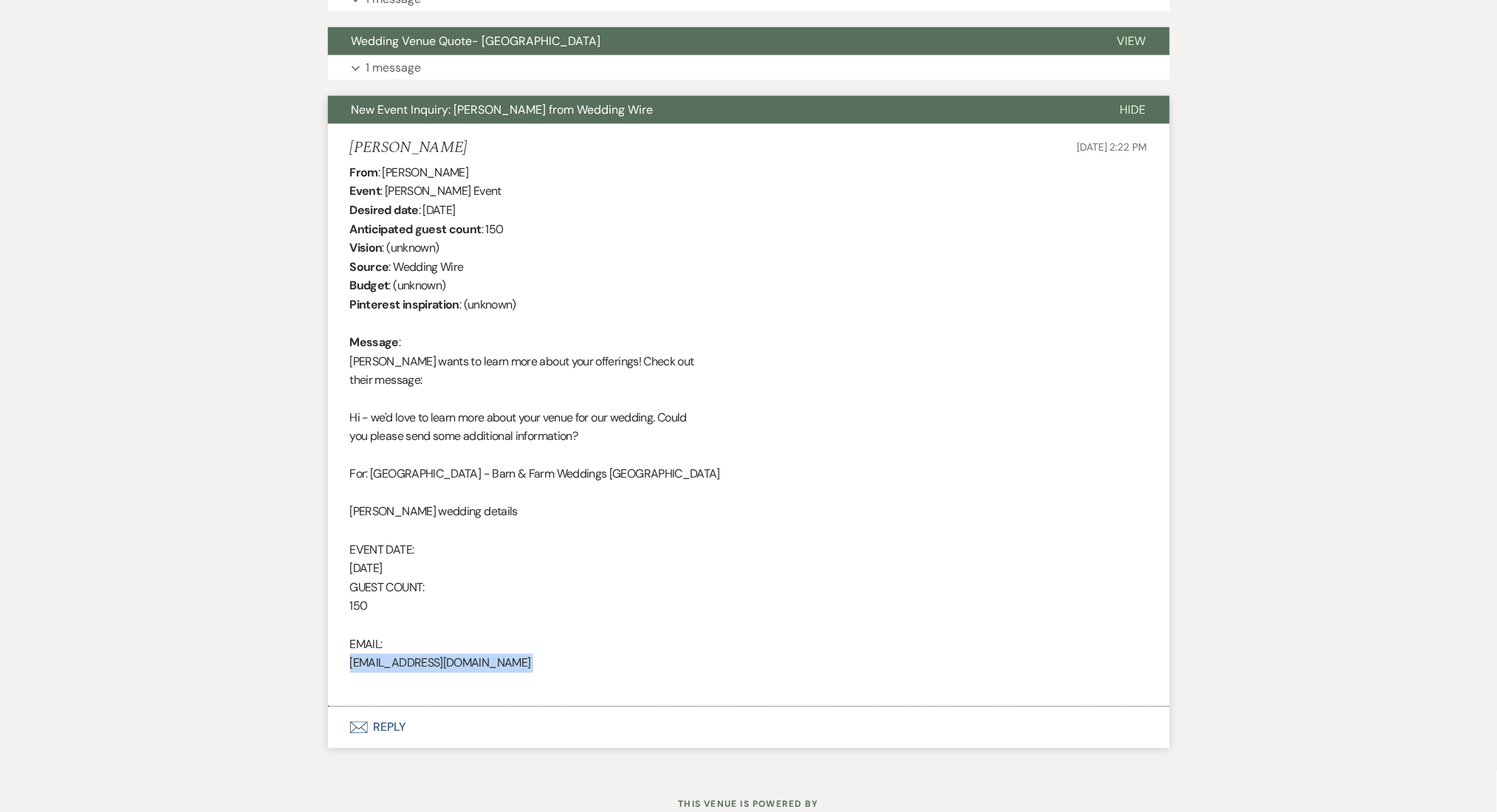
click at [328, 143] on li "[PERSON_NAME] [DATE] 2:22 PM From : [PERSON_NAME] Event : [PERSON_NAME] Event D…" at bounding box center [748, 415] width 842 height 583
click at [367, 130] on li "[PERSON_NAME] [DATE] 2:22 PM From : [PERSON_NAME] Event : [PERSON_NAME] Event D…" at bounding box center [748, 415] width 842 height 583
click at [369, 143] on h5 "[PERSON_NAME]" at bounding box center [409, 148] width 117 height 18
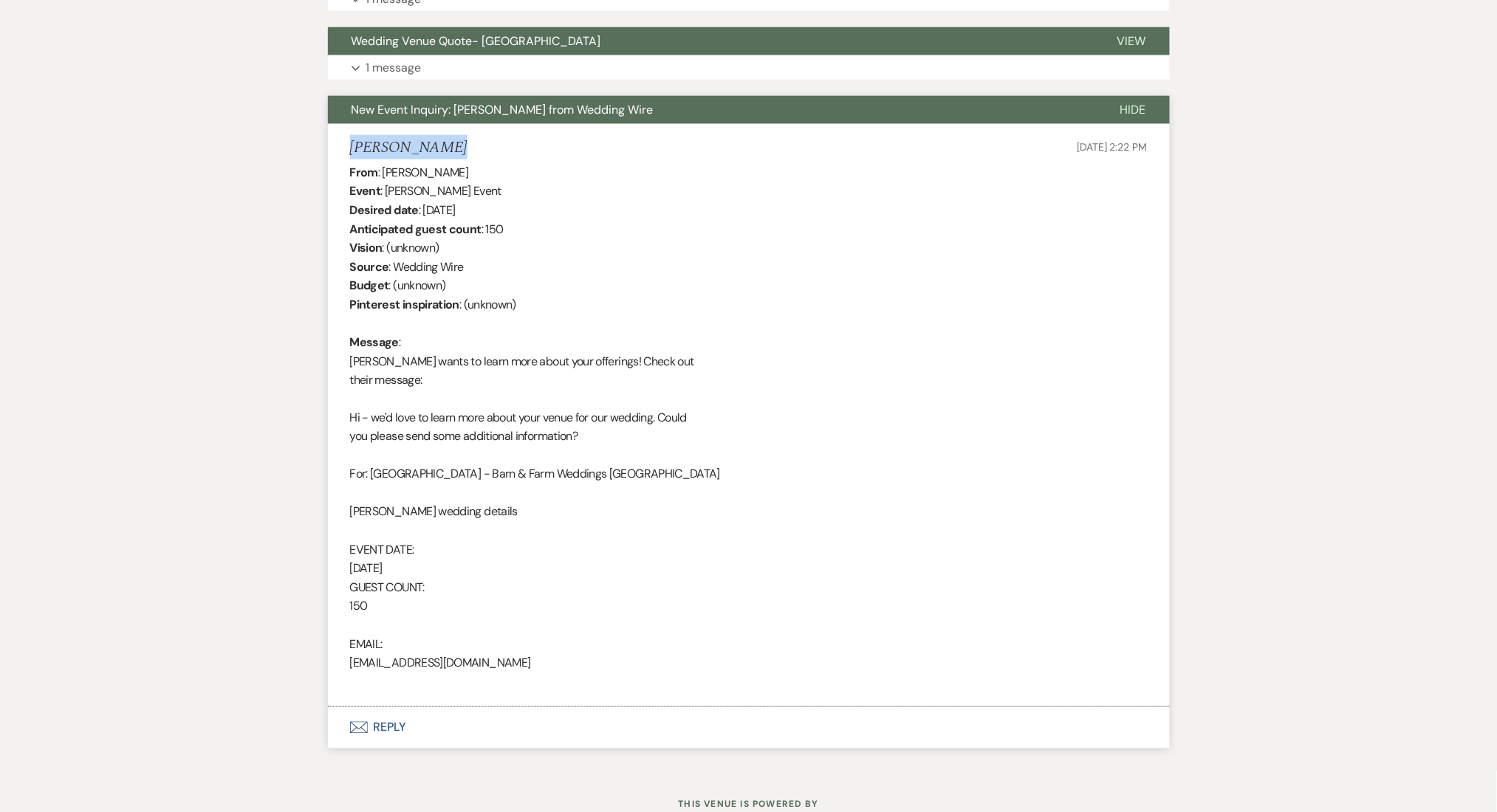
click at [369, 143] on h5 "[PERSON_NAME]" at bounding box center [409, 148] width 117 height 18
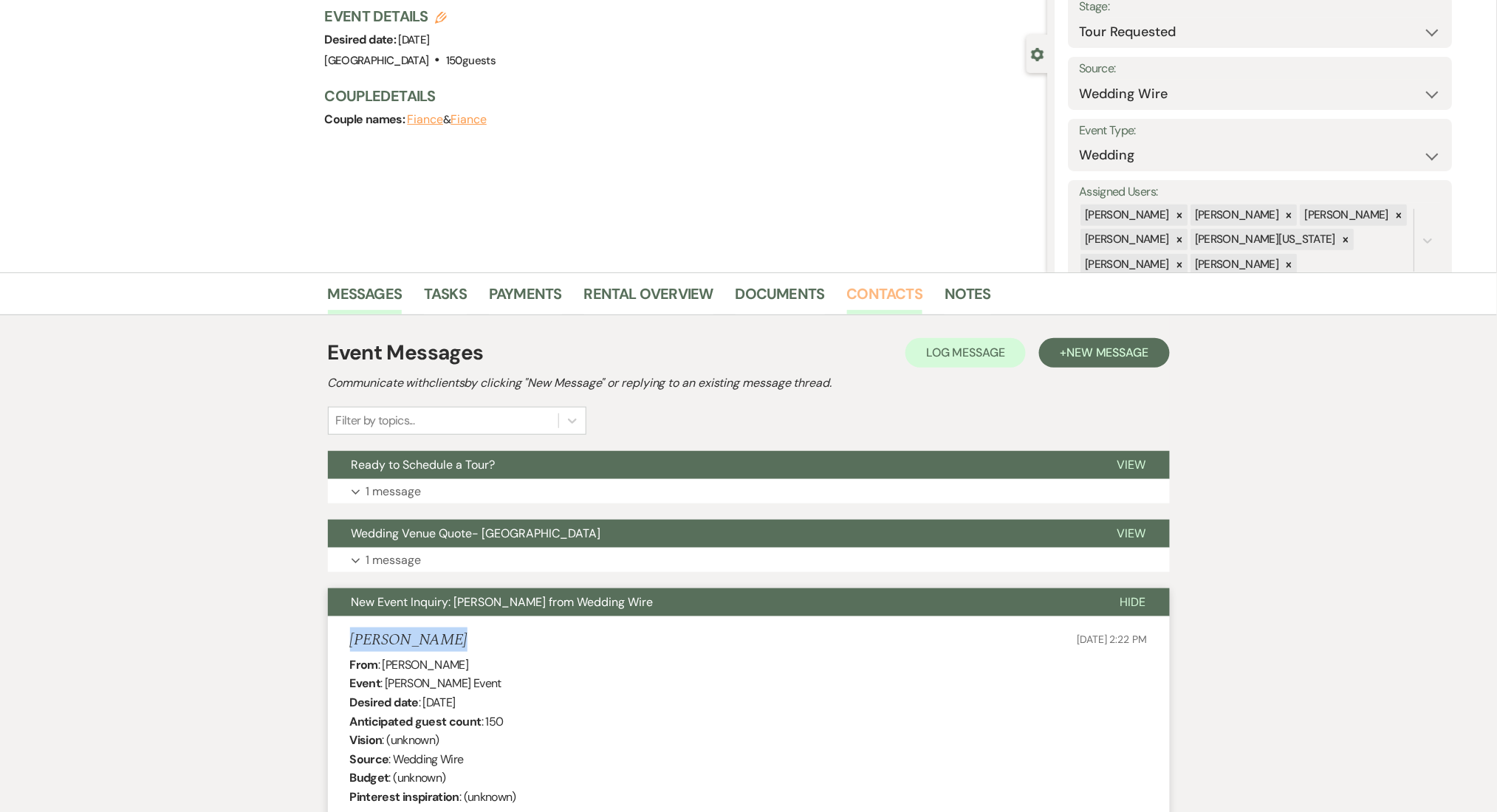
click at [876, 293] on link "Contacts" at bounding box center [885, 298] width 76 height 32
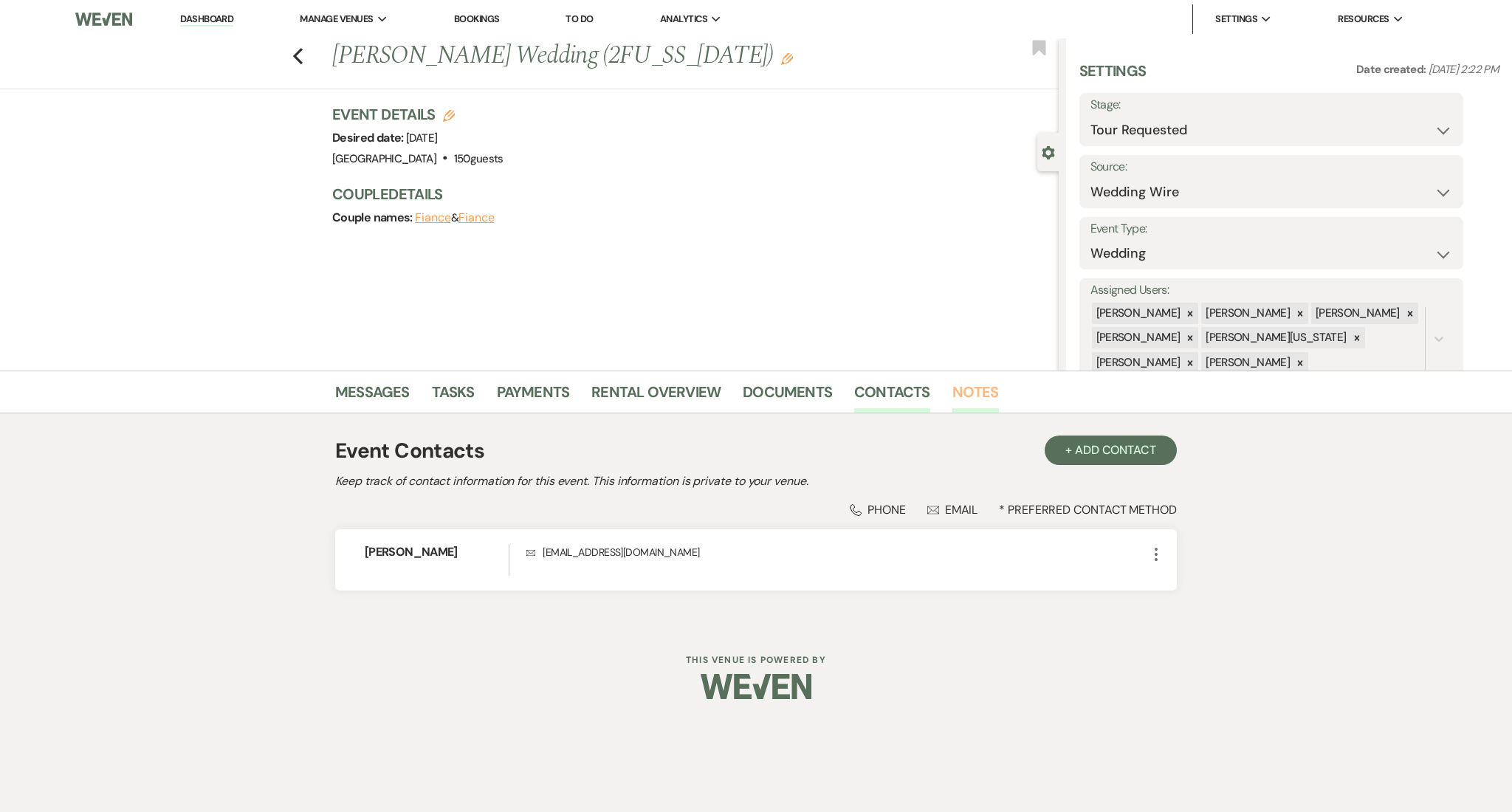
click at [979, 403] on link "Notes" at bounding box center [976, 396] width 46 height 32
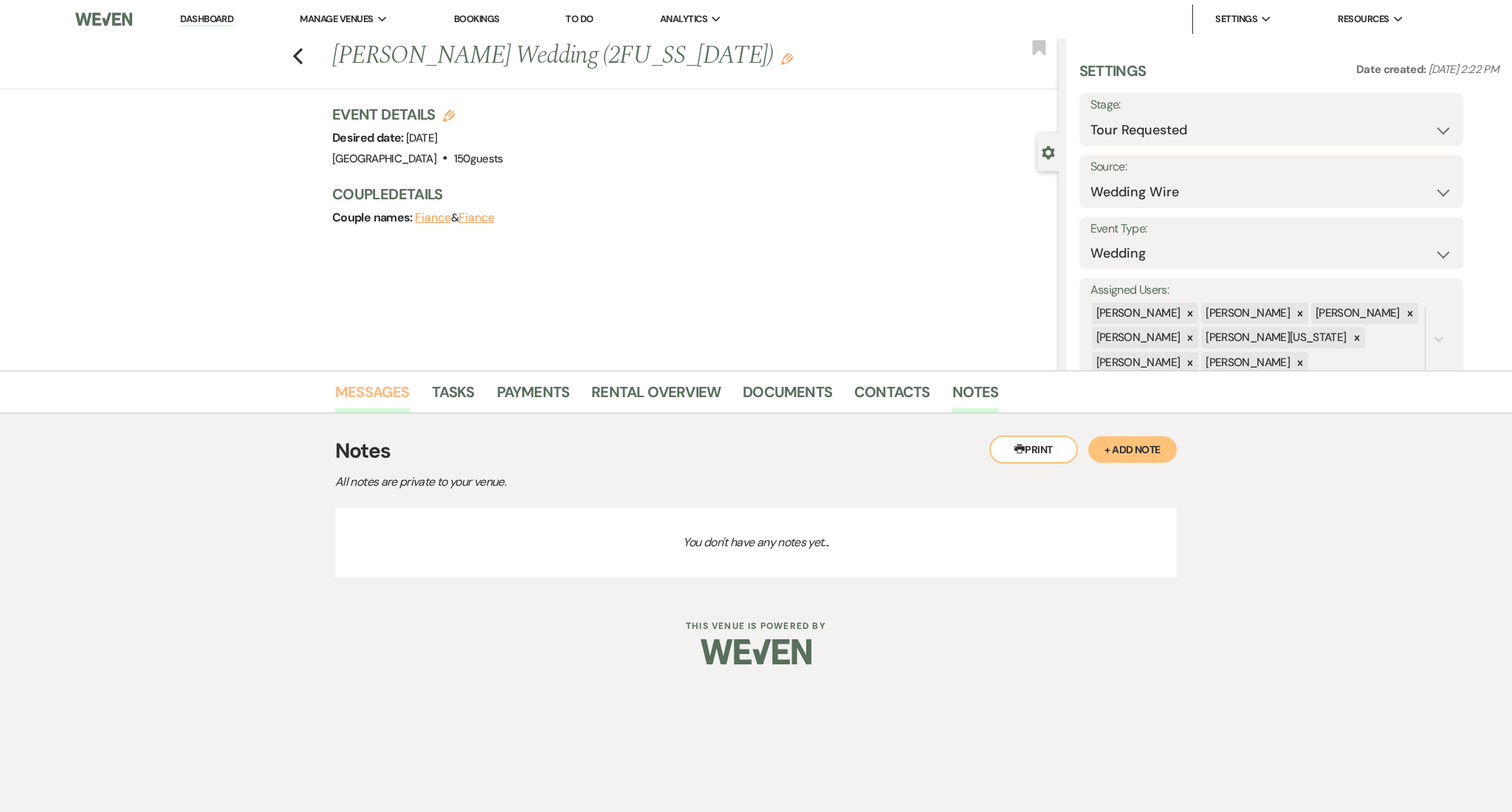
click at [341, 383] on link "Messages" at bounding box center [372, 396] width 75 height 32
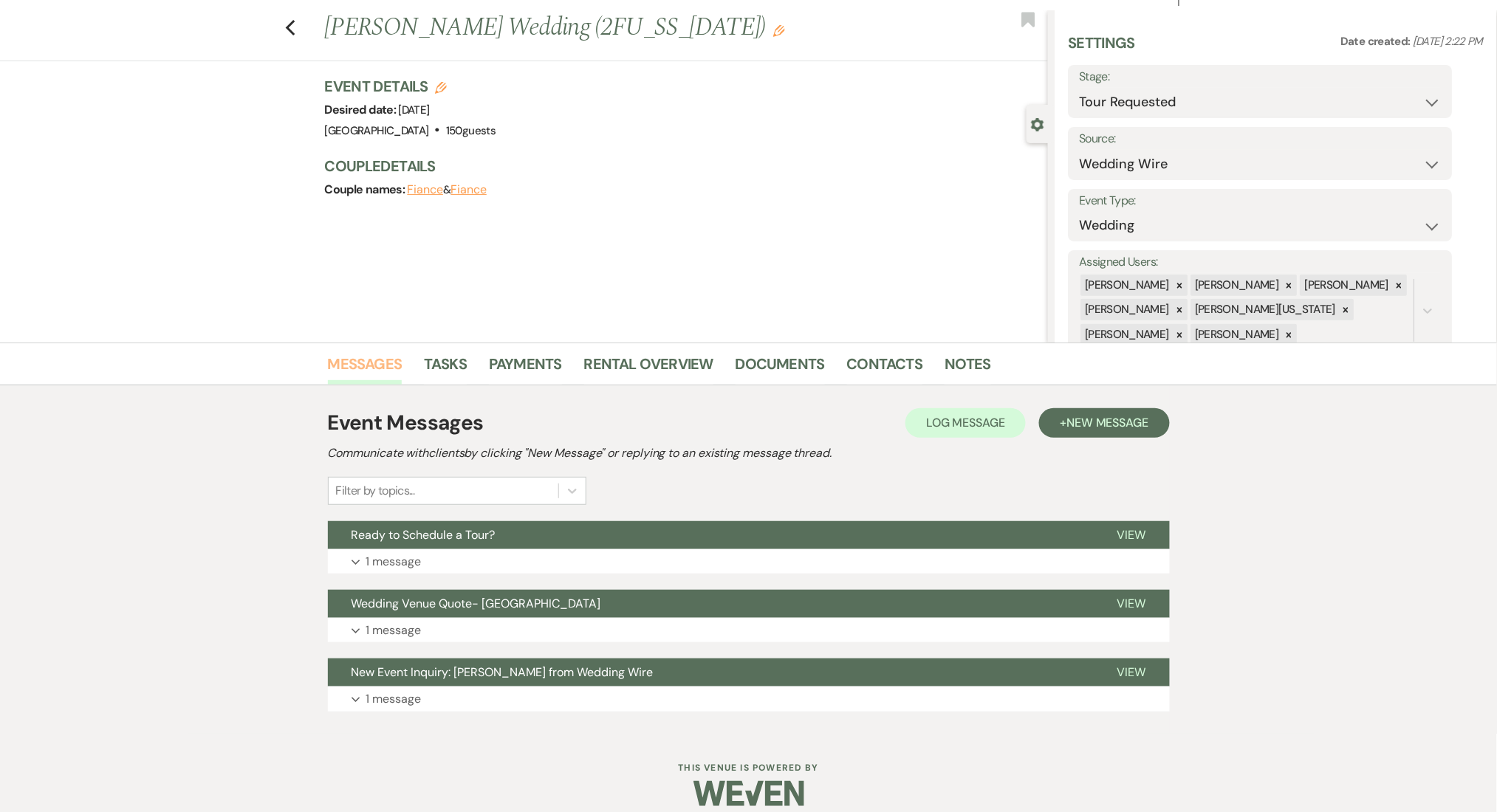
scroll to position [44, 0]
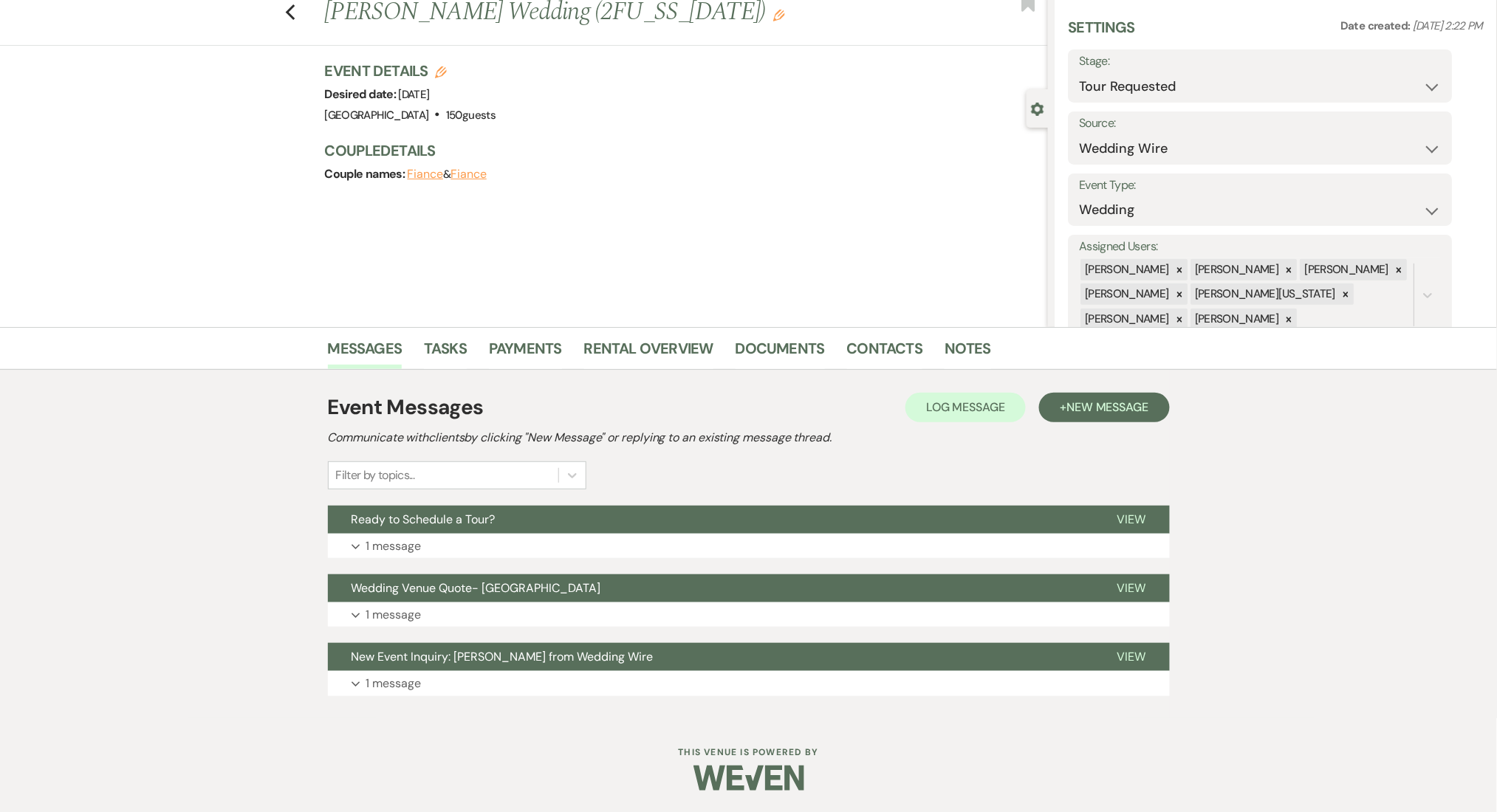
click at [458, 626] on div "Event Messages Log Log Message + New Message Communicate with clients by clicki…" at bounding box center [748, 544] width 842 height 319
click at [464, 613] on button "Expand 1 message" at bounding box center [748, 615] width 842 height 25
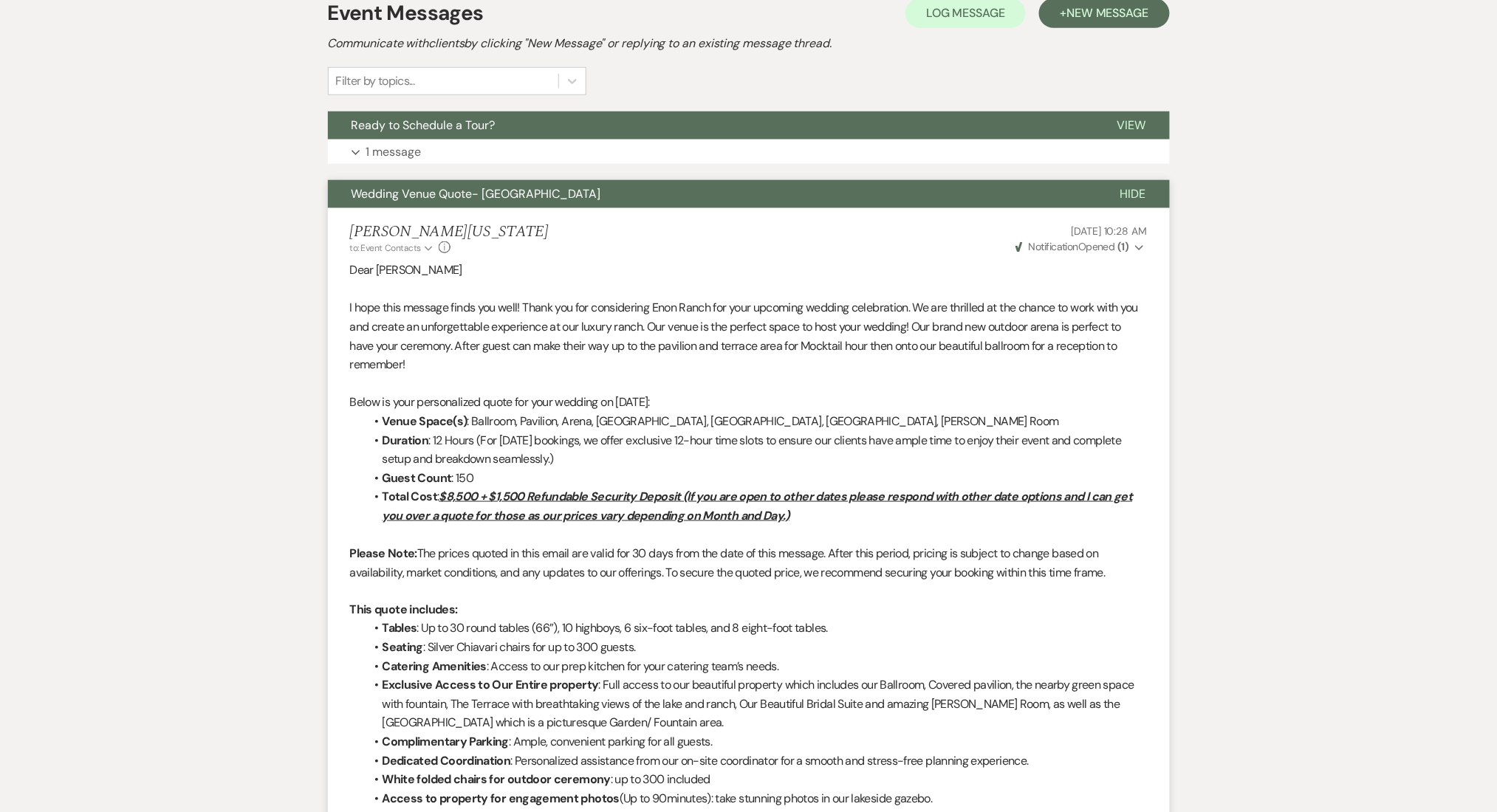
scroll to position [143, 0]
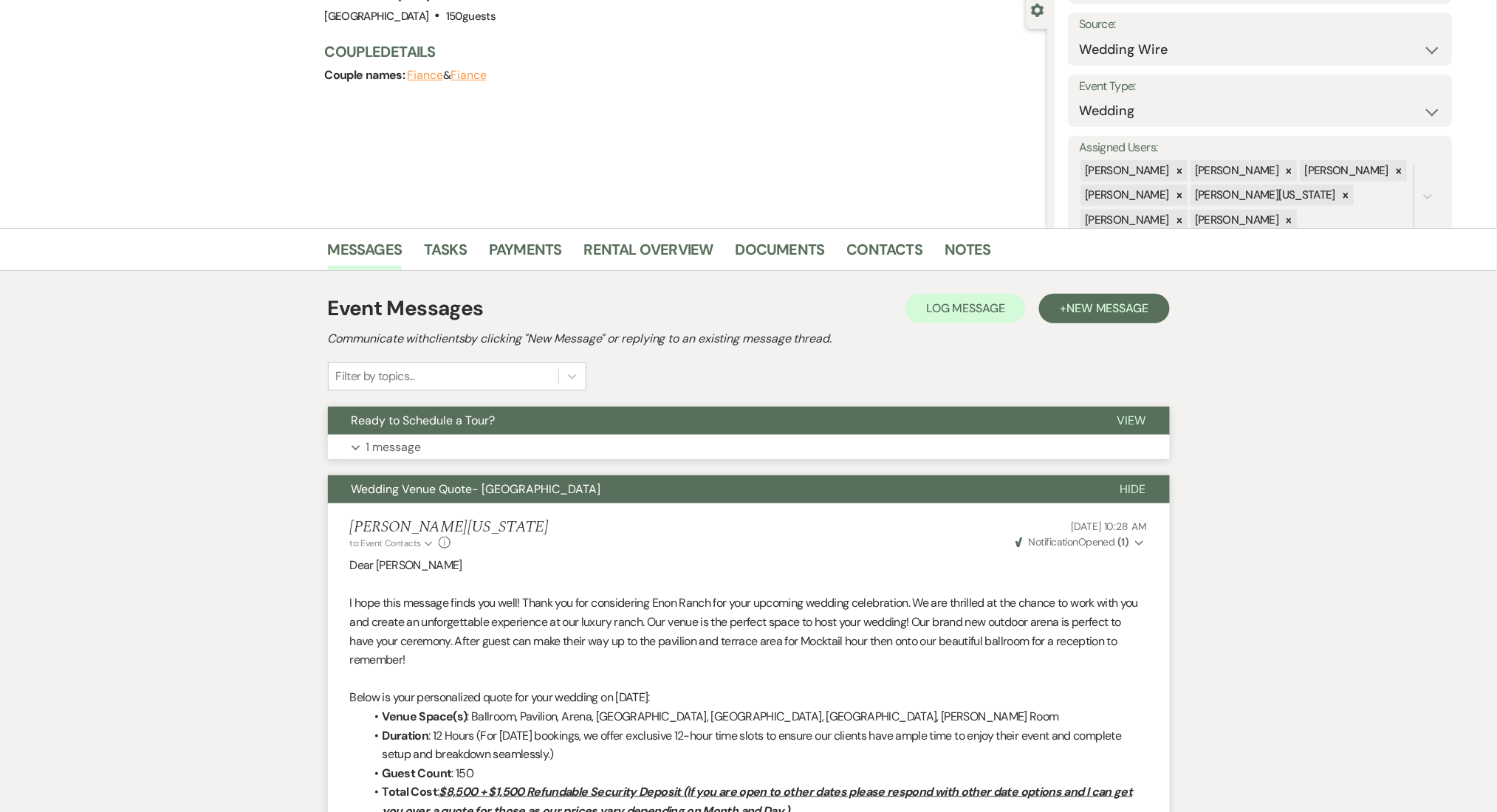
click at [447, 451] on button "Expand 1 message" at bounding box center [748, 447] width 842 height 25
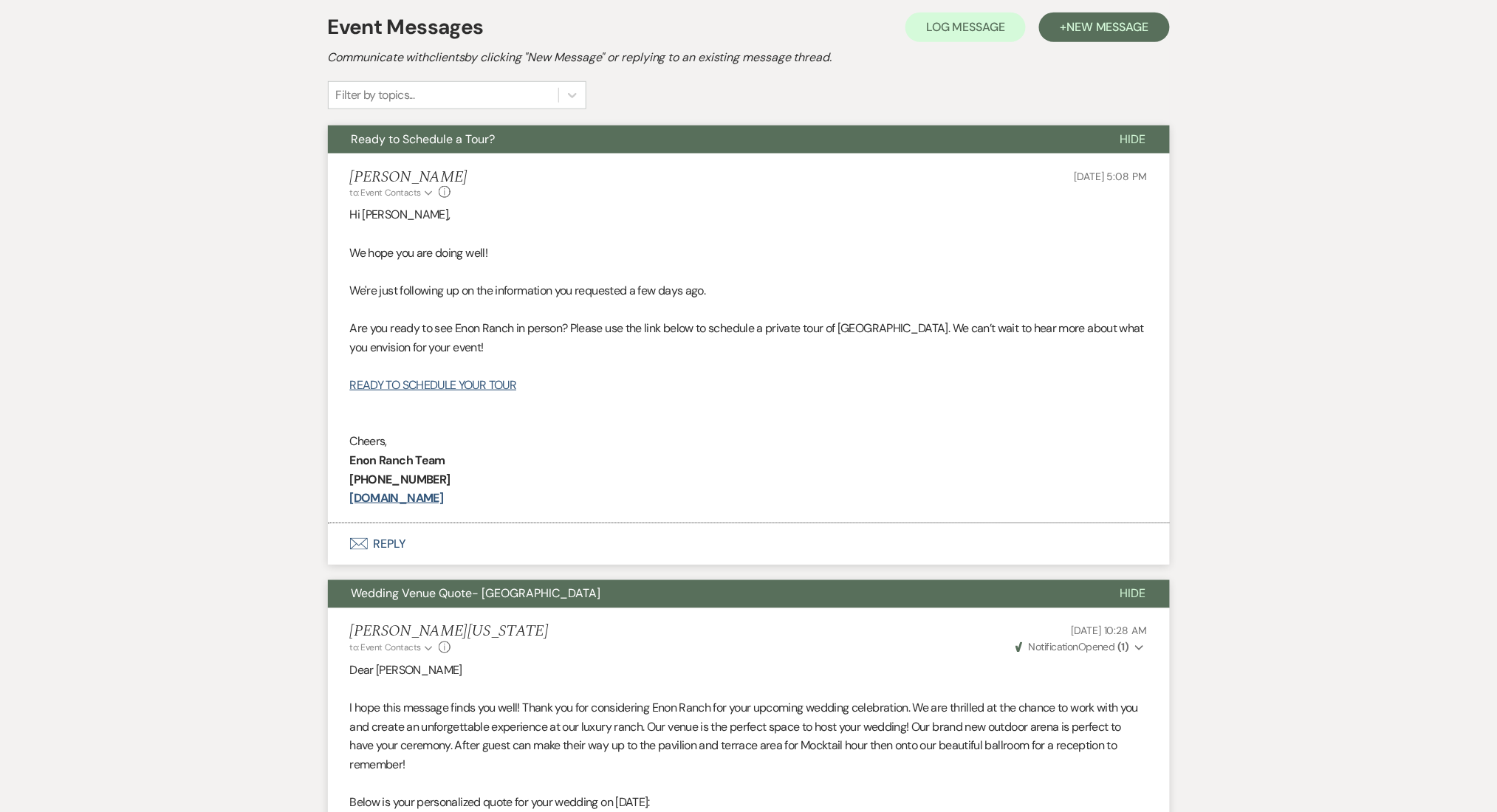
scroll to position [438, 0]
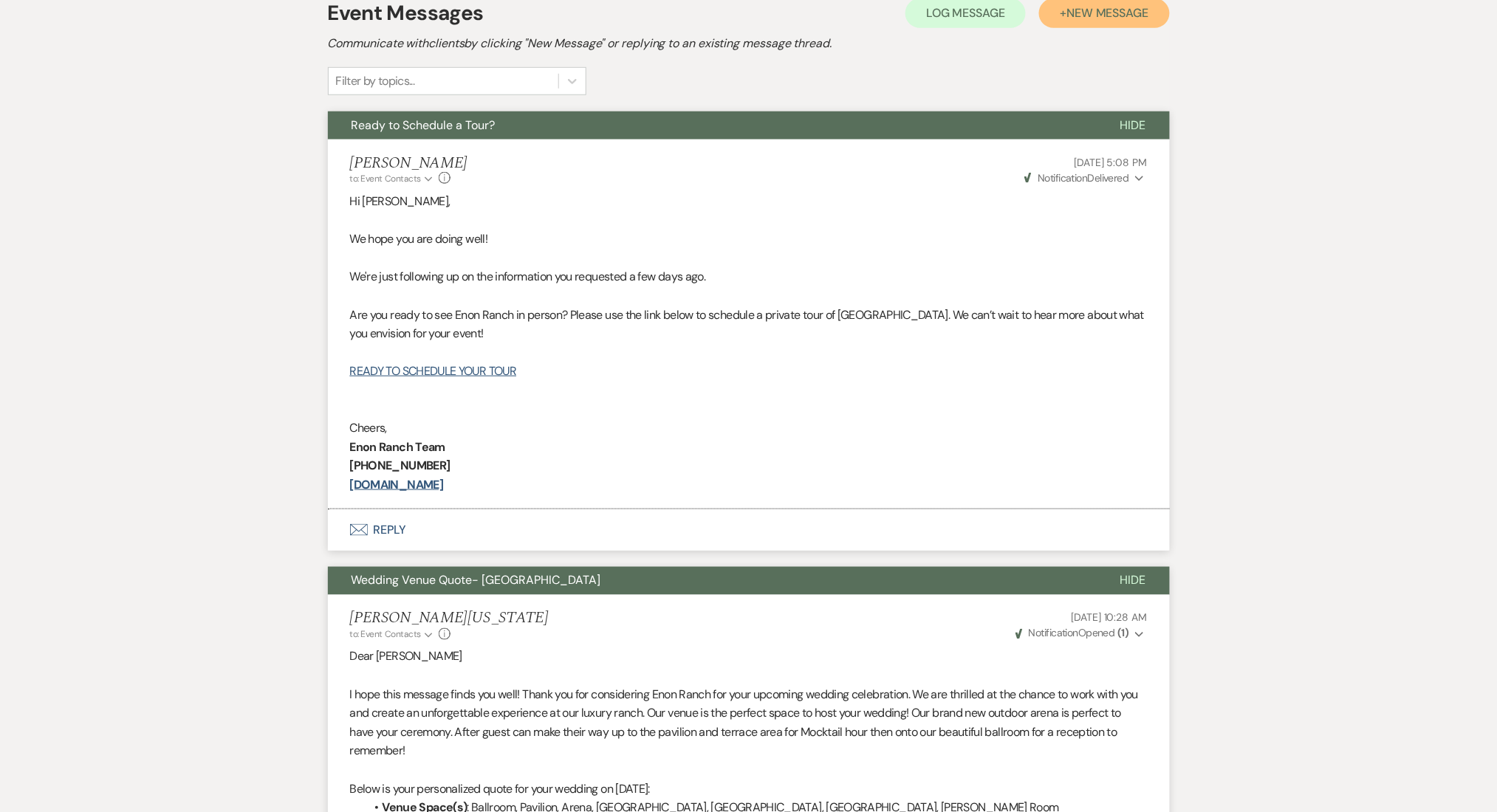
click at [1080, 15] on span "New Message" at bounding box center [1107, 13] width 82 height 15
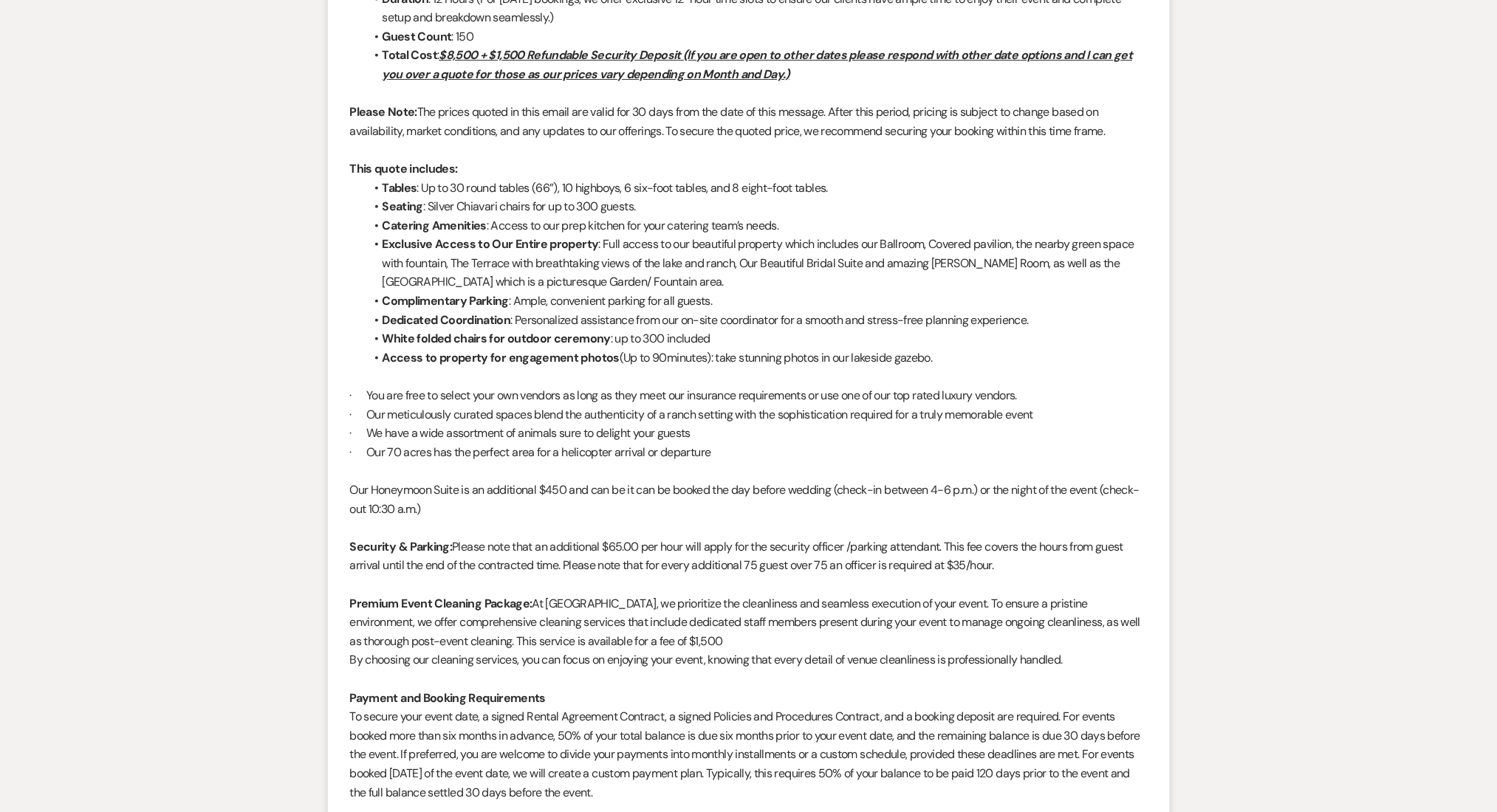
scroll to position [2367, 0]
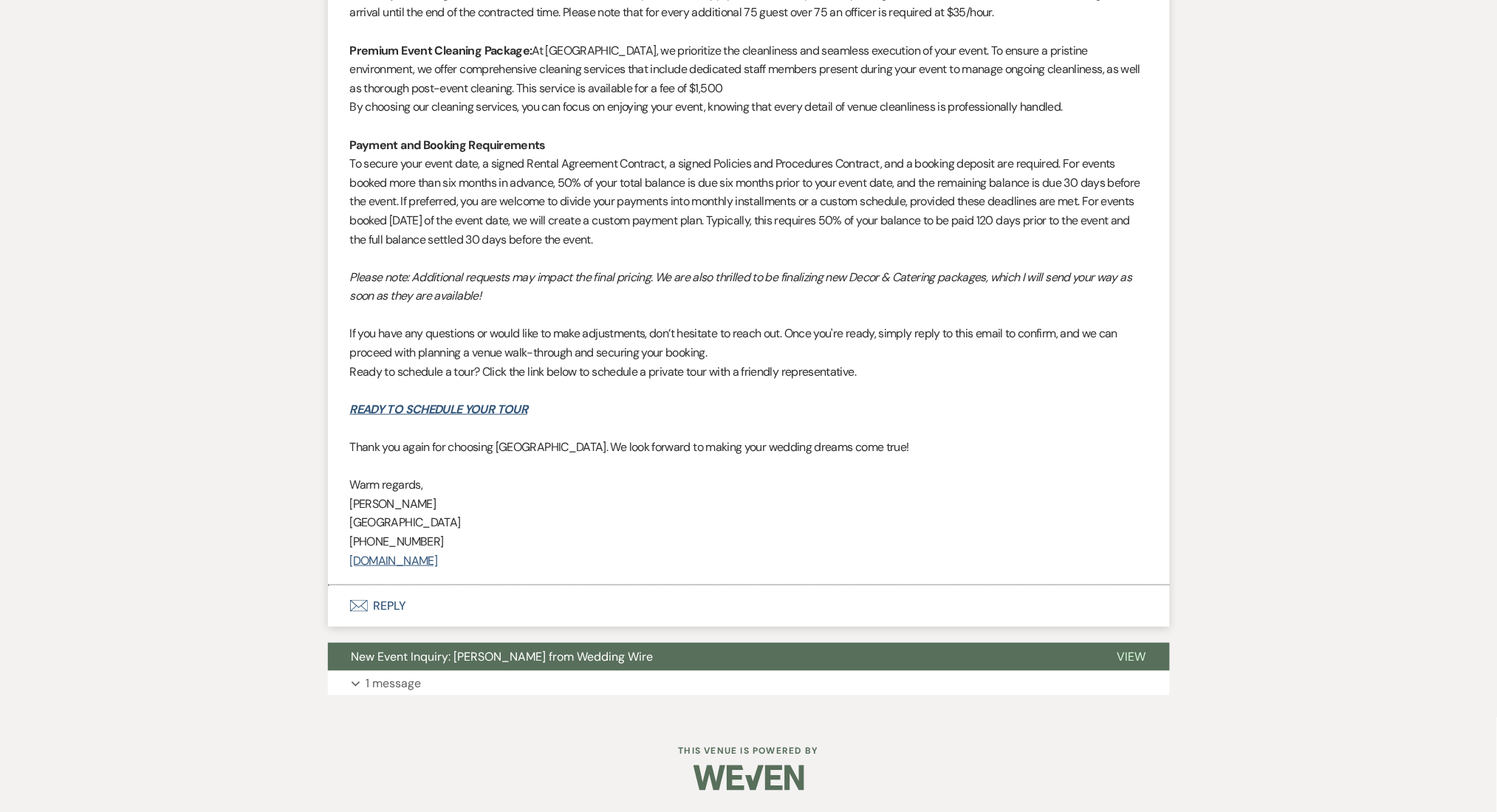
drag, startPoint x: 494, startPoint y: 696, endPoint x: 324, endPoint y: 592, distance: 199.3
drag, startPoint x: 479, startPoint y: 713, endPoint x: 479, endPoint y: 689, distance: 24.0
click at [478, 665] on button "New Event Inquiry: [PERSON_NAME] from Wedding Wire" at bounding box center [711, 656] width 766 height 28
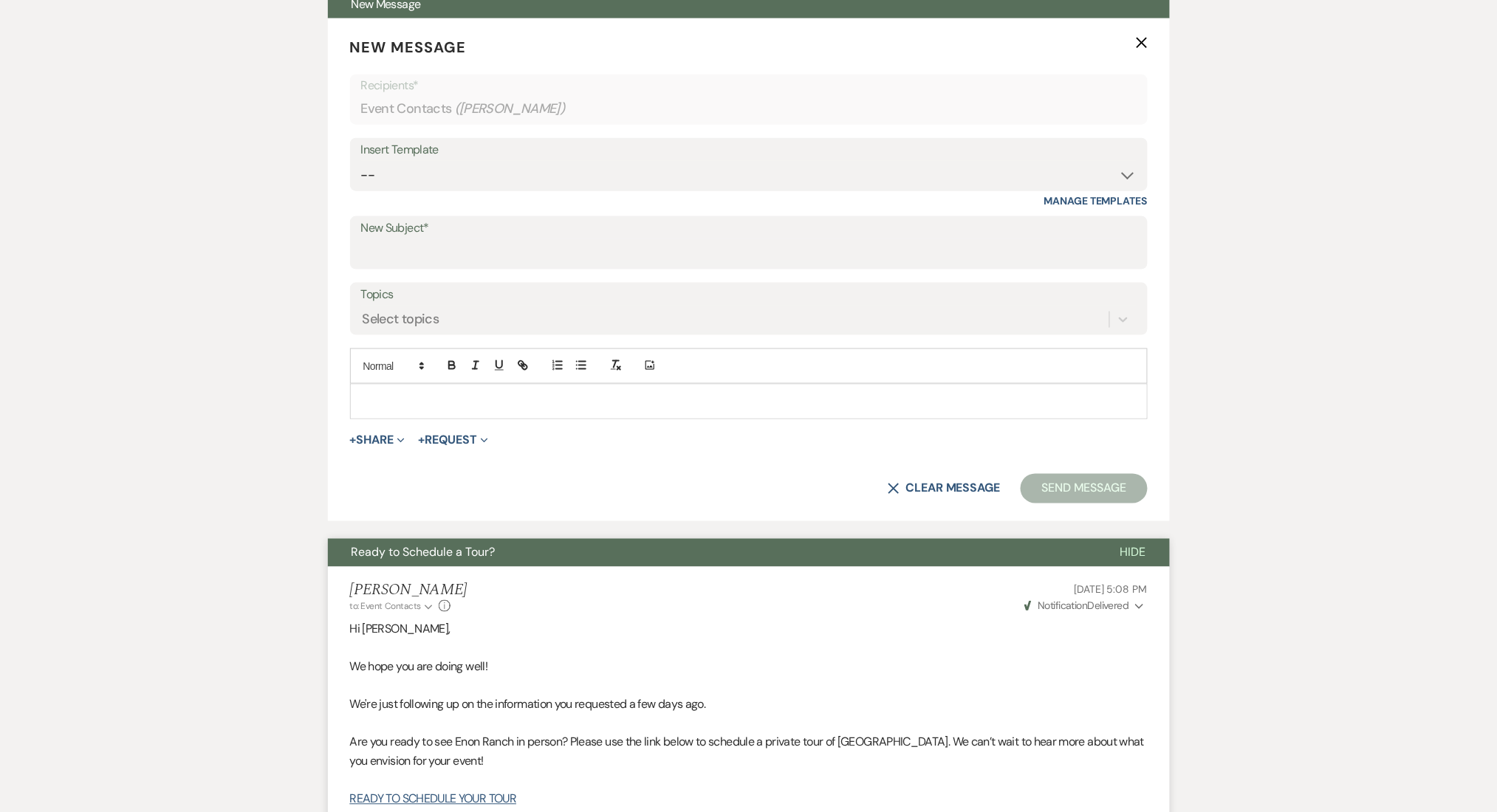
scroll to position [787, 0]
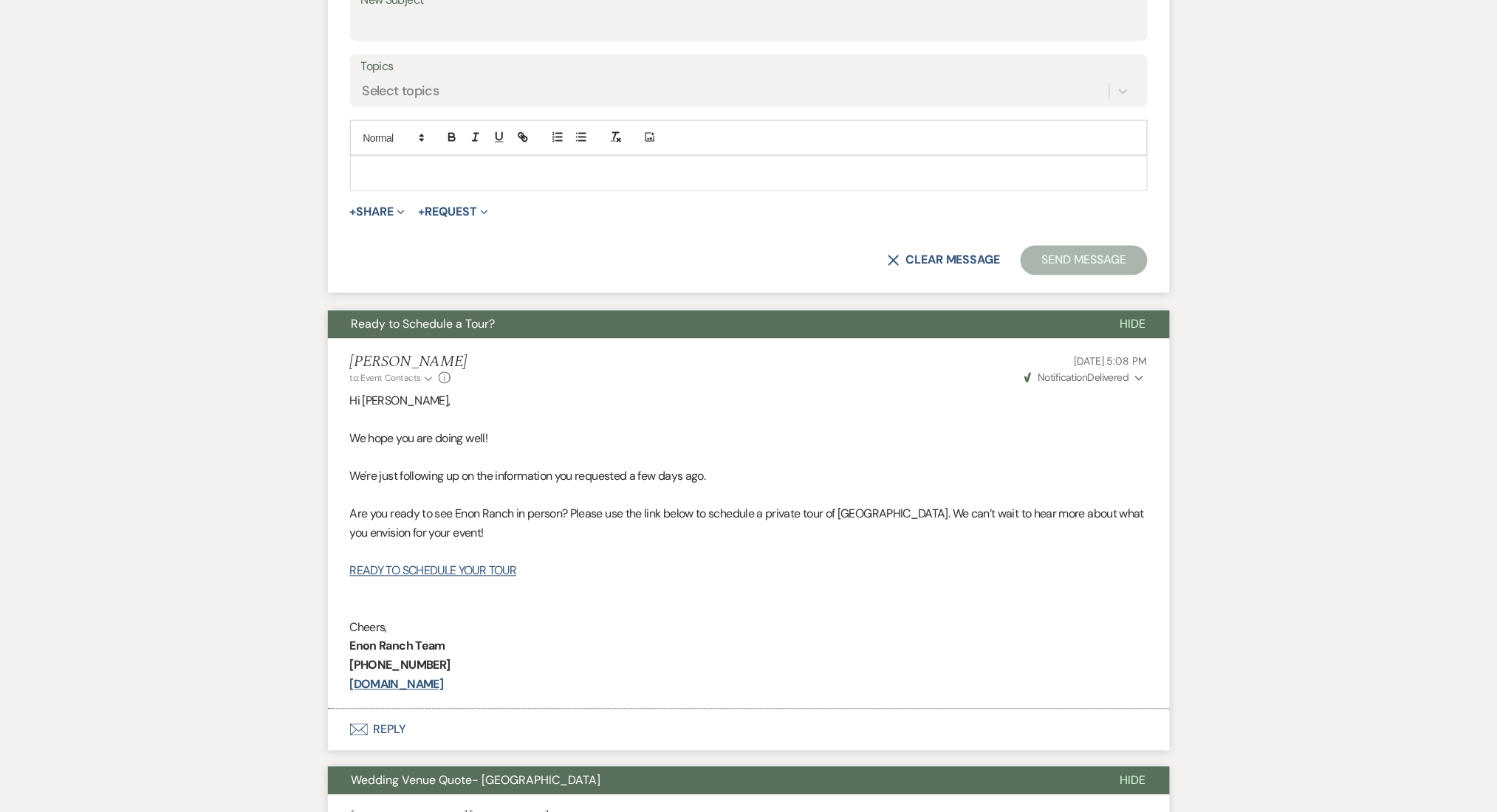
click at [395, 167] on p at bounding box center [748, 173] width 774 height 16
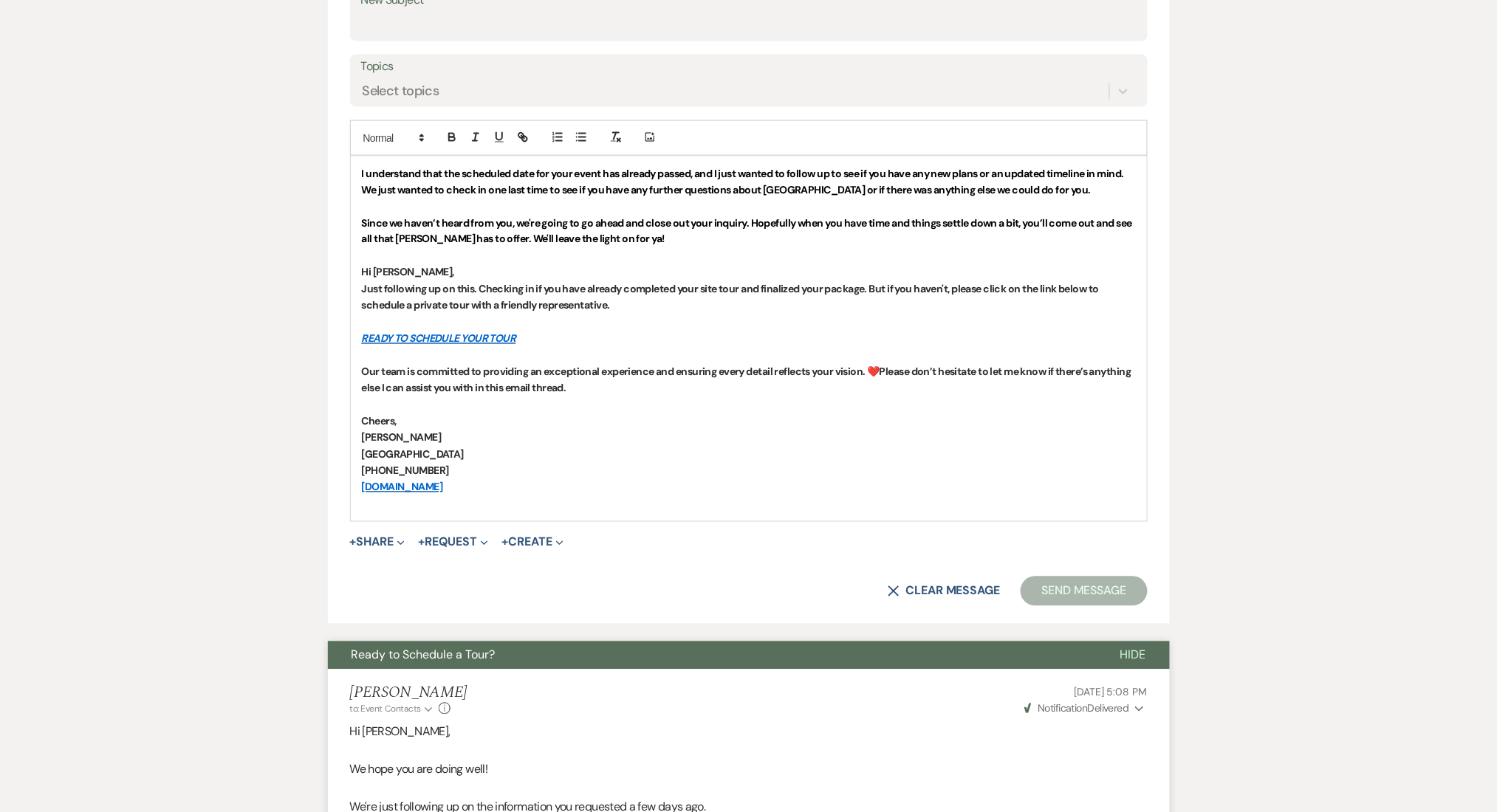
drag, startPoint x: 503, startPoint y: 490, endPoint x: 264, endPoint y: 75, distance: 478.9
click at [448, 132] on icon "button" at bounding box center [452, 137] width 13 height 13
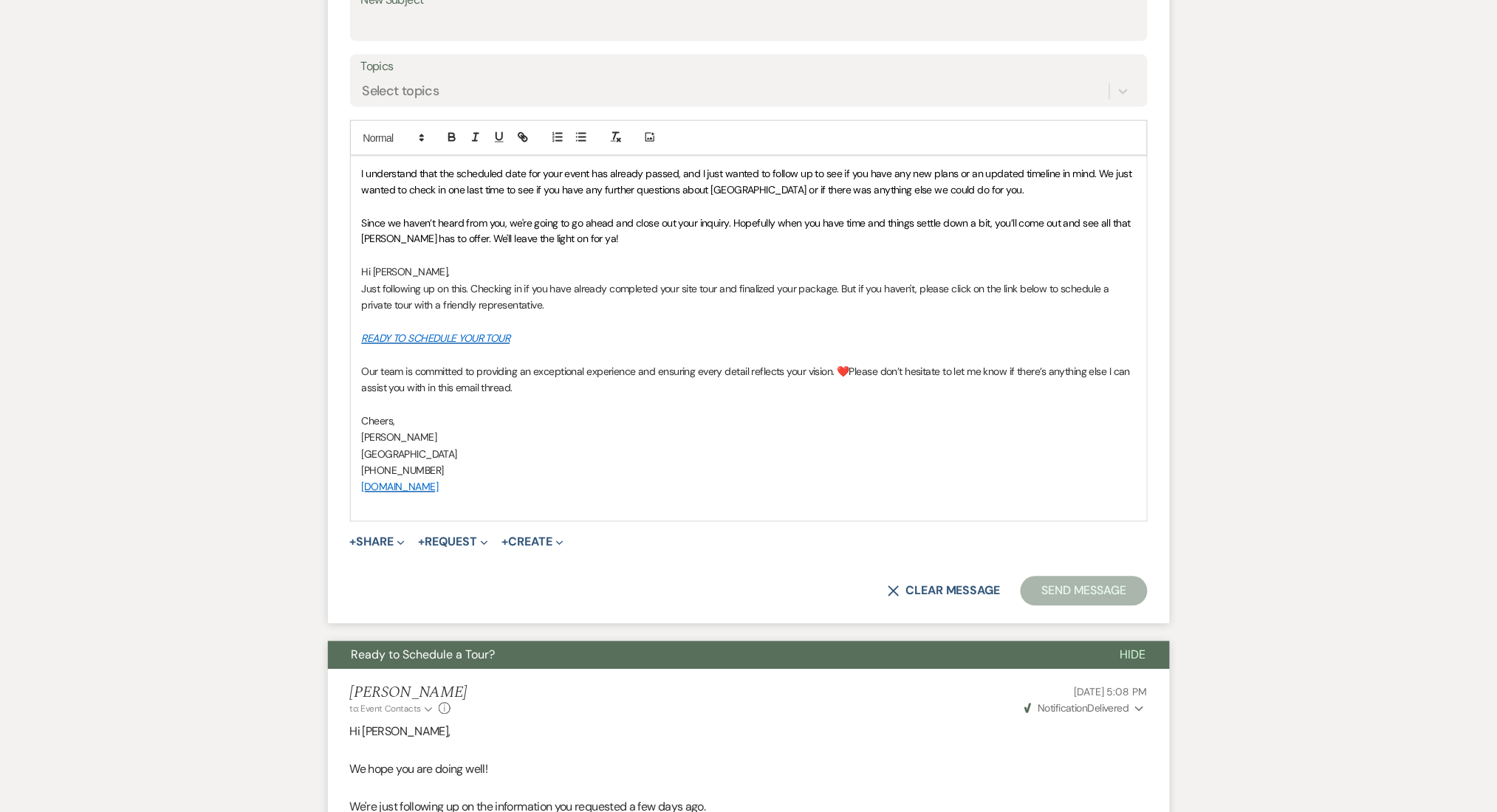
click at [502, 312] on p "Just following up on this. Checking in if you have already completed your site …" at bounding box center [748, 297] width 774 height 33
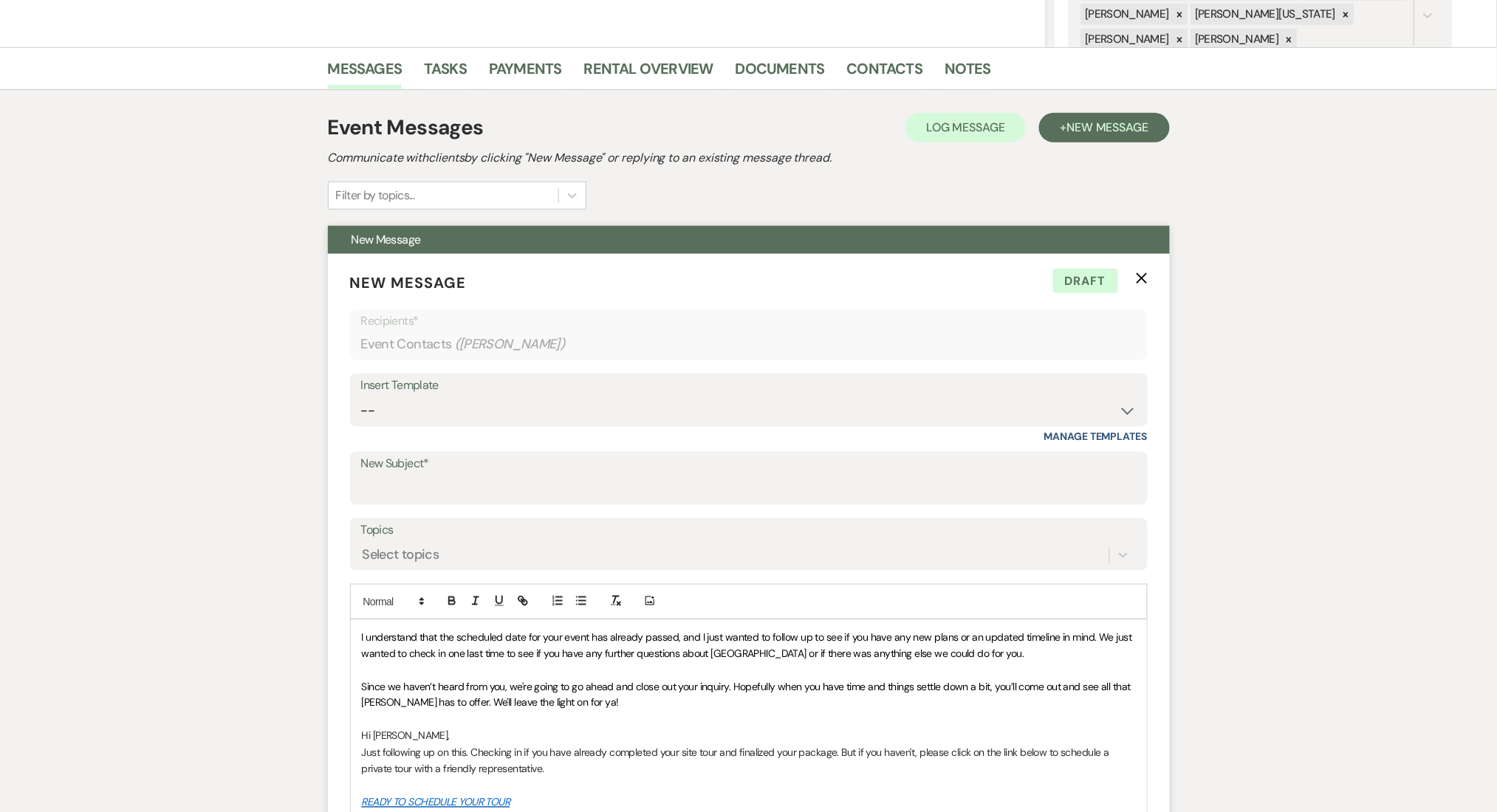
scroll to position [492, 0]
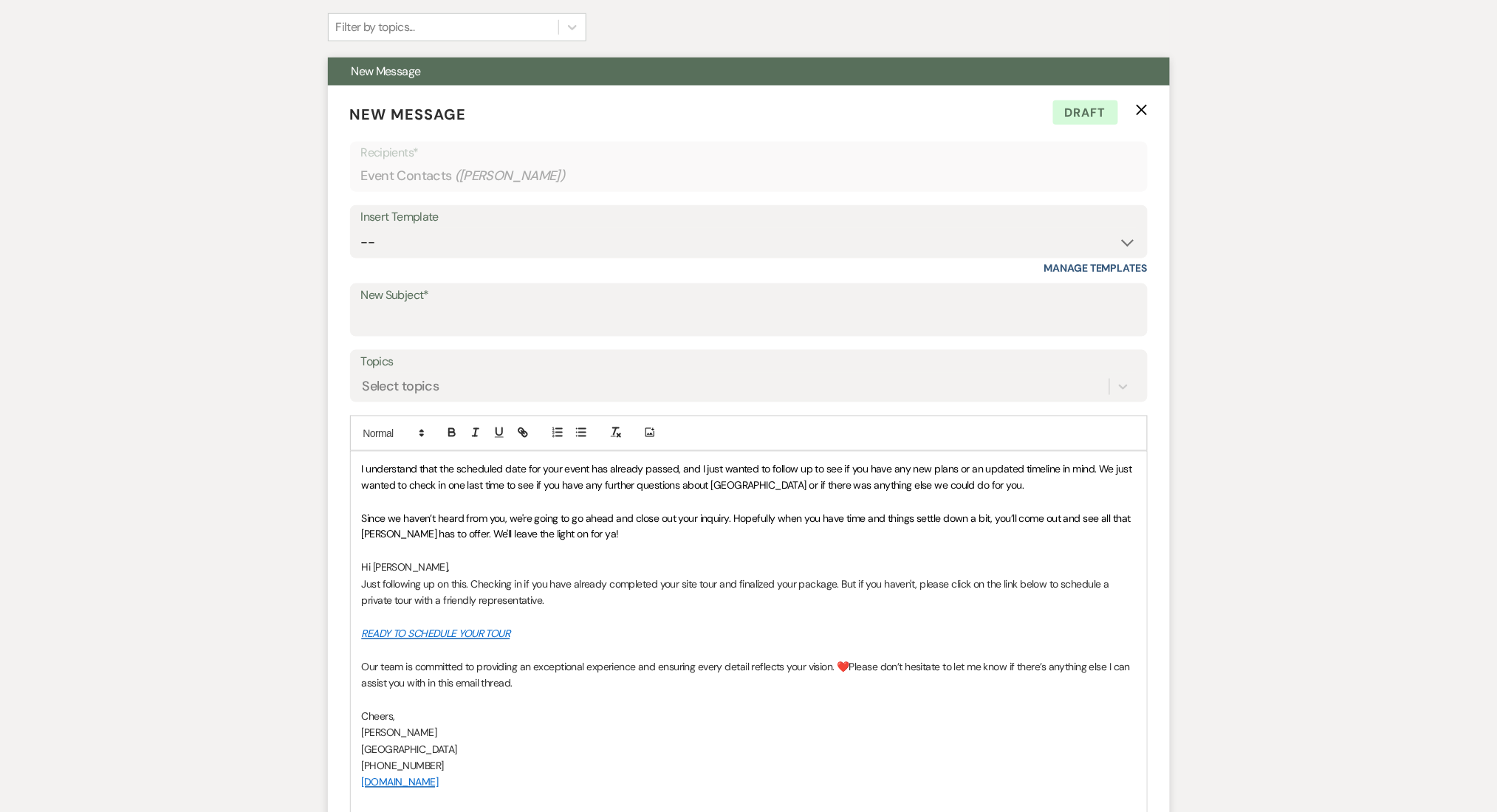
click at [387, 572] on span "Hi Jimyra," at bounding box center [405, 567] width 88 height 13
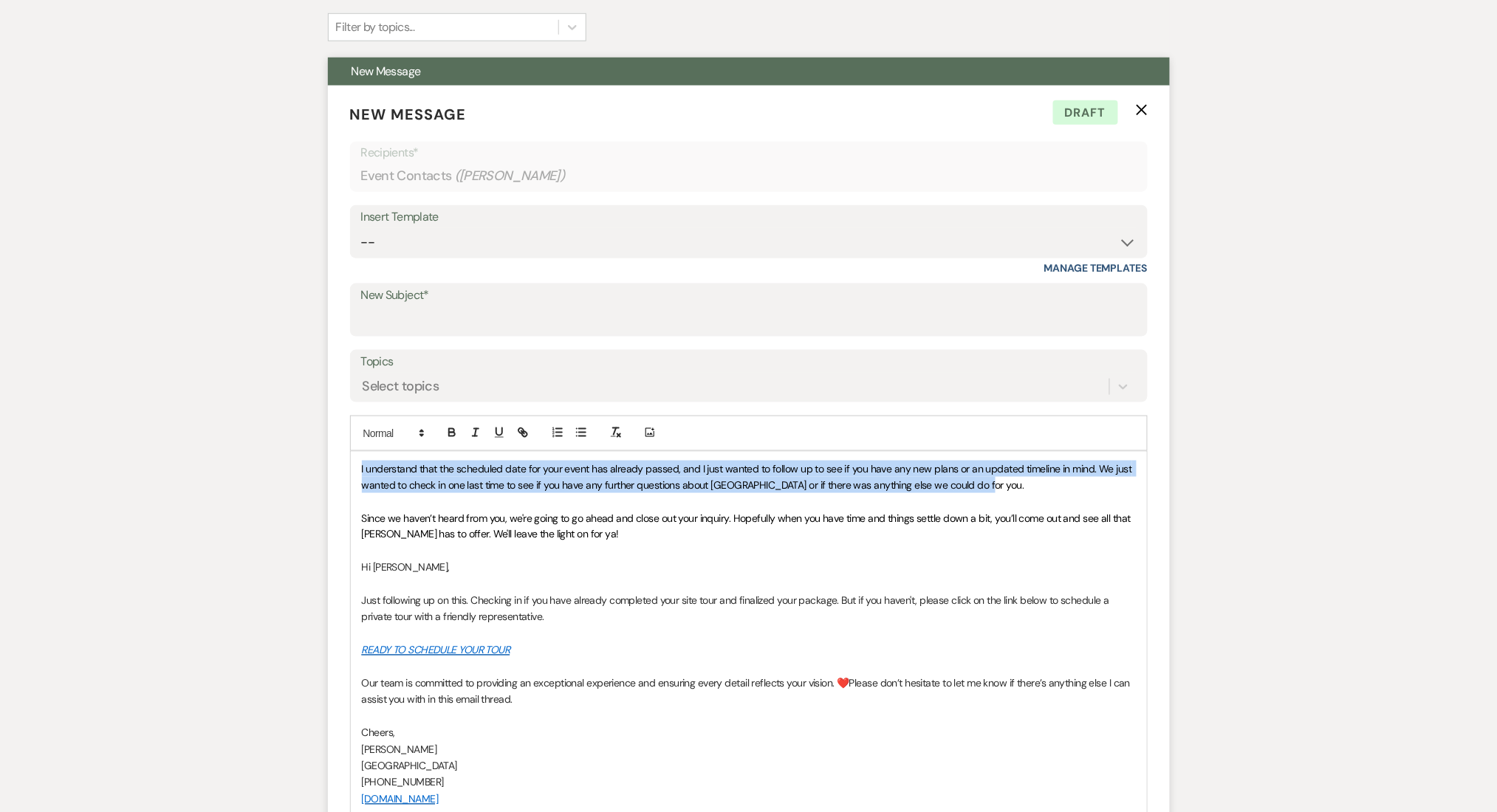
drag, startPoint x: 352, startPoint y: 466, endPoint x: 1000, endPoint y: 478, distance: 648.1
click at [1000, 478] on div "I understand that the scheduled date for your event has already passed, and I j…" at bounding box center [748, 642] width 796 height 381
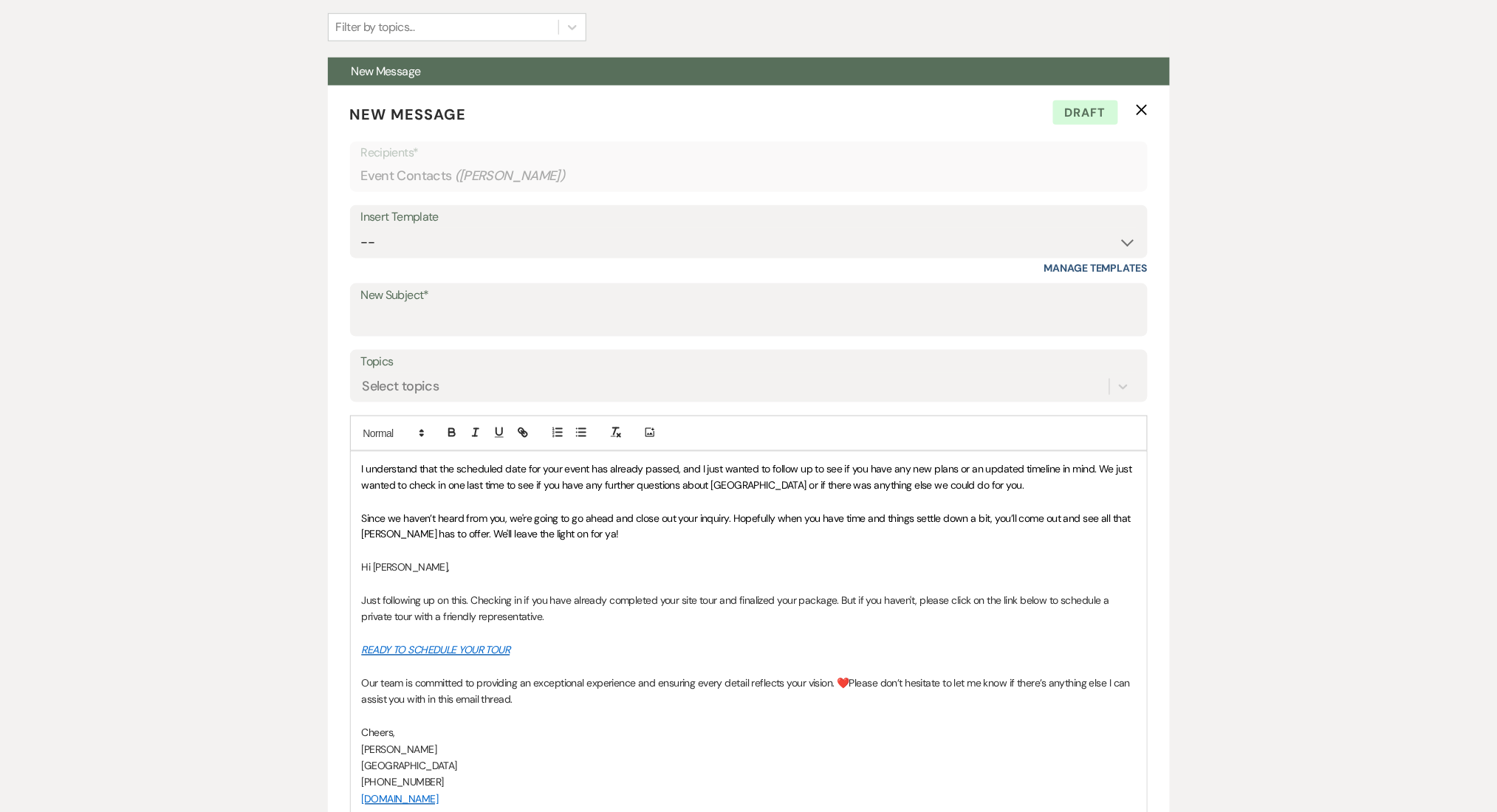
drag, startPoint x: 412, startPoint y: 567, endPoint x: 328, endPoint y: 567, distance: 84.0
click at [328, 567] on form "New Message X Draft Recipients* Event Contacts ( Sharon Madison ) Insert Templa…" at bounding box center [748, 511] width 842 height 851
copy span "Hi Sharon,"
click at [355, 465] on div "I understand that the scheduled date for your event has already passed, and I j…" at bounding box center [748, 642] width 796 height 381
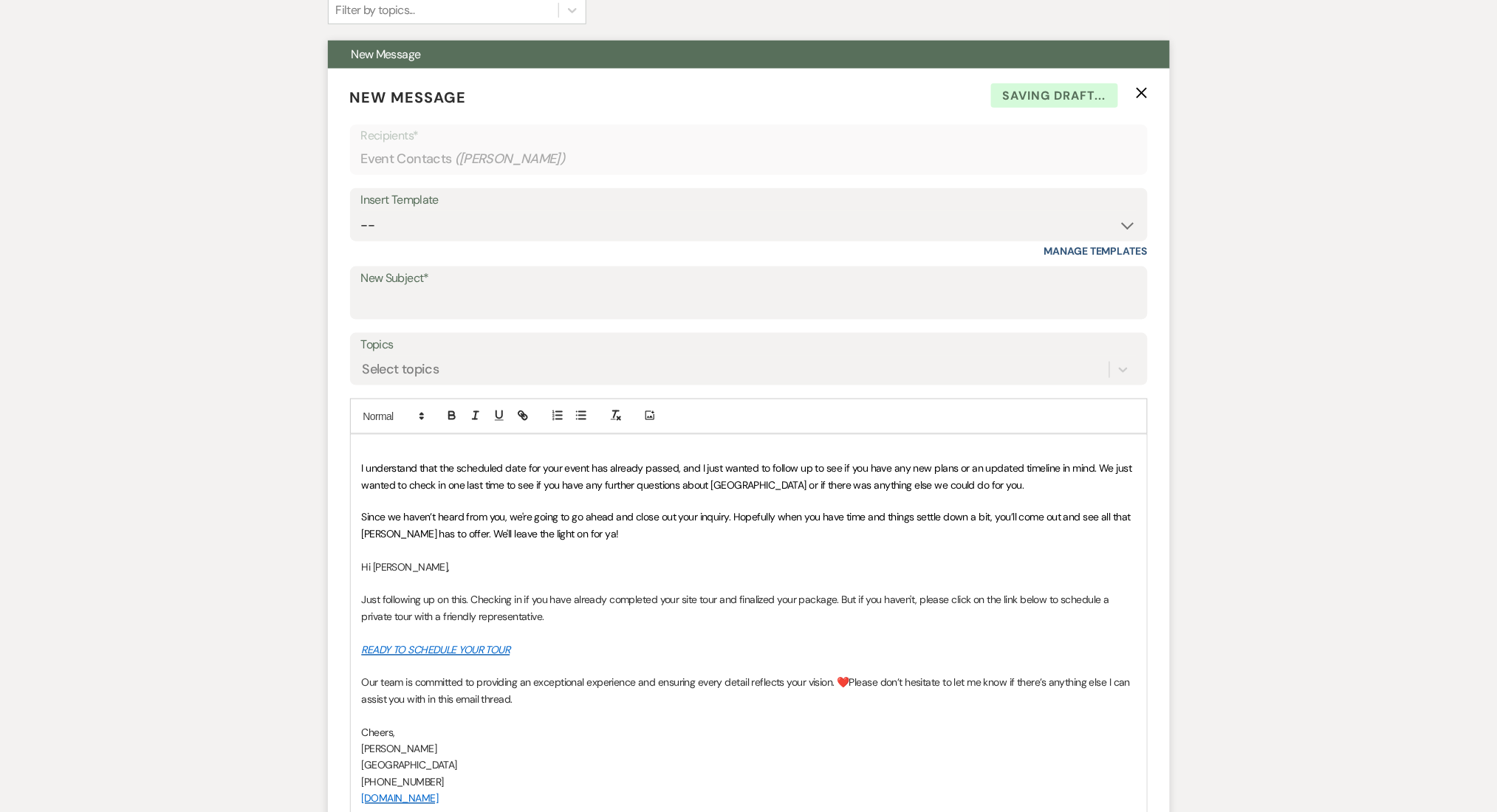
scroll to position [525, 0]
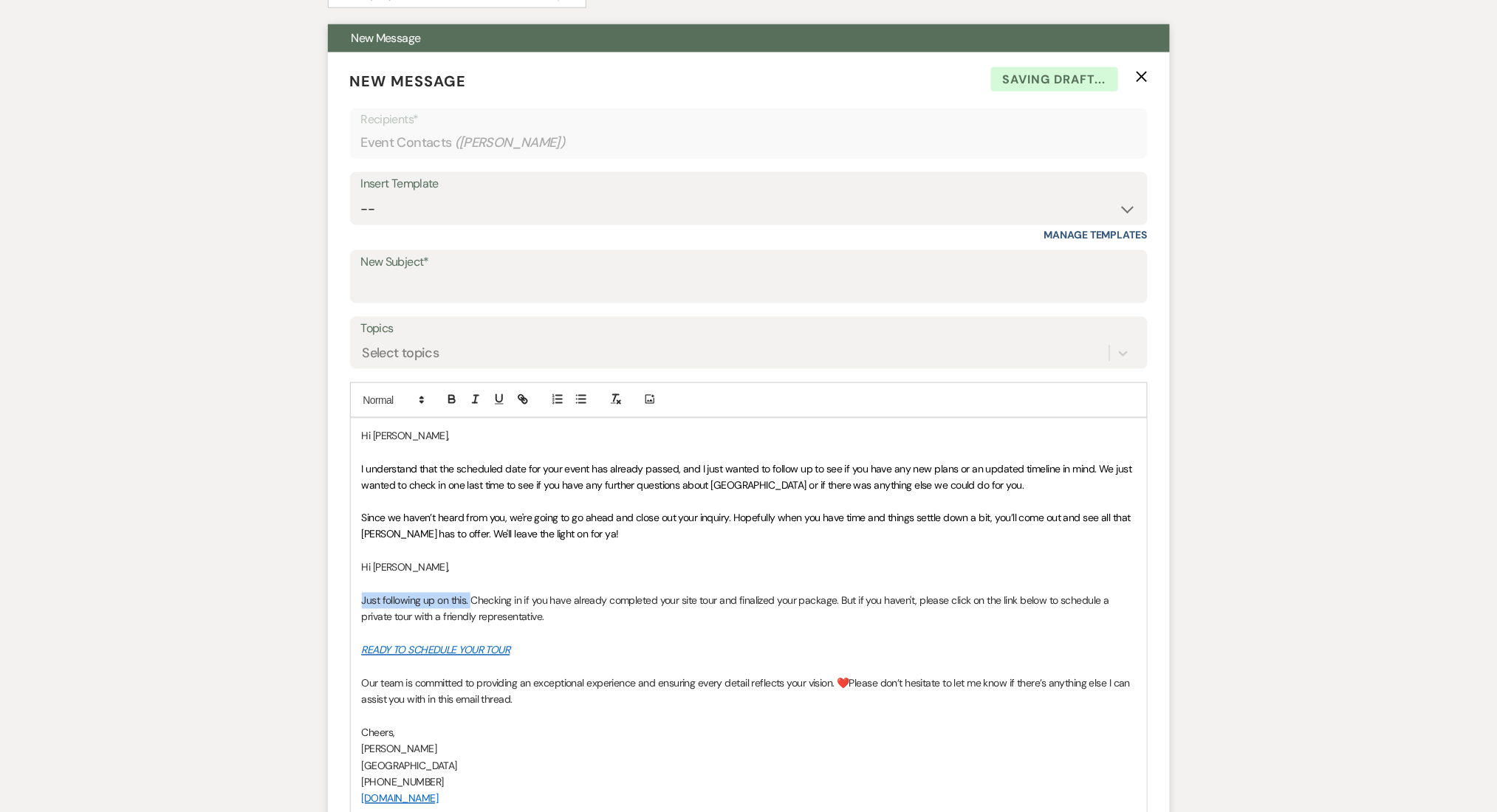
drag, startPoint x: 471, startPoint y: 600, endPoint x: 353, endPoint y: 598, distance: 118.0
click at [353, 598] on div "Hi Sharon, I understand that the scheduled date for your event has already pass…" at bounding box center [748, 625] width 796 height 414
copy span "Just following up on this."
click at [352, 468] on div "Hi Sharon, I understand that the scheduled date for your event has already pass…" at bounding box center [748, 625] width 796 height 414
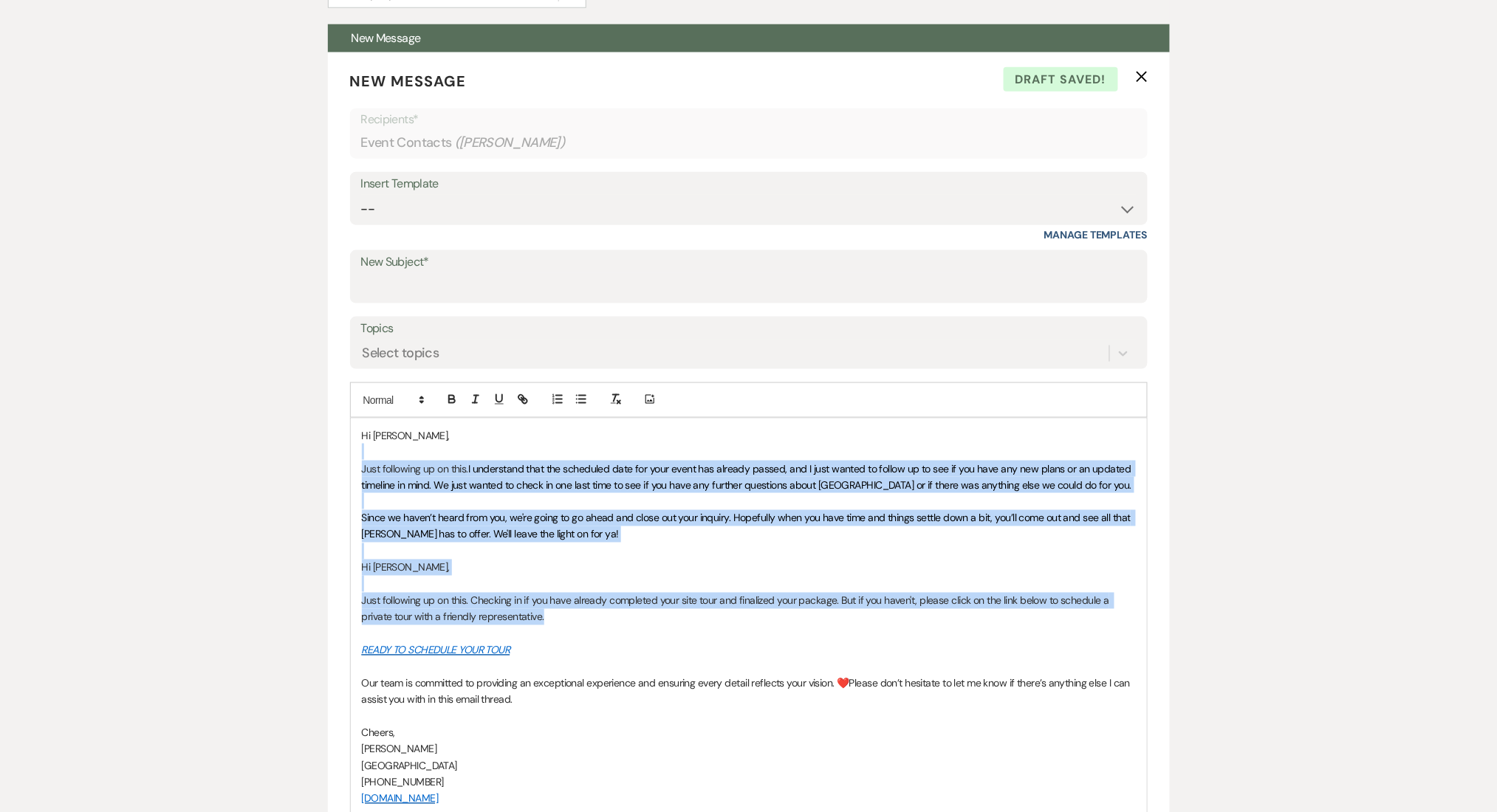
drag, startPoint x: 548, startPoint y: 613, endPoint x: 309, endPoint y: 455, distance: 286.5
click at [537, 572] on p "Hi Sharon," at bounding box center [748, 567] width 774 height 16
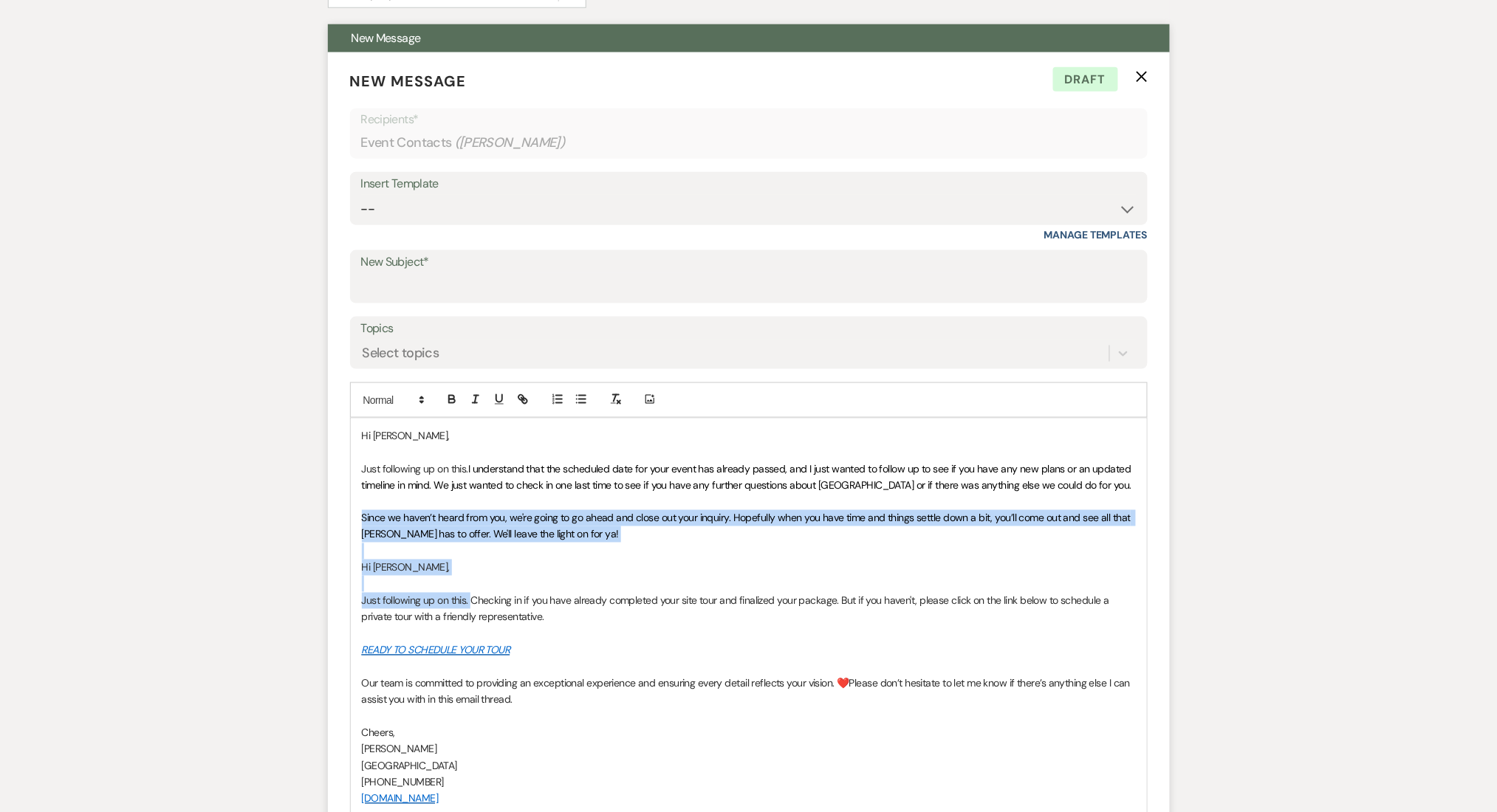
drag, startPoint x: 469, startPoint y: 601, endPoint x: 337, endPoint y: 510, distance: 160.3
click at [337, 510] on form "New Message X Draft Recipients* Event Contacts ( Sharon Madison ) Insert Templa…" at bounding box center [748, 494] width 842 height 884
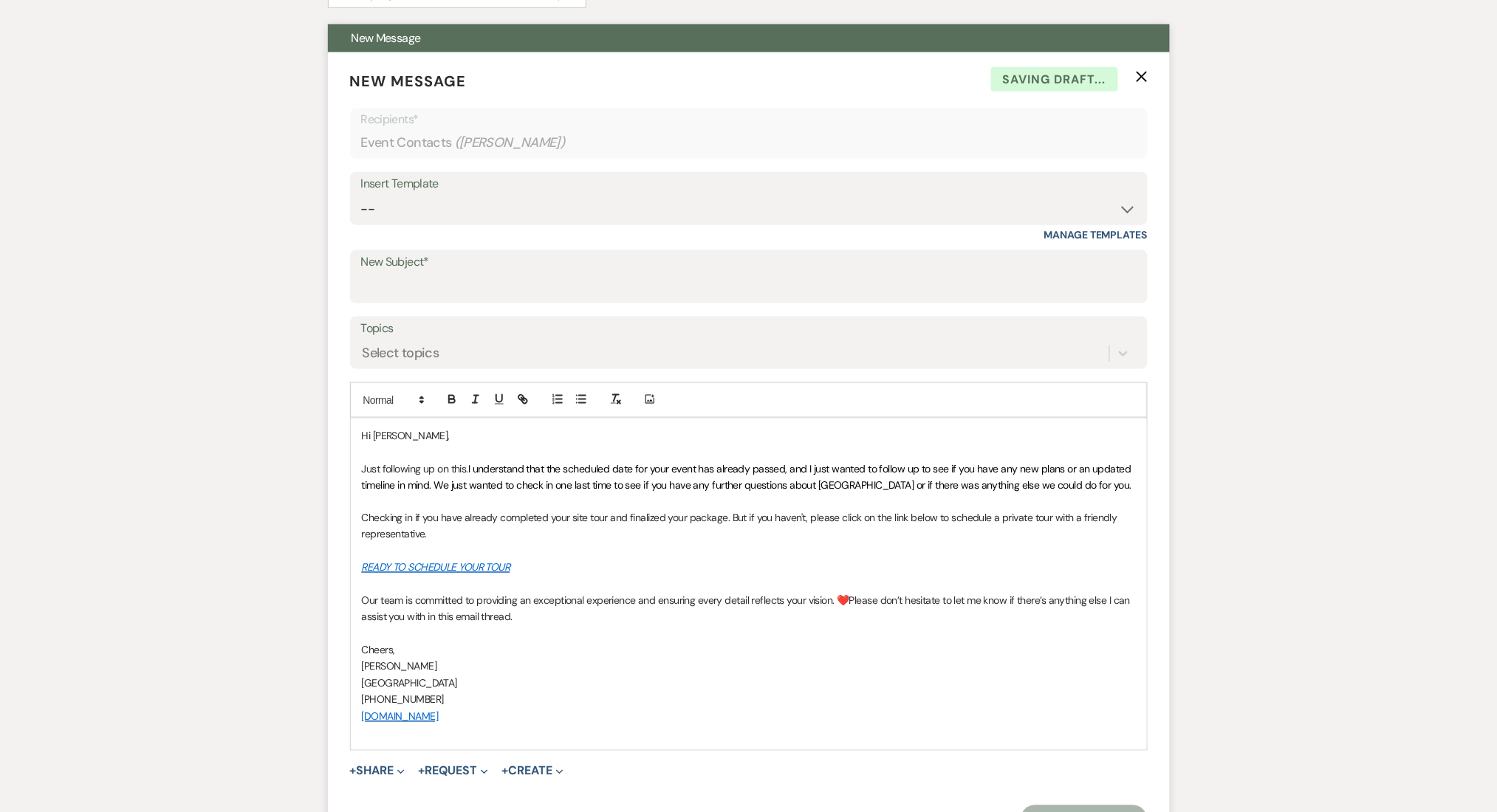
click at [674, 566] on p "READY TO SCHEDULE YOUR TOUR" at bounding box center [748, 567] width 774 height 16
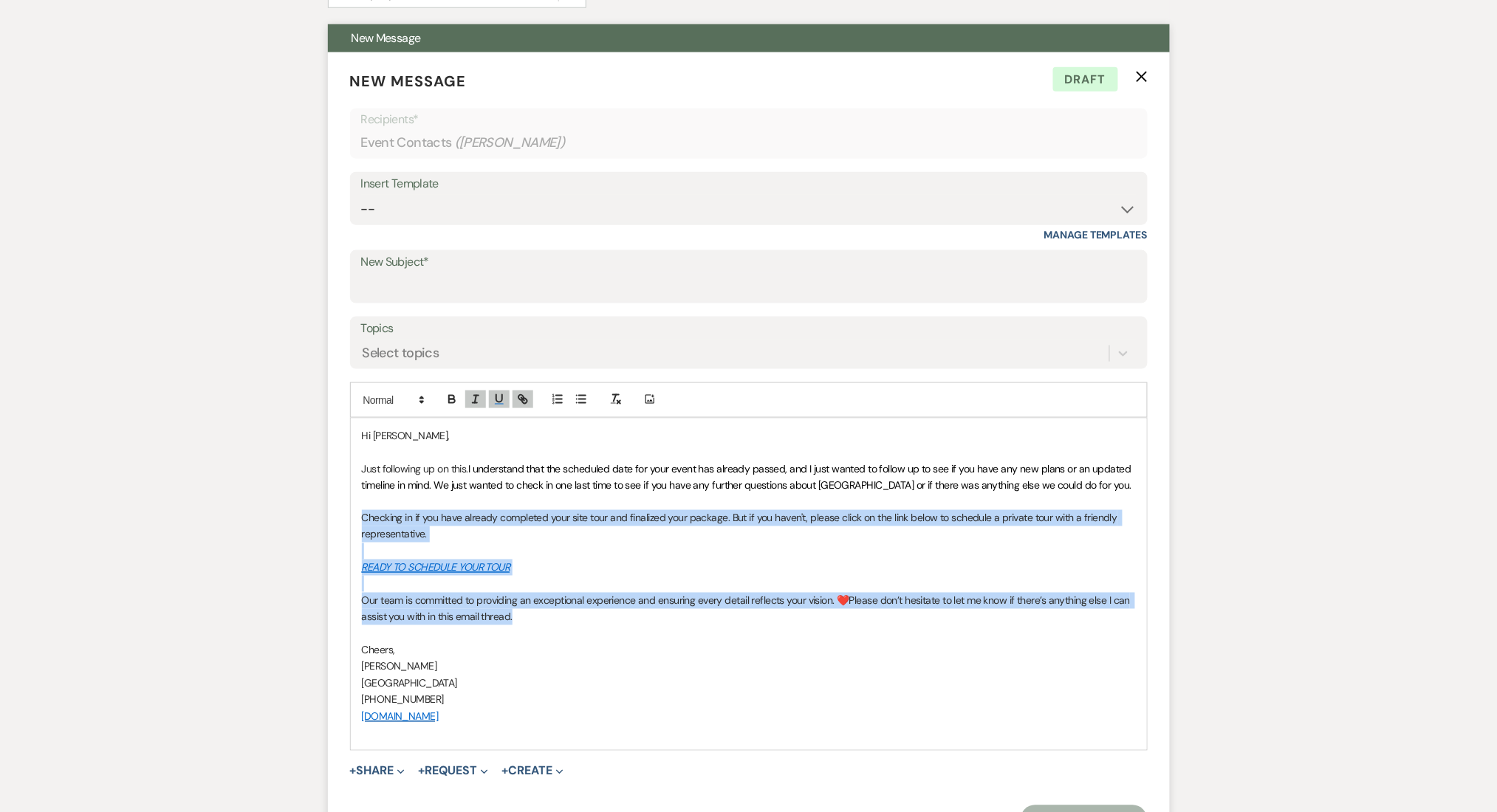
drag, startPoint x: 537, startPoint y: 624, endPoint x: 340, endPoint y: 512, distance: 226.6
click at [340, 512] on form "New Message X Draft Recipients* Event Contacts ( Sharon Madison ) Insert Templa…" at bounding box center [748, 453] width 842 height 801
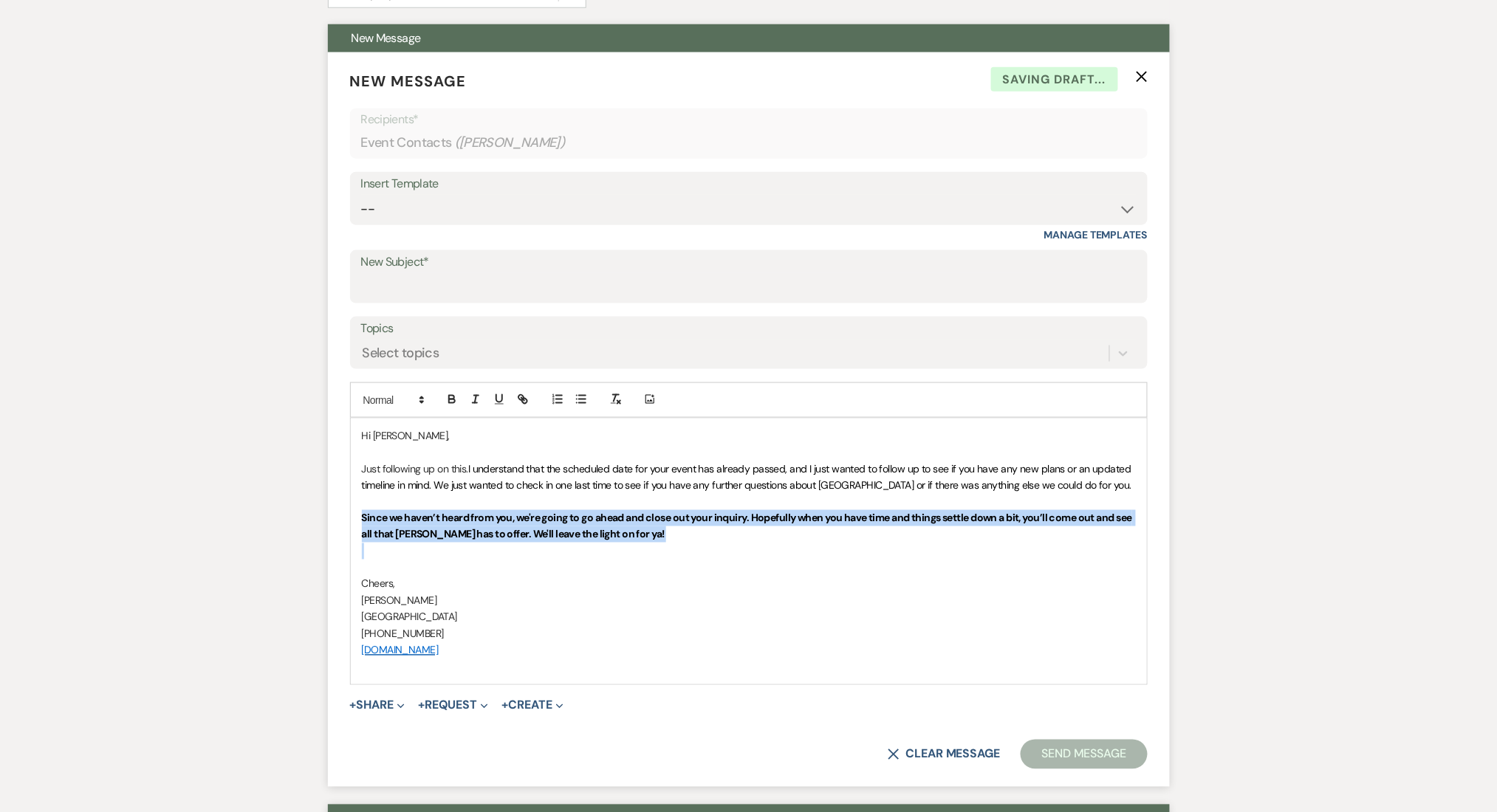
drag, startPoint x: 644, startPoint y: 546, endPoint x: 337, endPoint y: 512, distance: 308.9
click at [337, 512] on form "New Message X Saving draft... Recipients* Event Contacts ( Sharon Madison ) Ins…" at bounding box center [748, 419] width 842 height 734
click at [449, 396] on icon "button" at bounding box center [452, 398] width 5 height 4
click at [644, 548] on p at bounding box center [748, 551] width 774 height 16
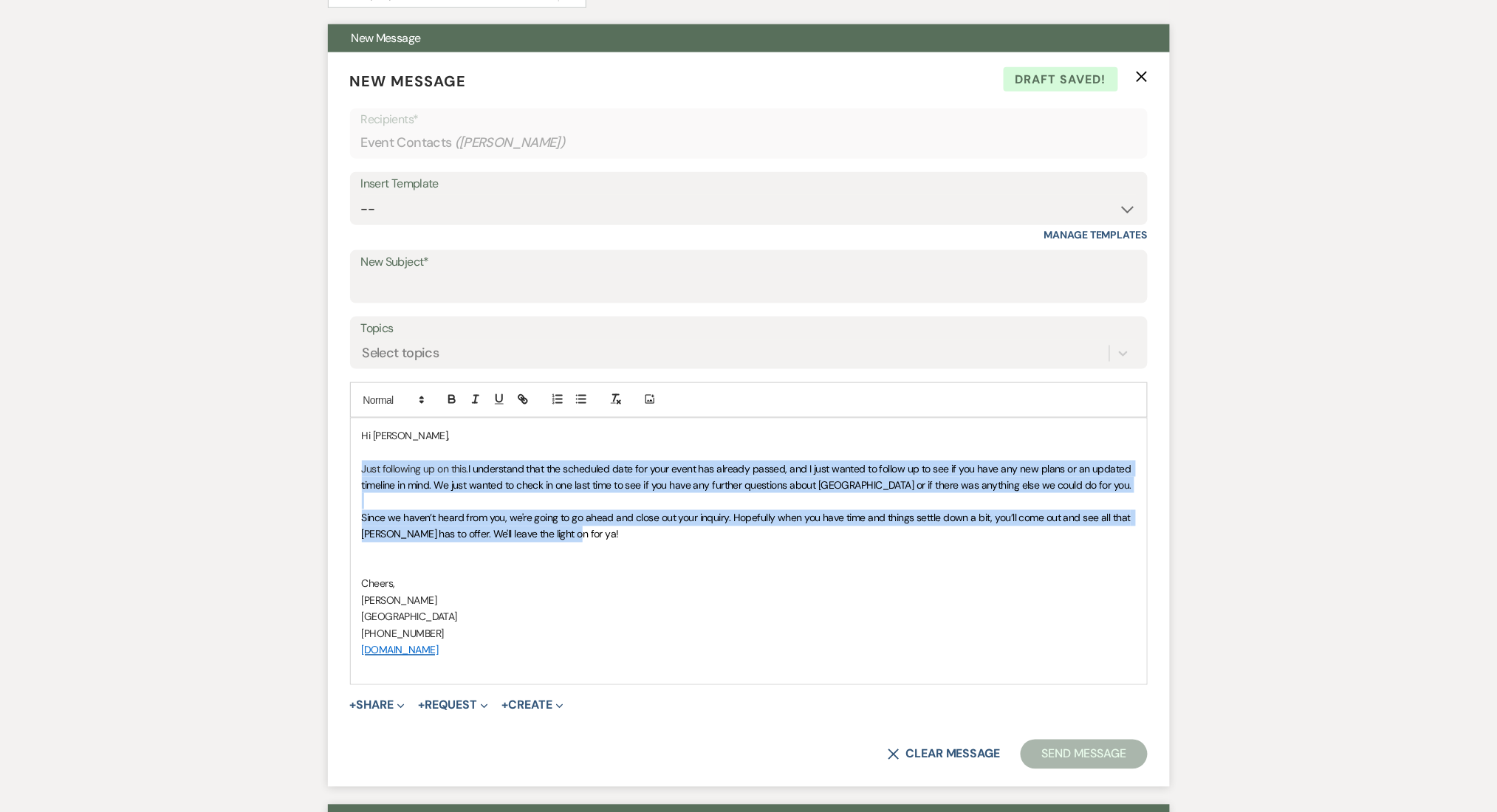
drag, startPoint x: 463, startPoint y: 484, endPoint x: 337, endPoint y: 463, distance: 127.7
click at [337, 463] on form "New Message X Draft saved! Recipients* Event Contacts ( Sharon Madison ) Insert…" at bounding box center [748, 419] width 842 height 734
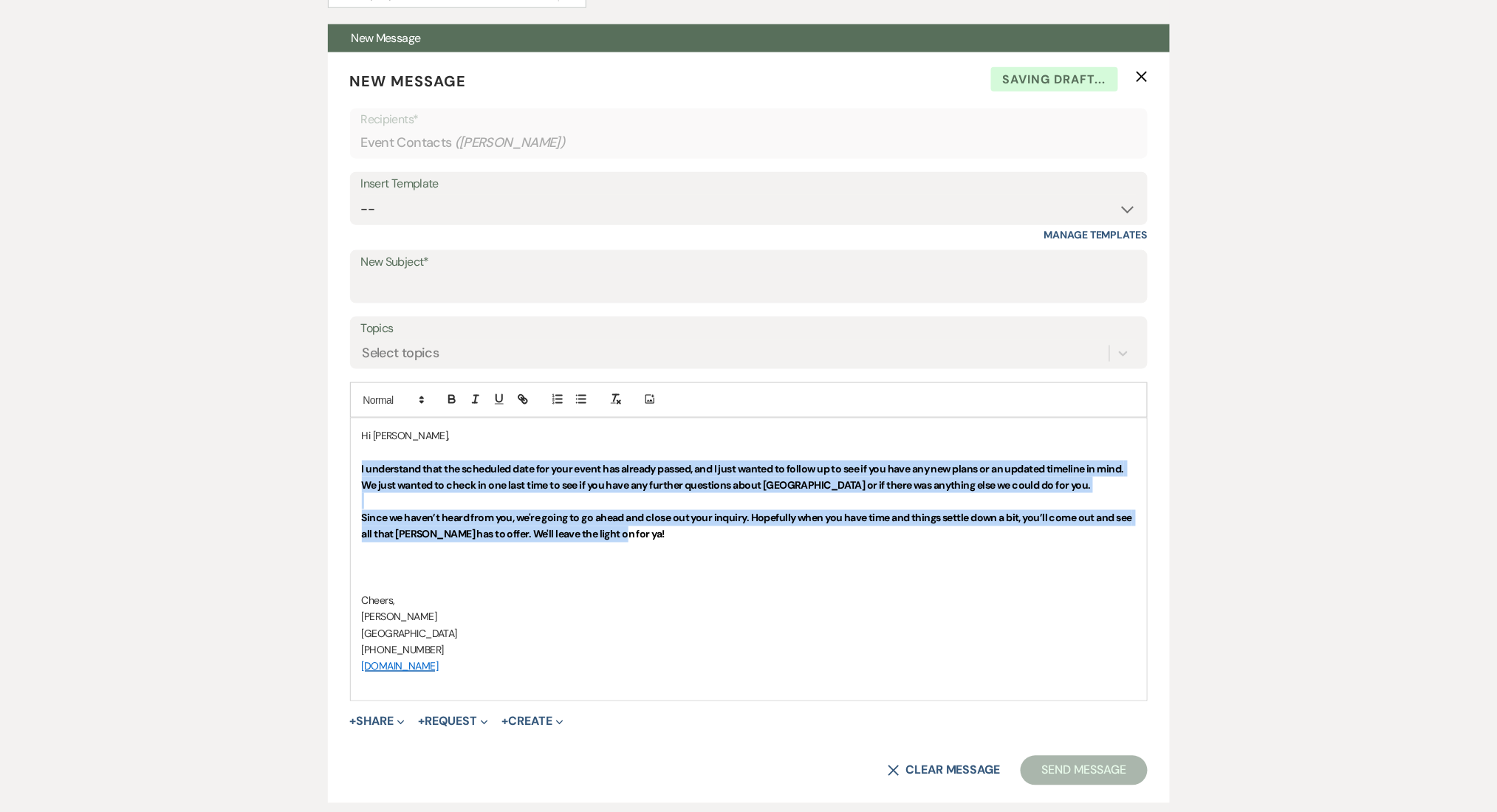
drag, startPoint x: 358, startPoint y: 484, endPoint x: 314, endPoint y: 475, distance: 44.9
click at [453, 396] on icon "button" at bounding box center [452, 398] width 5 height 4
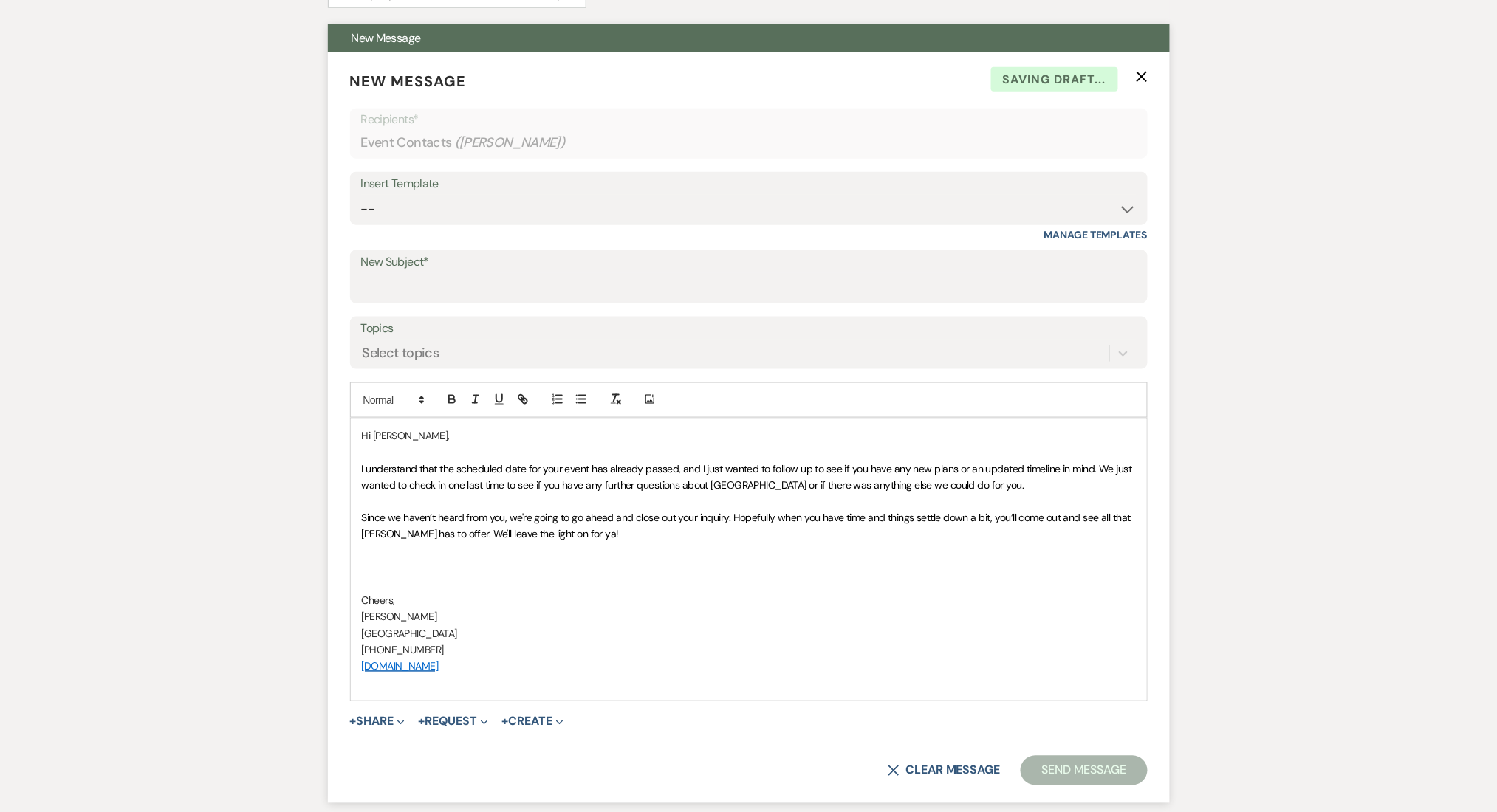
click at [550, 571] on p at bounding box center [748, 567] width 774 height 16
click at [455, 287] on input "New Subject*" at bounding box center [748, 287] width 775 height 29
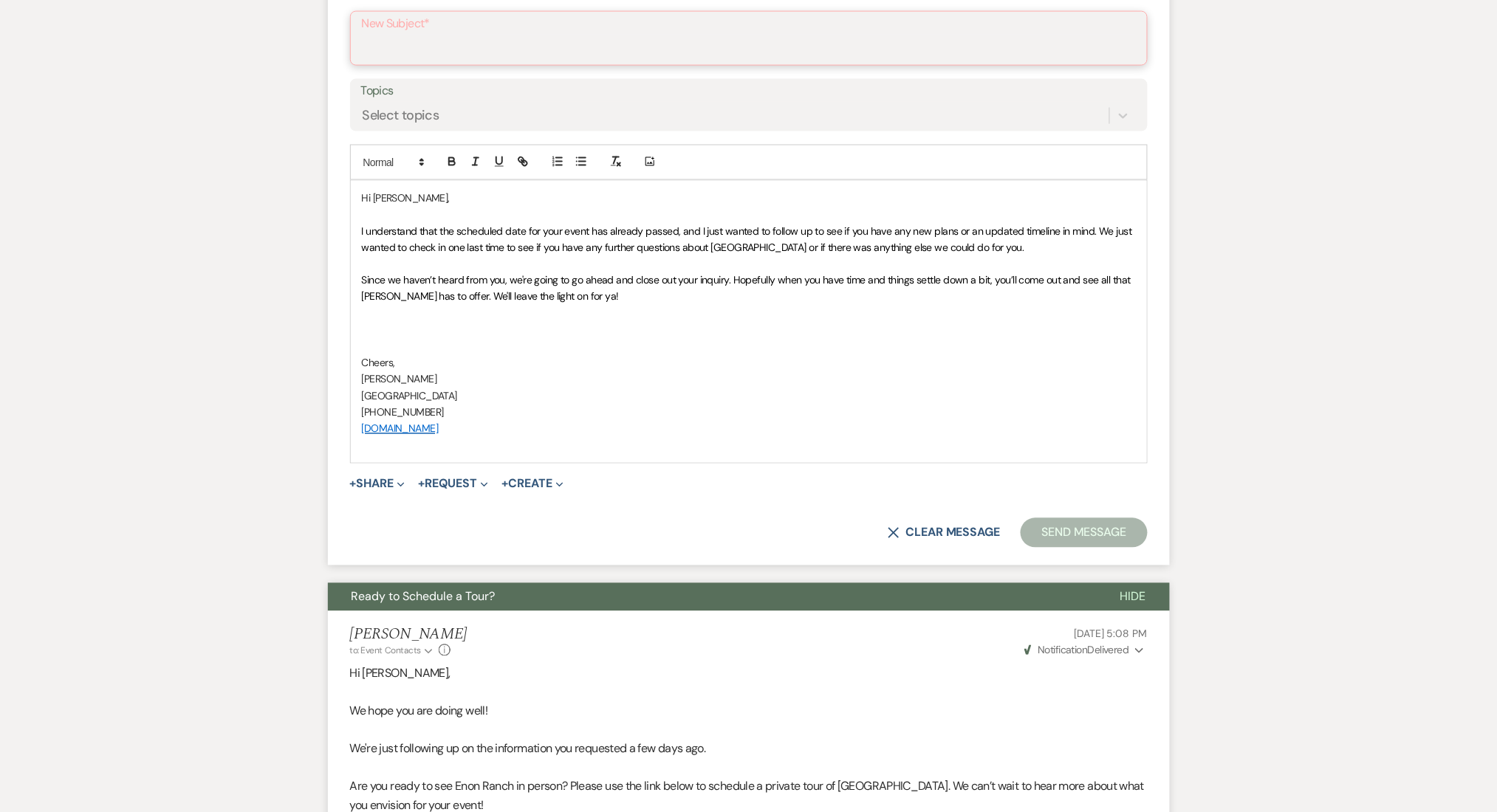
scroll to position [623, 0]
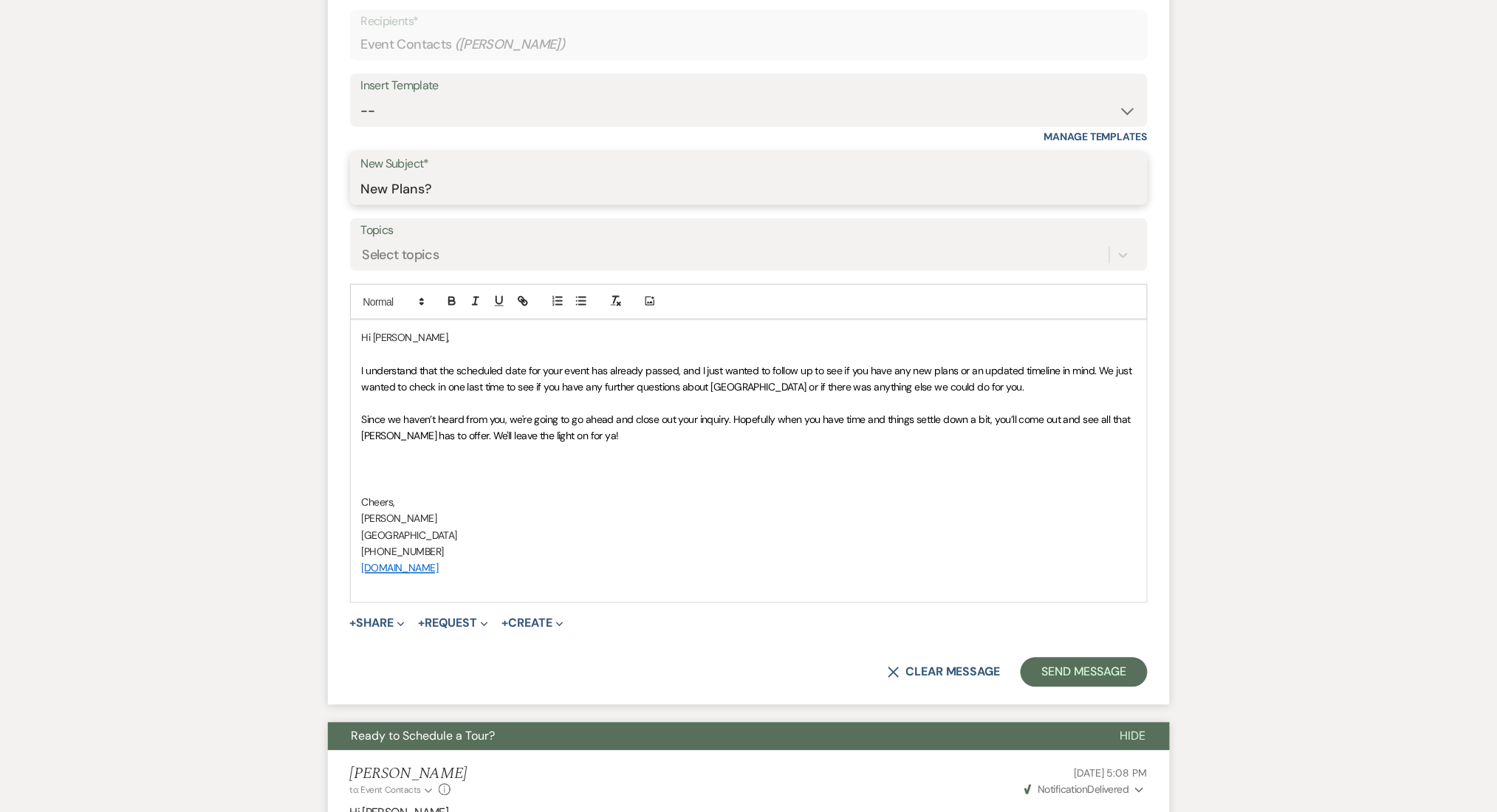
paste input "✨"
type input "New Plans?✨"
click at [1055, 675] on button "Send Message" at bounding box center [1084, 673] width 126 height 29
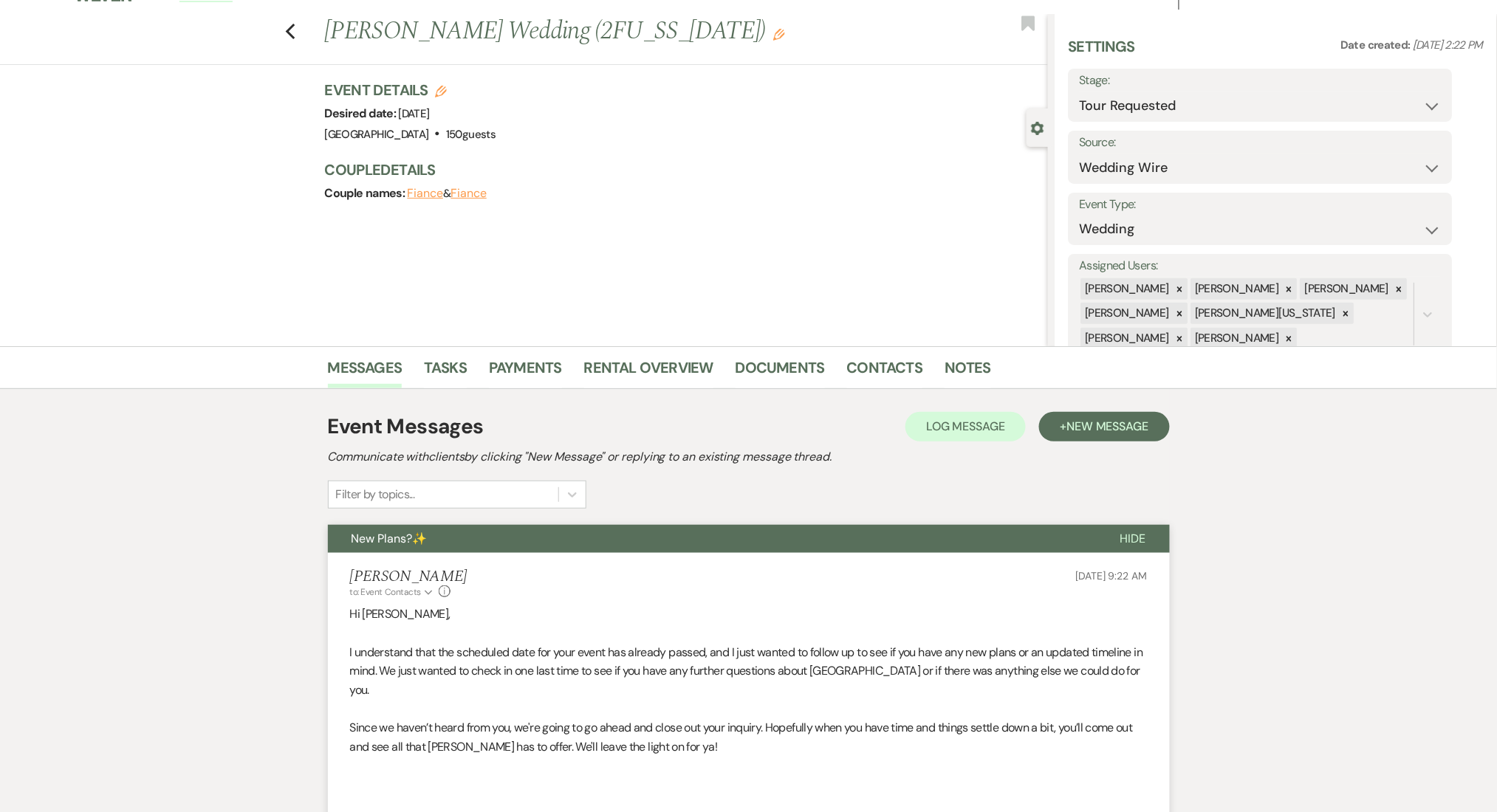
scroll to position [0, 0]
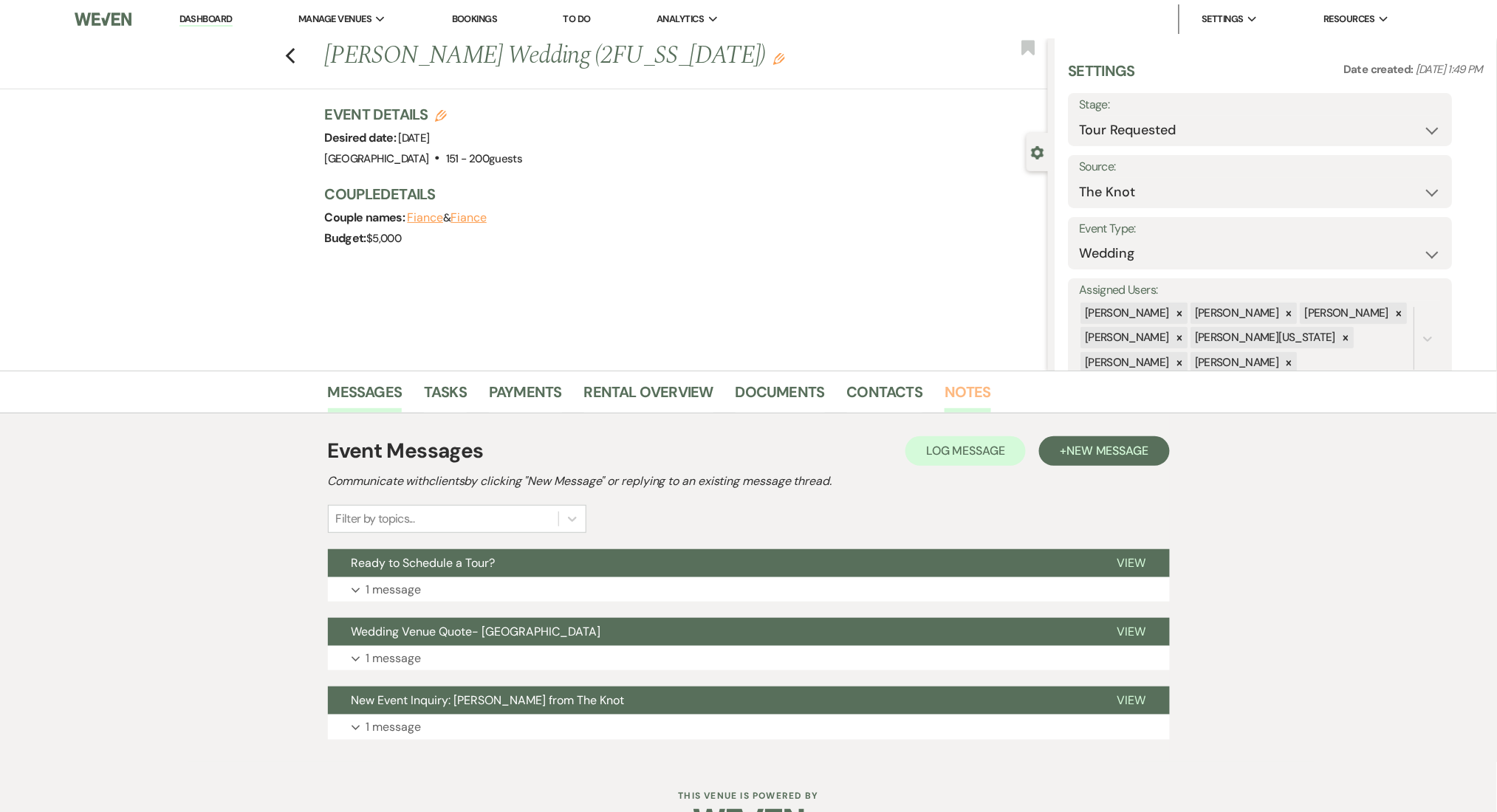
click at [981, 388] on link "Notes" at bounding box center [967, 396] width 46 height 32
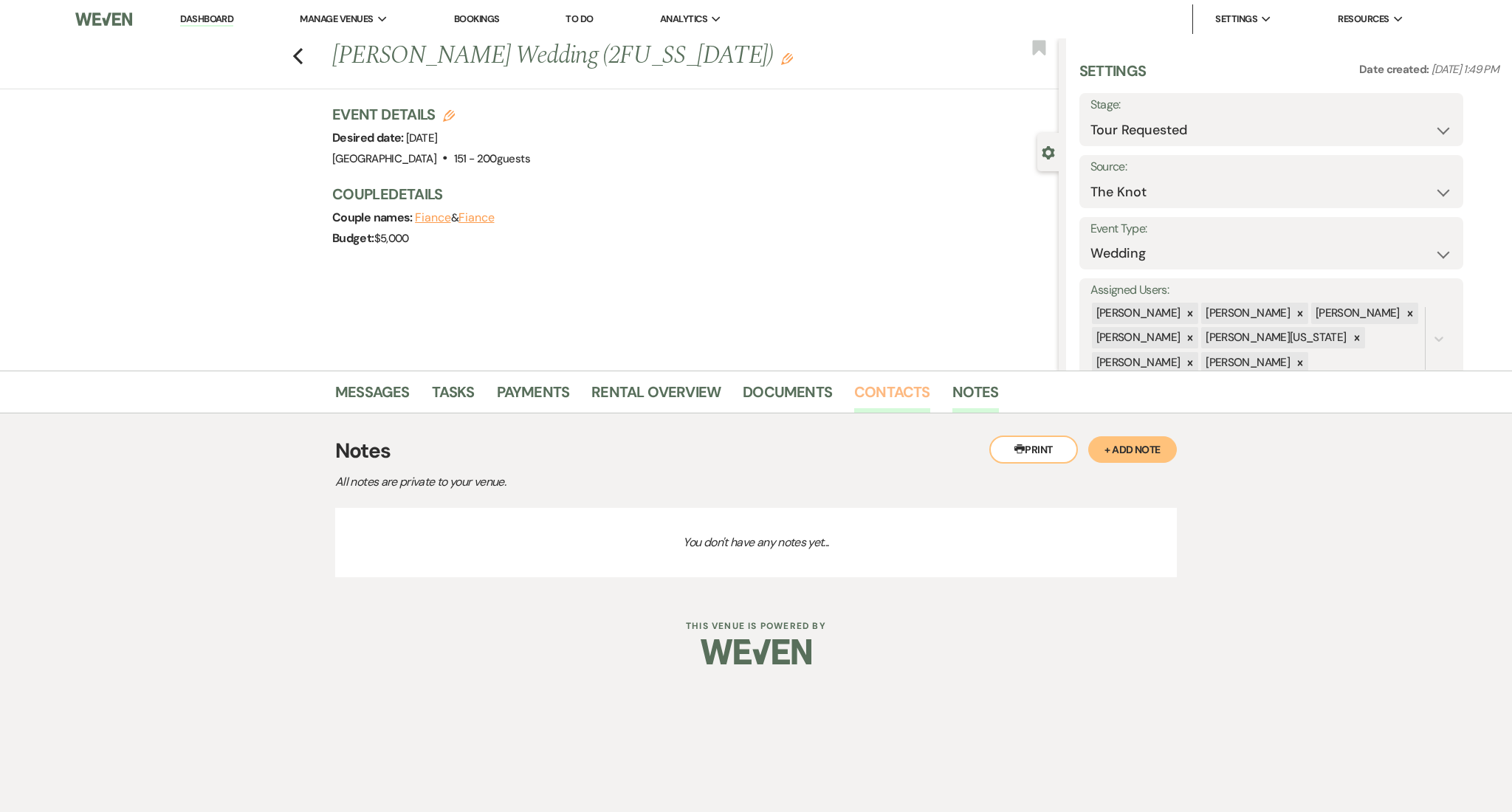
click at [892, 387] on link "Contacts" at bounding box center [892, 396] width 76 height 32
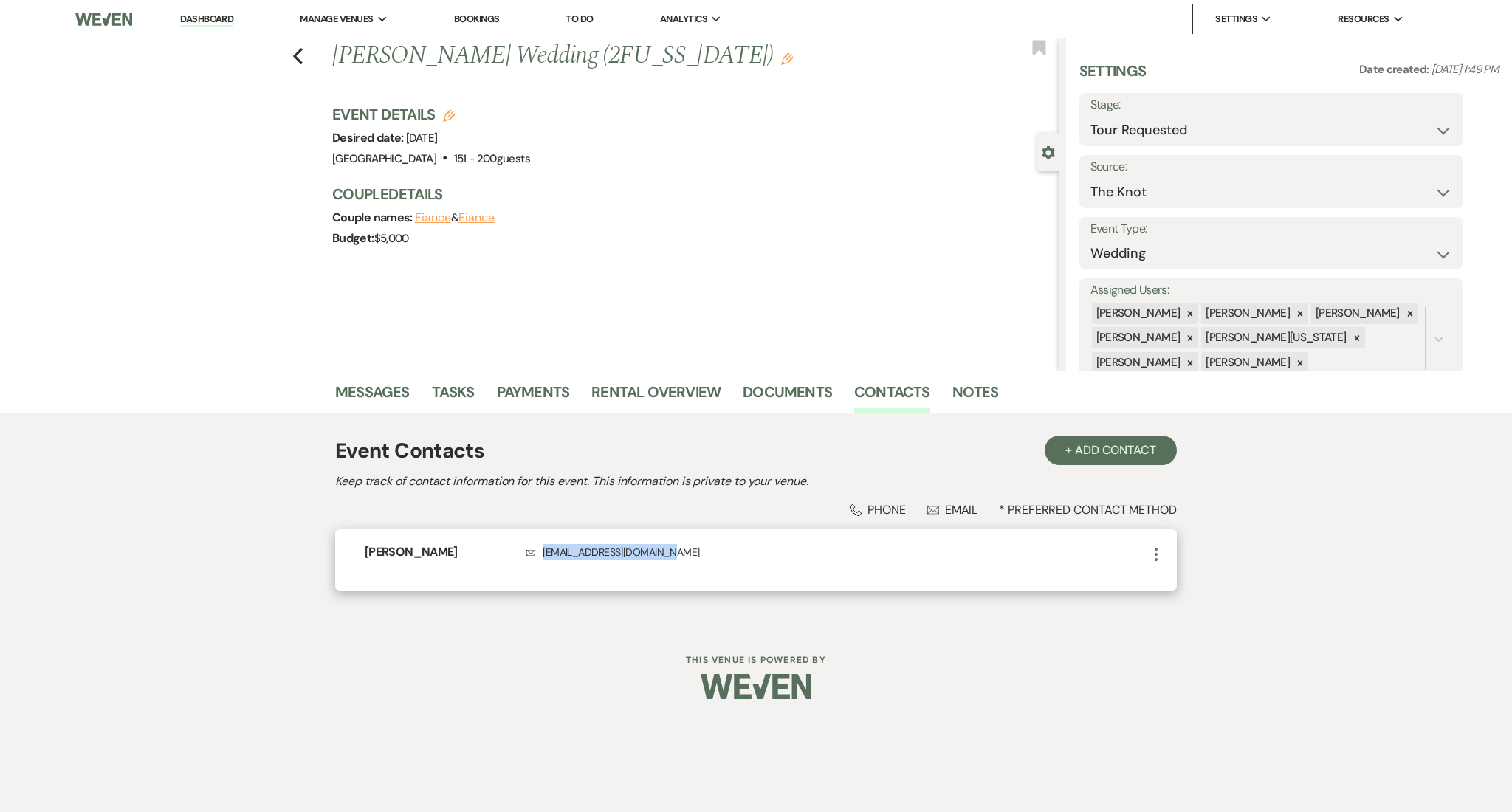
drag, startPoint x: 680, startPoint y: 557, endPoint x: 539, endPoint y: 555, distance: 141.0
click at [539, 555] on p "Envelope [EMAIL_ADDRESS][DOMAIN_NAME]" at bounding box center [837, 552] width 621 height 16
copy p "[EMAIL_ADDRESS][DOMAIN_NAME]"
click at [352, 392] on link "Messages" at bounding box center [372, 396] width 75 height 32
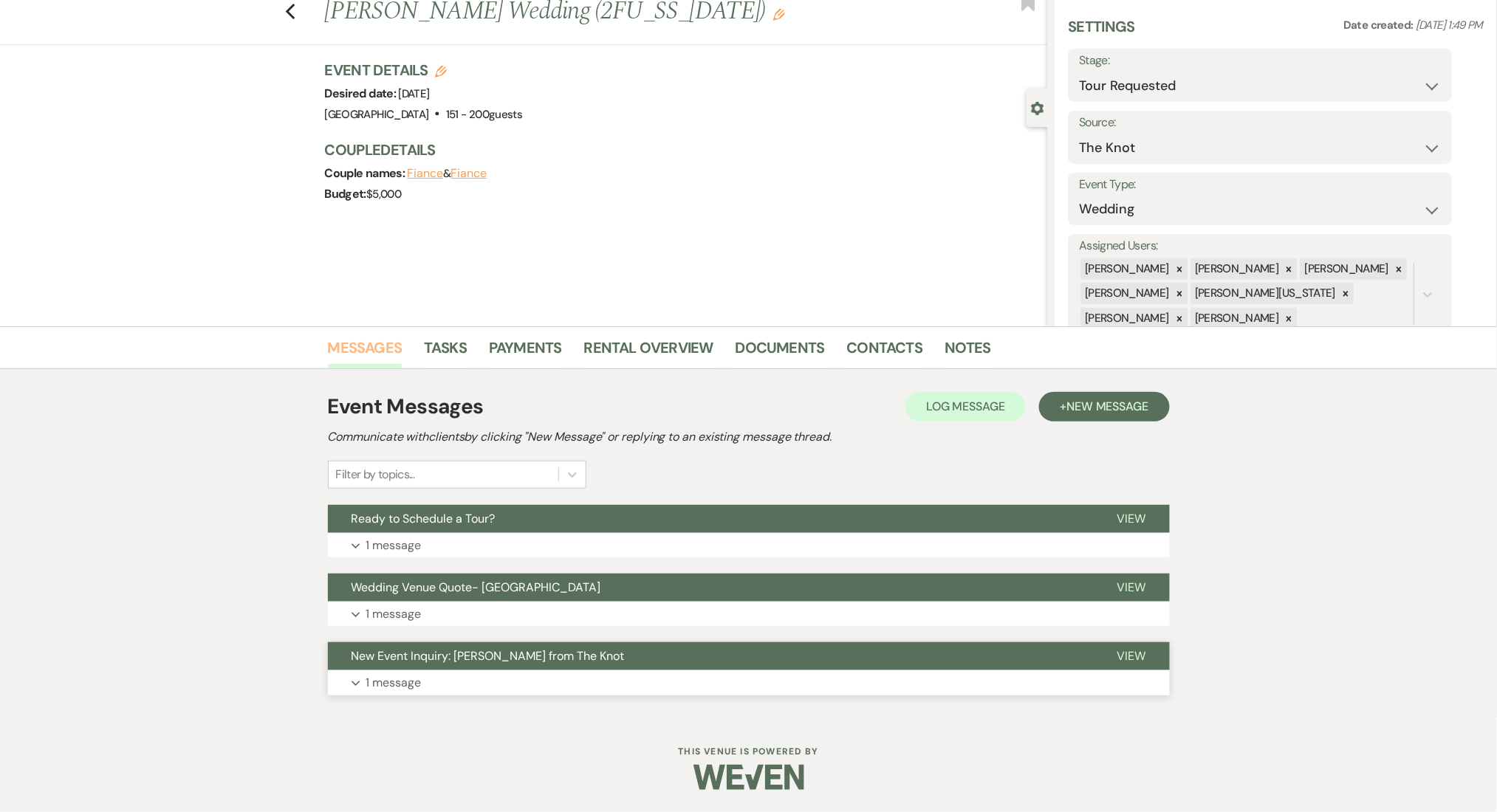
scroll to position [44, 0]
click at [403, 659] on span "New Event Inquiry: [PERSON_NAME] from The Knot" at bounding box center [488, 656] width 273 height 15
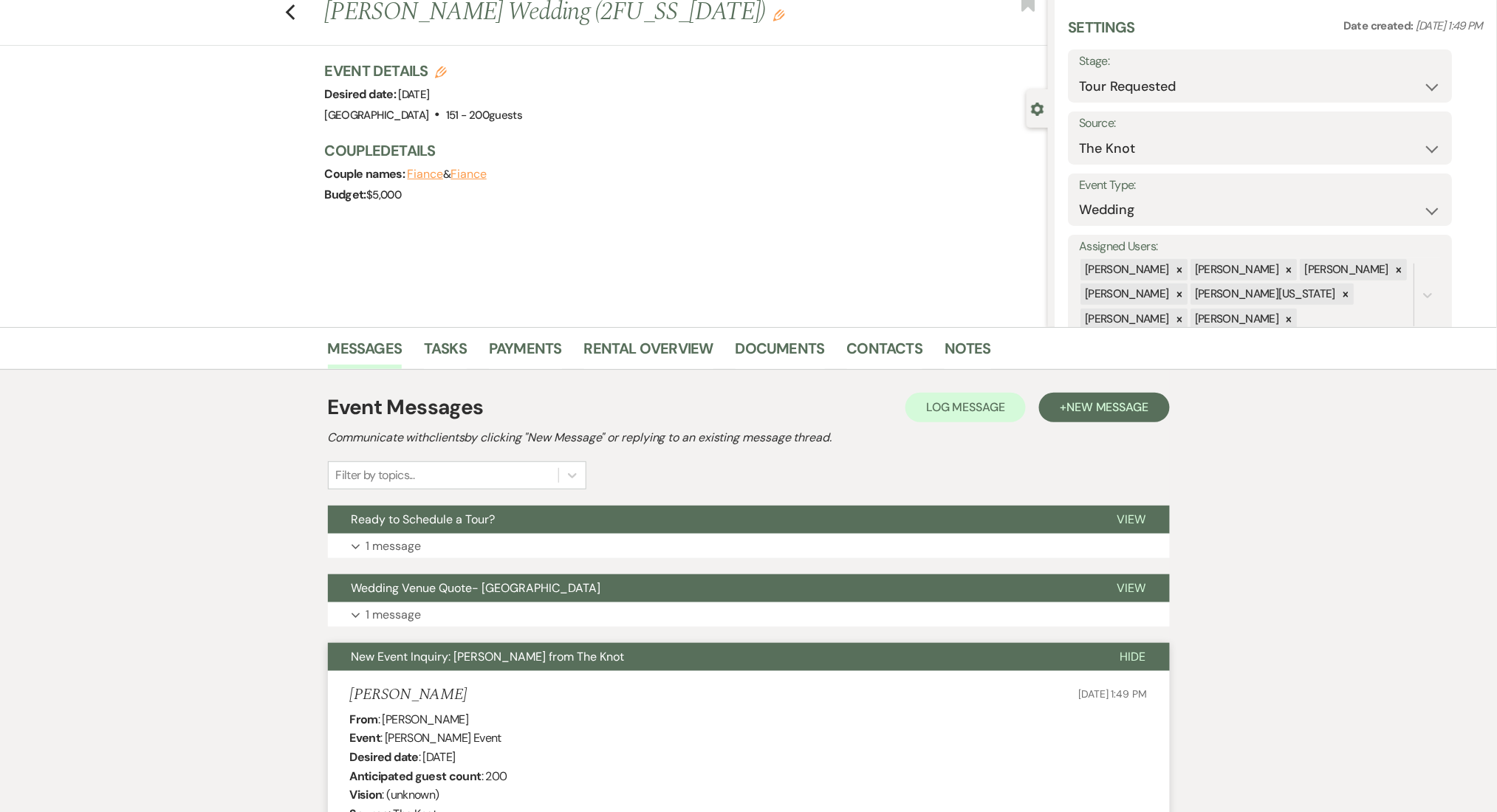
drag, startPoint x: 457, startPoint y: 690, endPoint x: 311, endPoint y: 691, distance: 146.0
copy h5 "[PERSON_NAME]"
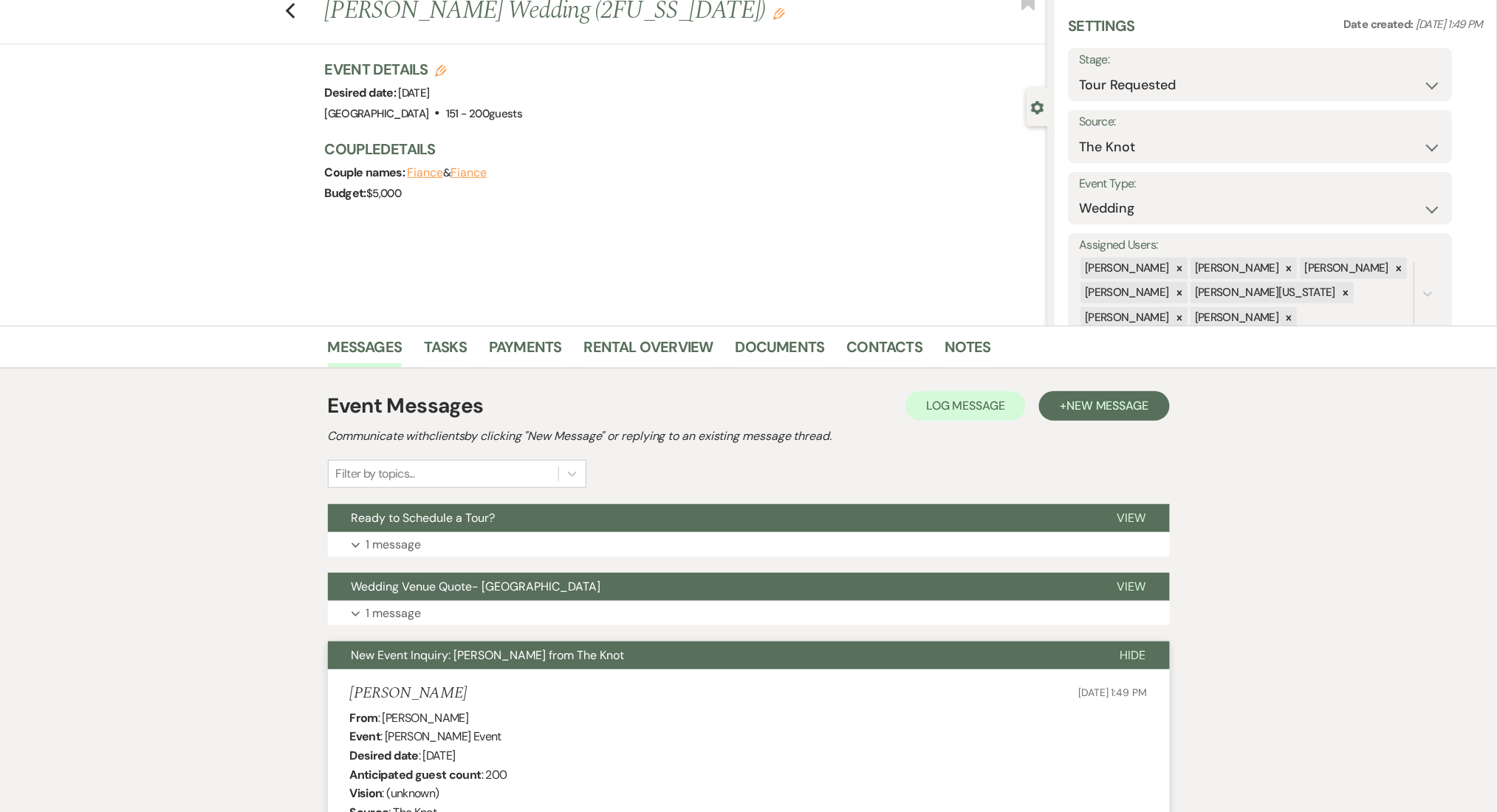
scroll to position [0, 0]
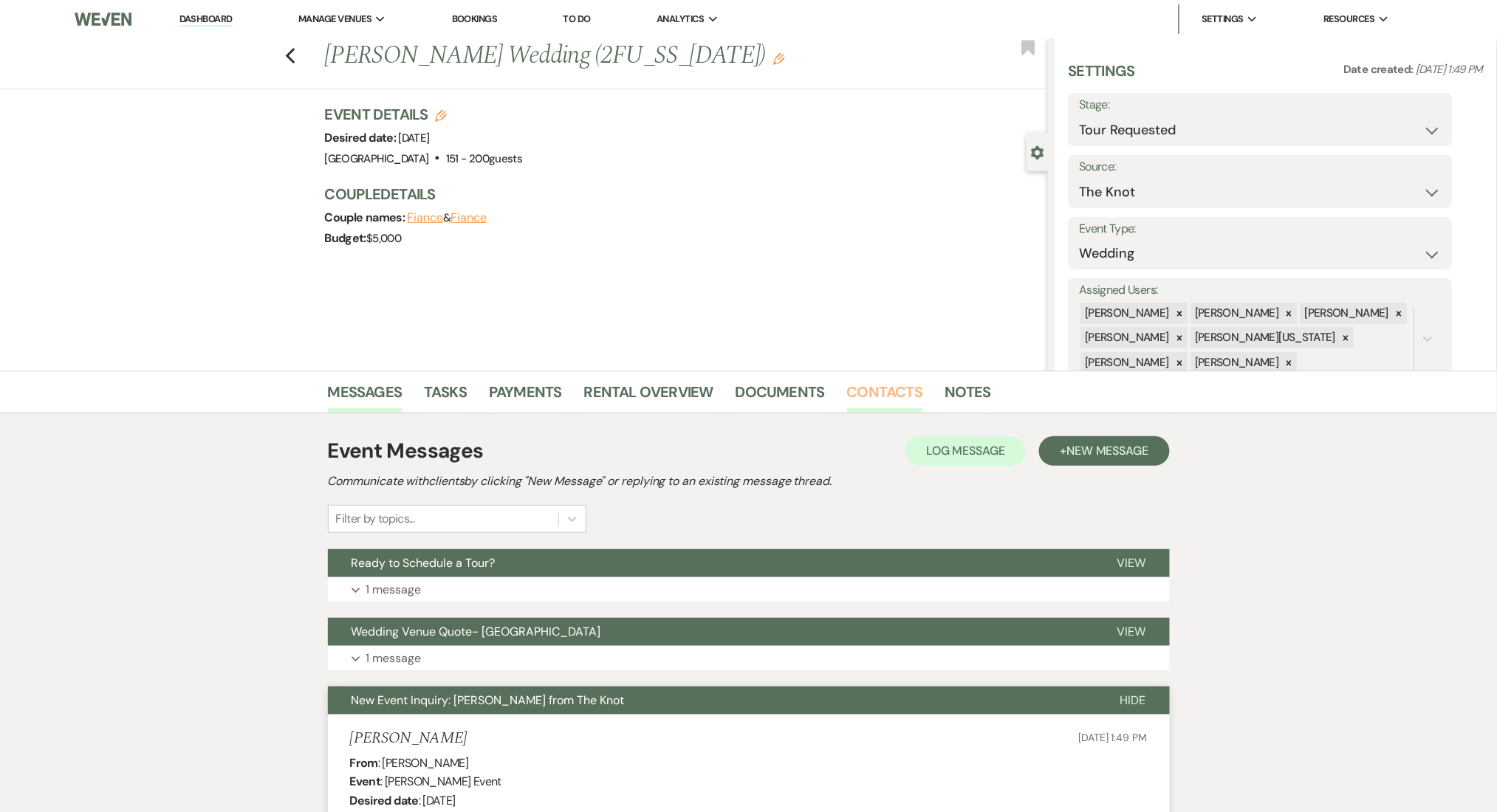
click at [856, 396] on link "Contacts" at bounding box center [885, 396] width 76 height 32
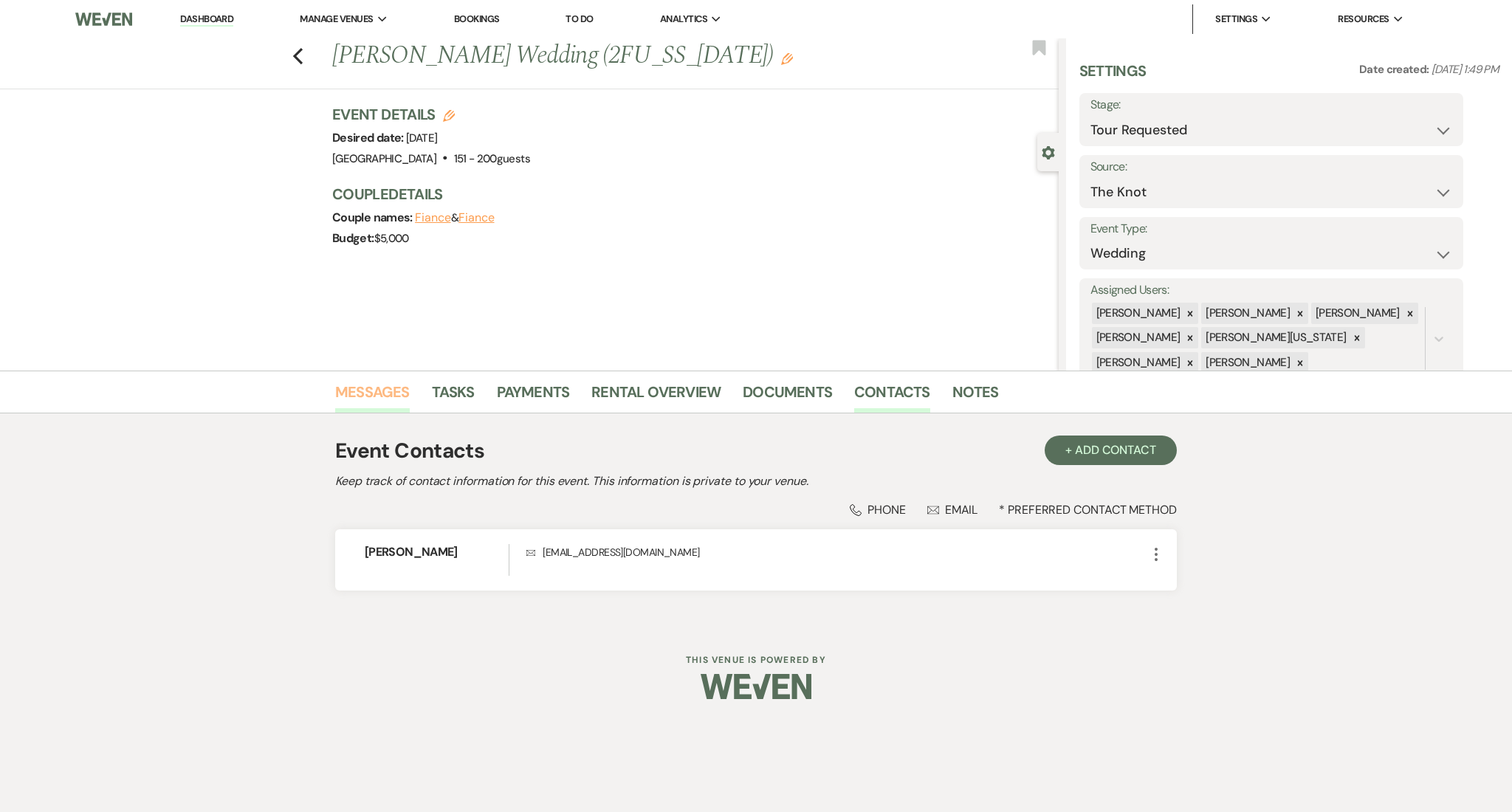
click at [377, 401] on link "Messages" at bounding box center [372, 396] width 75 height 32
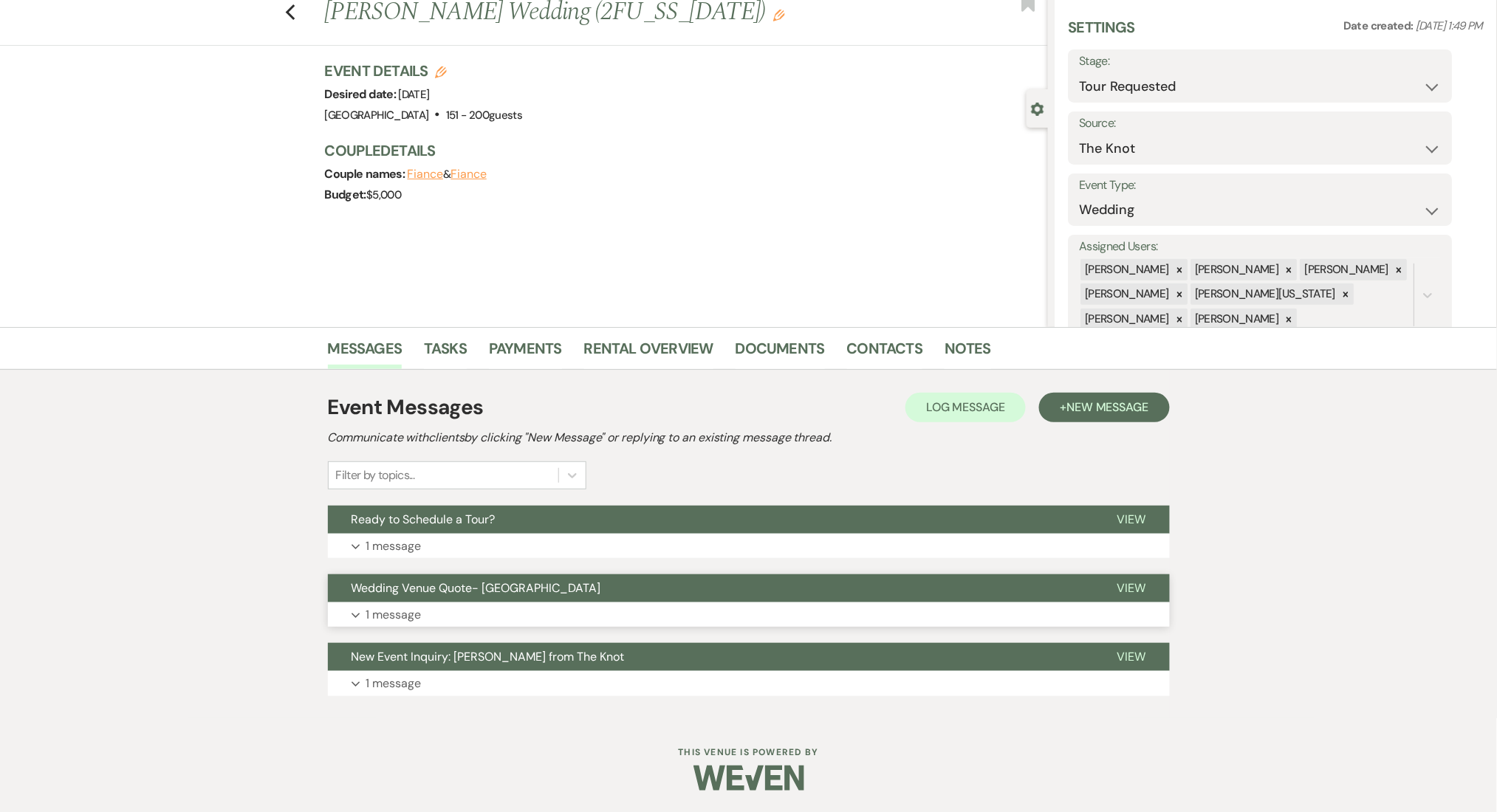
click at [613, 592] on button "Wedding Venue Quote- [GEOGRAPHIC_DATA]" at bounding box center [711, 588] width 766 height 28
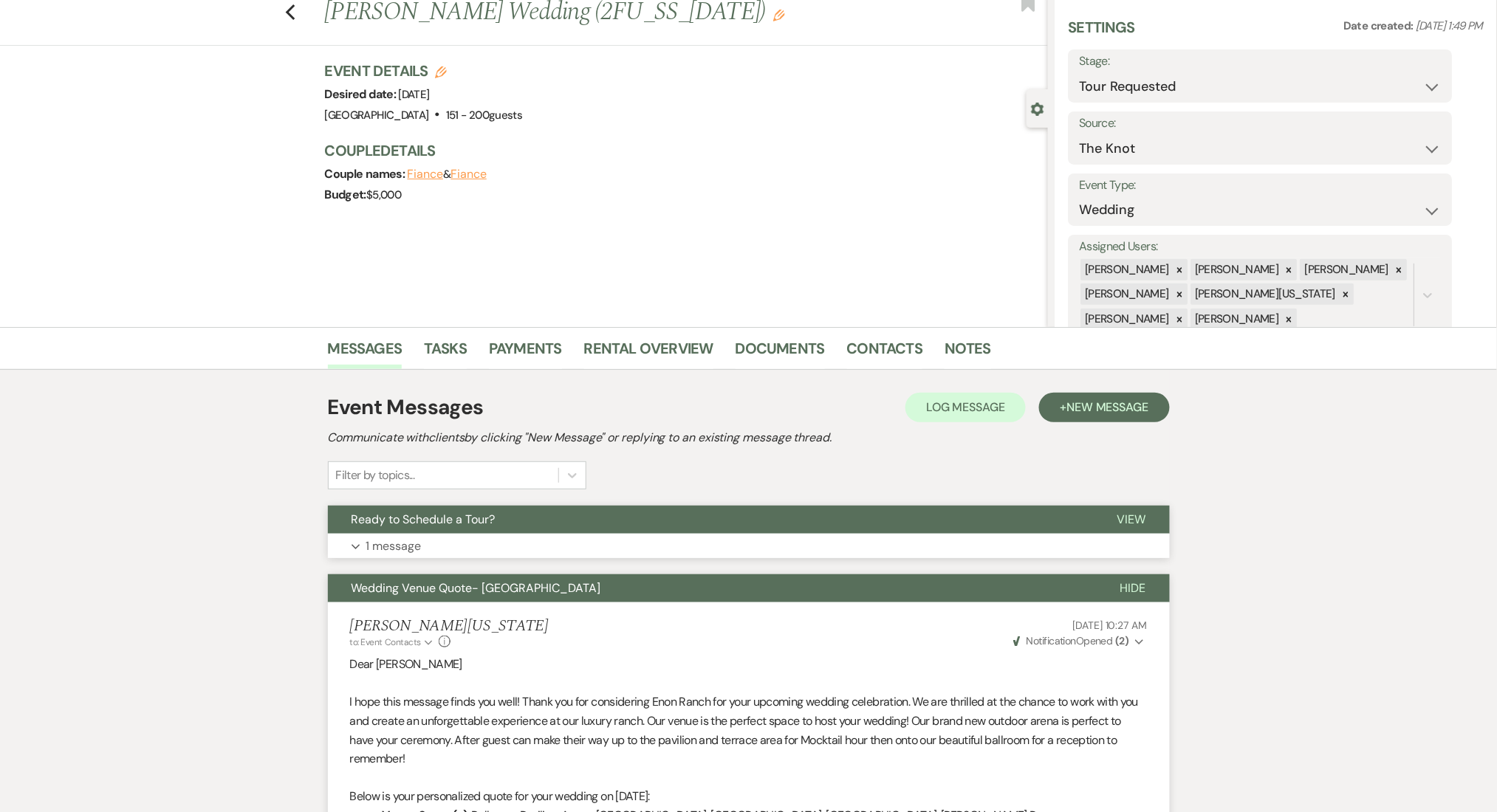
click at [659, 537] on button "Expand 1 message" at bounding box center [748, 546] width 842 height 25
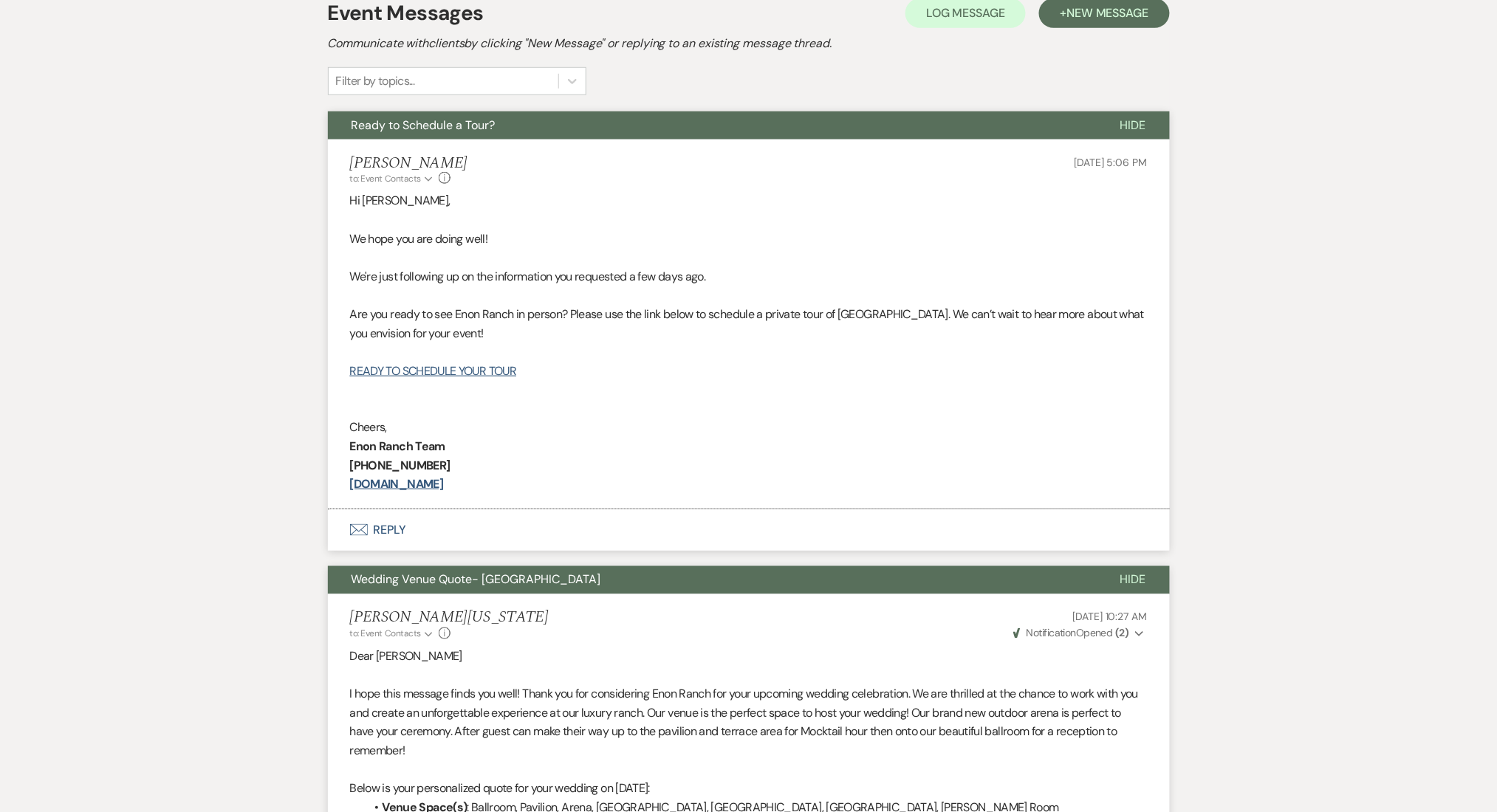
scroll to position [143, 0]
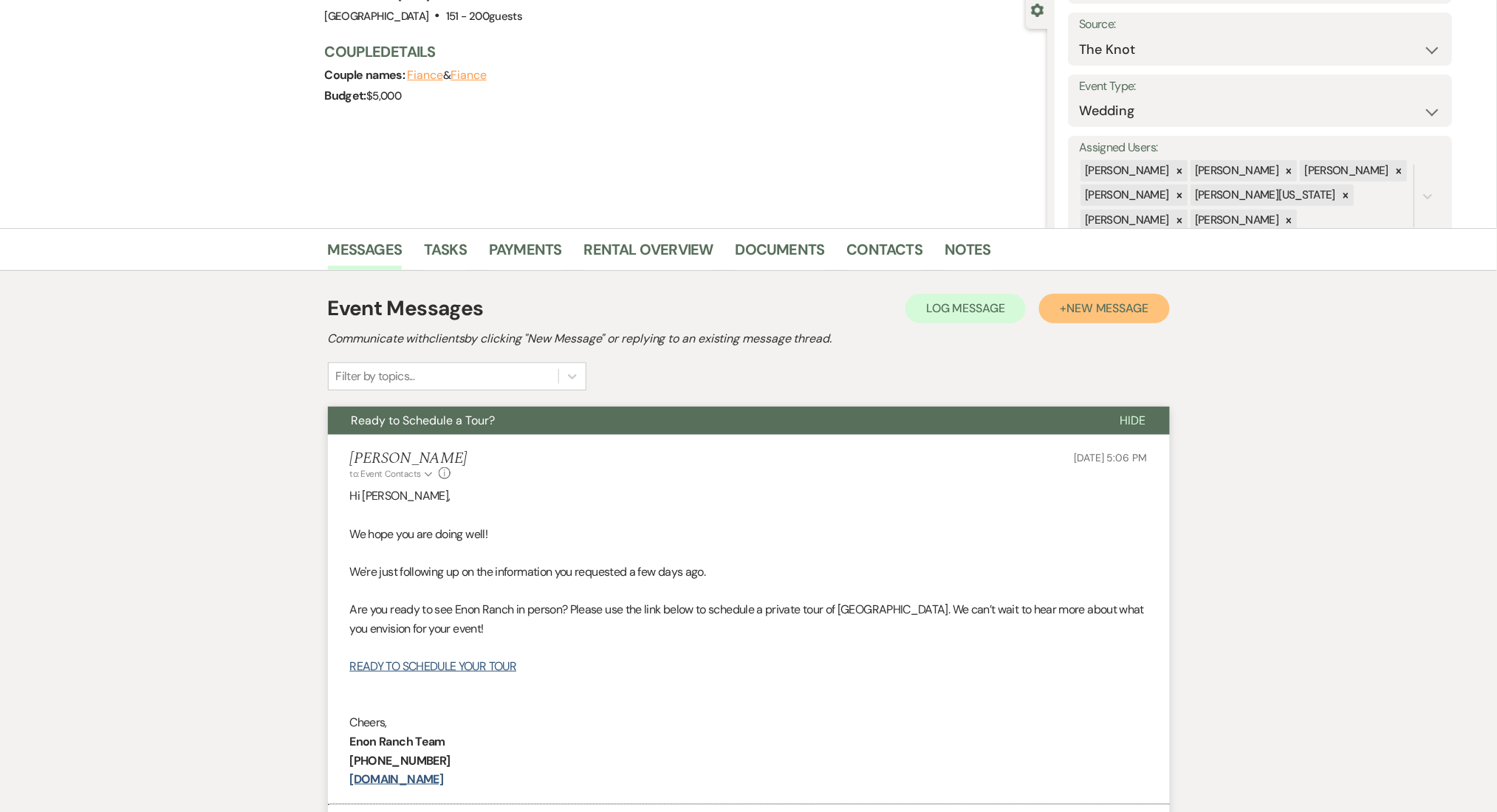
click at [1106, 314] on span "New Message" at bounding box center [1107, 308] width 82 height 15
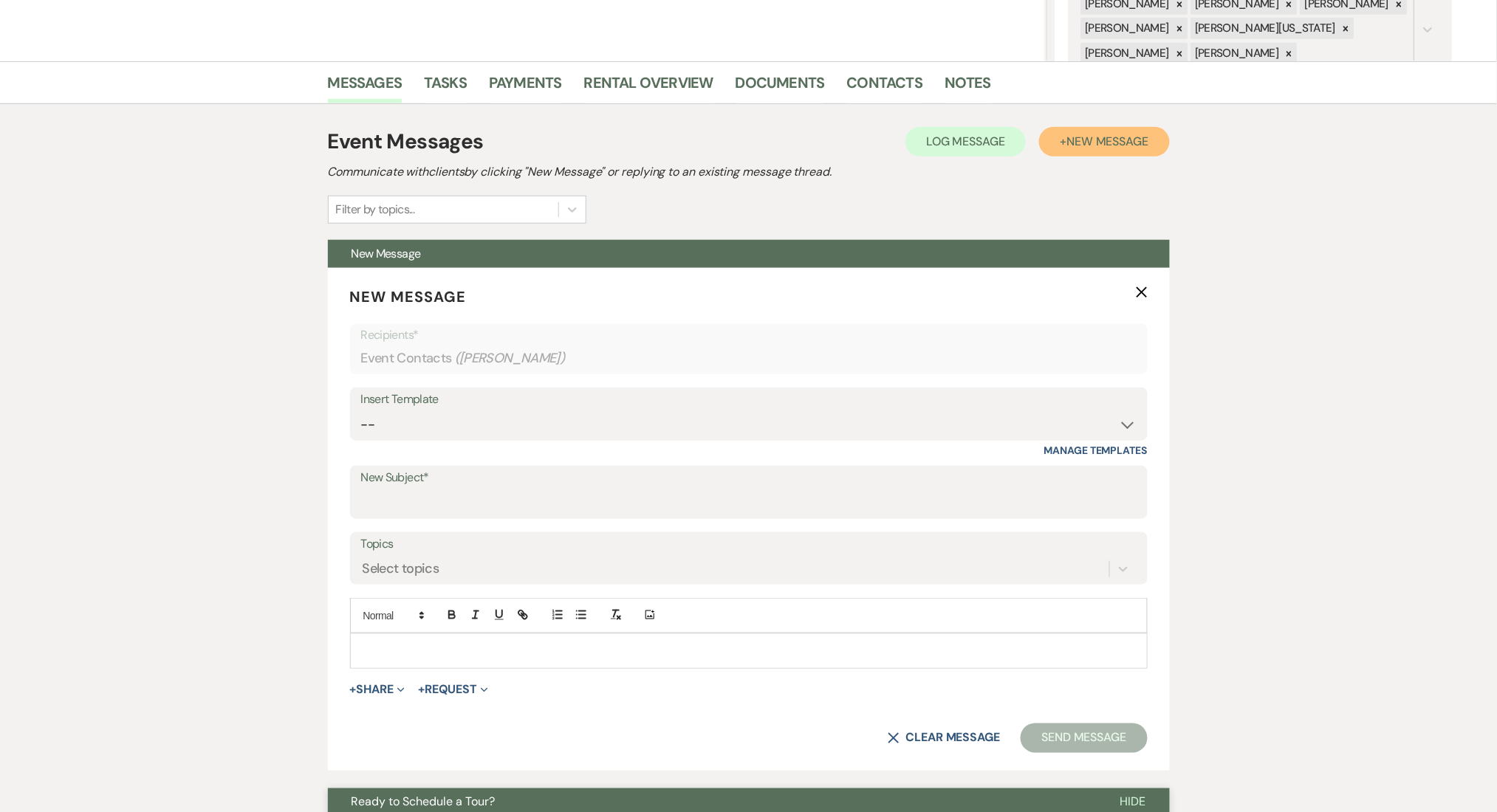
scroll to position [492, 0]
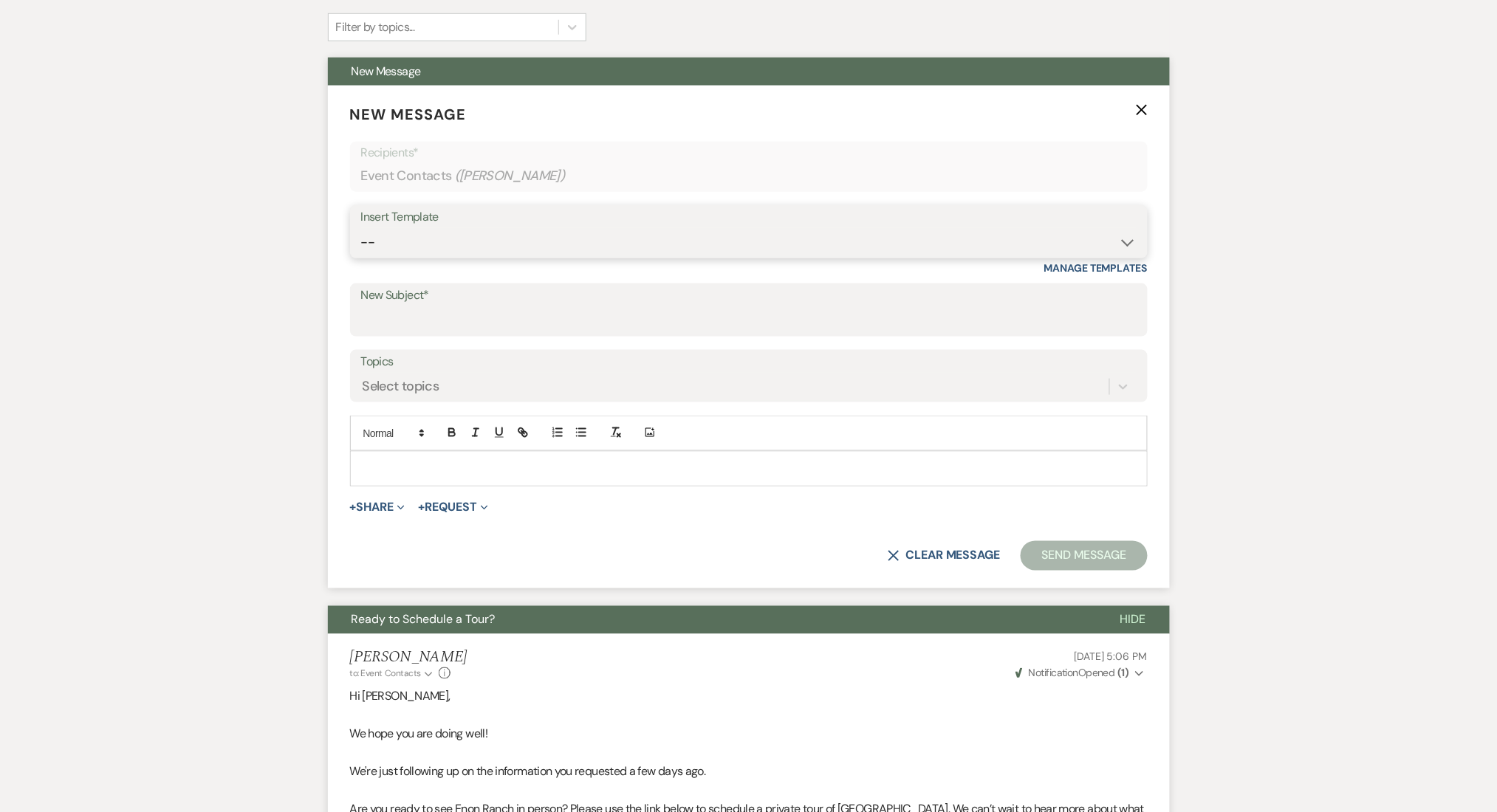
click at [466, 238] on select "-- Inquiry Follow Up Email #2 Contract Sending Template Payment Template Rental…" at bounding box center [748, 242] width 775 height 29
select select "4539"
click at [361, 228] on select "-- Inquiry Follow Up Email #2 Contract Sending Template Payment Template Rental…" at bounding box center [748, 242] width 775 height 29
type input "Explore Our Flexible Pricing Options ✨"
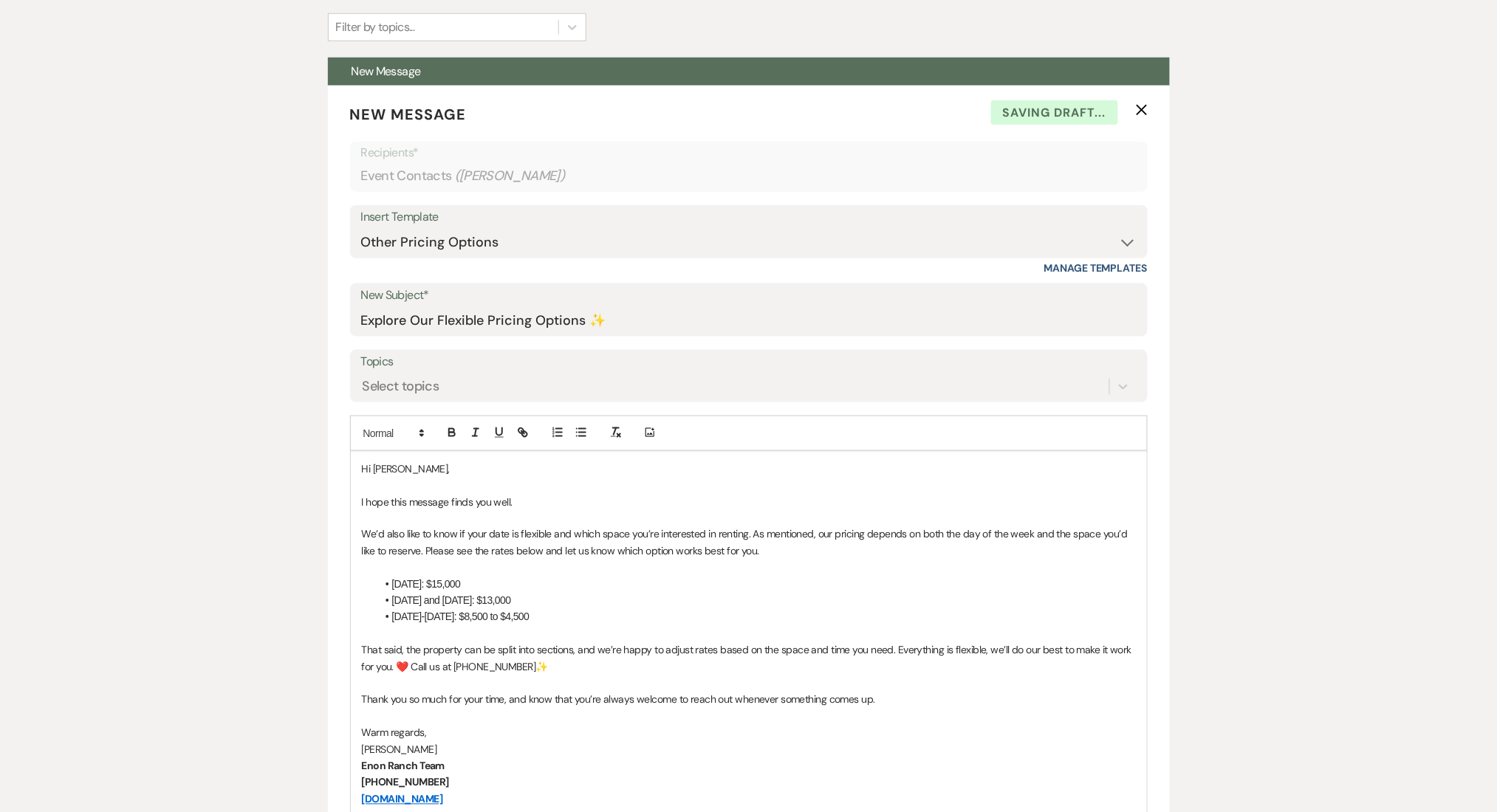
scroll to position [787, 0]
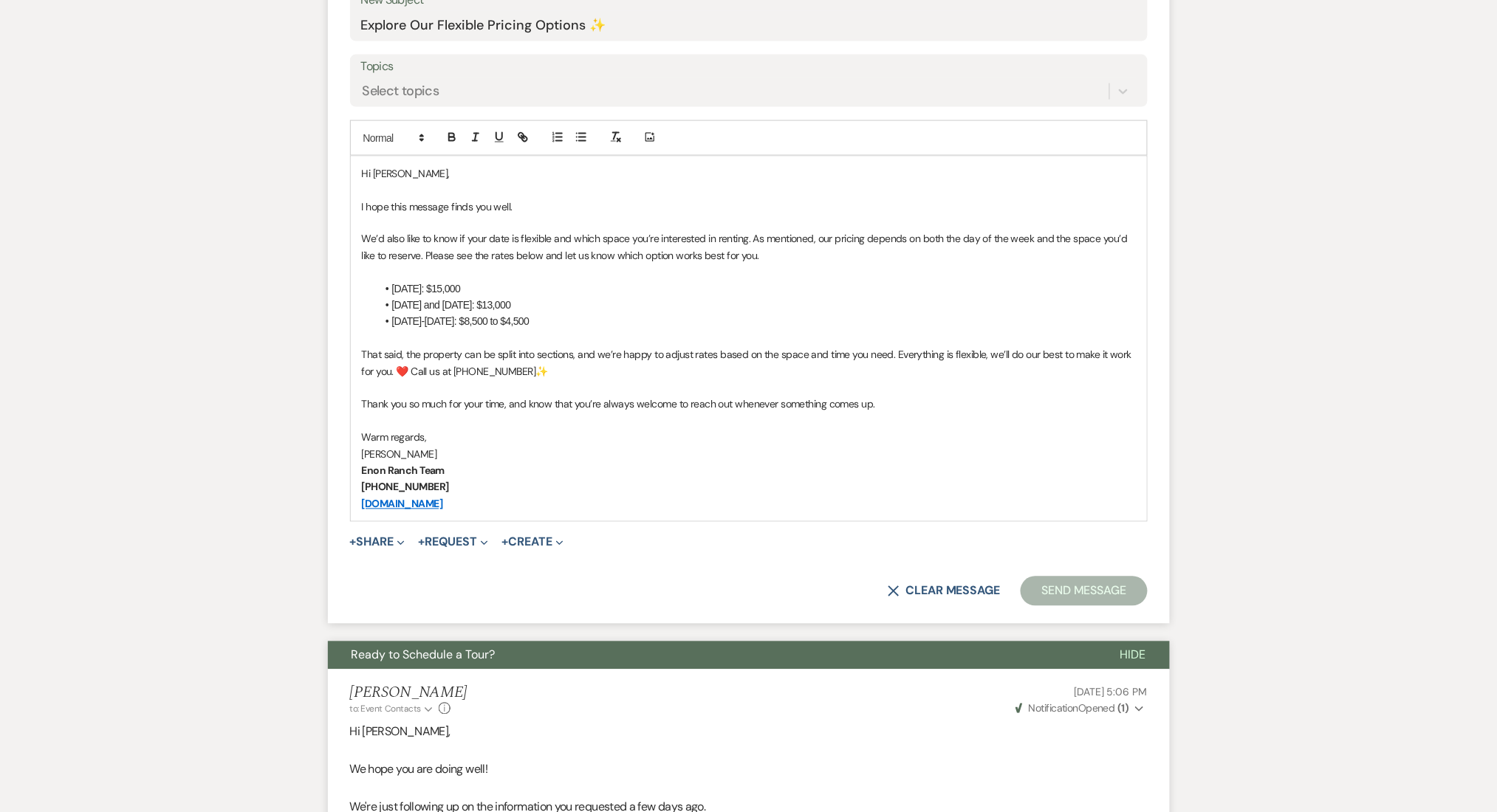
click at [1012, 421] on p at bounding box center [748, 421] width 774 height 16
click at [1087, 585] on button "Send Message" at bounding box center [1084, 591] width 126 height 29
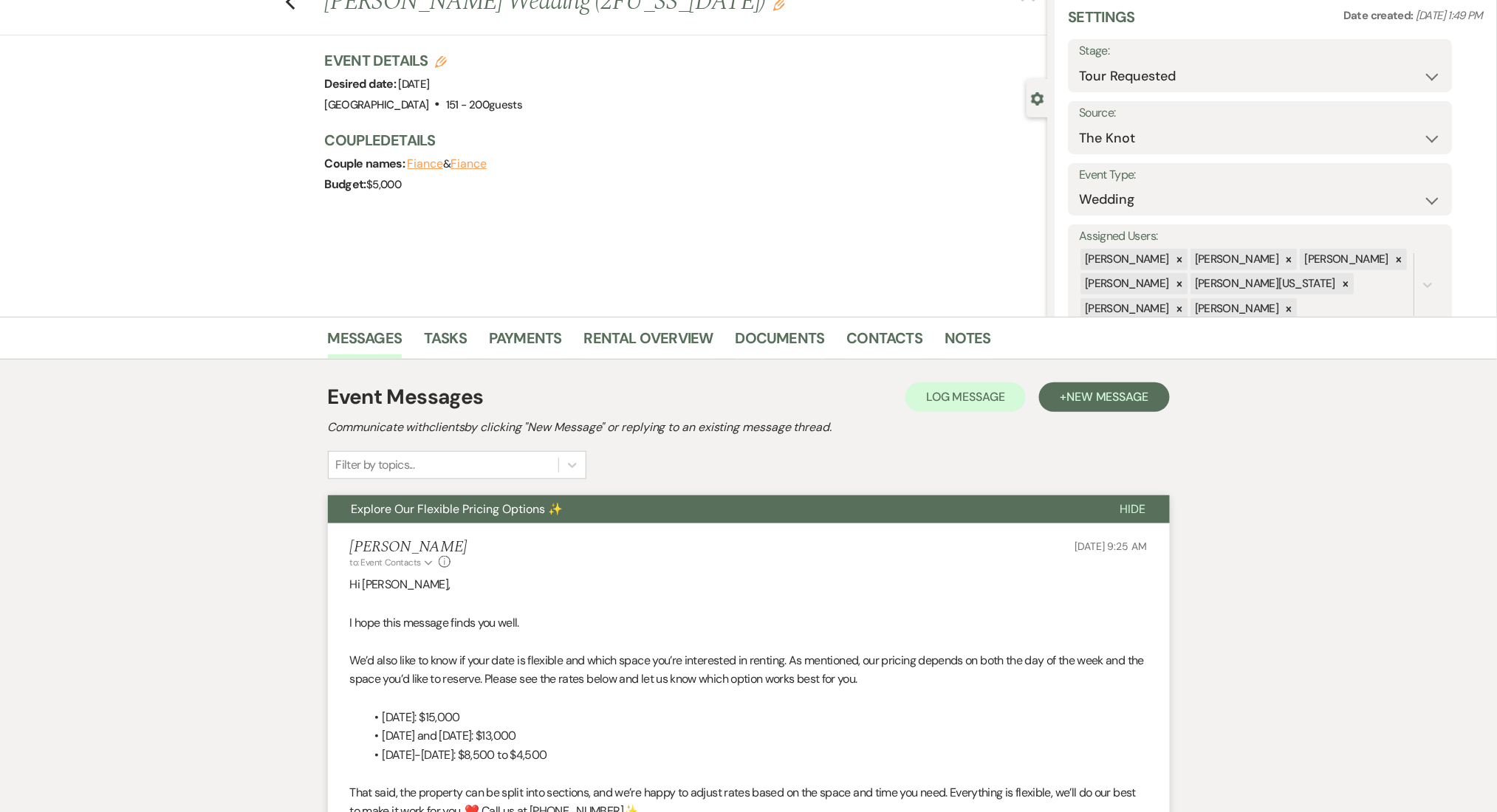
scroll to position [0, 0]
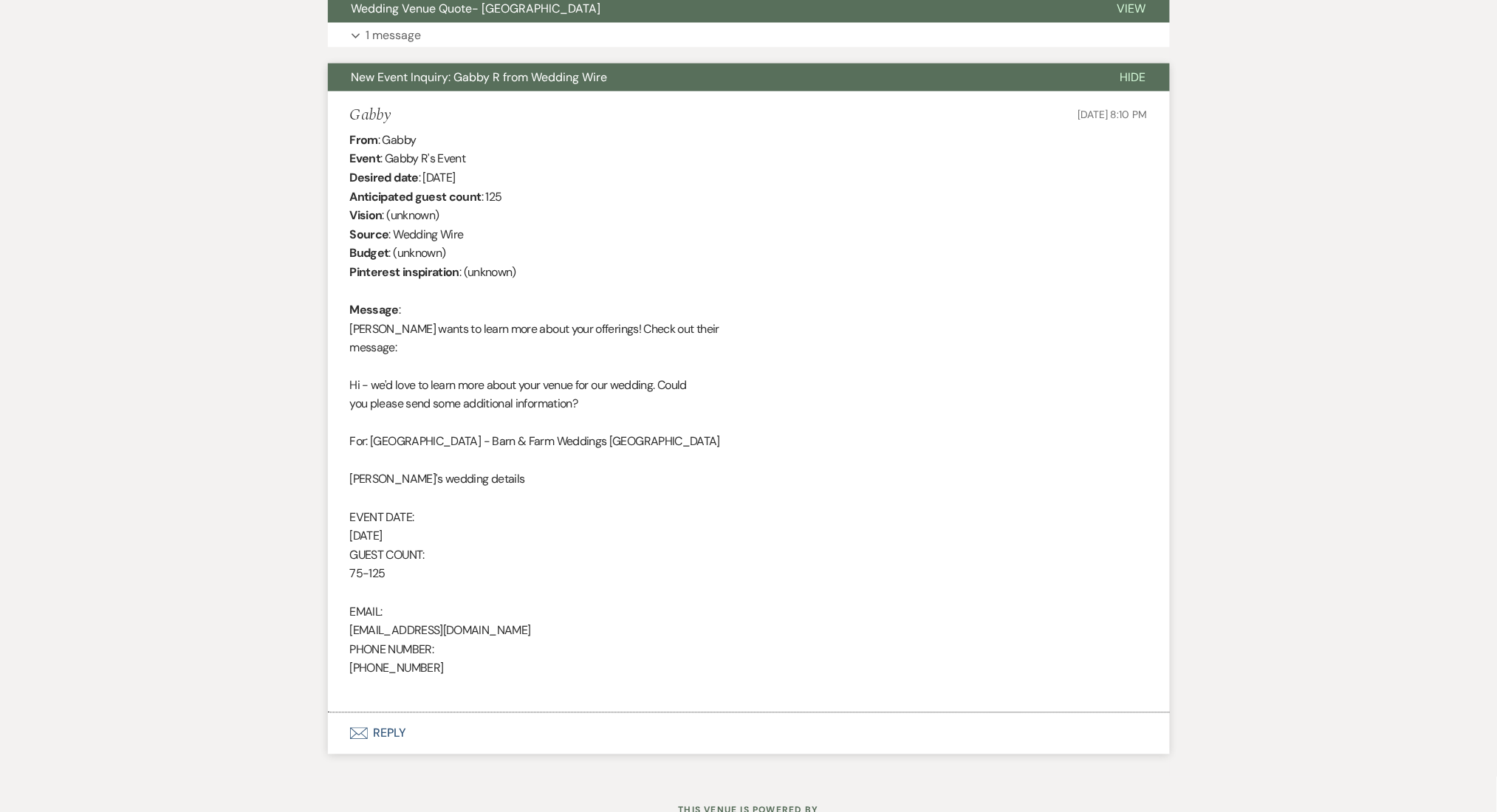
scroll to position [681, 0]
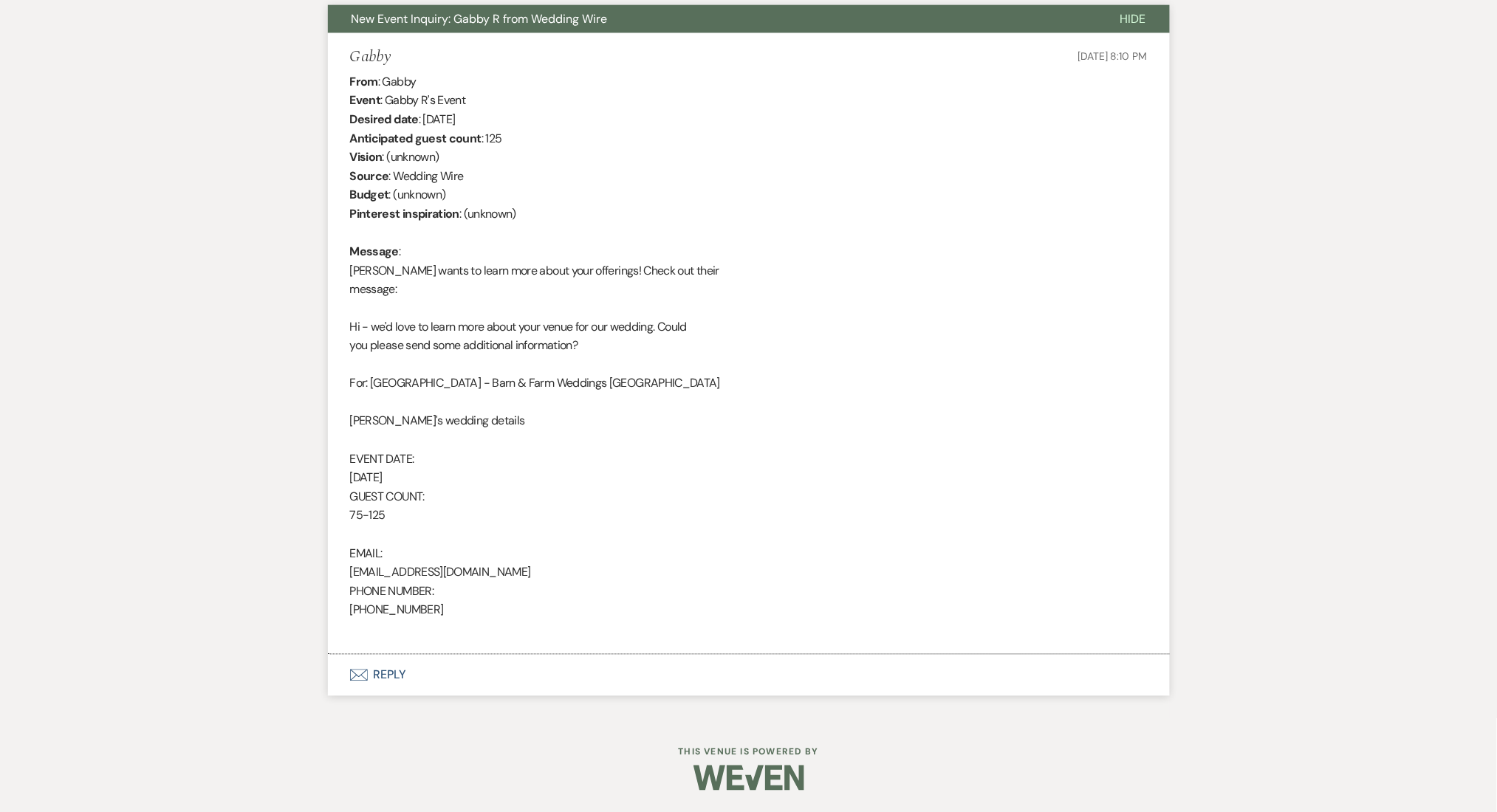
click at [395, 604] on div "From : Gabby Event : Gabby R's Event Desired date : [DATE] Anticipated guest co…" at bounding box center [748, 356] width 798 height 567
copy div "[PHONE_NUMBER]"
drag, startPoint x: 486, startPoint y: 571, endPoint x: 328, endPoint y: 565, distance: 158.1
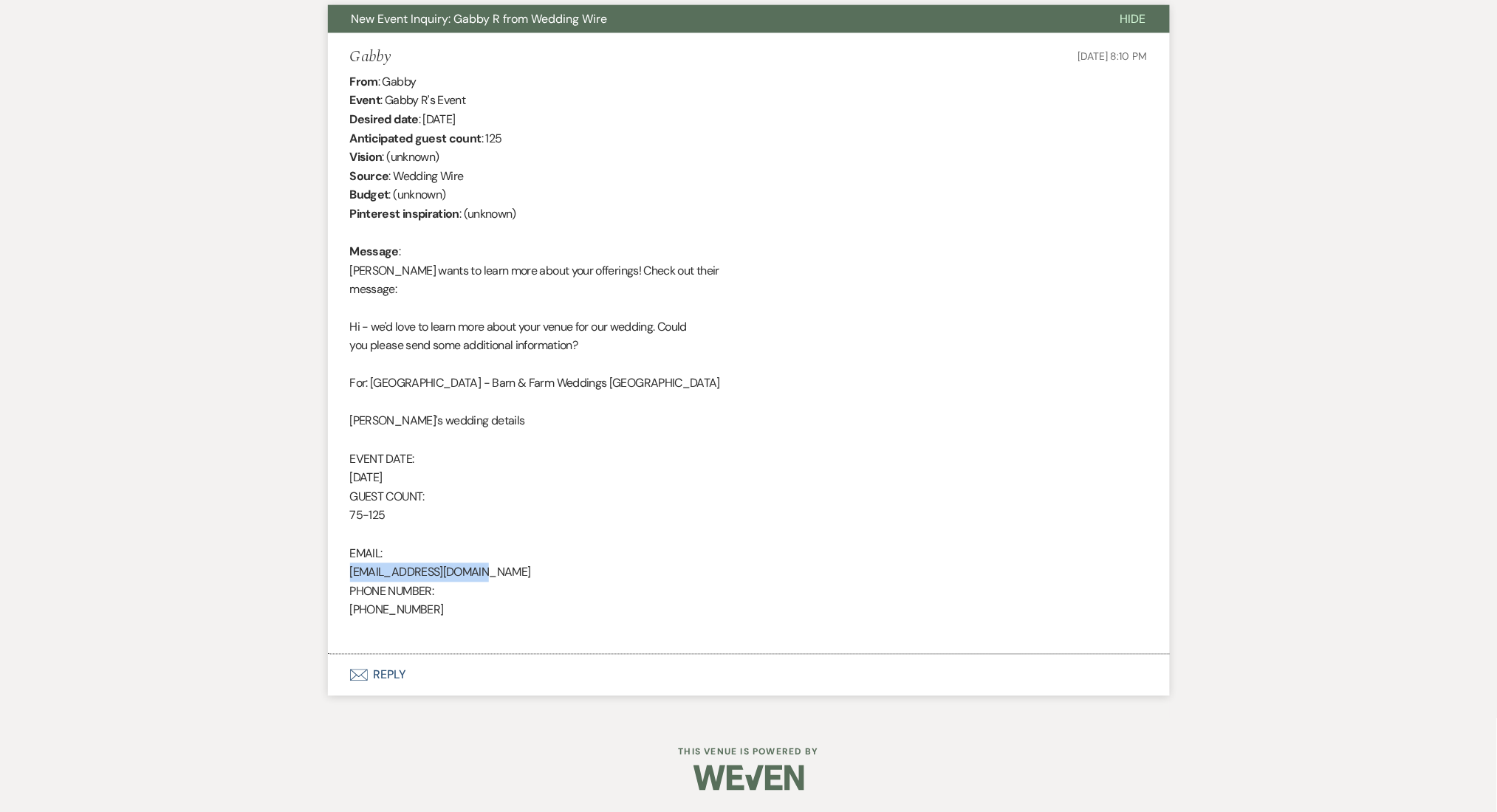
click at [328, 565] on li "Gabby [DATE] 8:10 PM From : Gabby Event : Gabby R's Event Desired date : [DATE]…" at bounding box center [748, 344] width 842 height 622
copy div "[EMAIL_ADDRESS][DOMAIN_NAME]"
drag, startPoint x: 388, startPoint y: 57, endPoint x: 352, endPoint y: 57, distance: 36.0
click at [352, 57] on div "Gabby [DATE] 8:10 PM" at bounding box center [748, 57] width 798 height 18
copy h5 "Gabby"
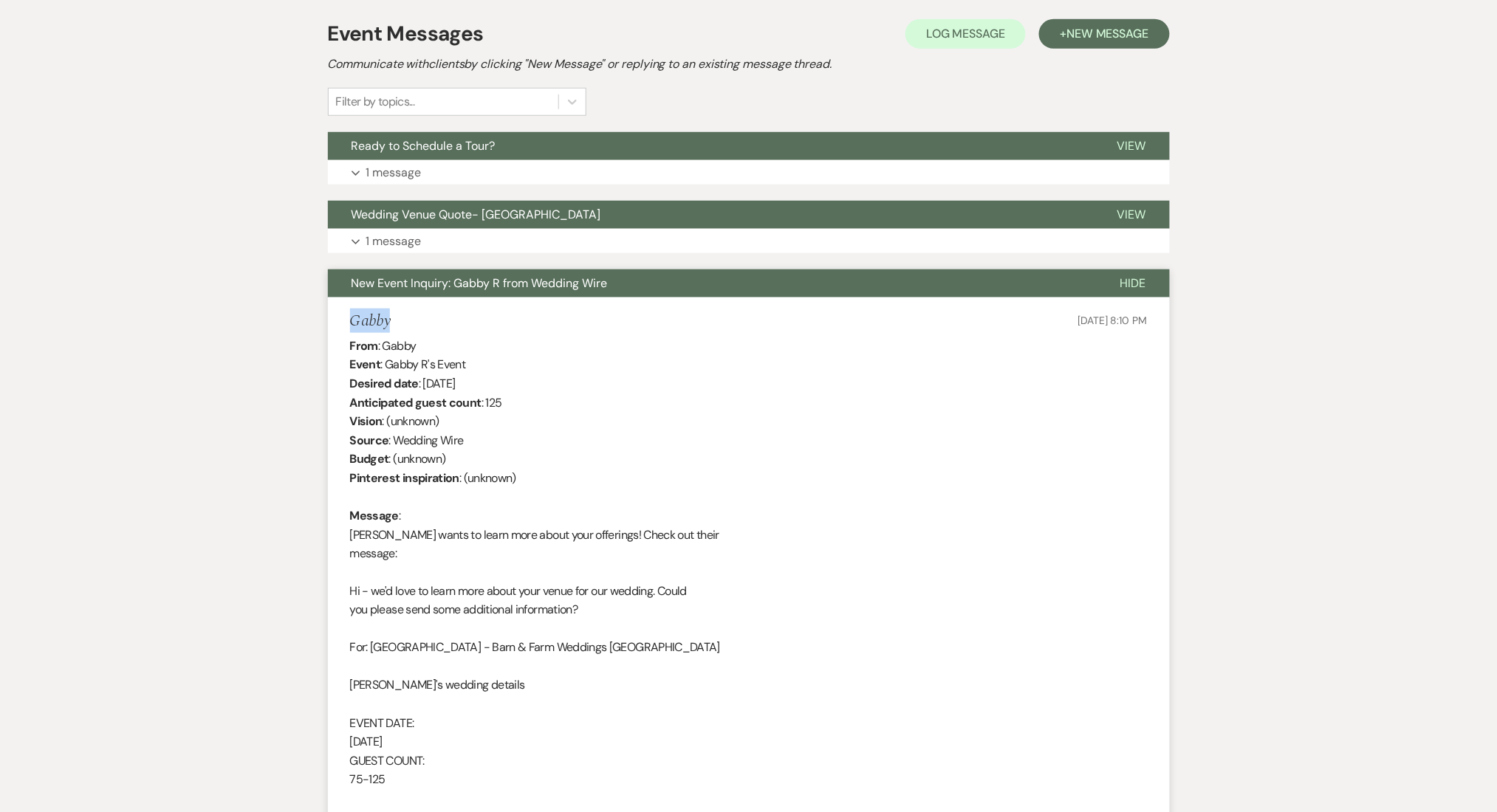
scroll to position [295, 0]
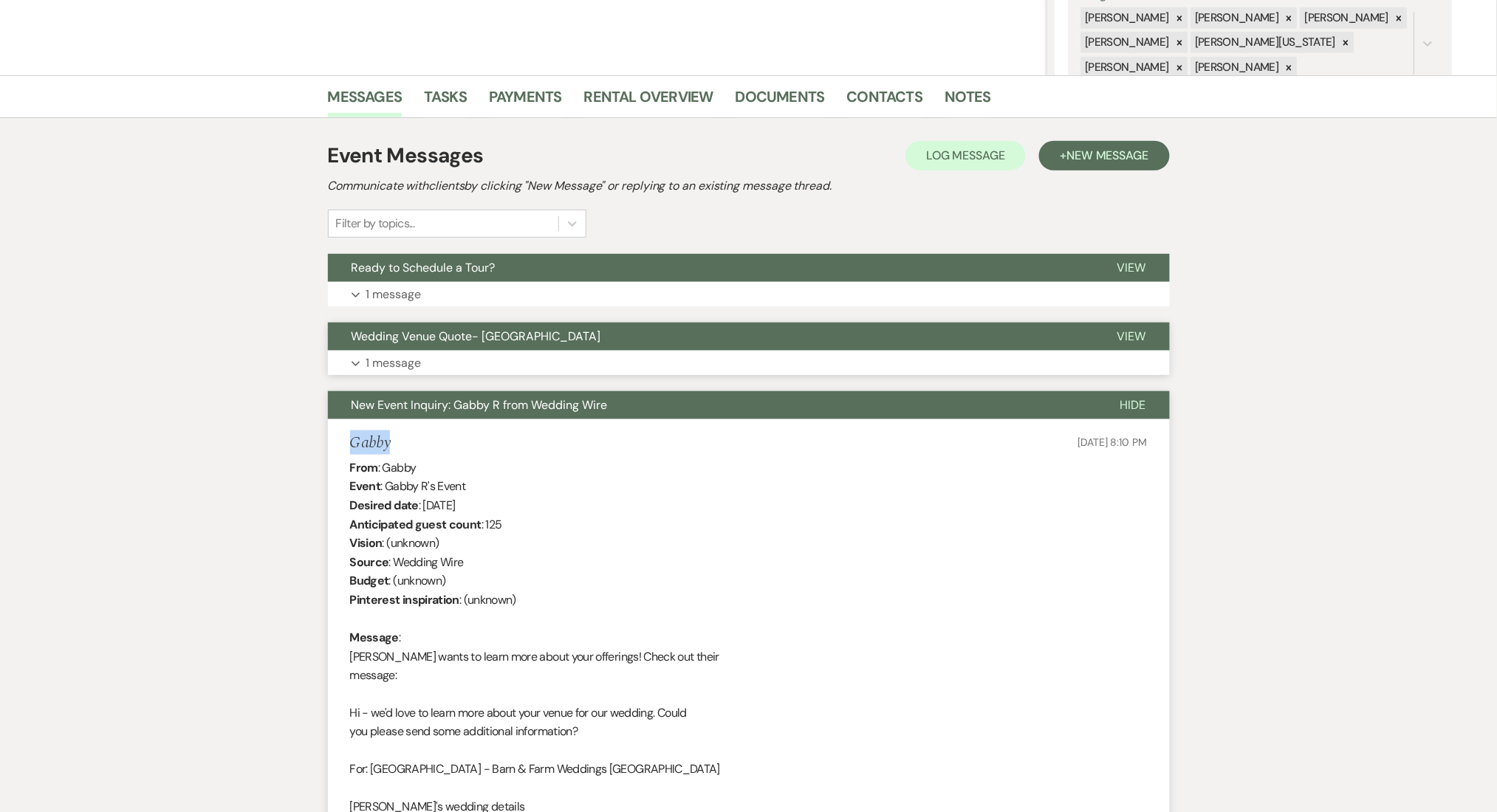
click at [422, 366] on button "Expand 1 message" at bounding box center [748, 363] width 842 height 25
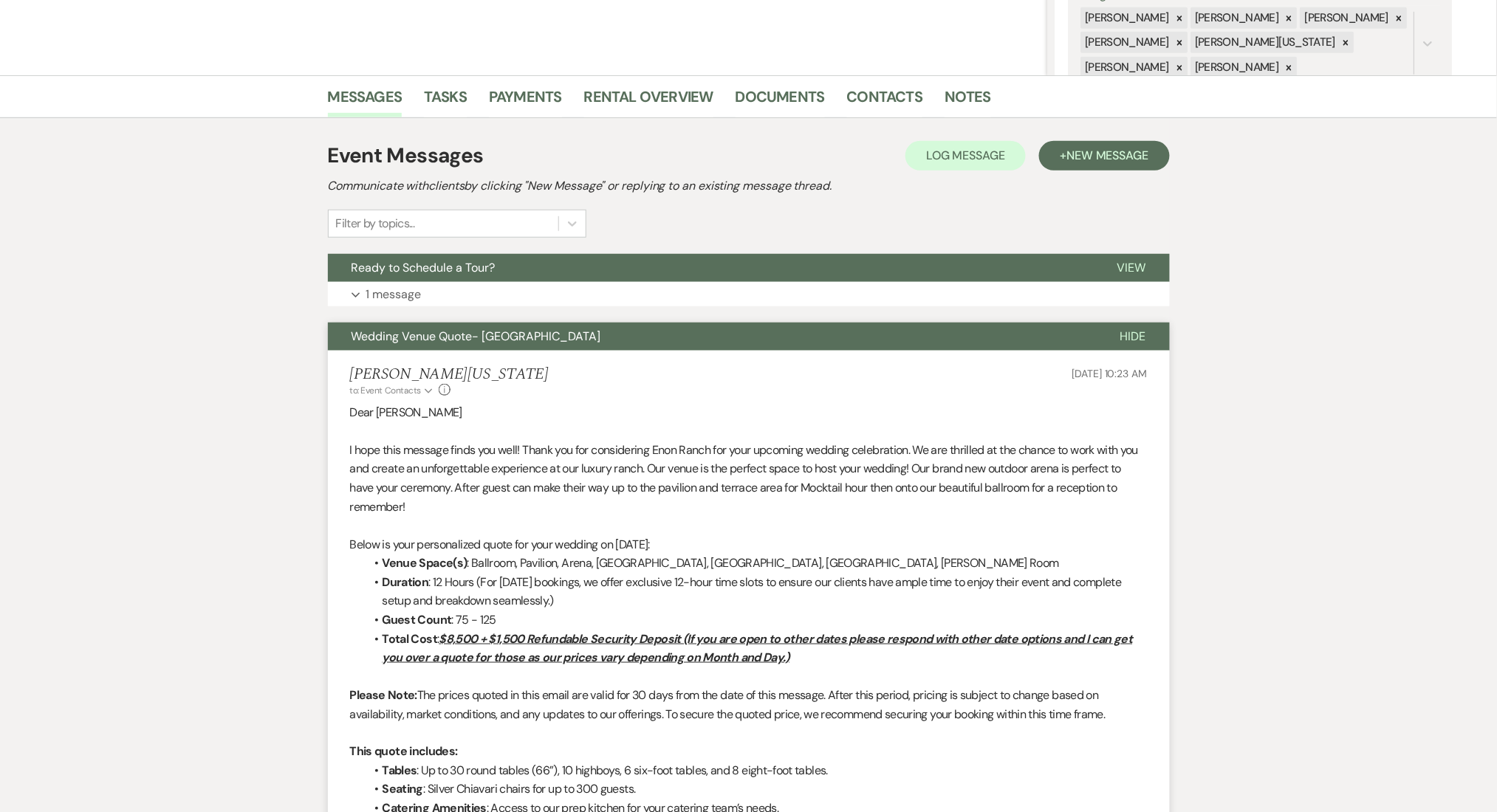
click at [379, 286] on p "1 message" at bounding box center [394, 294] width 56 height 19
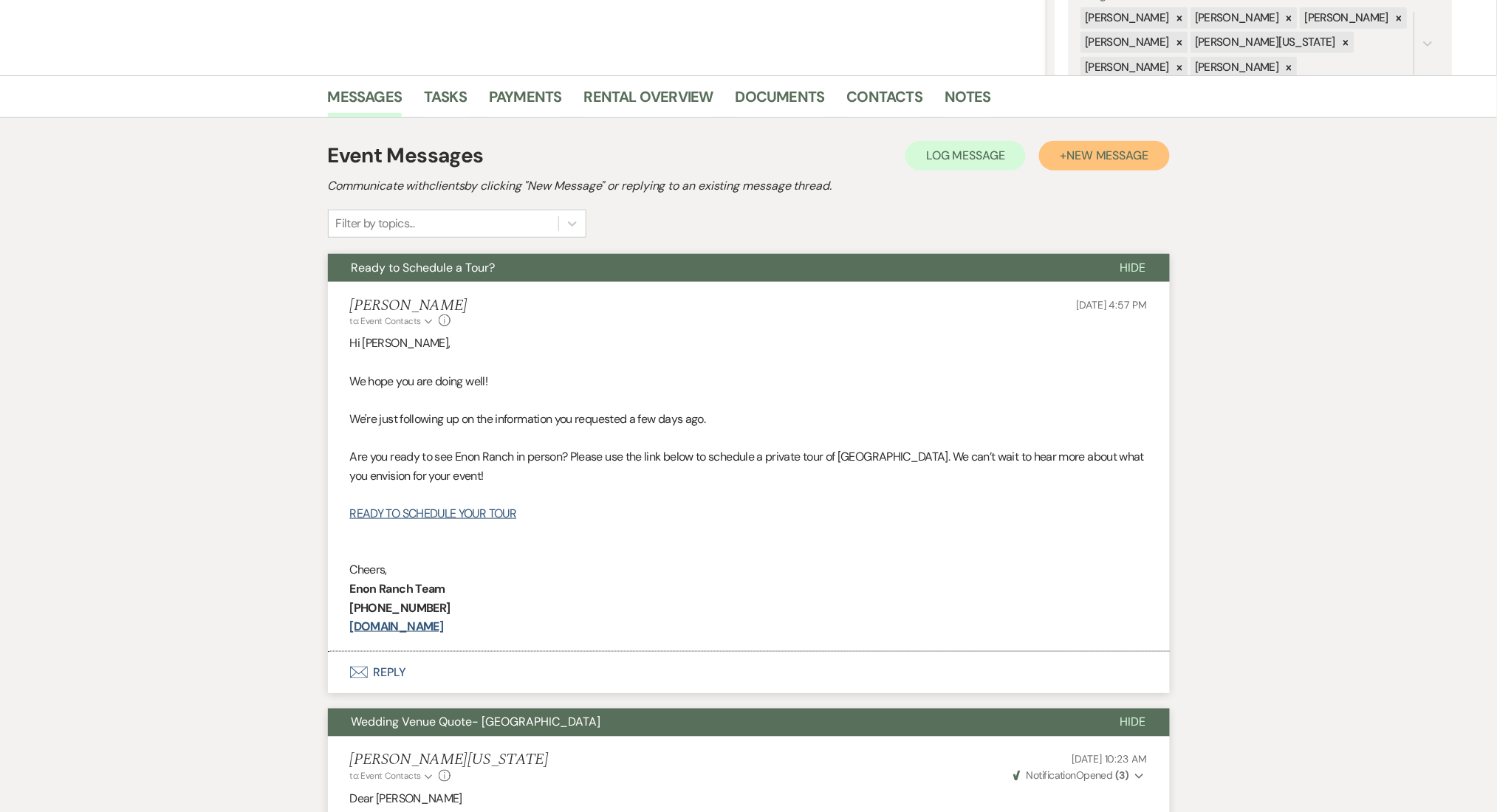
click at [1078, 157] on span "New Message" at bounding box center [1107, 156] width 82 height 15
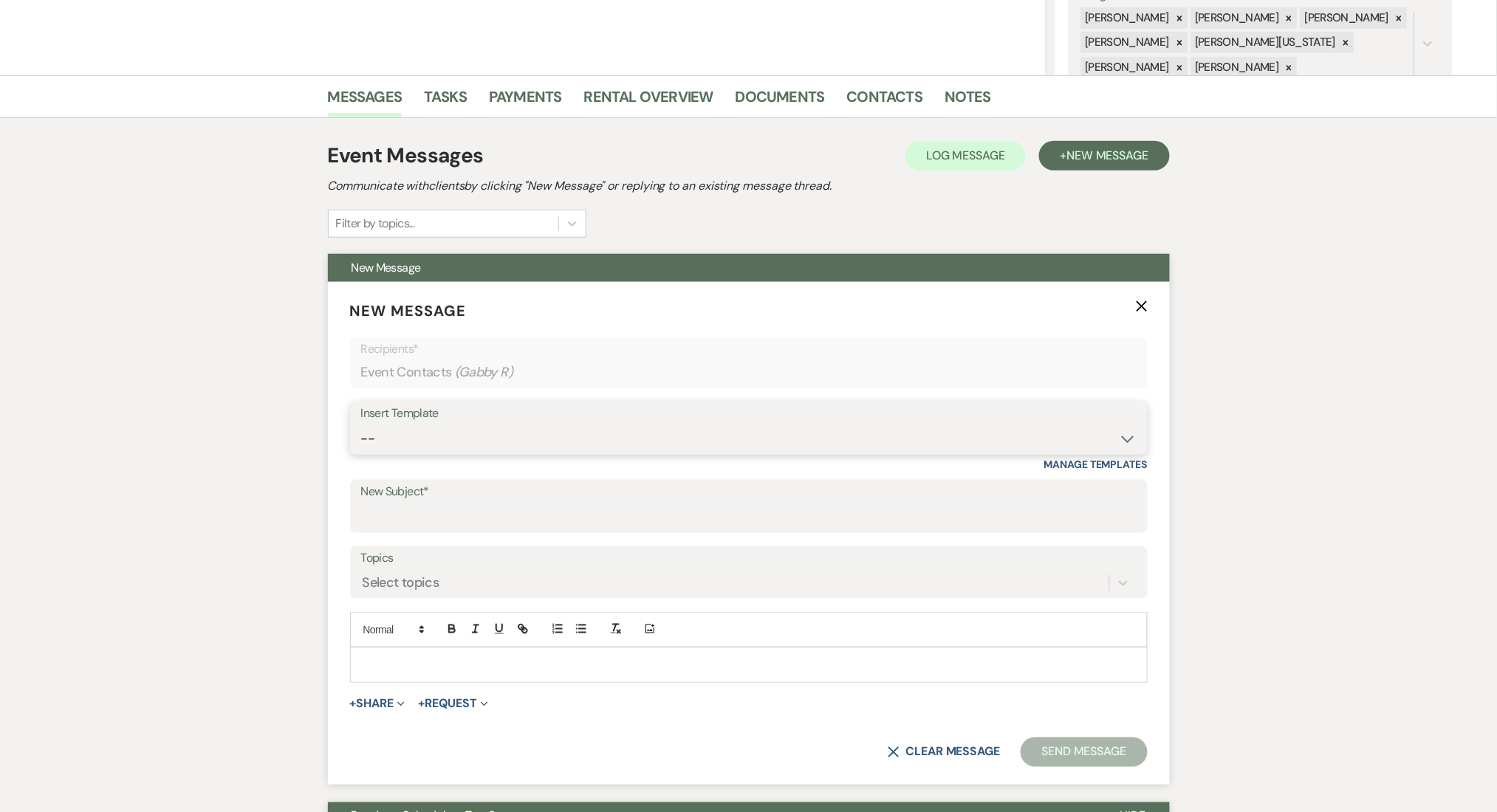
click at [486, 451] on select "-- Inquiry Follow Up Email #2 Contract Sending Template Payment Template Rental…" at bounding box center [748, 438] width 775 height 29
select select "6212"
click at [361, 424] on select "-- Inquiry Follow Up Email #2 Contract Sending Template Payment Template Rental…" at bounding box center [748, 438] width 775 height 29
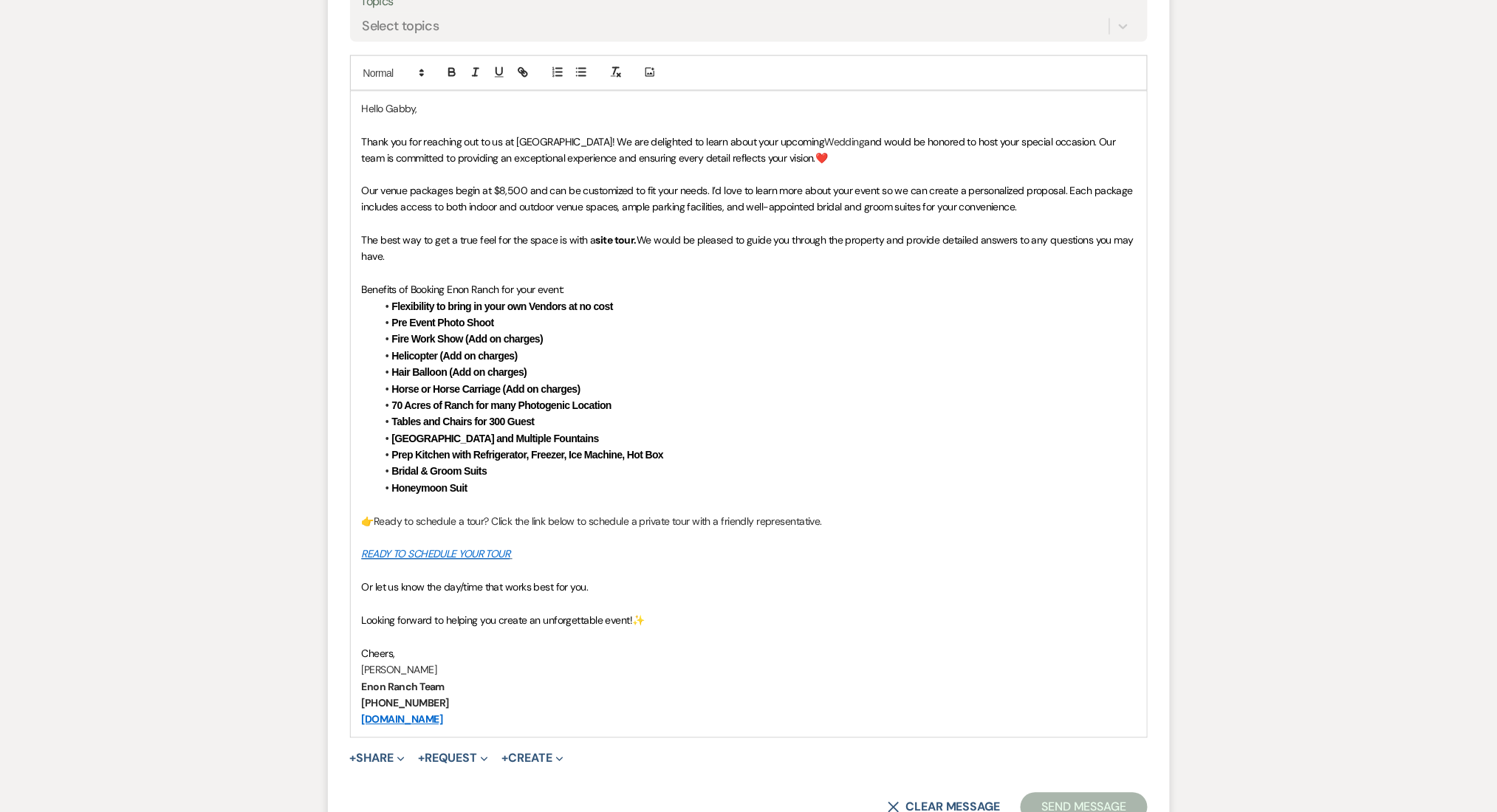
scroll to position [886, 0]
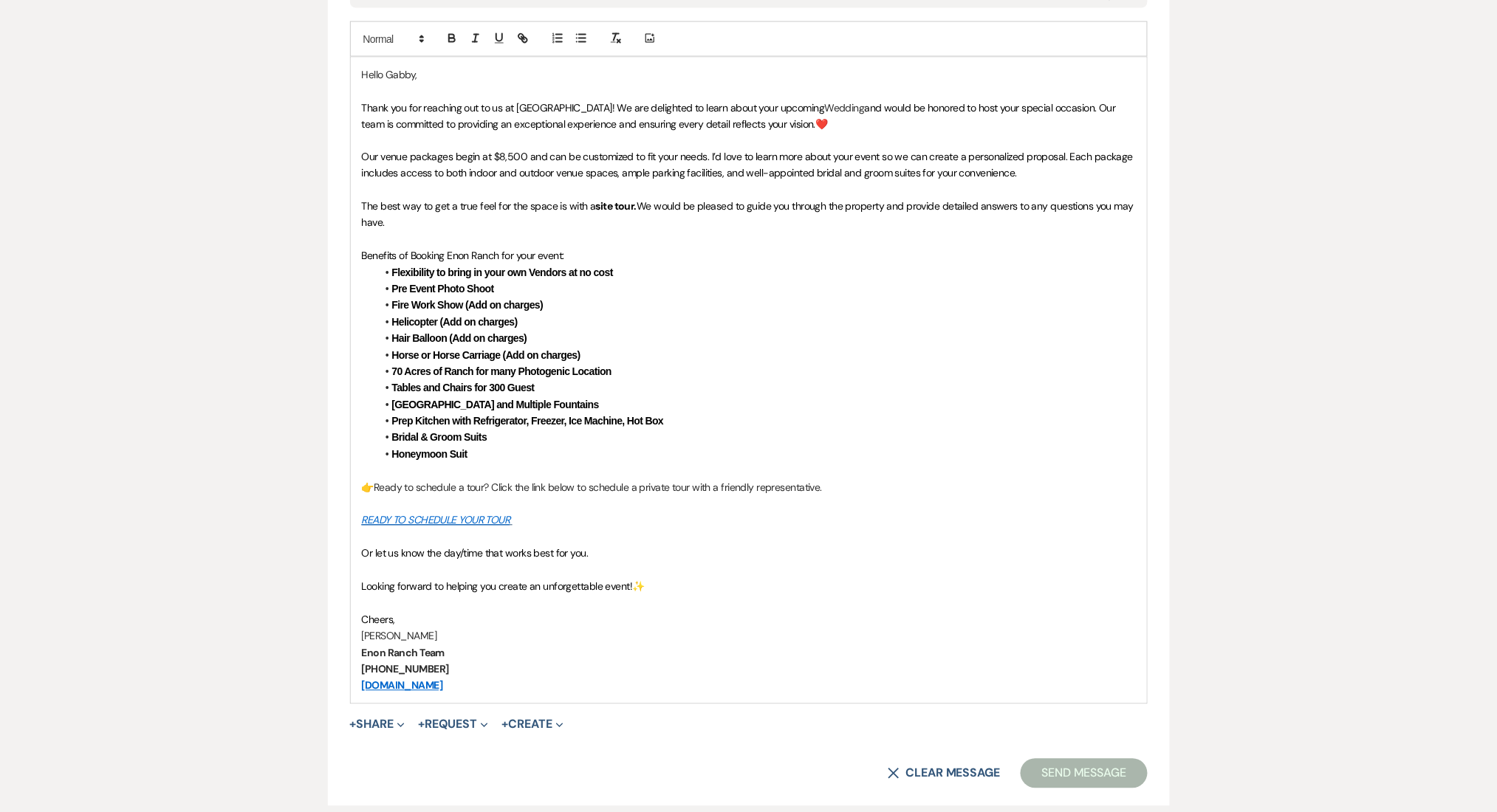
drag, startPoint x: 519, startPoint y: 686, endPoint x: 246, endPoint y: 79, distance: 665.6
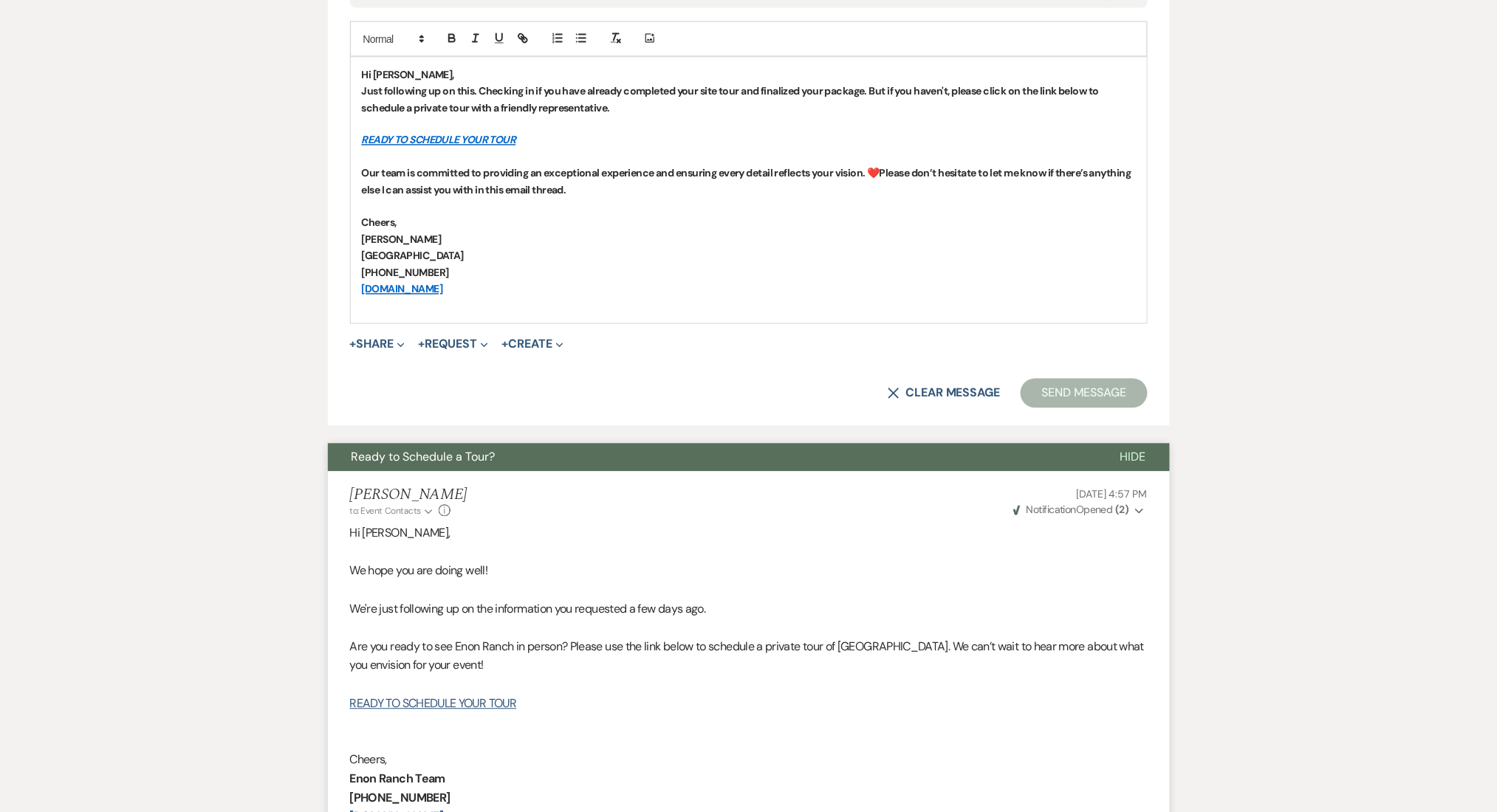
drag, startPoint x: 479, startPoint y: 290, endPoint x: 315, endPoint y: 49, distance: 291.5
click at [446, 32] on icon "button" at bounding box center [452, 38] width 13 height 13
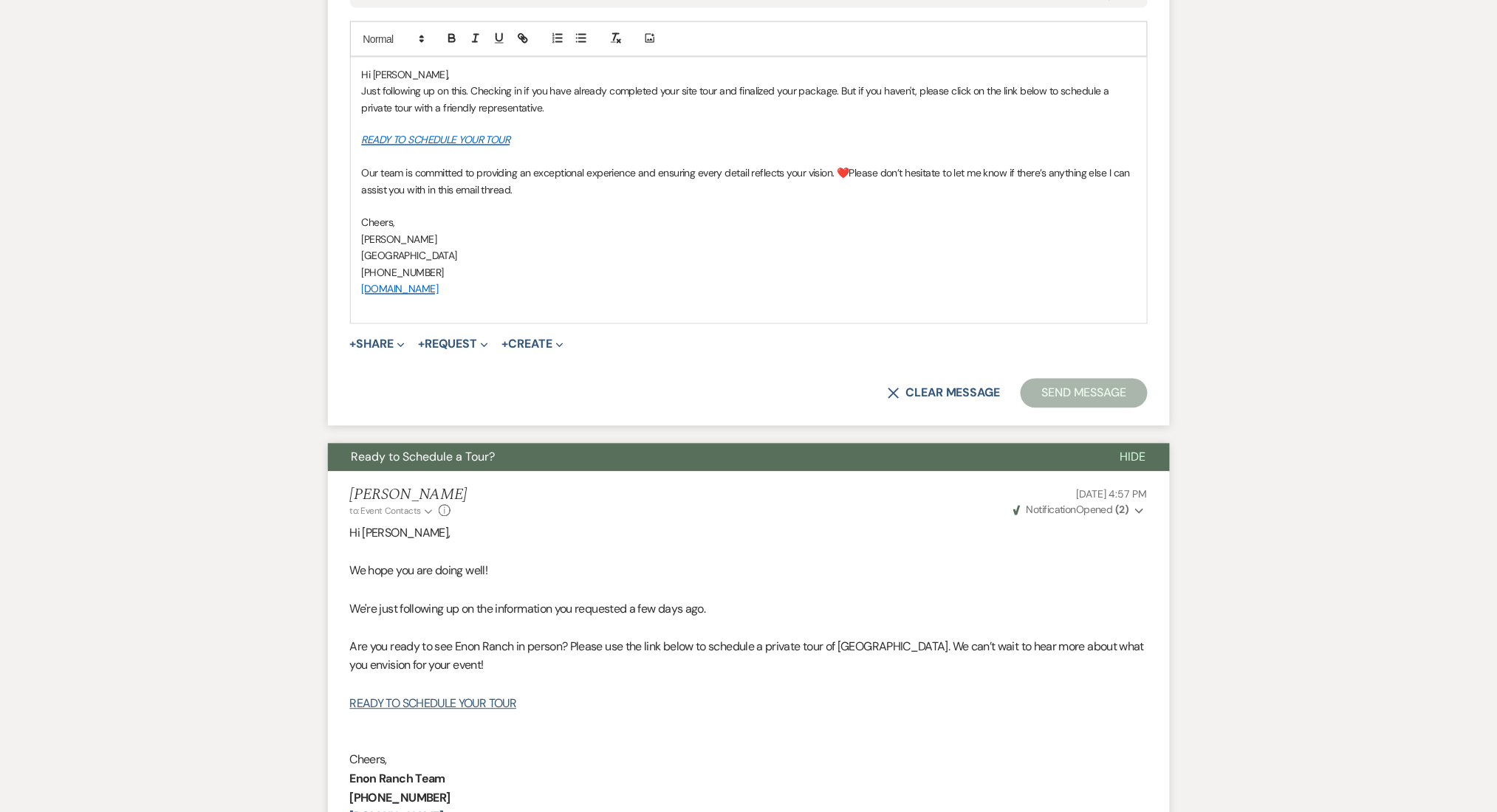
click at [428, 72] on p "Hi [PERSON_NAME]," at bounding box center [748, 74] width 774 height 16
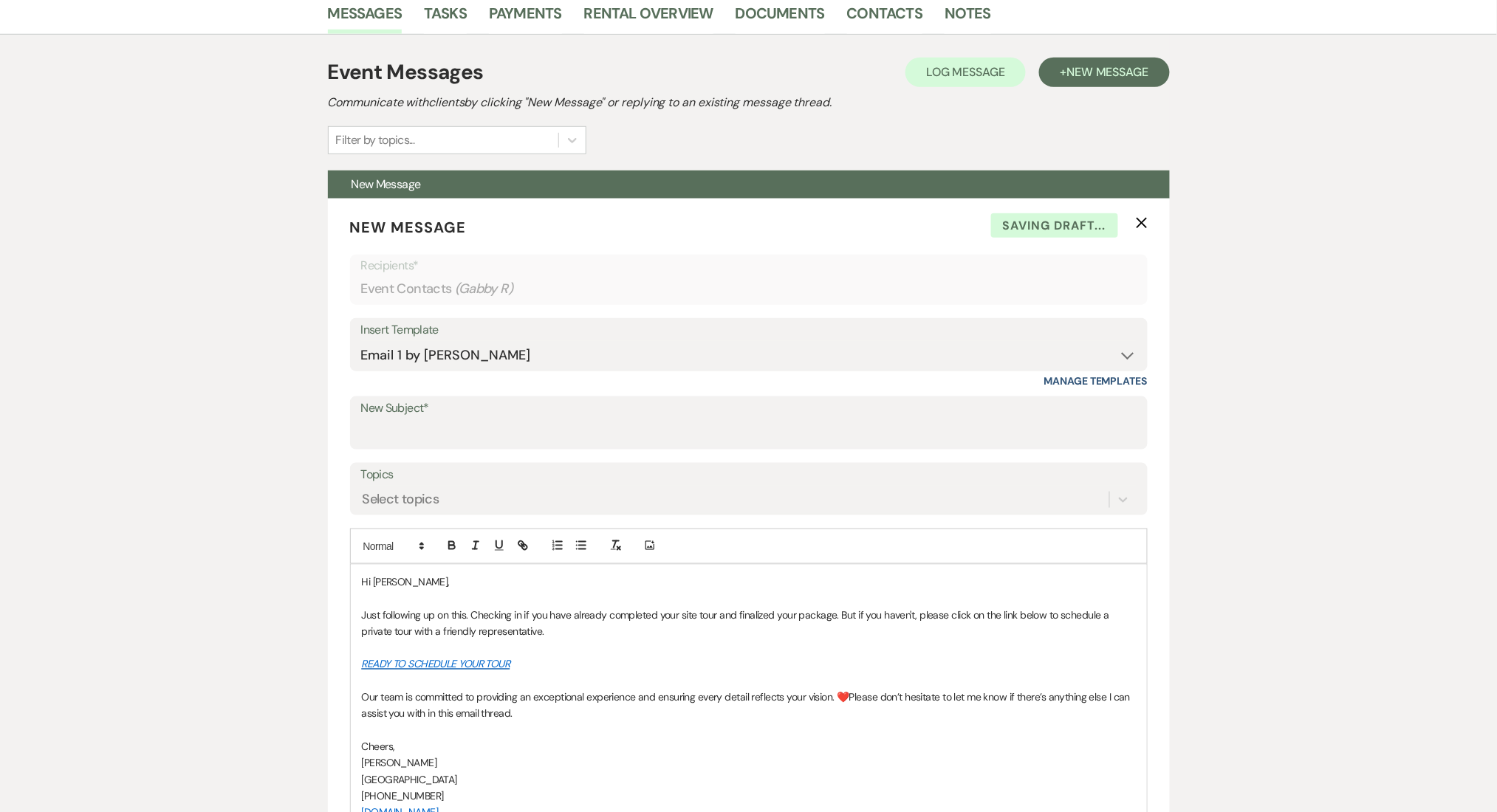
scroll to position [492, 0]
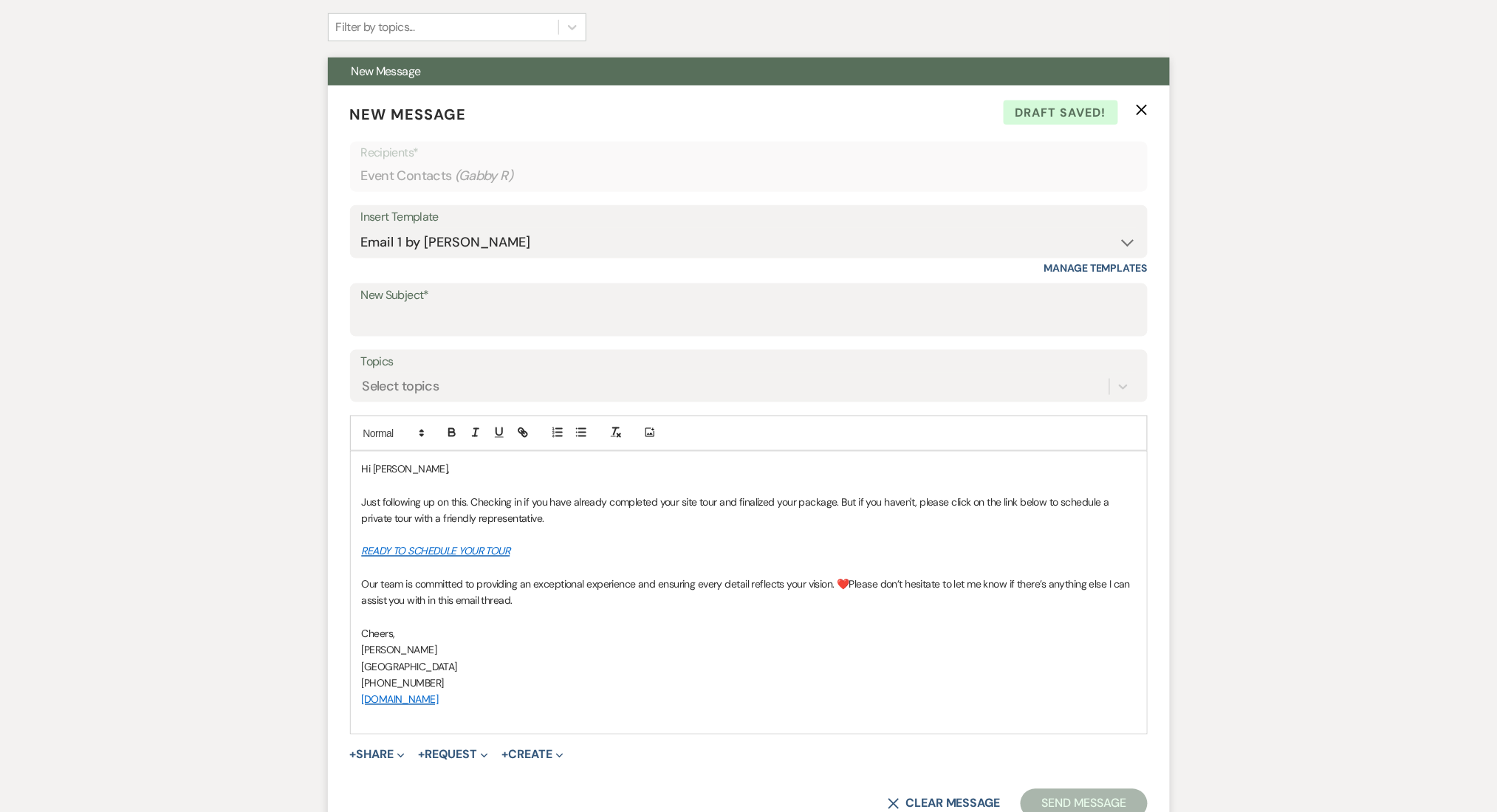
click at [387, 475] on p "Hi [PERSON_NAME]," at bounding box center [748, 468] width 774 height 16
click at [419, 320] on input "New Subject*" at bounding box center [748, 320] width 775 height 29
paste input "Let's Finalize Your Booking!✨"
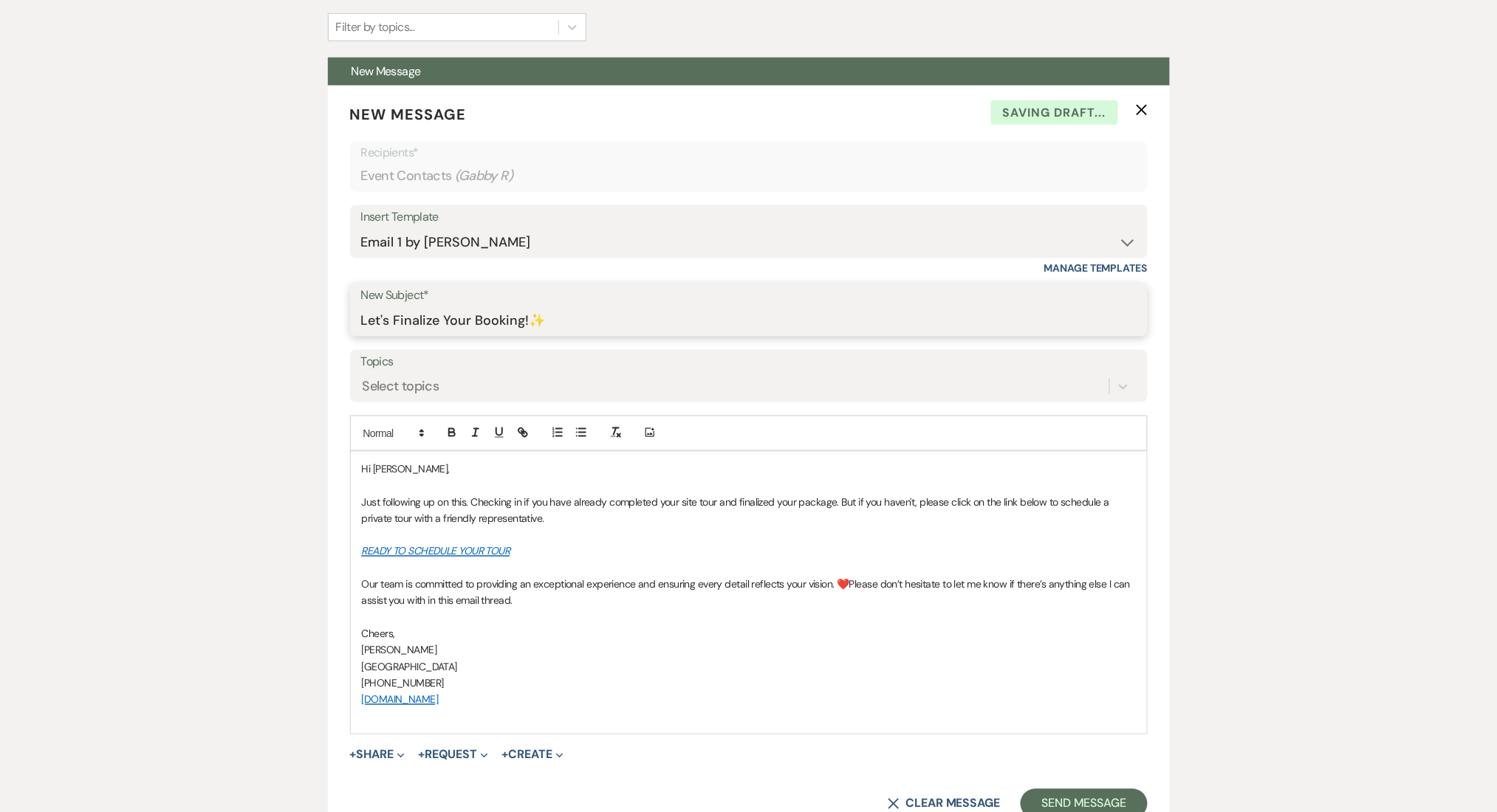
type input "Let's Finalize Your Booking!✨"
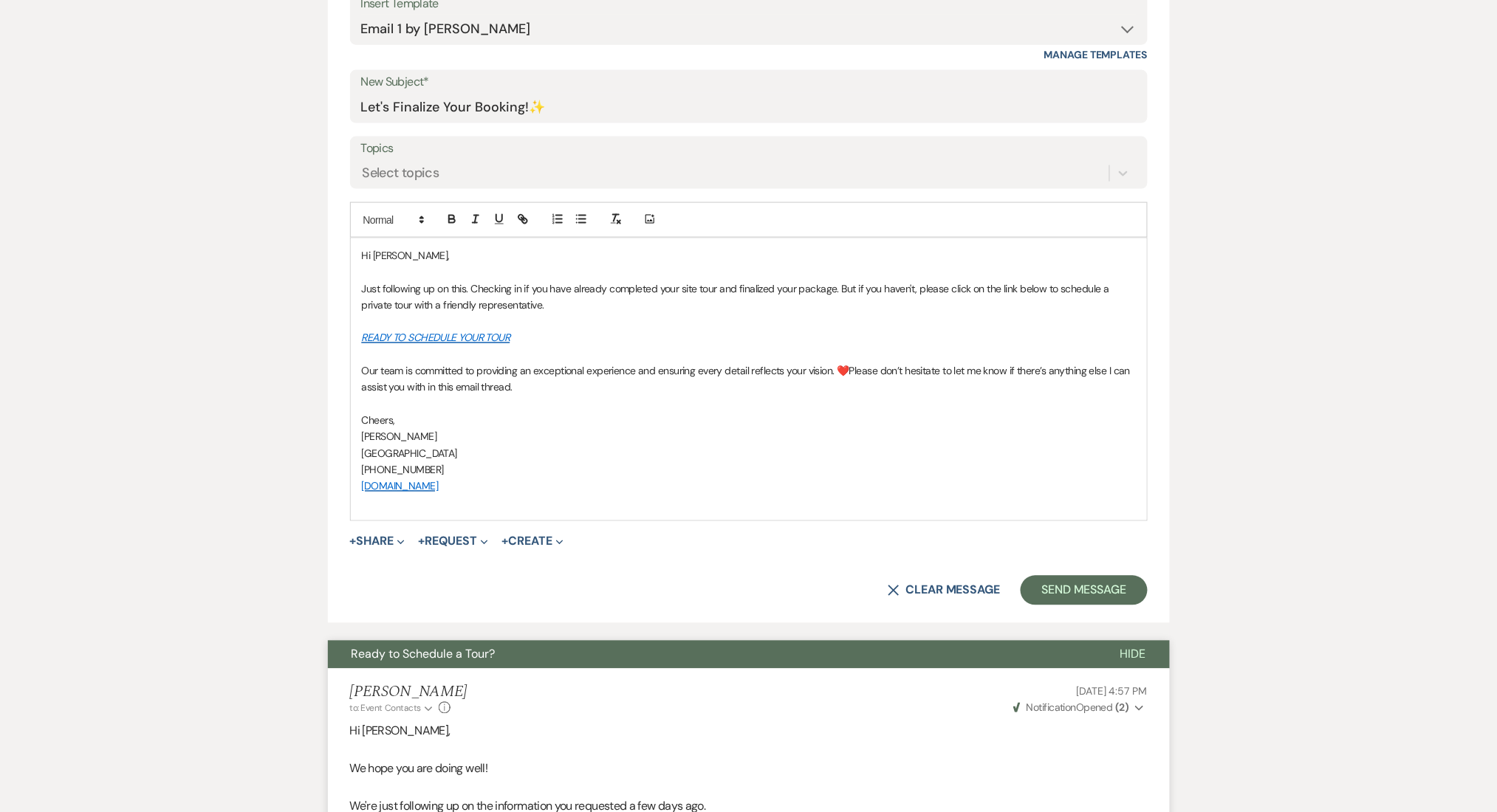
scroll to position [787, 0]
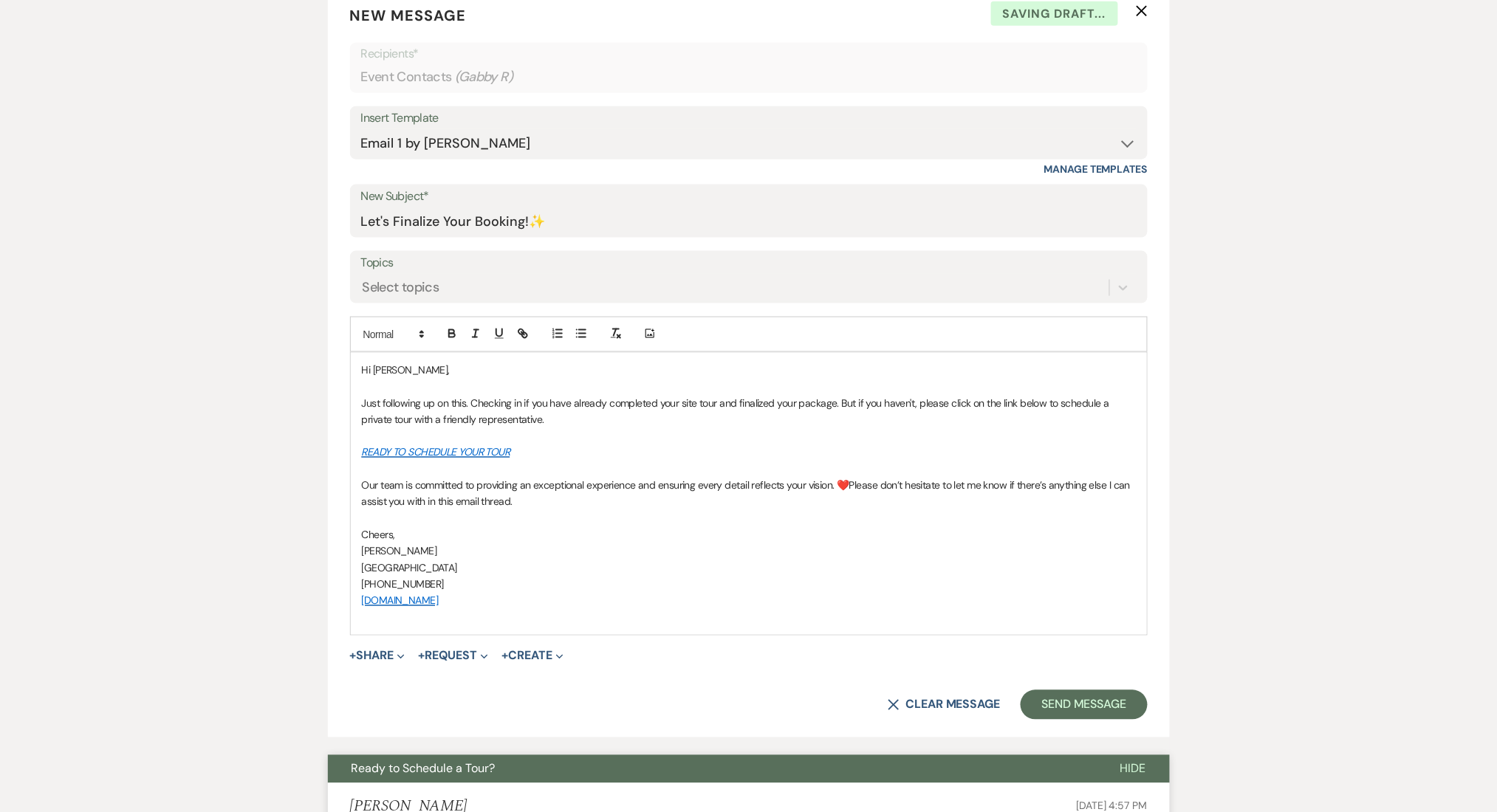
click at [1058, 704] on button "Send Message" at bounding box center [1084, 705] width 126 height 29
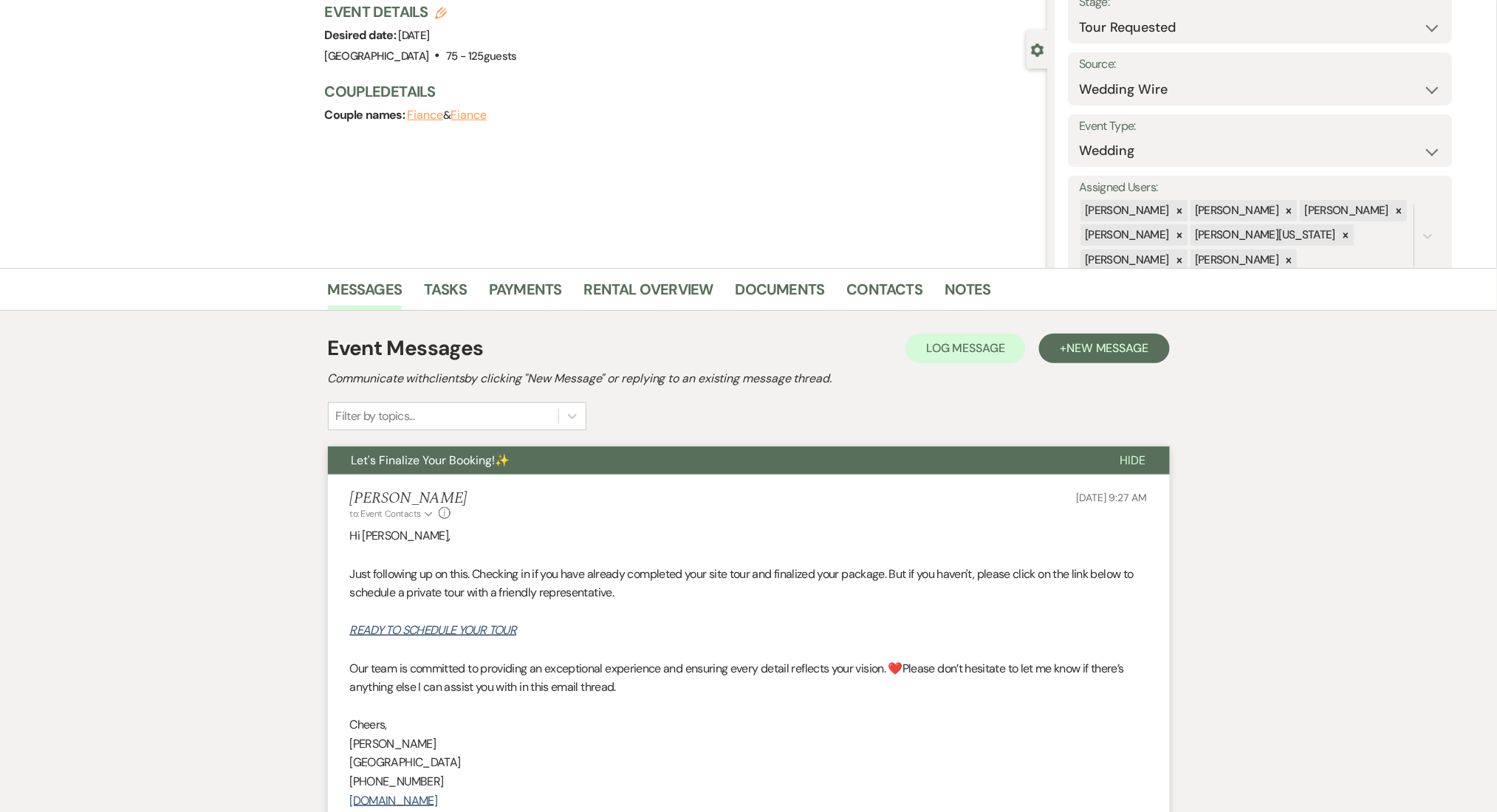
scroll to position [0, 0]
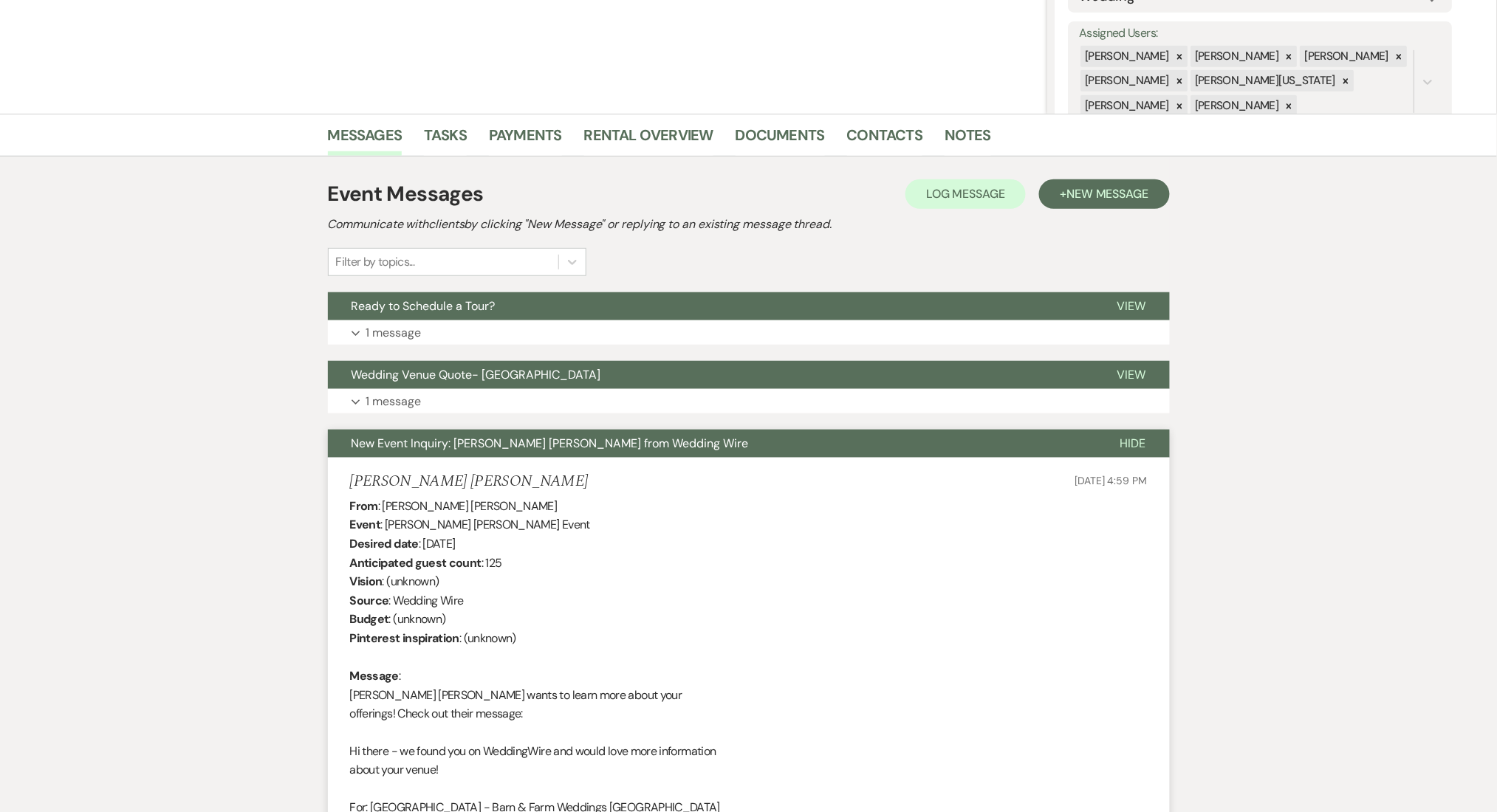
scroll to position [339, 0]
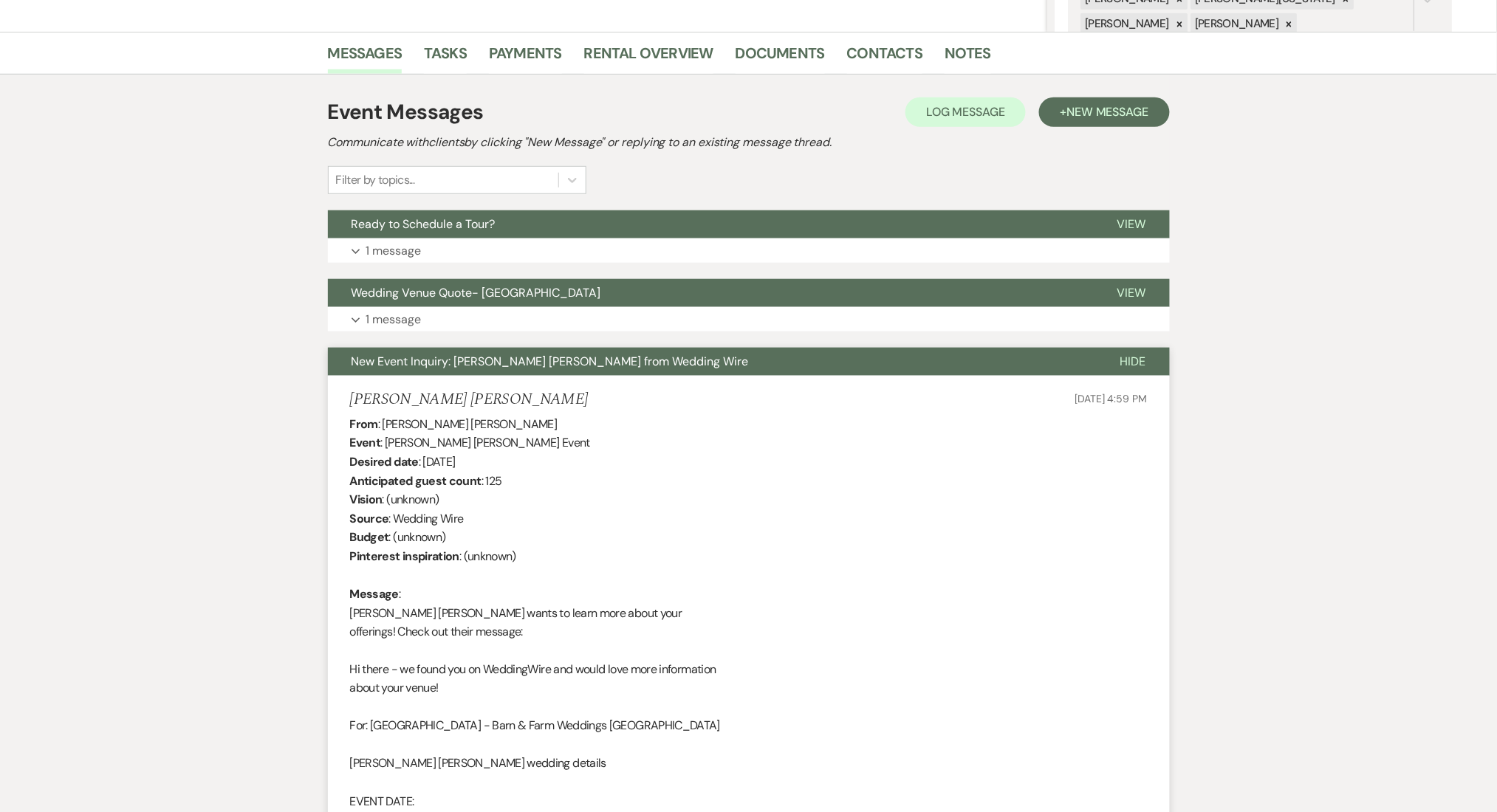
copy h5 "[PERSON_NAME] [PERSON_NAME]"
drag, startPoint x: 561, startPoint y: 401, endPoint x: 348, endPoint y: 407, distance: 213.1
click at [348, 407] on li "[PERSON_NAME] [PERSON_NAME] [DATE] 4:59 PM From : [PERSON_NAME] [PERSON_NAME] E…" at bounding box center [748, 762] width 842 height 772
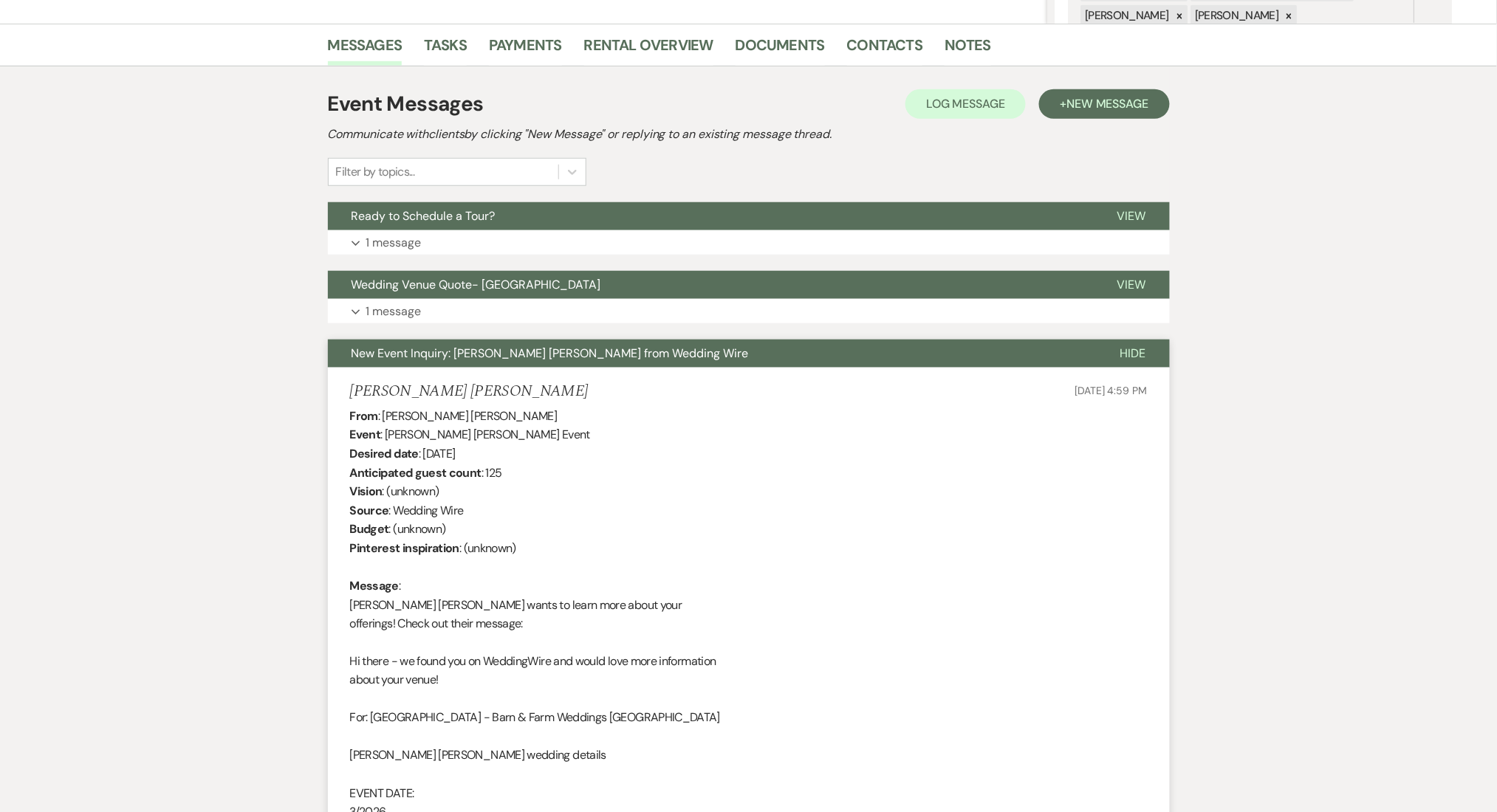
scroll to position [831, 0]
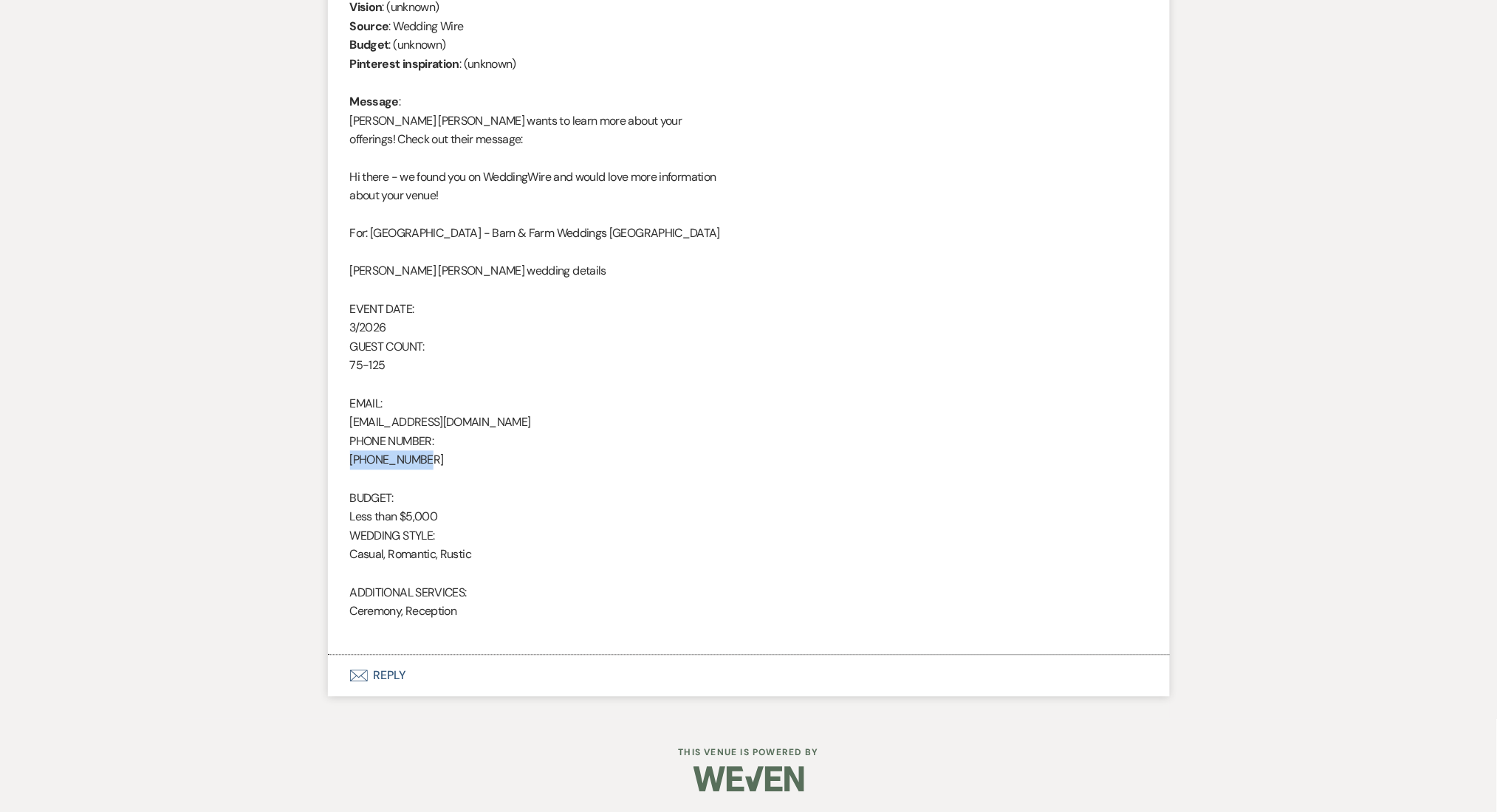
drag, startPoint x: 429, startPoint y: 456, endPoint x: 296, endPoint y: 461, distance: 133.1
click at [296, 461] on div "Messages Tasks Payments Rental Overview Documents Contacts Notes Event Messages…" at bounding box center [748, 129] width 1497 height 1179
copy div "[PHONE_NUMBER]"
click at [488, 420] on div "From : [PERSON_NAME] [PERSON_NAME] Event : [PERSON_NAME] [PERSON_NAME] Event De…" at bounding box center [748, 281] width 798 height 718
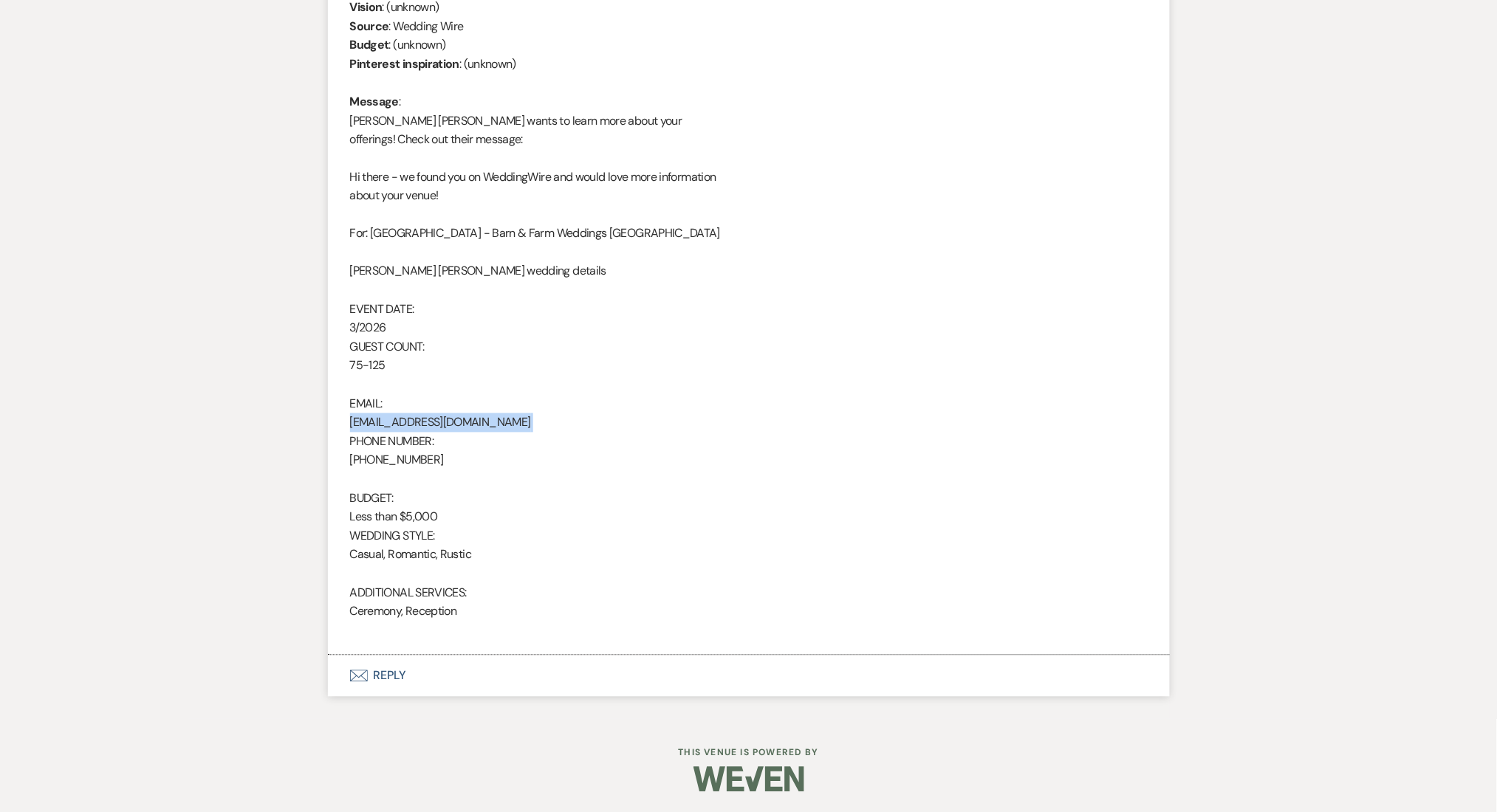
click at [488, 420] on div "From : [PERSON_NAME] [PERSON_NAME] Event : [PERSON_NAME] [PERSON_NAME] Event De…" at bounding box center [748, 281] width 798 height 718
copy div "[EMAIL_ADDRESS][DOMAIN_NAME]"
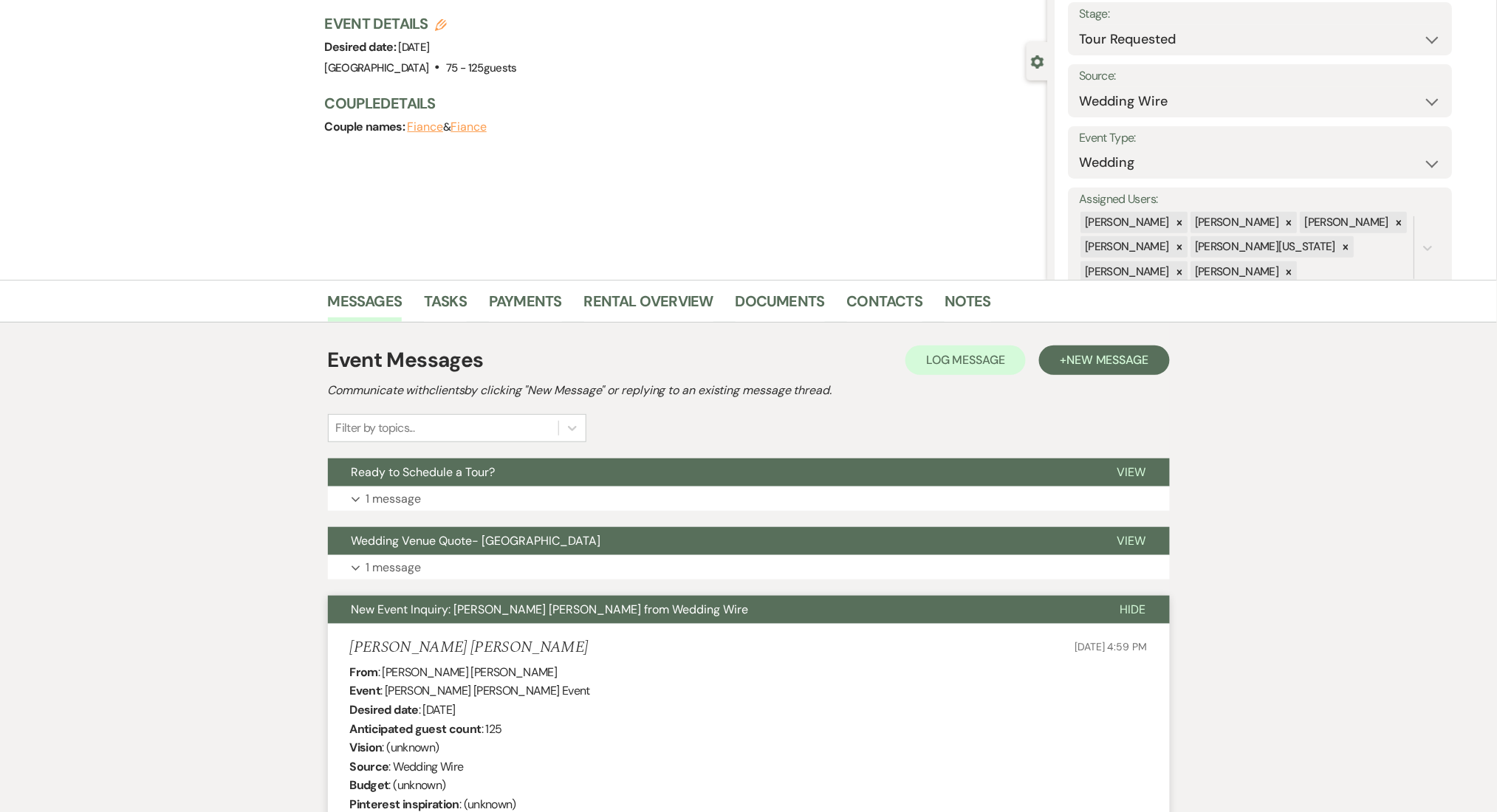
scroll to position [0, 0]
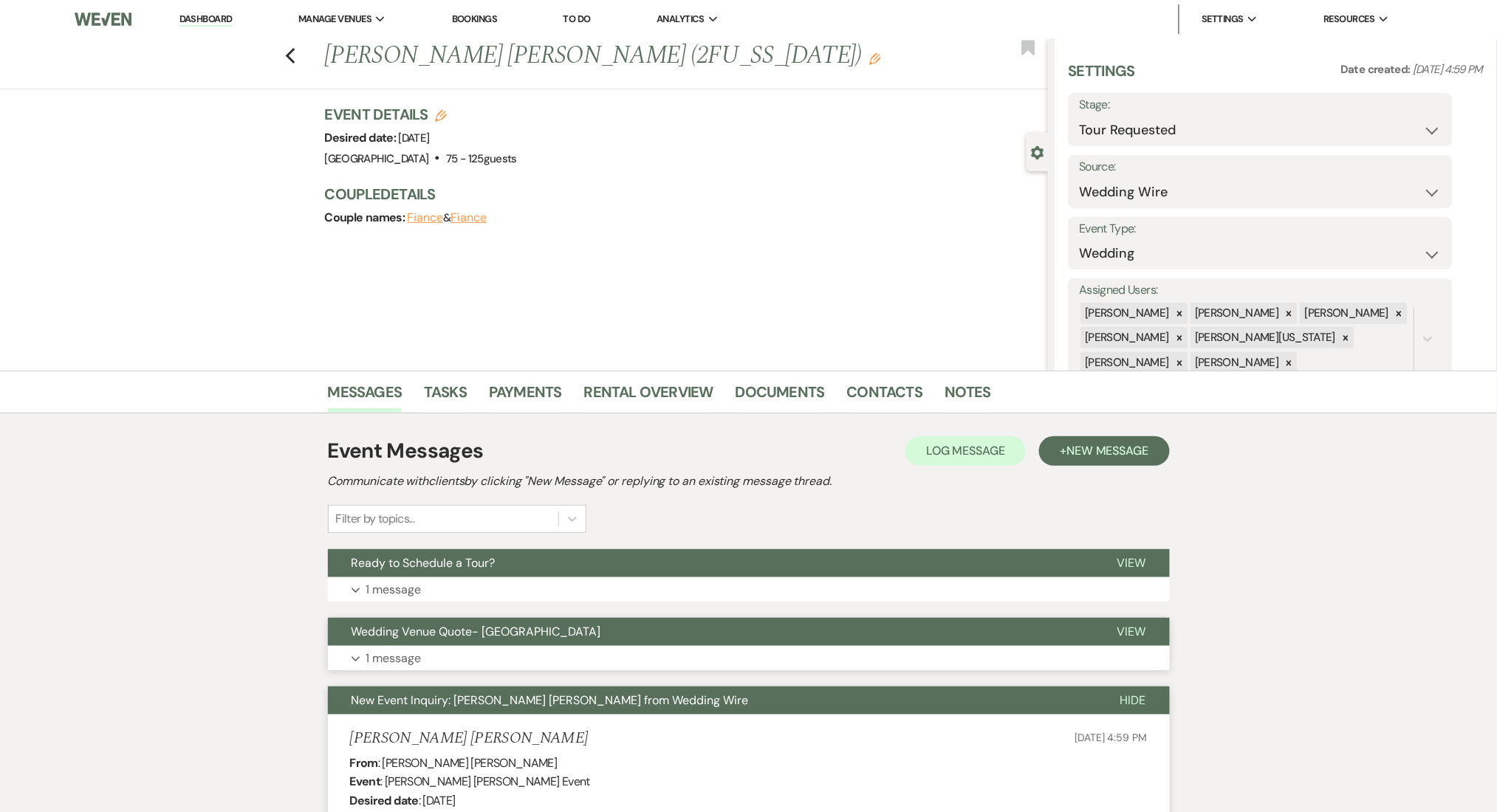
click at [393, 659] on p "1 message" at bounding box center [394, 658] width 56 height 19
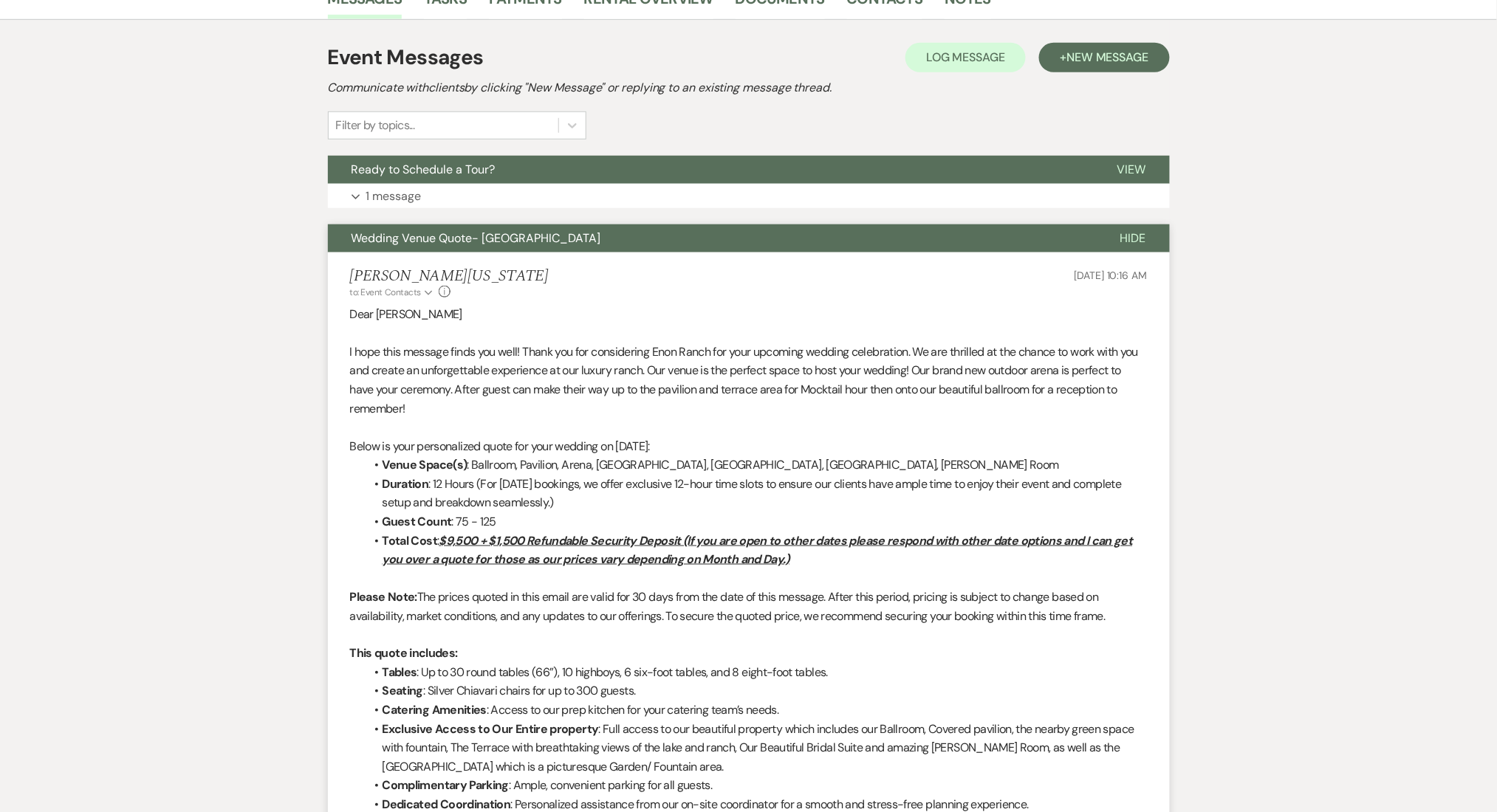
scroll to position [196, 0]
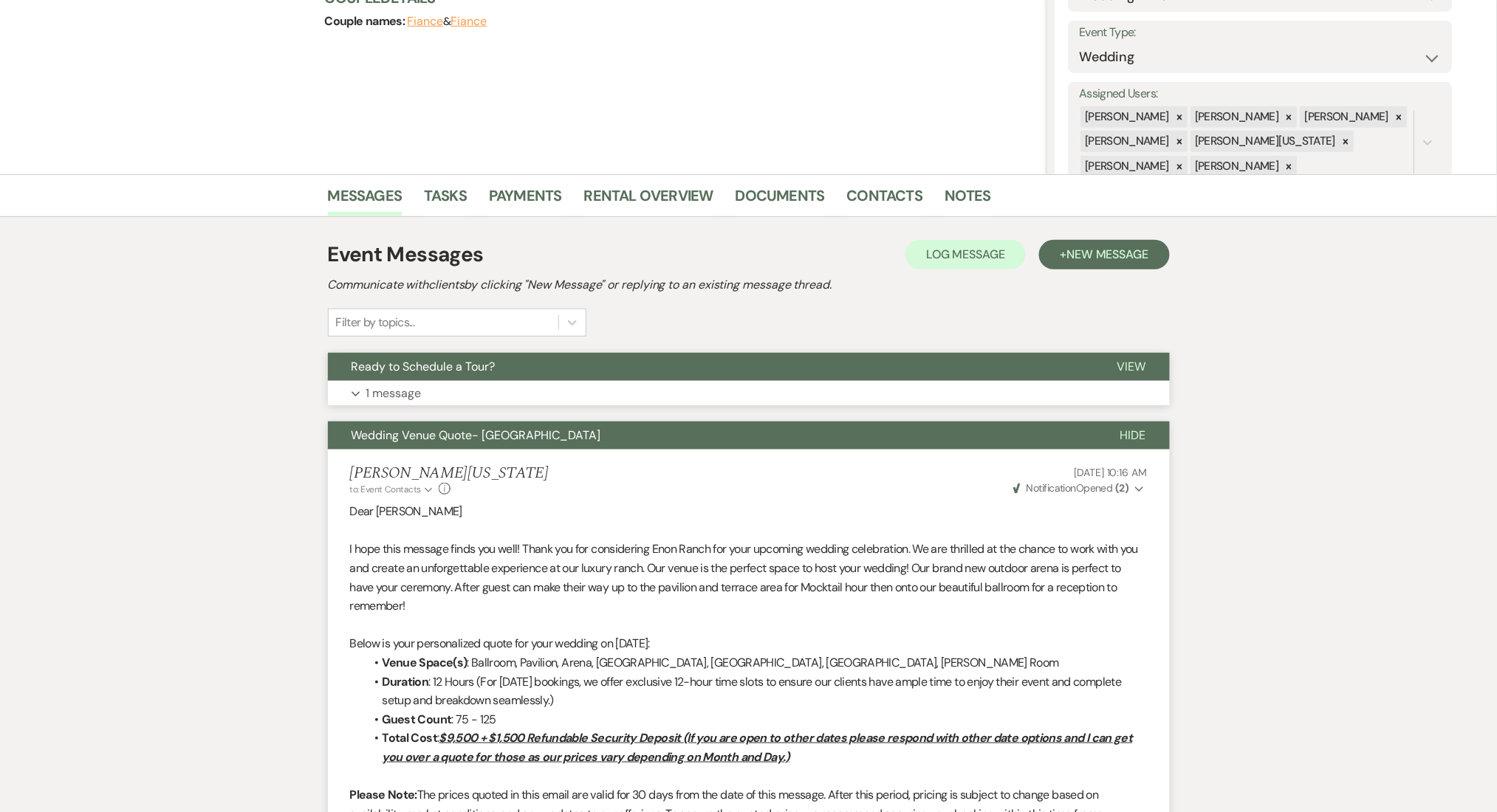
click at [502, 381] on button "Expand 1 message" at bounding box center [748, 393] width 842 height 25
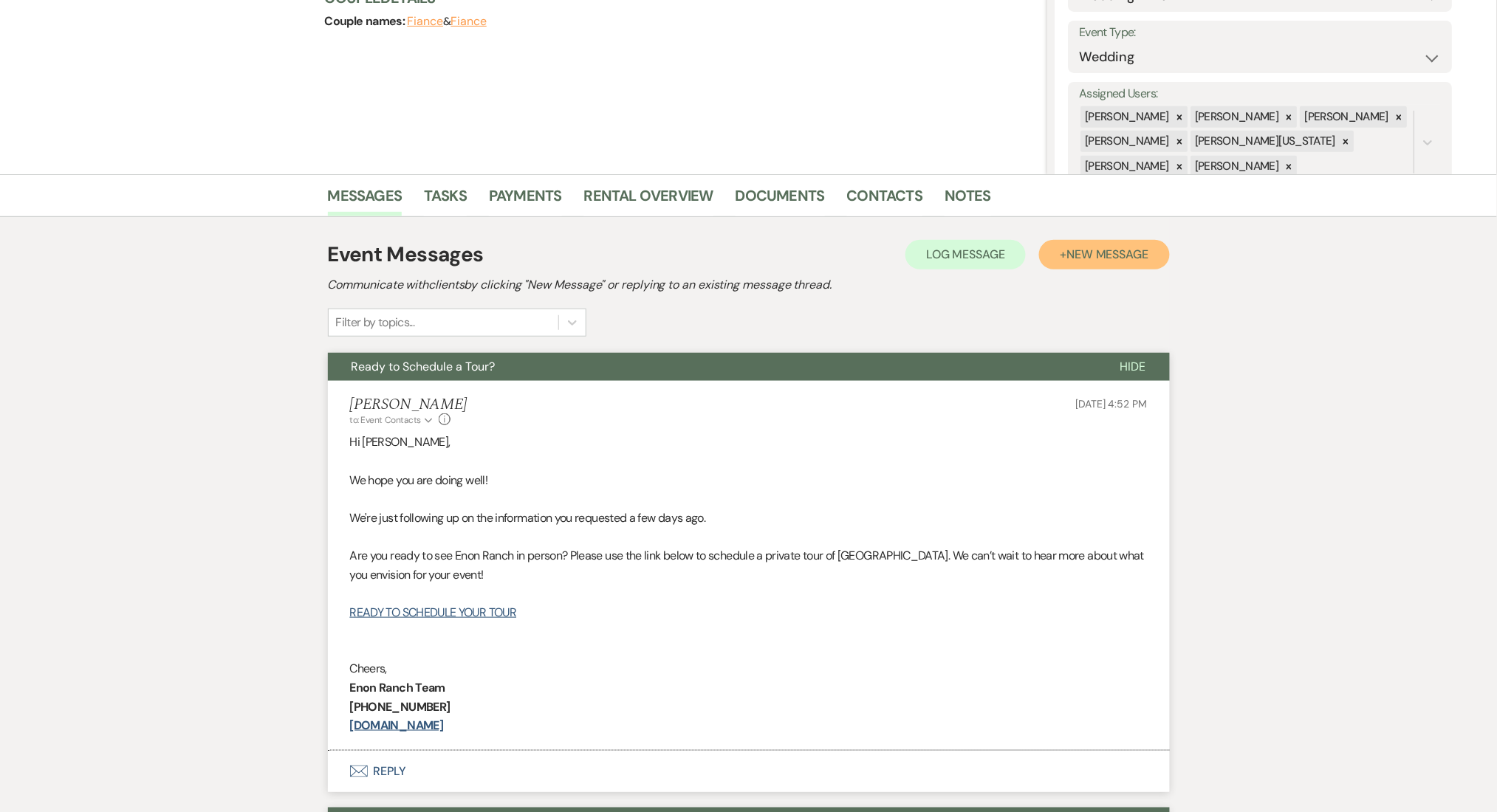
click at [1097, 253] on span "New Message" at bounding box center [1107, 254] width 82 height 15
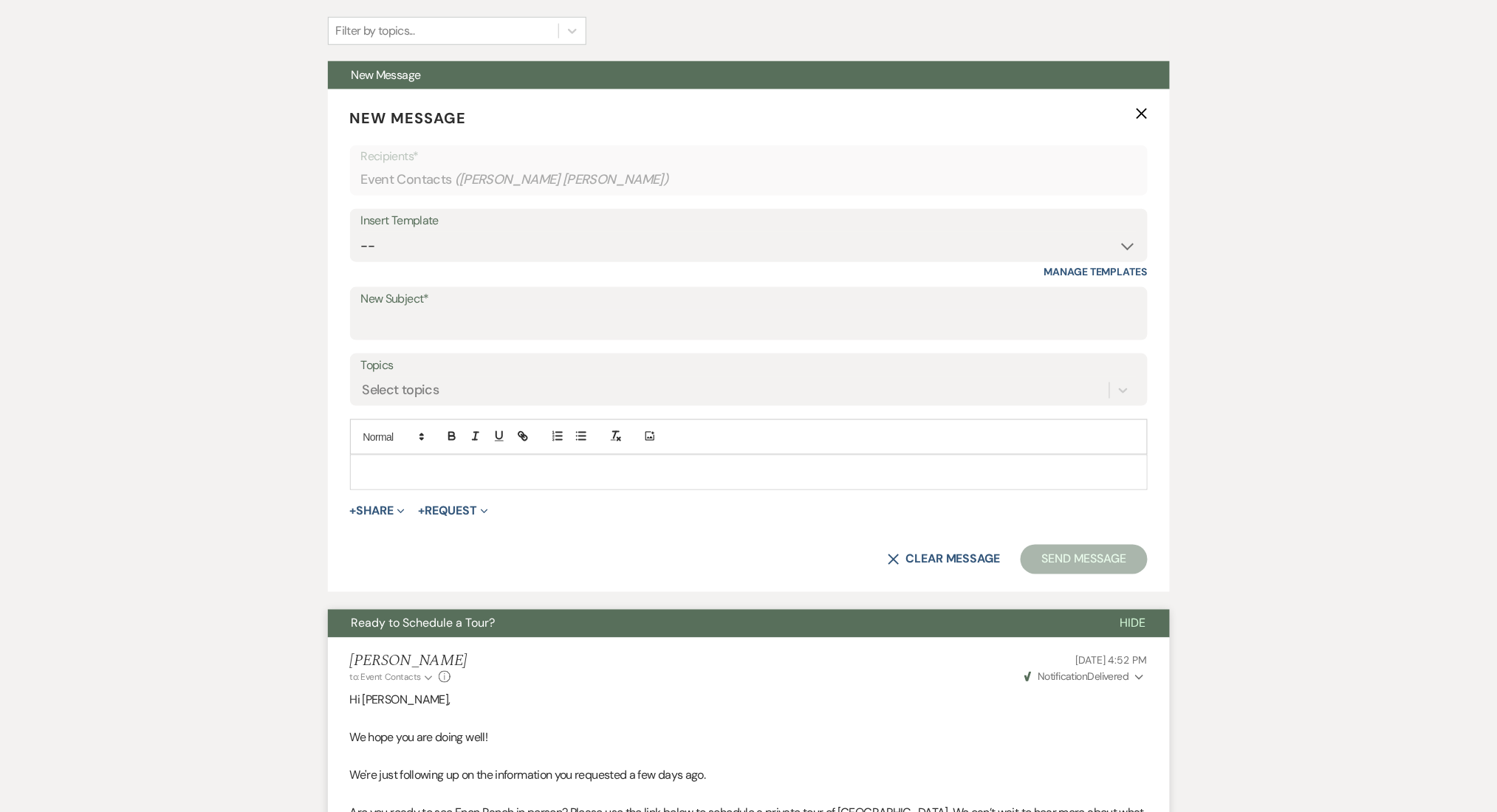
scroll to position [492, 0]
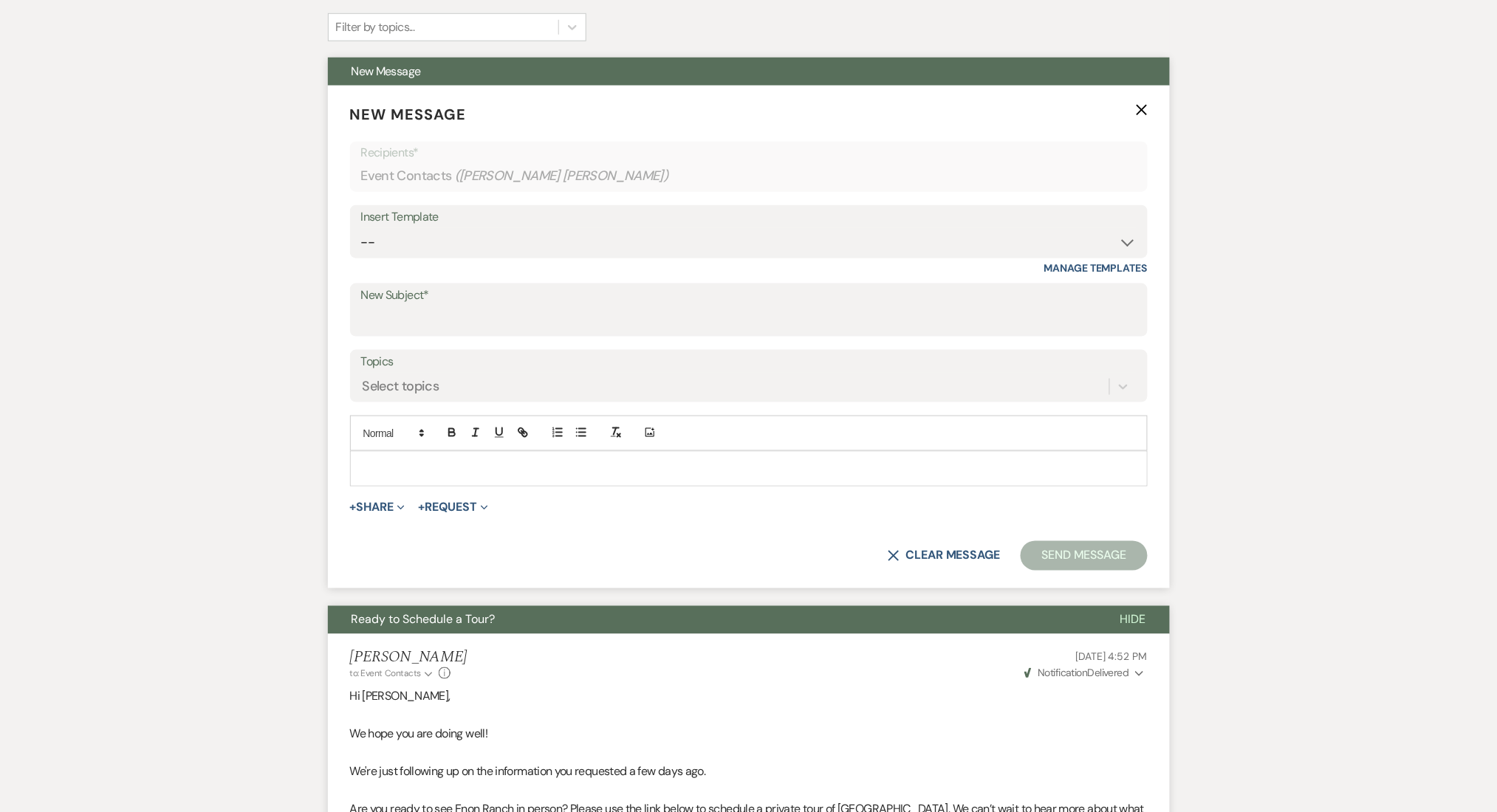
click at [383, 461] on p at bounding box center [748, 468] width 774 height 16
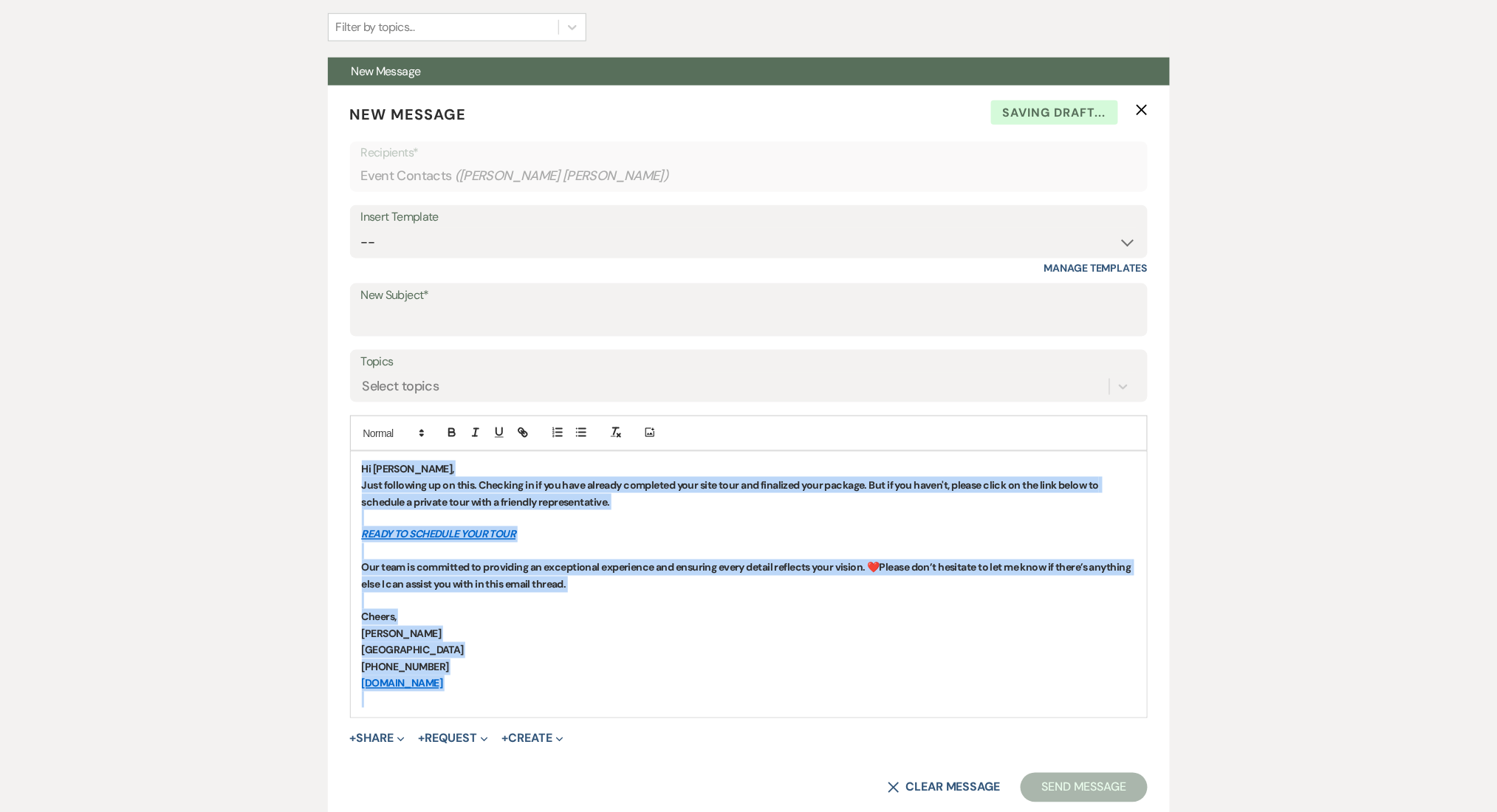
drag, startPoint x: 516, startPoint y: 700, endPoint x: 254, endPoint y: 379, distance: 414.3
click at [443, 432] on button "button" at bounding box center [452, 432] width 21 height 18
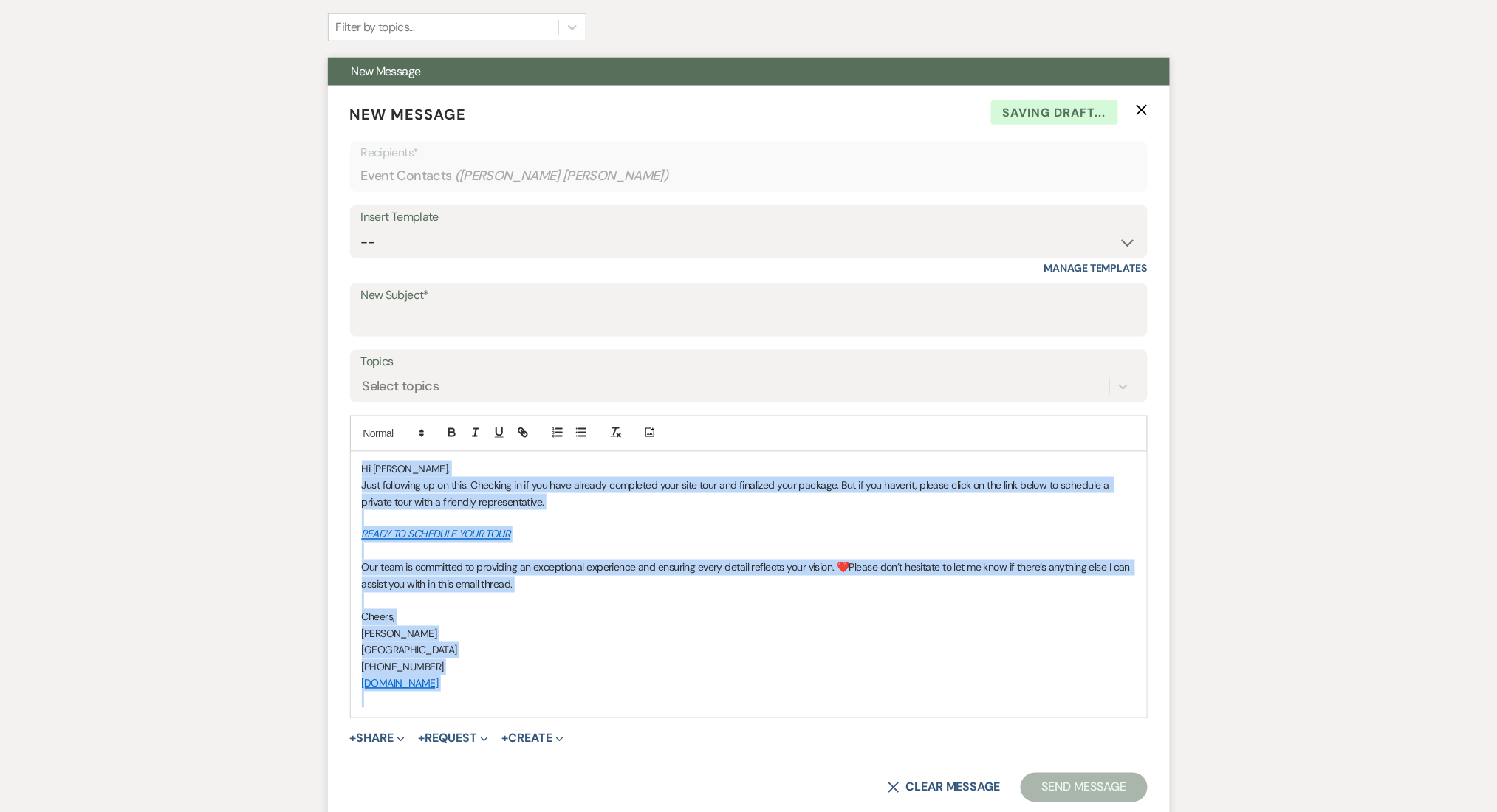
click at [428, 465] on p "Hi [PERSON_NAME]," at bounding box center [748, 468] width 774 height 16
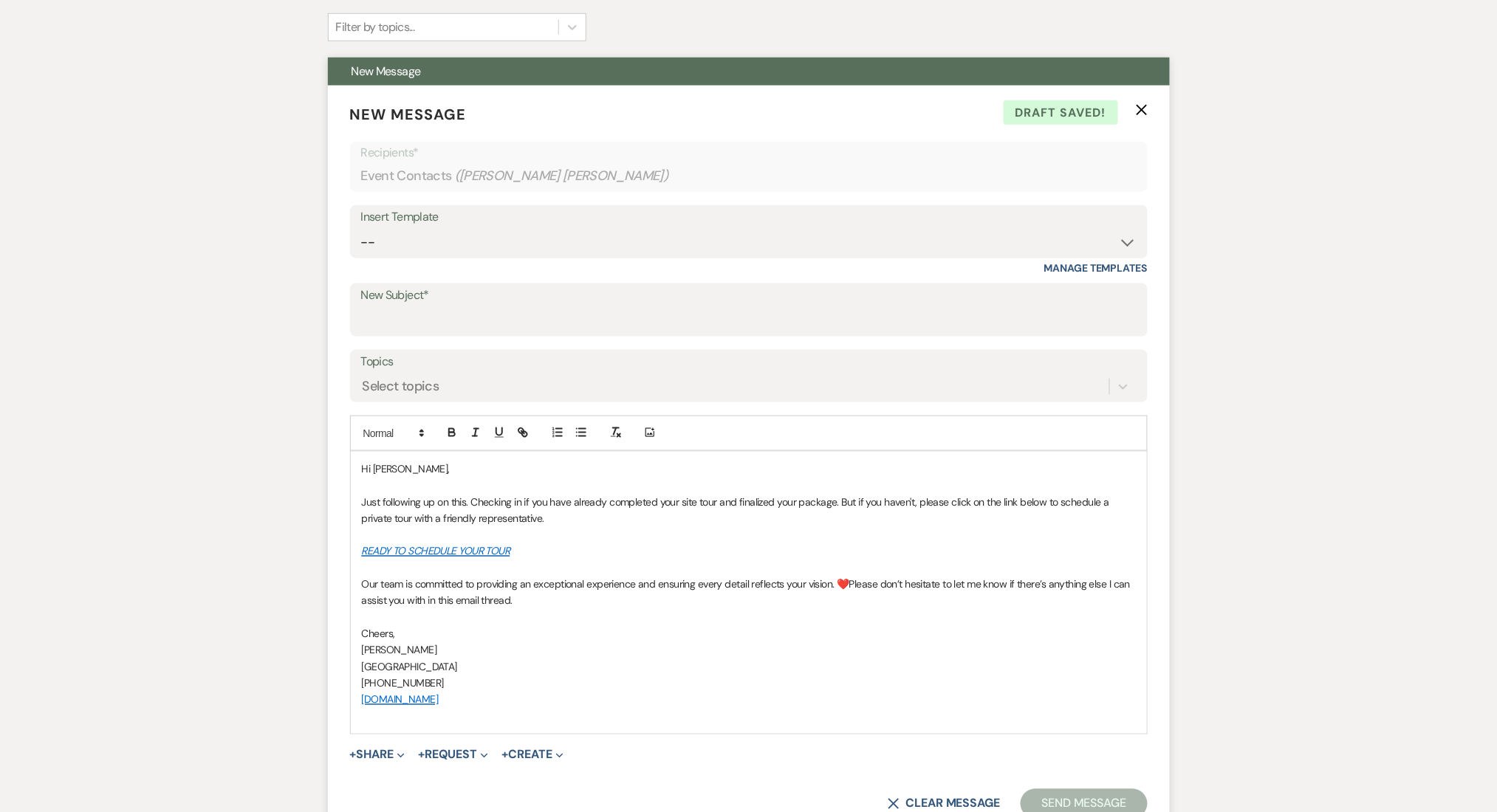
click at [388, 469] on span "Hi [PERSON_NAME]," at bounding box center [405, 468] width 88 height 13
click at [429, 322] on input "New Subject*" at bounding box center [748, 320] width 775 height 29
paste input "Let's Finalize Your Booking!✨"
type input "Let's Finalize Your Booking!✨"
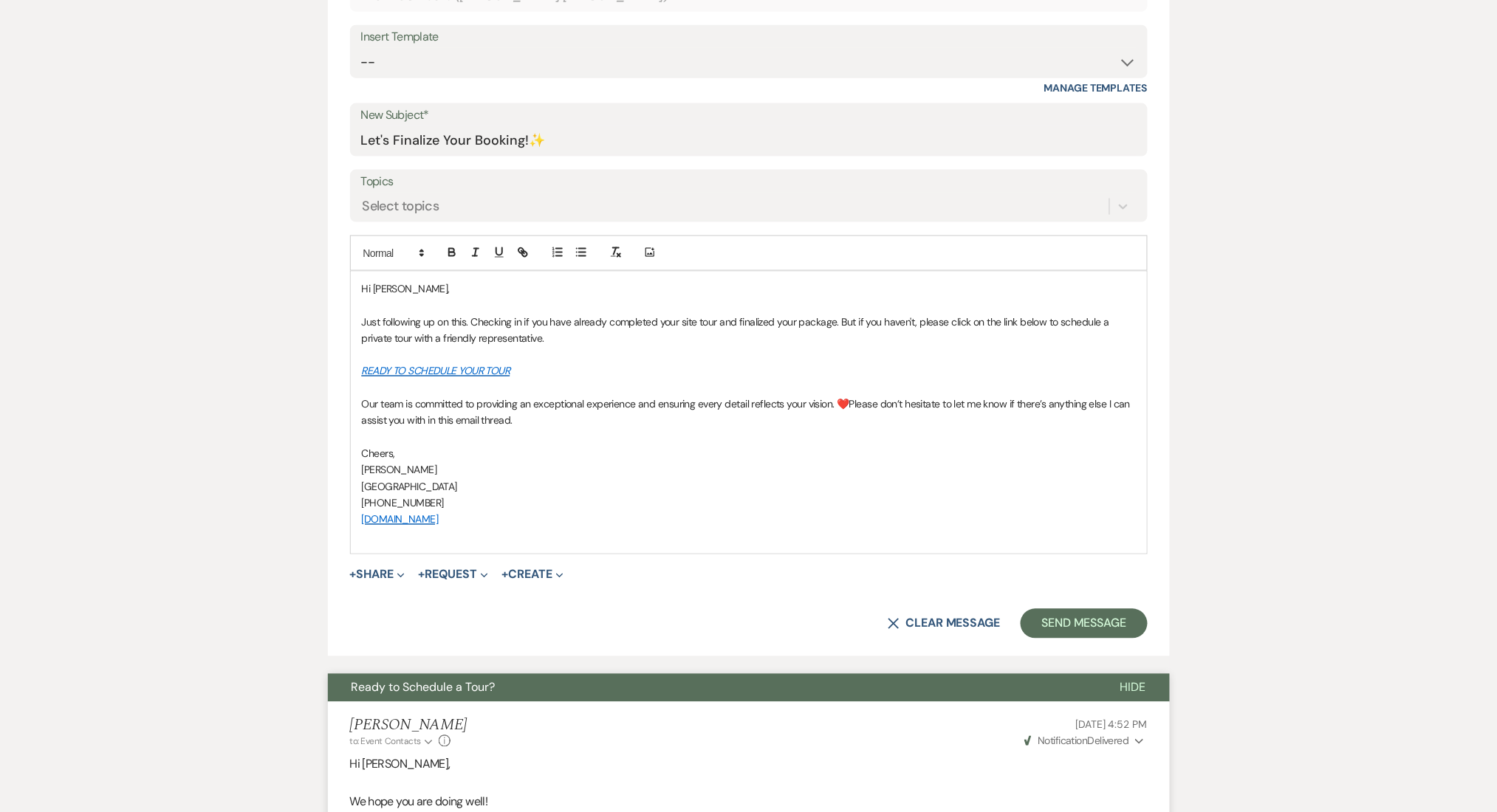
scroll to position [886, 0]
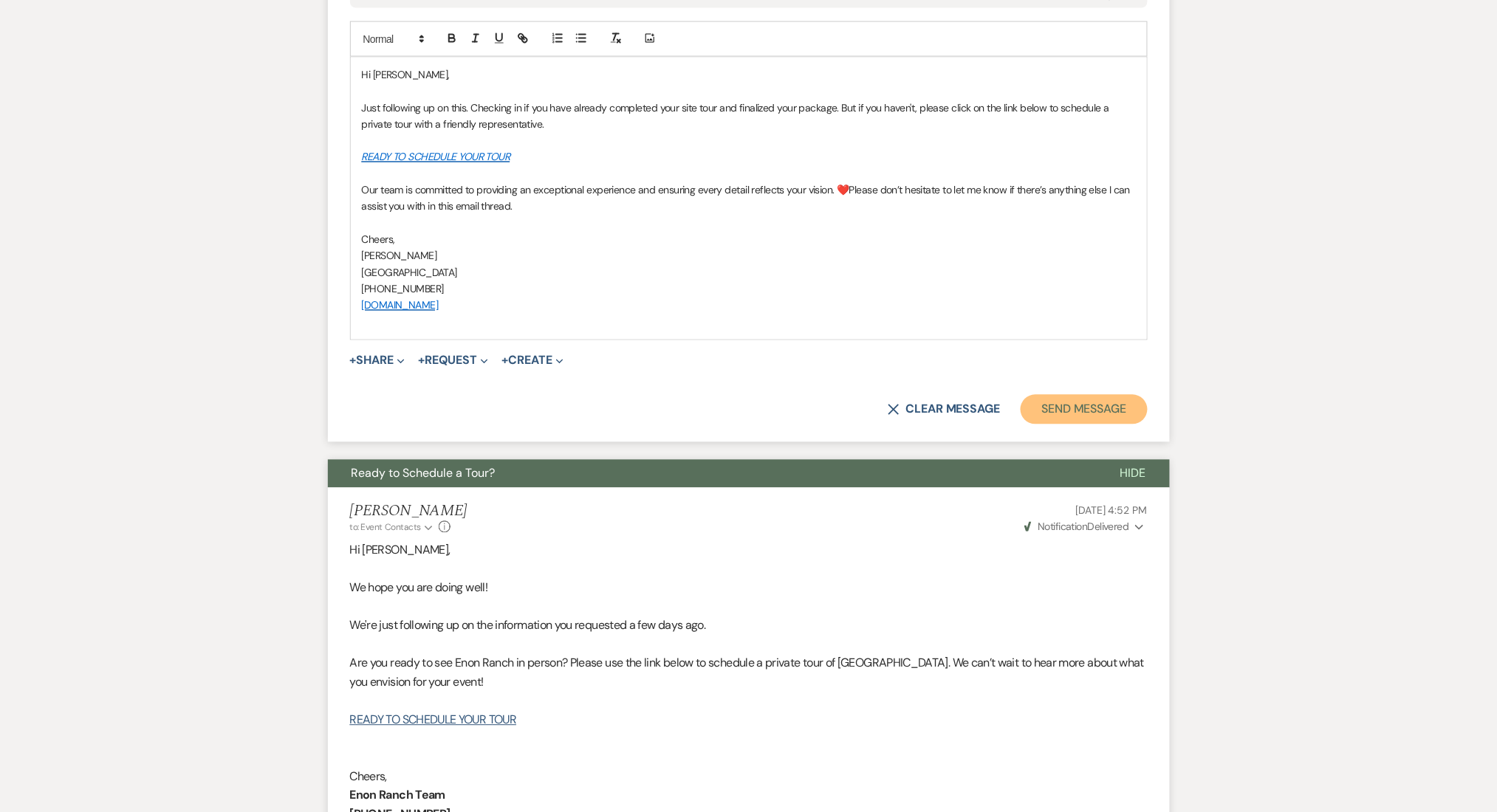
click at [1080, 403] on button "Send Message" at bounding box center [1084, 410] width 126 height 29
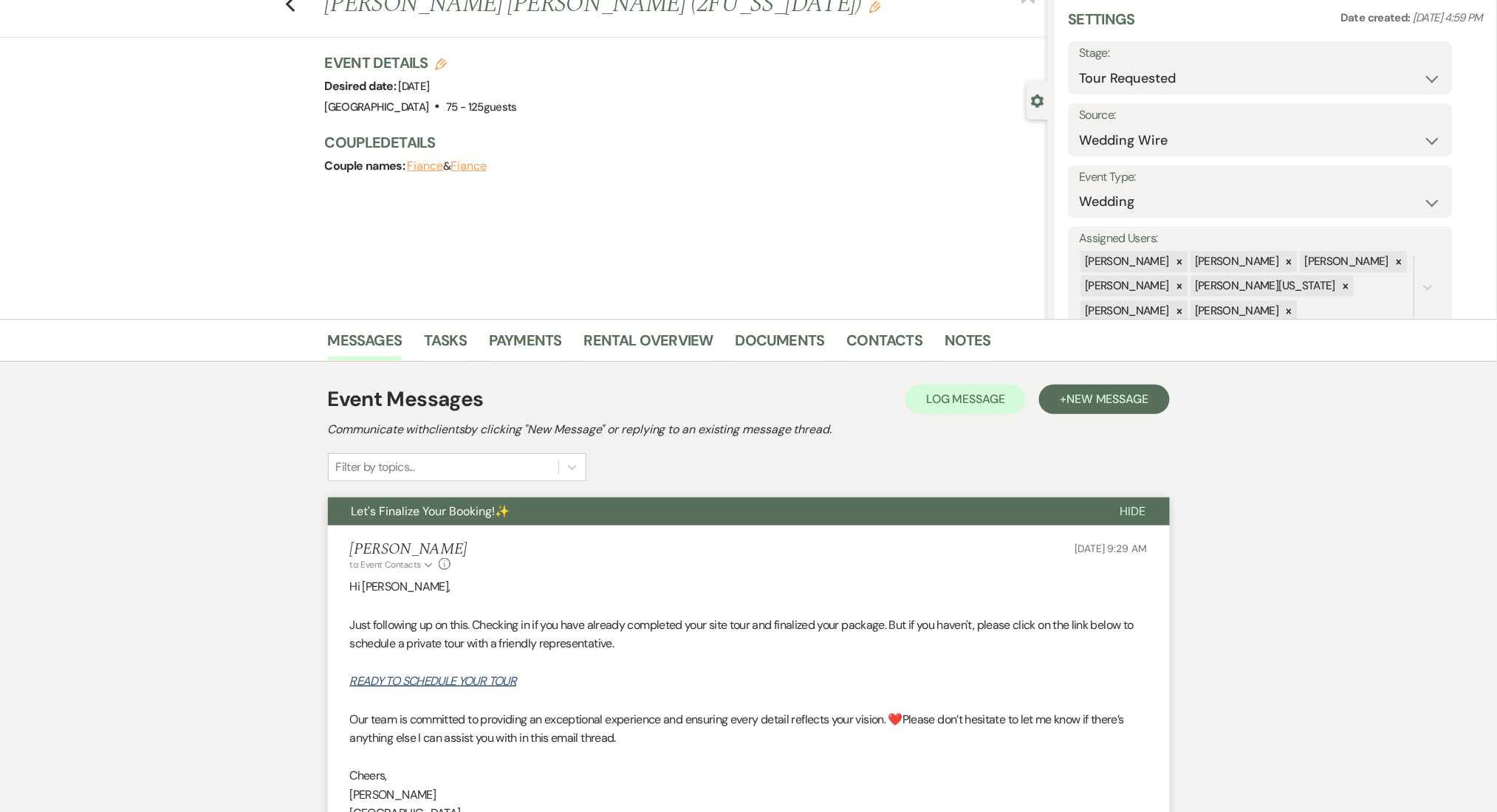
scroll to position [0, 0]
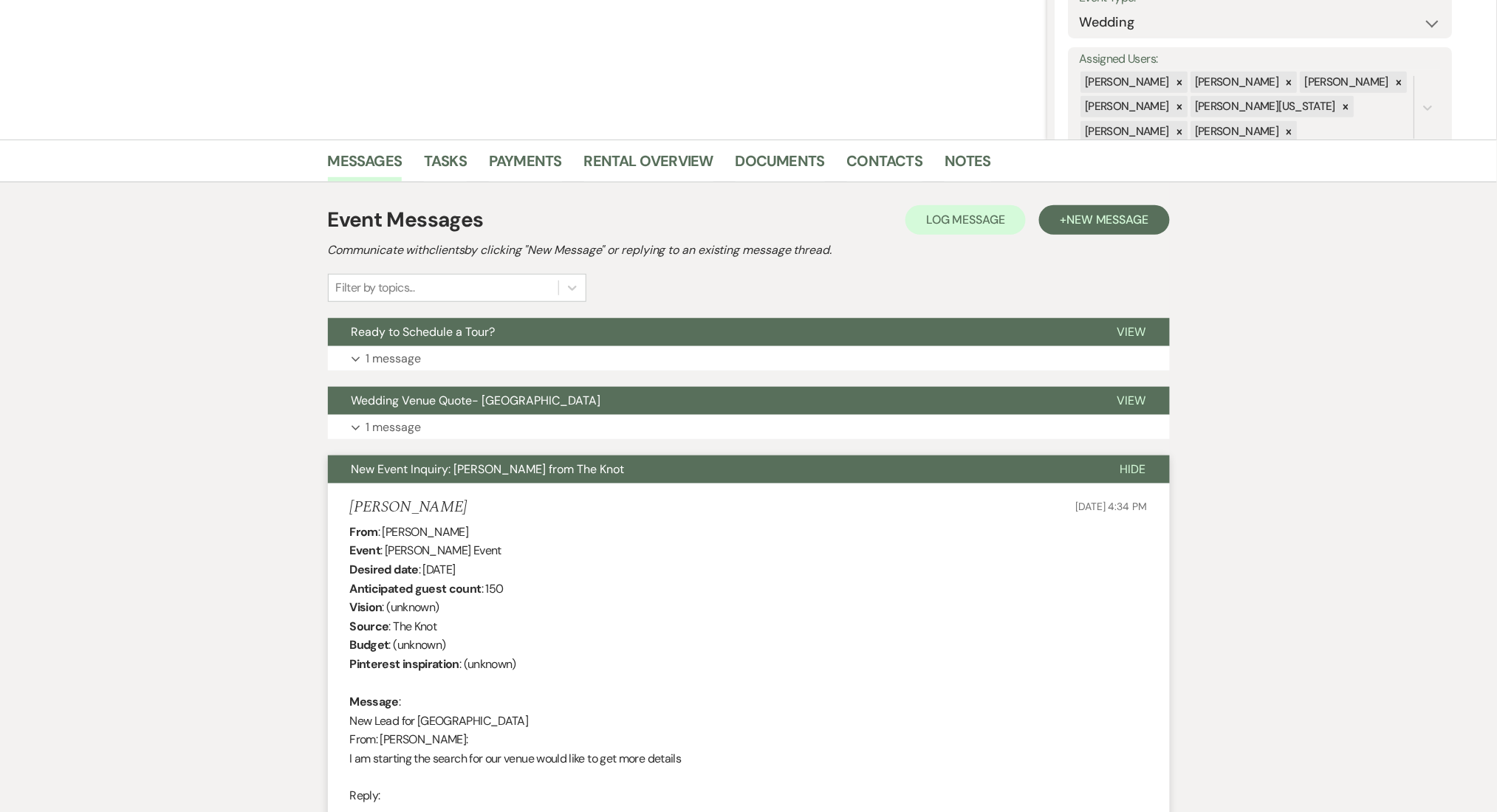
scroll to position [492, 0]
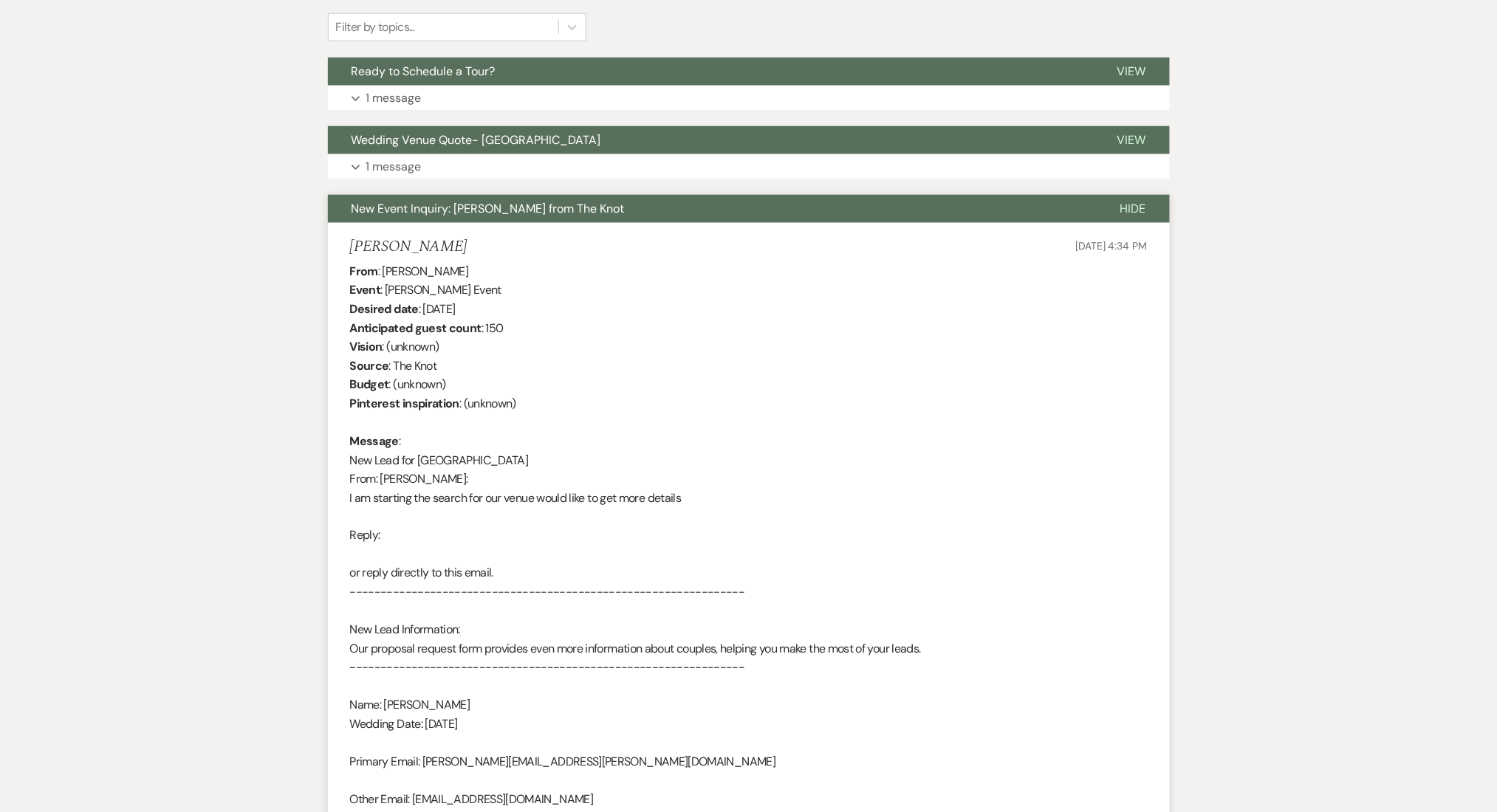
drag, startPoint x: 439, startPoint y: 232, endPoint x: 324, endPoint y: 234, distance: 115.0
click at [324, 234] on div "Messages Tasks Payments Rental Overview Documents Contacts Notes Event Messages…" at bounding box center [748, 450] width 1497 height 1142
copy h5 "Jessica Vicioso"
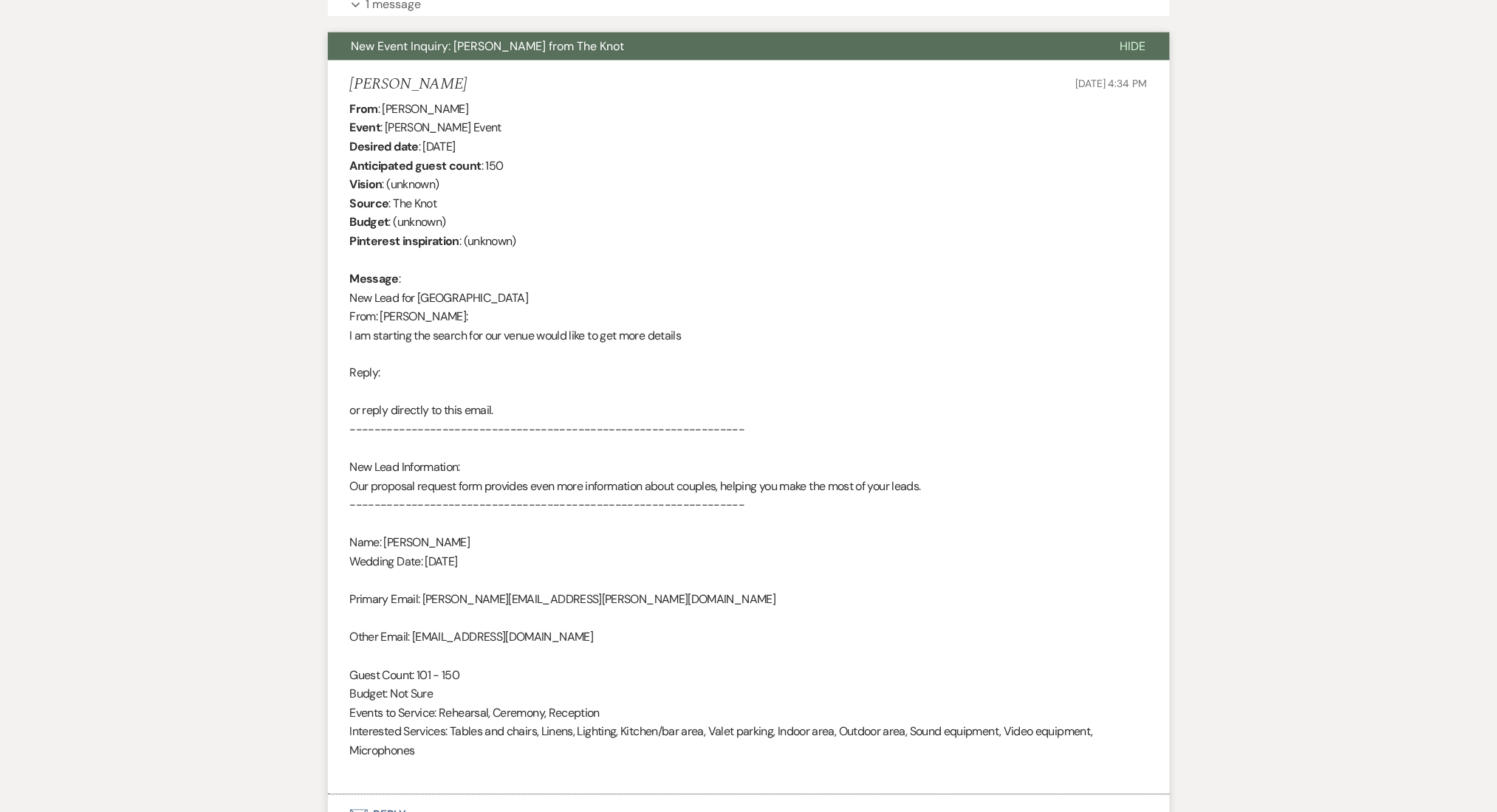
scroll to position [795, 0]
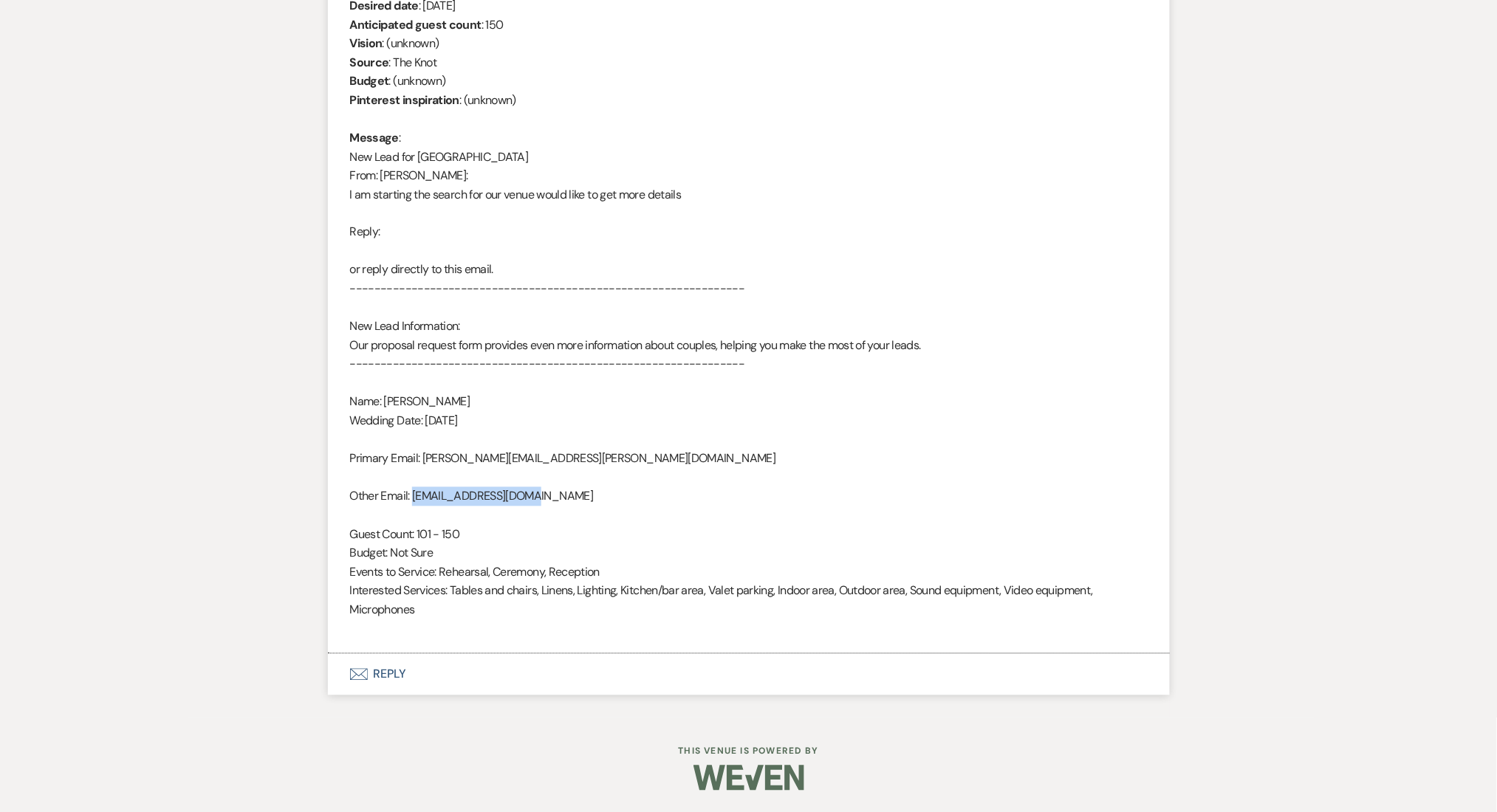
drag, startPoint x: 547, startPoint y: 496, endPoint x: 412, endPoint y: 488, distance: 135.2
click at [412, 488] on div "From : Jessica Vicioso Event : Jessica Vicioso's Event Desired date : May 8th 2…" at bounding box center [748, 298] width 798 height 679
copy div "vicioso820@gmail.com"
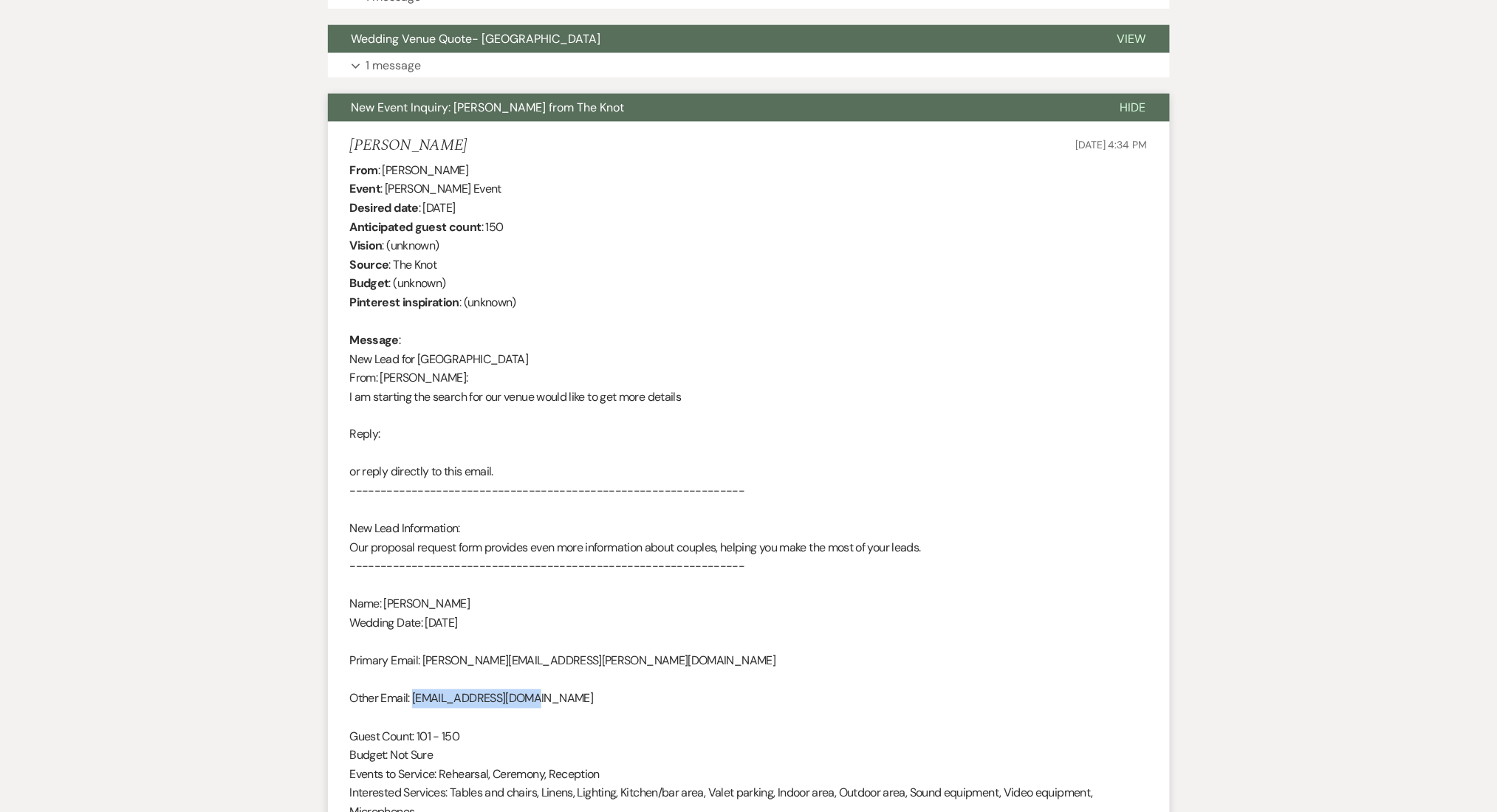
scroll to position [303, 0]
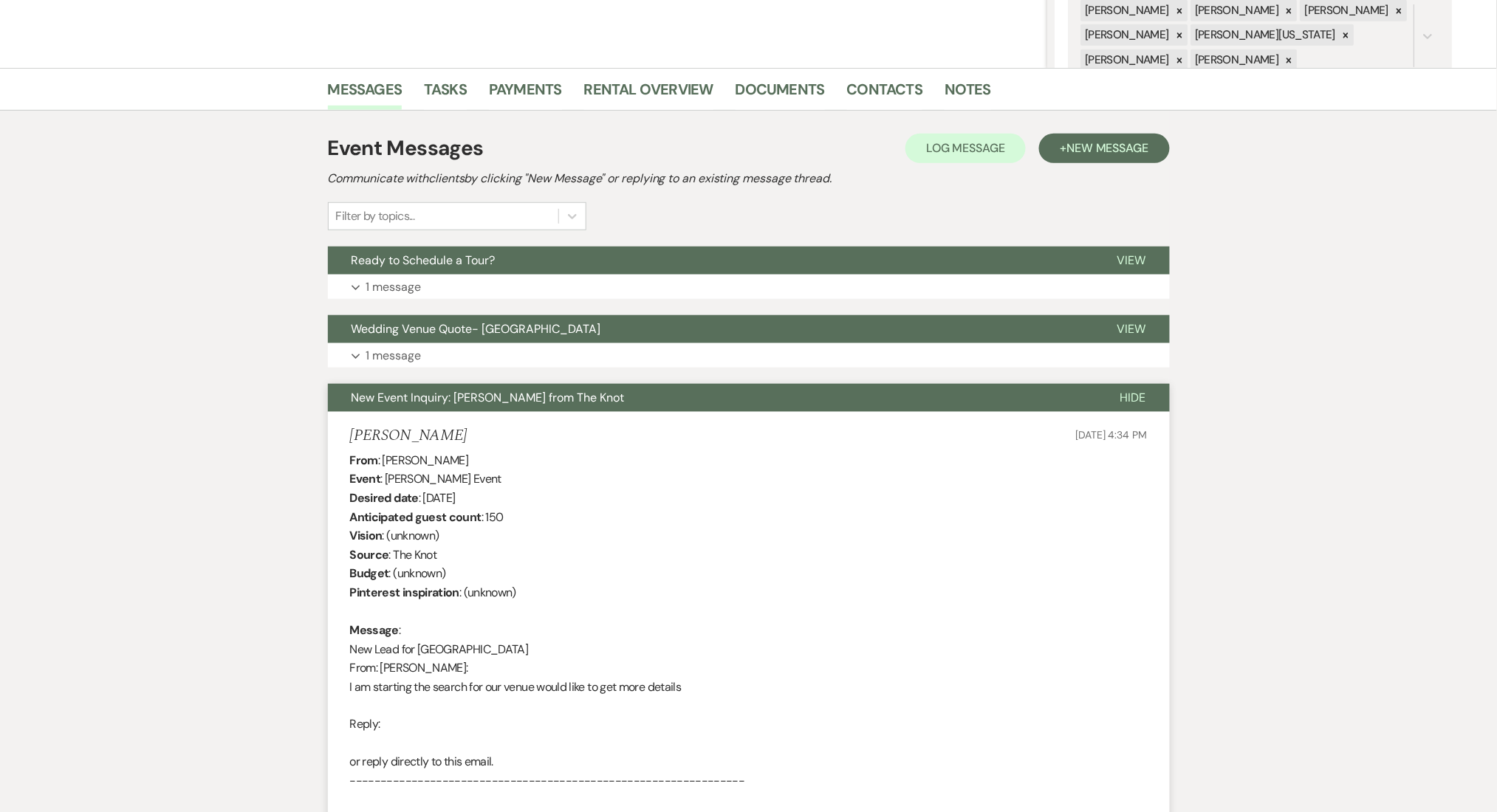
click at [876, 109] on div "Messages Tasks Payments Rental Overview Documents Contacts Notes" at bounding box center [748, 89] width 1497 height 43
click at [881, 92] on link "Contacts" at bounding box center [885, 94] width 76 height 32
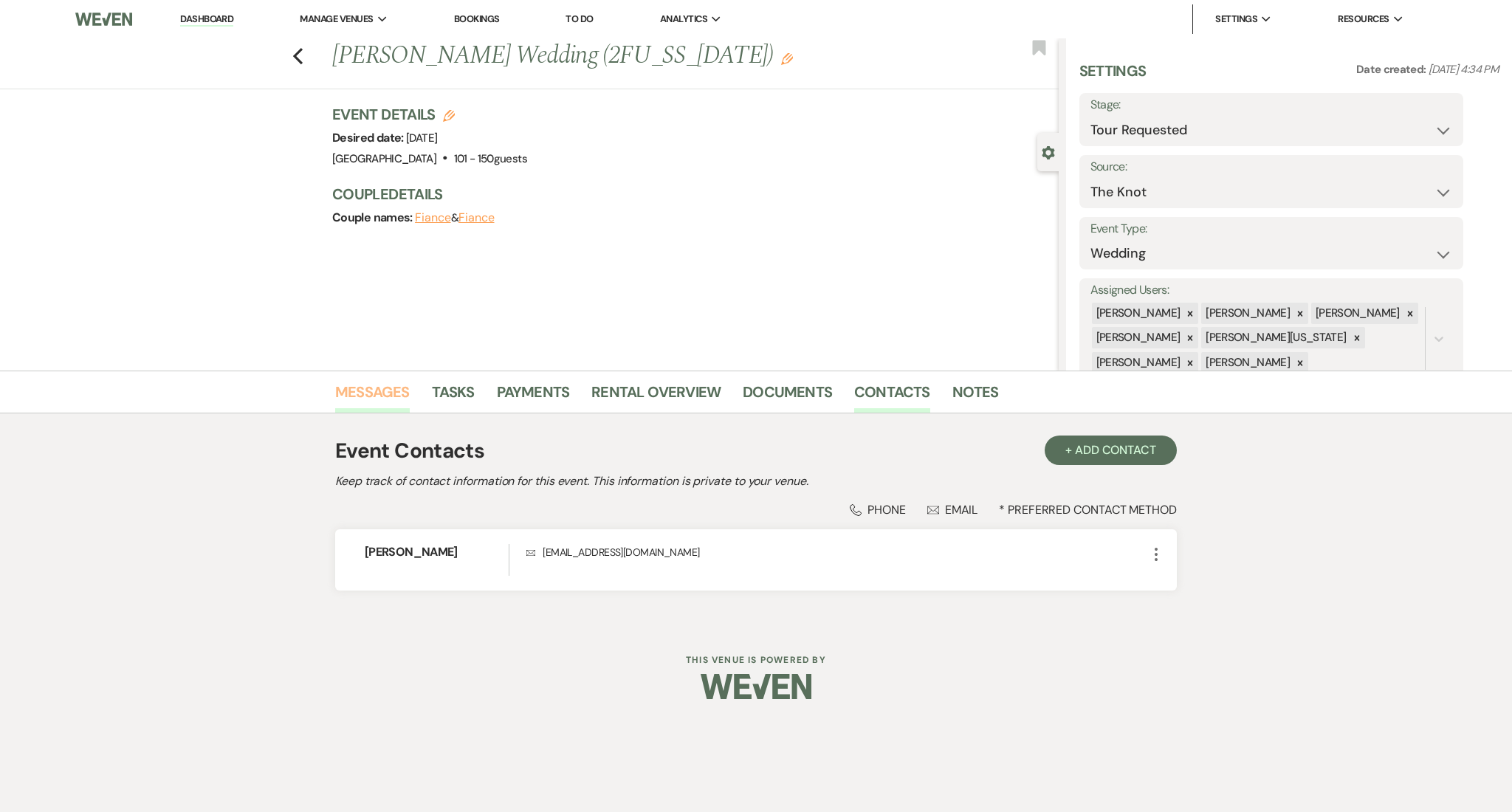
click at [391, 401] on link "Messages" at bounding box center [372, 396] width 75 height 32
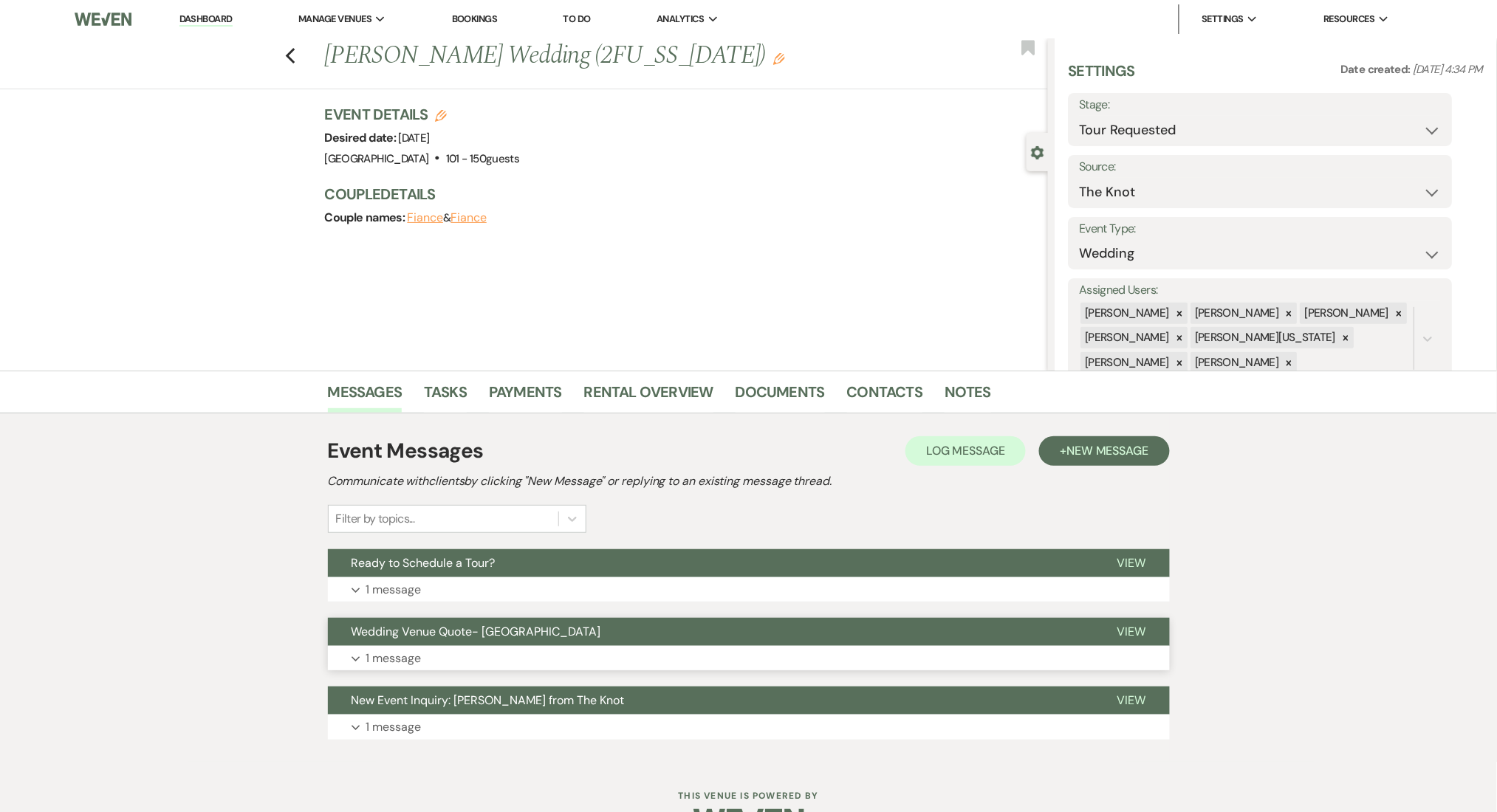
click at [386, 633] on span "Wedding Venue Quote- [GEOGRAPHIC_DATA]" at bounding box center [476, 632] width 250 height 15
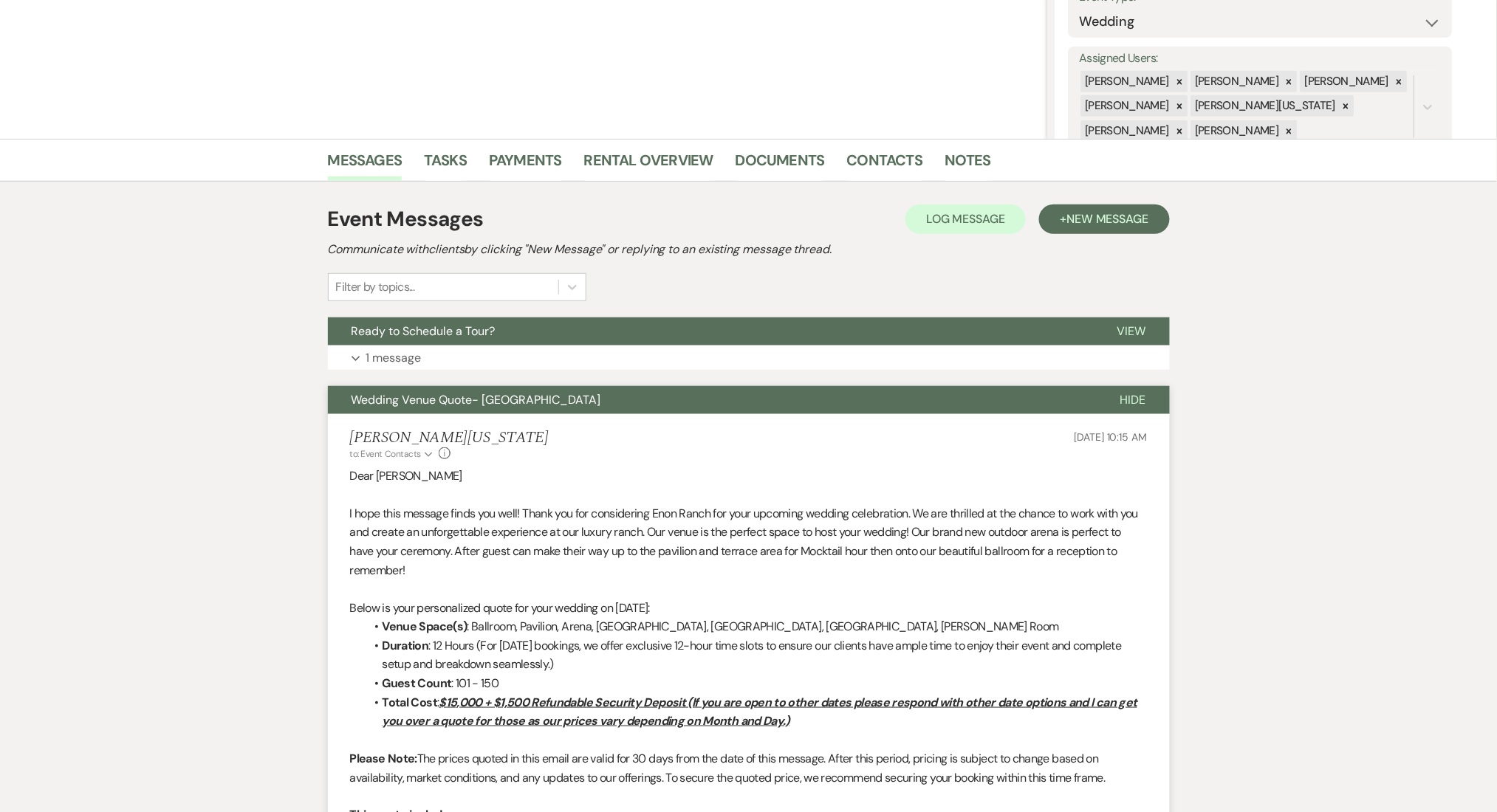
scroll to position [394, 0]
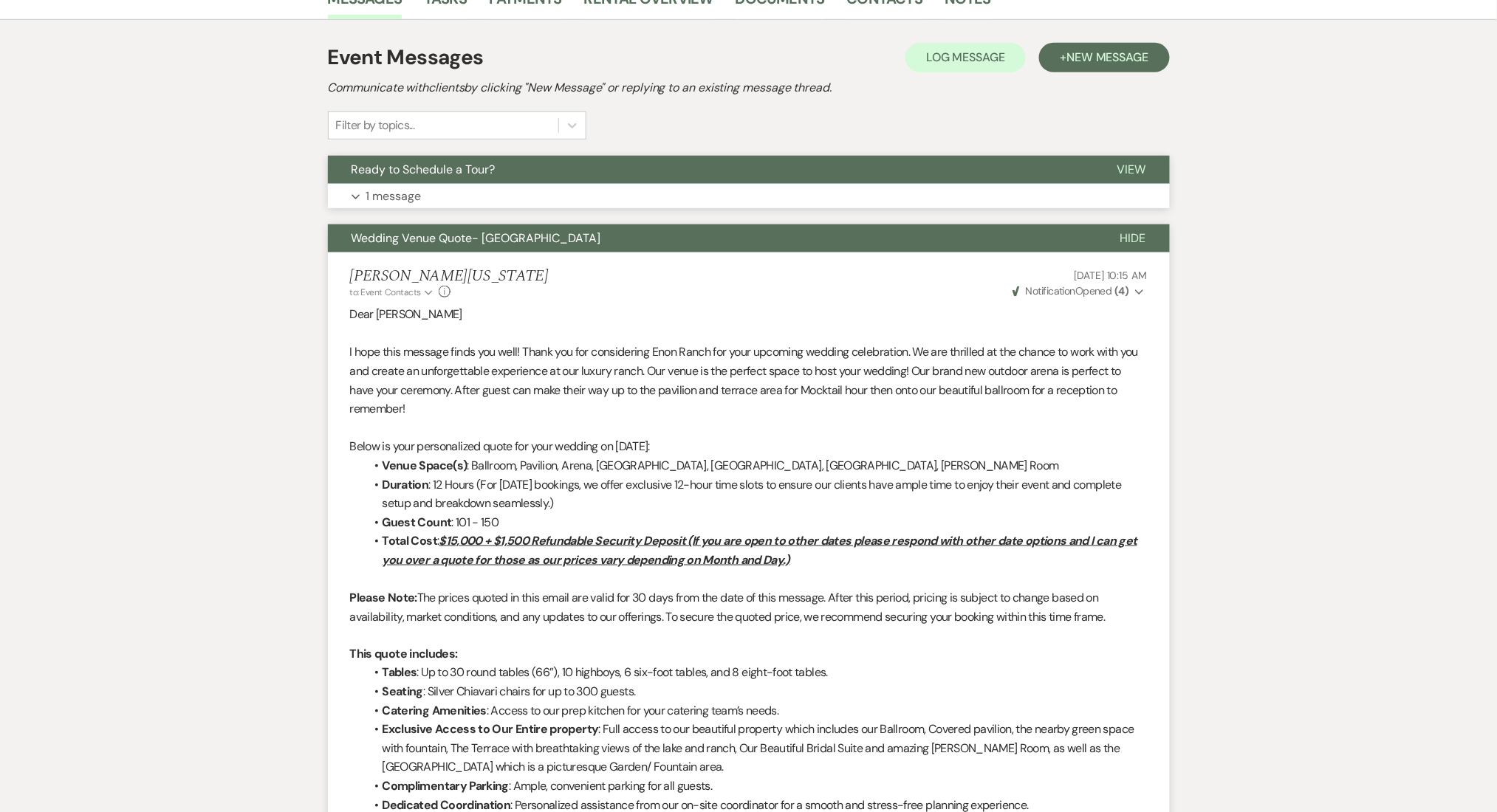
click at [506, 186] on button "Expand 1 message" at bounding box center [748, 196] width 842 height 25
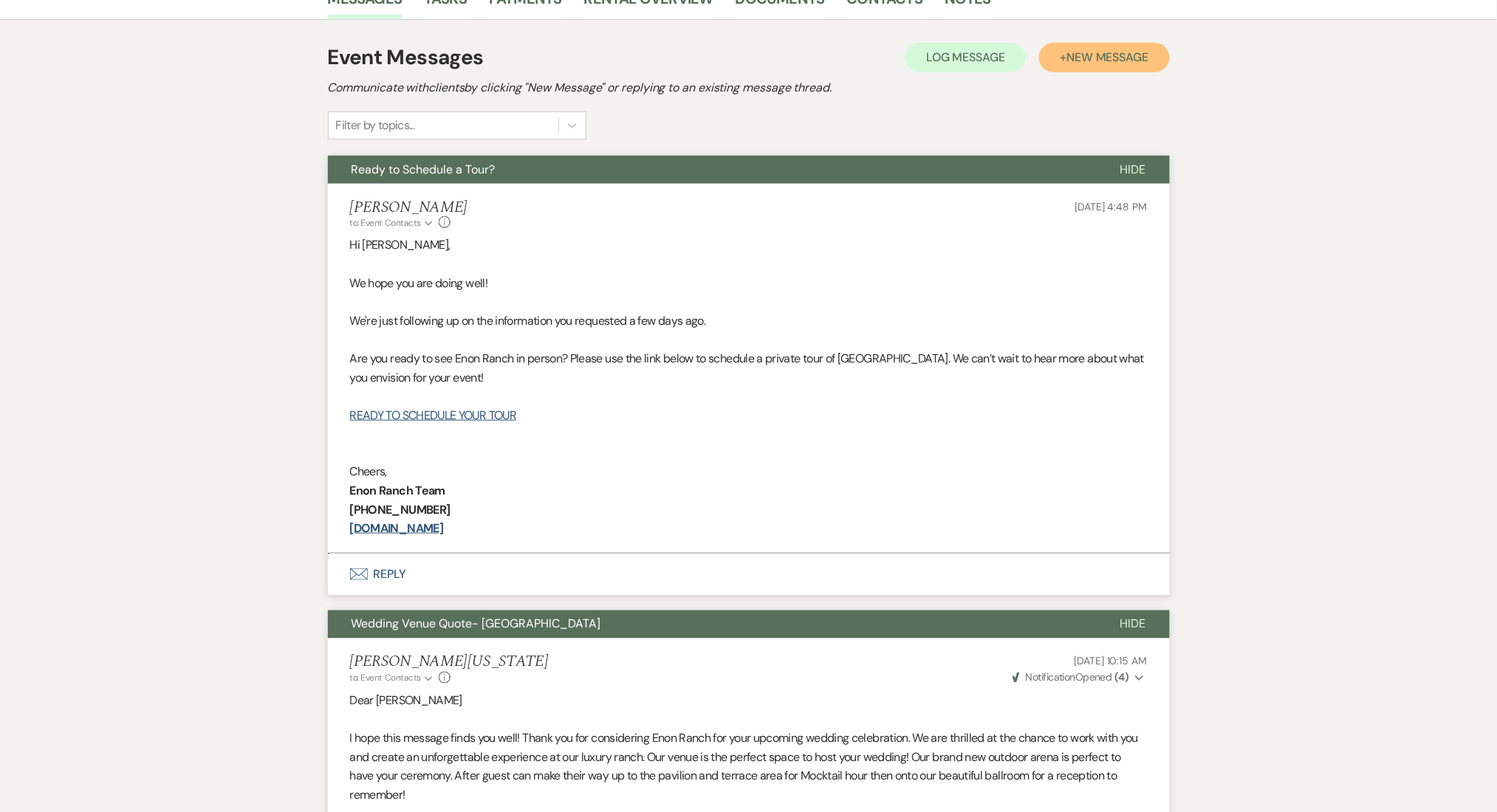
click at [1144, 52] on span "New Message" at bounding box center [1107, 57] width 82 height 15
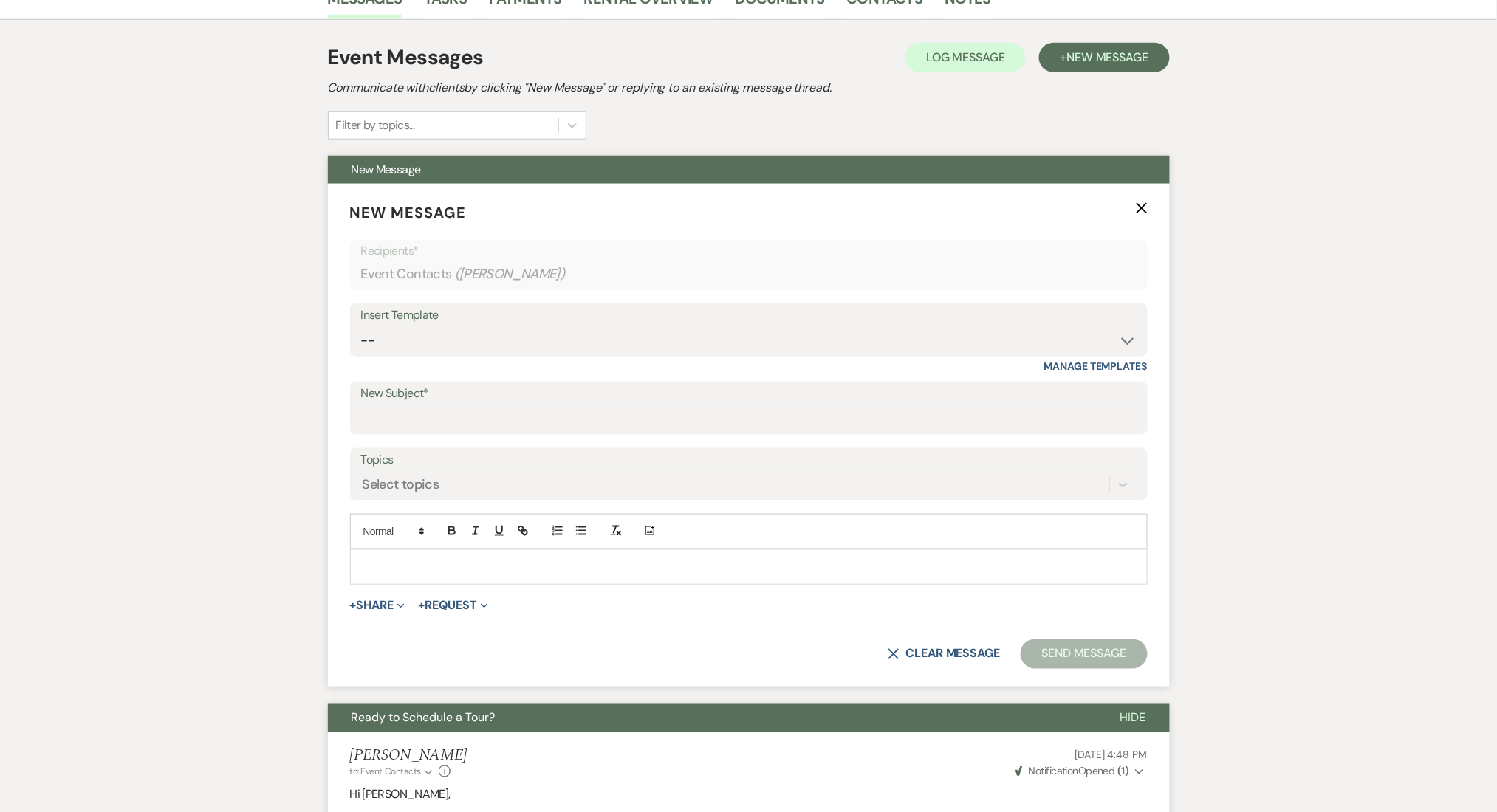
click at [415, 579] on div at bounding box center [748, 567] width 796 height 34
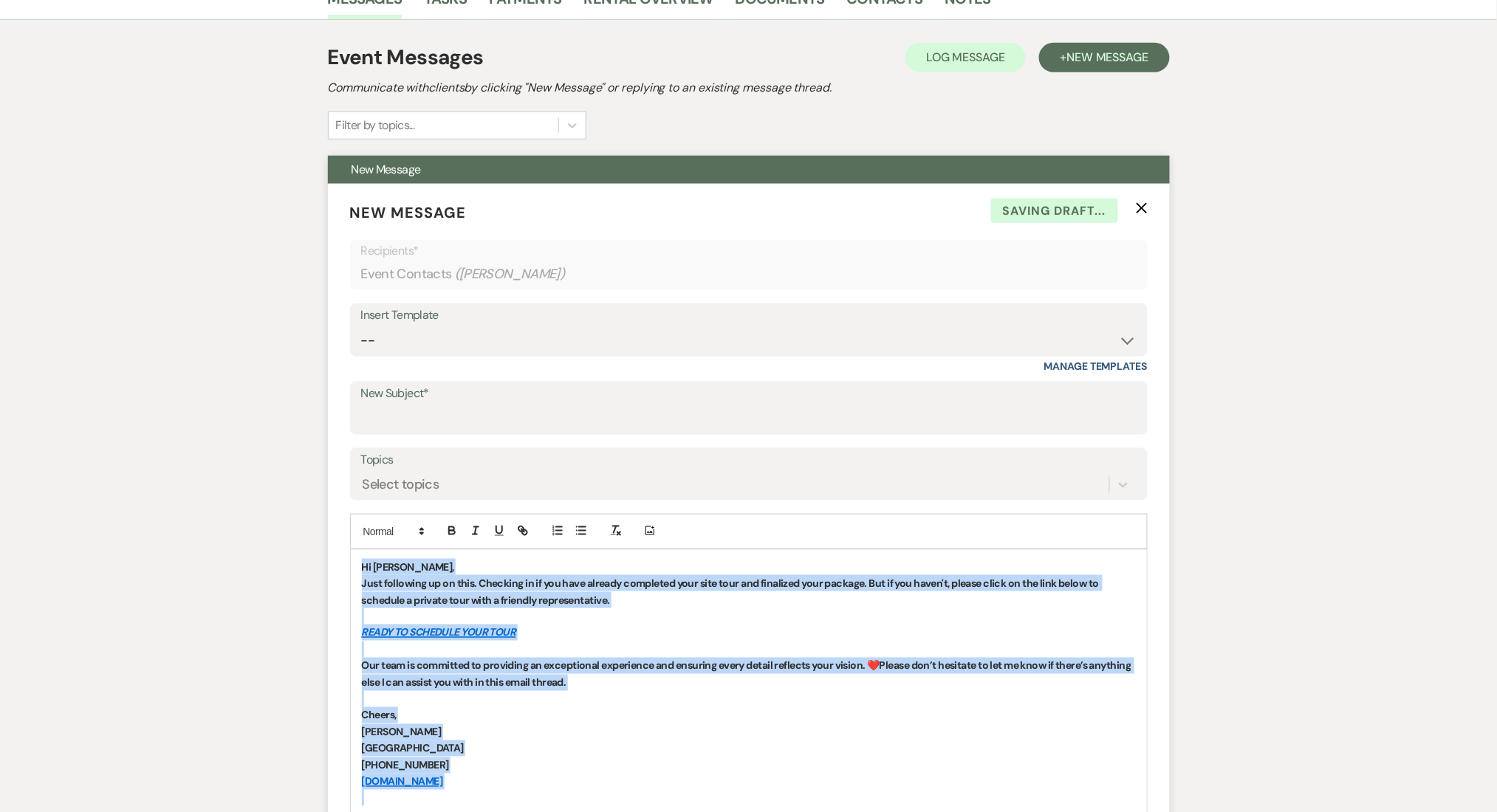
drag, startPoint x: 514, startPoint y: 792, endPoint x: 337, endPoint y: 544, distance: 304.7
click at [337, 544] on form "New Message X Saving draft... Recipients* Event Contacts ( Jessica Vicioso ) In…" at bounding box center [748, 551] width 842 height 734
click at [454, 524] on icon "button" at bounding box center [452, 530] width 13 height 13
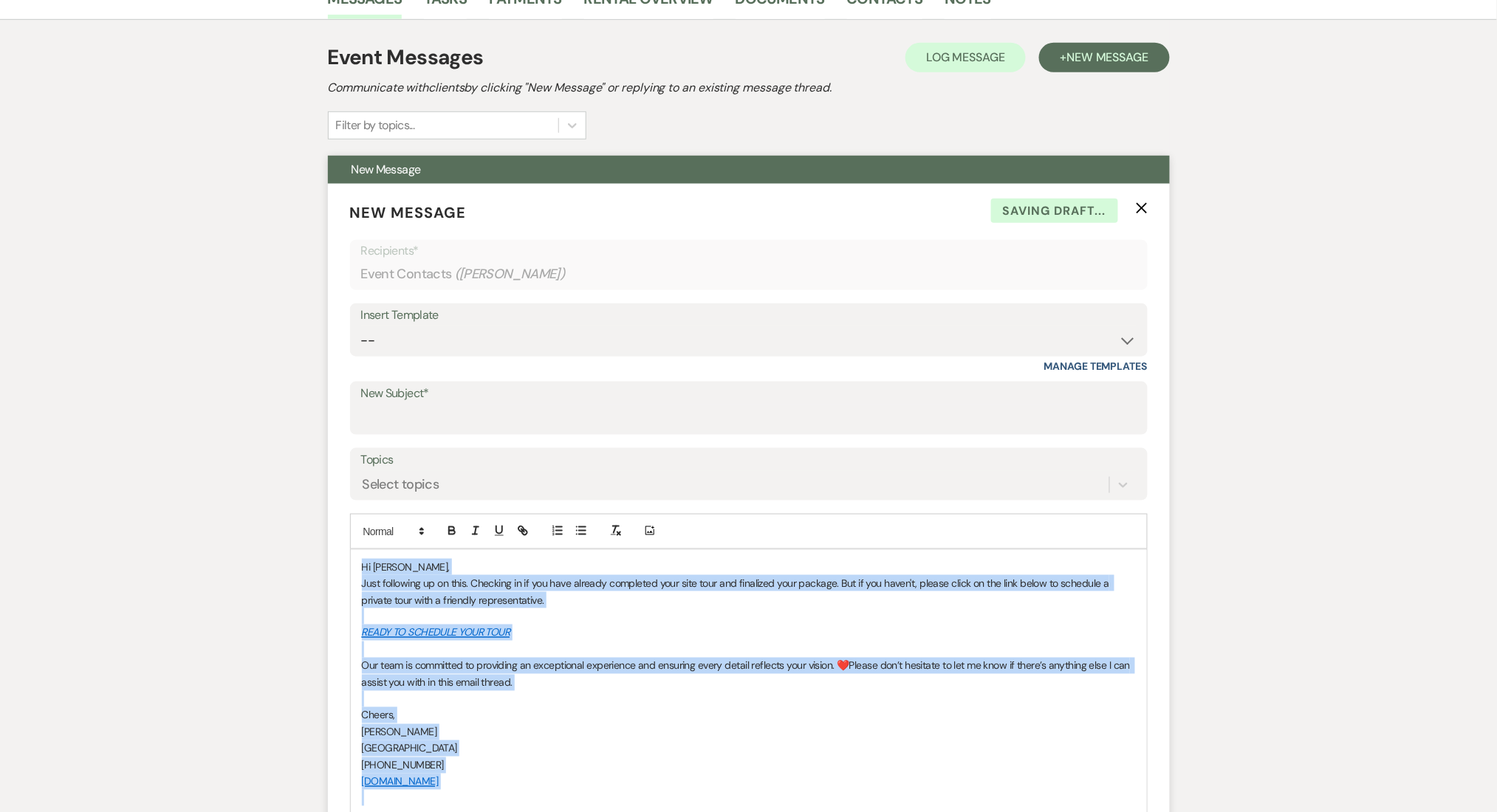
click at [442, 556] on div "Hi Jimyra, Just following up on this. Checking in if you have already completed…" at bounding box center [748, 683] width 796 height 266
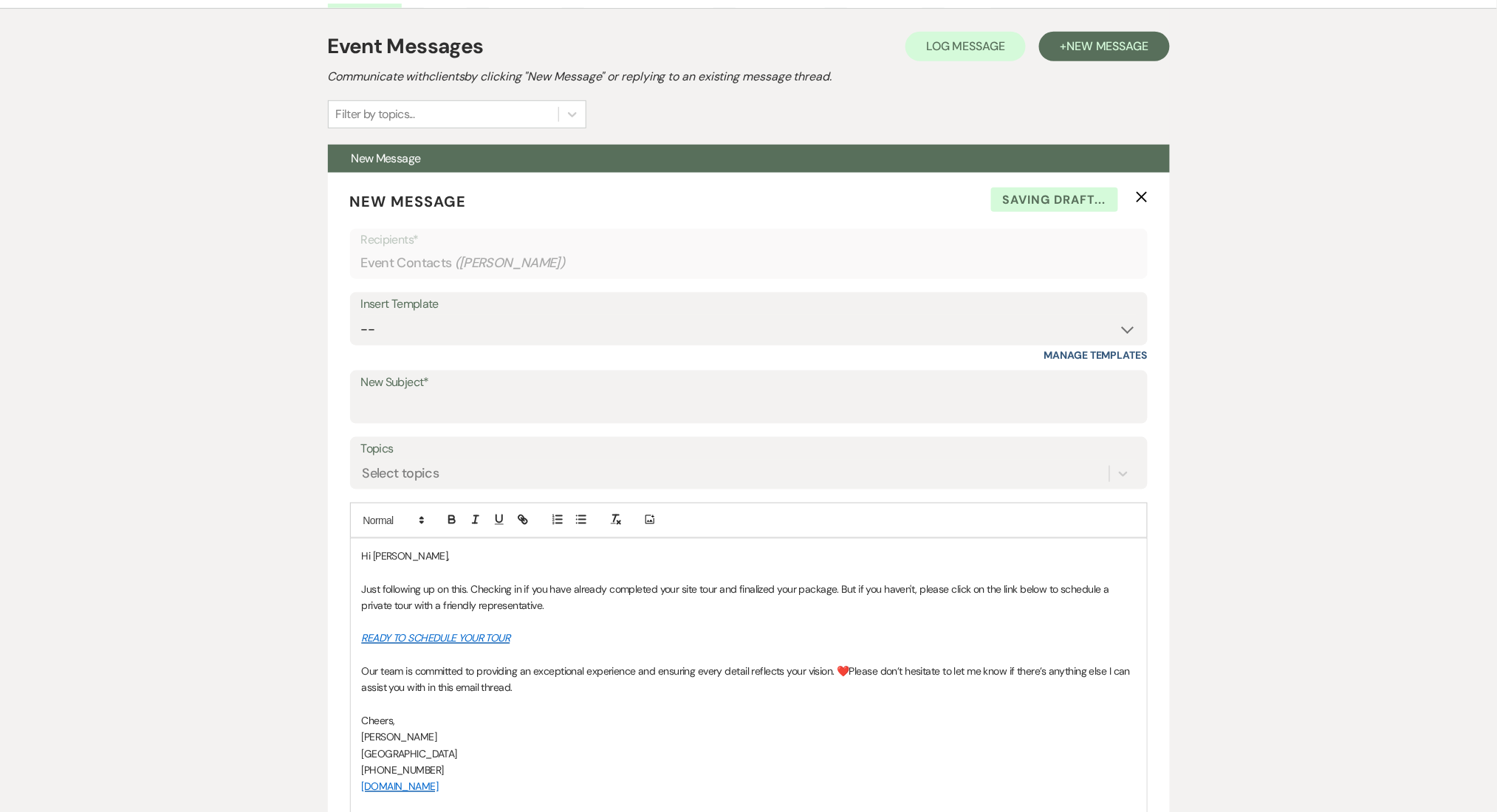
scroll to position [492, 0]
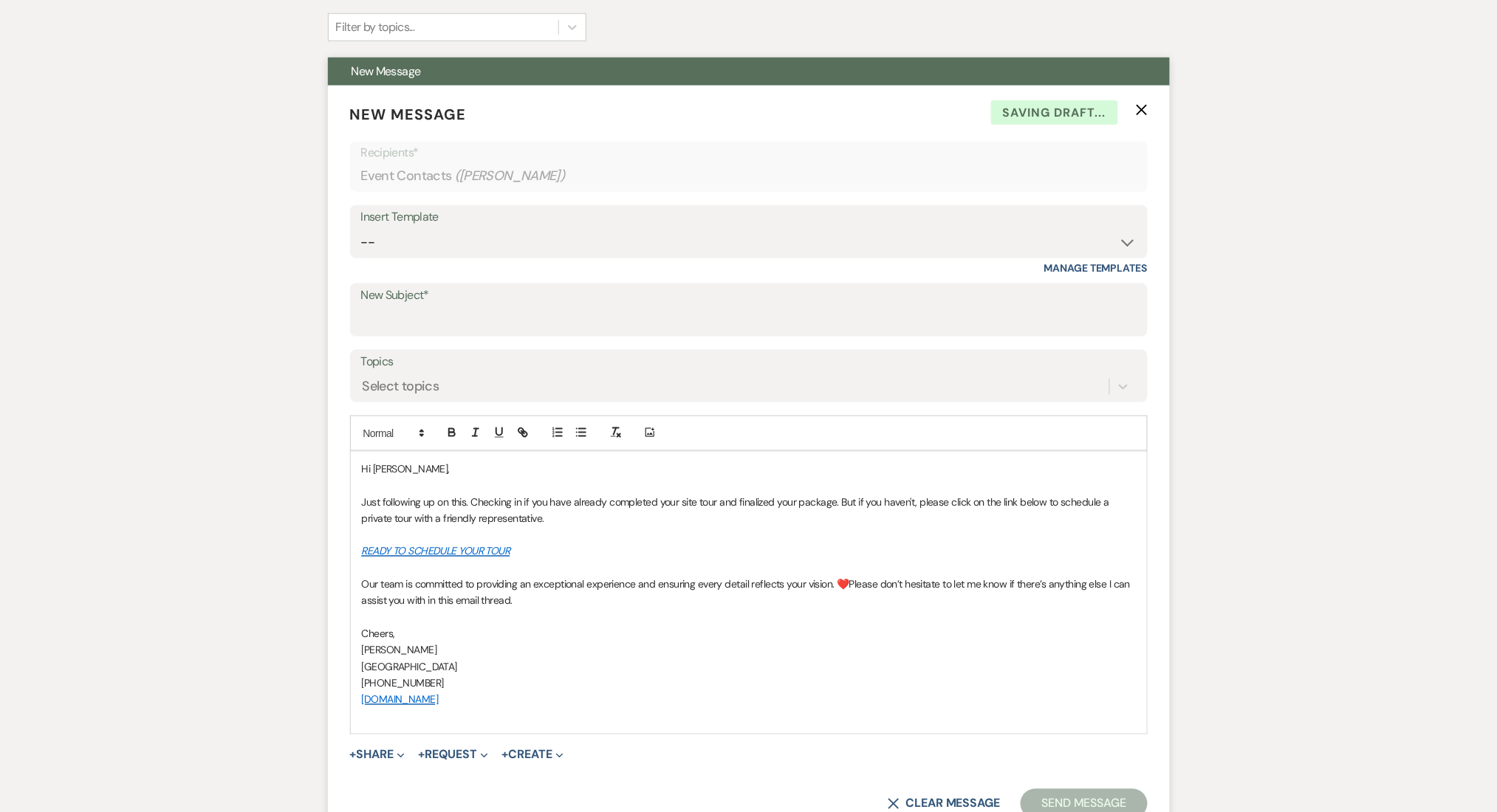
click at [381, 475] on p "Hi Jimyra," at bounding box center [748, 468] width 774 height 16
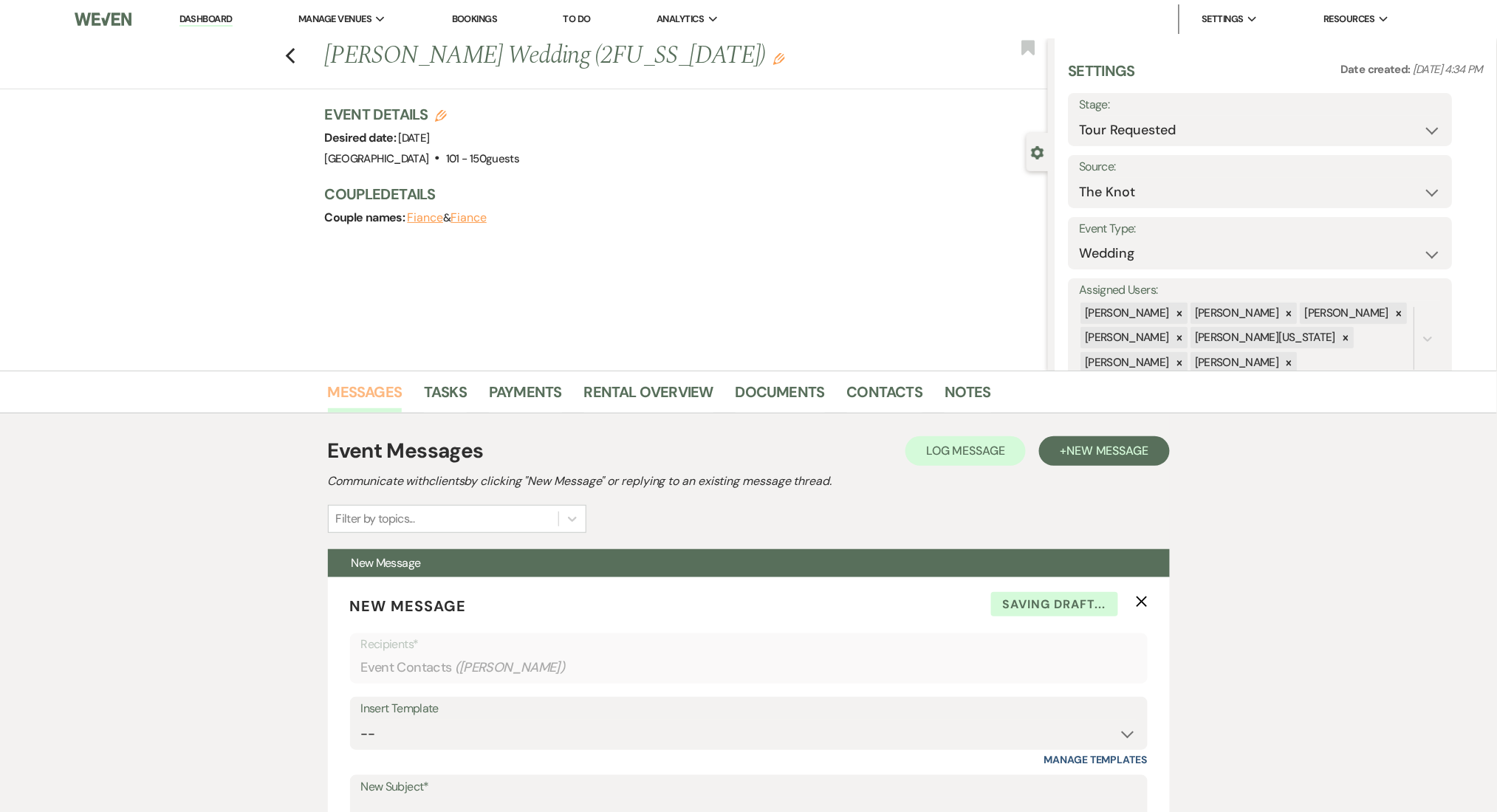
scroll to position [394, 0]
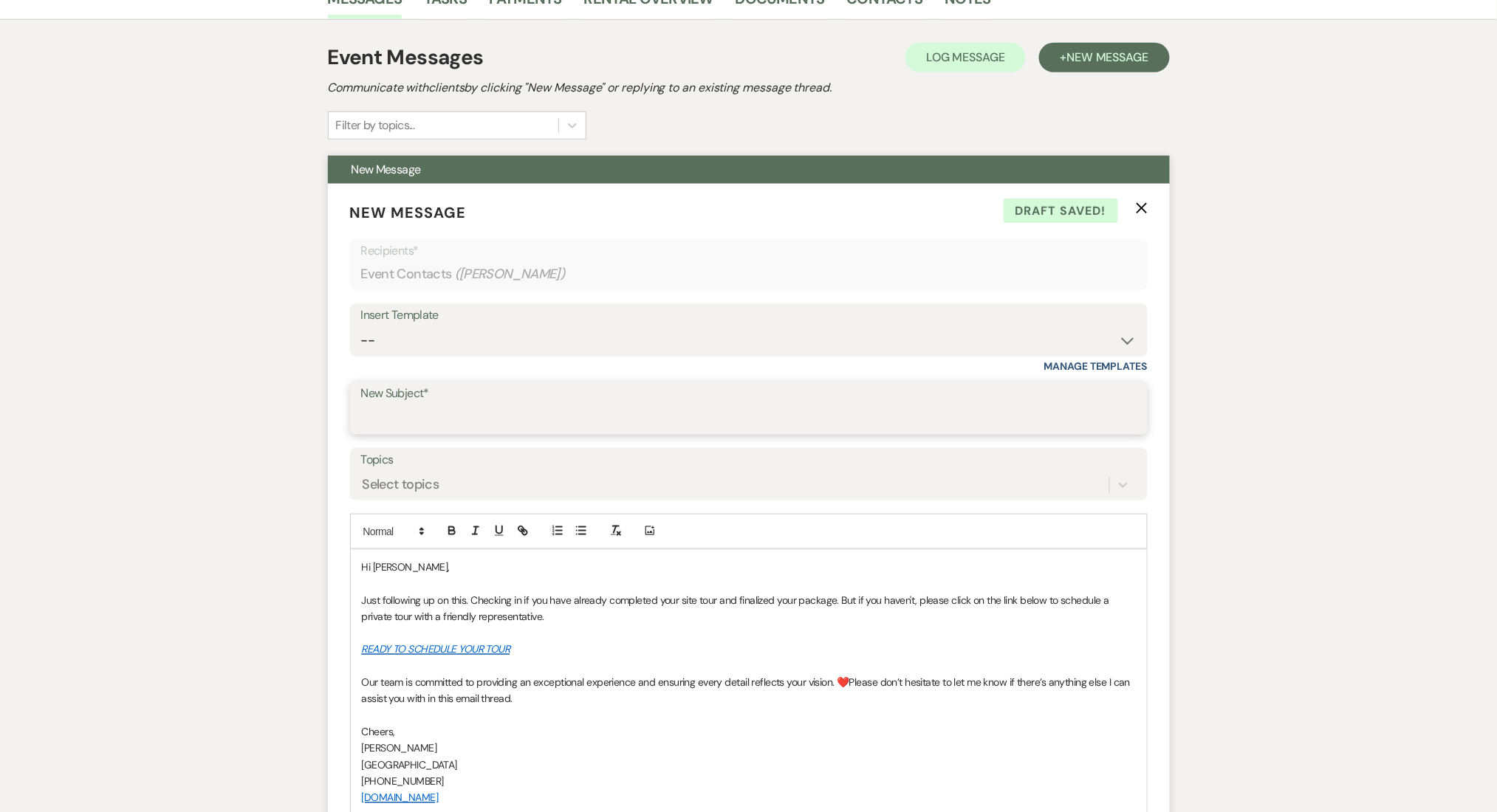
click at [447, 416] on input "New Subject*" at bounding box center [748, 418] width 775 height 29
paste input "Let's Finalize Your Booking!✨"
type input "Let's Finalize Your Booking!✨"
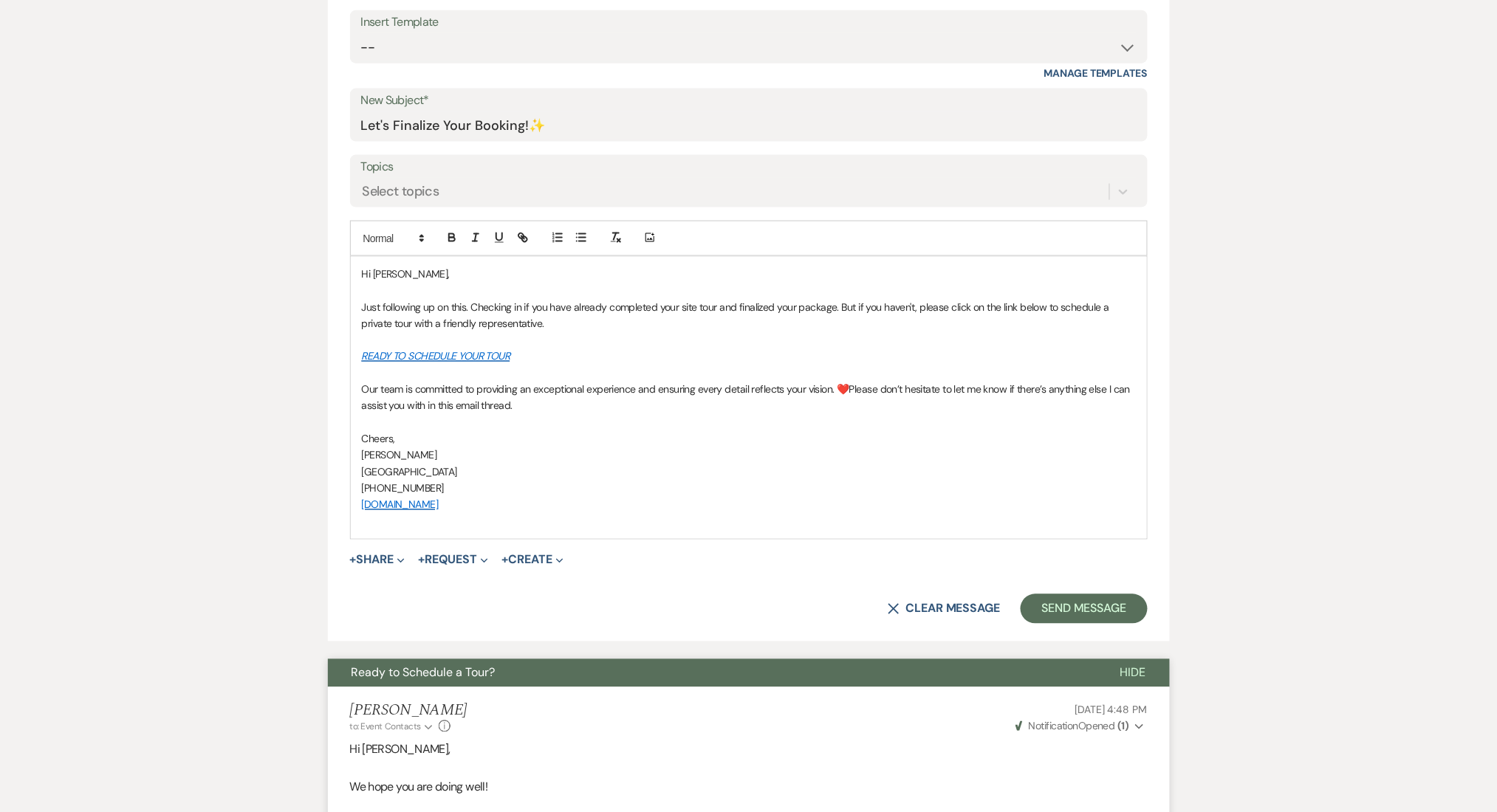
scroll to position [689, 0]
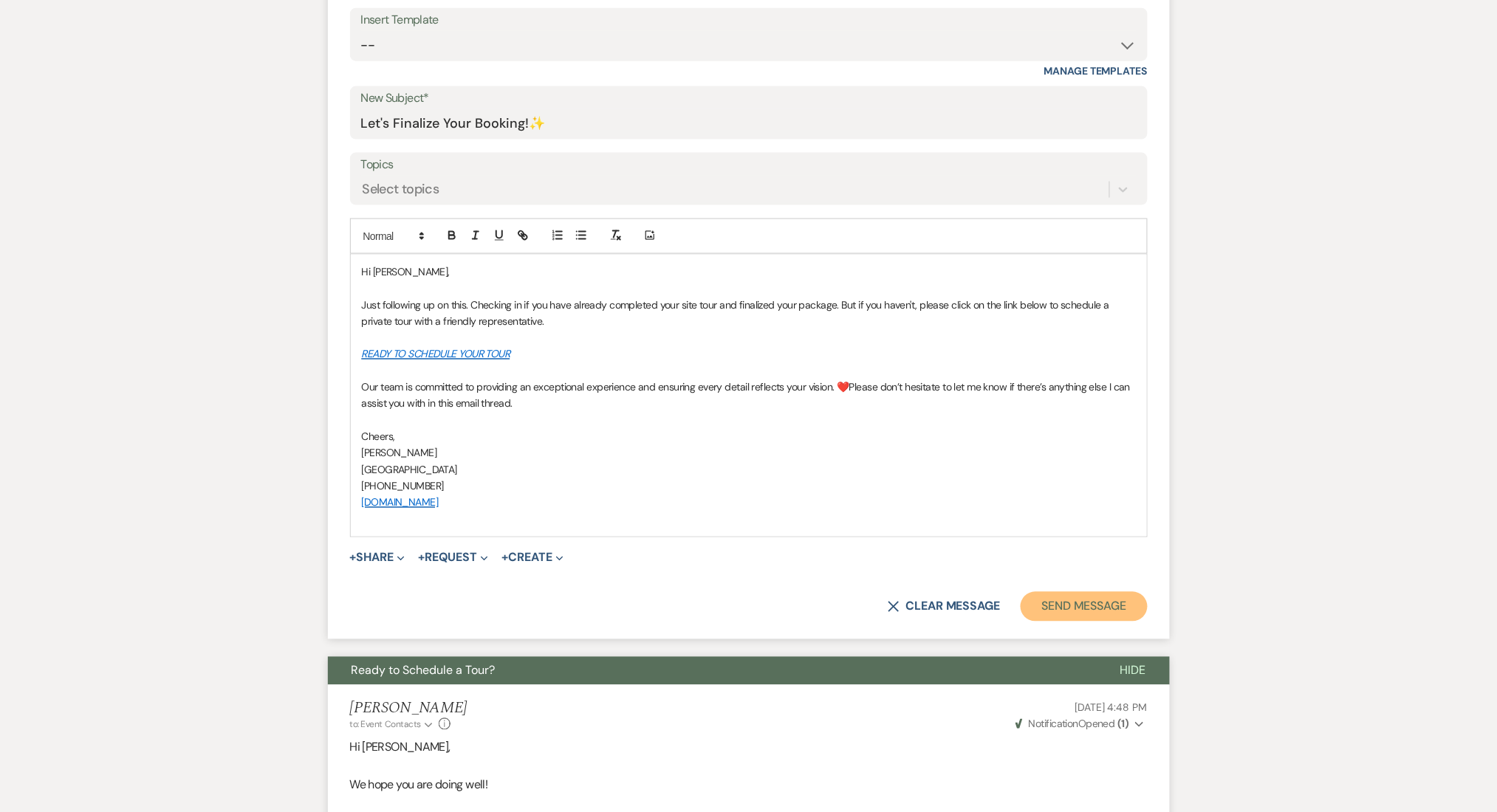
click at [1044, 597] on button "Send Message" at bounding box center [1084, 606] width 126 height 29
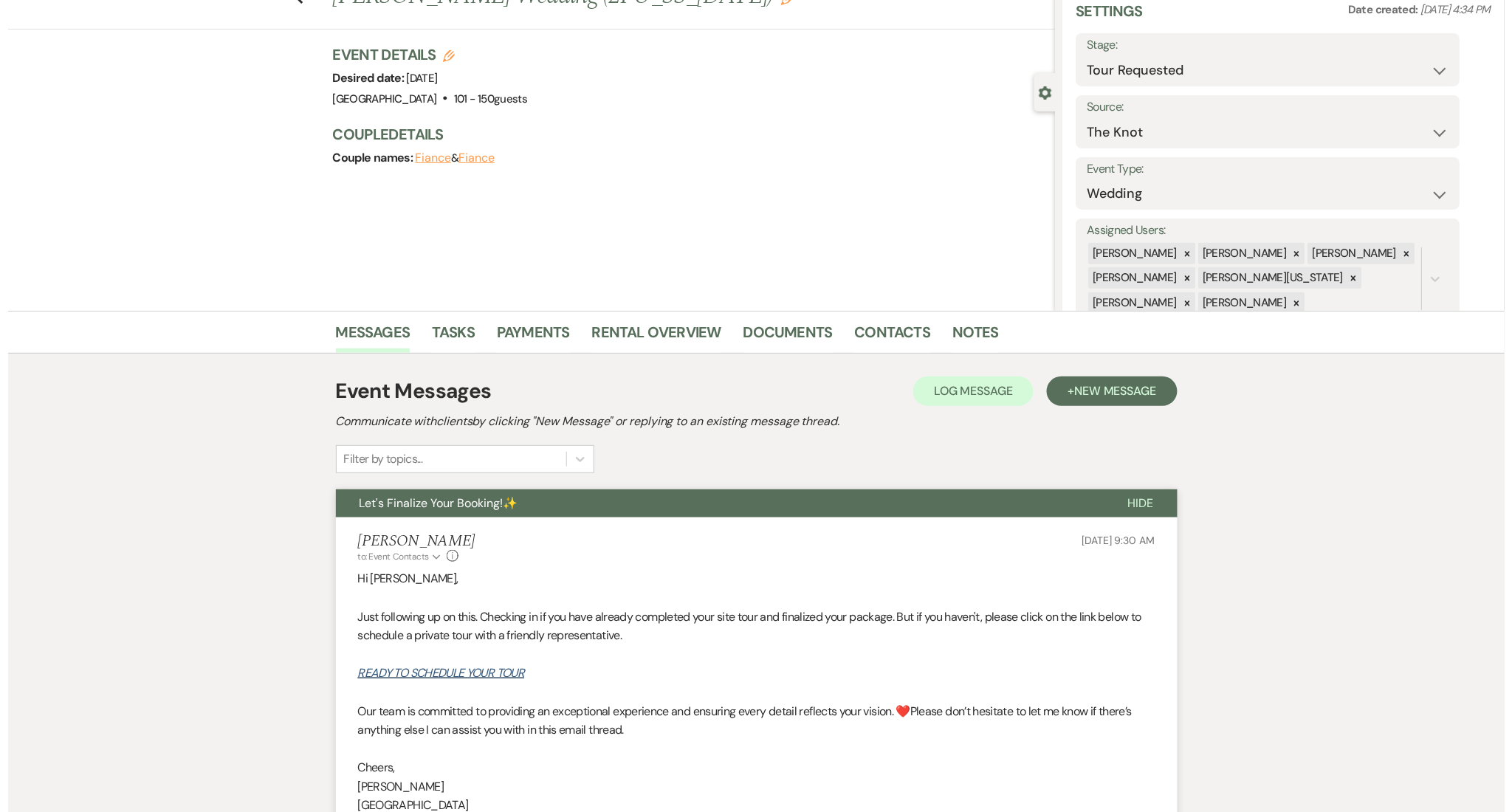
scroll to position [0, 0]
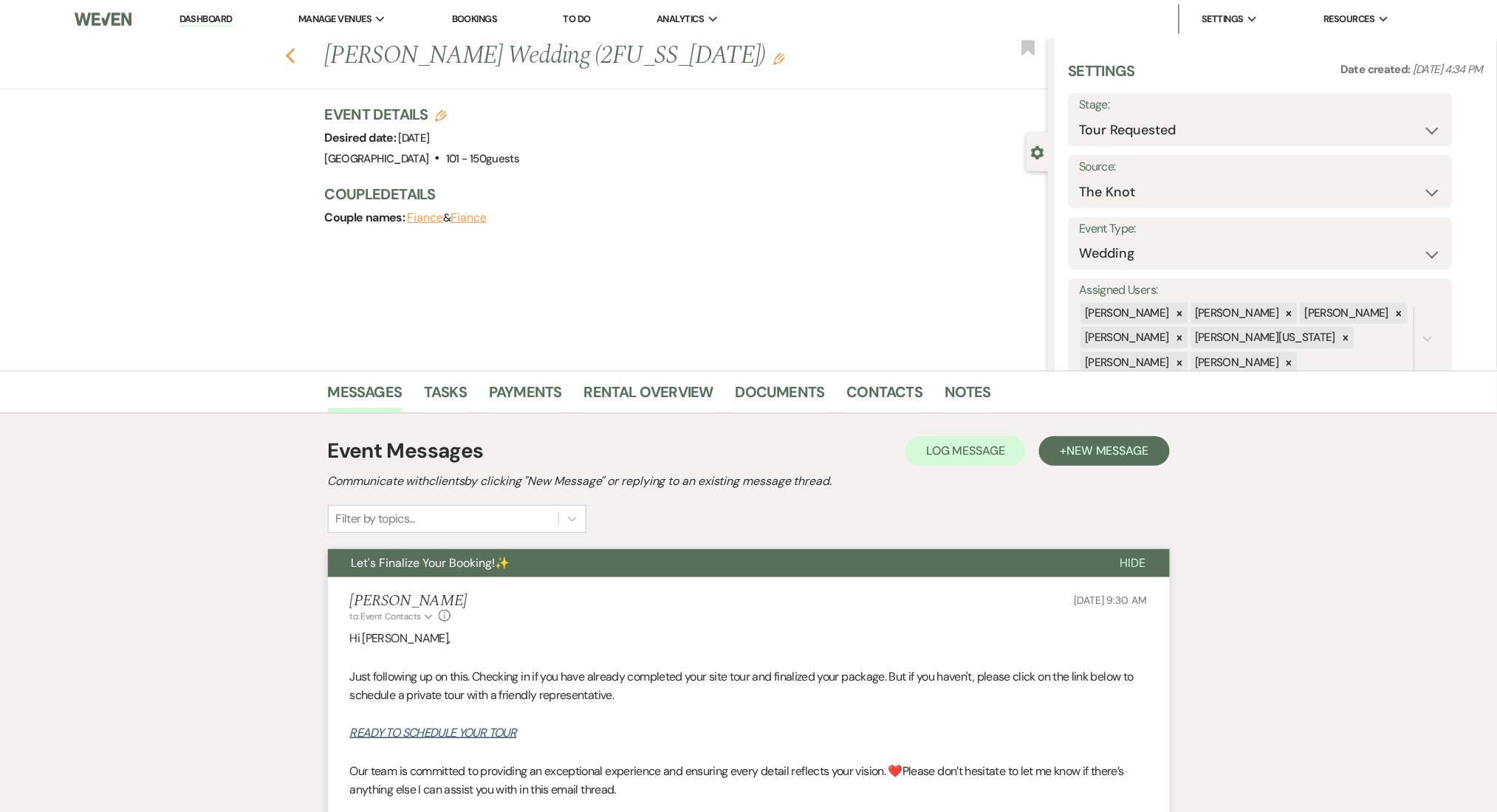
click at [293, 60] on icon "Previous" at bounding box center [291, 55] width 11 height 18
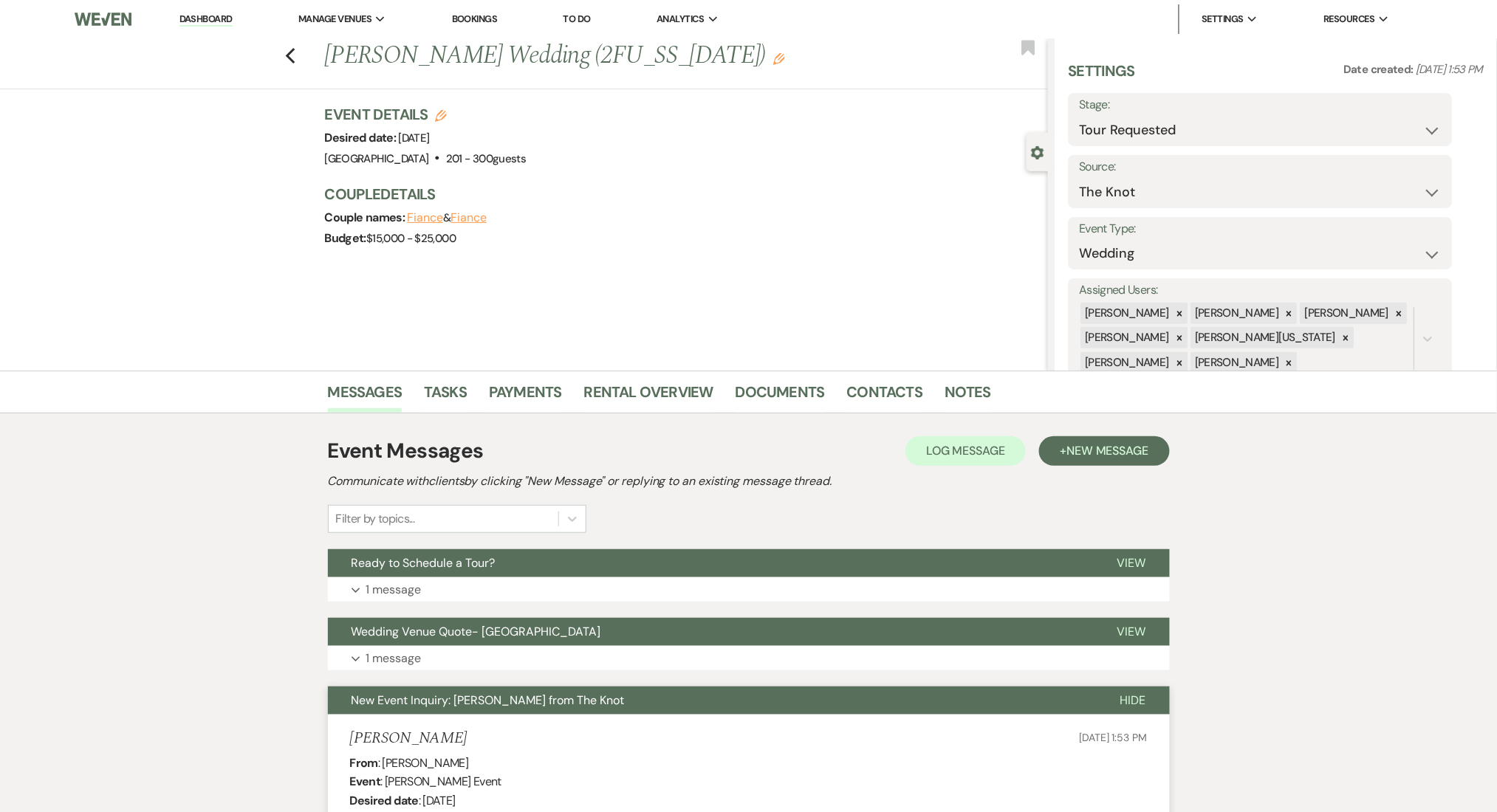
scroll to position [196, 0]
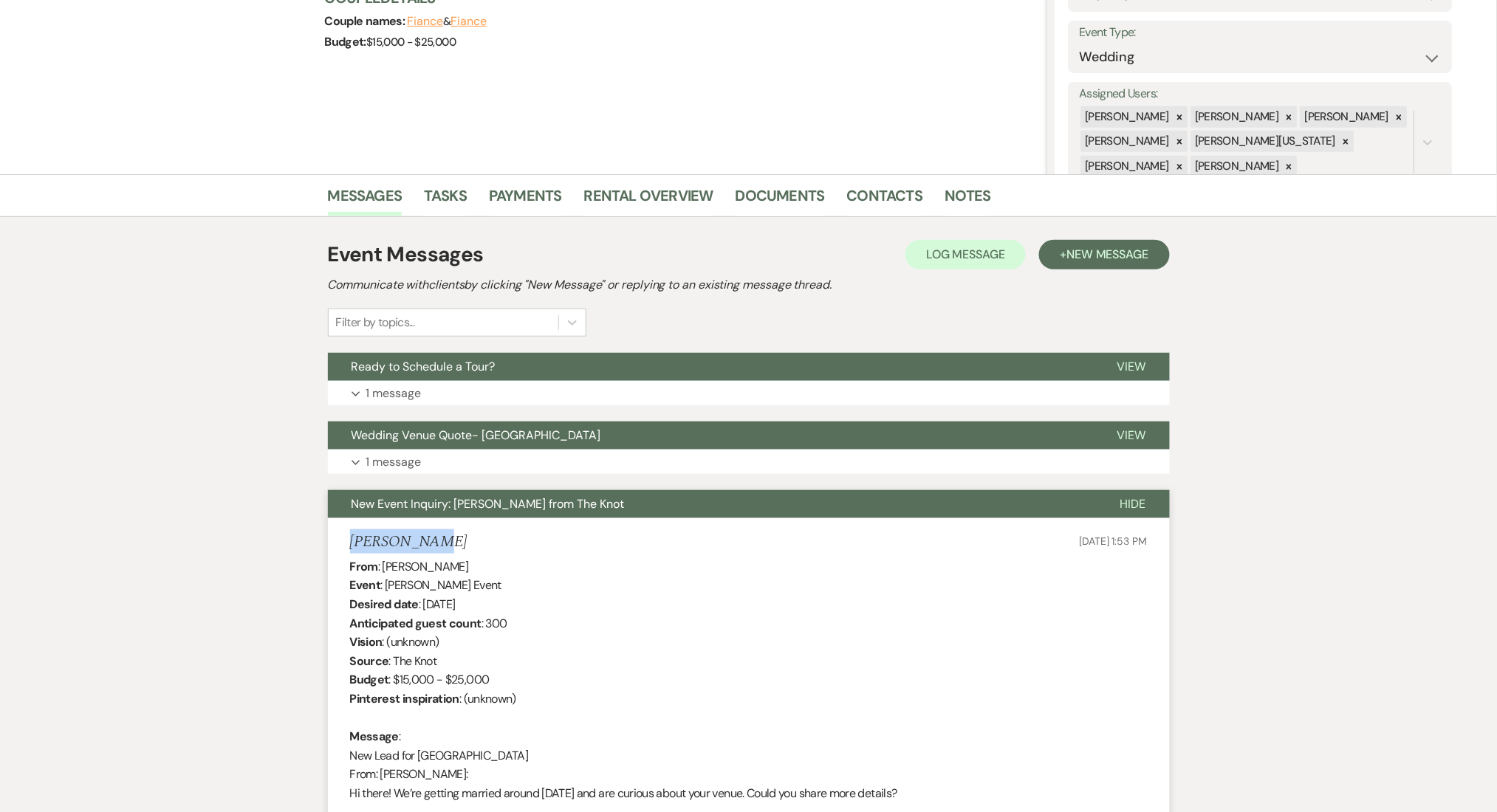
drag, startPoint x: 437, startPoint y: 542, endPoint x: 344, endPoint y: 549, distance: 93.3
copy h5 "Angela Pope"
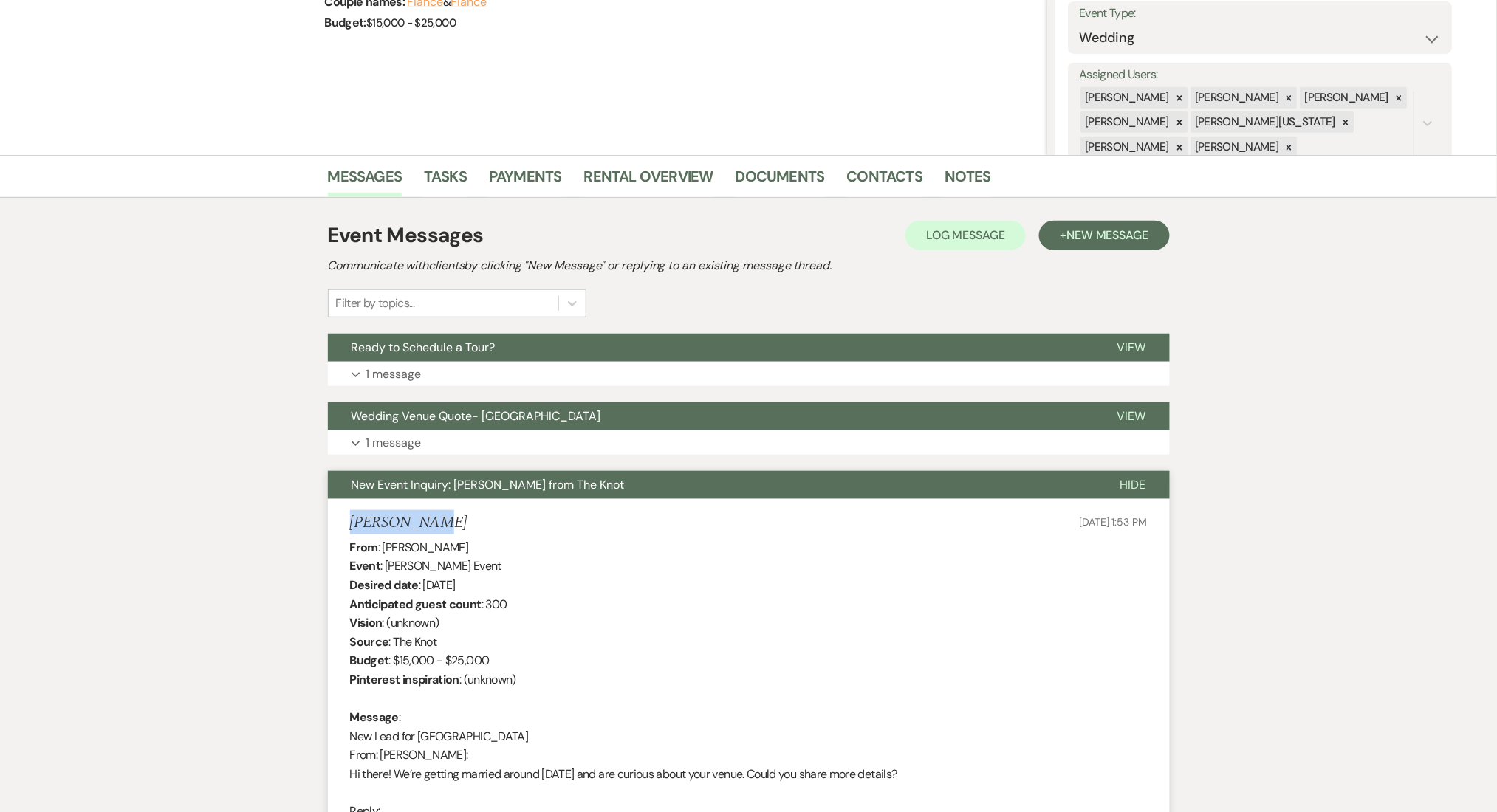
scroll to position [689, 0]
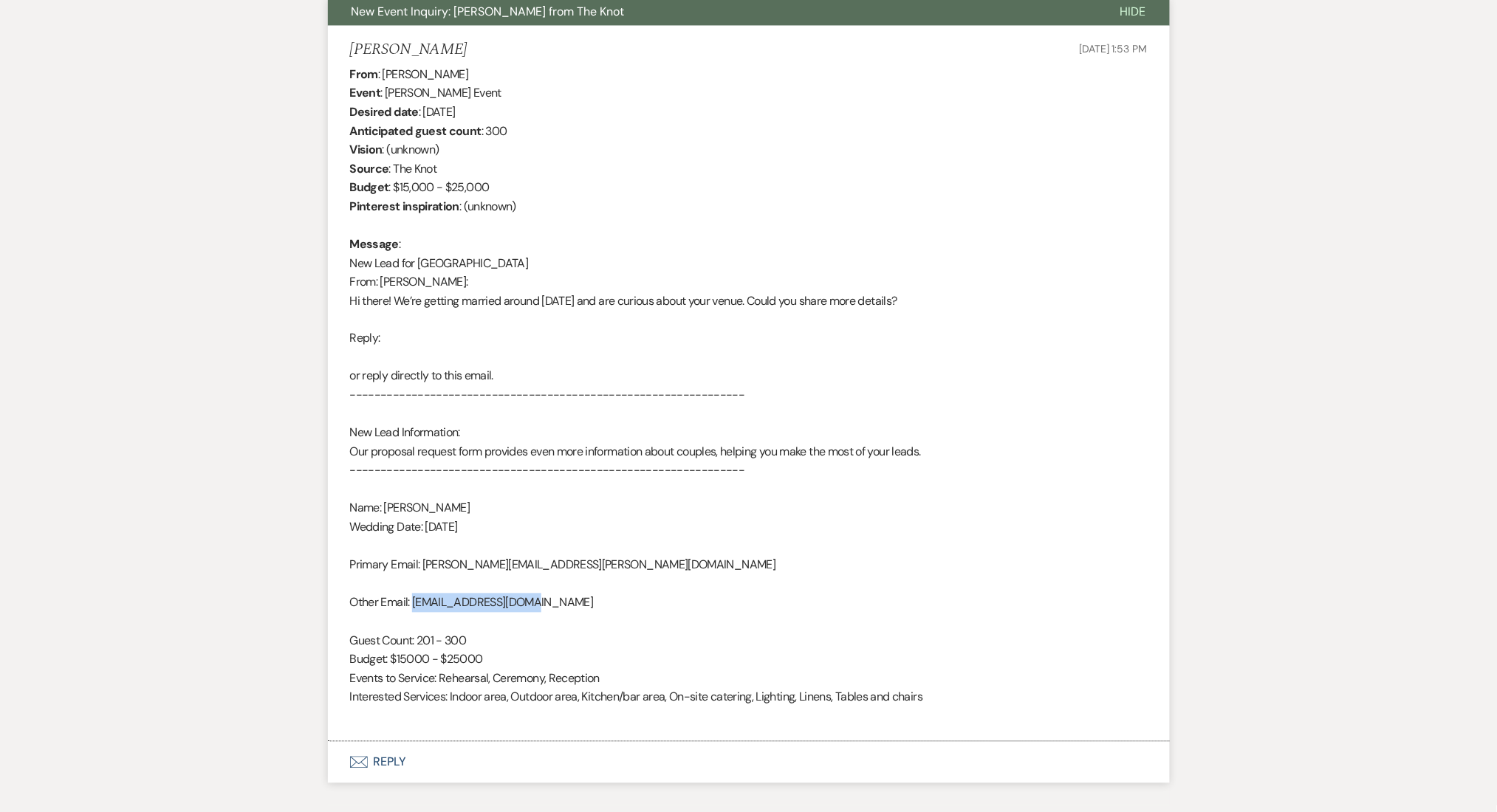
copy div "anpope12@outlook.com"
drag, startPoint x: 553, startPoint y: 606, endPoint x: 414, endPoint y: 606, distance: 139.0
click at [414, 606] on div "From : Angela Pope Event : Angela Pope's Event Desired date : May 23rd 2026 Ant…" at bounding box center [748, 395] width 798 height 661
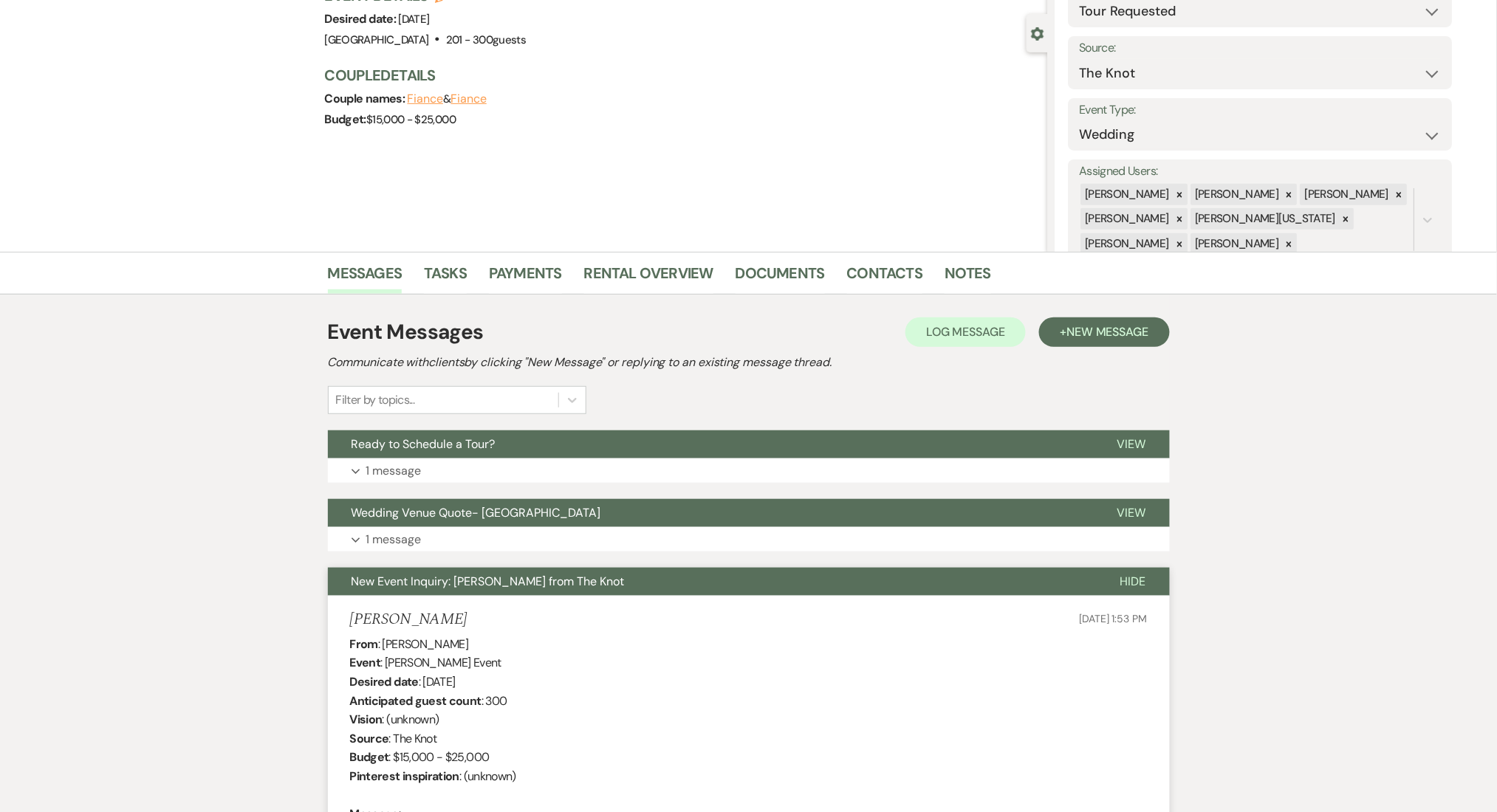
scroll to position [98, 0]
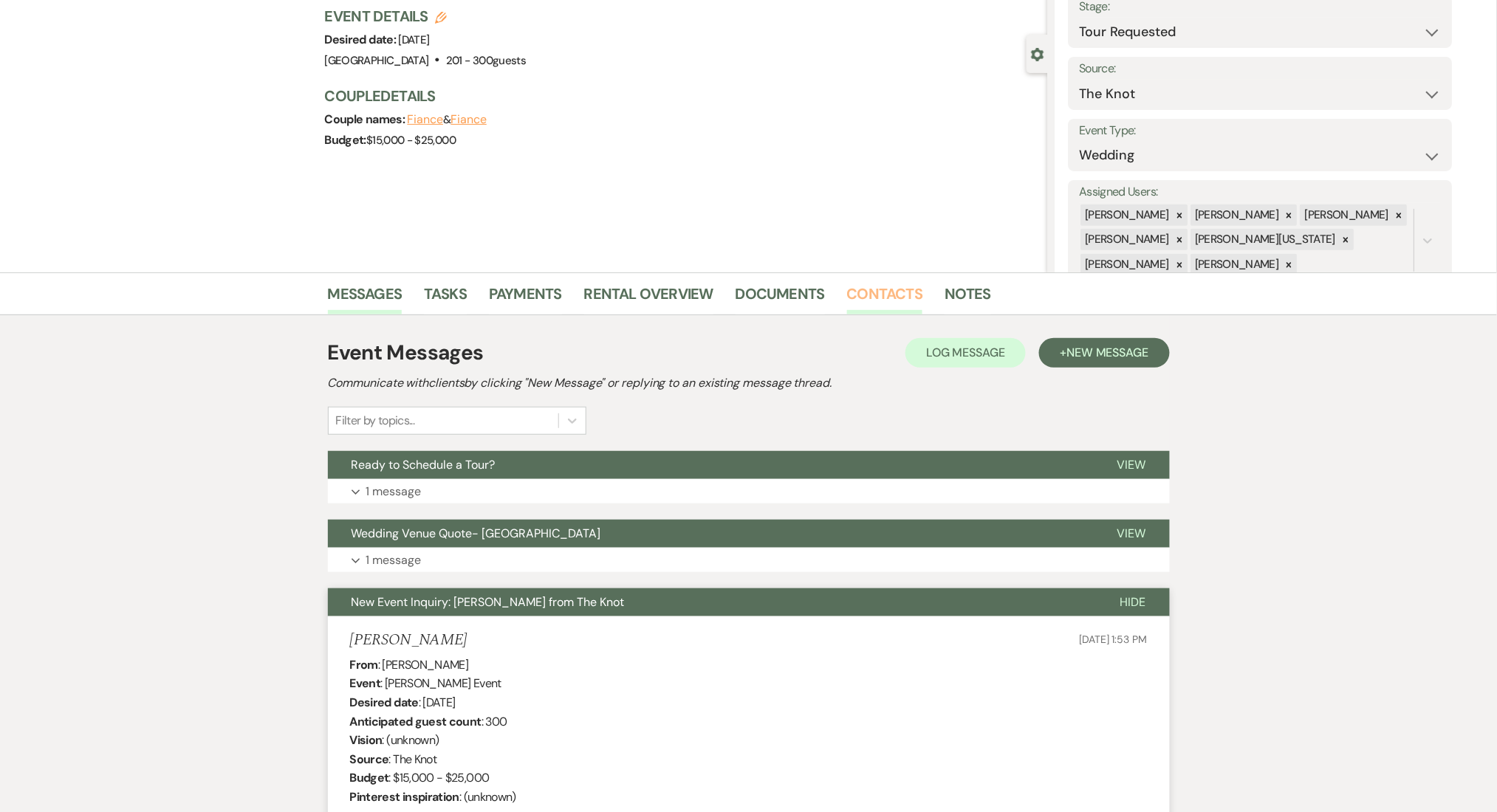
click at [872, 292] on link "Contacts" at bounding box center [885, 298] width 76 height 32
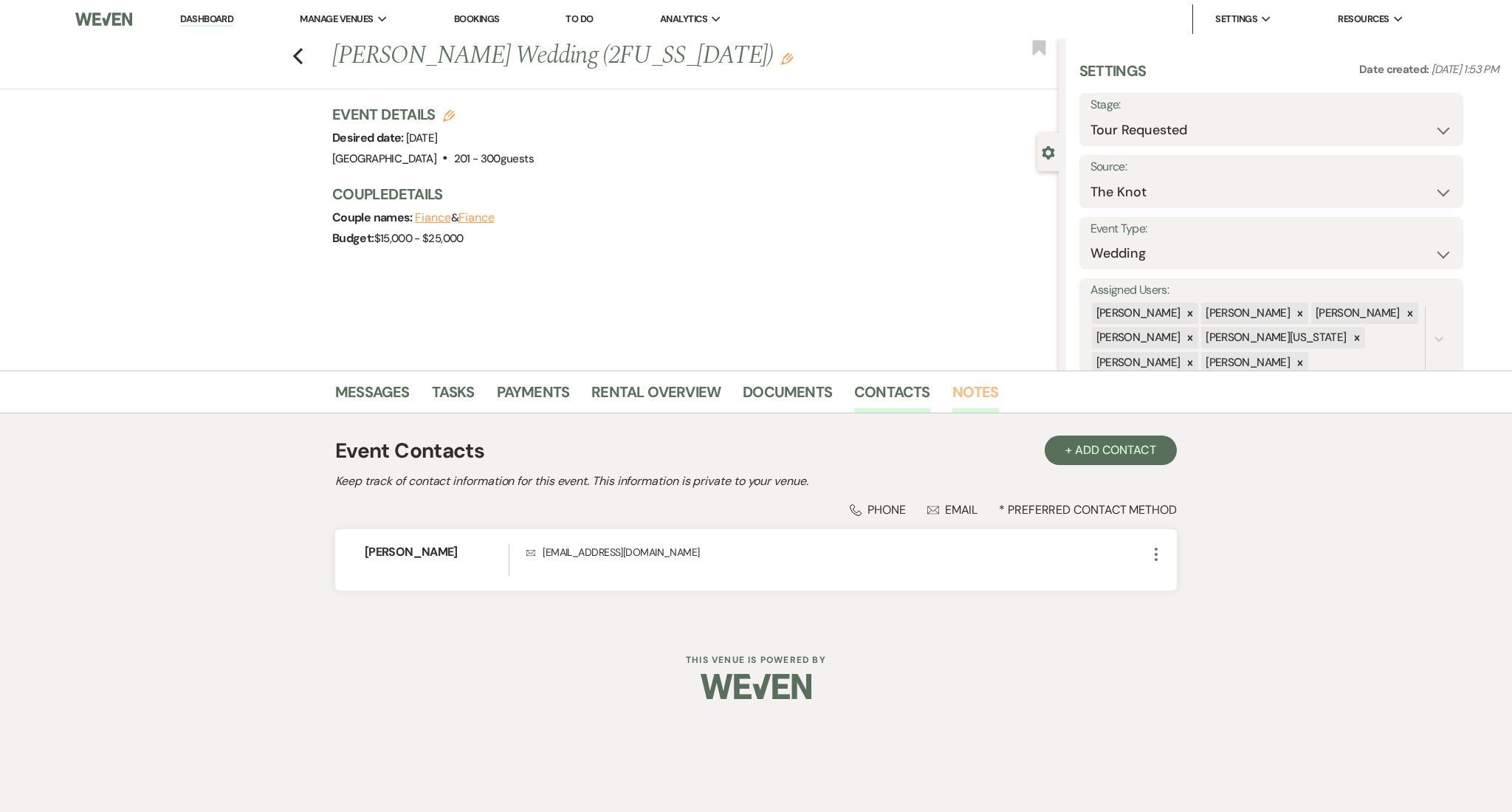
click at [977, 384] on link "Notes" at bounding box center [976, 396] width 46 height 32
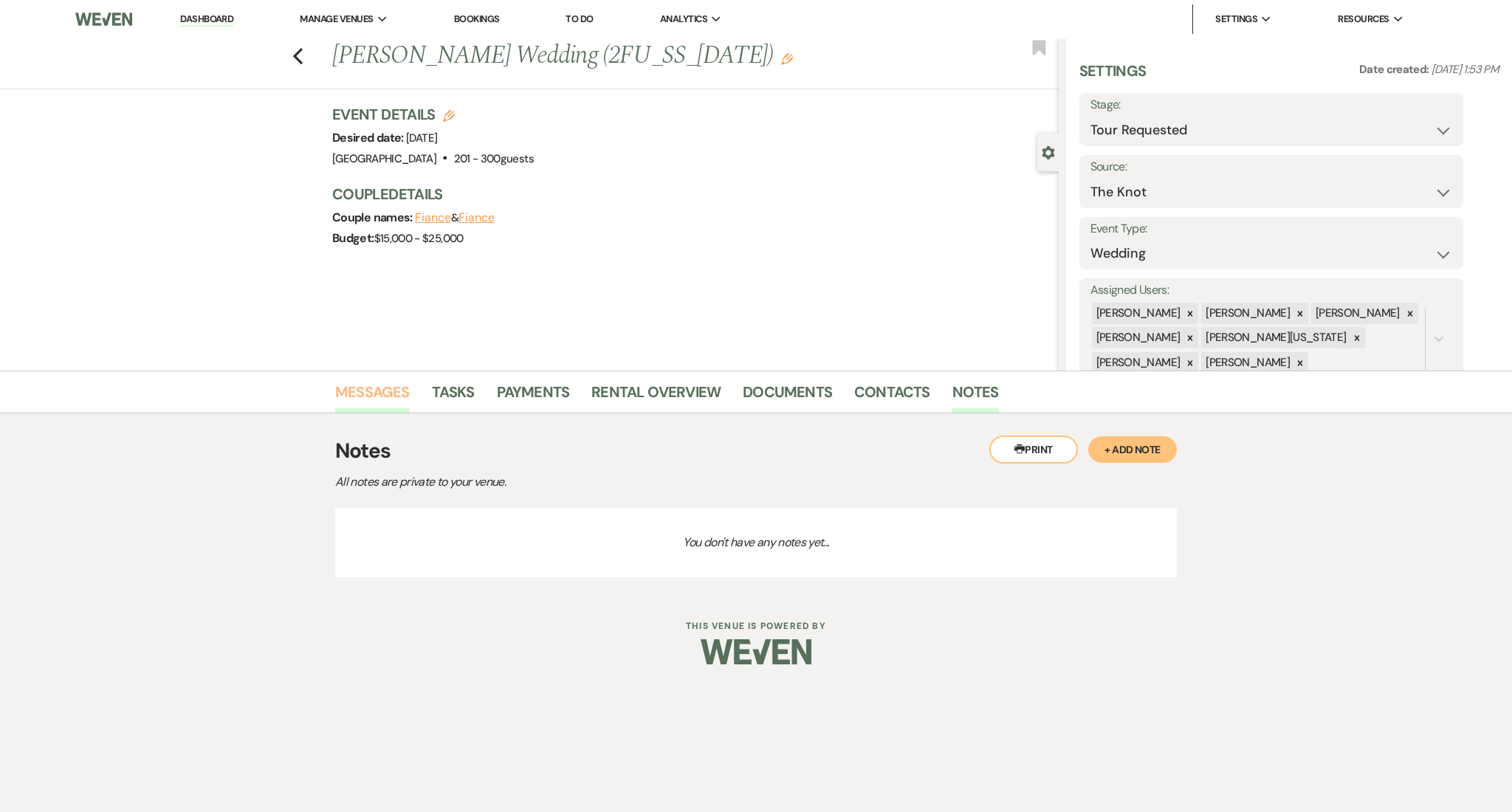
click at [380, 389] on link "Messages" at bounding box center [372, 396] width 75 height 32
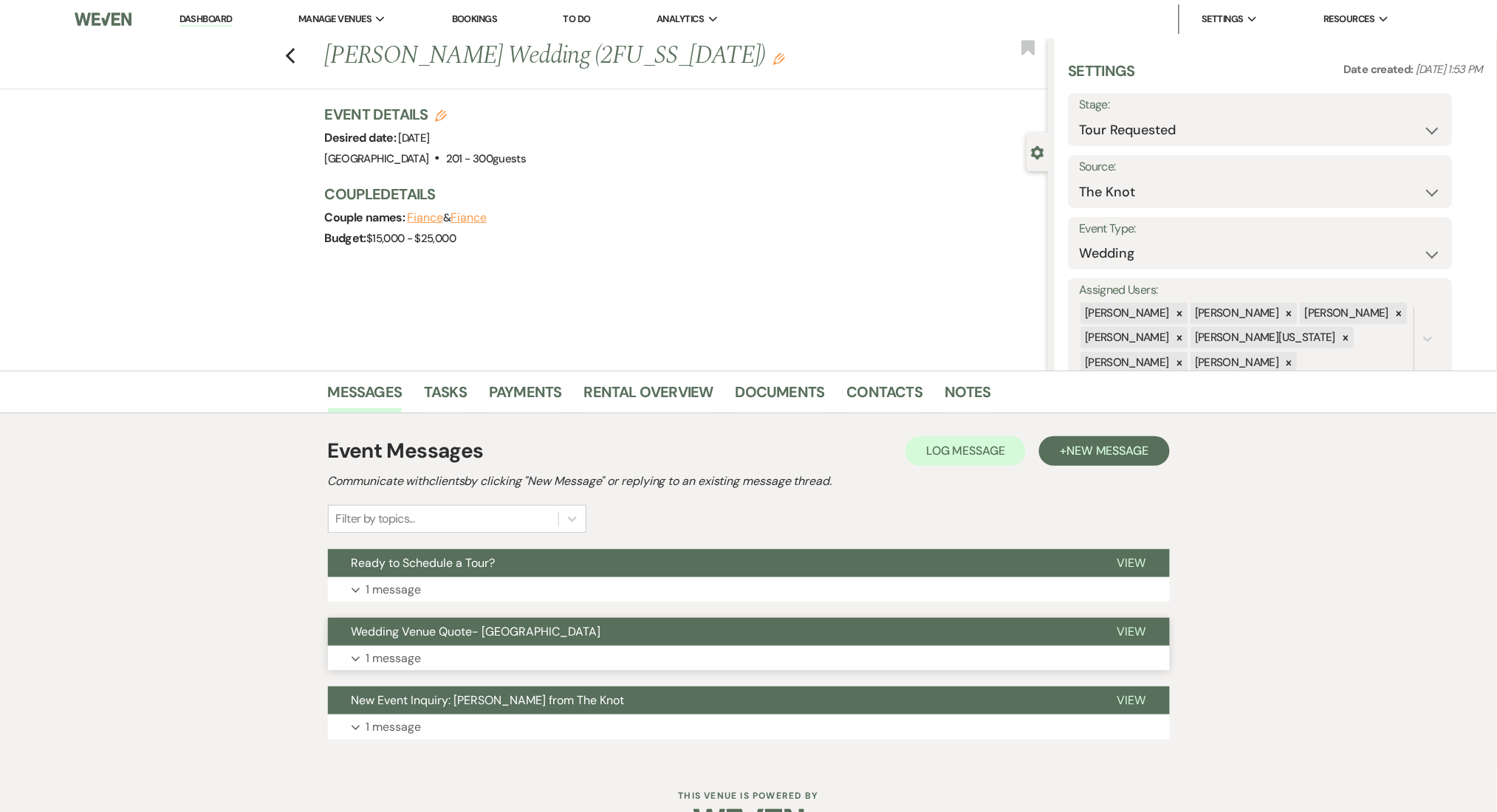
click at [592, 644] on button "Wedding Venue Quote- [GEOGRAPHIC_DATA]" at bounding box center [711, 632] width 766 height 28
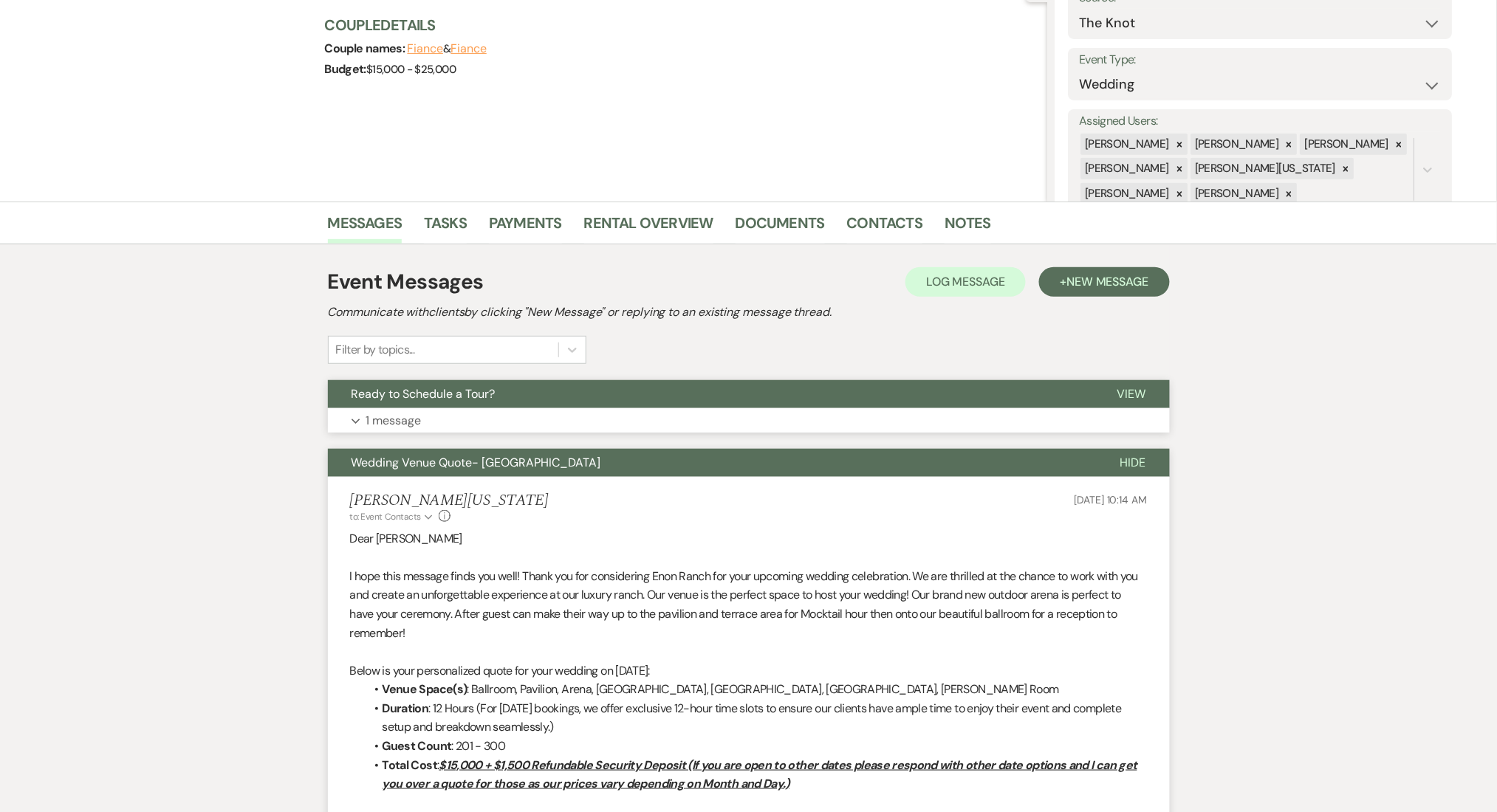
scroll to position [295, 0]
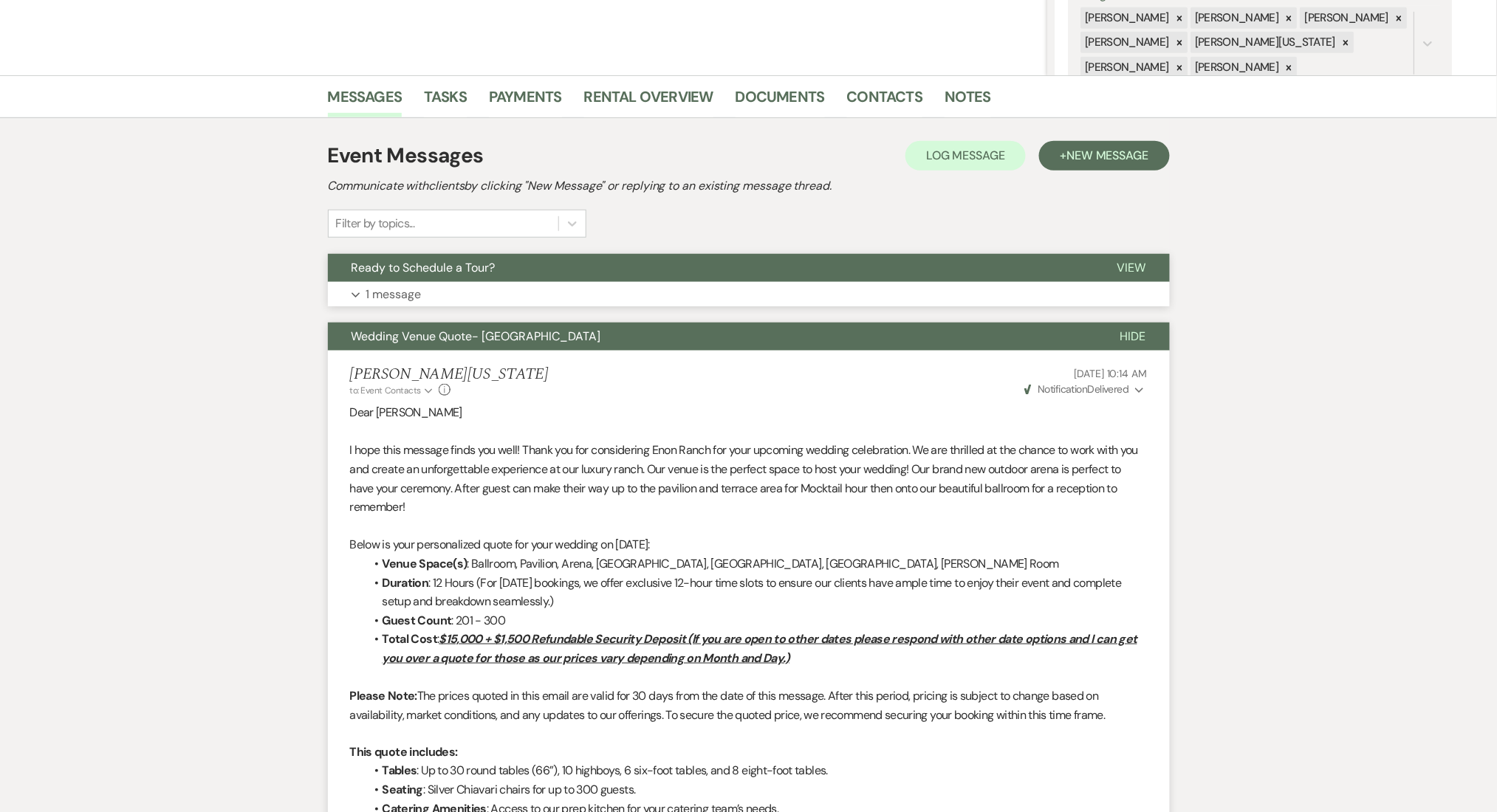
click at [596, 277] on button "Ready to Schedule a Tour?" at bounding box center [711, 268] width 766 height 28
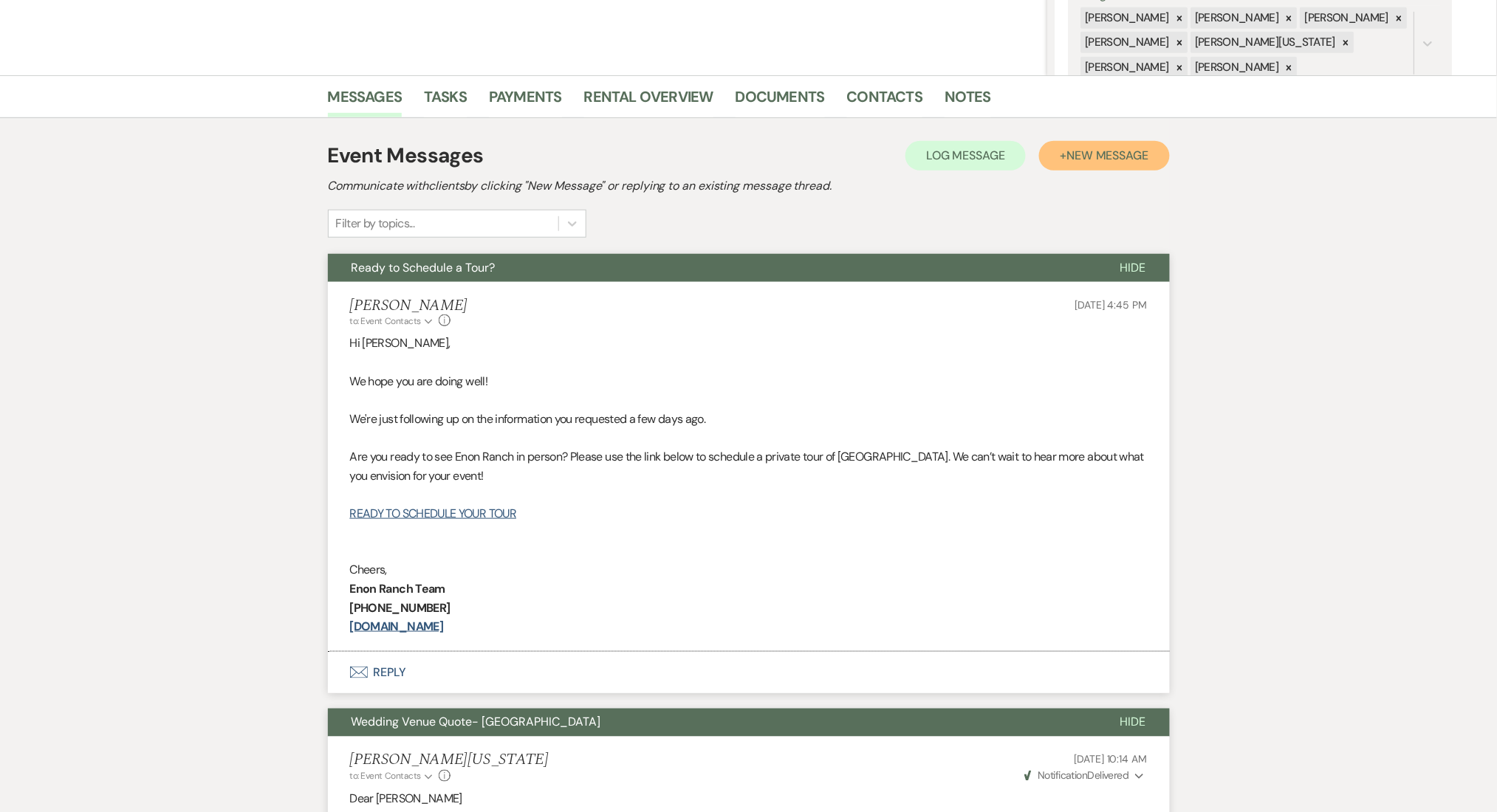
click at [1100, 156] on span "New Message" at bounding box center [1107, 156] width 82 height 15
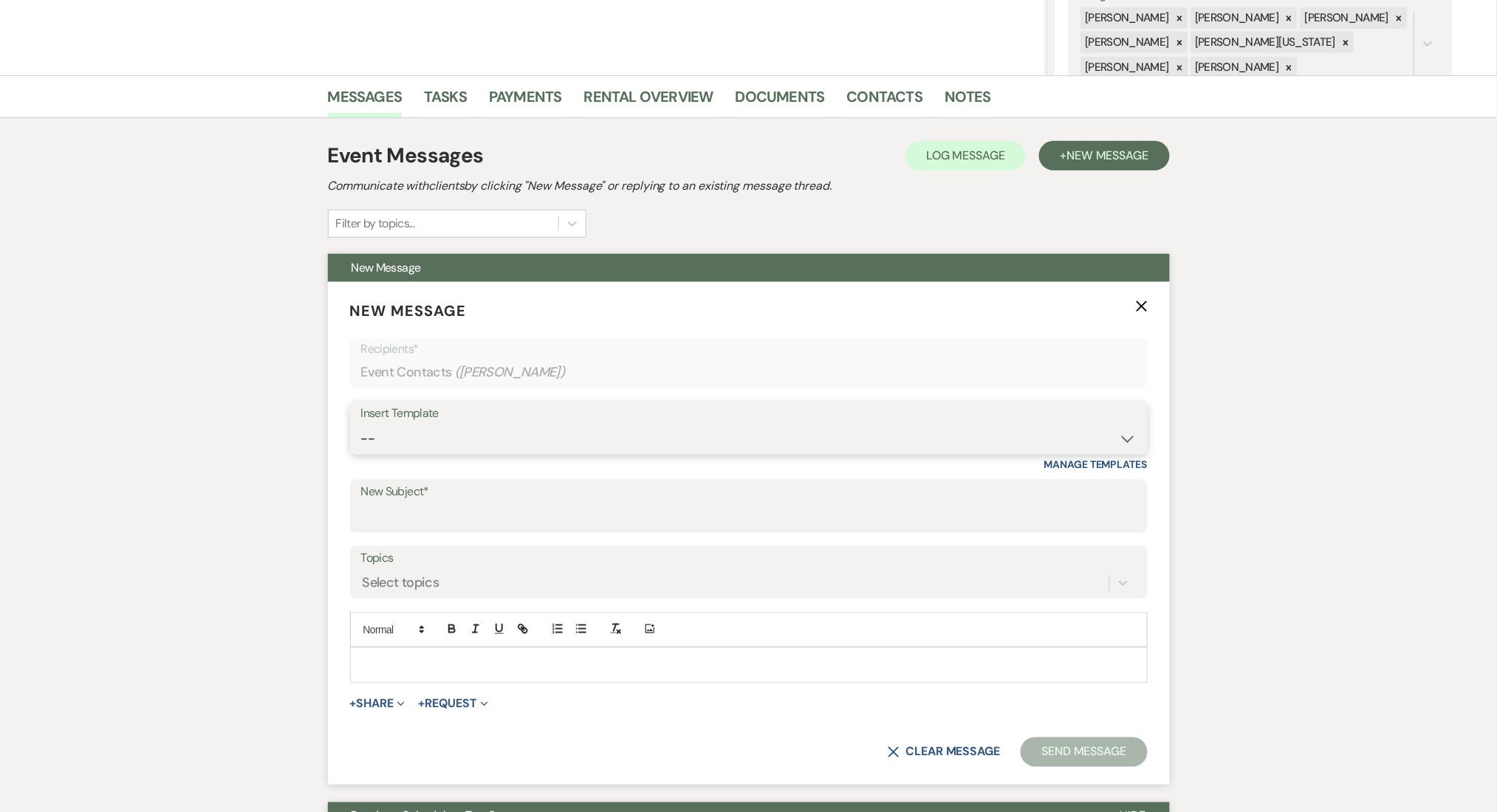
click at [431, 435] on select "--" at bounding box center [748, 438] width 775 height 29
select select "4539"
click at [361, 424] on select "-- Inquiry Follow Up Email #2 Contract Sending Template Payment Template Rental…" at bounding box center [748, 438] width 775 height 29
type input "Explore Our Flexible Pricing Options ✨"
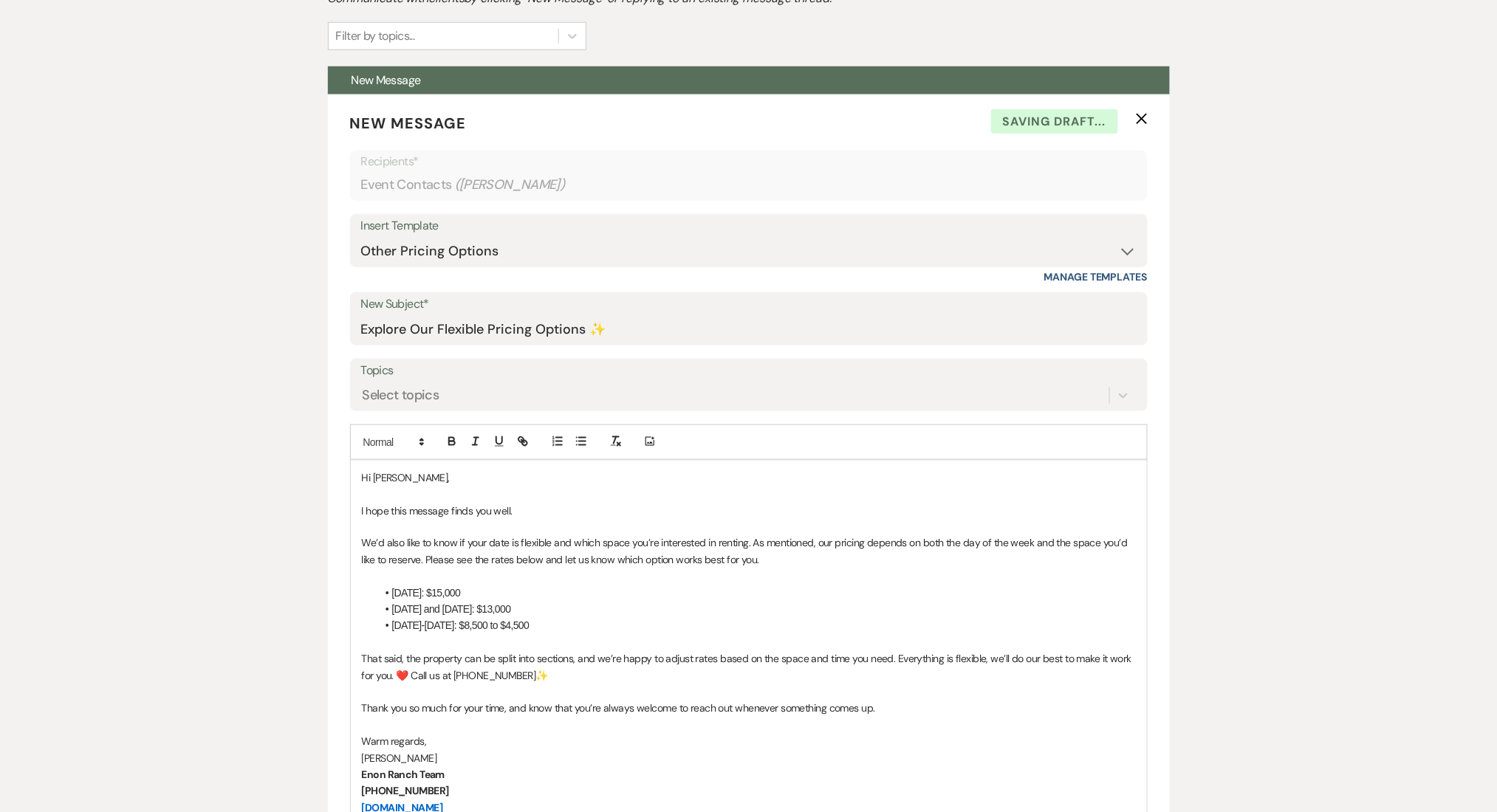
scroll to position [787, 0]
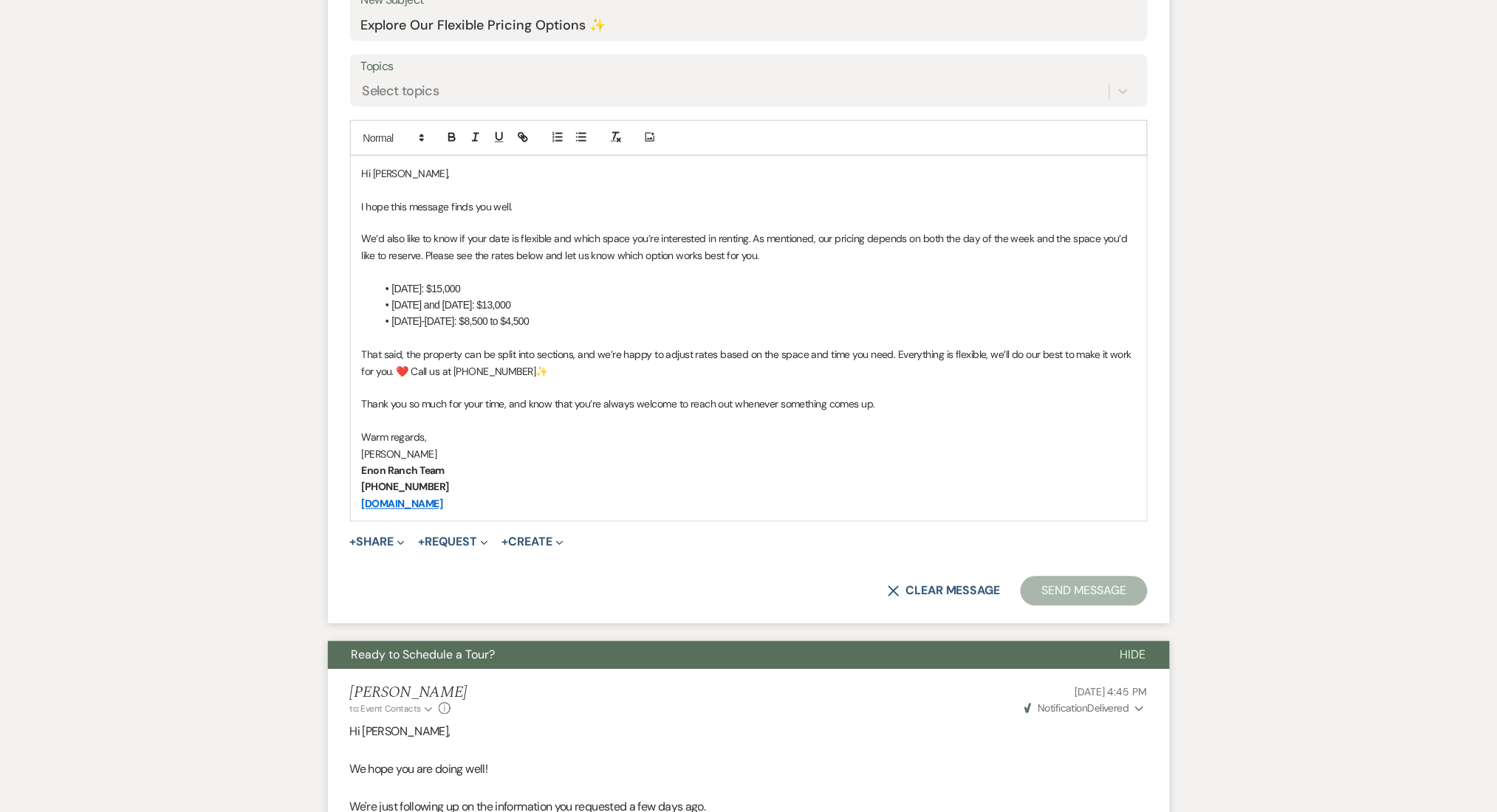
click at [1032, 425] on p at bounding box center [748, 421] width 774 height 16
click at [1120, 602] on button "Send Message" at bounding box center [1084, 591] width 126 height 29
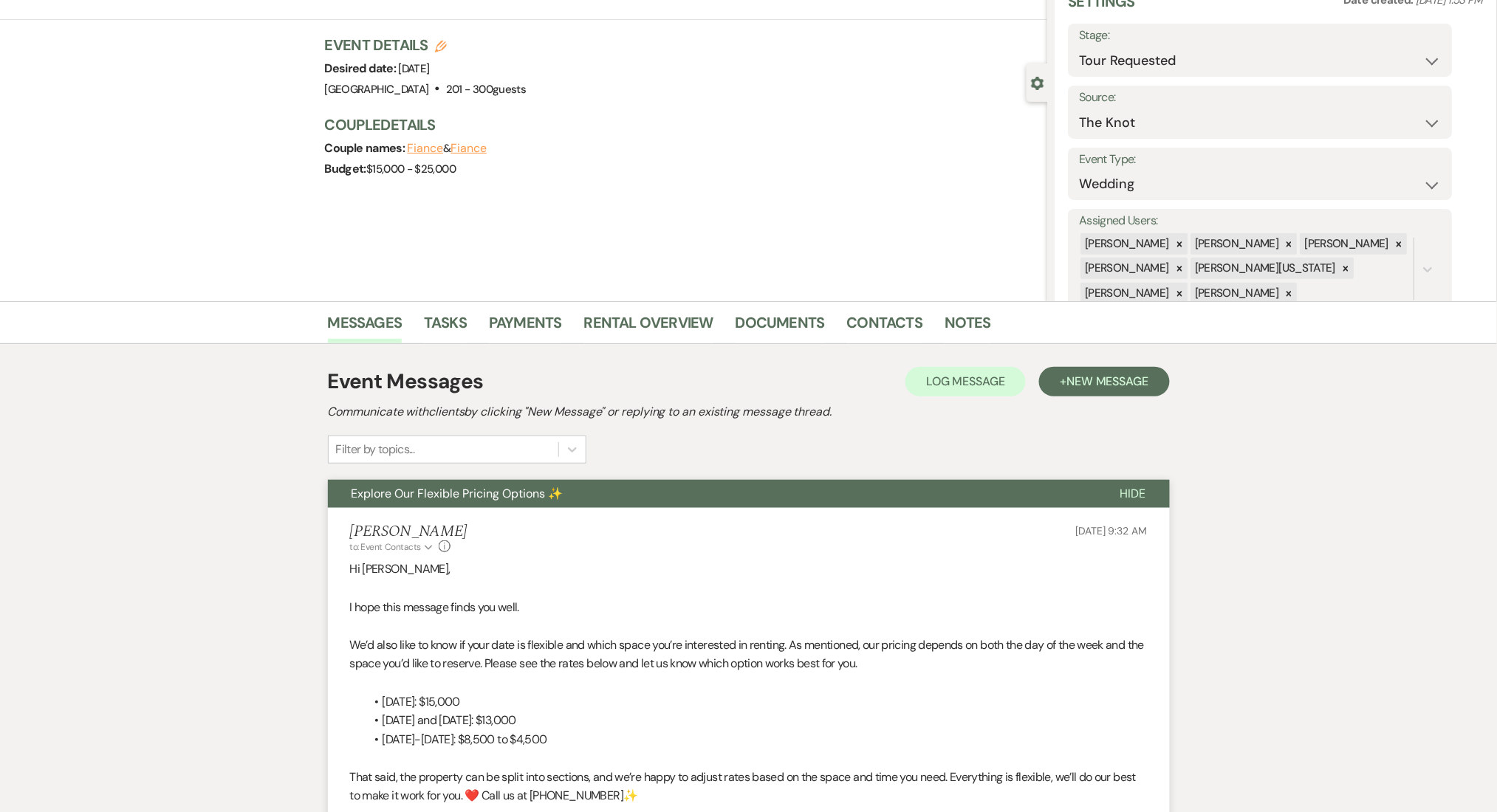
scroll to position [0, 0]
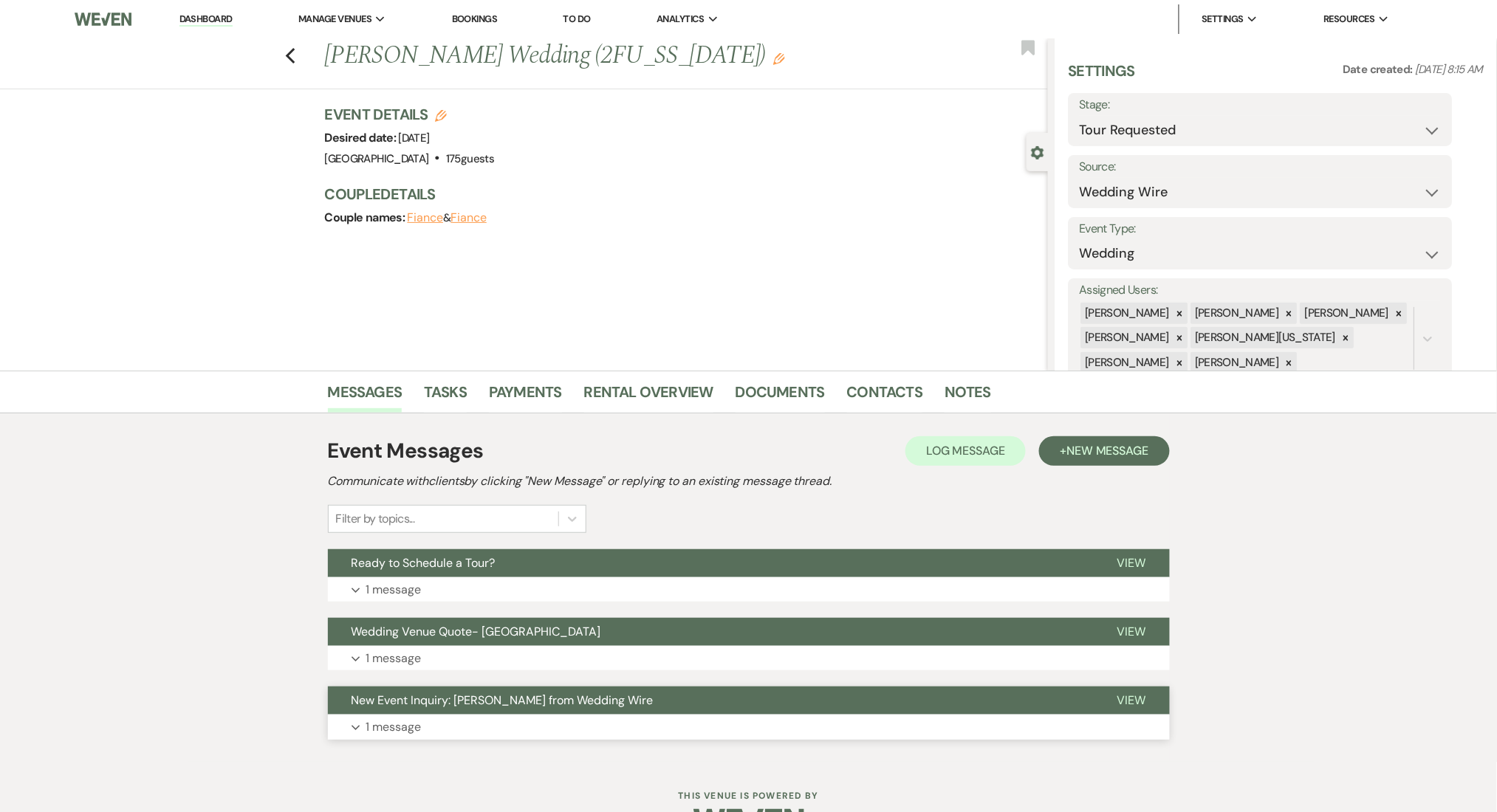
click at [489, 723] on button "Expand 1 message" at bounding box center [748, 726] width 842 height 25
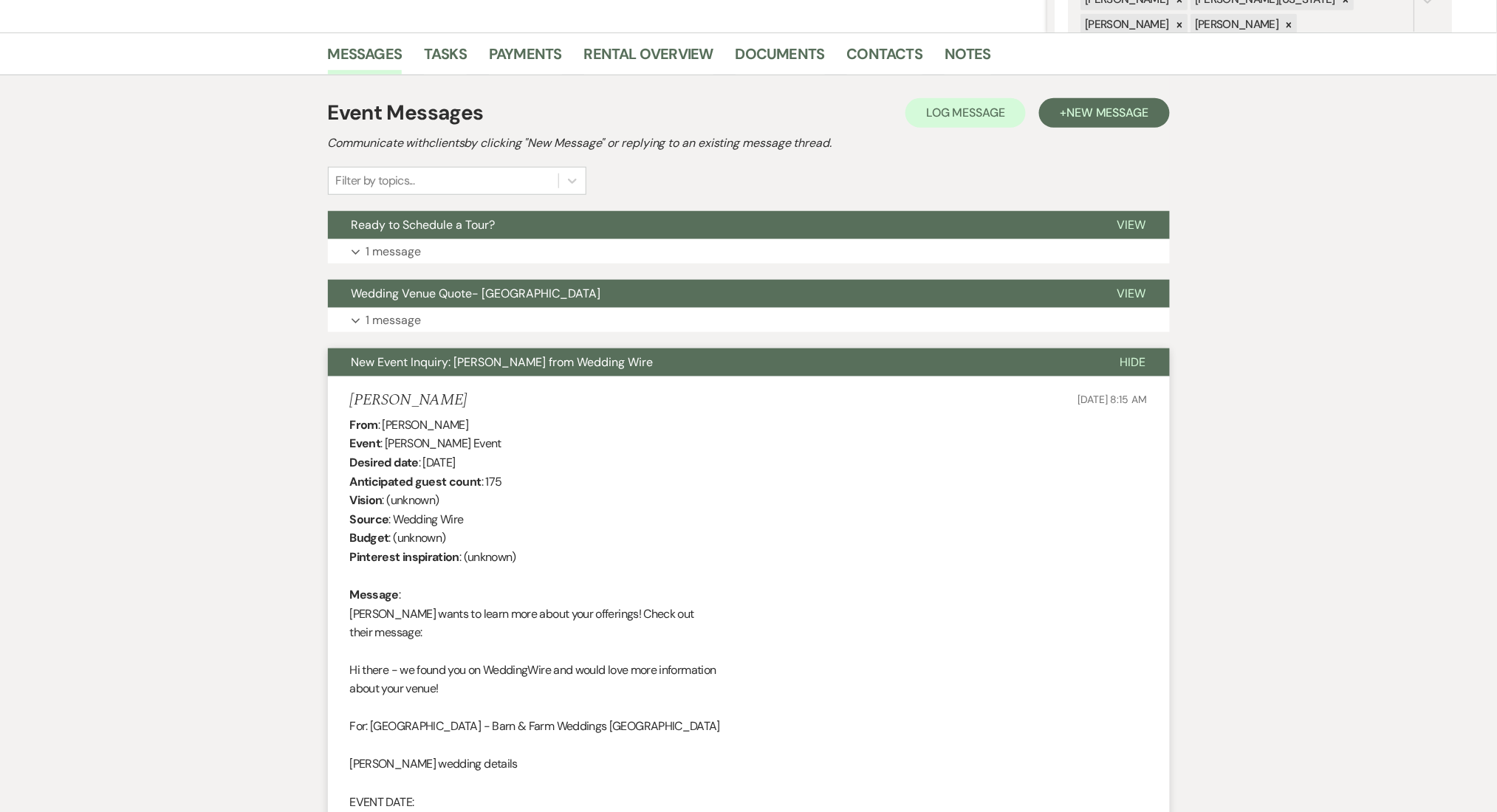
scroll to position [492, 0]
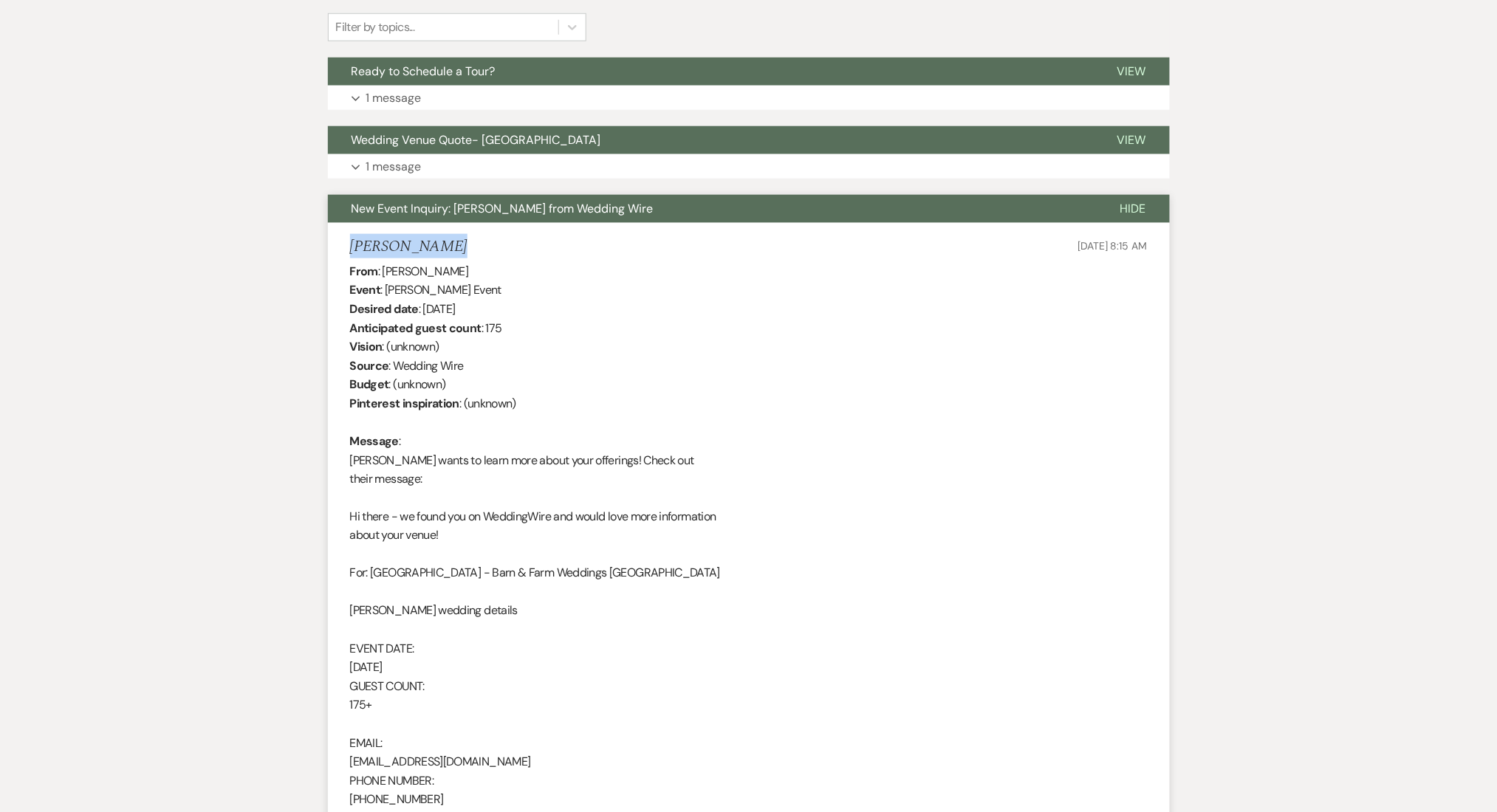
drag, startPoint x: 393, startPoint y: 251, endPoint x: 308, endPoint y: 251, distance: 85.0
click at [308, 251] on div "Messages Tasks Payments Rental Overview Documents Contacts Notes Event Messages…" at bounding box center [748, 394] width 1497 height 1029
copy h5 "[PERSON_NAME]"
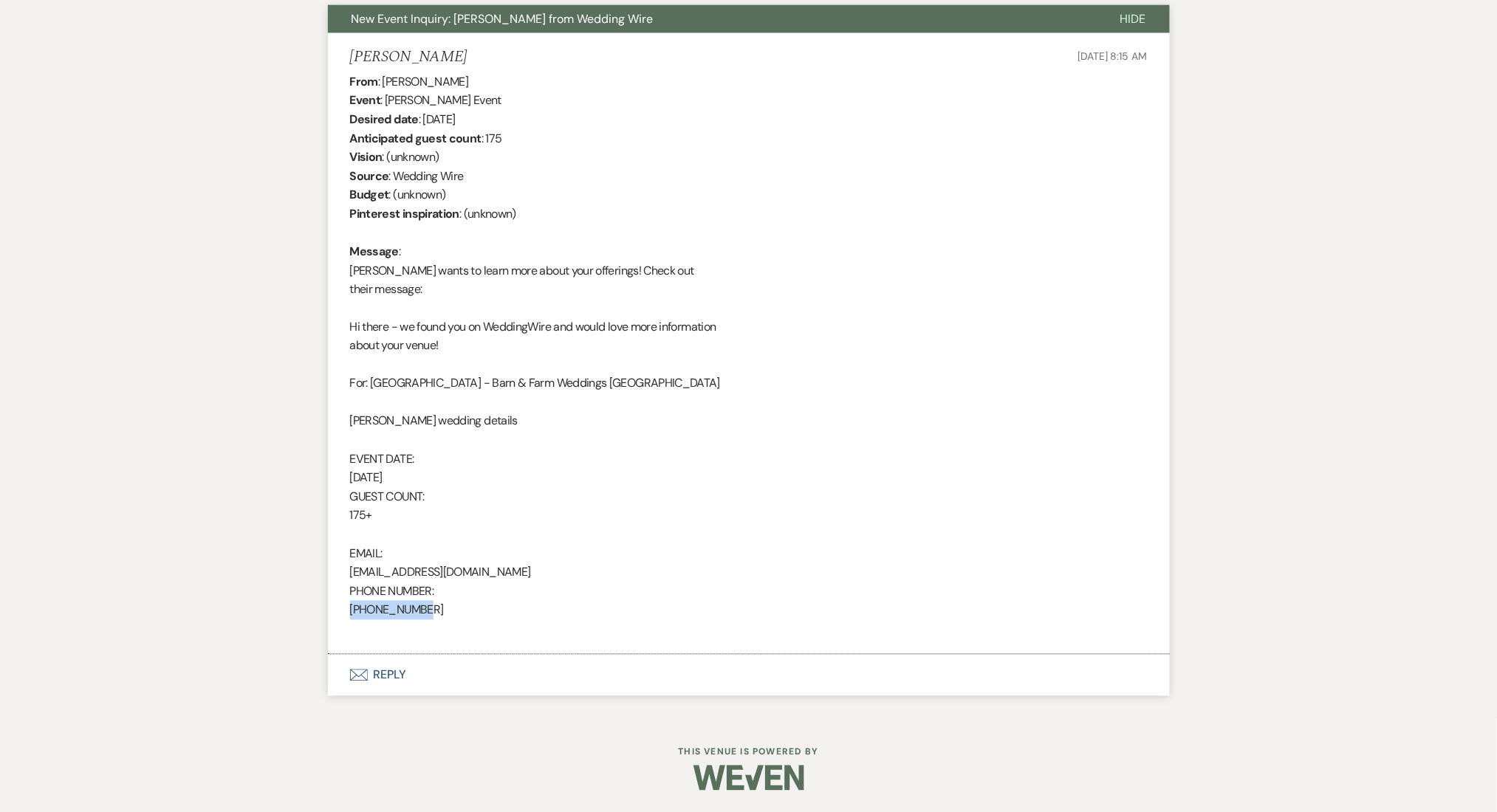
drag, startPoint x: 442, startPoint y: 614, endPoint x: 319, endPoint y: 616, distance: 123.0
click at [319, 616] on div "Messages Tasks Payments Rental Overview Documents Contacts Notes Event Messages…" at bounding box center [748, 204] width 1497 height 1029
copy div "[PHONE_NUMBER]"
drag, startPoint x: 510, startPoint y: 564, endPoint x: 331, endPoint y: 579, distance: 179.6
click at [331, 579] on li "[PERSON_NAME] [DATE] 8:15 AM From : [PERSON_NAME] Event : [PERSON_NAME] Event D…" at bounding box center [748, 344] width 842 height 622
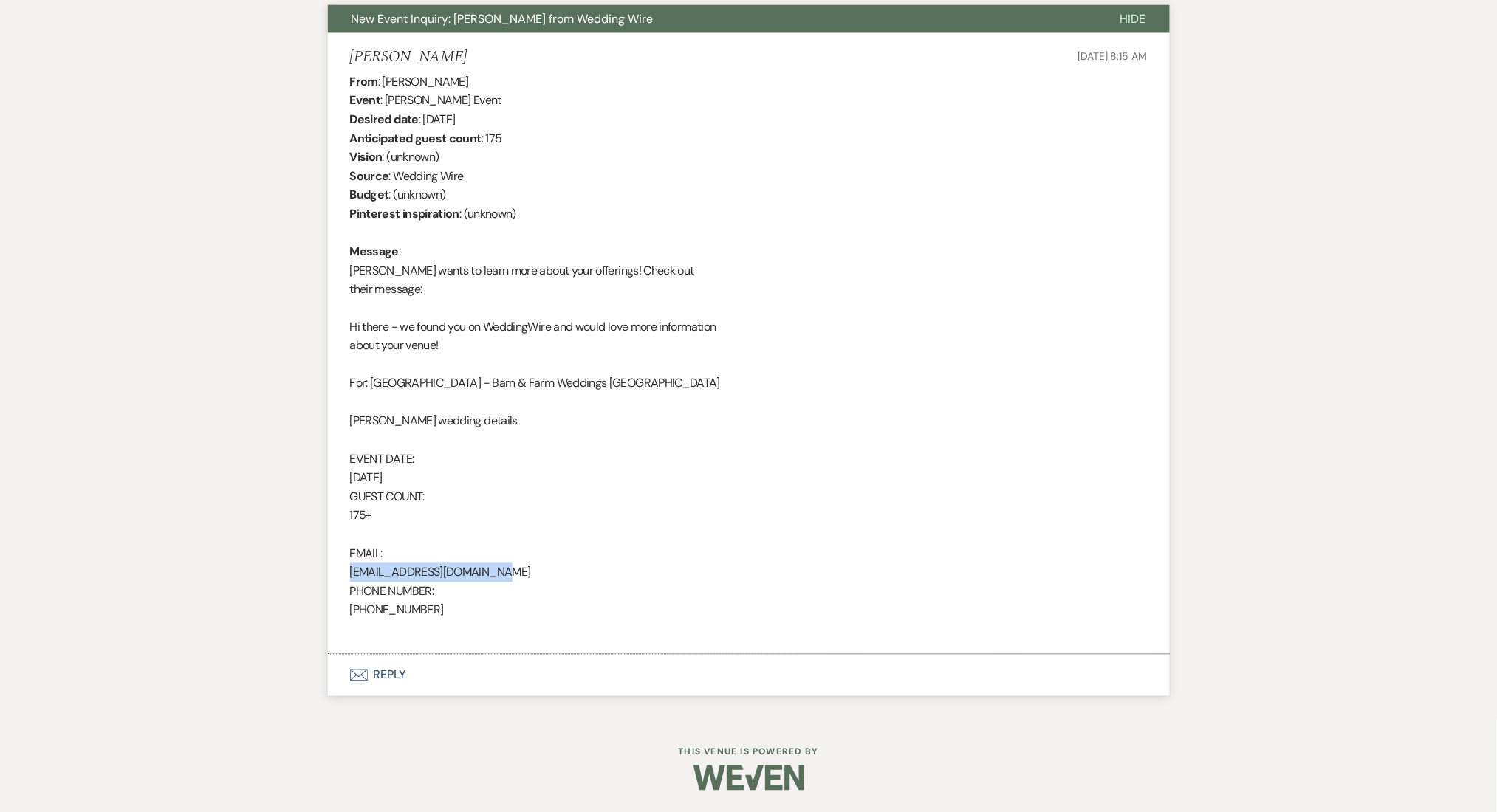
copy div "[EMAIL_ADDRESS][DOMAIN_NAME]"
click at [228, 307] on div "Messages Tasks Payments Rental Overview Documents Contacts Notes Event Messages…" at bounding box center [748, 204] width 1497 height 1029
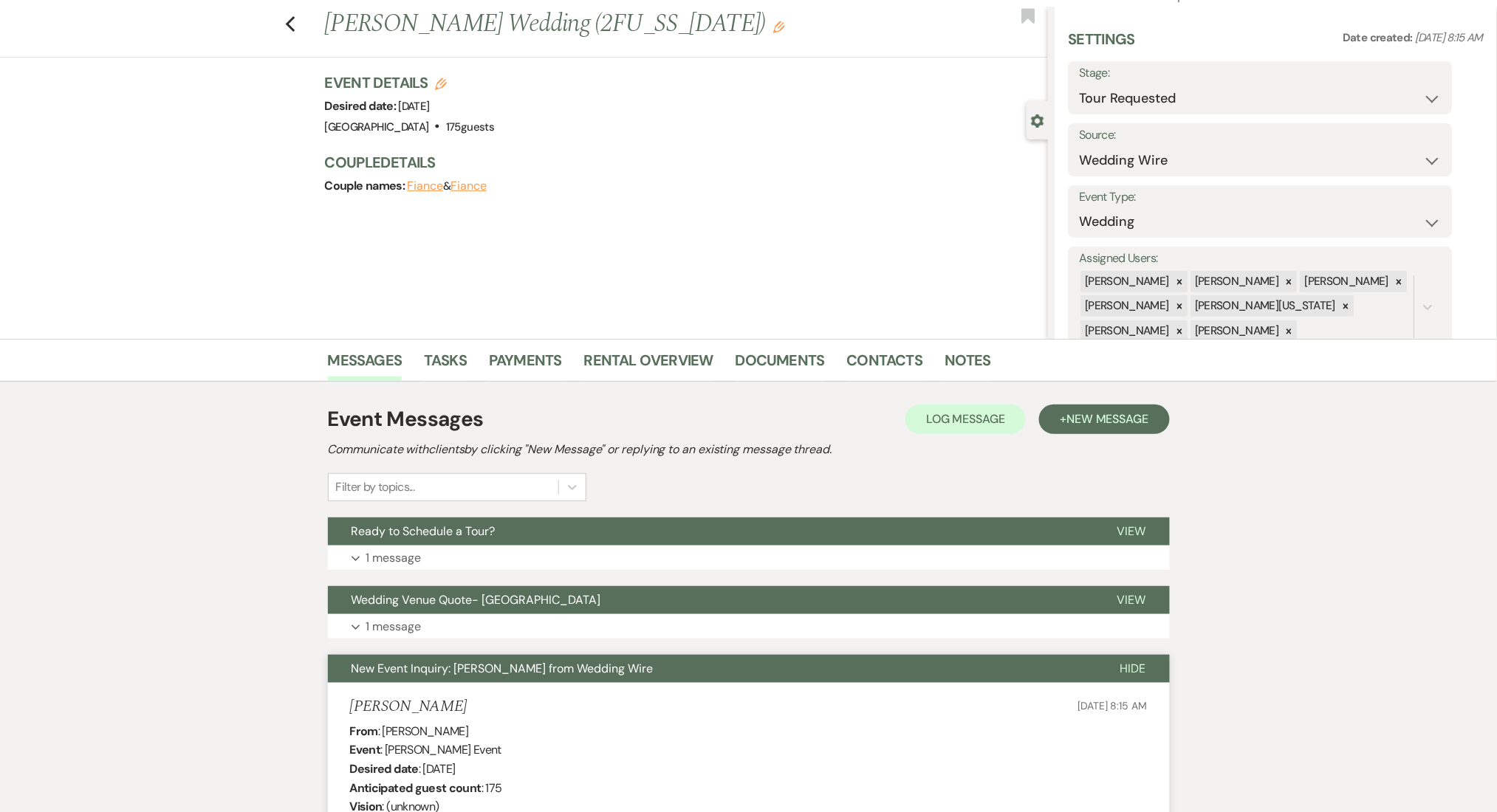
scroll to position [0, 0]
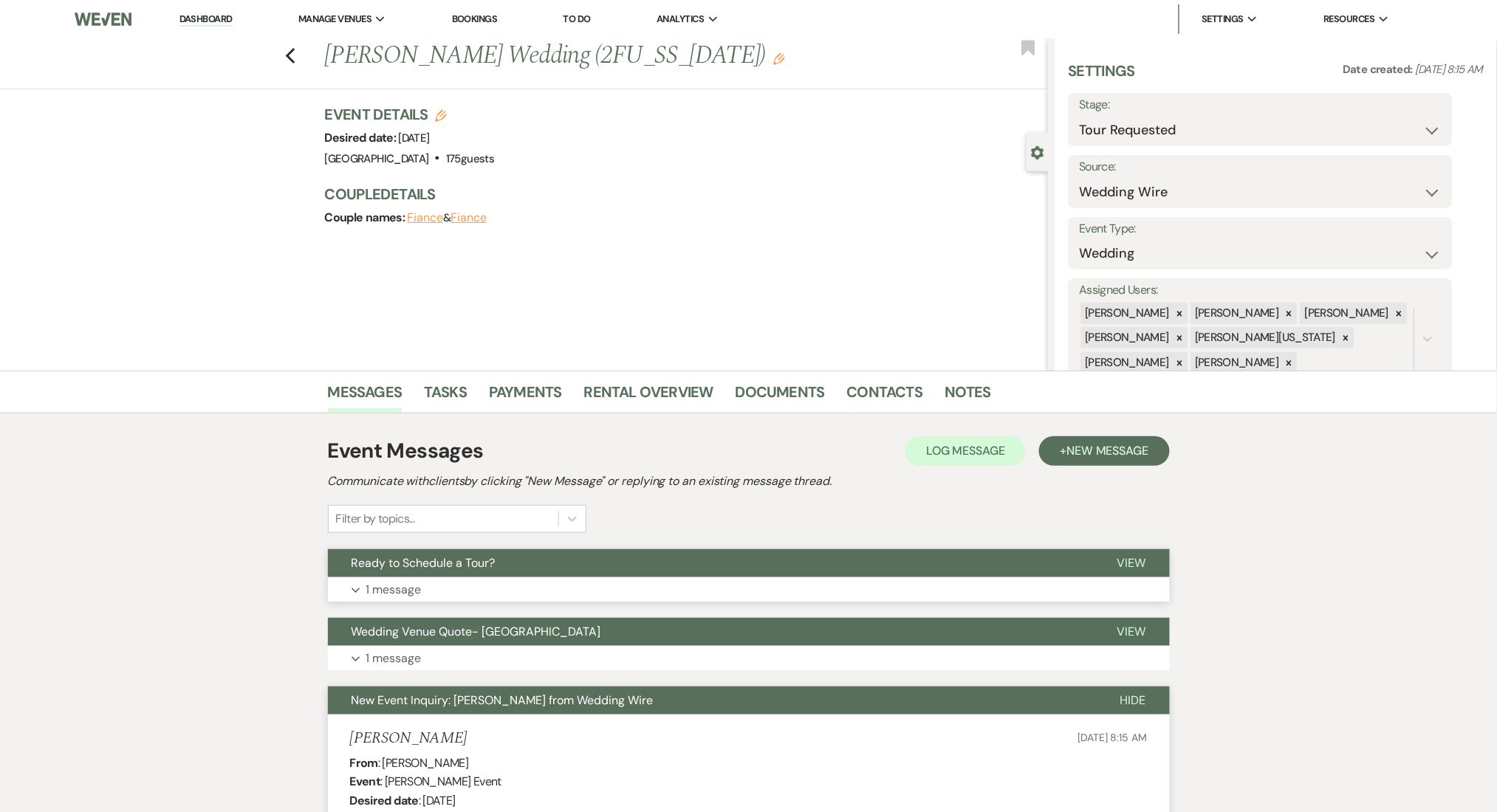
click at [448, 576] on button "Ready to Schedule a Tour?" at bounding box center [711, 563] width 766 height 28
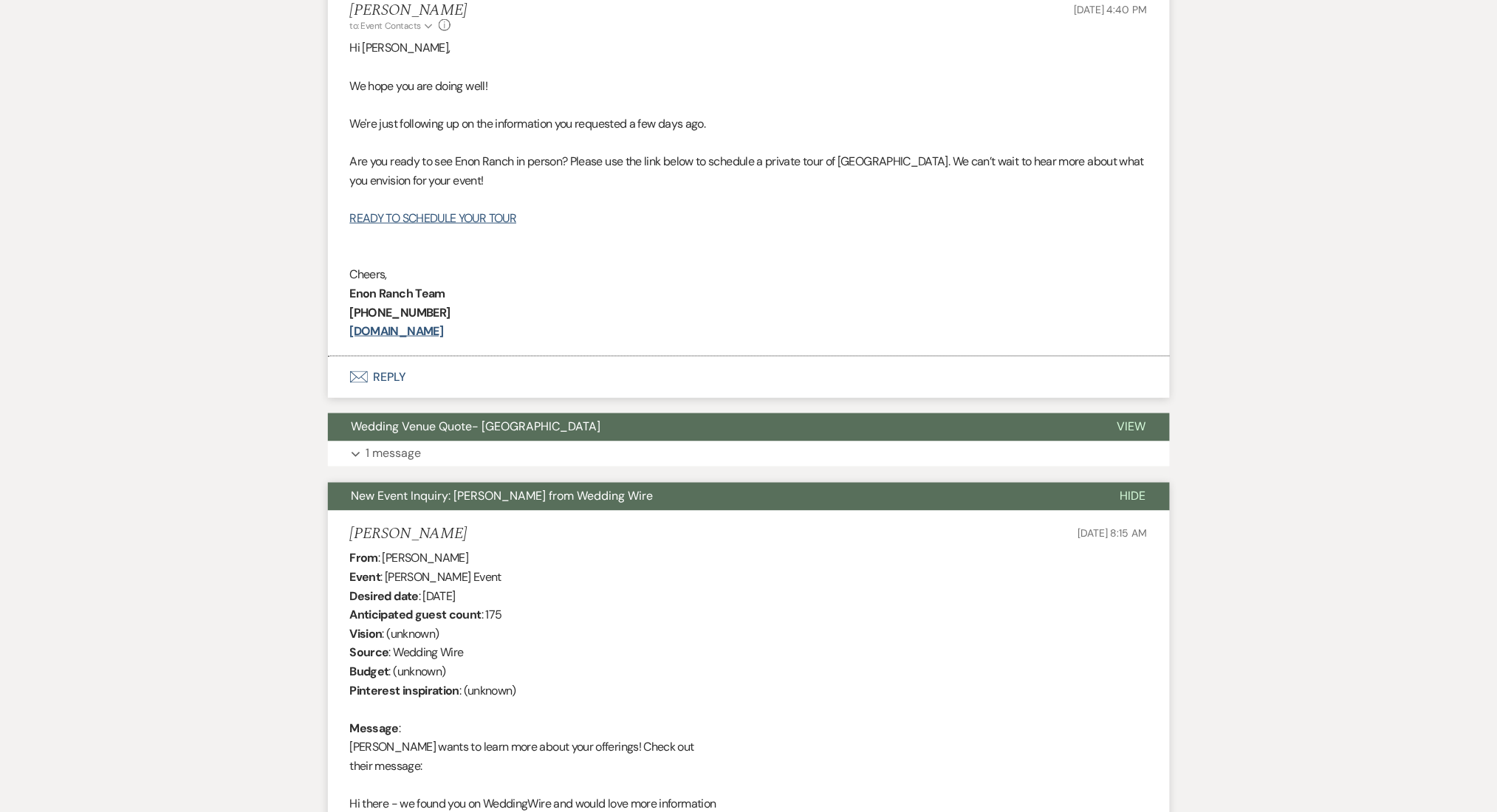
scroll to position [196, 0]
